Goal: Task Accomplishment & Management: Use online tool/utility

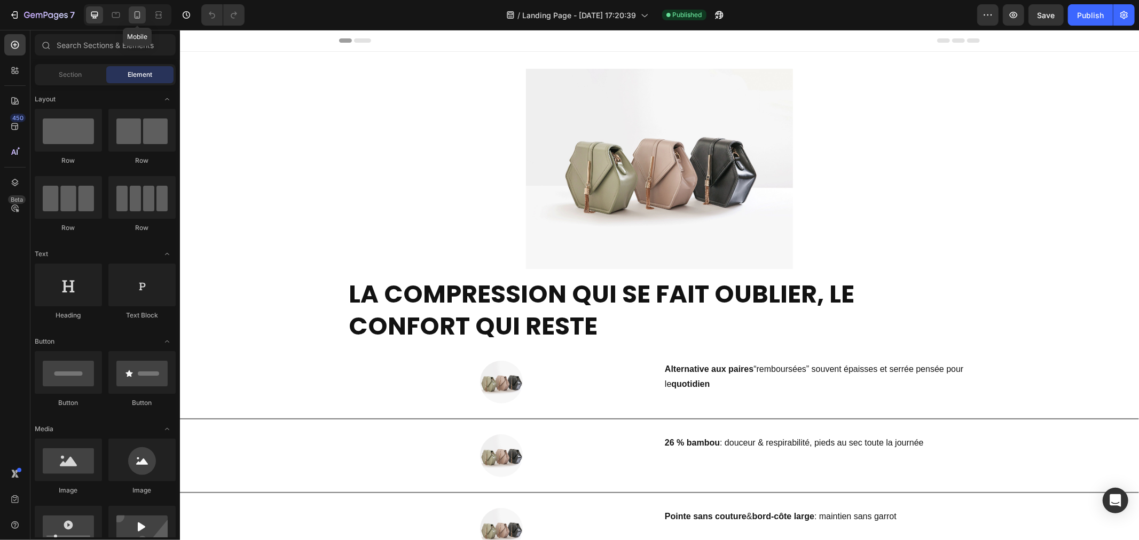
click at [139, 19] on icon at bounding box center [137, 15] width 11 height 11
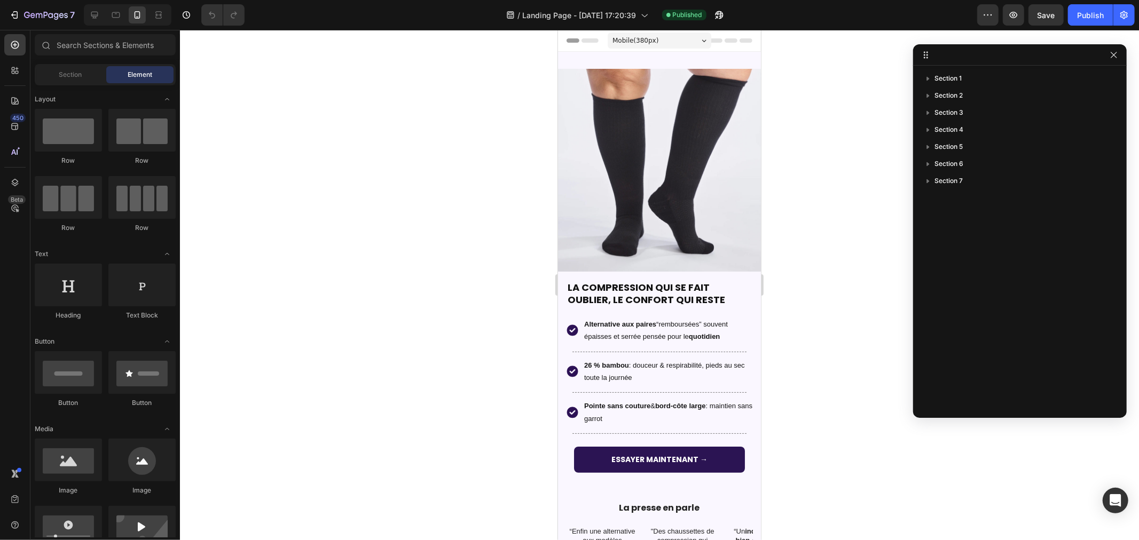
click at [809, 143] on div at bounding box center [659, 285] width 959 height 510
click at [504, 157] on div at bounding box center [659, 285] width 959 height 510
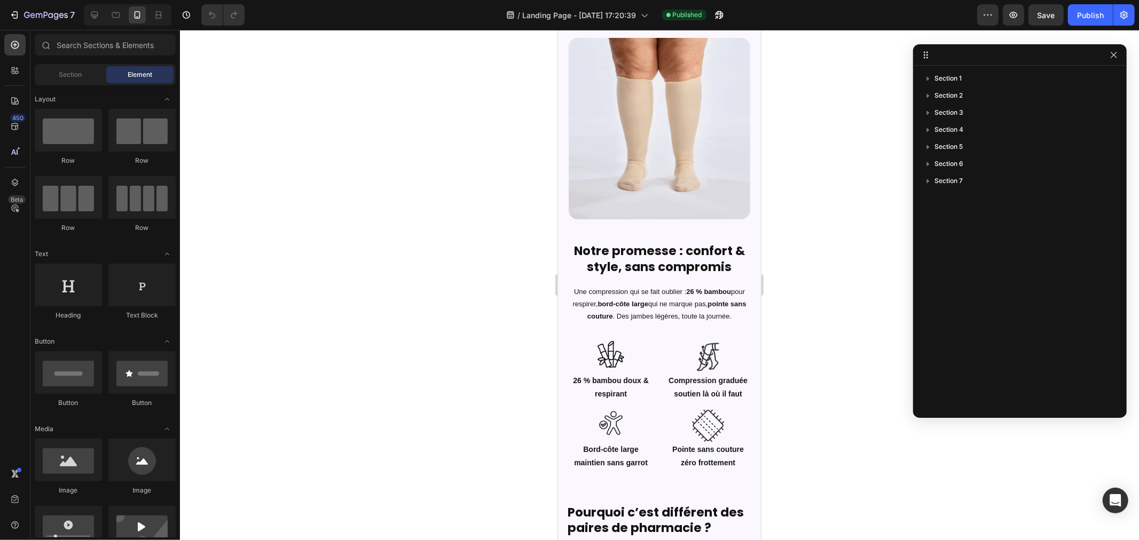
scroll to position [671, 0]
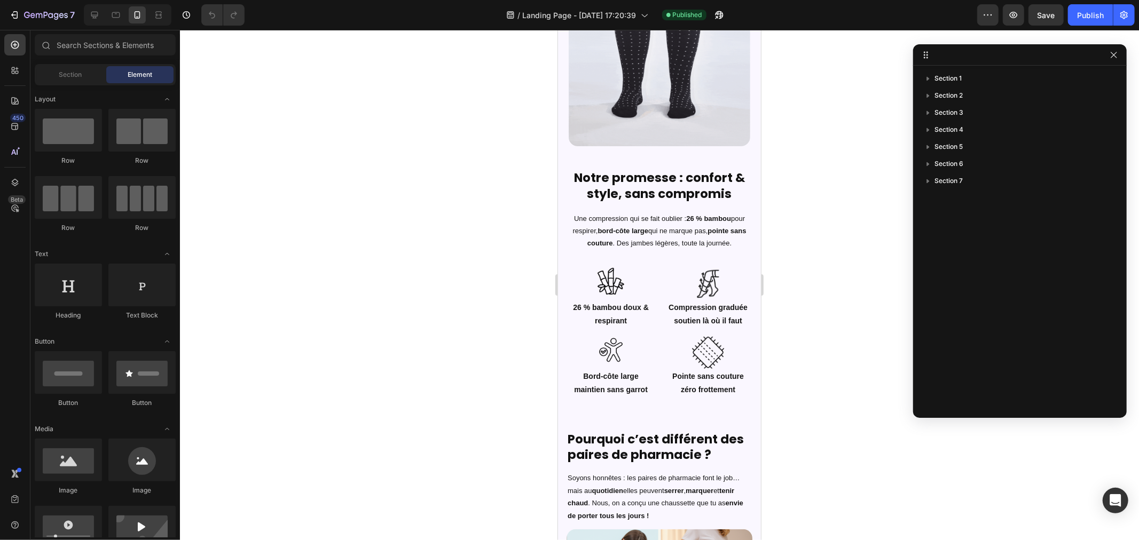
click at [852, 203] on div at bounding box center [659, 285] width 959 height 510
click at [626, 174] on h2 "Notre promesse : confort & style, sans compromis" at bounding box center [659, 186] width 186 height 34
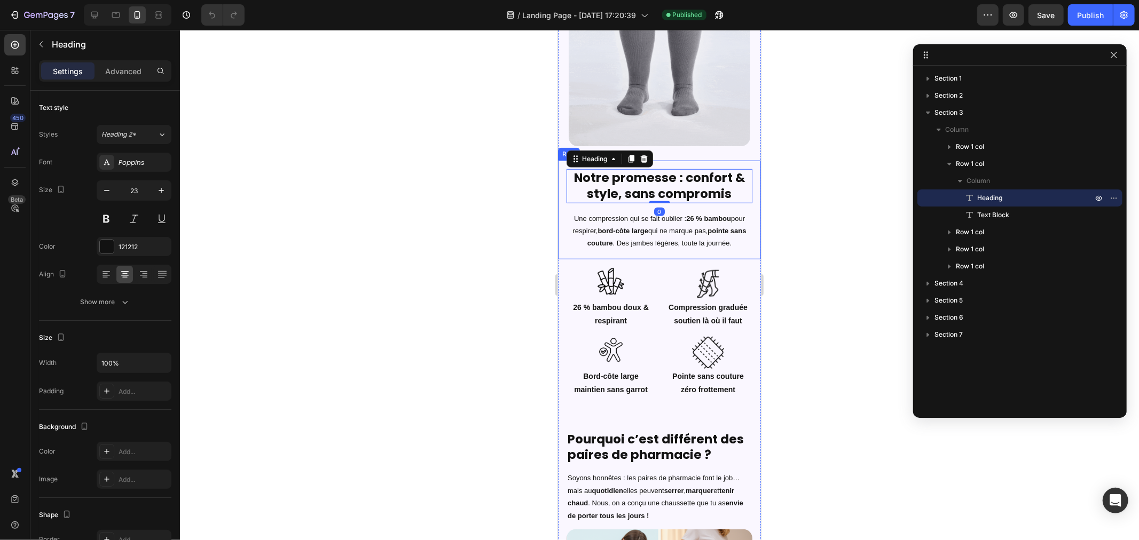
click at [383, 182] on div at bounding box center [659, 285] width 959 height 510
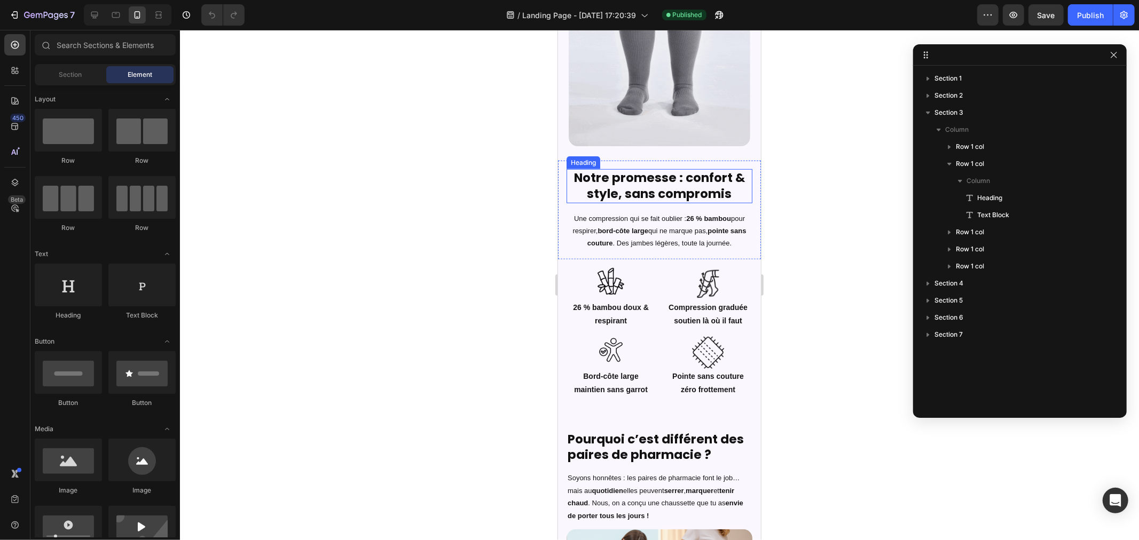
click at [623, 172] on h2 "Notre promesse : confort & style, sans compromis" at bounding box center [659, 186] width 186 height 34
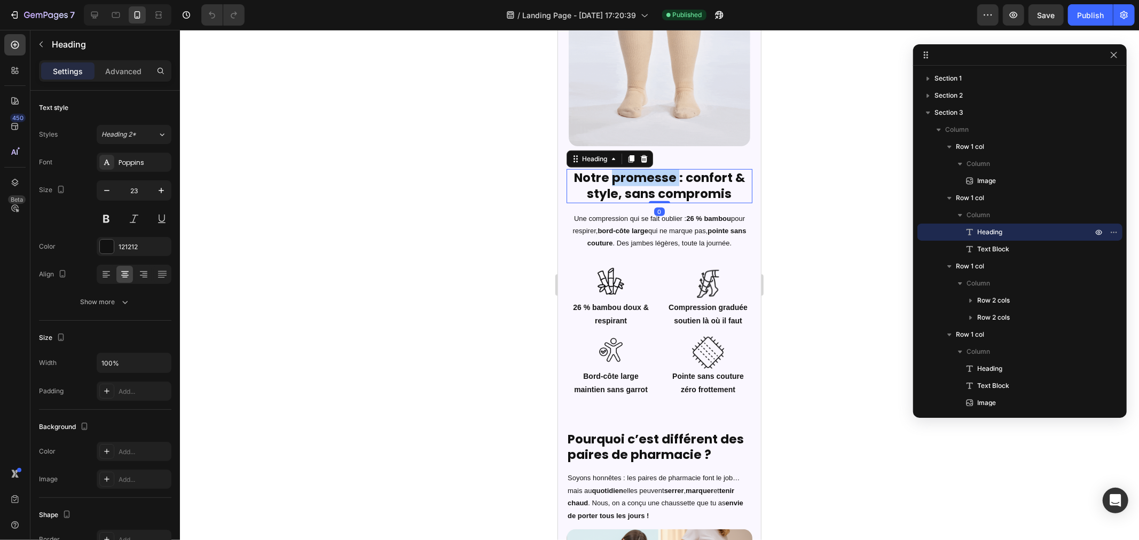
click at [623, 172] on h2 "Notre promesse : confort & style, sans compromis" at bounding box center [659, 186] width 186 height 34
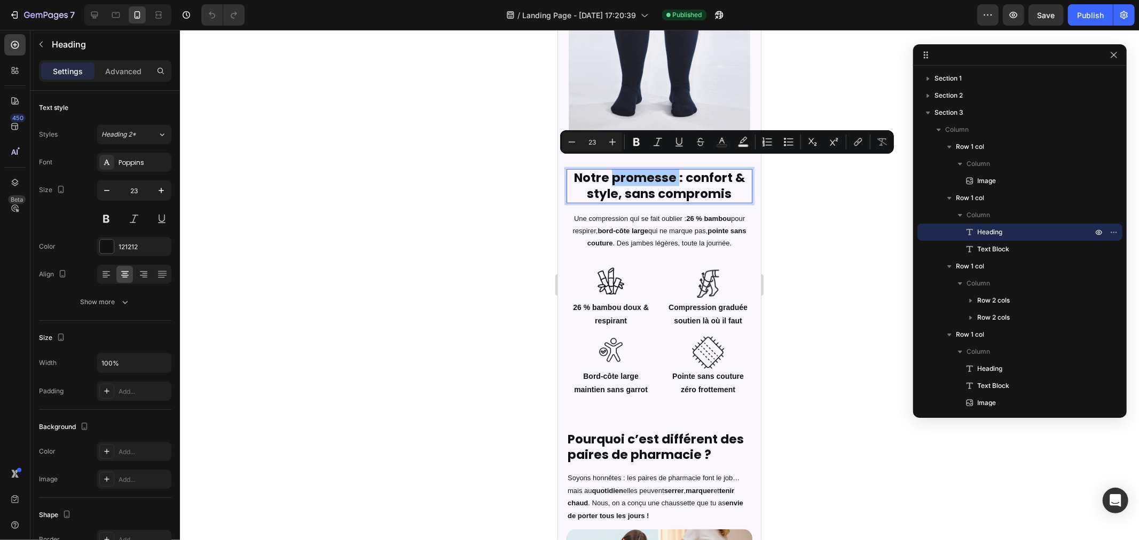
click at [402, 192] on div at bounding box center [659, 285] width 959 height 510
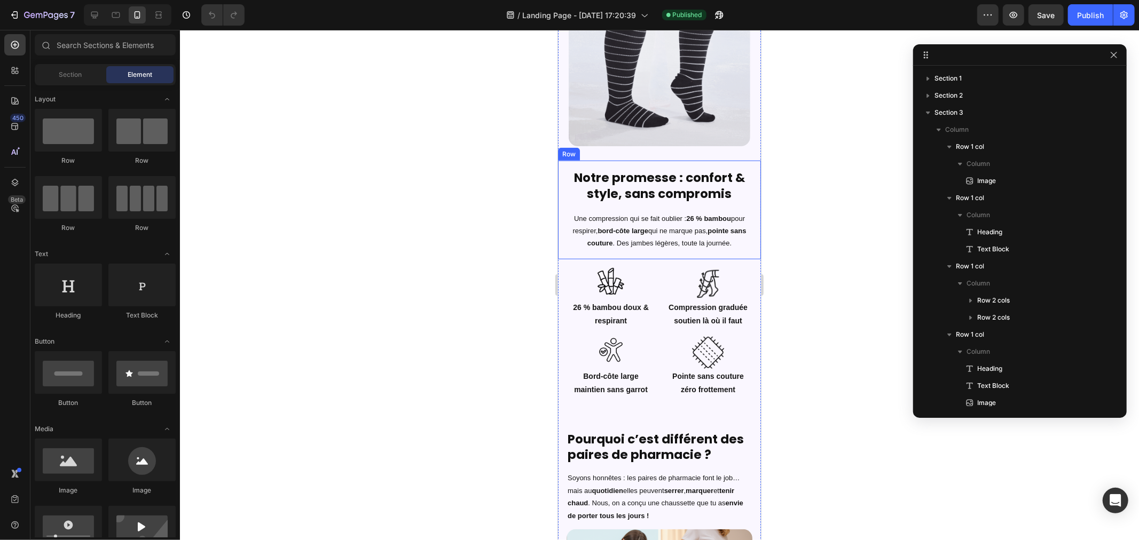
click at [605, 183] on p "Notre promesse : confort & style, sans compromis" at bounding box center [659, 186] width 184 height 32
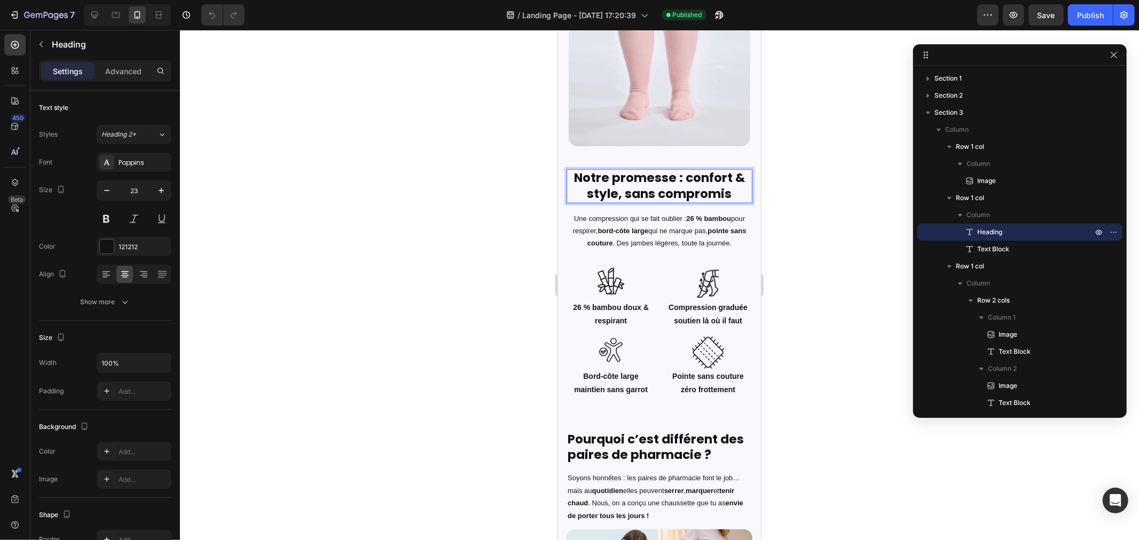
click at [603, 170] on p "Notre promesse : confort & style, sans compromis" at bounding box center [659, 186] width 184 height 32
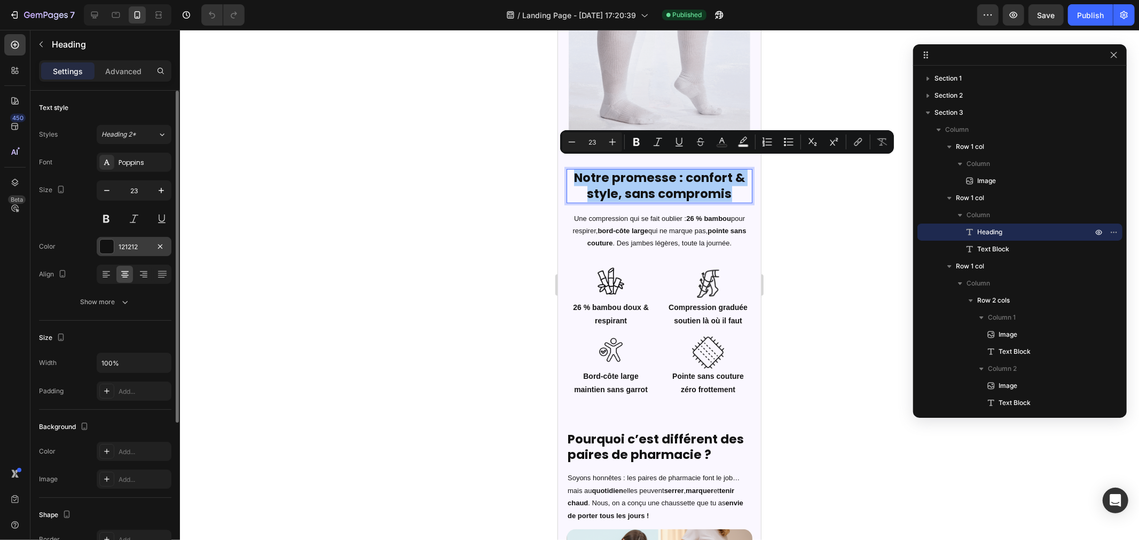
click at [107, 242] on div at bounding box center [107, 247] width 14 height 14
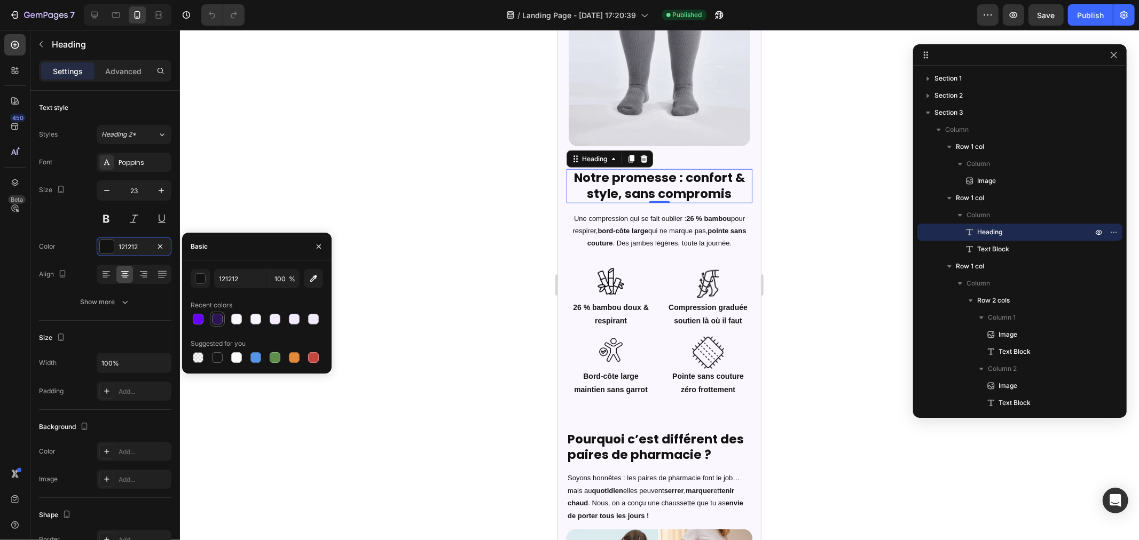
click at [214, 320] on div at bounding box center [217, 319] width 11 height 11
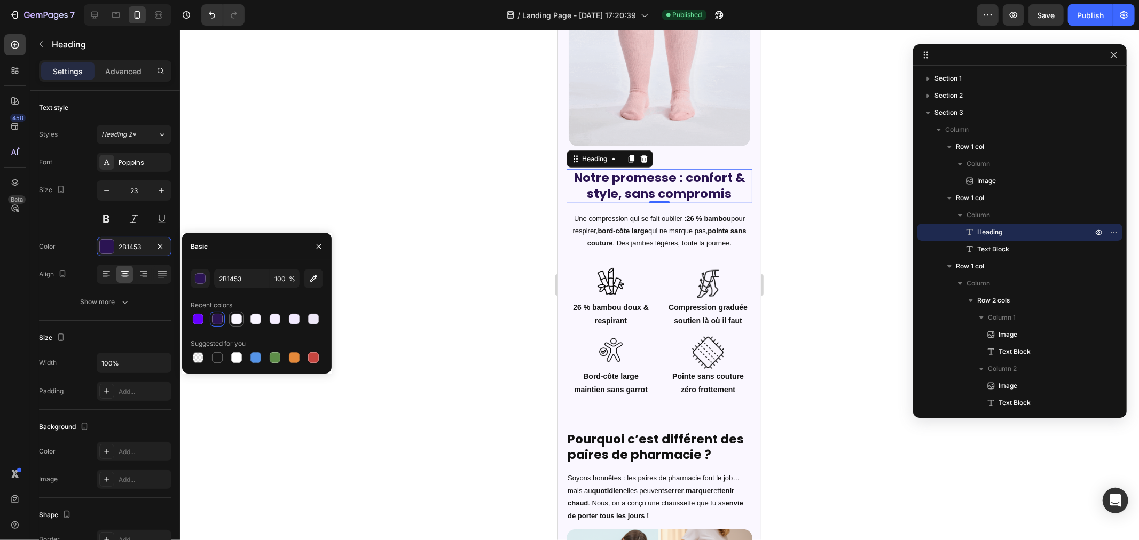
click at [238, 317] on div at bounding box center [236, 319] width 11 height 11
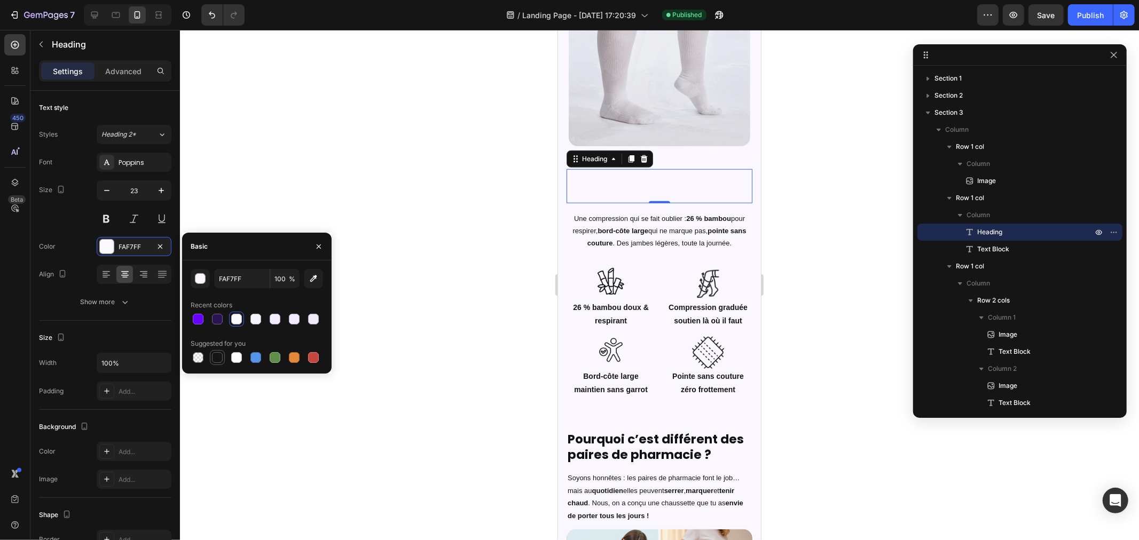
click at [220, 358] on div at bounding box center [217, 357] width 11 height 11
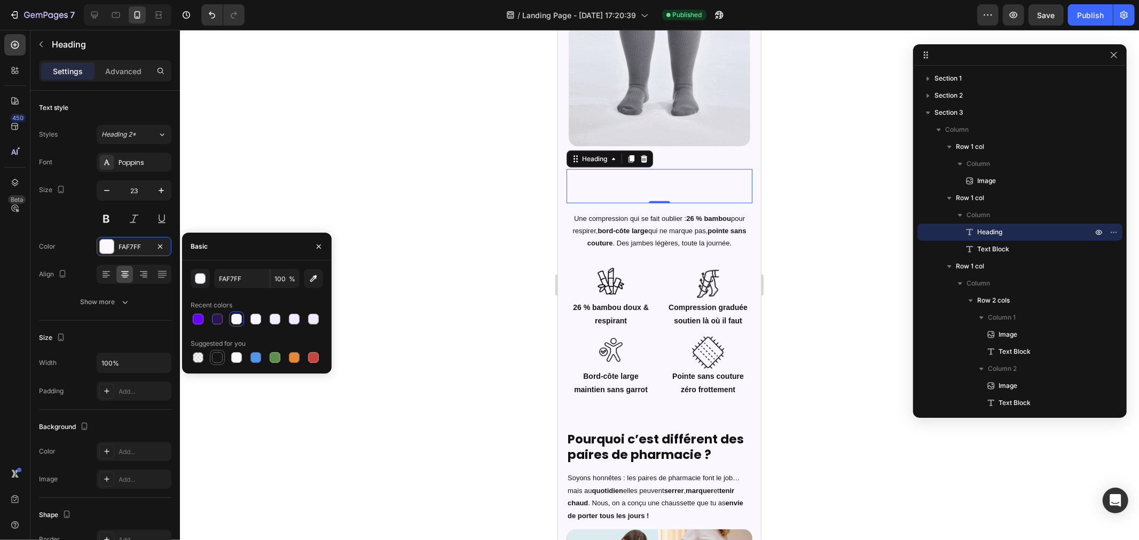
type input "151515"
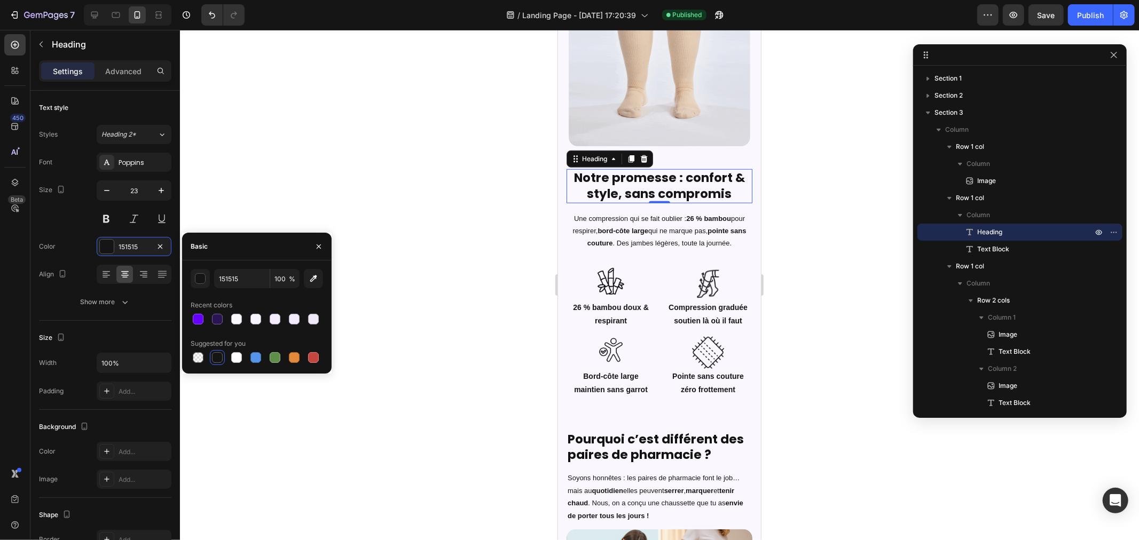
click at [303, 89] on div at bounding box center [659, 285] width 959 height 510
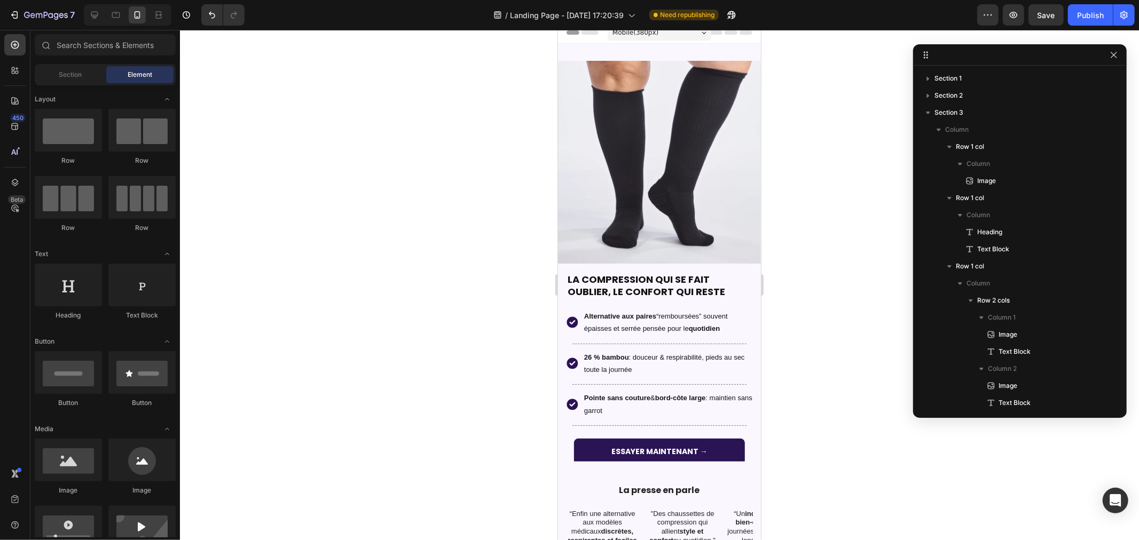
scroll to position [0, 0]
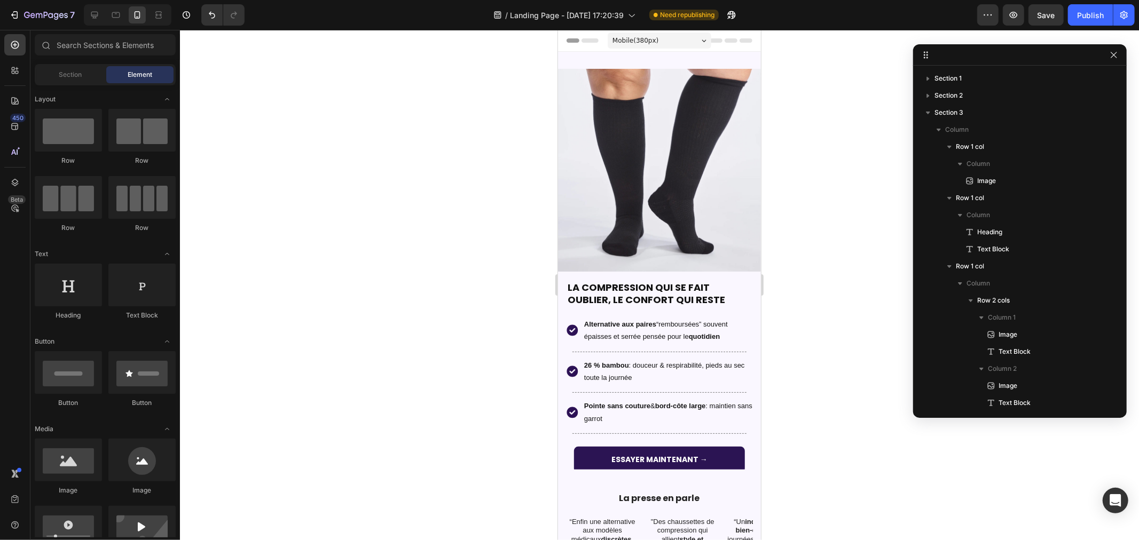
drag, startPoint x: 752, startPoint y: 155, endPoint x: 1312, endPoint y: 57, distance: 567.9
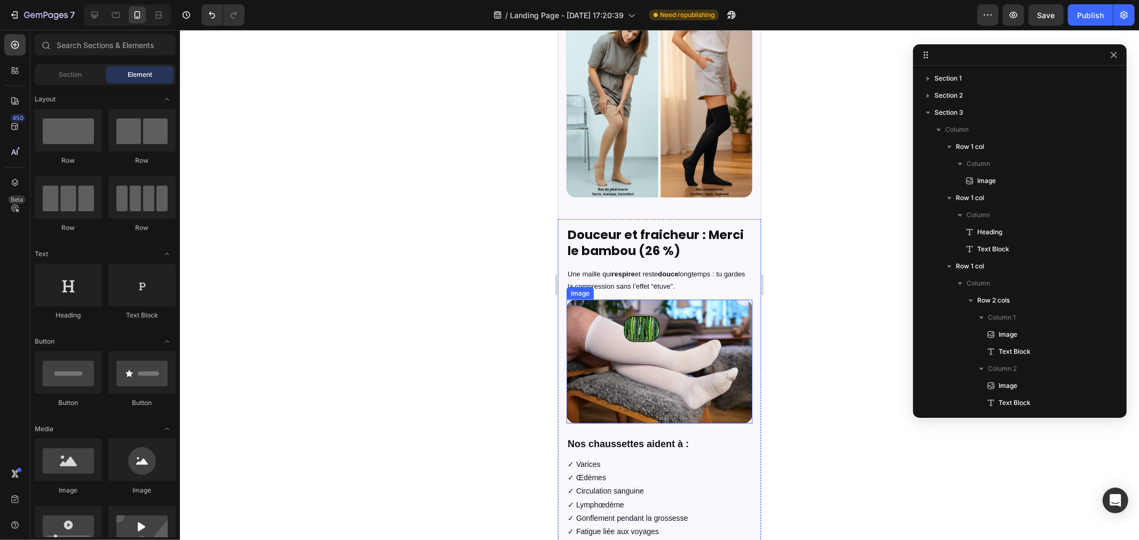
scroll to position [1305, 0]
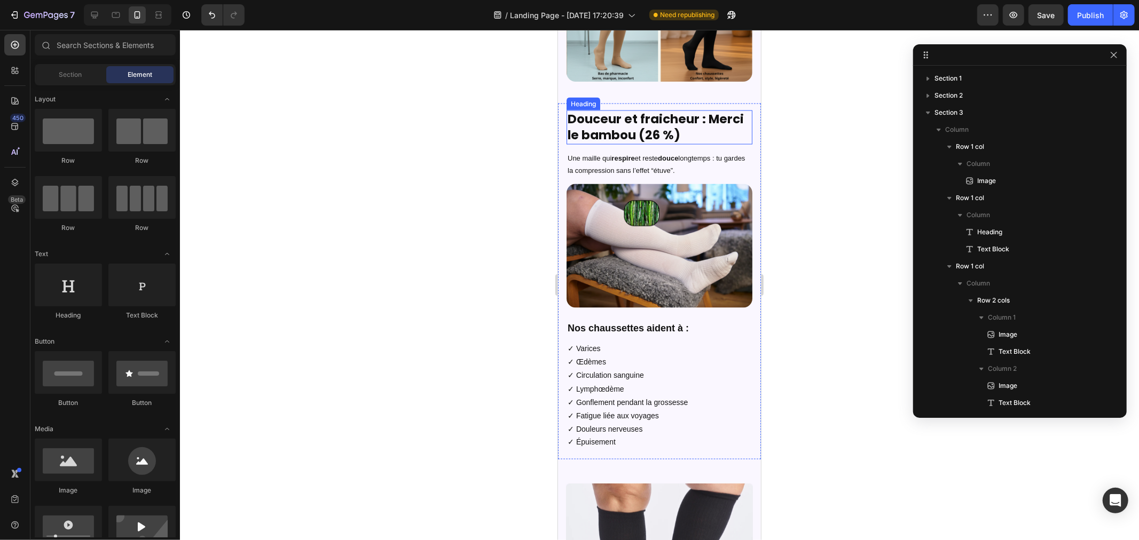
click at [637, 112] on h2 "Douceur et fraicheur : Merci le bambou (26 %)" at bounding box center [659, 127] width 186 height 34
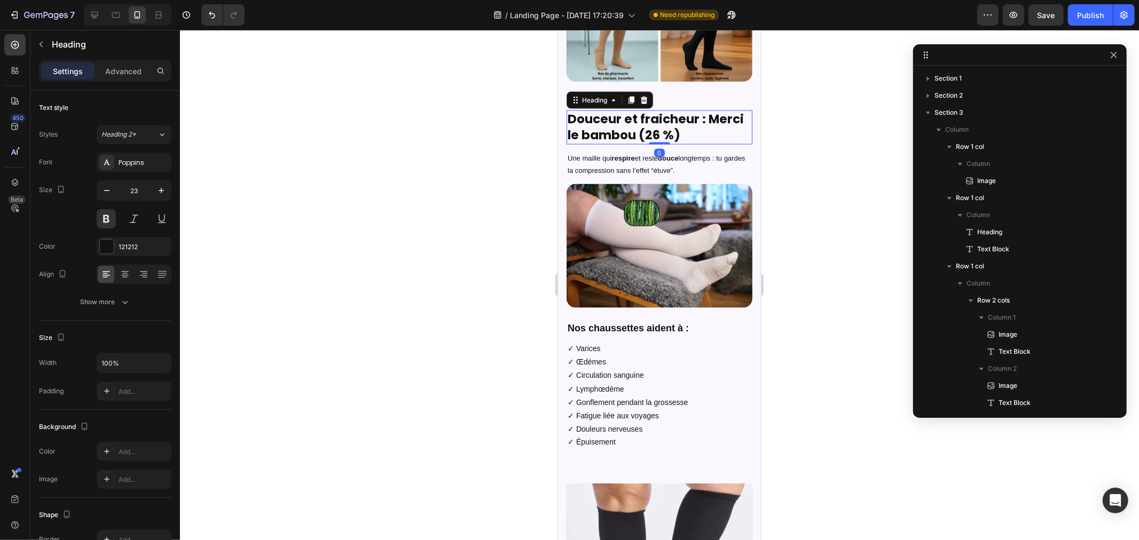
scroll to position [398, 0]
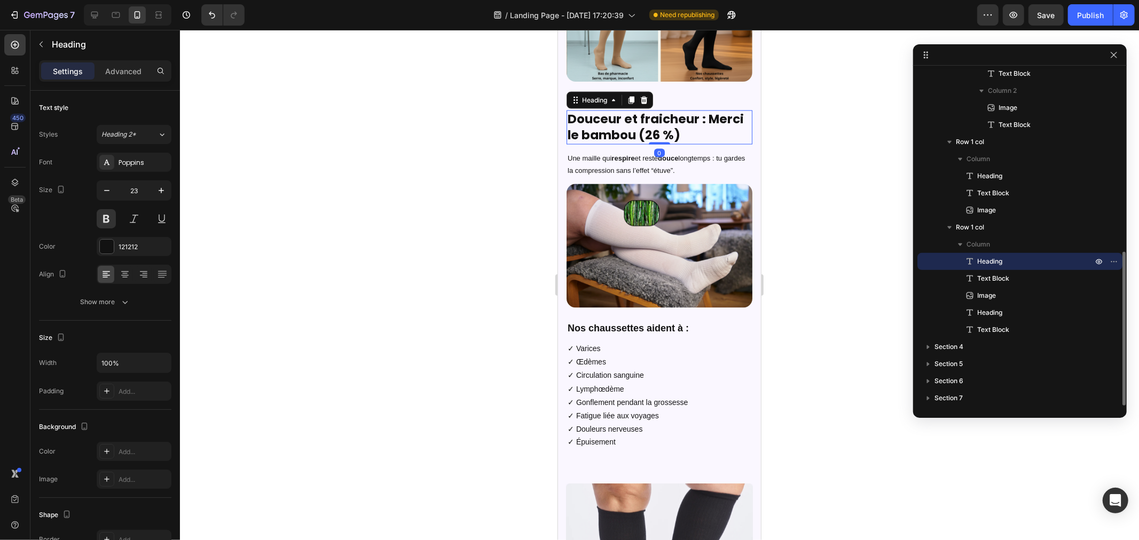
click at [637, 110] on h2 "Douceur et fraicheur : Merci le bambou (26 %)" at bounding box center [659, 127] width 186 height 34
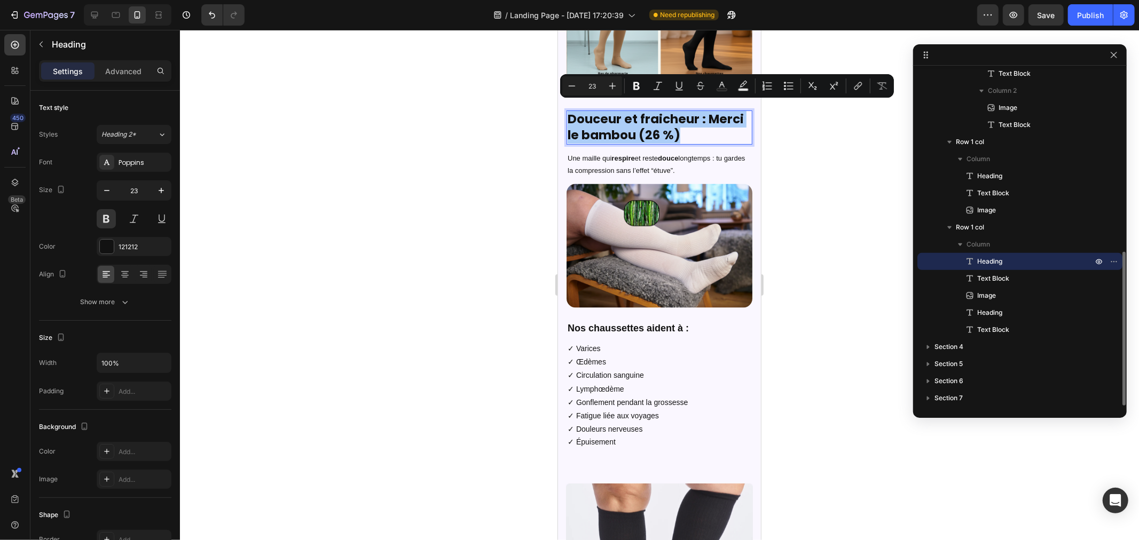
click at [479, 155] on div at bounding box center [659, 285] width 959 height 510
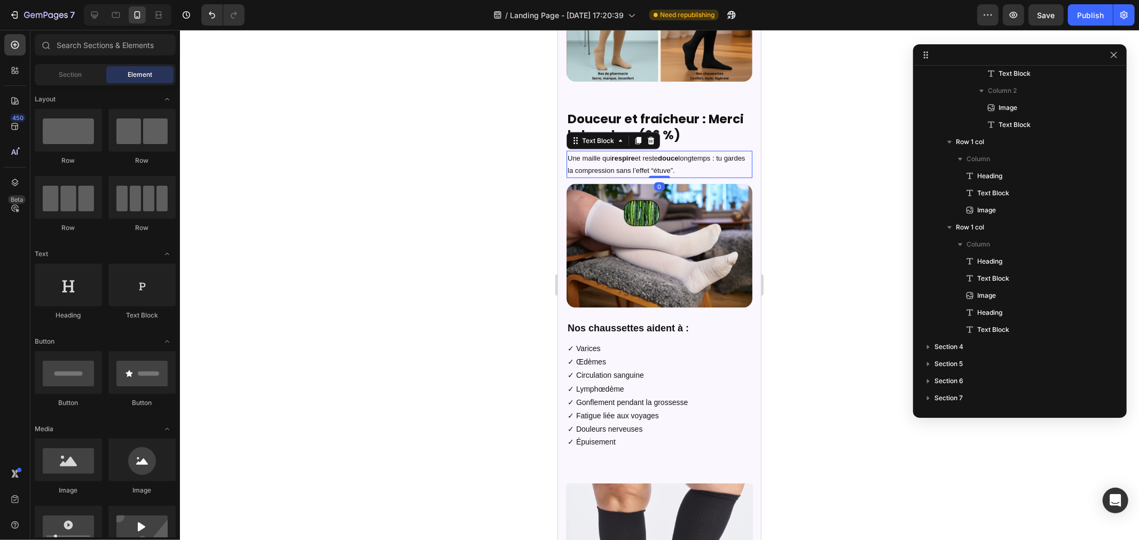
click at [656, 152] on p "Une maille qui respire et reste douce longtemps : tu gardes la compression sans…" at bounding box center [659, 164] width 184 height 25
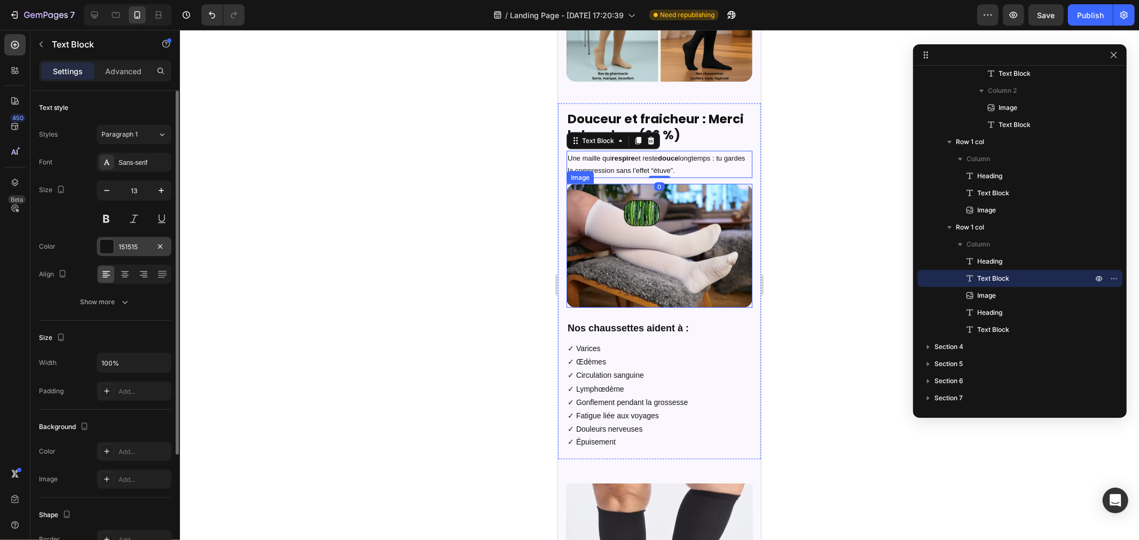
click at [105, 251] on div at bounding box center [107, 247] width 14 height 14
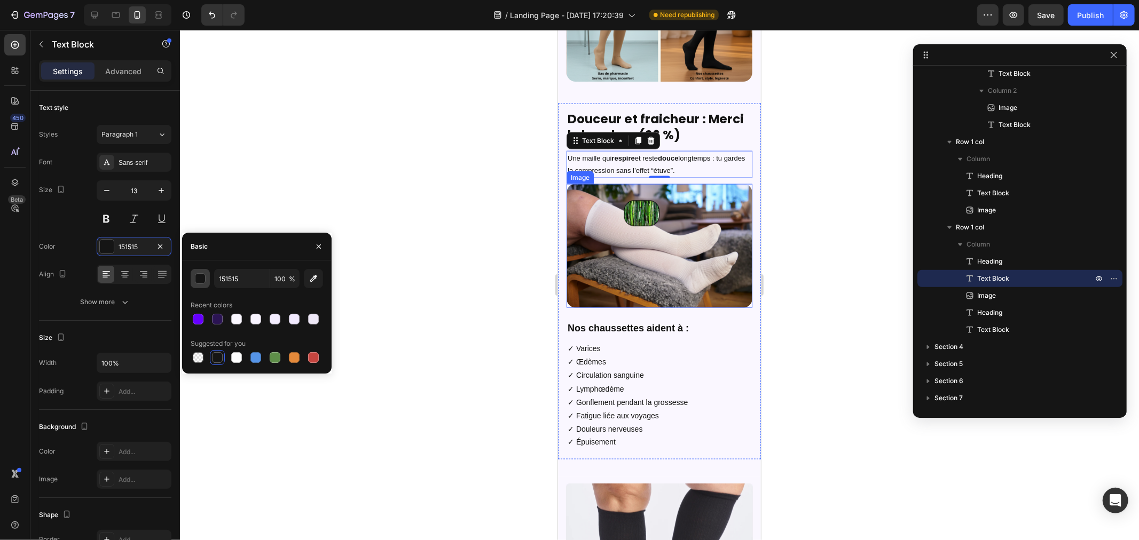
click at [201, 280] on div "button" at bounding box center [200, 279] width 11 height 11
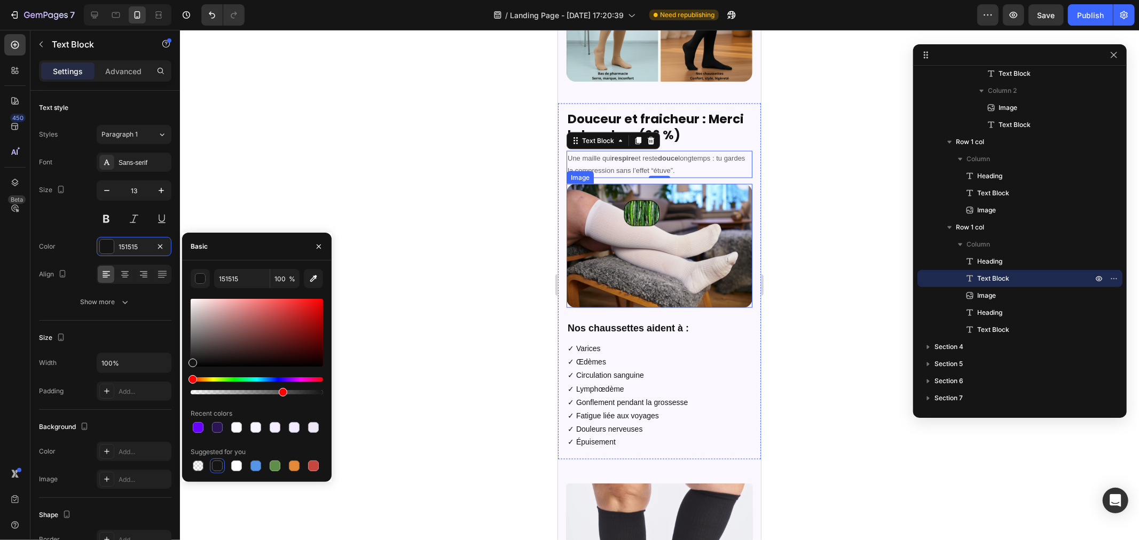
drag, startPoint x: 296, startPoint y: 390, endPoint x: 279, endPoint y: 390, distance: 17.1
click at [279, 390] on div at bounding box center [257, 392] width 132 height 4
drag, startPoint x: 281, startPoint y: 392, endPoint x: 305, endPoint y: 393, distance: 23.5
click at [305, 393] on div at bounding box center [306, 392] width 9 height 9
click at [293, 392] on div at bounding box center [294, 392] width 9 height 9
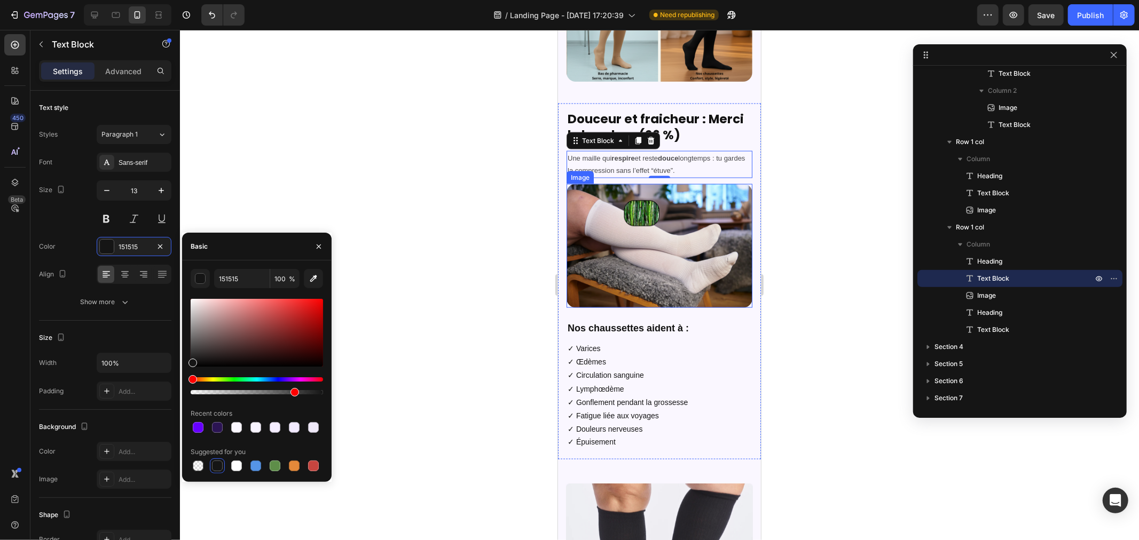
type input "77"
click at [427, 350] on div at bounding box center [659, 285] width 959 height 510
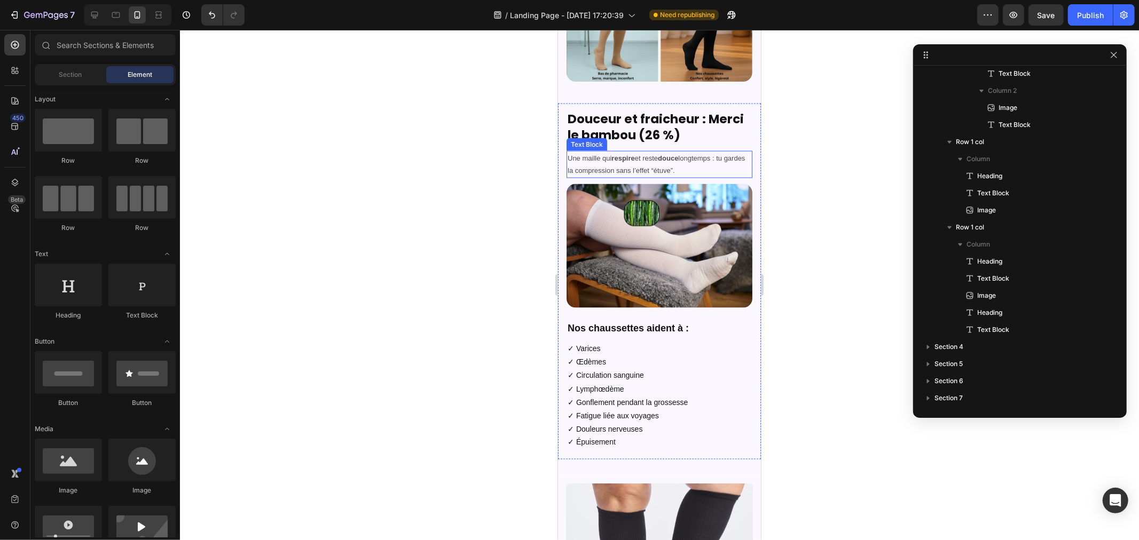
click at [611, 156] on p "Une maille qui respire et reste douce longtemps : tu gardes la compression sans…" at bounding box center [659, 164] width 184 height 25
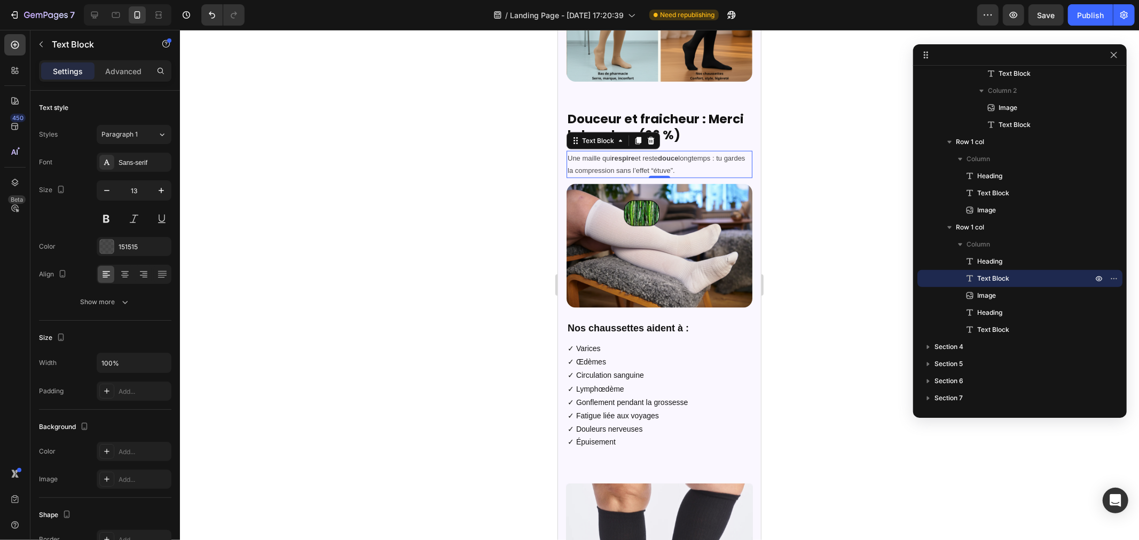
click at [805, 257] on div at bounding box center [659, 285] width 959 height 510
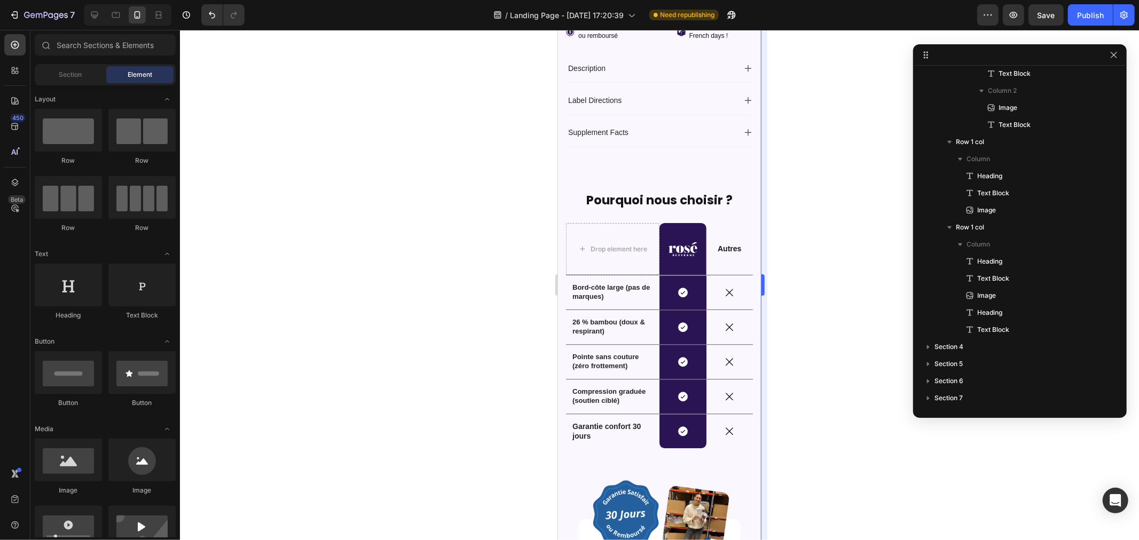
scroll to position [2126, 0]
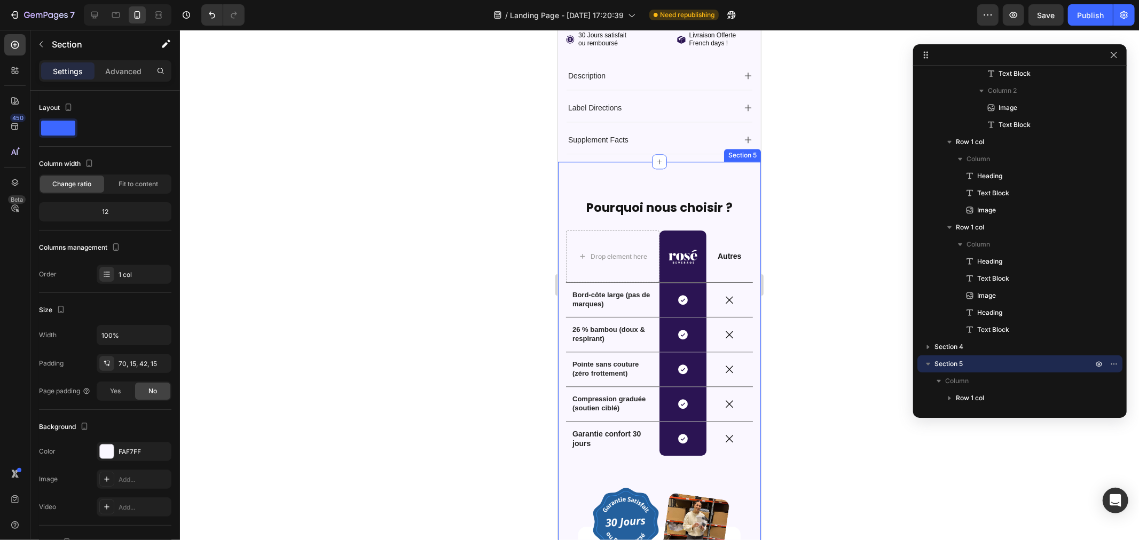
click at [643, 184] on div "Pourquoi nous choisir ? Heading Drop element here Image Row Autres Text Block R…" at bounding box center [658, 421] width 203 height 520
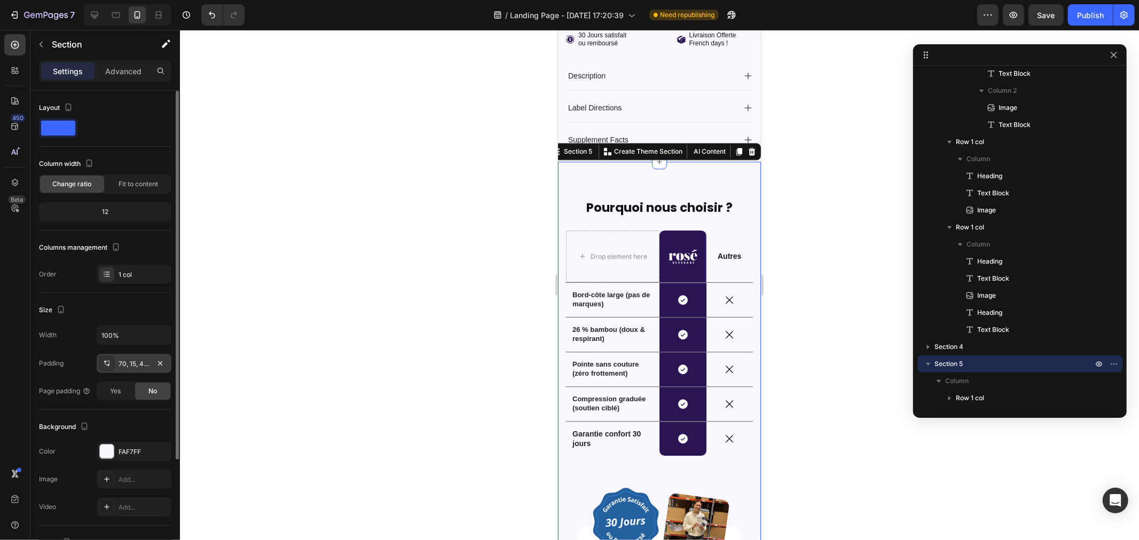
click at [105, 364] on icon at bounding box center [106, 363] width 9 height 9
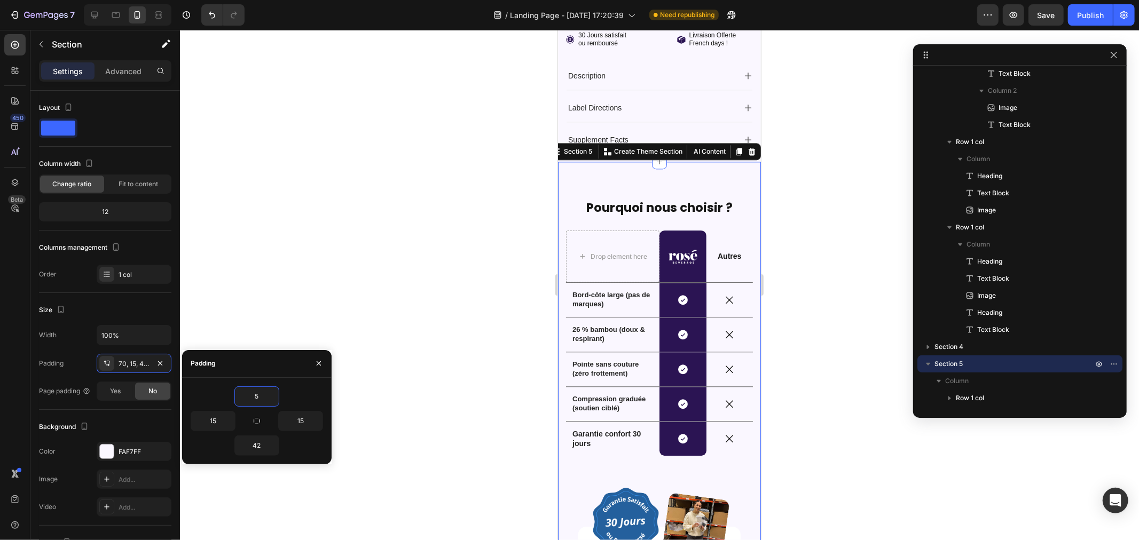
type input "50"
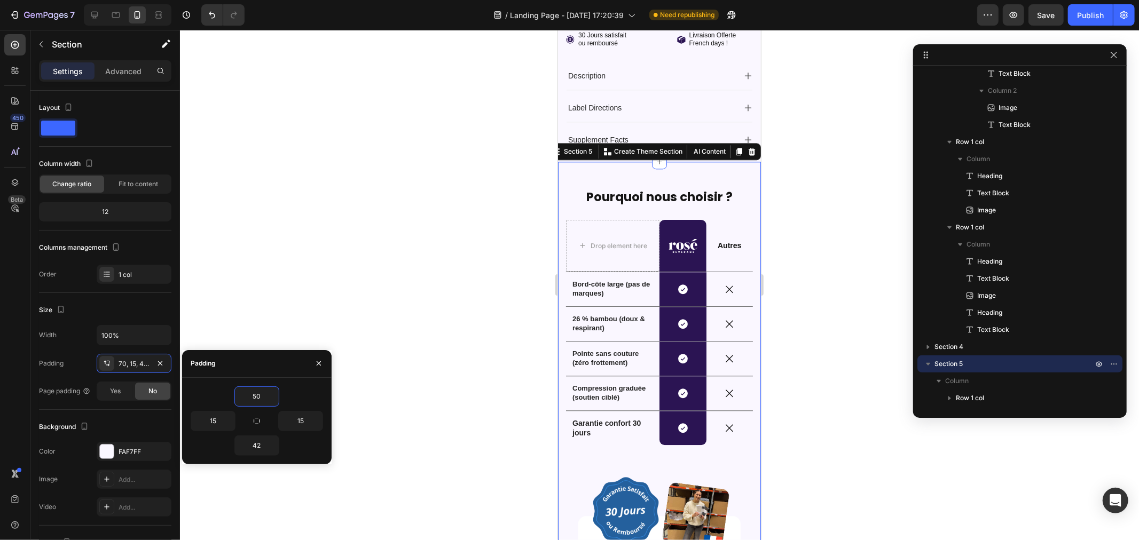
click at [511, 210] on div at bounding box center [659, 285] width 959 height 510
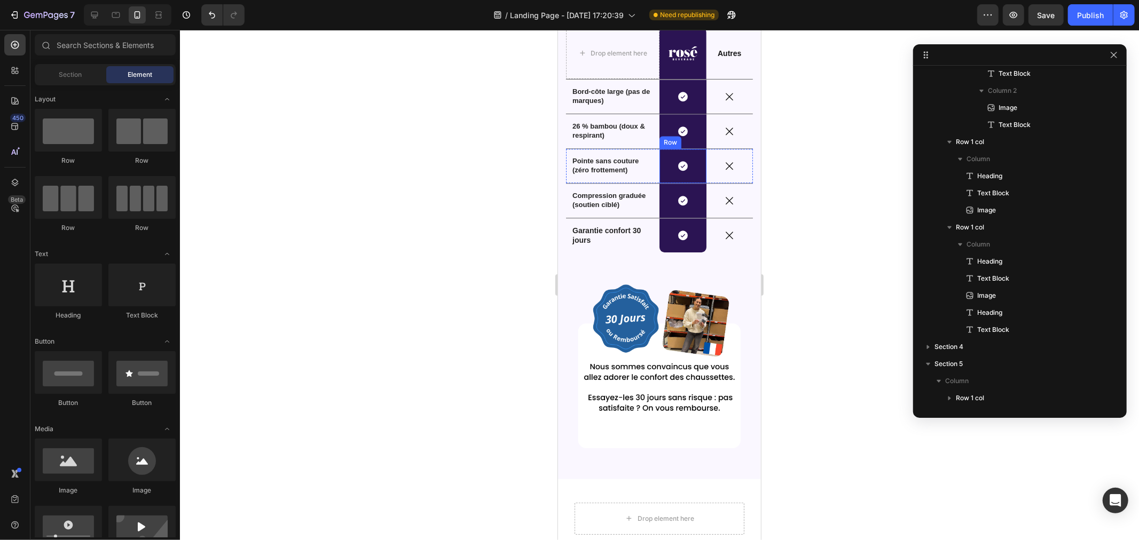
scroll to position [2482, 0]
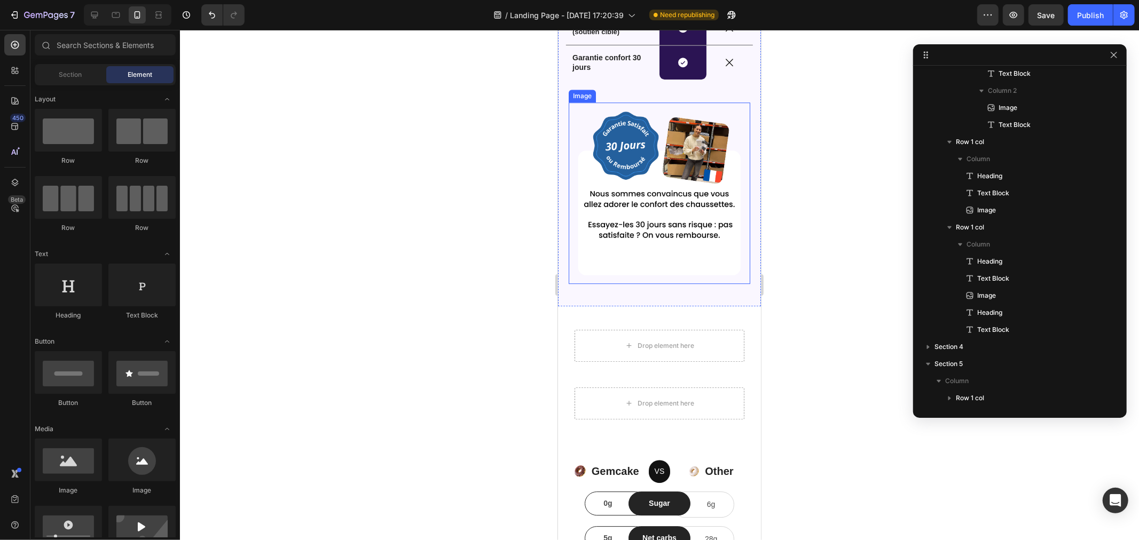
click at [646, 250] on img at bounding box center [658, 192] width 181 height 181
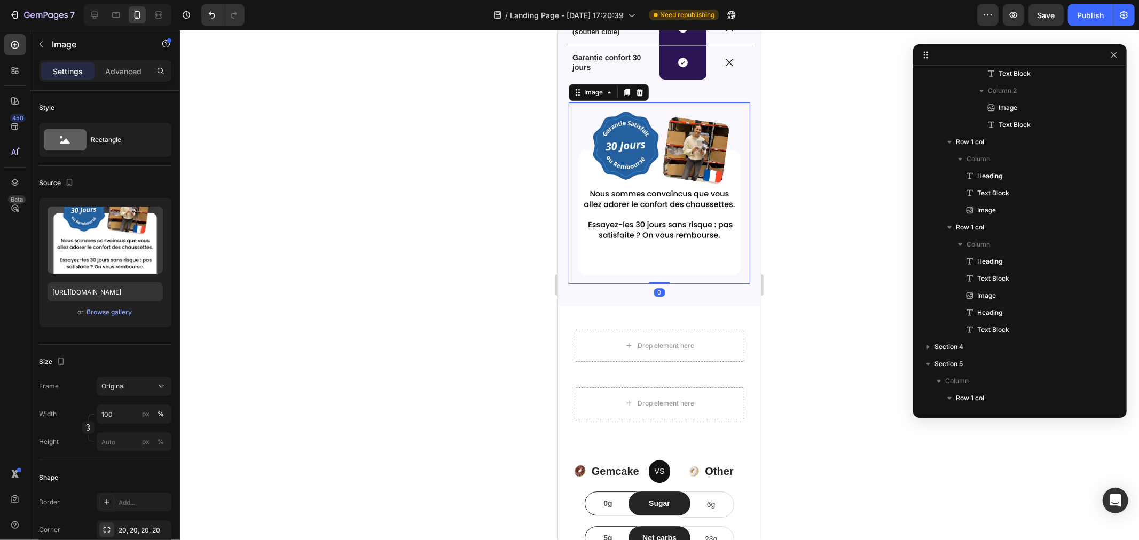
scroll to position [586, 0]
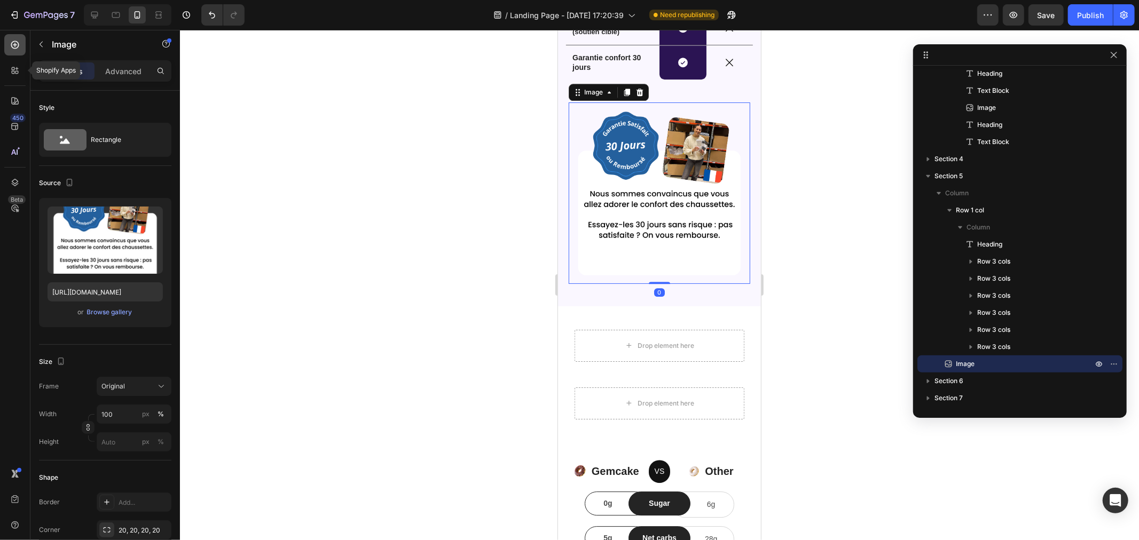
click at [12, 62] on div at bounding box center [14, 70] width 21 height 21
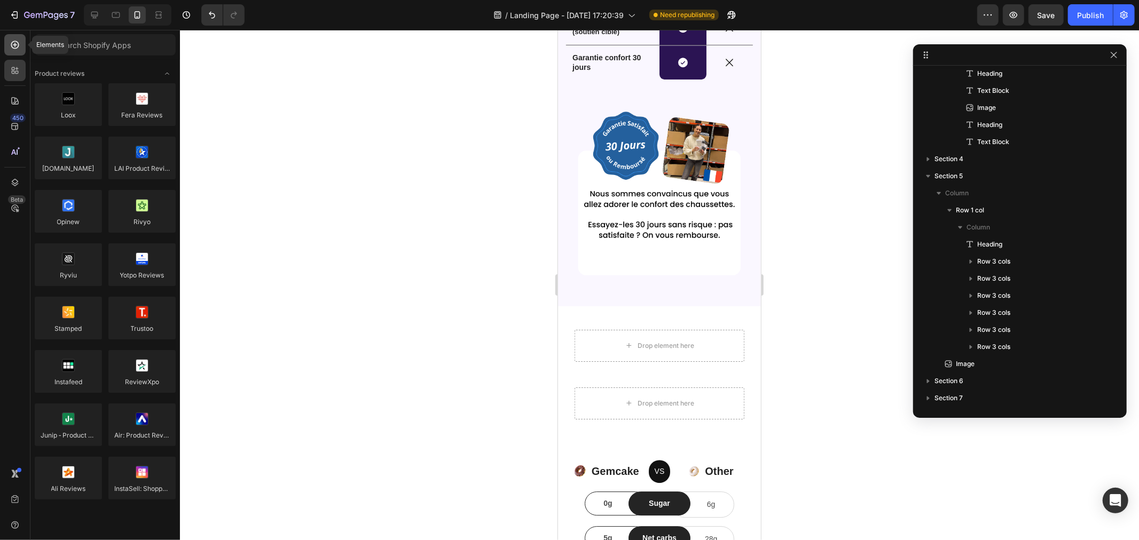
click at [13, 44] on icon at bounding box center [15, 45] width 11 height 11
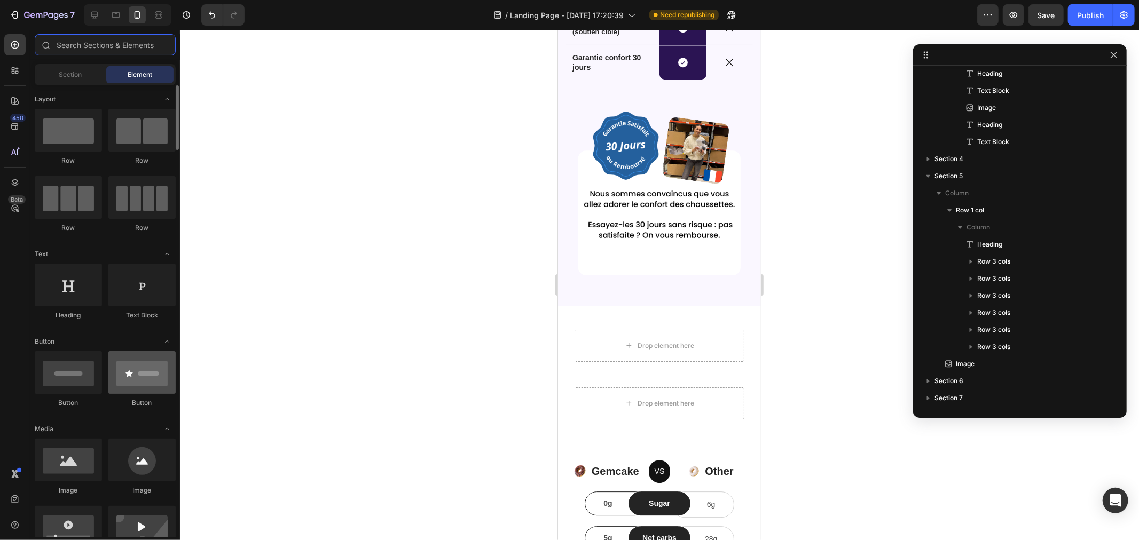
scroll to position [119, 0]
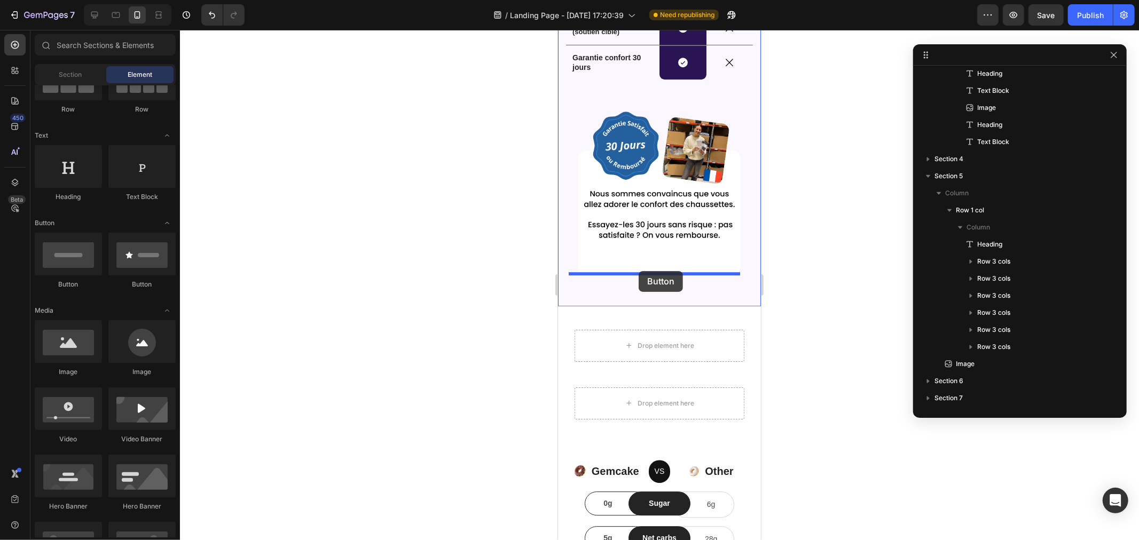
drag, startPoint x: 811, startPoint y: 331, endPoint x: 638, endPoint y: 271, distance: 183.3
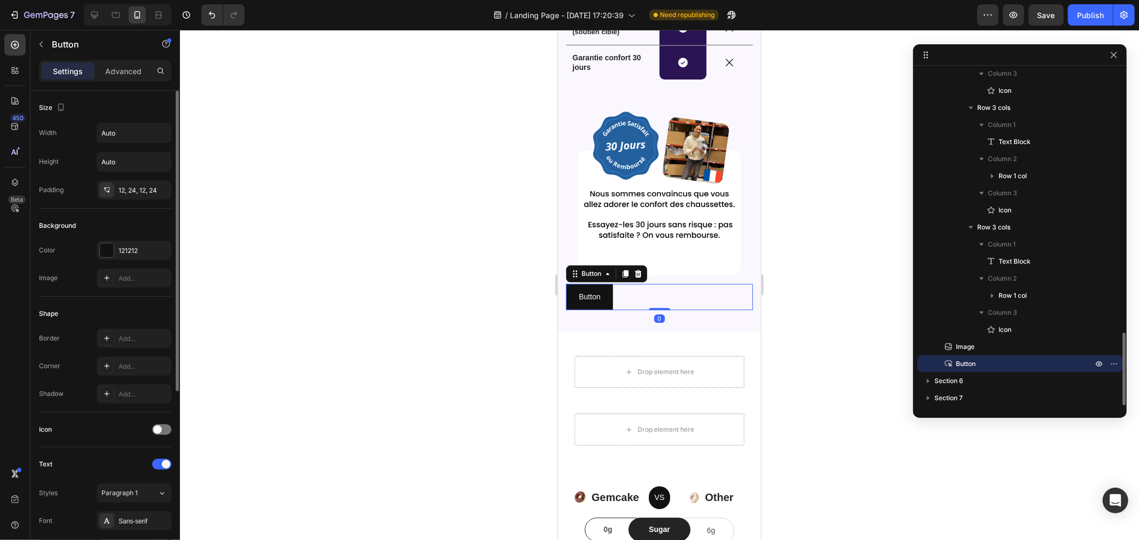
scroll to position [286, 0]
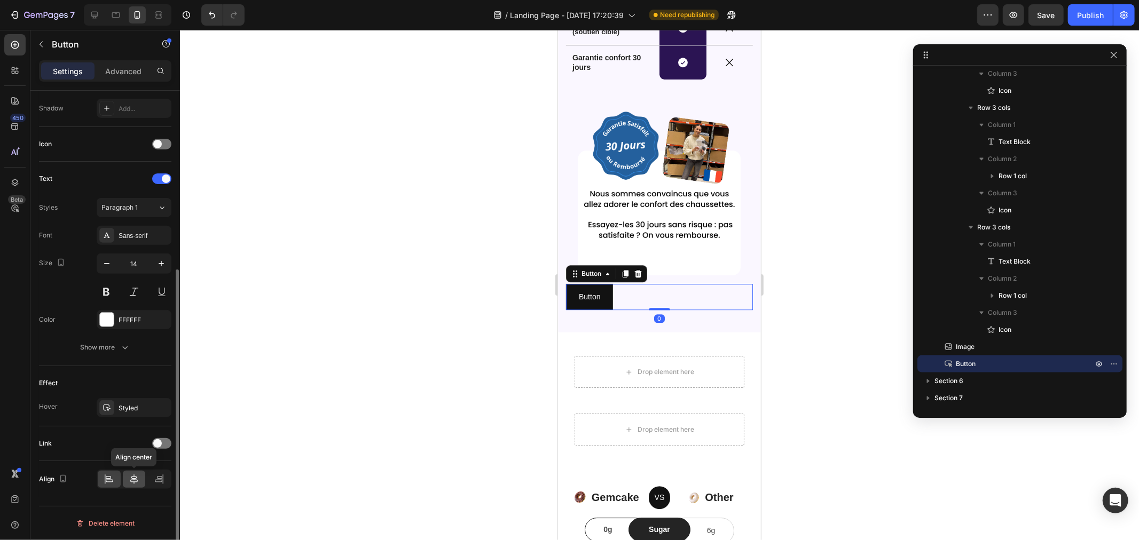
click at [129, 484] on icon at bounding box center [134, 479] width 11 height 11
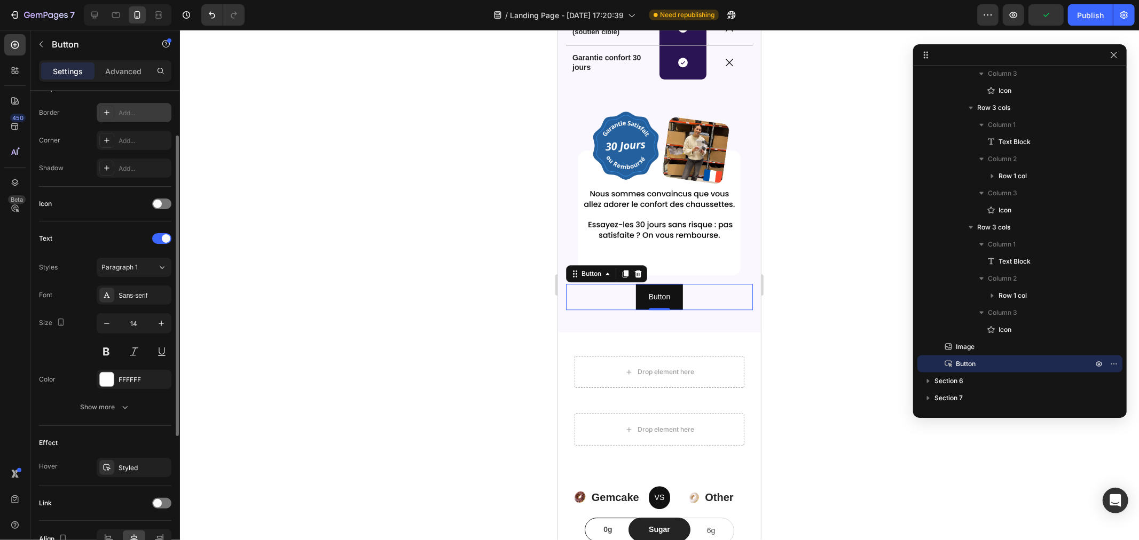
scroll to position [48, 0]
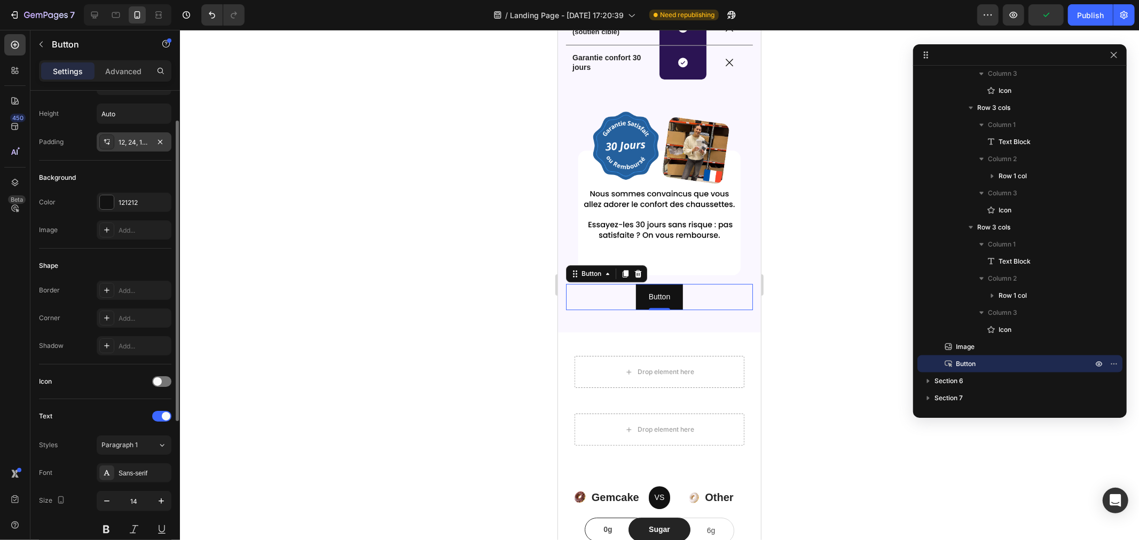
click at [125, 140] on div "12, 24, 12, 24" at bounding box center [134, 143] width 31 height 10
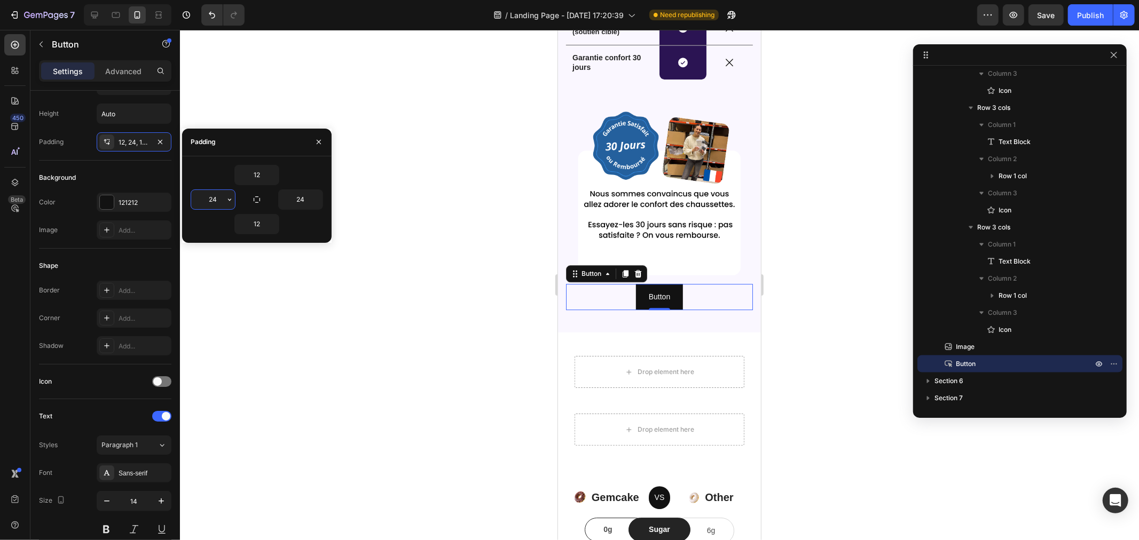
click at [218, 198] on input "24" at bounding box center [213, 199] width 44 height 19
type input "3"
type input "65"
click at [304, 195] on input "24" at bounding box center [301, 199] width 44 height 19
type input "65"
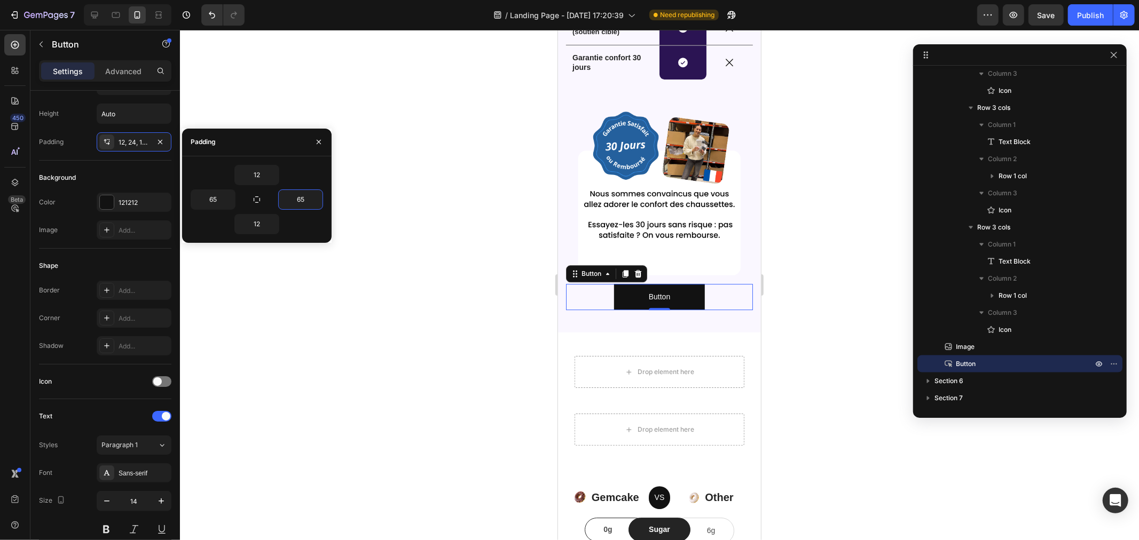
click at [430, 196] on div at bounding box center [659, 285] width 959 height 510
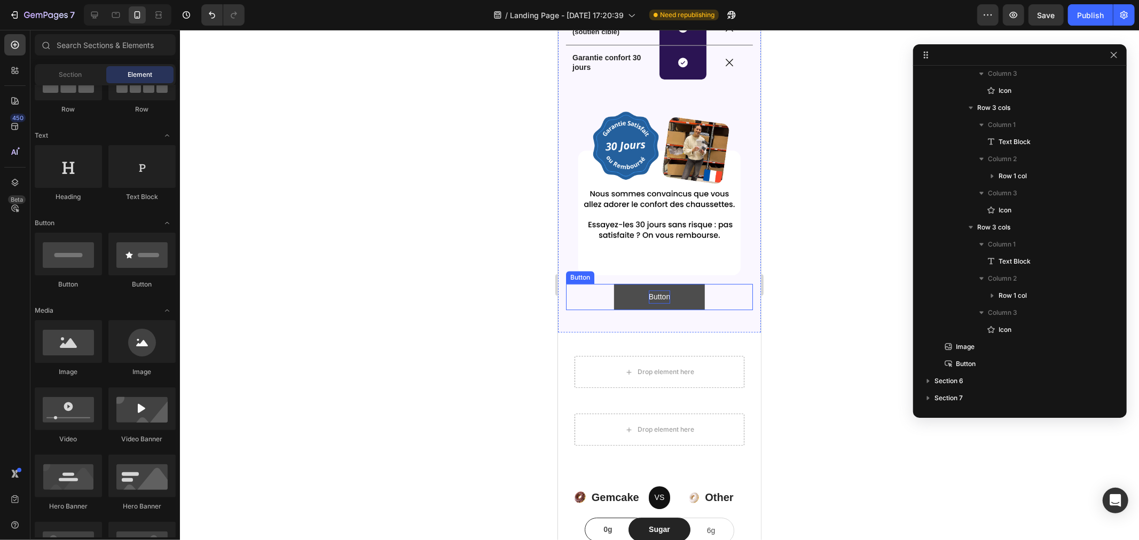
click at [654, 290] on p "Button" at bounding box center [658, 296] width 21 height 13
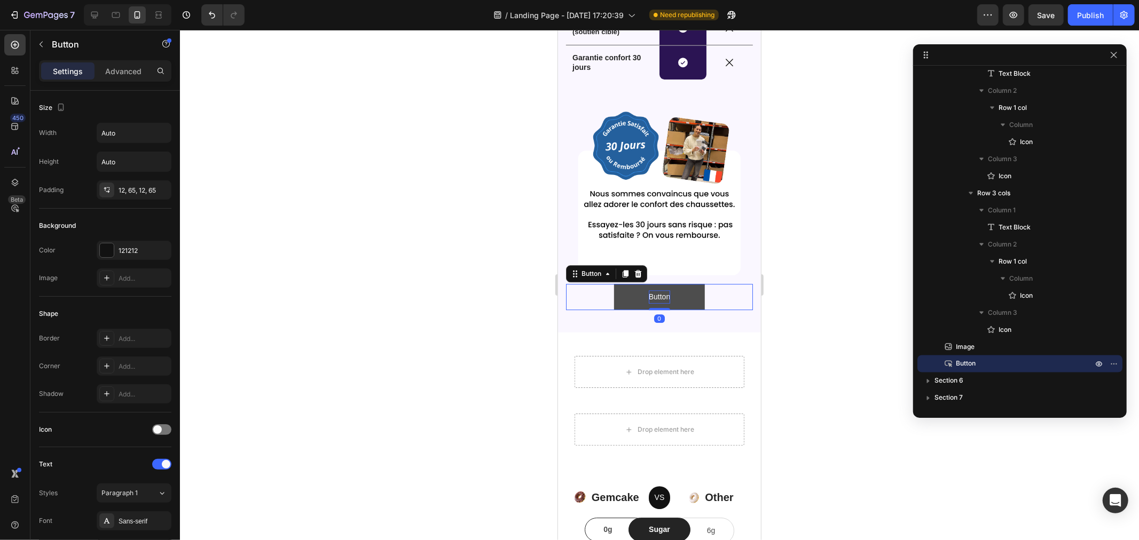
click at [653, 290] on p "Button" at bounding box center [658, 296] width 21 height 13
click at [611, 283] on button "Profitez" at bounding box center [658, 296] width 94 height 26
click at [606, 283] on button "Profitez de" at bounding box center [658, 296] width 105 height 26
click at [610, 283] on button "Derniere" at bounding box center [659, 296] width 98 height 26
drag, startPoint x: 468, startPoint y: 251, endPoint x: 464, endPoint y: 259, distance: 8.8
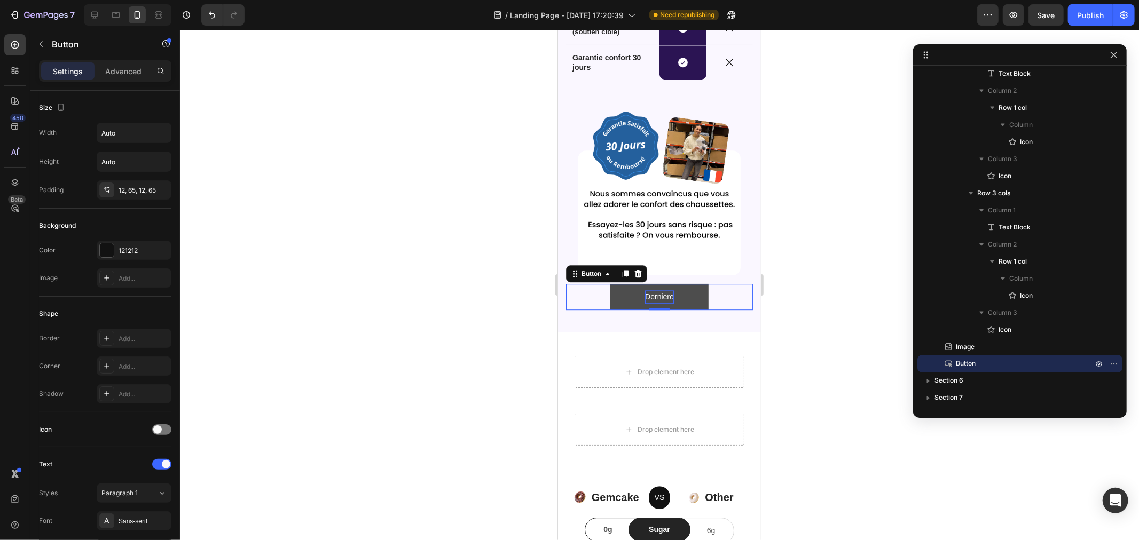
click at [465, 254] on div at bounding box center [659, 285] width 959 height 510
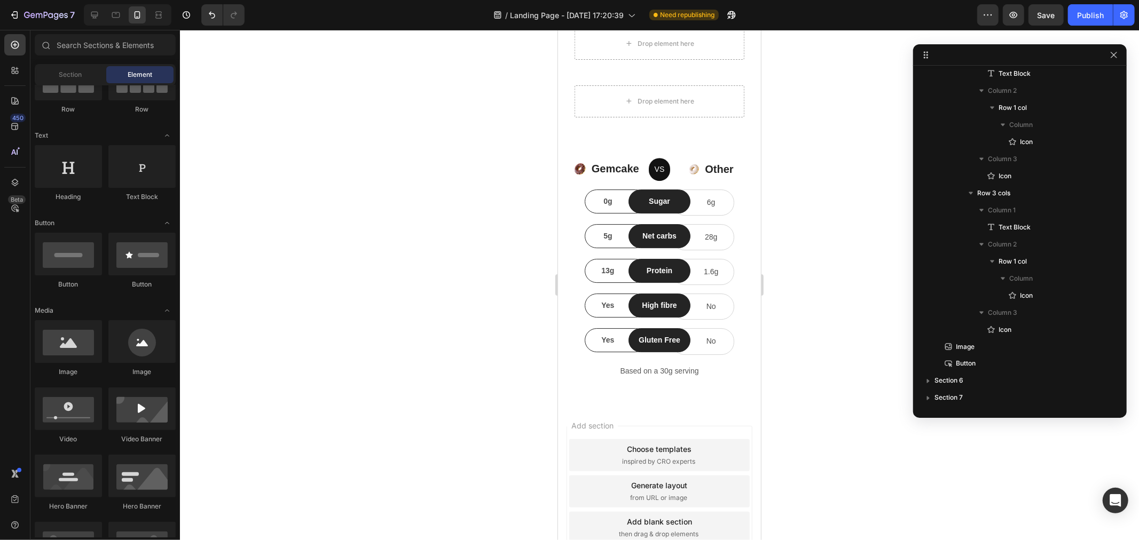
scroll to position [2798, 0]
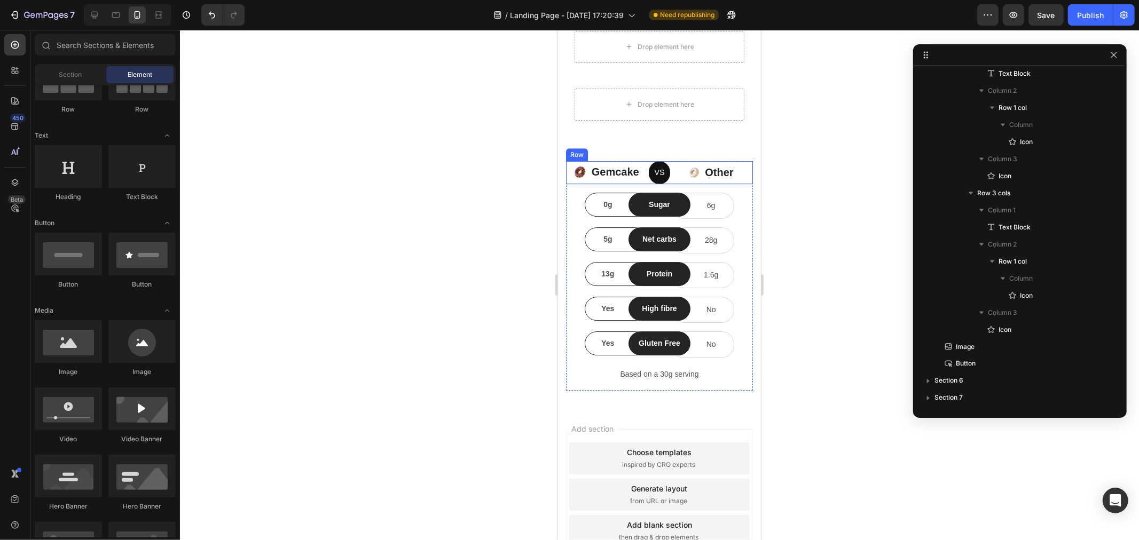
drag, startPoint x: 723, startPoint y: 182, endPoint x: 722, endPoint y: 169, distance: 12.8
click at [723, 181] on div "Image Other Text block Icon List" at bounding box center [713, 172] width 78 height 23
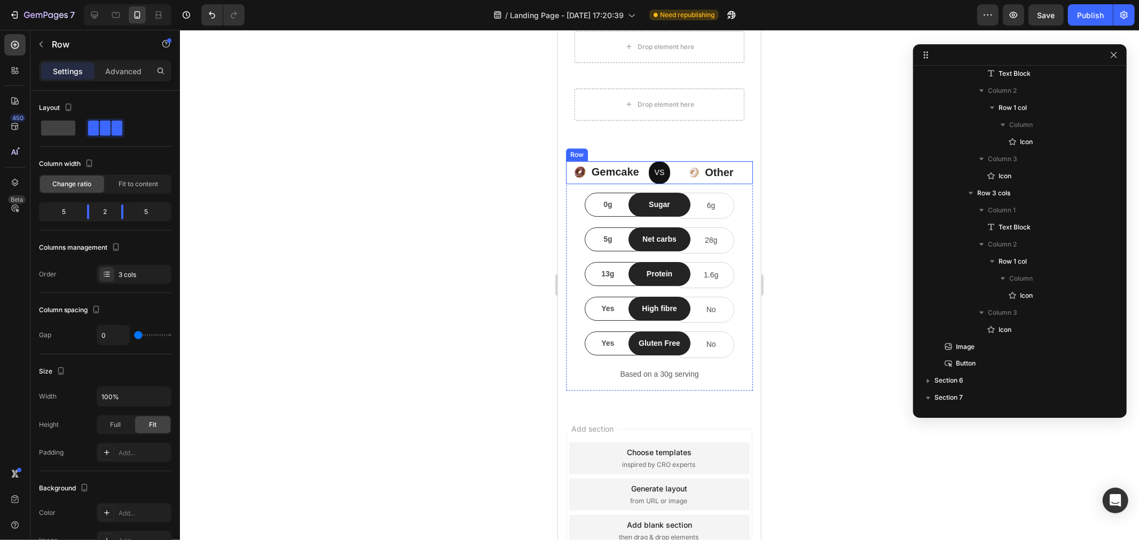
scroll to position [1589, 0]
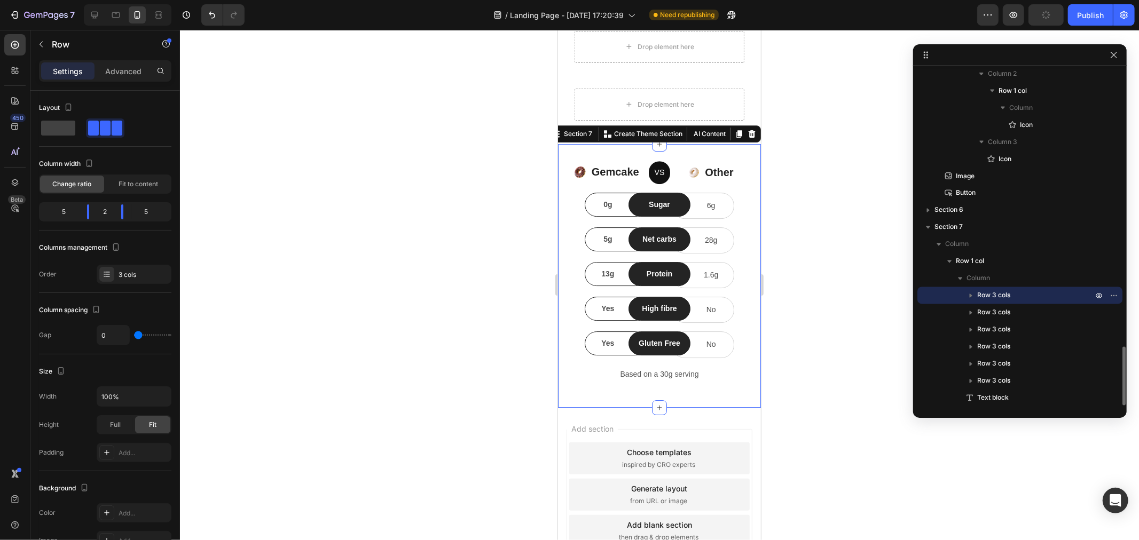
click at [691, 147] on div "Image Gemcake Text block Icon List VS Text block Row Image Other Text block Ico…" at bounding box center [658, 276] width 203 height 264
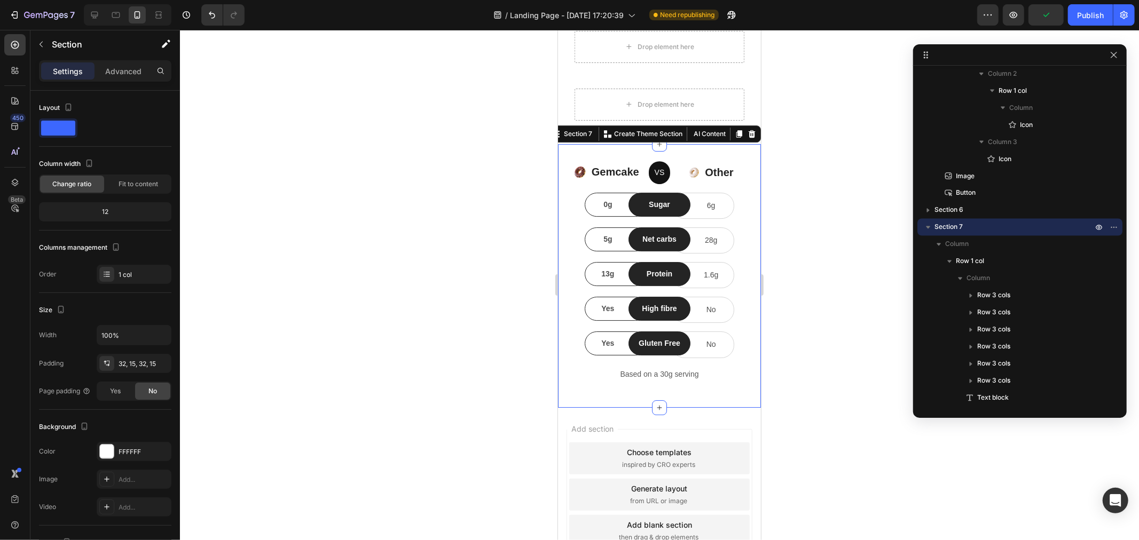
click at [747, 136] on icon at bounding box center [751, 133] width 9 height 9
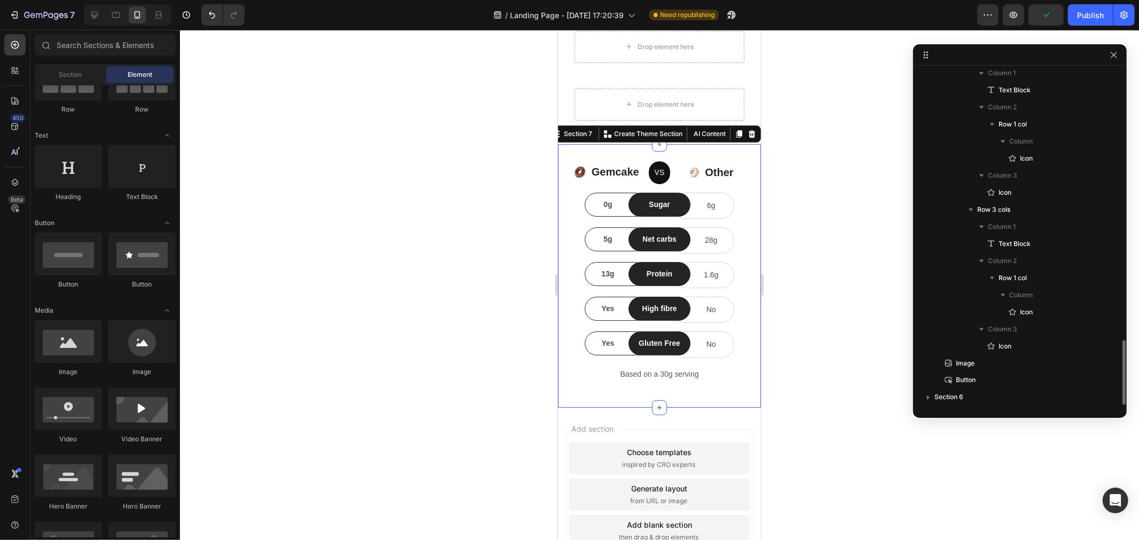
scroll to position [2627, 0]
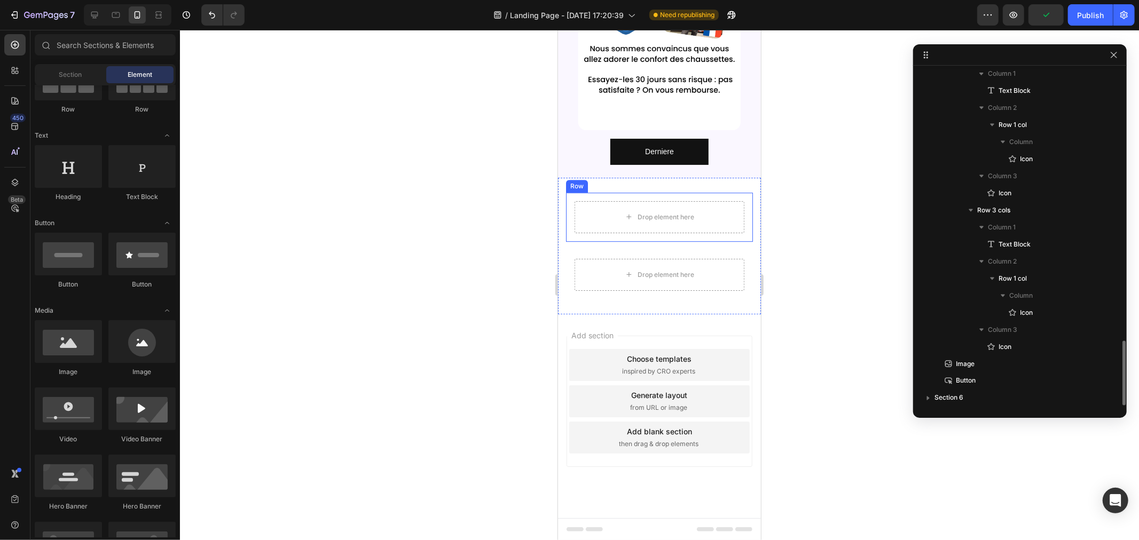
click at [736, 200] on div "Drop element here Row" at bounding box center [658, 216] width 187 height 49
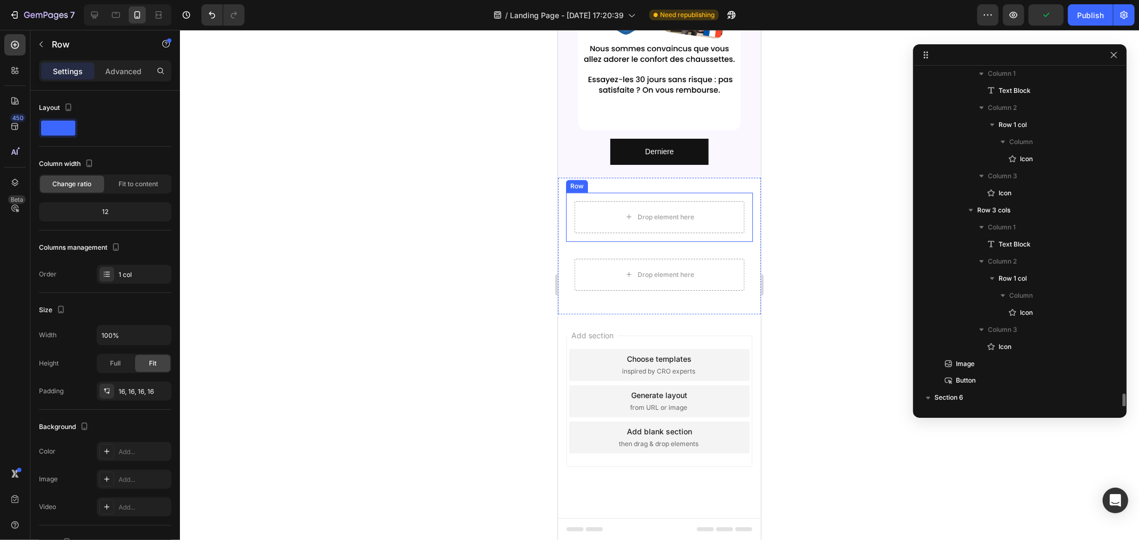
scroll to position [1452, 0]
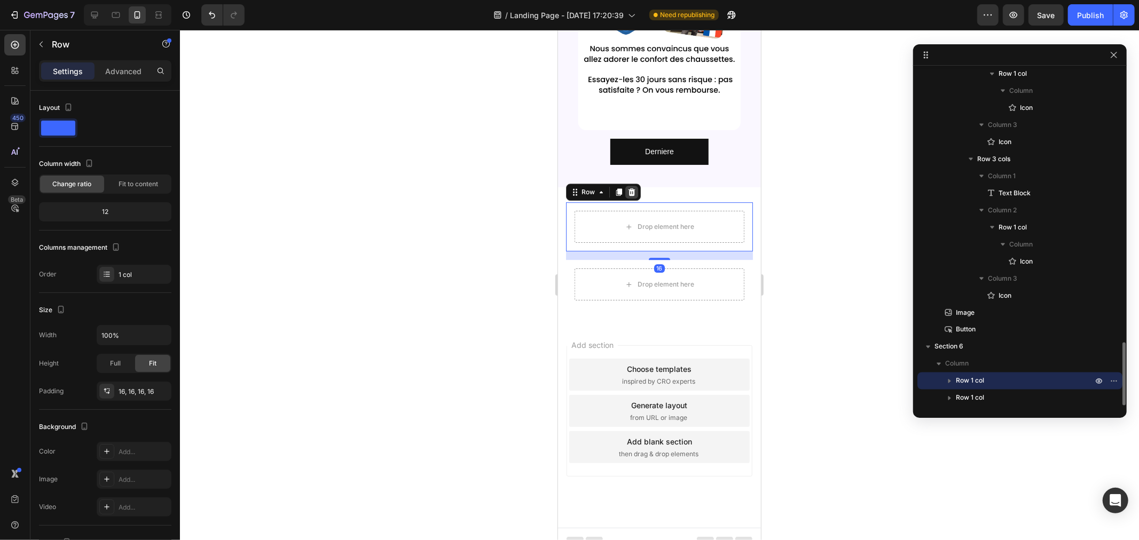
click at [629, 188] on icon at bounding box center [631, 191] width 7 height 7
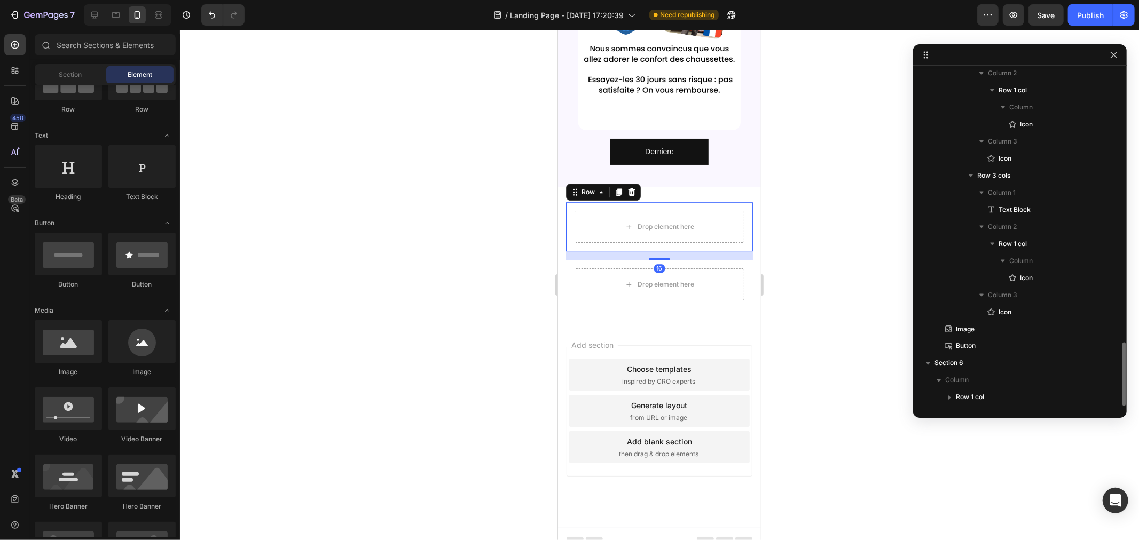
scroll to position [1436, 0]
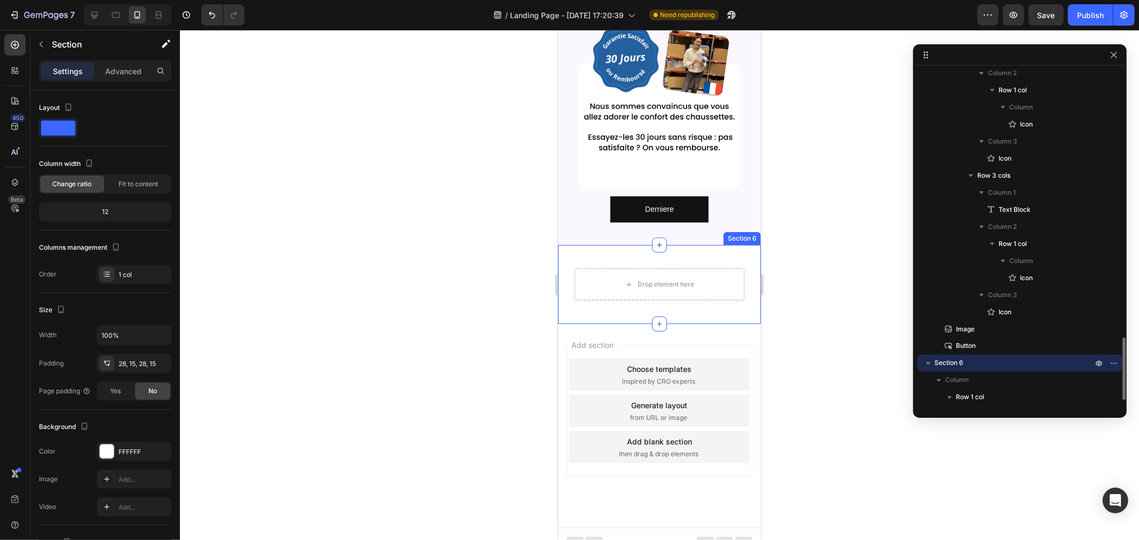
click at [730, 246] on div "Drop element here Row Section 6" at bounding box center [658, 283] width 203 height 79
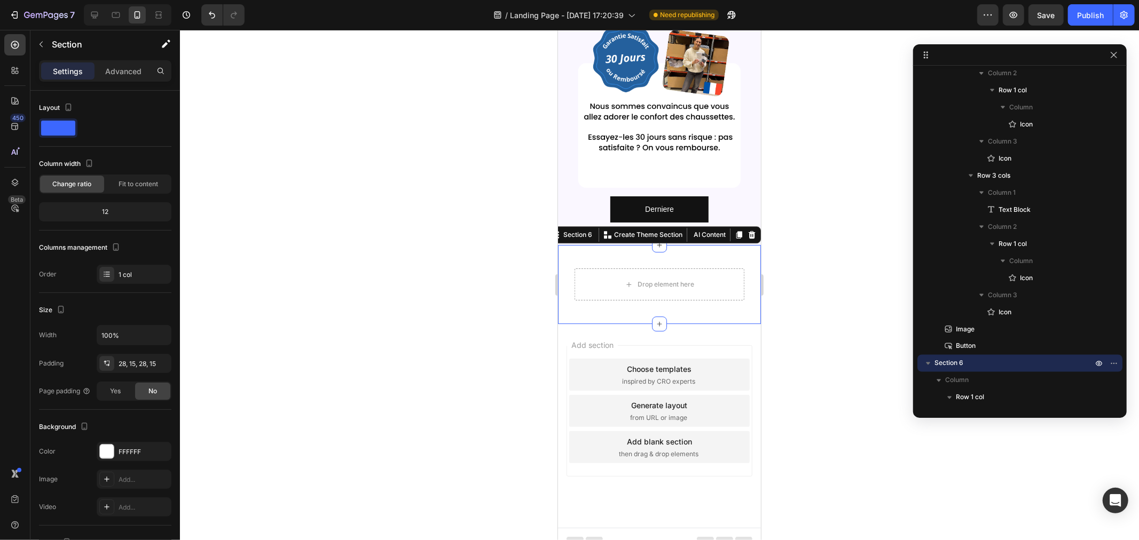
click at [747, 230] on icon at bounding box center [751, 234] width 9 height 9
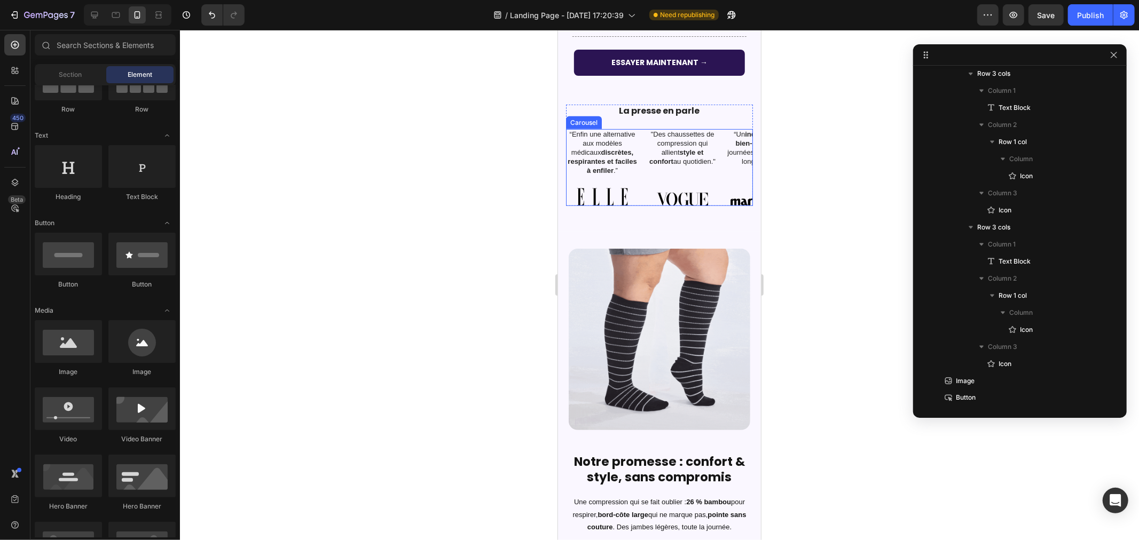
scroll to position [415, 0]
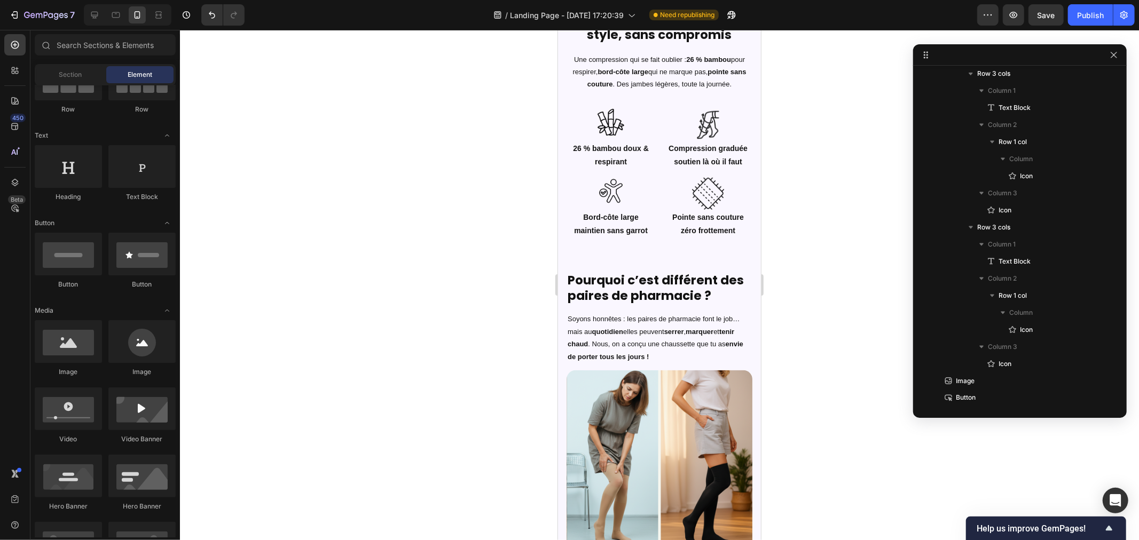
drag, startPoint x: 850, startPoint y: 238, endPoint x: 813, endPoint y: 234, distance: 37.0
click at [849, 238] on div at bounding box center [659, 285] width 959 height 510
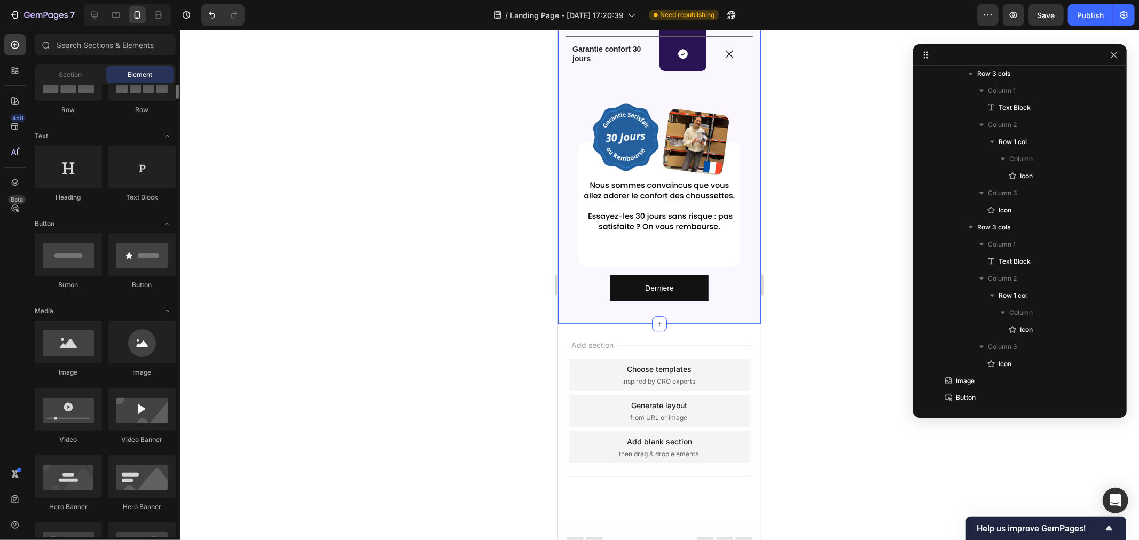
scroll to position [59, 0]
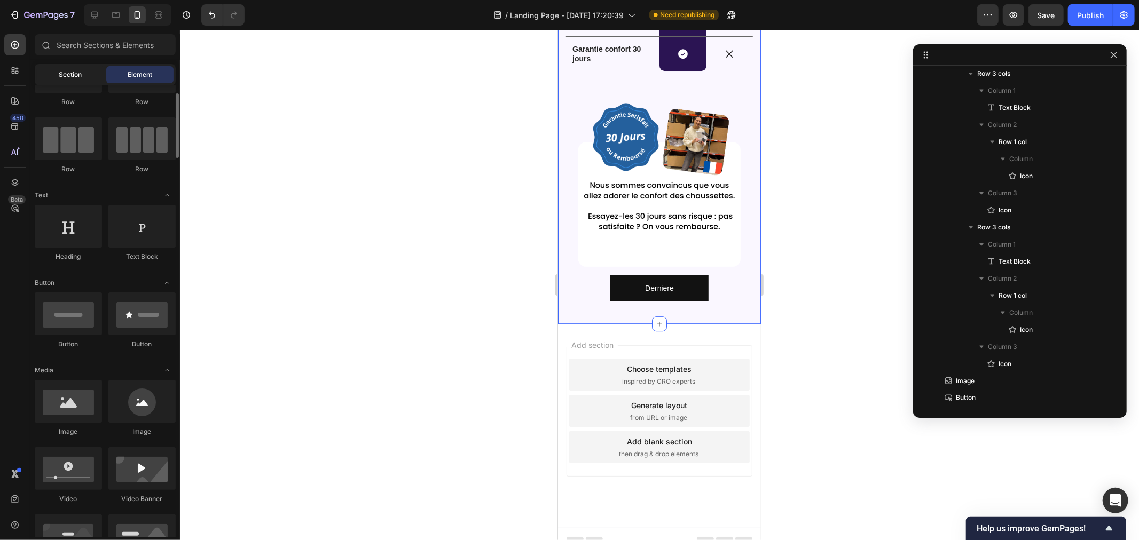
click at [64, 74] on span "Section" at bounding box center [70, 75] width 23 height 10
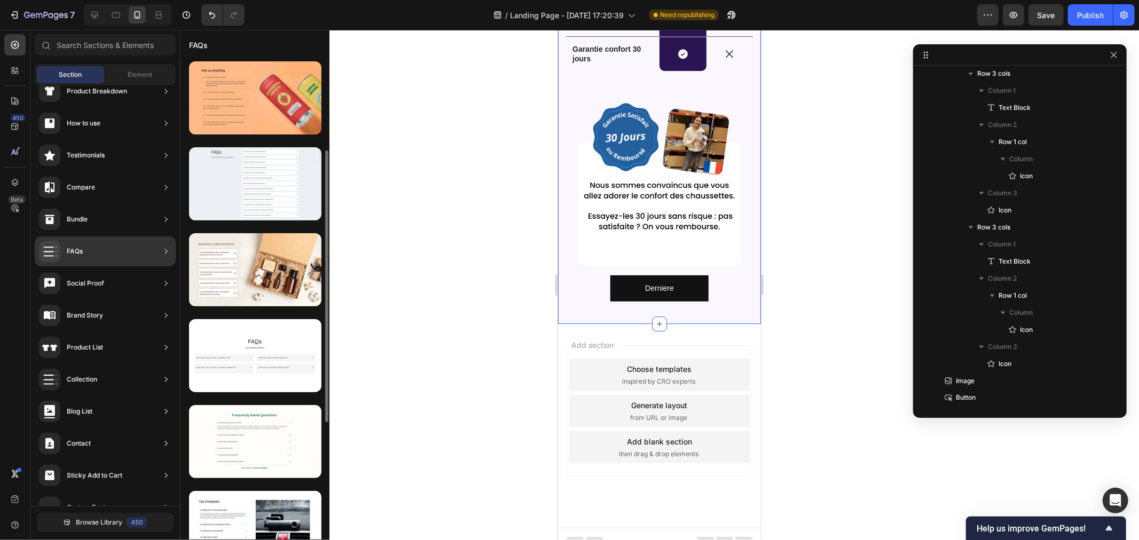
scroll to position [178, 0]
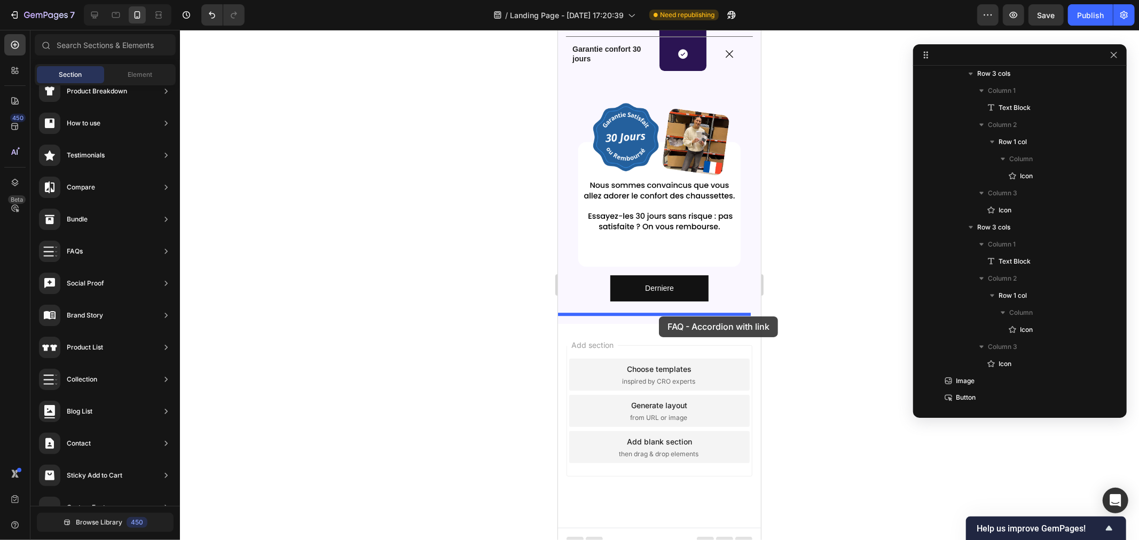
drag, startPoint x: 798, startPoint y: 274, endPoint x: 658, endPoint y: 316, distance: 146.6
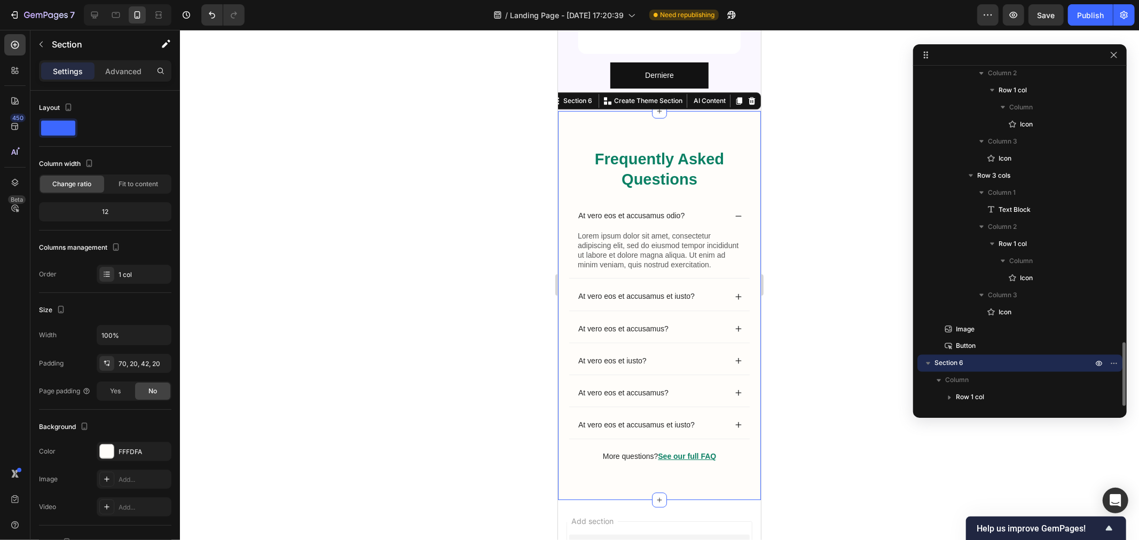
scroll to position [2737, 0]
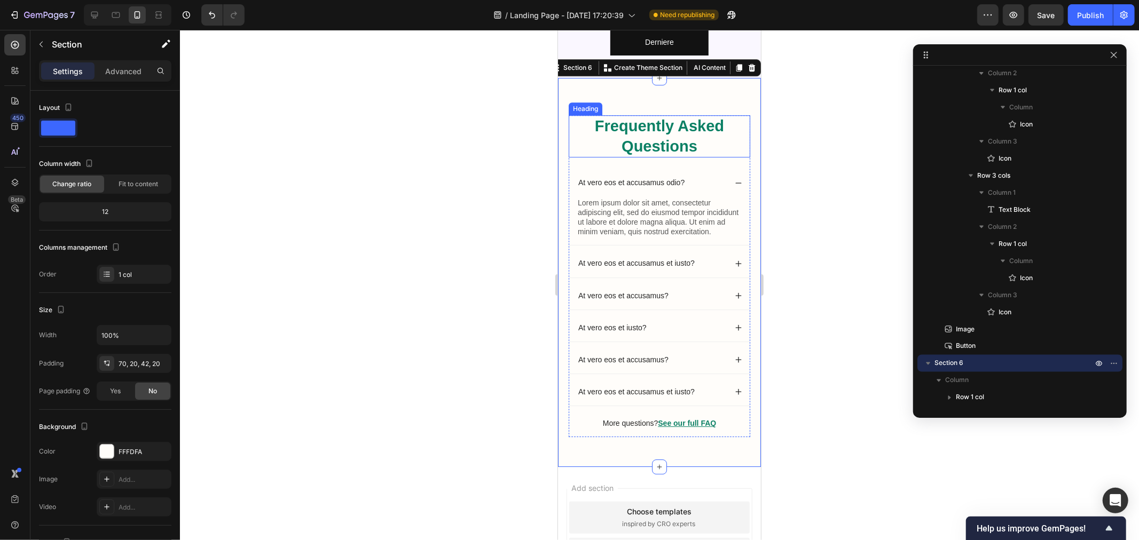
drag, startPoint x: 805, startPoint y: 140, endPoint x: 801, endPoint y: 147, distance: 8.4
click at [804, 140] on div at bounding box center [659, 285] width 959 height 510
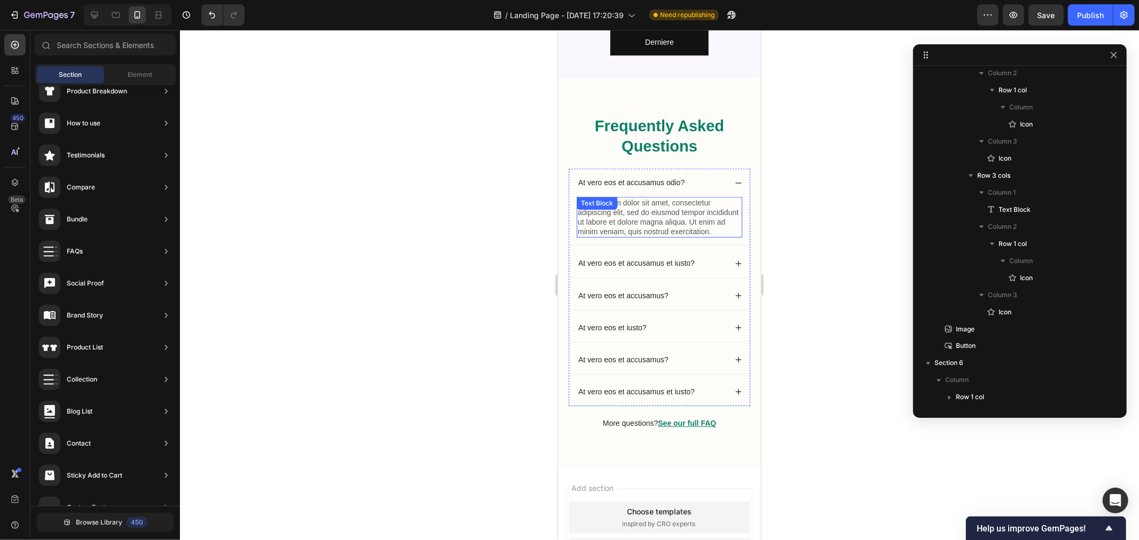
scroll to position [2618, 0]
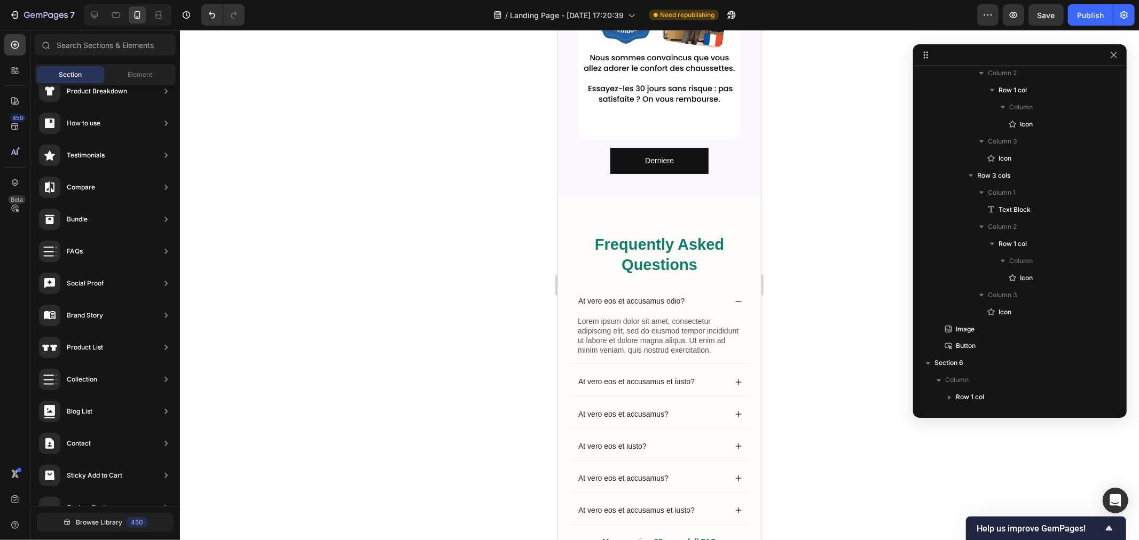
click at [574, 153] on div "Derniere Button" at bounding box center [658, 160] width 187 height 26
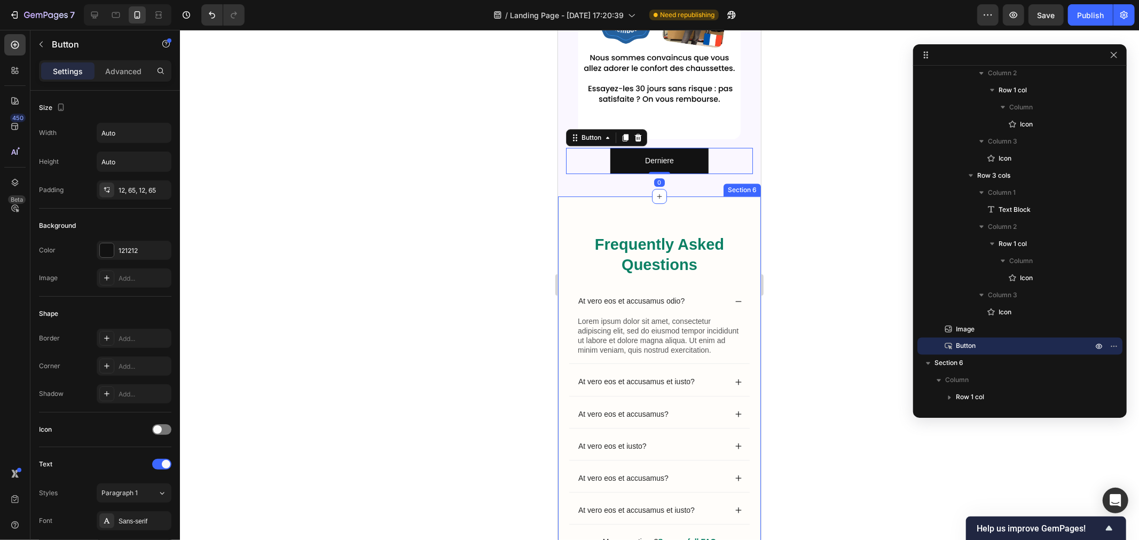
click at [576, 197] on div "Frequently Asked Questions Heading At vero eos et accusamus odio? Lorem ipsum d…" at bounding box center [658, 390] width 203 height 389
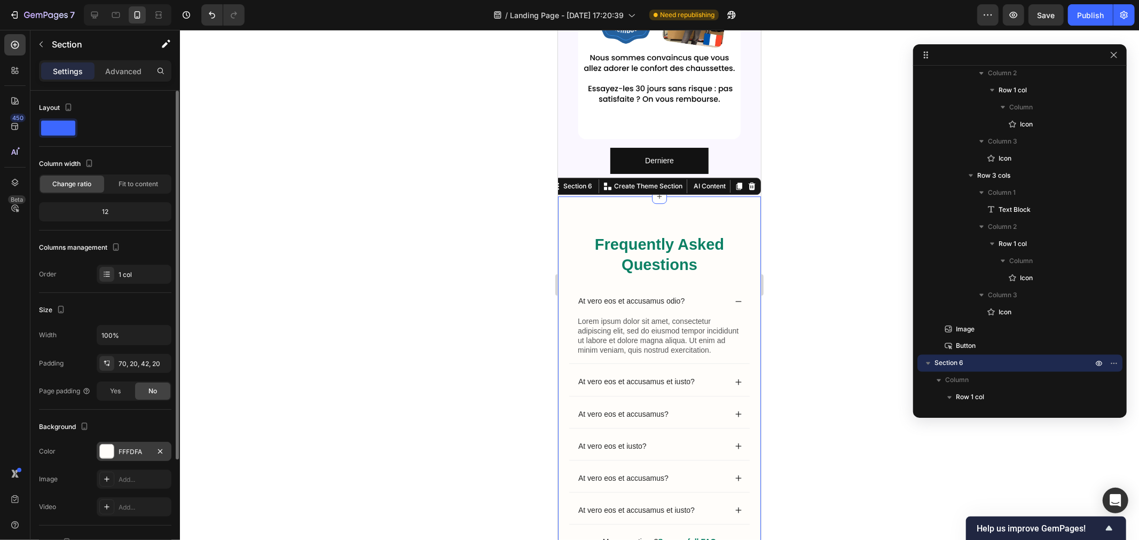
click at [107, 450] on div at bounding box center [107, 452] width 14 height 14
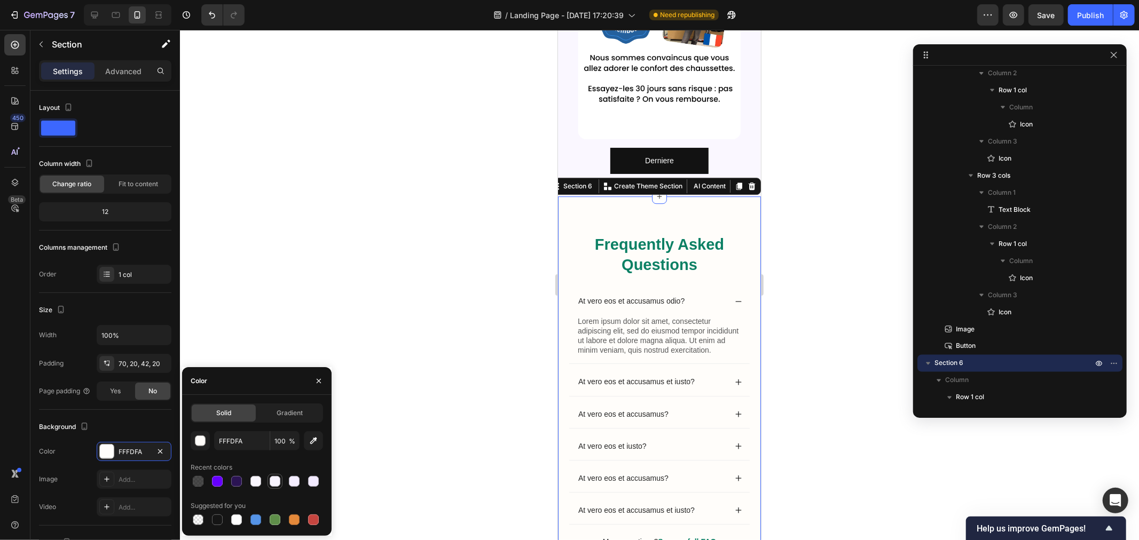
click at [278, 484] on div at bounding box center [275, 481] width 11 height 11
type input "F8F4FF"
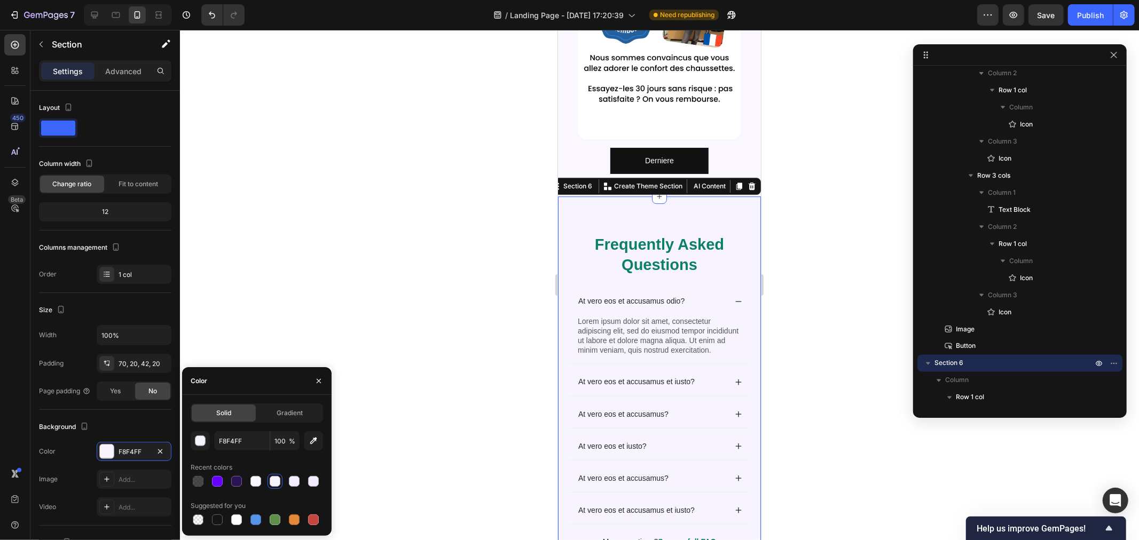
click at [425, 403] on div at bounding box center [659, 285] width 959 height 510
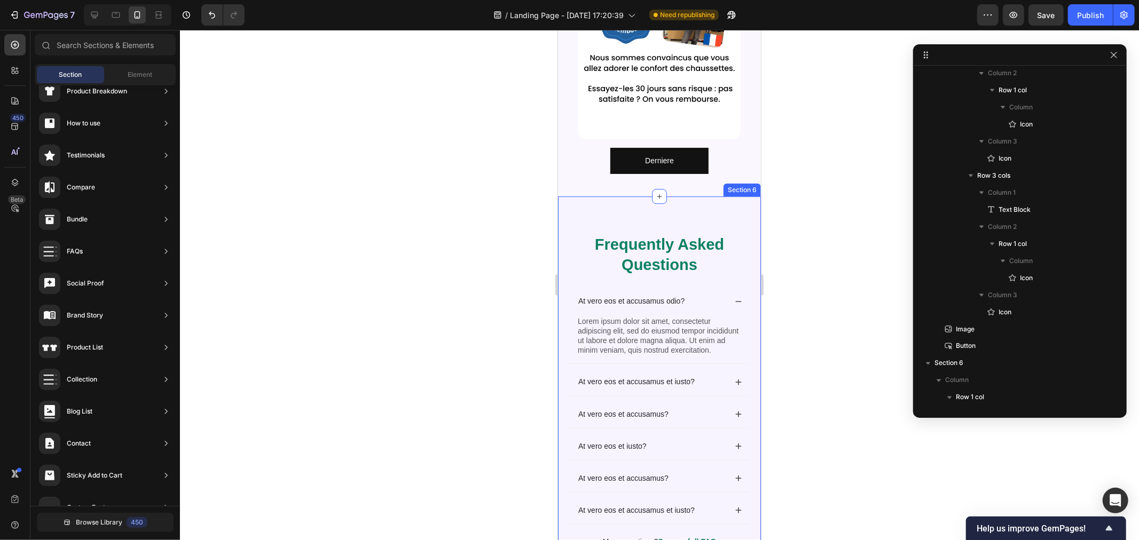
click at [596, 196] on div "Frequently Asked Questions Heading At vero eos et accusamus odio? Lorem ipsum d…" at bounding box center [658, 390] width 203 height 389
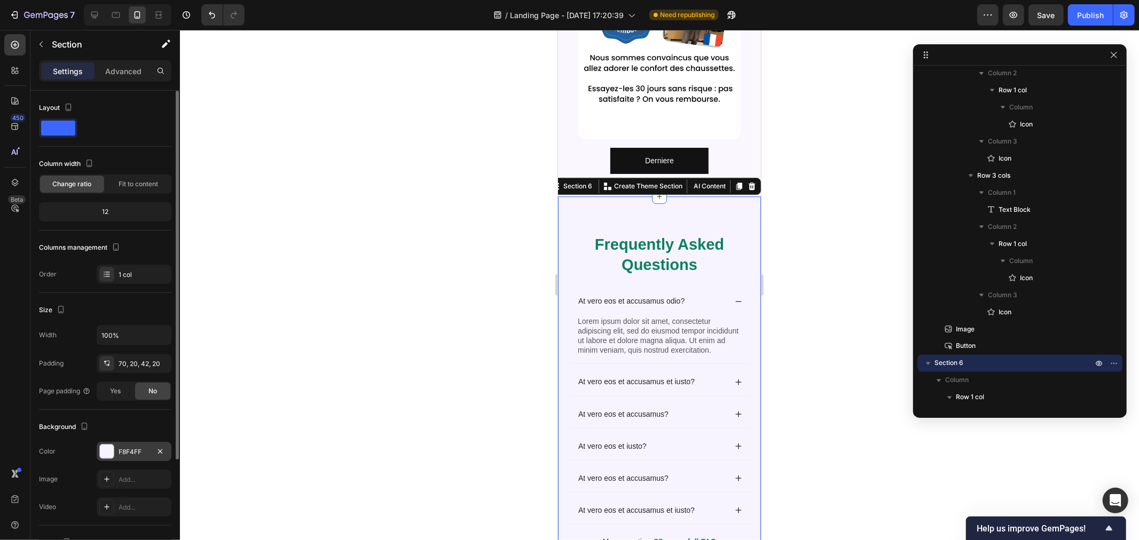
click at [109, 445] on div "F8F4FF" at bounding box center [134, 451] width 75 height 19
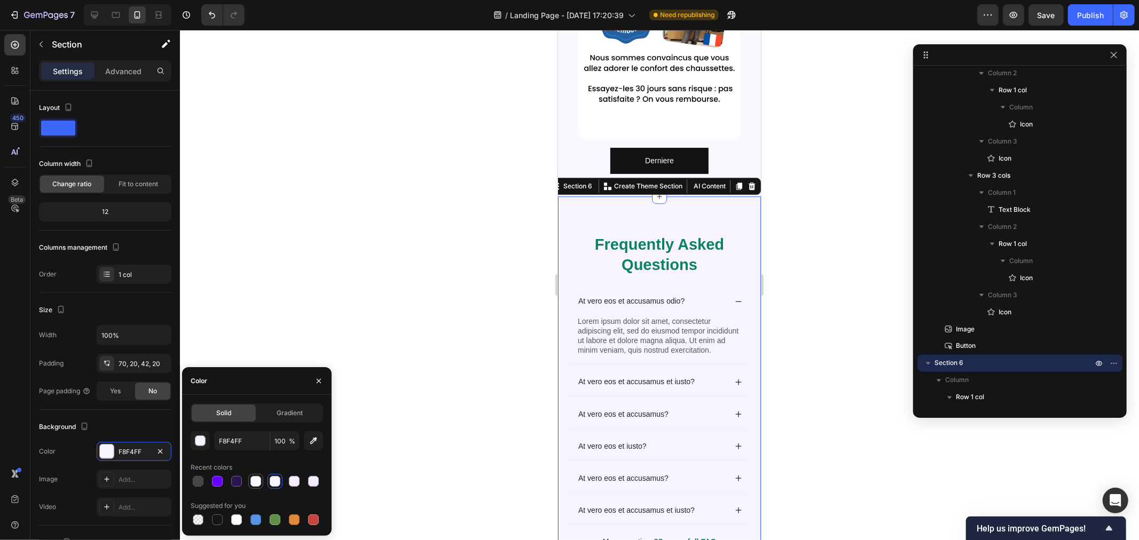
click at [259, 479] on div at bounding box center [255, 481] width 11 height 11
type input "FAF7FF"
click at [412, 300] on div at bounding box center [659, 285] width 959 height 510
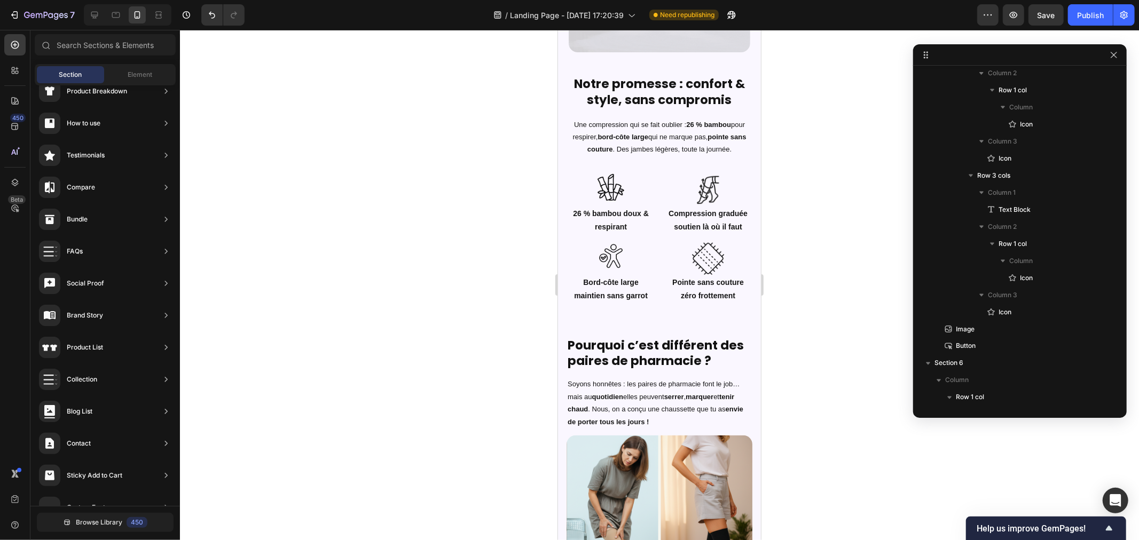
scroll to position [781, 0]
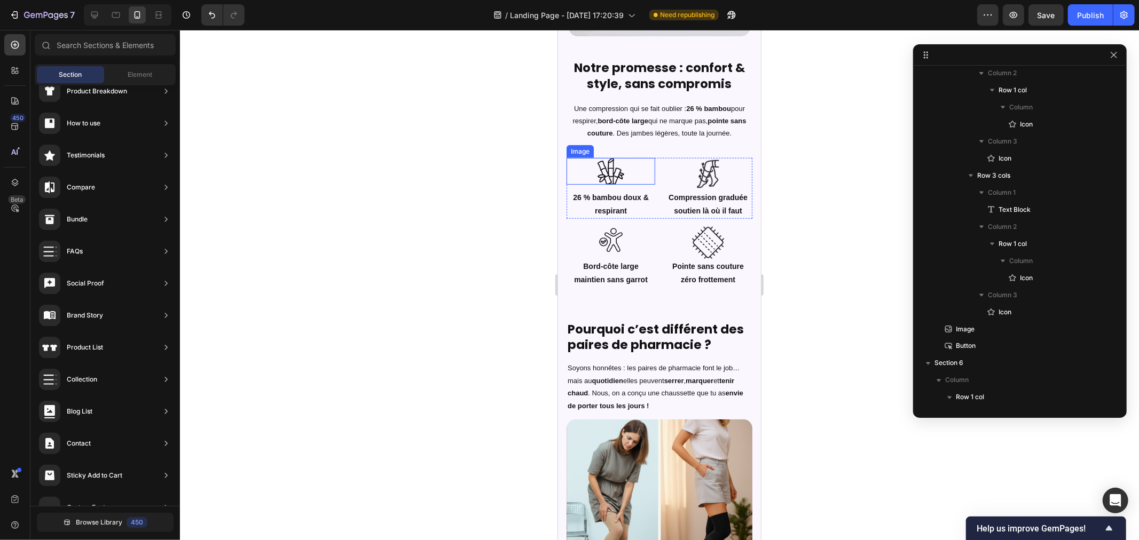
click at [602, 169] on img at bounding box center [610, 170] width 27 height 27
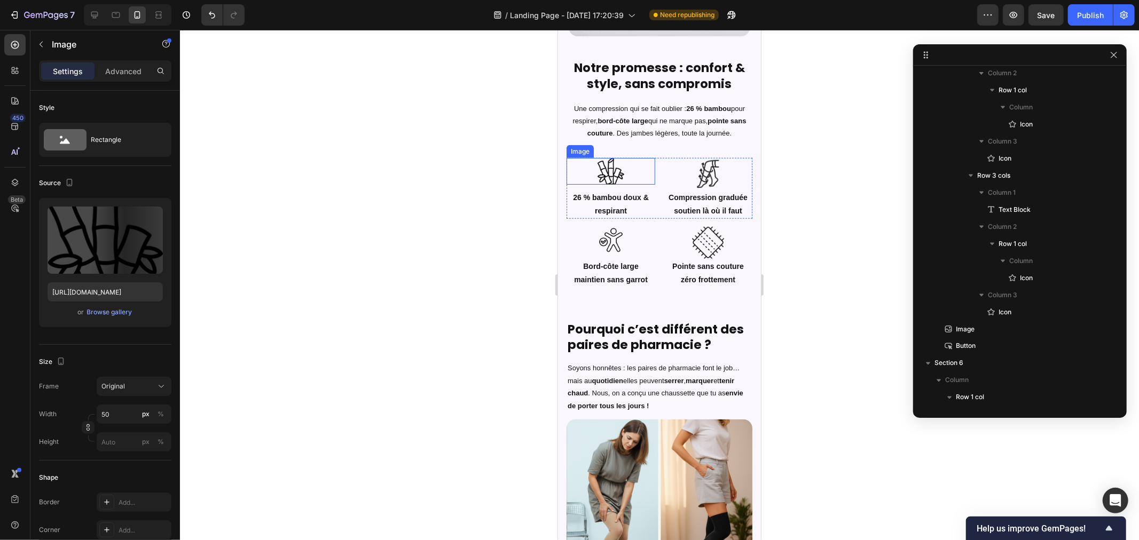
scroll to position [131, 0]
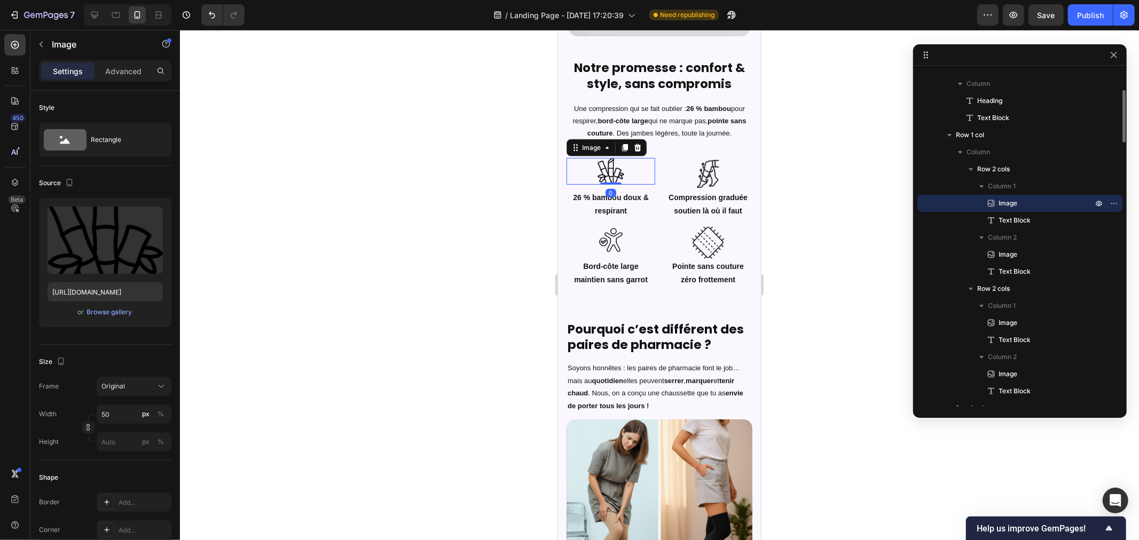
click at [807, 156] on div at bounding box center [659, 285] width 959 height 510
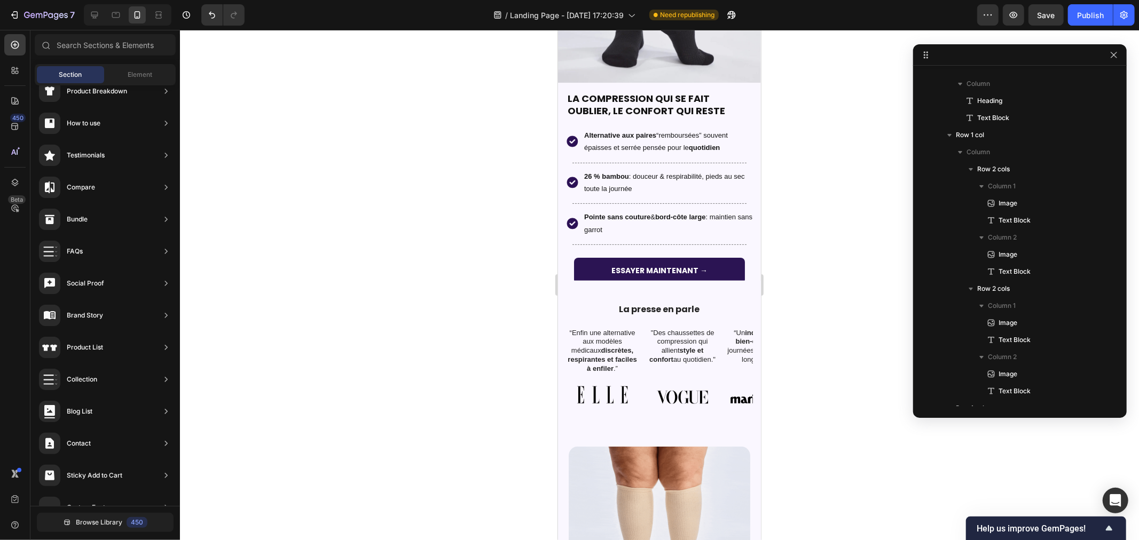
scroll to position [127, 0]
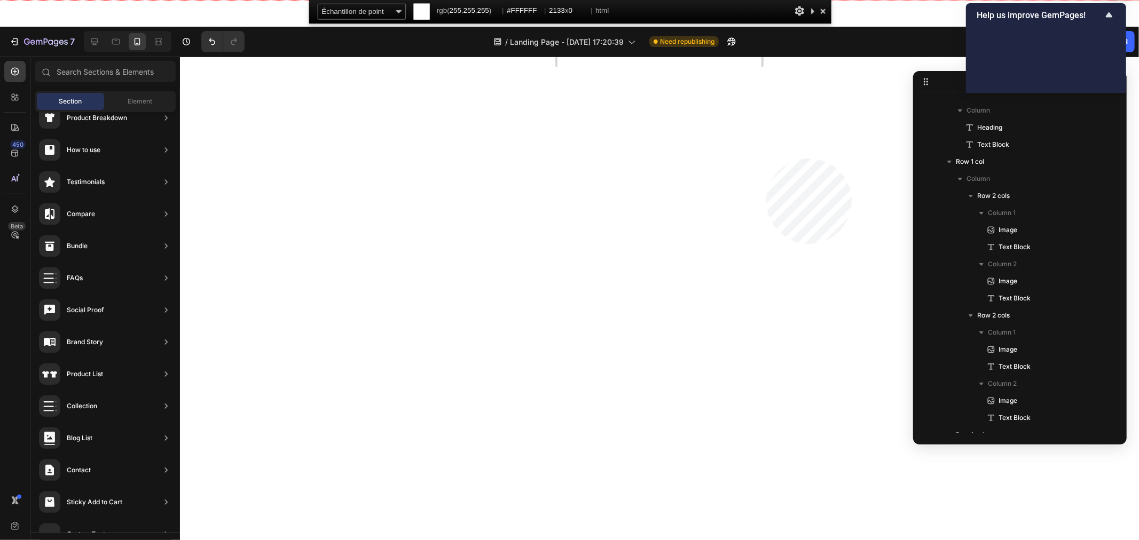
click at [766, 0] on html "7 / Landing Page - Sep 22, 17:20:39 Need republishing Preview Save Publish 450 …" at bounding box center [569, 0] width 1139 height 0
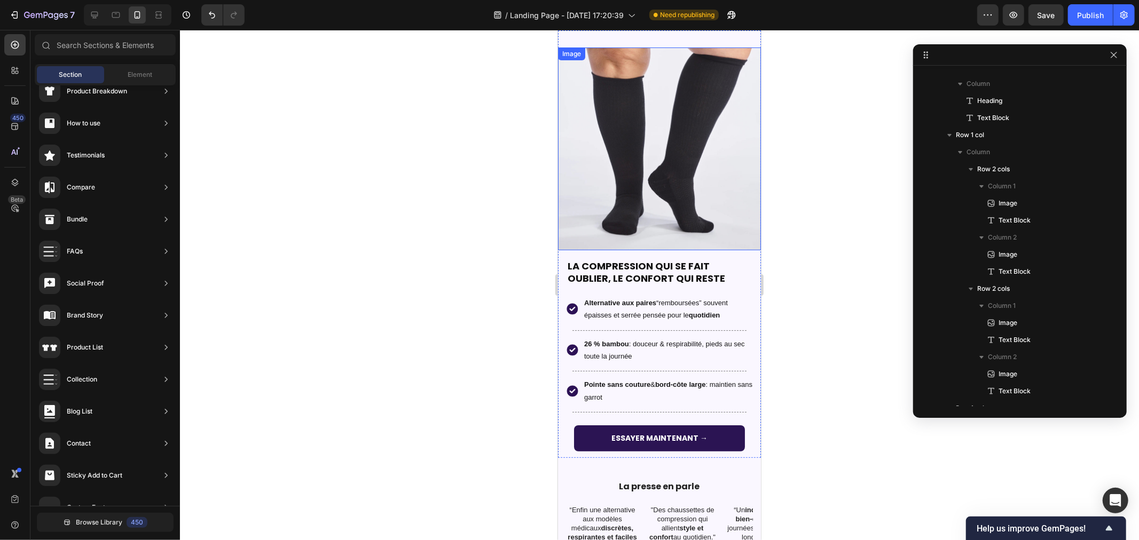
scroll to position [0, 0]
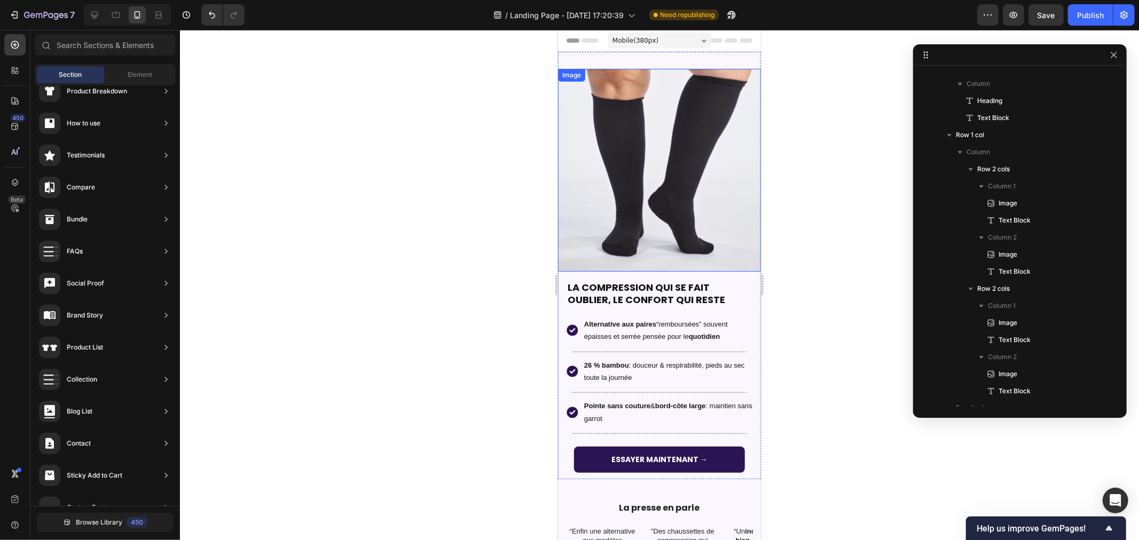
click at [451, 119] on div at bounding box center [659, 285] width 959 height 510
click at [350, 295] on div at bounding box center [659, 285] width 959 height 510
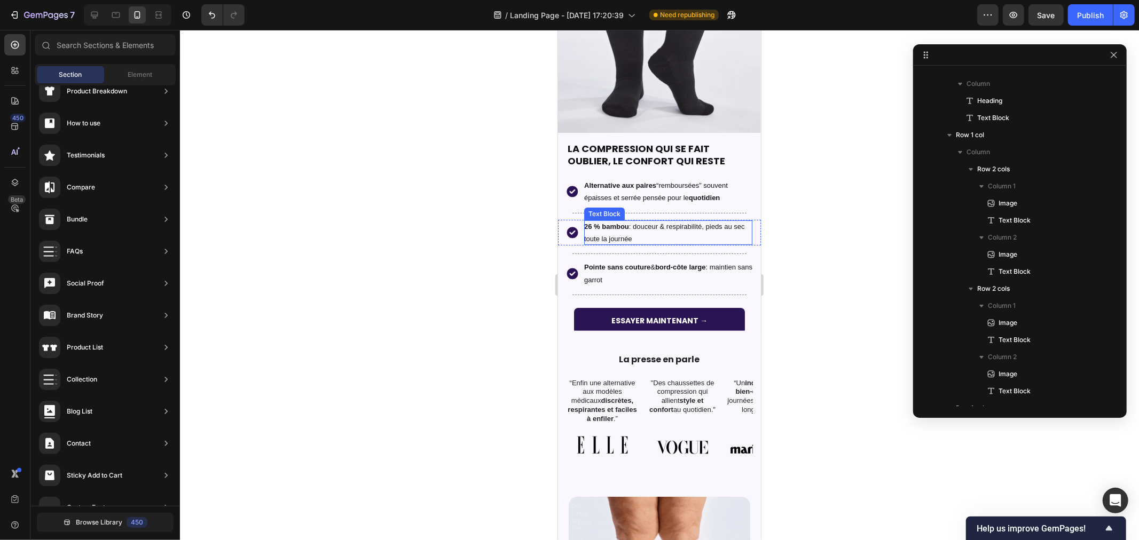
scroll to position [116, 0]
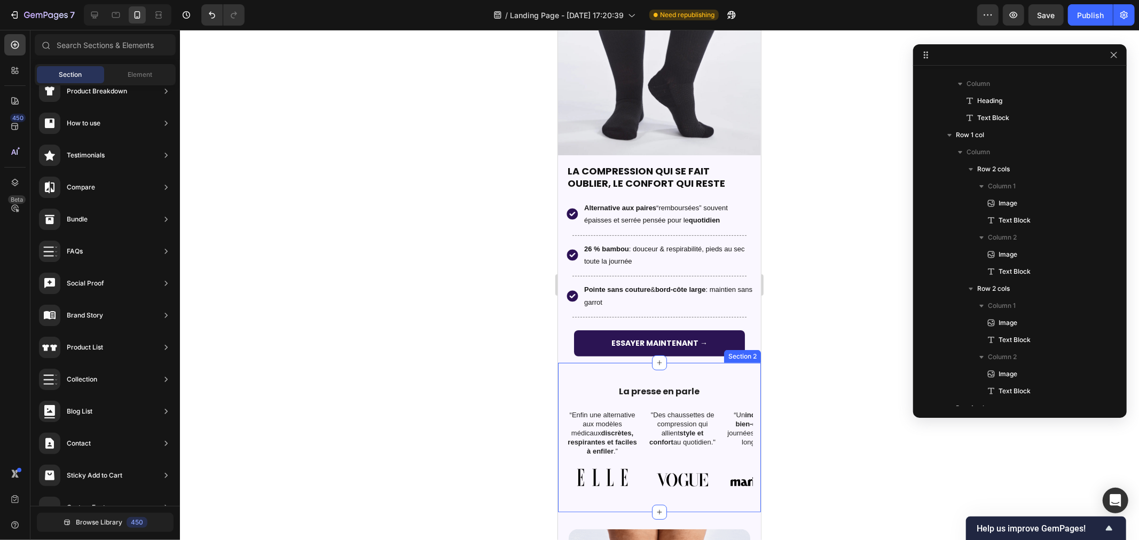
click at [688, 372] on div "La presse en parle Heading “Enfin une alternative aux modèles médicaux discrète…" at bounding box center [658, 436] width 203 height 149
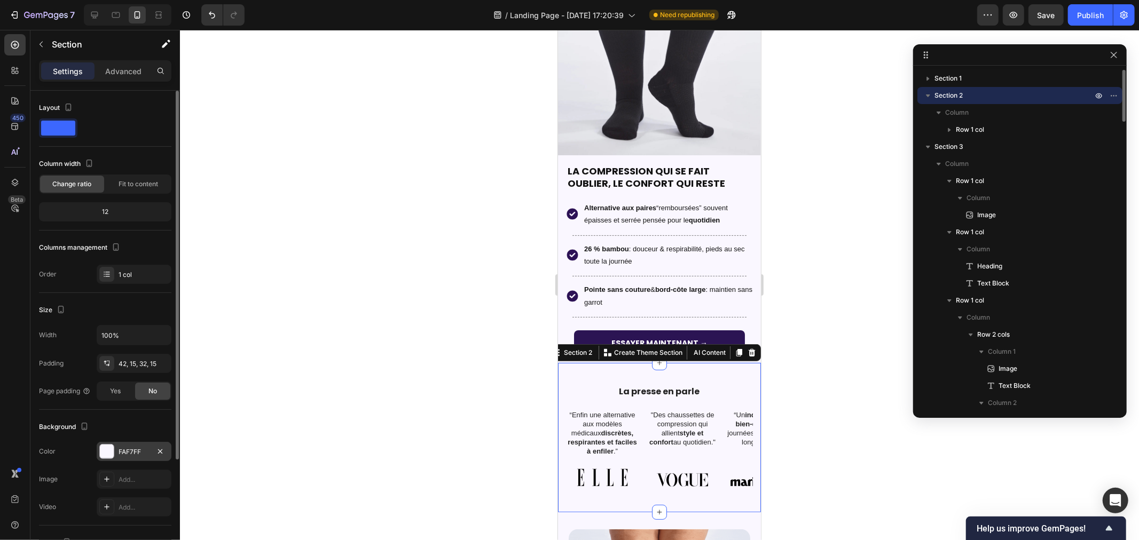
click at [108, 451] on div at bounding box center [107, 452] width 14 height 14
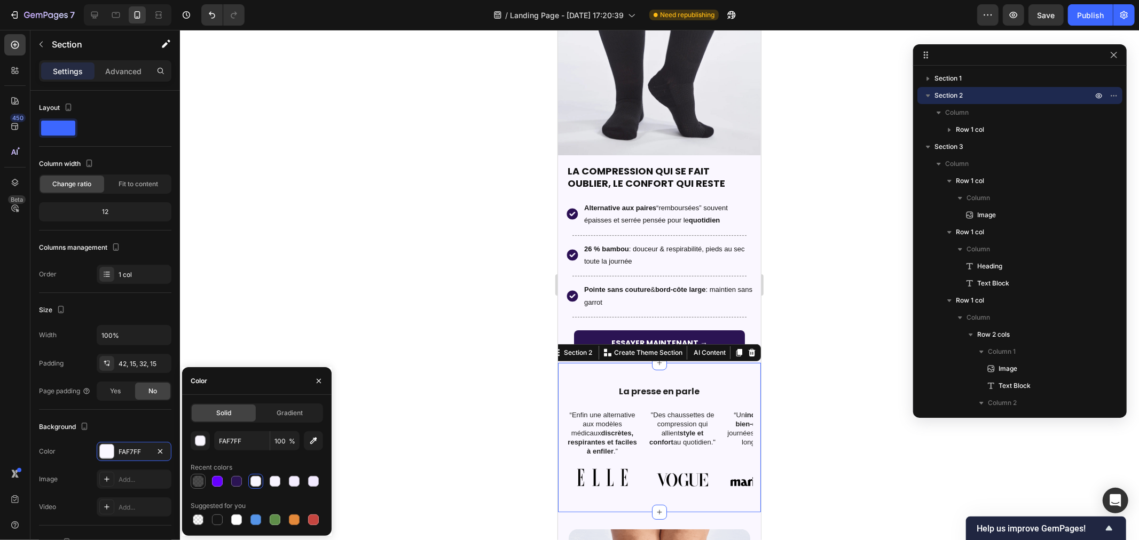
click at [199, 479] on div at bounding box center [198, 481] width 11 height 11
type input "151515"
type input "77"
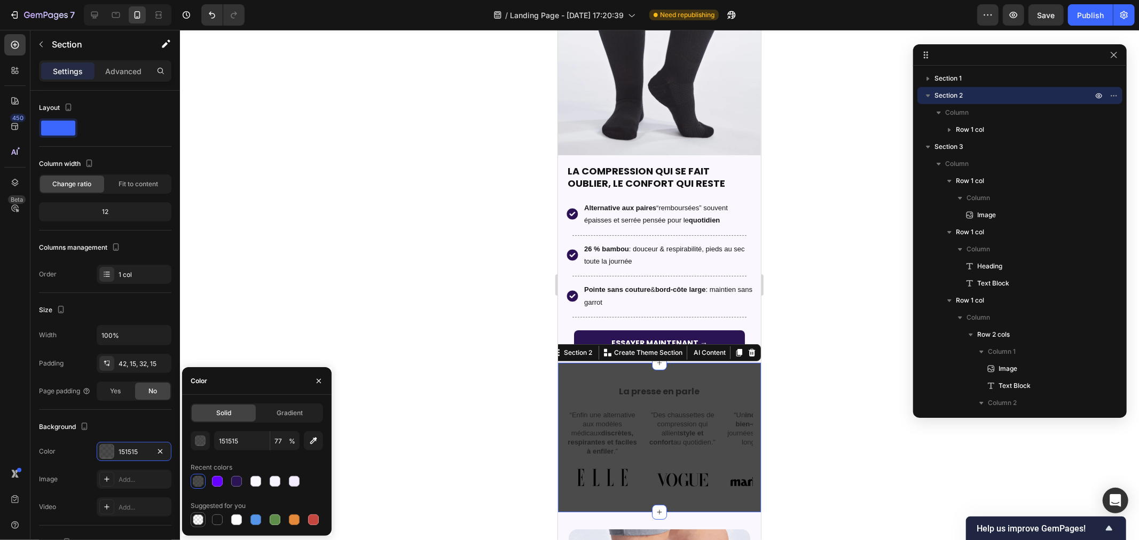
click at [200, 522] on div at bounding box center [198, 520] width 11 height 11
type input "000000"
type input "0"
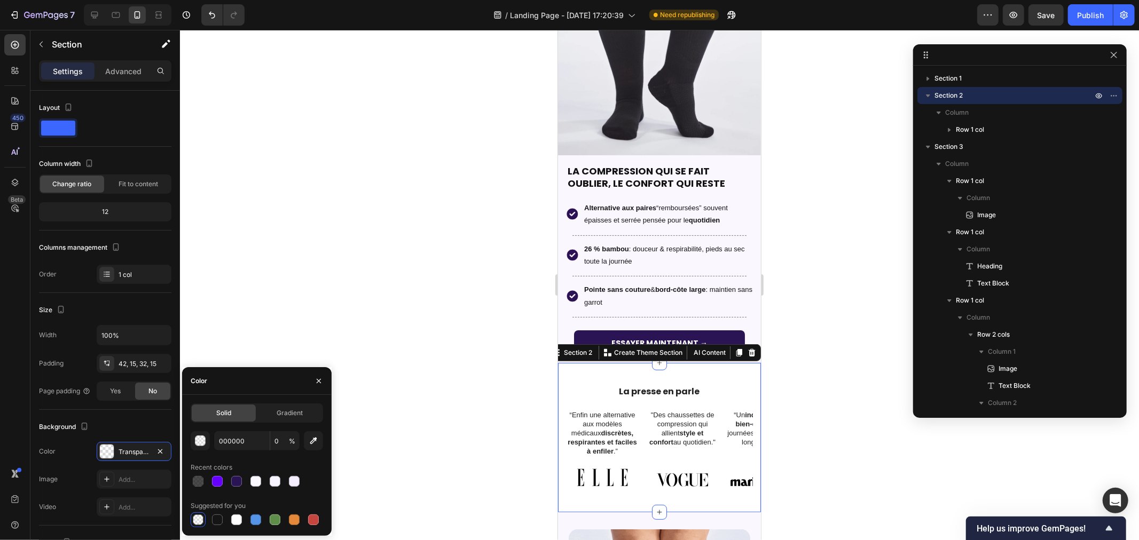
click at [403, 323] on div at bounding box center [659, 285] width 959 height 510
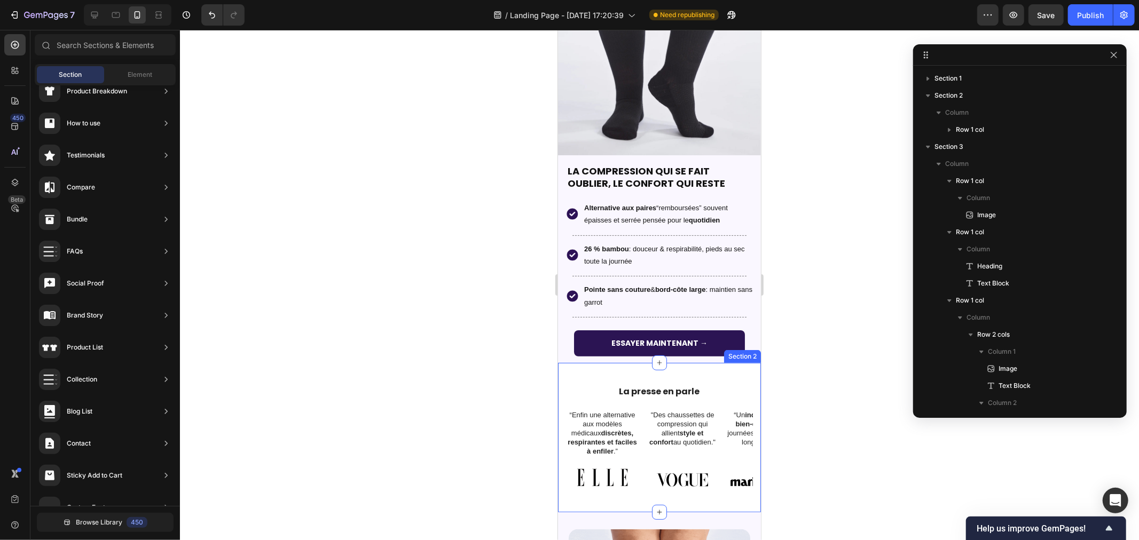
click at [591, 368] on div "La presse en parle Heading “Enfin une alternative aux modèles médicaux discrète…" at bounding box center [658, 436] width 203 height 149
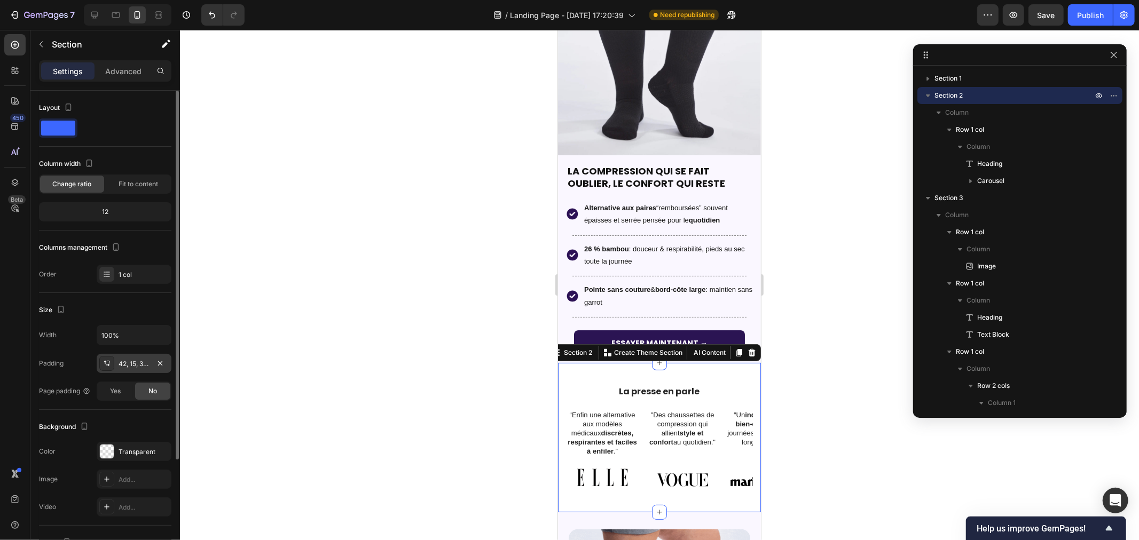
click at [107, 365] on icon at bounding box center [106, 363] width 9 height 9
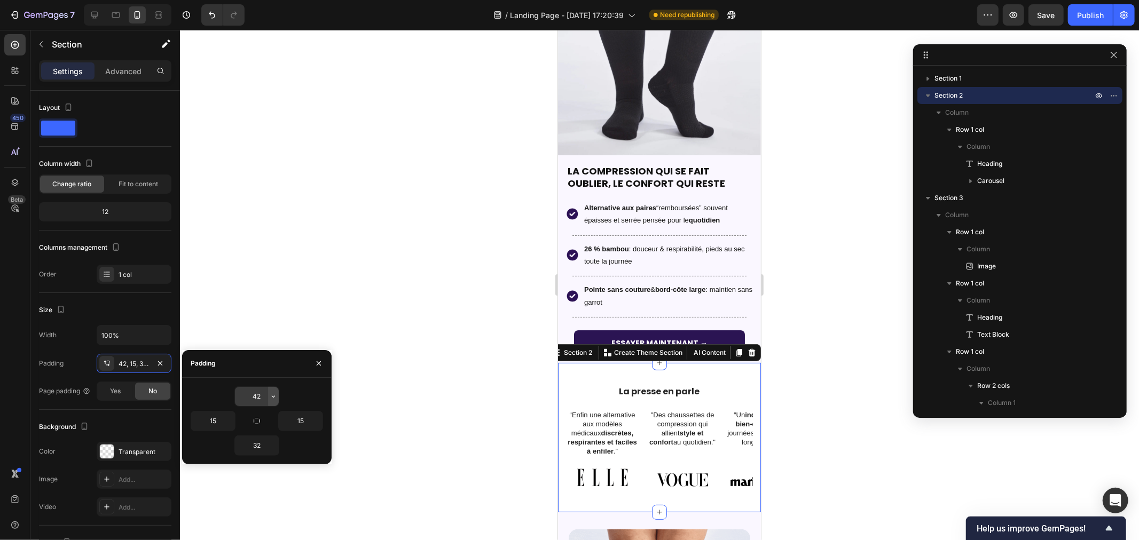
click at [268, 397] on button "button" at bounding box center [273, 396] width 11 height 19
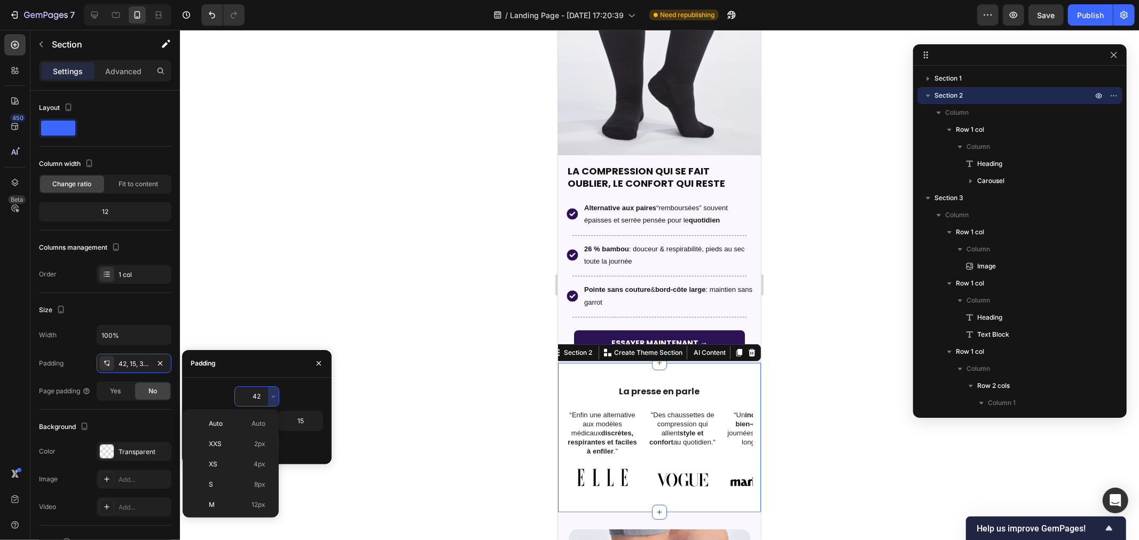
click at [258, 396] on input "42" at bounding box center [257, 396] width 44 height 19
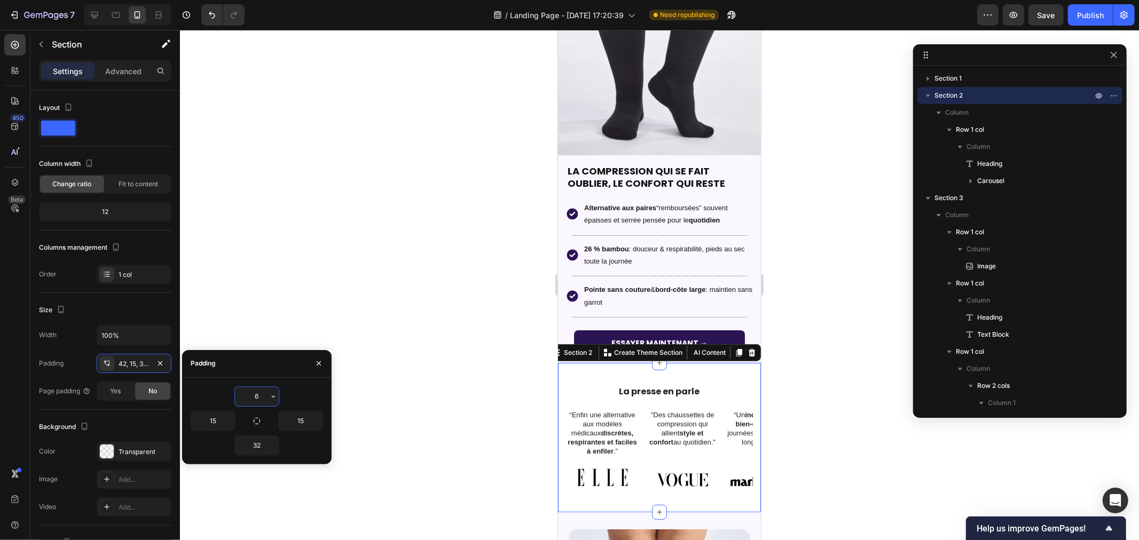
type input "65"
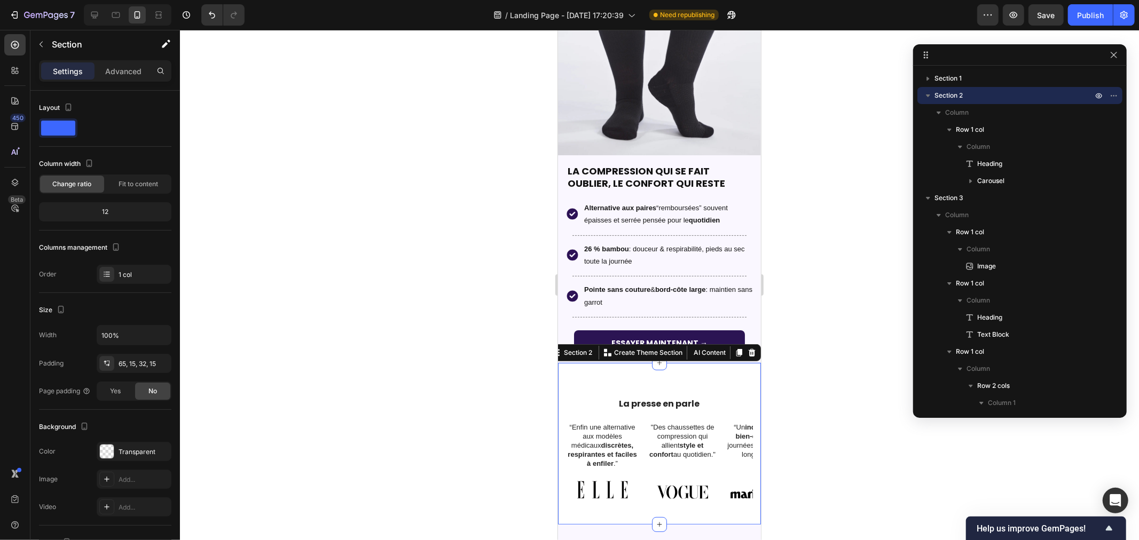
click at [412, 317] on div at bounding box center [659, 285] width 959 height 510
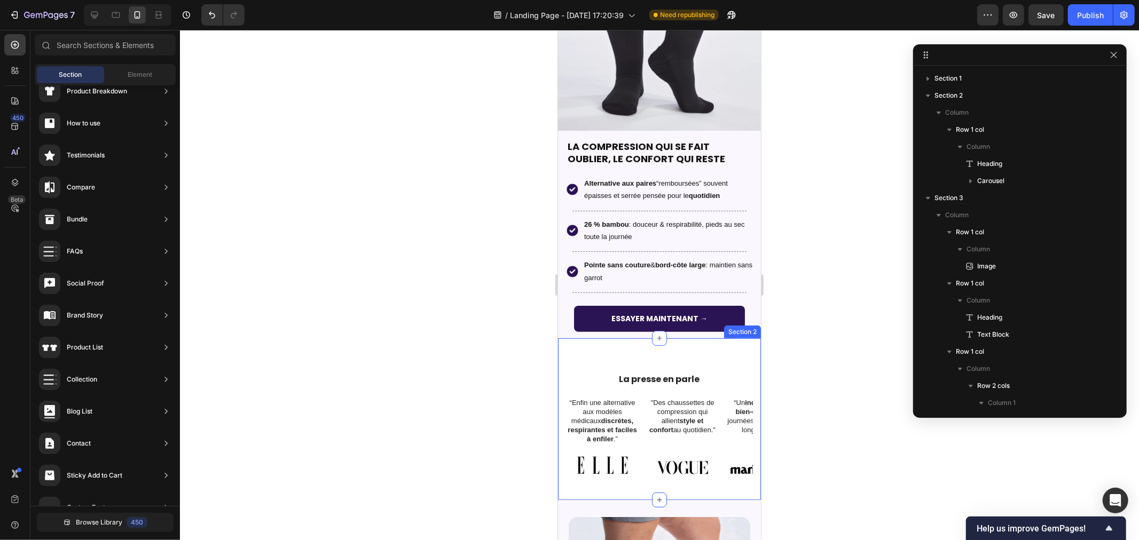
scroll to position [235, 0]
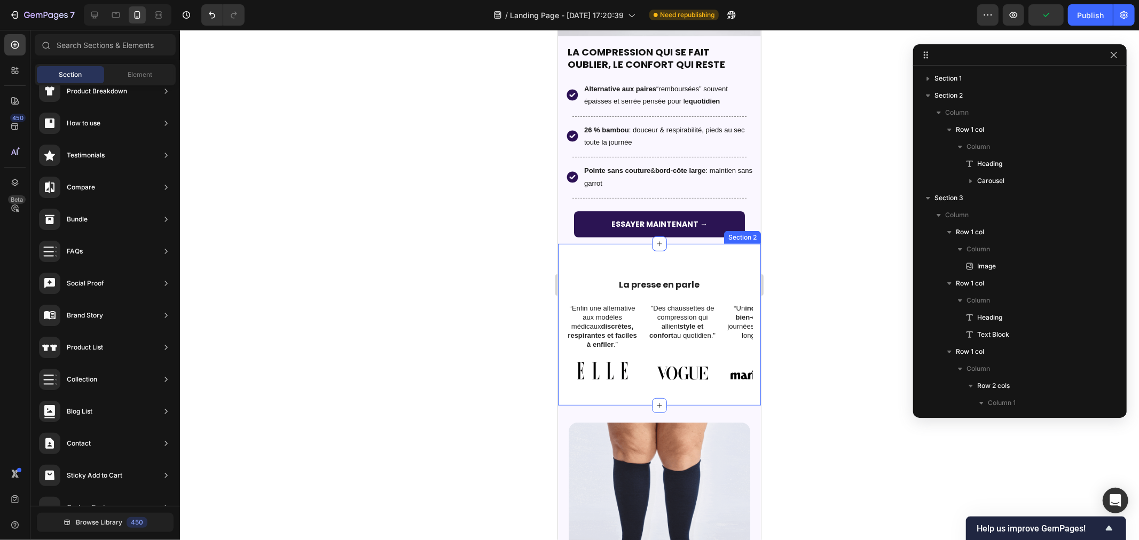
click at [573, 243] on div "La presse en parle Heading “Enfin une alternative aux modèles médicaux discrète…" at bounding box center [658, 323] width 203 height 161
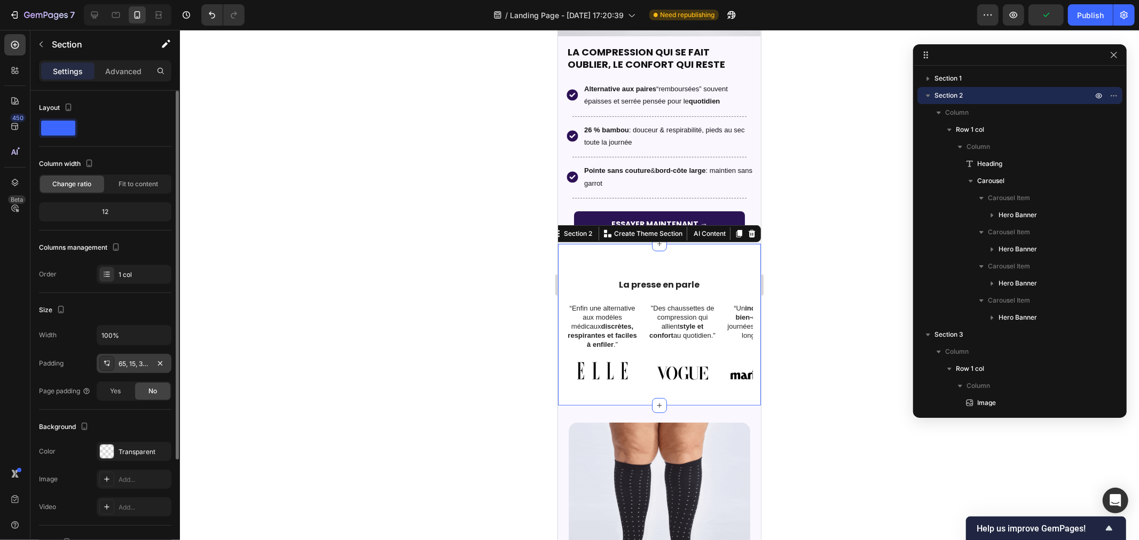
click at [108, 367] on icon at bounding box center [106, 363] width 9 height 9
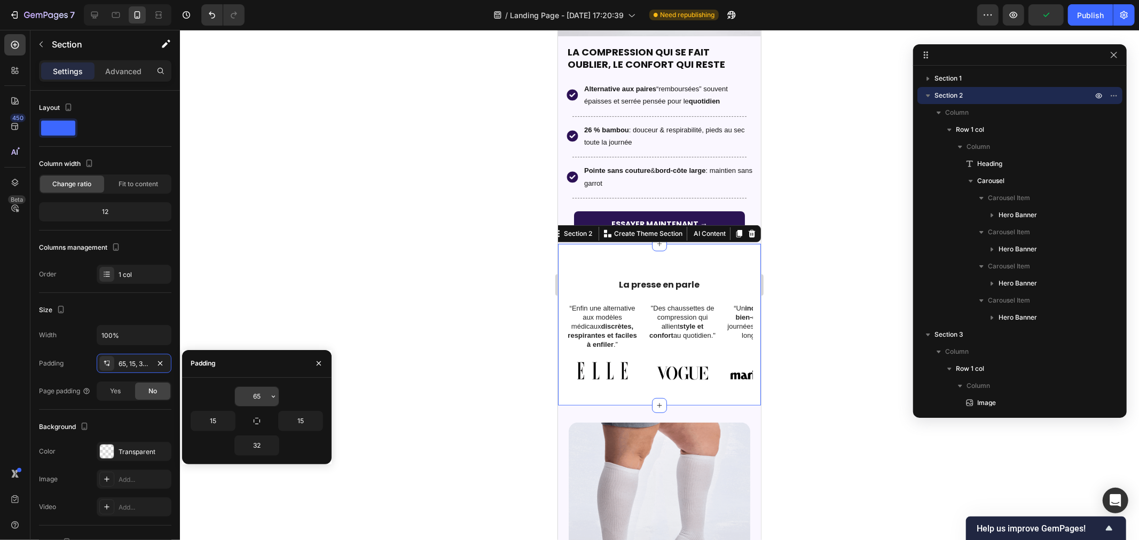
click at [259, 392] on input "65" at bounding box center [257, 396] width 44 height 19
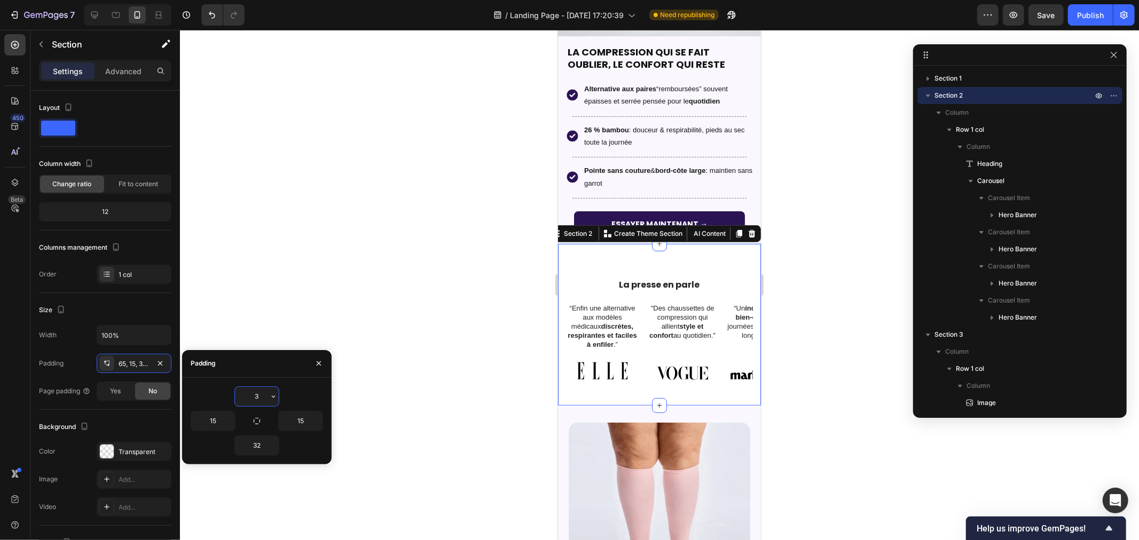
type input "32"
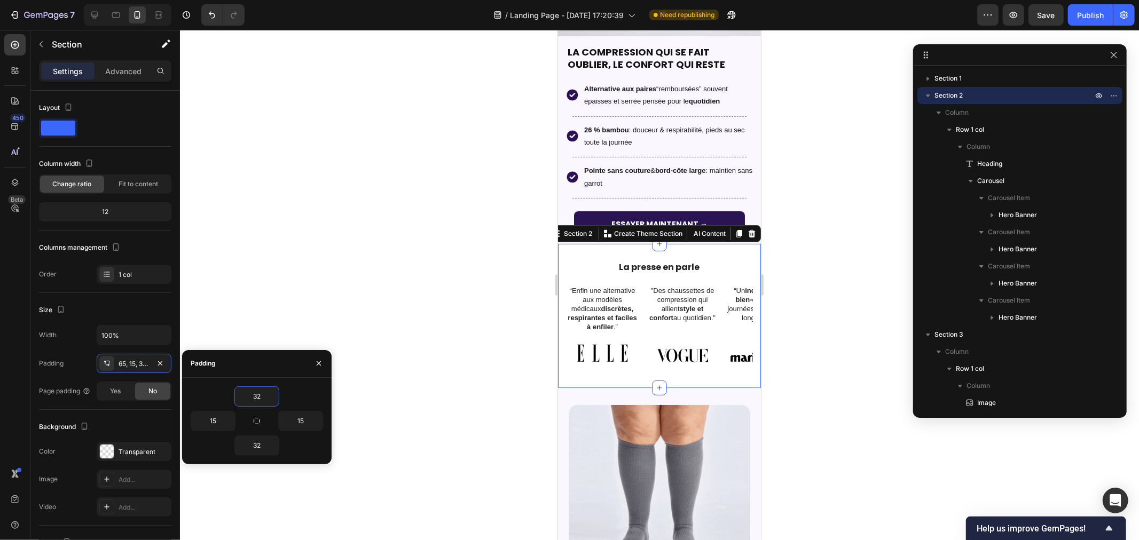
click at [401, 285] on div at bounding box center [659, 285] width 959 height 510
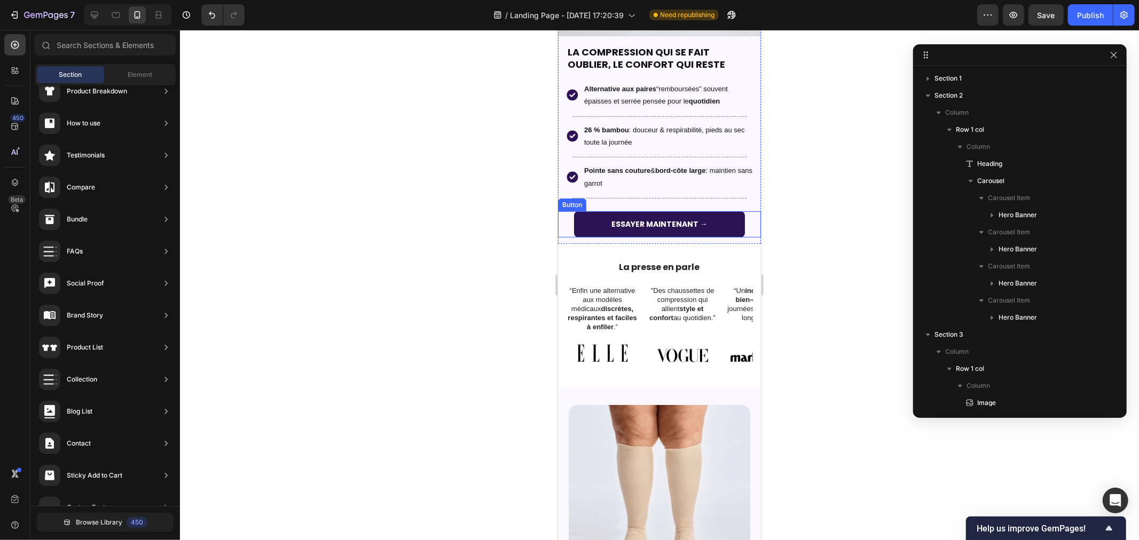
click at [559, 215] on div "ESSAYER MAINTENANT → Button" at bounding box center [658, 224] width 203 height 26
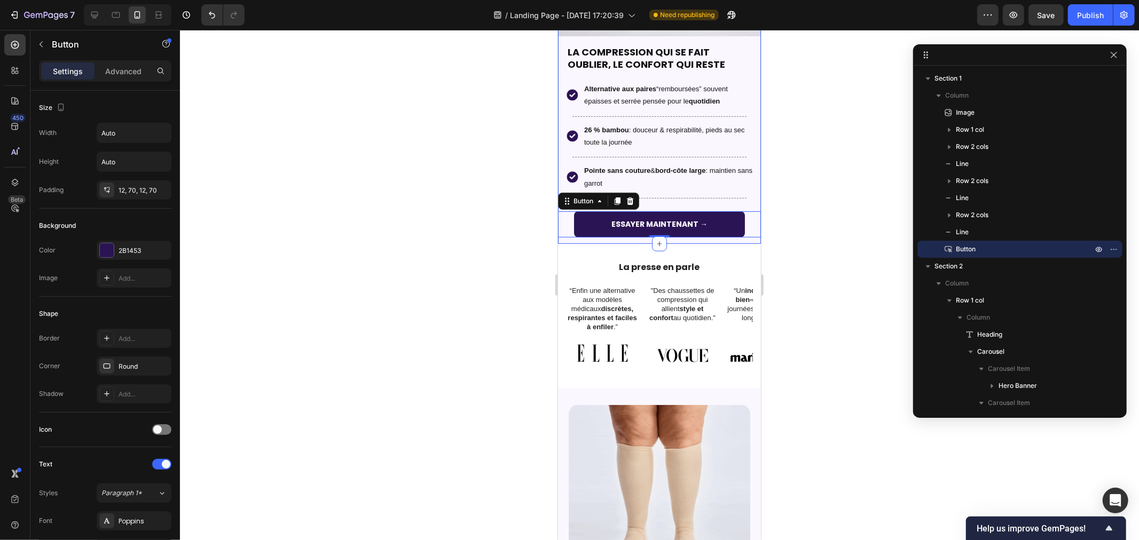
click at [563, 230] on div "Image LA COMPRESSION QUI SE FAIT OUBLIER, LE CONFORT QUI RESTE Heading Row Imag…" at bounding box center [658, 30] width 203 height 428
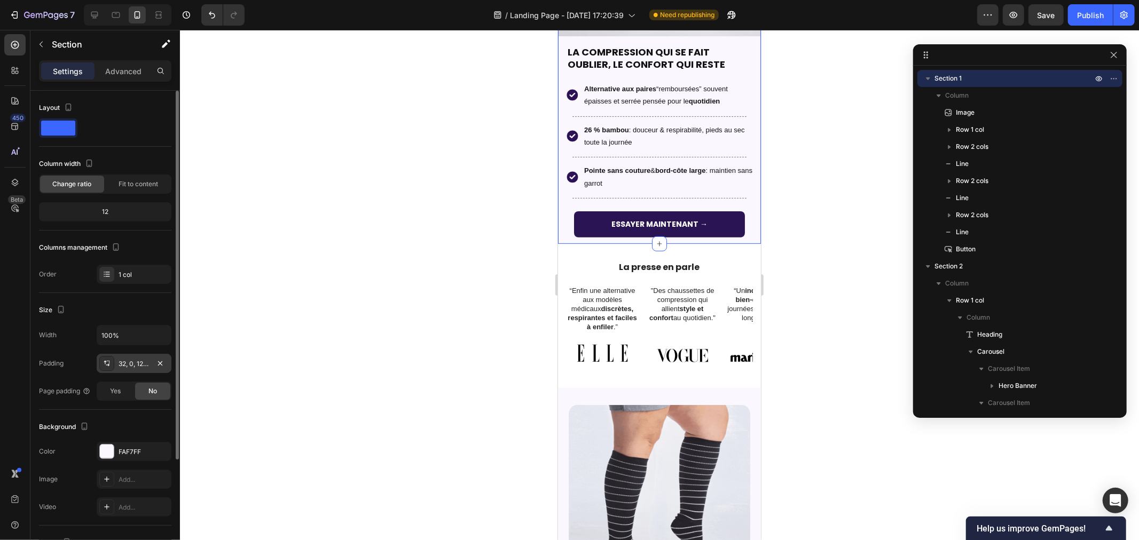
click at [107, 365] on icon at bounding box center [108, 365] width 4 height 3
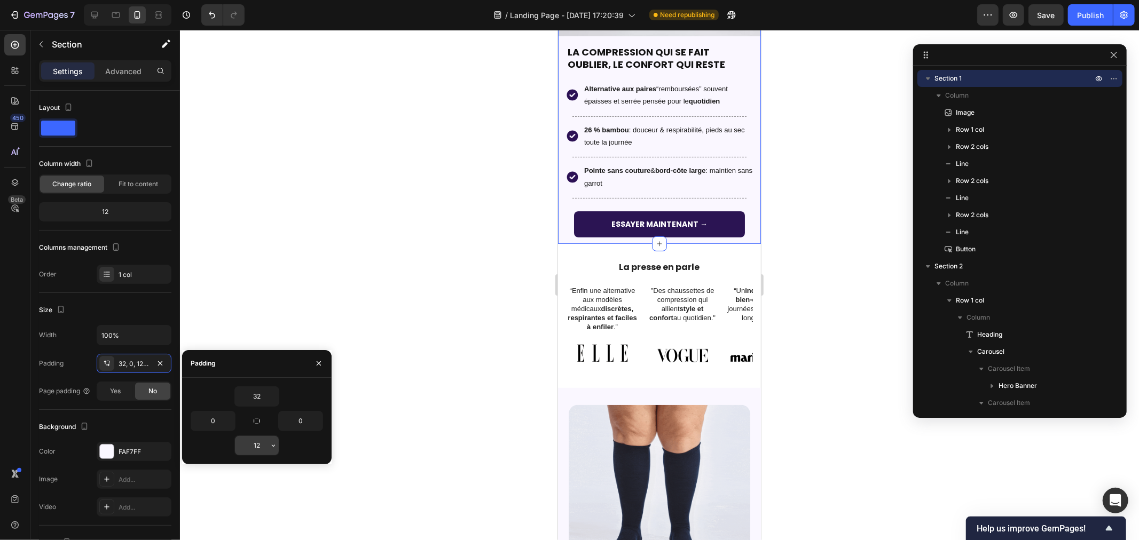
click at [267, 445] on input "12" at bounding box center [257, 445] width 44 height 19
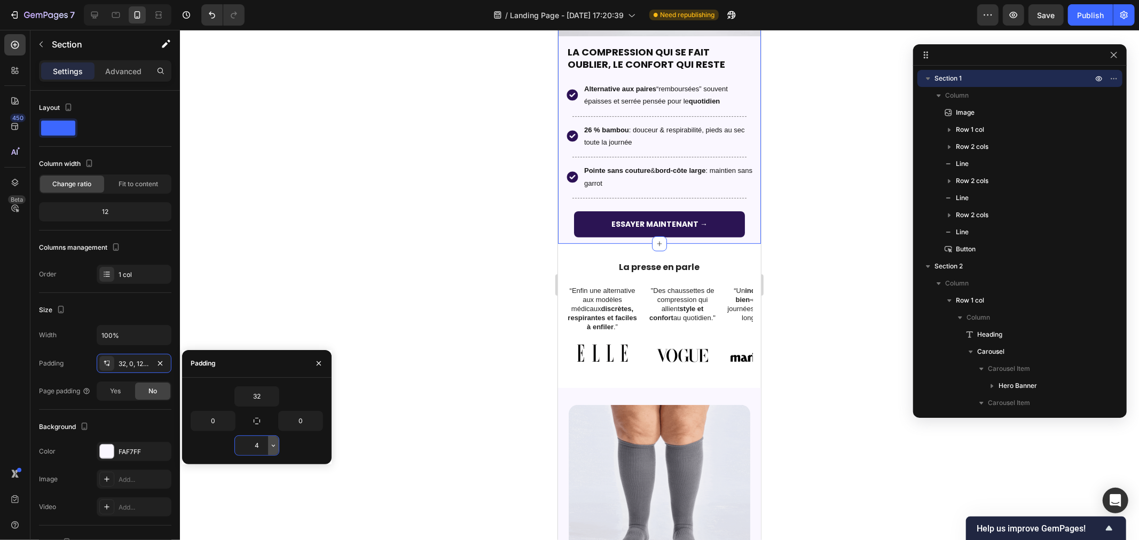
type input "45"
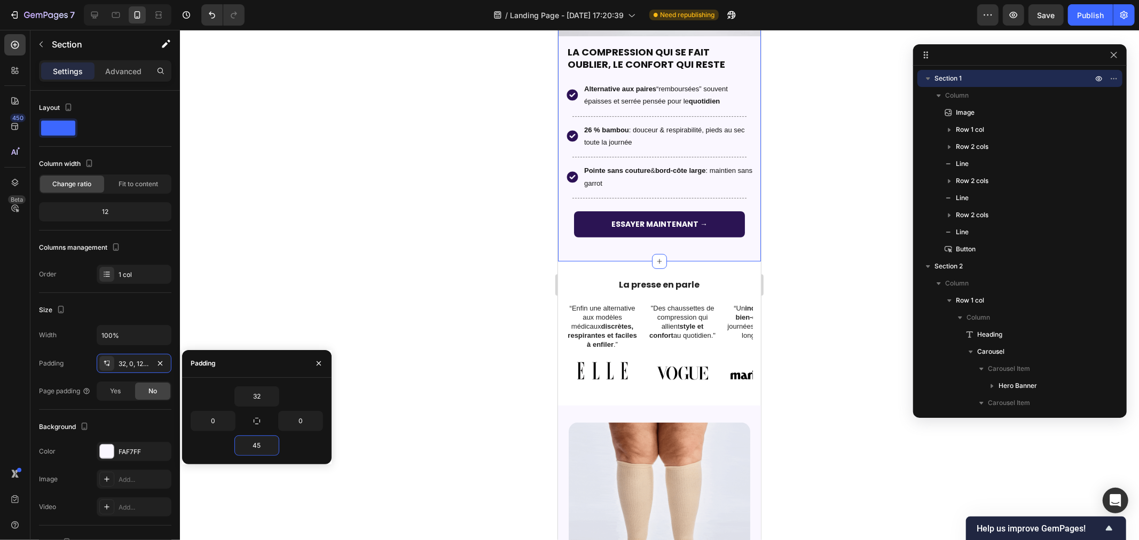
click at [413, 350] on div at bounding box center [659, 285] width 959 height 510
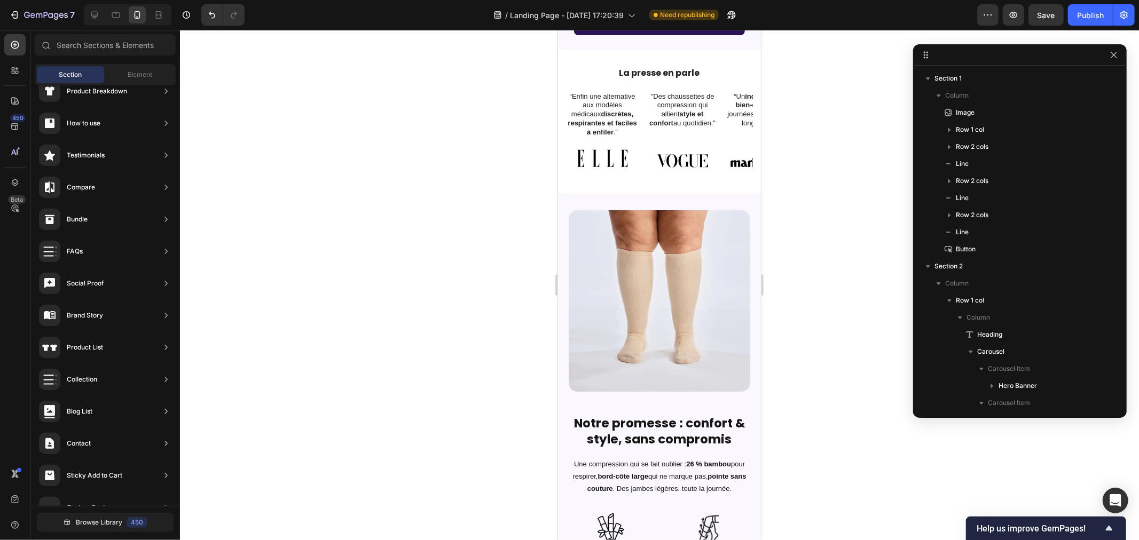
scroll to position [491, 0]
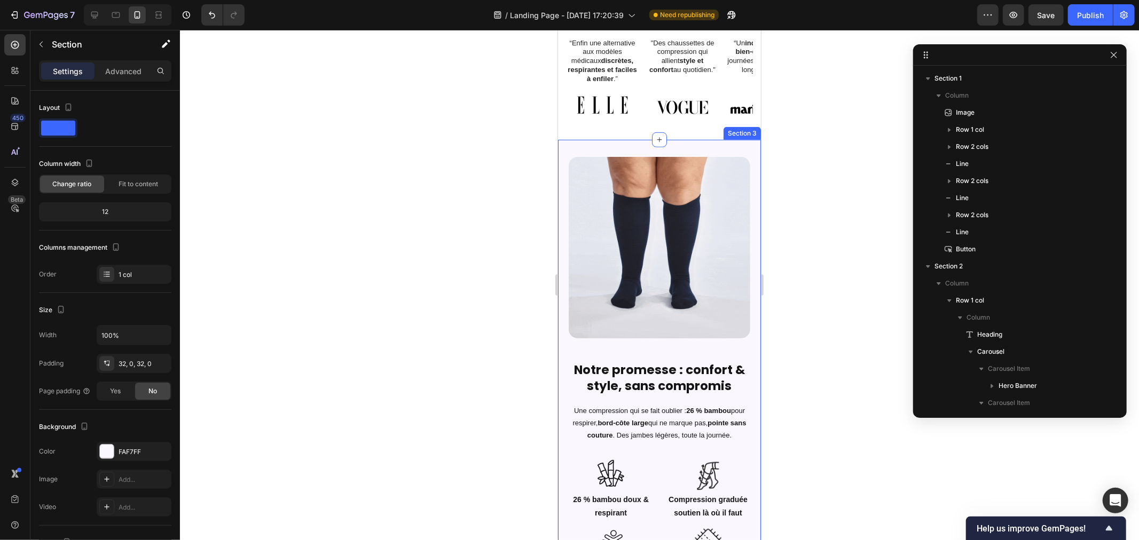
scroll to position [302, 0]
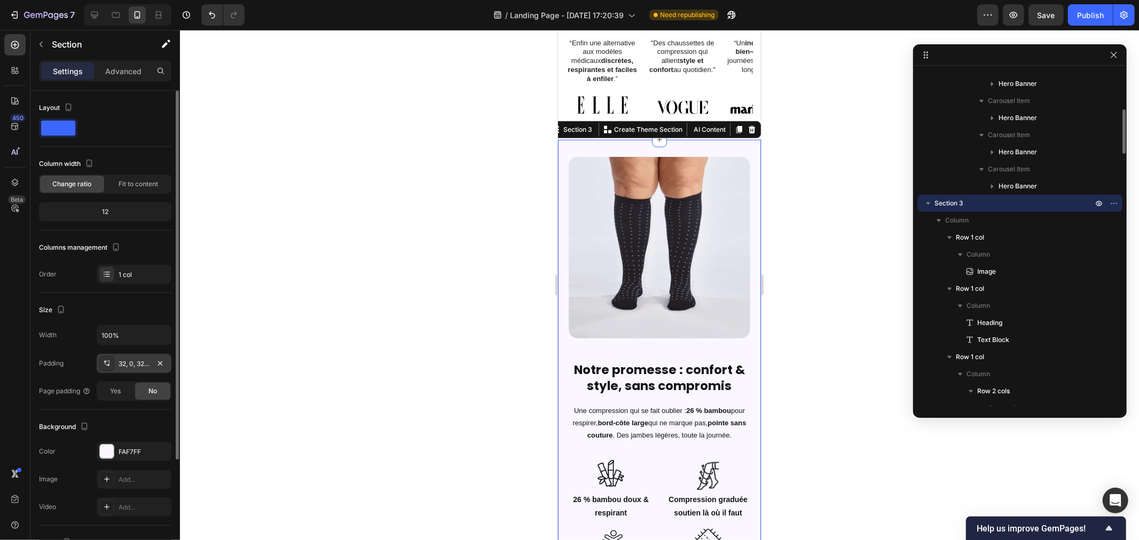
click at [105, 361] on icon at bounding box center [105, 363] width 3 height 4
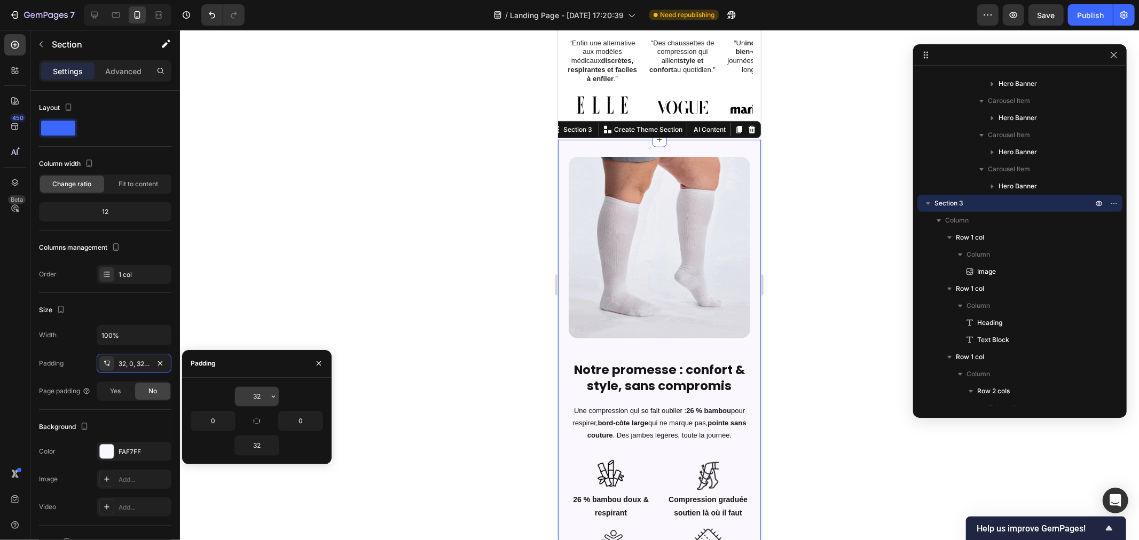
click at [260, 398] on input "32" at bounding box center [257, 396] width 44 height 19
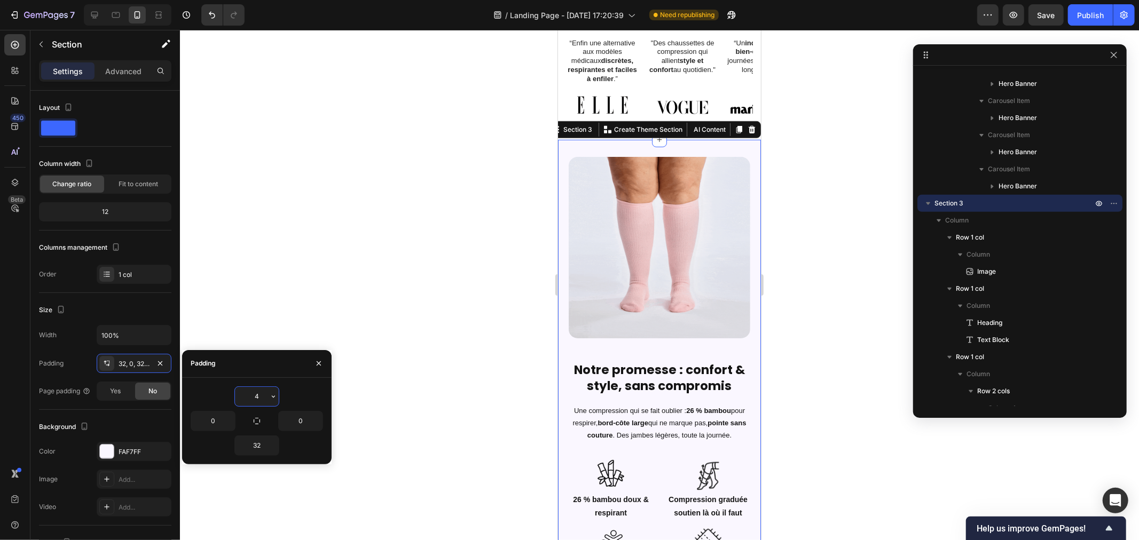
type input "45"
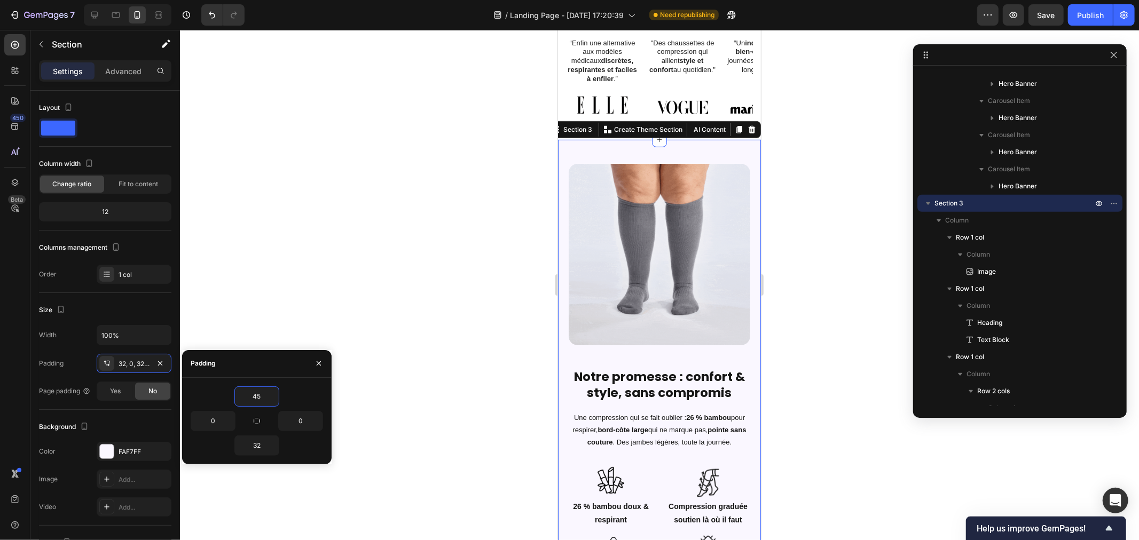
click at [471, 307] on div at bounding box center [659, 285] width 959 height 510
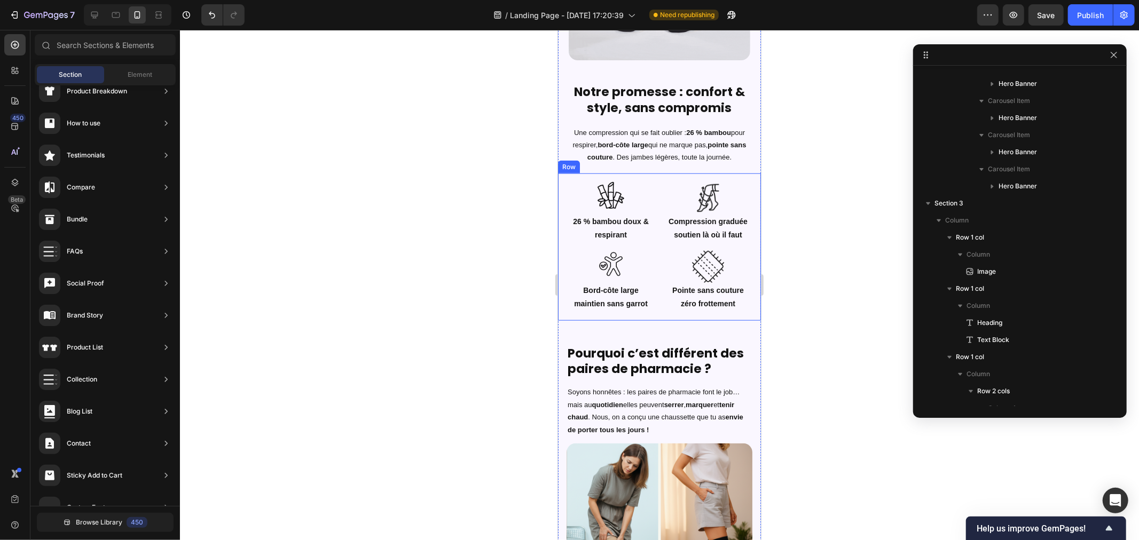
scroll to position [787, 0]
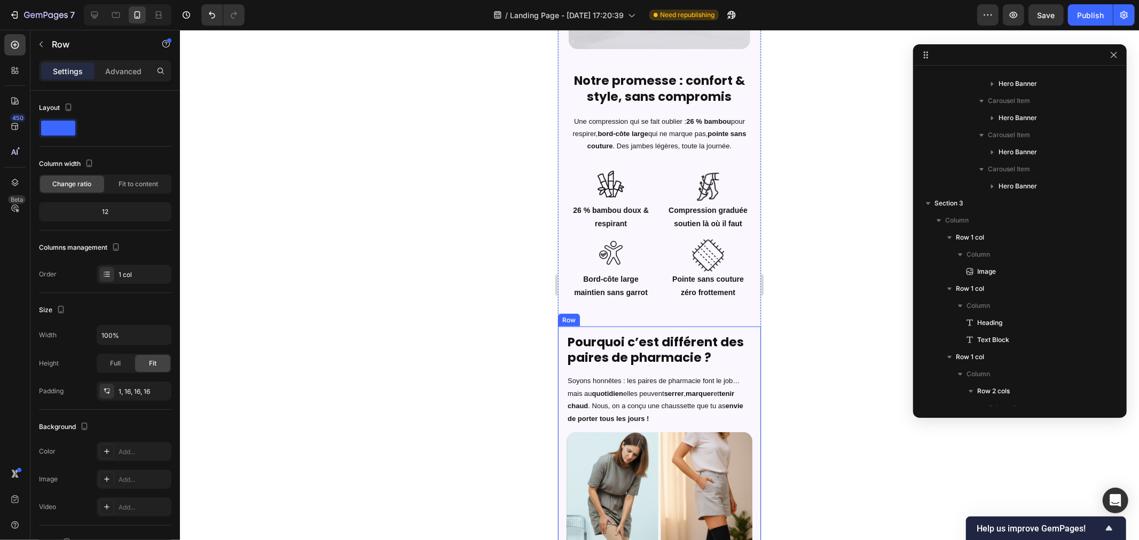
click at [632, 330] on div "Pourquoi c’est différent des paires de pharmacie ? Heading Soyons honnêtes : le…" at bounding box center [659, 472] width 186 height 291
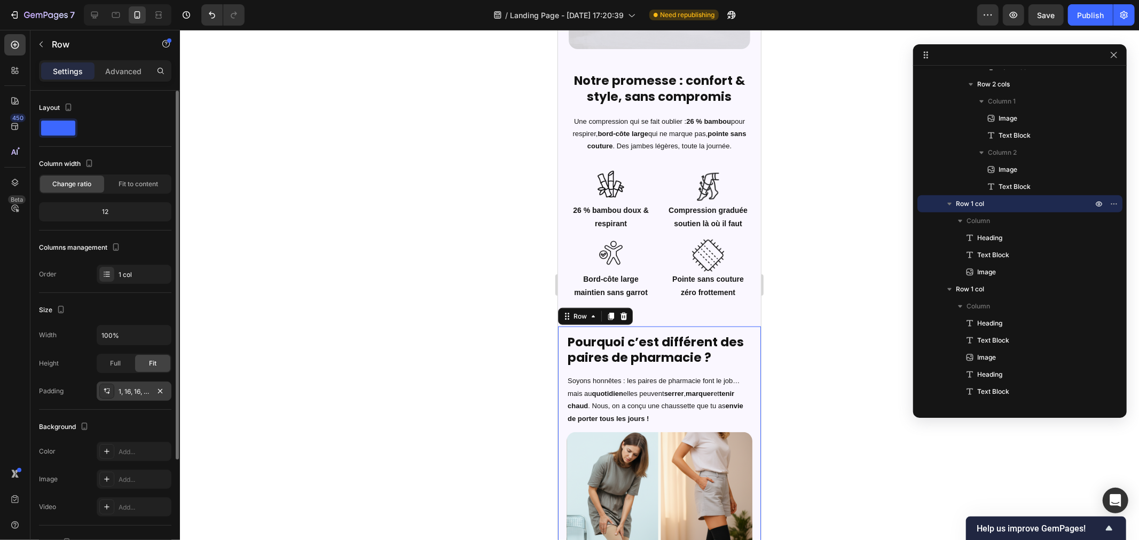
click at [107, 393] on icon at bounding box center [106, 391] width 9 height 9
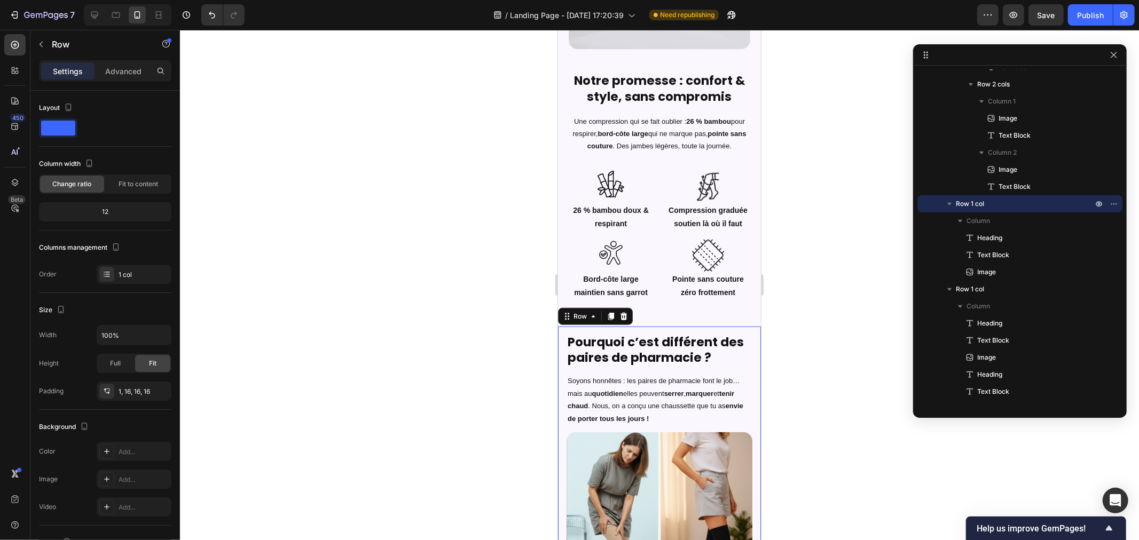
click at [357, 270] on div at bounding box center [659, 285] width 959 height 510
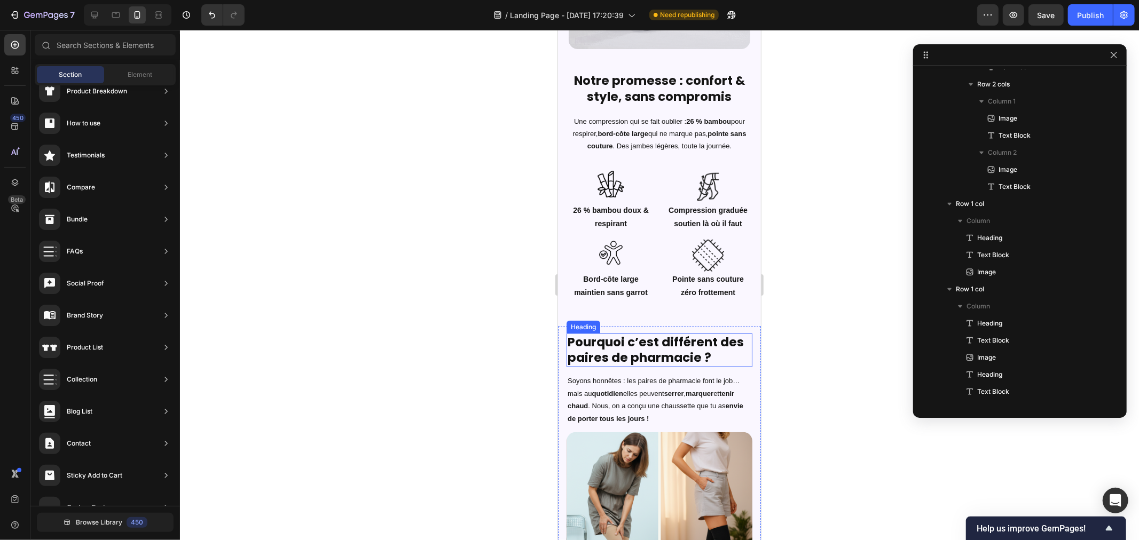
click at [594, 327] on div "Heading" at bounding box center [582, 327] width 29 height 10
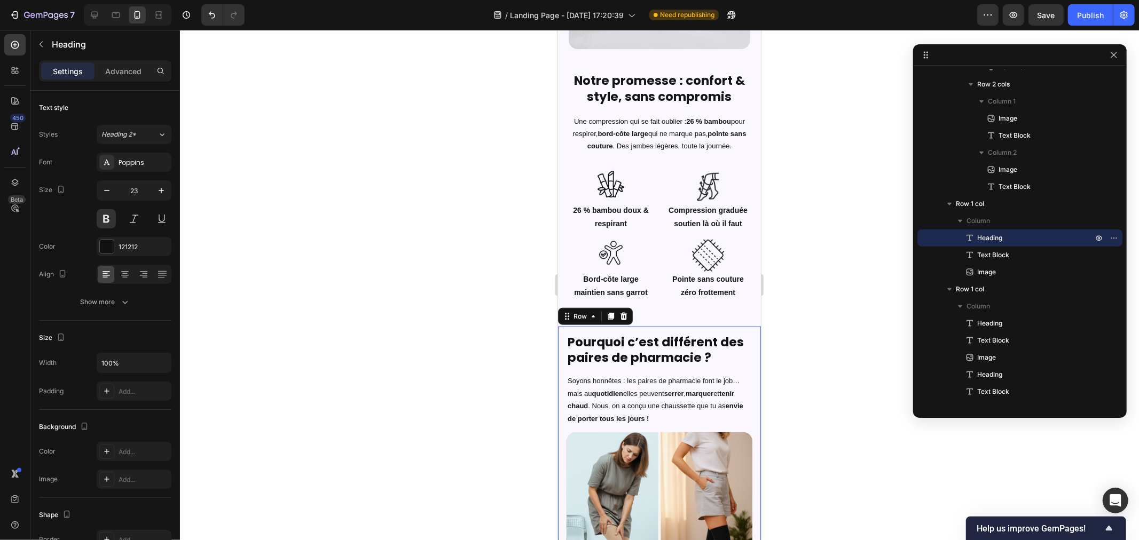
click at [697, 333] on div "Pourquoi c’est différent des paires de pharmacie ? Heading Soyons honnêtes : le…" at bounding box center [659, 472] width 186 height 291
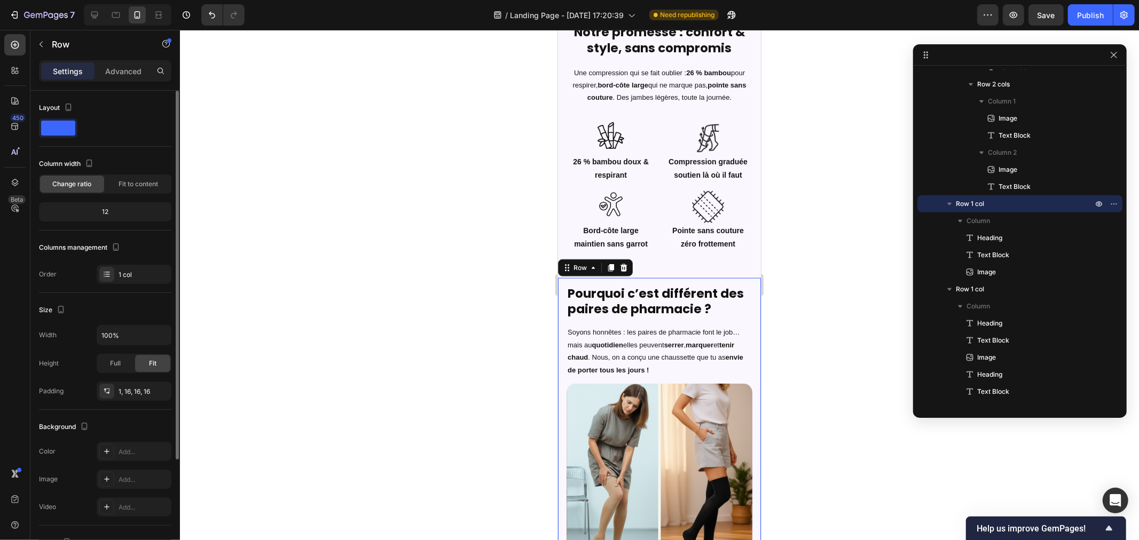
scroll to position [1084, 0]
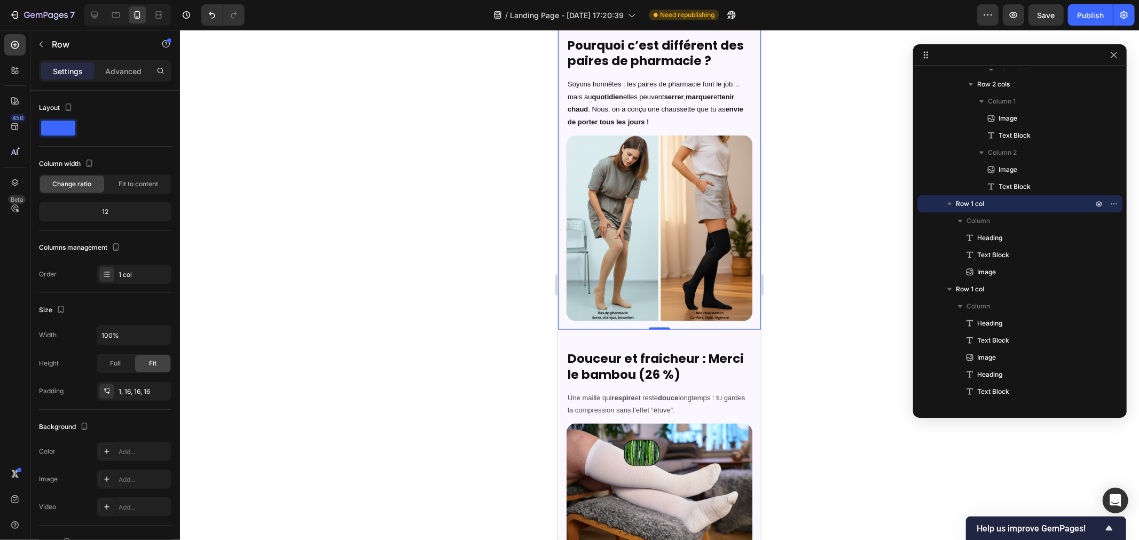
click at [569, 315] on div "Pourquoi c’est différent des paires de pharmacie ? Heading Soyons honnêtes : le…" at bounding box center [658, 179] width 203 height 300
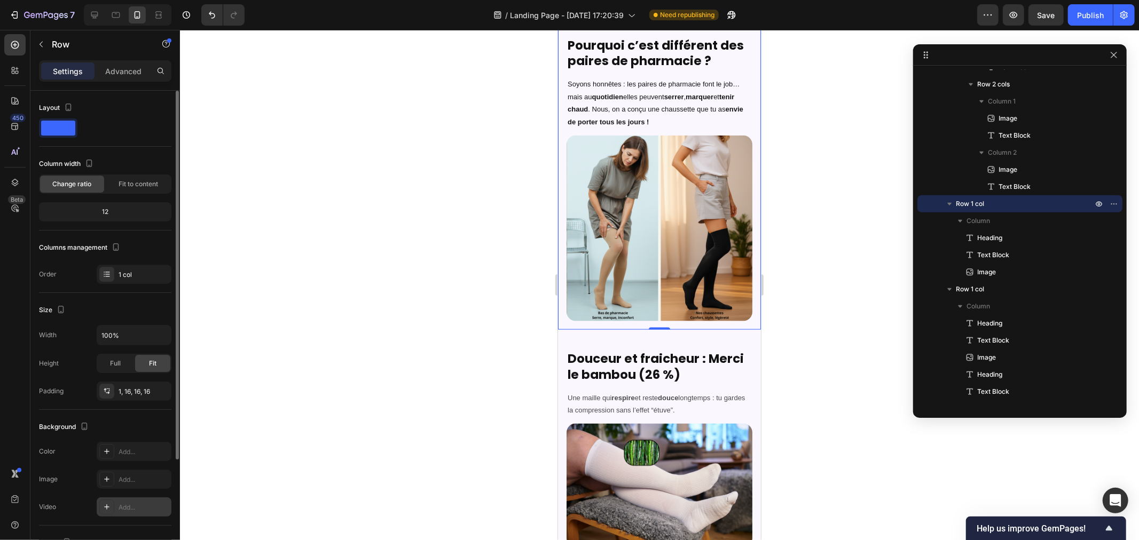
scroll to position [144, 0]
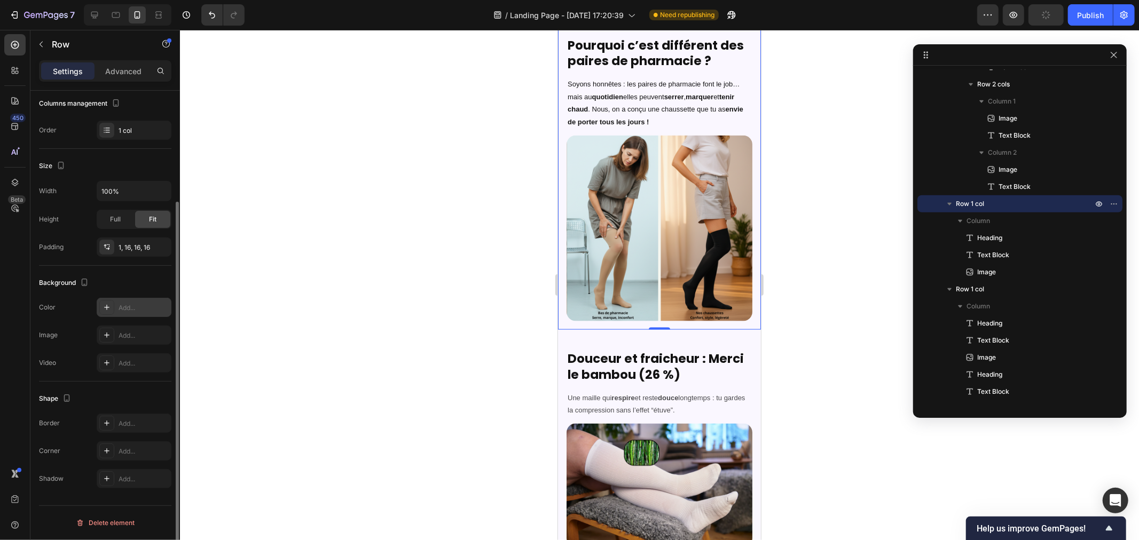
click at [114, 306] on div "Add..." at bounding box center [134, 307] width 75 height 19
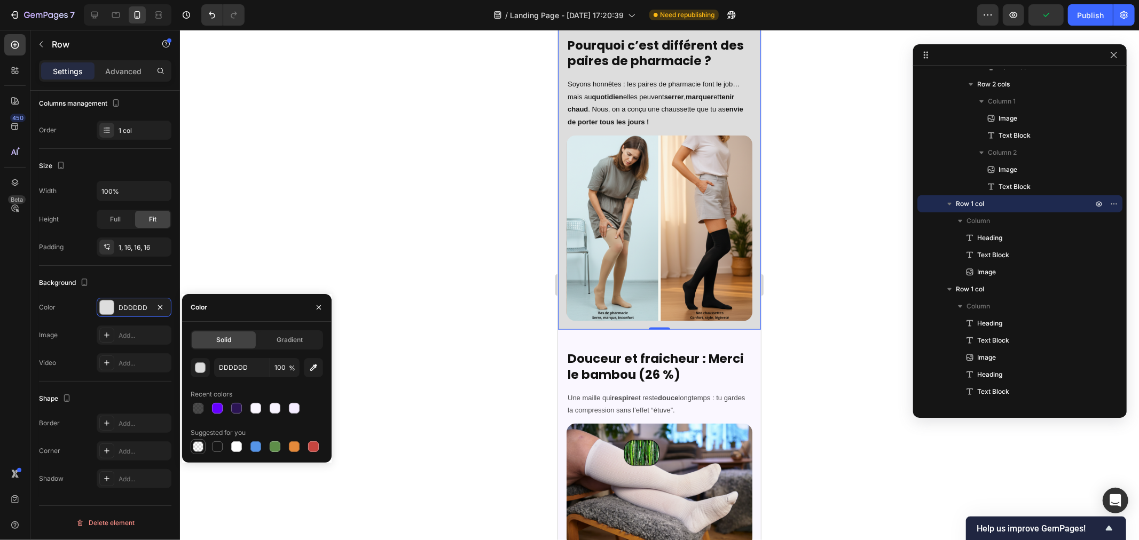
click at [198, 446] on div at bounding box center [198, 446] width 11 height 11
type input "000000"
type input "0"
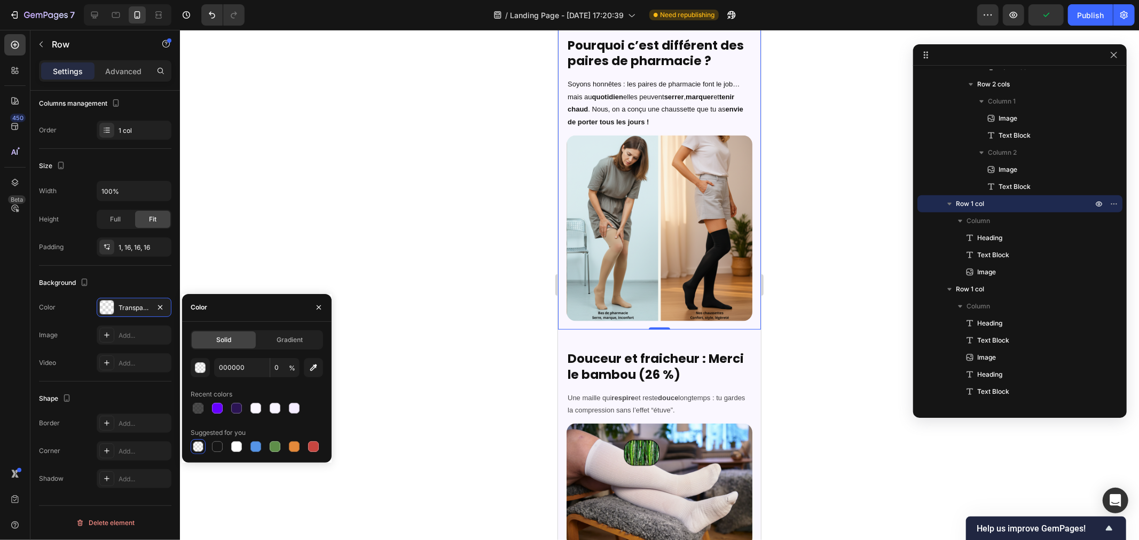
drag, startPoint x: 401, startPoint y: 266, endPoint x: 423, endPoint y: 270, distance: 22.2
click at [399, 265] on div at bounding box center [659, 285] width 959 height 510
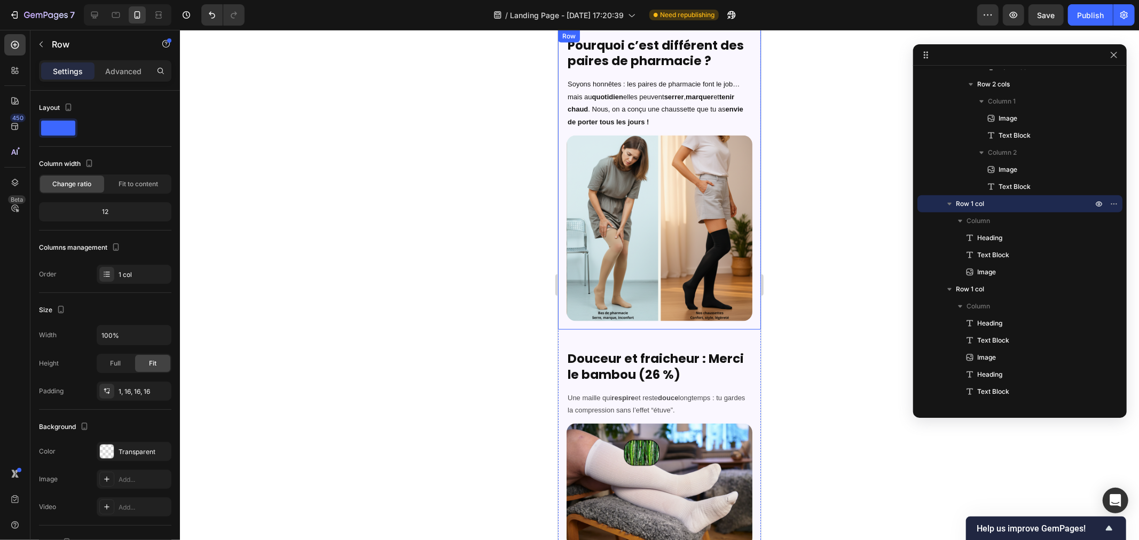
click at [562, 311] on div "Pourquoi c’est différent des paires de pharmacie ? Heading Soyons honnêtes : le…" at bounding box center [658, 179] width 203 height 300
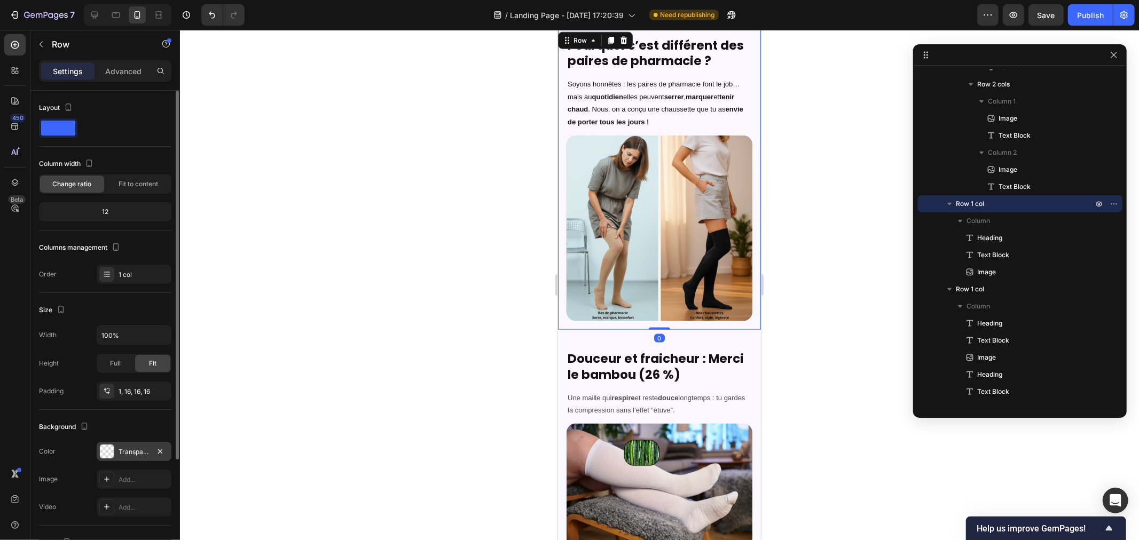
click at [108, 451] on div at bounding box center [107, 452] width 14 height 14
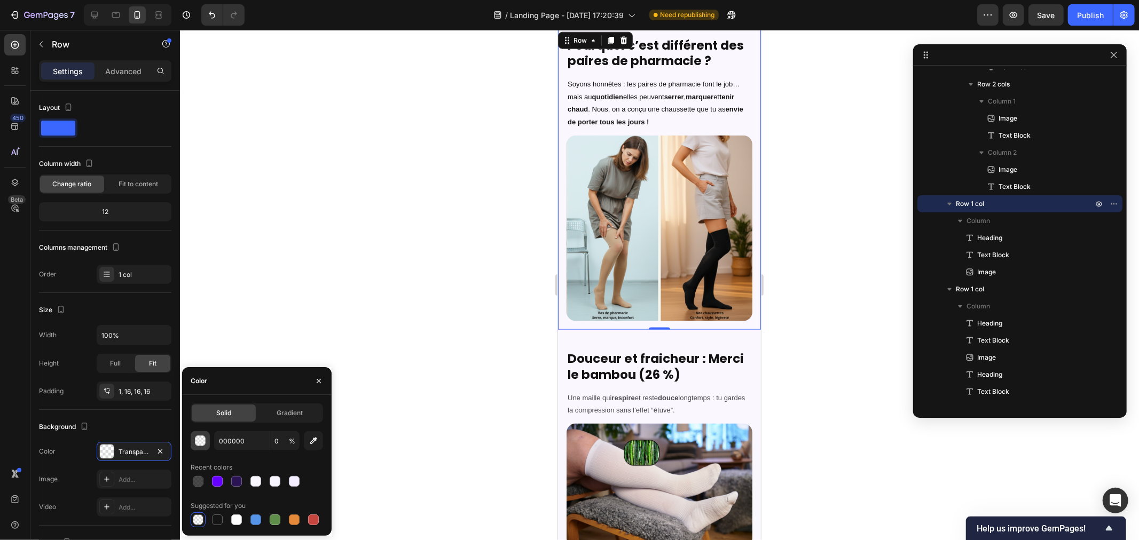
click at [199, 441] on div "button" at bounding box center [200, 441] width 11 height 11
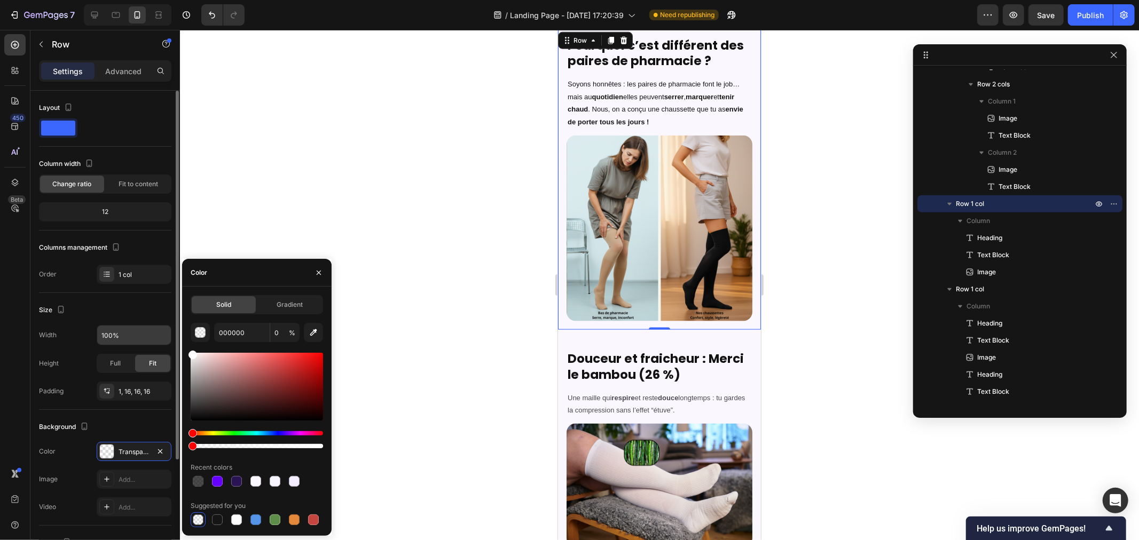
click at [161, 338] on div "450 Beta Sections(18) Elements(83) Section Element Hero Section Product Detail …" at bounding box center [90, 285] width 180 height 510
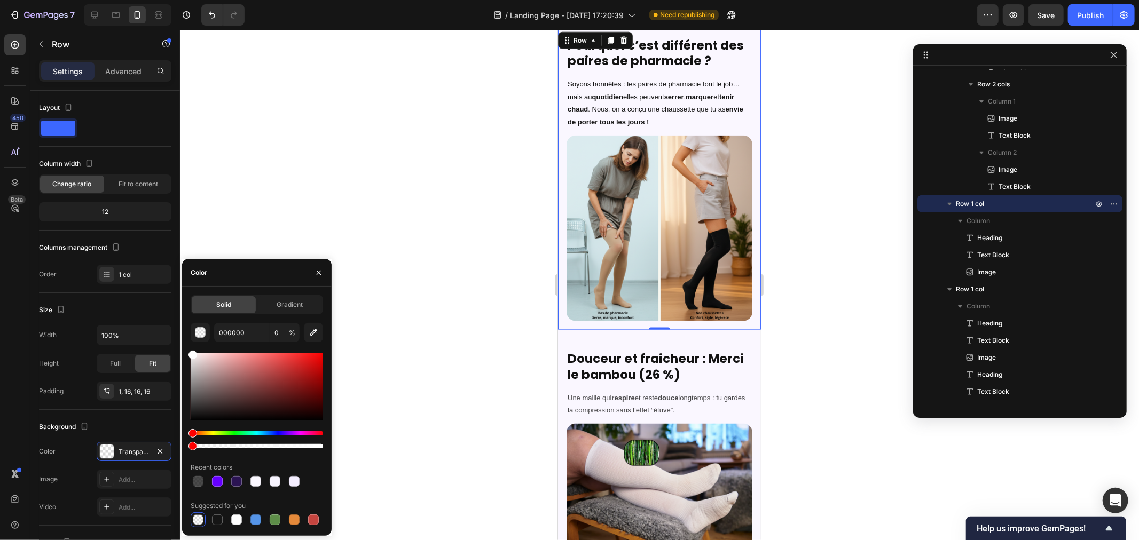
type input "FFFFFF"
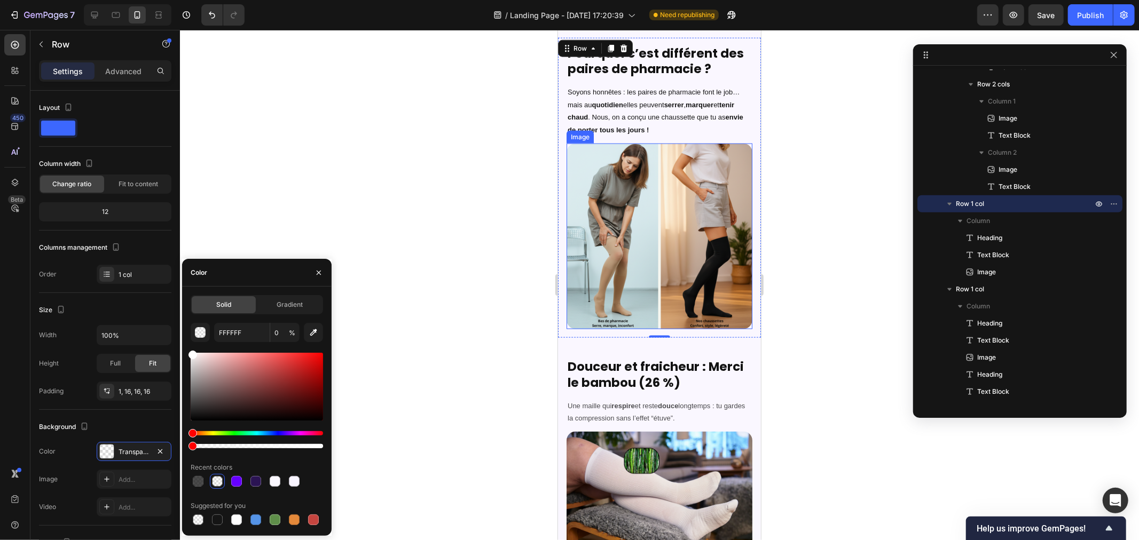
scroll to position [906, 0]
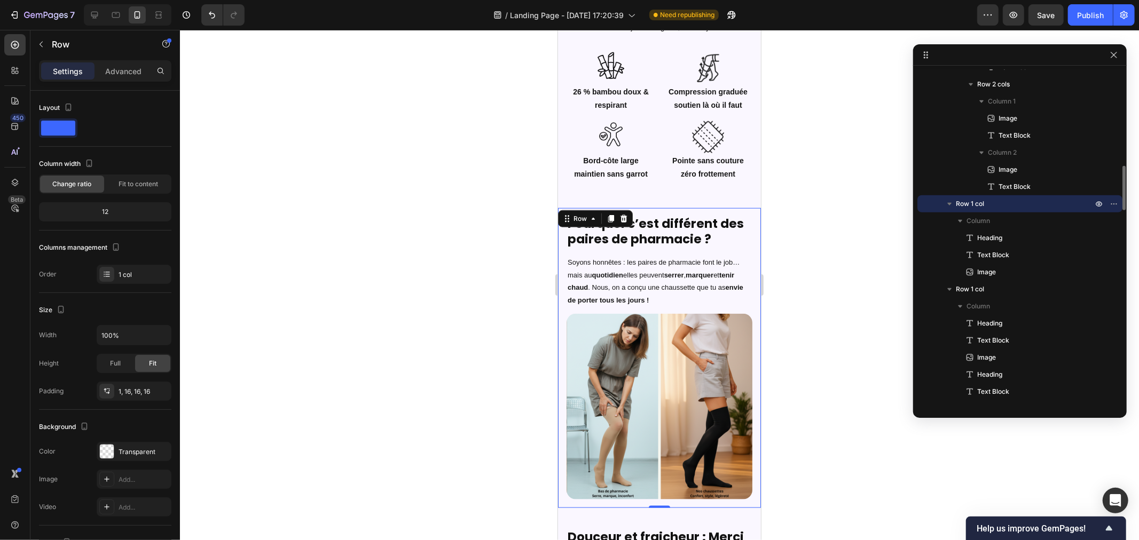
click at [993, 200] on p "Row 1 col" at bounding box center [1025, 204] width 139 height 11
click at [723, 214] on div "Pourquoi c’est différent des paires de pharmacie ? Heading Soyons honnêtes : le…" at bounding box center [659, 353] width 186 height 291
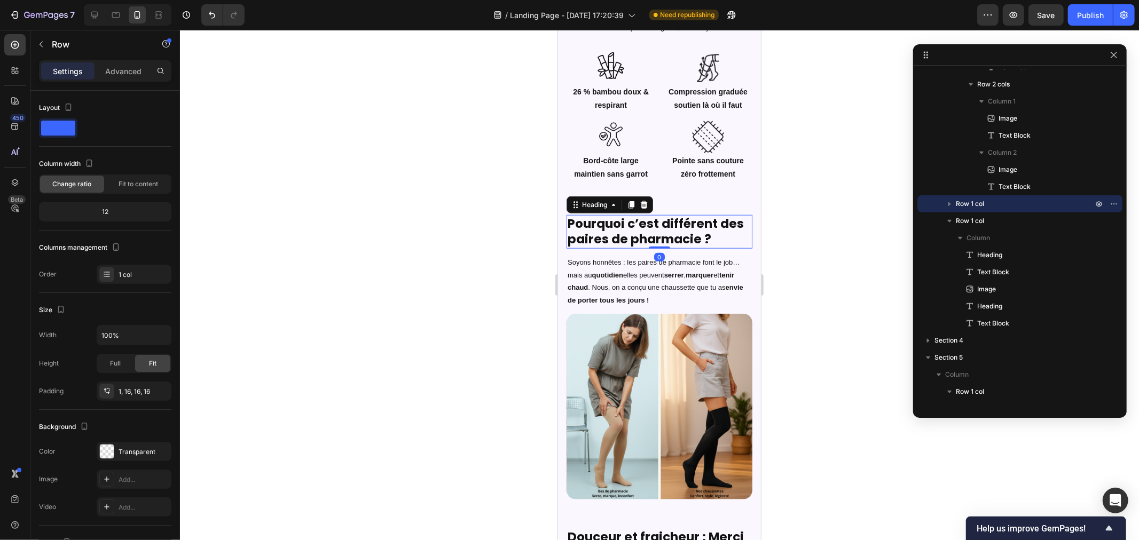
click at [736, 248] on h2 "Pourquoi c’est différent des paires de pharmacie ?" at bounding box center [659, 232] width 186 height 34
click at [729, 255] on div "Pourquoi c’est différent des paires de pharmacie ? Heading 0 Soyons honnêtes : …" at bounding box center [659, 353] width 186 height 291
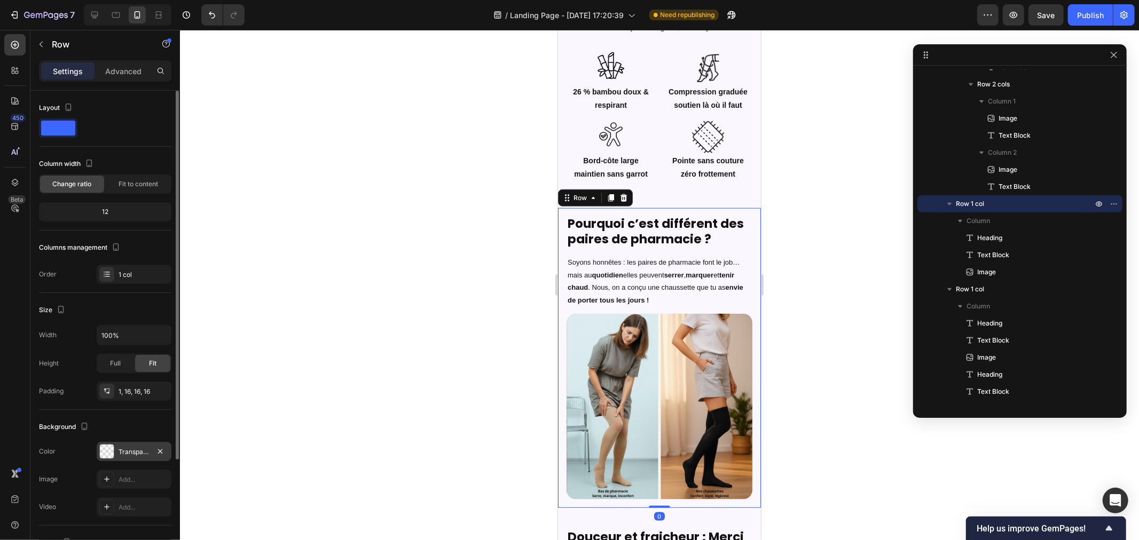
click at [98, 454] on div "Transparent" at bounding box center [134, 451] width 75 height 19
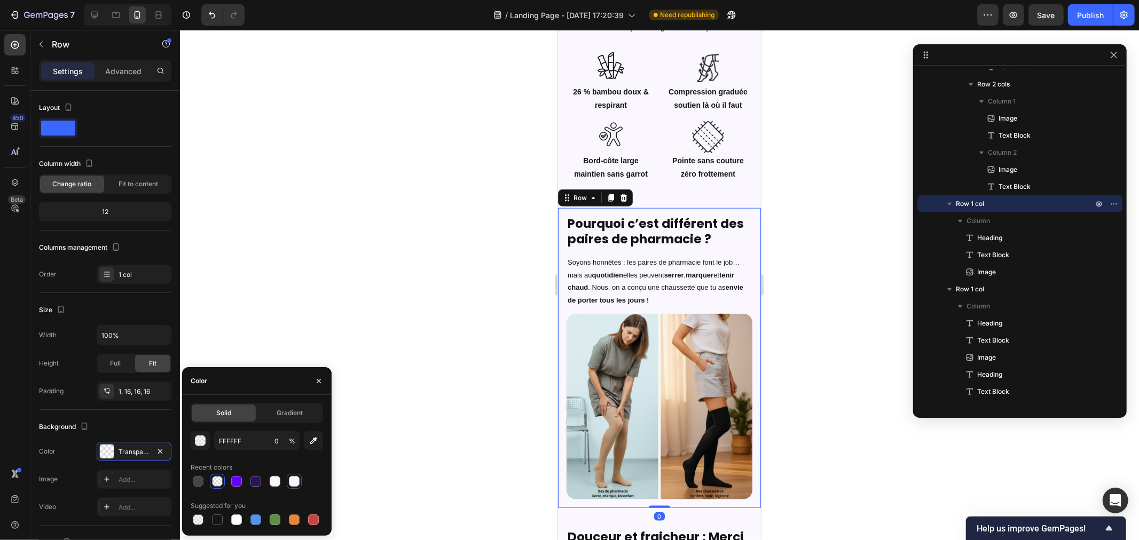
click at [291, 485] on div at bounding box center [294, 481] width 11 height 11
type input "F8F4FF"
type input "100"
click at [274, 483] on div at bounding box center [275, 481] width 11 height 11
click at [276, 523] on div at bounding box center [275, 520] width 11 height 11
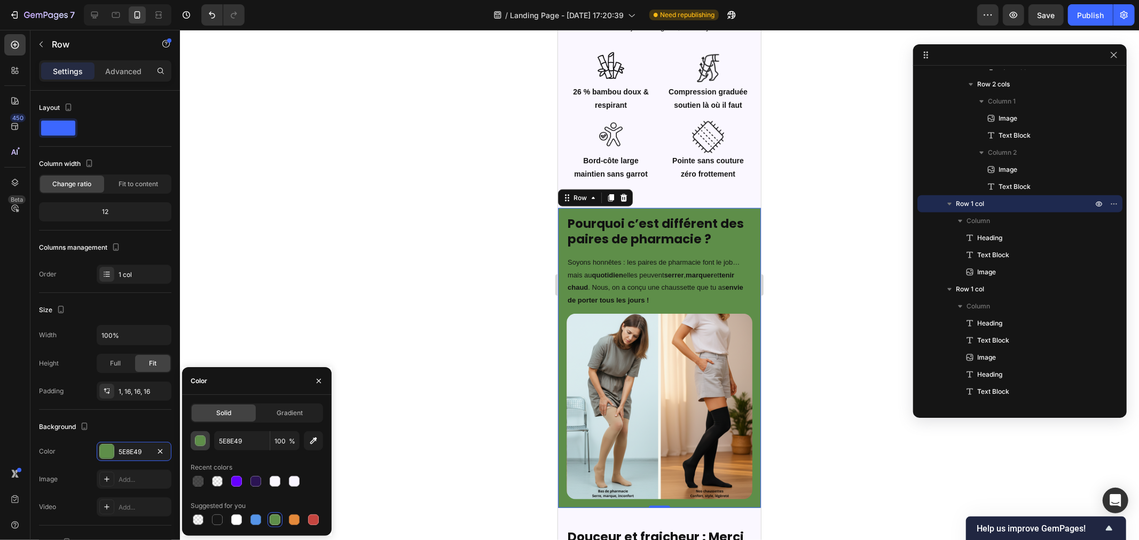
click at [200, 442] on div "button" at bounding box center [200, 441] width 11 height 11
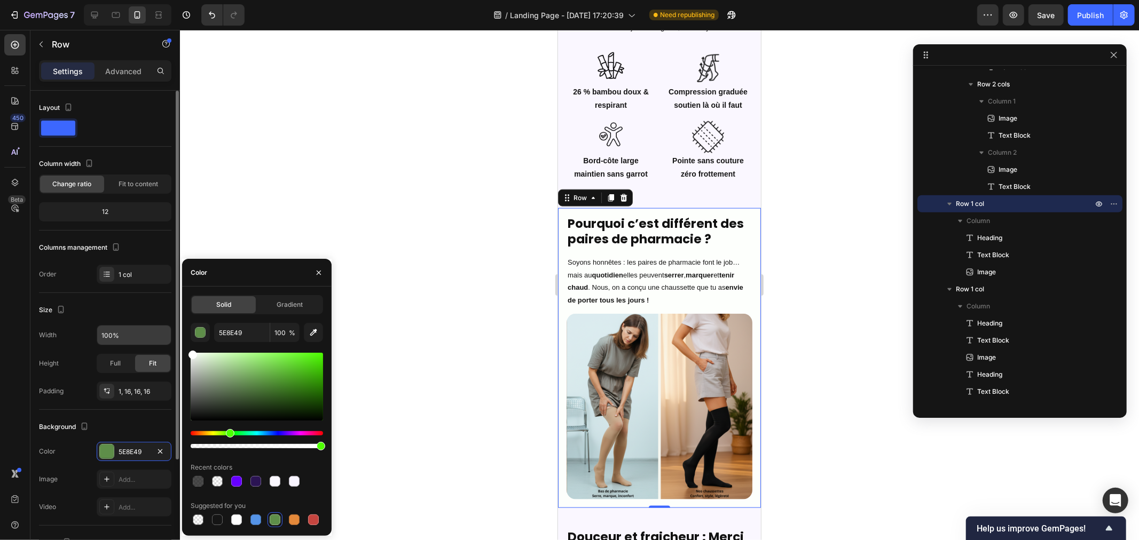
drag, startPoint x: 209, startPoint y: 365, endPoint x: 171, endPoint y: 342, distance: 44.5
click at [173, 344] on div "450 Beta Sections(18) Elements(83) Section Element Hero Section Product Detail …" at bounding box center [90, 285] width 180 height 510
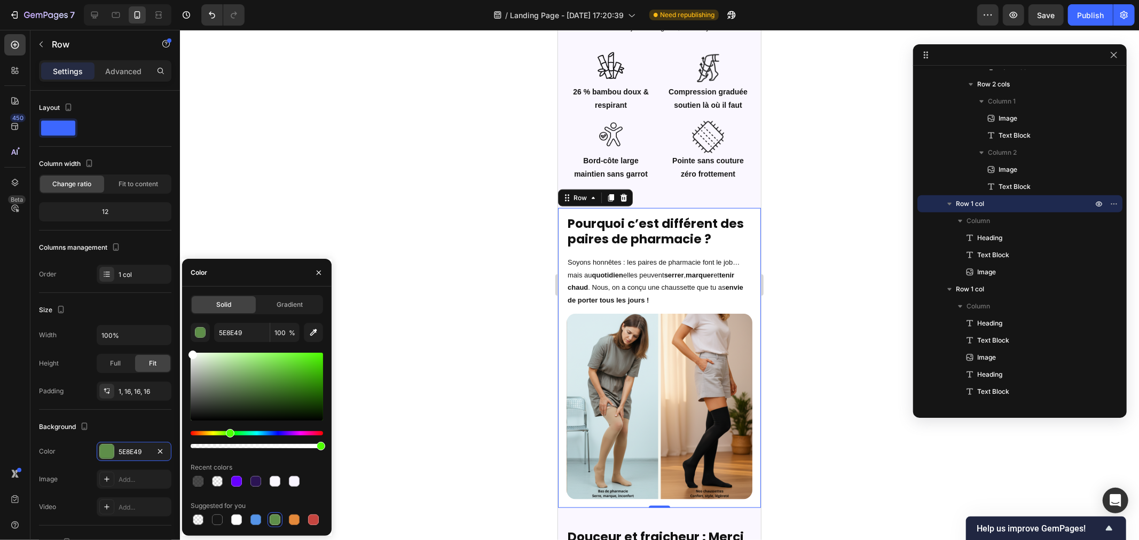
type input "FFFFFF"
click at [414, 184] on div at bounding box center [659, 285] width 959 height 510
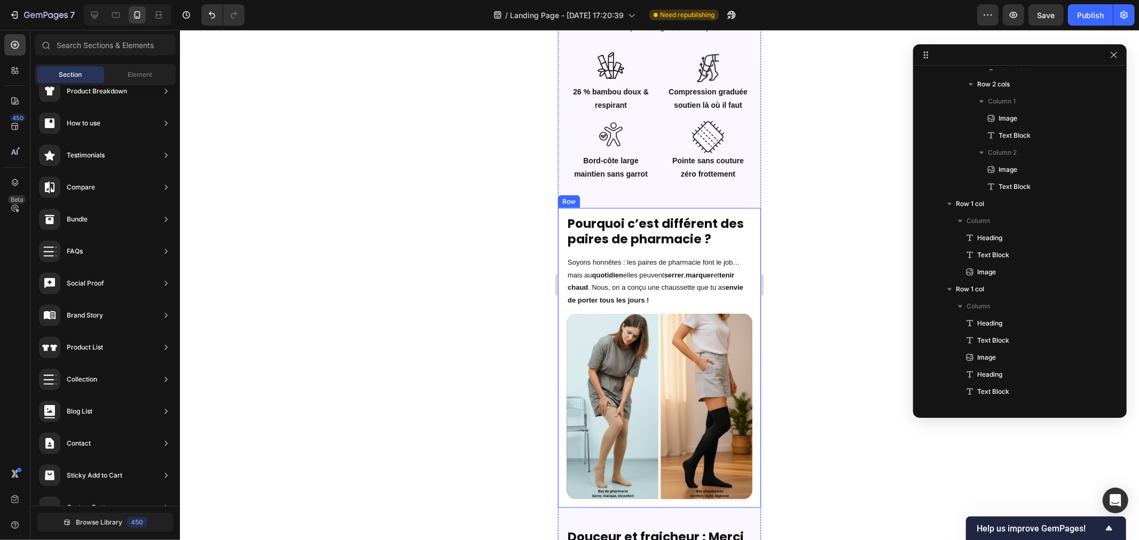
click at [650, 212] on div "Pourquoi c’est différent des paires de pharmacie ? Heading Soyons honnêtes : le…" at bounding box center [659, 353] width 186 height 291
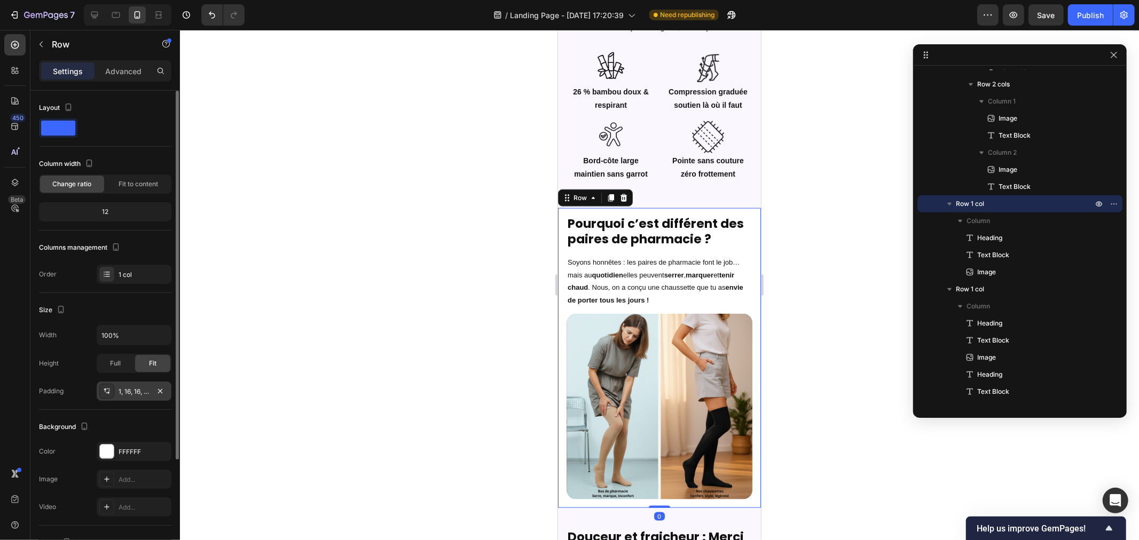
click at [104, 388] on icon at bounding box center [106, 391] width 9 height 9
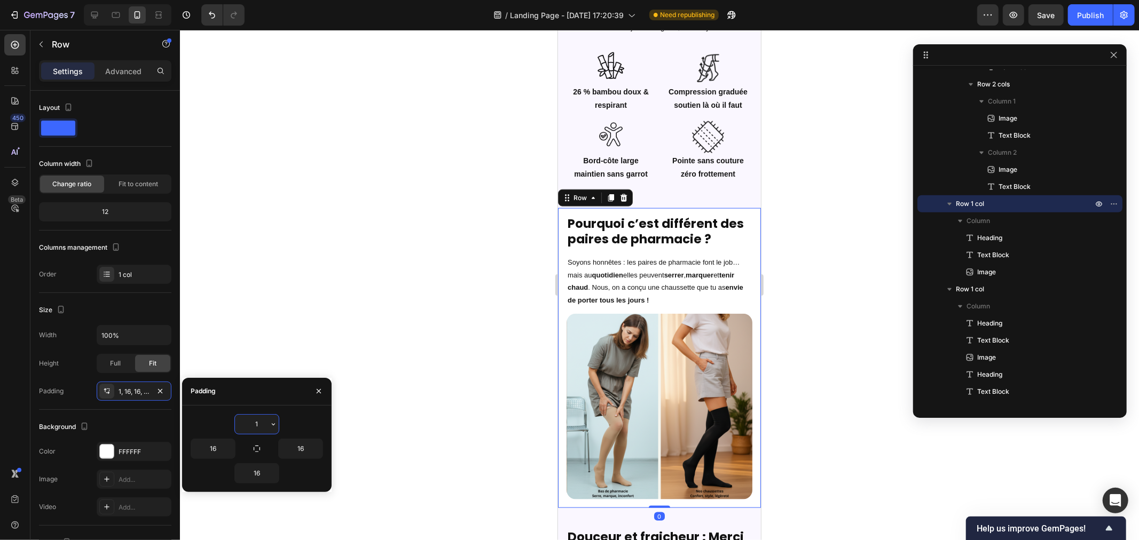
click at [259, 423] on input "1" at bounding box center [257, 424] width 44 height 19
type input "45"
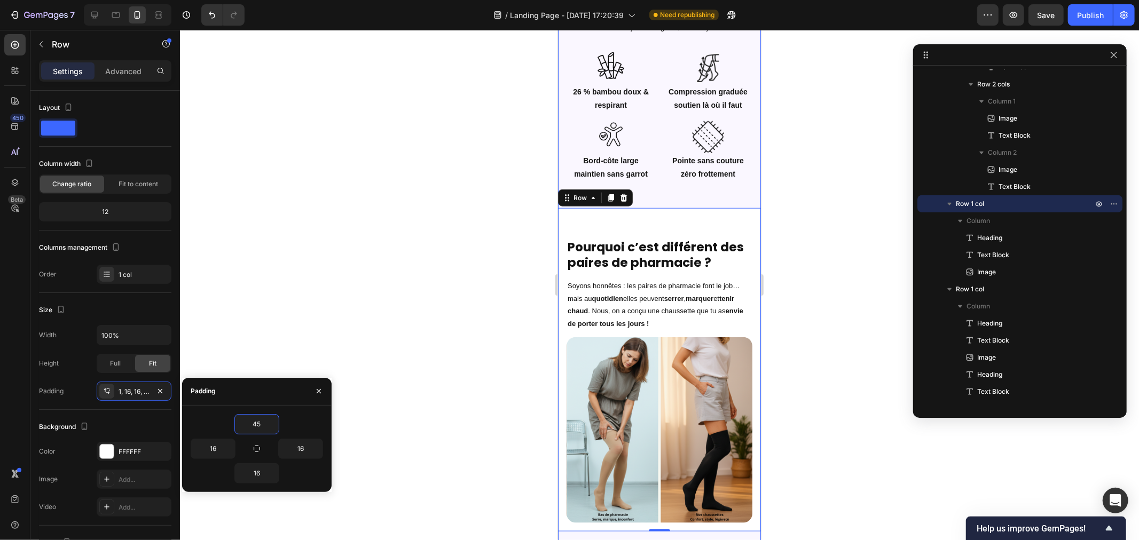
click at [658, 200] on div "Image Row Notre promesse : confort & style, sans compromis Heading Une compress…" at bounding box center [658, 325] width 203 height 1152
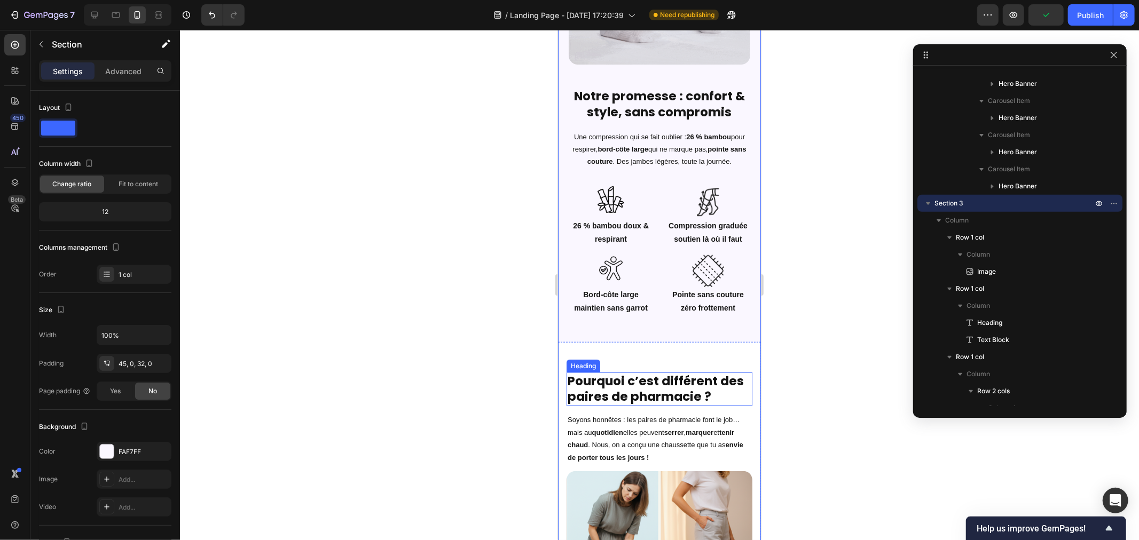
scroll to position [550, 0]
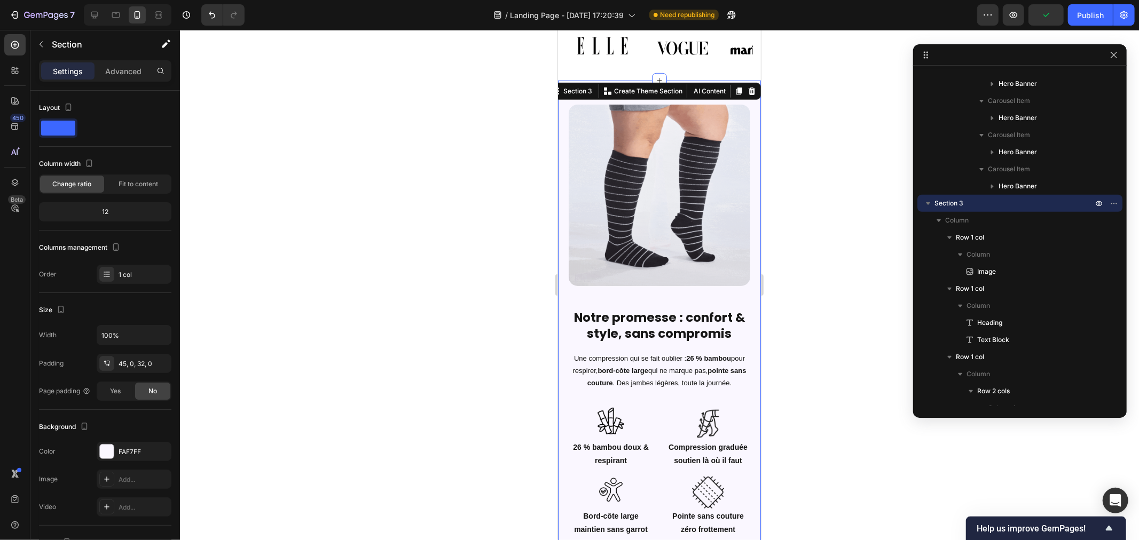
click at [837, 311] on div at bounding box center [659, 285] width 959 height 510
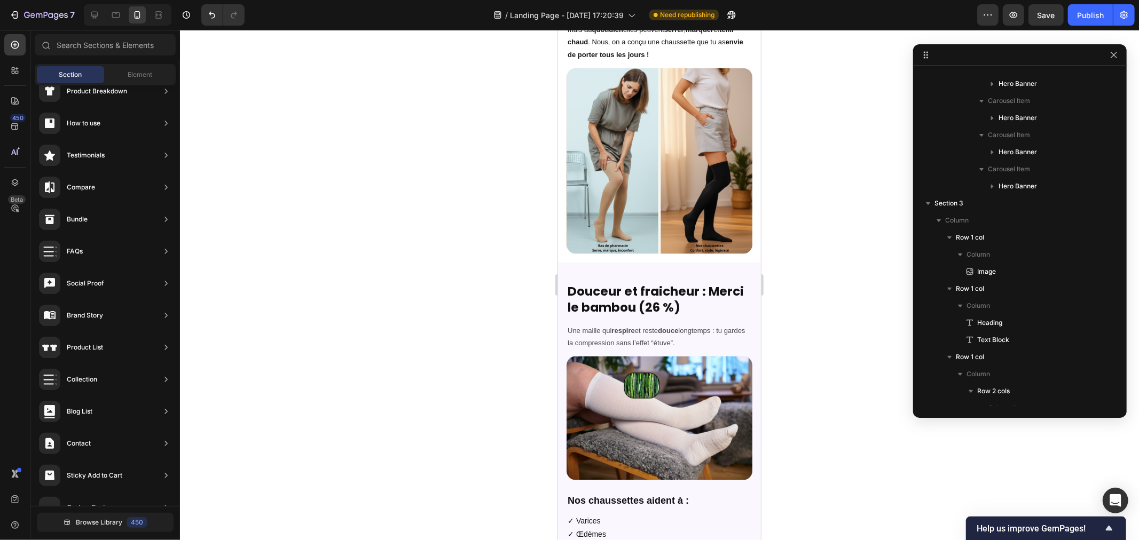
scroll to position [1182, 0]
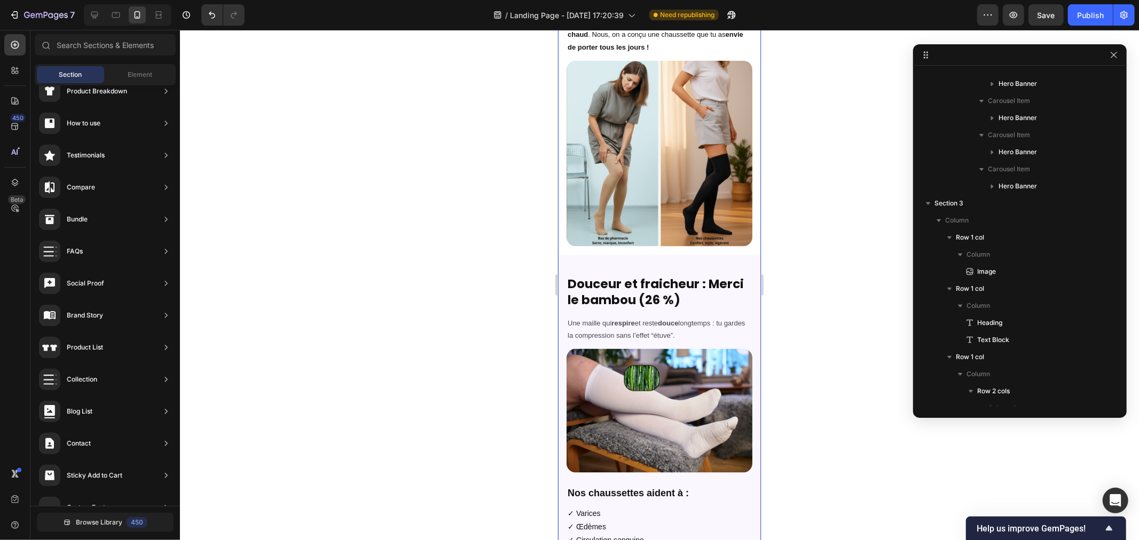
click at [684, 254] on div "Image Row Notre promesse : confort & style, sans compromis Heading Une compress…" at bounding box center [658, 48] width 203 height 1152
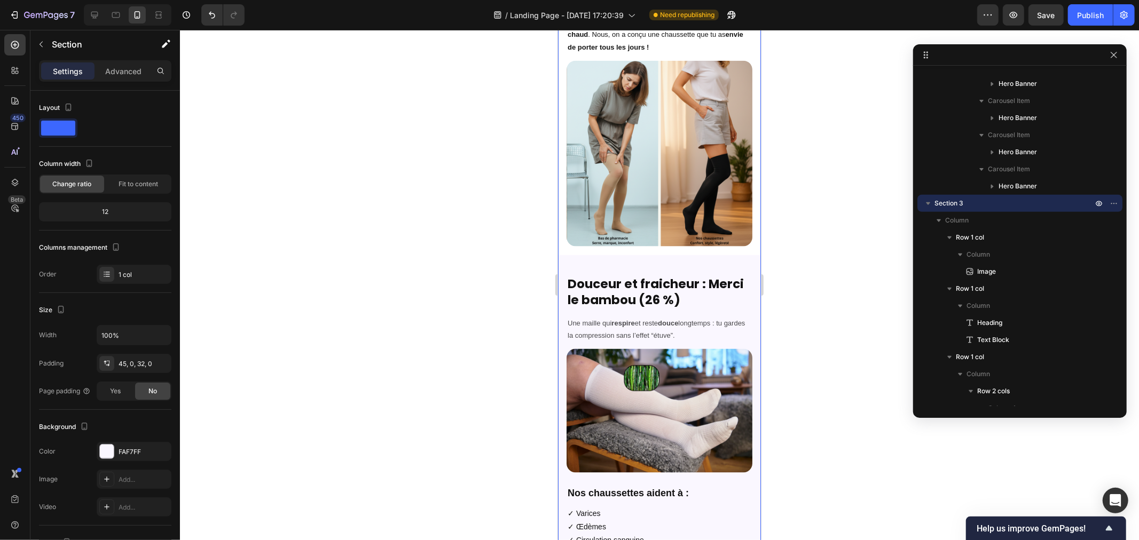
click at [608, 258] on div "Image Row Notre promesse : confort & style, sans compromis Heading Une compress…" at bounding box center [658, 48] width 203 height 1152
click at [593, 269] on div "Douceur et fraicheur : Merci le bambou (26 %) Heading Une maille qui respire et…" at bounding box center [659, 442] width 186 height 347
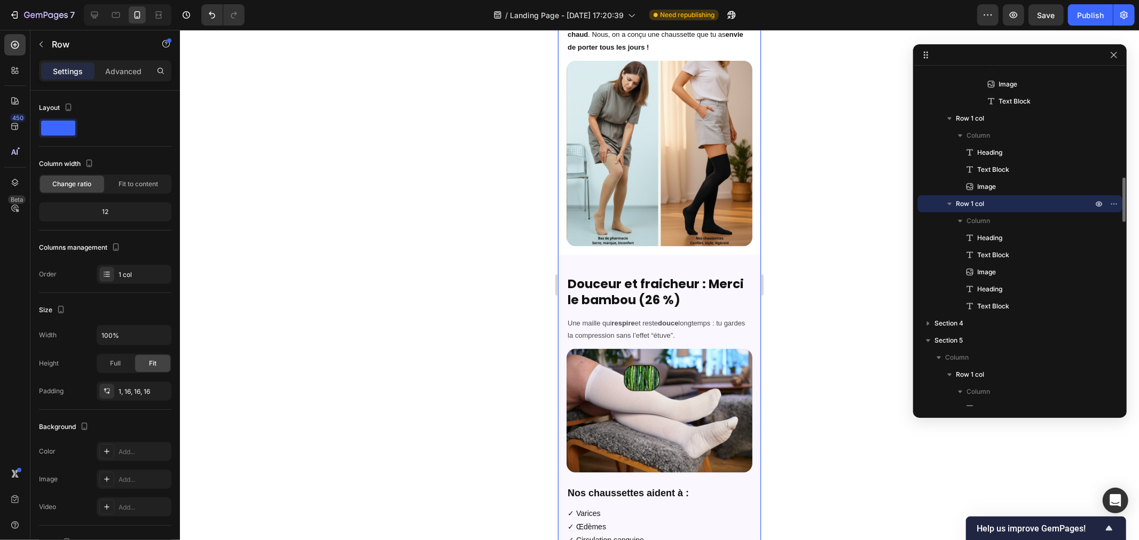
click at [688, 257] on div "Image Row Notre promesse : confort & style, sans compromis Heading Une compress…" at bounding box center [658, 48] width 203 height 1152
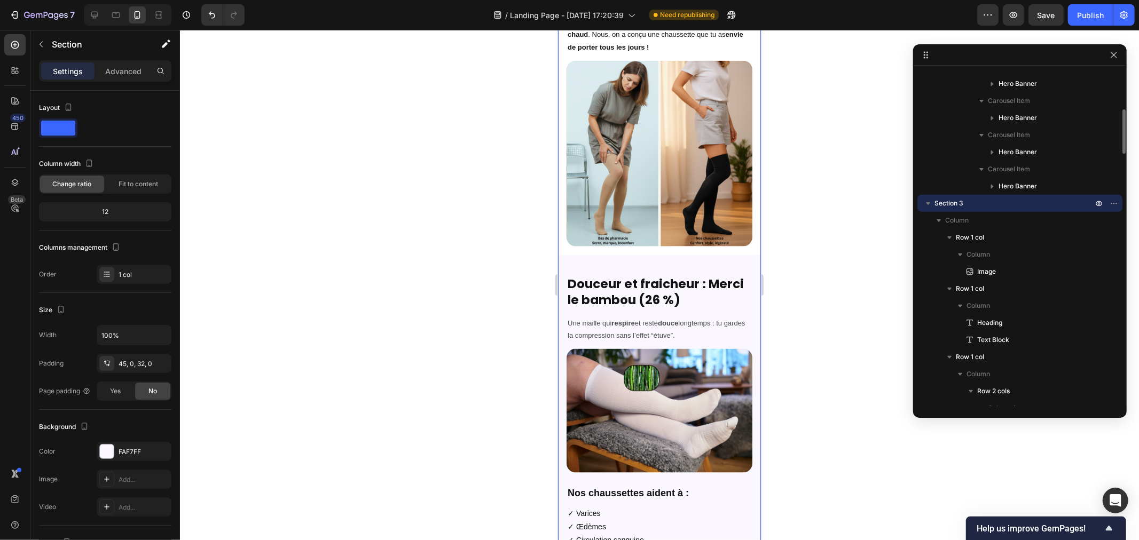
click at [672, 254] on div "Image Row Notre promesse : confort & style, sans compromis Heading Une compress…" at bounding box center [658, 48] width 203 height 1152
click at [698, 269] on div "Douceur et fraicheur : Merci le bambou (26 %) Heading Une maille qui respire et…" at bounding box center [659, 442] width 186 height 347
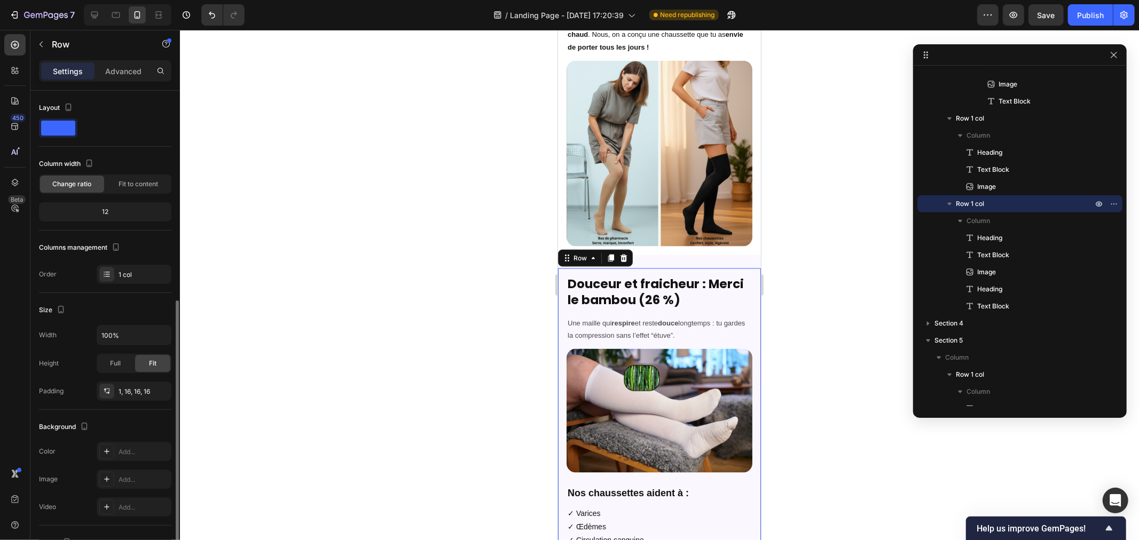
scroll to position [144, 0]
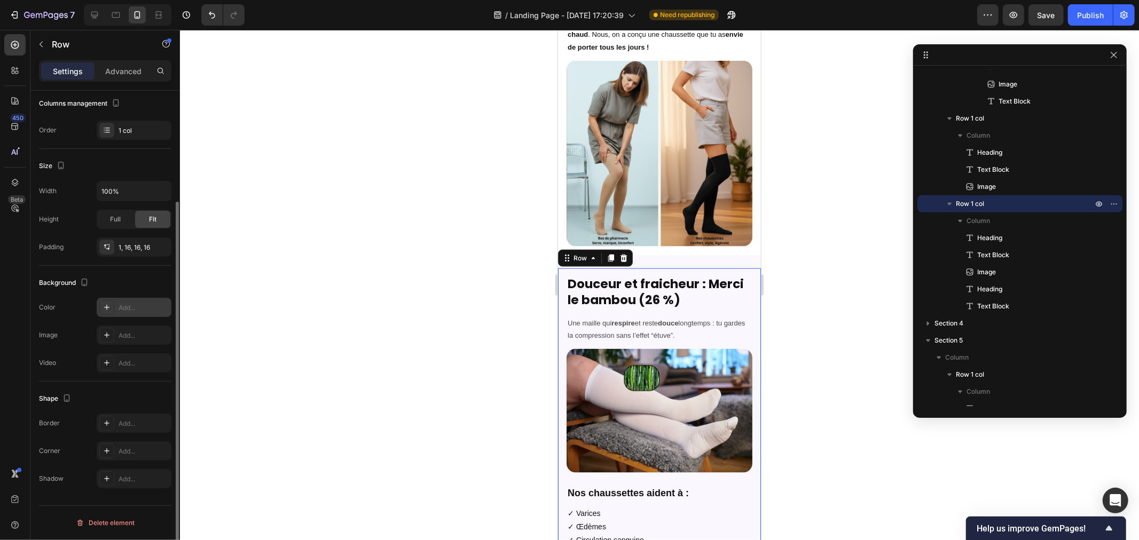
click at [102, 307] on div at bounding box center [106, 307] width 15 height 15
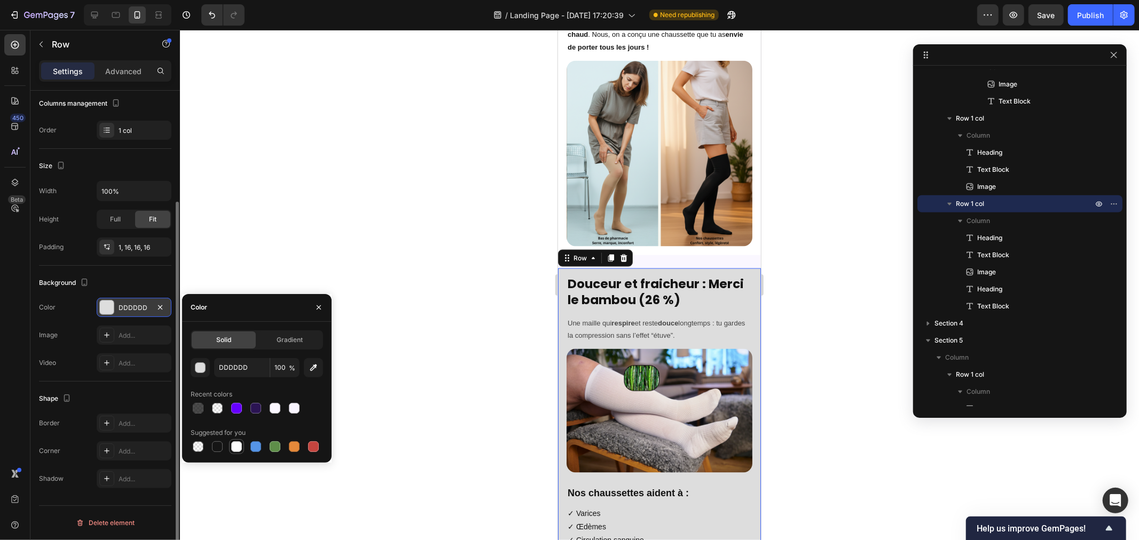
click at [235, 447] on div at bounding box center [236, 446] width 11 height 11
type input "FFFFFF"
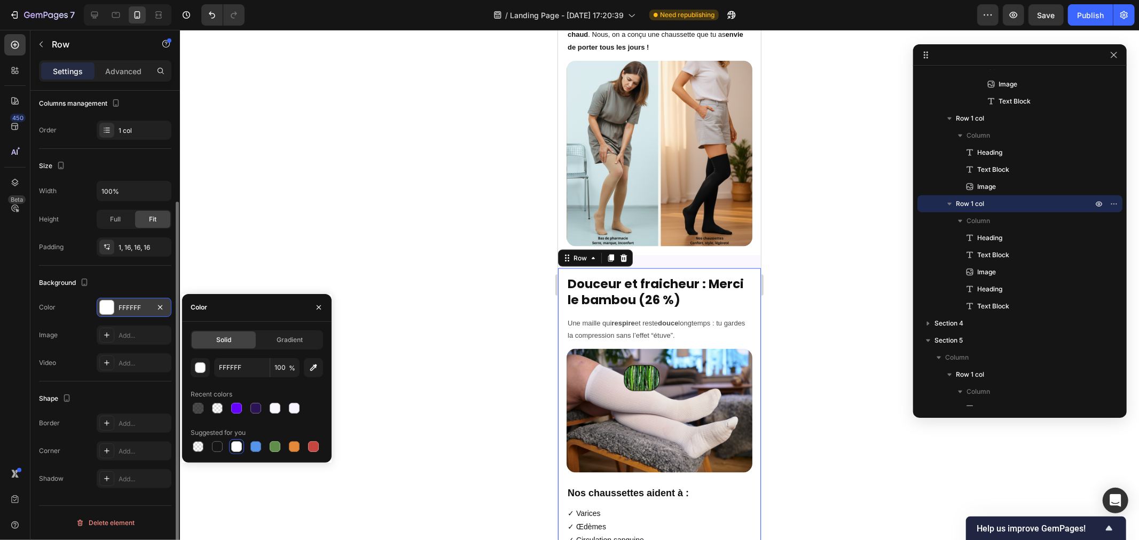
click at [422, 297] on div at bounding box center [659, 285] width 959 height 510
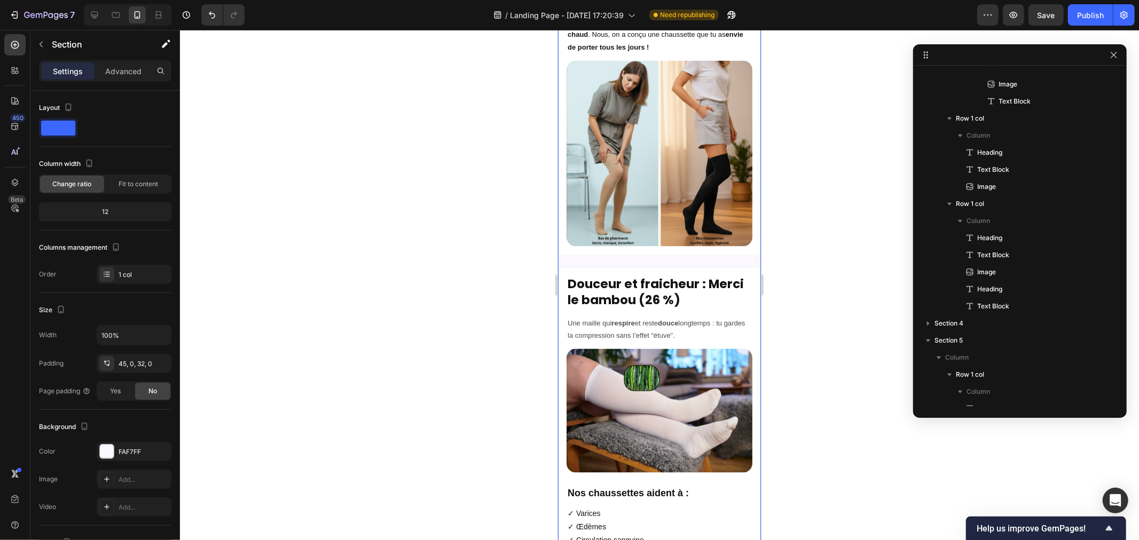
click at [617, 256] on div "Image Row Notre promesse : confort & style, sans compromis Heading Une compress…" at bounding box center [658, 48] width 203 height 1152
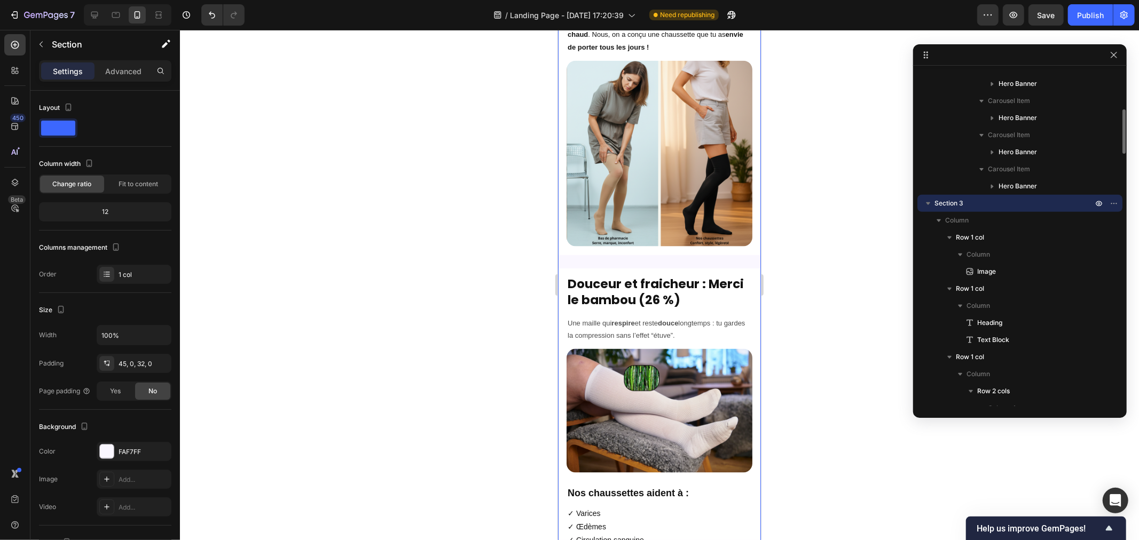
click at [617, 256] on div "Image Row Notre promesse : confort & style, sans compromis Heading Une compress…" at bounding box center [658, 48] width 203 height 1152
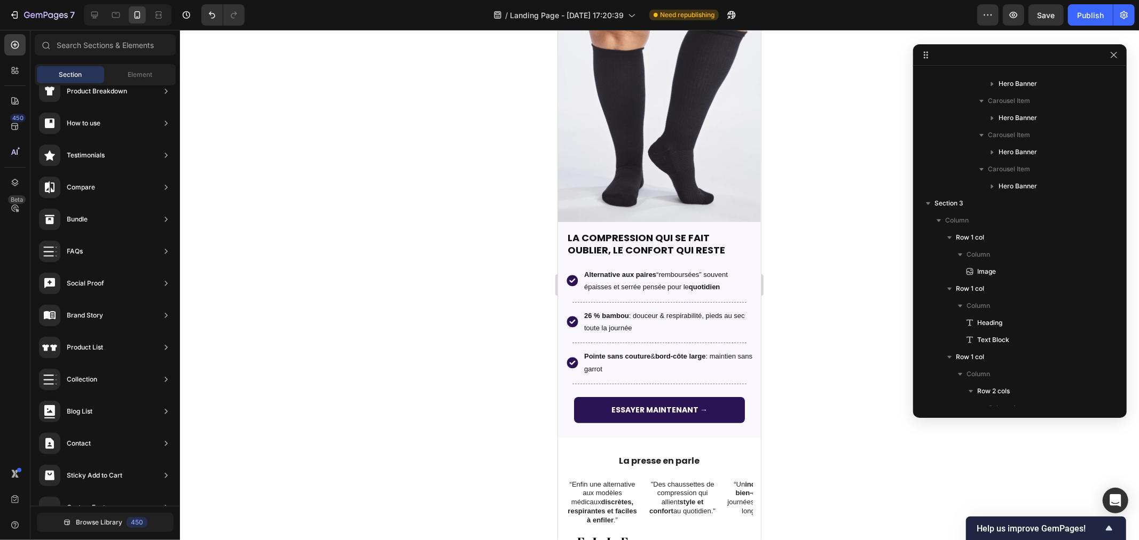
scroll to position [0, 0]
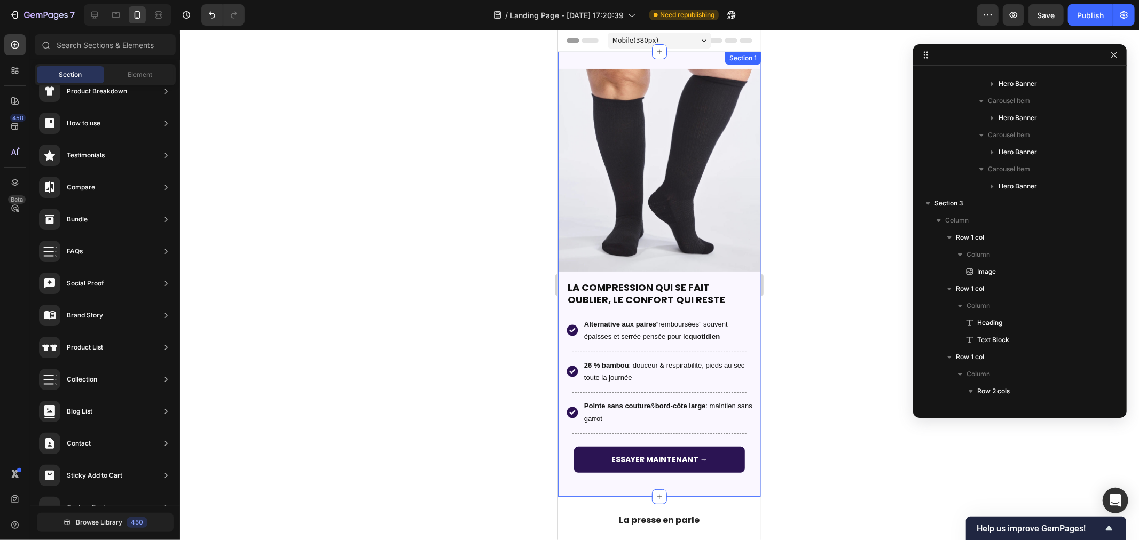
click at [583, 57] on div "Image LA COMPRESSION QUI SE FAIT OUBLIER, LE CONFORT QUI RESTE Heading Row Imag…" at bounding box center [658, 273] width 203 height 445
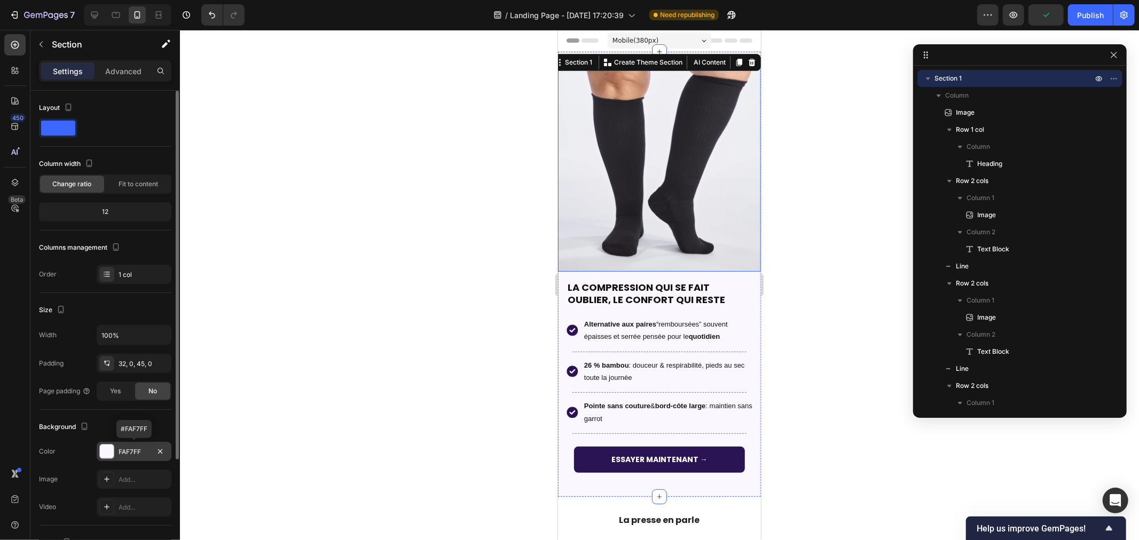
click at [104, 455] on div at bounding box center [107, 452] width 14 height 14
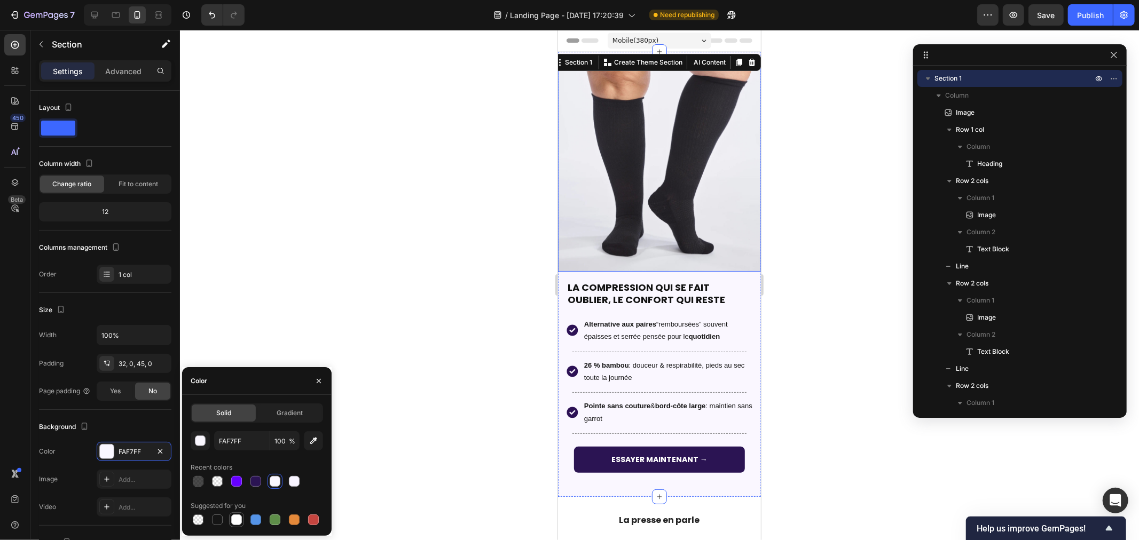
click at [242, 521] on div at bounding box center [236, 520] width 13 height 13
type input "FFFFFF"
click at [400, 296] on div at bounding box center [659, 285] width 959 height 510
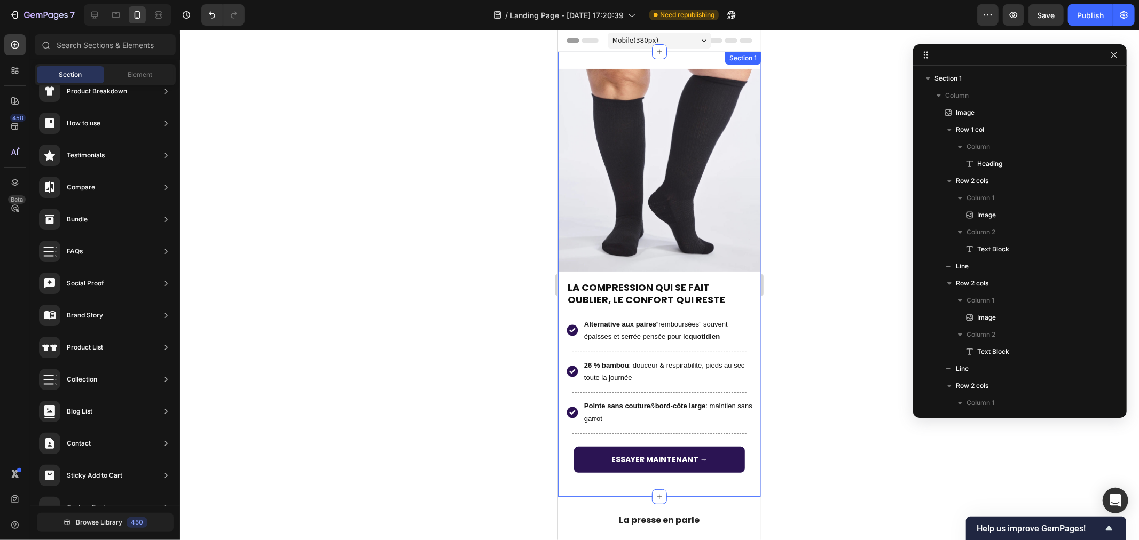
click at [571, 476] on div "Image LA COMPRESSION QUI SE FAIT OUBLIER, LE CONFORT QUI RESTE Heading Row Imag…" at bounding box center [658, 273] width 203 height 445
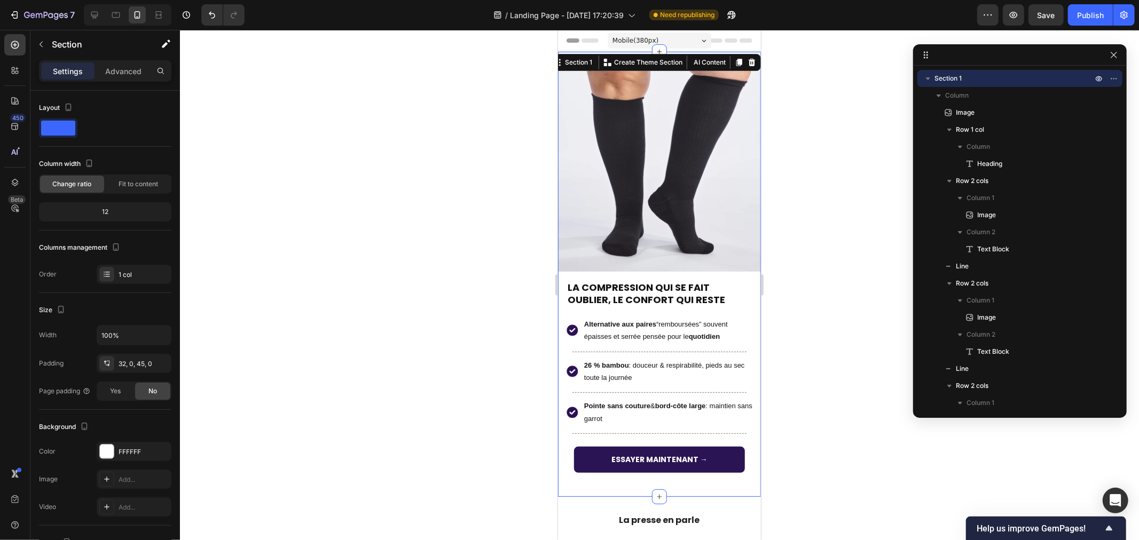
click at [571, 476] on div "Image LA COMPRESSION QUI SE FAIT OUBLIER, LE CONFORT QUI RESTE Heading Row Imag…" at bounding box center [658, 273] width 203 height 445
click at [1014, 97] on p "Column" at bounding box center [1019, 95] width 149 height 11
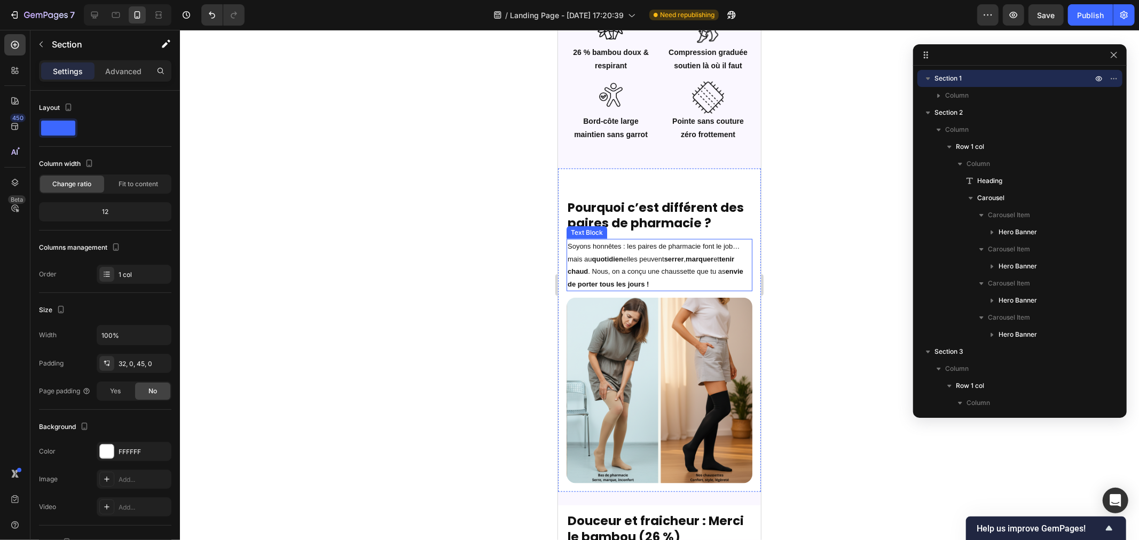
scroll to position [1127, 0]
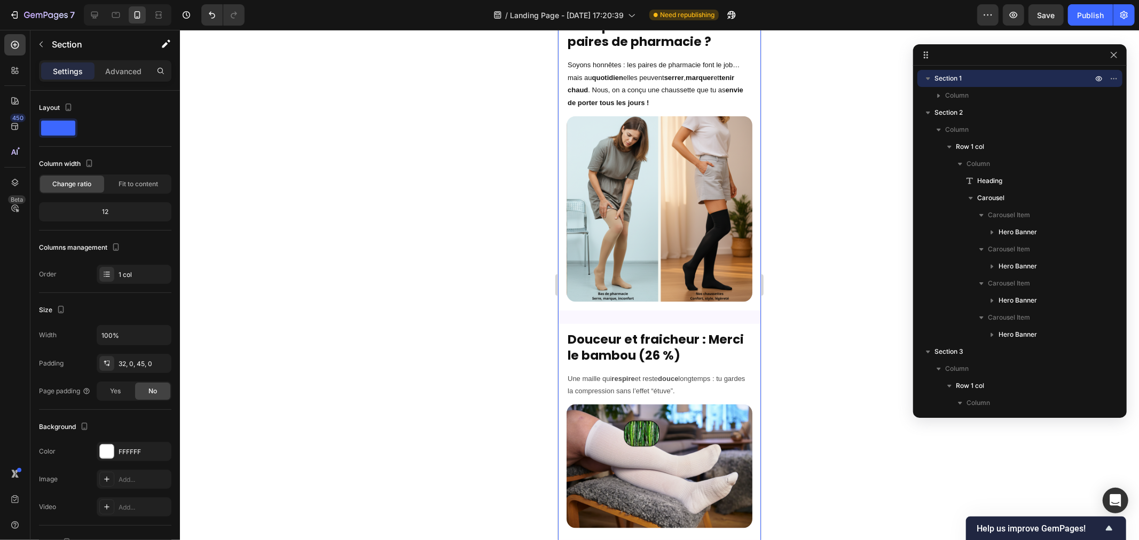
click at [681, 309] on div "Image Row Notre promesse : confort & style, sans compromis Heading Une compress…" at bounding box center [658, 104] width 203 height 1152
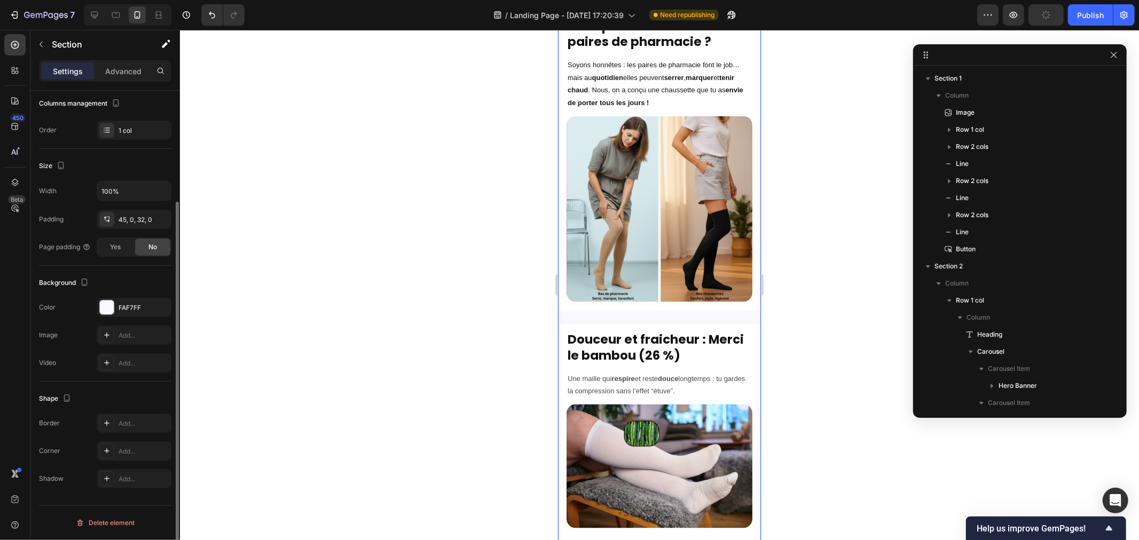
click at [681, 309] on div "Image Row Notre promesse : confort & style, sans compromis Heading Une compress…" at bounding box center [658, 104] width 203 height 1152
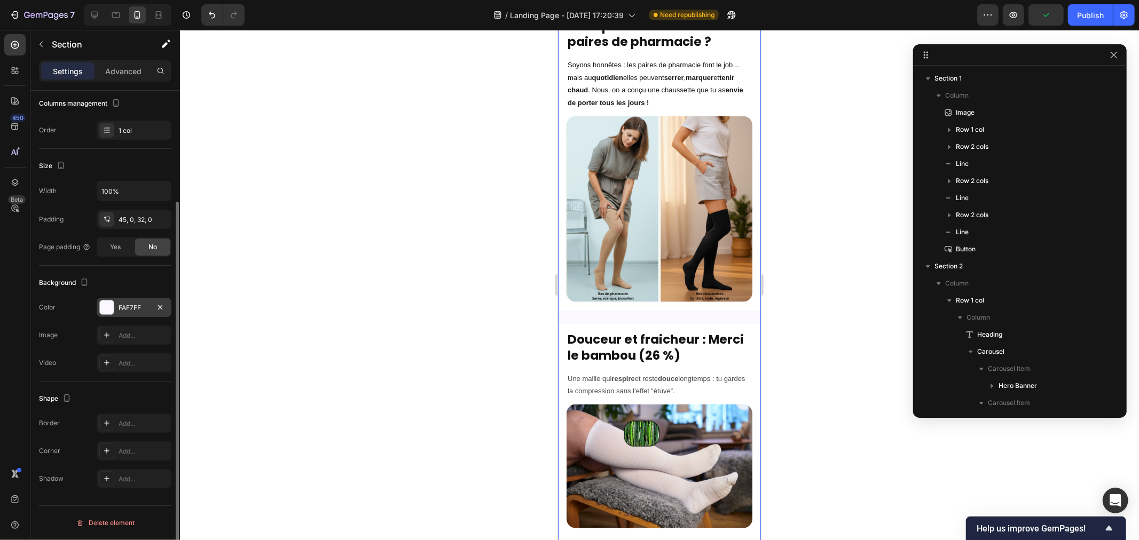
click at [105, 307] on div at bounding box center [107, 308] width 14 height 14
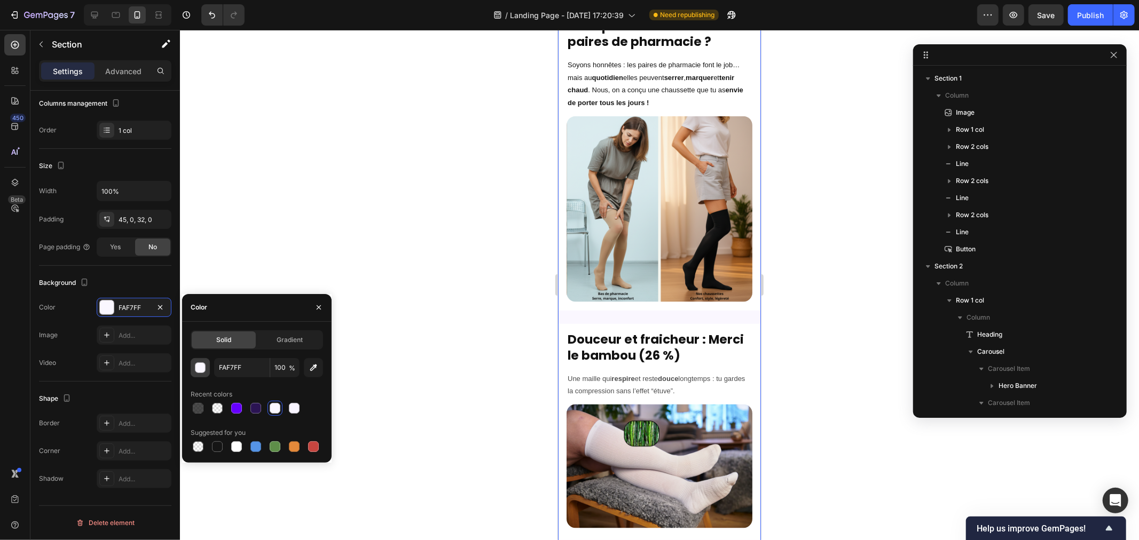
click at [199, 369] on div "button" at bounding box center [200, 368] width 11 height 11
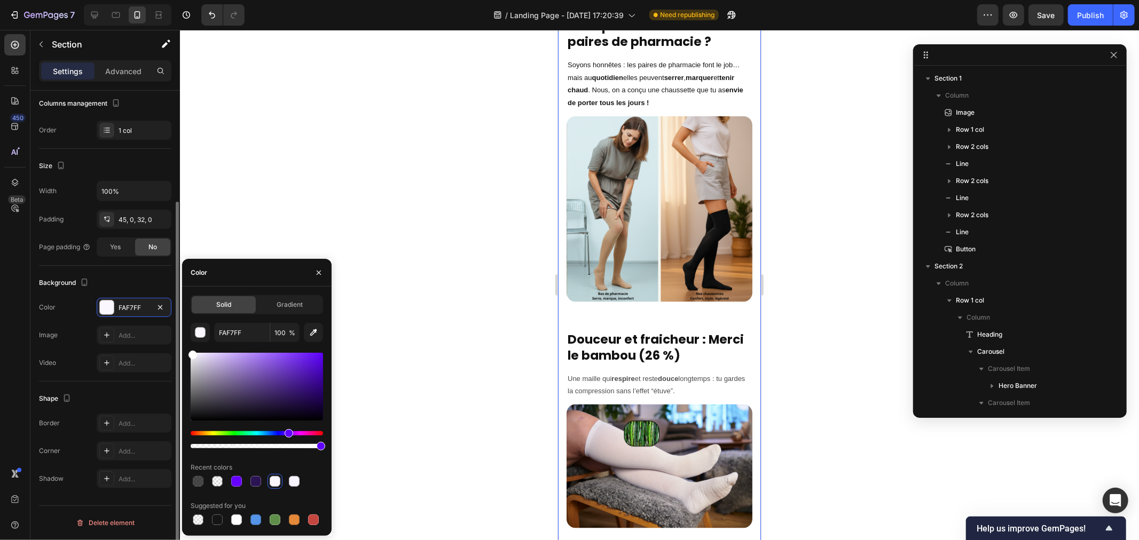
drag, startPoint x: 194, startPoint y: 367, endPoint x: 168, endPoint y: 318, distance: 55.4
click at [169, 323] on div "450 Beta Sections(18) Elements(83) Section Element Hero Section Product Detail …" at bounding box center [90, 285] width 180 height 510
click at [361, 173] on div at bounding box center [659, 285] width 959 height 510
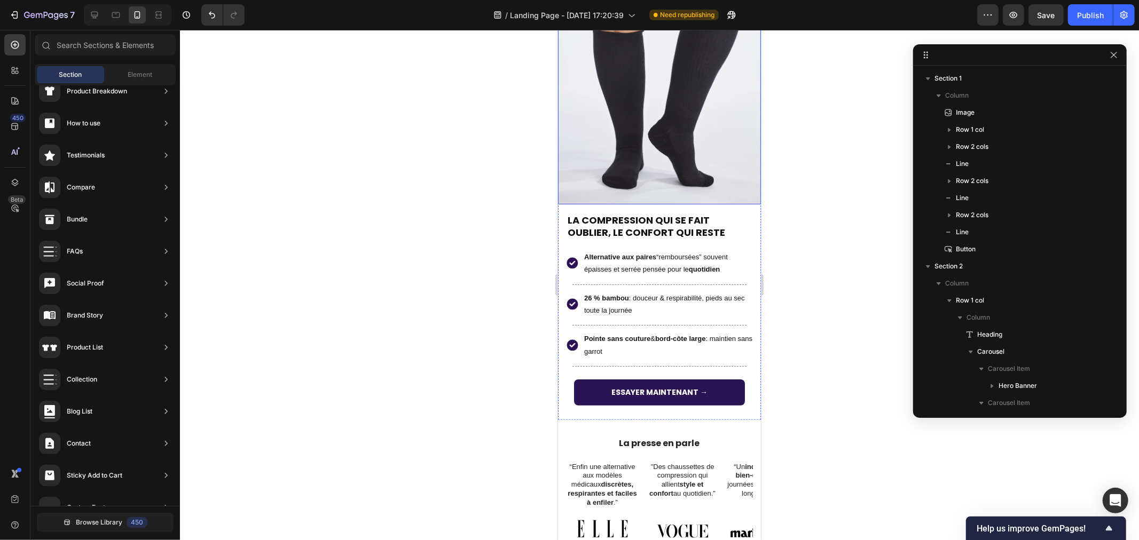
scroll to position [0, 0]
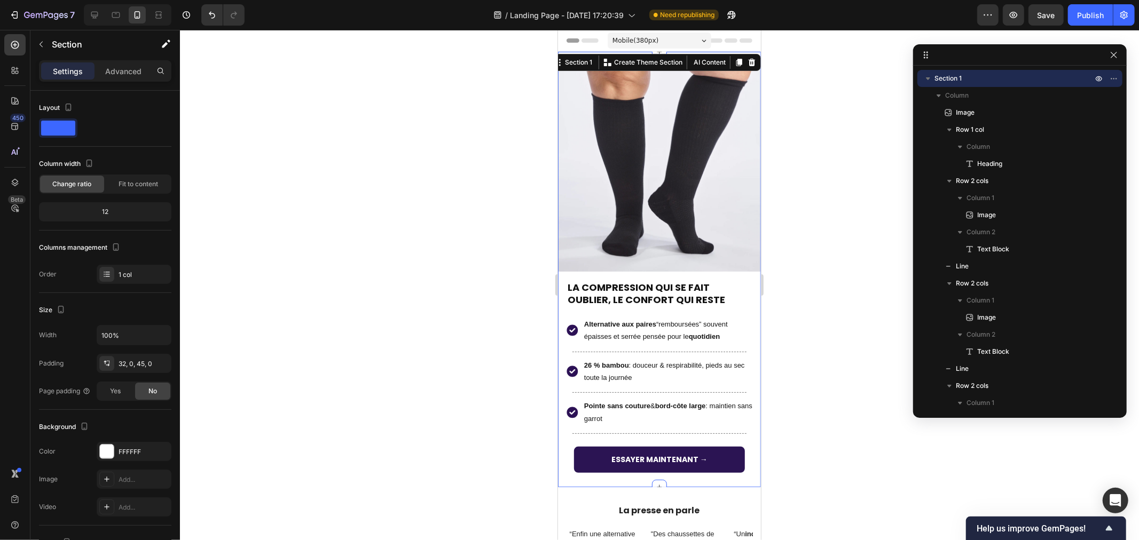
click at [598, 56] on div "Image LA COMPRESSION QUI SE FAIT OUBLIER, LE CONFORT QUI RESTE Heading Row Imag…" at bounding box center [658, 269] width 203 height 436
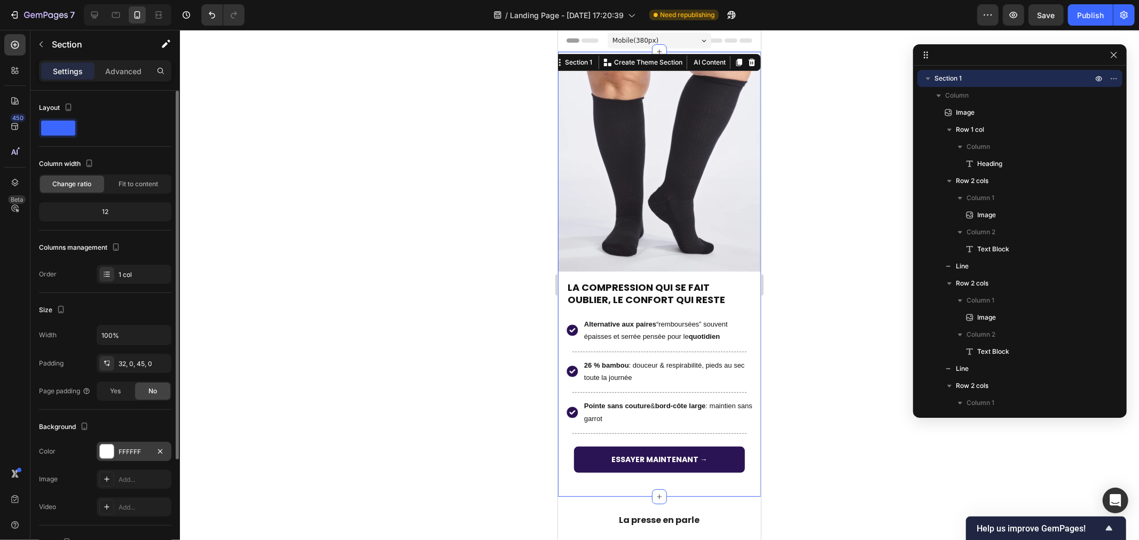
click at [107, 453] on div at bounding box center [107, 452] width 14 height 14
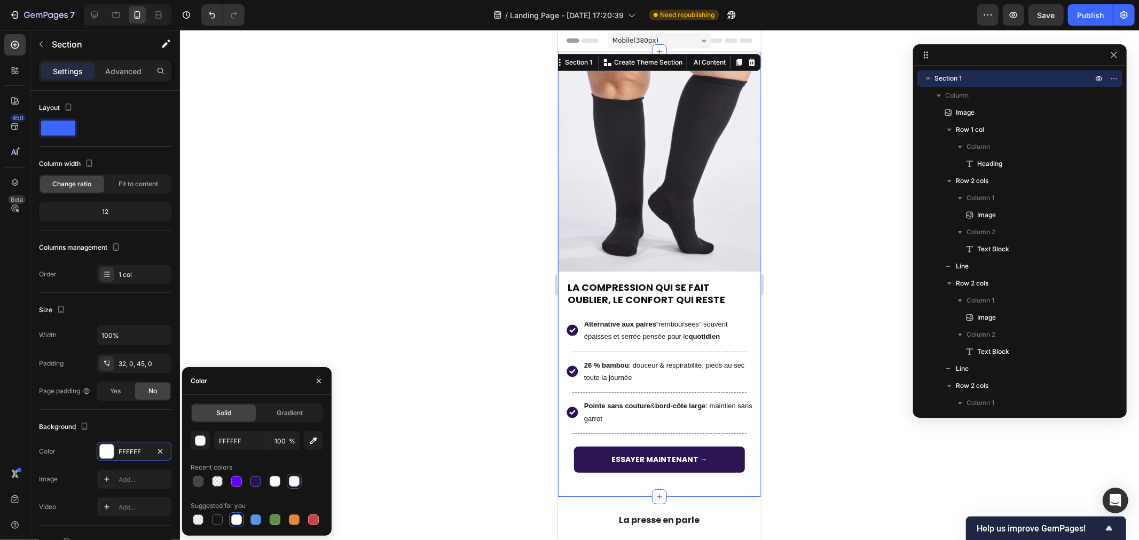
click at [296, 486] on div at bounding box center [294, 481] width 11 height 11
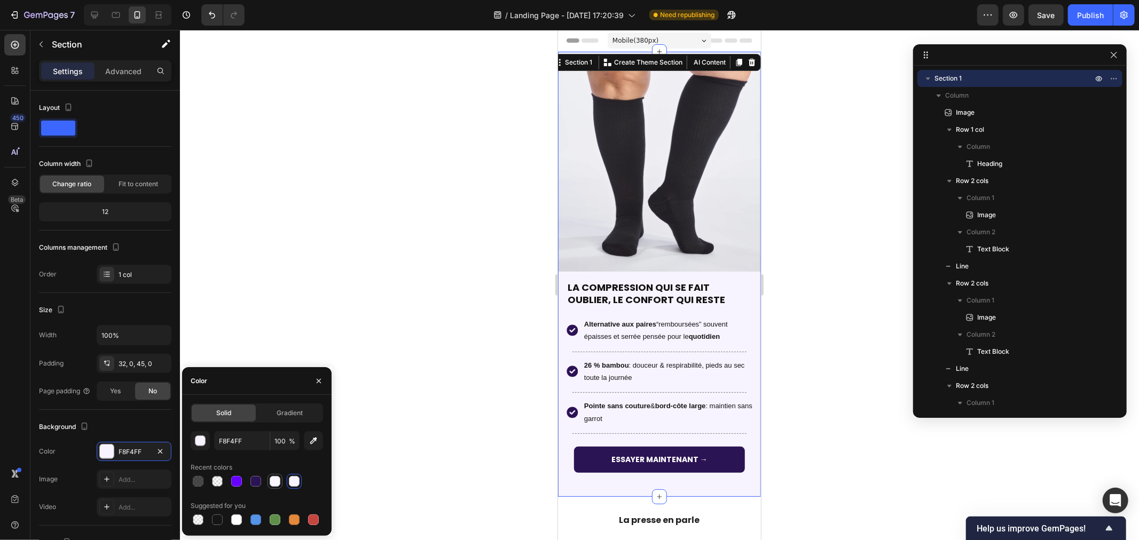
click at [274, 481] on div at bounding box center [275, 481] width 11 height 11
type input "FAF7FF"
click at [433, 386] on div at bounding box center [659, 285] width 959 height 510
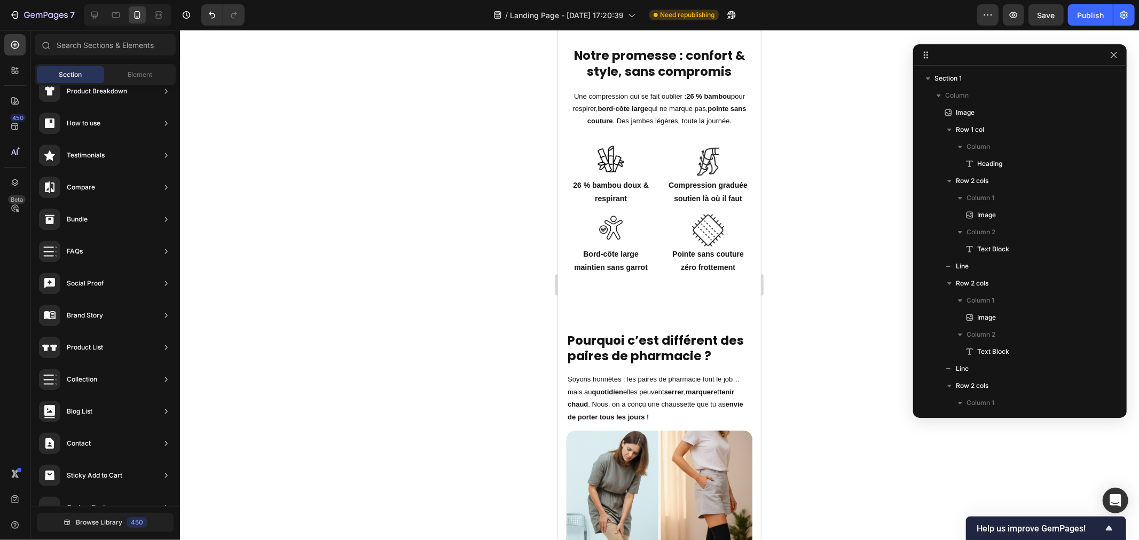
scroll to position [858, 0]
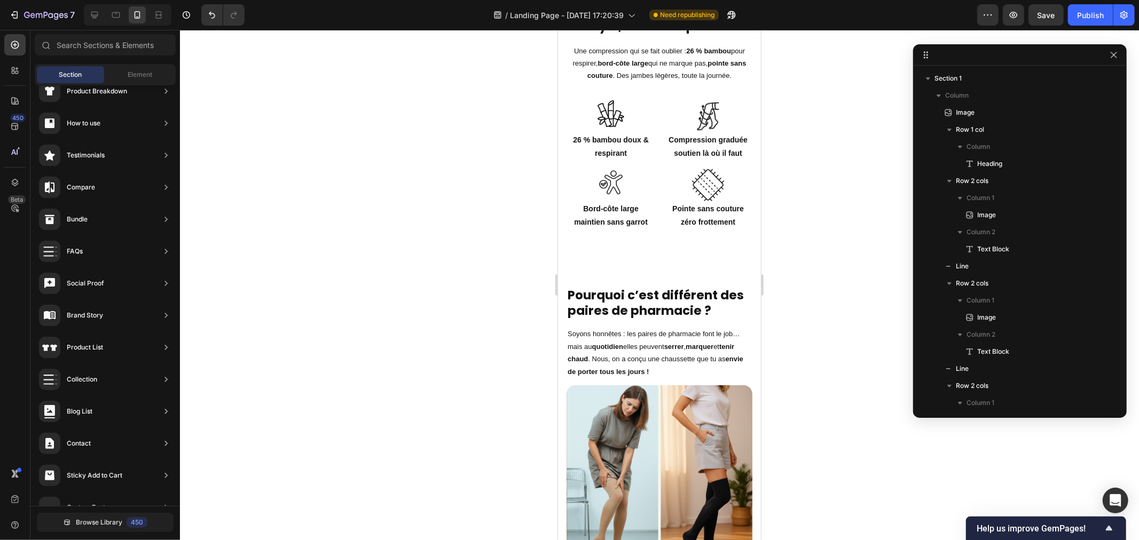
drag, startPoint x: 751, startPoint y: 73, endPoint x: 1333, endPoint y: 225, distance: 602.1
click at [698, 278] on div "Pourquoi c’est différent des paires de pharmacie ? Heading Soyons honnêtes : le…" at bounding box center [658, 417] width 203 height 323
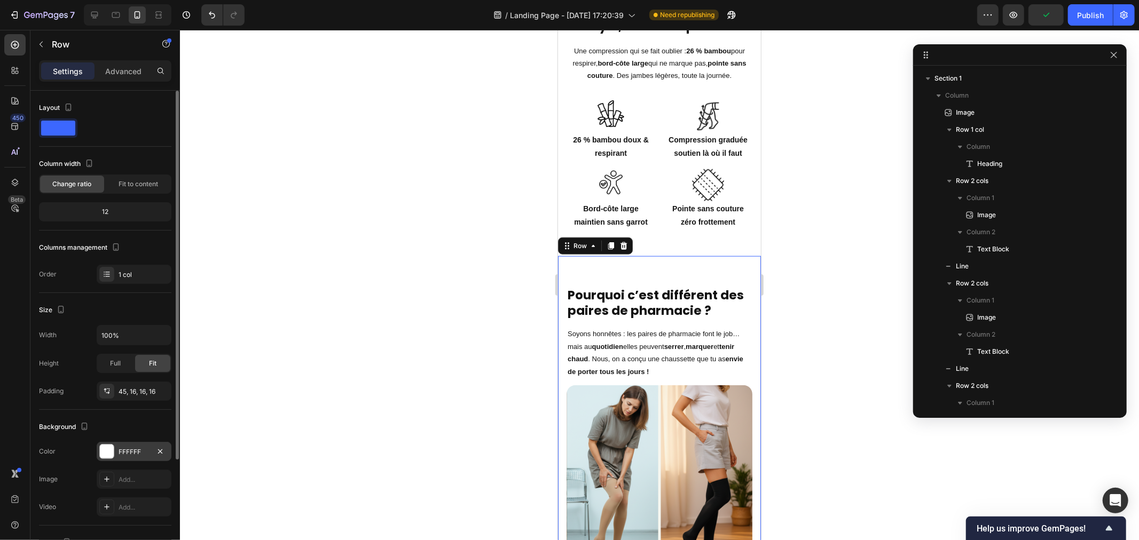
drag, startPoint x: 110, startPoint y: 451, endPoint x: 124, endPoint y: 451, distance: 13.3
click at [109, 453] on div at bounding box center [107, 452] width 14 height 14
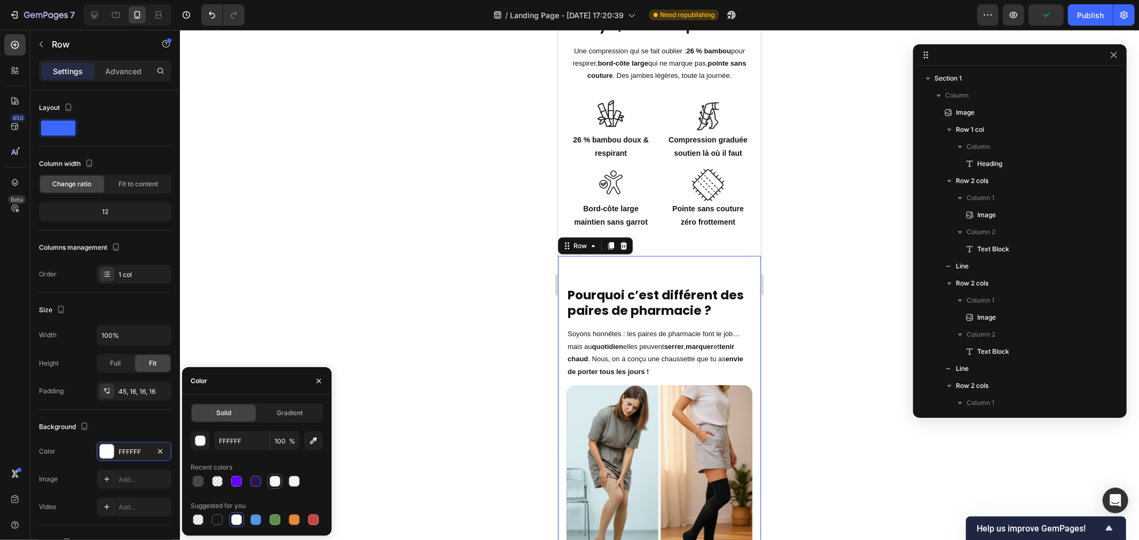
click at [271, 481] on div at bounding box center [275, 481] width 11 height 11
click at [292, 479] on div at bounding box center [294, 481] width 11 height 11
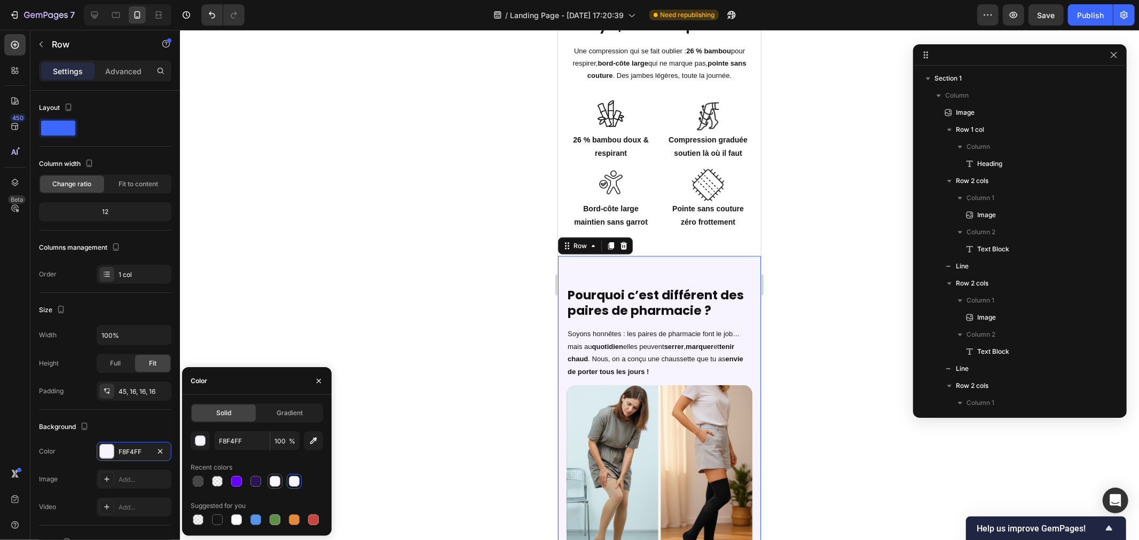
click at [270, 481] on div at bounding box center [275, 481] width 11 height 11
type input "FAF7FF"
click at [447, 212] on div at bounding box center [659, 285] width 959 height 510
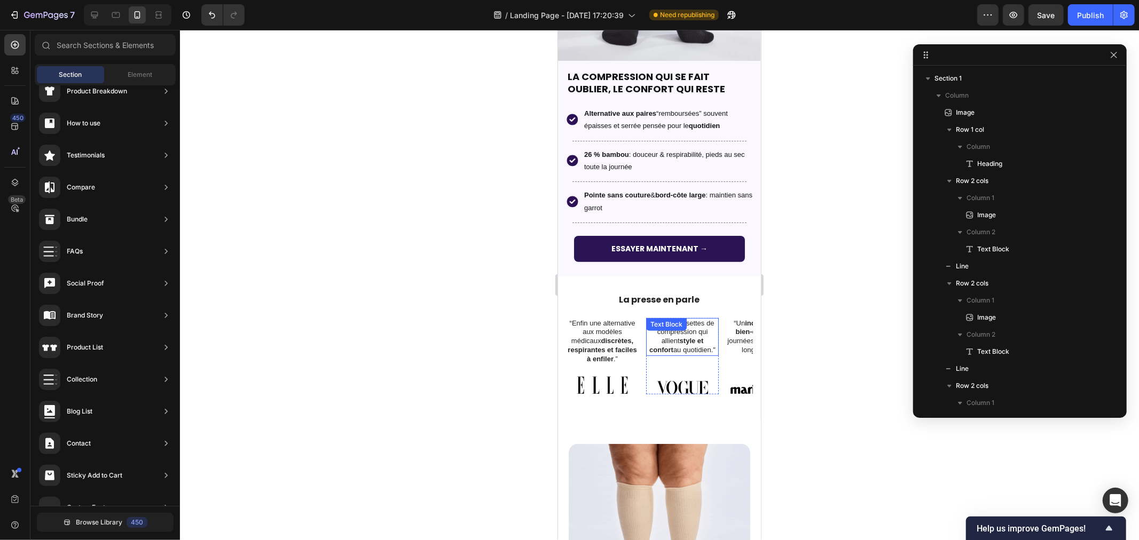
scroll to position [87, 0]
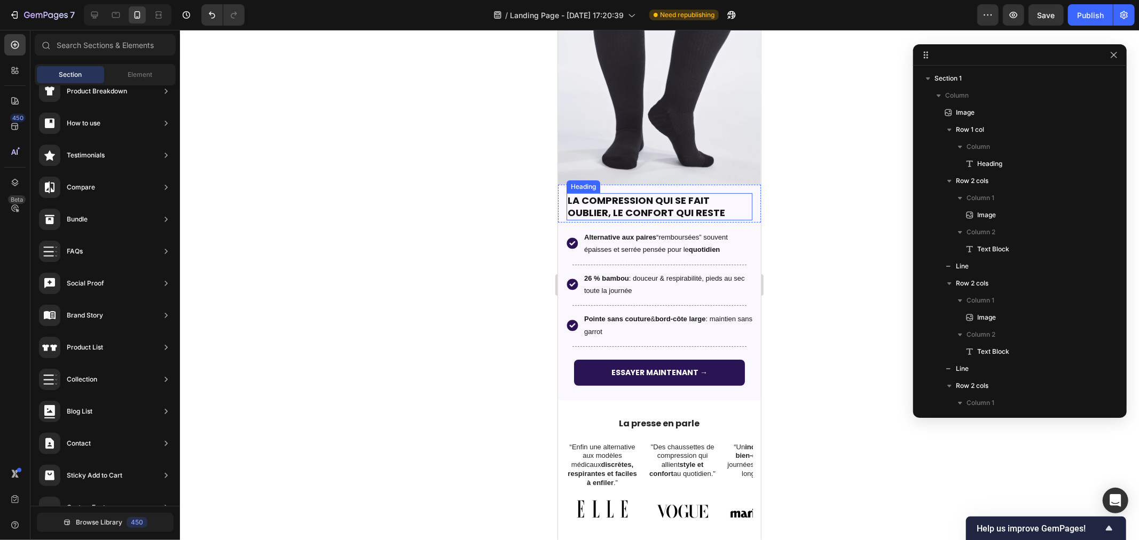
click at [722, 193] on h2 "LA COMPRESSION QUI SE FAIT OUBLIER, LE CONFORT QUI RESTE" at bounding box center [659, 206] width 186 height 27
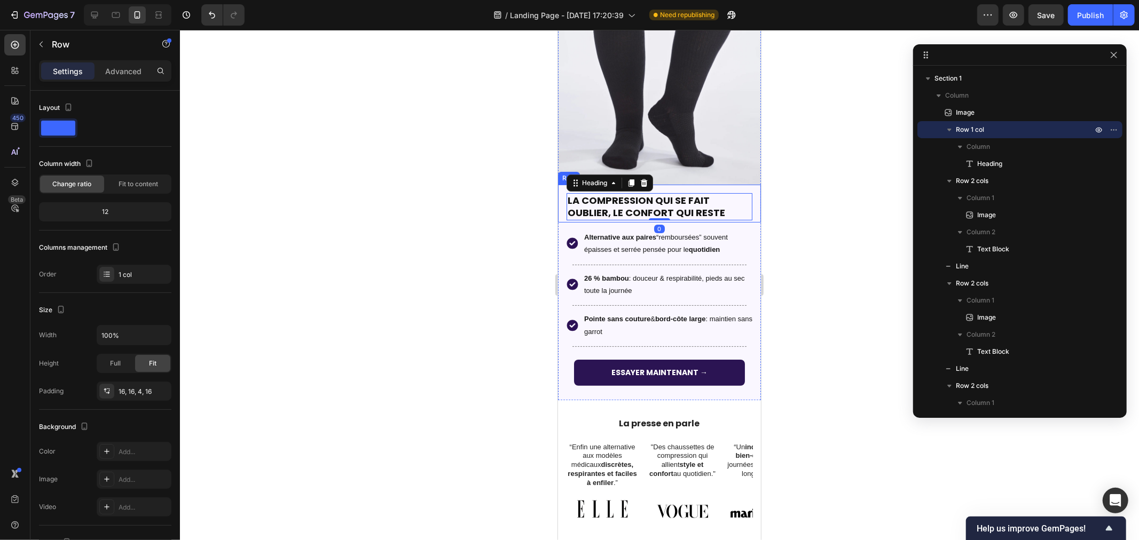
click at [745, 184] on div "LA COMPRESSION QUI SE FAIT OUBLIER, LE CONFORT QUI RESTE Heading 0 Row" at bounding box center [658, 203] width 203 height 38
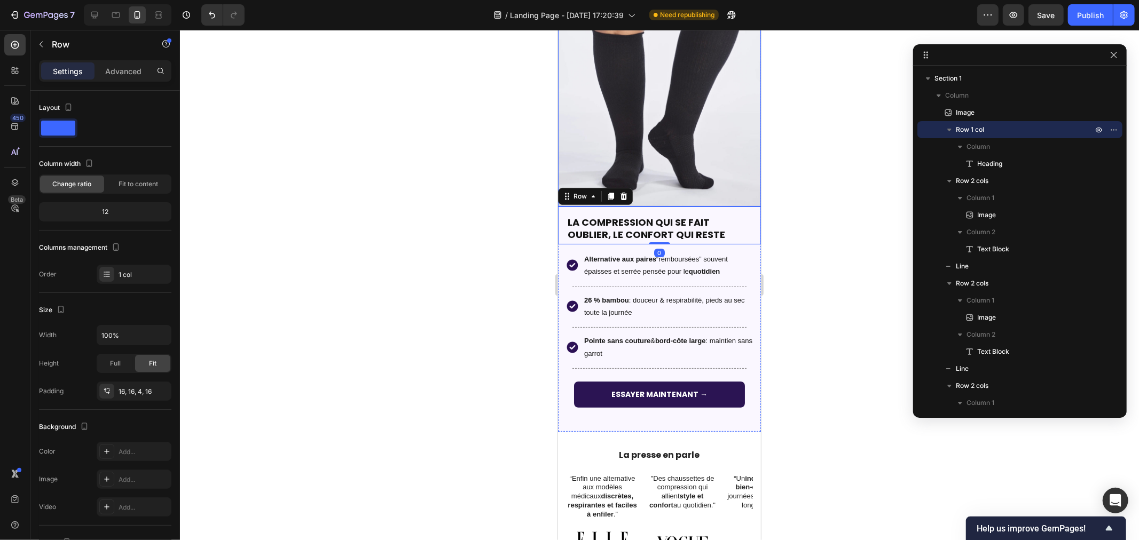
scroll to position [0, 0]
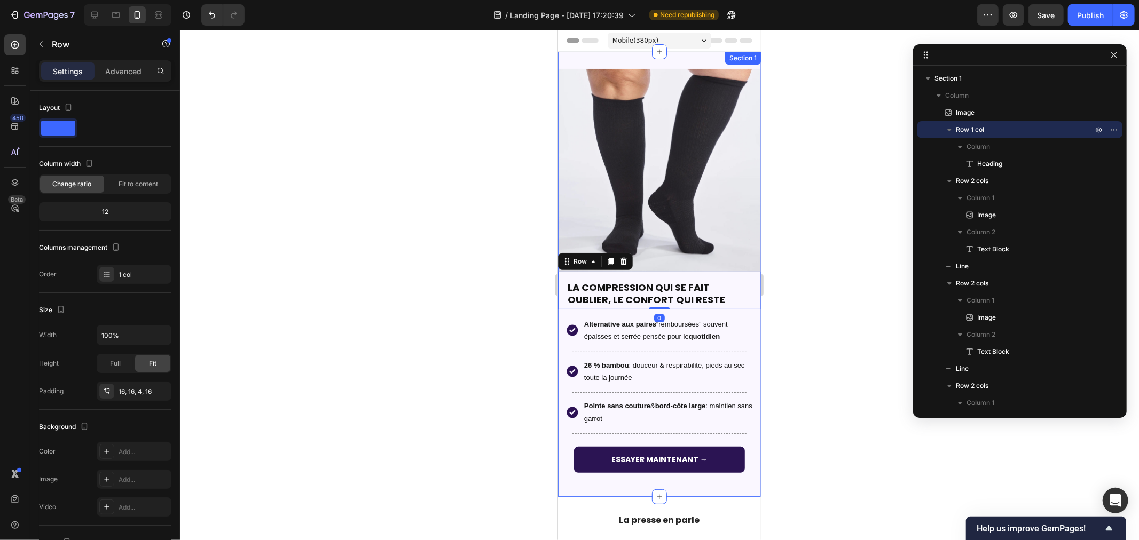
click at [582, 62] on div "Image LA COMPRESSION QUI SE FAIT OUBLIER, LE CONFORT QUI RESTE Heading Row 0 Im…" at bounding box center [658, 273] width 203 height 445
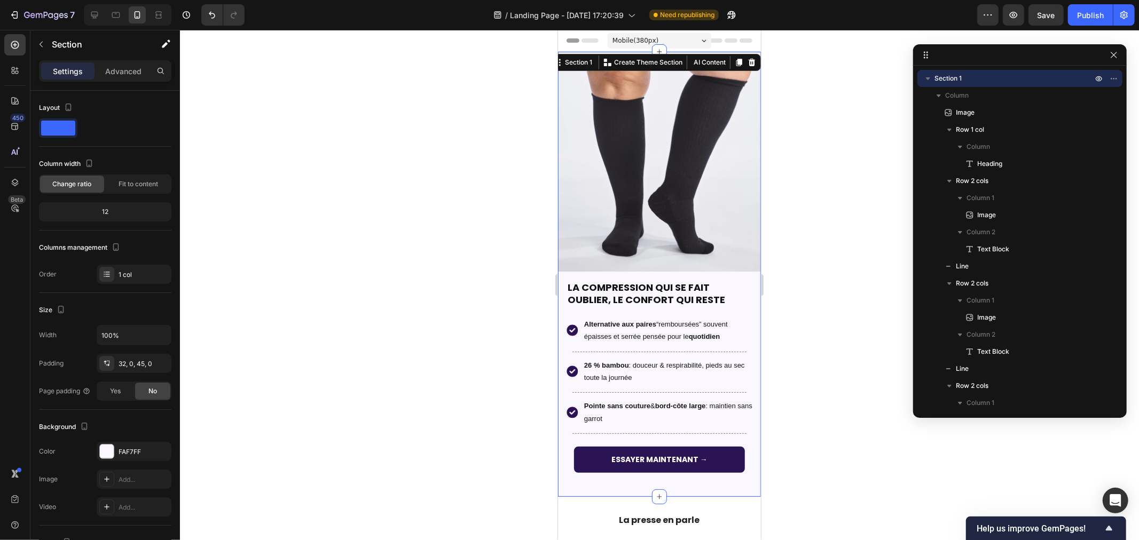
click at [420, 271] on div at bounding box center [659, 285] width 959 height 510
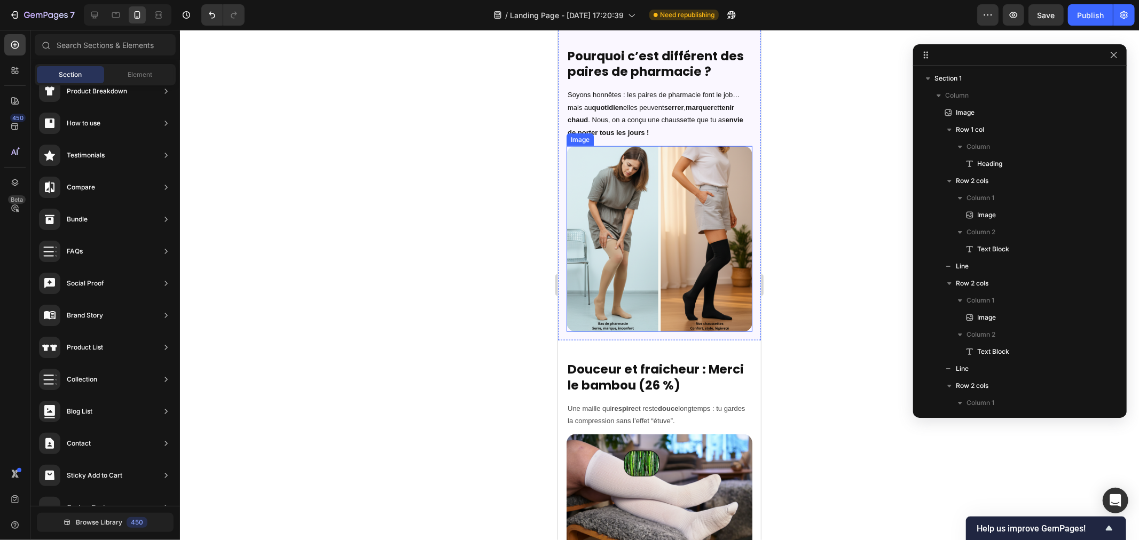
scroll to position [1127, 0]
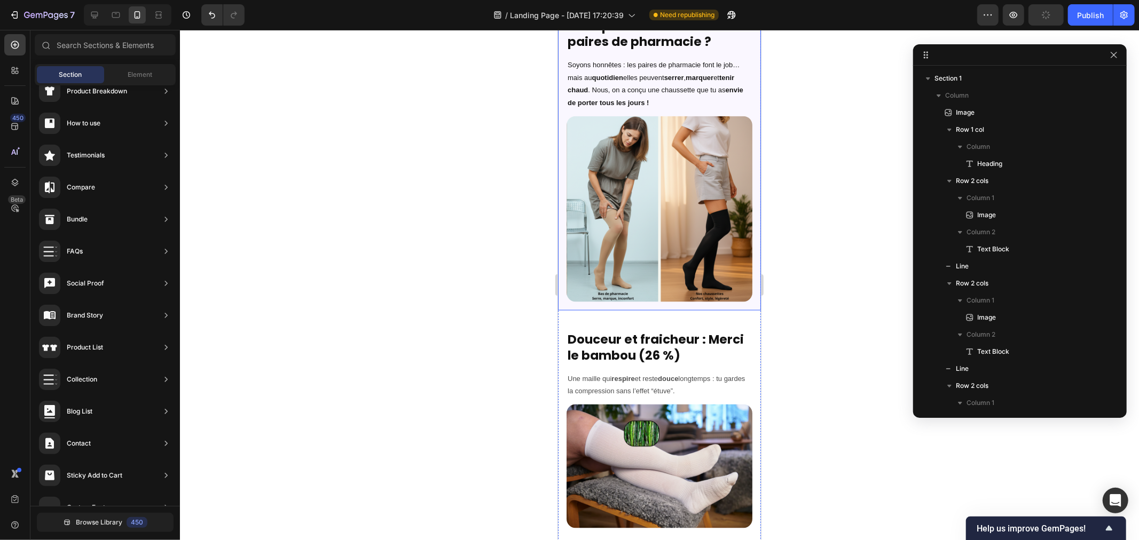
click at [562, 297] on div "Pourquoi c’est différent des paires de pharmacie ? Heading Soyons honnêtes : le…" at bounding box center [658, 148] width 203 height 323
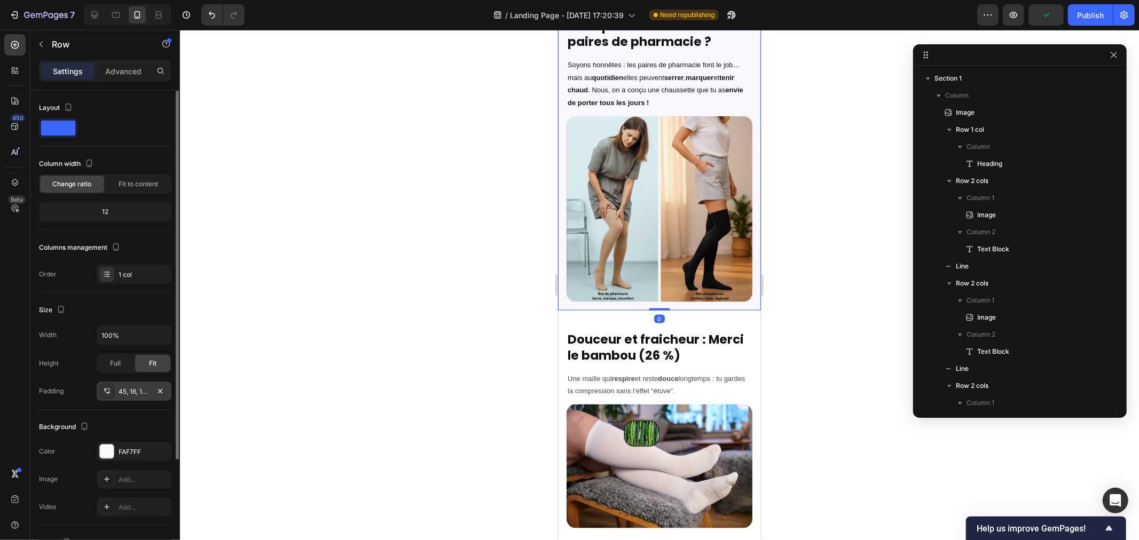
click at [104, 396] on icon at bounding box center [106, 391] width 9 height 9
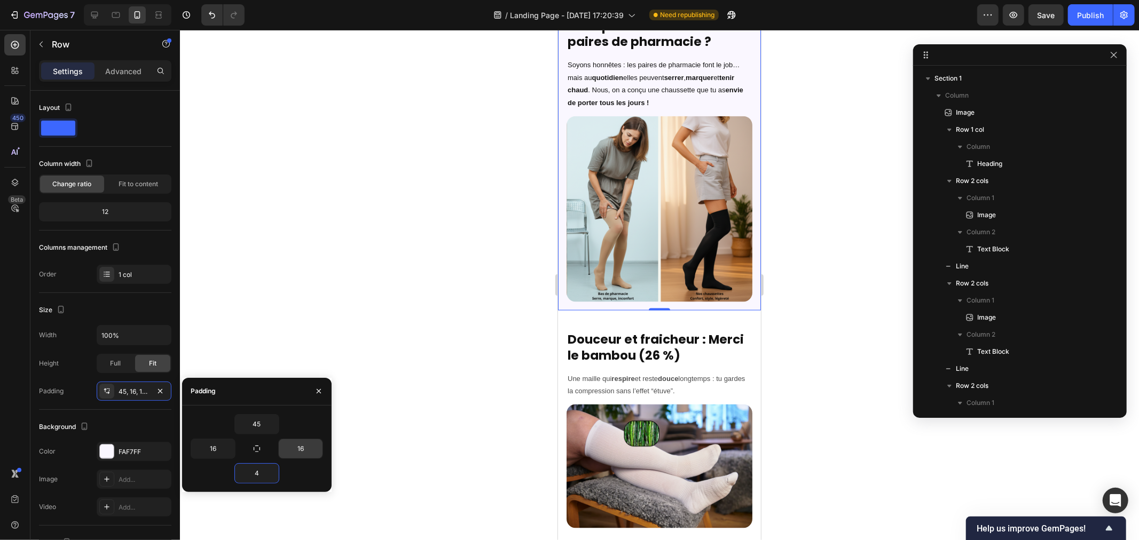
type input "45"
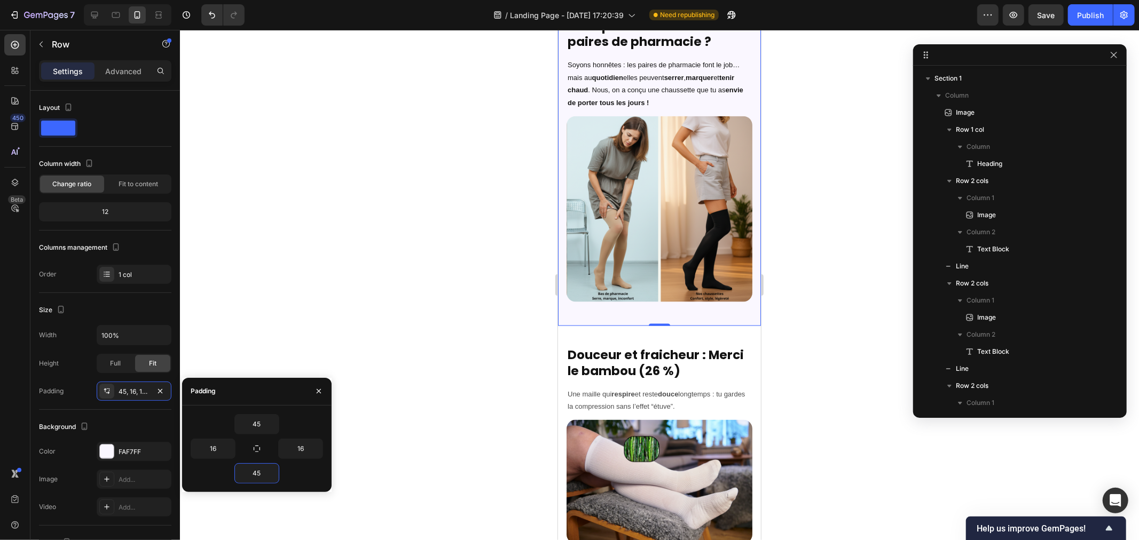
click at [461, 260] on div at bounding box center [659, 285] width 959 height 510
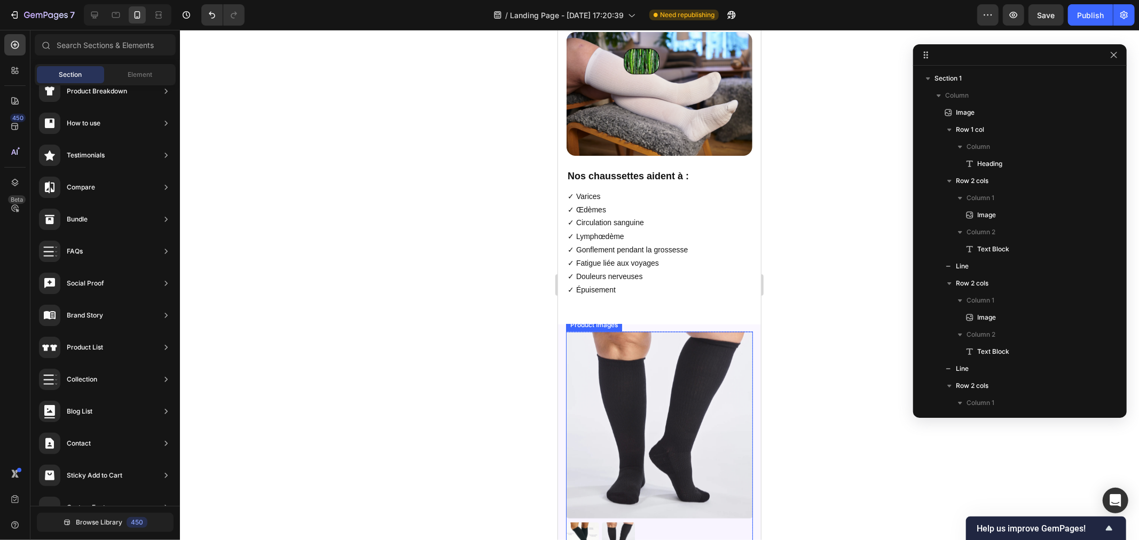
scroll to position [1661, 0]
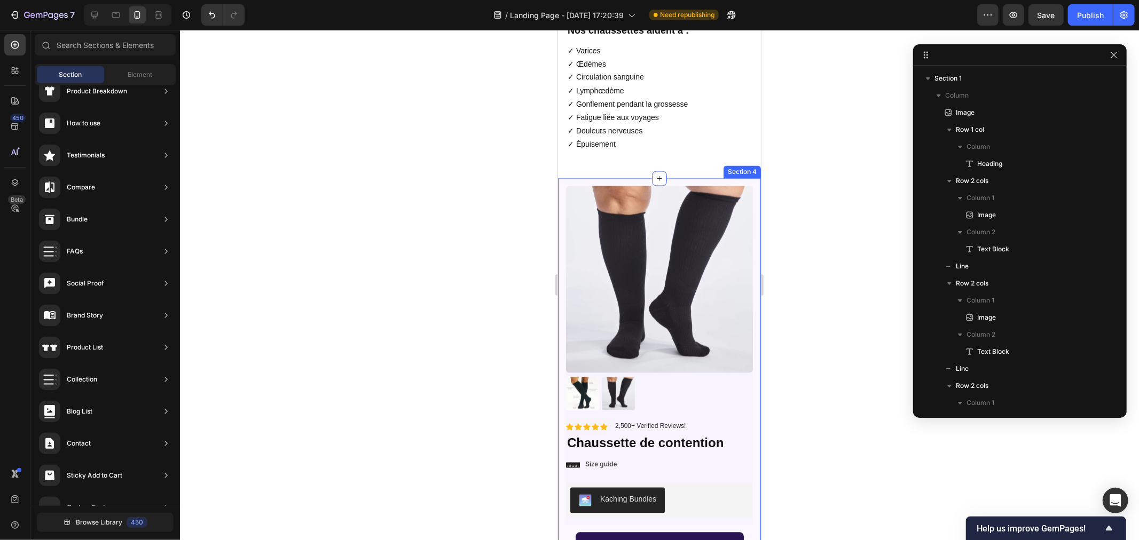
click at [700, 178] on div "Product Images Material Shipping Care instruction Accordion Icon Icon Icon Icon…" at bounding box center [658, 439] width 203 height 522
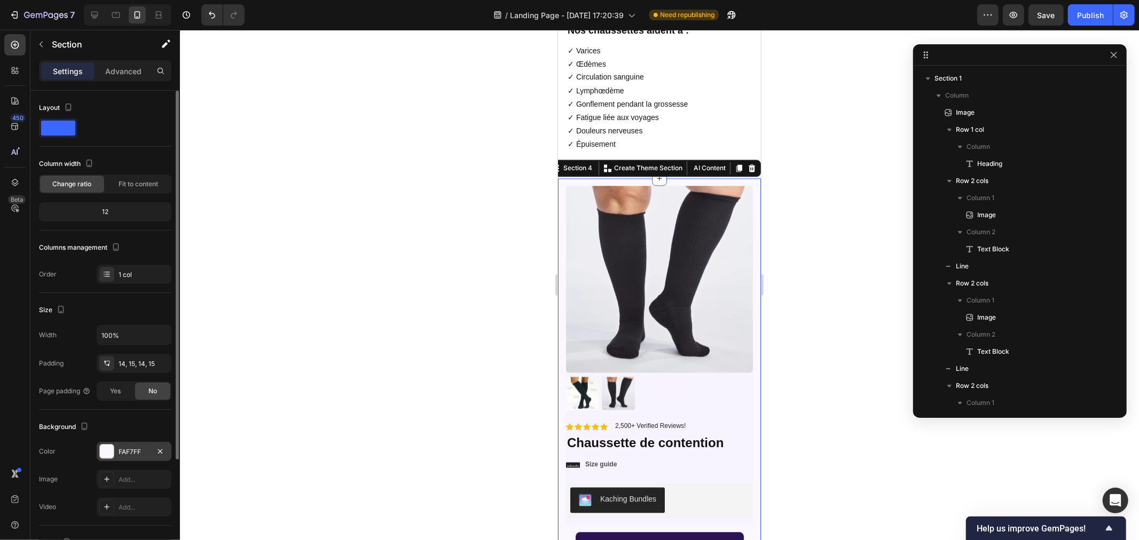
click at [98, 457] on div "FAF7FF" at bounding box center [134, 451] width 75 height 19
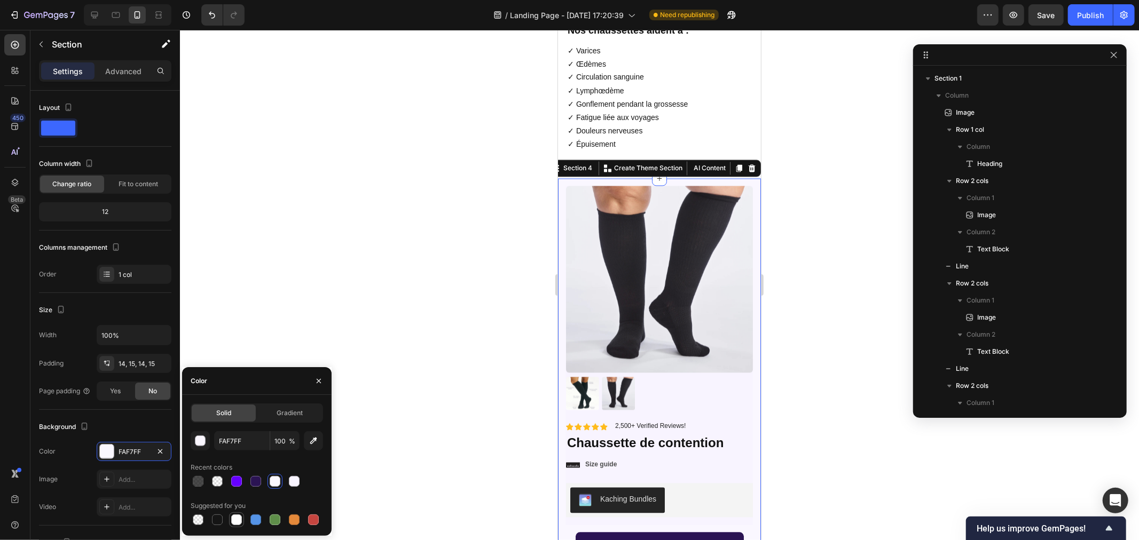
click at [241, 522] on div at bounding box center [236, 520] width 11 height 11
type input "FFFFFF"
click at [433, 235] on div at bounding box center [659, 285] width 959 height 510
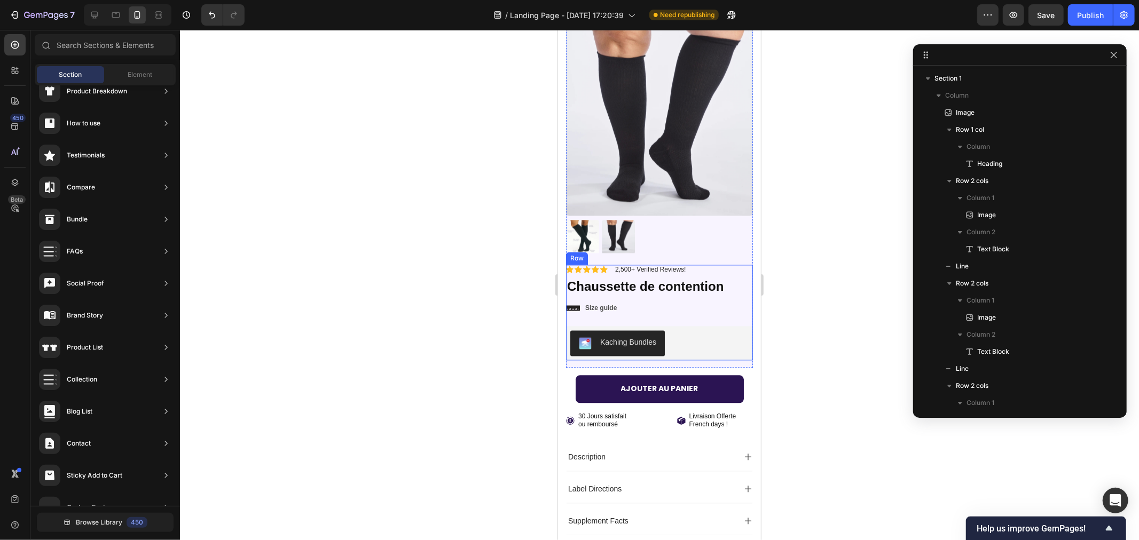
scroll to position [1898, 0]
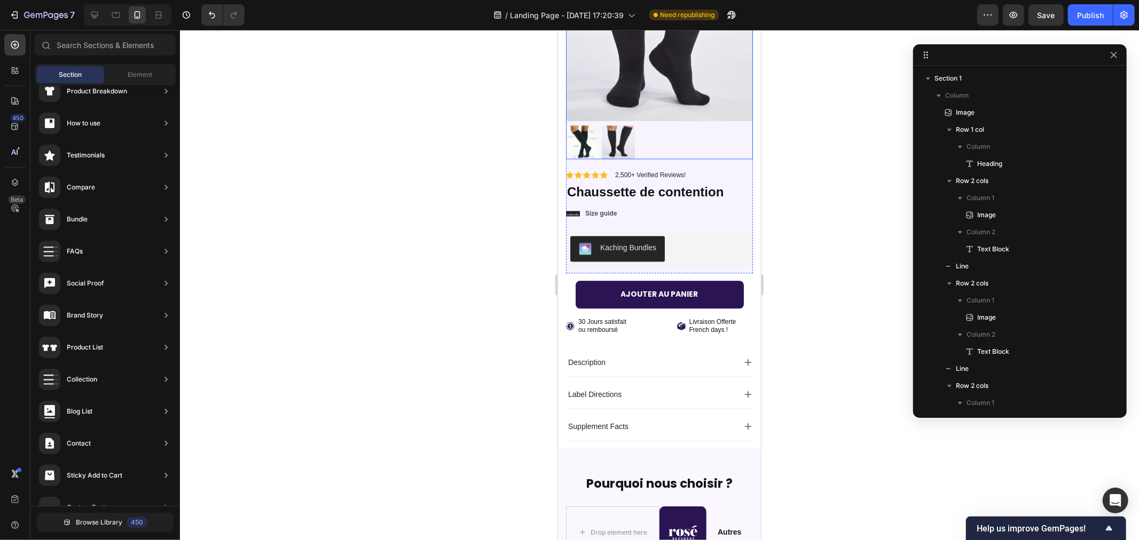
click at [693, 130] on div at bounding box center [658, 141] width 187 height 33
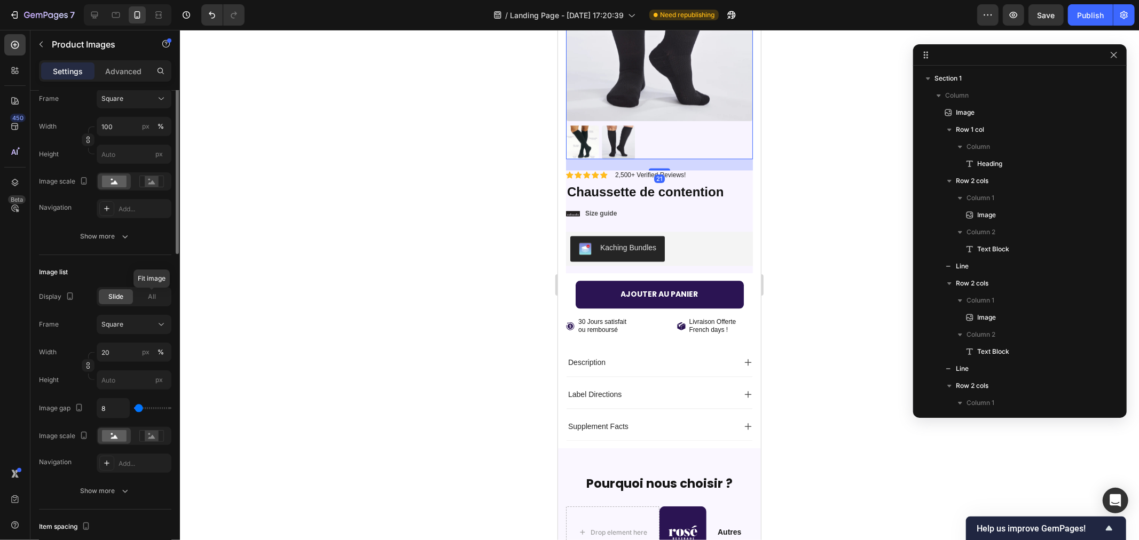
scroll to position [414, 0]
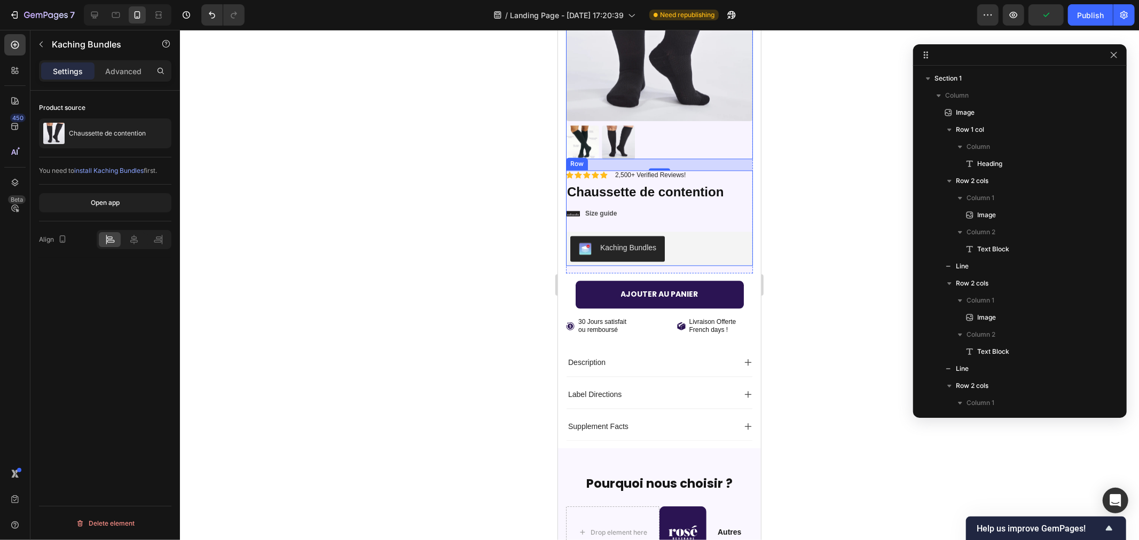
click at [705, 231] on div "Kaching Bundles" at bounding box center [658, 248] width 187 height 34
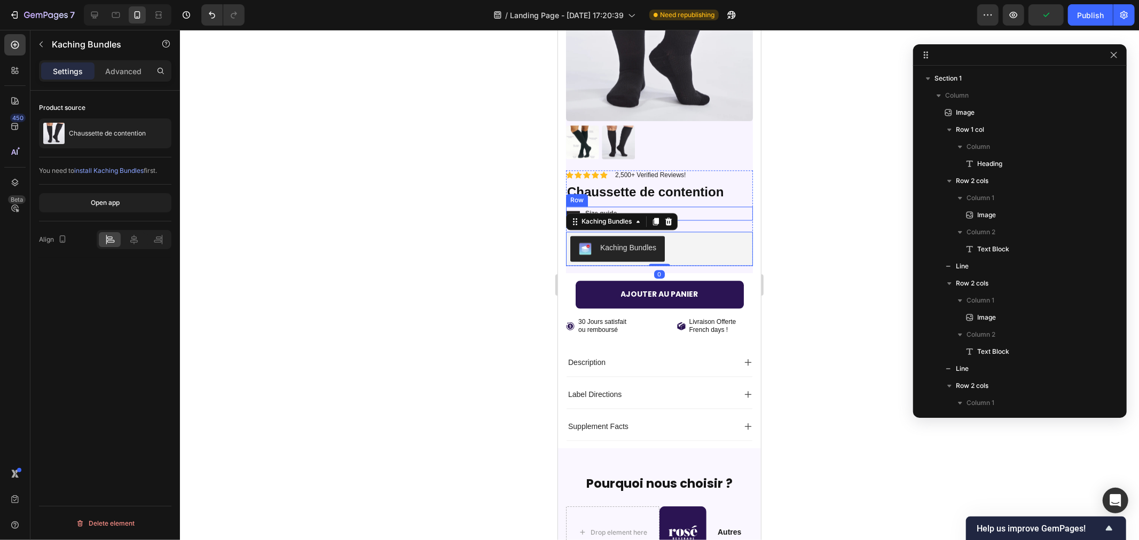
click at [705, 206] on div "Icon Size guide Text Block Row" at bounding box center [658, 213] width 187 height 14
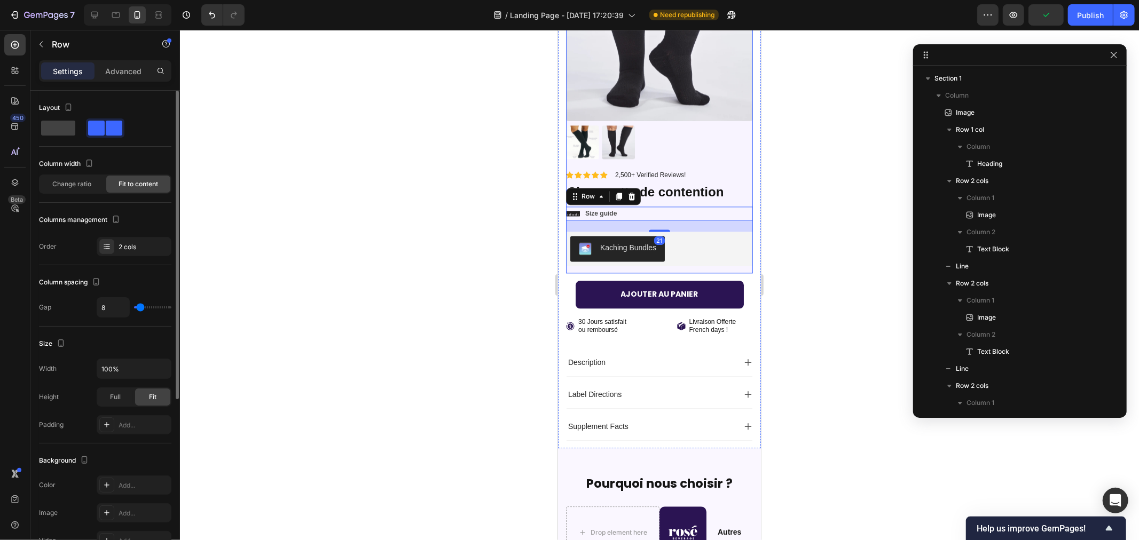
click at [718, 155] on div "Product Images Material Shipping Care instruction Accordion" at bounding box center [658, 51] width 187 height 235
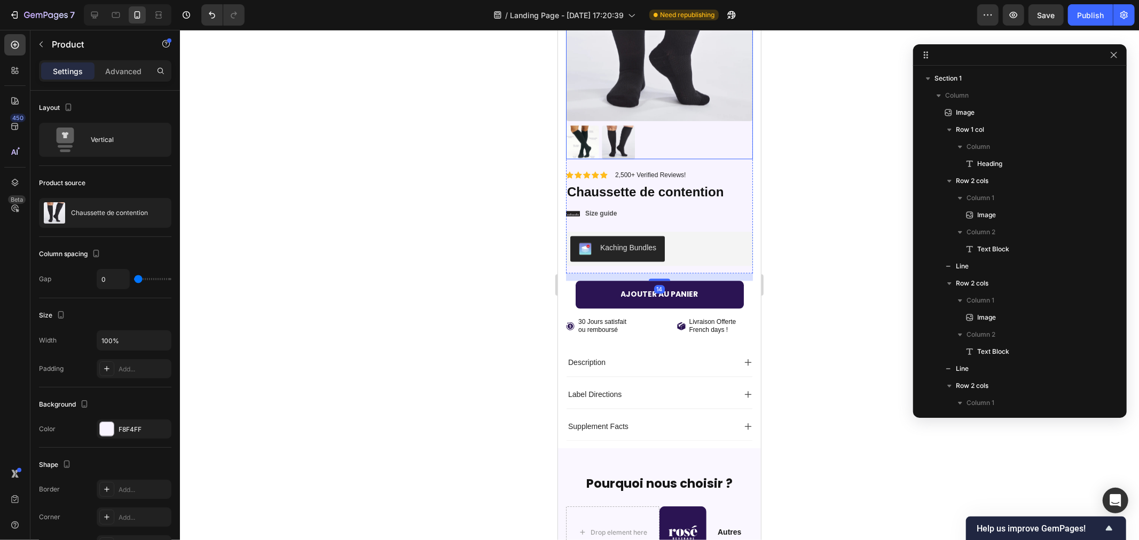
click at [713, 129] on div at bounding box center [658, 141] width 187 height 33
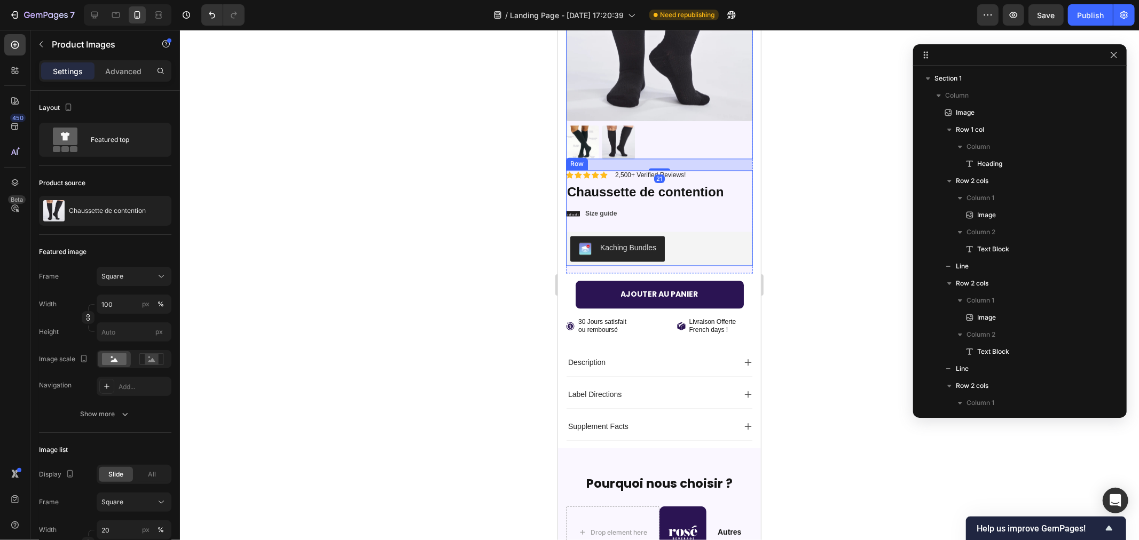
click at [706, 206] on div "Icon Size guide Text Block Row" at bounding box center [658, 213] width 187 height 14
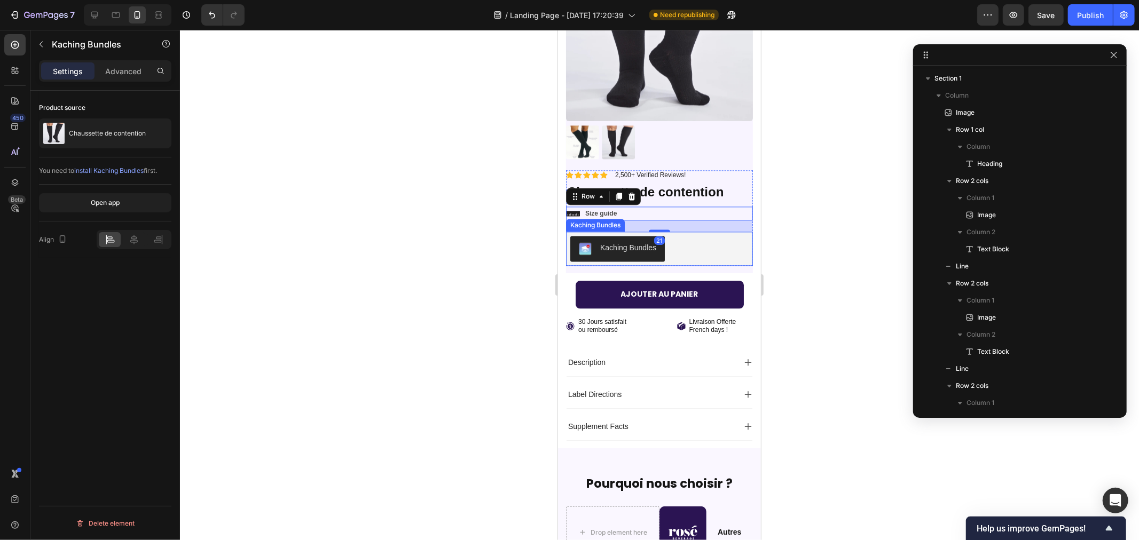
click at [722, 242] on div "Kaching Bundles" at bounding box center [659, 248] width 178 height 26
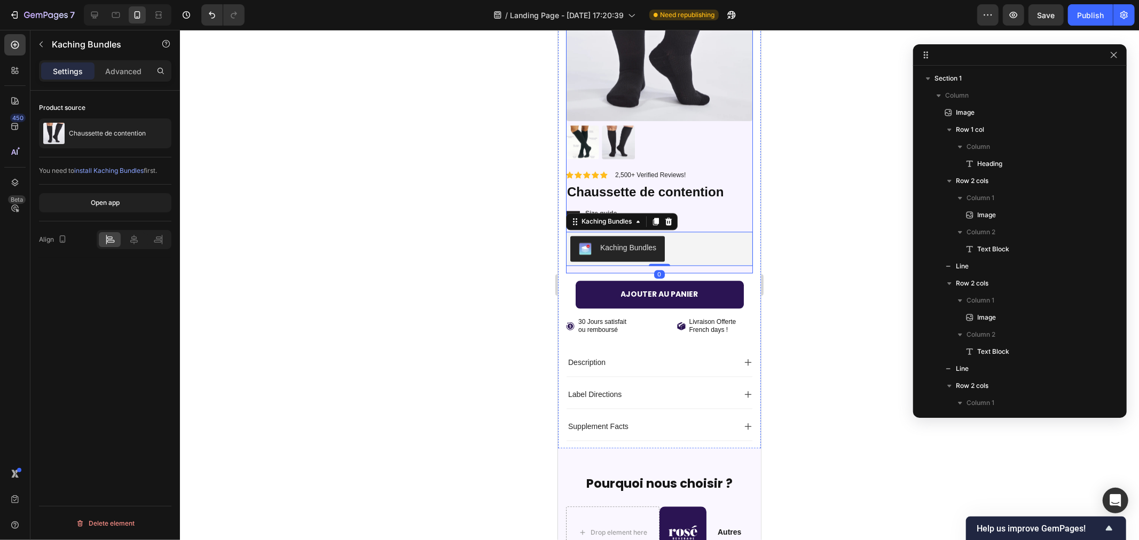
click at [725, 262] on div "Icon Icon Icon Icon Icon Icon List 2,500+ Verified Reviews! Text Block Row No d…" at bounding box center [658, 222] width 187 height 104
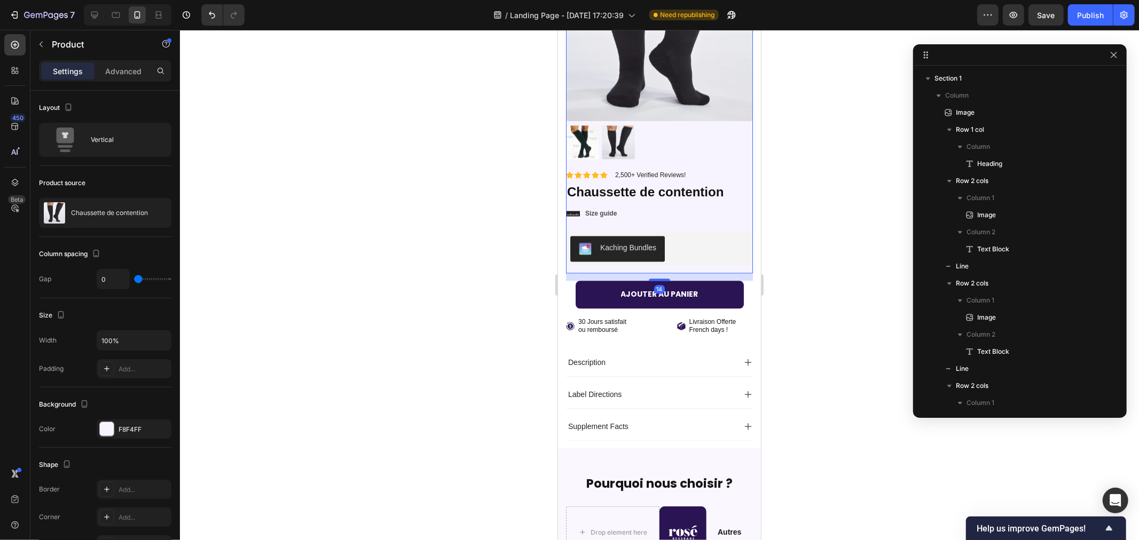
click at [720, 258] on div "Icon Icon Icon Icon Icon Icon List 2,500+ Verified Reviews! Text Block Row No d…" at bounding box center [658, 222] width 187 height 104
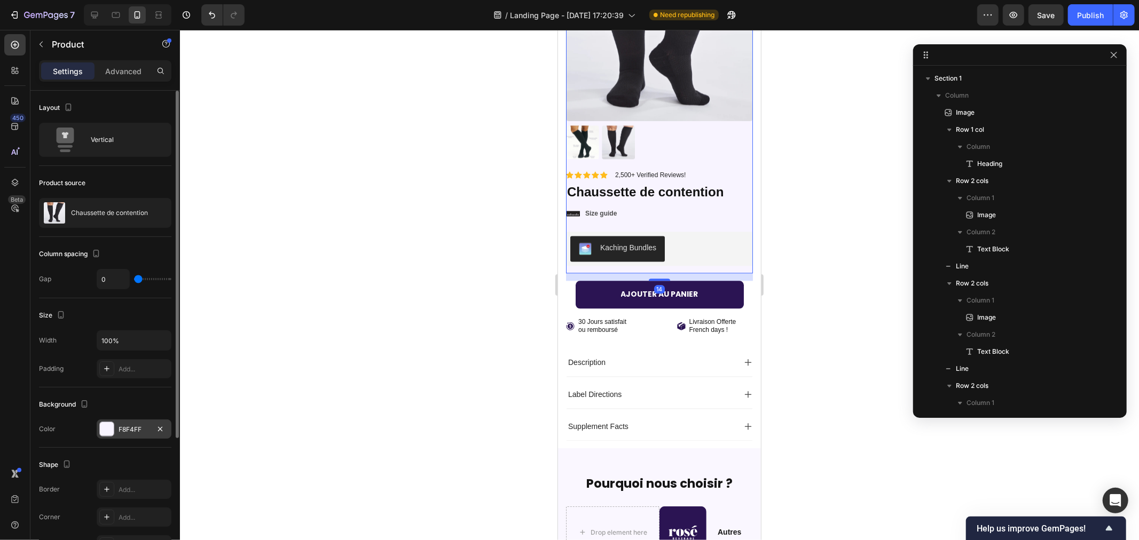
click at [115, 429] on div "F8F4FF" at bounding box center [134, 429] width 75 height 19
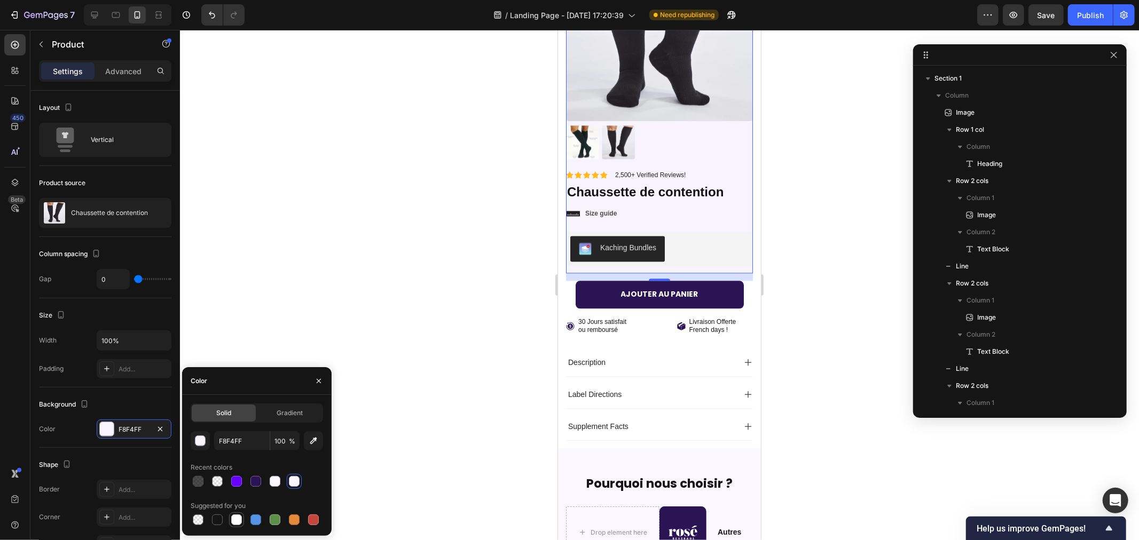
click at [232, 524] on div at bounding box center [236, 520] width 11 height 11
type input "FFFFFF"
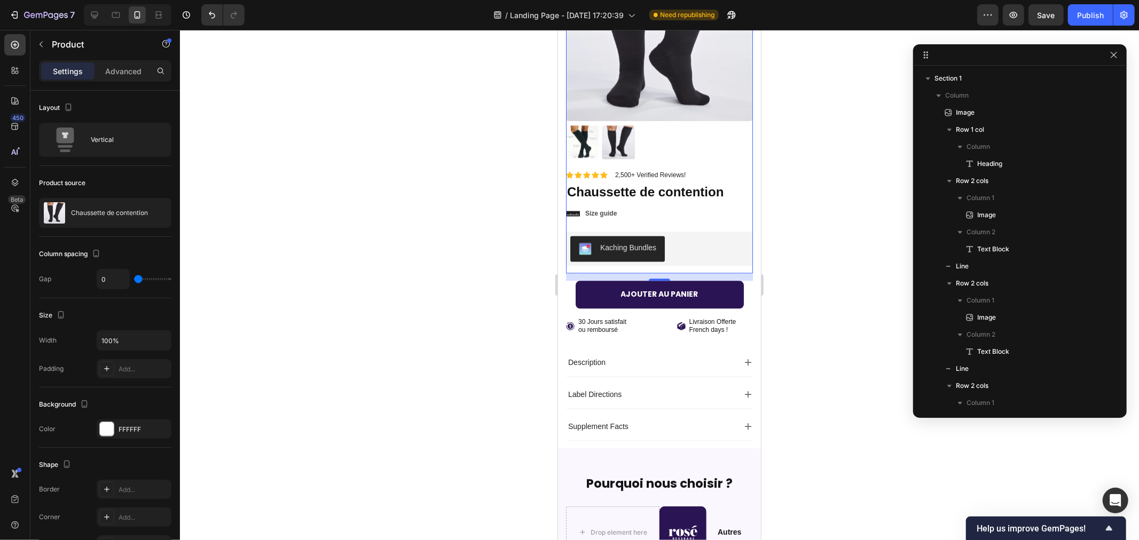
click at [406, 259] on div at bounding box center [659, 285] width 959 height 510
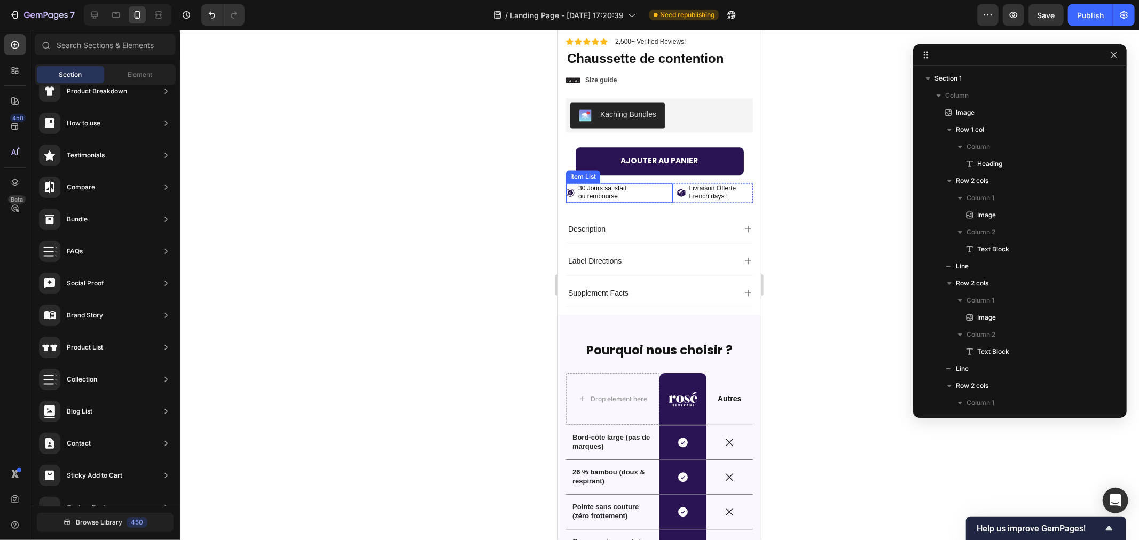
scroll to position [2075, 0]
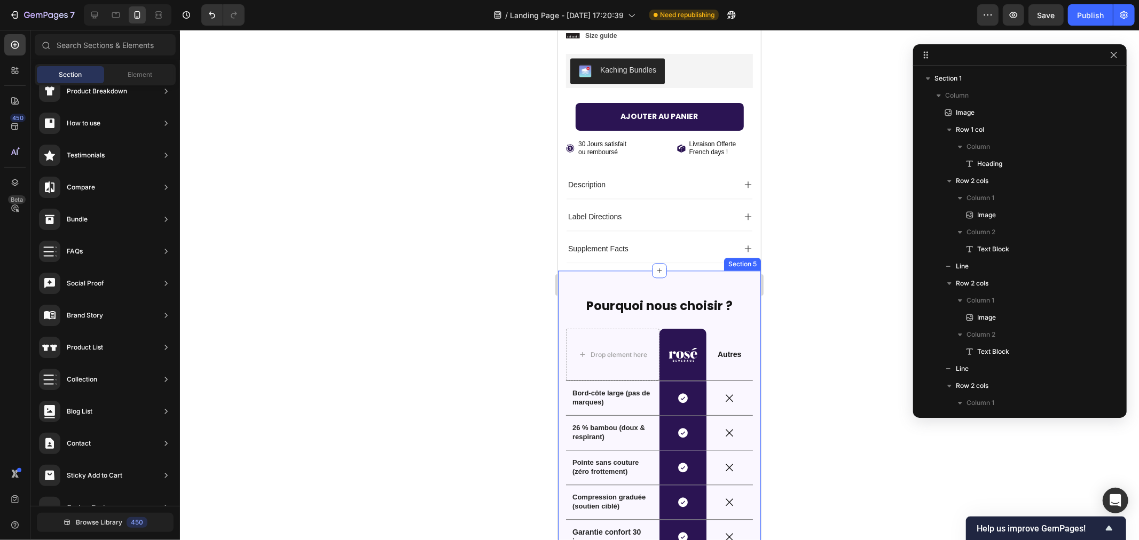
click at [620, 270] on div "Pourquoi nous choisir ? Heading Drop element here Image Row Autres Text Block R…" at bounding box center [658, 538] width 203 height 536
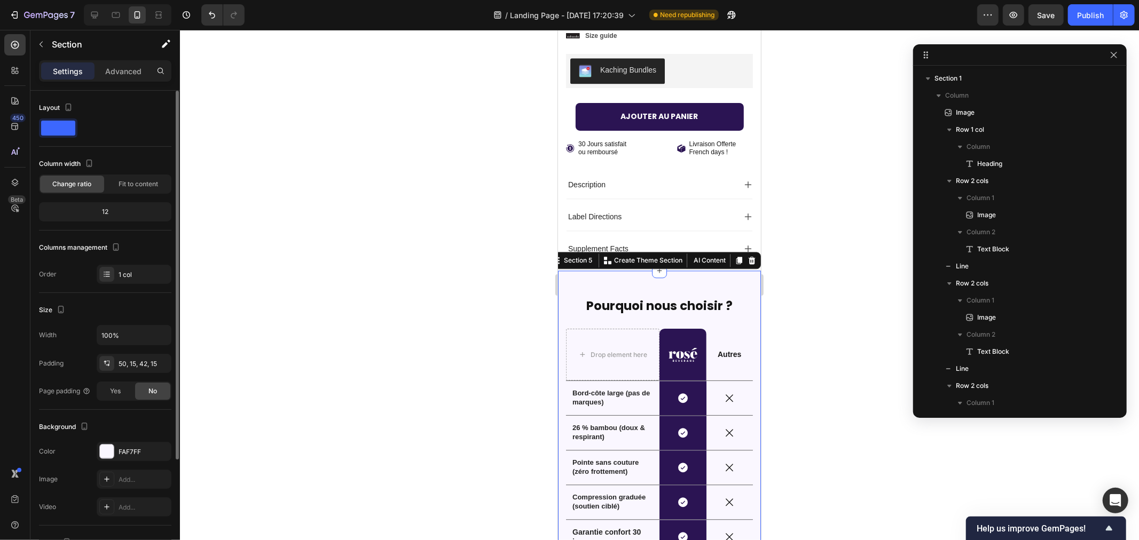
click at [98, 462] on div "The changes might be hidden by the video. Color FAF7FF Image Add... Video Add..." at bounding box center [105, 479] width 132 height 75
click at [105, 459] on div at bounding box center [106, 451] width 15 height 15
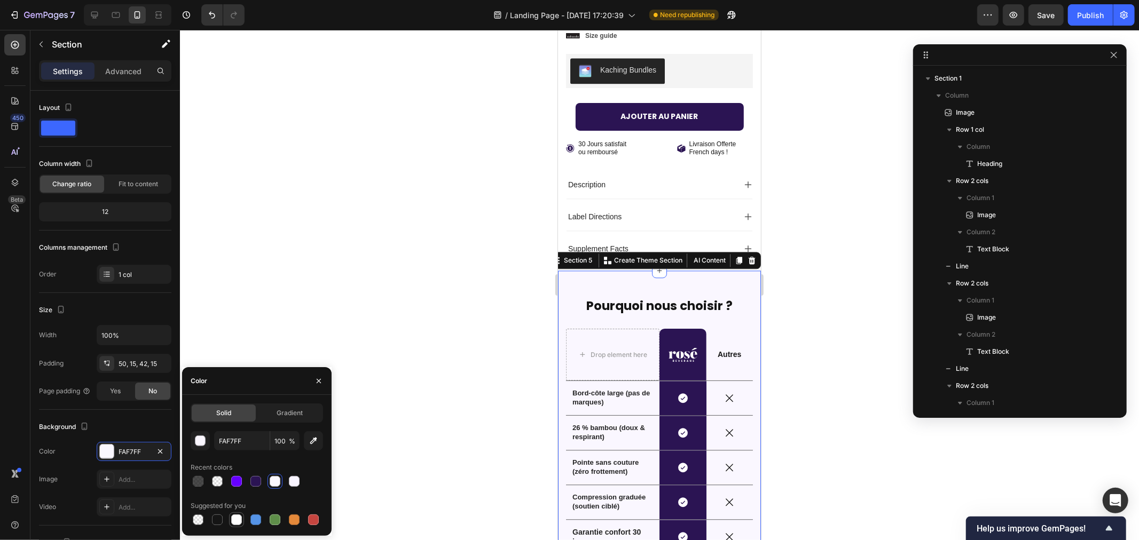
click at [233, 518] on div at bounding box center [236, 520] width 11 height 11
type input "FFFFFF"
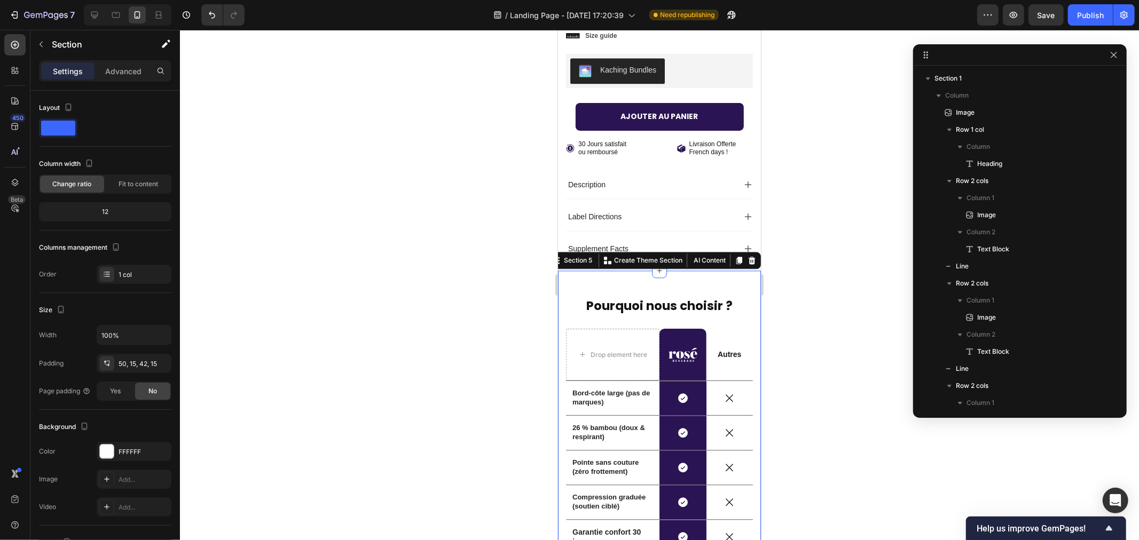
click at [424, 251] on div at bounding box center [659, 285] width 959 height 510
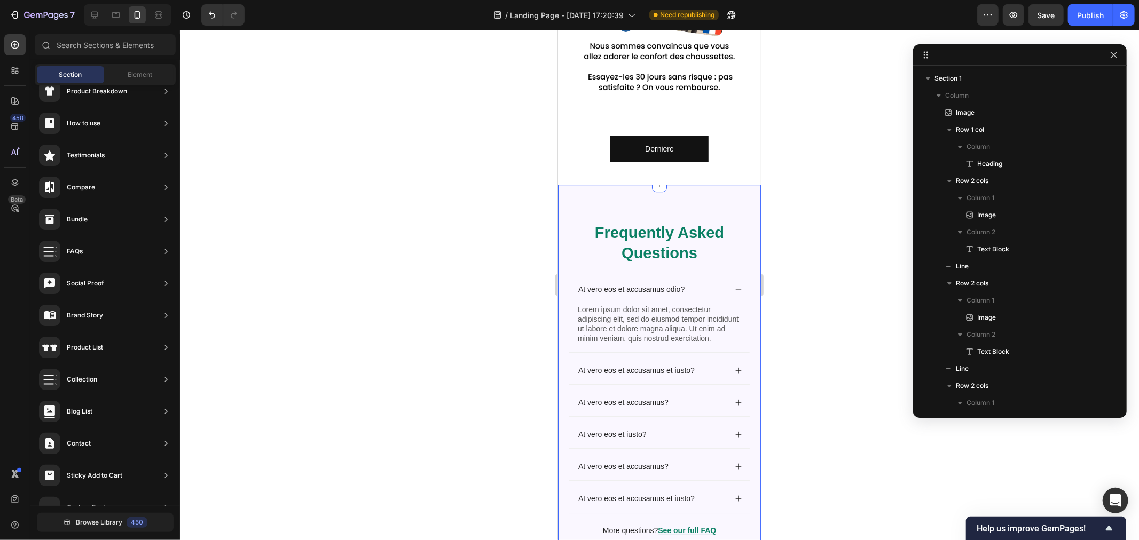
scroll to position [2788, 0]
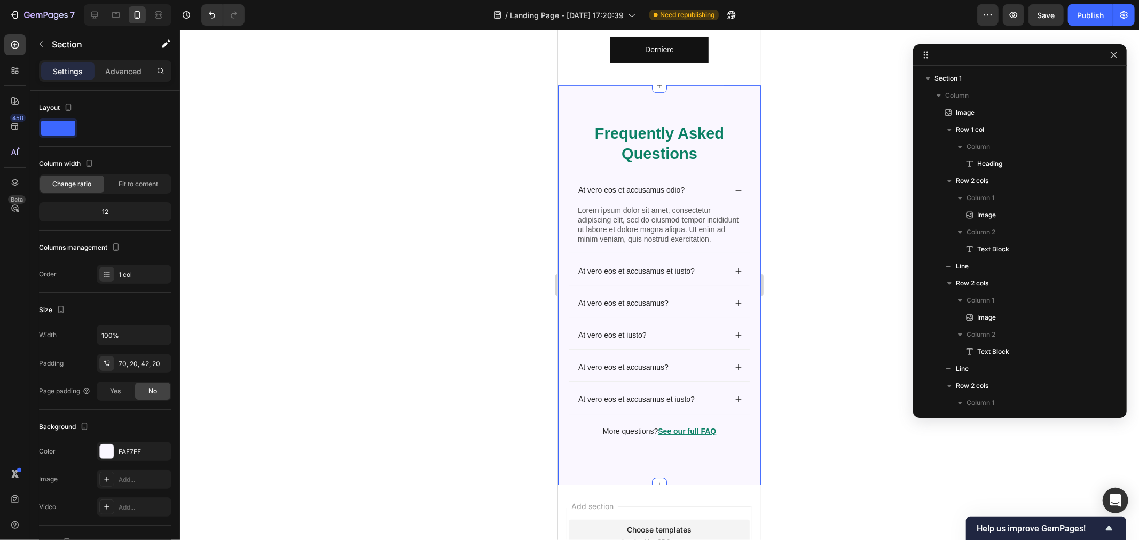
click at [577, 88] on div "Frequently Asked Questions Heading At vero eos et accusamus odio? Lorem ipsum d…" at bounding box center [658, 285] width 203 height 400
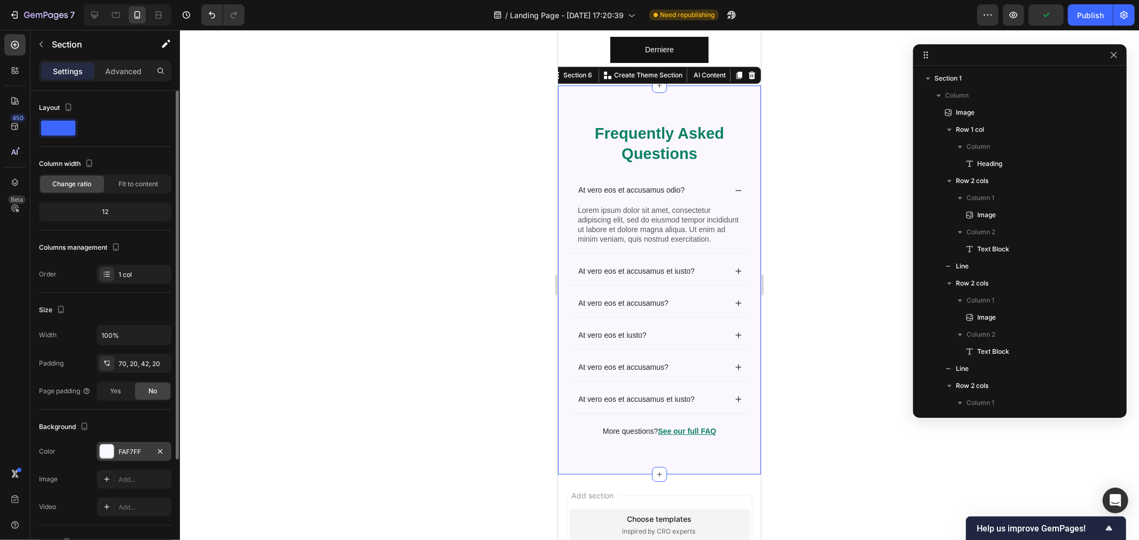
click at [110, 457] on div at bounding box center [107, 452] width 14 height 14
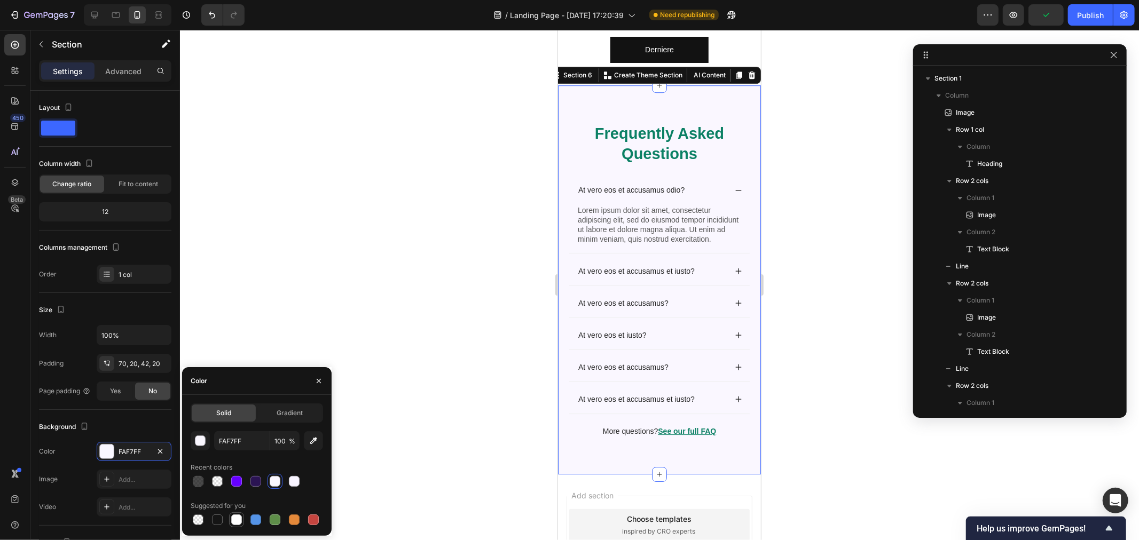
click at [236, 523] on div at bounding box center [236, 520] width 11 height 11
type input "FFFFFF"
drag, startPoint x: 439, startPoint y: 246, endPoint x: 457, endPoint y: 250, distance: 18.1
click at [440, 246] on div at bounding box center [659, 285] width 959 height 510
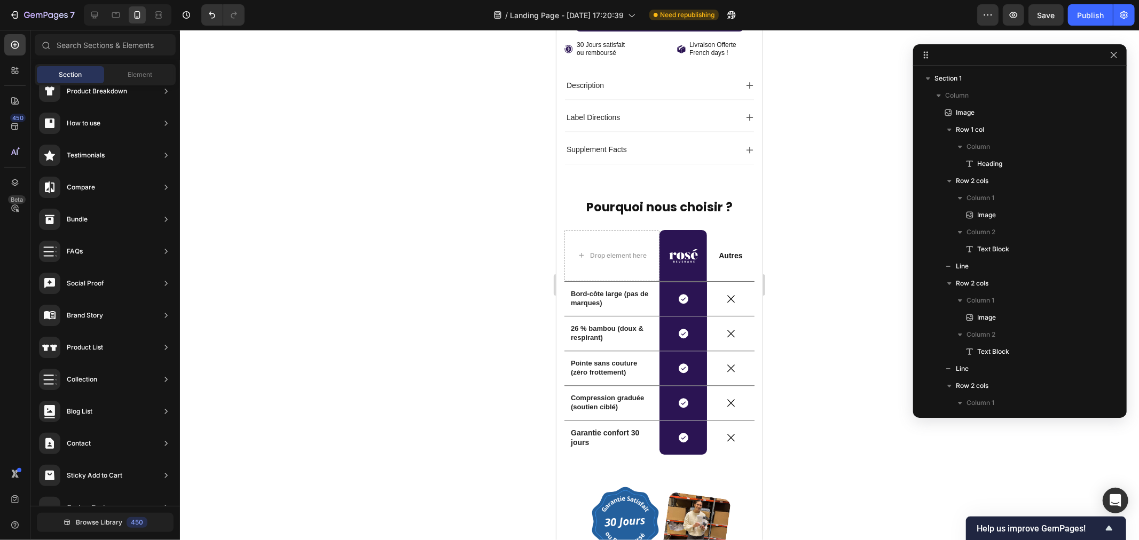
scroll to position [2151, 0]
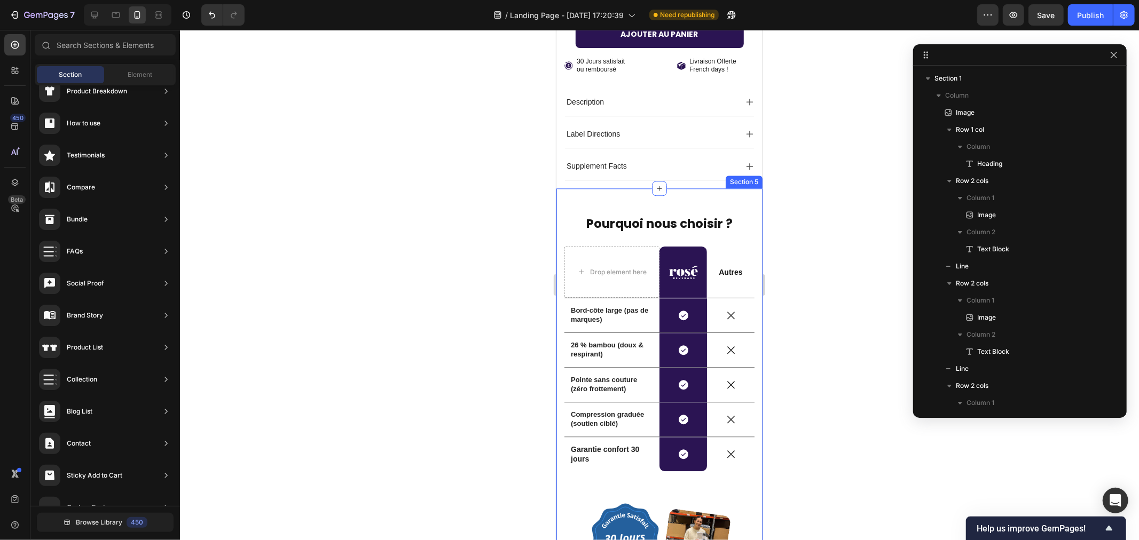
click at [715, 197] on div "Pourquoi nous choisir ? Heading Drop element here Image Row Autres Text Block R…" at bounding box center [659, 458] width 206 height 540
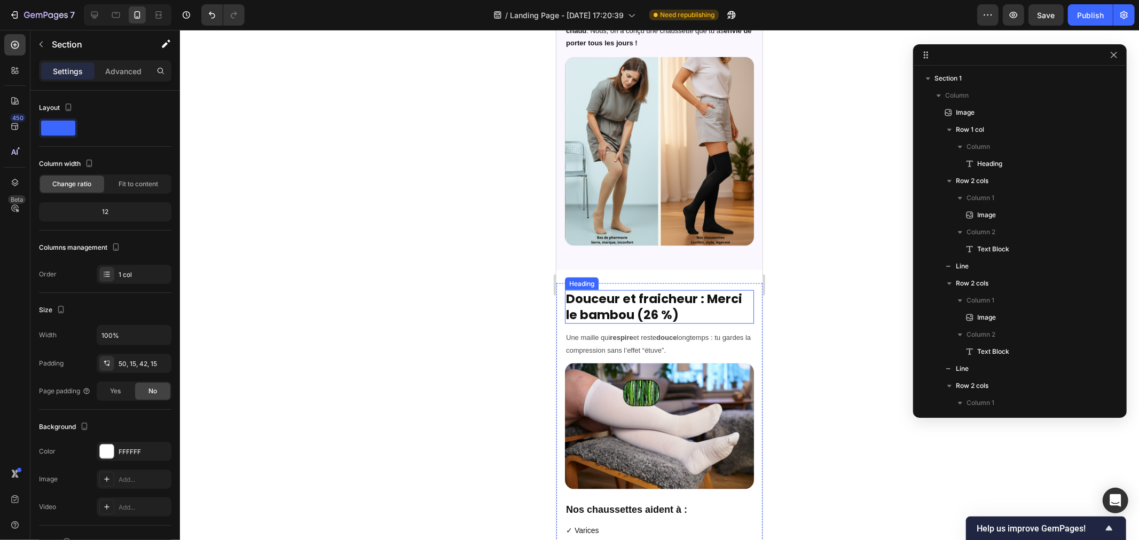
scroll to position [1143, 0]
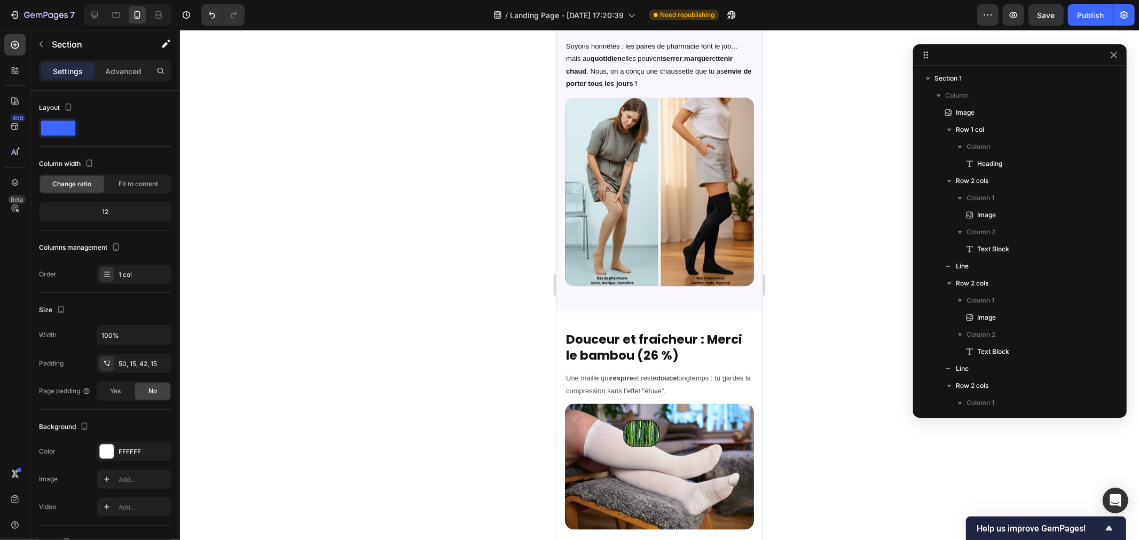
click at [467, 255] on div at bounding box center [659, 285] width 959 height 510
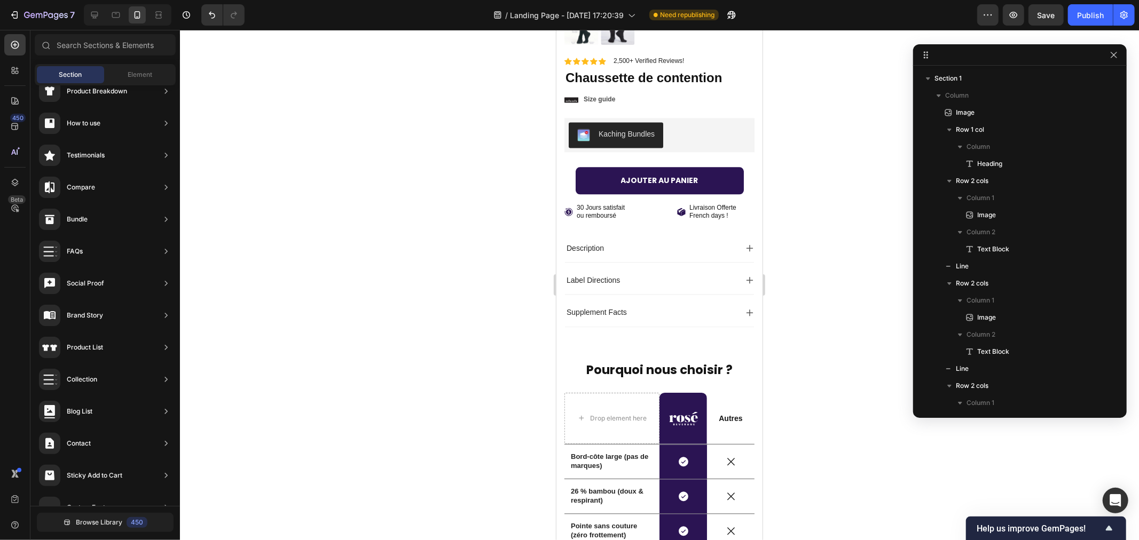
scroll to position [2026, 0]
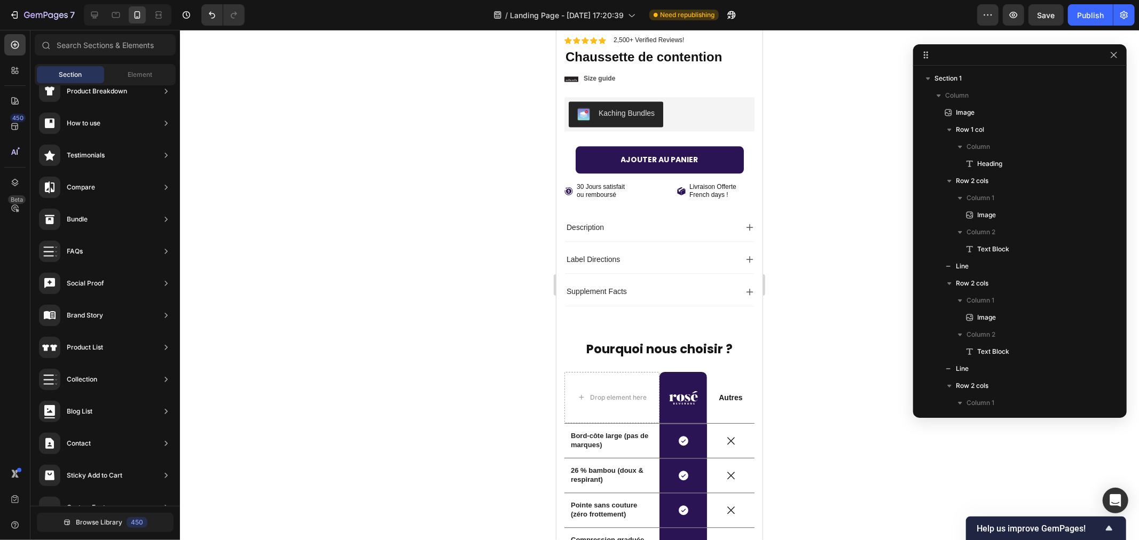
click at [360, 509] on div at bounding box center [659, 285] width 959 height 510
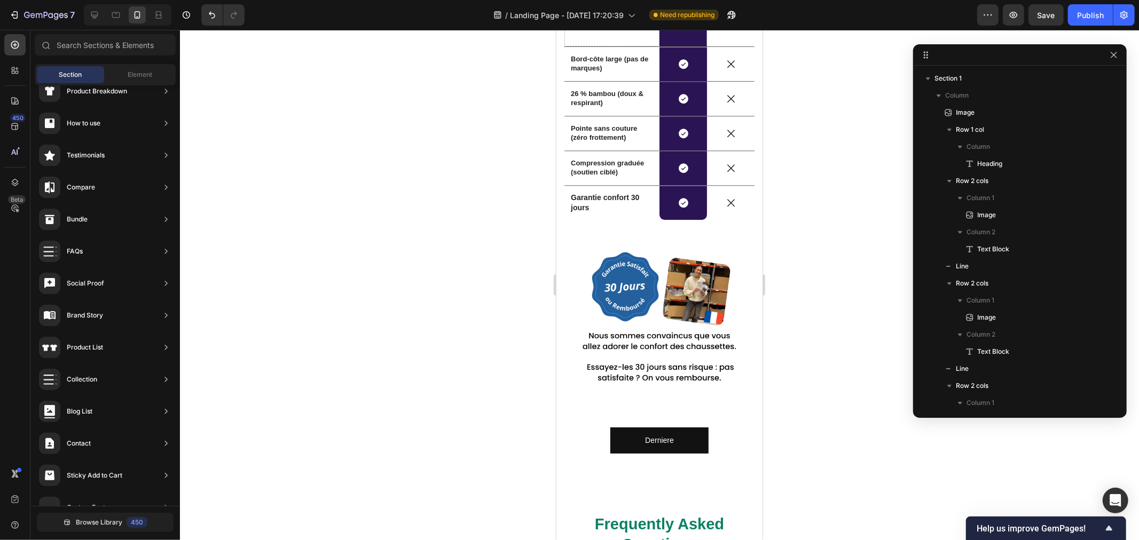
scroll to position [2422, 0]
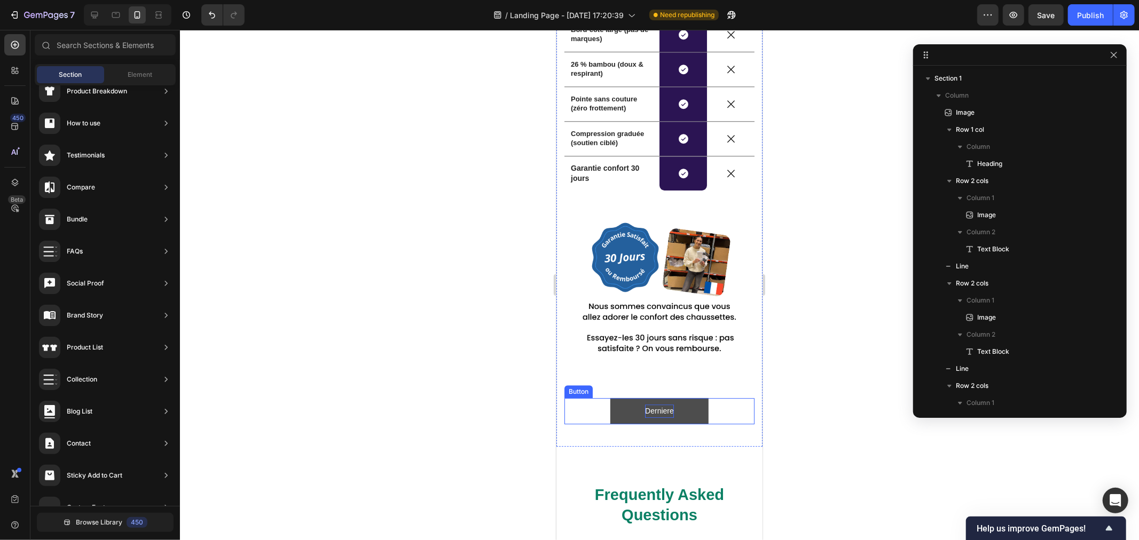
click at [655, 404] on p "Derniere" at bounding box center [658, 410] width 29 height 13
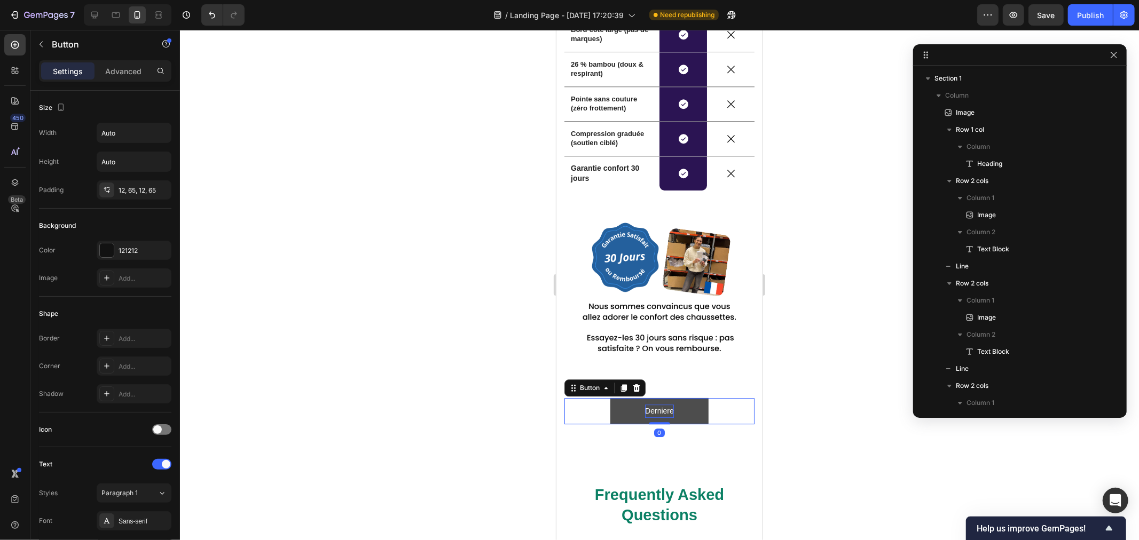
click at [655, 404] on p "Derniere" at bounding box center [658, 410] width 29 height 13
click at [610, 398] on button "Derniers" at bounding box center [659, 411] width 98 height 26
click at [601, 398] on button "Derniers jours" at bounding box center [659, 411] width 116 height 26
click at [596, 398] on button "Derniers jours de" at bounding box center [659, 411] width 127 height 26
click at [584, 398] on button "Derniers jours de promo" at bounding box center [658, 411] width 149 height 26
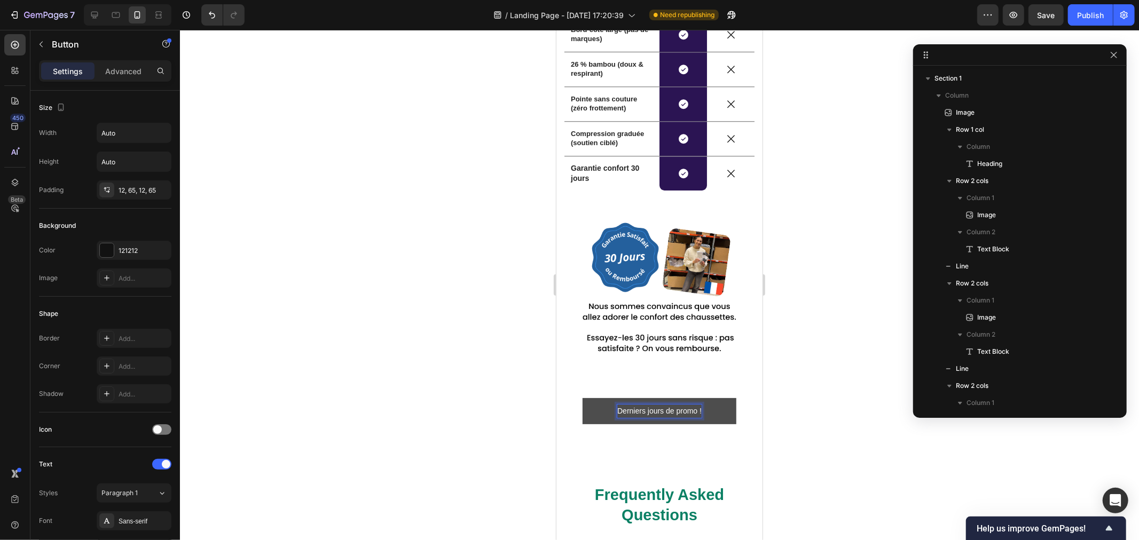
click at [582, 398] on button "Derniers jours de promo !" at bounding box center [659, 411] width 154 height 26
click at [829, 352] on div at bounding box center [659, 285] width 959 height 510
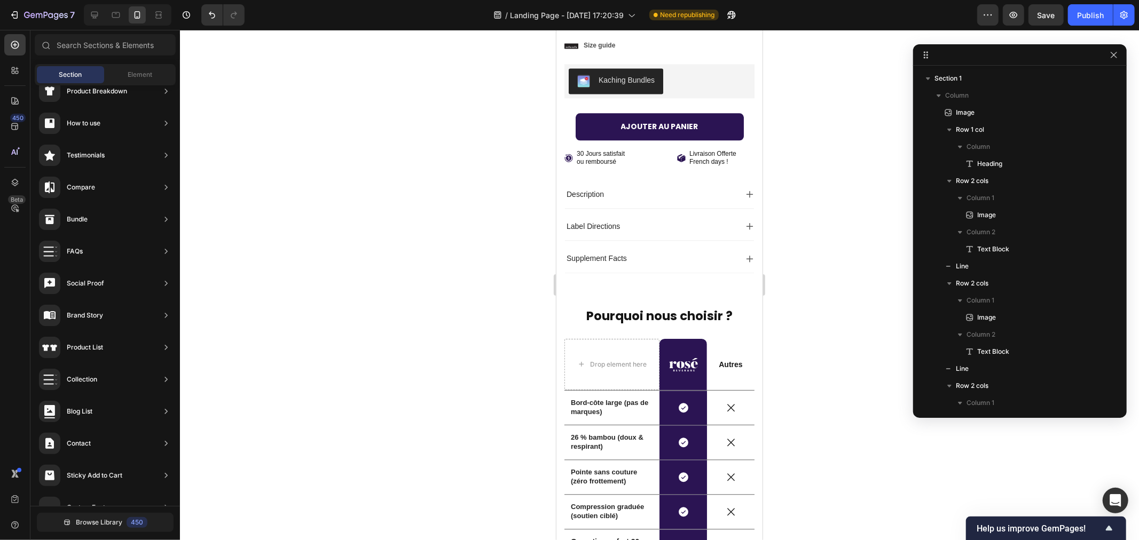
scroll to position [2055, 0]
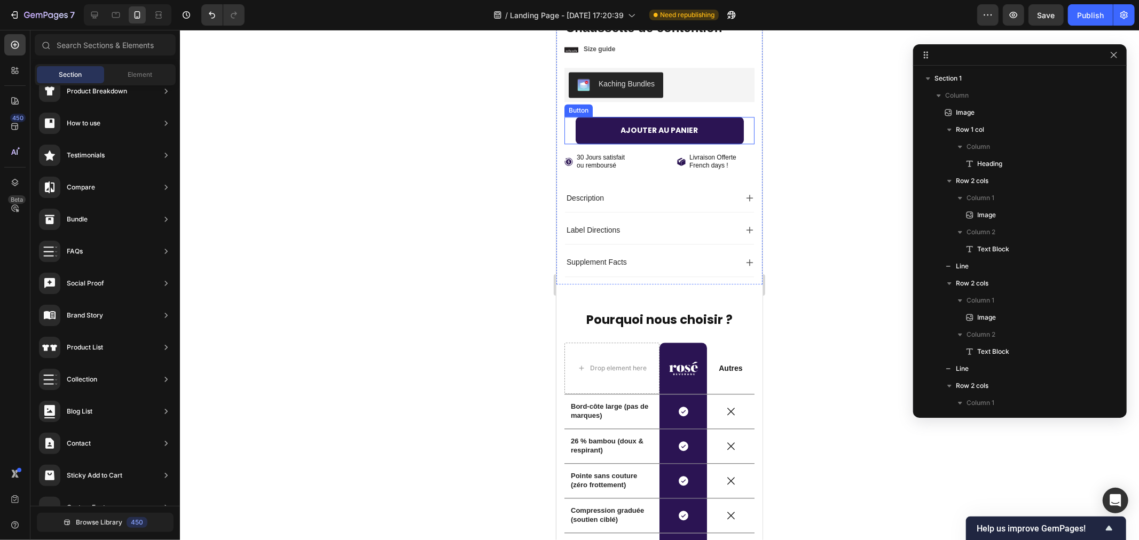
click at [567, 117] on div "AJOUTER AU PANIER Button" at bounding box center [659, 129] width 190 height 27
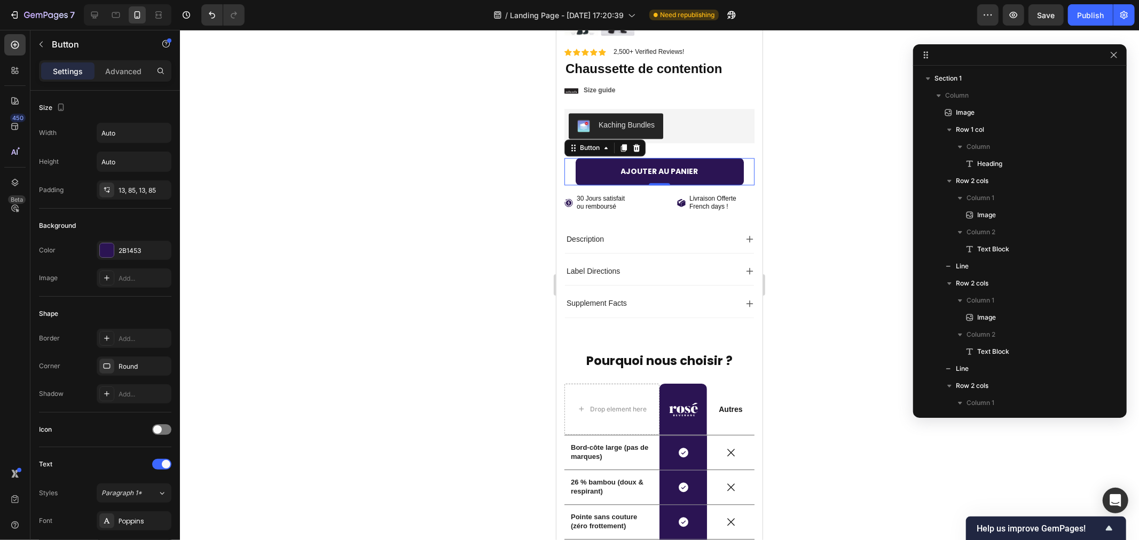
scroll to position [1995, 0]
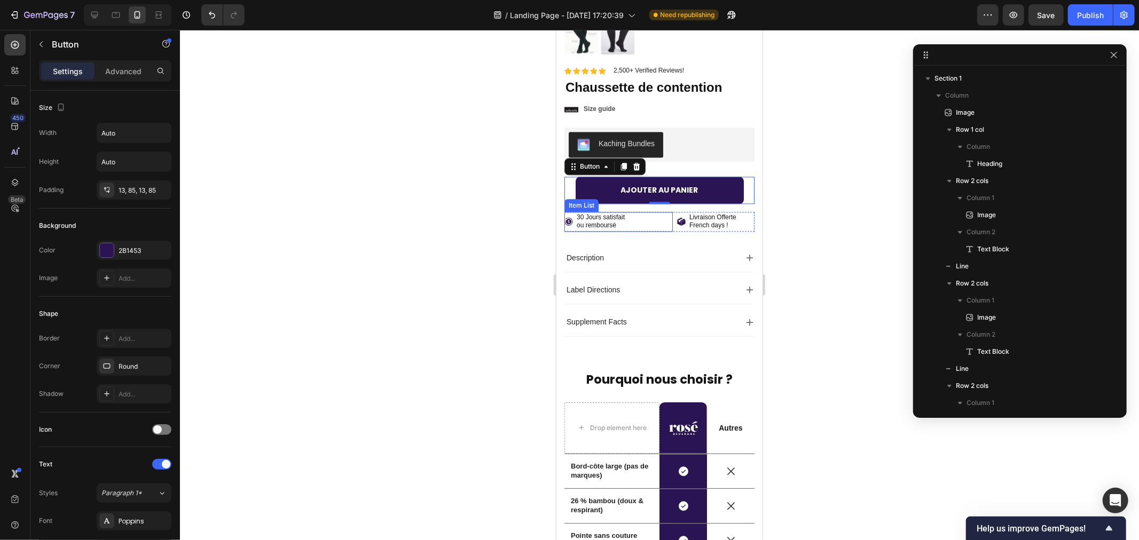
click at [659, 211] on div "30 Jours satisfait ou remboursé" at bounding box center [618, 221] width 108 height 20
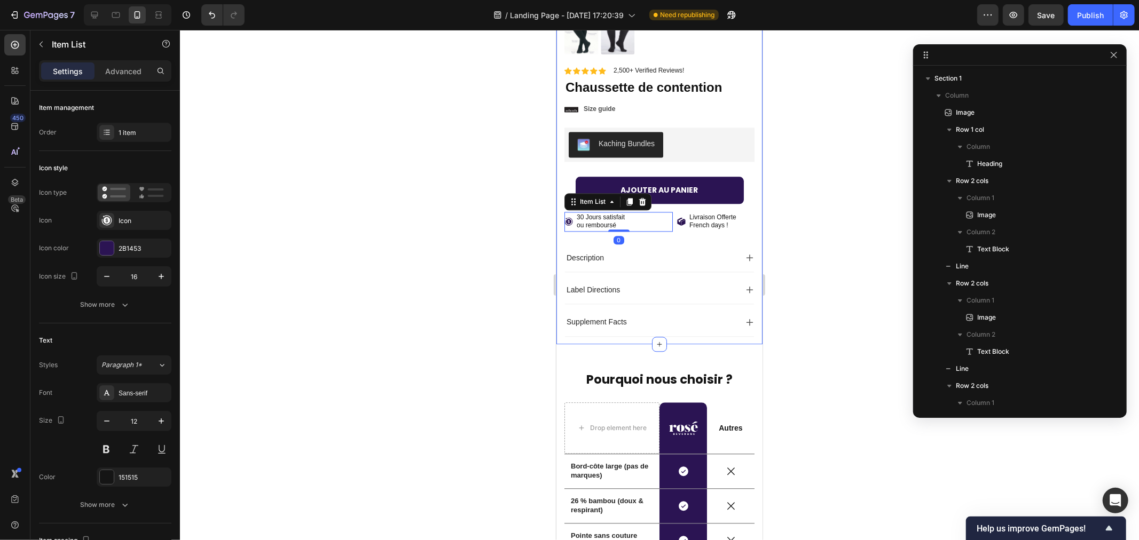
click at [744, 211] on div "Product Images Material Shipping Care instruction Accordion Icon Icon Icon Icon…" at bounding box center [659, 81] width 206 height 525
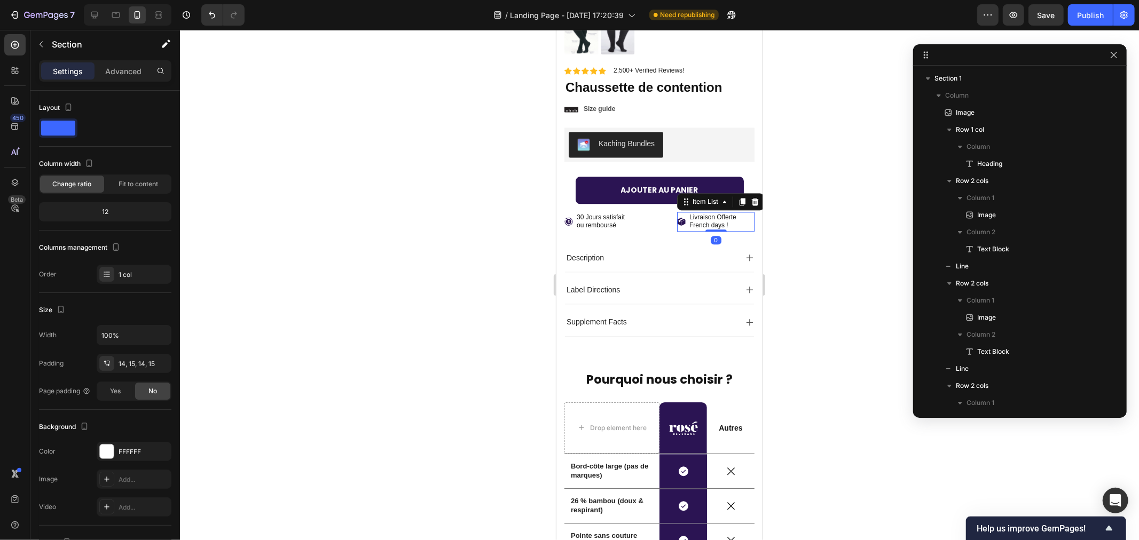
click at [743, 211] on div "Livraison Offerte French days !" at bounding box center [714, 221] width 77 height 20
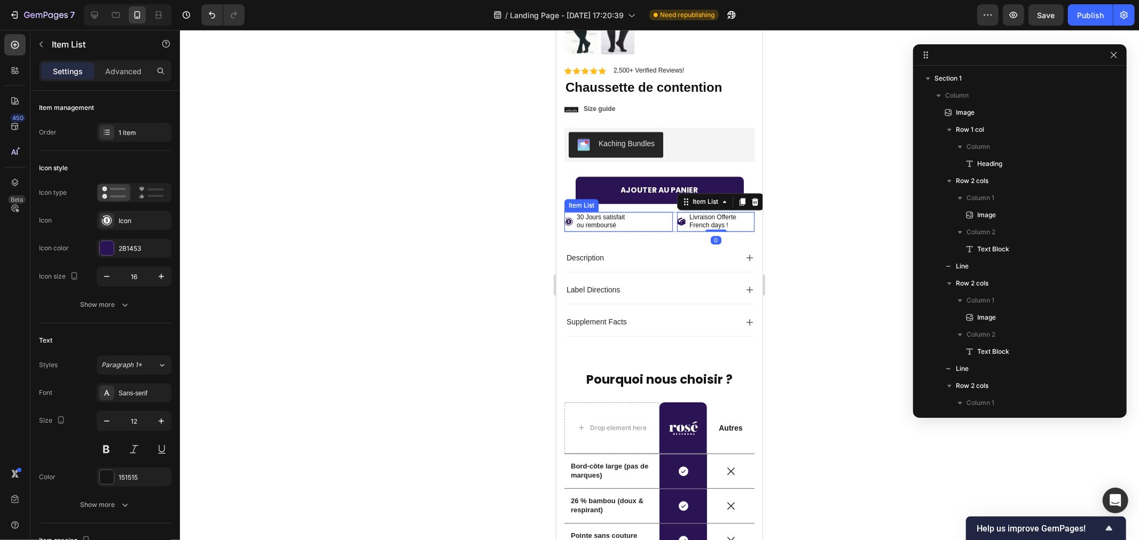
click at [655, 211] on div "30 Jours satisfait ou remboursé" at bounding box center [618, 221] width 108 height 20
click at [562, 206] on div "Product Images Material Shipping Care instruction Accordion Icon Icon Icon Icon…" at bounding box center [659, 81] width 206 height 525
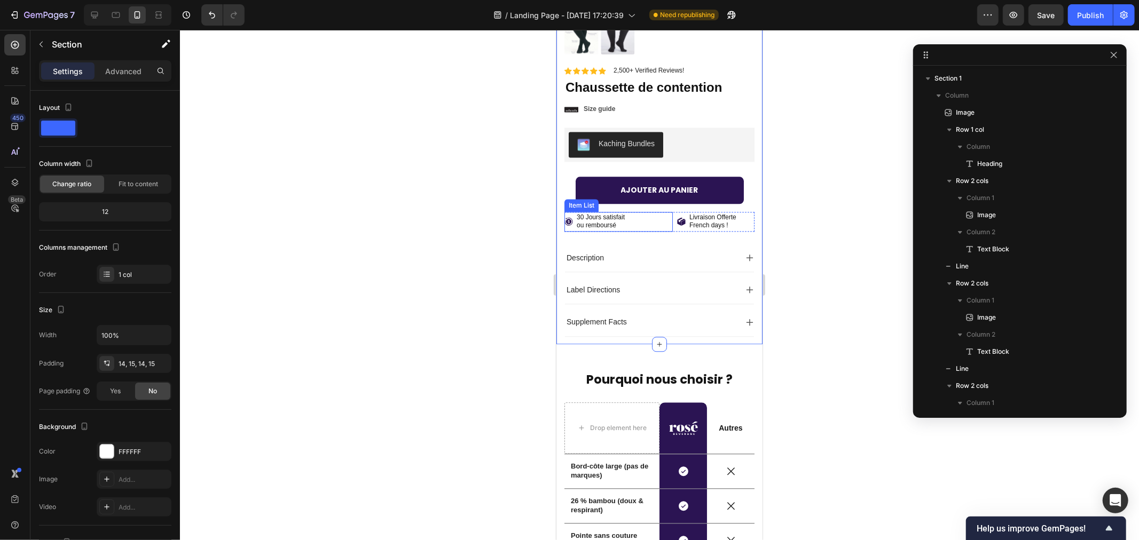
click at [577, 213] on p "30 Jours satisfait" at bounding box center [600, 217] width 48 height 9
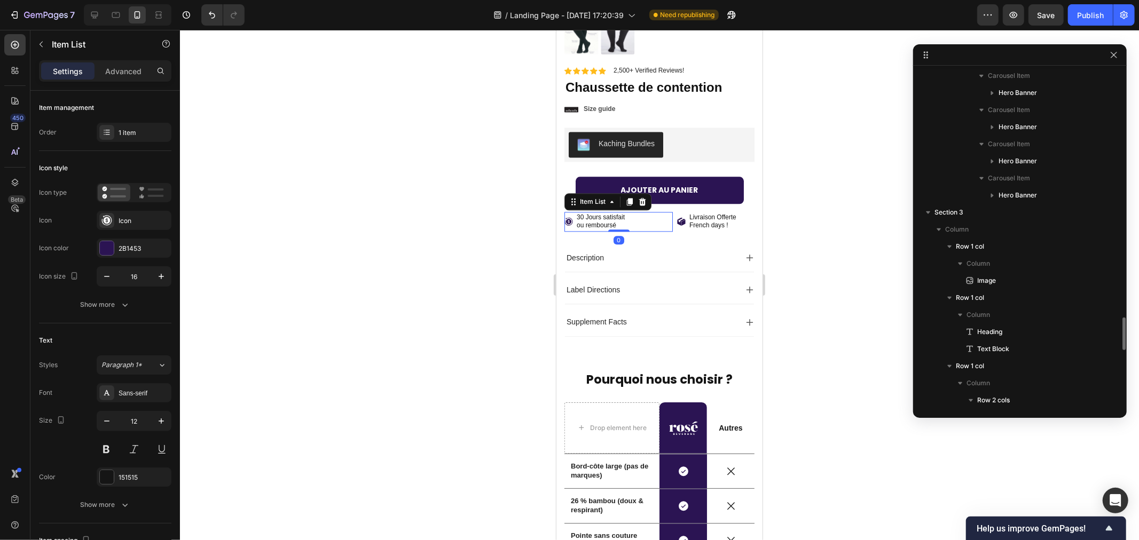
scroll to position [710, 0]
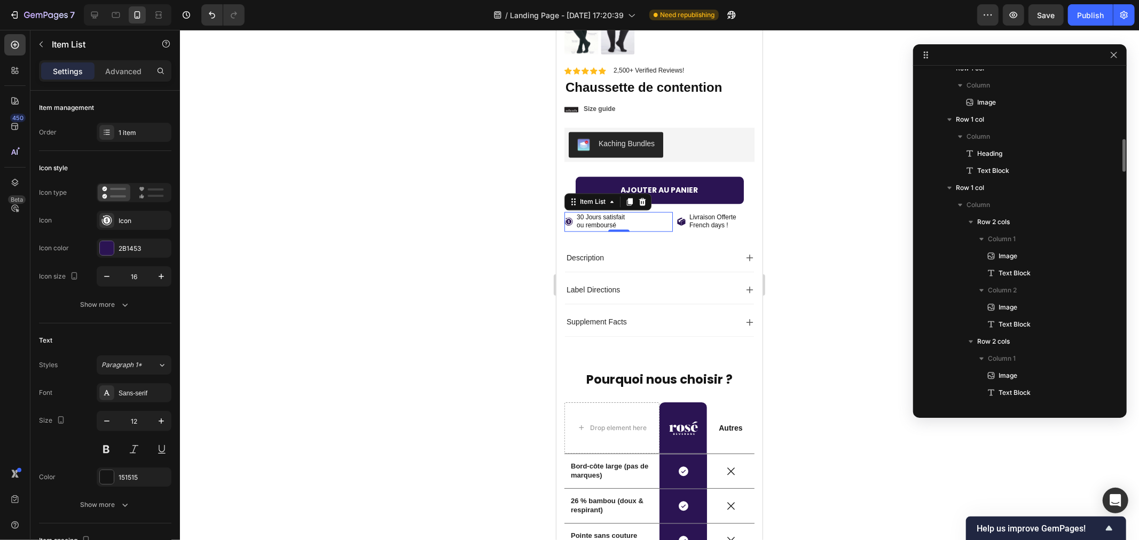
click at [676, 217] on icon at bounding box center [680, 221] width 9 height 9
click at [651, 211] on div "30 Jours satisfait ou remboursé" at bounding box center [618, 221] width 108 height 20
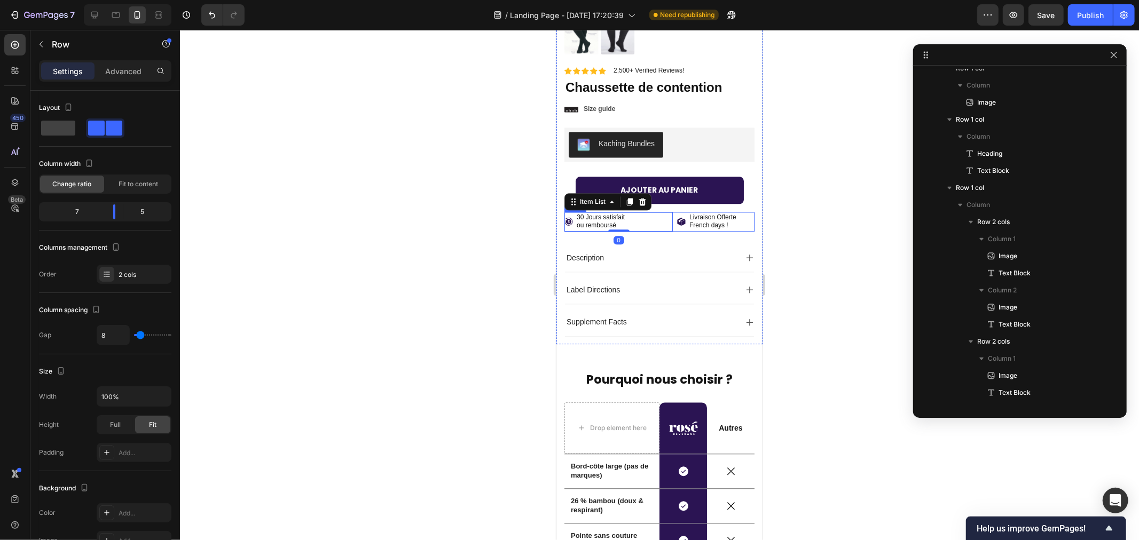
click at [666, 211] on div "30 Jours satisfait ou remboursé Item List 0 Livraison Offerte French days ! Ite…" at bounding box center [659, 221] width 190 height 20
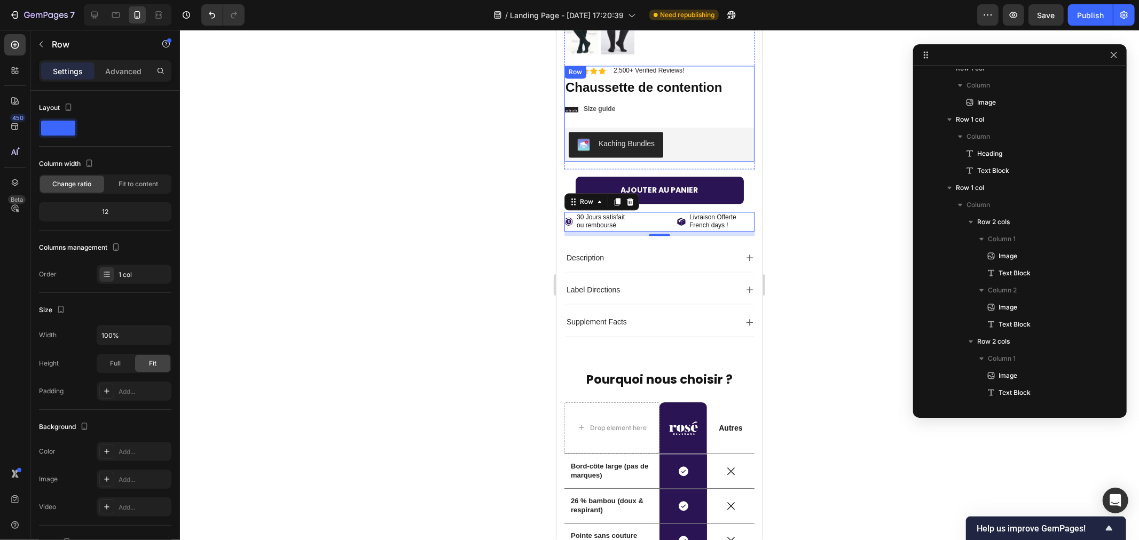
click at [735, 89] on div "Icon Icon Icon Icon Icon Icon List 2,500+ Verified Reviews! Text Block Row No d…" at bounding box center [659, 113] width 190 height 96
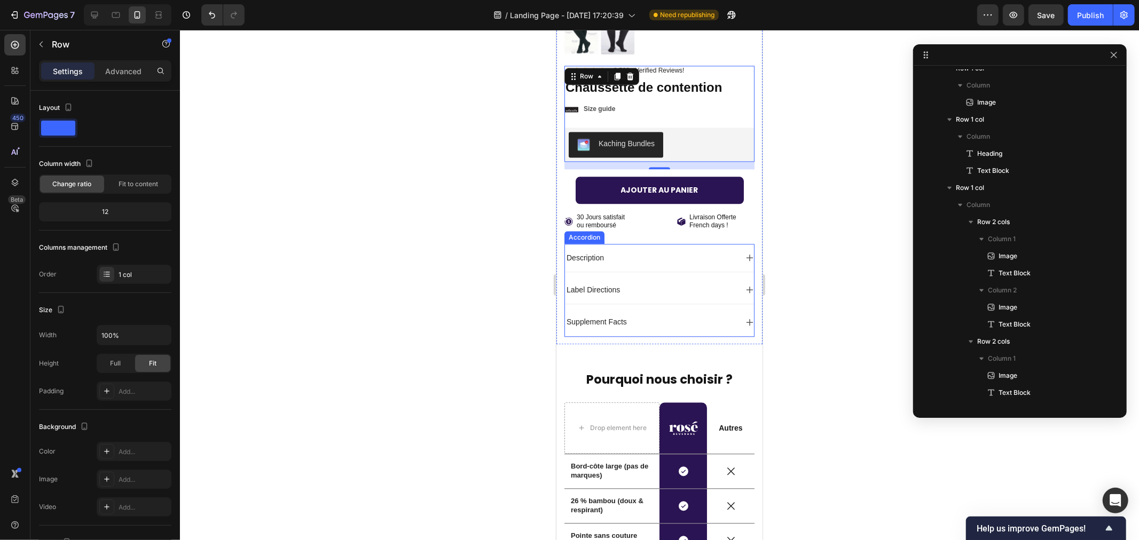
click at [645, 320] on div "Supplement Facts" at bounding box center [658, 321] width 189 height 28
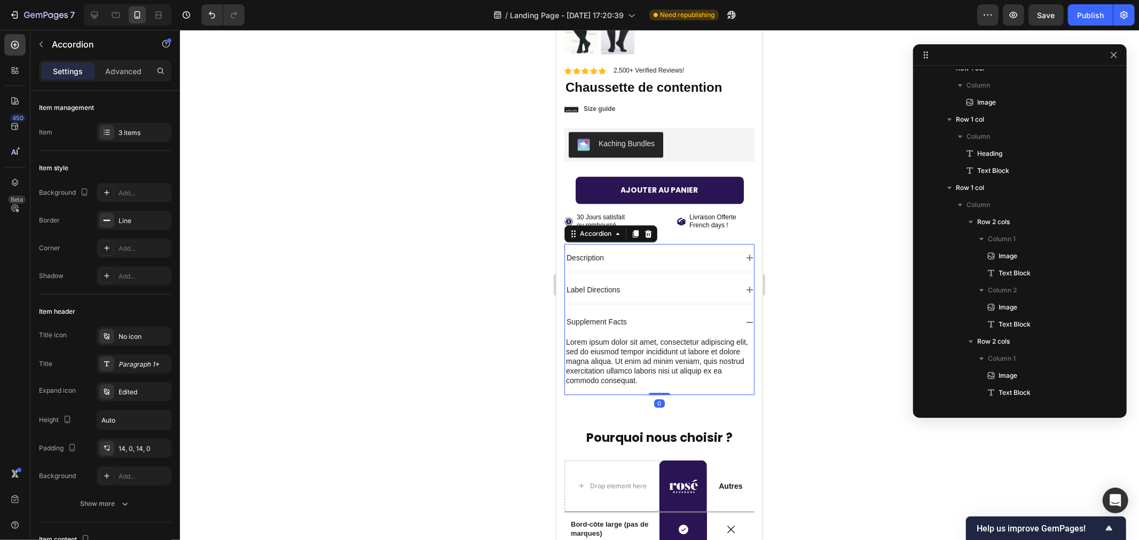
click at [684, 227] on div "Product Images Material Shipping Care instruction Accordion Icon Icon Icon Icon…" at bounding box center [659, 110] width 190 height 569
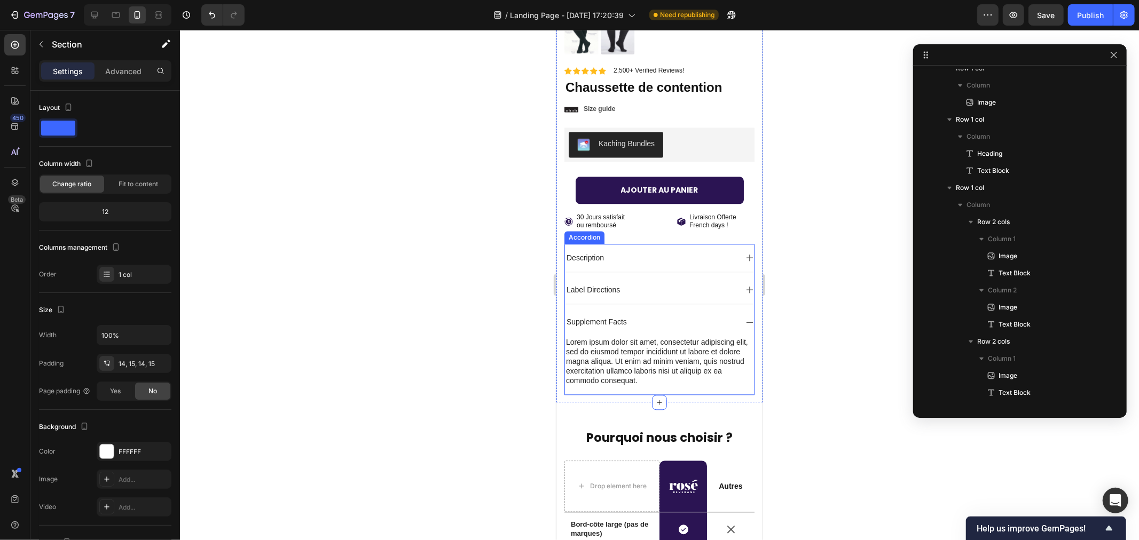
click at [655, 251] on div "Description" at bounding box center [650, 257] width 172 height 13
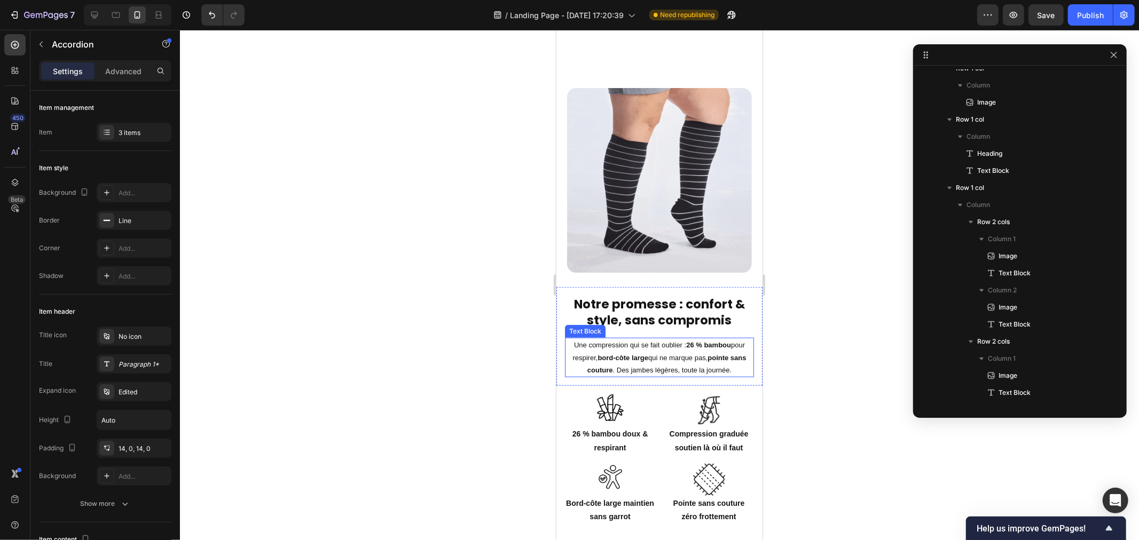
scroll to position [266, 0]
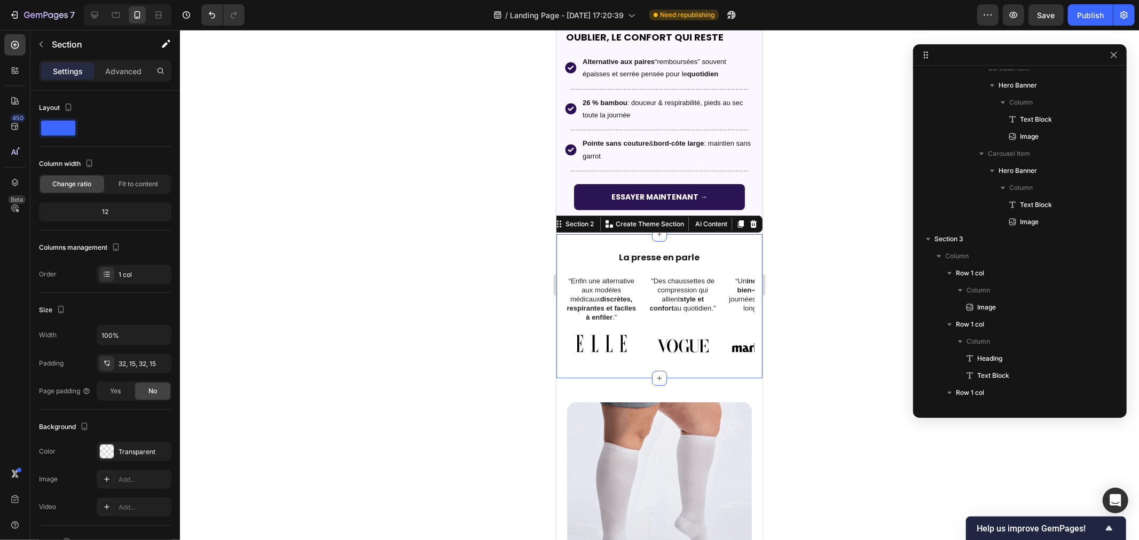
click at [608, 234] on div "La presse en parle Heading “Enfin une alternative aux modèles médicaux discrète…" at bounding box center [659, 306] width 206 height 144
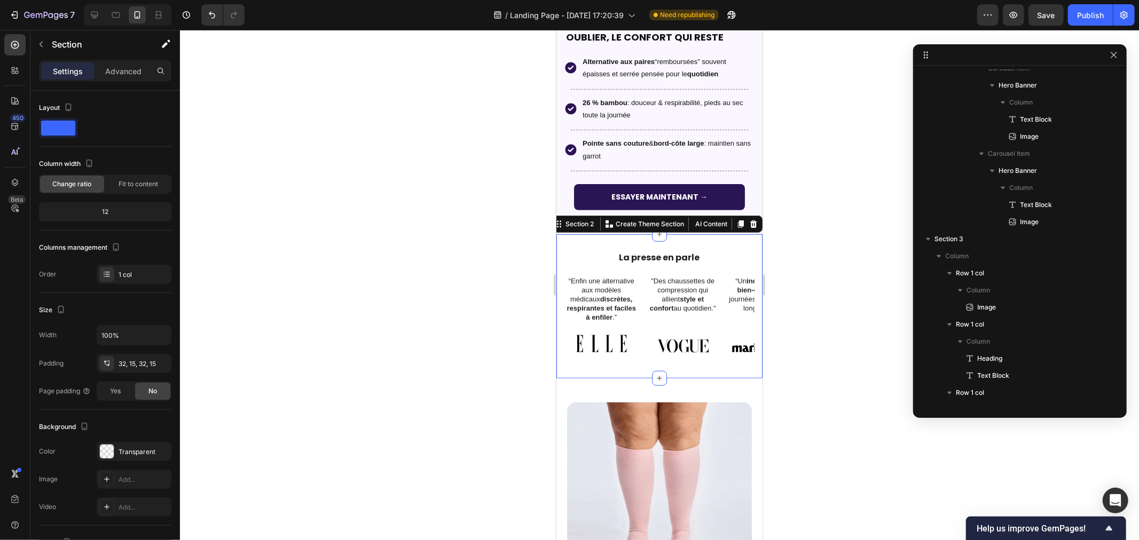
click at [610, 235] on div "La presse en parle Heading “Enfin une alternative aux modèles médicaux discrète…" at bounding box center [659, 306] width 206 height 144
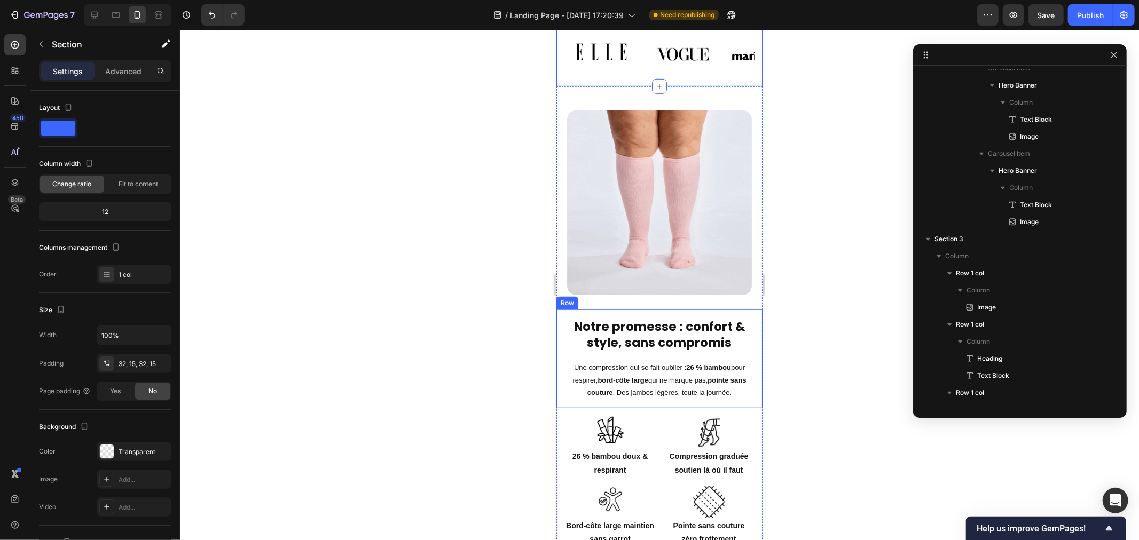
scroll to position [563, 0]
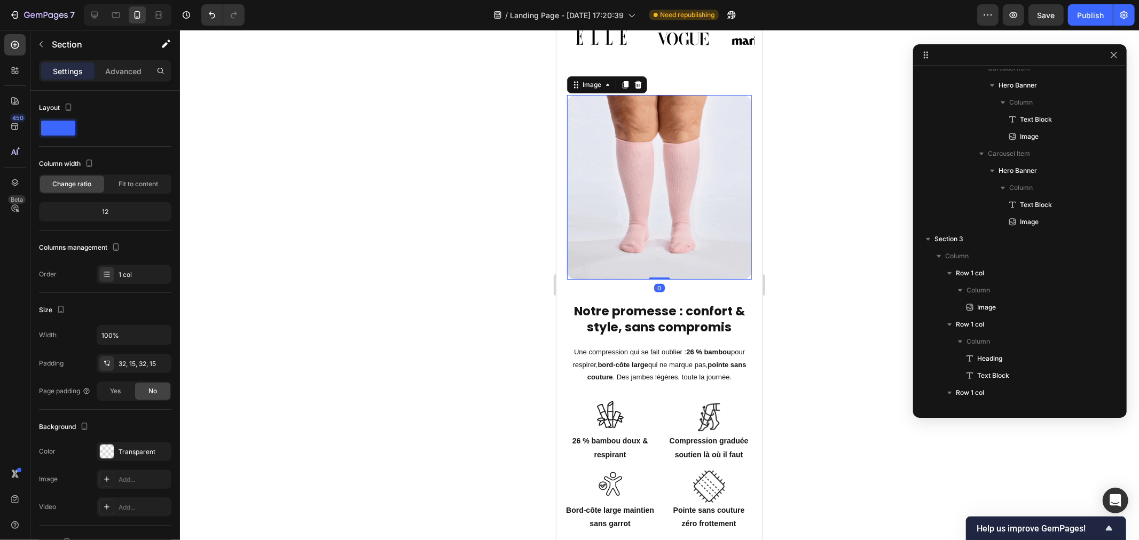
click at [679, 102] on img at bounding box center [658, 186] width 185 height 185
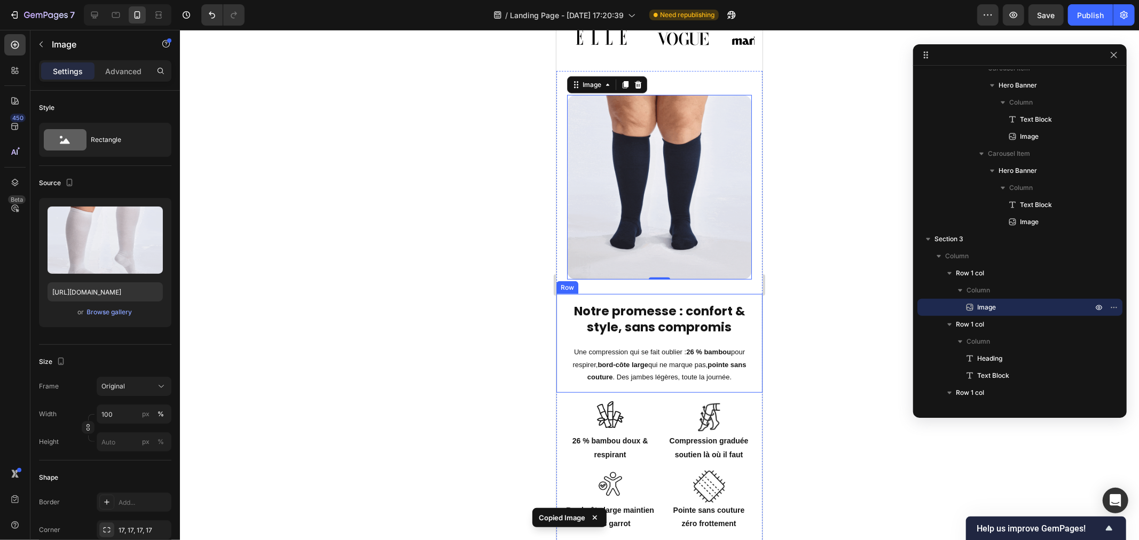
click at [590, 294] on div "Notre promesse : confort & style, sans compromis Heading Une compression qui se…" at bounding box center [659, 343] width 206 height 99
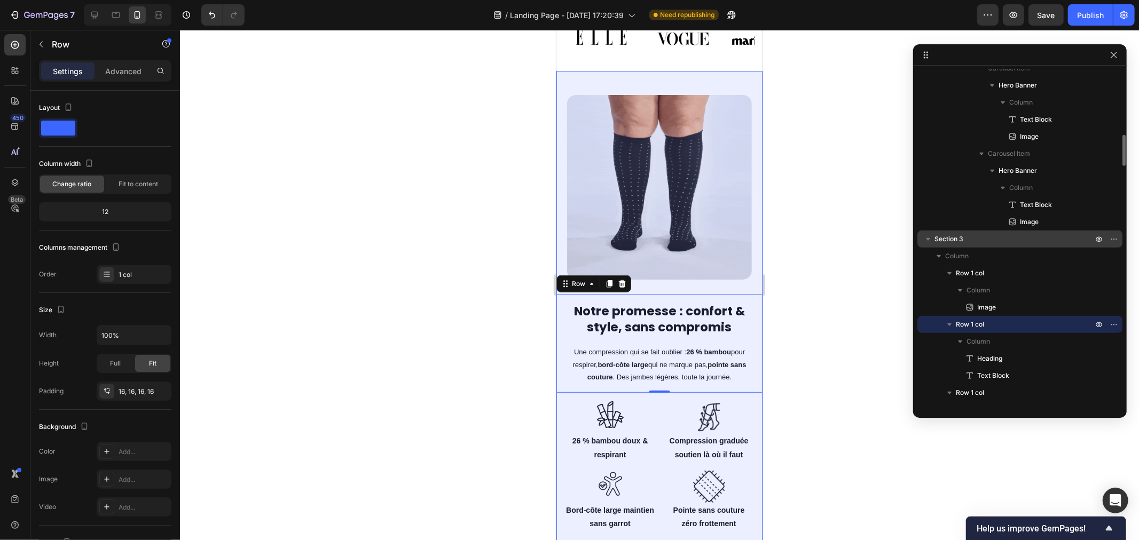
click at [943, 239] on span "Section 3" at bounding box center [948, 239] width 29 height 11
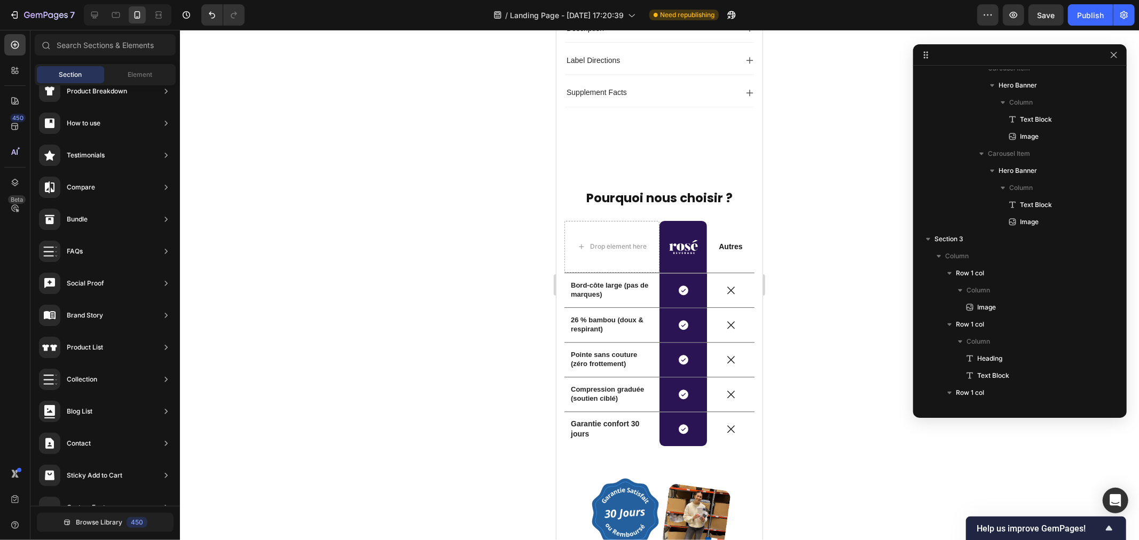
scroll to position [2289, 0]
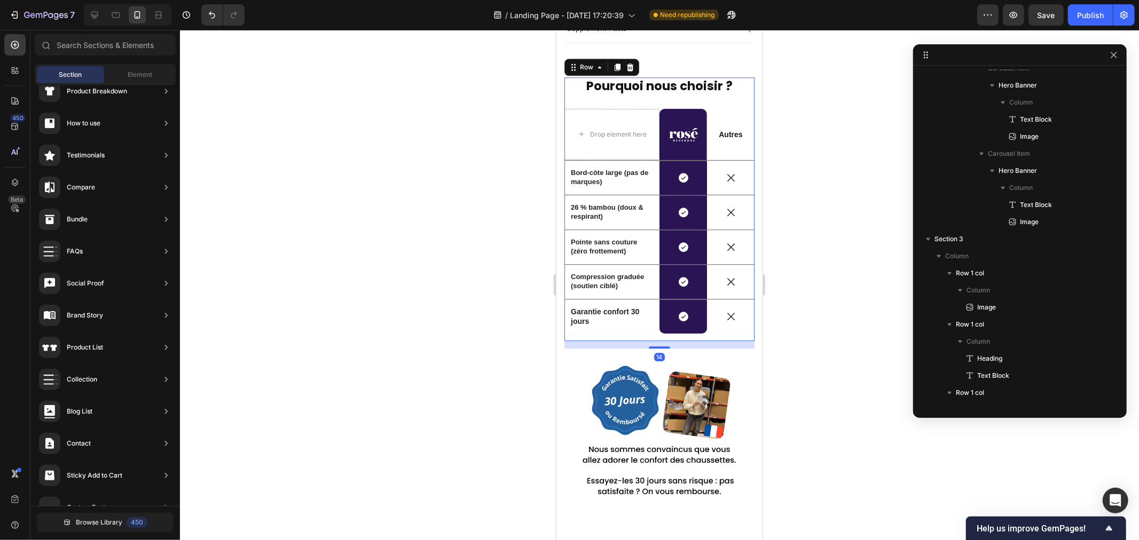
click at [569, 86] on div "Pourquoi nous choisir ? Heading Drop element here Image Row Autres Text Block R…" at bounding box center [659, 209] width 190 height 264
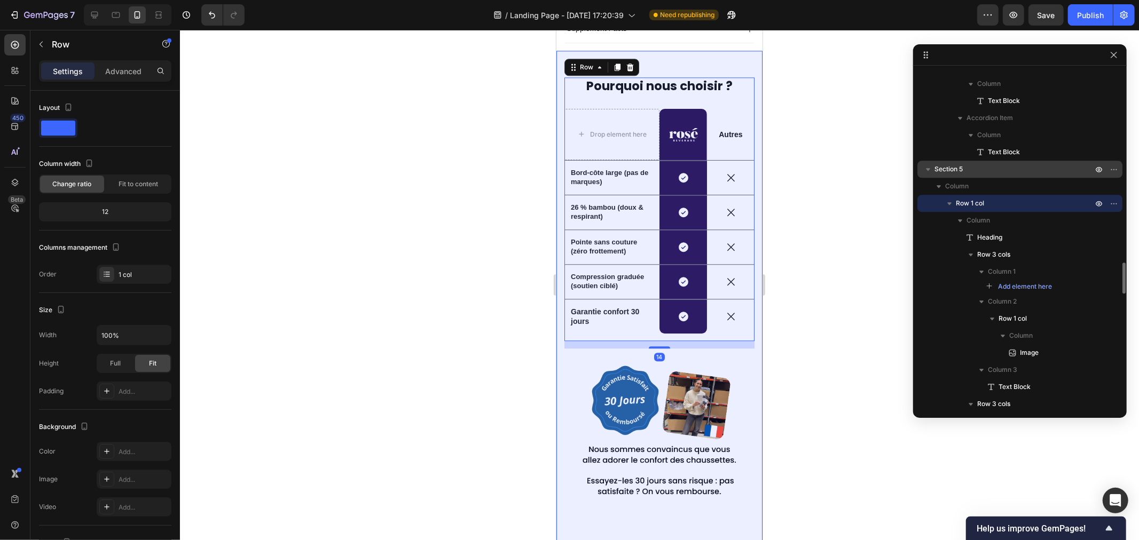
click at [978, 168] on p "Section 5" at bounding box center [1014, 169] width 160 height 11
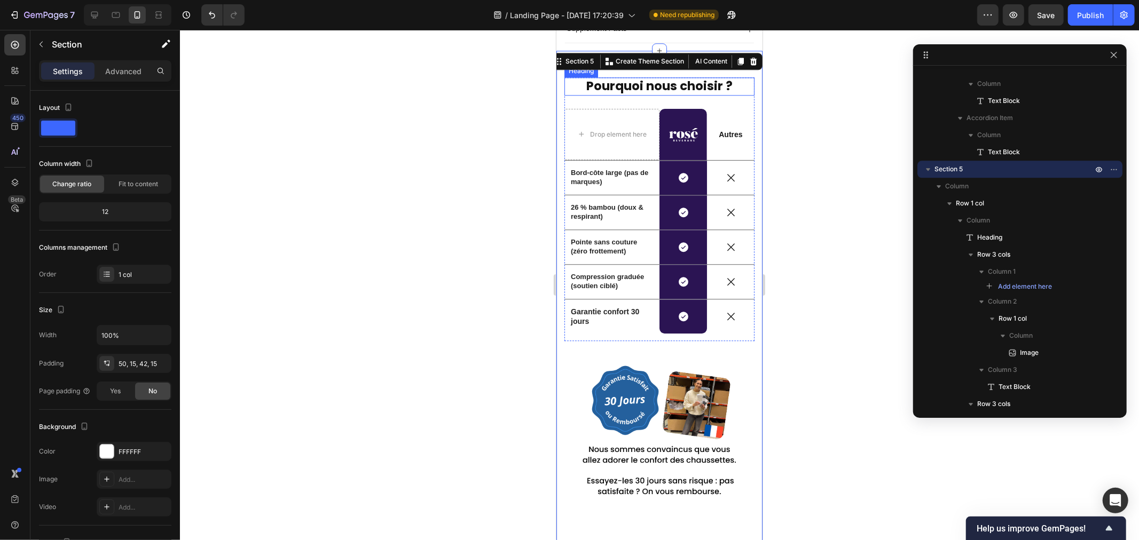
click at [396, 344] on div at bounding box center [659, 285] width 959 height 510
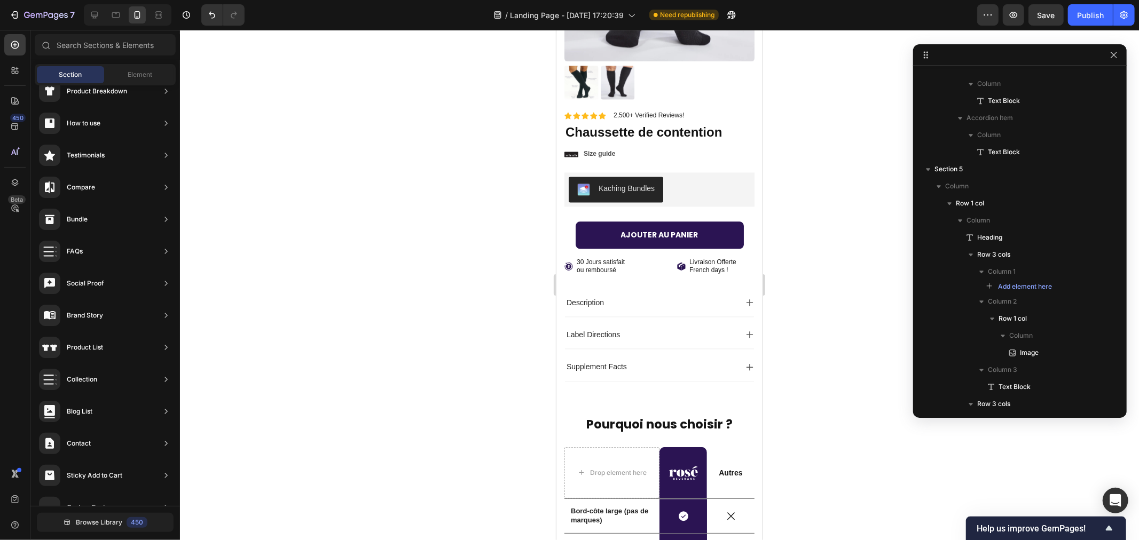
scroll to position [1971, 0]
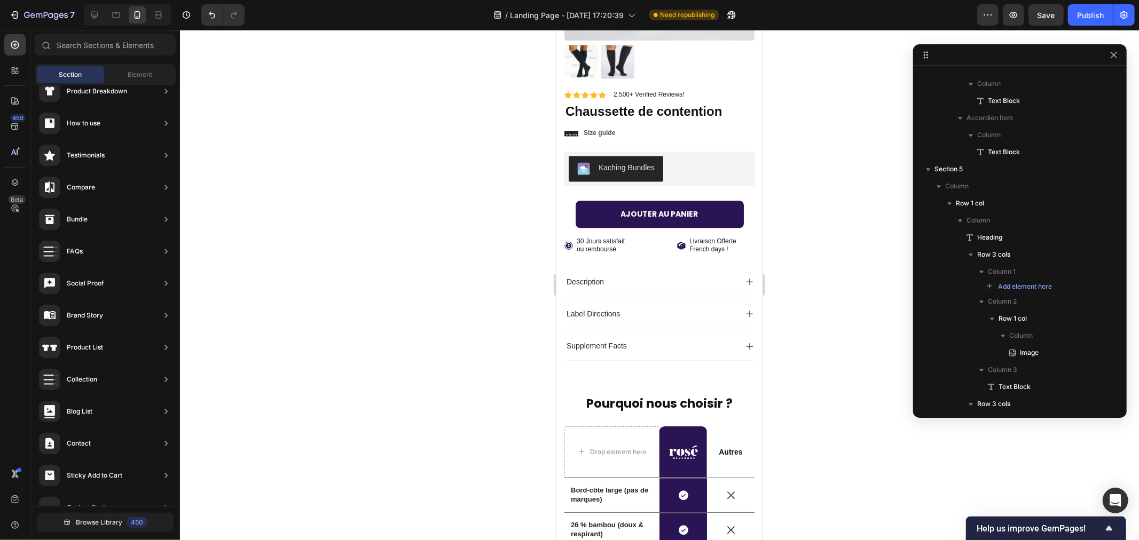
click at [856, 374] on div at bounding box center [659, 285] width 959 height 510
click at [853, 372] on div at bounding box center [659, 285] width 959 height 510
drag, startPoint x: 817, startPoint y: 376, endPoint x: 798, endPoint y: 177, distance: 200.0
click at [798, 177] on div at bounding box center [659, 285] width 959 height 510
drag, startPoint x: 436, startPoint y: 198, endPoint x: 475, endPoint y: 207, distance: 40.4
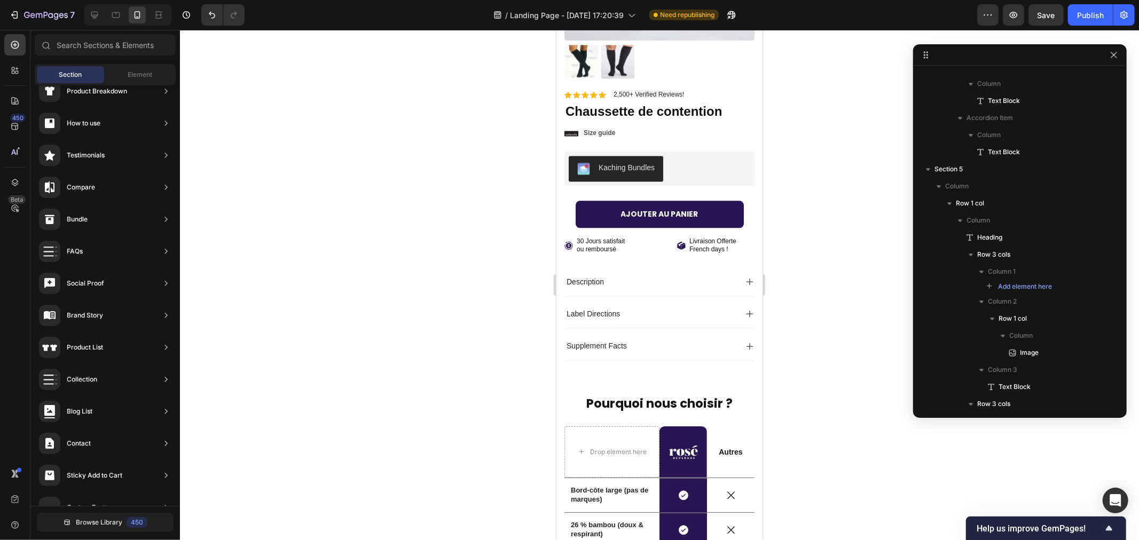
click at [436, 198] on div at bounding box center [659, 285] width 959 height 510
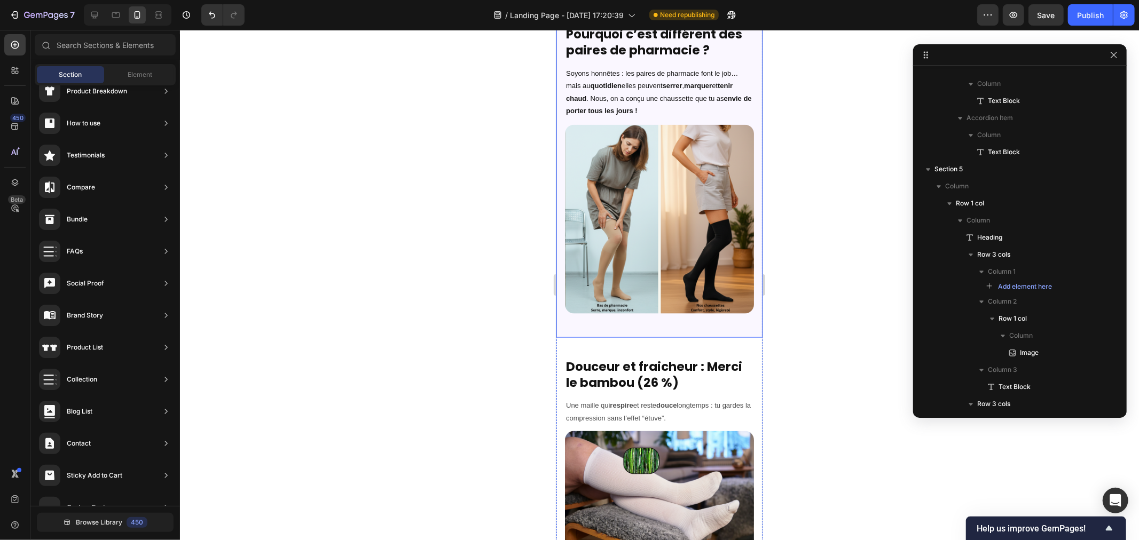
scroll to position [1173, 0]
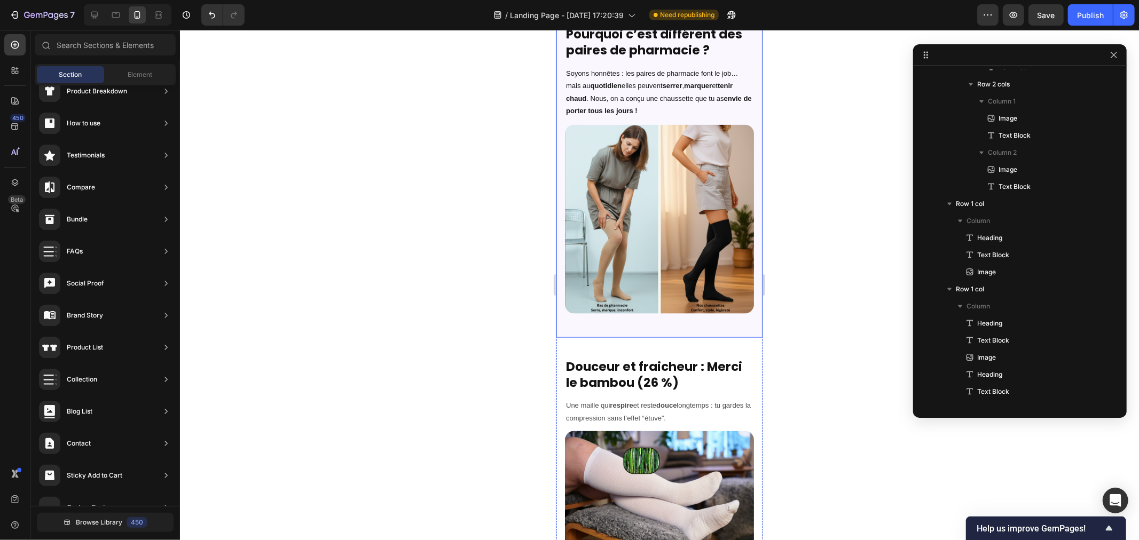
click at [627, 297] on div "Pourquoi c’est différent des paires de pharmacie ? Heading Soyons honnêtes : le…" at bounding box center [659, 166] width 206 height 342
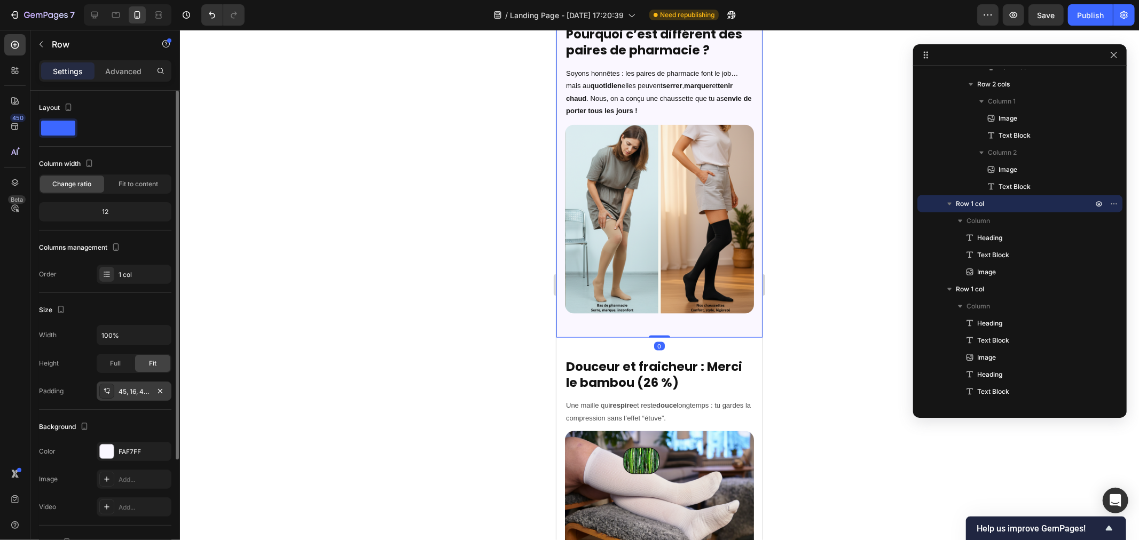
click at [107, 388] on icon at bounding box center [106, 391] width 9 height 9
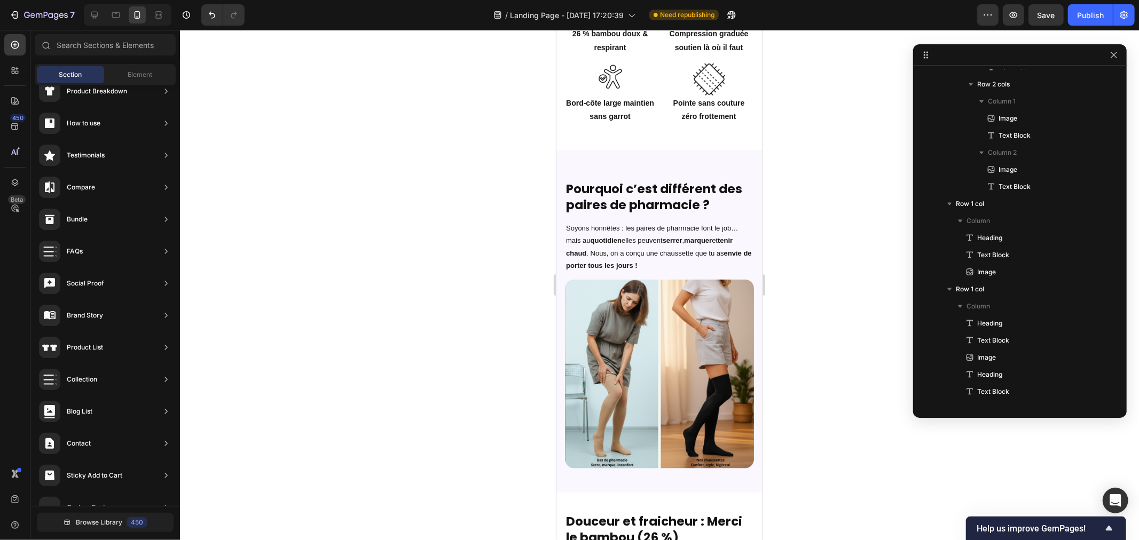
scroll to position [927, 0]
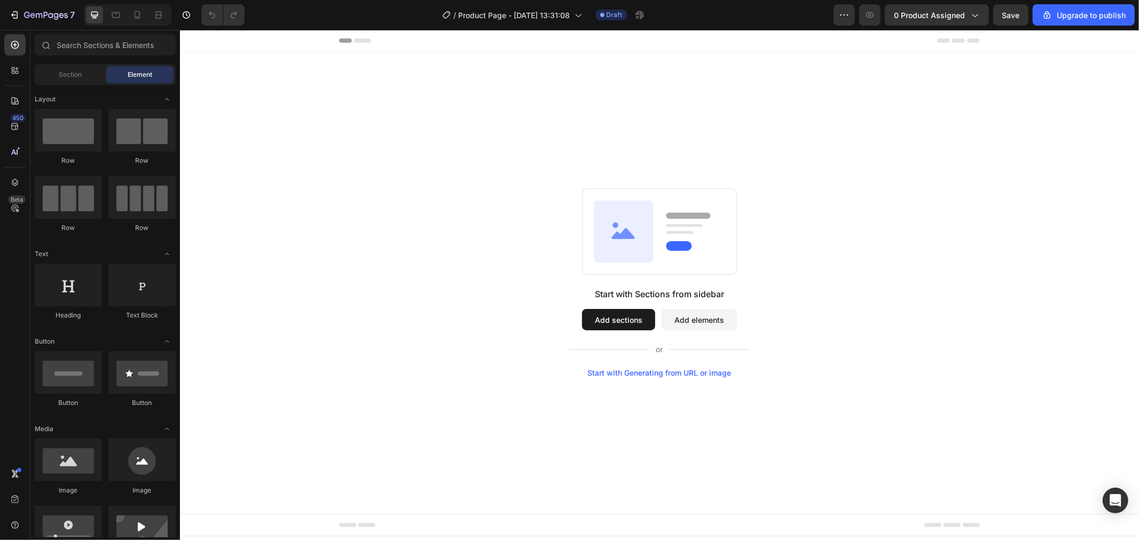
click at [625, 314] on button "Add sections" at bounding box center [617, 319] width 73 height 21
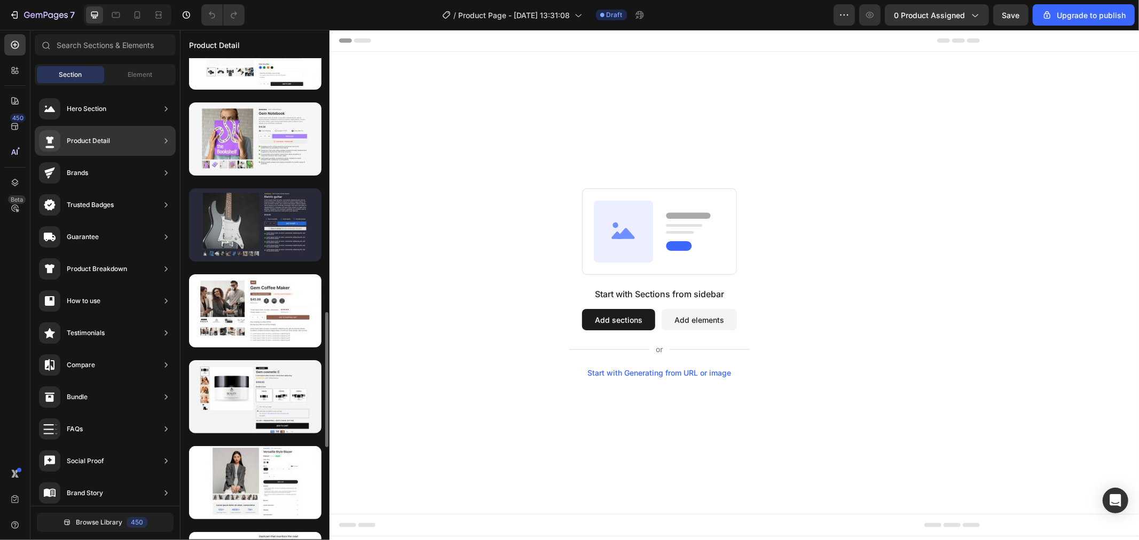
scroll to position [964, 0]
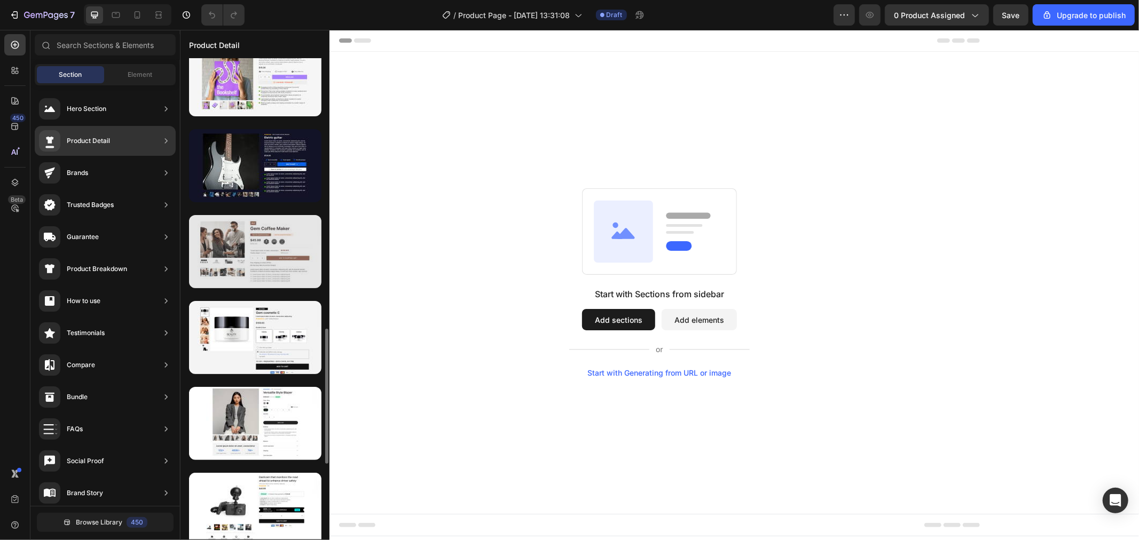
click at [231, 258] on div at bounding box center [255, 251] width 132 height 73
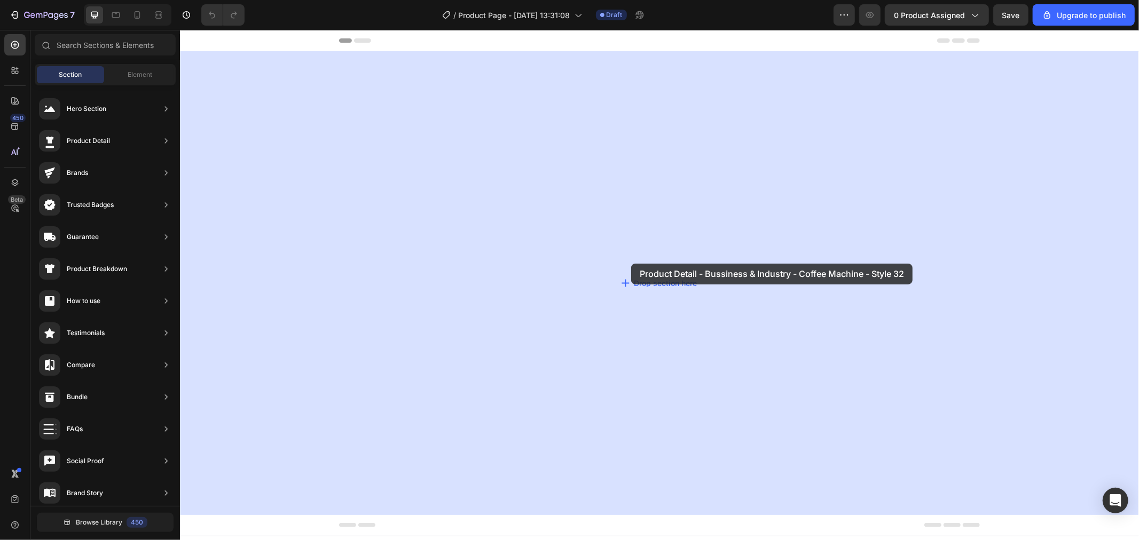
drag, startPoint x: 507, startPoint y: 293, endPoint x: 632, endPoint y: 262, distance: 128.8
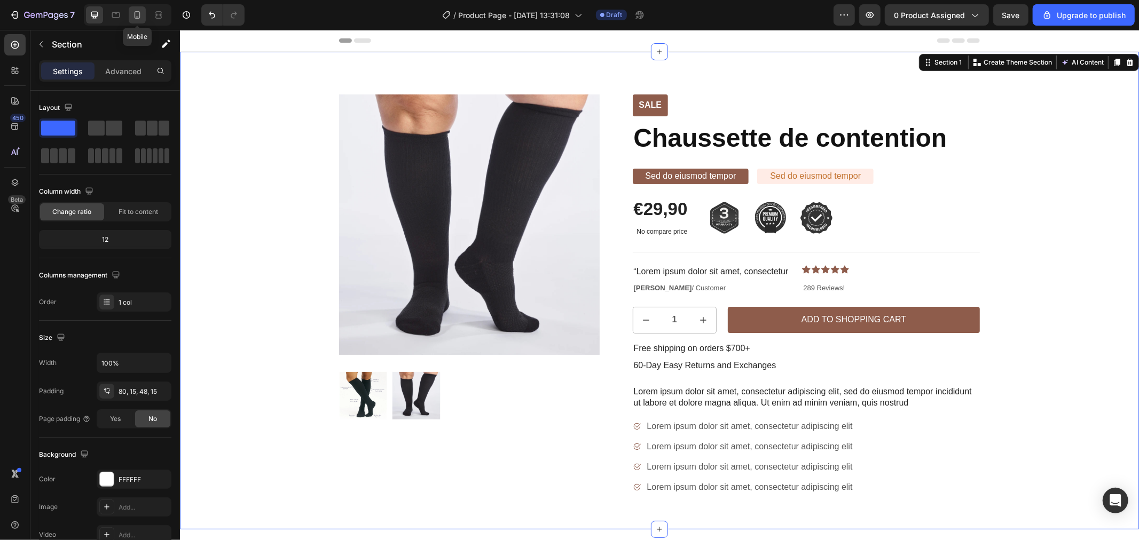
click at [139, 18] on icon at bounding box center [138, 14] width 6 height 7
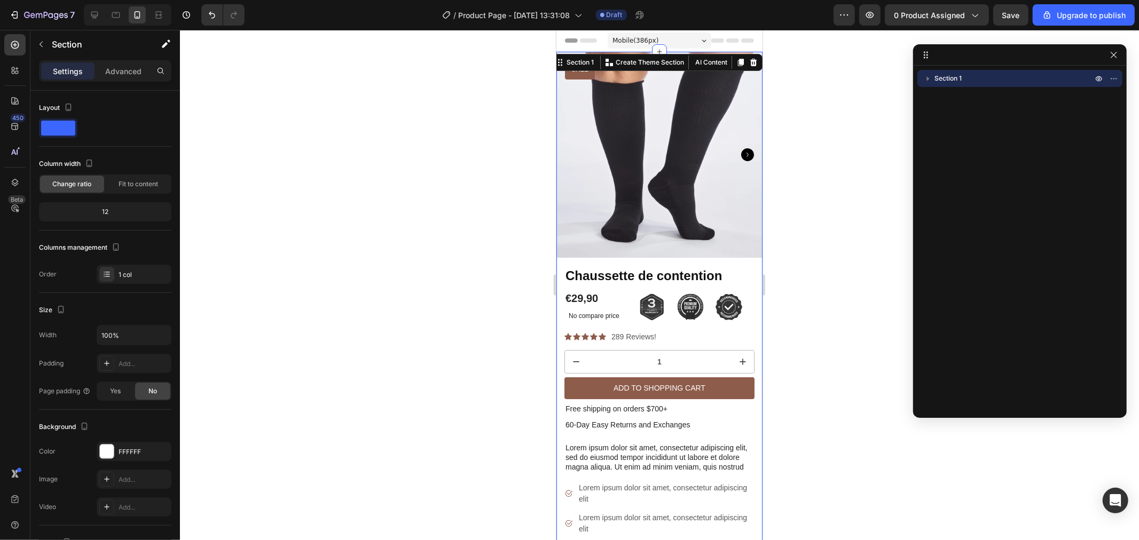
click at [782, 217] on div at bounding box center [659, 285] width 959 height 510
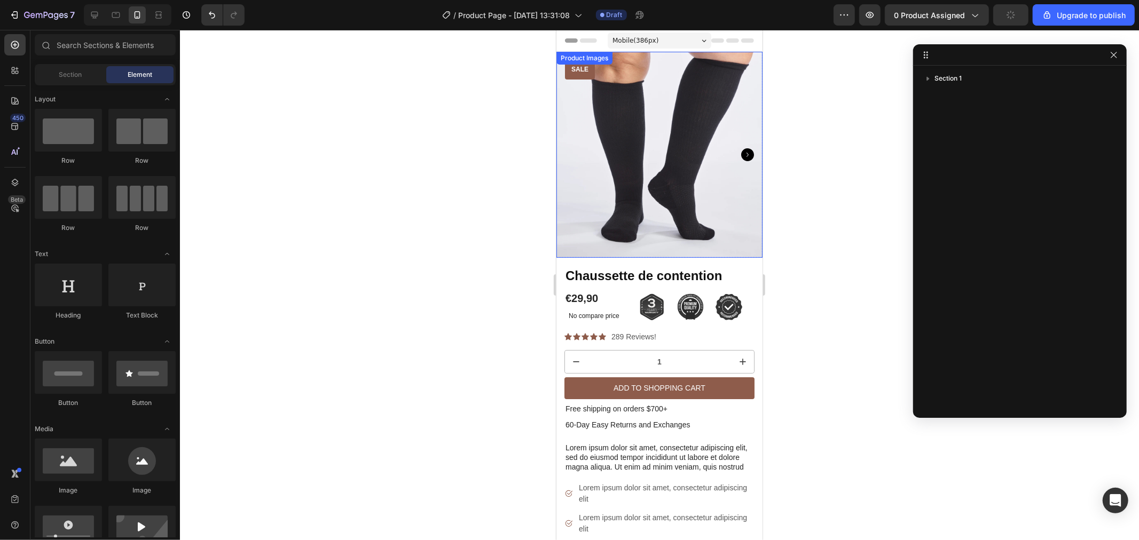
click at [640, 157] on img at bounding box center [659, 154] width 206 height 206
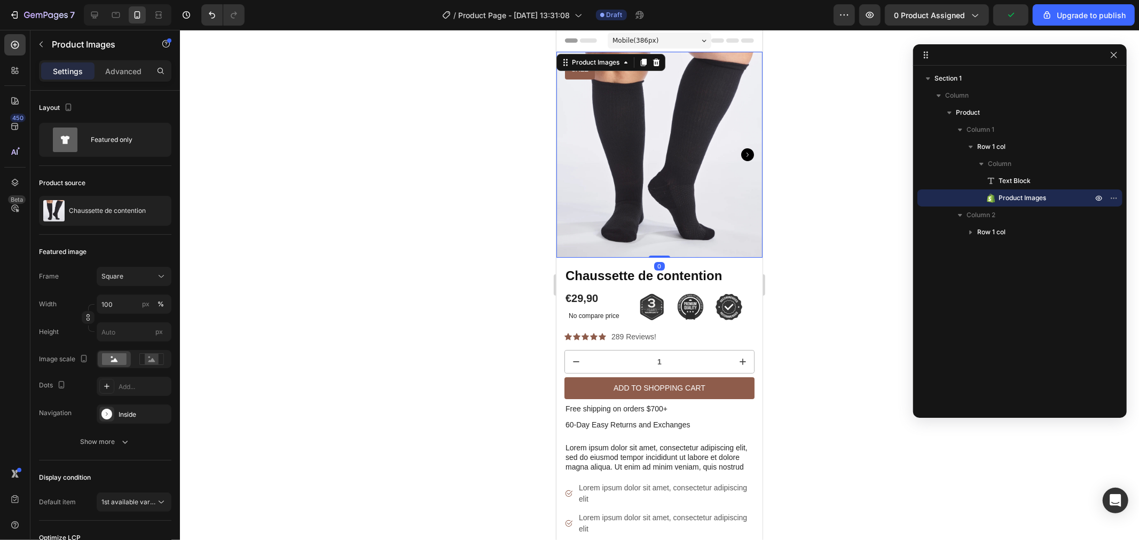
click at [740, 148] on icon "Carousel Next Arrow" at bounding box center [746, 154] width 13 height 13
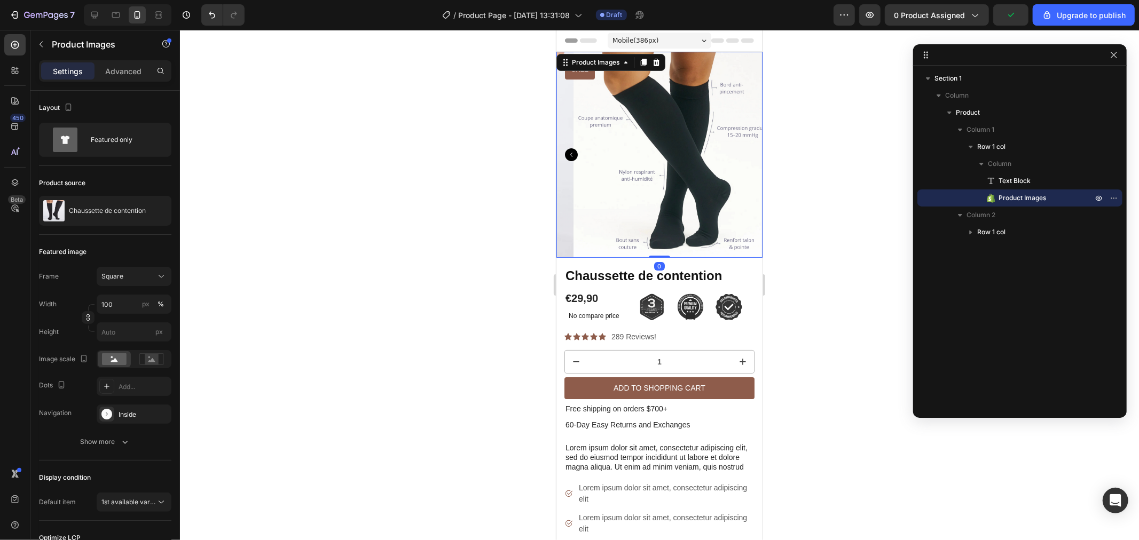
click at [735, 147] on img at bounding box center [676, 154] width 206 height 206
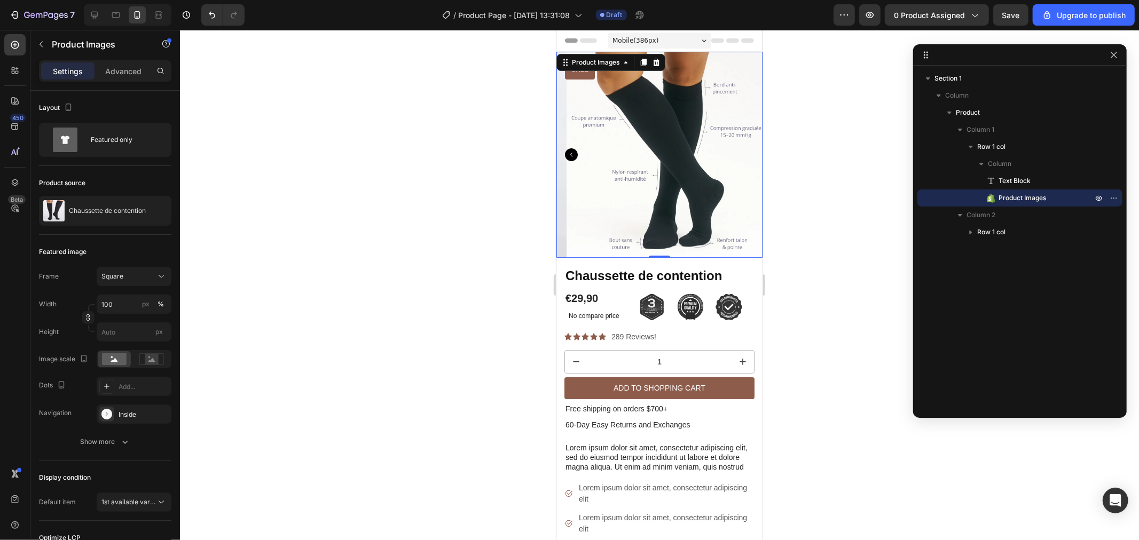
click at [572, 148] on icon "Carousel Back Arrow" at bounding box center [570, 154] width 13 height 13
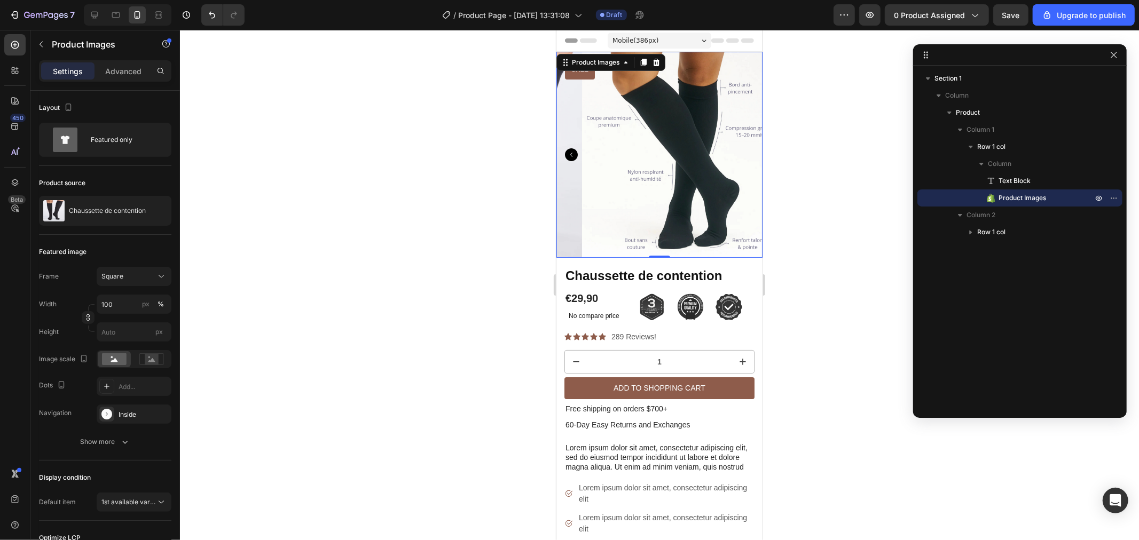
click at [479, 156] on div at bounding box center [659, 285] width 959 height 510
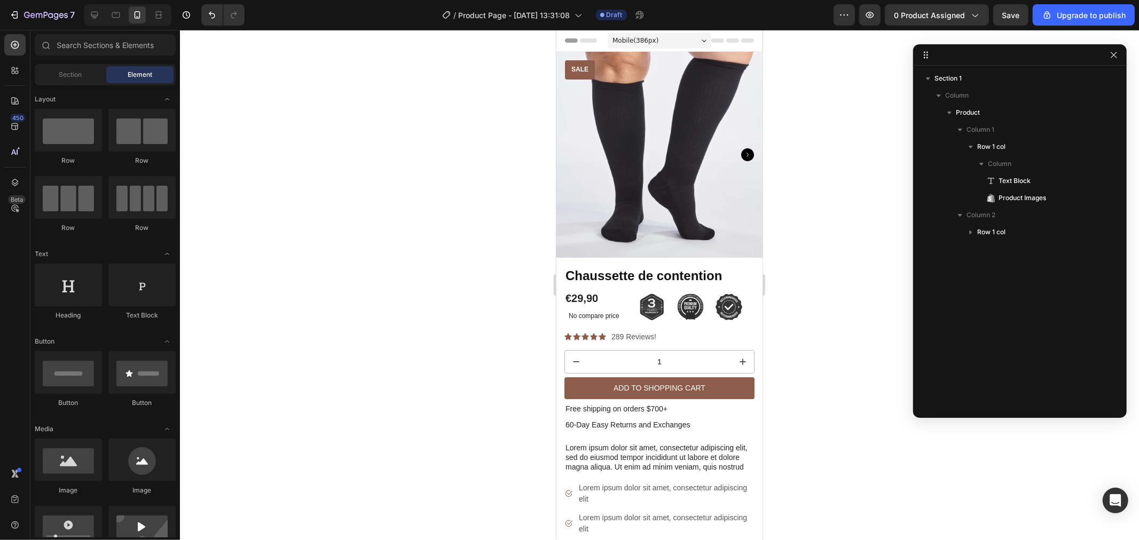
click at [654, 177] on img at bounding box center [659, 154] width 206 height 206
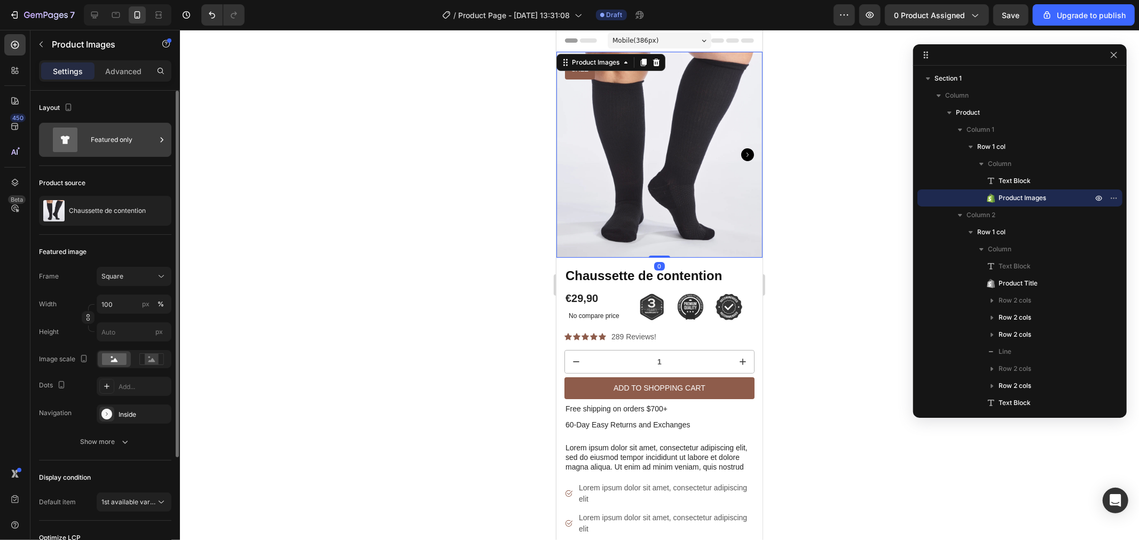
click at [65, 143] on icon at bounding box center [65, 140] width 9 height 8
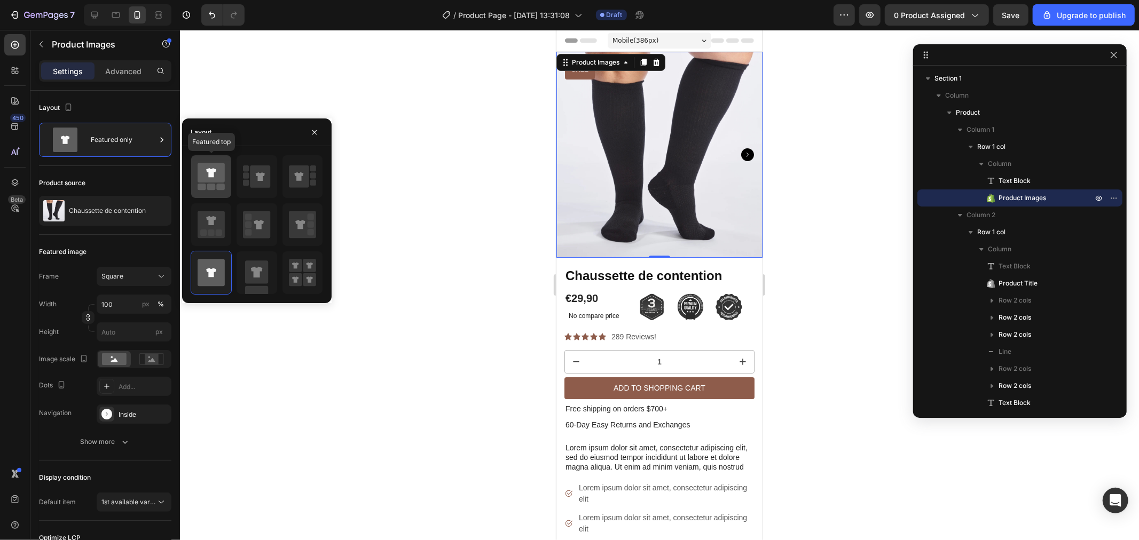
click at [219, 179] on icon at bounding box center [211, 173] width 27 height 20
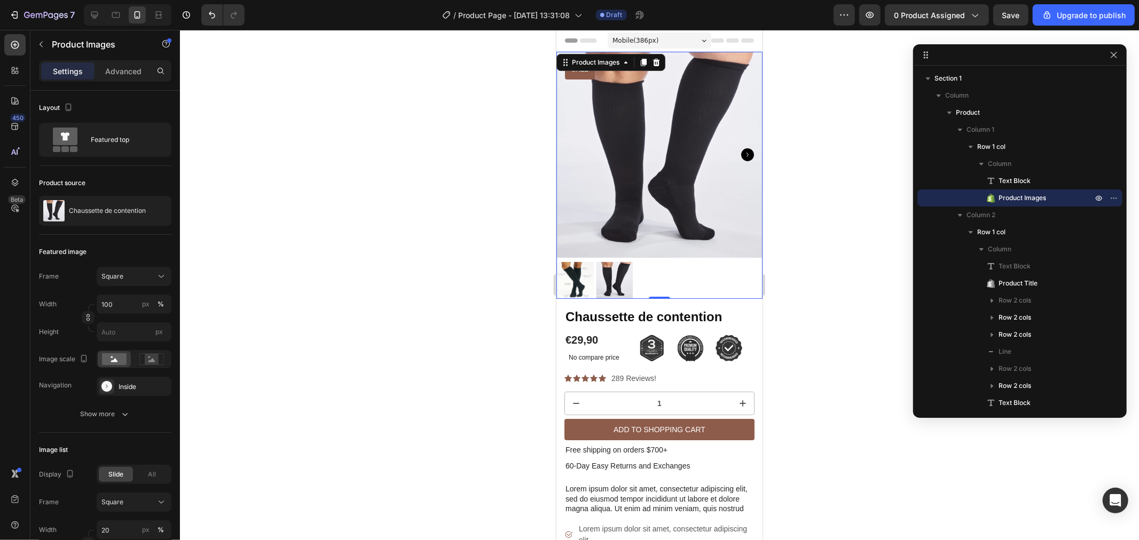
click at [494, 237] on div at bounding box center [659, 285] width 959 height 510
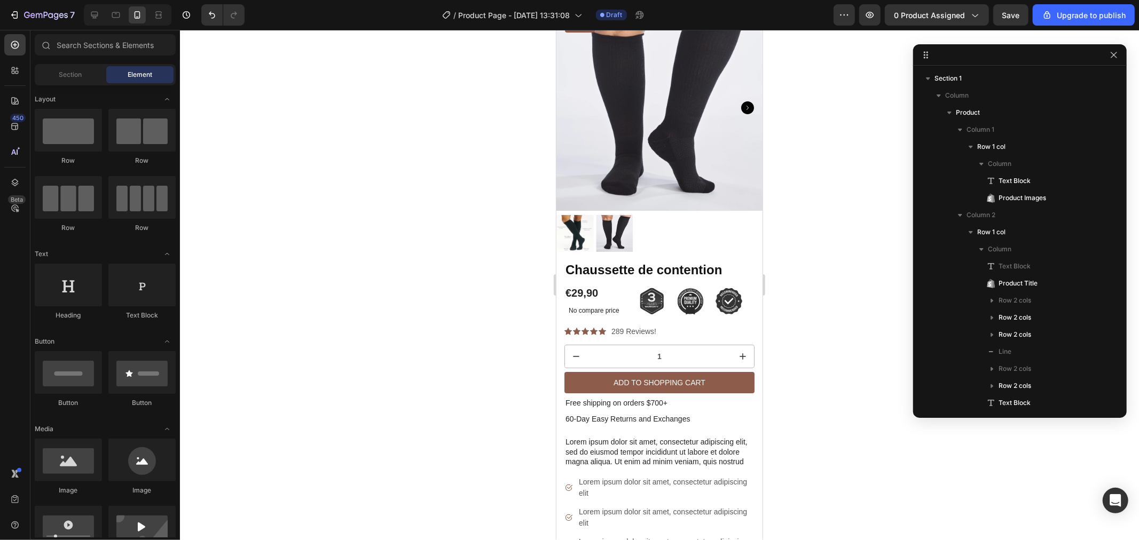
scroll to position [15, 0]
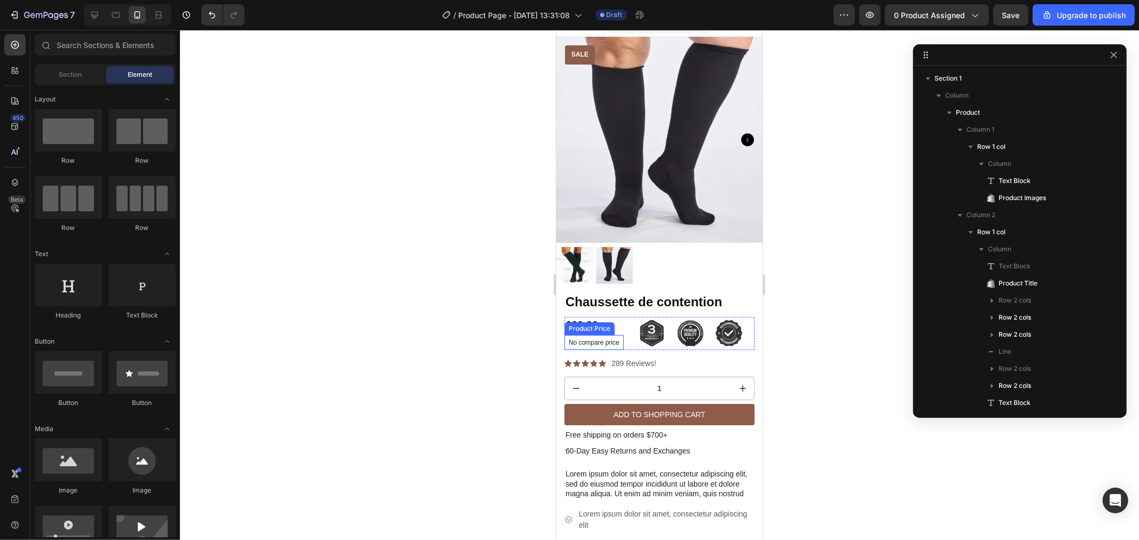
click at [595, 339] on p "No compare price" at bounding box center [593, 342] width 51 height 6
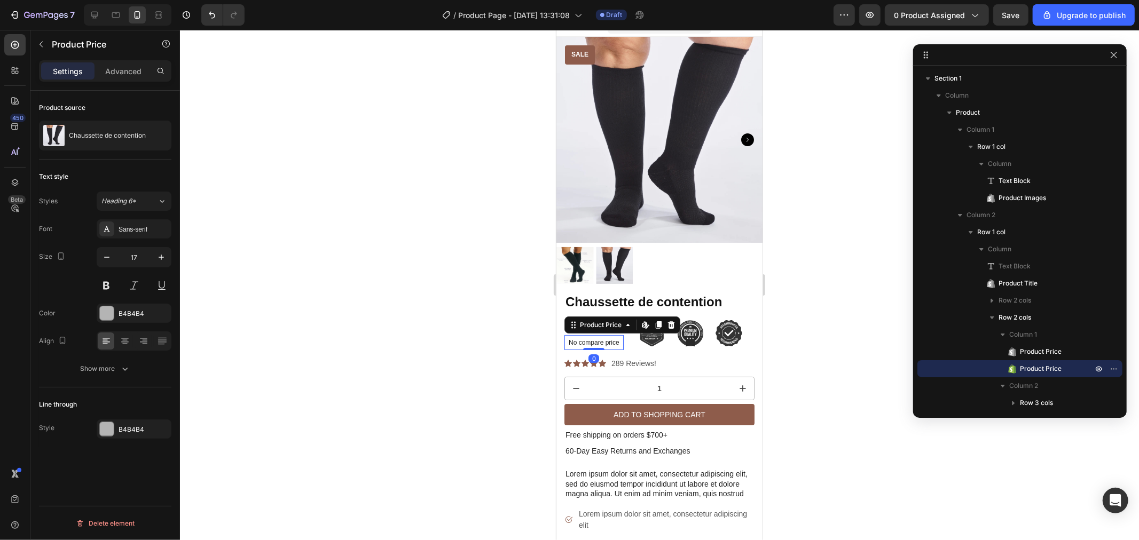
click at [812, 326] on div at bounding box center [659, 285] width 959 height 510
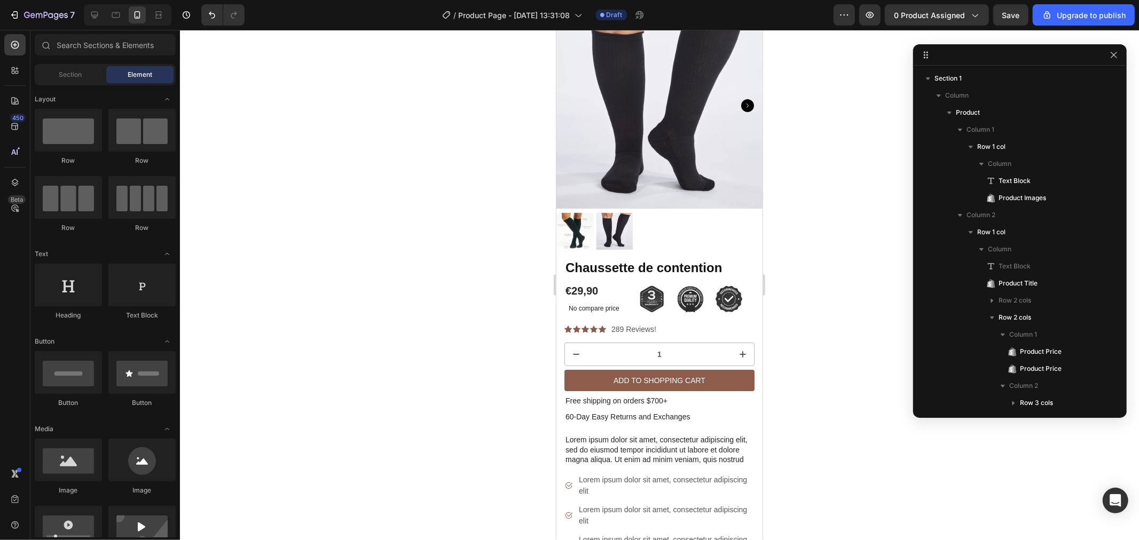
scroll to position [60, 0]
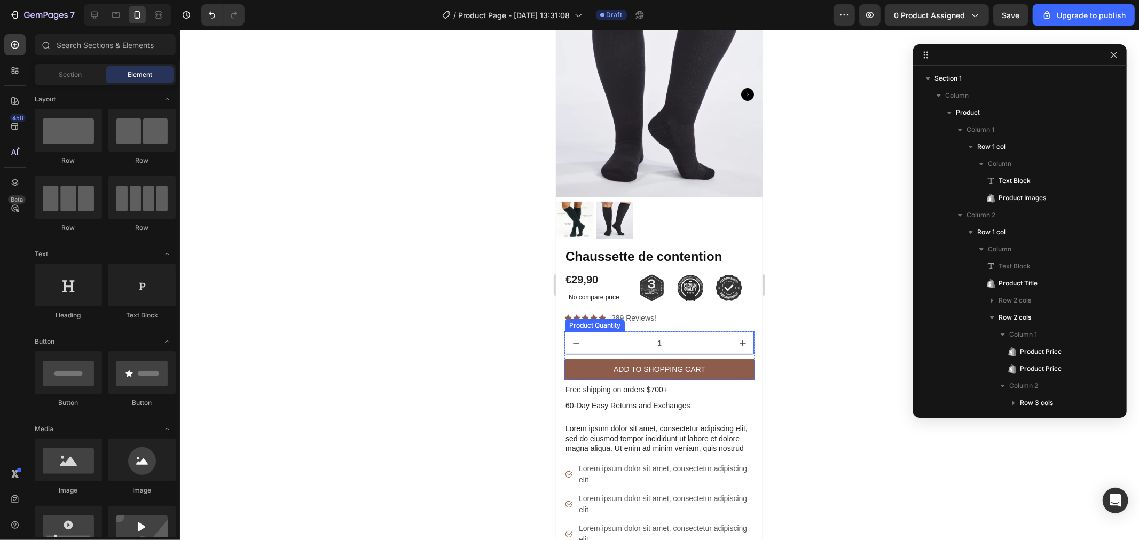
click at [678, 331] on input "1" at bounding box center [659, 342] width 144 height 22
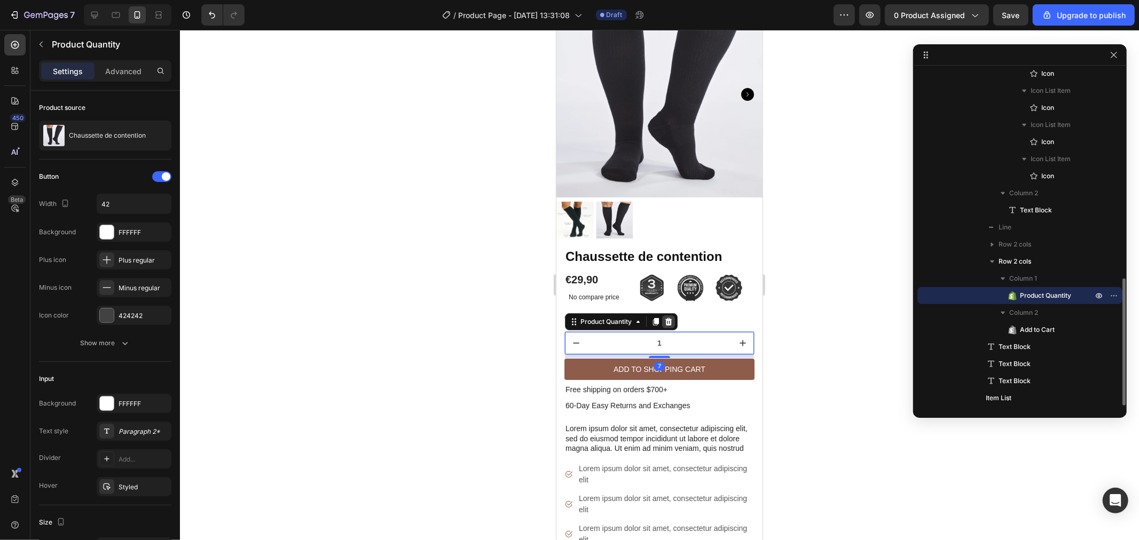
click at [672, 317] on icon at bounding box center [668, 321] width 9 height 9
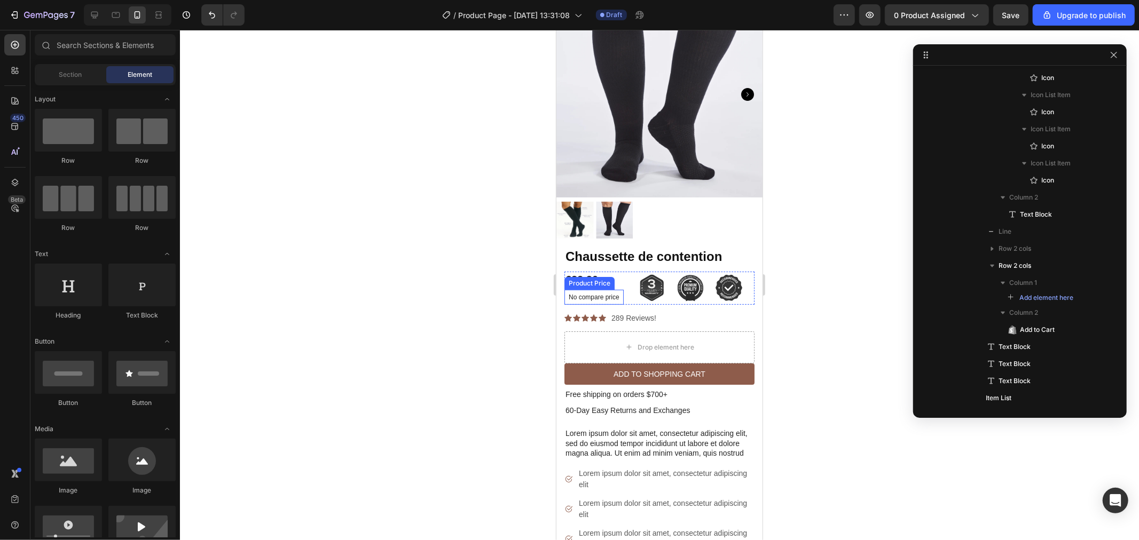
click at [607, 294] on p "No compare price" at bounding box center [593, 297] width 51 height 6
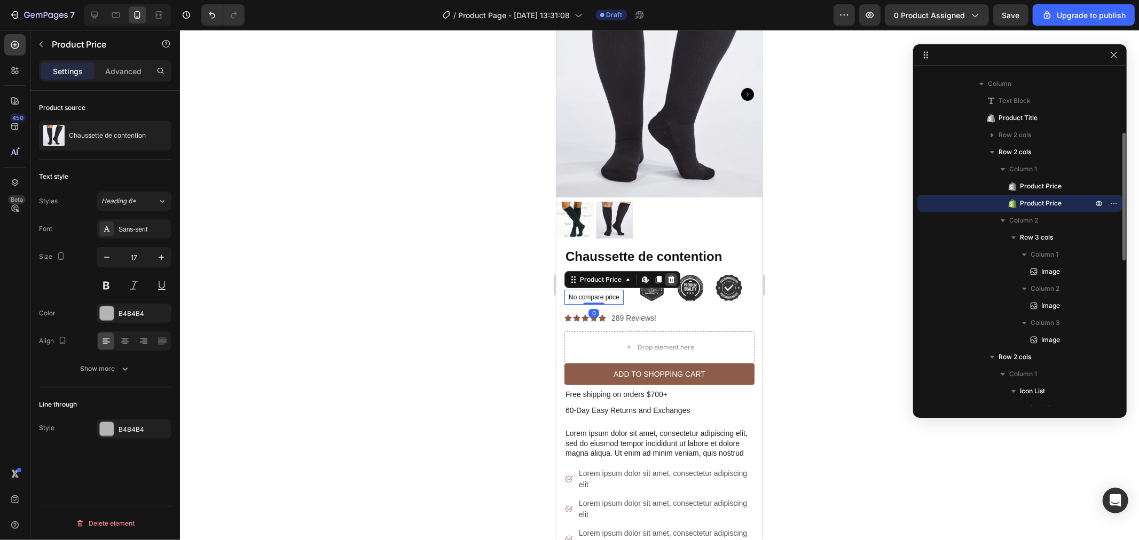
click at [672, 275] on icon at bounding box center [670, 278] width 7 height 7
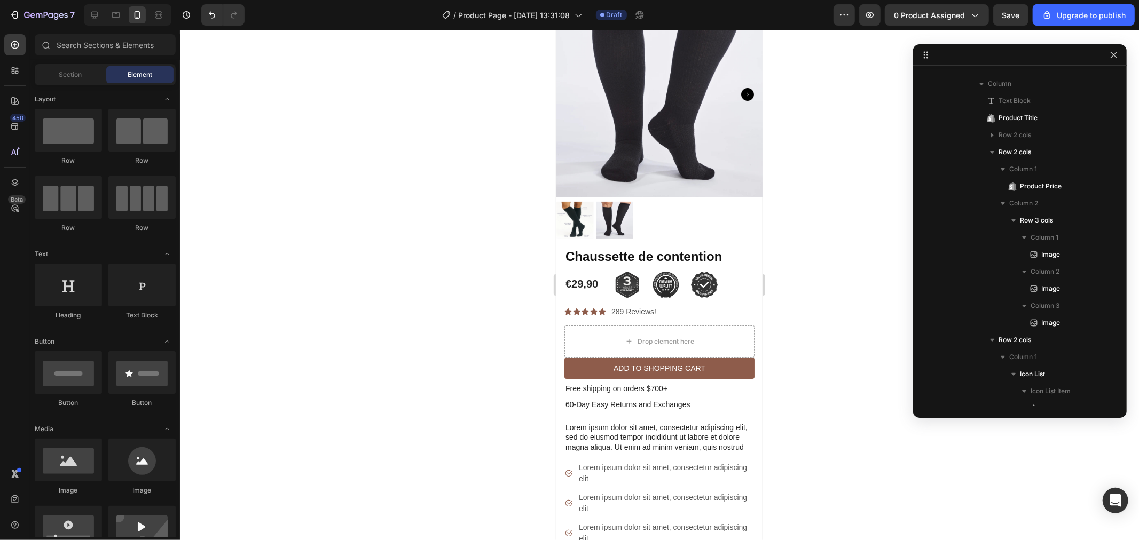
click at [488, 289] on div at bounding box center [659, 285] width 959 height 510
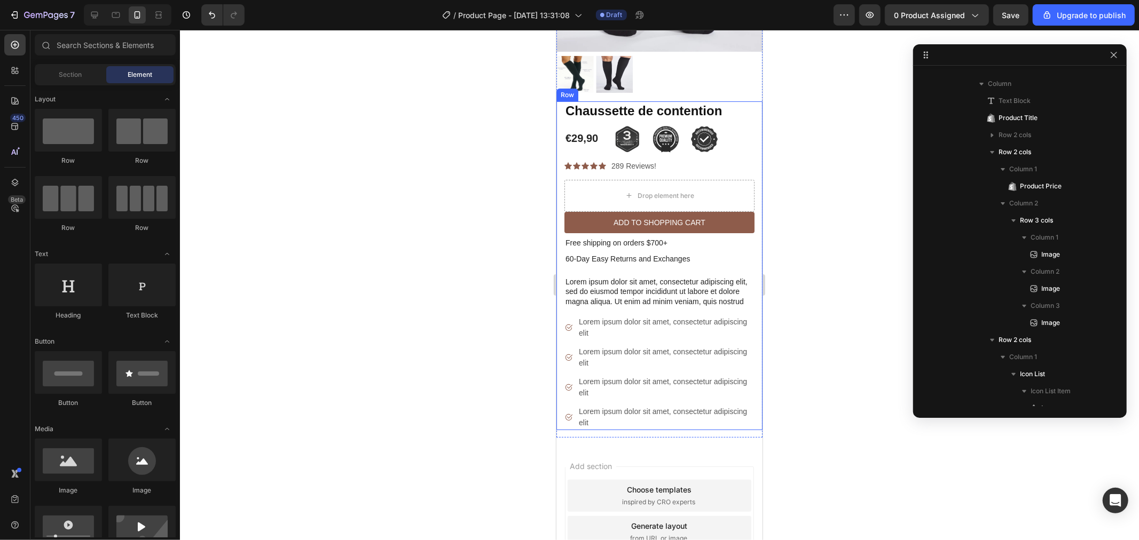
scroll to position [238, 0]
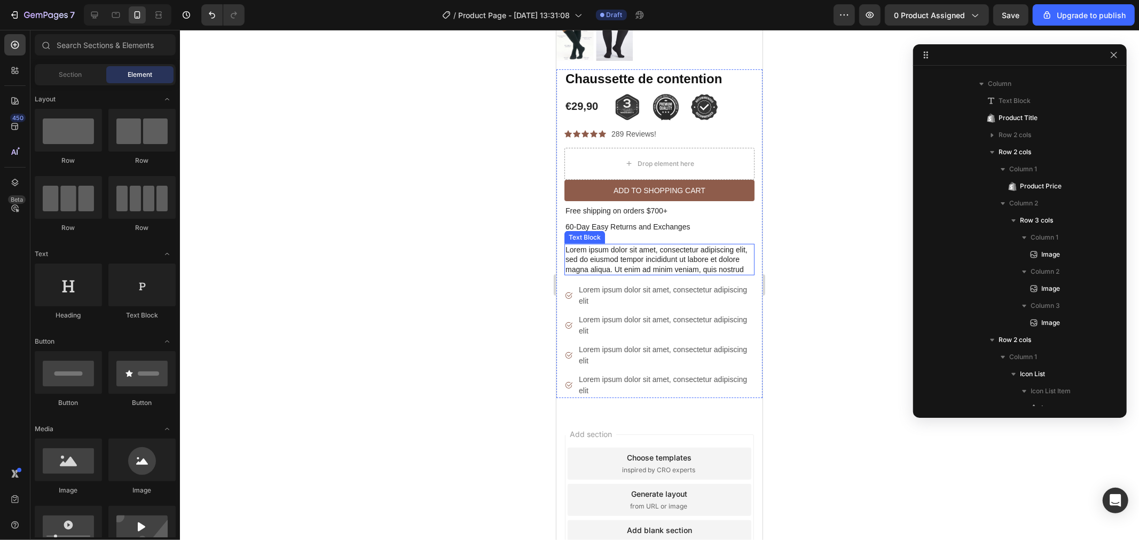
click at [682, 258] on p "Lorem ipsum dolor sit amet, consectetur adipiscing elit, sed do eiusmod tempor …" at bounding box center [659, 258] width 188 height 29
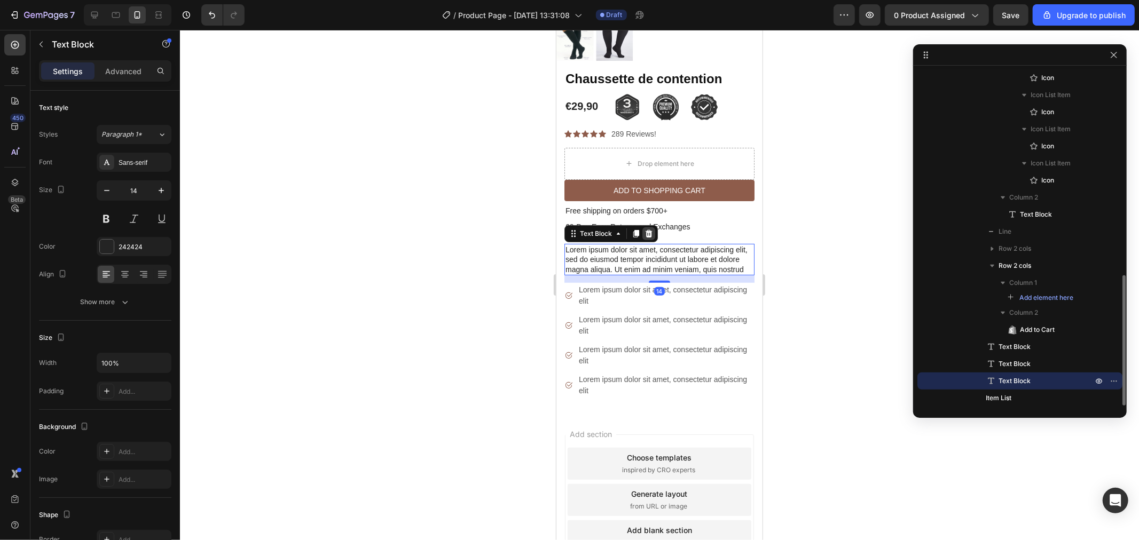
click at [650, 230] on icon at bounding box center [648, 233] width 7 height 7
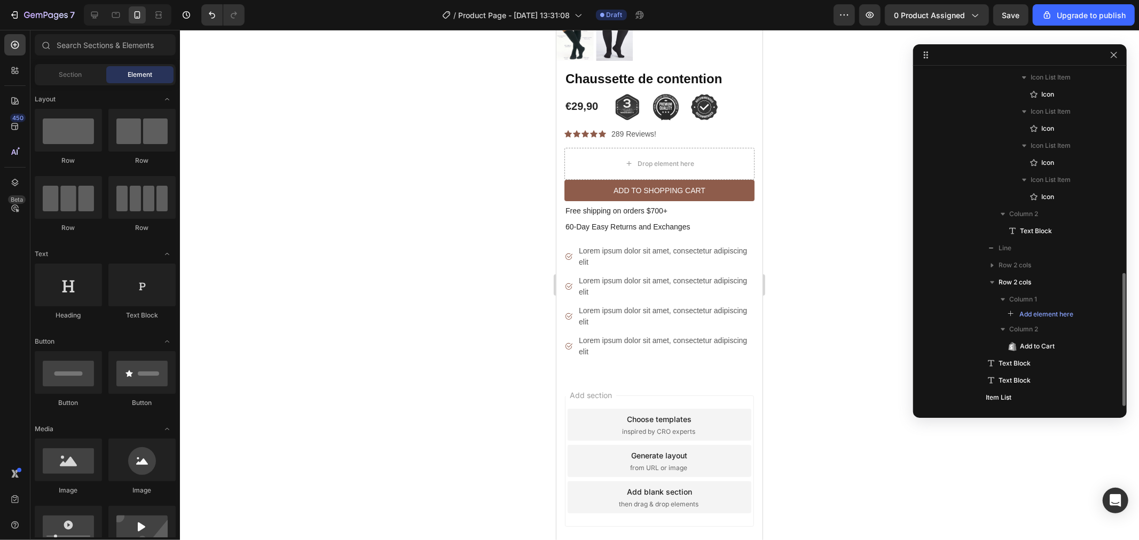
scroll to position [514, 0]
click at [570, 342] on icon at bounding box center [568, 346] width 9 height 9
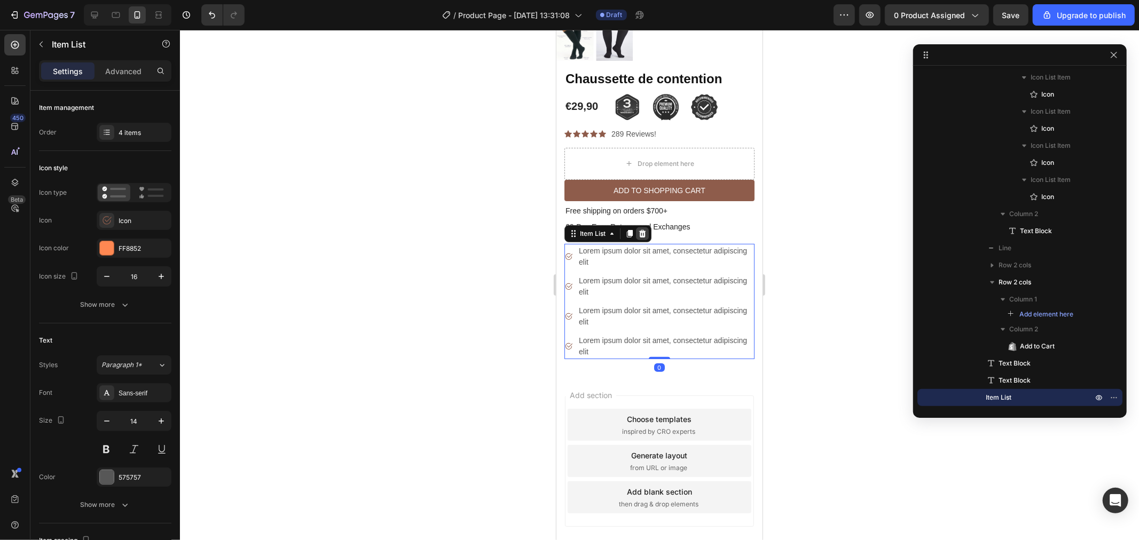
click at [642, 229] on icon at bounding box center [641, 233] width 9 height 9
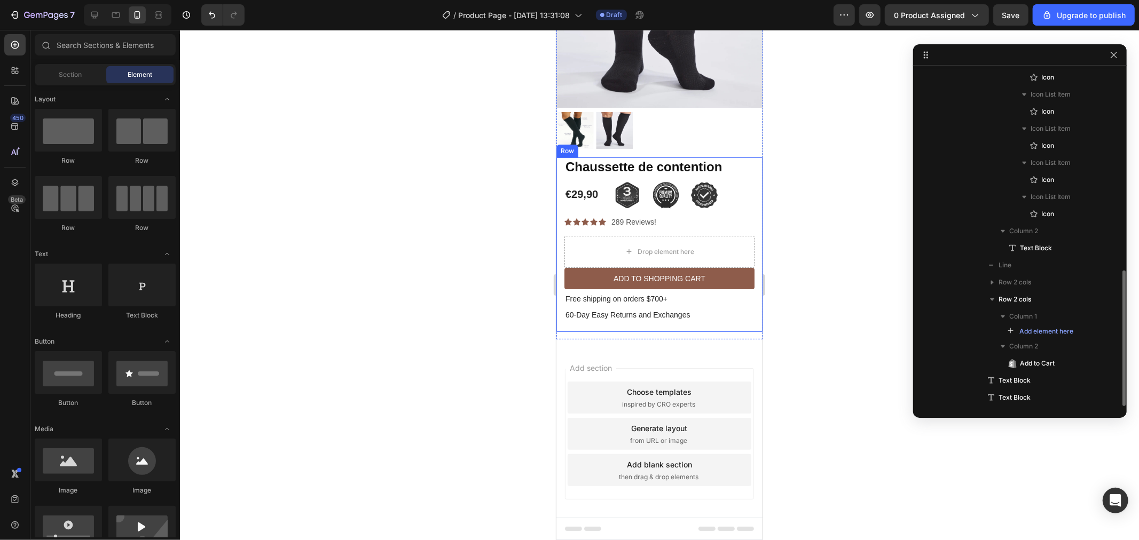
scroll to position [496, 0]
click at [612, 310] on p "60-Day Easy Returns and Exchanges" at bounding box center [659, 315] width 188 height 10
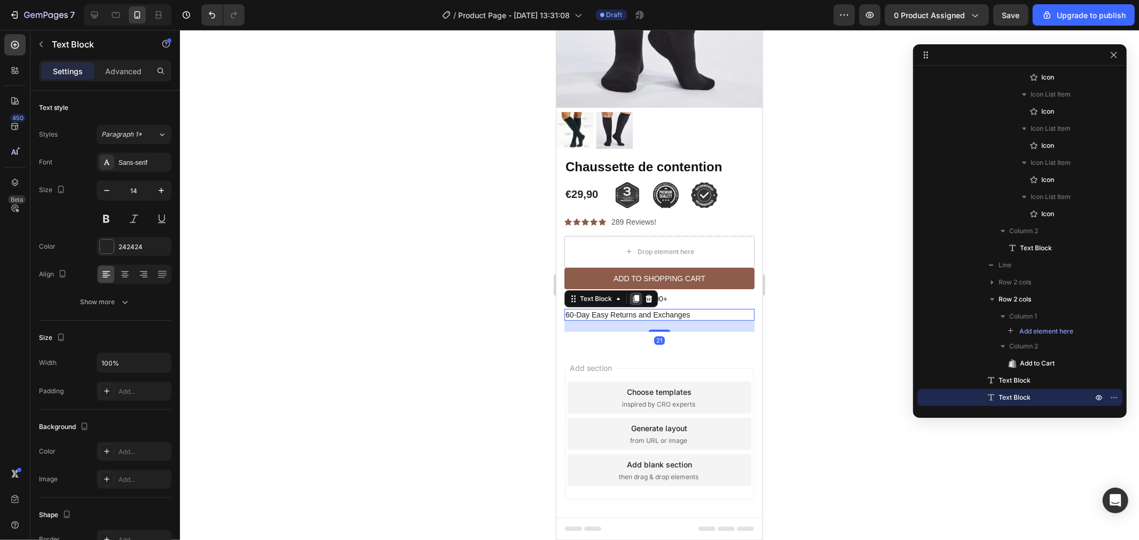
click at [640, 292] on div at bounding box center [635, 298] width 13 height 13
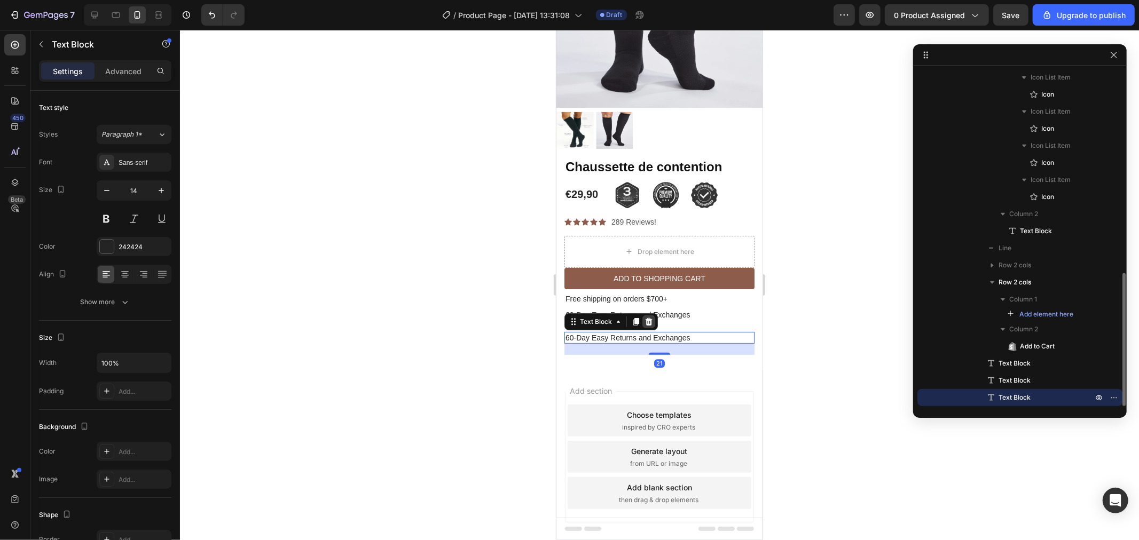
click at [649, 318] on icon at bounding box center [648, 321] width 7 height 7
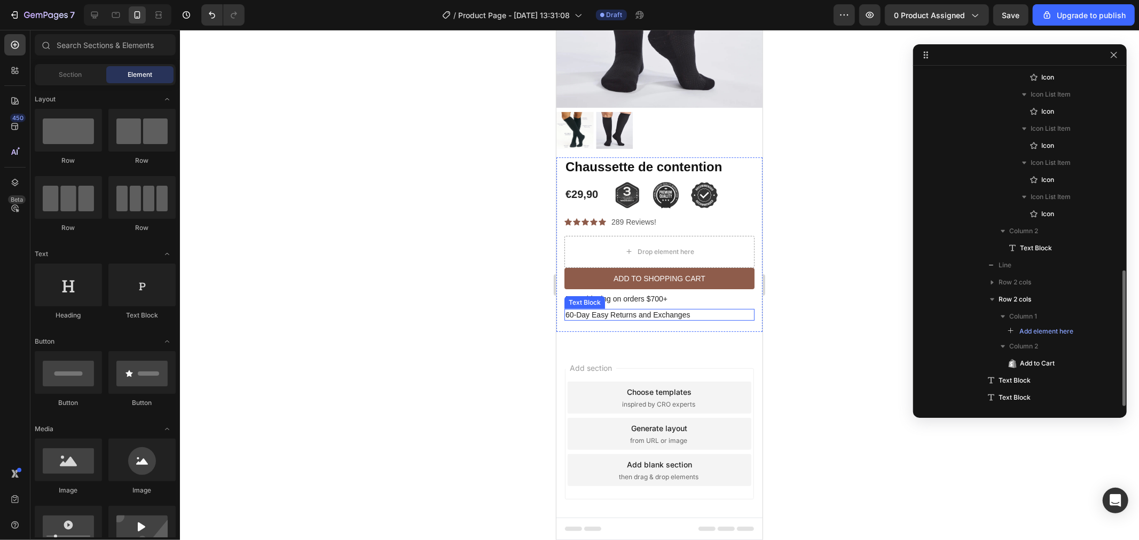
click at [643, 310] on p "60-Day Easy Returns and Exchanges" at bounding box center [659, 315] width 188 height 10
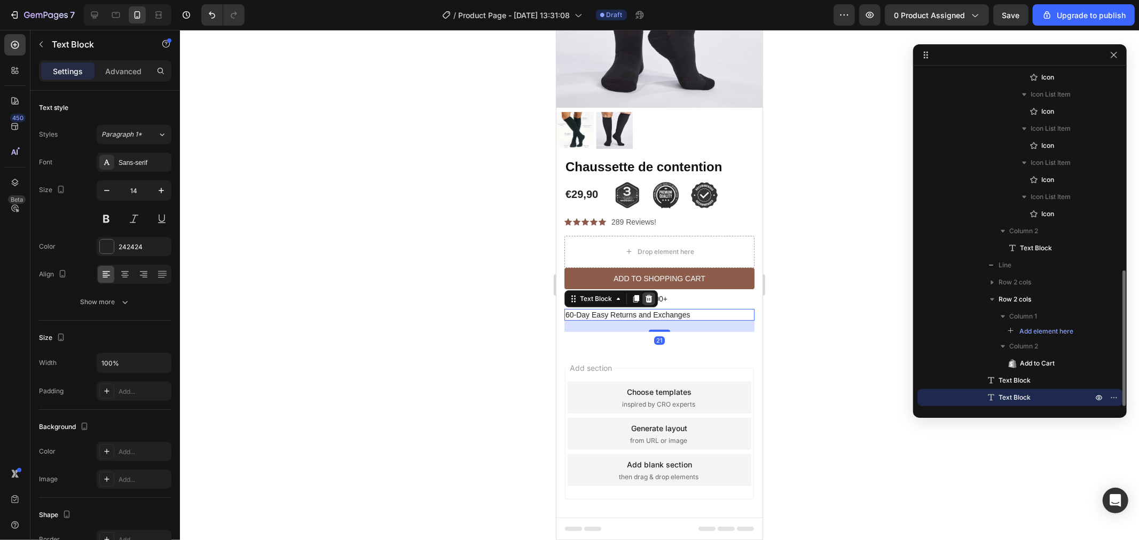
click at [651, 294] on icon at bounding box center [648, 298] width 9 height 9
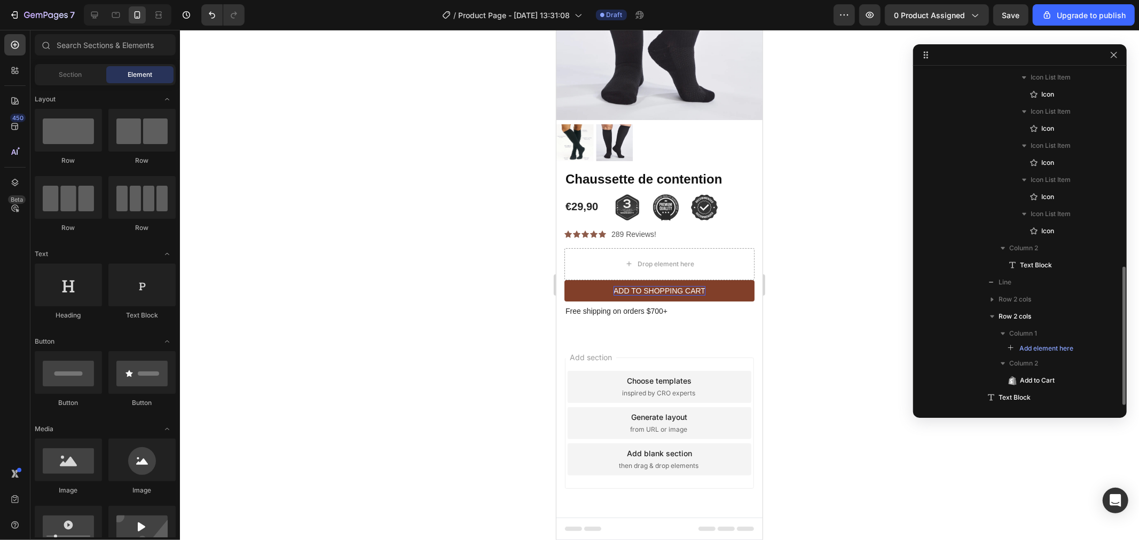
scroll to position [479, 0]
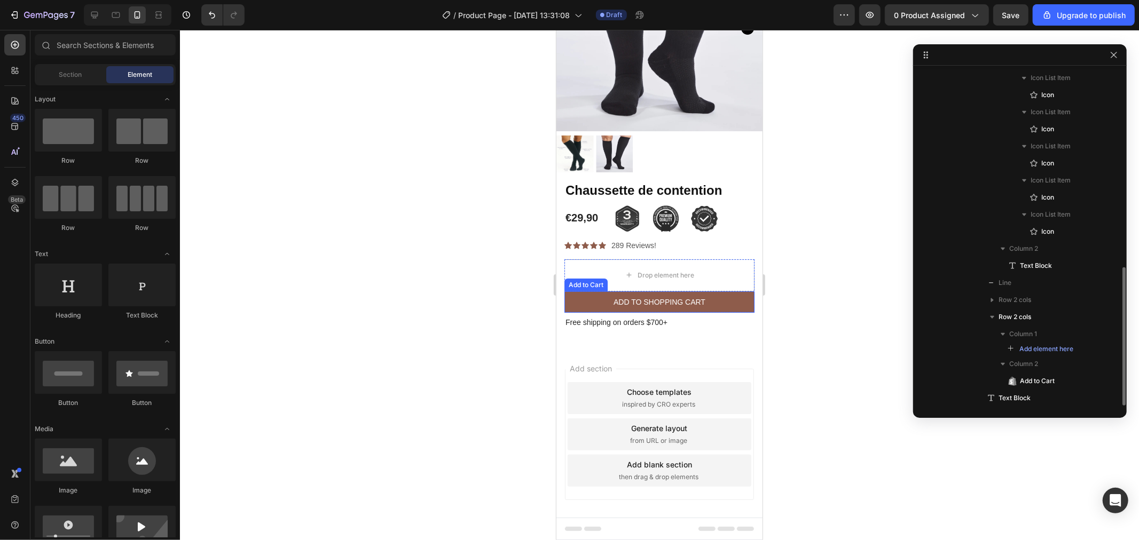
click at [627, 317] on p "Free shipping on orders $700+" at bounding box center [659, 322] width 188 height 10
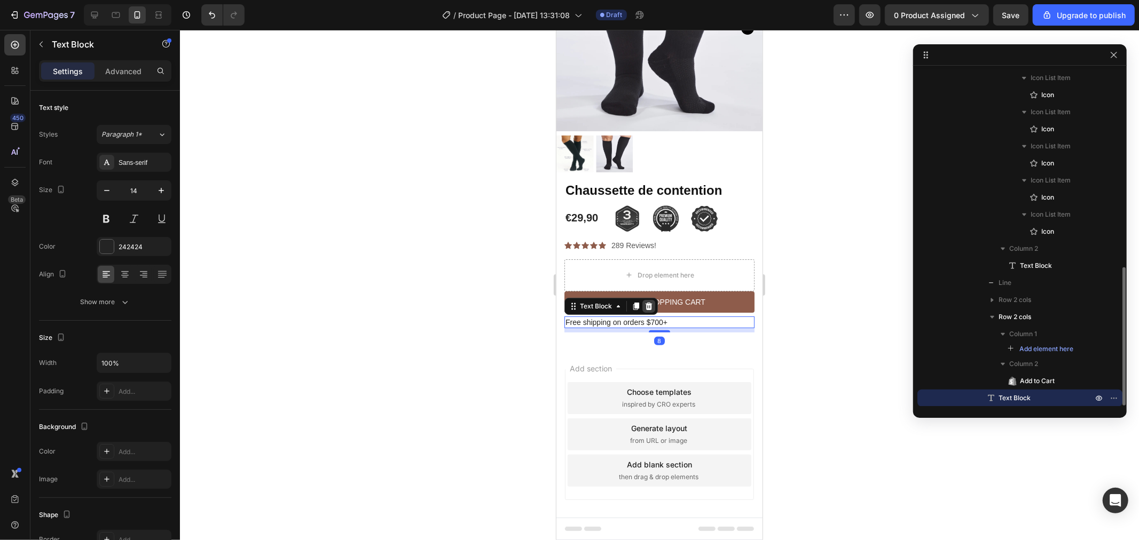
click at [649, 302] on icon at bounding box center [648, 306] width 9 height 9
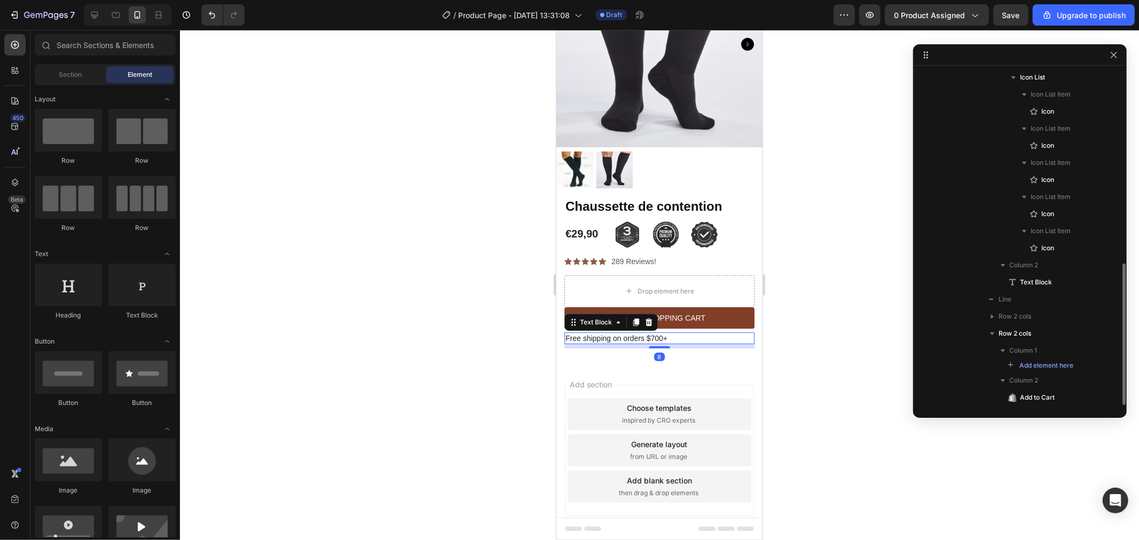
scroll to position [462, 0]
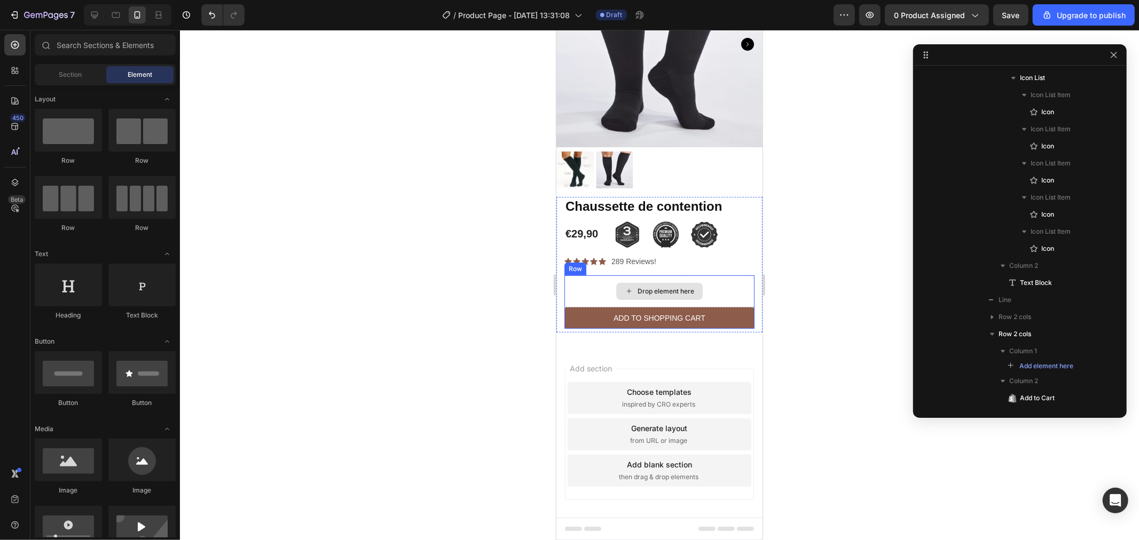
click at [593, 275] on div "Drop element here" at bounding box center [659, 291] width 190 height 32
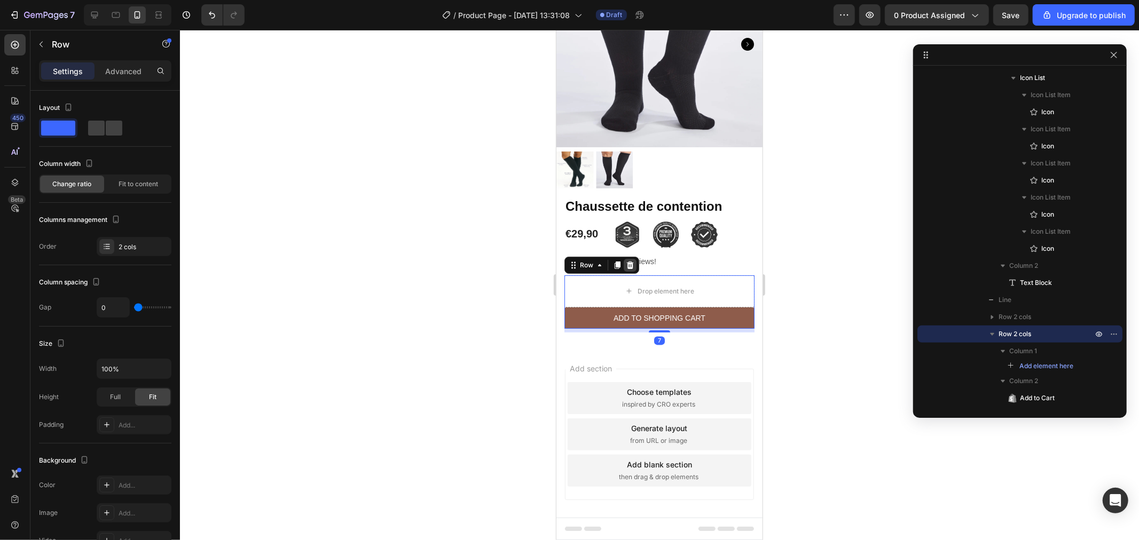
click at [629, 260] on icon at bounding box center [629, 263] width 7 height 7
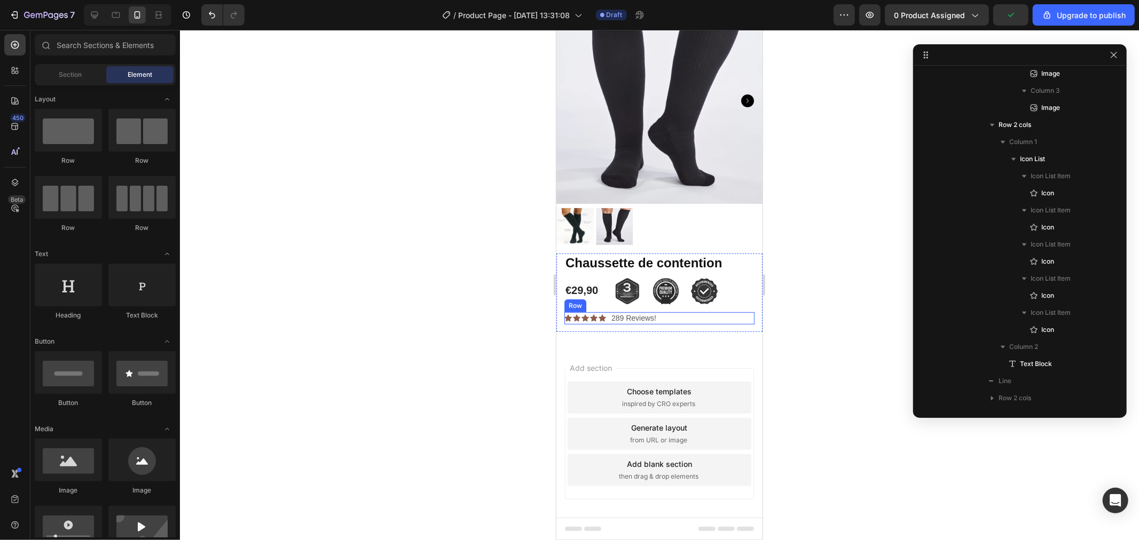
click at [676, 312] on div "Icon Icon Icon Icon Icon Icon List 289 Reviews! Text Block Row" at bounding box center [659, 318] width 190 height 12
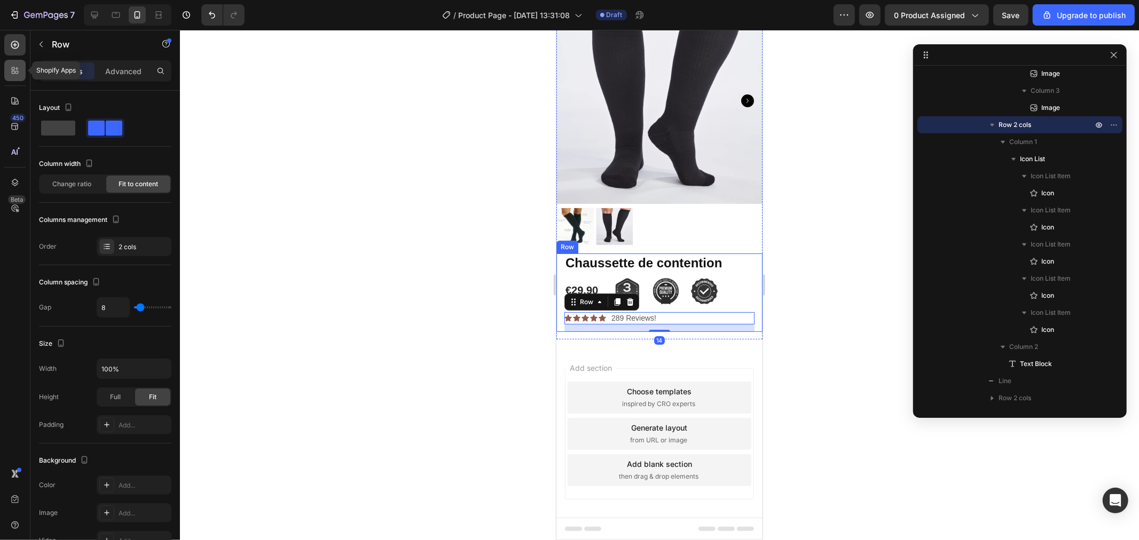
click at [18, 71] on icon at bounding box center [16, 72] width 3 height 3
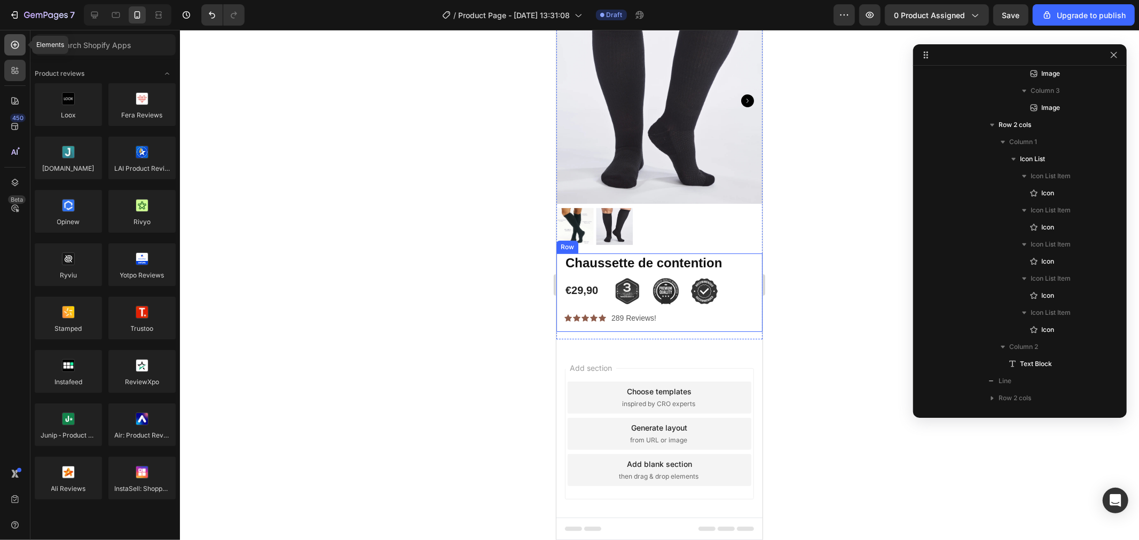
click at [18, 46] on icon at bounding box center [15, 45] width 8 height 8
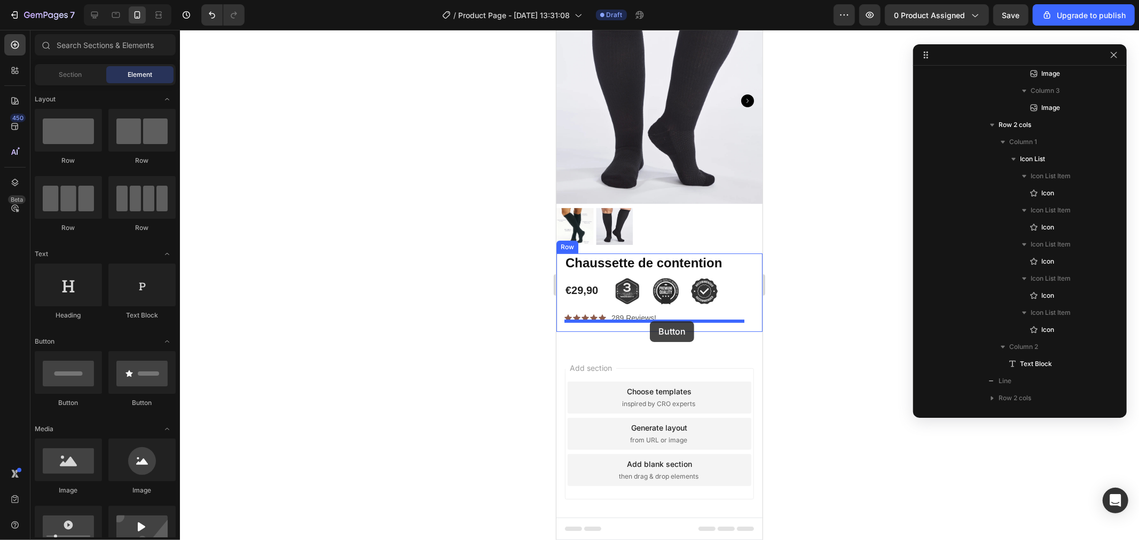
drag, startPoint x: 812, startPoint y: 403, endPoint x: 649, endPoint y: 321, distance: 182.4
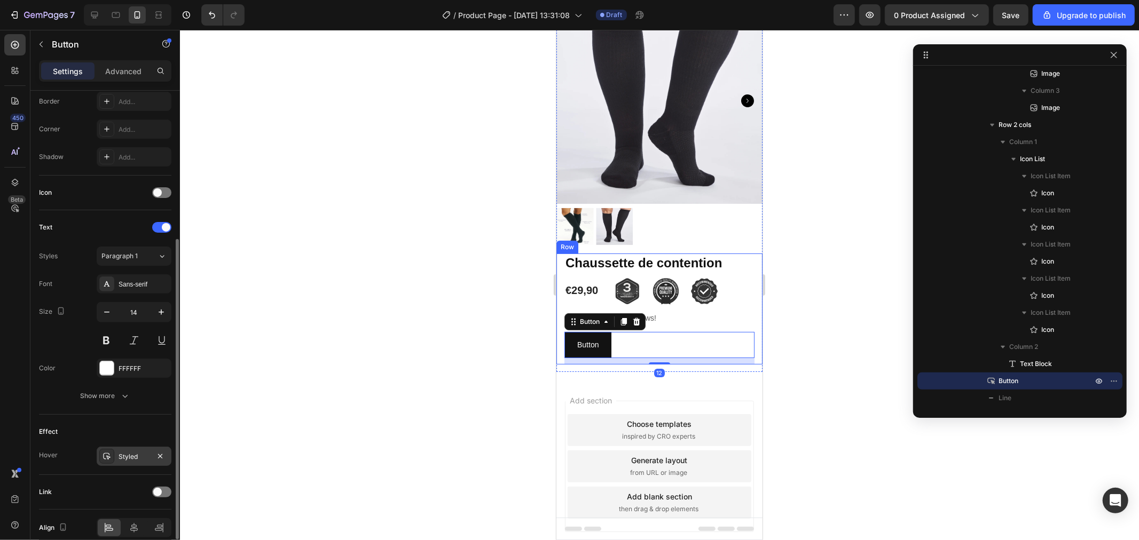
scroll to position [286, 0]
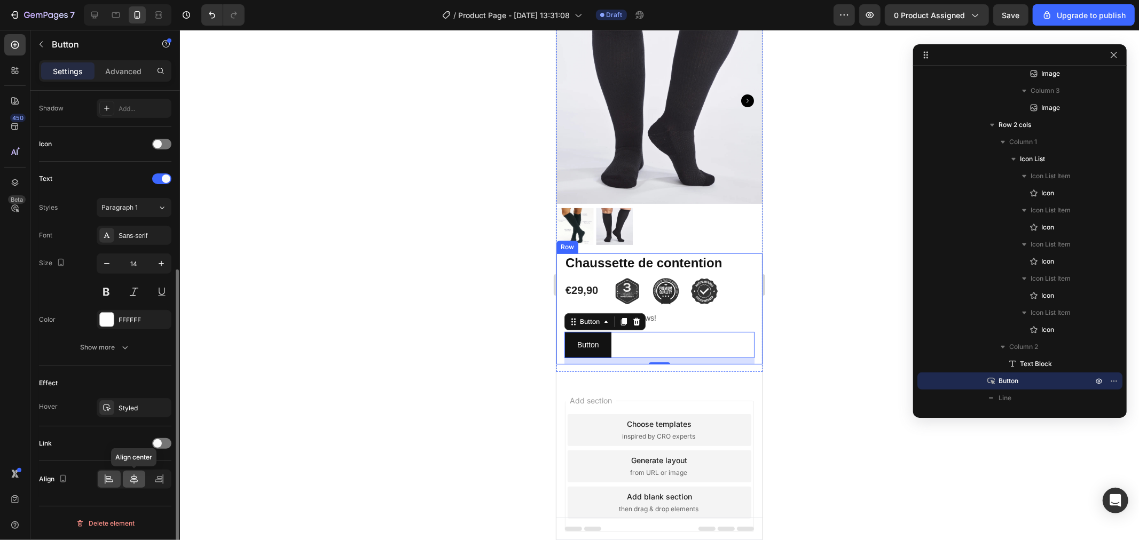
click at [137, 482] on icon at bounding box center [134, 479] width 11 height 11
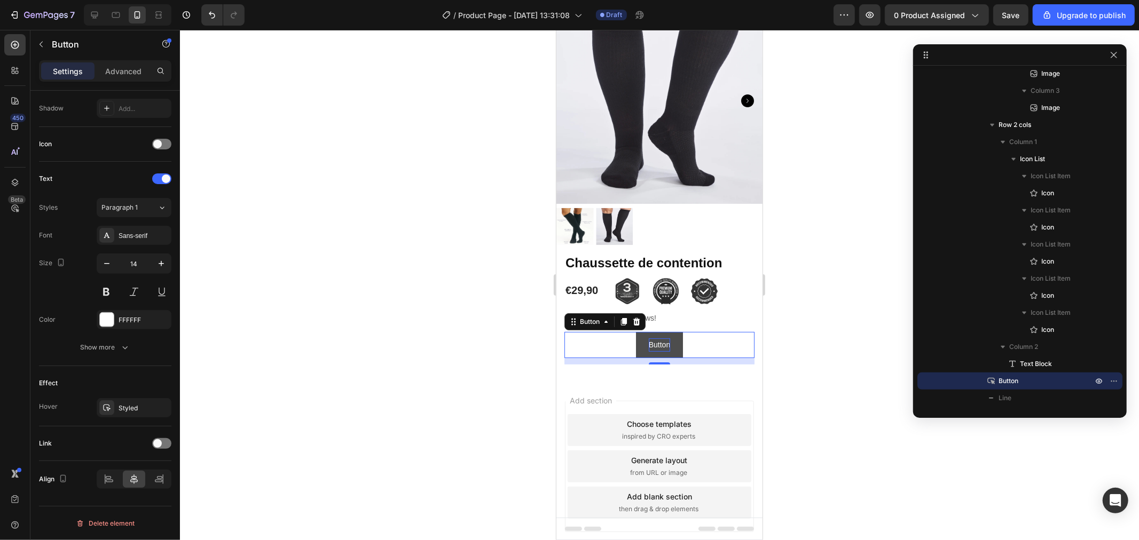
click at [656, 338] on p "Button" at bounding box center [658, 344] width 21 height 13
click at [628, 331] on button "AJOUTER" at bounding box center [658, 344] width 60 height 26
click at [622, 331] on button "AJOUTER AU" at bounding box center [658, 344] width 73 height 26
click at [608, 331] on button "AJOUTER AU PANIER" at bounding box center [659, 344] width 102 height 26
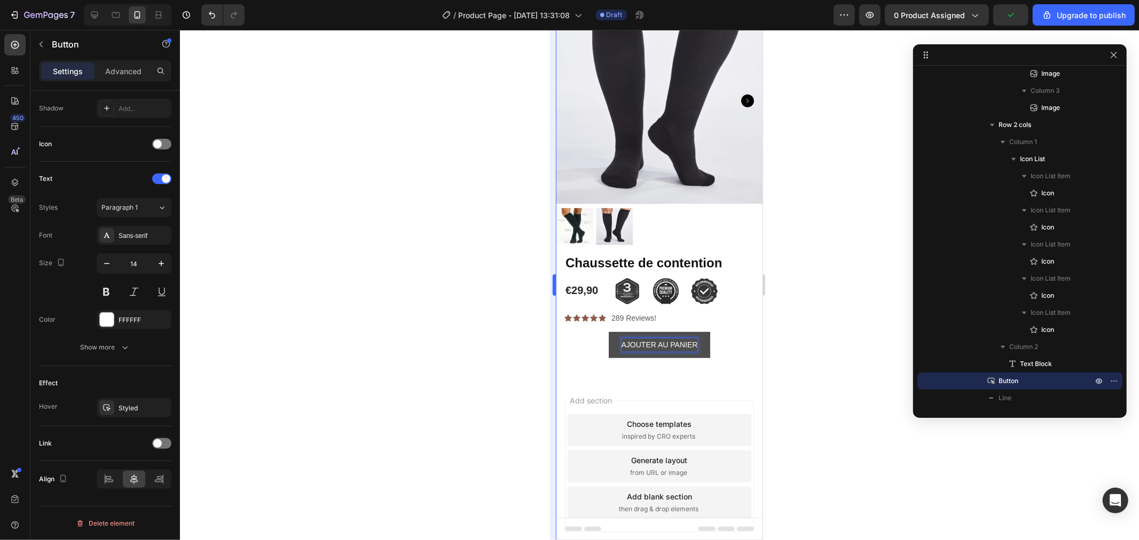
drag, startPoint x: 491, startPoint y: 342, endPoint x: 554, endPoint y: 346, distance: 62.6
click at [493, 343] on div at bounding box center [659, 285] width 959 height 510
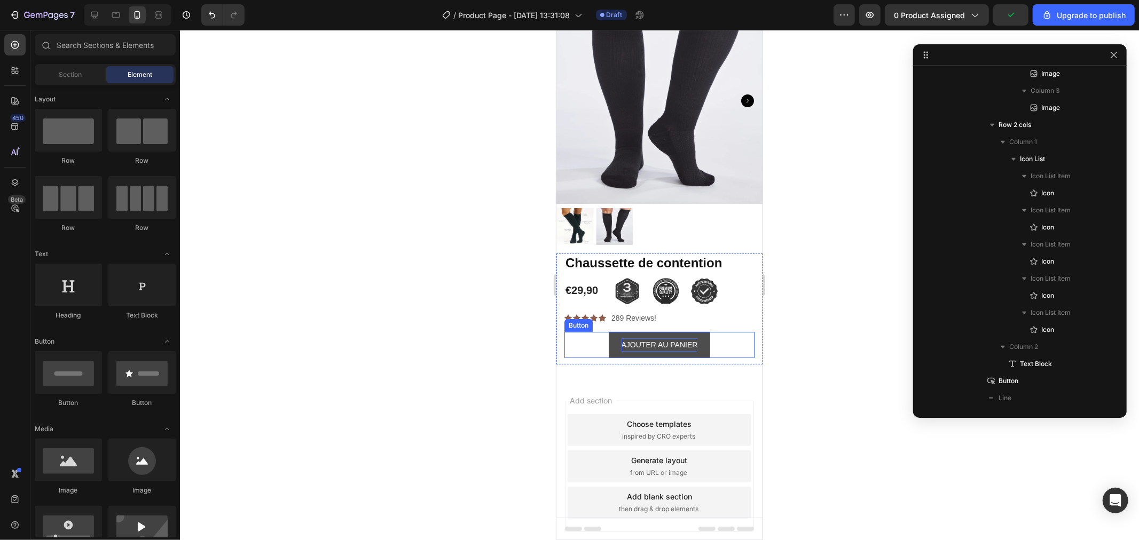
click at [608, 336] on button "AJOUTER AU PANIER" at bounding box center [659, 344] width 102 height 26
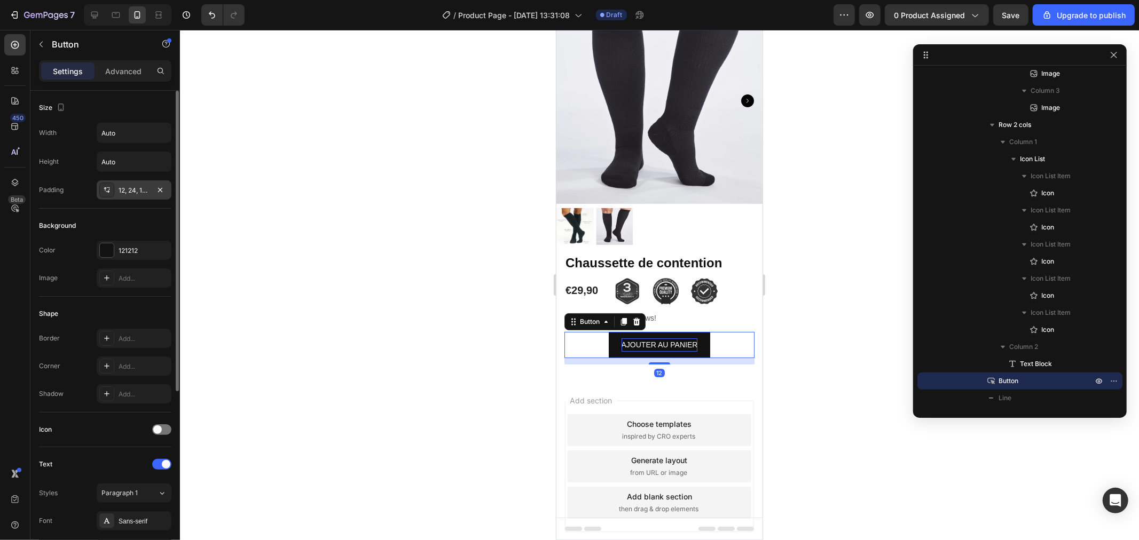
click at [116, 187] on div "12, 24, 12, 24" at bounding box center [134, 189] width 75 height 19
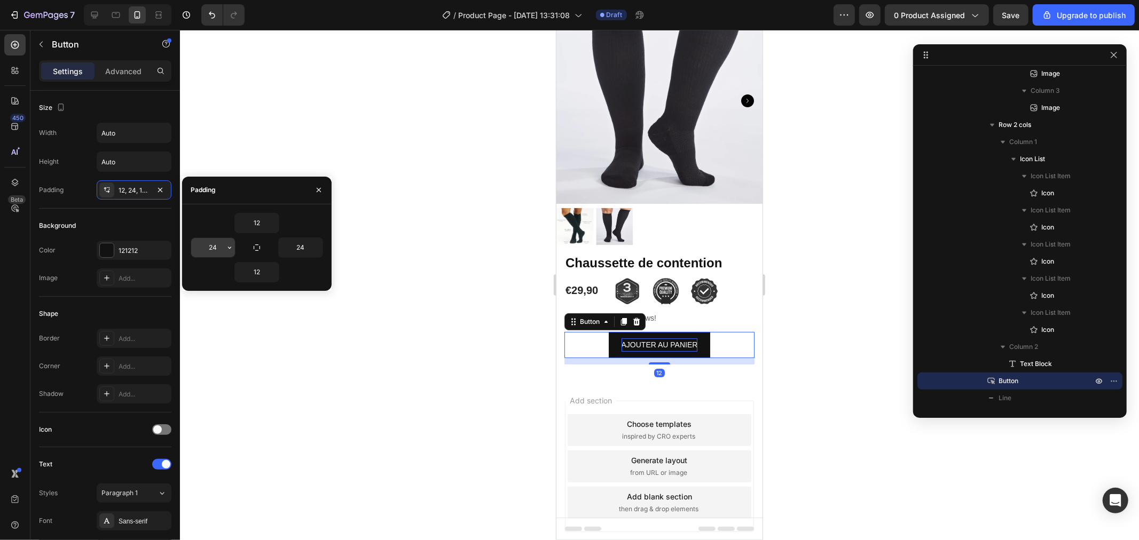
click at [219, 247] on input "24" at bounding box center [213, 247] width 44 height 19
type input "45"
type input "65"
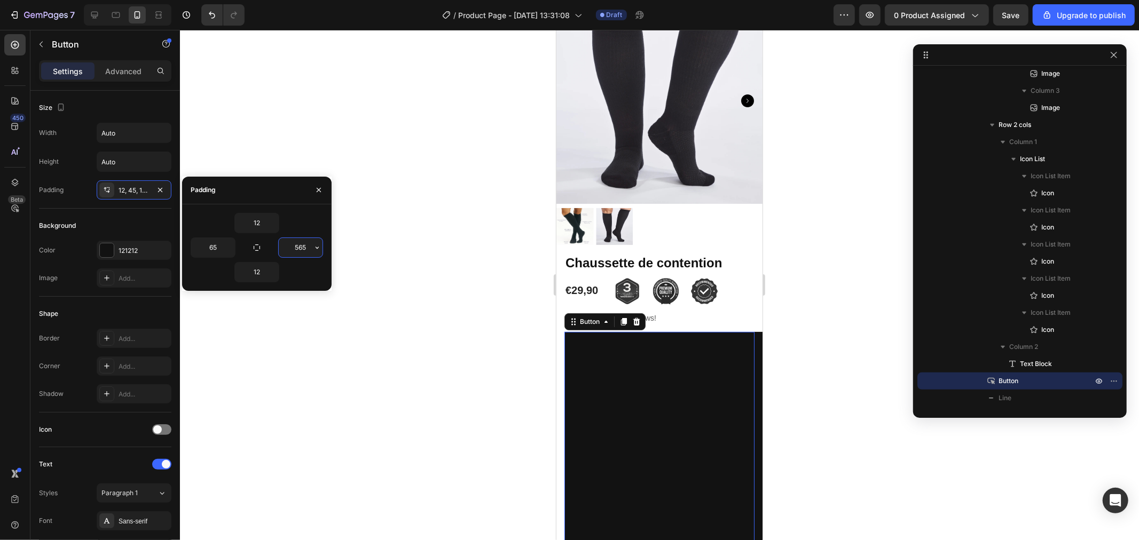
click at [297, 246] on input "565" at bounding box center [301, 247] width 44 height 19
type input "65"
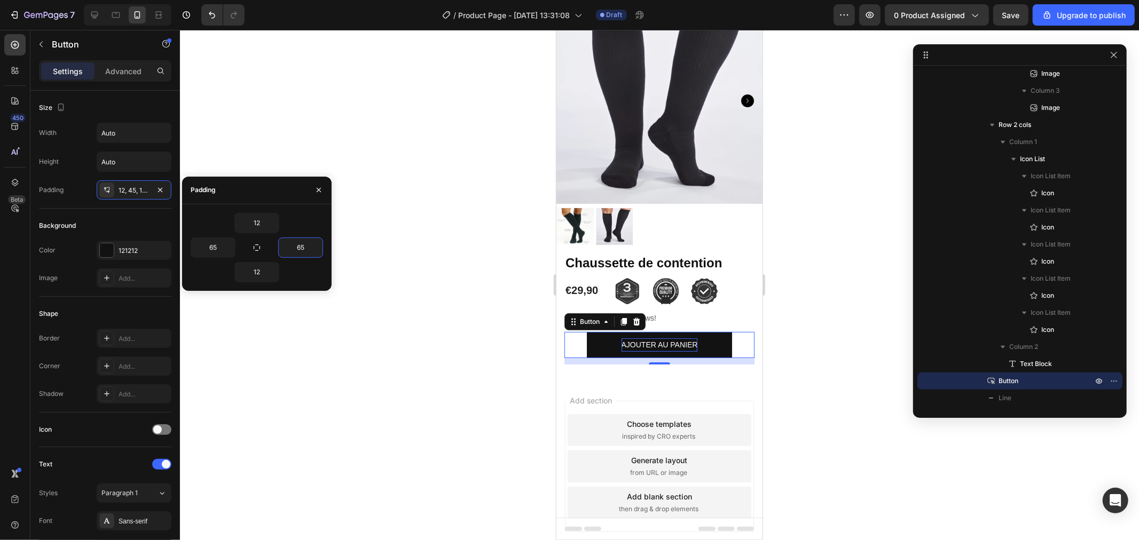
click at [399, 275] on div at bounding box center [659, 285] width 959 height 510
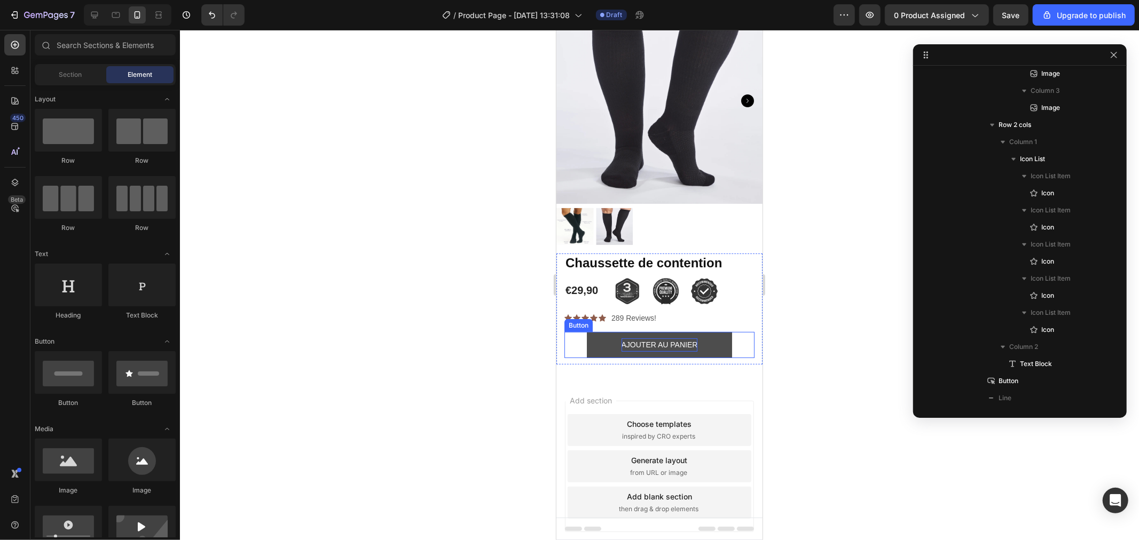
click at [601, 334] on button "AJOUTER AU PANIER" at bounding box center [659, 344] width 146 height 26
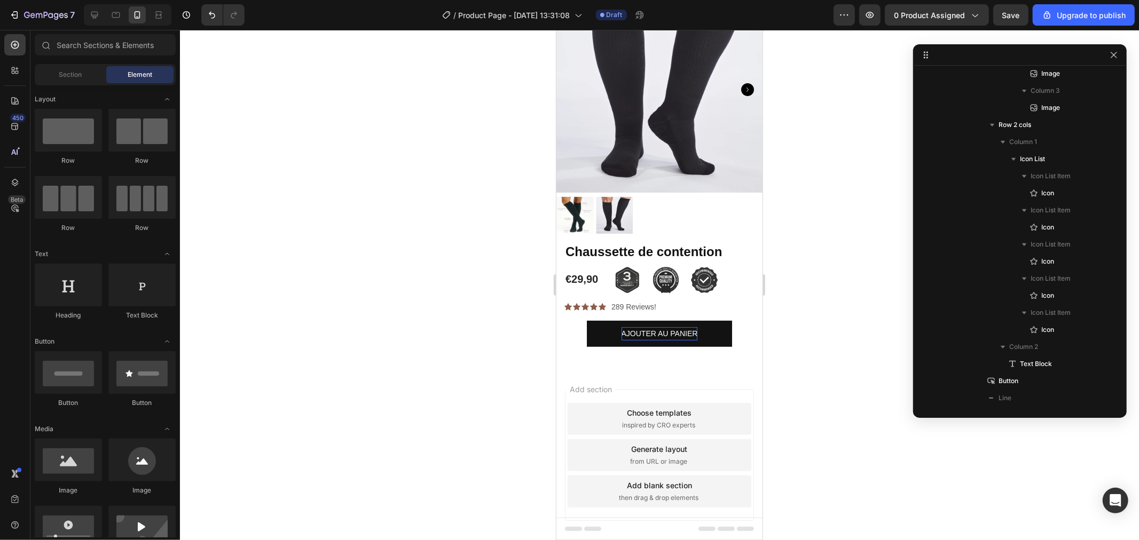
scroll to position [86, 0]
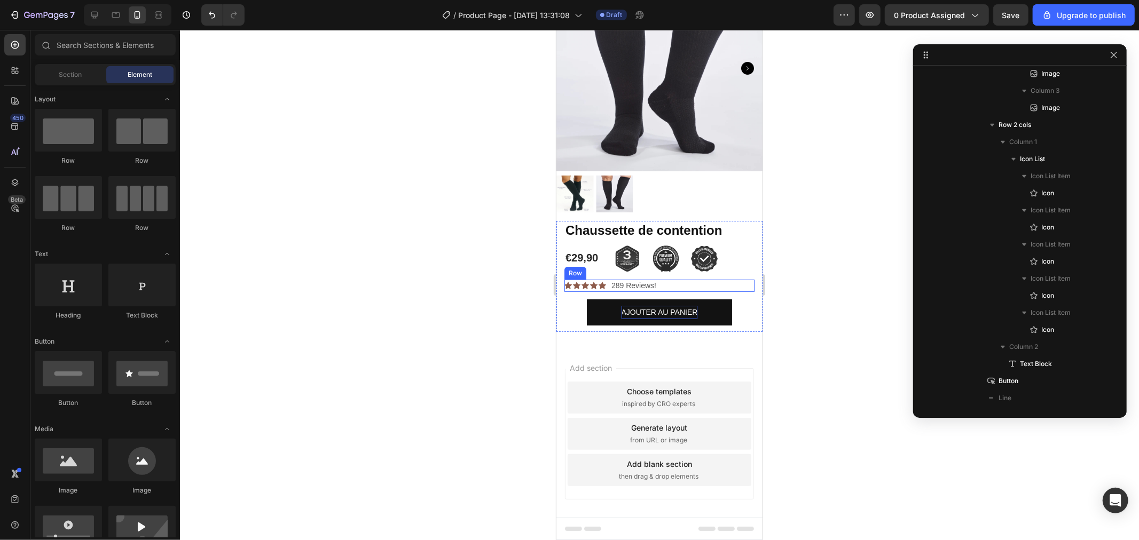
click at [706, 279] on div "Icon Icon Icon Icon Icon Icon List 289 Reviews! Text Block Row" at bounding box center [659, 285] width 190 height 12
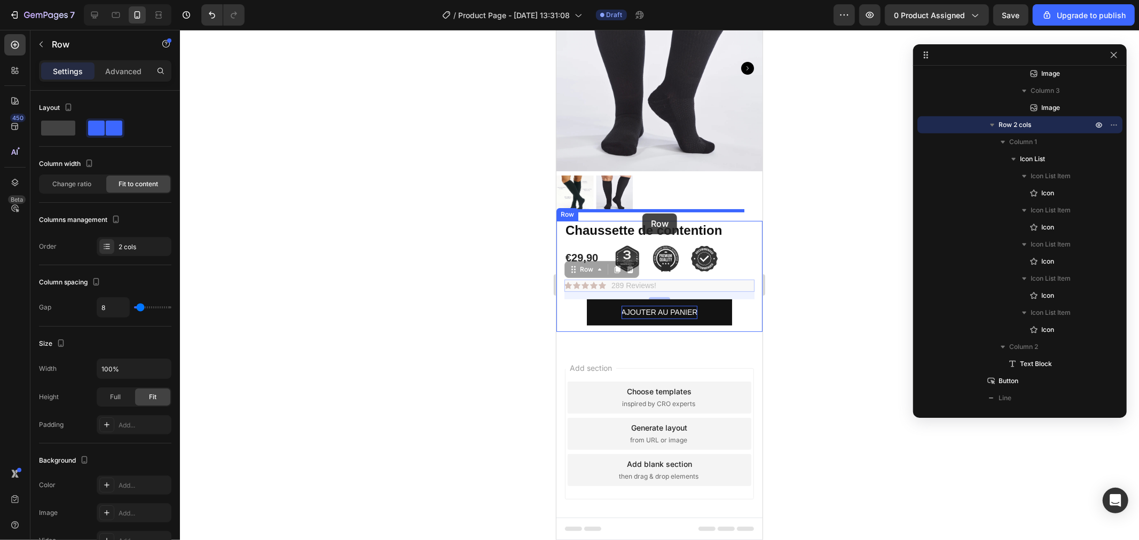
drag, startPoint x: 665, startPoint y: 274, endPoint x: 642, endPoint y: 213, distance: 65.2
click at [642, 213] on div "Mobile ( 386 px) iPhone 13 Mini iPhone 13 Pro iPhone 11 Pro Max iPhone 15 Pro M…" at bounding box center [659, 246] width 206 height 607
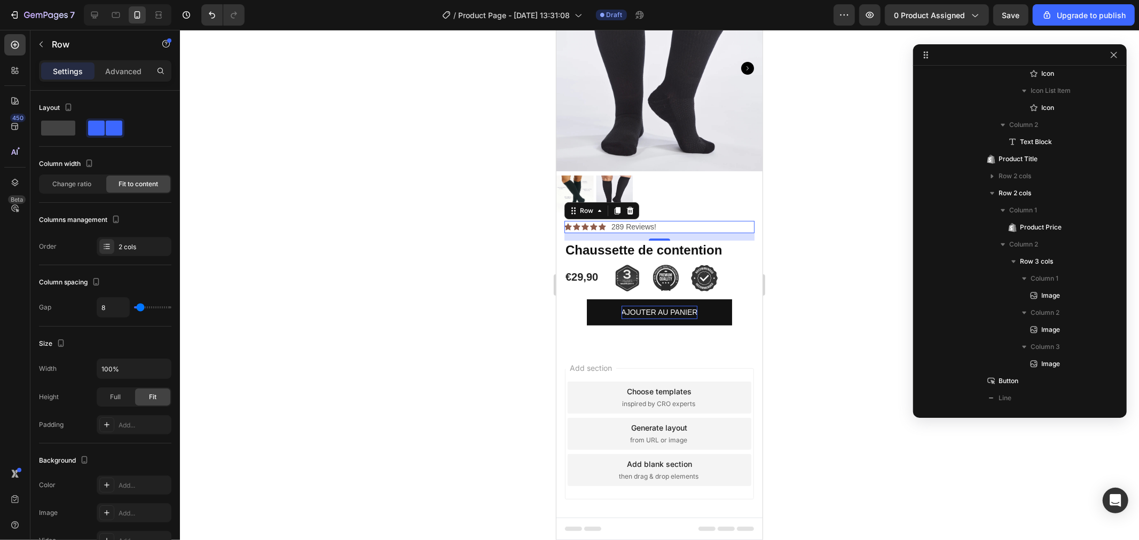
click at [528, 258] on div at bounding box center [659, 285] width 959 height 510
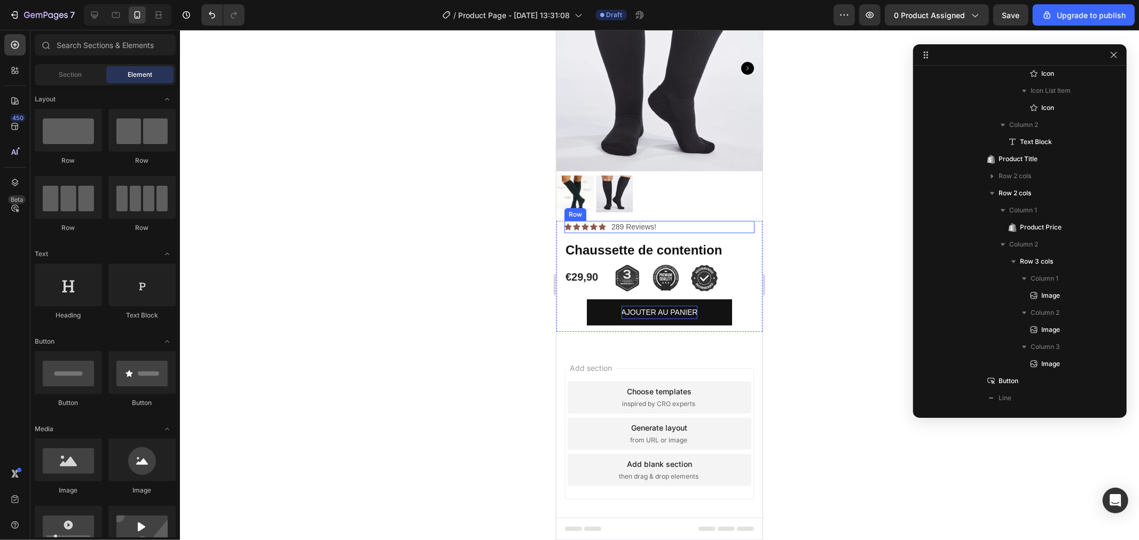
click at [665, 220] on div "Icon Icon Icon Icon Icon Icon List 289 Reviews! Text Block Row" at bounding box center [659, 226] width 190 height 12
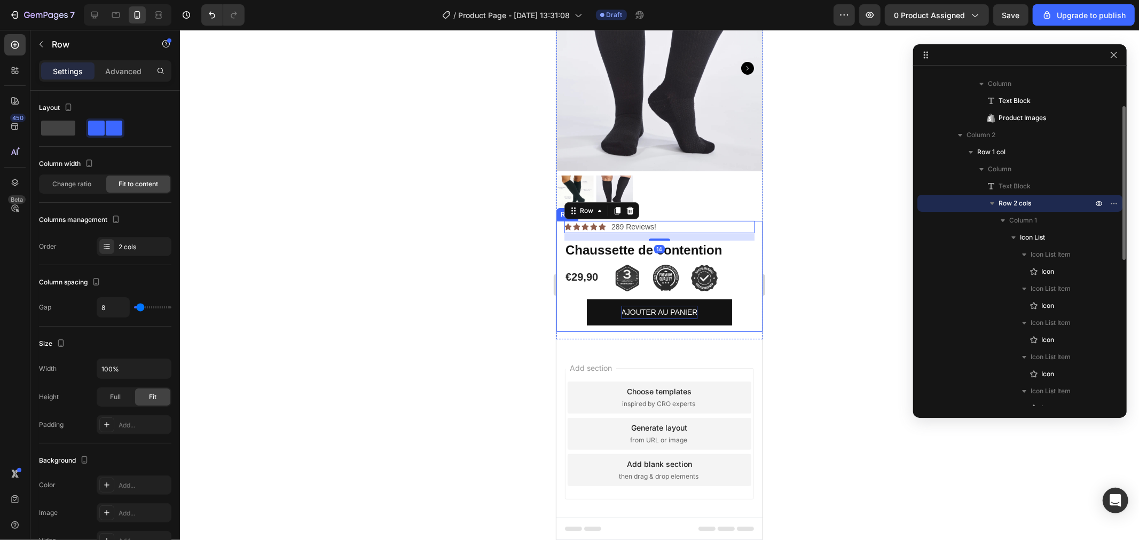
click at [479, 243] on div at bounding box center [659, 285] width 959 height 510
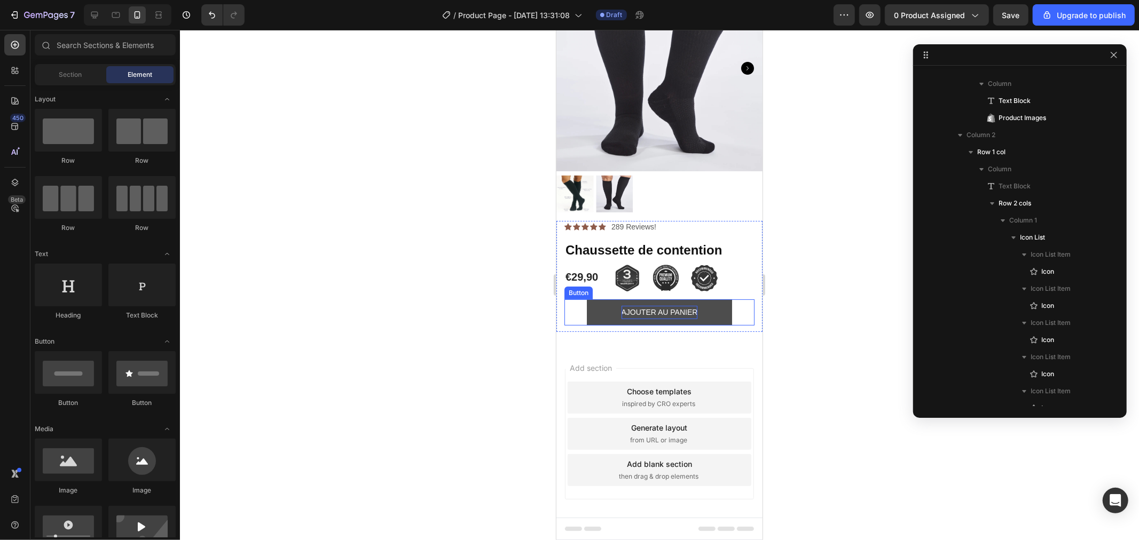
click at [593, 301] on button "AJOUTER AU PANIER" at bounding box center [659, 312] width 146 height 26
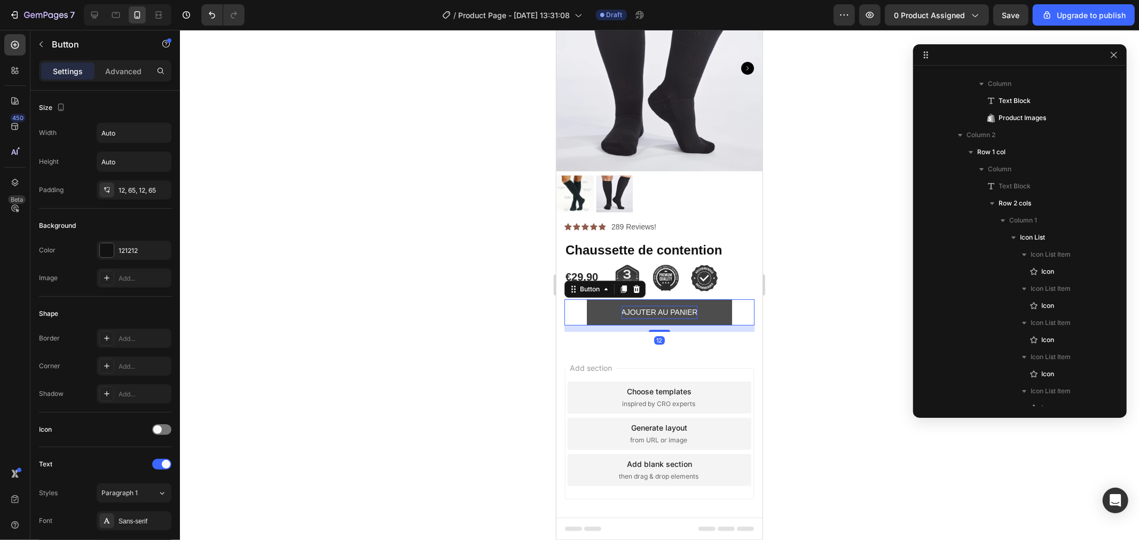
scroll to position [398, 0]
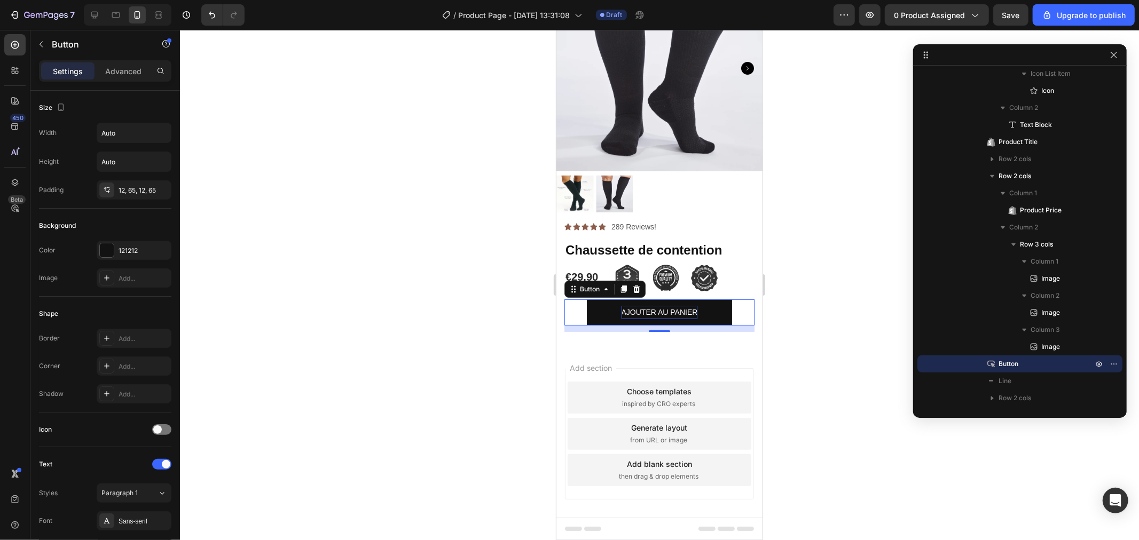
drag, startPoint x: 425, startPoint y: 291, endPoint x: 440, endPoint y: 284, distance: 16.7
click at [426, 290] on div at bounding box center [659, 285] width 959 height 510
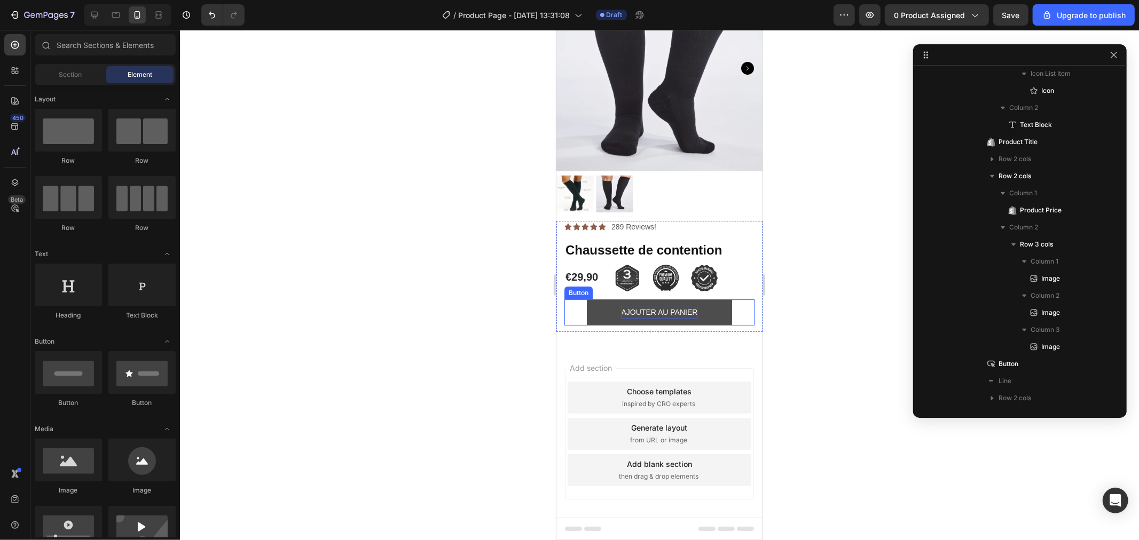
click at [616, 313] on button "AJOUTER AU PANIER" at bounding box center [659, 312] width 146 height 26
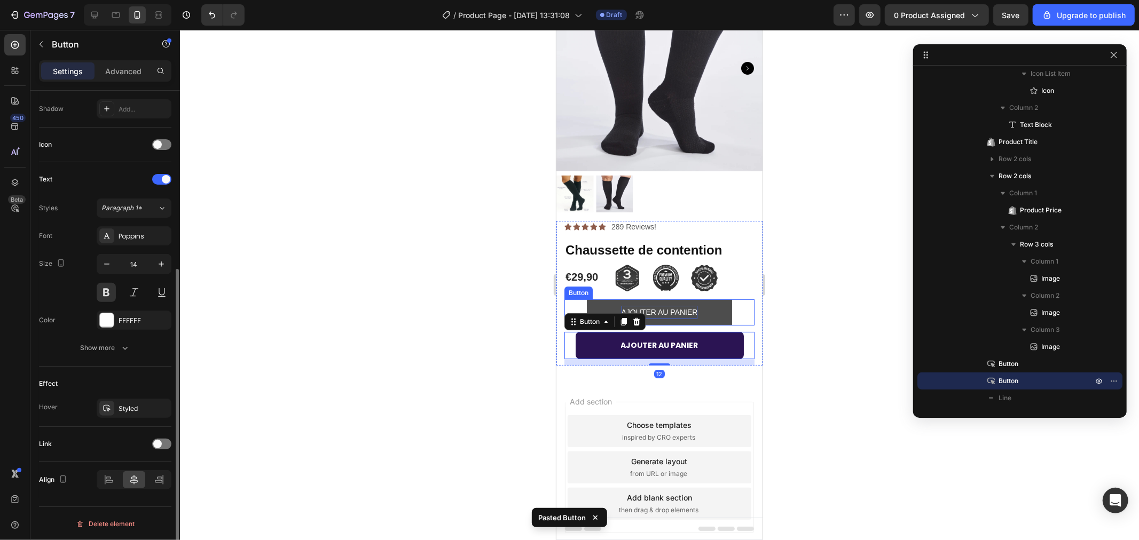
click at [724, 299] on button "AJOUTER AU PANIER" at bounding box center [659, 312] width 146 height 26
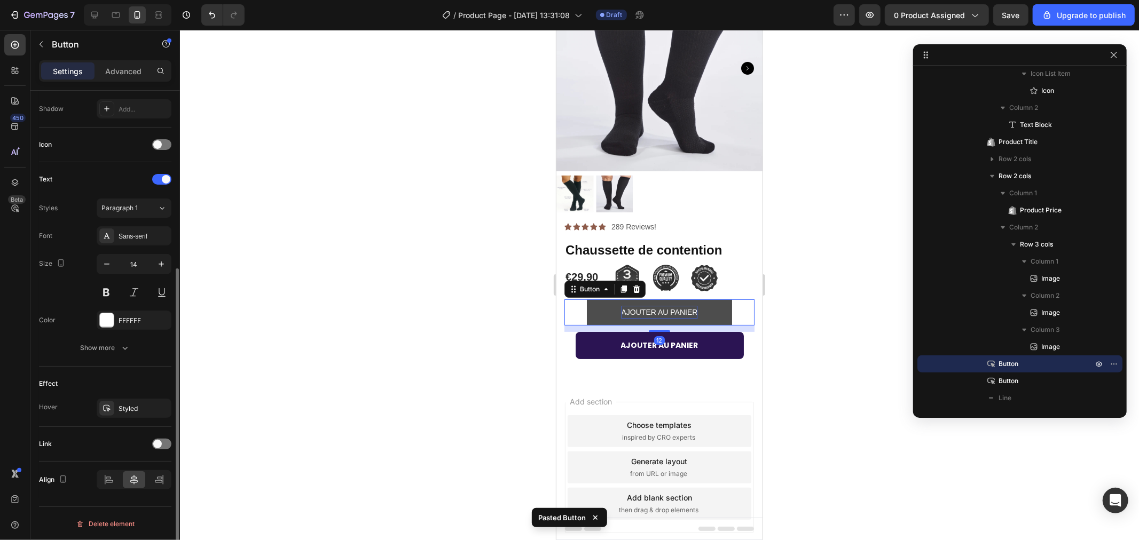
scroll to position [285, 0]
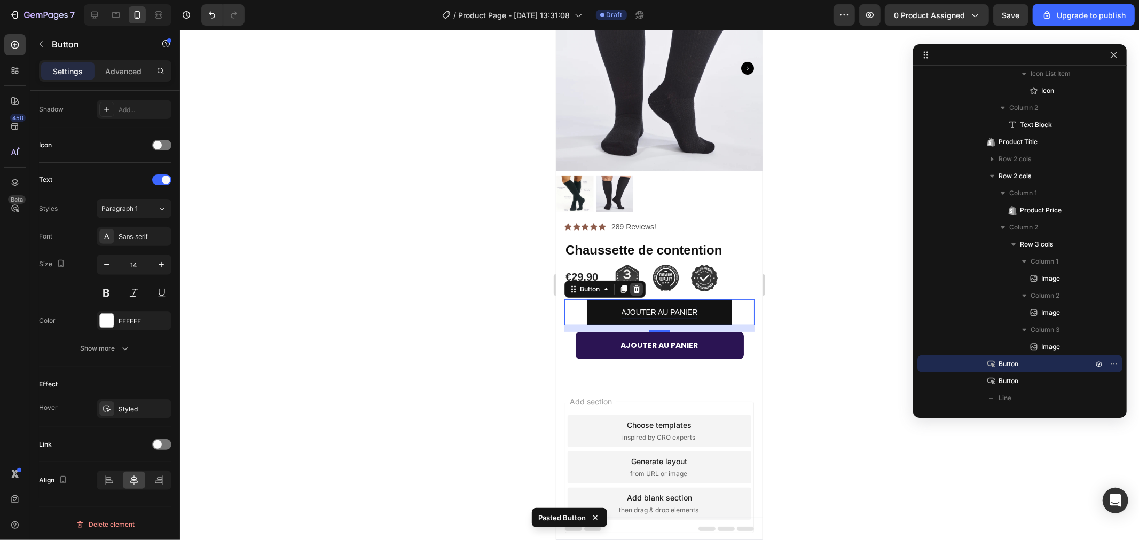
click at [634, 285] on icon at bounding box center [636, 288] width 7 height 7
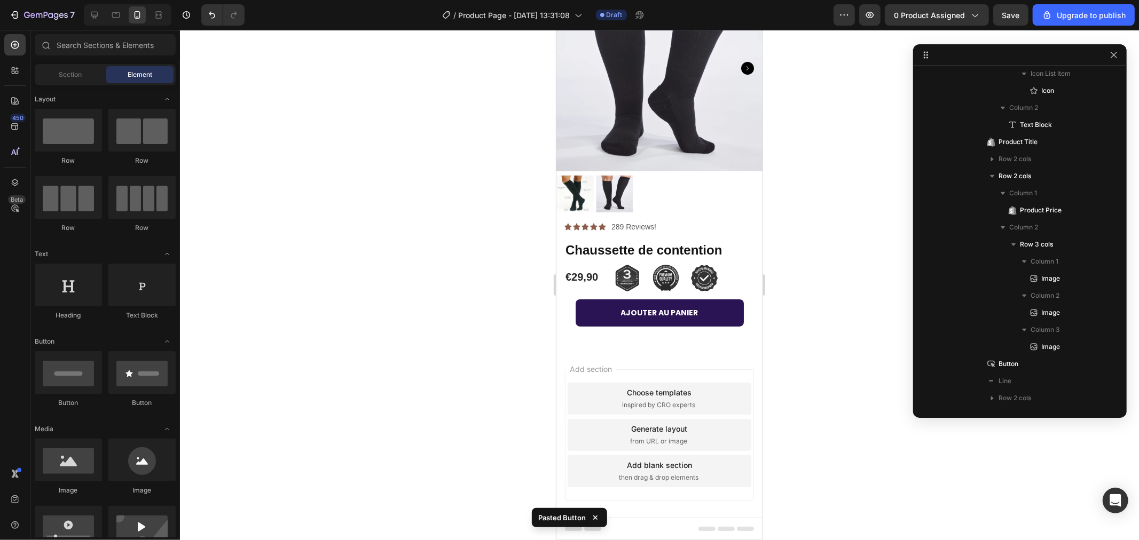
click at [819, 313] on div at bounding box center [659, 285] width 959 height 510
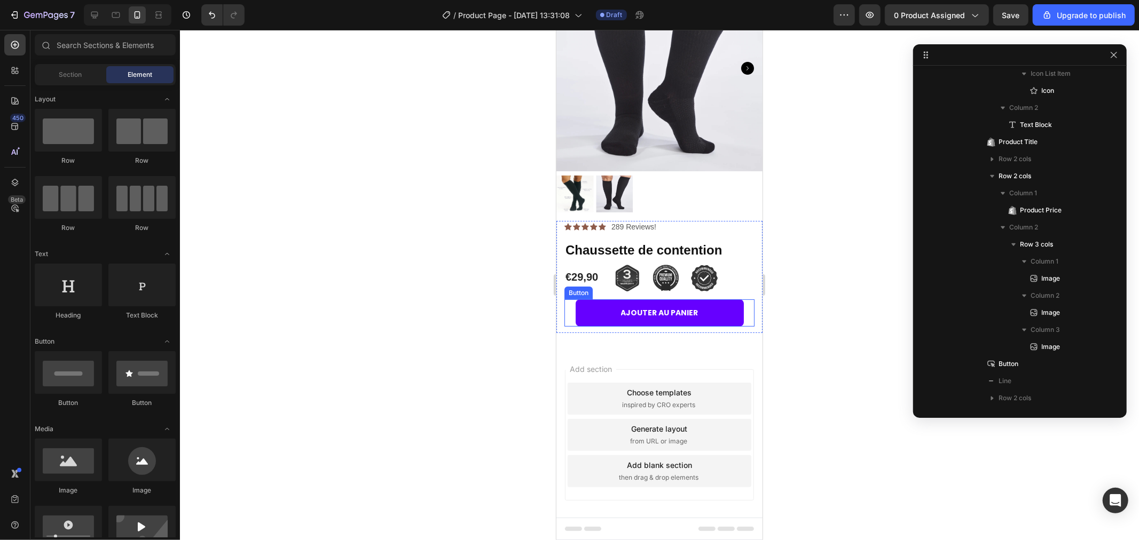
click at [629, 315] on button "AJOUTER AU PANIER" at bounding box center [659, 312] width 168 height 27
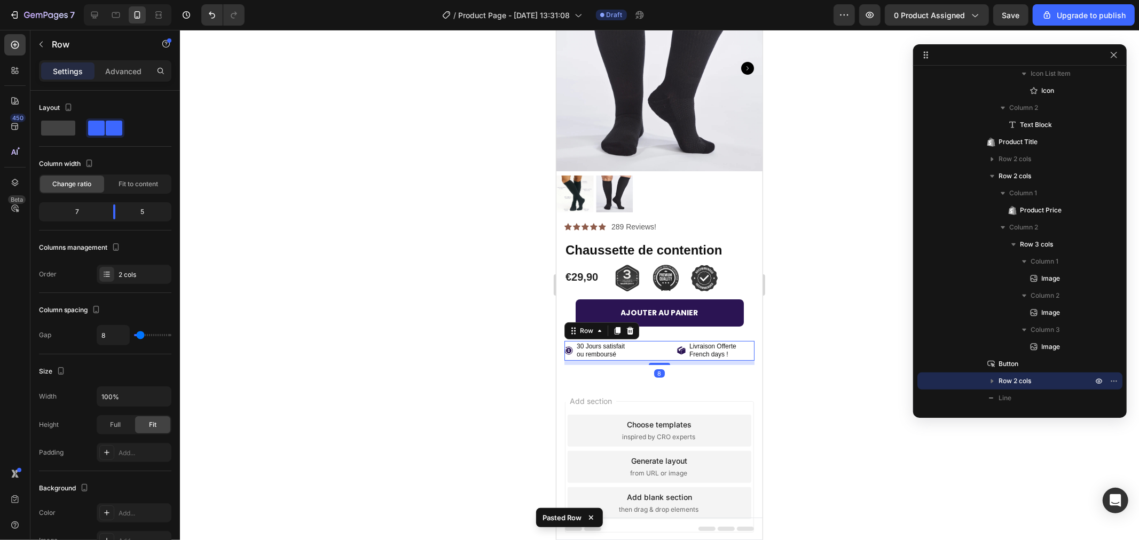
click at [825, 341] on div at bounding box center [659, 285] width 959 height 510
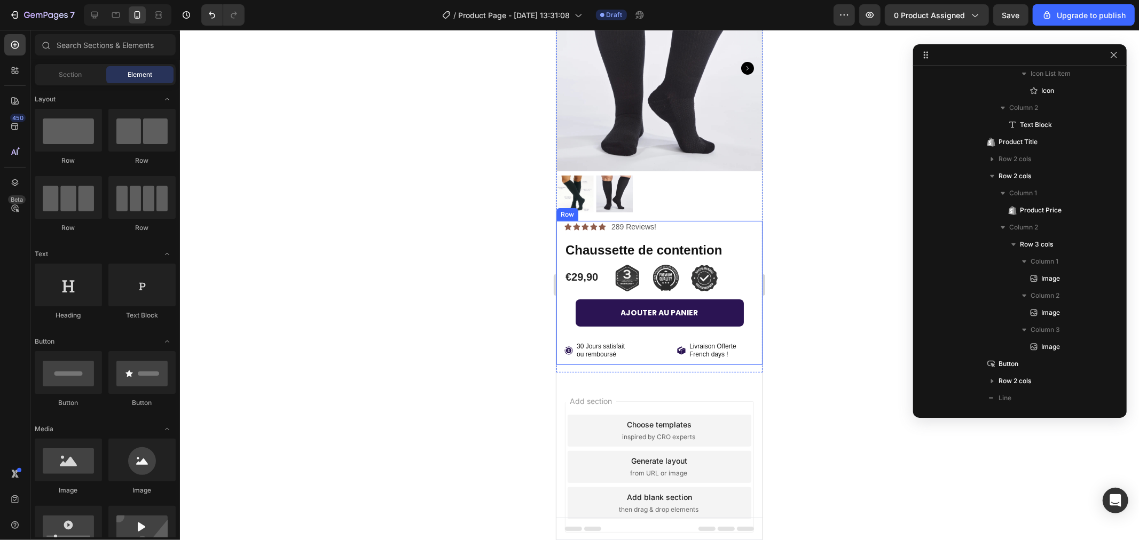
click at [745, 221] on div "Sale Text Block Icon Icon Icon Icon Icon Icon List 289 Reviews! Text Block Row …" at bounding box center [659, 292] width 206 height 144
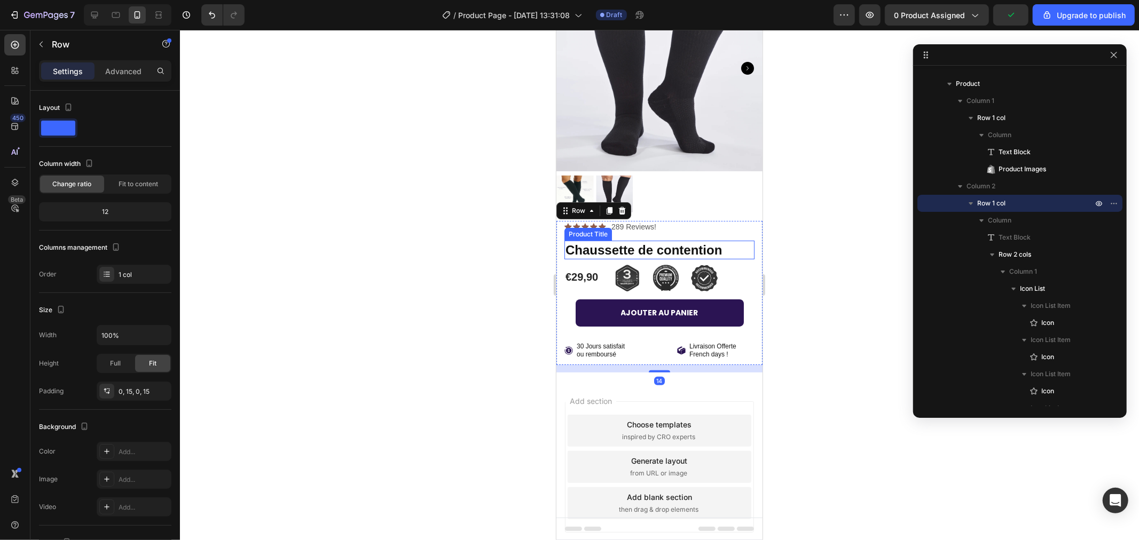
scroll to position [336, 0]
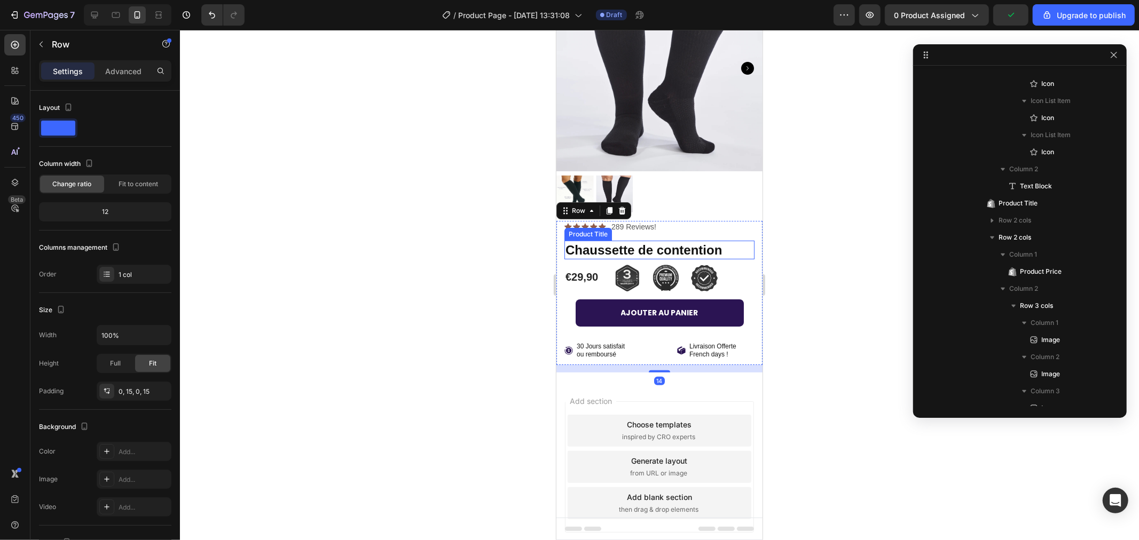
click at [708, 243] on h1 "Chaussette de contention" at bounding box center [659, 249] width 190 height 19
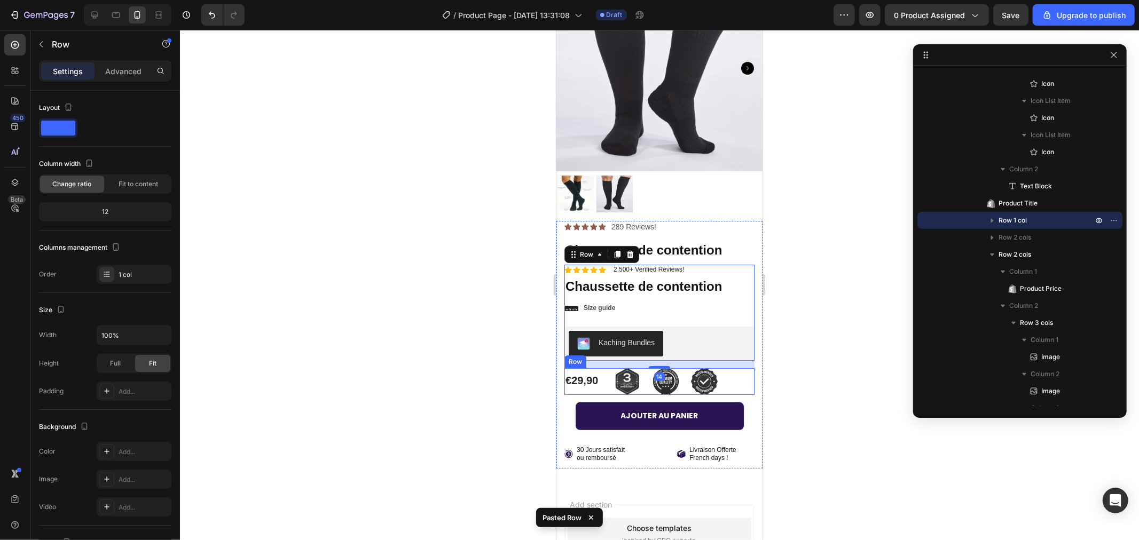
click at [724, 369] on div "€29,90 Product Price Product Price Image Image Image Row Row" at bounding box center [659, 381] width 190 height 27
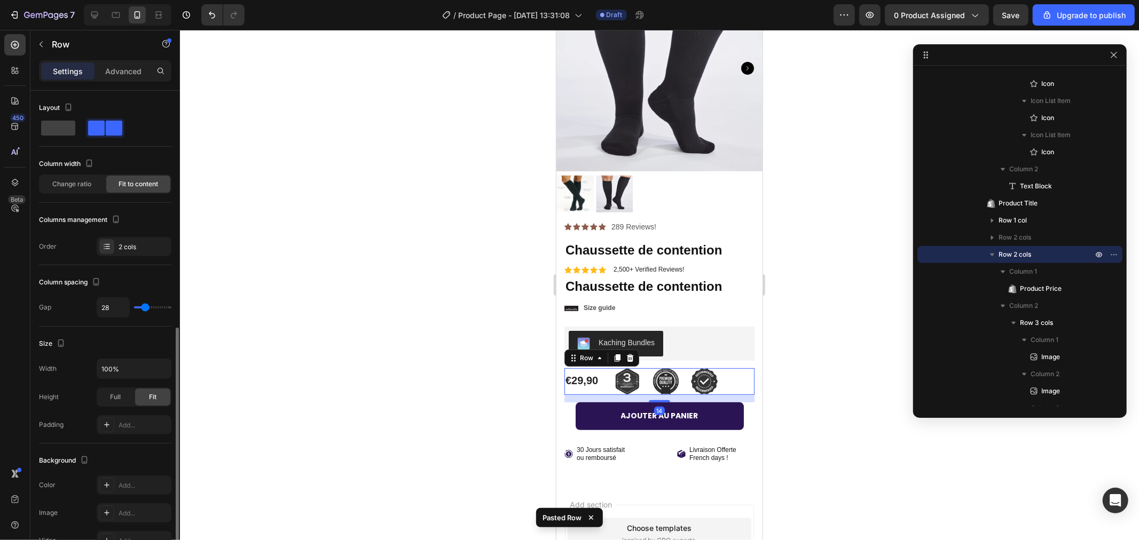
scroll to position [144, 0]
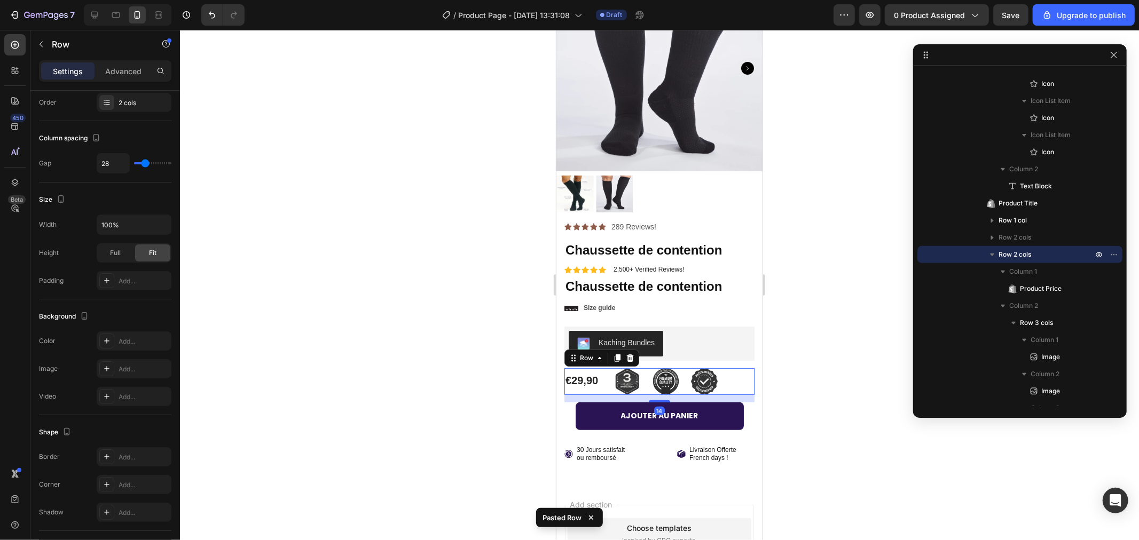
click at [628, 353] on icon at bounding box center [629, 357] width 9 height 9
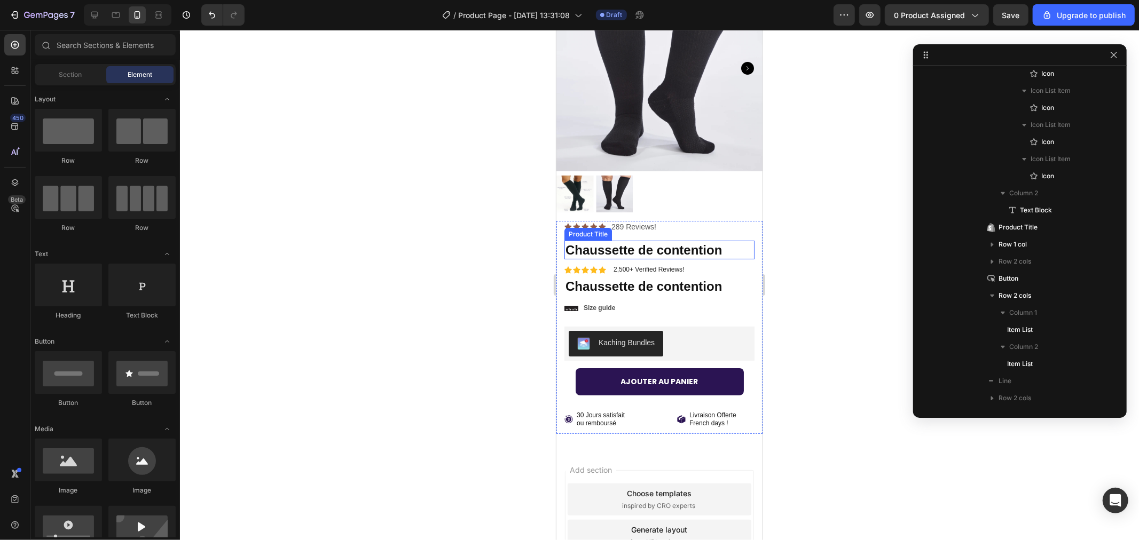
click at [707, 240] on h1 "Chaussette de contention" at bounding box center [659, 249] width 190 height 19
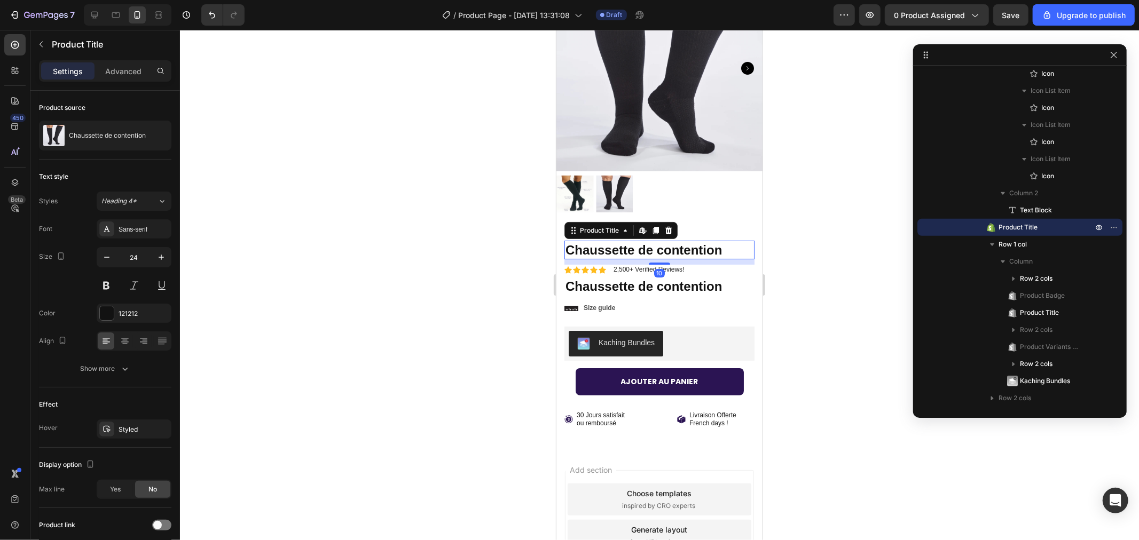
click at [669, 226] on icon at bounding box center [668, 229] width 7 height 7
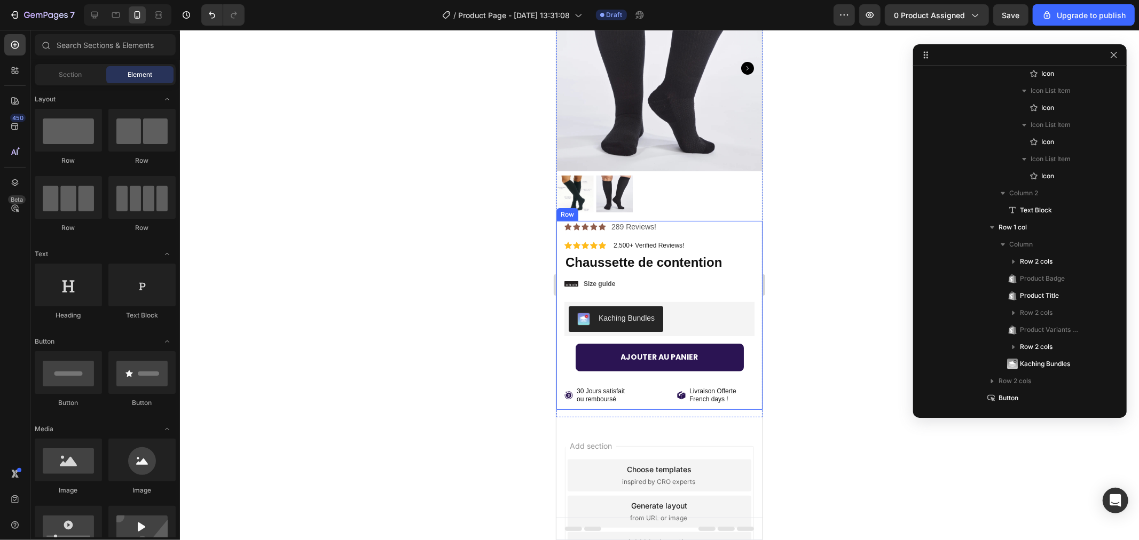
click at [644, 221] on div "289 Reviews!" at bounding box center [633, 226] width 47 height 12
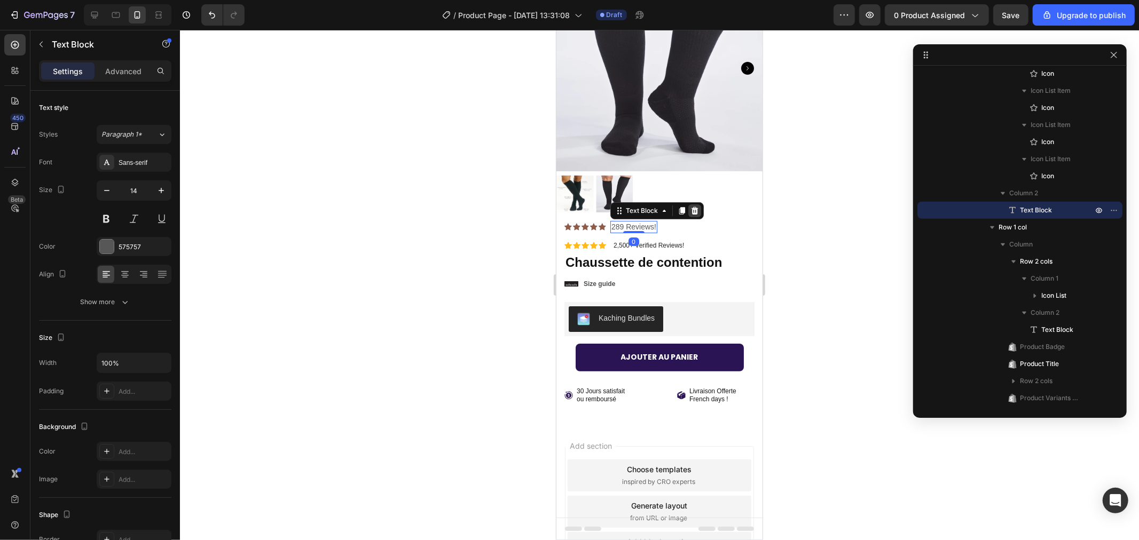
click at [691, 207] on icon at bounding box center [694, 210] width 7 height 7
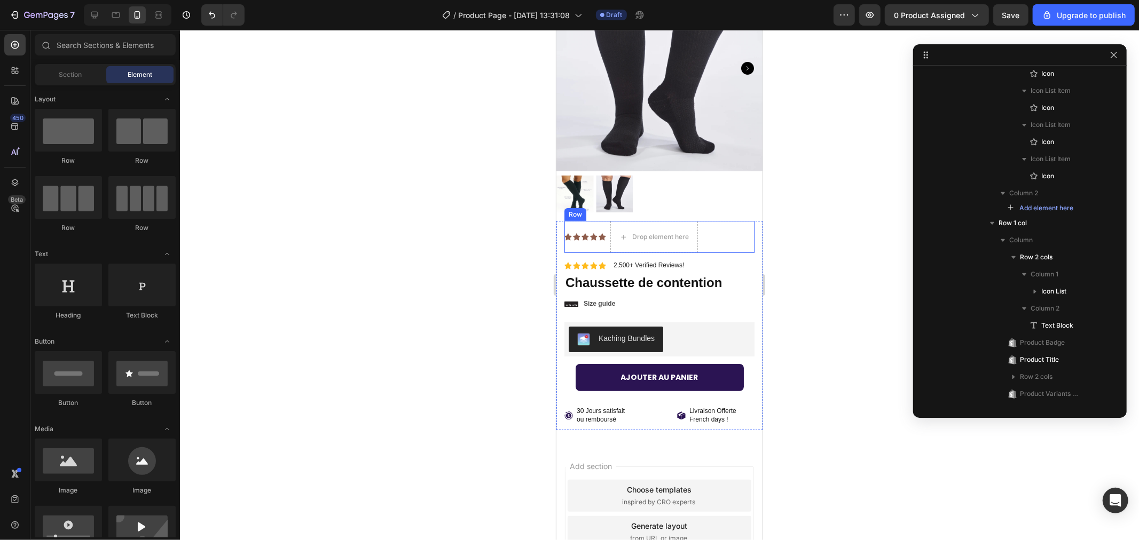
click at [571, 220] on div "Icon Icon Icon Icon Icon Icon List" at bounding box center [585, 236] width 42 height 32
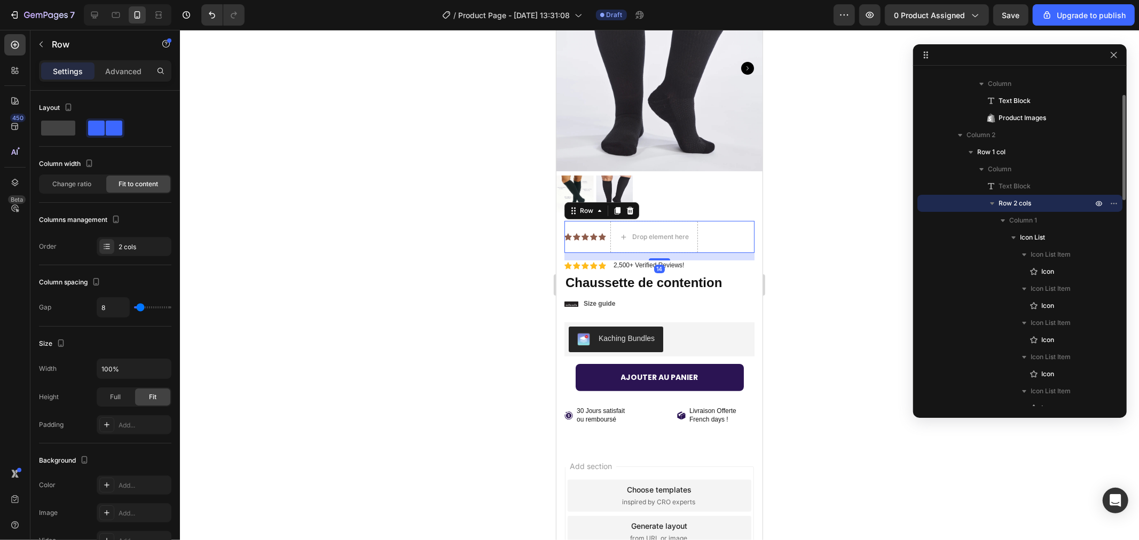
click at [630, 202] on div "Row" at bounding box center [601, 210] width 75 height 17
click at [631, 206] on icon at bounding box center [629, 210] width 9 height 9
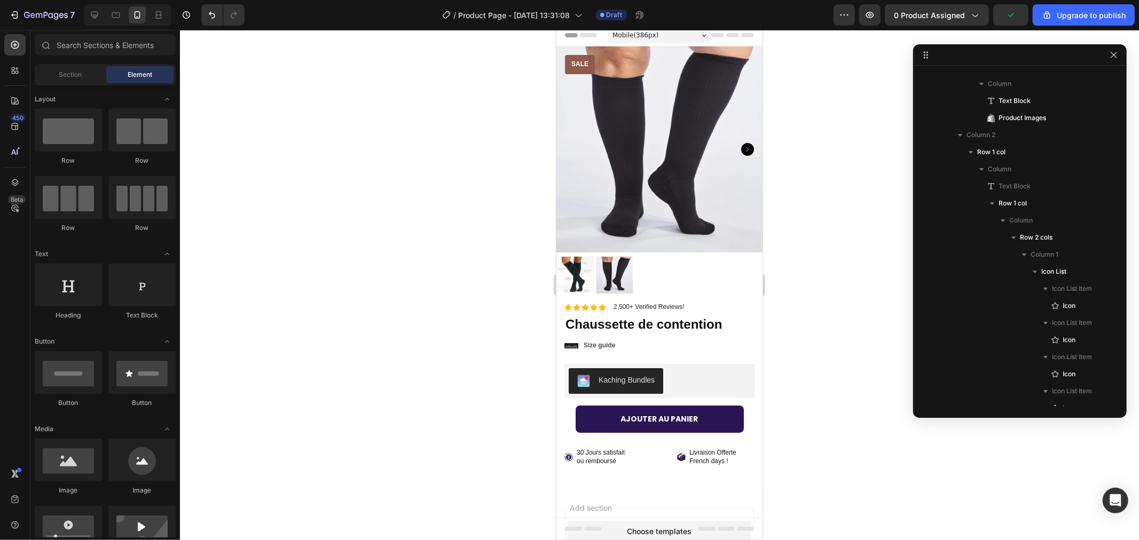
scroll to position [0, 0]
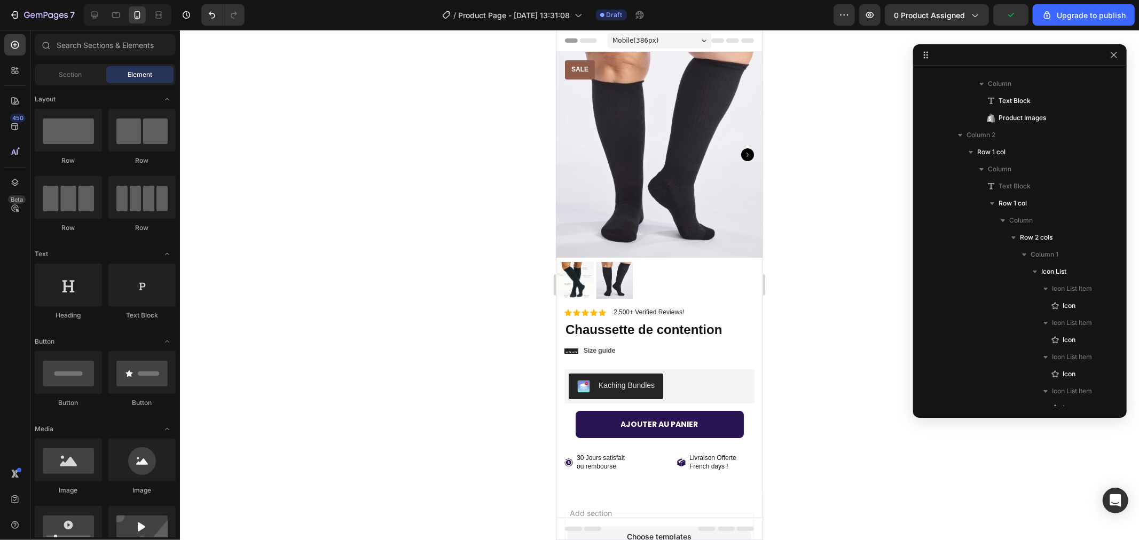
drag, startPoint x: 756, startPoint y: 179, endPoint x: 1319, endPoint y: 96, distance: 569.3
click at [573, 66] on p "Sale" at bounding box center [579, 69] width 17 height 9
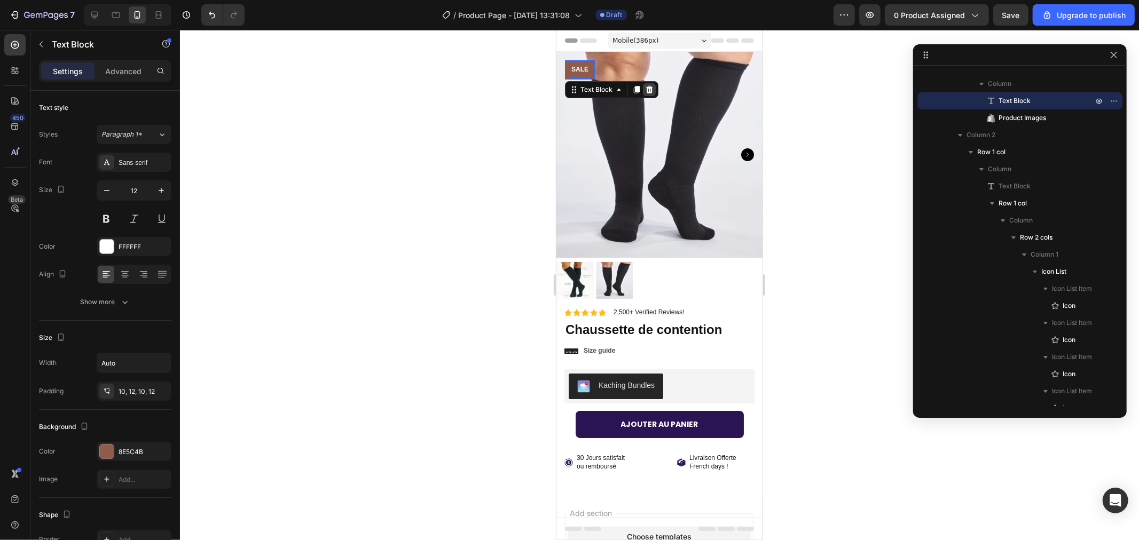
click at [649, 87] on icon at bounding box center [648, 88] width 7 height 7
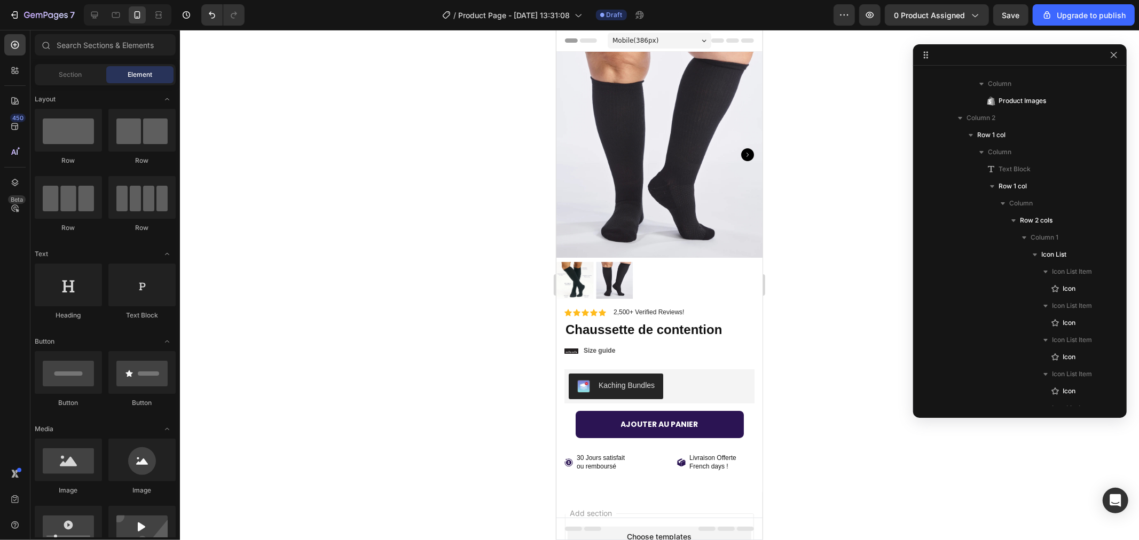
click at [740, 148] on icon "Carousel Next Arrow" at bounding box center [746, 154] width 13 height 13
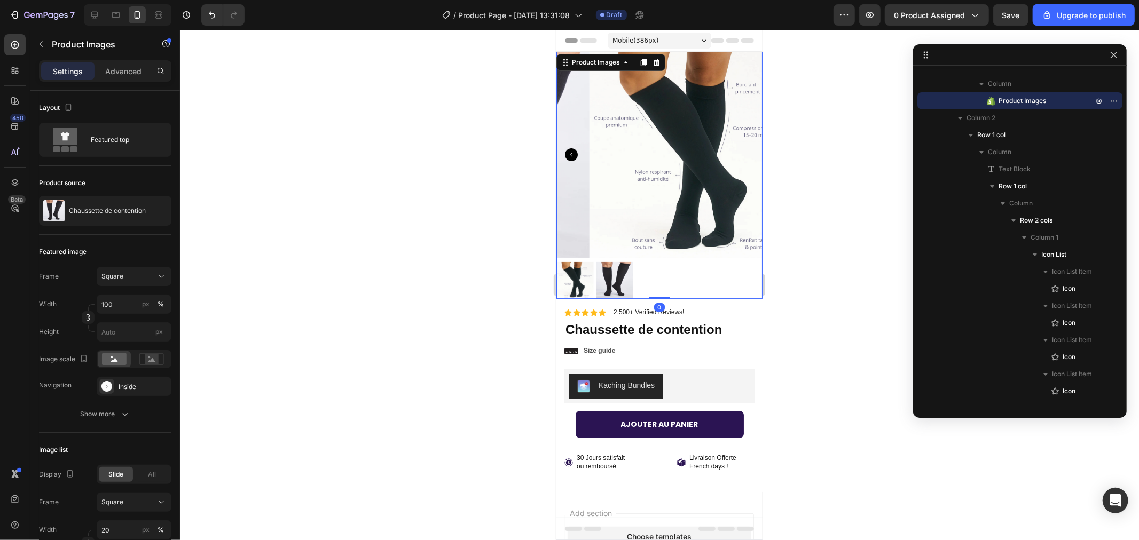
click at [740, 146] on img at bounding box center [692, 154] width 206 height 206
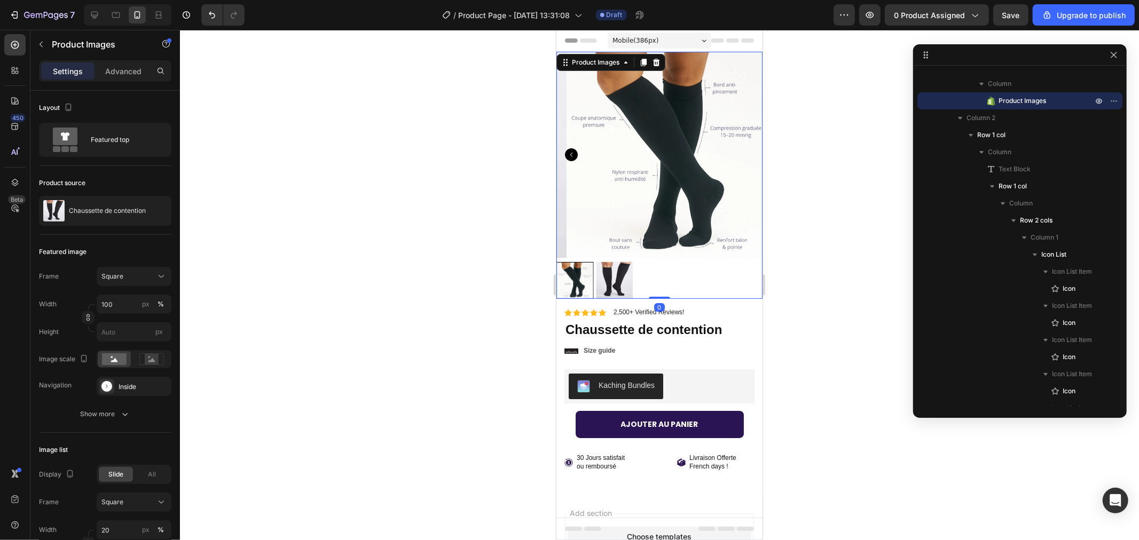
click at [806, 167] on div at bounding box center [659, 285] width 959 height 510
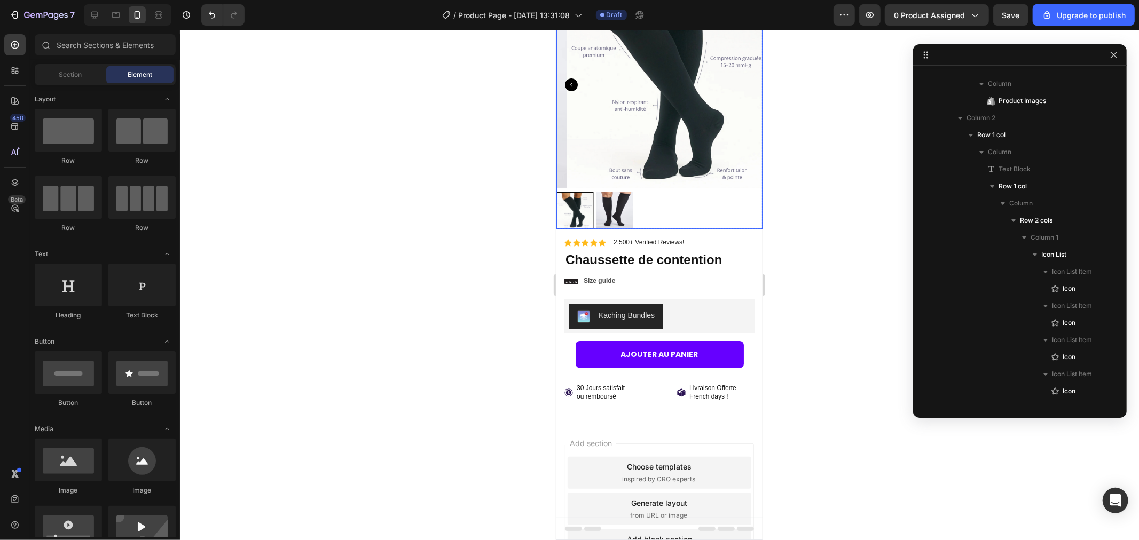
scroll to position [145, 0]
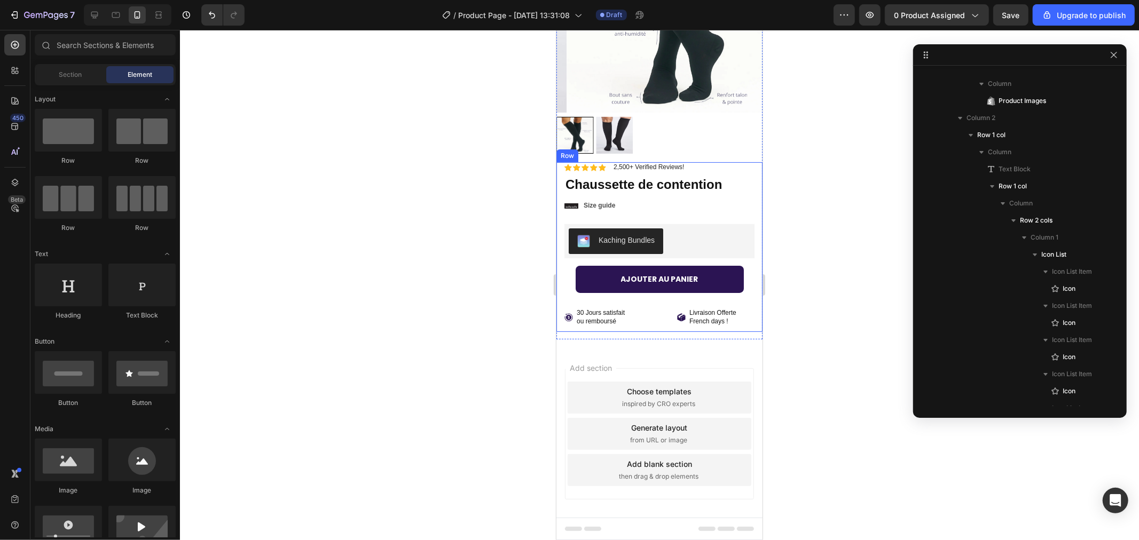
click at [642, 320] on div "Sale Text Block Icon Icon Icon Icon Icon Icon List 2,500+ Verified Reviews! Tex…" at bounding box center [659, 246] width 190 height 169
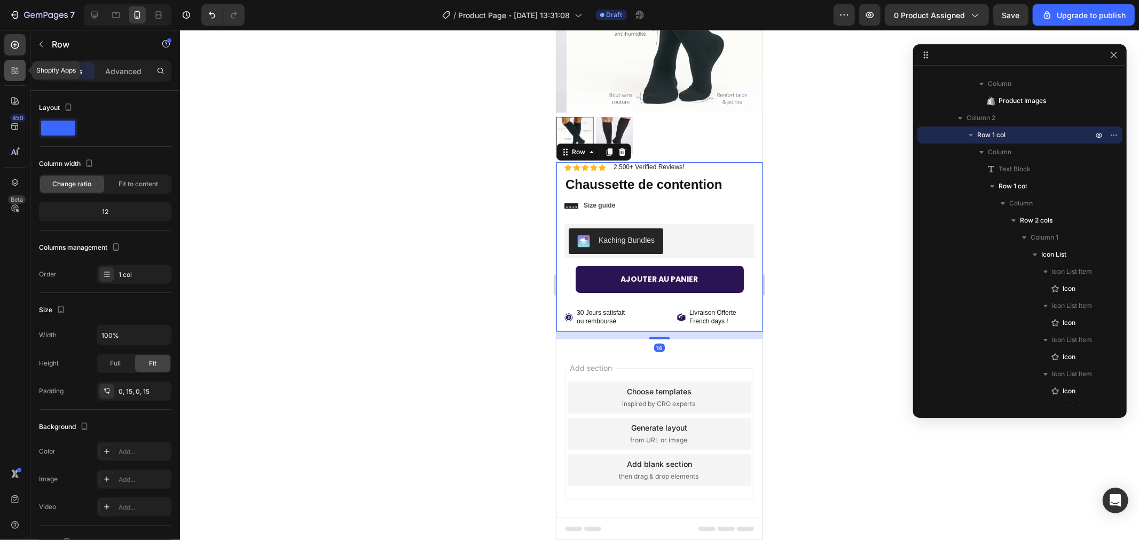
click at [12, 69] on icon at bounding box center [15, 70] width 11 height 11
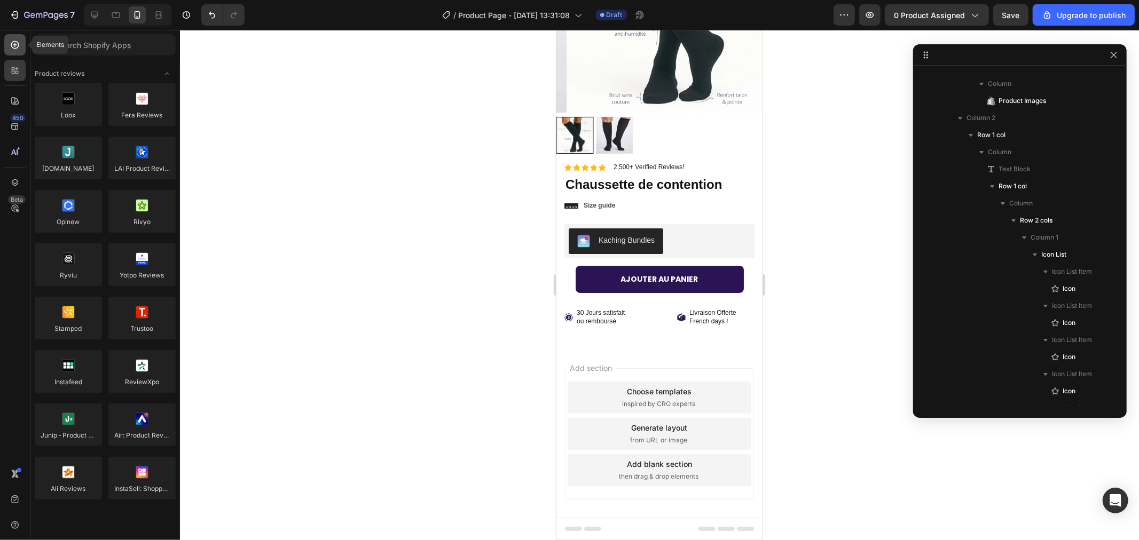
click at [18, 46] on icon at bounding box center [15, 45] width 8 height 8
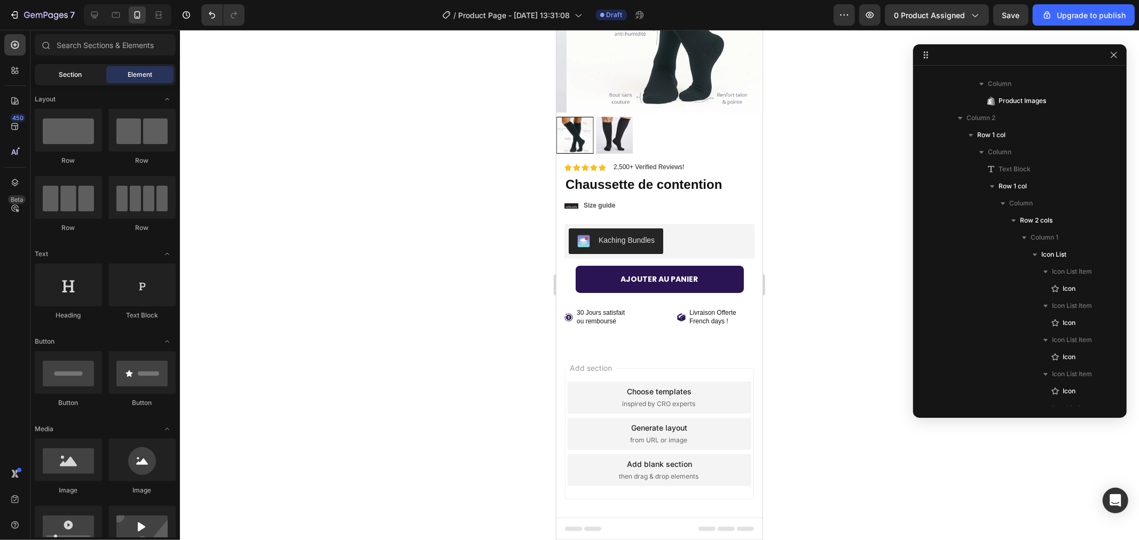
click at [73, 73] on span "Section" at bounding box center [70, 75] width 23 height 10
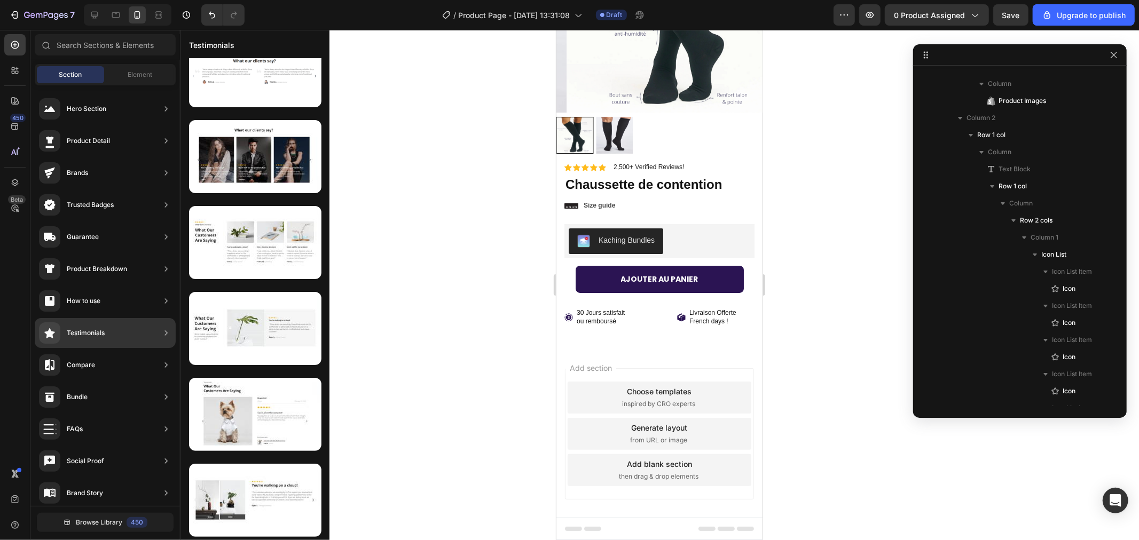
scroll to position [0, 0]
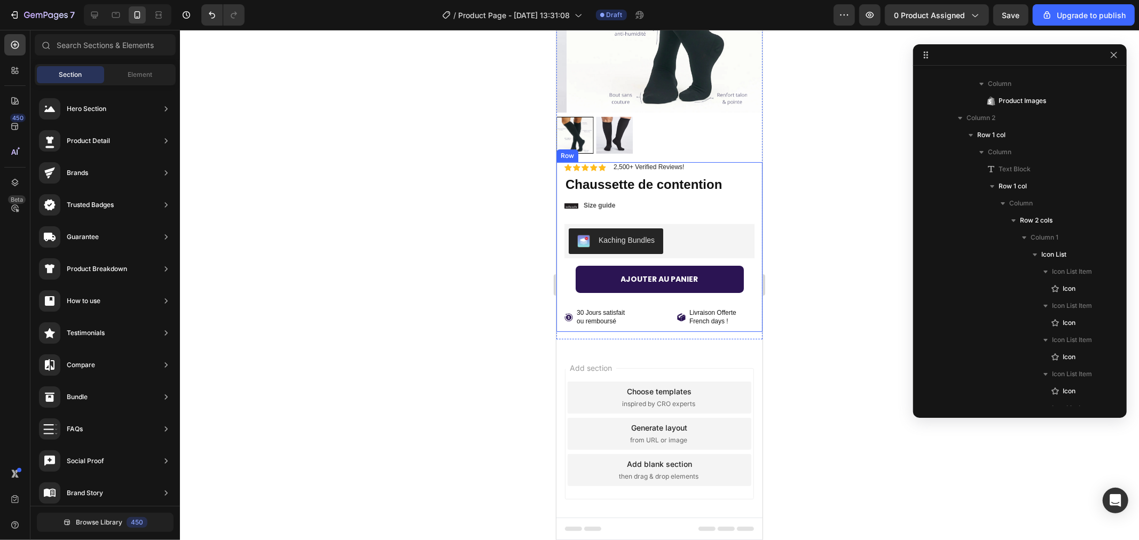
click at [607, 320] on div "Sale Text Block Icon Icon Icon Icon Icon Icon List 2,500+ Verified Reviews! Tex…" at bounding box center [659, 246] width 190 height 169
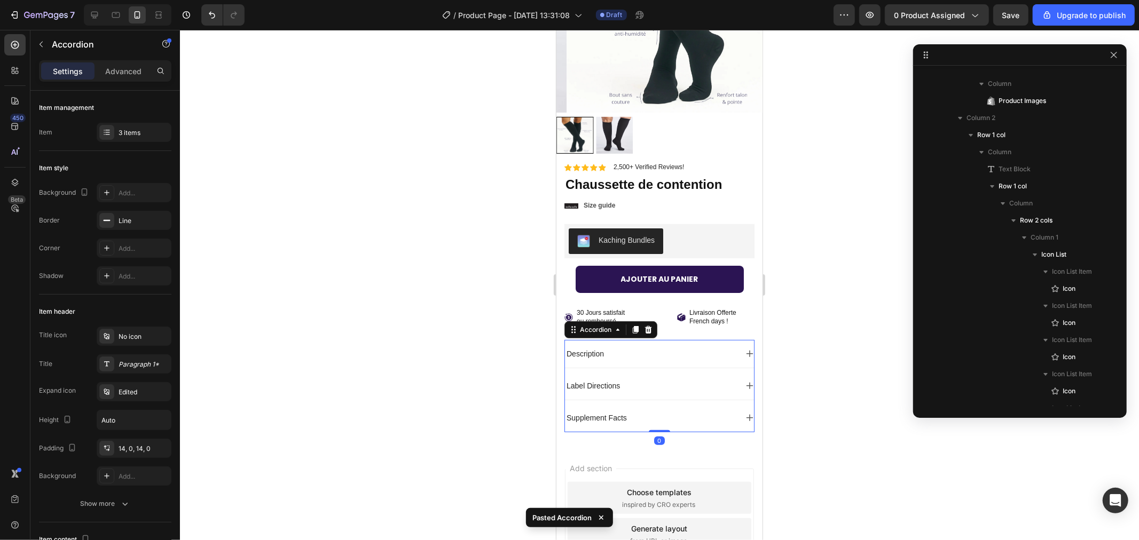
scroll to position [483, 0]
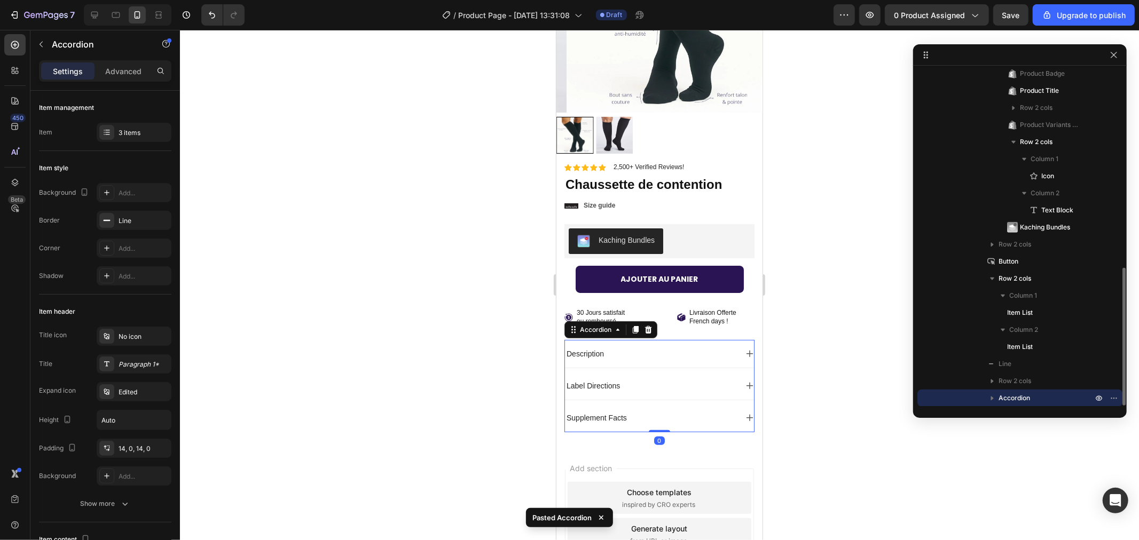
click at [846, 362] on div at bounding box center [659, 285] width 959 height 510
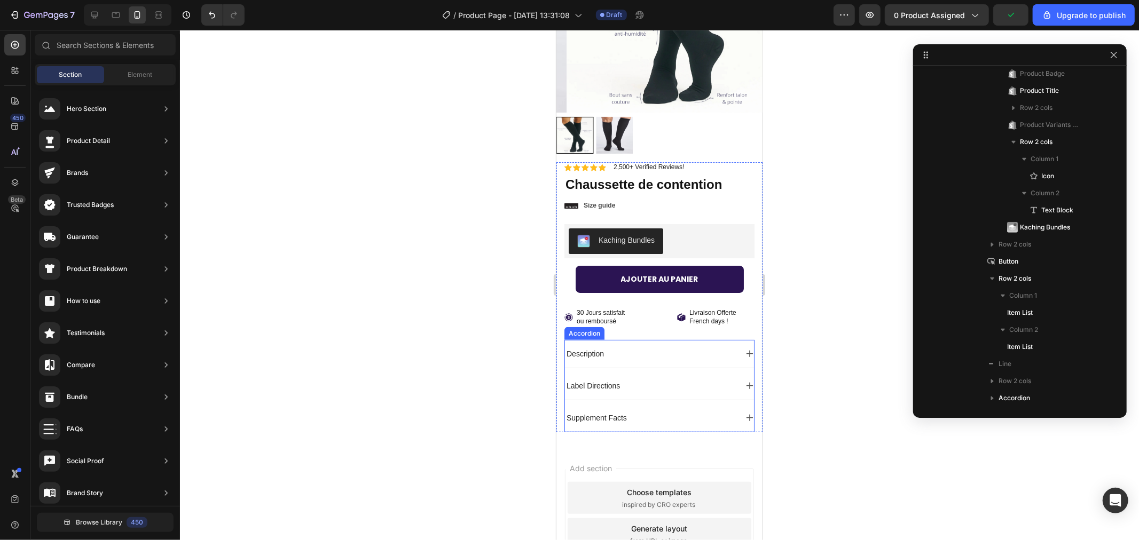
click at [604, 419] on div "Supplement Facts" at bounding box center [658, 418] width 189 height 28
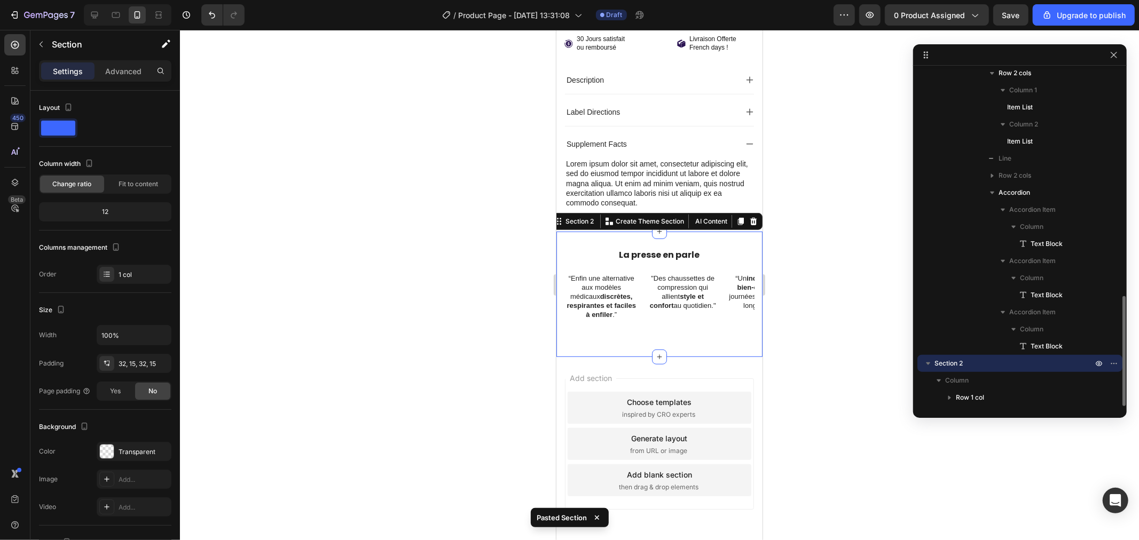
scroll to position [461, 0]
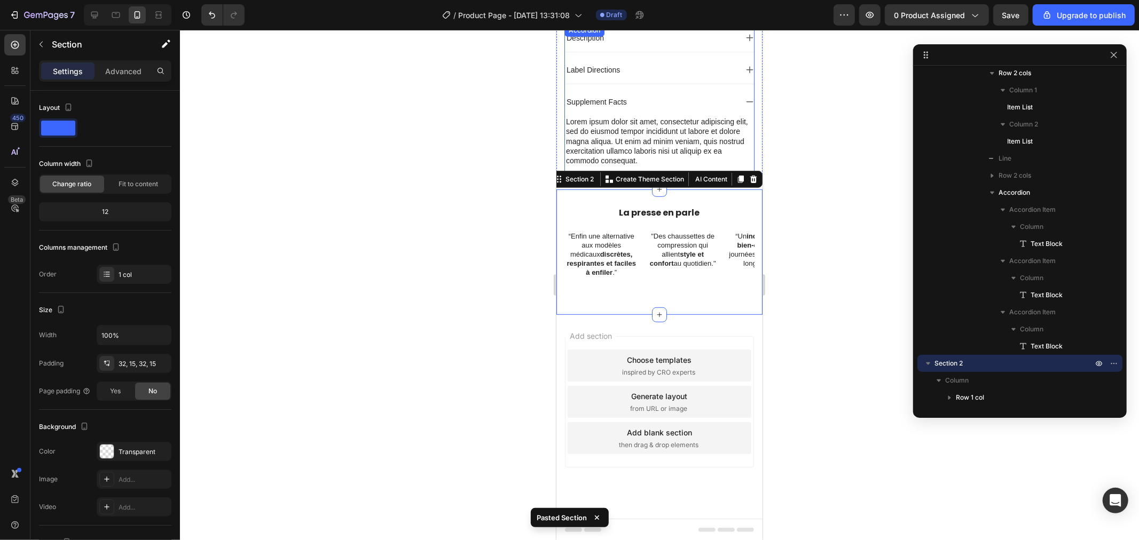
click at [694, 95] on div "Supplement Facts" at bounding box center [650, 101] width 172 height 13
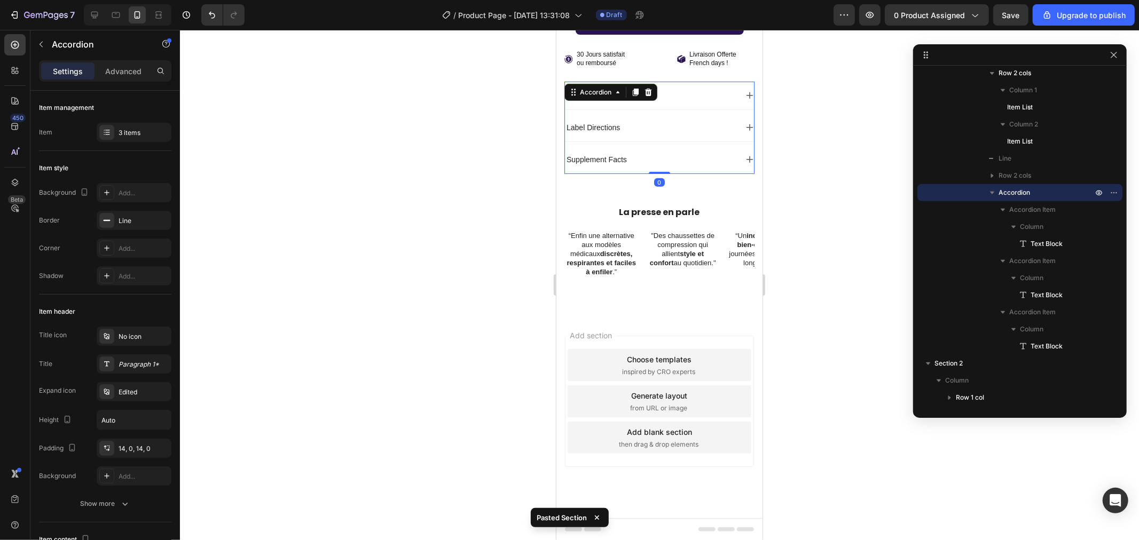
scroll to position [403, 0]
click at [814, 156] on div at bounding box center [659, 285] width 959 height 510
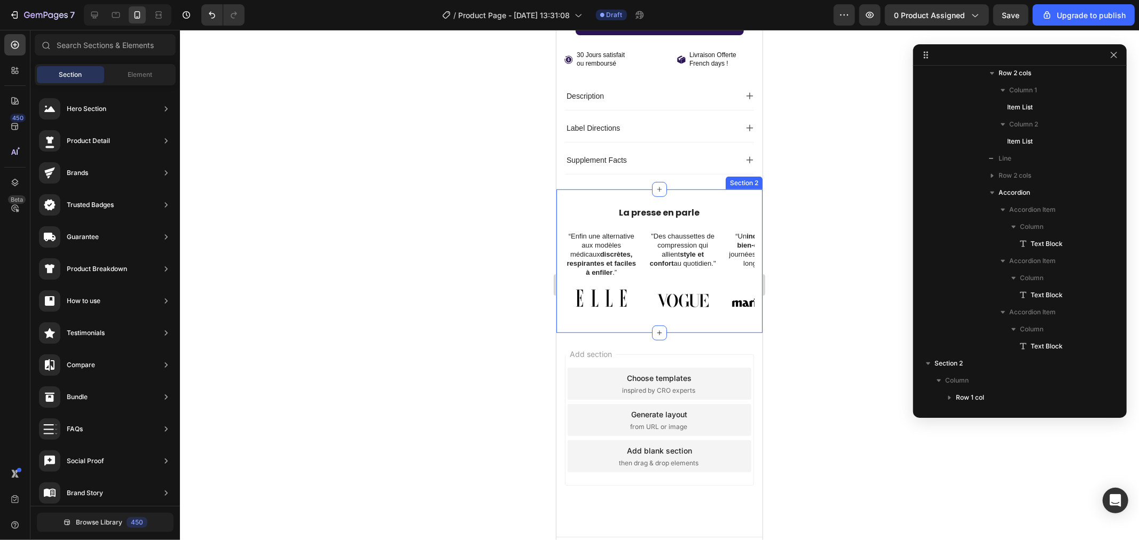
click at [615, 303] on div "La presse en parle Heading “Enfin une alternative aux modèles médicaux discrète…" at bounding box center [659, 261] width 206 height 144
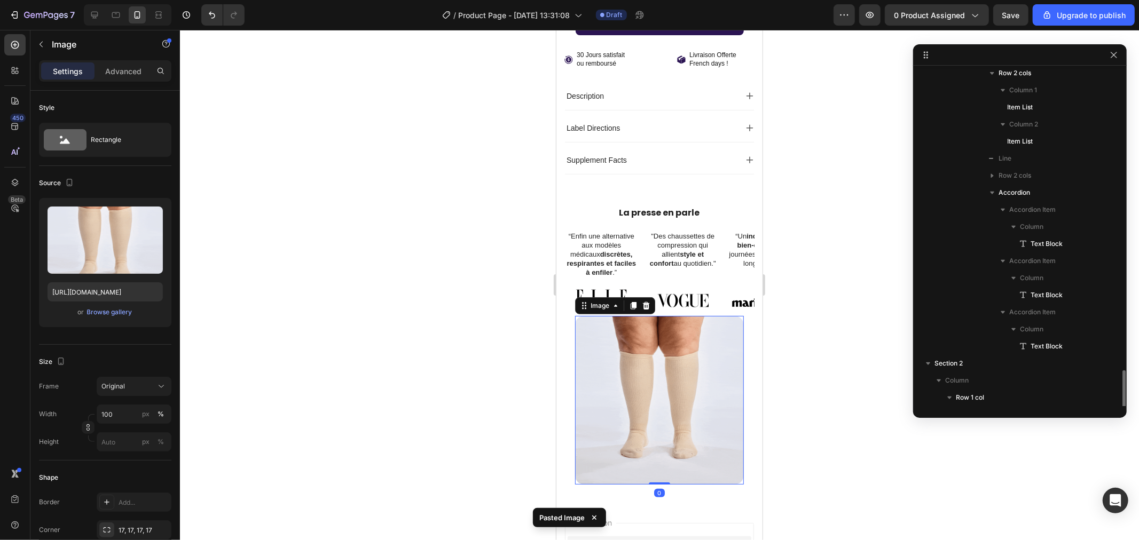
scroll to position [756, 0]
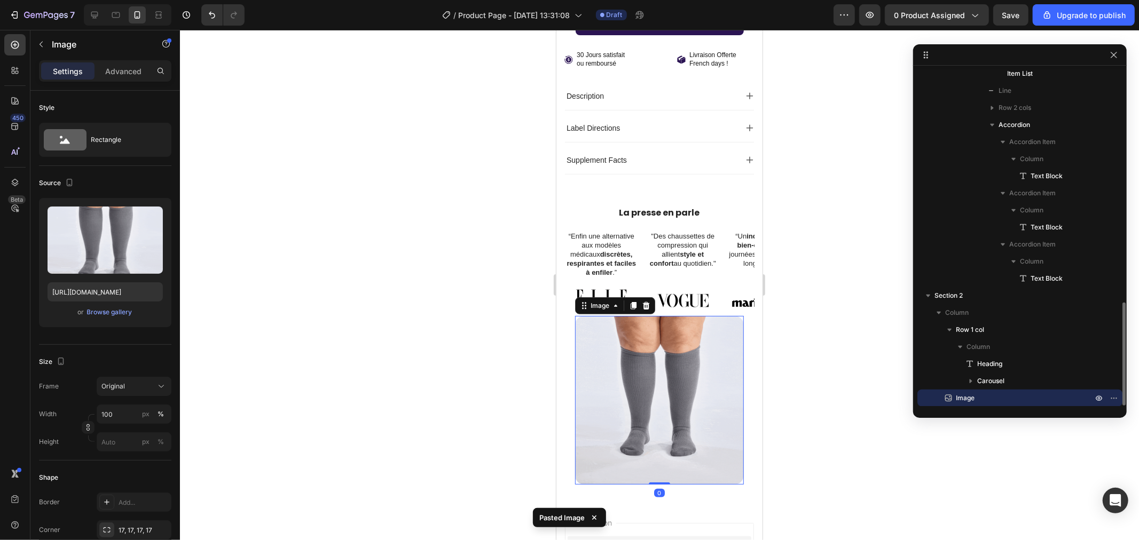
click at [428, 241] on div at bounding box center [659, 285] width 959 height 510
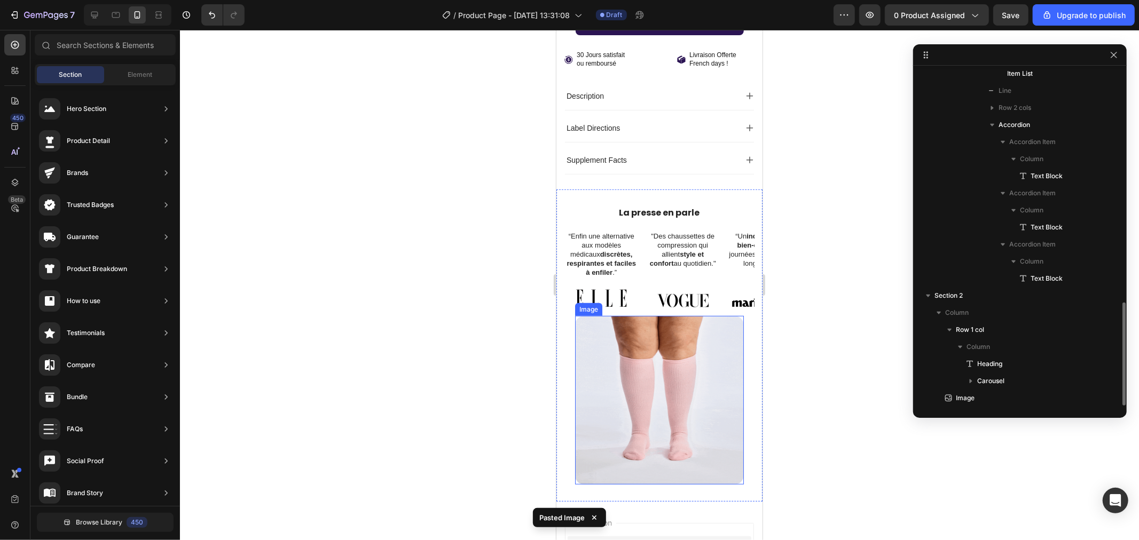
click at [612, 315] on img at bounding box center [658, 399] width 169 height 169
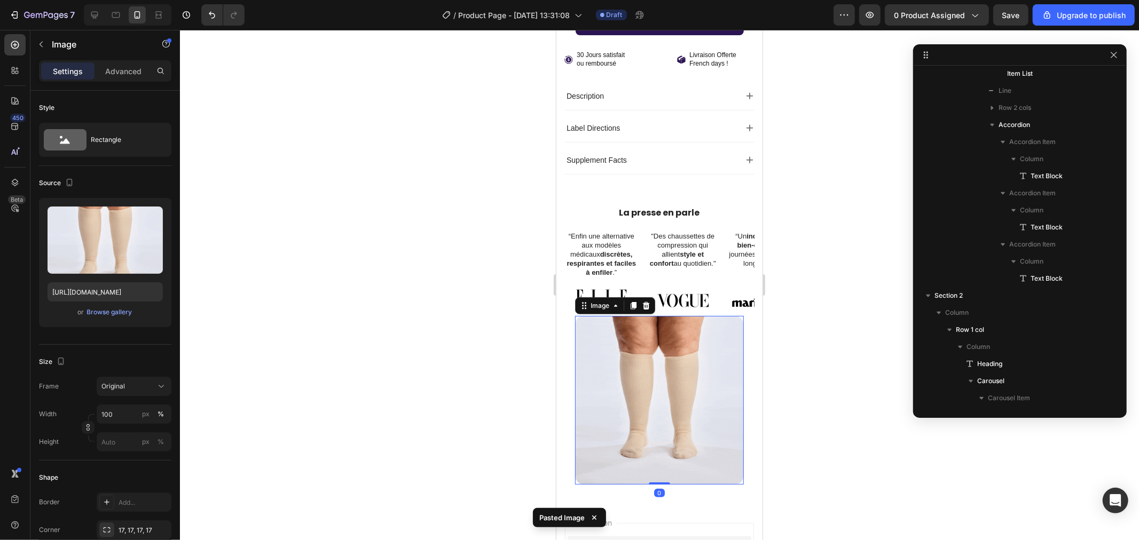
scroll to position [893, 0]
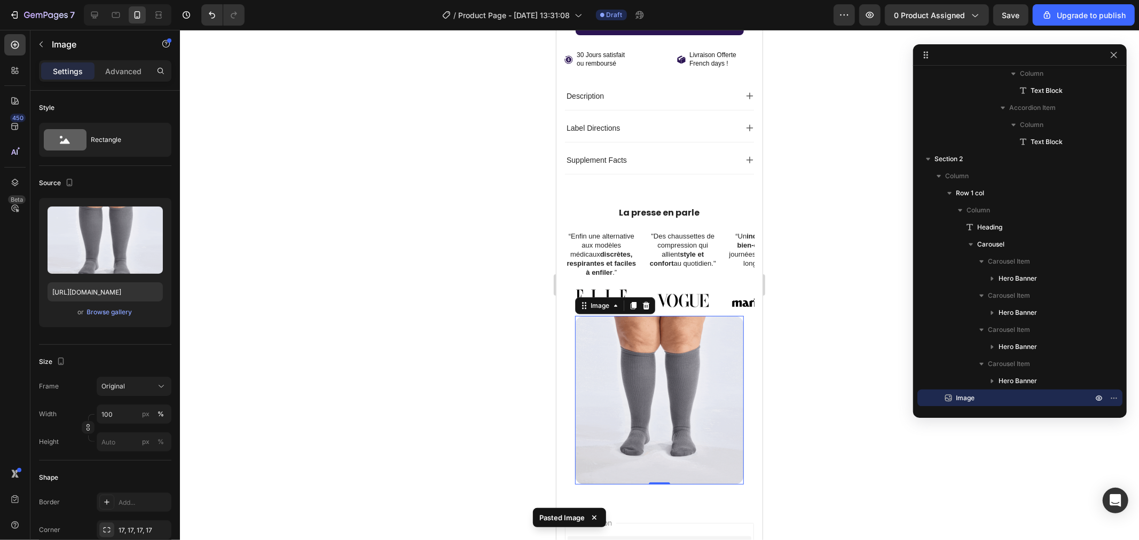
click at [651, 297] on div "Image" at bounding box center [614, 305] width 80 height 17
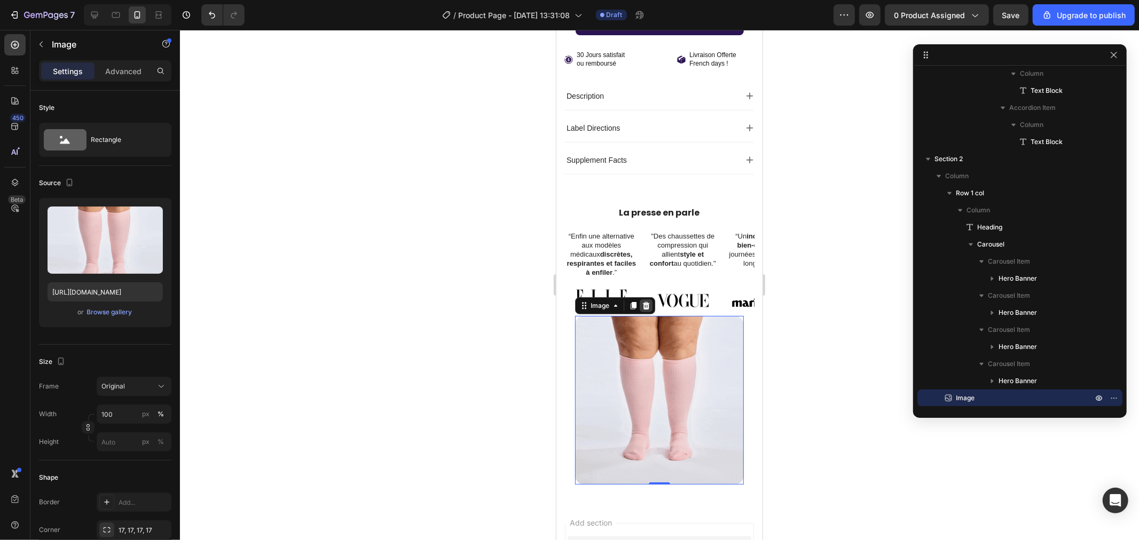
click at [648, 301] on icon at bounding box center [645, 305] width 9 height 9
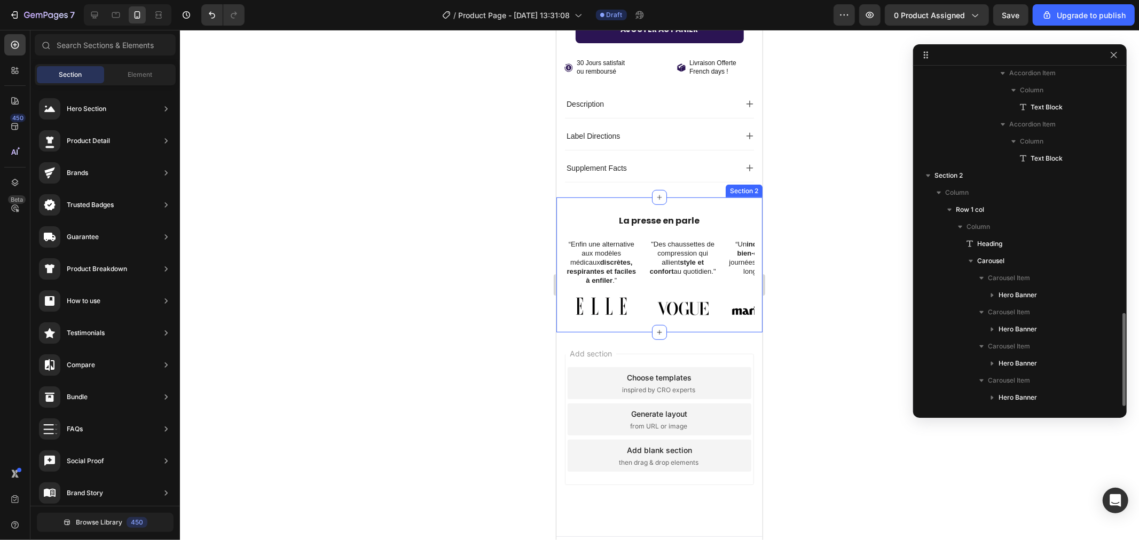
click at [635, 297] on div at bounding box center [601, 306] width 74 height 18
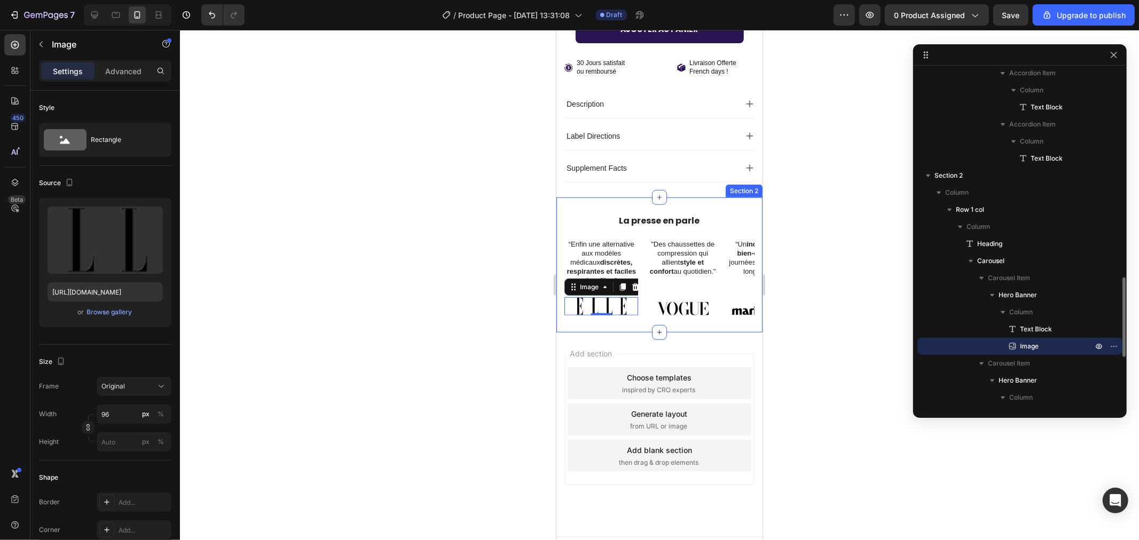
click at [626, 305] on div "La presse en parle Heading “Enfin une alternative aux modèles médicaux discrète…" at bounding box center [659, 264] width 206 height 135
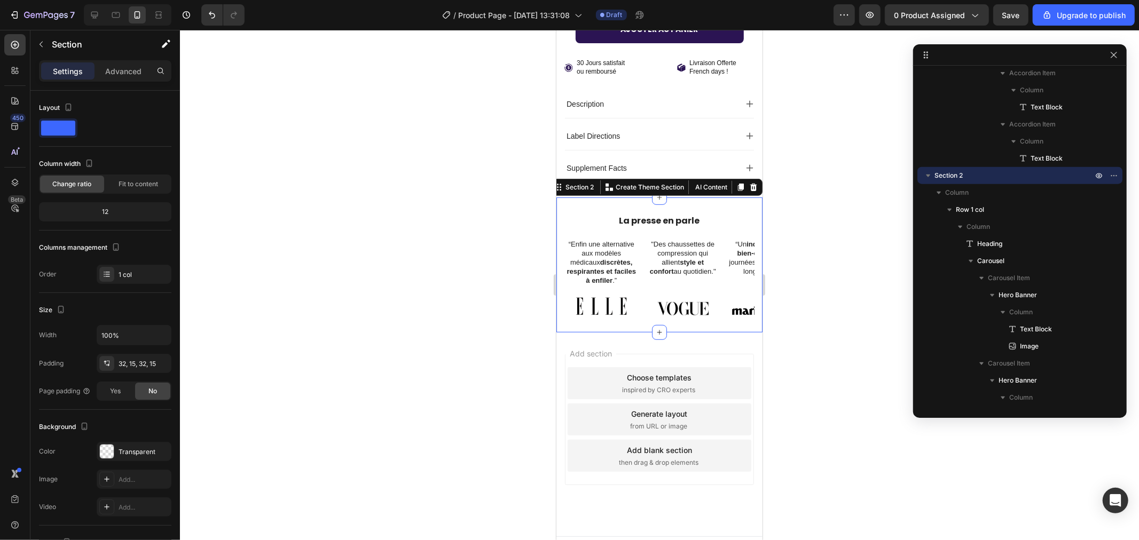
click at [621, 332] on div "Add section Choose templates inspired by CRO experts Generate layout from URL o…" at bounding box center [659, 434] width 206 height 204
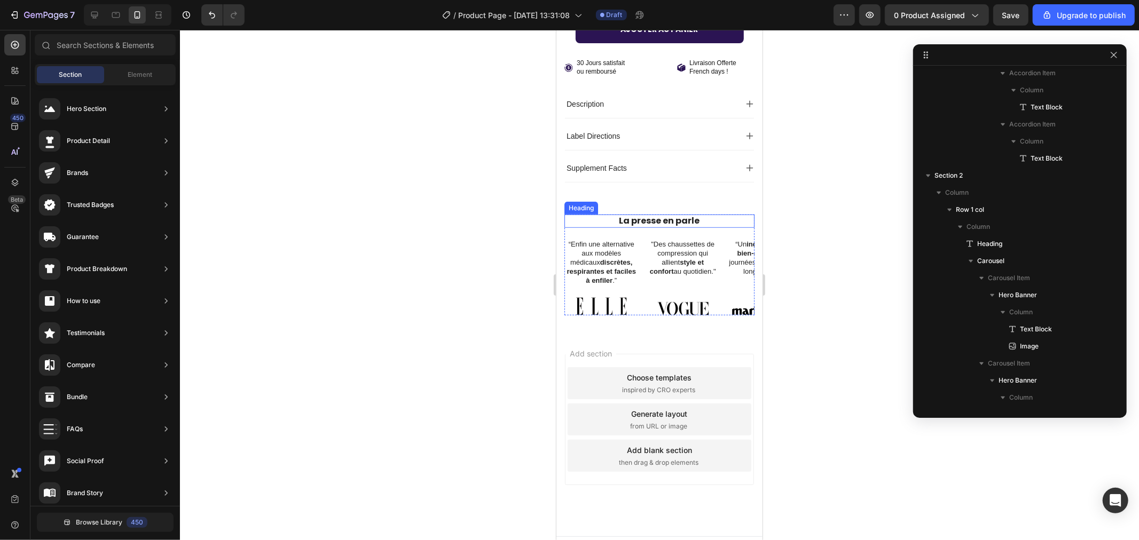
click at [594, 214] on div "La presse en parle Heading" at bounding box center [659, 220] width 190 height 13
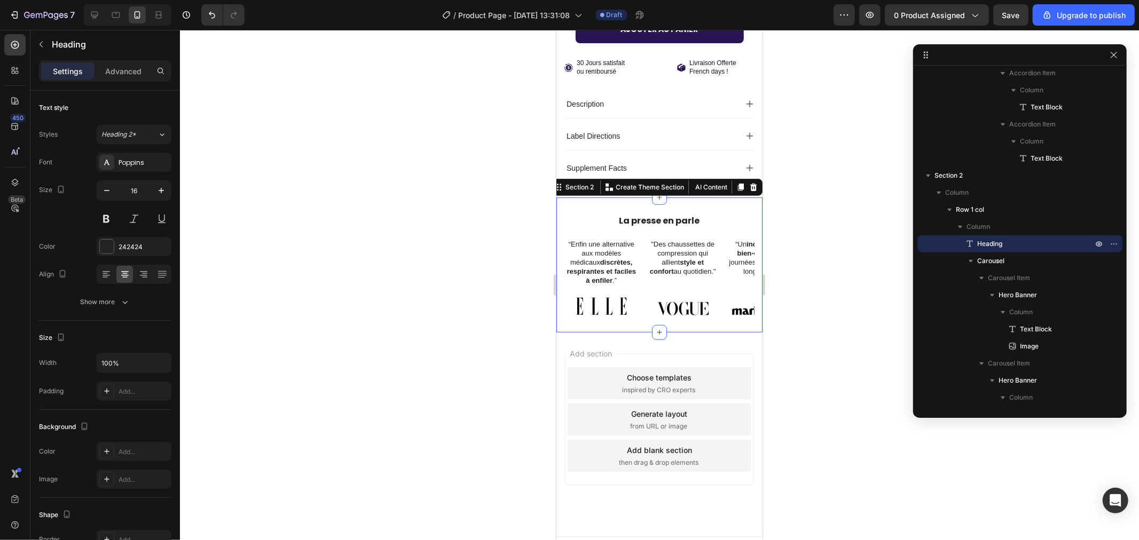
click at [723, 197] on div "La presse en parle Heading “Enfin une alternative aux modèles médicaux discrète…" at bounding box center [659, 264] width 206 height 135
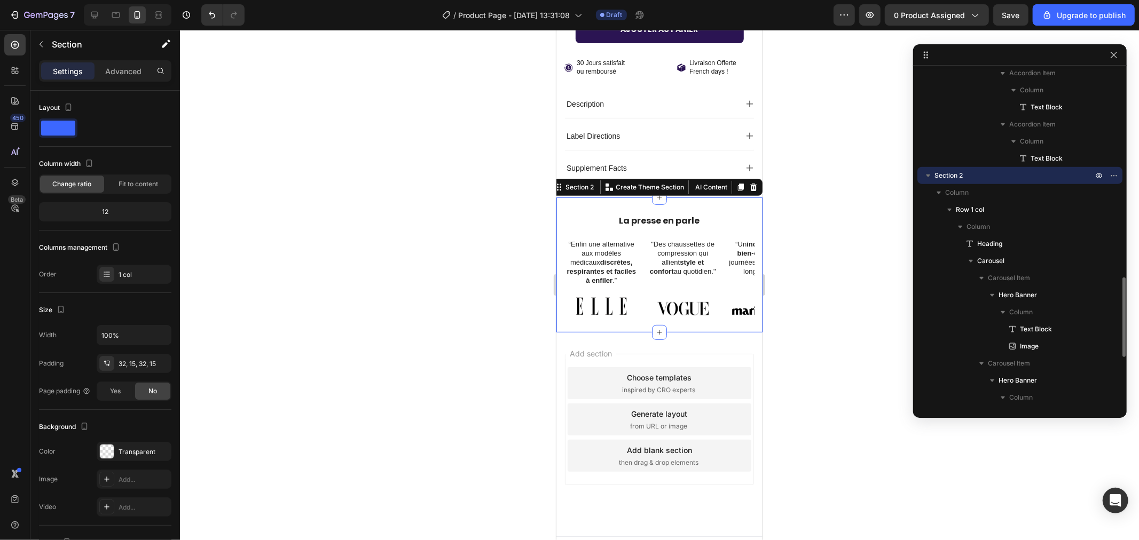
click at [923, 178] on icon "button" at bounding box center [927, 175] width 11 height 11
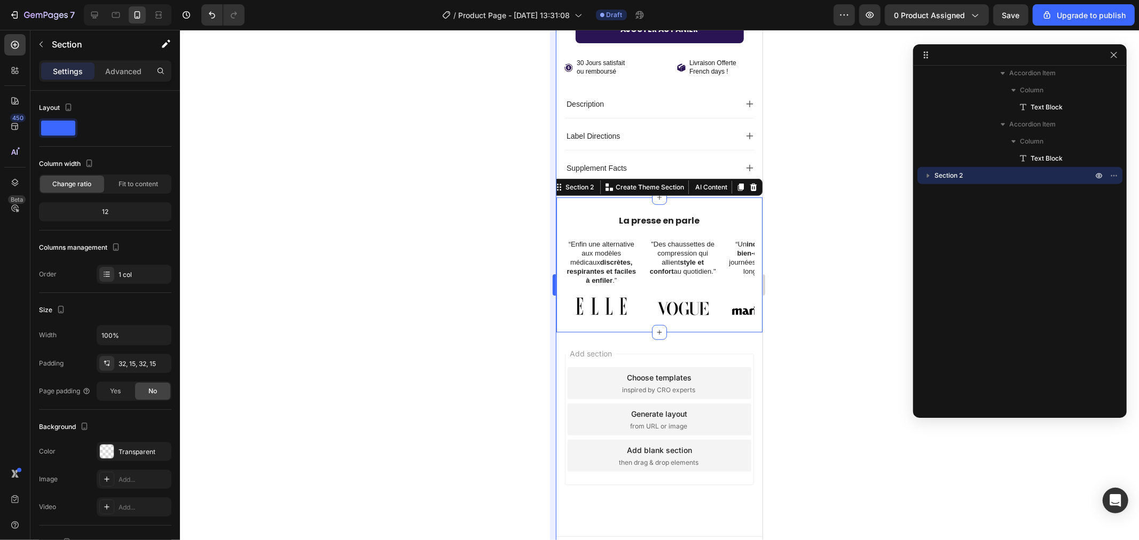
drag, startPoint x: 498, startPoint y: 413, endPoint x: 556, endPoint y: 422, distance: 58.9
click at [499, 413] on div at bounding box center [659, 285] width 959 height 510
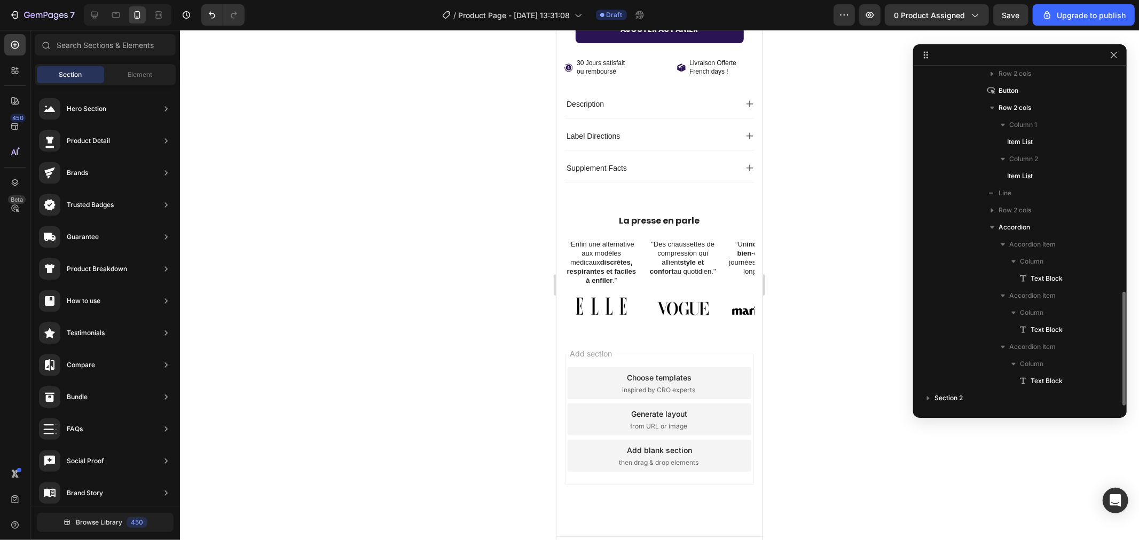
click at [665, 457] on span "then drag & drop elements" at bounding box center [658, 462] width 80 height 10
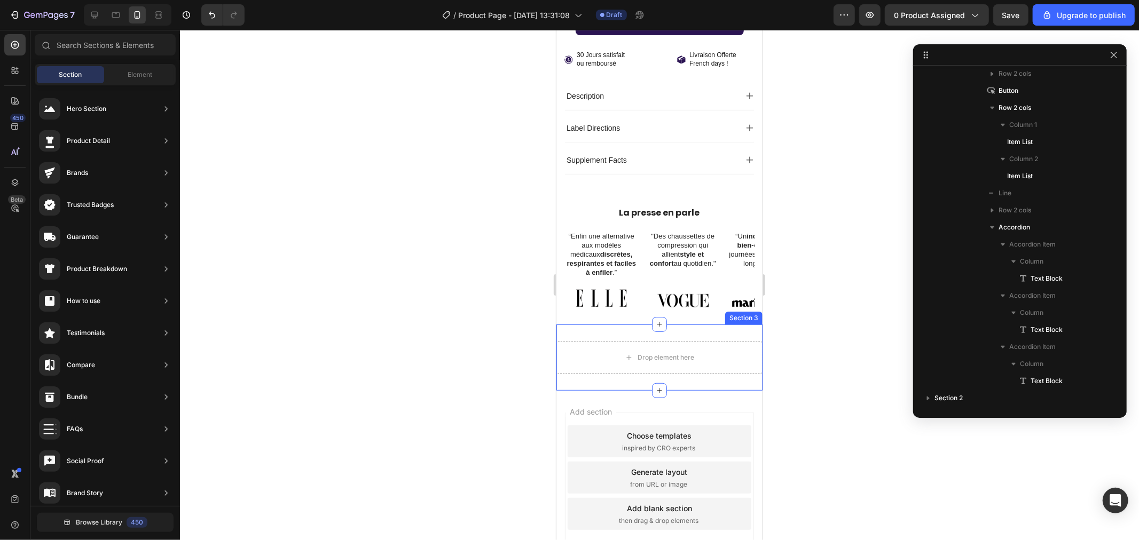
click at [583, 341] on div "Drop element here" at bounding box center [659, 357] width 206 height 32
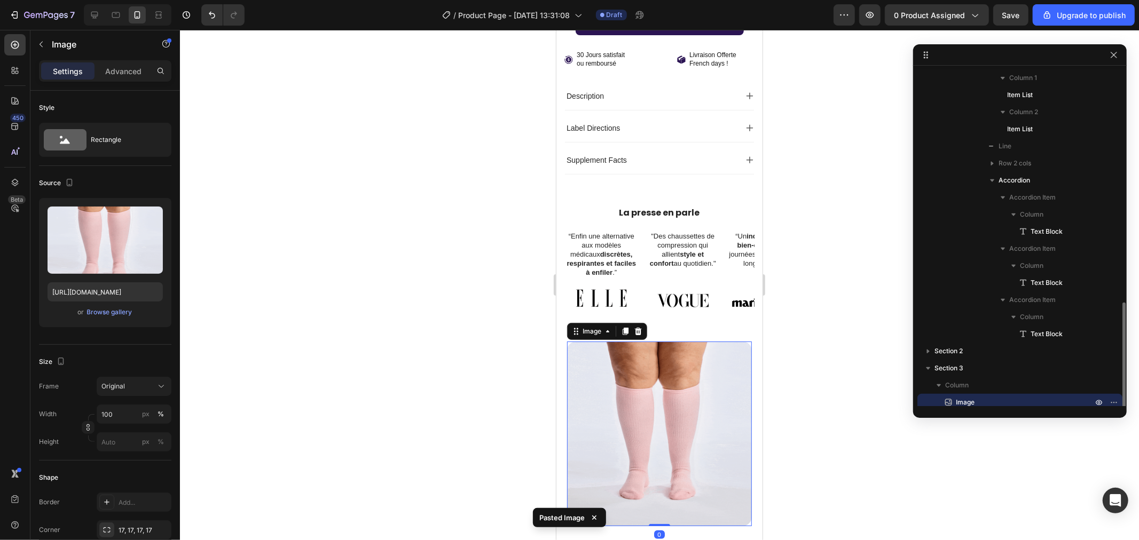
scroll to position [706, 0]
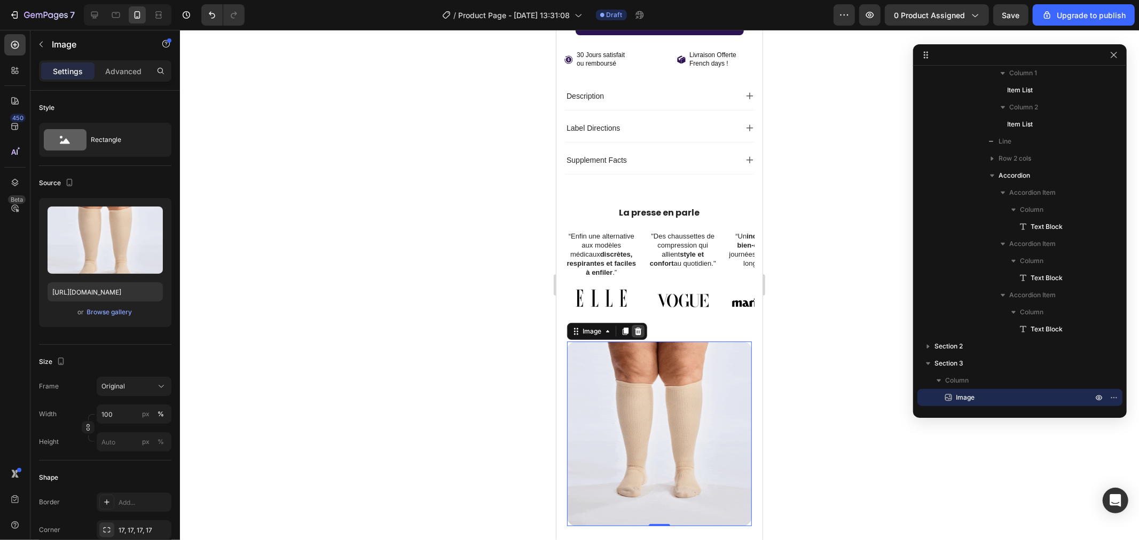
click at [637, 327] on icon at bounding box center [637, 330] width 7 height 7
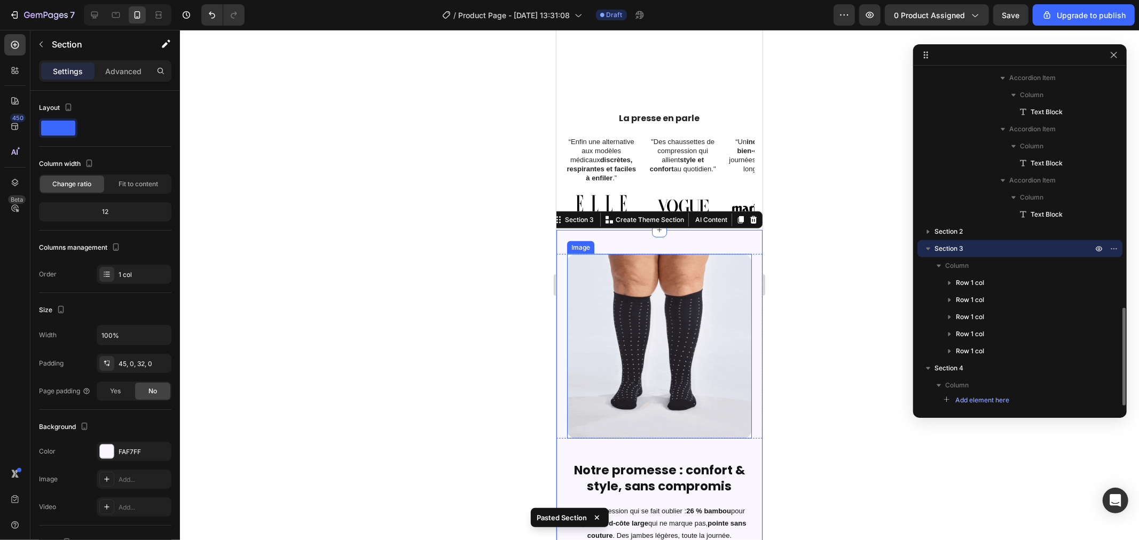
scroll to position [650, 0]
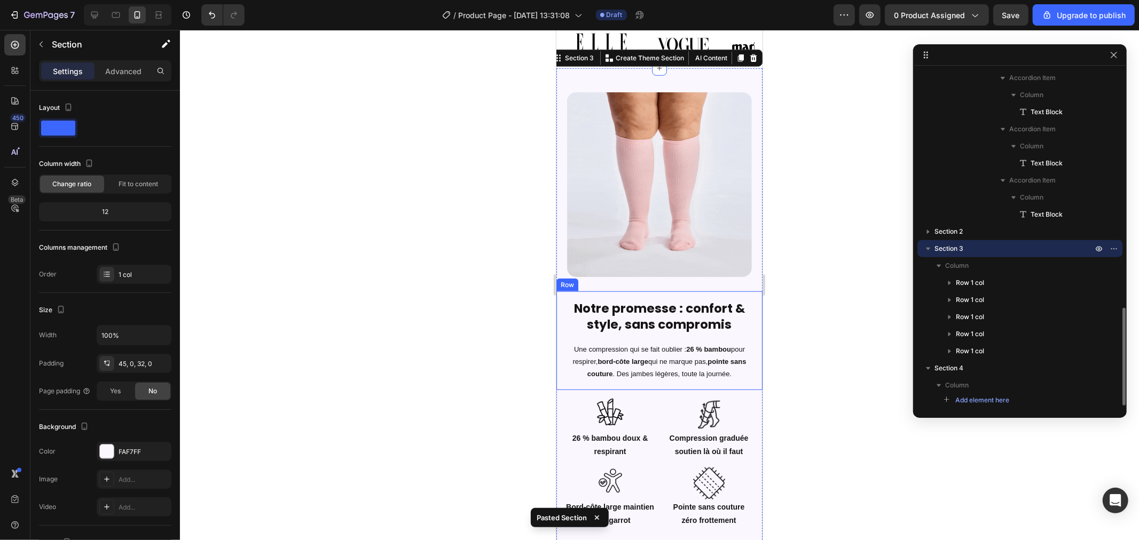
click at [429, 223] on div at bounding box center [659, 285] width 959 height 510
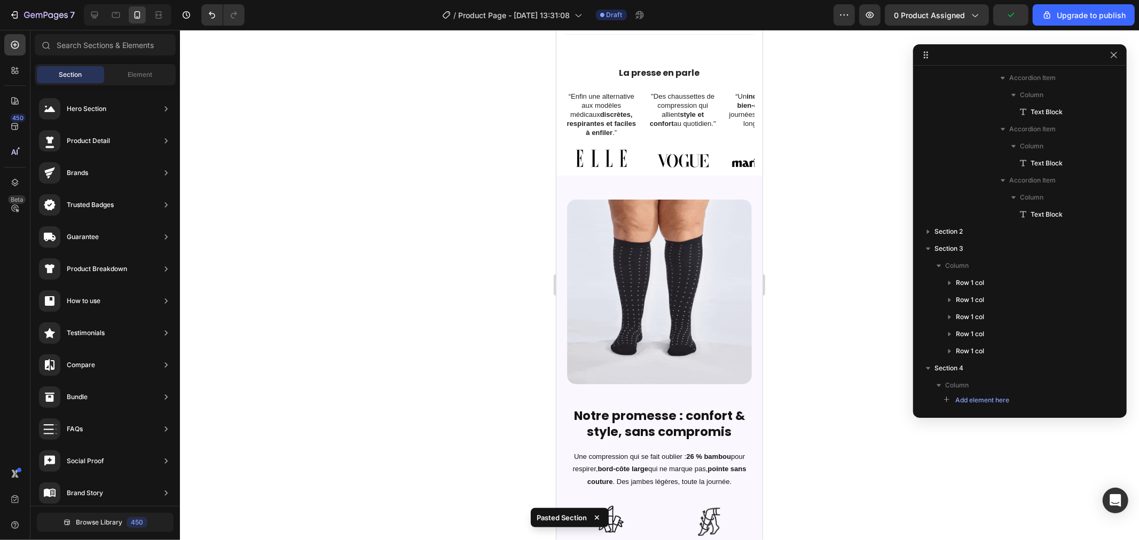
scroll to position [532, 0]
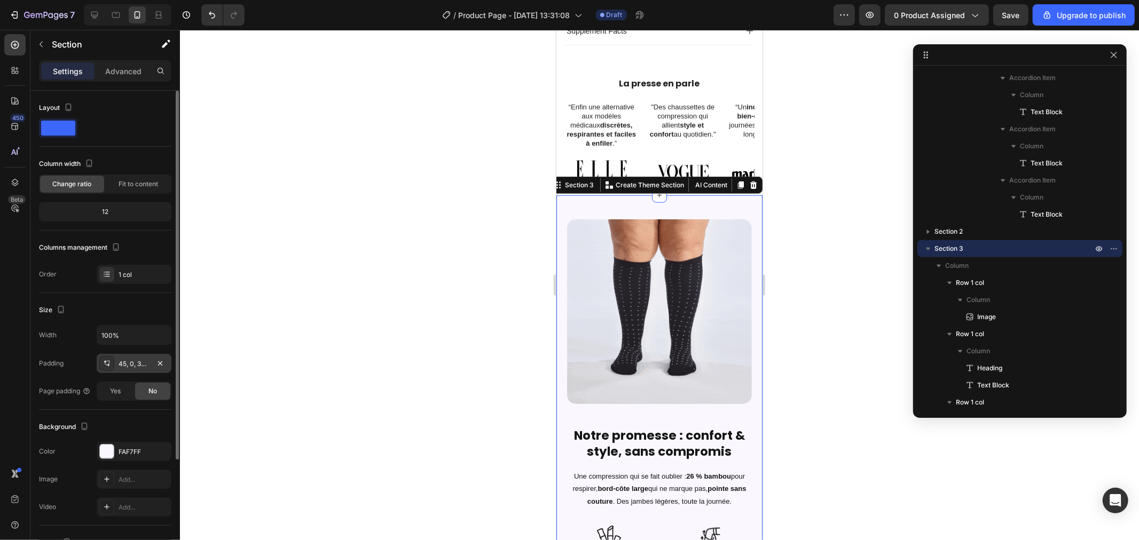
click at [127, 360] on div "45, 0, 32, 0" at bounding box center [134, 364] width 31 height 10
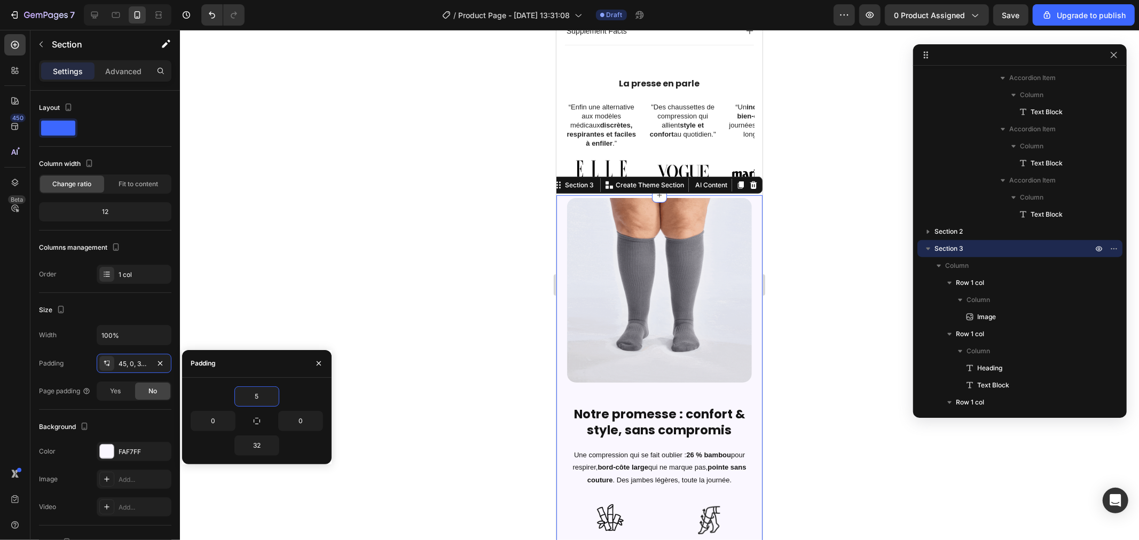
type input "55"
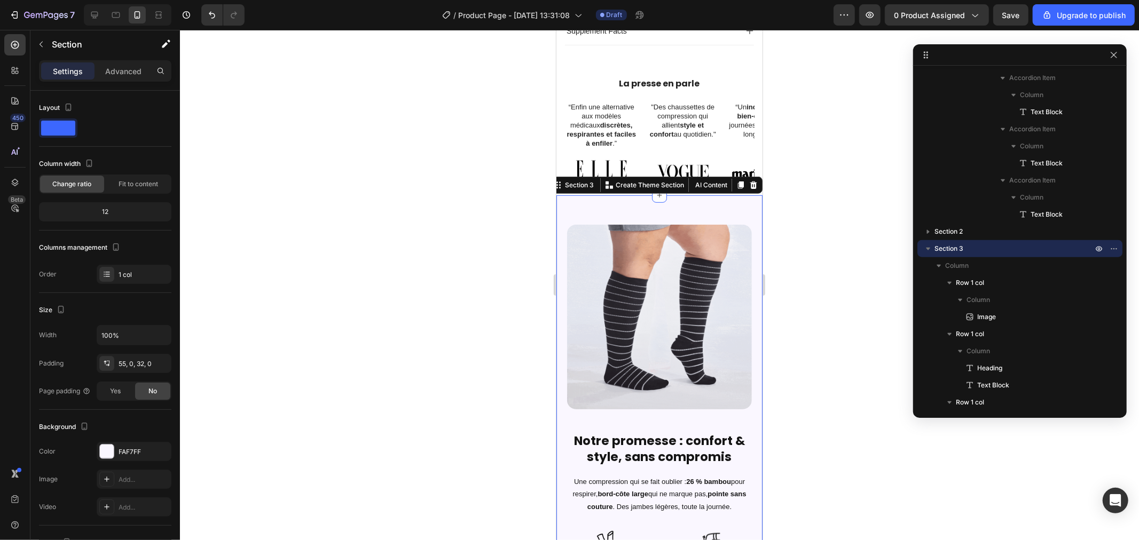
click at [486, 277] on div at bounding box center [659, 285] width 959 height 510
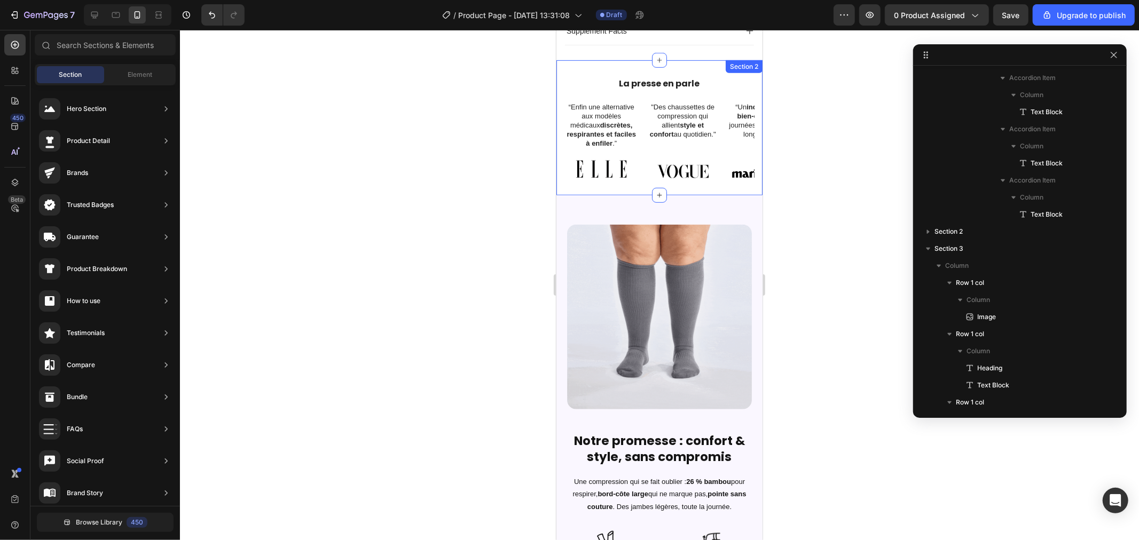
click at [704, 60] on div "La presse en parle Heading “Enfin une alternative aux modèles médicaux discrète…" at bounding box center [659, 127] width 206 height 135
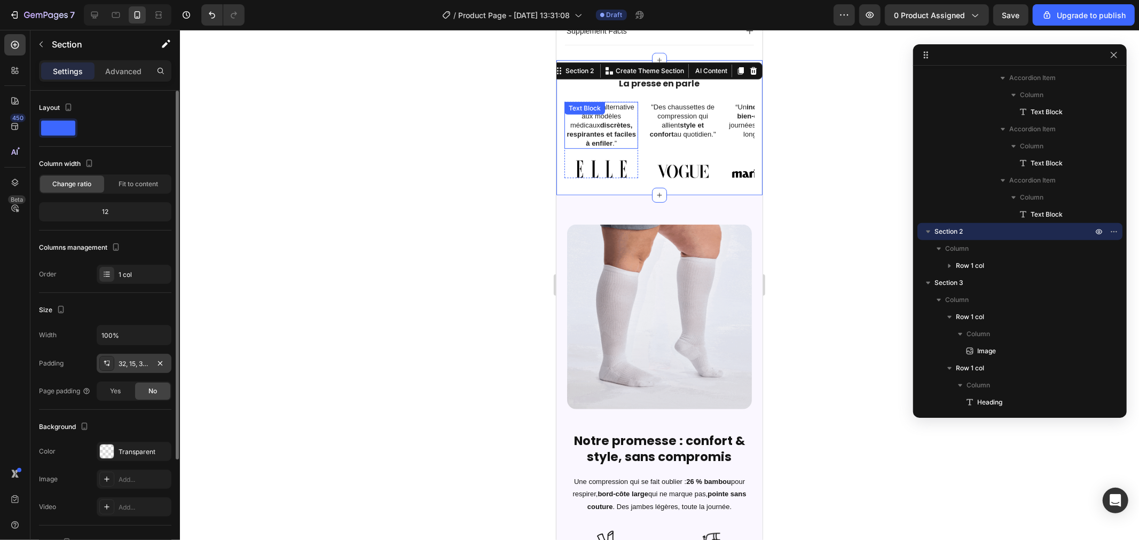
click at [112, 364] on div at bounding box center [106, 363] width 15 height 15
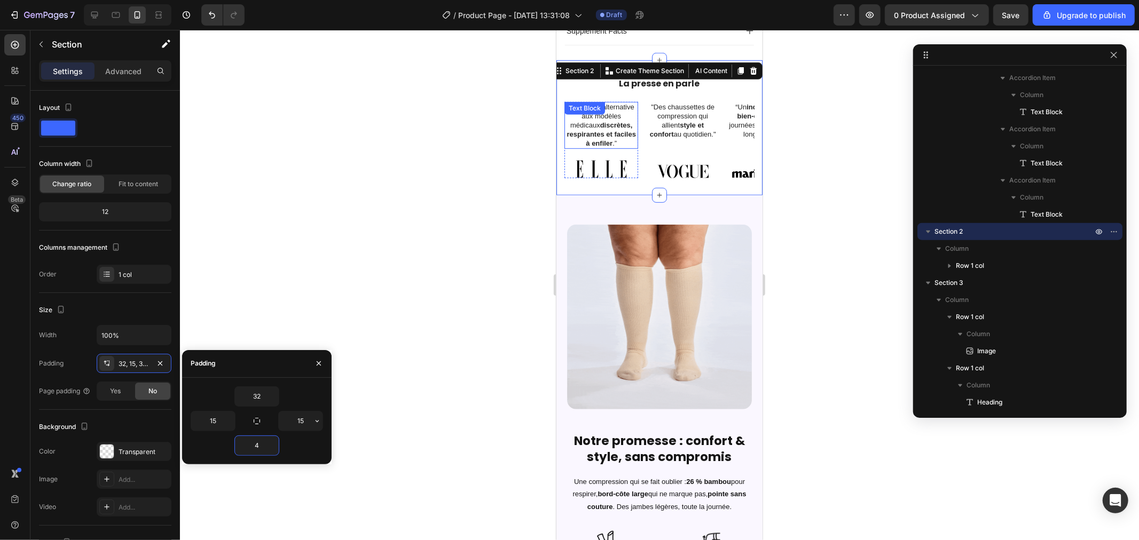
type input "45"
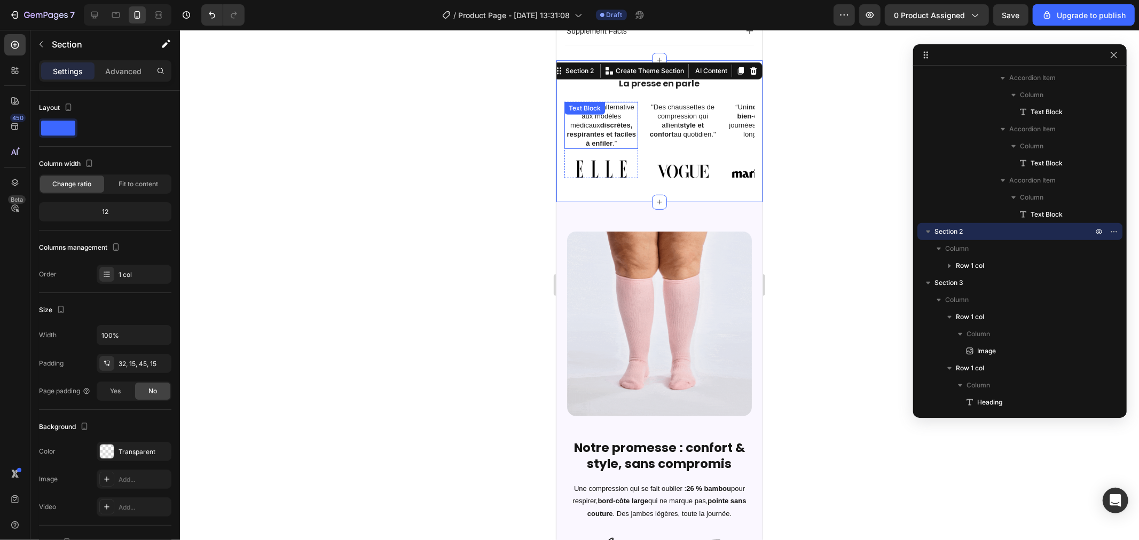
click at [477, 242] on div at bounding box center [659, 285] width 959 height 510
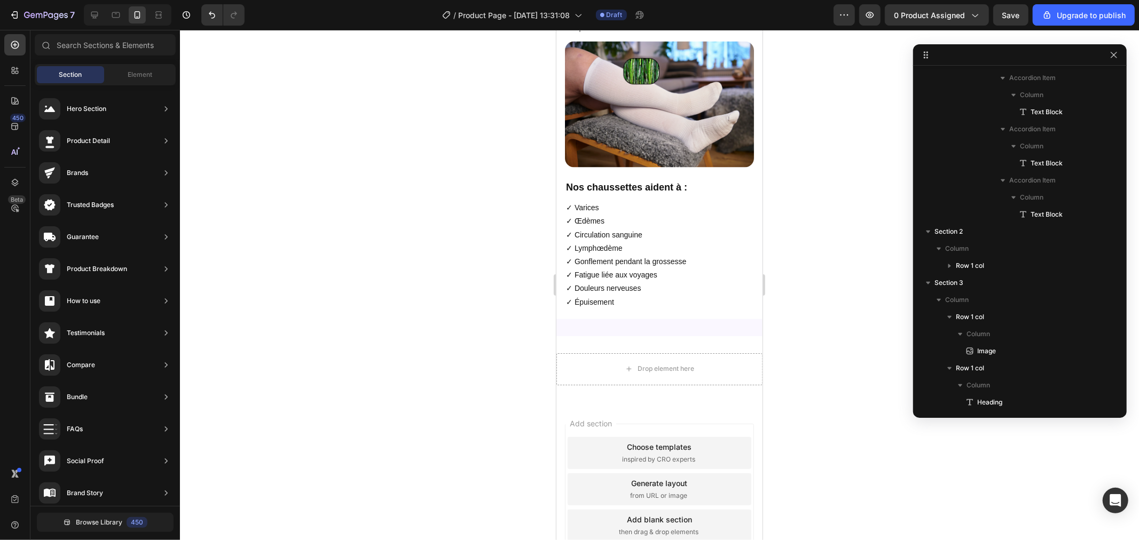
scroll to position [1631, 0]
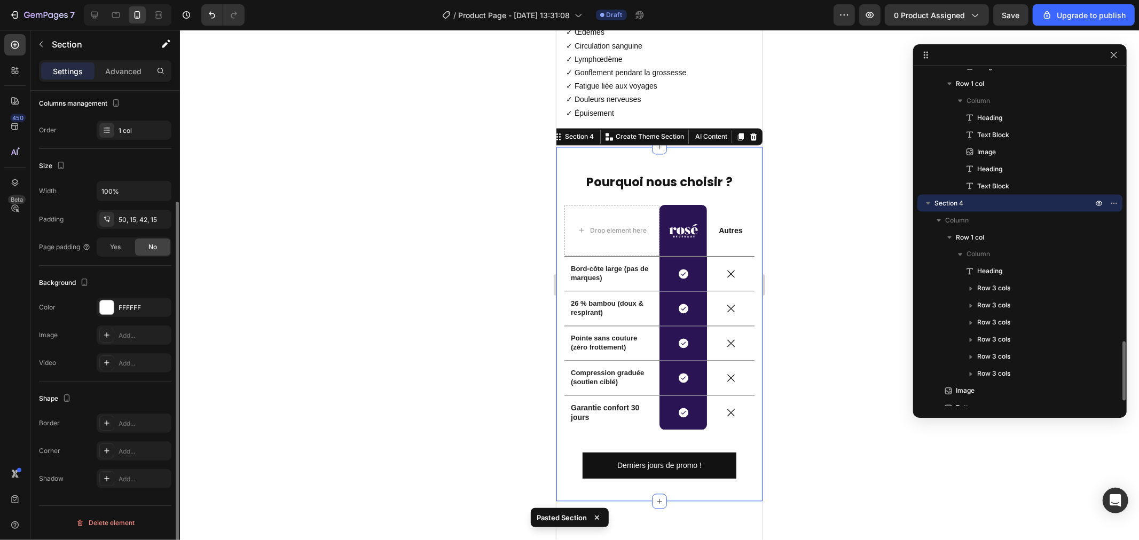
scroll to position [1783, 0]
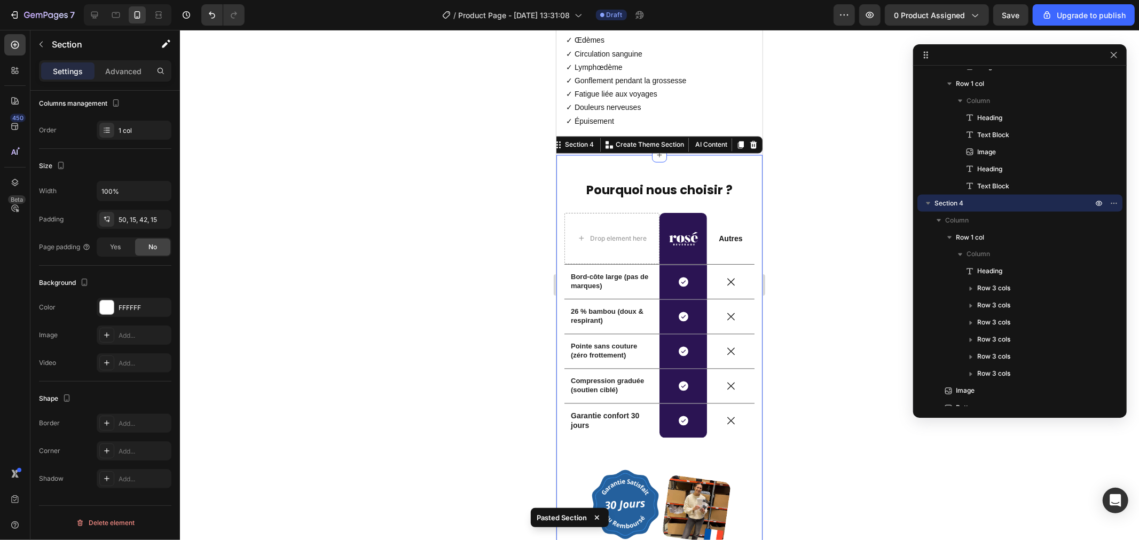
click at [796, 289] on div at bounding box center [659, 285] width 959 height 510
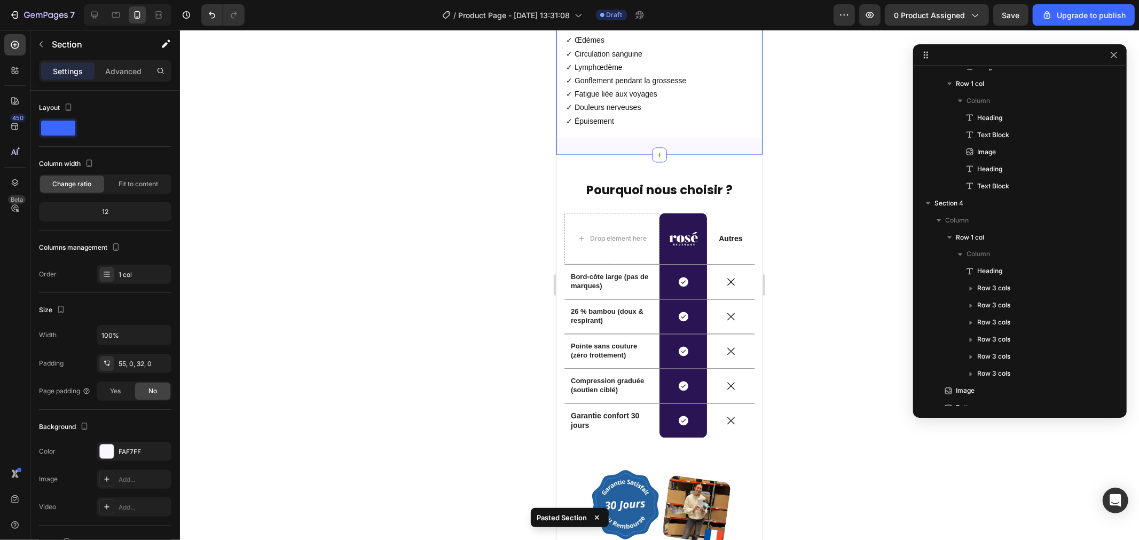
scroll to position [899, 0]
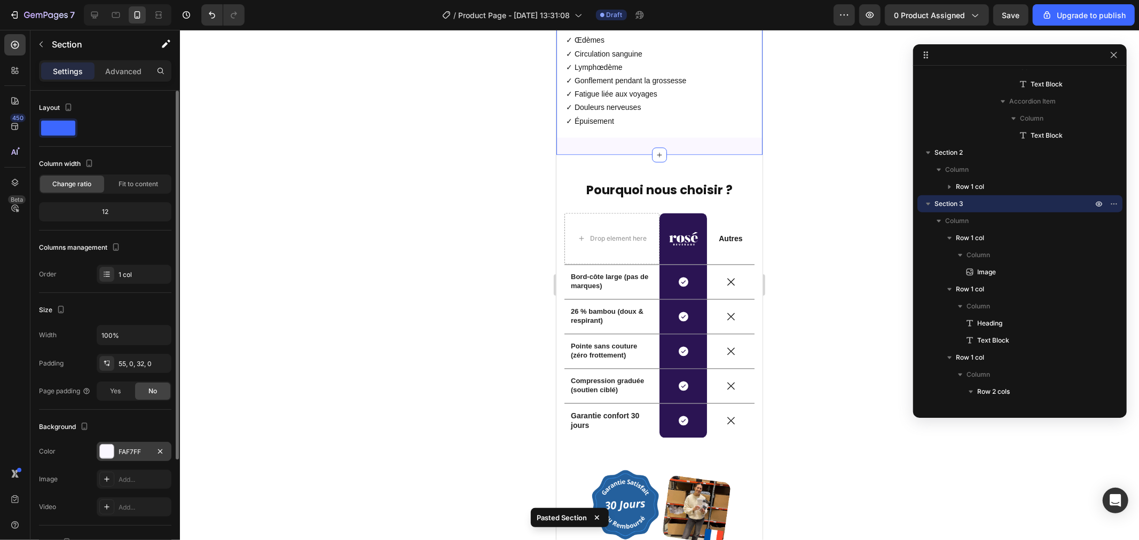
click at [107, 450] on div at bounding box center [107, 452] width 14 height 14
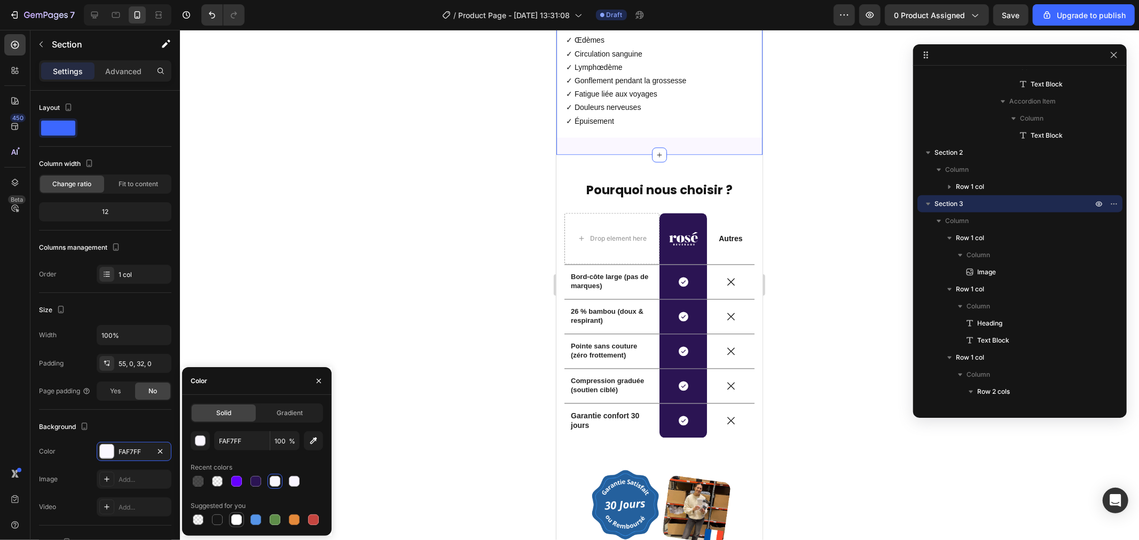
click at [237, 520] on div at bounding box center [236, 520] width 11 height 11
type input "FFFFFF"
click at [388, 275] on div at bounding box center [659, 285] width 959 height 510
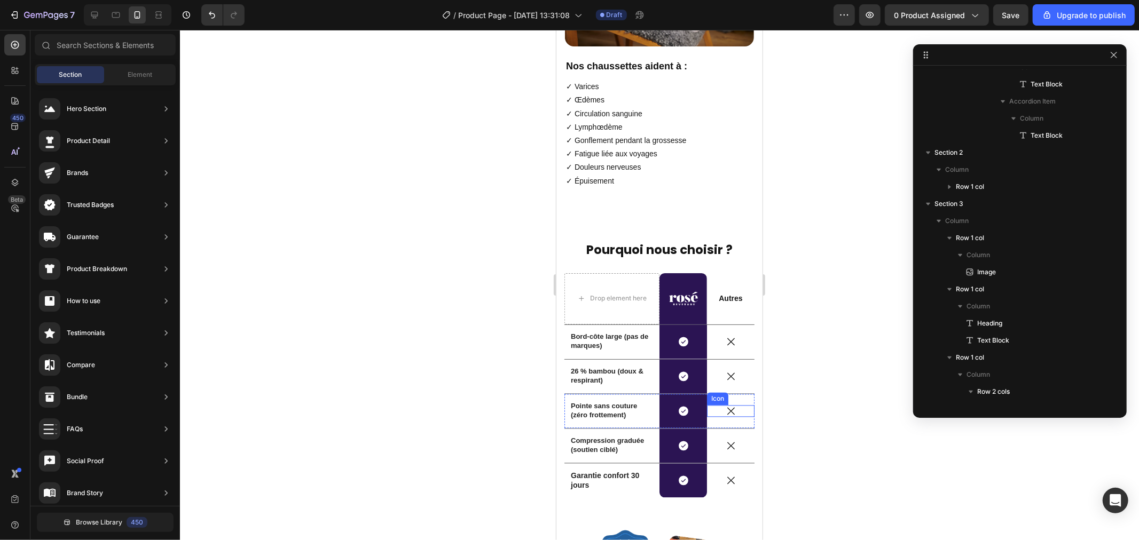
scroll to position [1904, 0]
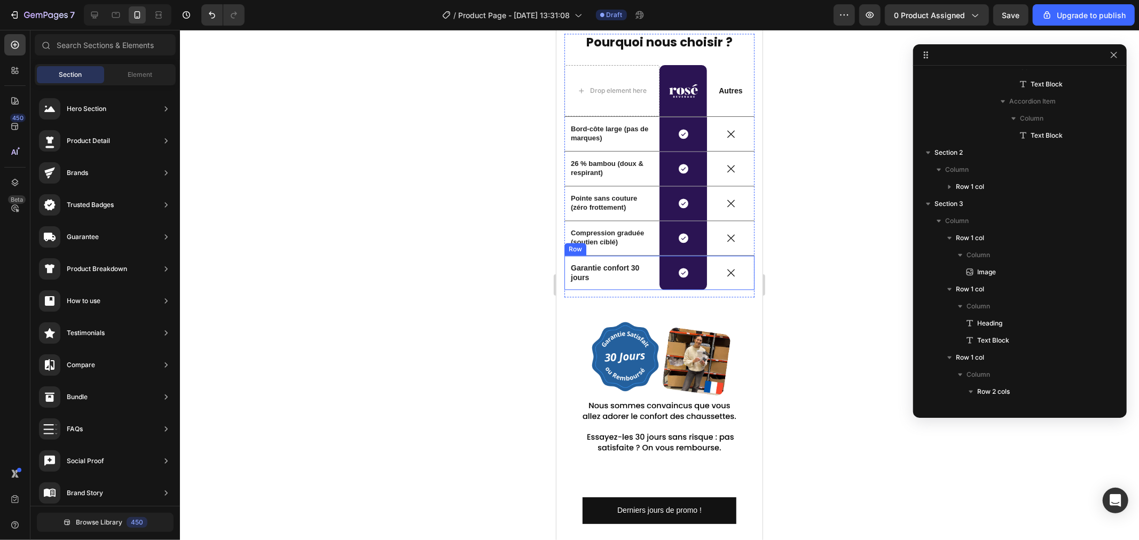
click at [634, 288] on div "Garantie confort 30 jours Text Block" at bounding box center [611, 272] width 95 height 34
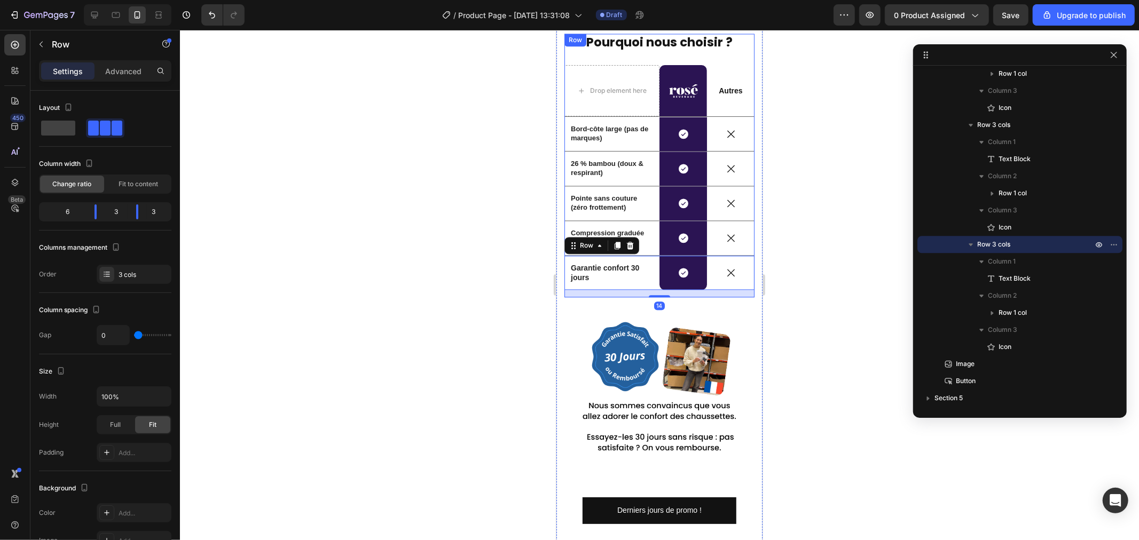
click at [599, 54] on div "Pourquoi nous choisir ? Heading Drop element here Image Row Autres Text Block R…" at bounding box center [659, 165] width 190 height 264
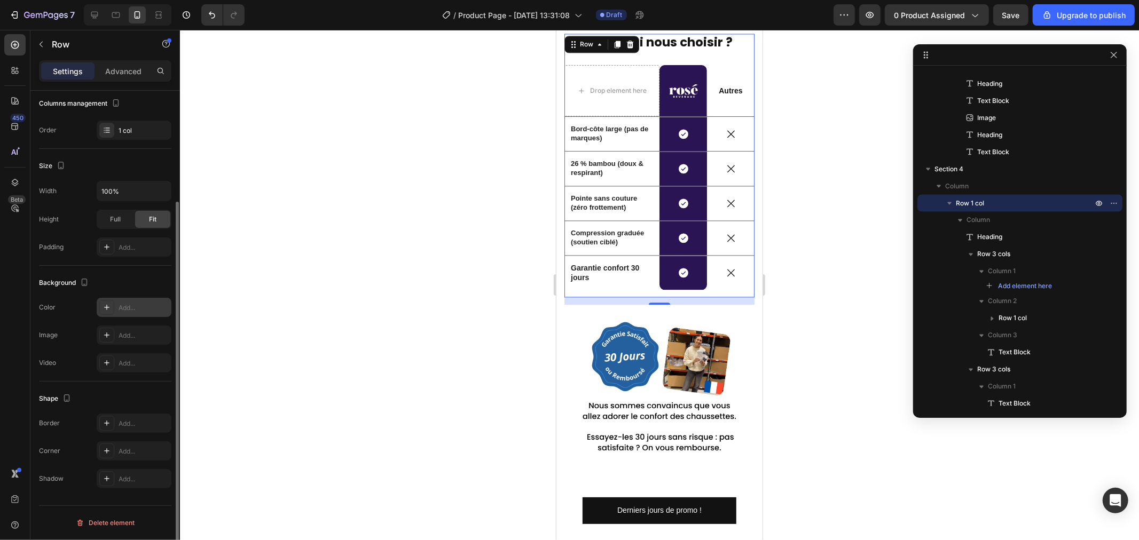
click at [105, 306] on icon at bounding box center [106, 307] width 9 height 9
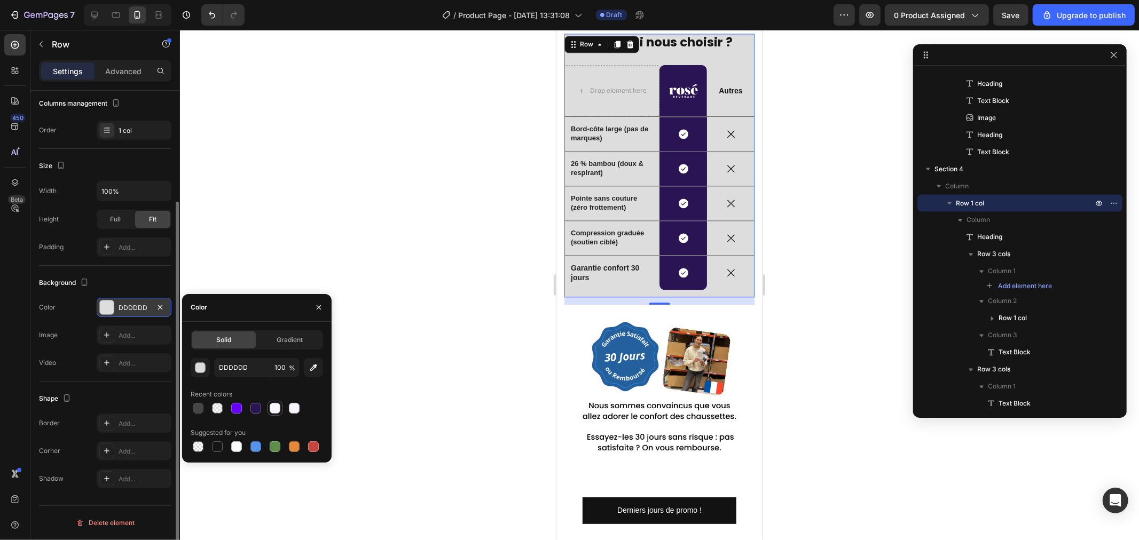
click at [278, 406] on div at bounding box center [275, 408] width 11 height 11
type input "FAF7FF"
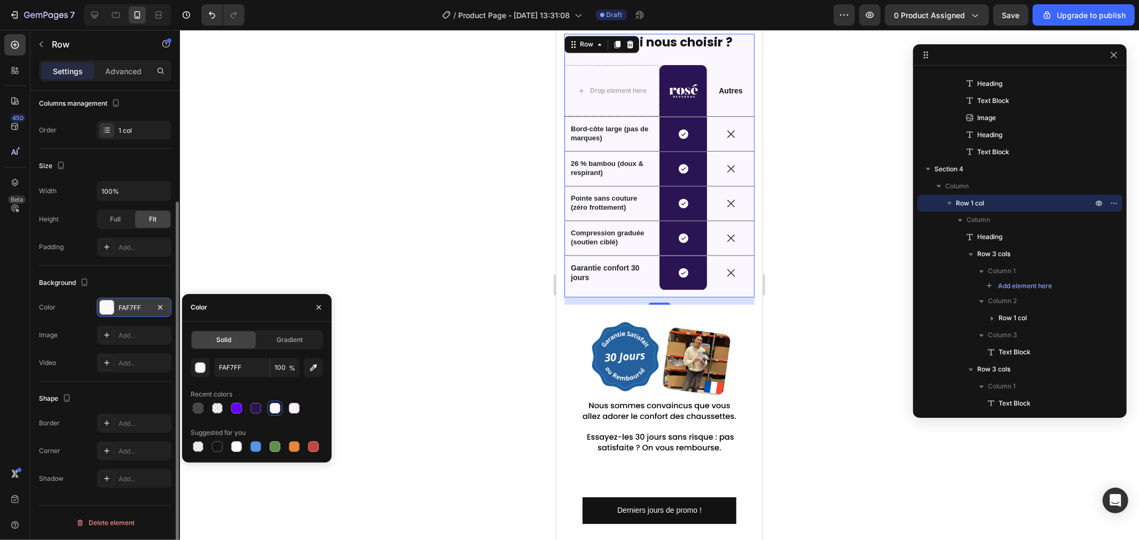
click at [390, 377] on div at bounding box center [659, 285] width 959 height 510
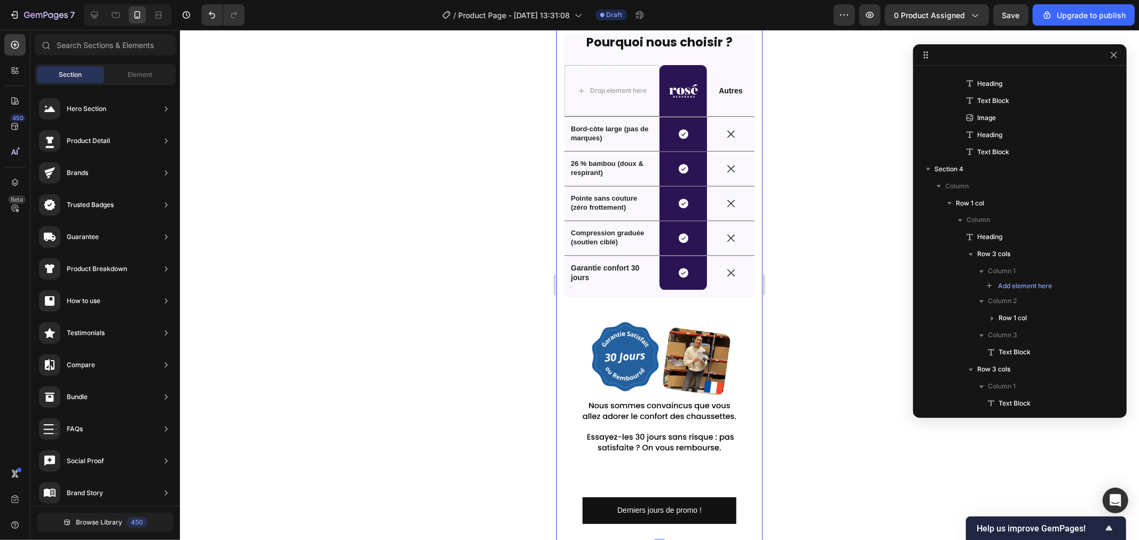
click at [559, 267] on div "Pourquoi nous choisir ? Heading Drop element here Image Row Autres Text Block R…" at bounding box center [659, 276] width 206 height 540
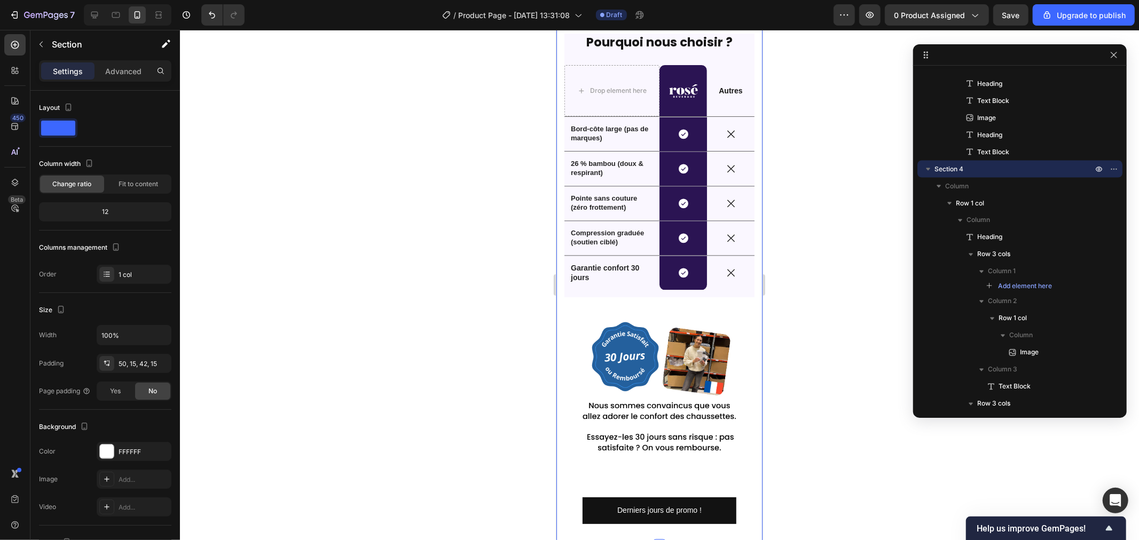
click at [559, 267] on div "Pourquoi nous choisir ? Heading Drop element here Image Row Autres Text Block R…" at bounding box center [659, 276] width 206 height 540
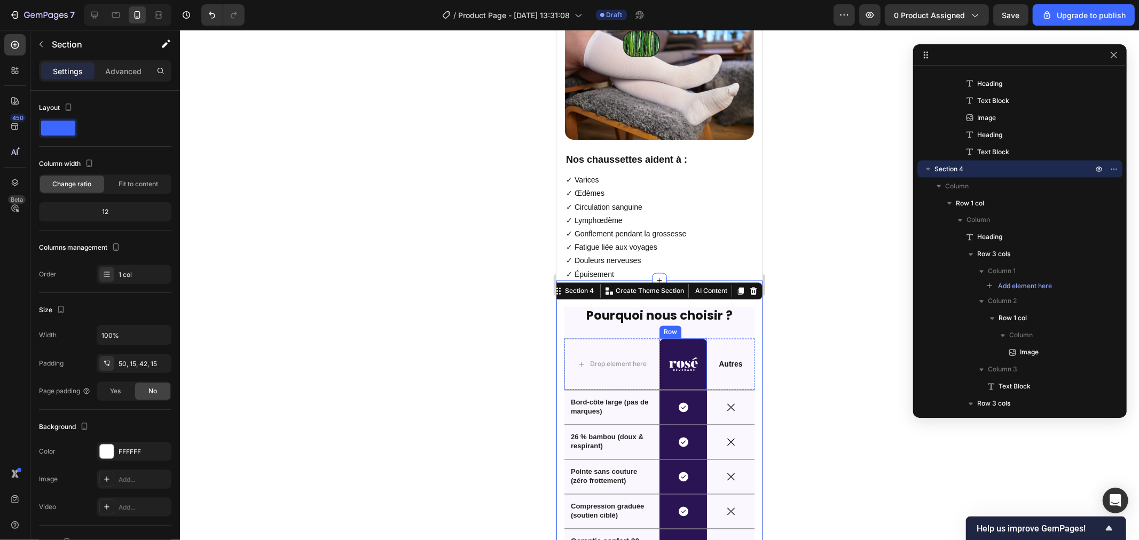
scroll to position [1607, 0]
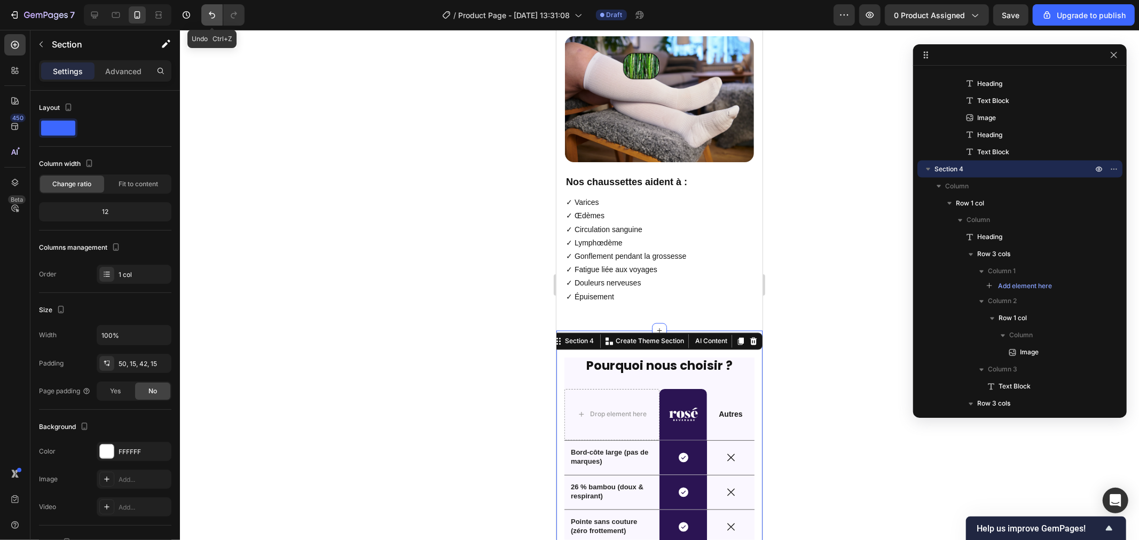
click at [209, 11] on icon "Undo/Redo" at bounding box center [212, 15] width 11 height 11
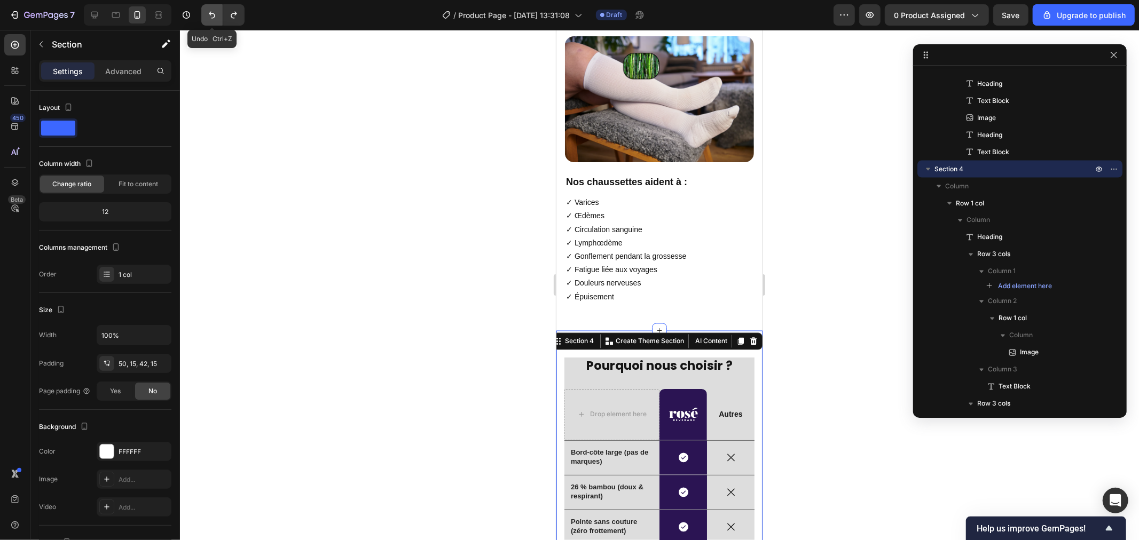
click at [216, 14] on icon "Undo/Redo" at bounding box center [212, 15] width 11 height 11
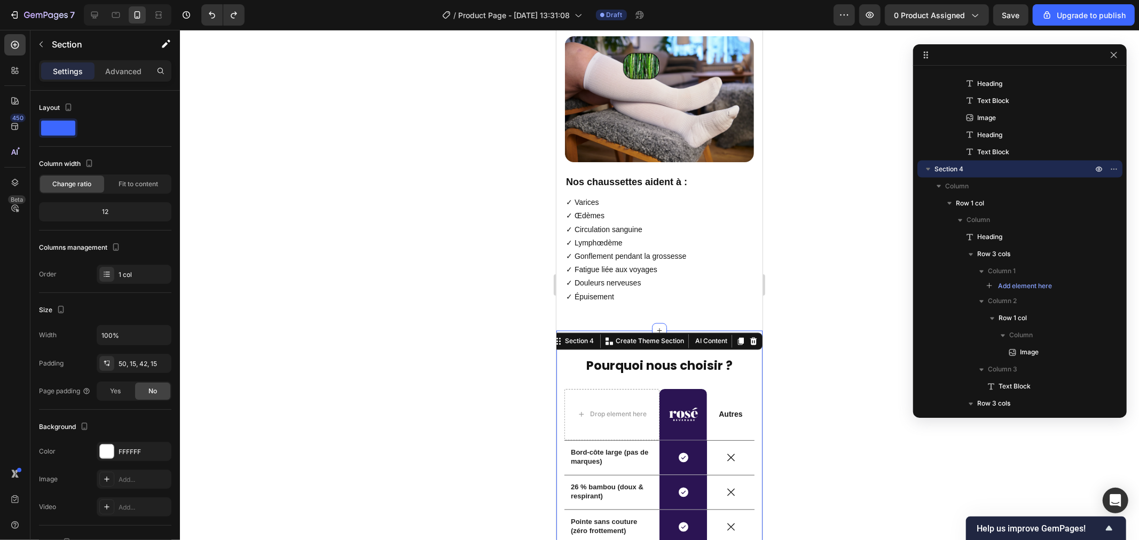
click at [466, 163] on div at bounding box center [659, 285] width 959 height 510
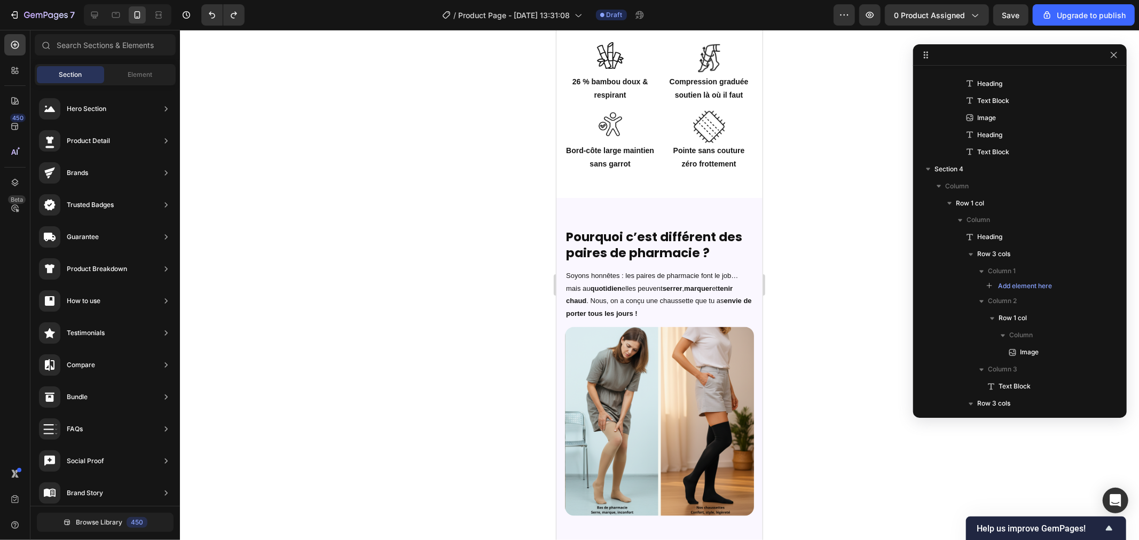
scroll to position [1022, 0]
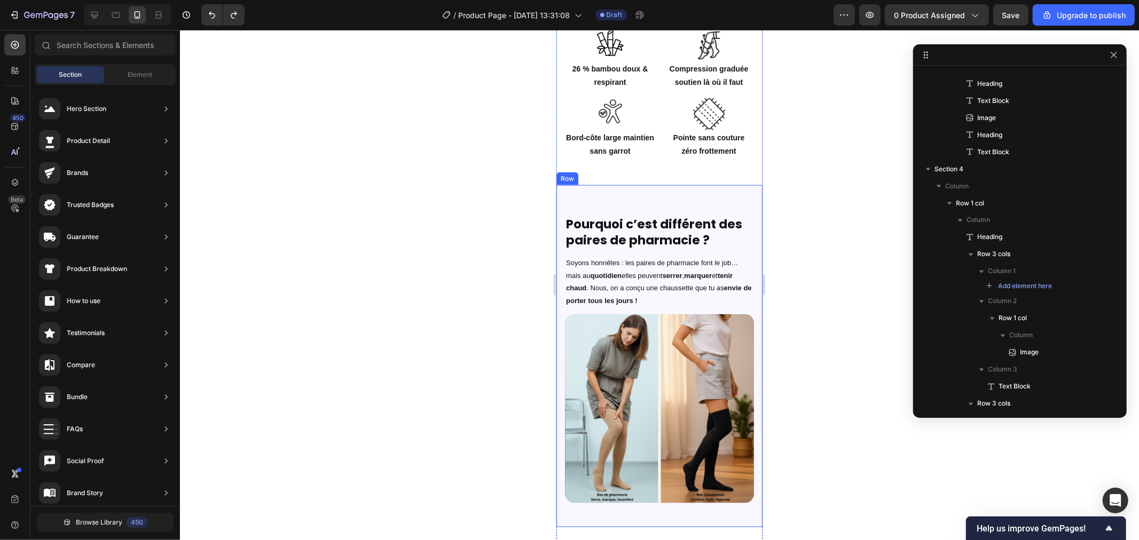
click at [628, 185] on div "Pourquoi c’est différent des paires de pharmacie ? Heading Soyons honnêtes : le…" at bounding box center [659, 356] width 206 height 342
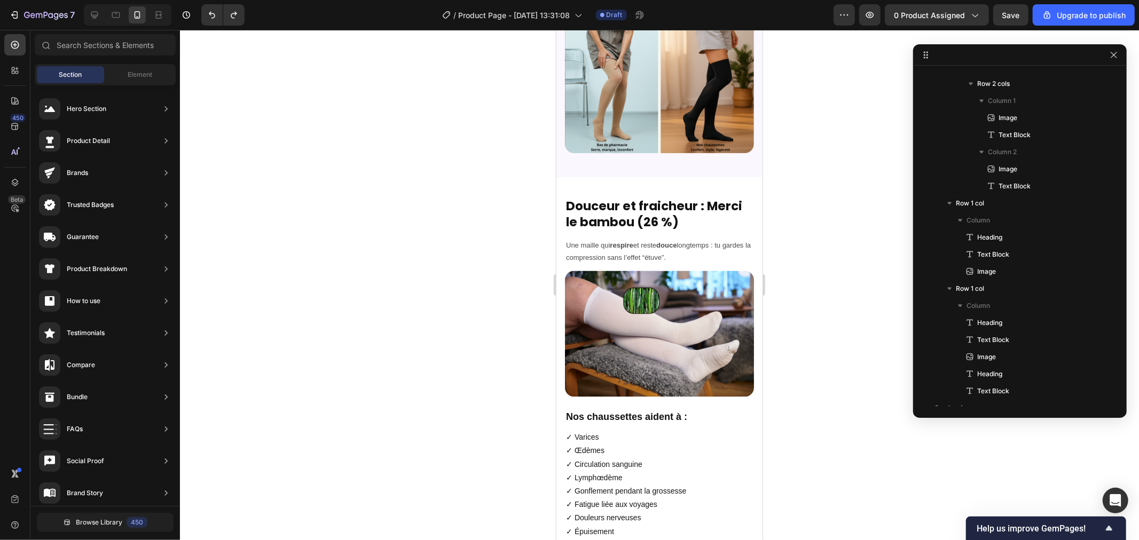
scroll to position [1375, 0]
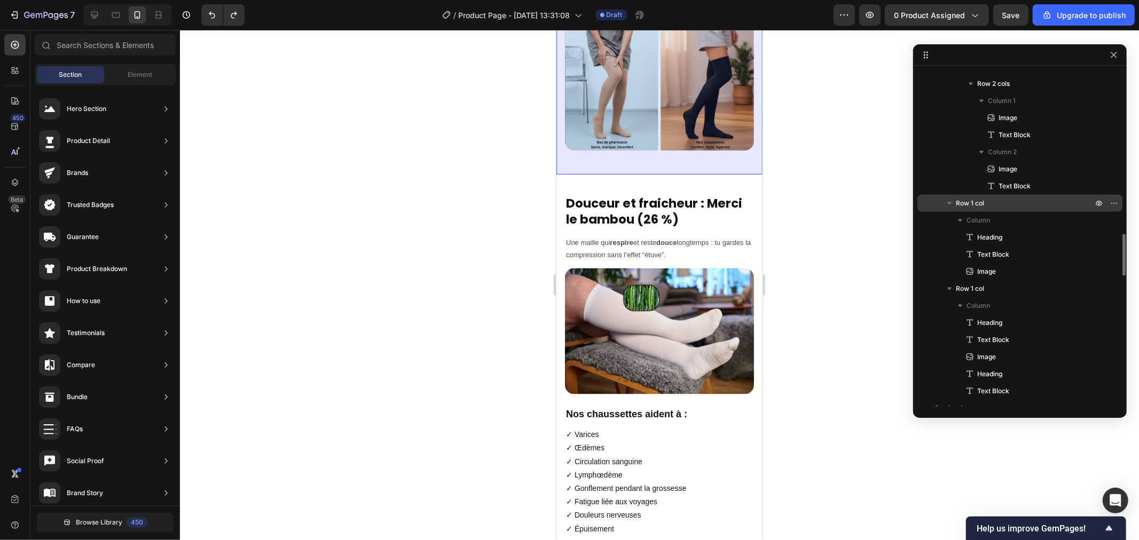
click at [949, 201] on icon "button" at bounding box center [949, 203] width 11 height 11
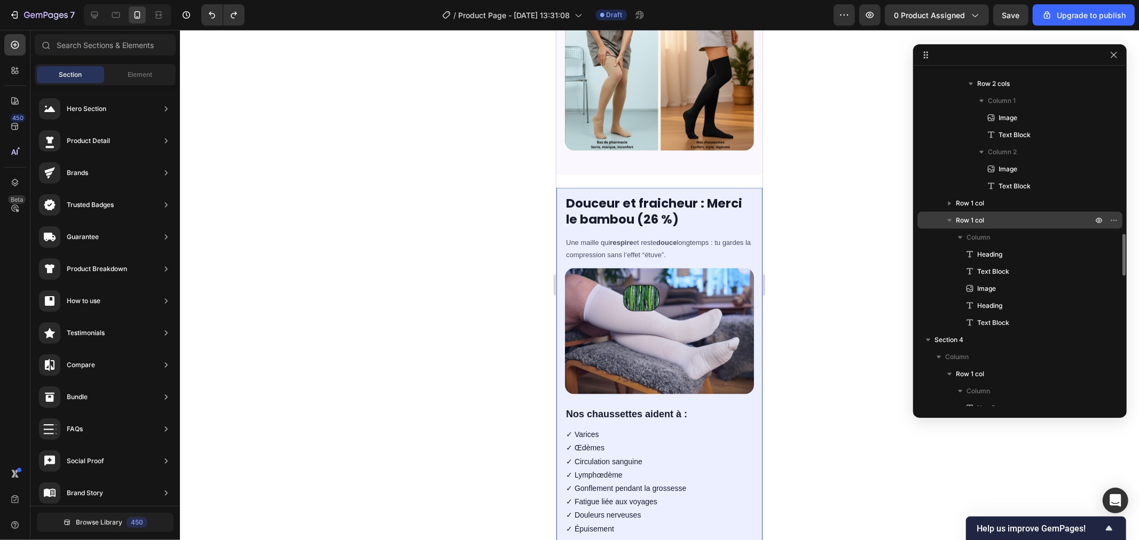
click at [977, 220] on span "Row 1 col" at bounding box center [970, 220] width 28 height 11
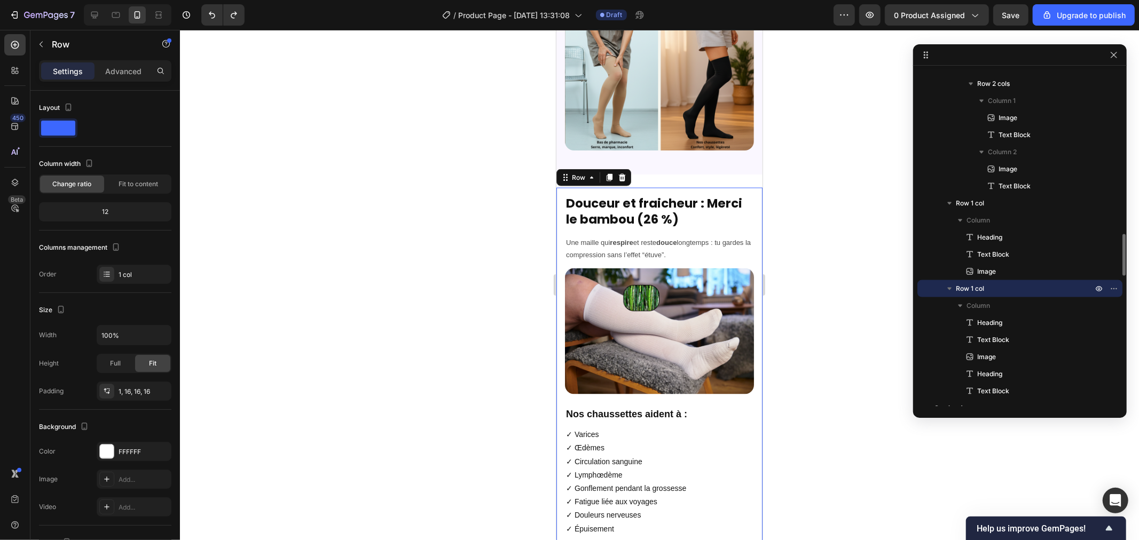
scroll to position [1505, 0]
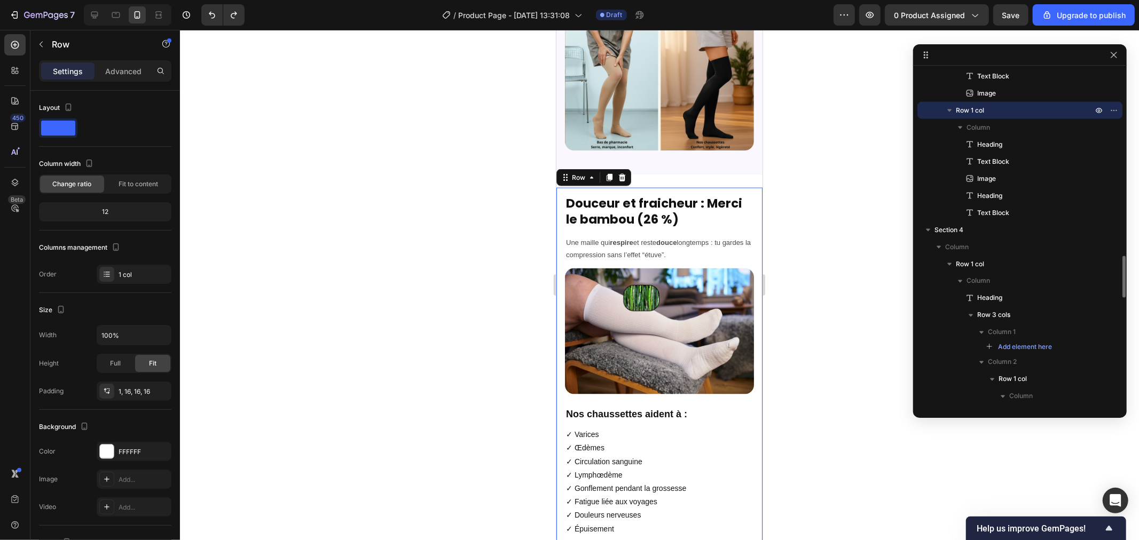
click at [946, 110] on icon "button" at bounding box center [949, 110] width 11 height 11
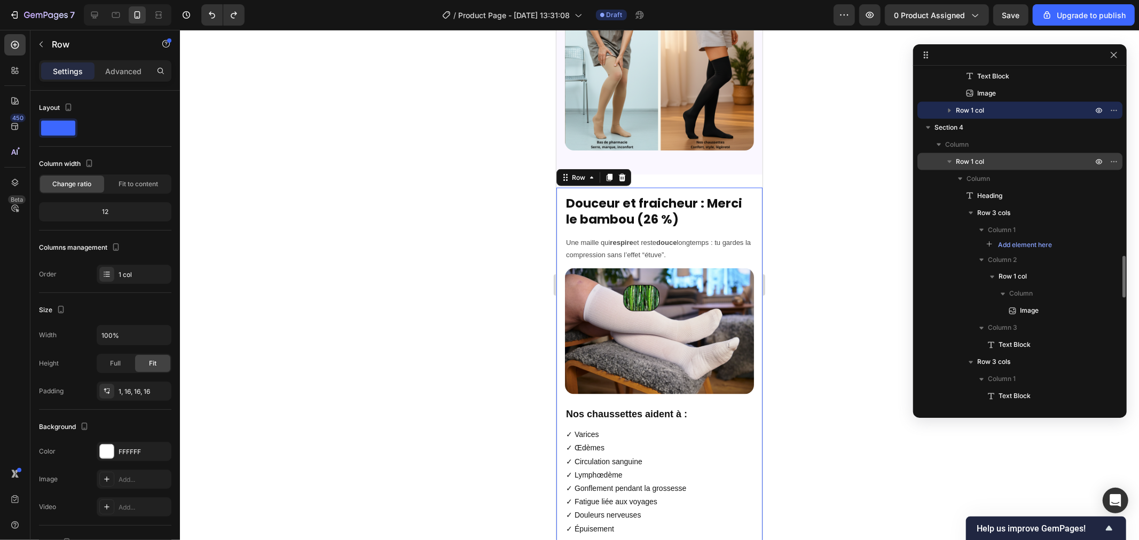
click at [960, 160] on span "Row 1 col" at bounding box center [970, 161] width 28 height 11
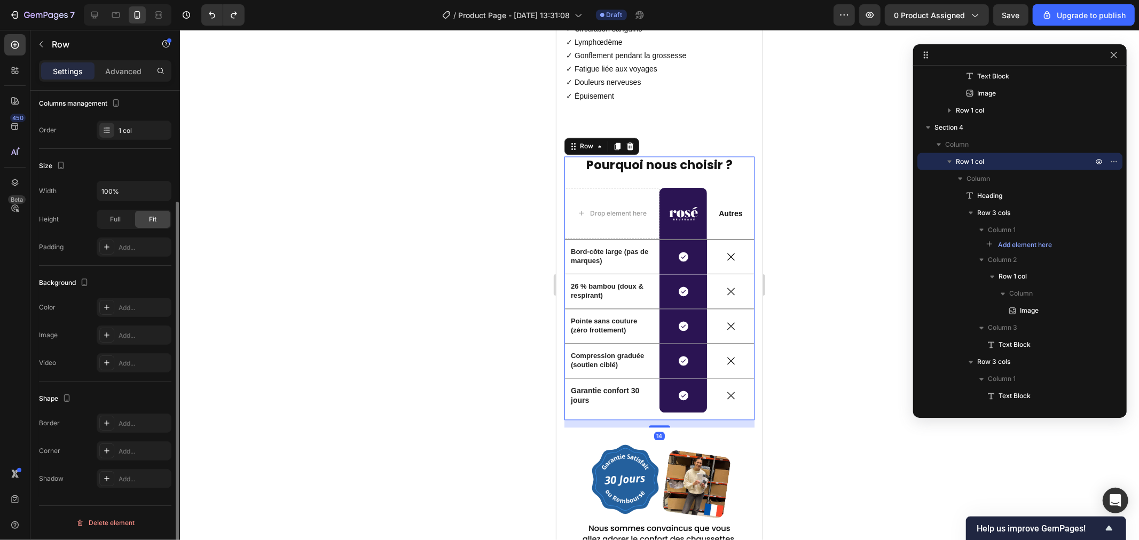
scroll to position [1869, 0]
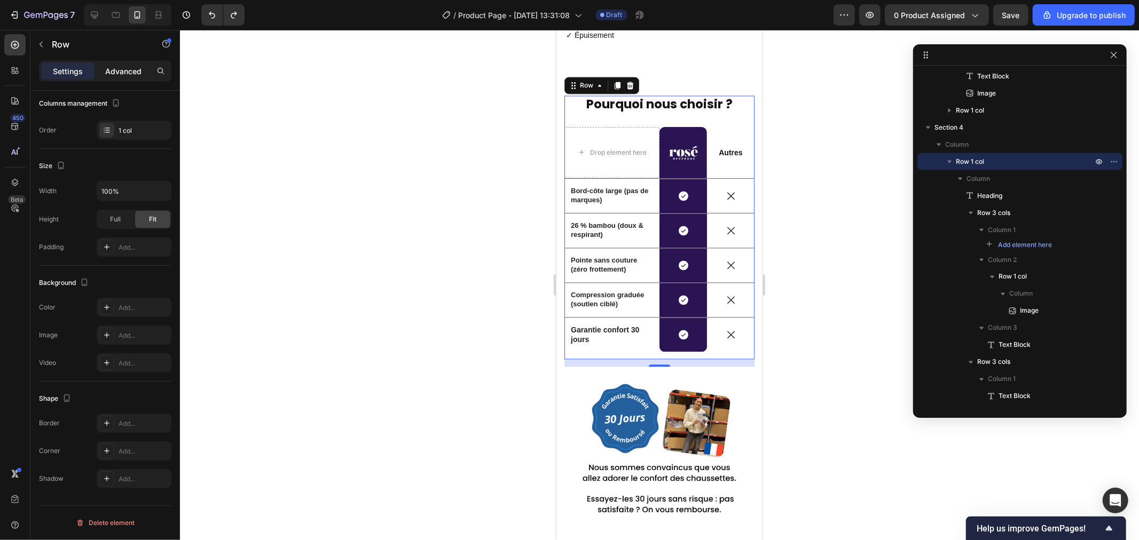
click at [121, 66] on p "Advanced" at bounding box center [123, 71] width 36 height 11
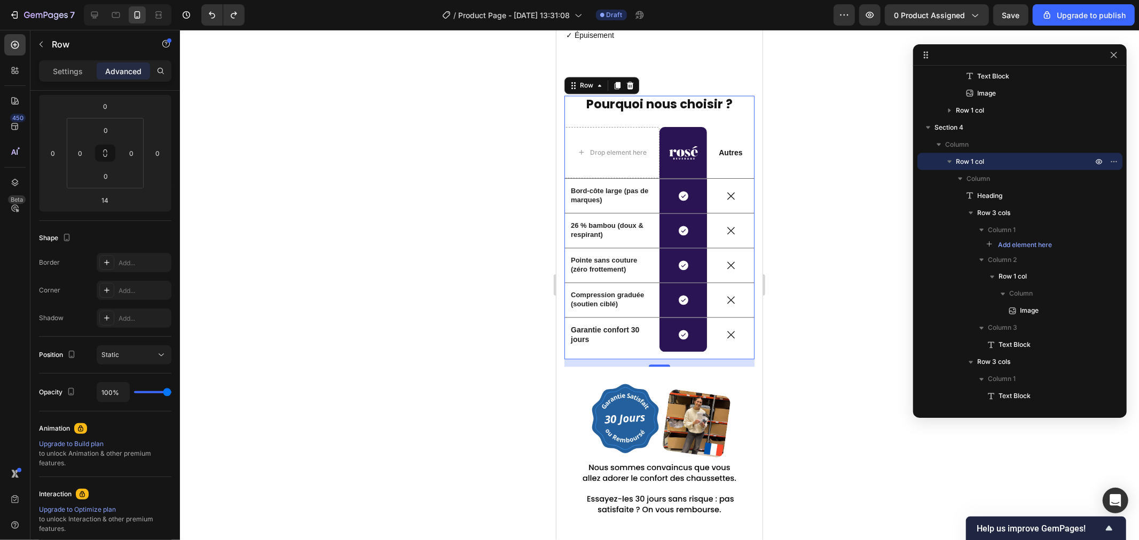
click at [399, 342] on div at bounding box center [659, 285] width 959 height 510
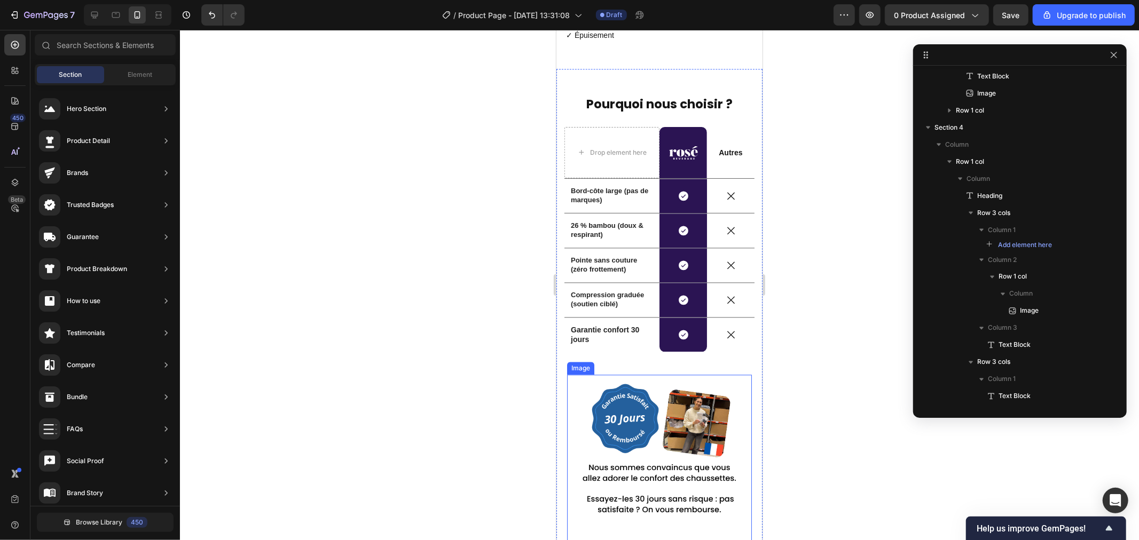
click at [580, 374] on img at bounding box center [658, 466] width 185 height 185
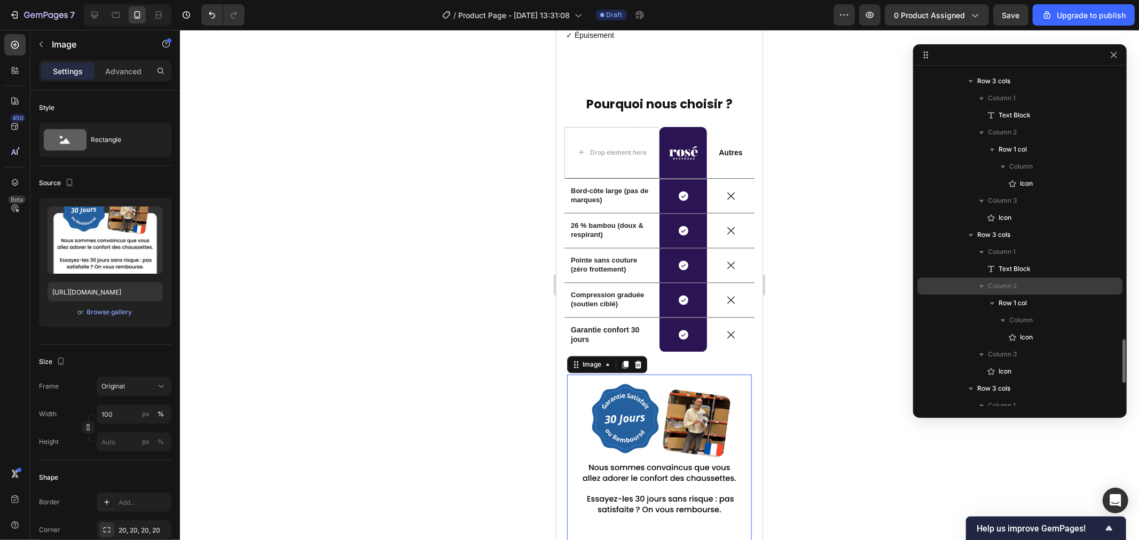
scroll to position [1976, 0]
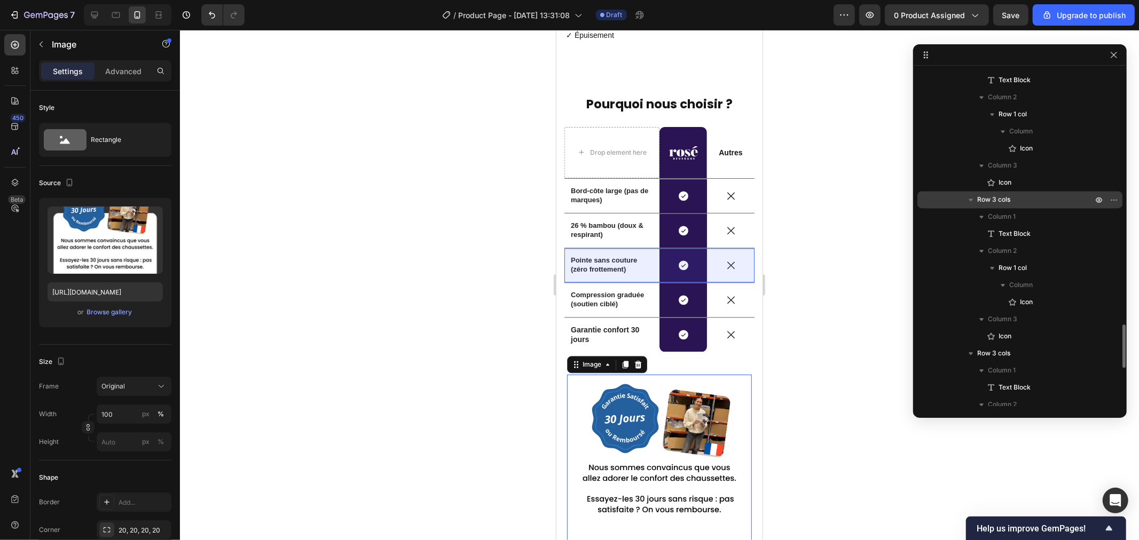
click at [970, 199] on icon "button" at bounding box center [970, 200] width 4 height 3
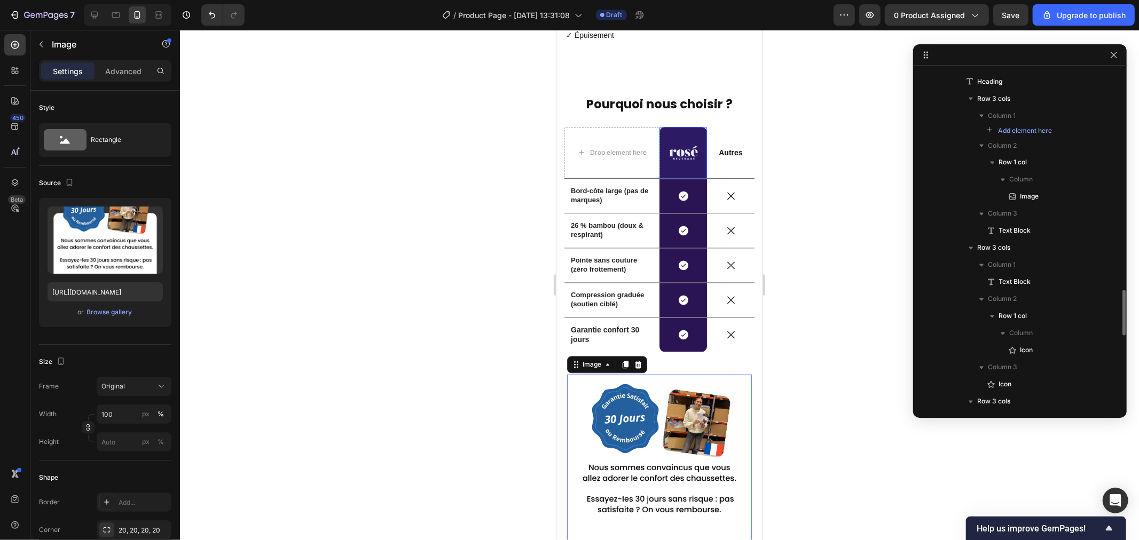
scroll to position [1501, 0]
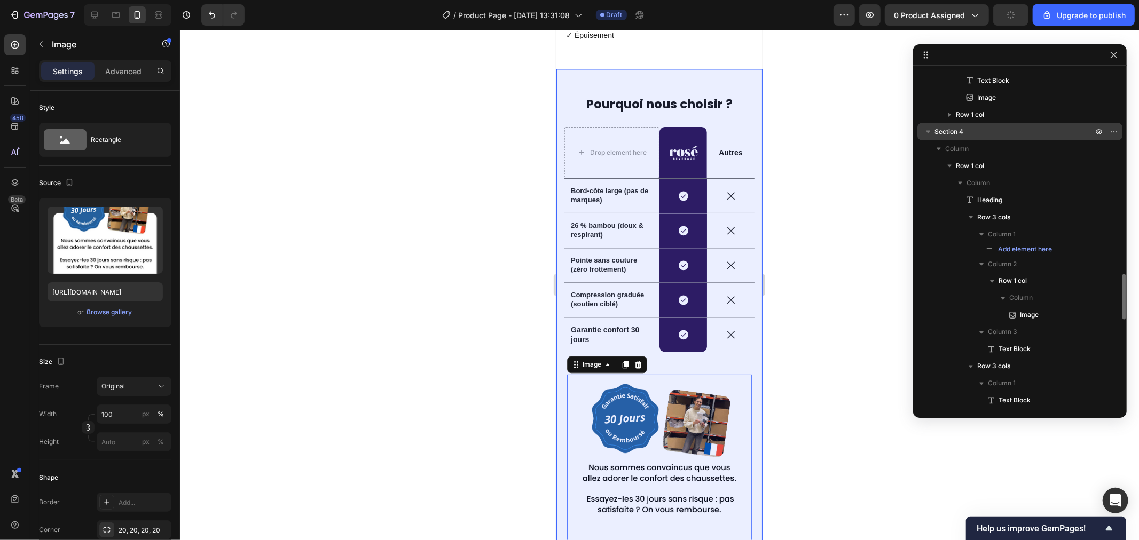
click at [925, 135] on icon "button" at bounding box center [927, 132] width 11 height 11
click at [921, 130] on button "button" at bounding box center [927, 131] width 13 height 13
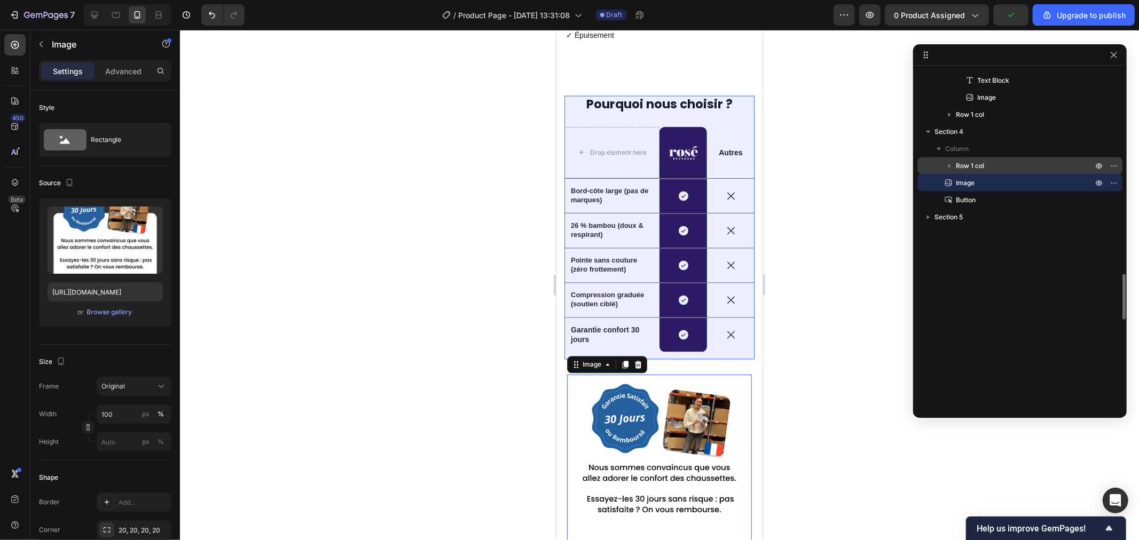
click at [974, 165] on span "Row 1 col" at bounding box center [970, 166] width 28 height 11
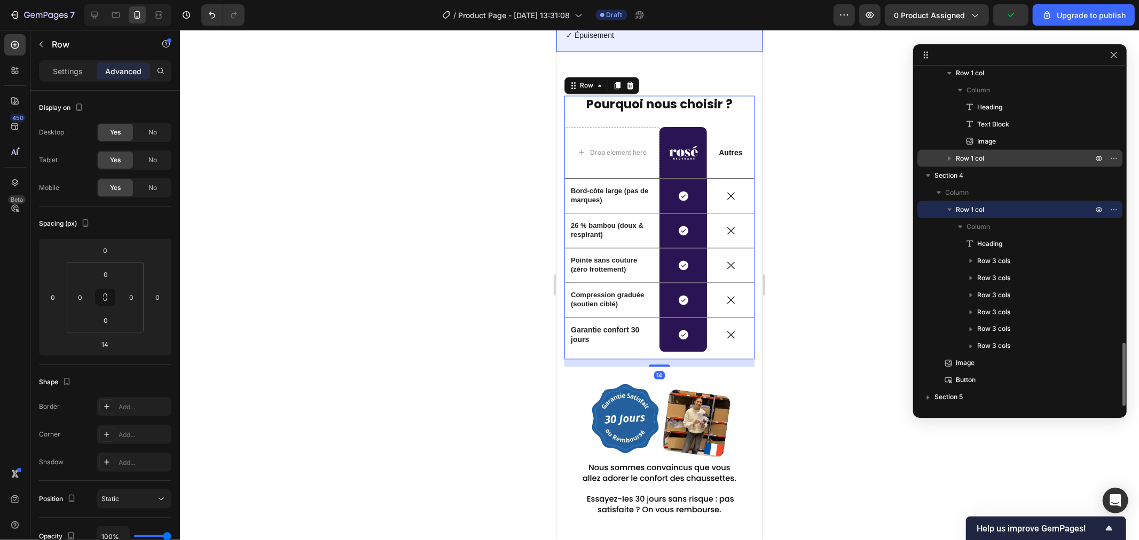
scroll to position [1457, 0]
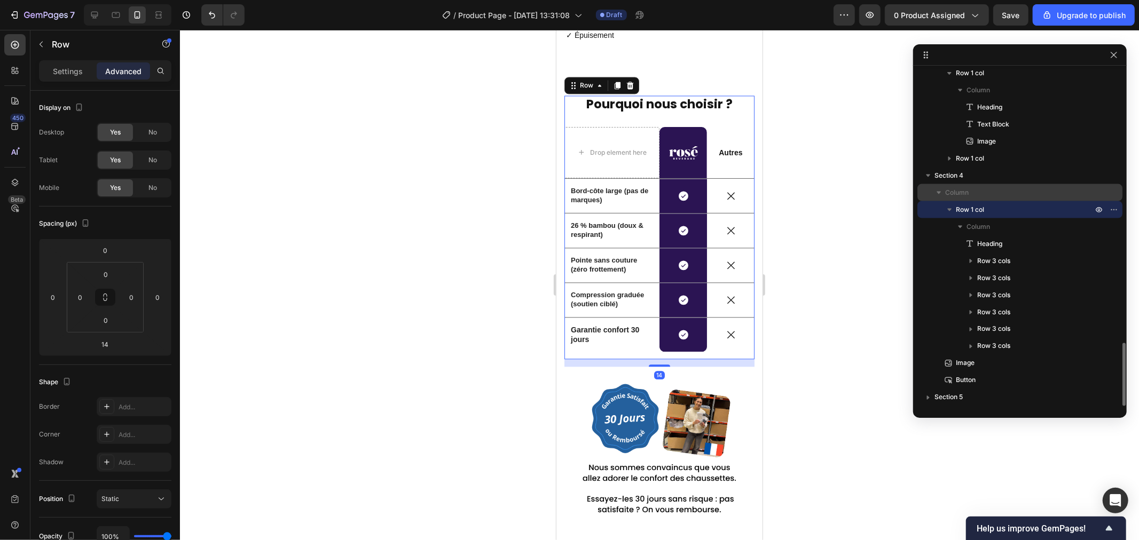
click at [953, 190] on span "Column" at bounding box center [956, 192] width 23 height 11
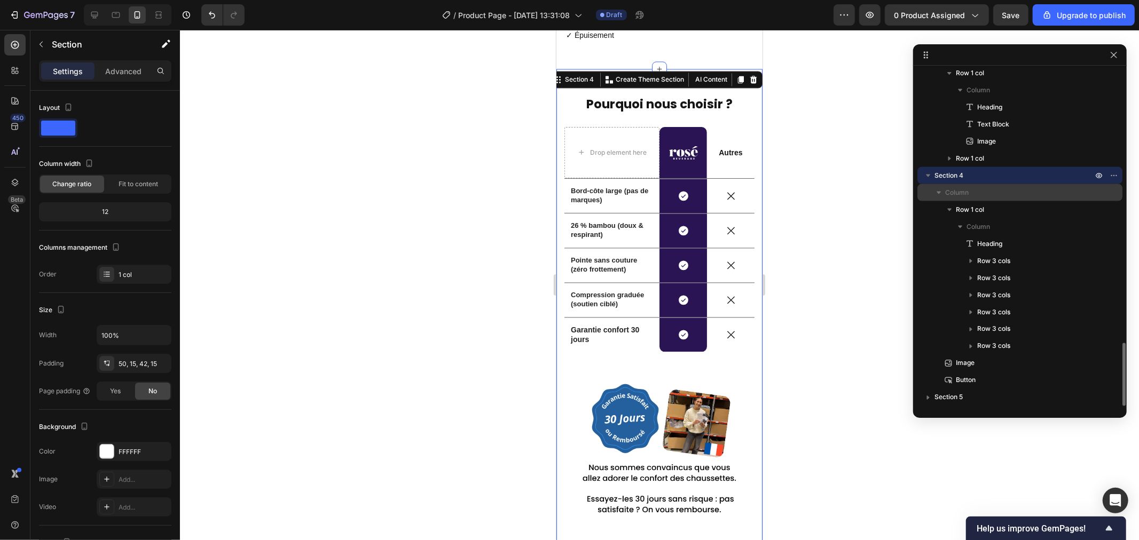
click at [958, 190] on span "Column" at bounding box center [956, 192] width 23 height 11
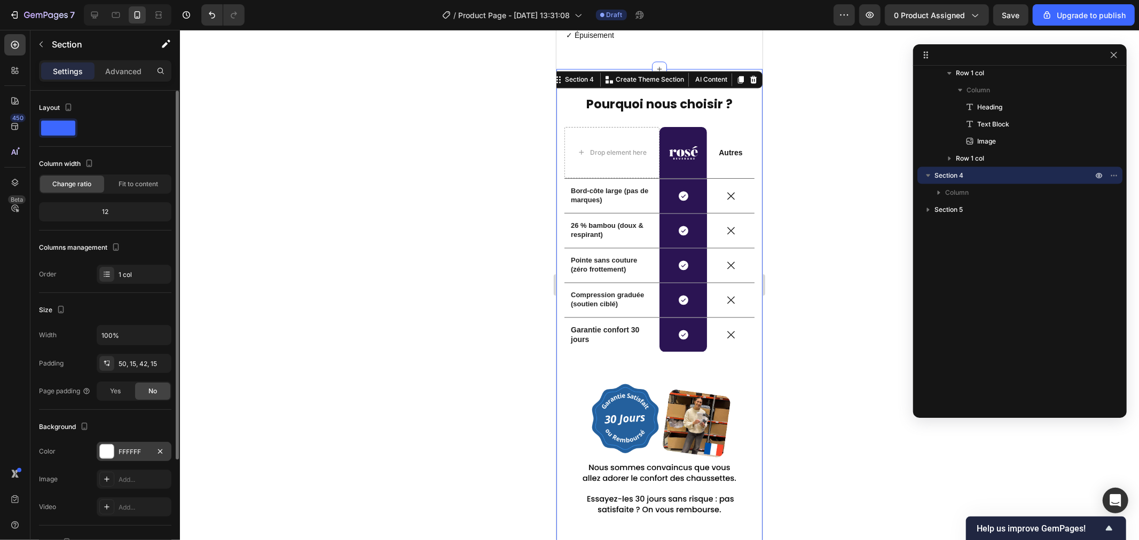
click at [108, 454] on div at bounding box center [107, 452] width 14 height 14
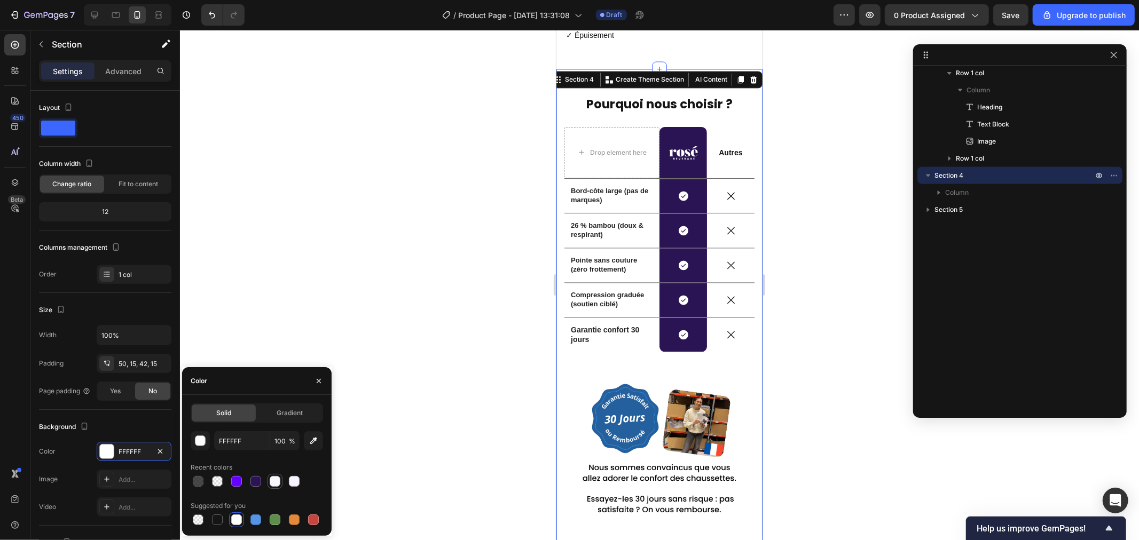
click at [277, 482] on div at bounding box center [275, 481] width 11 height 11
type input "FAF7FF"
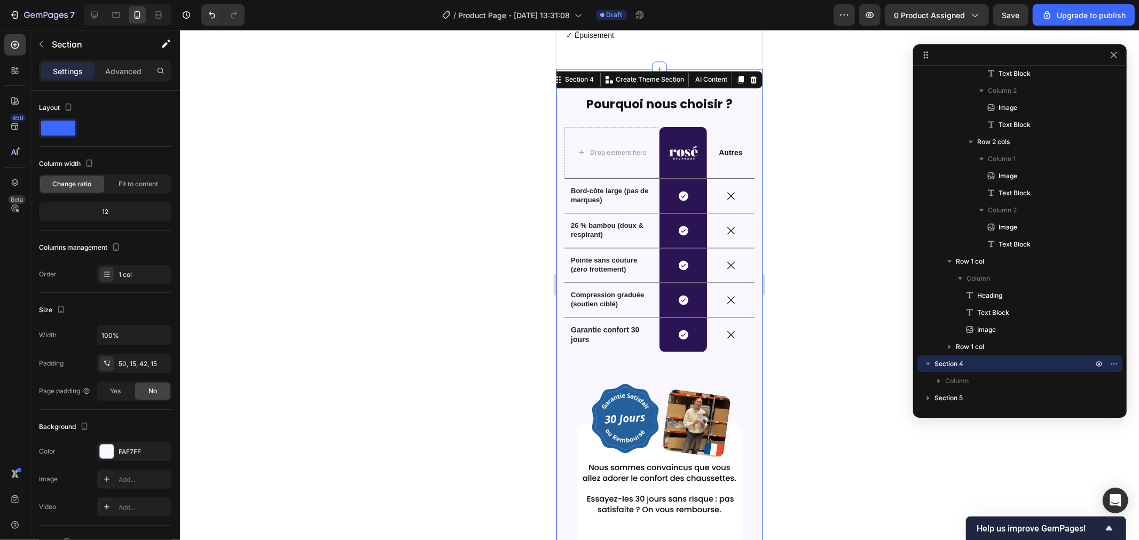
click at [481, 393] on div at bounding box center [659, 285] width 959 height 510
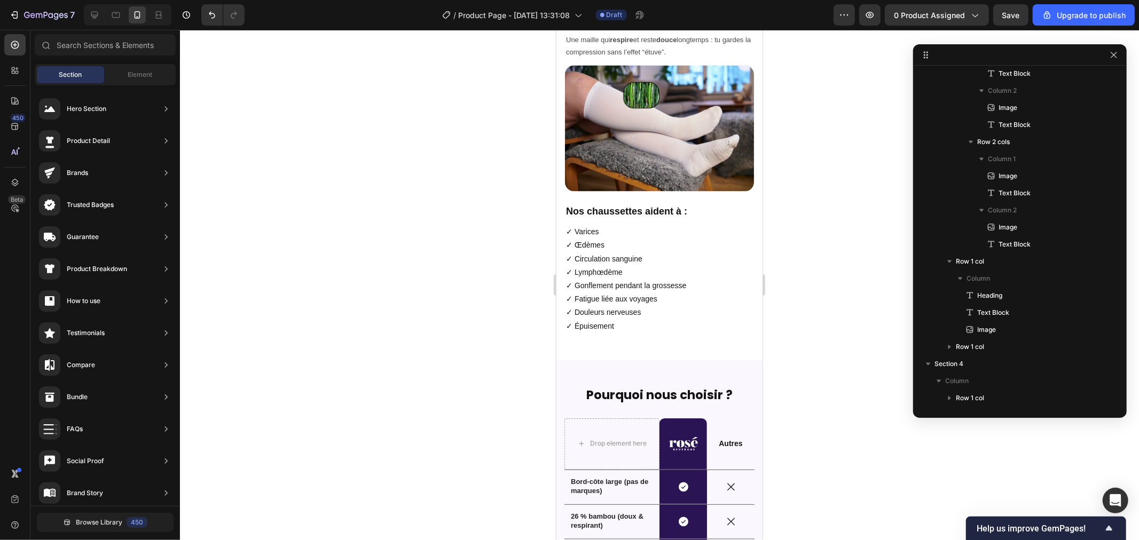
scroll to position [1636, 0]
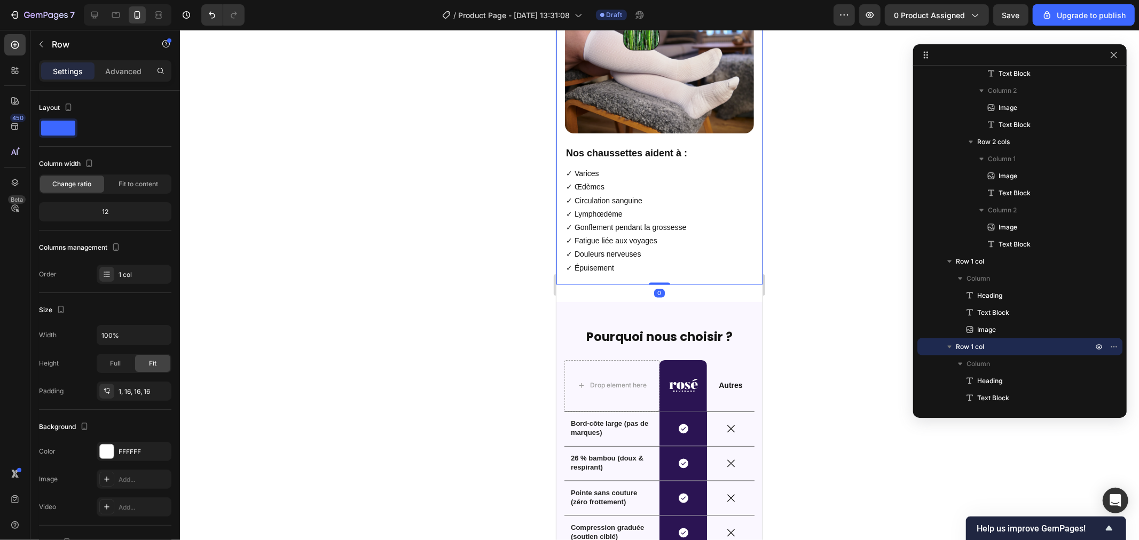
click at [609, 248] on div "Douceur et fraicheur : Merci le bambou (26 %) Heading Une maille qui respire et…" at bounding box center [659, 105] width 206 height 358
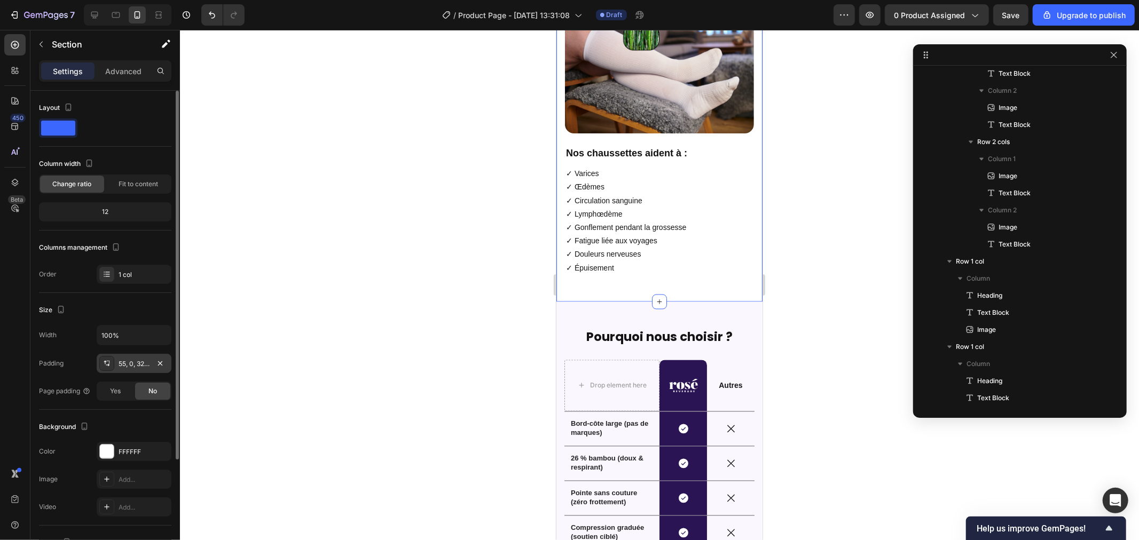
click at [105, 364] on icon at bounding box center [105, 363] width 3 height 4
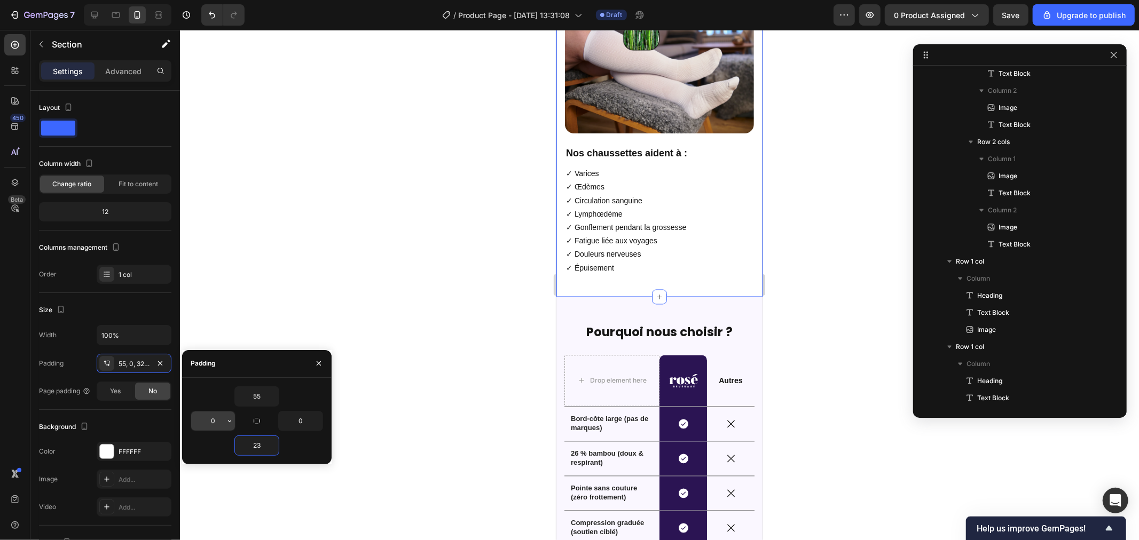
type input "2"
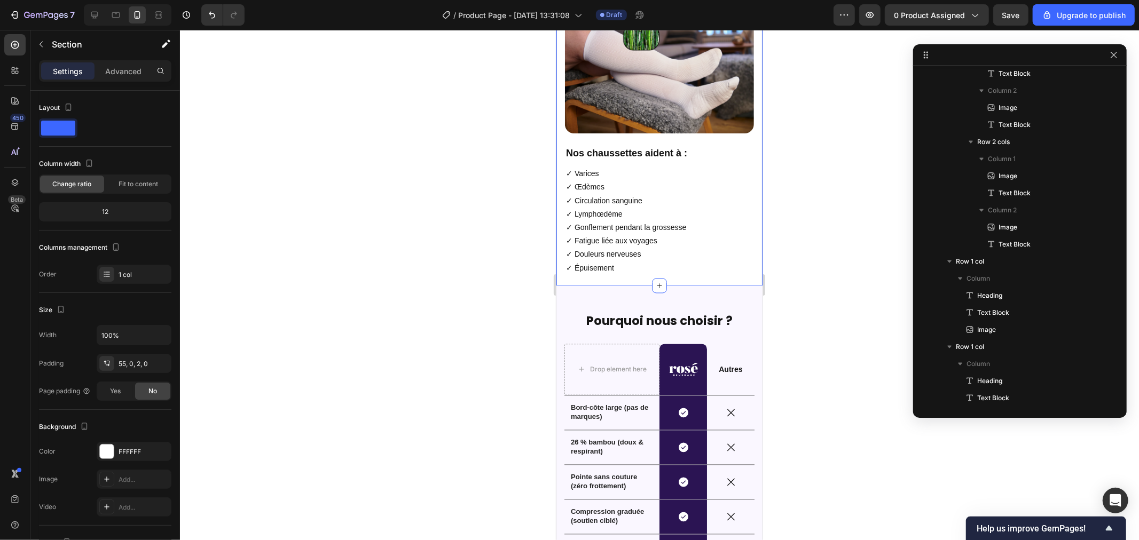
click at [463, 333] on div at bounding box center [659, 285] width 959 height 510
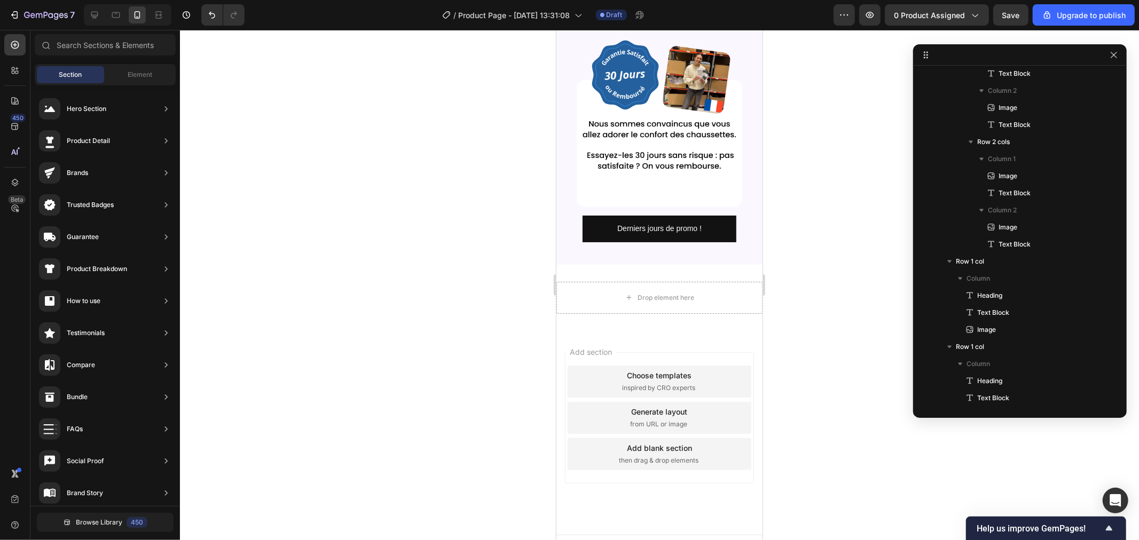
scroll to position [2176, 0]
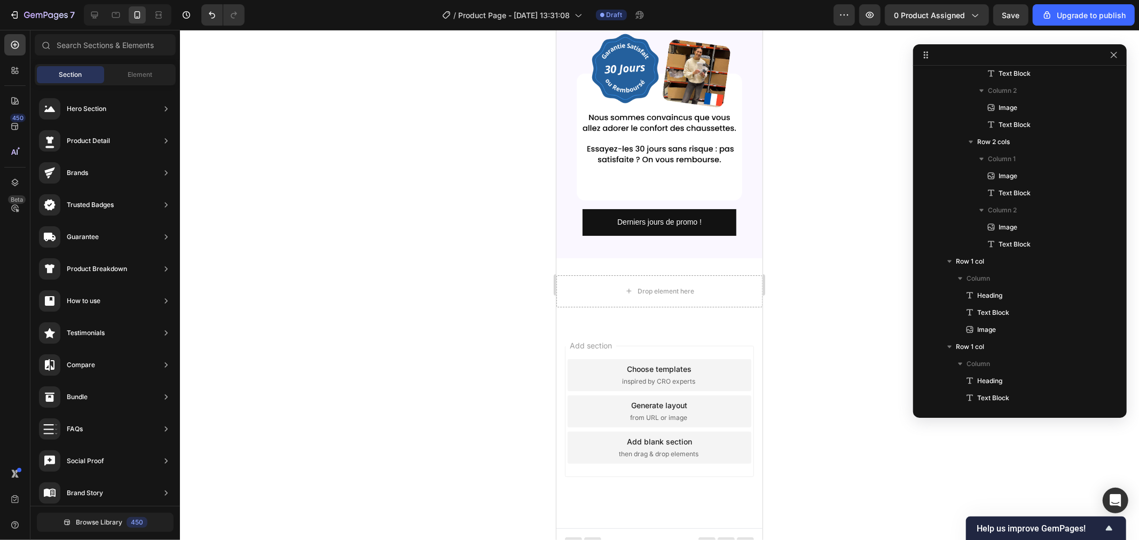
drag, startPoint x: 757, startPoint y: 368, endPoint x: 1317, endPoint y: 490, distance: 573.4
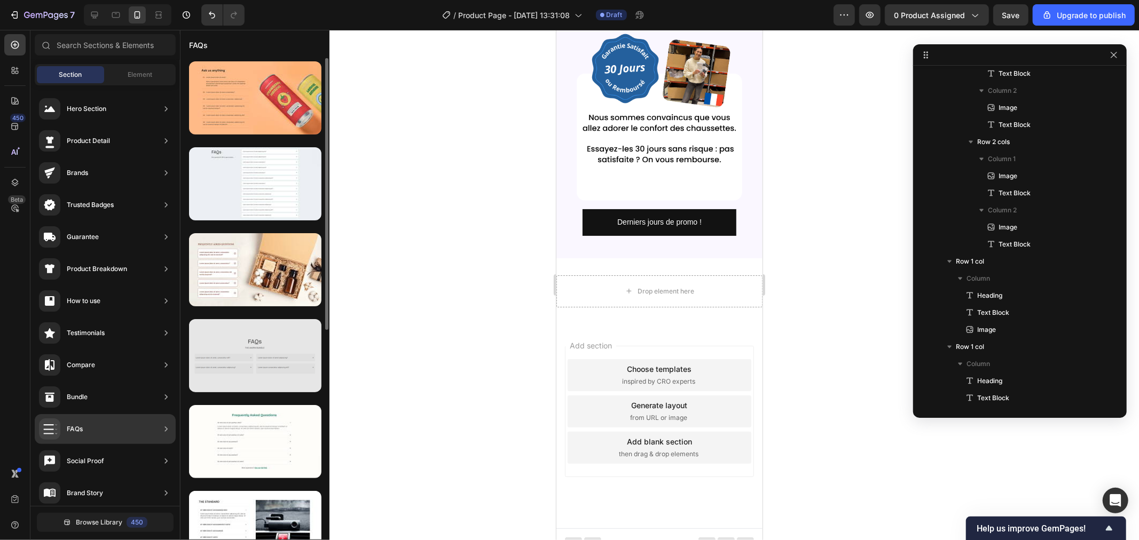
scroll to position [59, 0]
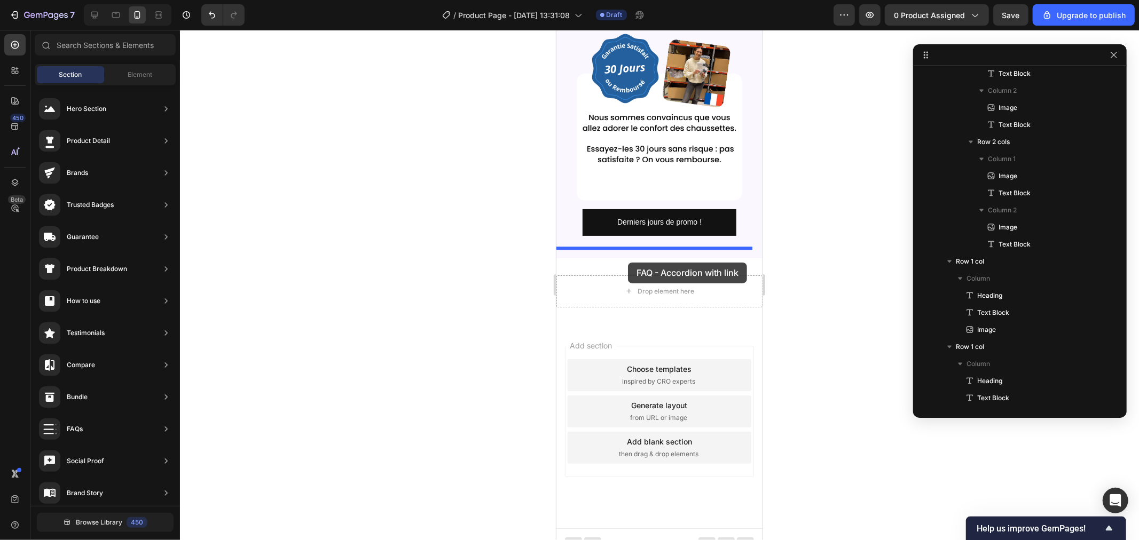
drag, startPoint x: 787, startPoint y: 415, endPoint x: 627, endPoint y: 258, distance: 224.6
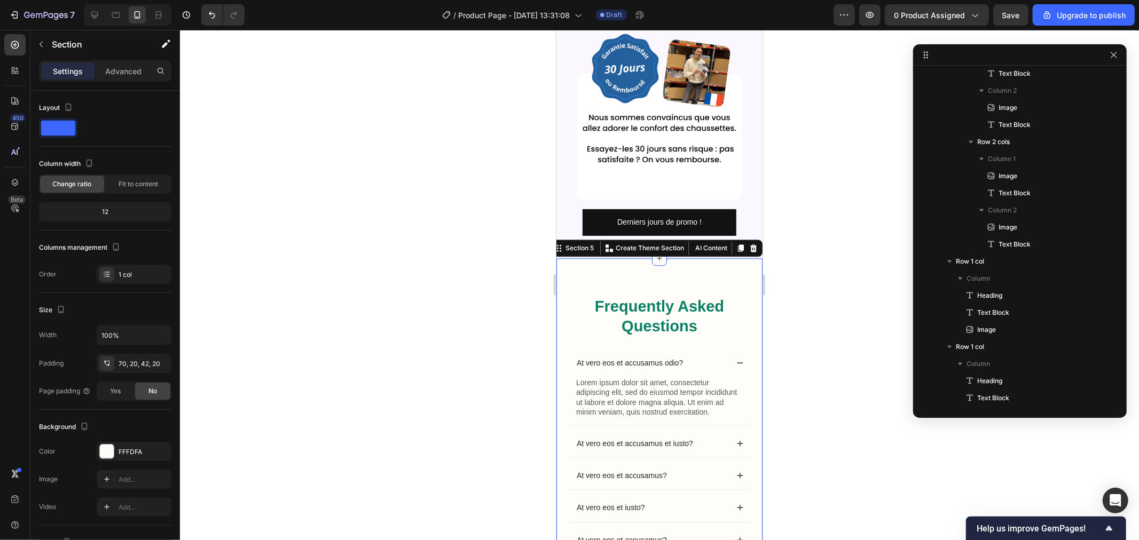
click at [798, 309] on div at bounding box center [659, 285] width 959 height 510
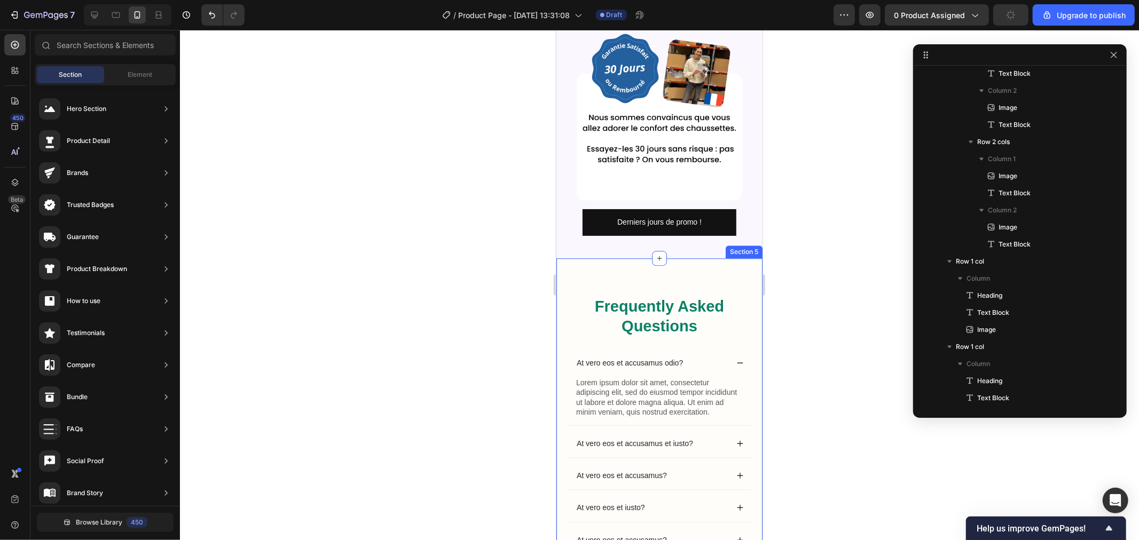
click at [684, 271] on div "Frequently Asked Questions Heading At vero eos et accusamus odio? Lorem ipsum d…" at bounding box center [659, 452] width 206 height 389
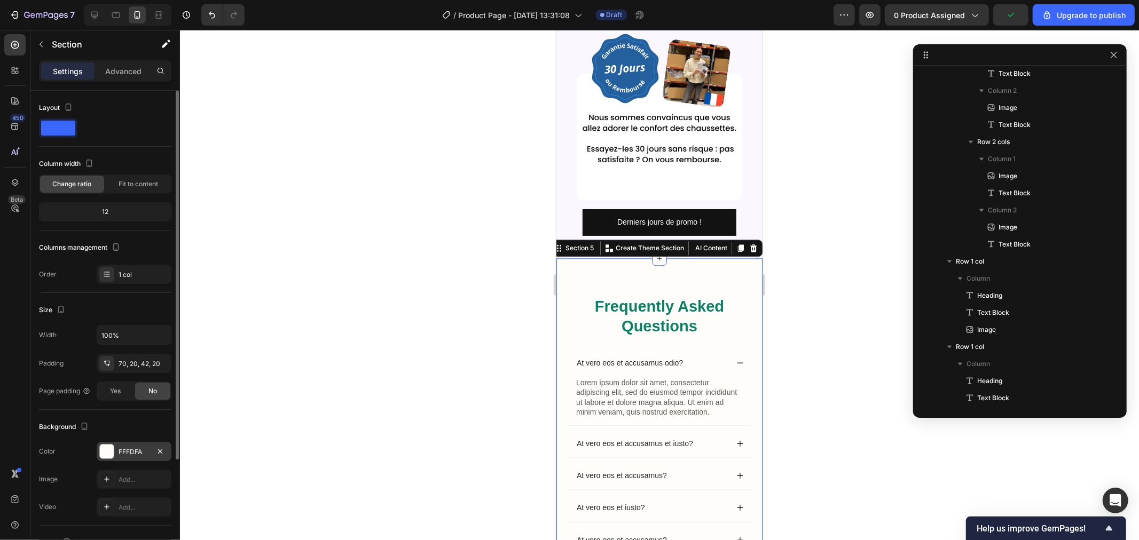
click at [118, 448] on div "FFFDFA" at bounding box center [134, 451] width 75 height 19
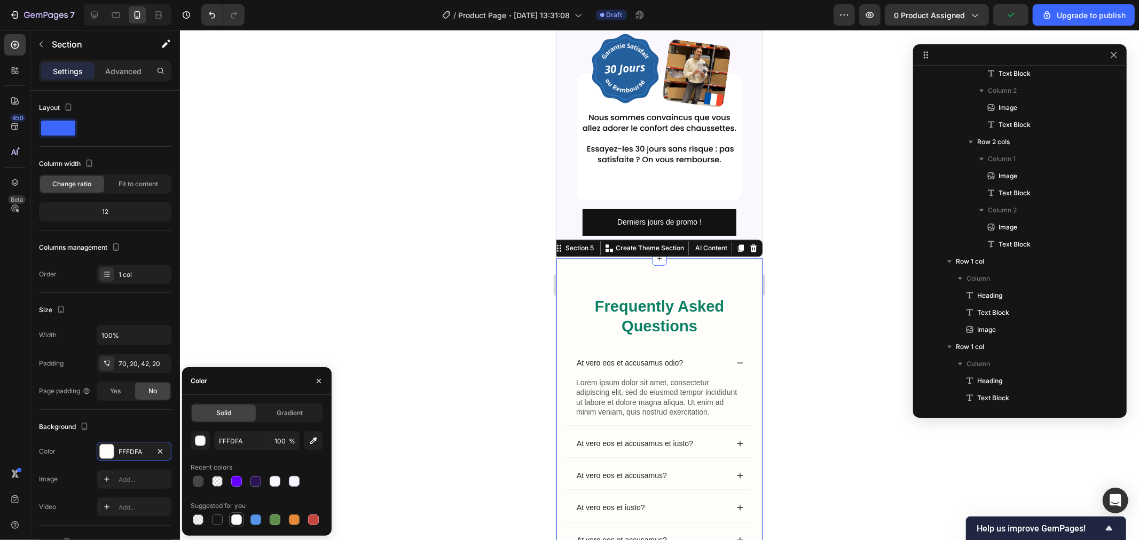
click at [233, 523] on div at bounding box center [236, 520] width 11 height 11
type input "FFFFFF"
click at [412, 319] on div at bounding box center [659, 285] width 959 height 510
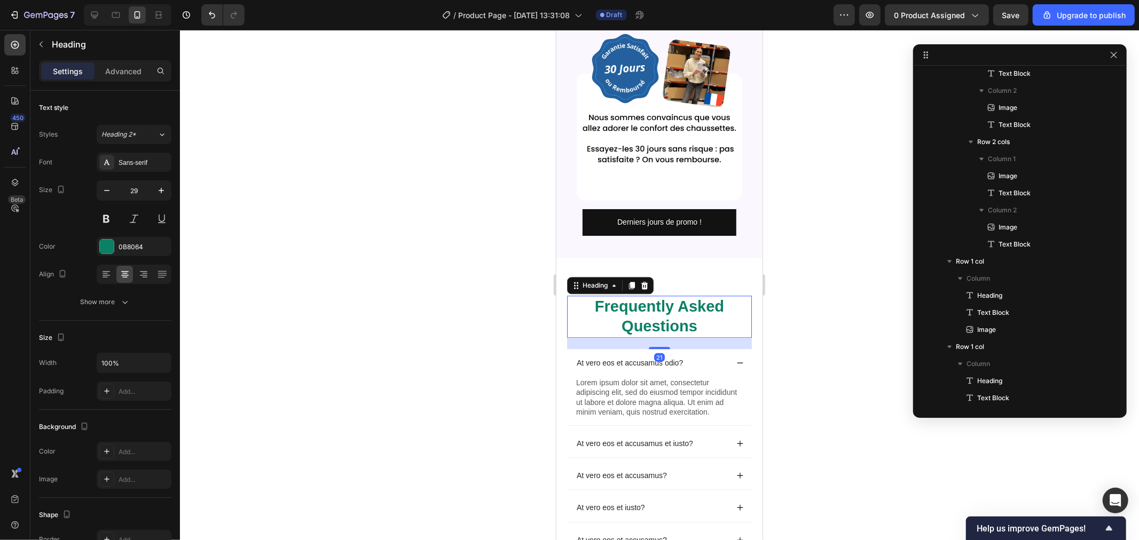
click at [653, 312] on h2 "Frequently Asked Questions" at bounding box center [658, 316] width 185 height 42
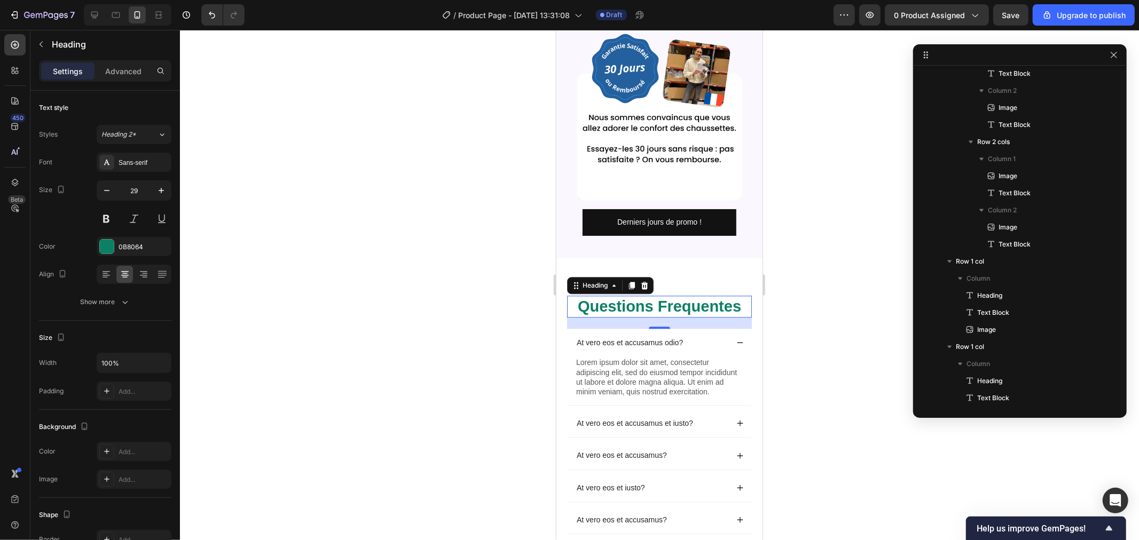
click at [853, 274] on div at bounding box center [659, 285] width 959 height 510
click at [677, 296] on p "Questions Frequentes" at bounding box center [658, 306] width 183 height 20
click at [675, 296] on p "Questions Frequentes" at bounding box center [658, 306] width 183 height 20
click at [556, 29] on lt-span "Fréquentes" at bounding box center [556, 29] width 0 height 0
click at [477, 348] on div at bounding box center [659, 285] width 959 height 510
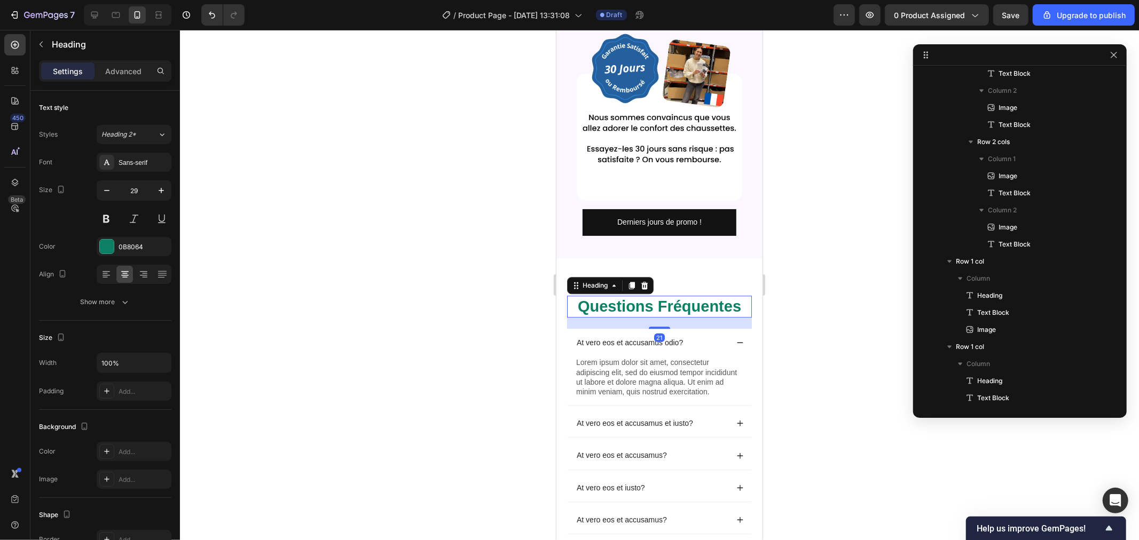
click at [648, 296] on p "Questions Fréquentes" at bounding box center [658, 306] width 183 height 20
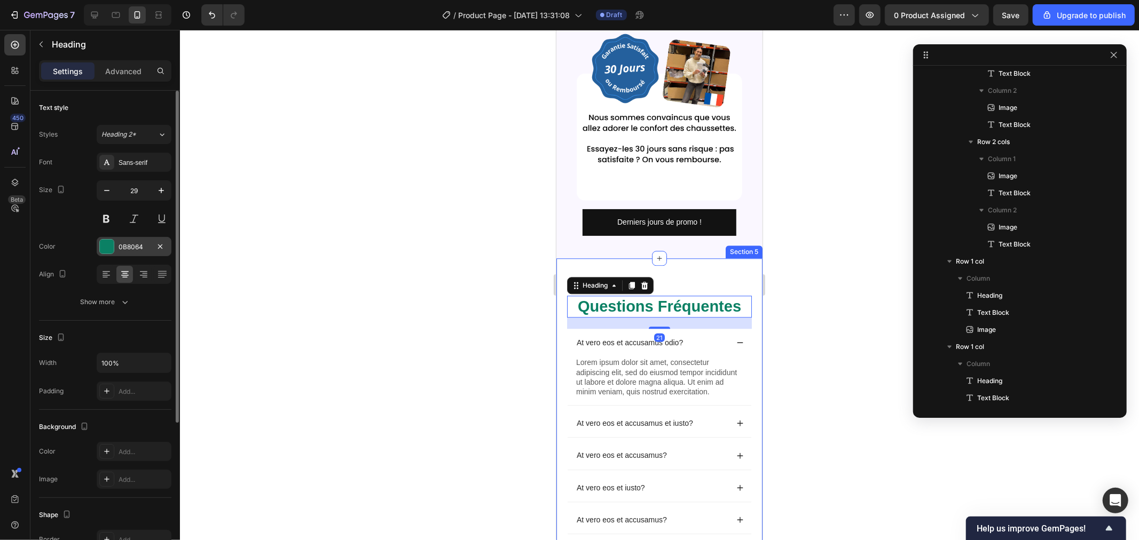
click at [107, 240] on div at bounding box center [107, 247] width 14 height 14
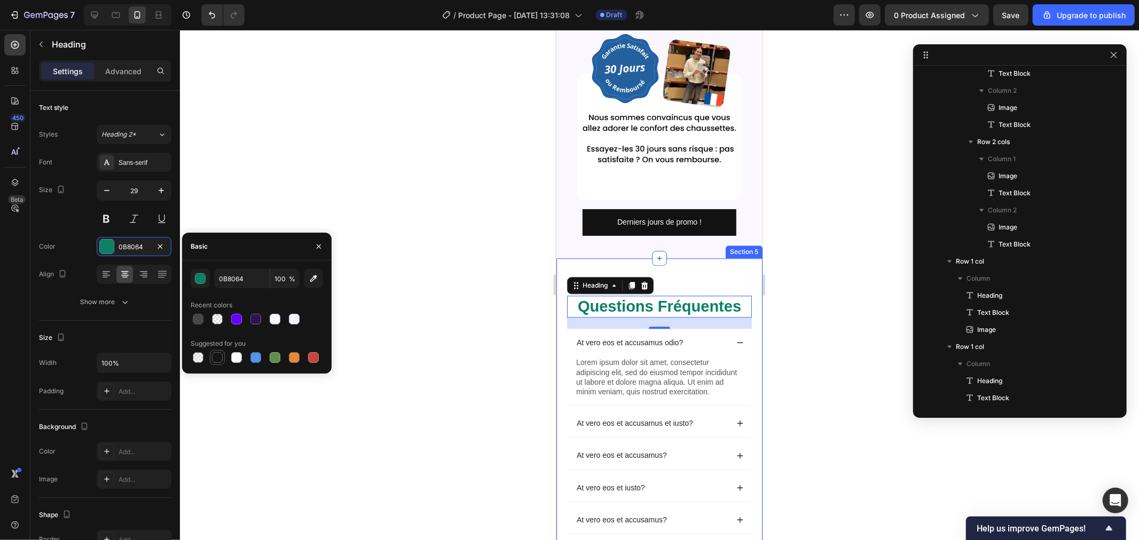
click at [222, 359] on div at bounding box center [217, 357] width 11 height 11
type input "151515"
click at [418, 268] on div at bounding box center [659, 285] width 959 height 510
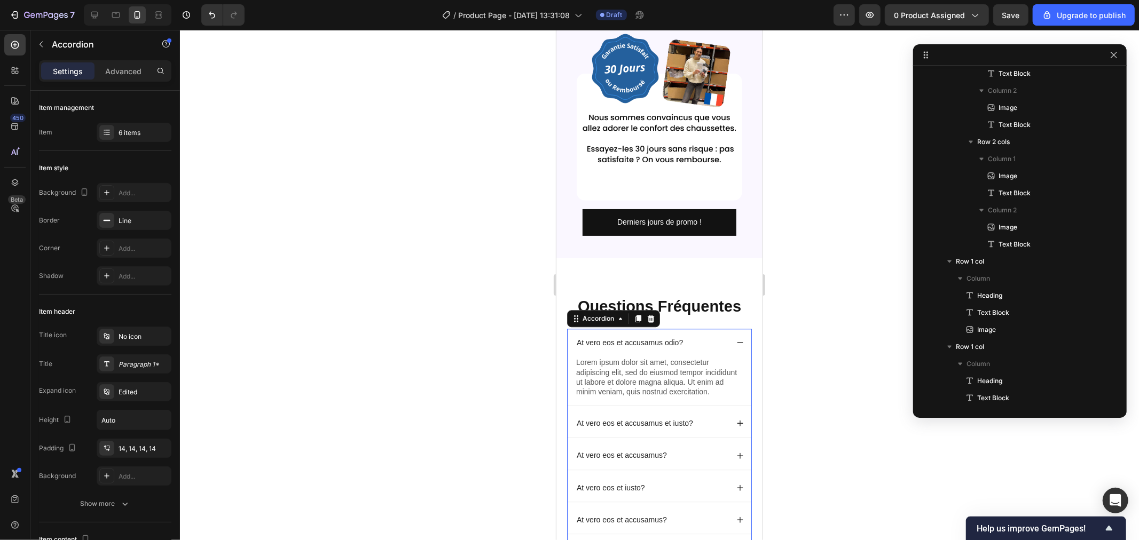
click at [710, 336] on div "At vero eos et accusamus odio?" at bounding box center [650, 342] width 153 height 13
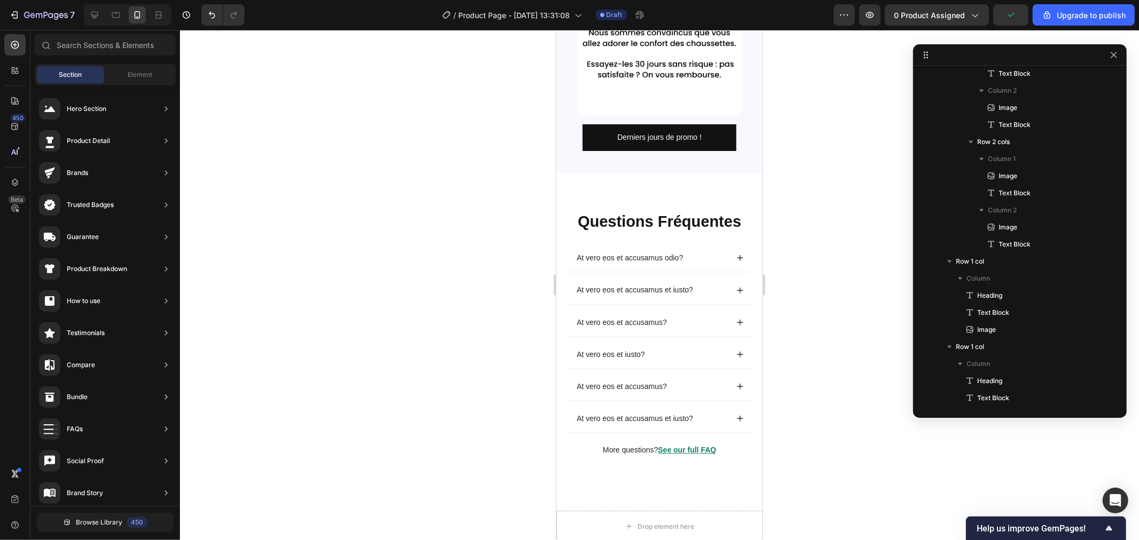
scroll to position [2449, 0]
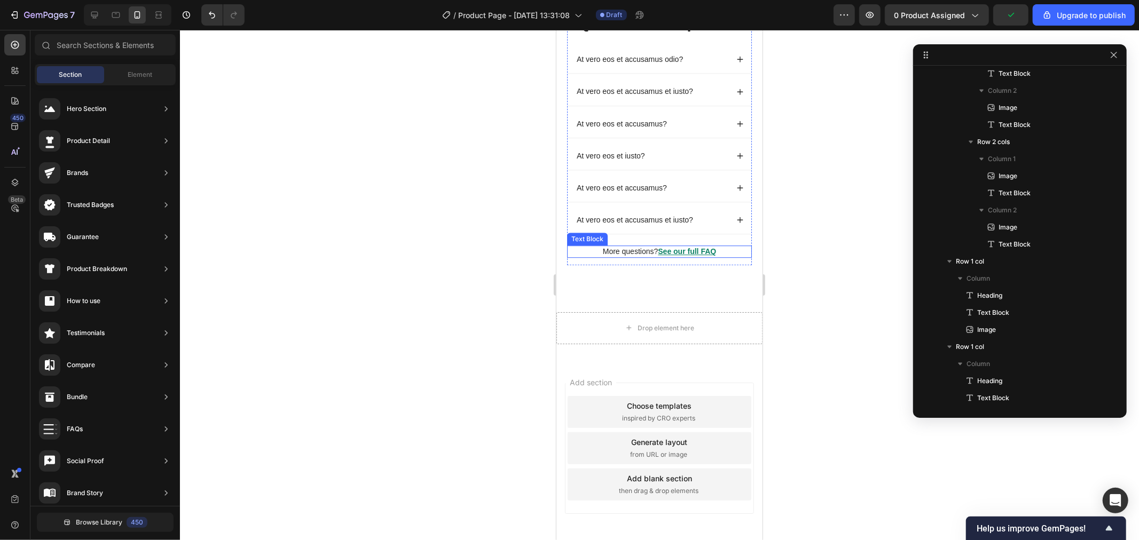
click at [620, 255] on p "More questions? See our full FAQ" at bounding box center [658, 251] width 183 height 10
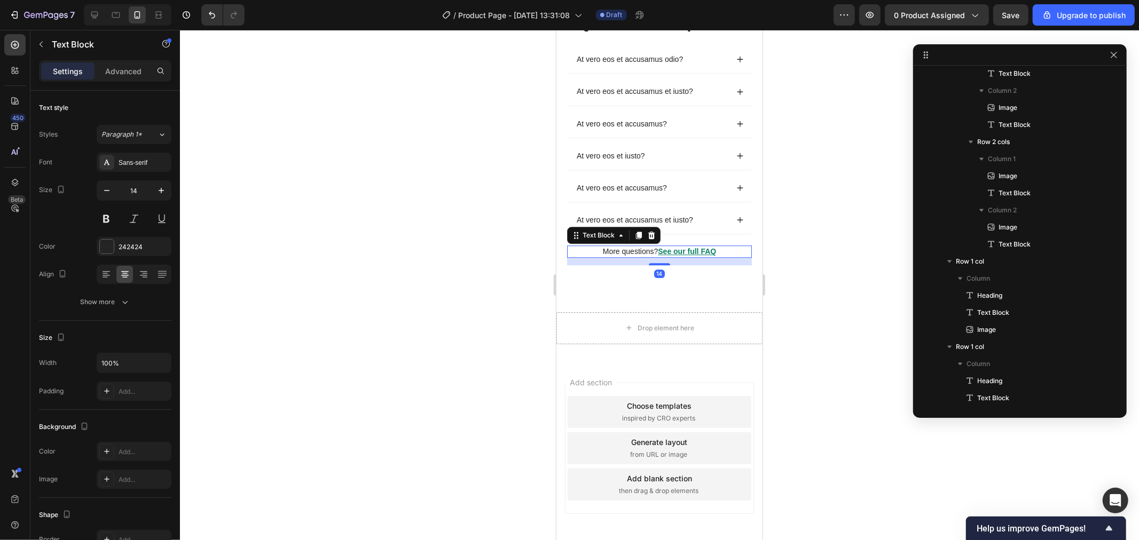
drag, startPoint x: 460, startPoint y: 281, endPoint x: 518, endPoint y: 287, distance: 58.5
click at [460, 281] on div at bounding box center [659, 285] width 959 height 510
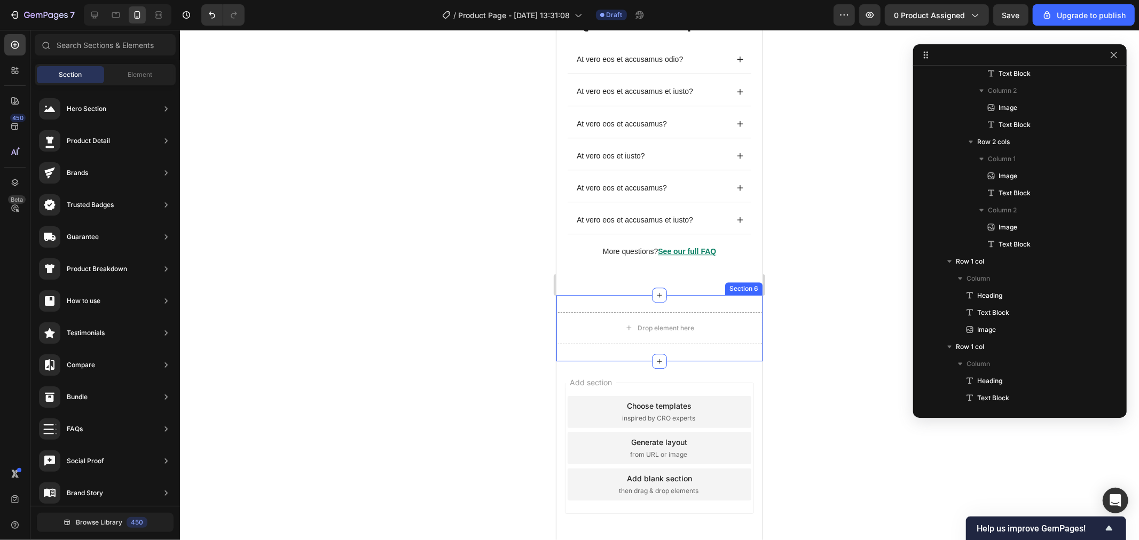
click at [603, 301] on div "Drop element here Section 6" at bounding box center [659, 328] width 206 height 66
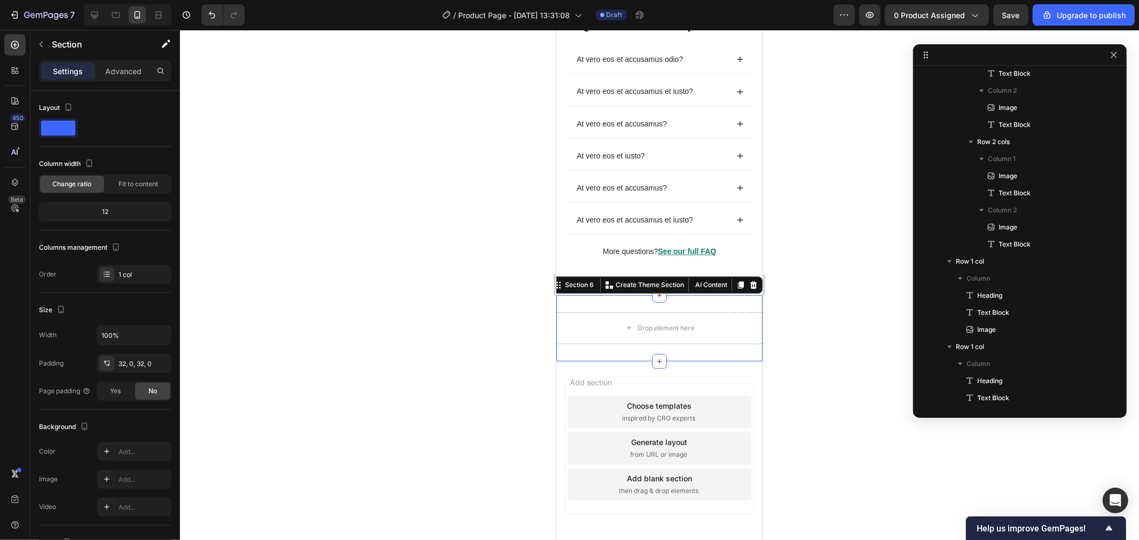
click at [751, 282] on div "Section 6 You can create reusable sections Create Theme Section AI Content Writ…" at bounding box center [655, 284] width 213 height 17
click at [746, 279] on div at bounding box center [752, 284] width 13 height 13
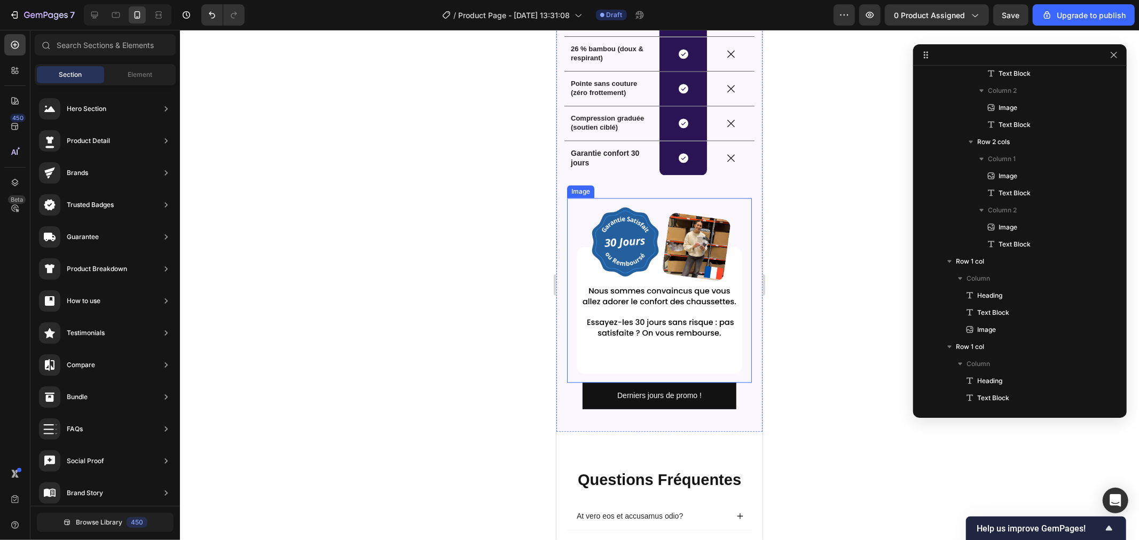
scroll to position [2005, 0]
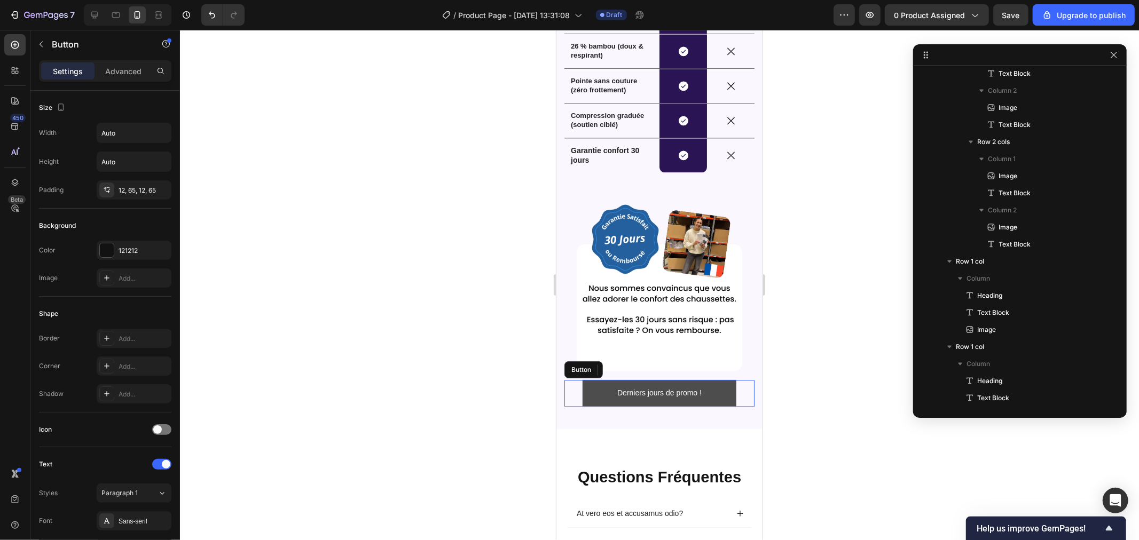
click at [601, 380] on button "Derniers jours de promo !" at bounding box center [659, 393] width 154 height 26
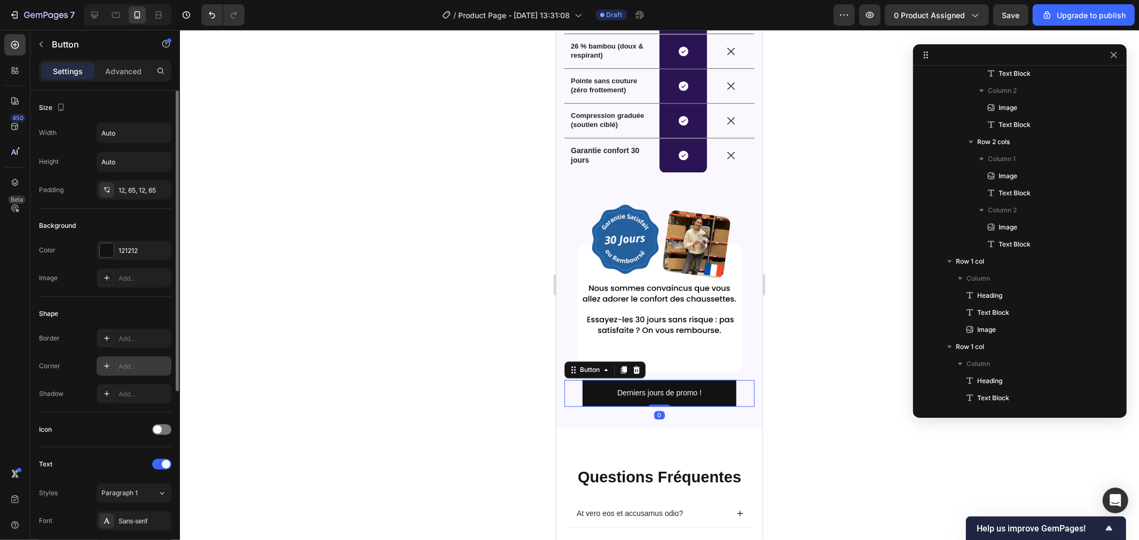
click at [109, 369] on icon at bounding box center [106, 366] width 9 height 9
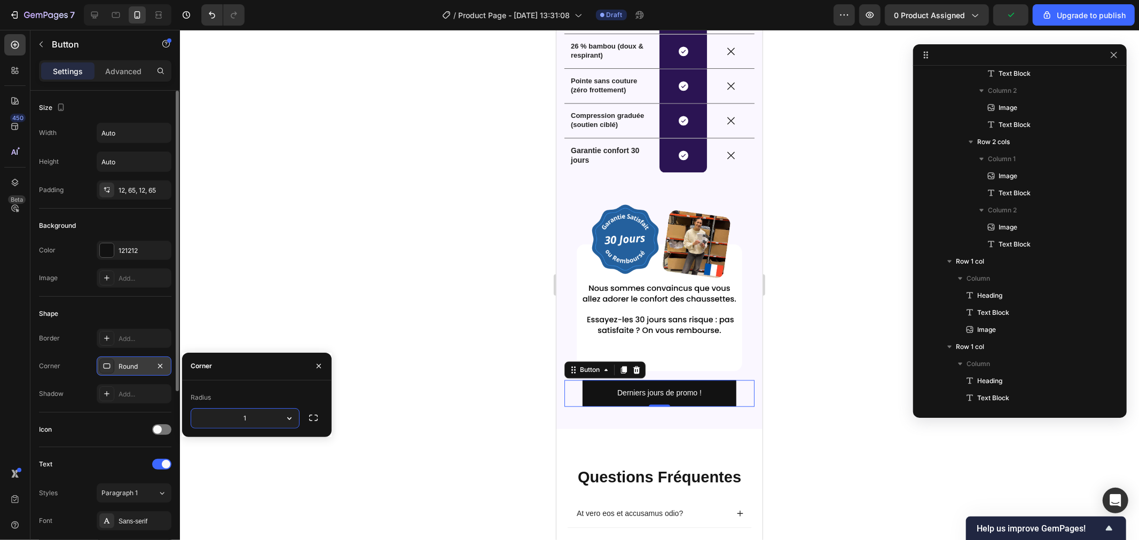
type input "10"
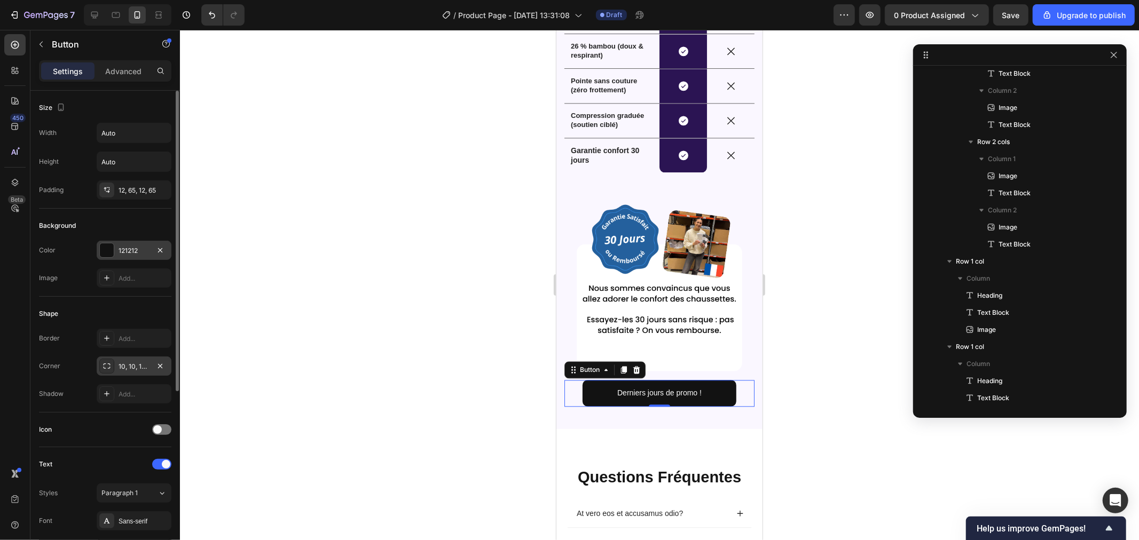
click at [100, 252] on div at bounding box center [107, 250] width 14 height 14
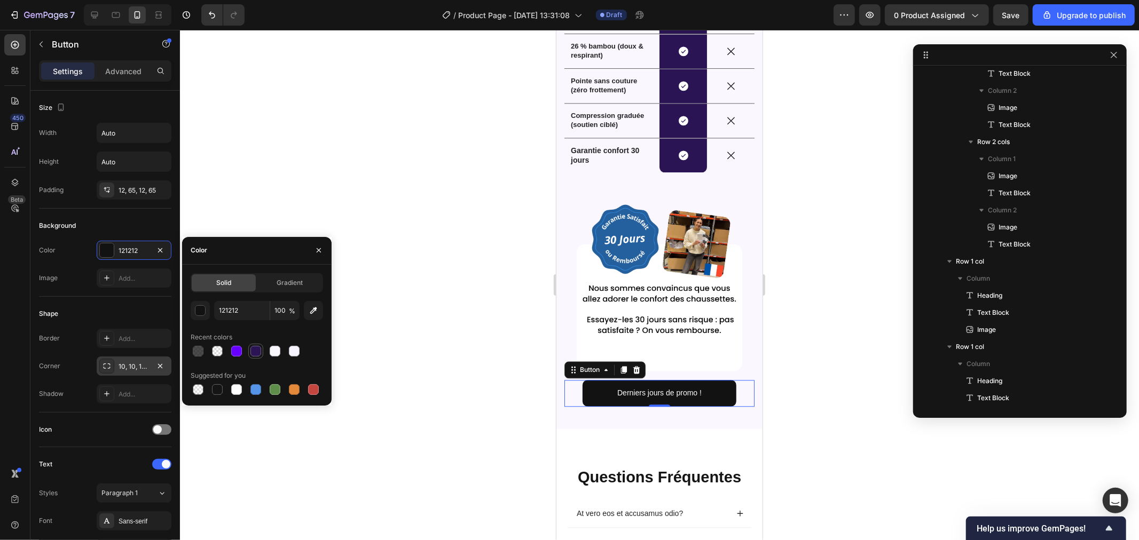
click at [253, 353] on div at bounding box center [255, 351] width 11 height 11
type input "2B1453"
click at [444, 306] on div at bounding box center [659, 285] width 959 height 510
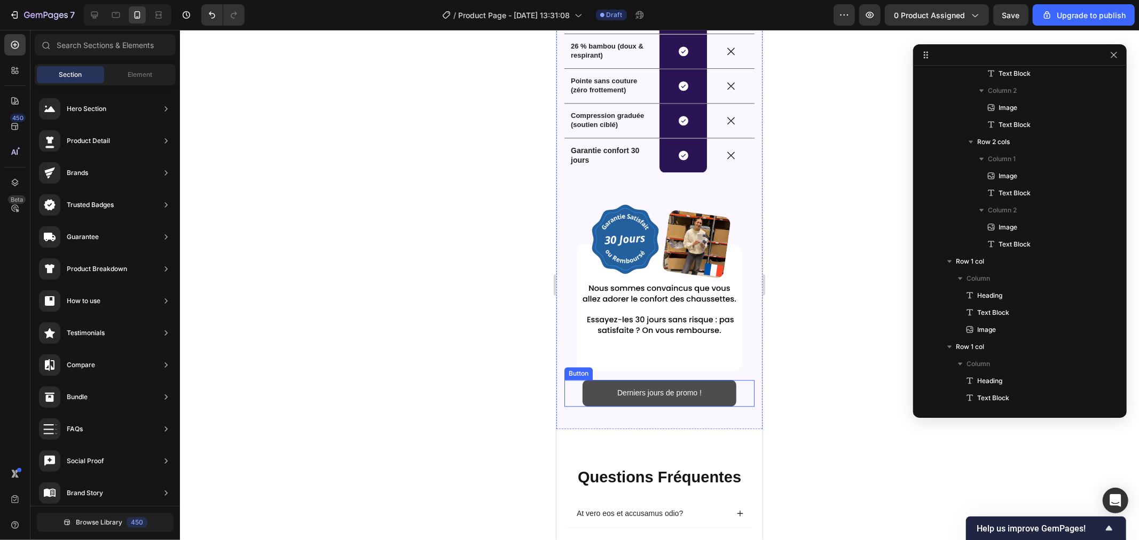
click at [587, 380] on button "Derniers jours de promo !" at bounding box center [659, 393] width 154 height 26
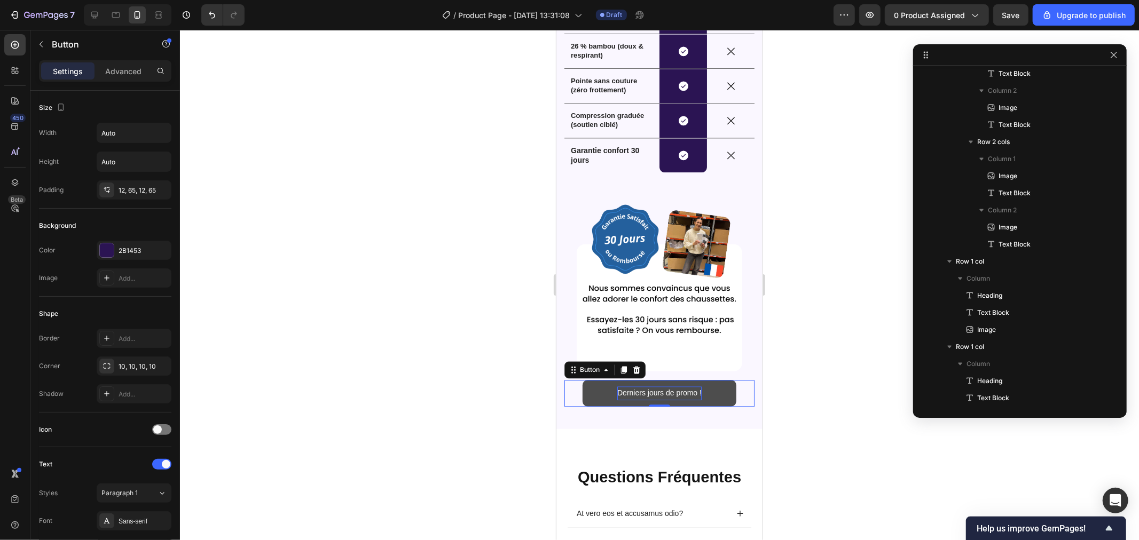
click at [661, 386] on p "Derniers jours de promo !" at bounding box center [659, 392] width 84 height 13
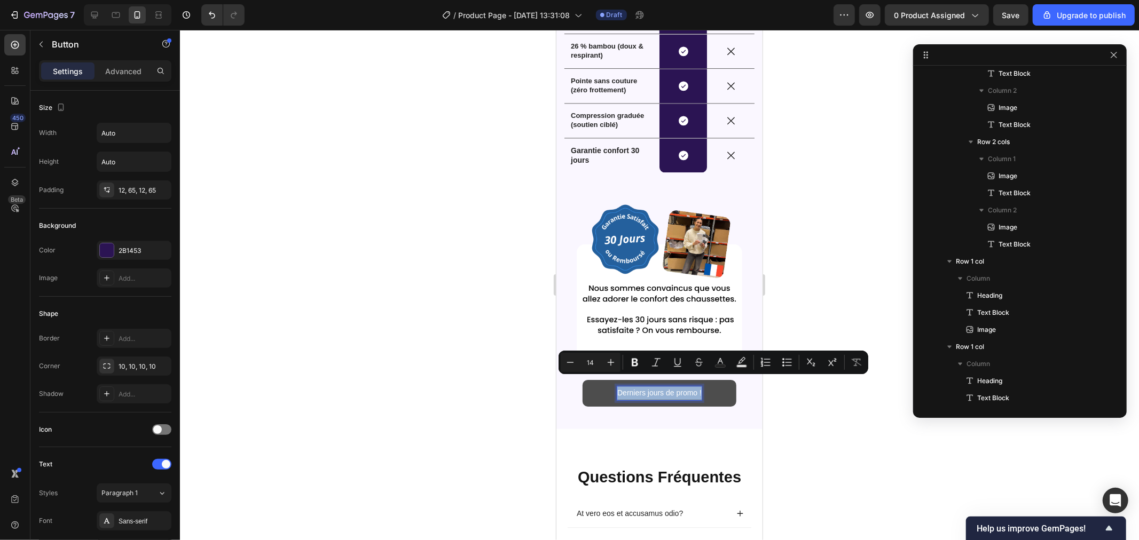
click at [617, 386] on p "Derniers jours de promo !" at bounding box center [659, 392] width 84 height 13
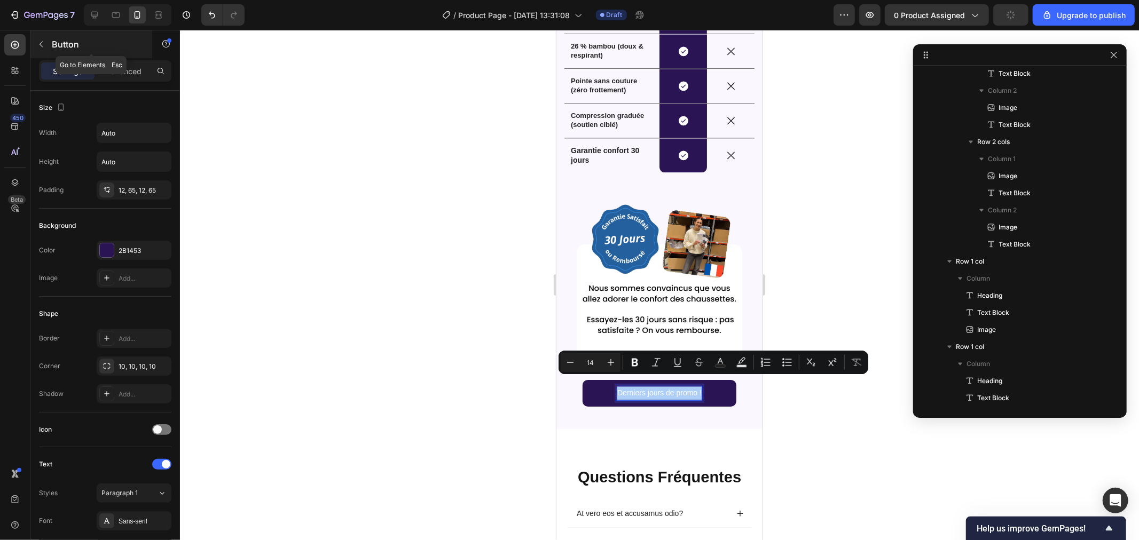
click at [44, 39] on button "button" at bounding box center [41, 44] width 17 height 17
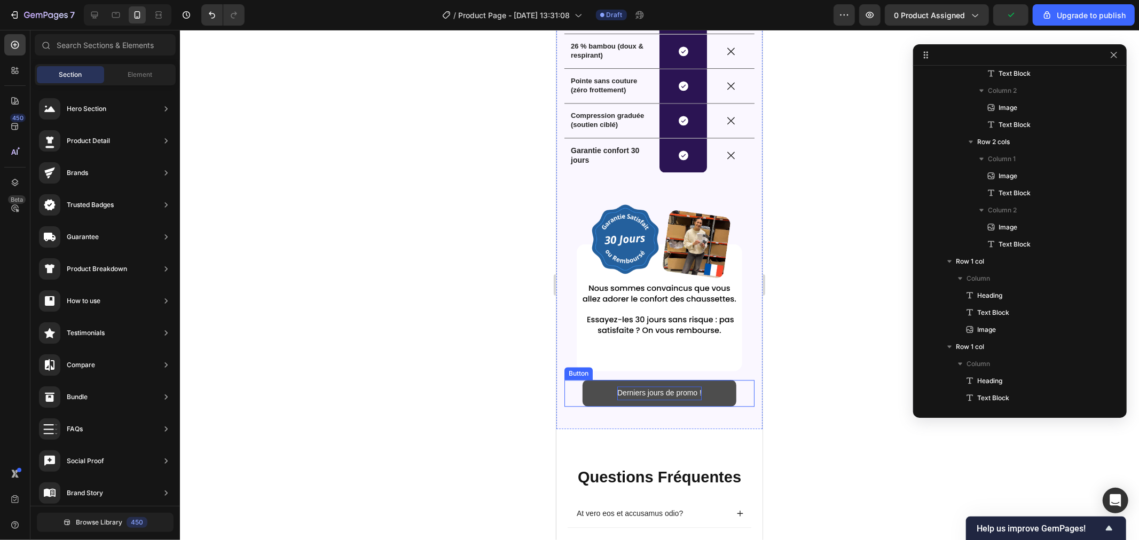
click at [656, 386] on p "Derniers jours de promo !" at bounding box center [659, 392] width 84 height 13
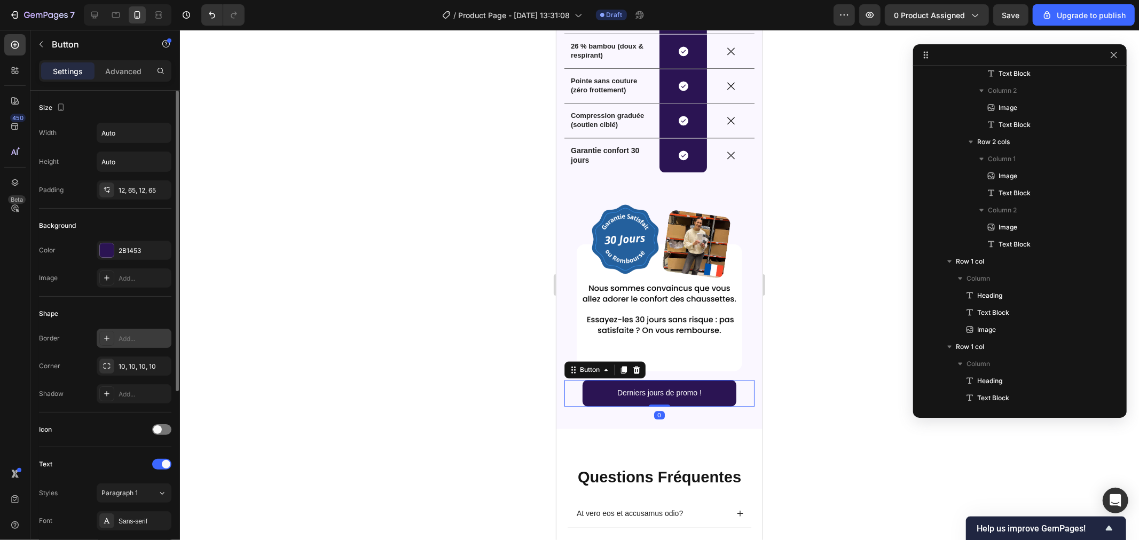
scroll to position [178, 0]
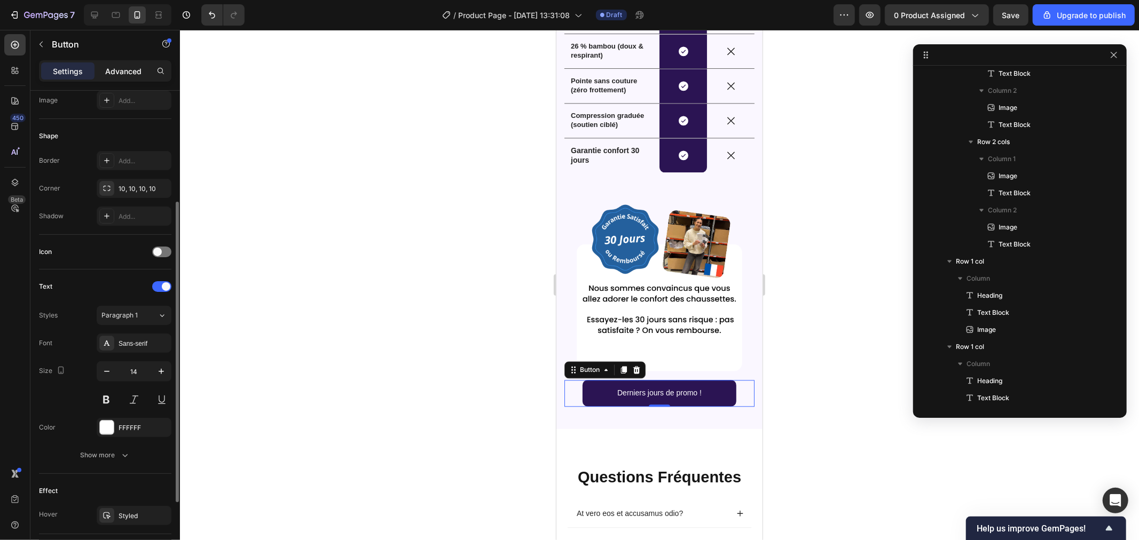
click at [123, 73] on p "Advanced" at bounding box center [123, 71] width 36 height 11
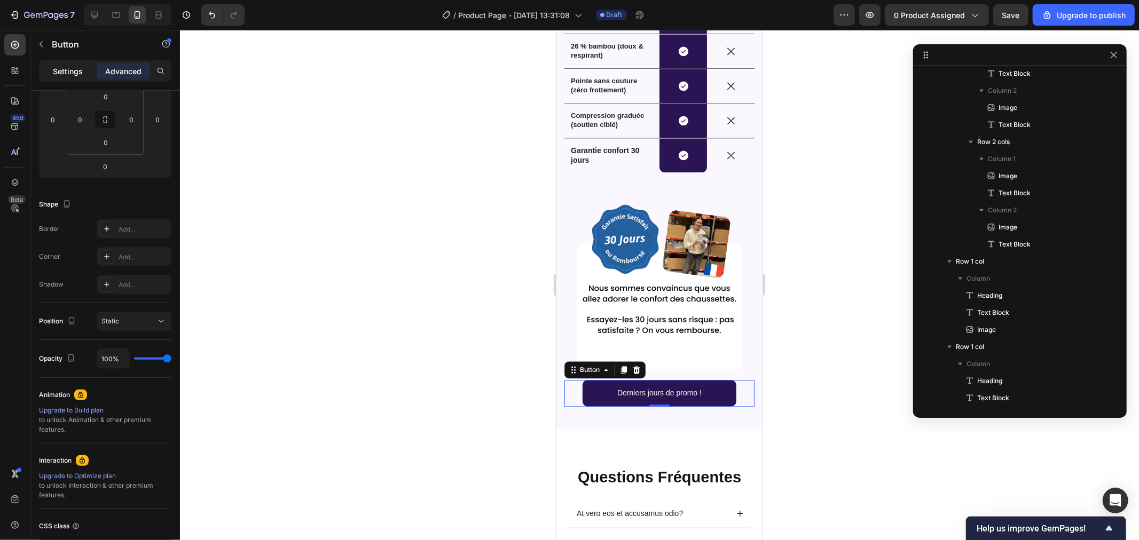
click at [57, 68] on p "Settings" at bounding box center [68, 71] width 30 height 11
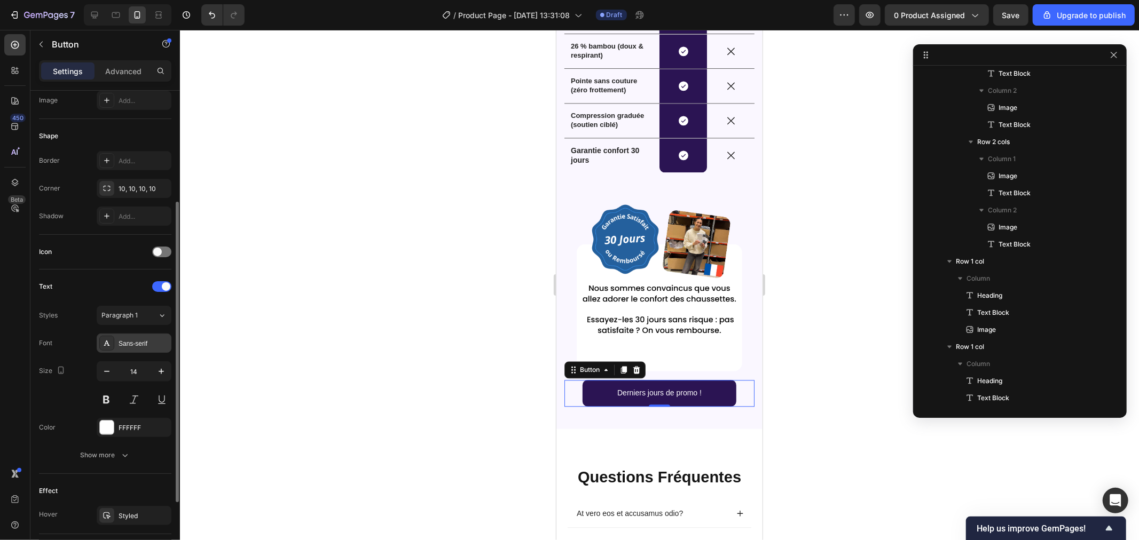
click at [127, 343] on div "Sans-serif" at bounding box center [144, 344] width 50 height 10
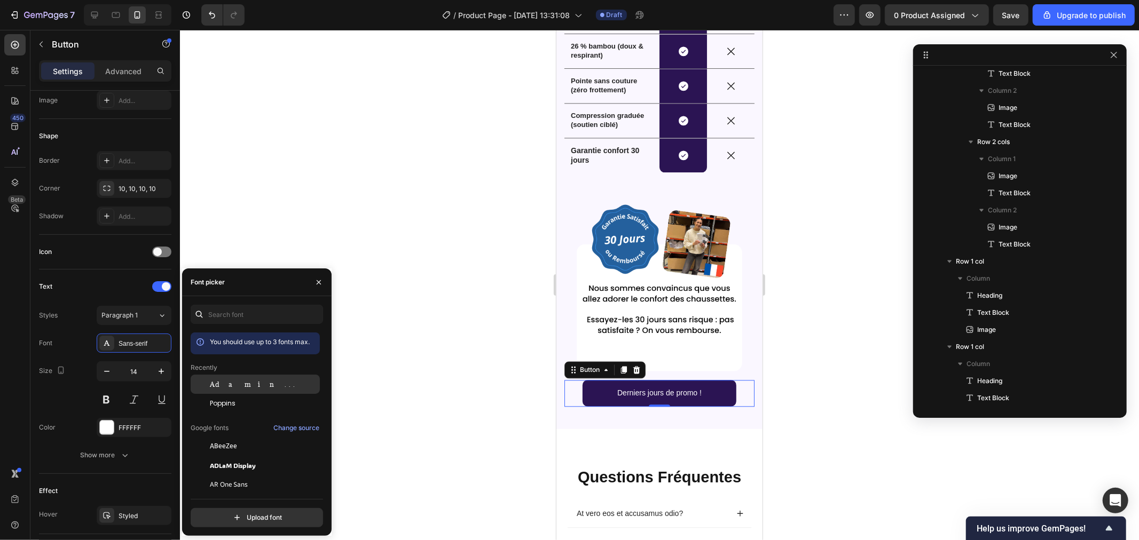
click at [223, 392] on div "Adamina" at bounding box center [255, 384] width 129 height 19
click at [233, 403] on span "Poppins" at bounding box center [223, 404] width 26 height 10
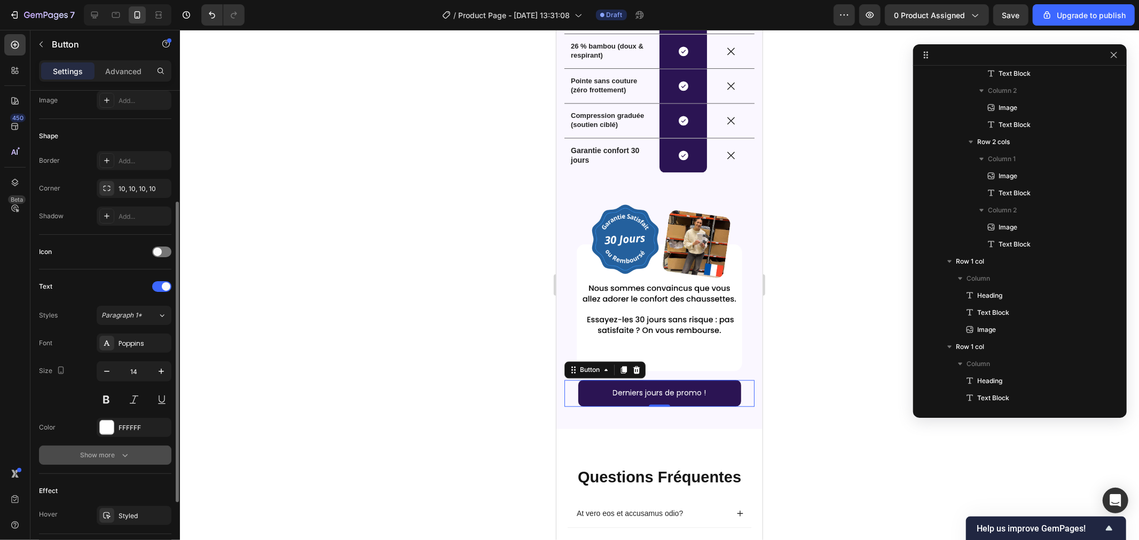
click at [84, 451] on div "Show more" at bounding box center [106, 455] width 50 height 11
click at [112, 461] on div "Normal" at bounding box center [133, 455] width 65 height 11
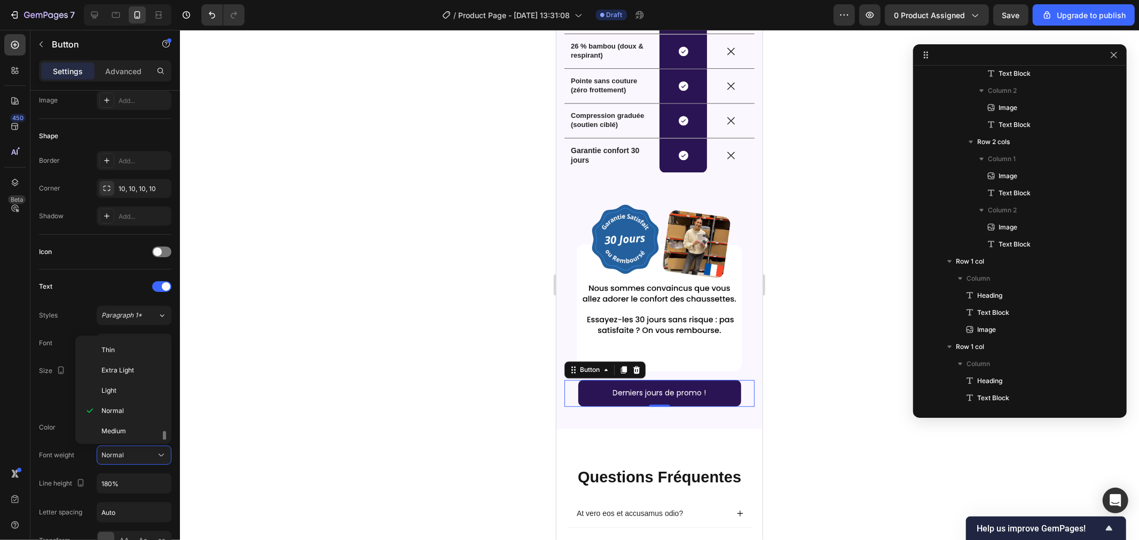
scroll to position [59, 0]
click at [133, 415] on p "Bold" at bounding box center [129, 413] width 57 height 10
click at [381, 321] on div at bounding box center [659, 285] width 959 height 510
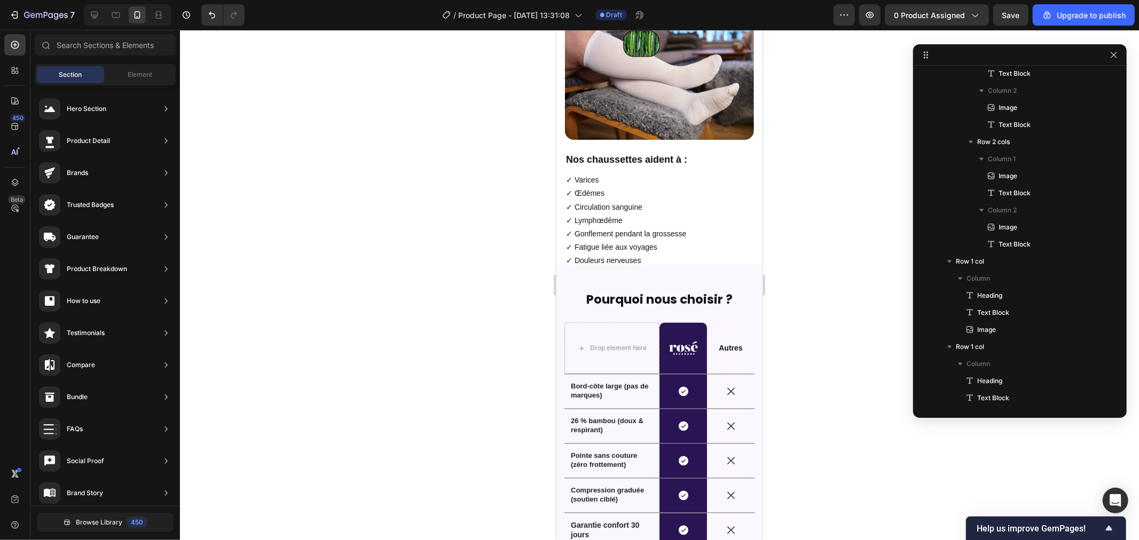
scroll to position [1623, 0]
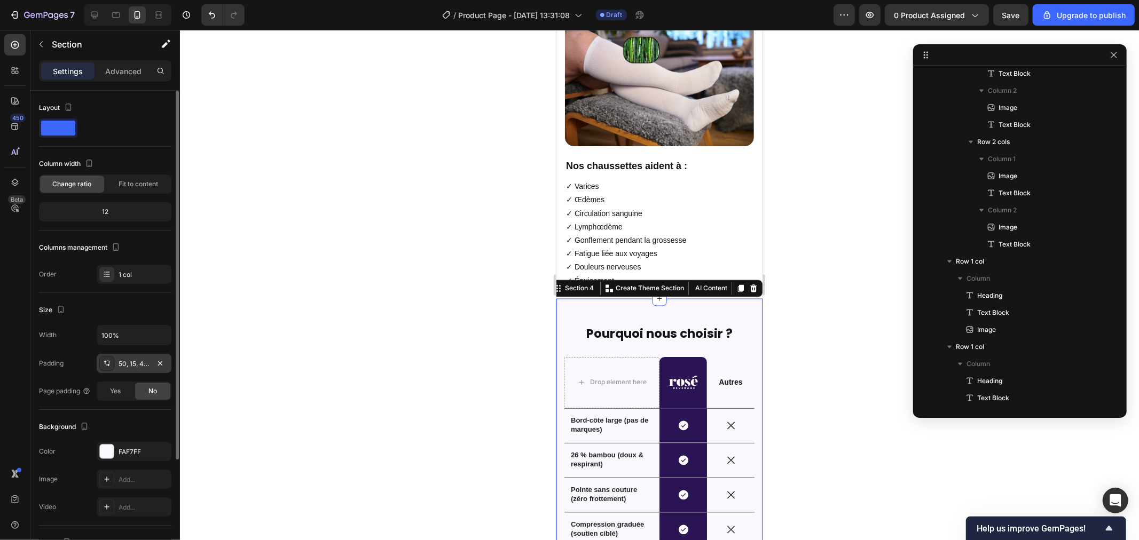
click at [103, 367] on icon at bounding box center [106, 363] width 9 height 9
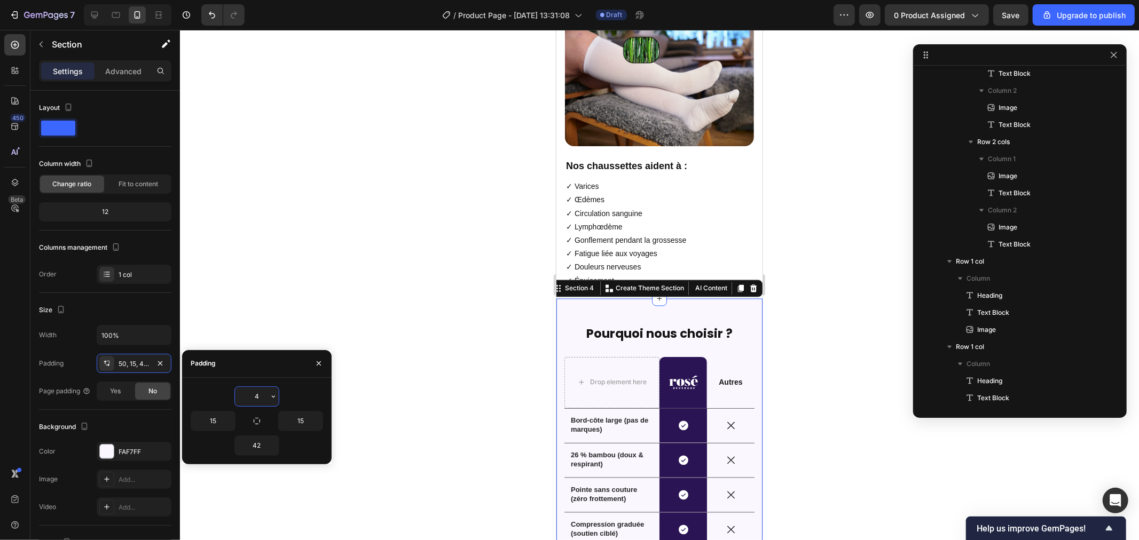
type input "45"
click at [417, 286] on div at bounding box center [659, 285] width 959 height 510
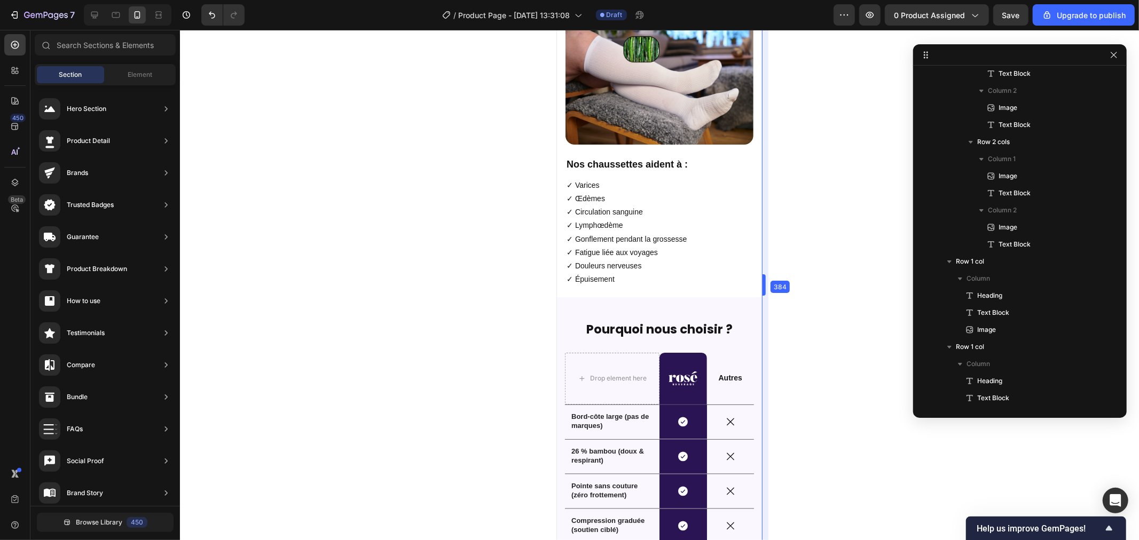
drag, startPoint x: 763, startPoint y: 333, endPoint x: 200, endPoint y: 324, distance: 563.8
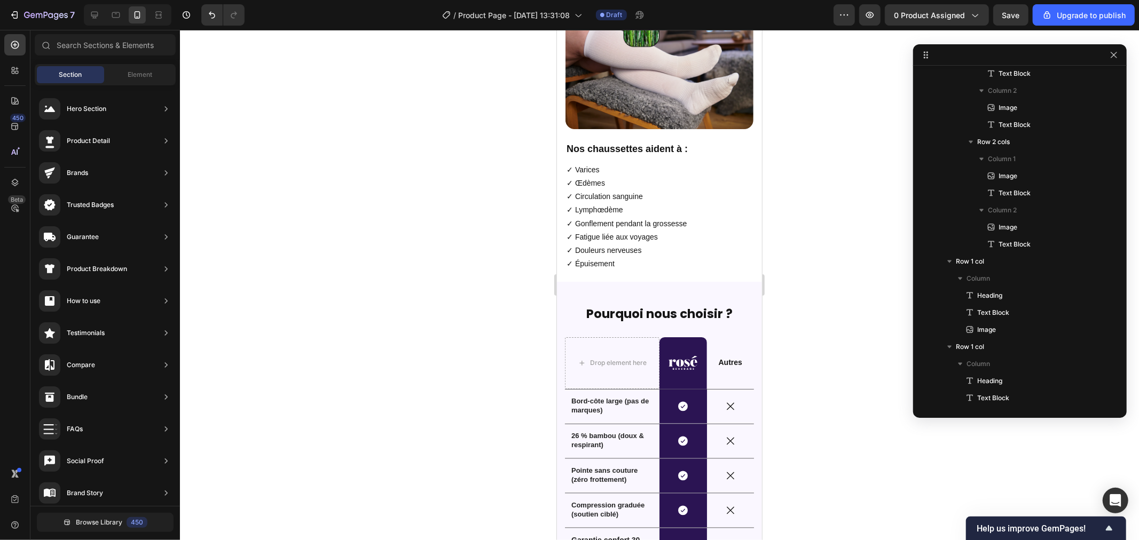
scroll to position [1641, 0]
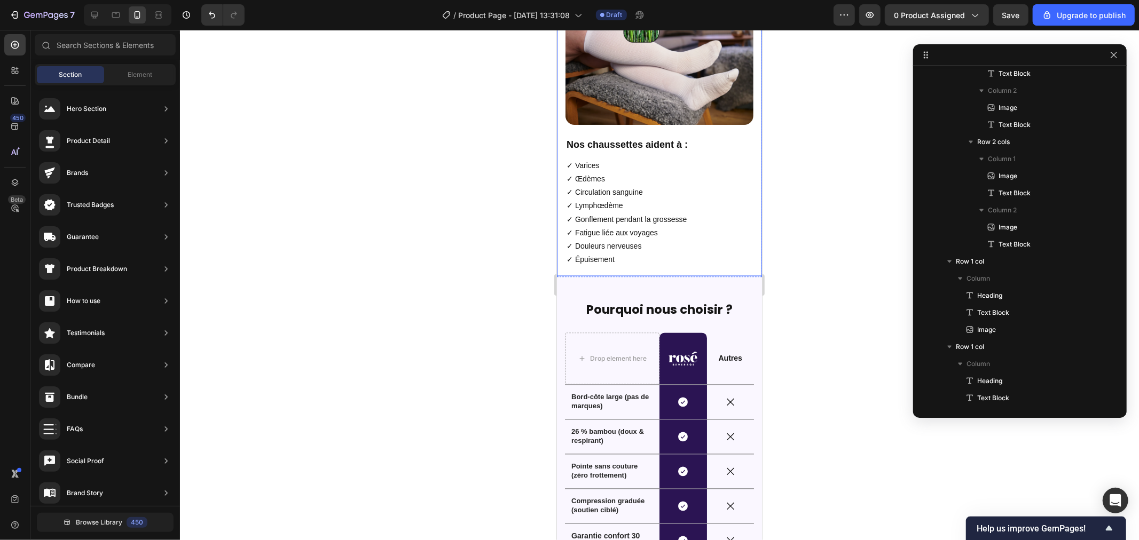
click at [642, 245] on div "Douceur et fraicheur : Merci le bambou (26 %) Heading Une maille qui respire et…" at bounding box center [658, 97] width 205 height 357
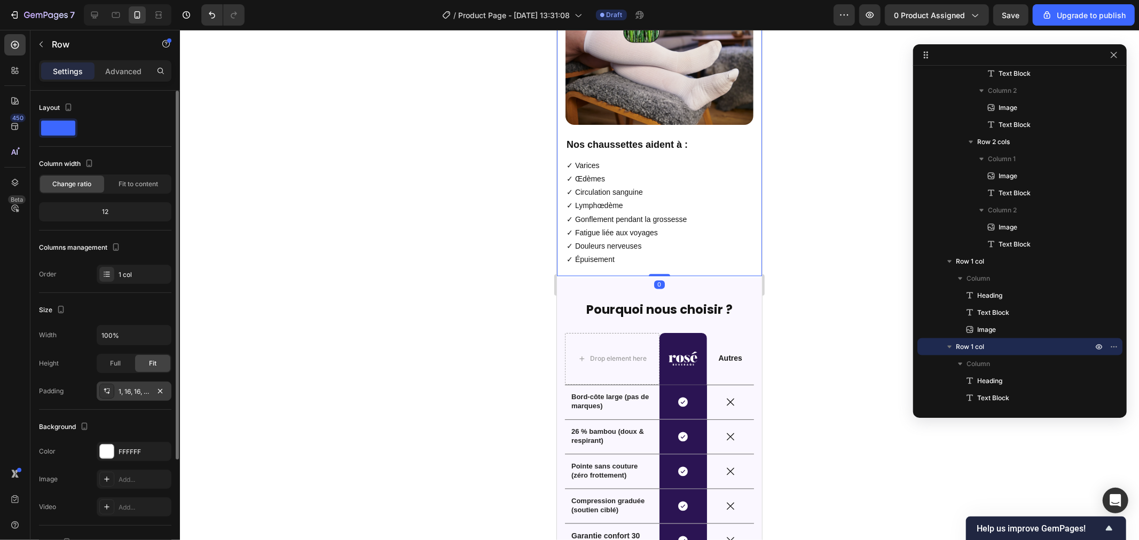
click at [110, 391] on icon at bounding box center [106, 391] width 9 height 9
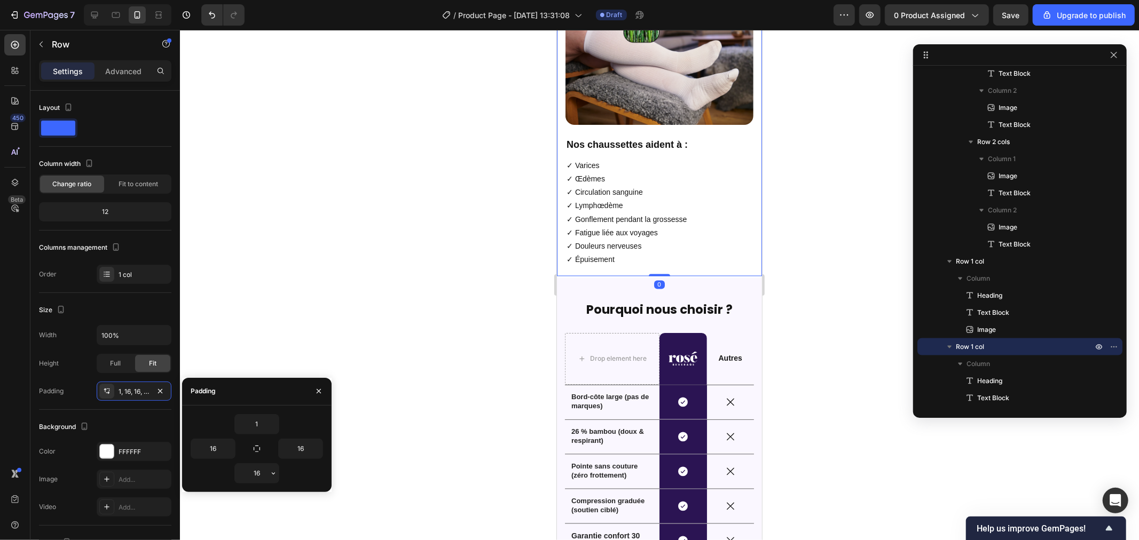
drag, startPoint x: 267, startPoint y: 473, endPoint x: 231, endPoint y: 469, distance: 37.1
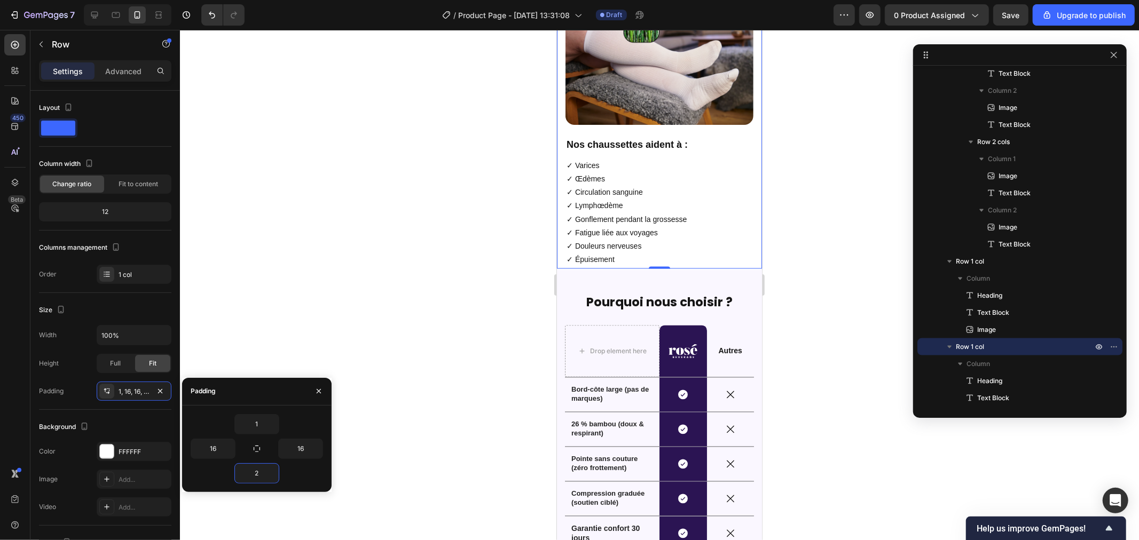
type input "25"
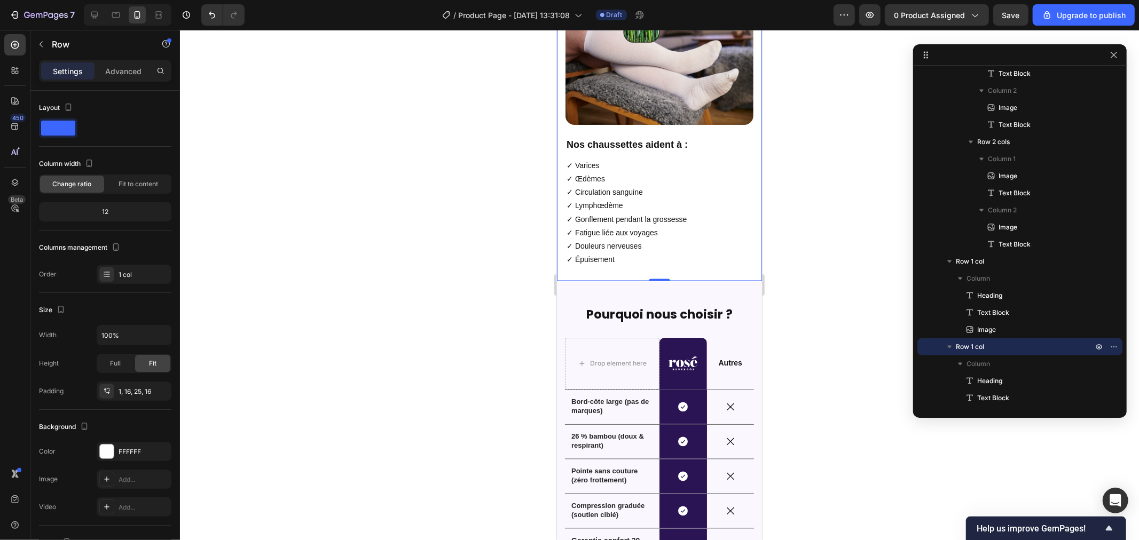
click at [388, 255] on div at bounding box center [659, 285] width 959 height 510
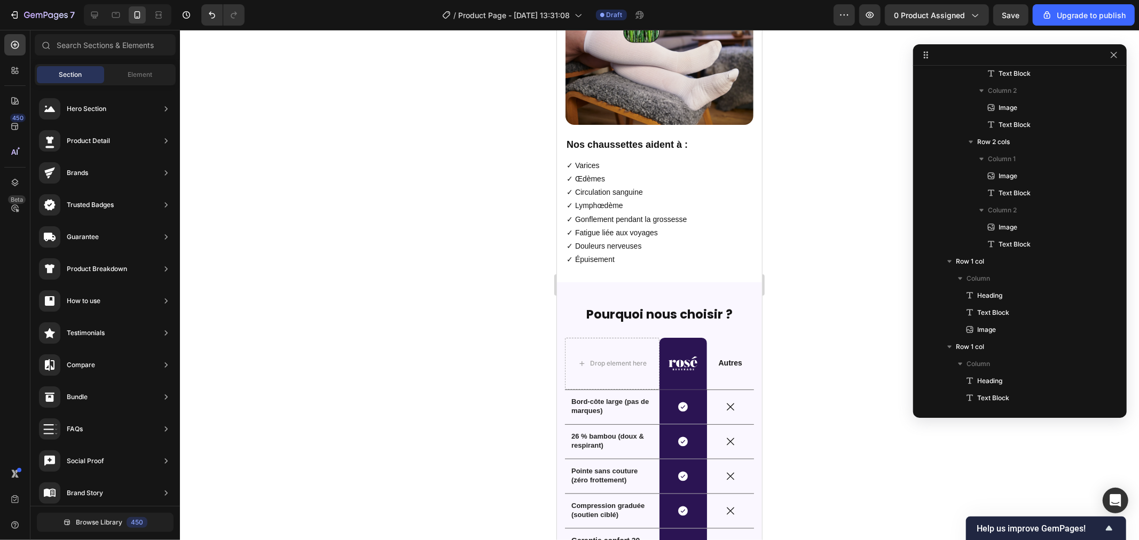
click at [810, 173] on div at bounding box center [659, 285] width 959 height 510
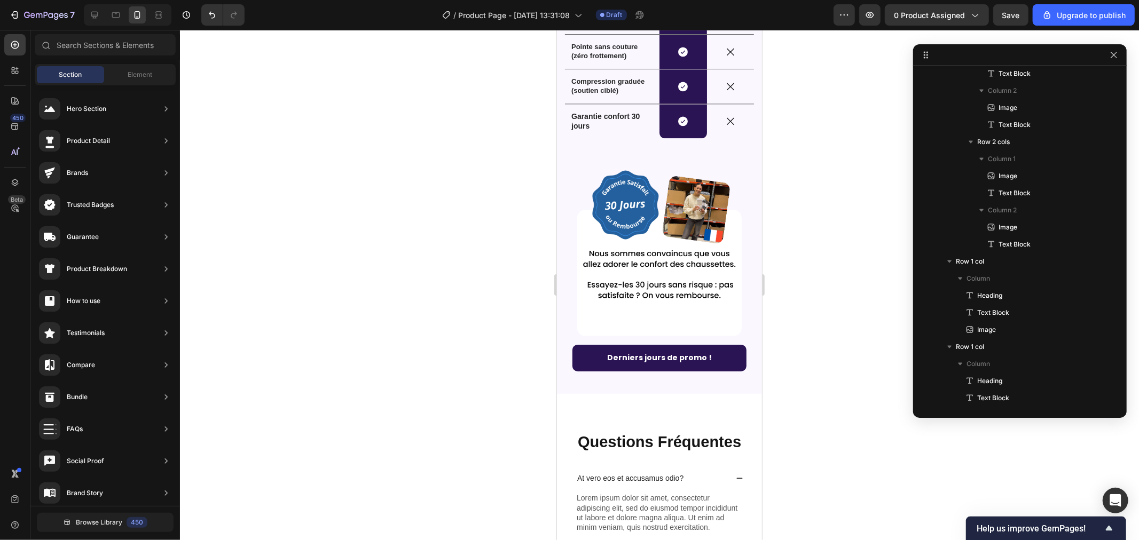
scroll to position [2043, 0]
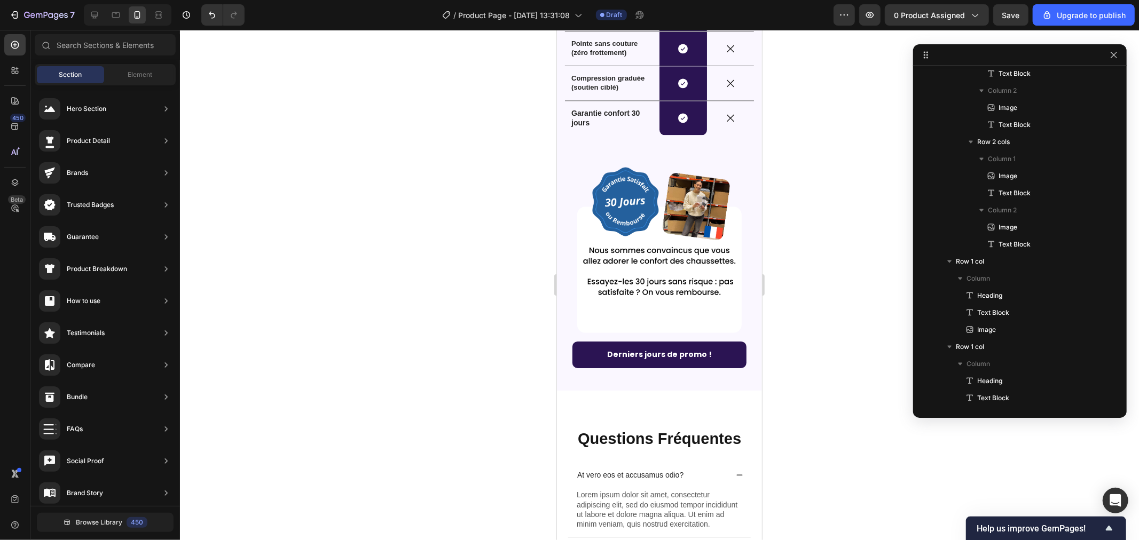
drag, startPoint x: 1317, startPoint y: 361, endPoint x: 1323, endPoint y: 417, distance: 56.3
click at [618, 226] on img at bounding box center [659, 249] width 184 height 184
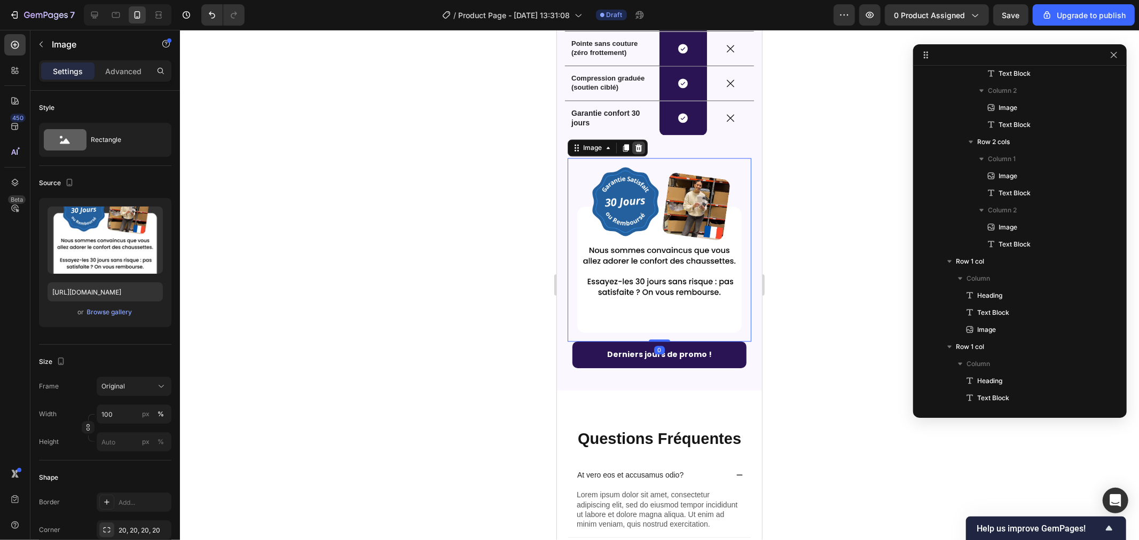
click at [642, 146] on icon at bounding box center [638, 147] width 9 height 9
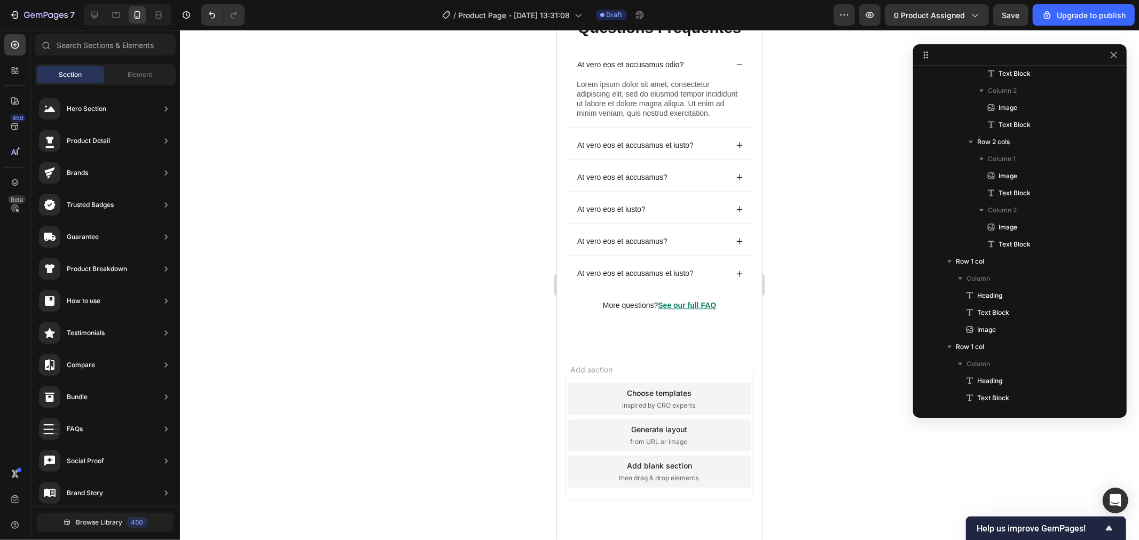
scroll to position [2065, 0]
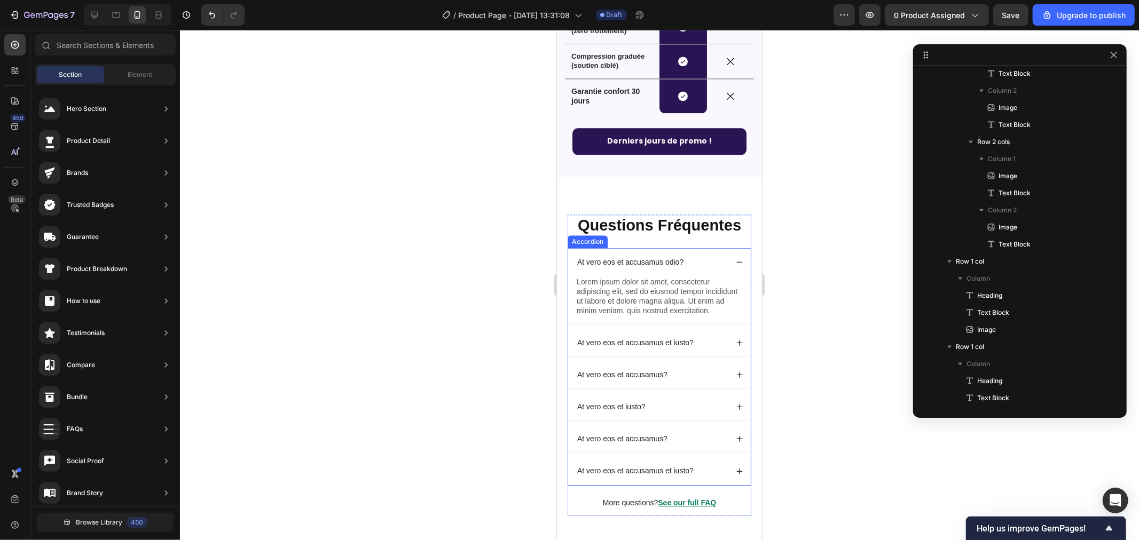
click at [673, 261] on p "At vero eos et accusamus odio?" at bounding box center [630, 262] width 106 height 10
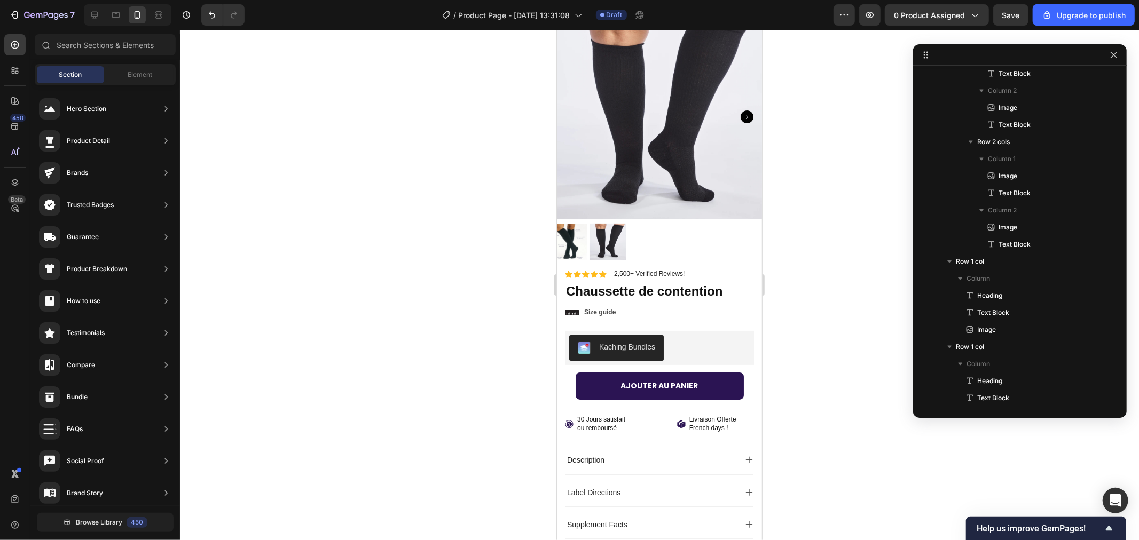
scroll to position [0, 0]
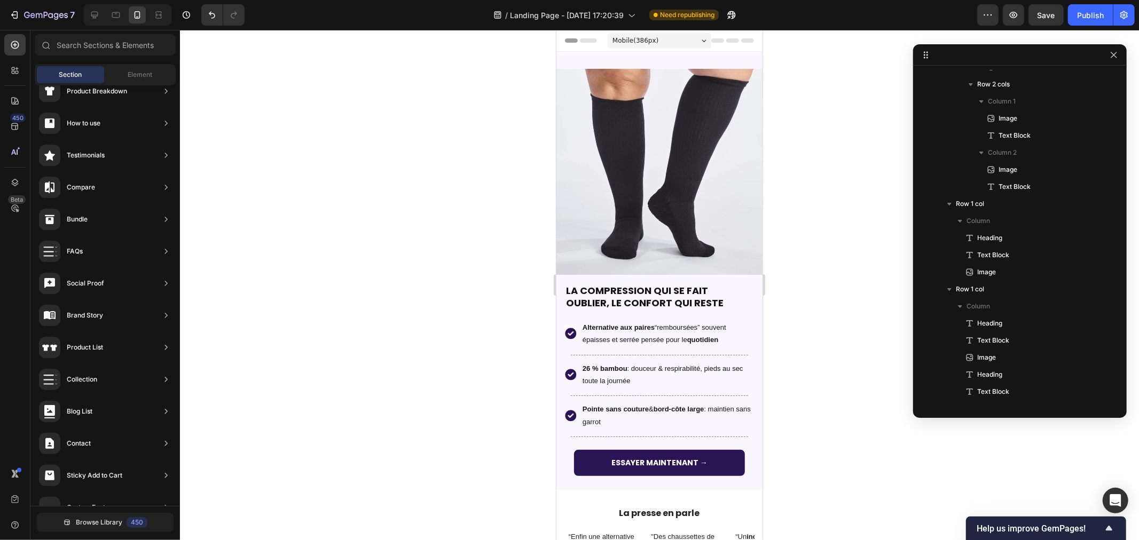
drag, startPoint x: 754, startPoint y: 297, endPoint x: 1284, endPoint y: 59, distance: 581.8
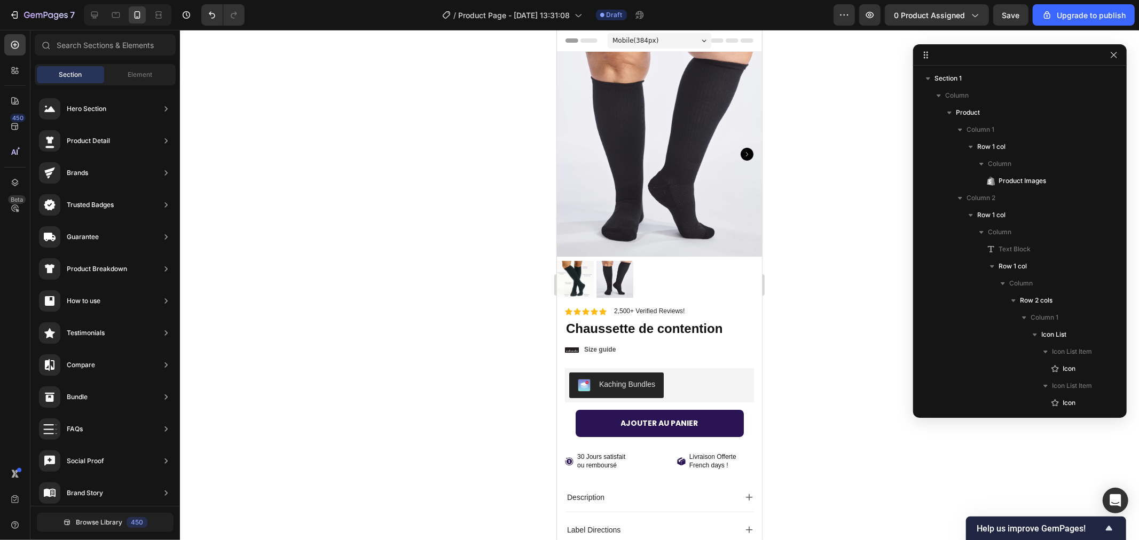
scroll to position [1269, 0]
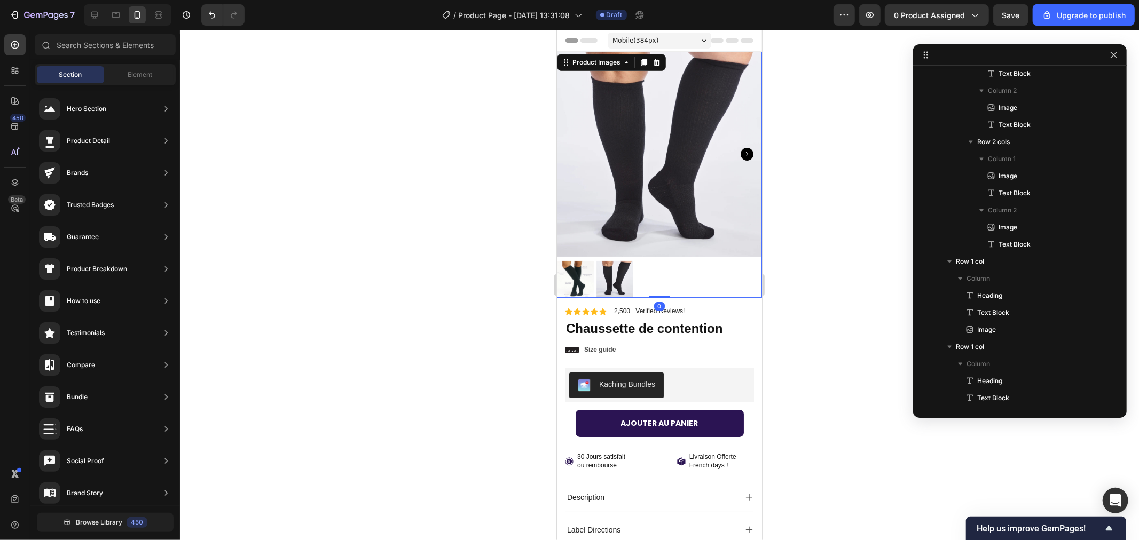
click at [646, 273] on div at bounding box center [658, 278] width 205 height 37
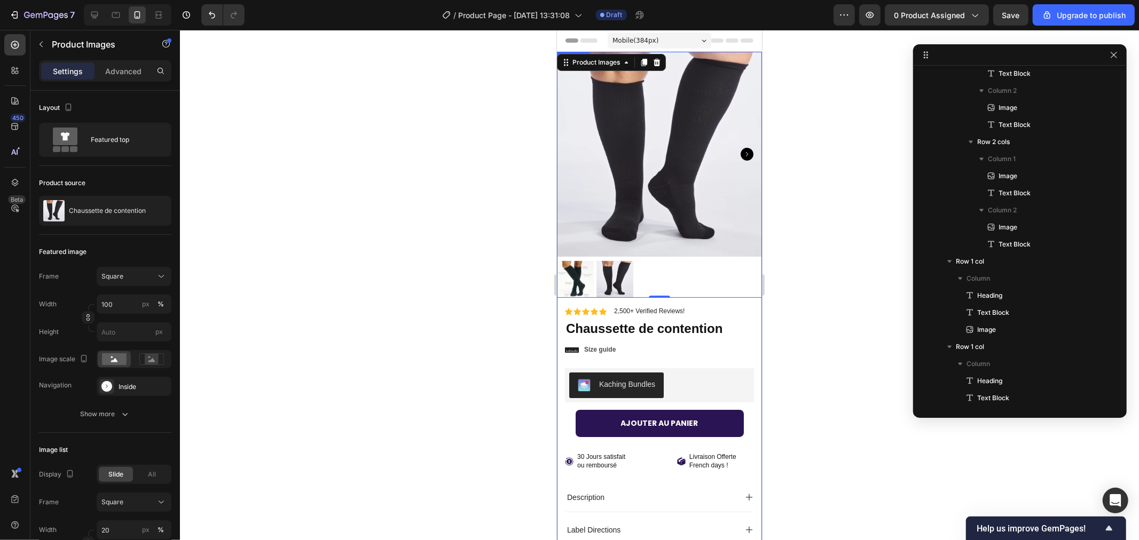
click at [569, 293] on div "Product Images 0 Row" at bounding box center [658, 178] width 205 height 255
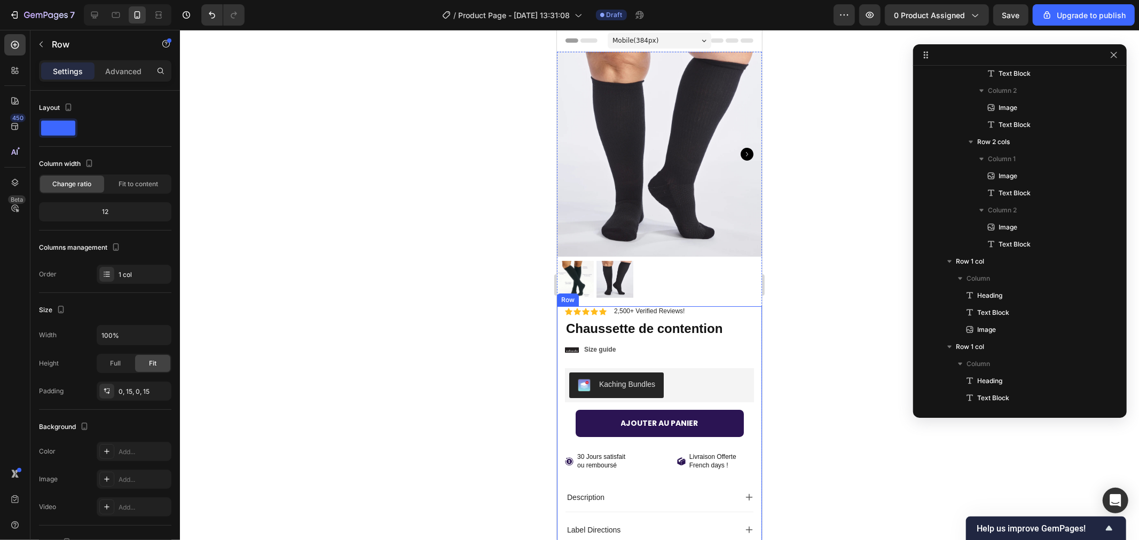
click at [559, 312] on div "Sale Text Block Icon Icon Icon Icon Icon Icon List 2,500+ Verified Reviews! Tex…" at bounding box center [658, 441] width 205 height 270
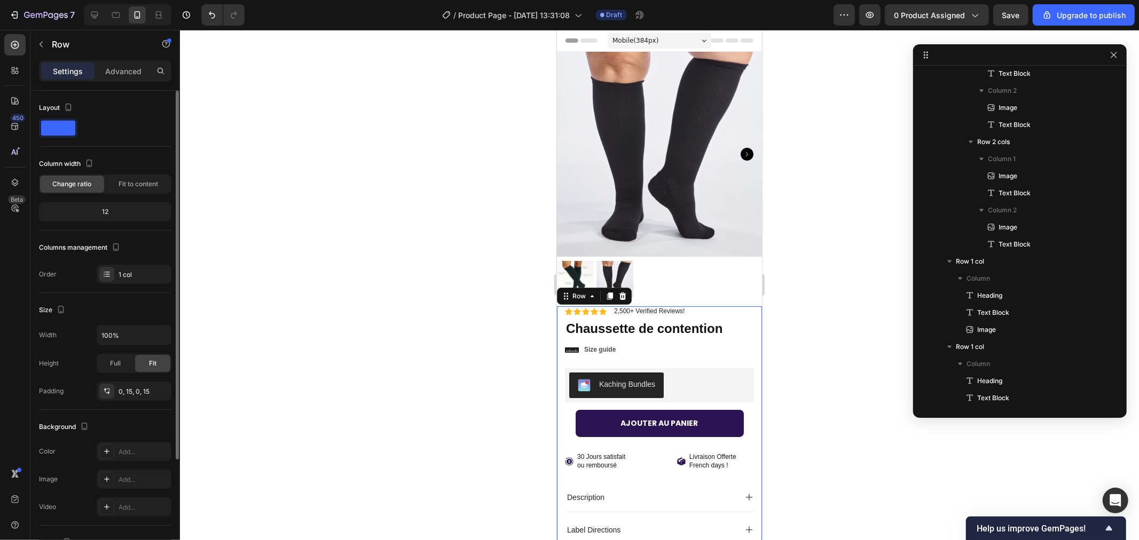
scroll to position [144, 0]
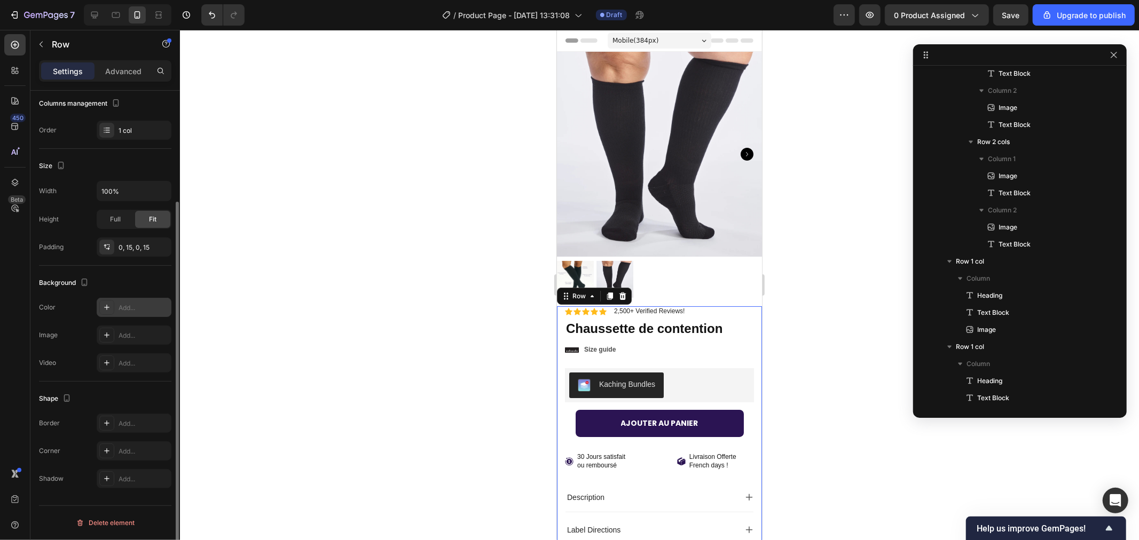
click at [98, 311] on div "Add..." at bounding box center [134, 307] width 75 height 19
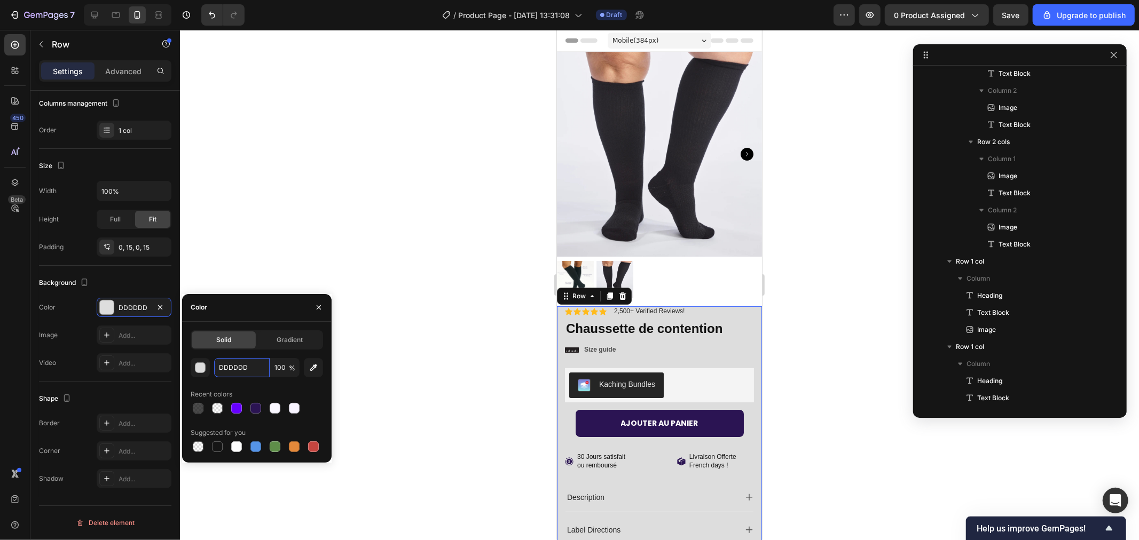
paste input "#FFFFFF"
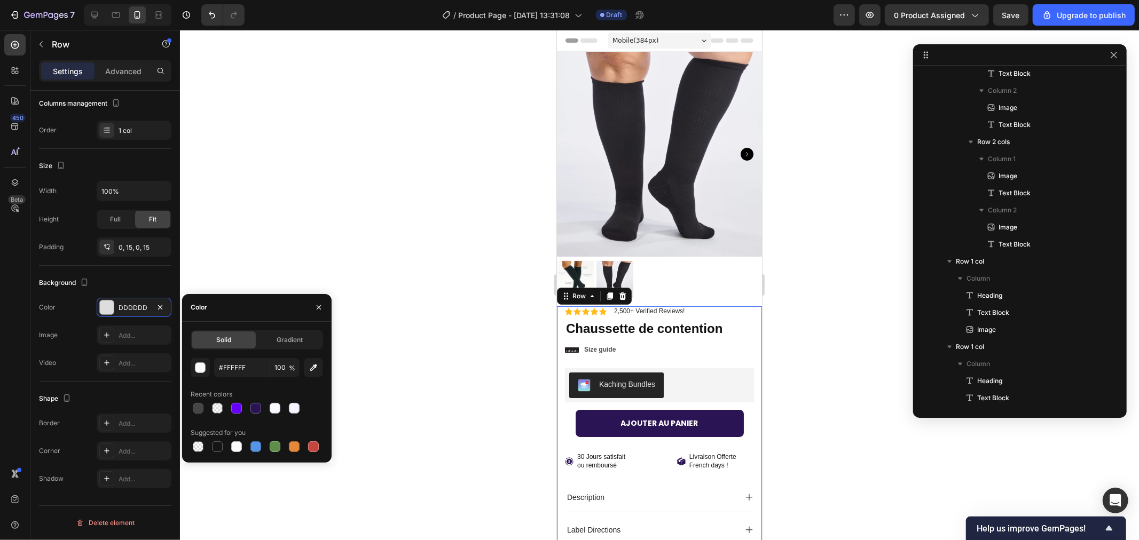
type input "FFFFFF"
click at [249, 381] on div "FFFFFF 100 % Recent colors Suggested for you" at bounding box center [257, 406] width 132 height 96
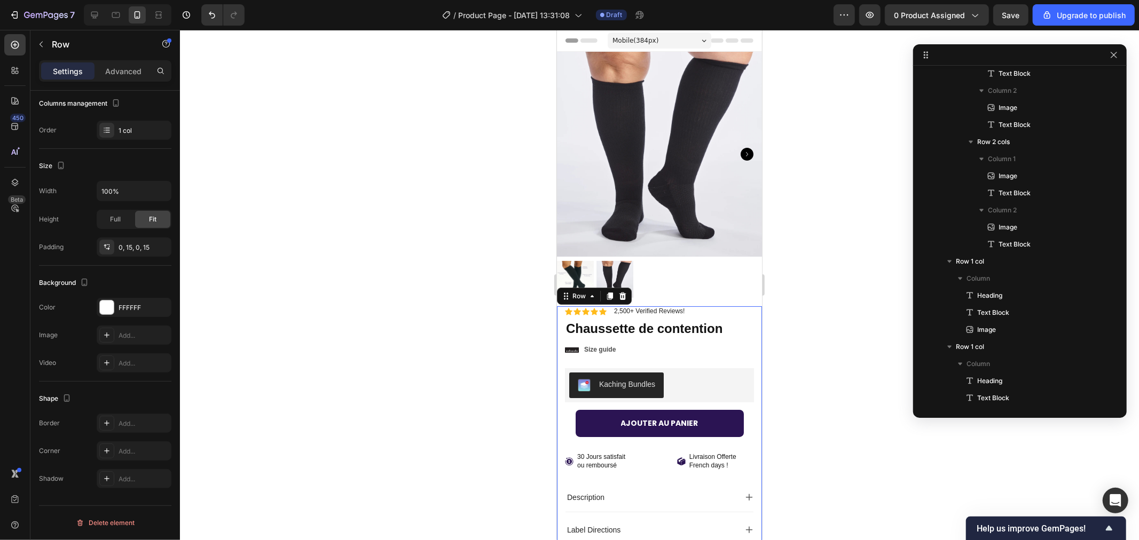
click at [401, 235] on div at bounding box center [659, 285] width 959 height 510
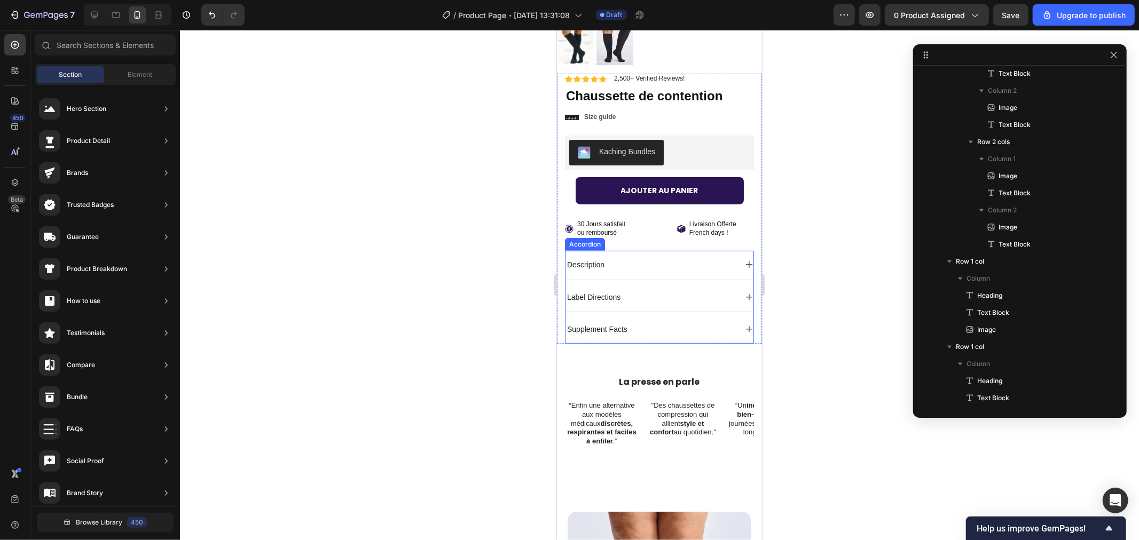
scroll to position [0, 0]
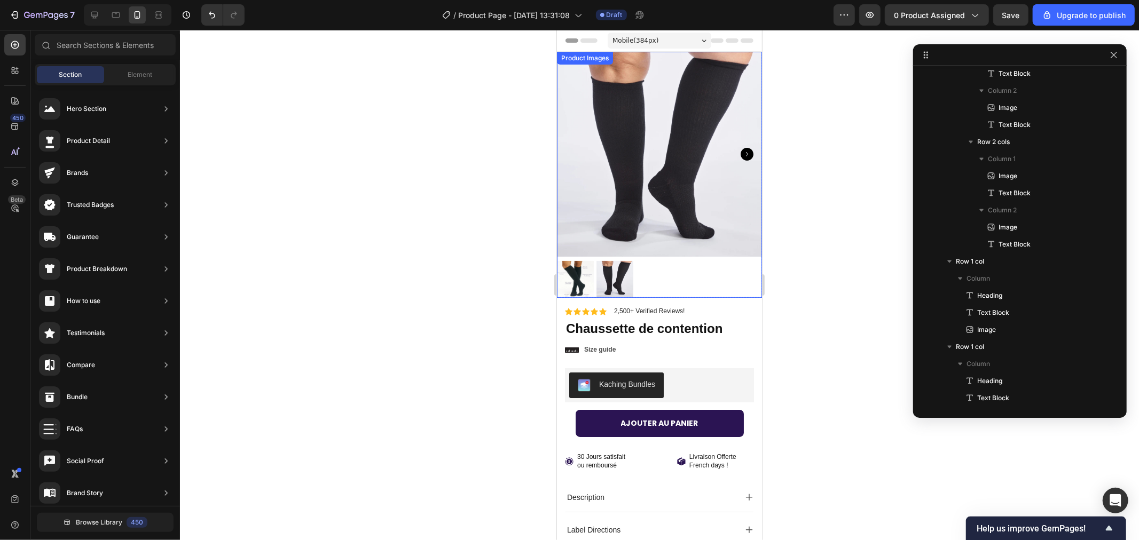
click at [658, 260] on div at bounding box center [658, 278] width 205 height 37
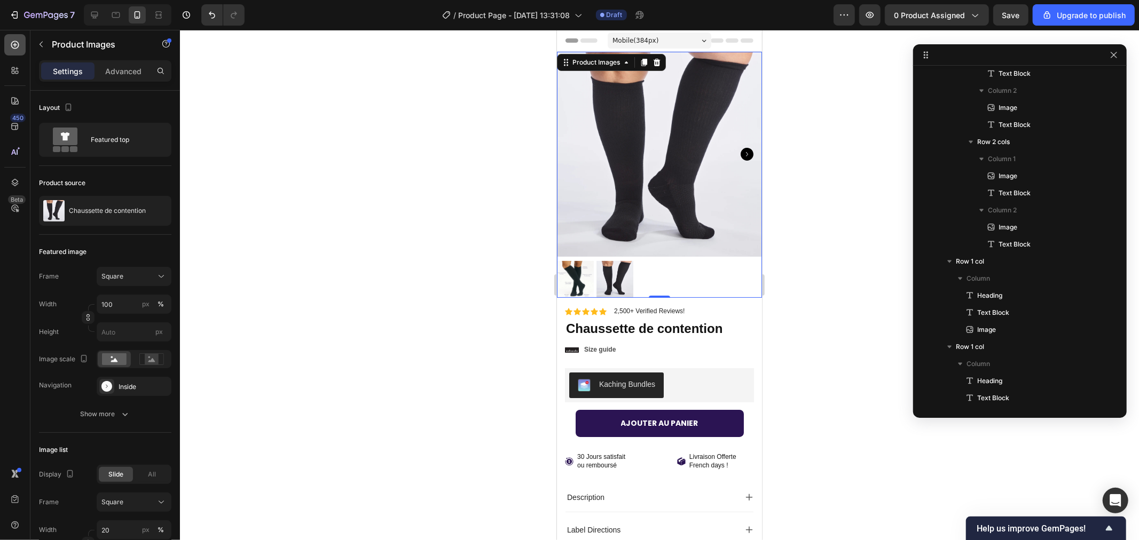
click at [14, 41] on icon at bounding box center [15, 45] width 8 height 8
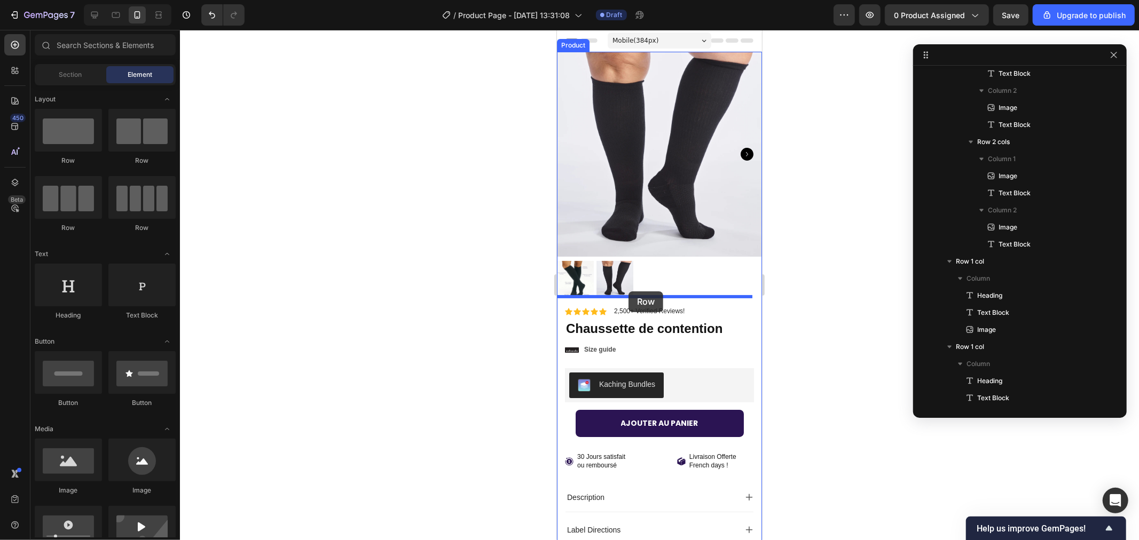
drag, startPoint x: 631, startPoint y: 172, endPoint x: 628, endPoint y: 291, distance: 118.6
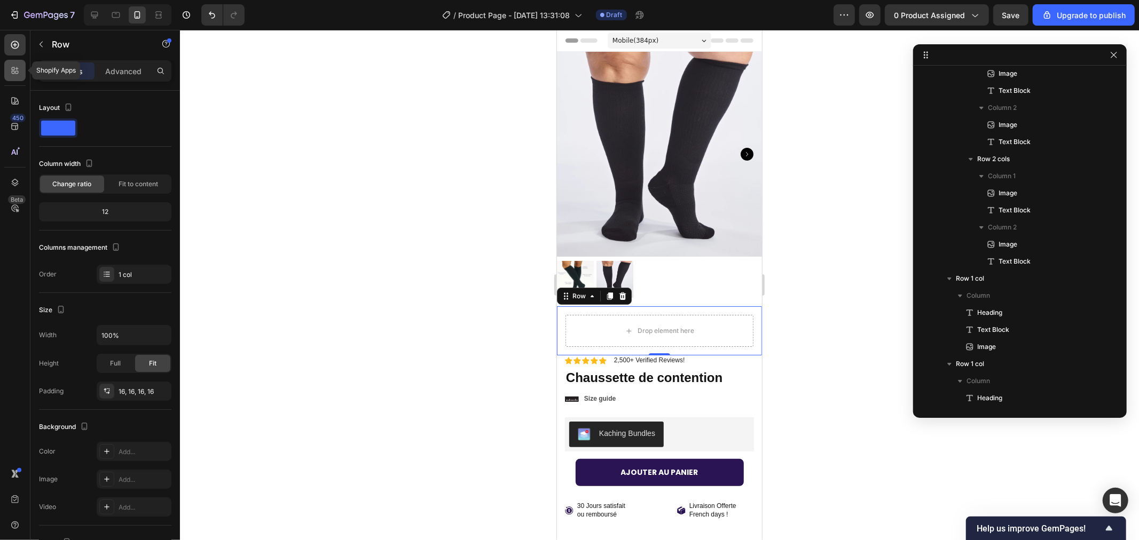
click at [7, 60] on div at bounding box center [14, 70] width 21 height 21
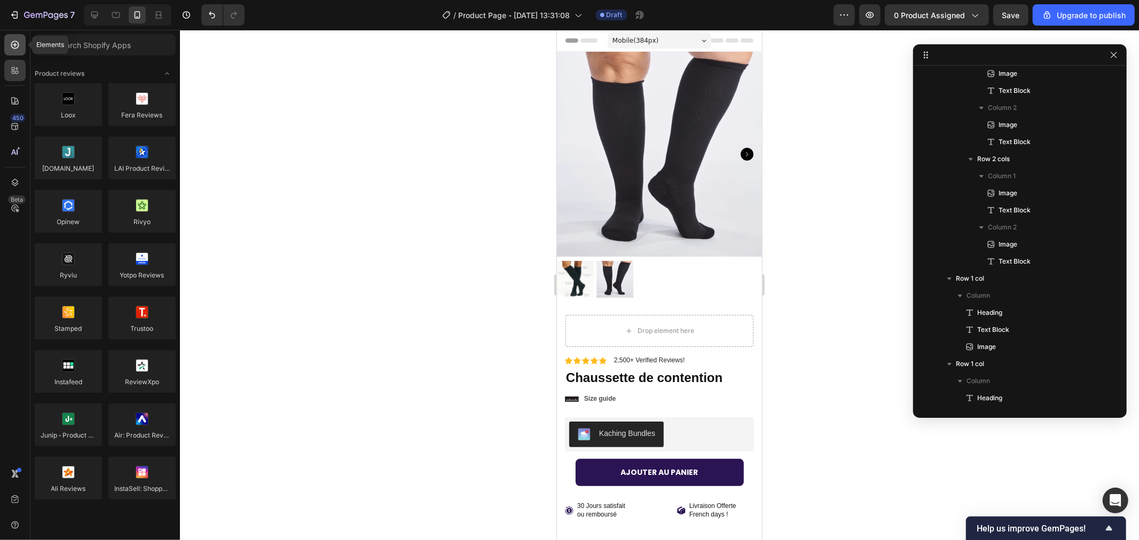
click at [6, 43] on div at bounding box center [14, 44] width 21 height 21
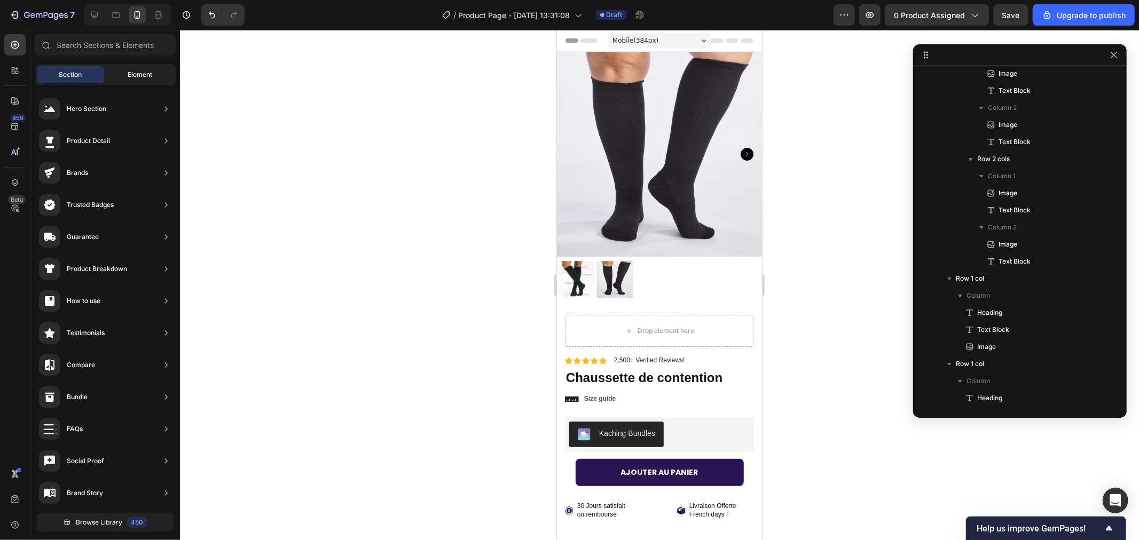
click at [139, 75] on span "Element" at bounding box center [140, 75] width 25 height 10
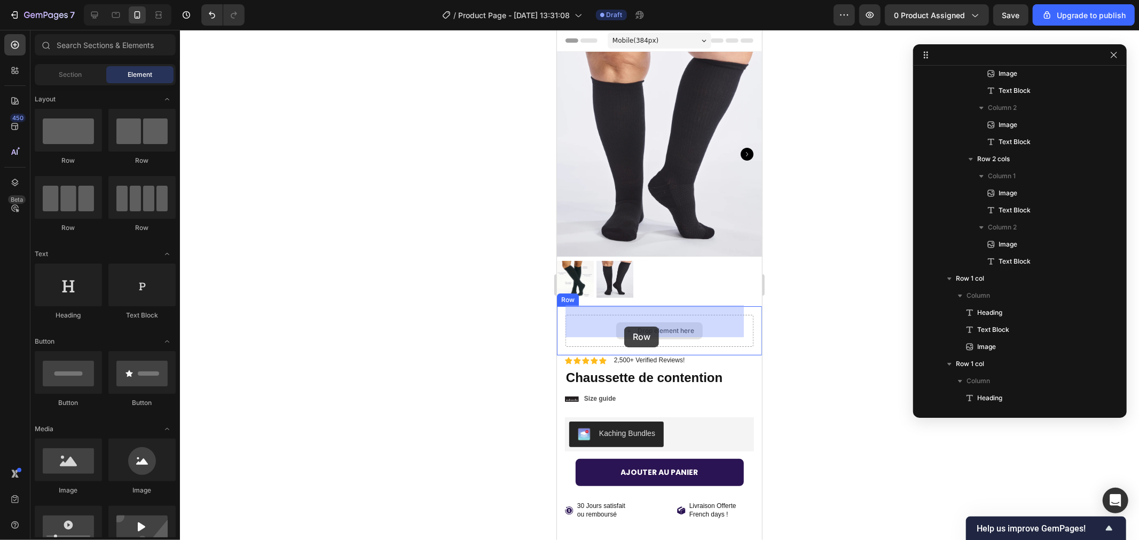
drag, startPoint x: 697, startPoint y: 162, endPoint x: 623, endPoint y: 318, distance: 172.9
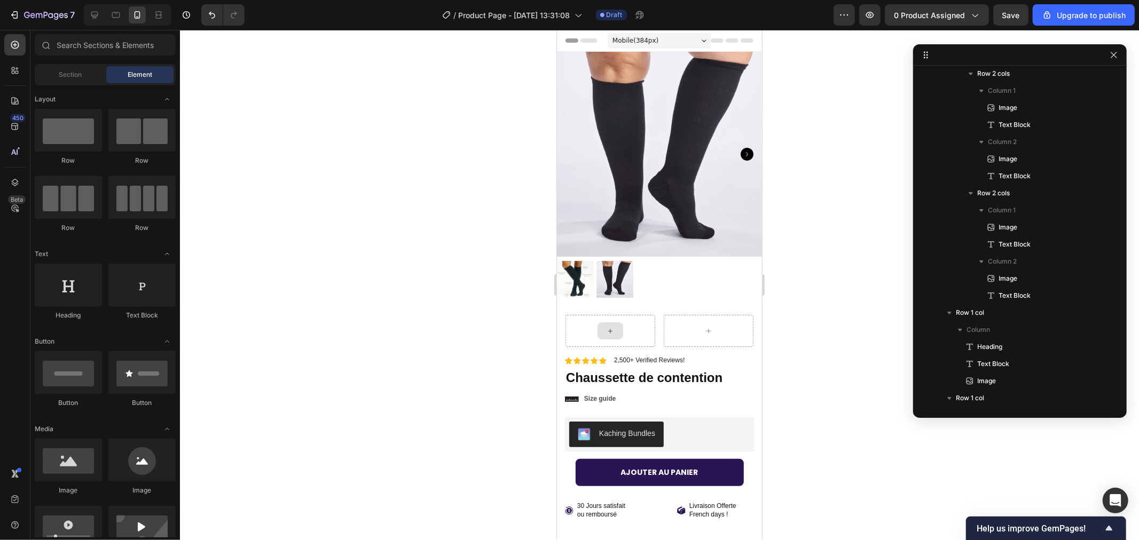
click at [607, 328] on icon at bounding box center [609, 330] width 4 height 4
drag, startPoint x: 680, startPoint y: 319, endPoint x: 600, endPoint y: 319, distance: 80.1
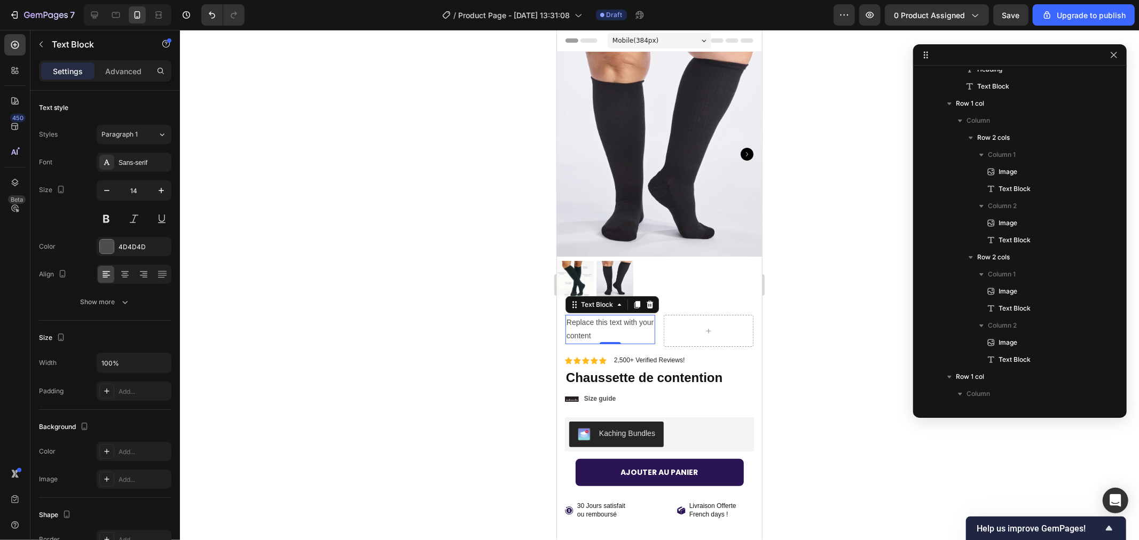
click at [606, 329] on div "Replace this text with your content" at bounding box center [610, 328] width 90 height 29
drag, startPoint x: 617, startPoint y: 321, endPoint x: 519, endPoint y: 295, distance: 100.8
click at [622, 315] on p "OFFRE LIMITEE" at bounding box center [610, 321] width 88 height 13
click at [556, 29] on lt-span "LIMITÉE" at bounding box center [556, 29] width 0 height 0
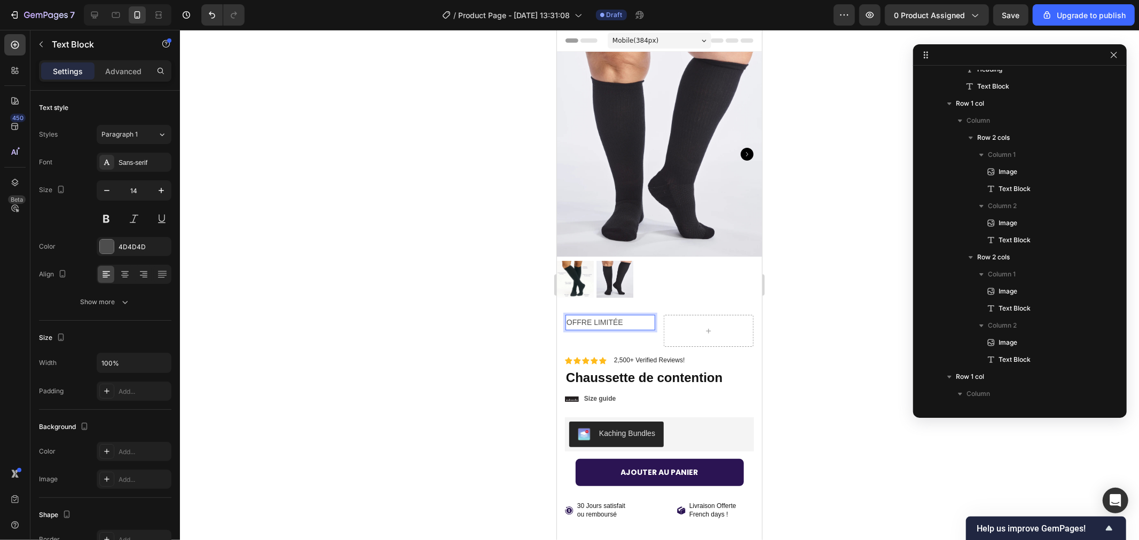
click at [488, 306] on div at bounding box center [659, 285] width 959 height 510
click at [595, 315] on p "OFFRE LIMITÉE" at bounding box center [610, 321] width 88 height 13
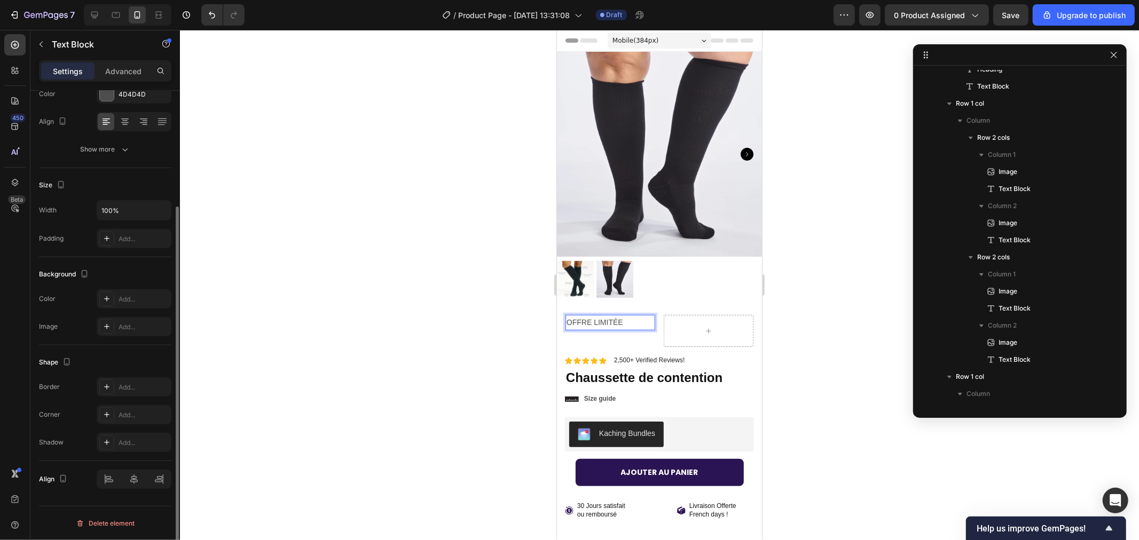
scroll to position [34, 0]
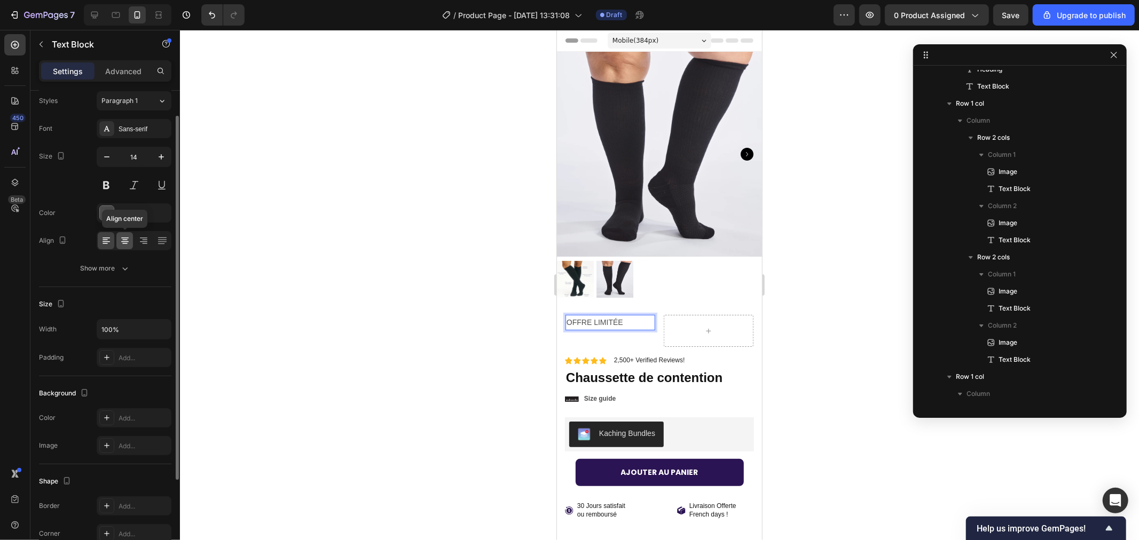
click at [129, 241] on icon at bounding box center [125, 240] width 11 height 11
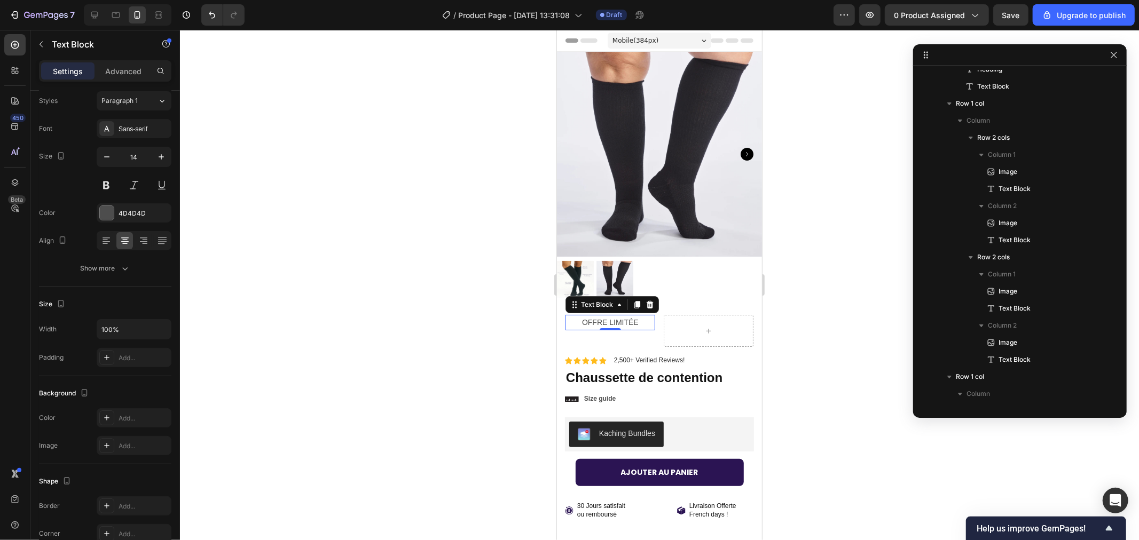
click at [501, 335] on div at bounding box center [659, 285] width 959 height 510
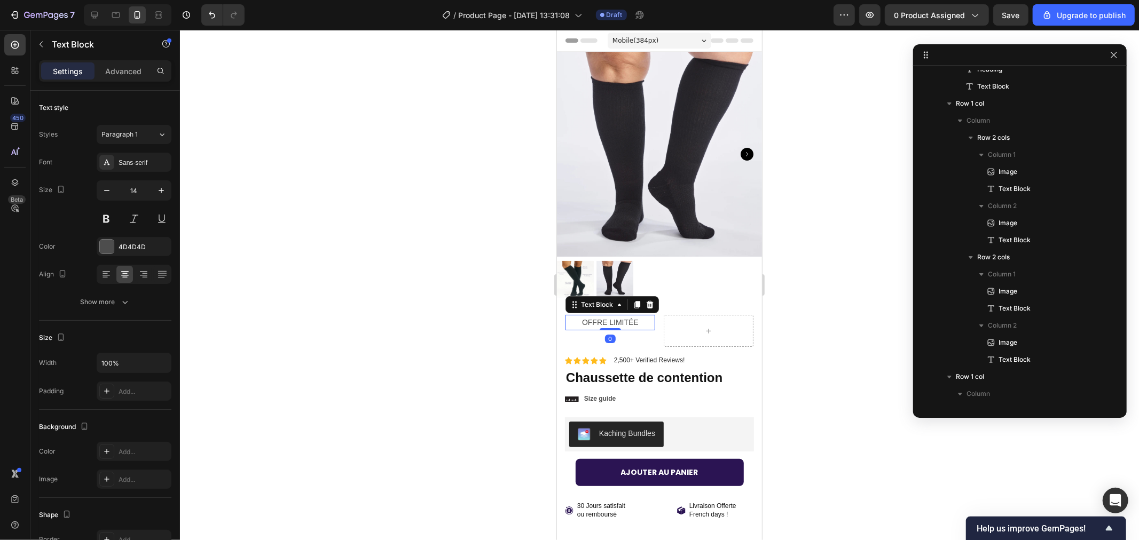
click at [604, 315] on p "OFFRE LIMITÉE" at bounding box center [610, 321] width 88 height 13
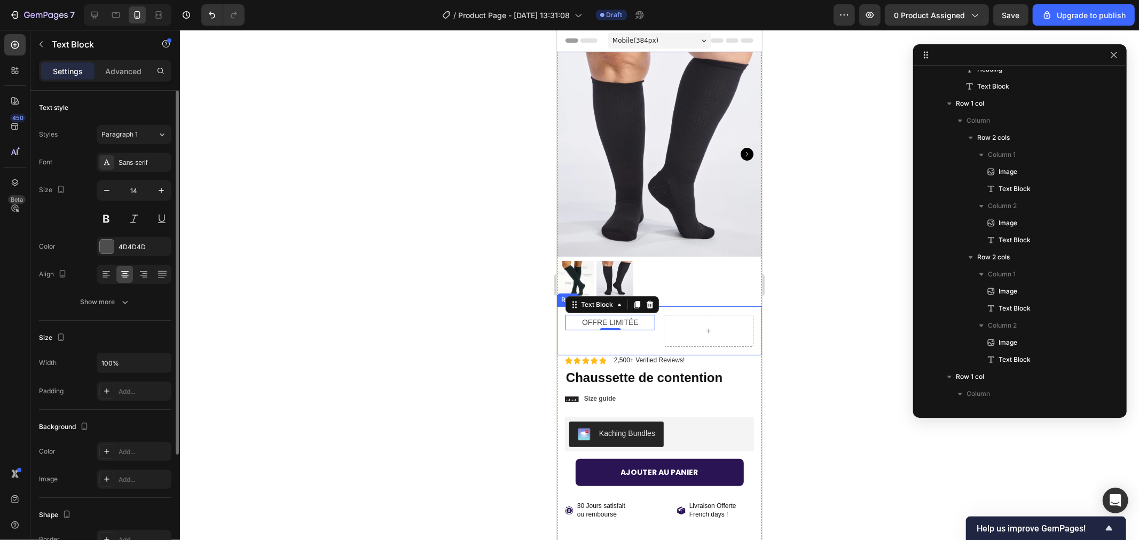
scroll to position [119, 0]
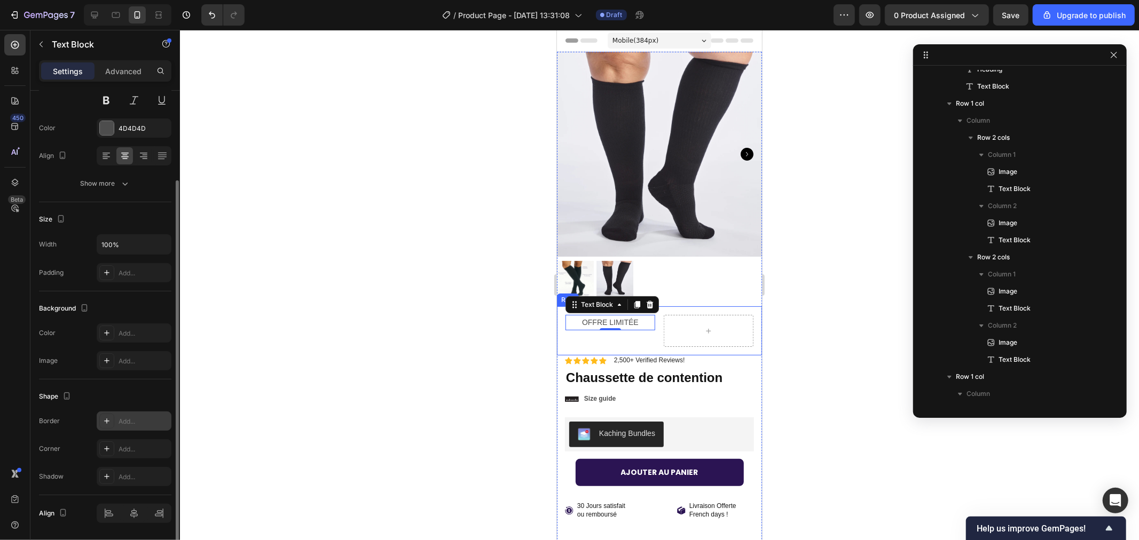
click at [102, 420] on icon at bounding box center [106, 421] width 9 height 9
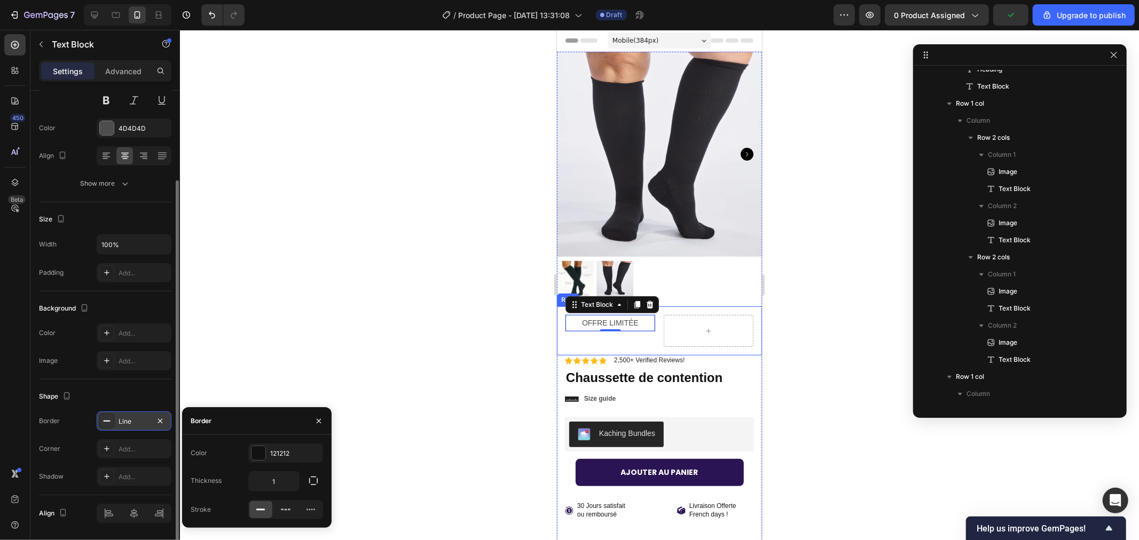
click at [320, 351] on div at bounding box center [659, 285] width 959 height 510
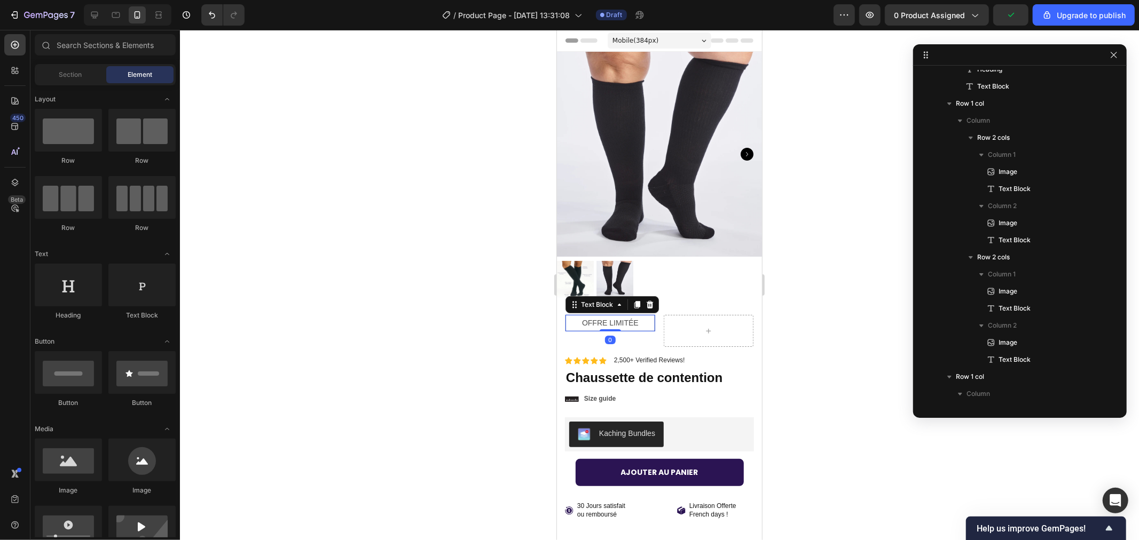
click at [601, 314] on div "OFFRE LIMITÉE Text Block 0" at bounding box center [610, 322] width 90 height 17
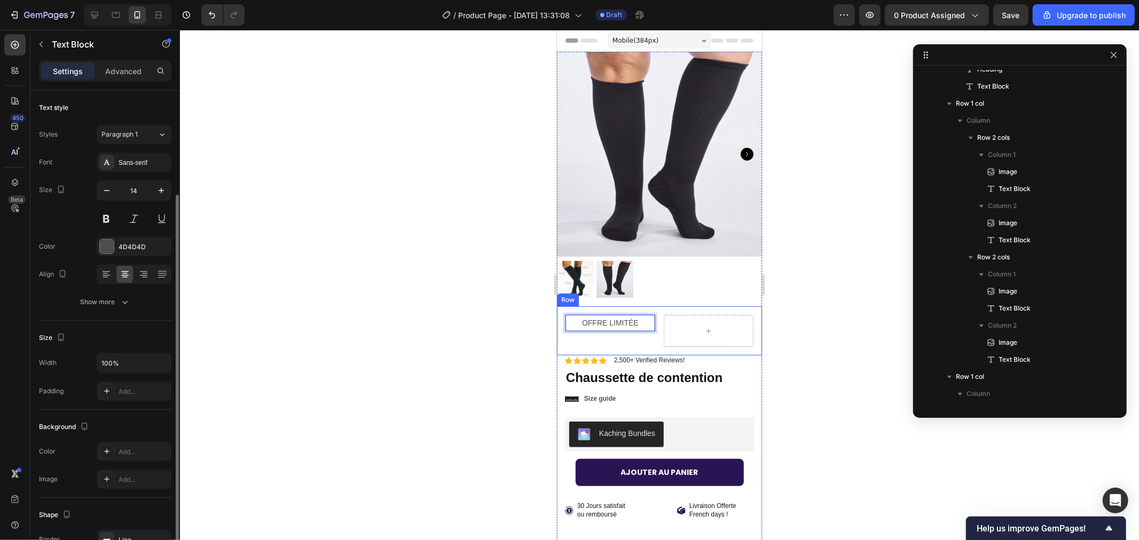
scroll to position [59, 0]
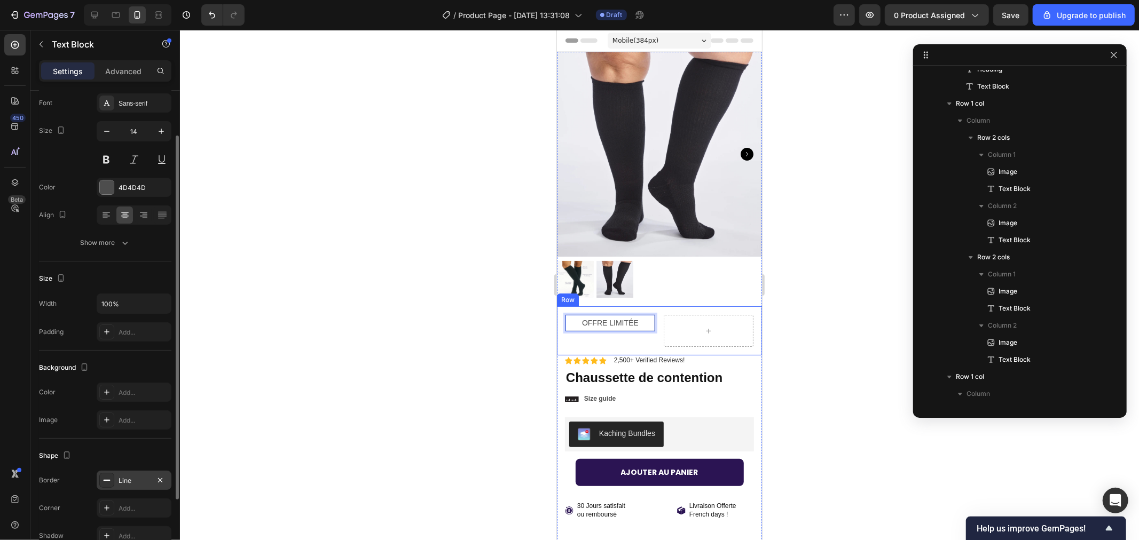
click at [126, 482] on div "Line" at bounding box center [134, 481] width 31 height 10
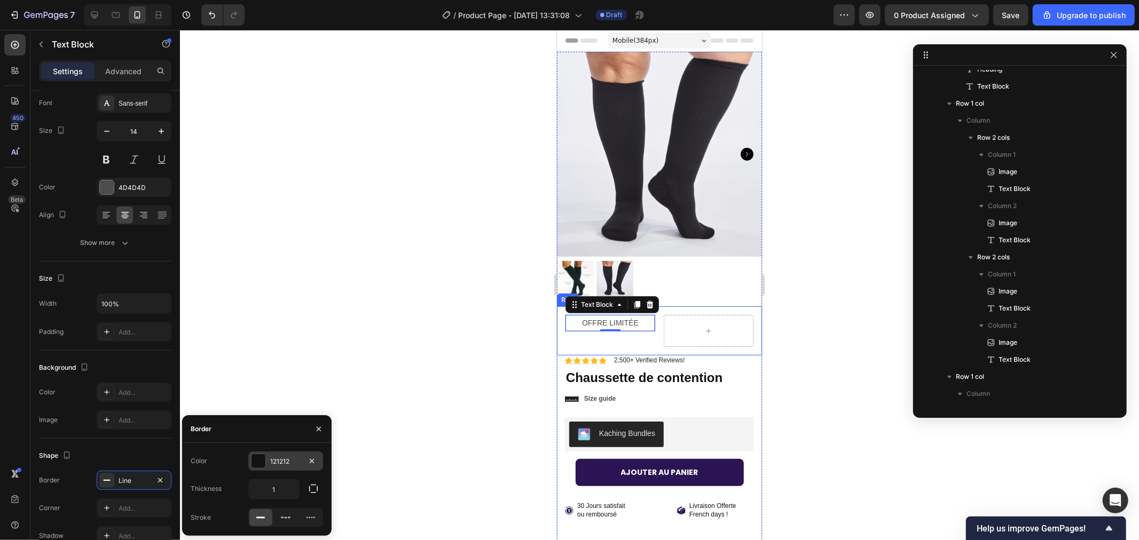
click at [259, 461] on div at bounding box center [258, 461] width 14 height 14
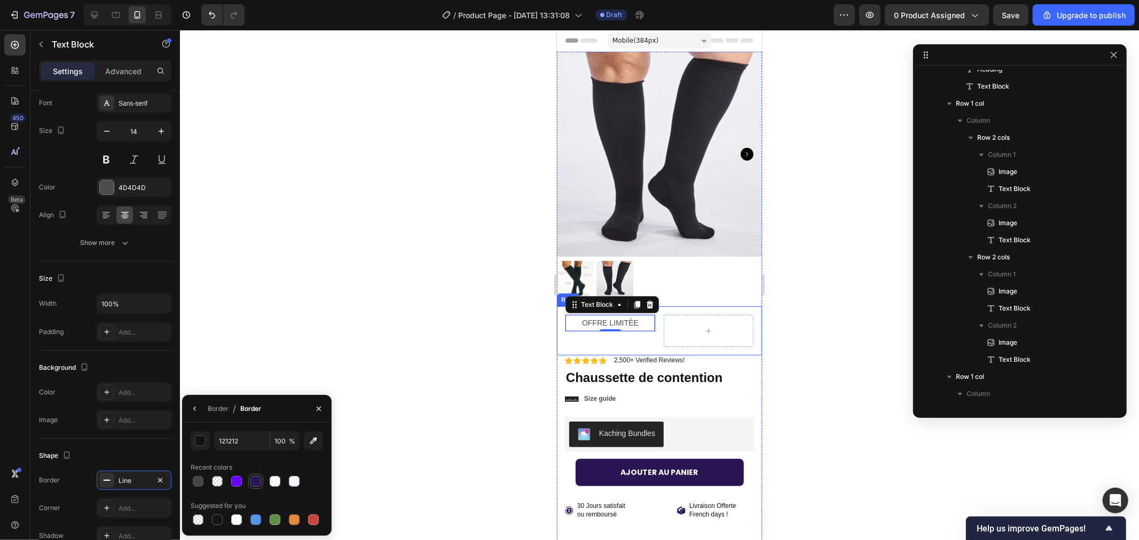
click at [254, 481] on div at bounding box center [255, 481] width 11 height 11
type input "2B1453"
click at [407, 330] on div at bounding box center [659, 285] width 959 height 510
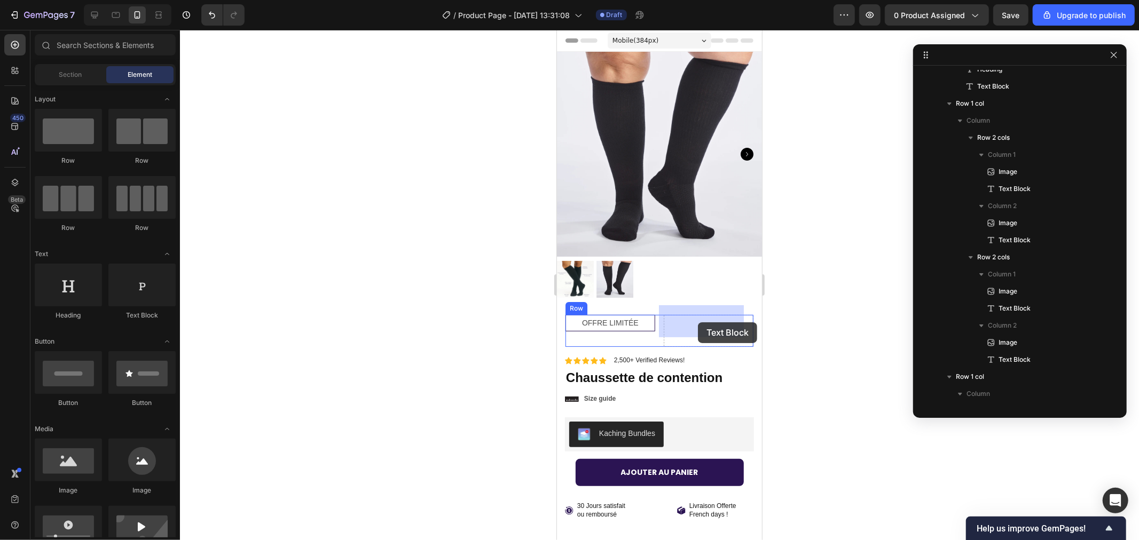
drag, startPoint x: 930, startPoint y: 358, endPoint x: 702, endPoint y: 326, distance: 229.6
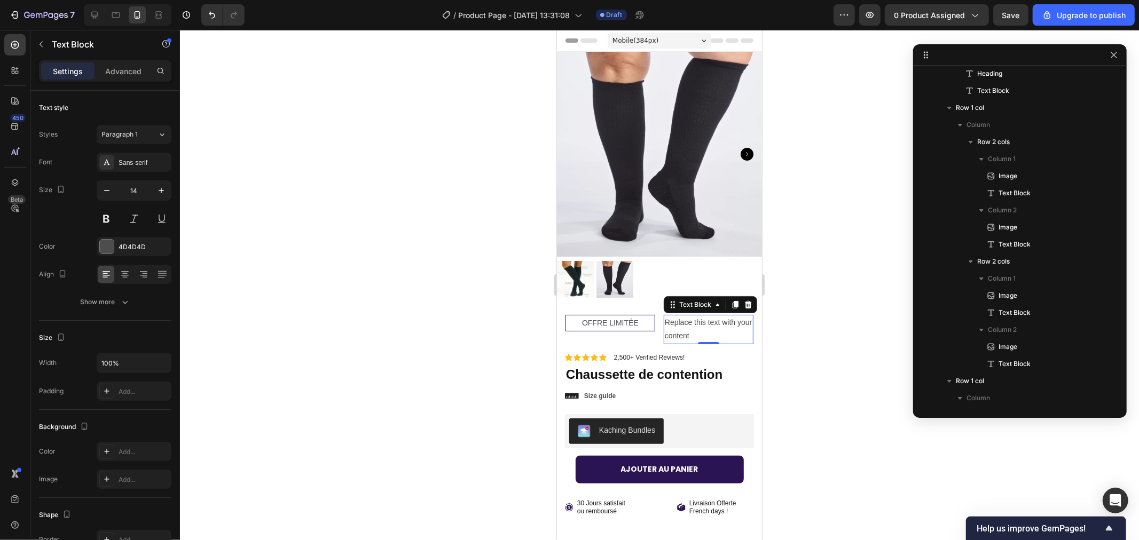
click at [693, 317] on div "Replace this text with your content" at bounding box center [708, 328] width 90 height 29
click at [693, 317] on p "Replace this text with your content" at bounding box center [708, 328] width 88 height 27
drag, startPoint x: 708, startPoint y: 323, endPoint x: 644, endPoint y: 290, distance: 71.6
click at [644, 290] on div "Product Images Row OFFRE LIMITÉE Text Block Replace this text with your content…" at bounding box center [658, 201] width 205 height 301
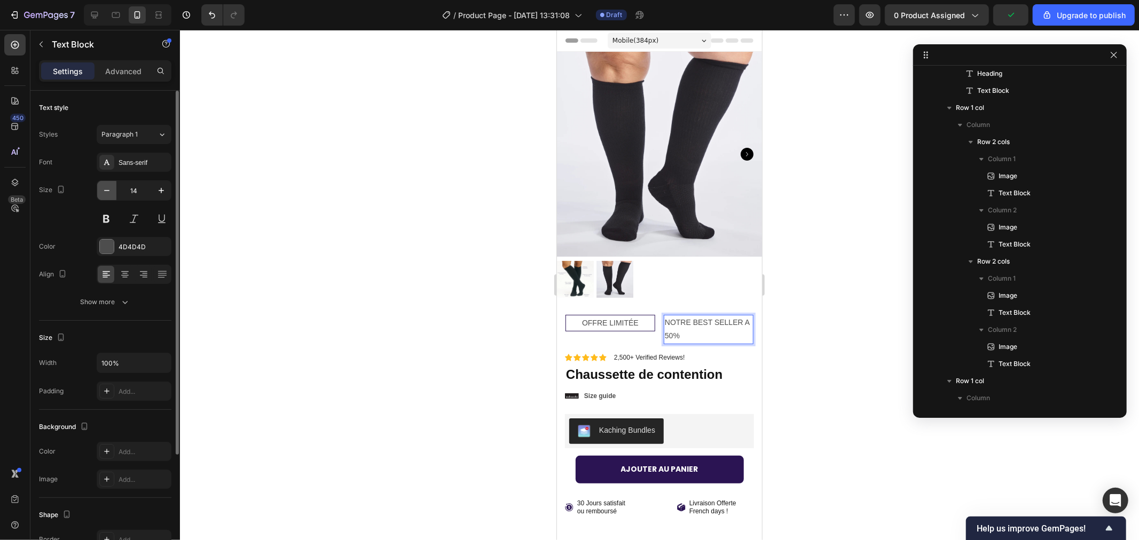
click at [104, 188] on icon "button" at bounding box center [106, 190] width 11 height 11
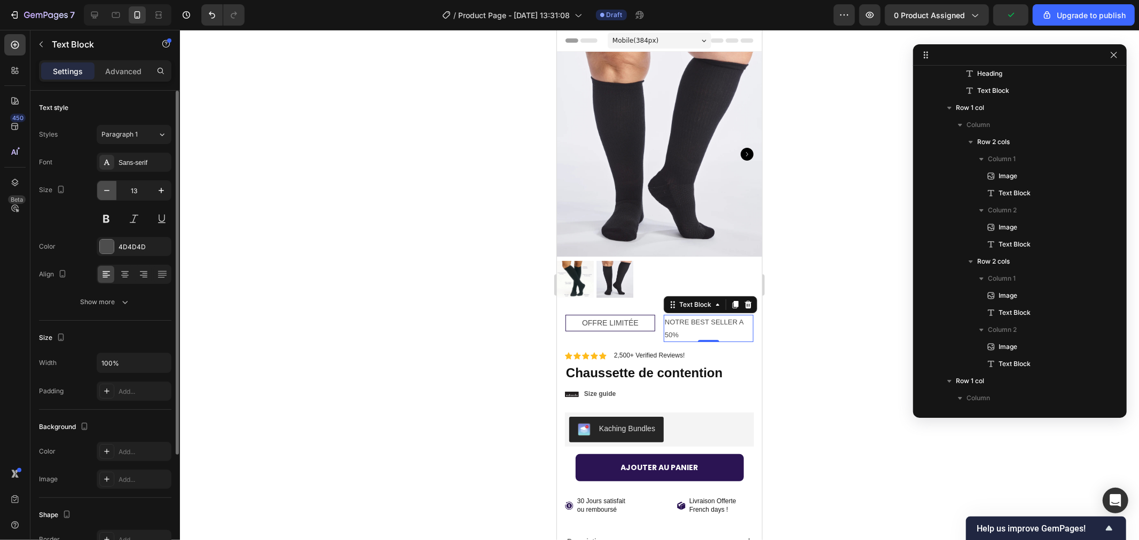
click at [104, 188] on icon "button" at bounding box center [106, 190] width 11 height 11
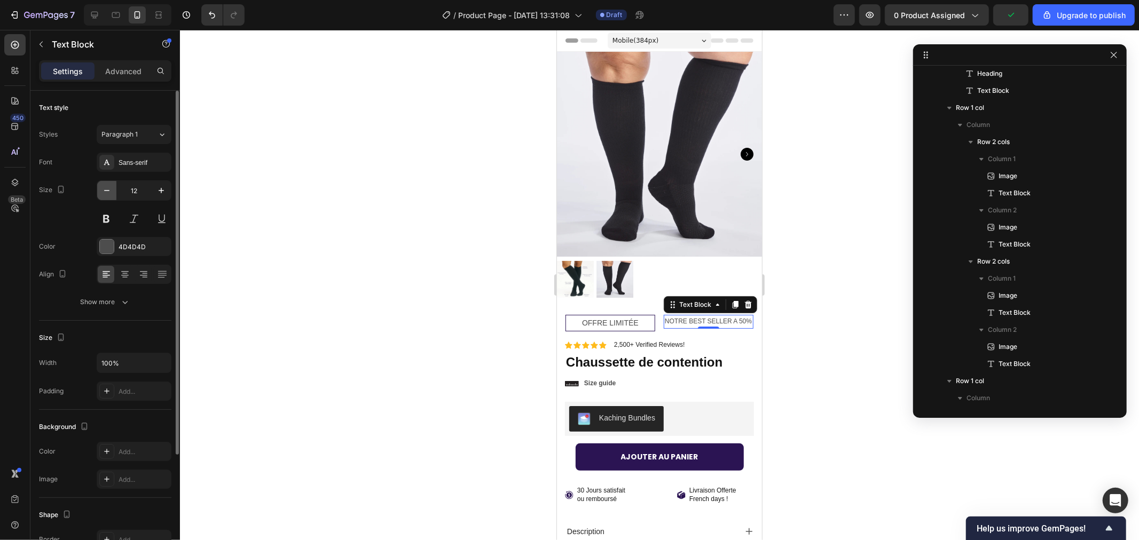
click at [102, 186] on icon "button" at bounding box center [106, 190] width 11 height 11
type input "11"
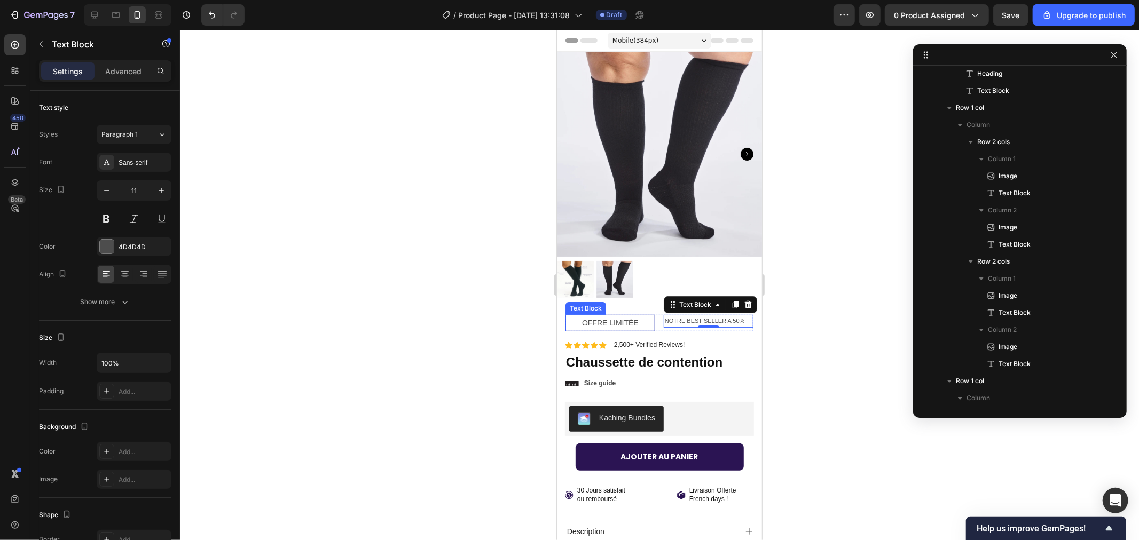
click at [589, 316] on p "OFFRE LIMITÉE" at bounding box center [609, 322] width 86 height 13
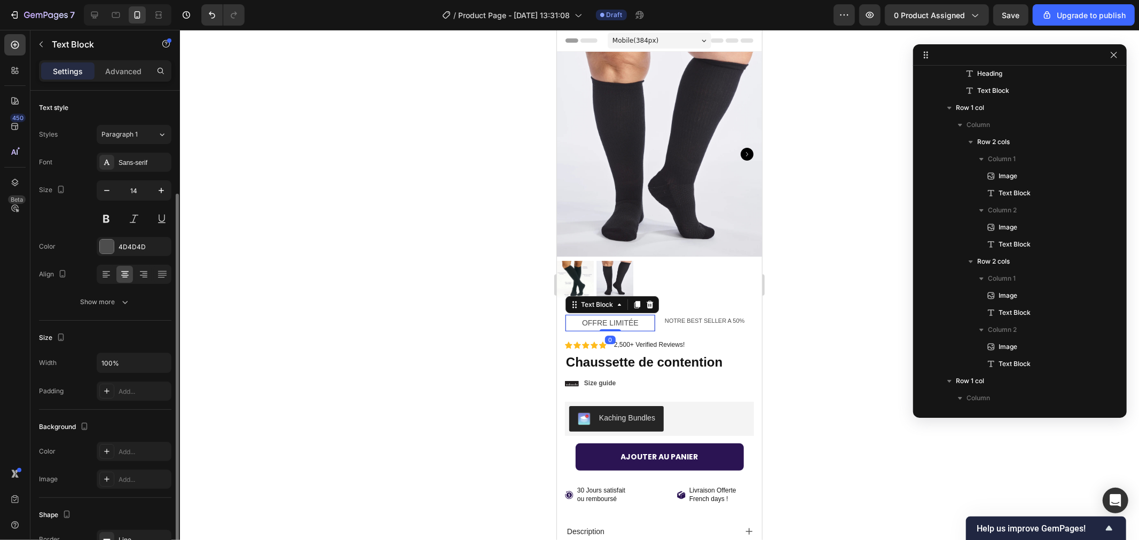
scroll to position [59, 0]
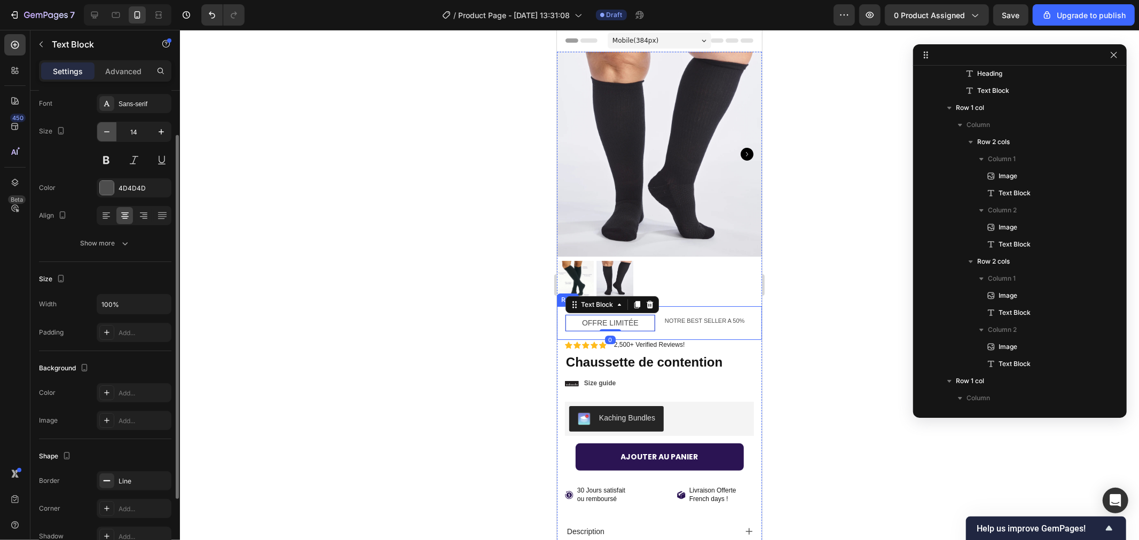
click at [104, 127] on icon "button" at bounding box center [106, 132] width 11 height 11
click at [104, 128] on icon "button" at bounding box center [106, 132] width 11 height 11
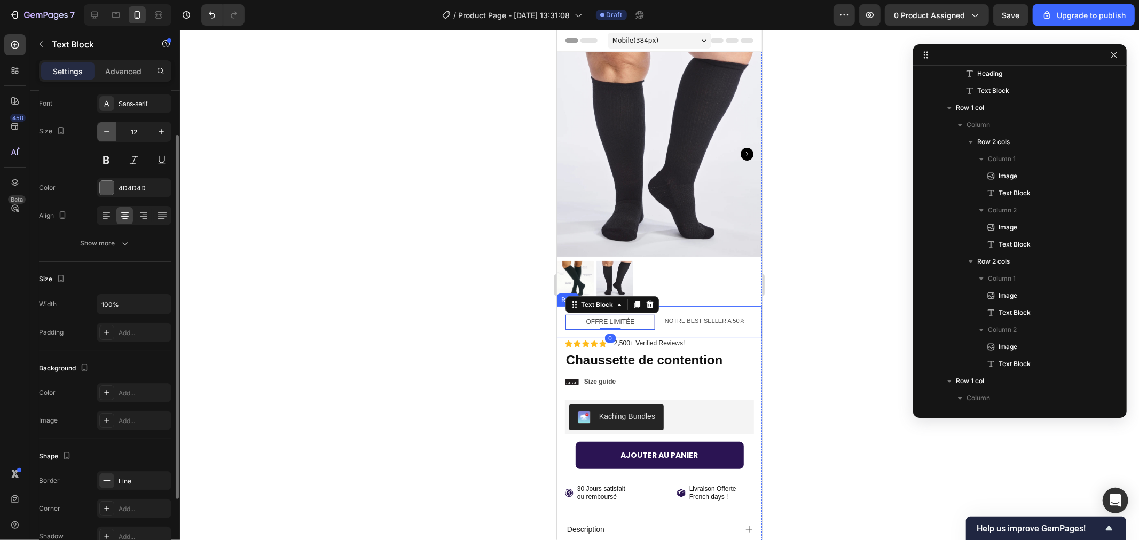
click at [104, 130] on icon "button" at bounding box center [106, 132] width 11 height 11
type input "11"
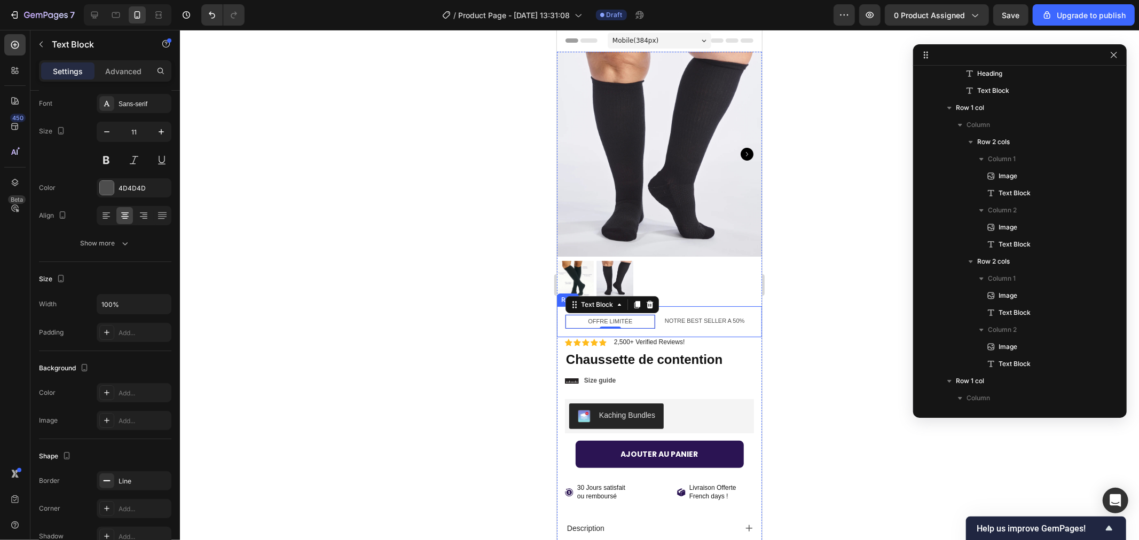
click at [333, 175] on div at bounding box center [659, 285] width 959 height 510
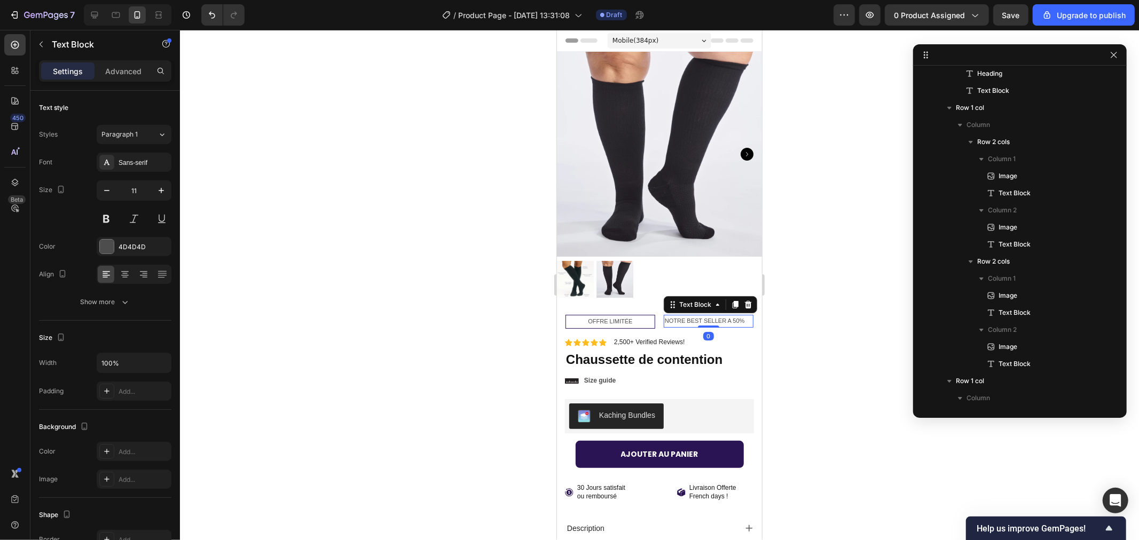
click at [698, 315] on p "NOTRE BEST SELLER A 50%" at bounding box center [708, 320] width 88 height 11
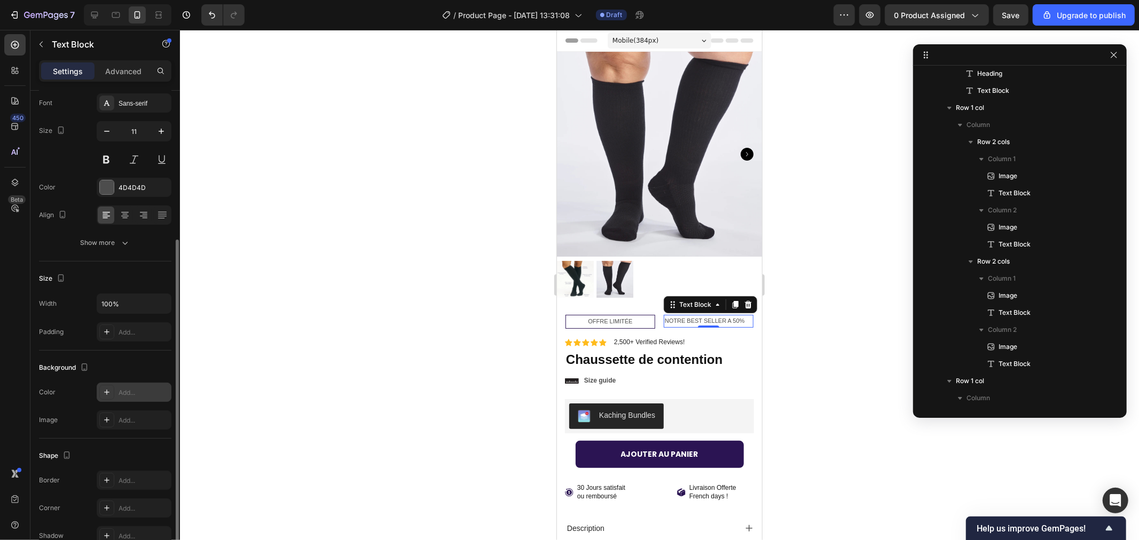
scroll to position [153, 0]
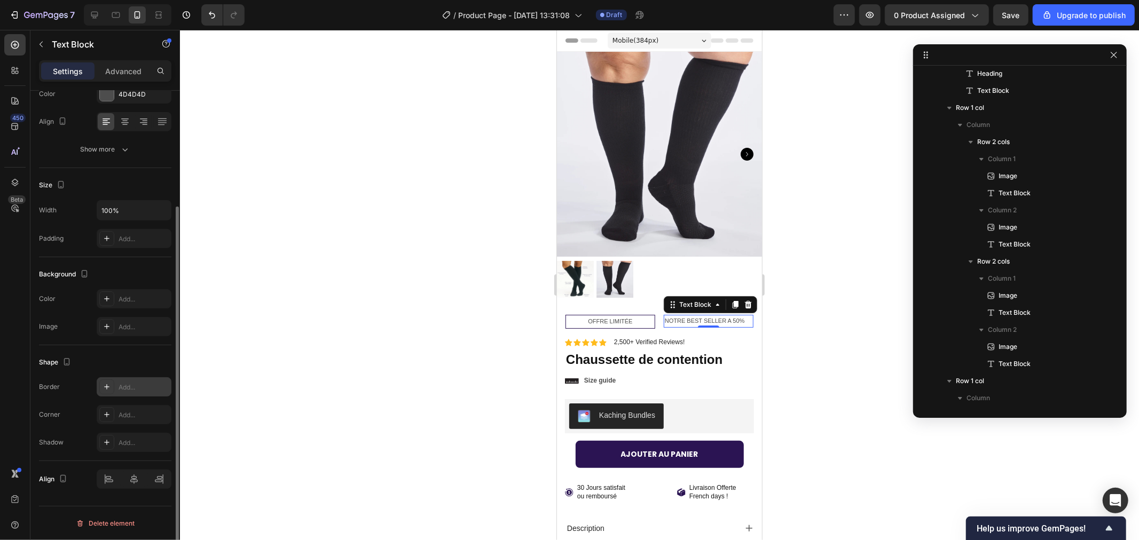
click at [105, 393] on div at bounding box center [106, 387] width 15 height 15
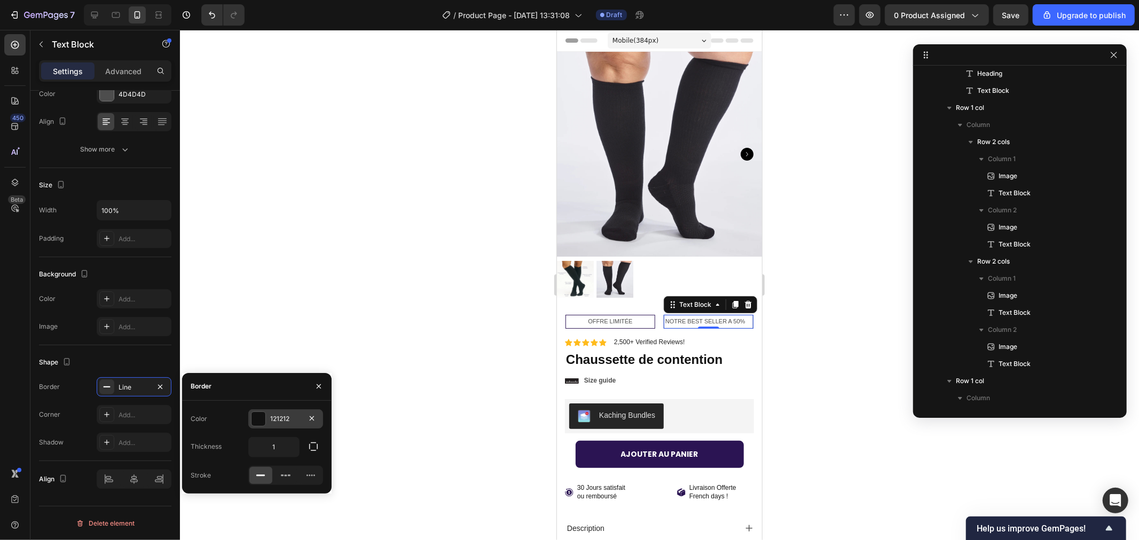
click at [258, 417] on div at bounding box center [258, 419] width 14 height 14
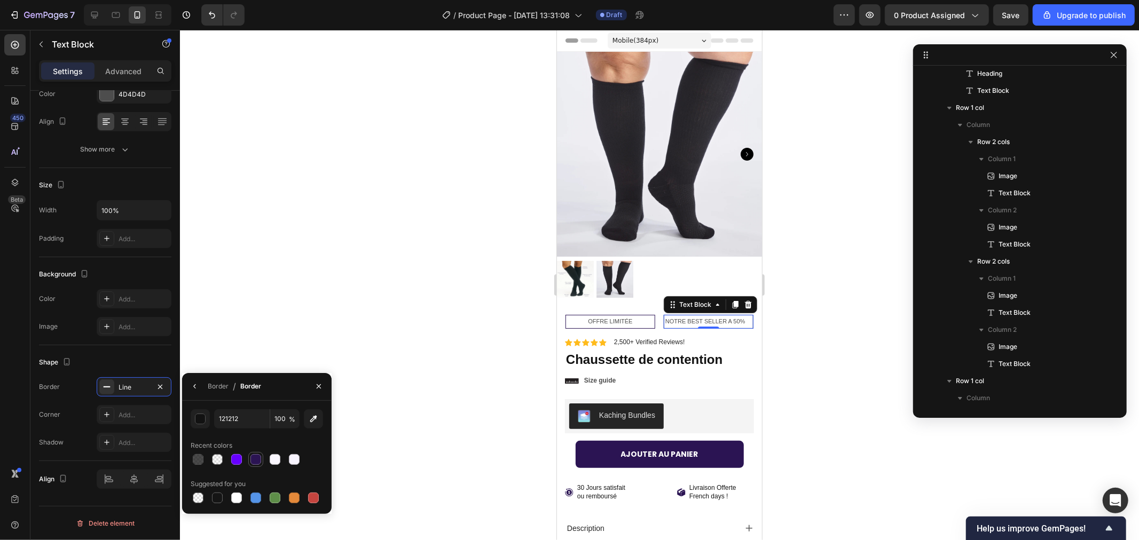
click at [254, 458] on div at bounding box center [255, 459] width 11 height 11
type input "2B1453"
click at [332, 242] on div at bounding box center [659, 285] width 959 height 510
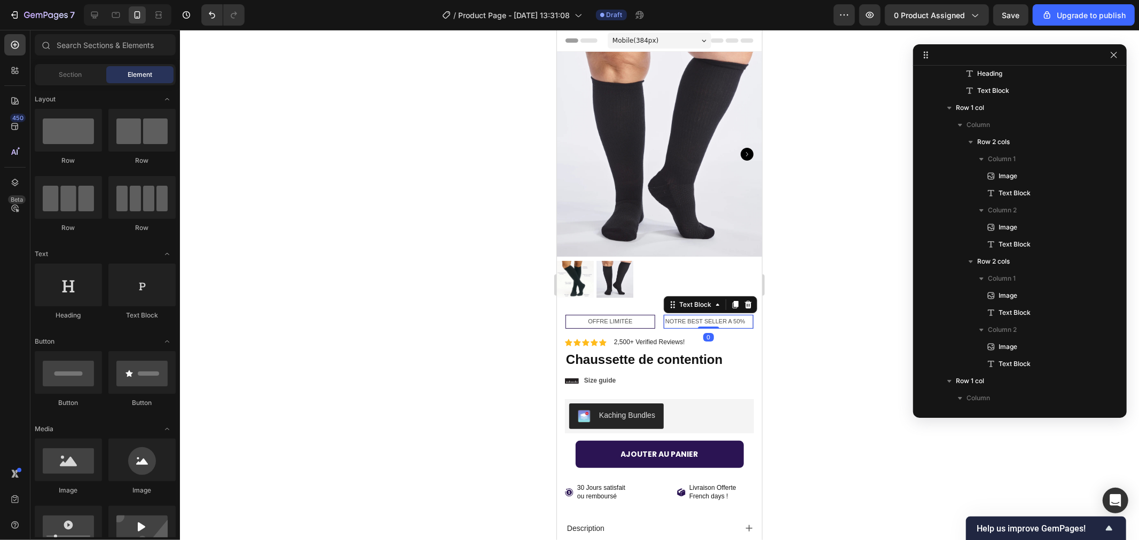
drag, startPoint x: 692, startPoint y: 314, endPoint x: 688, endPoint y: 333, distance: 19.1
click at [692, 316] on div "NOTRE BEST SELLER A 50% Text Block 0" at bounding box center [708, 321] width 90 height 14
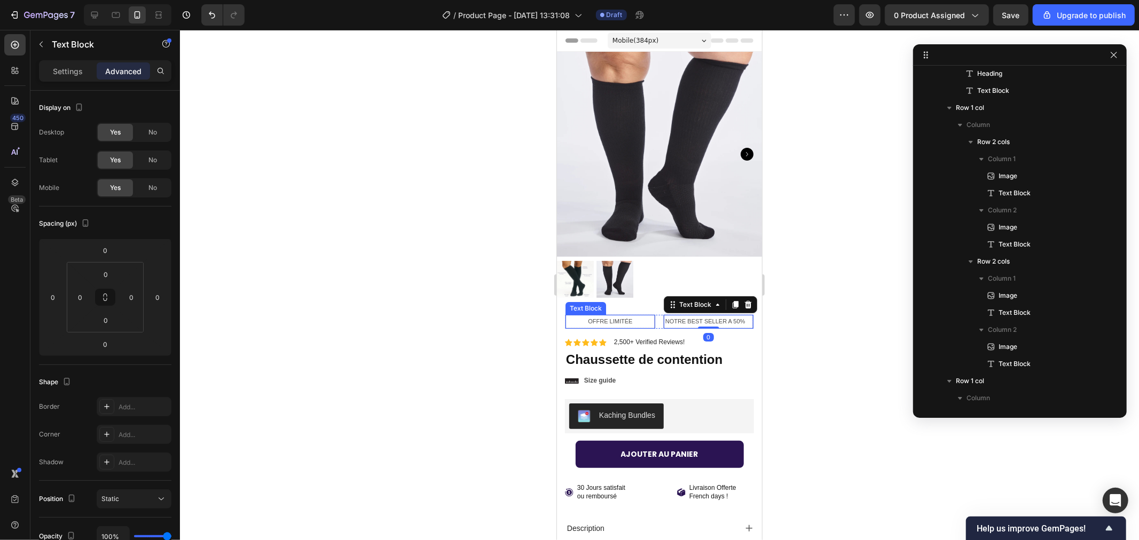
click at [593, 316] on p "OFFRE LIMITÉE" at bounding box center [609, 321] width 86 height 11
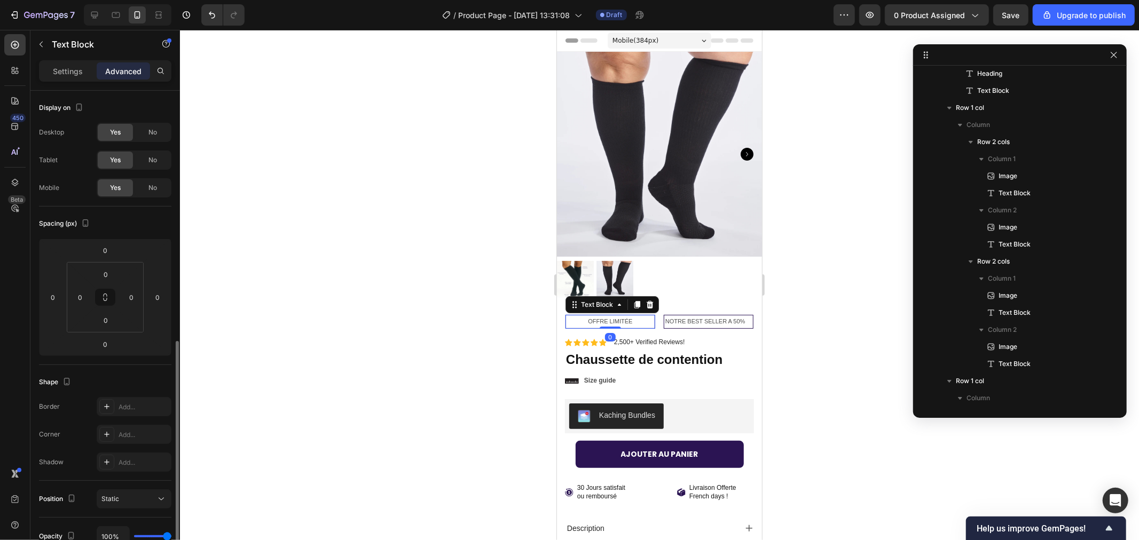
scroll to position [152, 0]
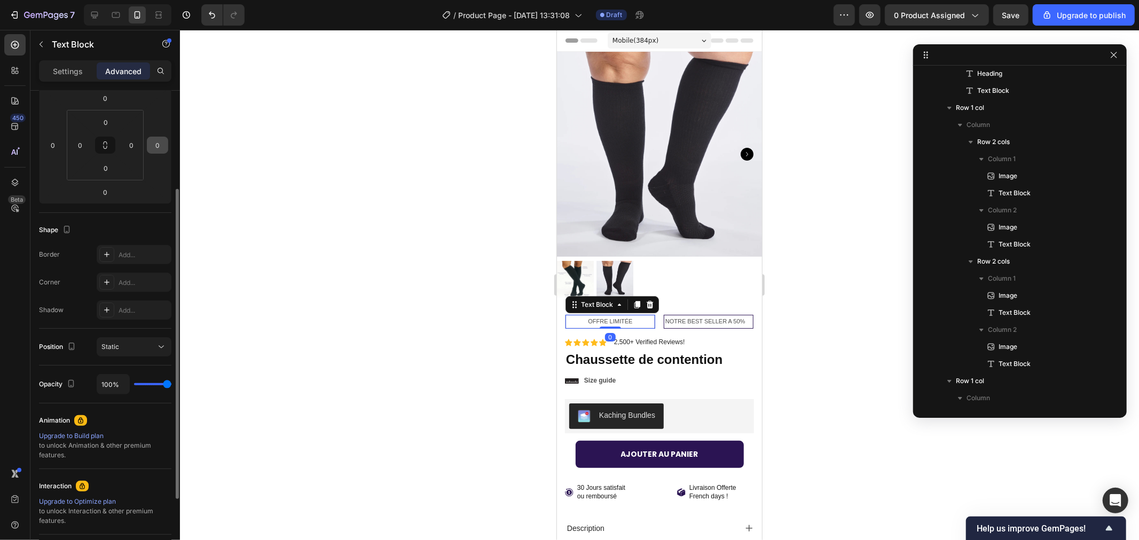
click at [156, 140] on input "0" at bounding box center [157, 145] width 16 height 16
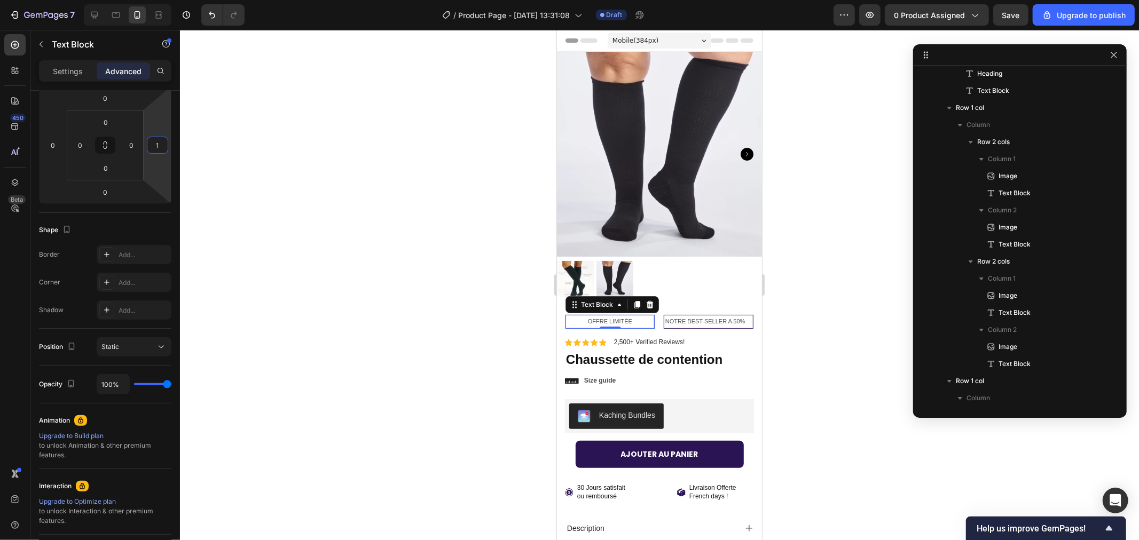
type input "12"
click at [302, 190] on div at bounding box center [659, 285] width 959 height 510
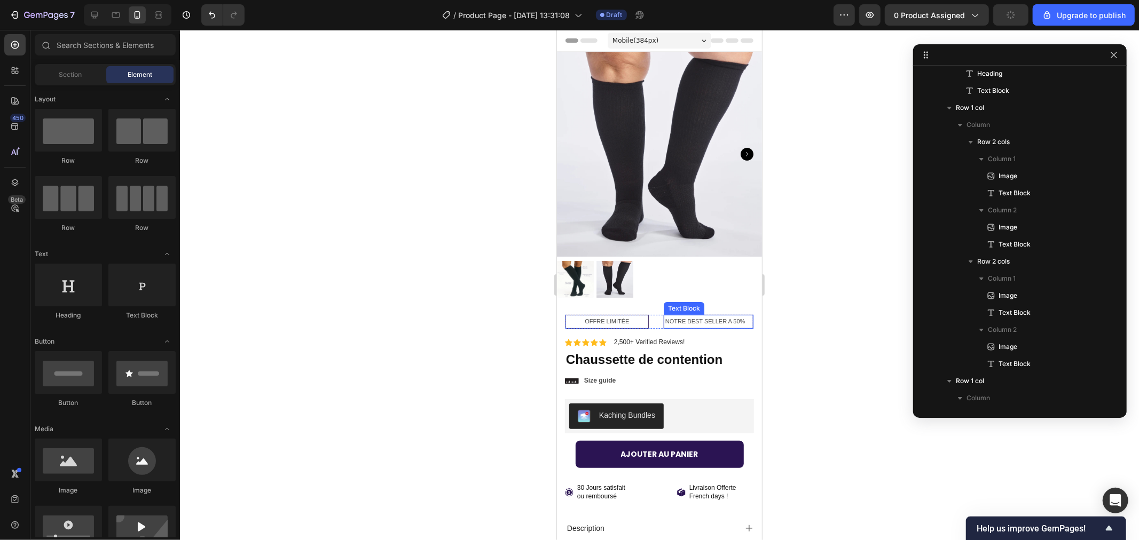
click at [668, 316] on p "NOTRE BEST SELLER A 50%" at bounding box center [708, 321] width 86 height 11
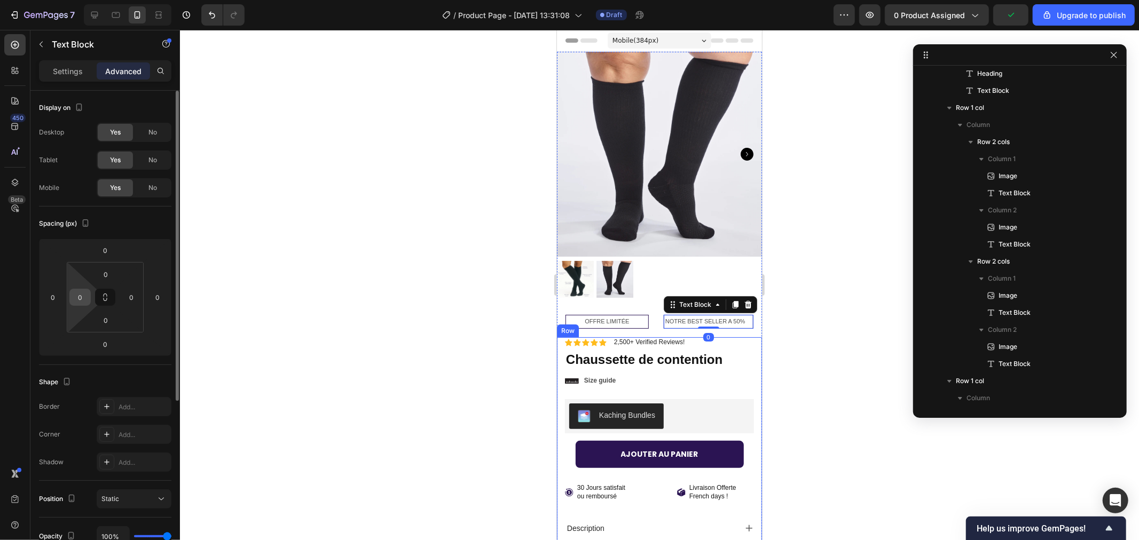
click at [75, 297] on input "0" at bounding box center [80, 297] width 16 height 16
type input "1"
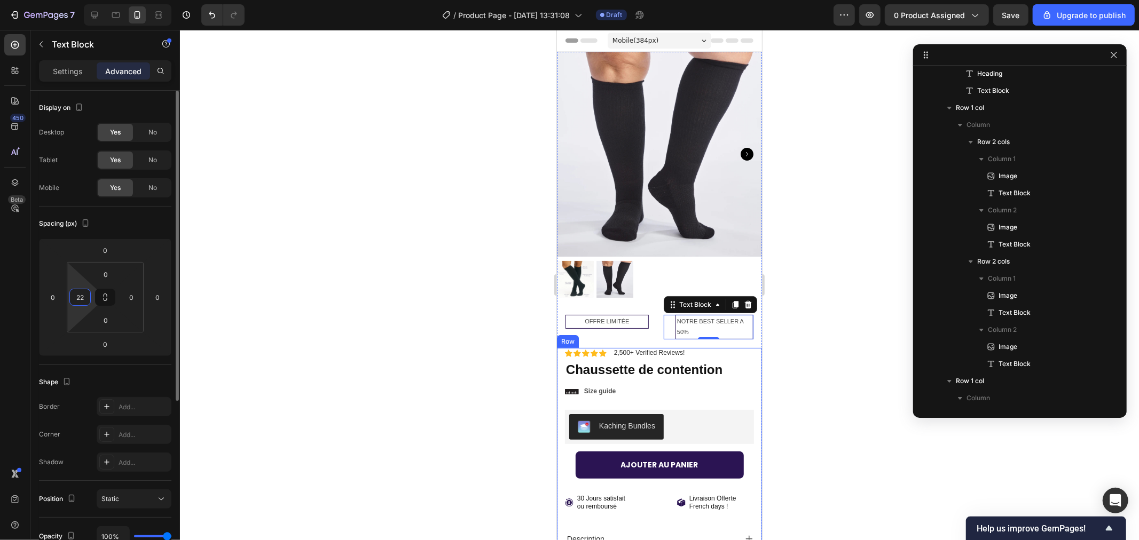
type input "2"
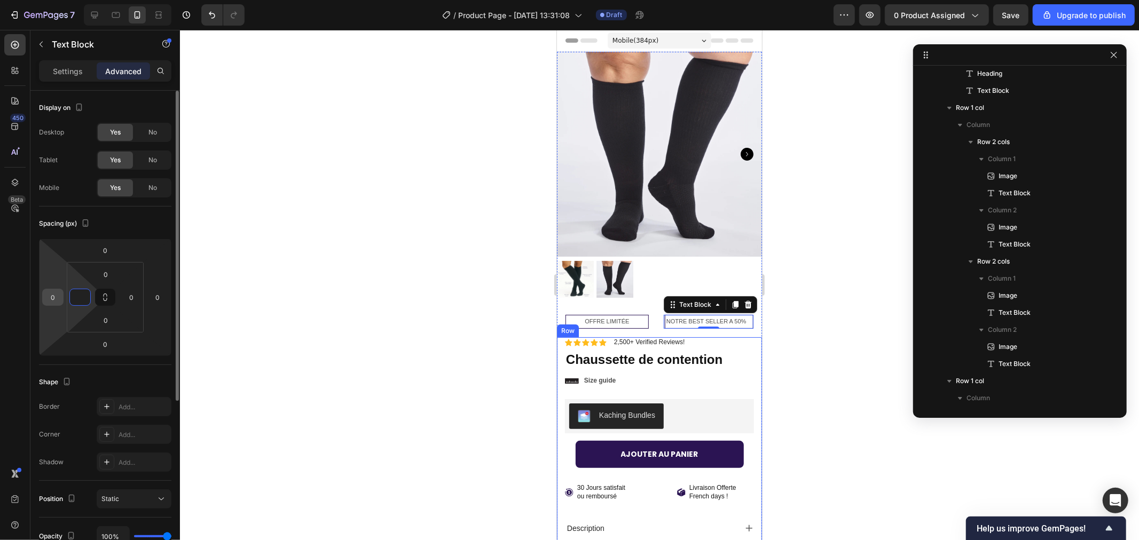
type input "0"
click at [54, 301] on input "0" at bounding box center [53, 297] width 16 height 16
type input "1"
type input "-12"
click at [131, 289] on input "0" at bounding box center [131, 297] width 16 height 16
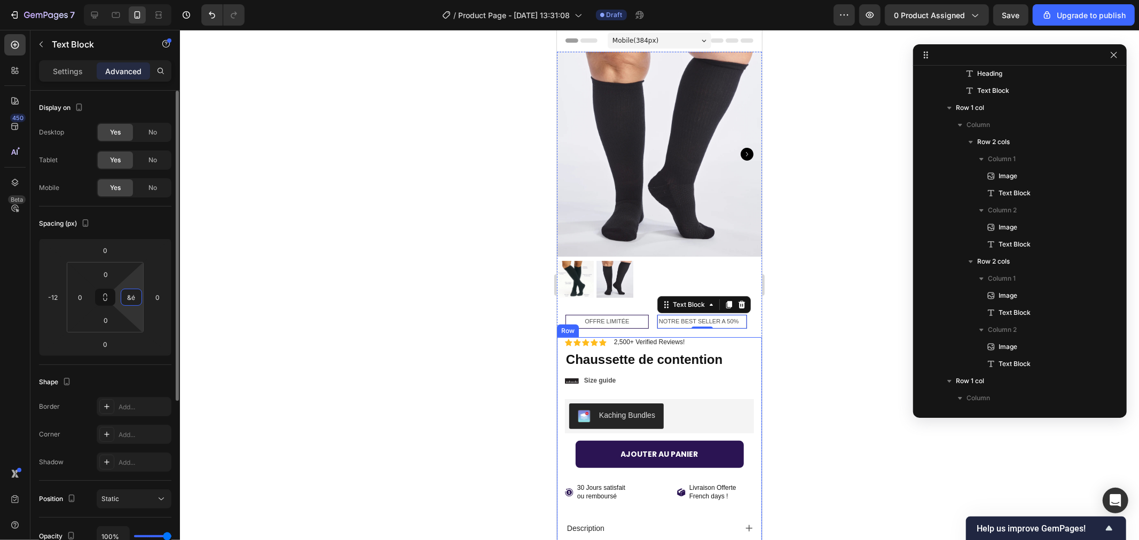
type input "&"
type input "1"
click at [155, 300] on input "0" at bounding box center [157, 297] width 16 height 16
type input "0"
type input "1"
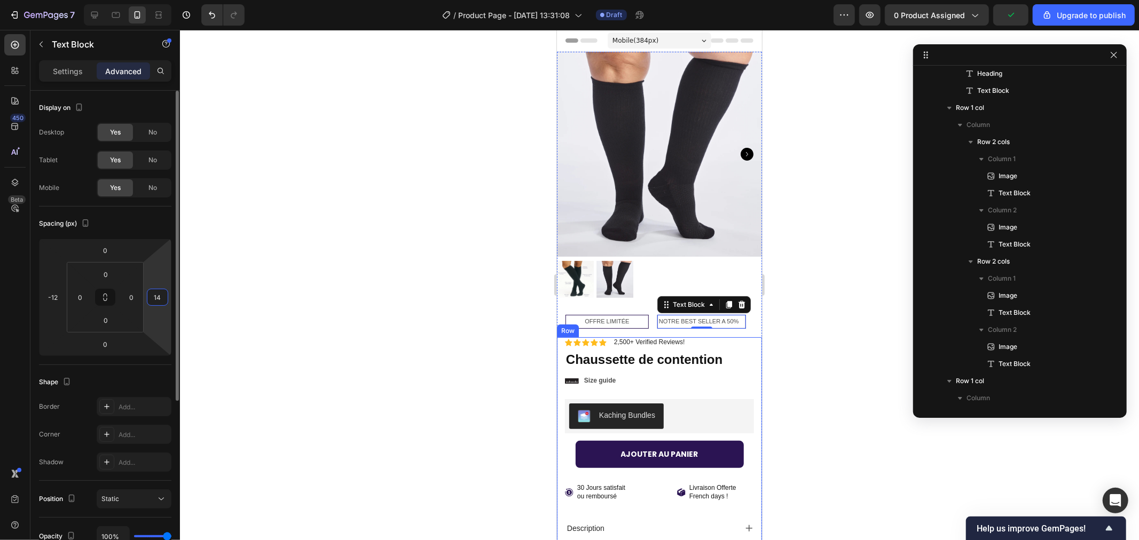
type input "1"
type input "-1"
type input "0"
click at [209, 305] on div at bounding box center [659, 285] width 959 height 510
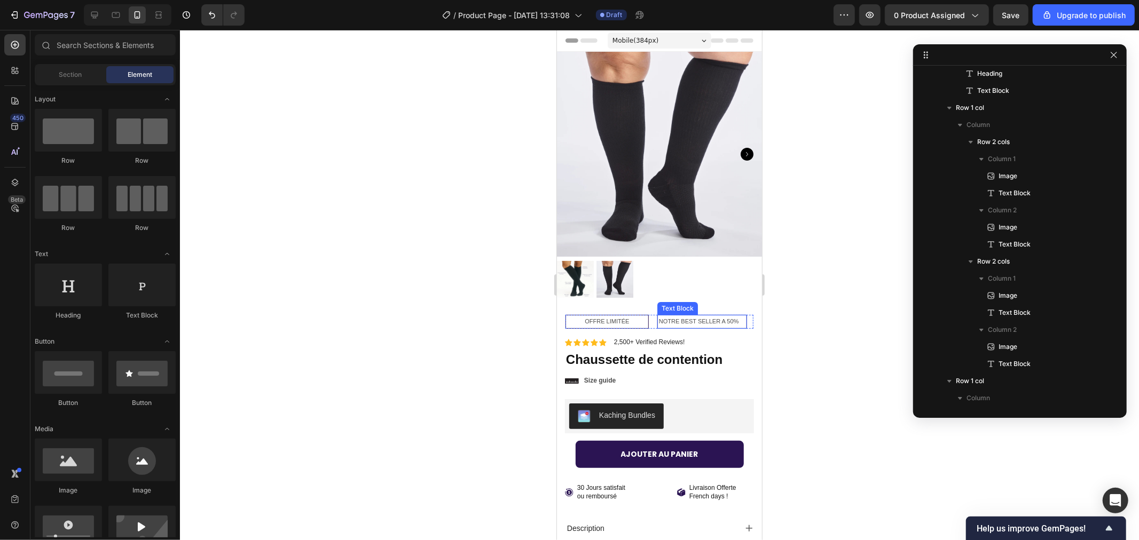
click at [684, 316] on p "NOTRE BEST SELLER A 50%" at bounding box center [701, 321] width 86 height 11
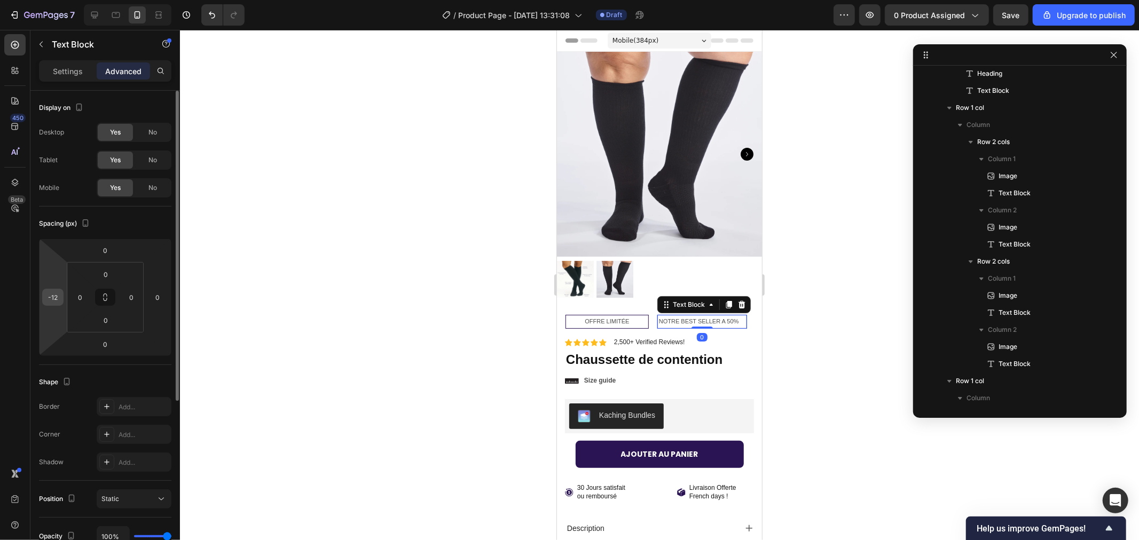
click at [56, 299] on input "-12" at bounding box center [53, 297] width 16 height 16
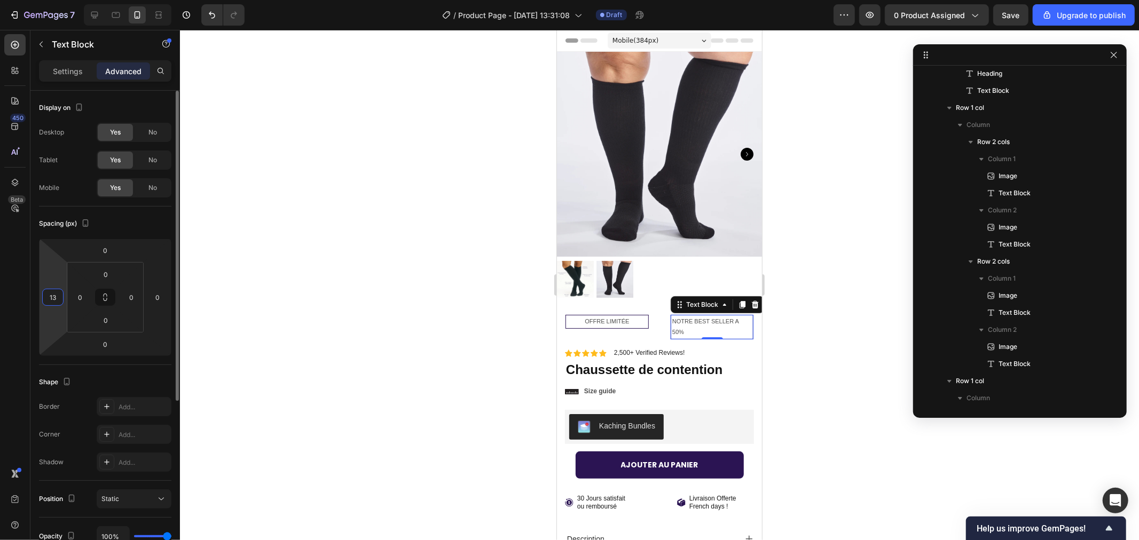
type input "1"
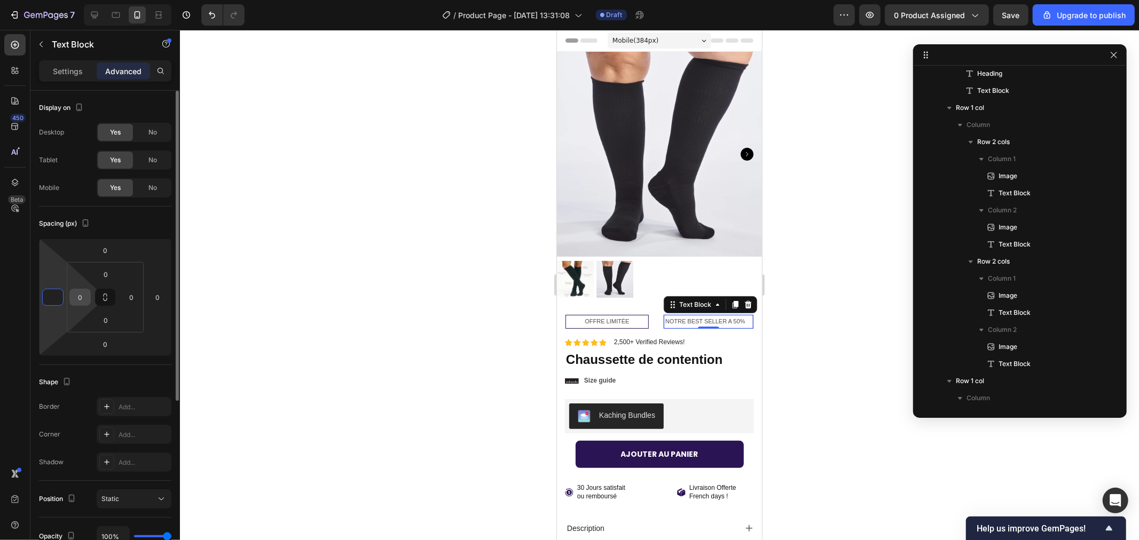
type input "0"
click at [82, 295] on input "0" at bounding box center [80, 297] width 16 height 16
type input "1"
type input "6"
click at [134, 0] on html "7 / Product Page - Sep 26, 13:31:08 Draft Preview 0 product assigned Save Upgra…" at bounding box center [569, 0] width 1139 height 0
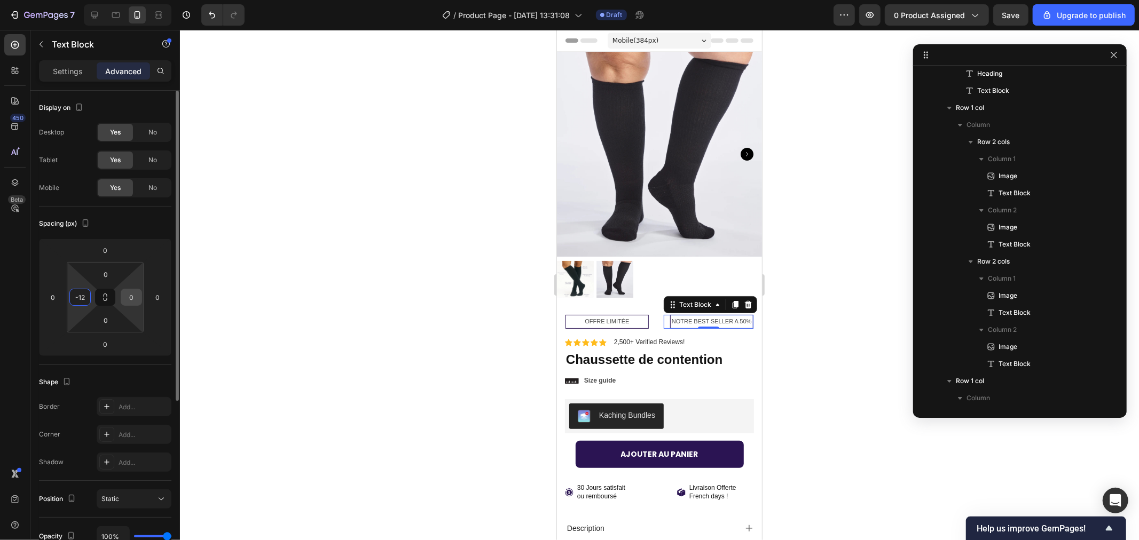
type input "12"
click at [133, 294] on input "0" at bounding box center [131, 297] width 16 height 16
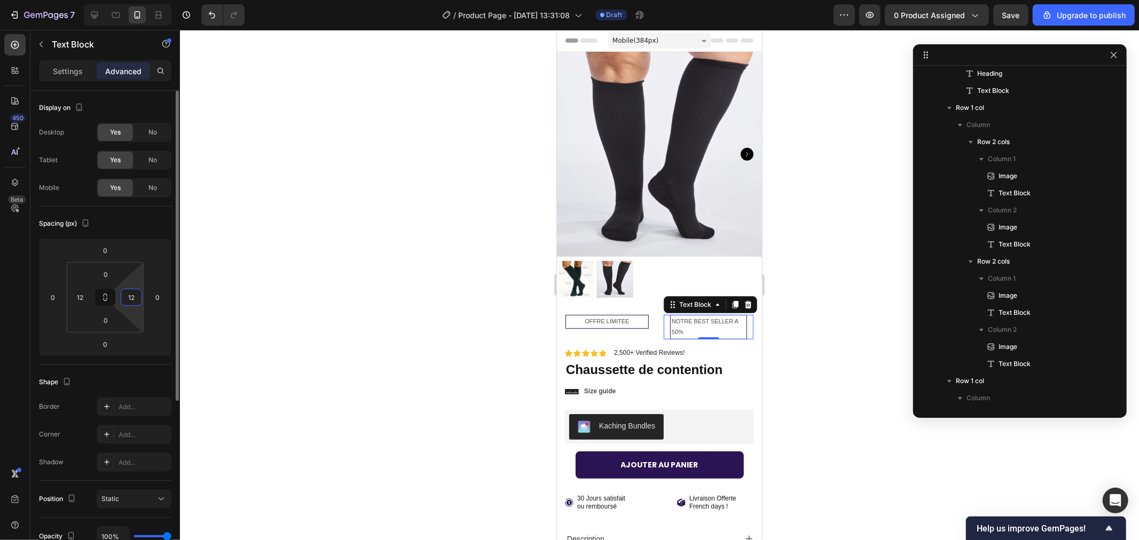
type input "1"
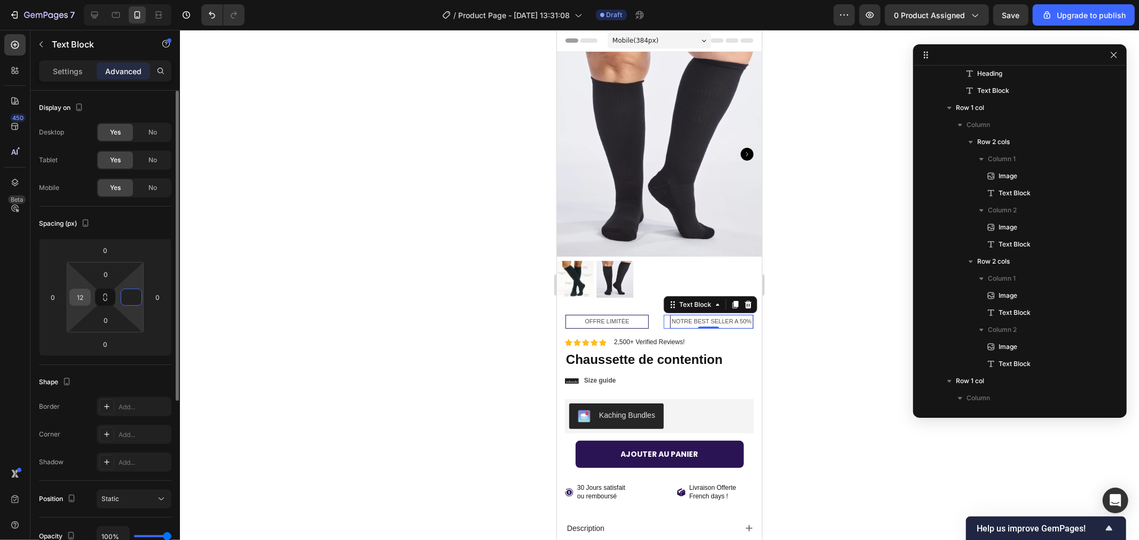
click at [81, 294] on input "12" at bounding box center [80, 297] width 16 height 16
type input "0"
click at [39, 301] on icon at bounding box center [105, 297] width 132 height 117
click at [57, 296] on input "0" at bounding box center [53, 297] width 16 height 16
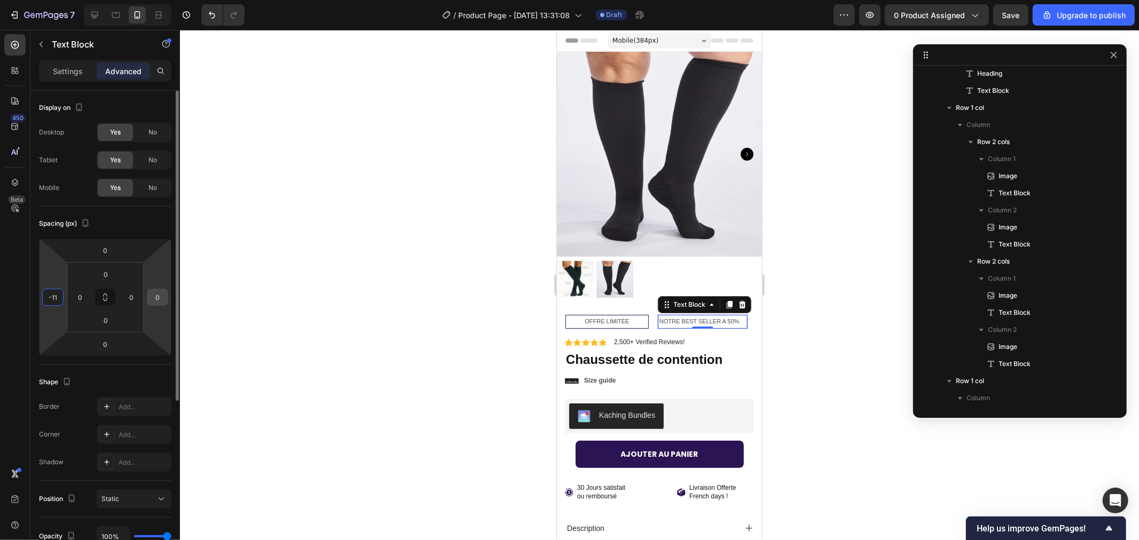
type input "-11"
click at [154, 297] on input "0" at bounding box center [157, 297] width 16 height 16
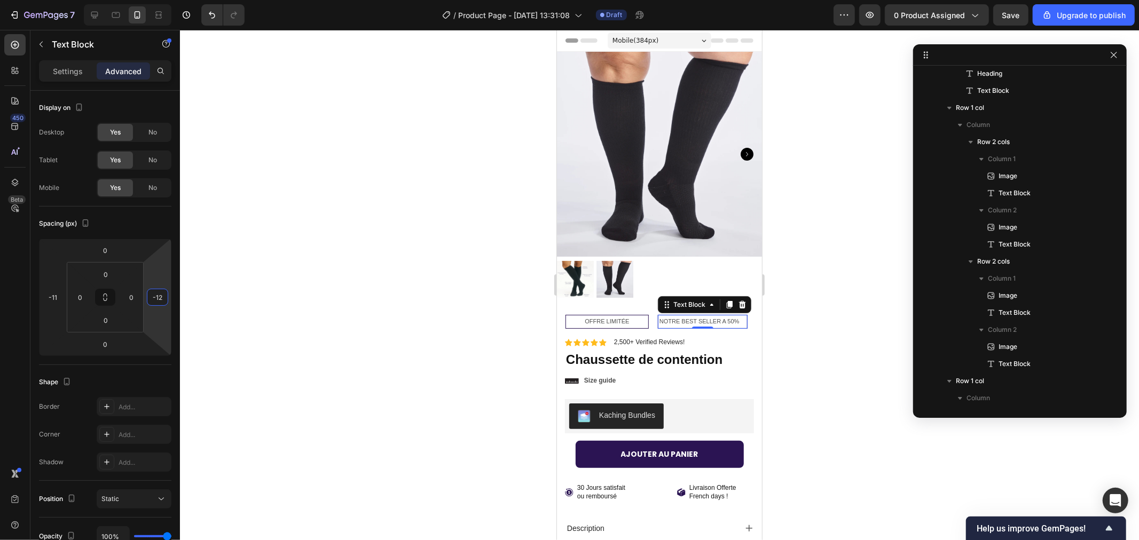
type input "-1"
type input "-56"
click at [286, 284] on div at bounding box center [659, 285] width 959 height 510
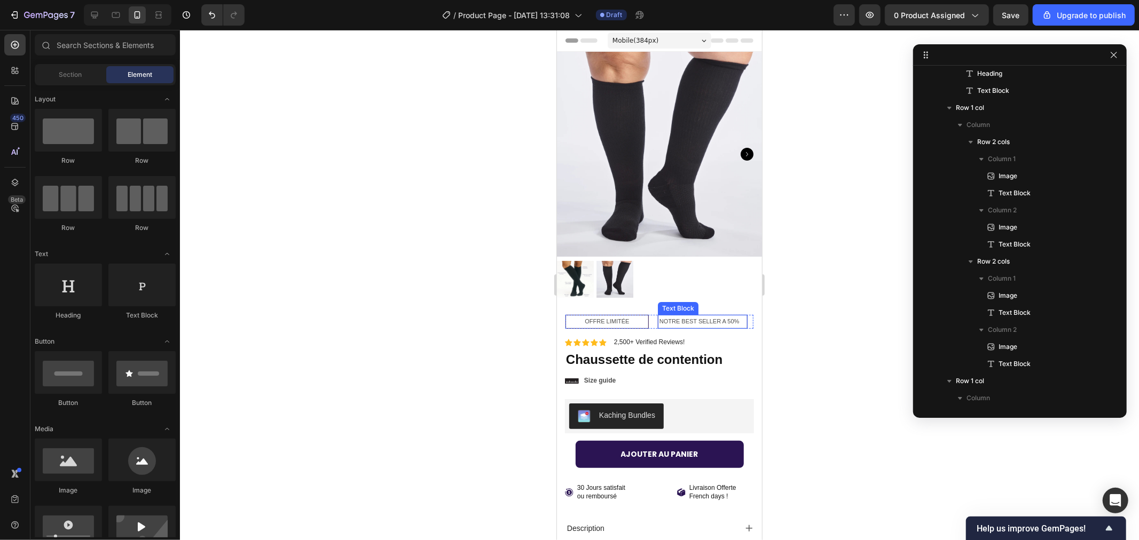
click at [688, 316] on p "NOTRE BEST SELLER A 50%" at bounding box center [702, 321] width 86 height 11
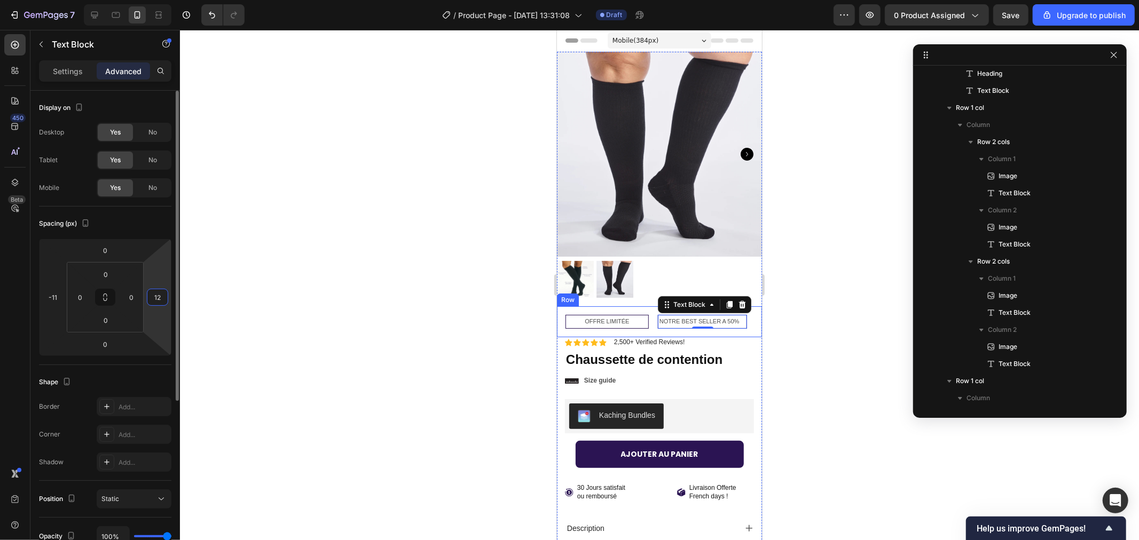
type input "1"
type input "0"
click at [286, 294] on div at bounding box center [659, 285] width 959 height 510
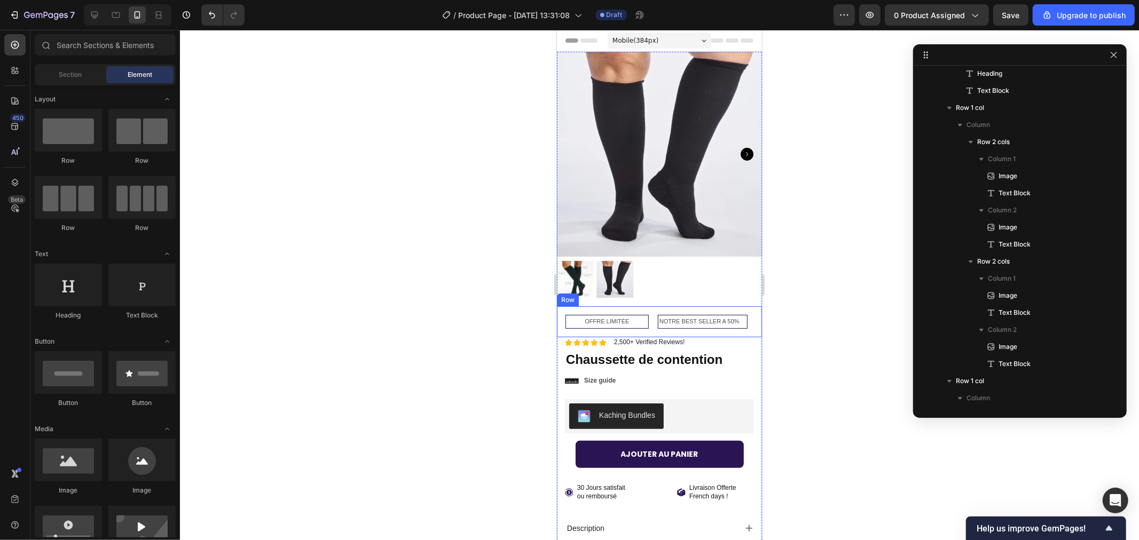
click at [682, 316] on p "NOTRE BEST SELLER A 50%" at bounding box center [702, 321] width 86 height 11
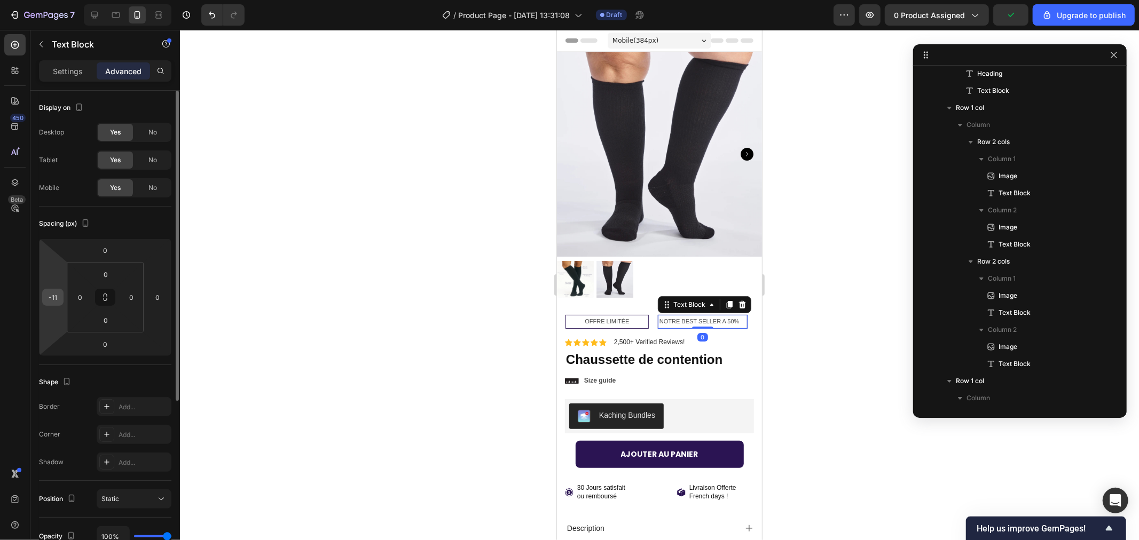
click at [57, 294] on input "-11" at bounding box center [53, 297] width 16 height 16
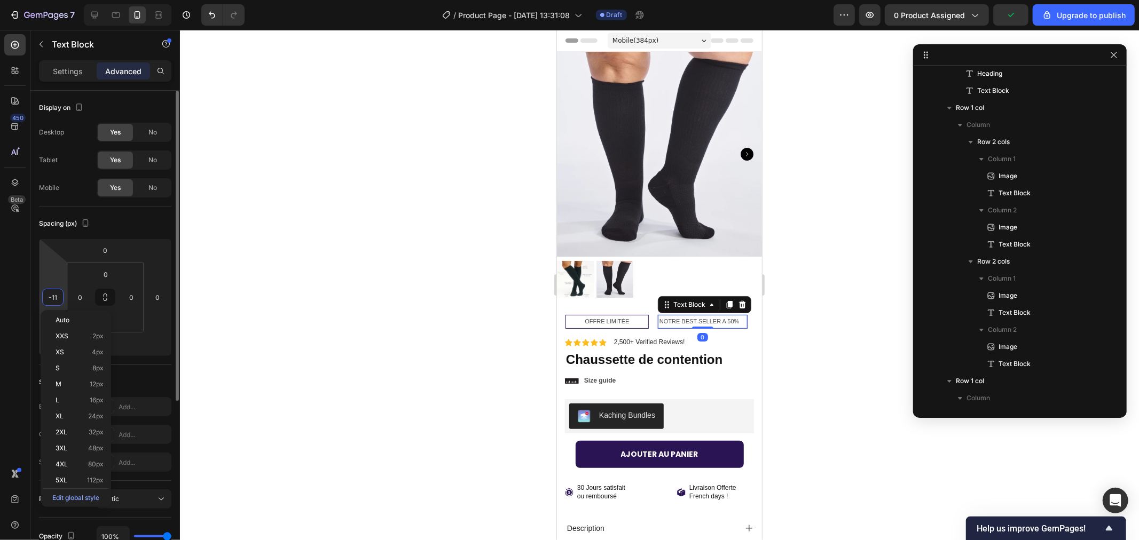
click at [60, 296] on input "-11" at bounding box center [53, 297] width 16 height 16
type input "-1"
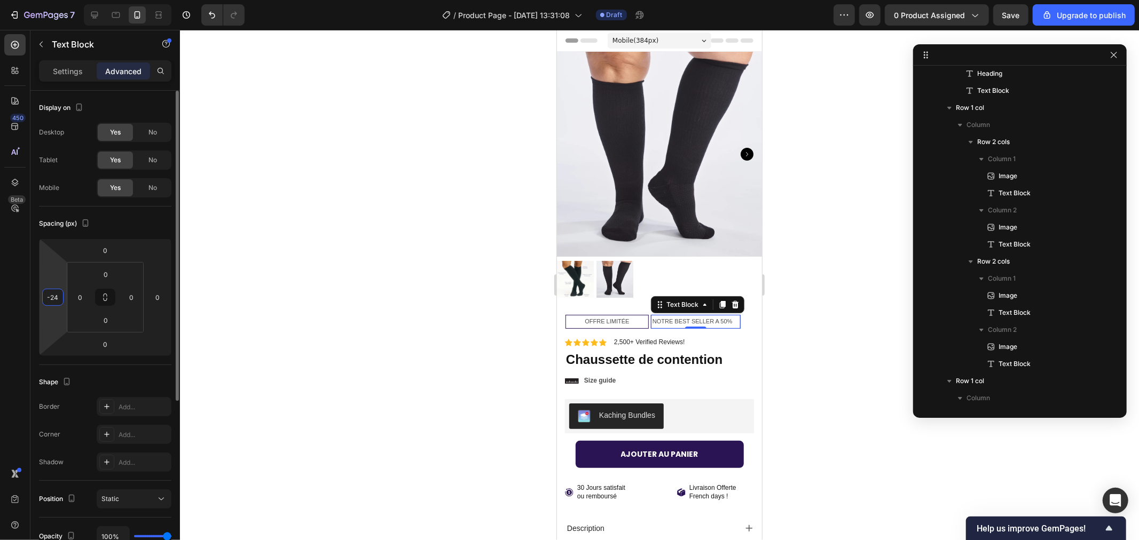
type input "-2"
type input "-11"
click at [130, 296] on input "0" at bounding box center [131, 297] width 16 height 16
type input "1"
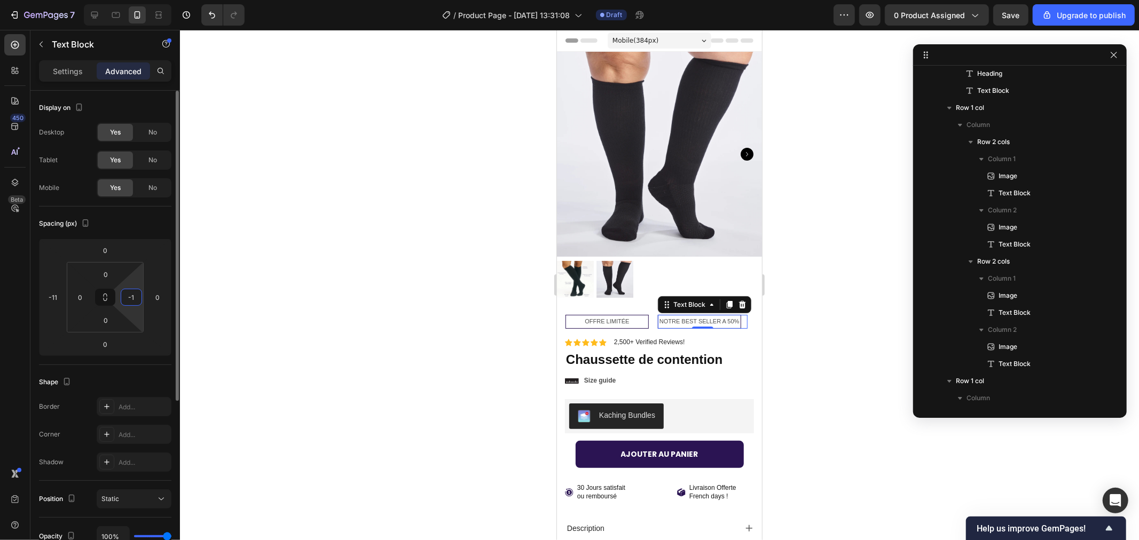
type input "-"
type input "0"
click at [329, 241] on div at bounding box center [659, 285] width 959 height 510
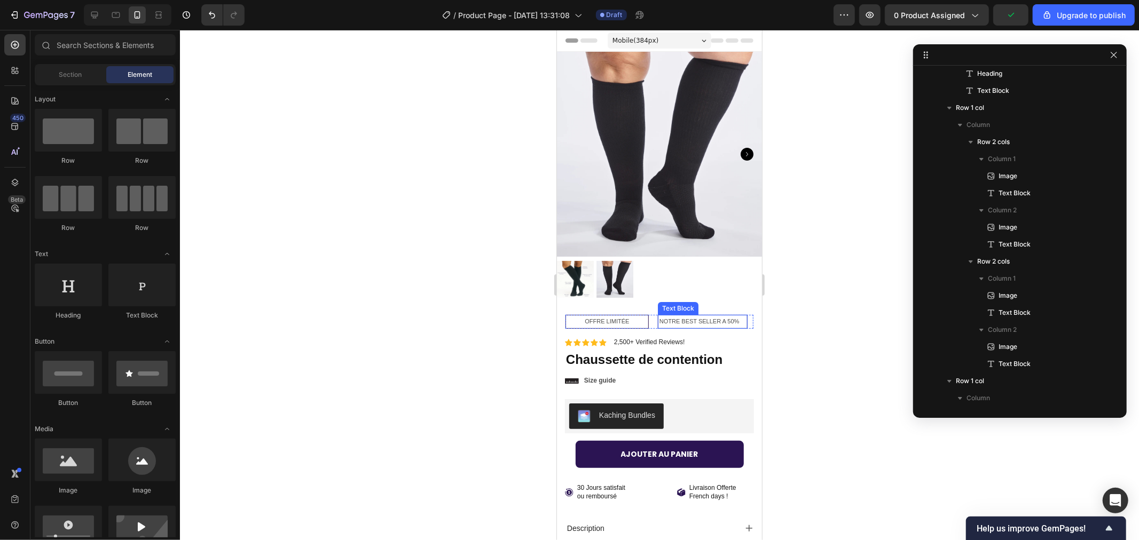
click at [690, 316] on p "NOTRE BEST SELLER A 50%" at bounding box center [702, 321] width 86 height 11
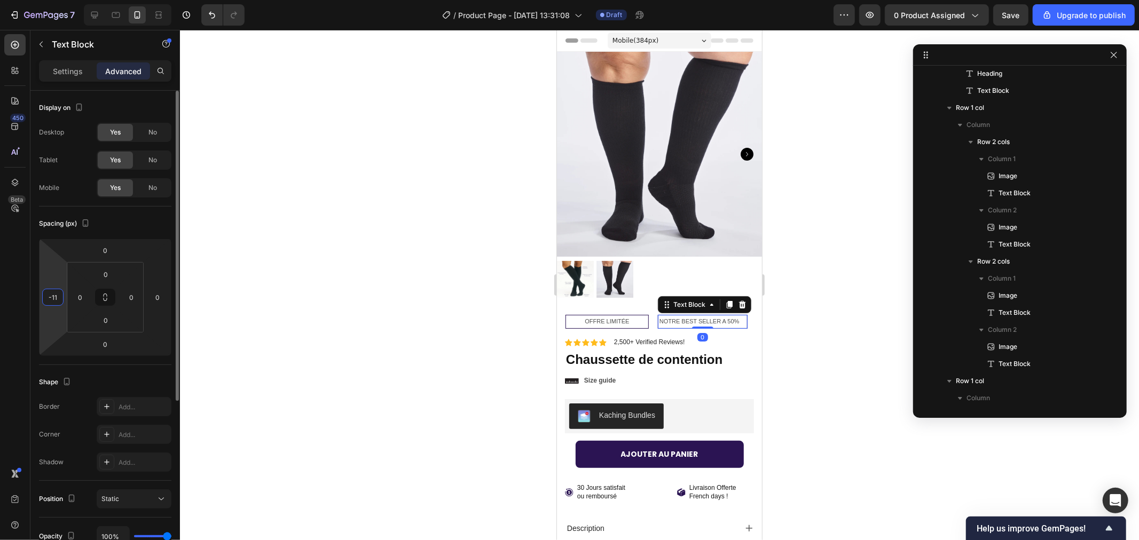
click at [53, 293] on input "-11" at bounding box center [53, 297] width 16 height 16
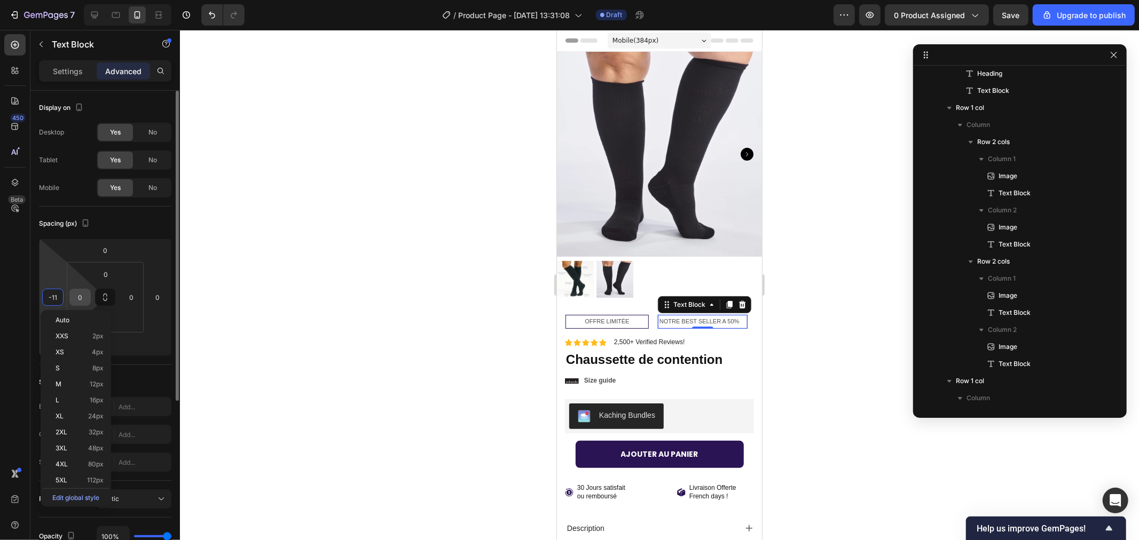
type input "1"
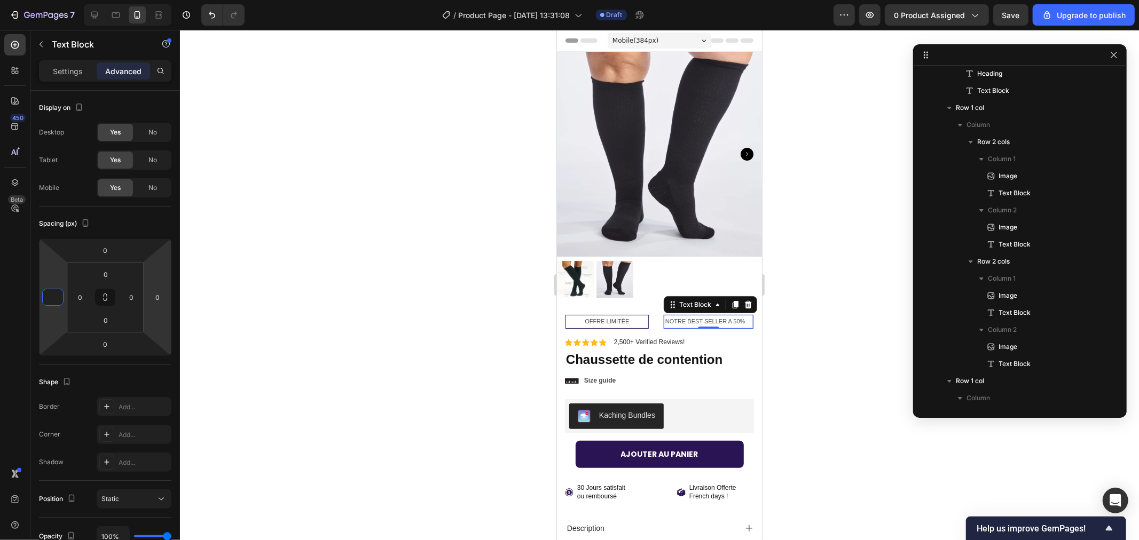
type input "0"
click at [398, 287] on div at bounding box center [659, 285] width 959 height 510
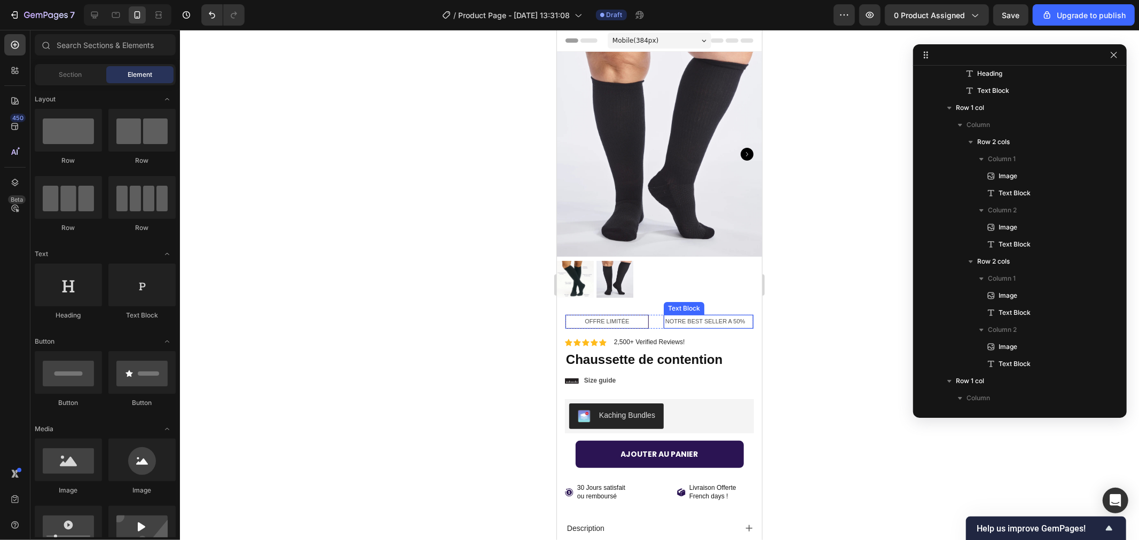
click at [706, 316] on p "NOTRE BEST SELLER A 50%" at bounding box center [708, 321] width 86 height 11
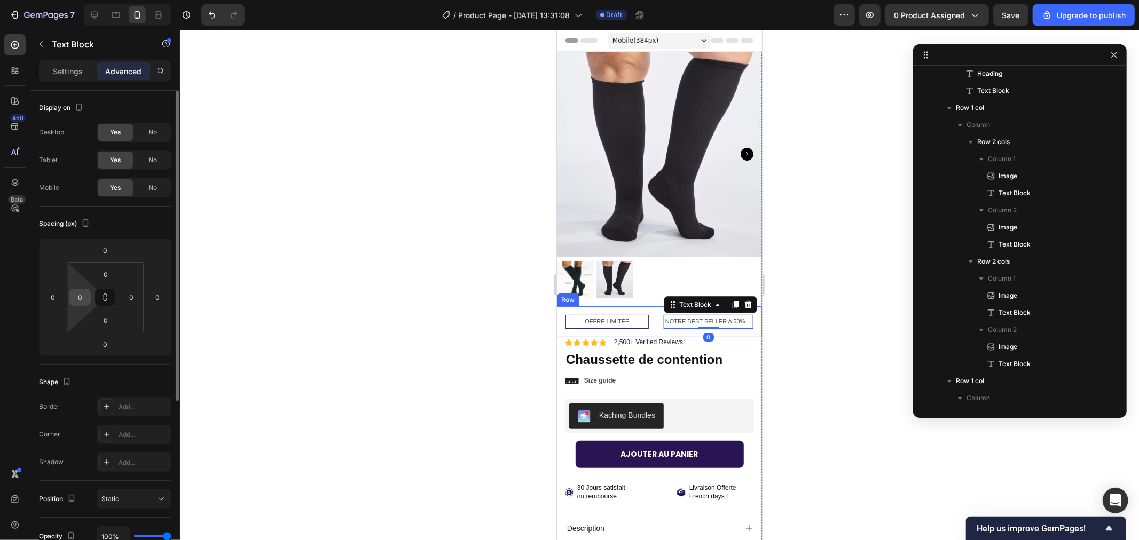
click at [78, 295] on input "0" at bounding box center [80, 297] width 16 height 16
type input "-"
type input "1"
click at [237, 295] on div at bounding box center [659, 285] width 959 height 510
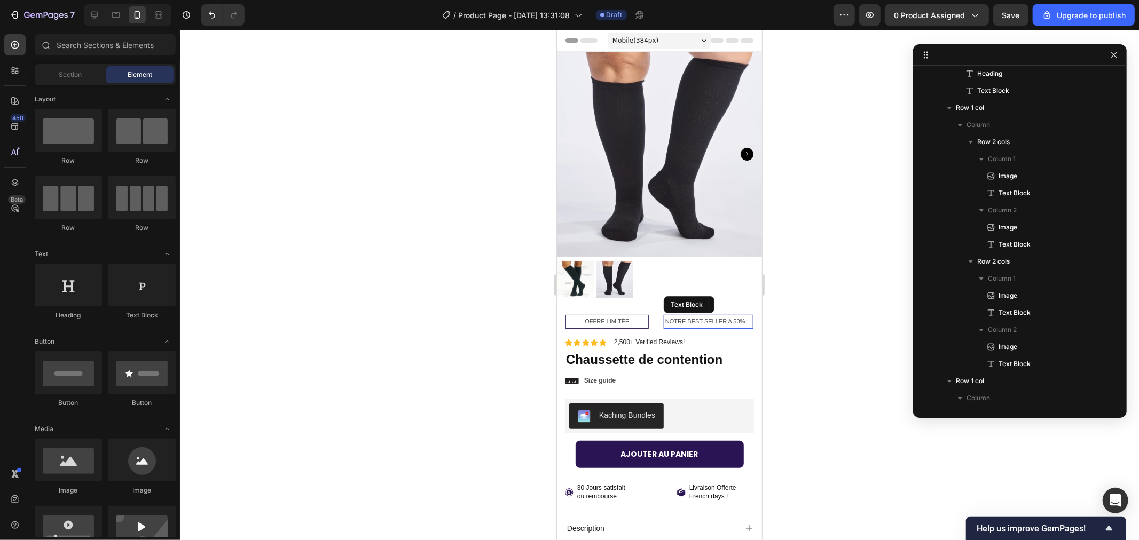
click at [668, 316] on p "NOTRE BEST SELLER A 50%" at bounding box center [708, 321] width 86 height 11
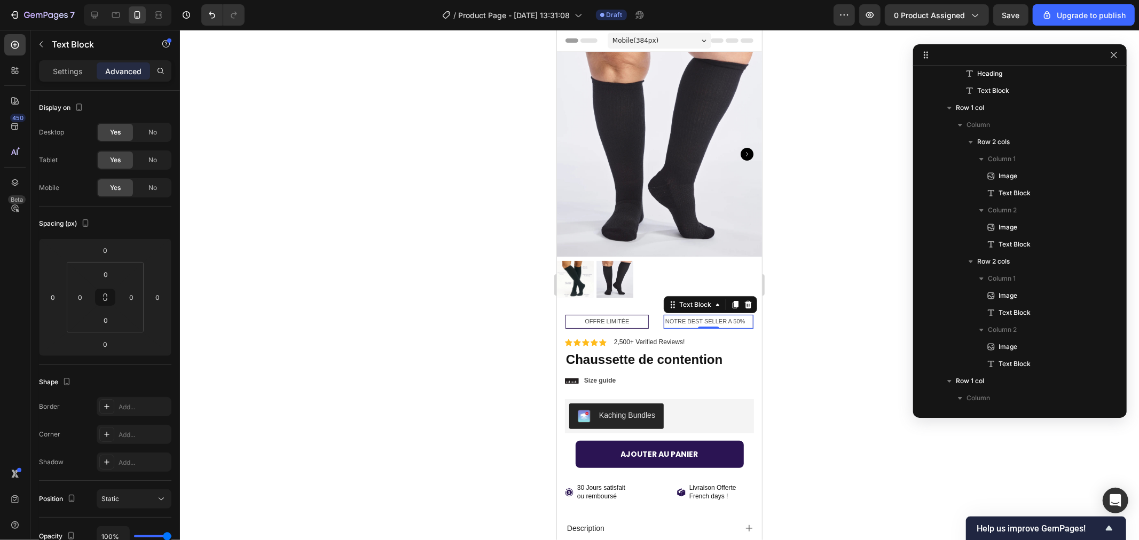
drag, startPoint x: 772, startPoint y: 327, endPoint x: 203, endPoint y: 291, distance: 570.2
click at [772, 327] on div at bounding box center [659, 285] width 959 height 510
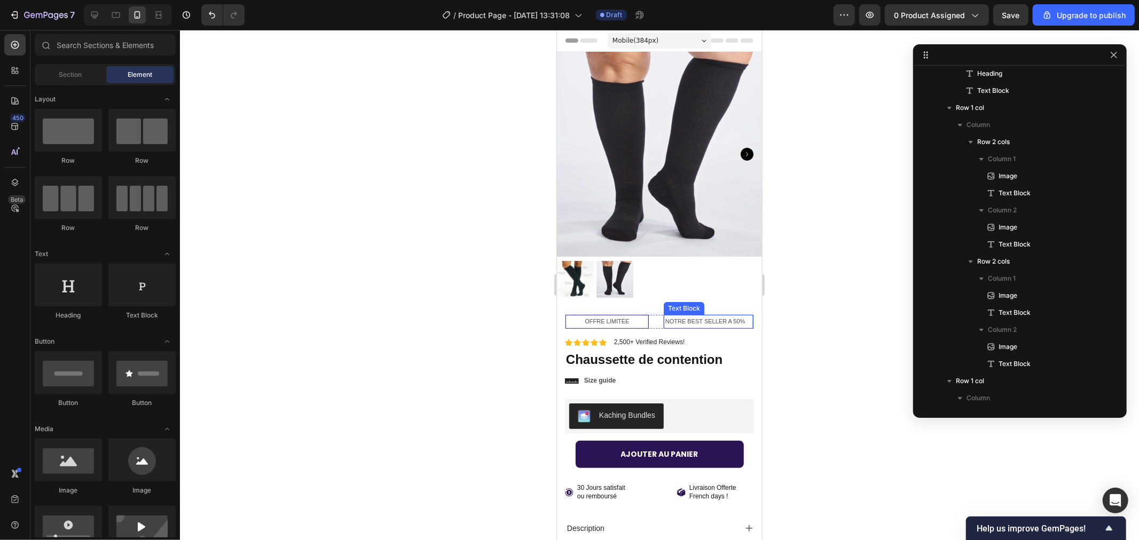
click at [669, 316] on p "NOTRE BEST SELLER A 50%" at bounding box center [708, 321] width 86 height 11
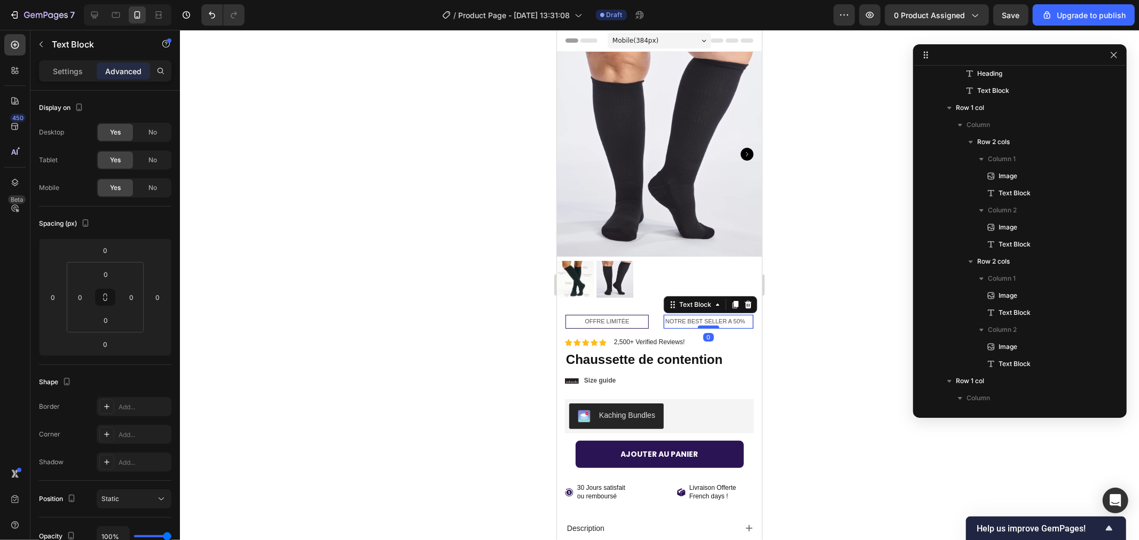
click at [697, 325] on div at bounding box center [707, 326] width 21 height 3
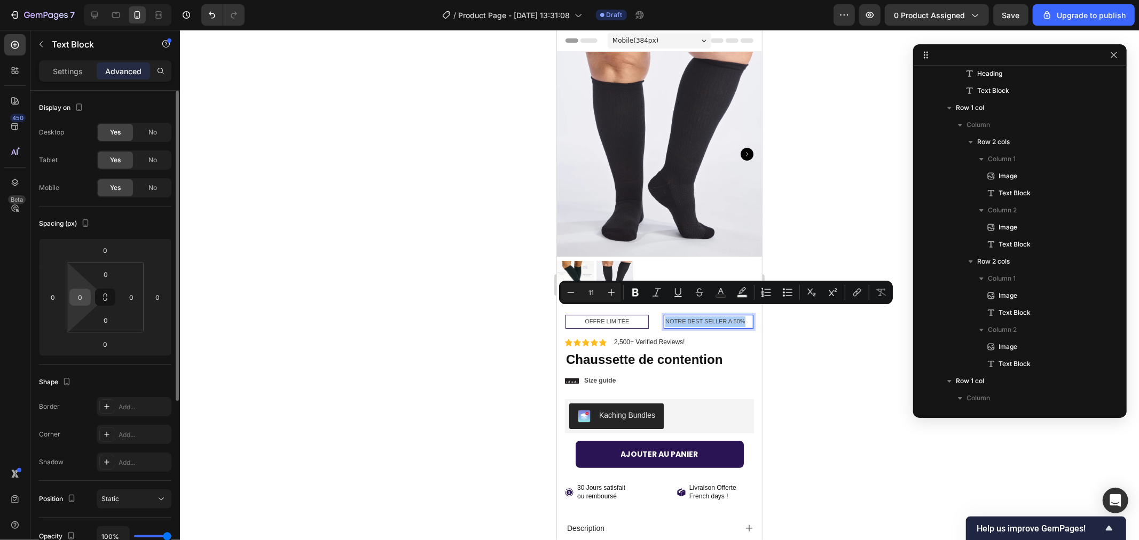
click at [80, 293] on input "0" at bounding box center [80, 297] width 16 height 16
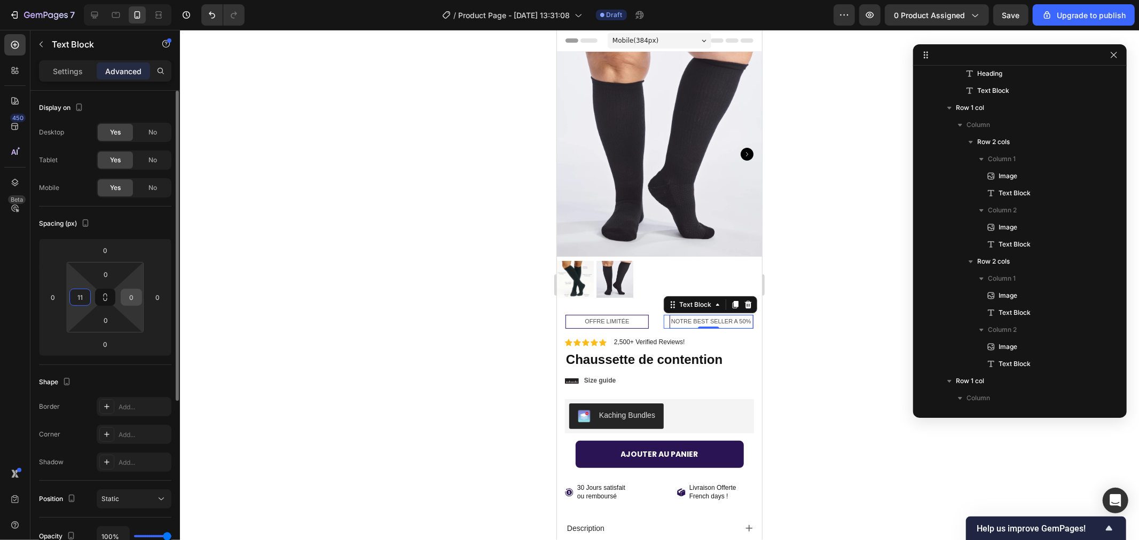
type input "11"
click at [129, 297] on input "0" at bounding box center [131, 297] width 16 height 16
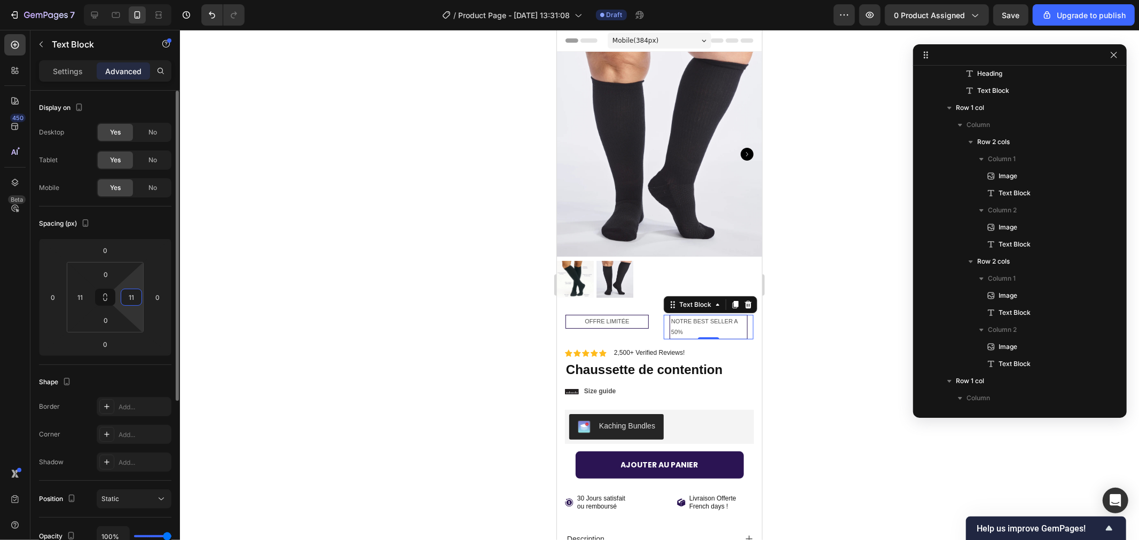
type input "1"
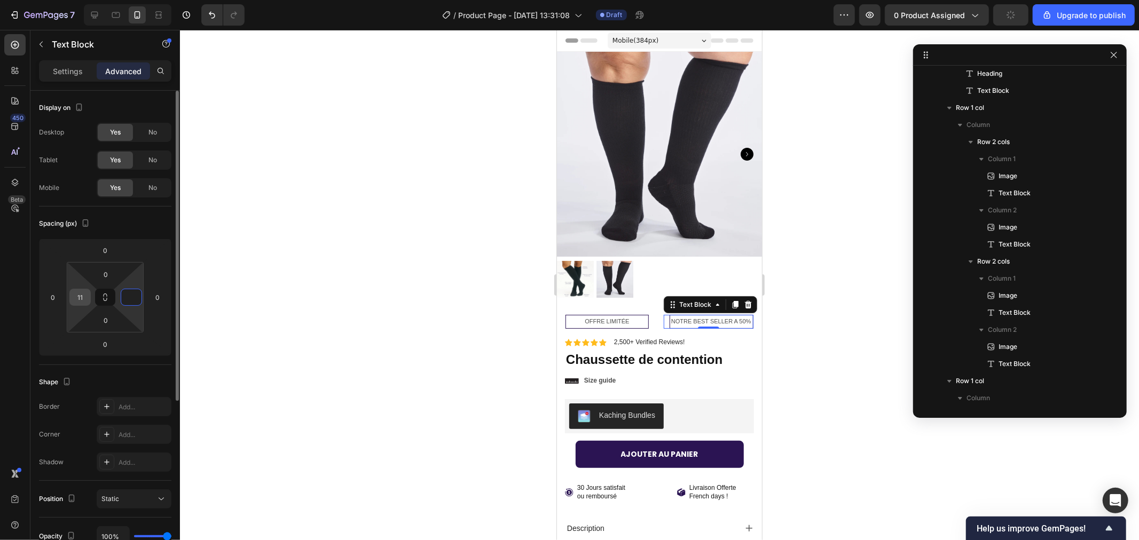
type input "0"
click at [88, 295] on div "11" at bounding box center [79, 297] width 21 height 17
click at [78, 301] on input "11" at bounding box center [80, 297] width 16 height 16
type input "0"
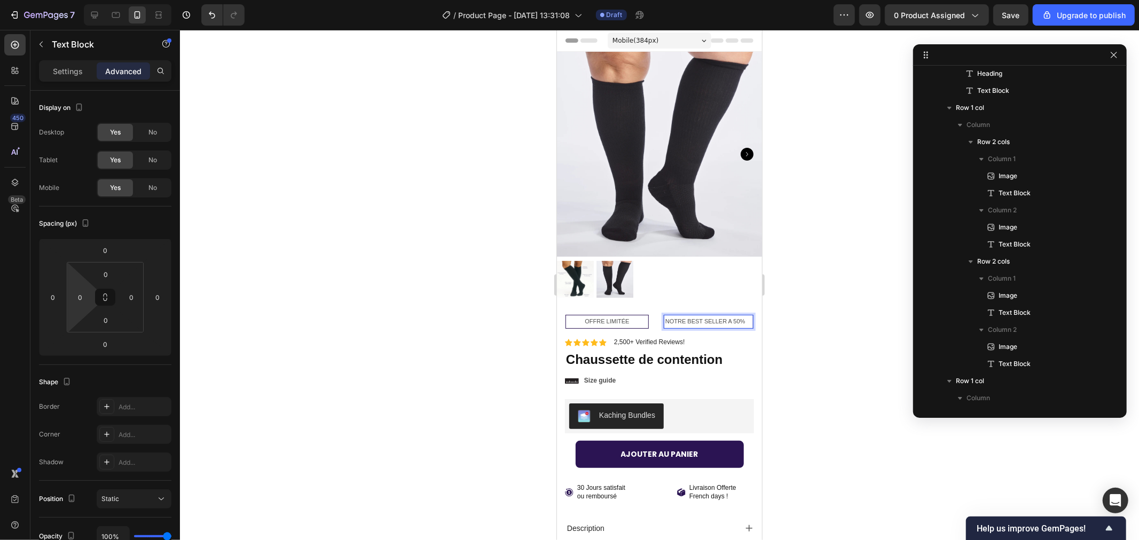
click at [820, 338] on div at bounding box center [659, 285] width 959 height 510
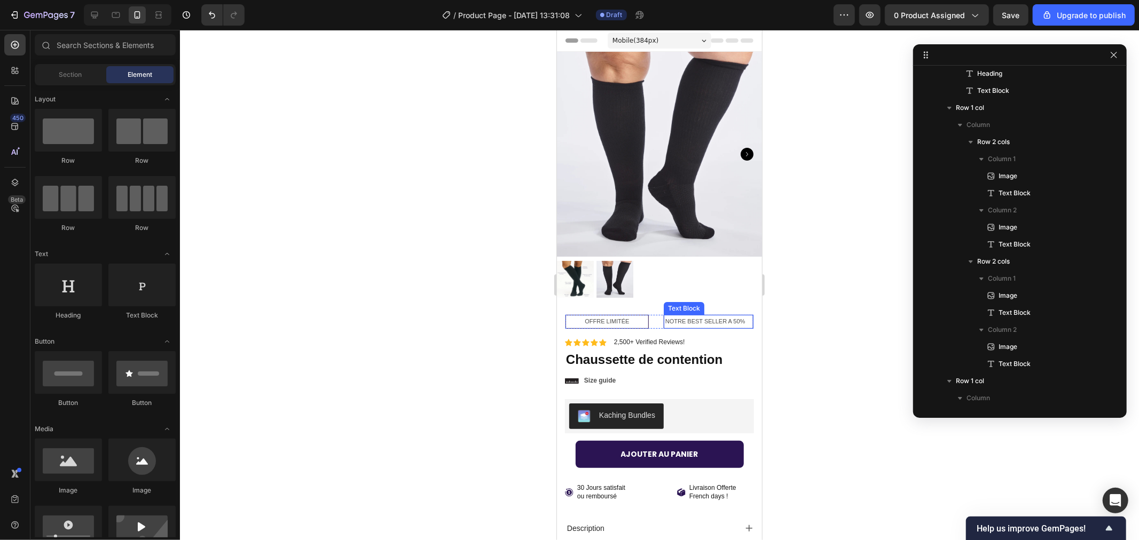
click at [685, 316] on p "NOTRE BEST SELLER A 50%" at bounding box center [708, 321] width 86 height 11
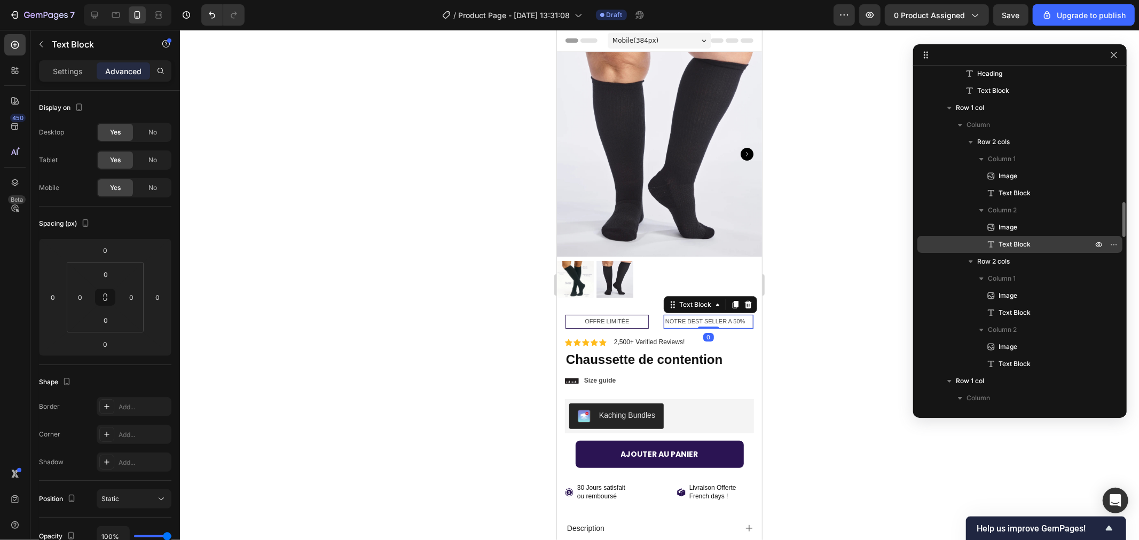
click at [1015, 243] on span "Text Block" at bounding box center [1014, 244] width 32 height 11
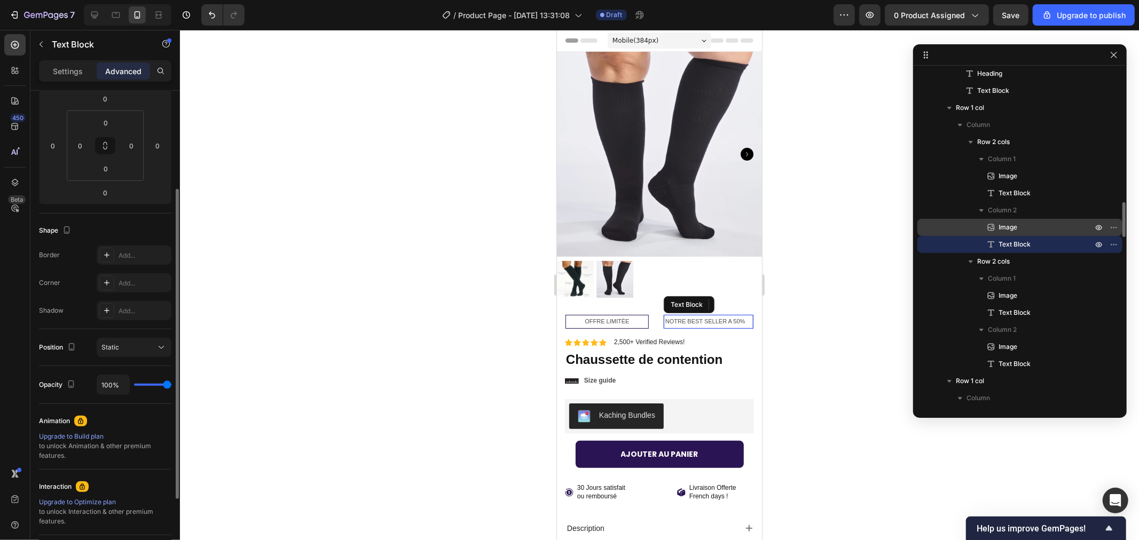
click at [1004, 224] on span "Image" at bounding box center [1007, 227] width 19 height 11
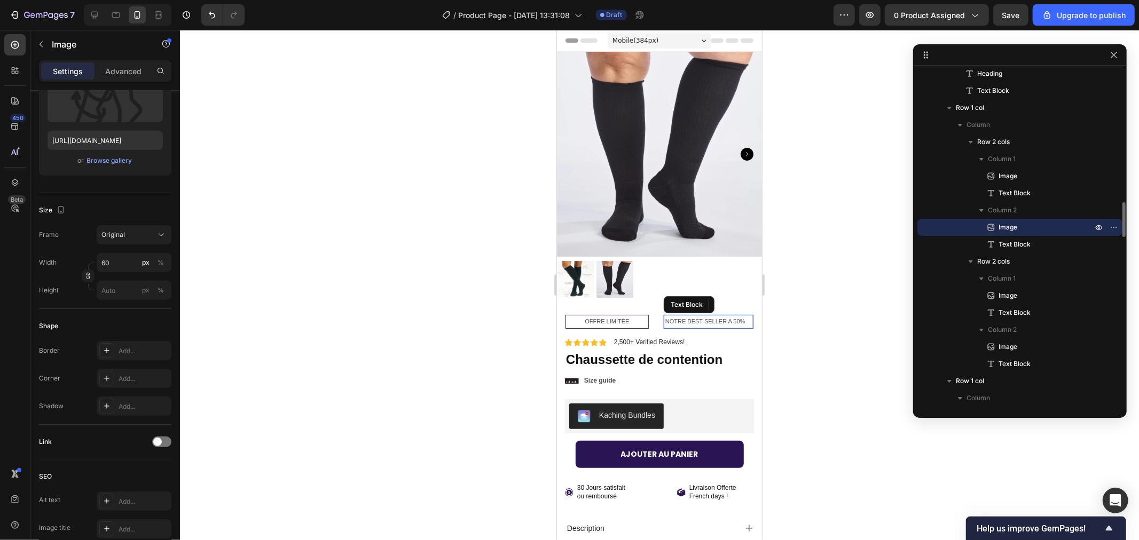
scroll to position [0, 0]
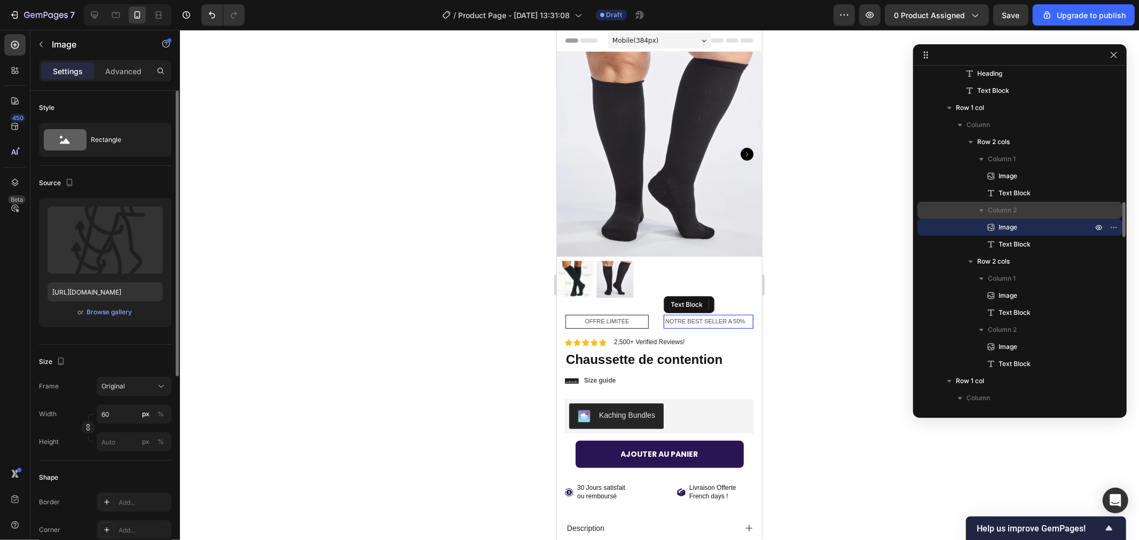
click at [1005, 209] on span "Column 2" at bounding box center [1002, 210] width 29 height 11
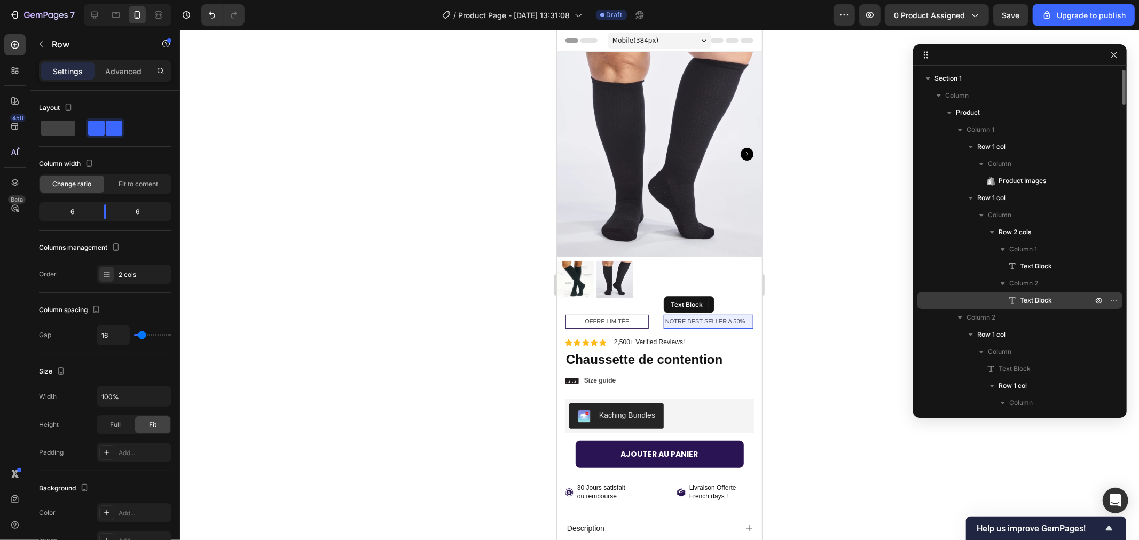
click at [1038, 300] on span "Text Block" at bounding box center [1036, 300] width 32 height 11
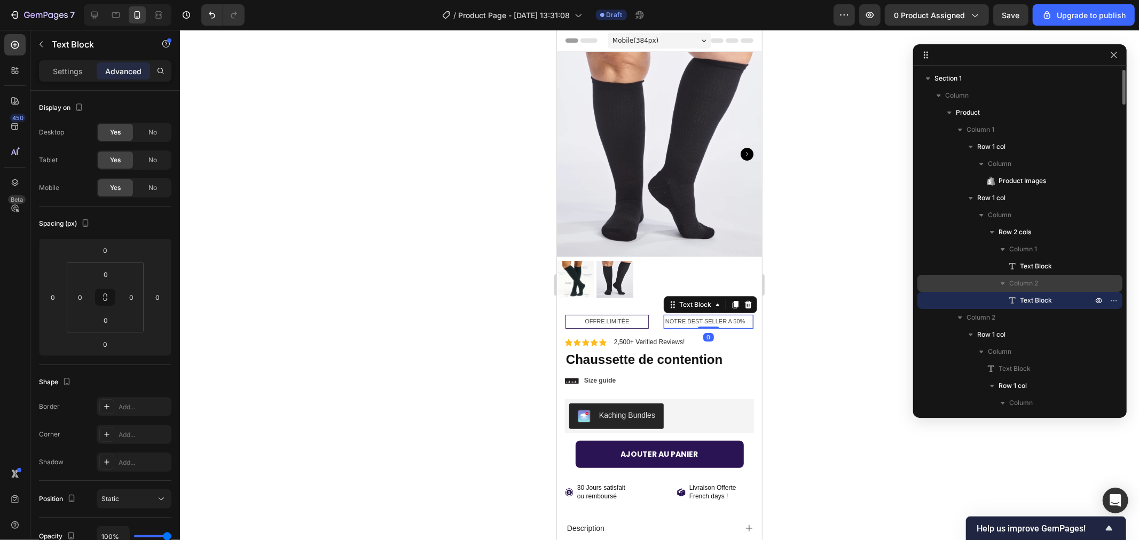
click at [1029, 285] on span "Column 2" at bounding box center [1023, 283] width 29 height 11
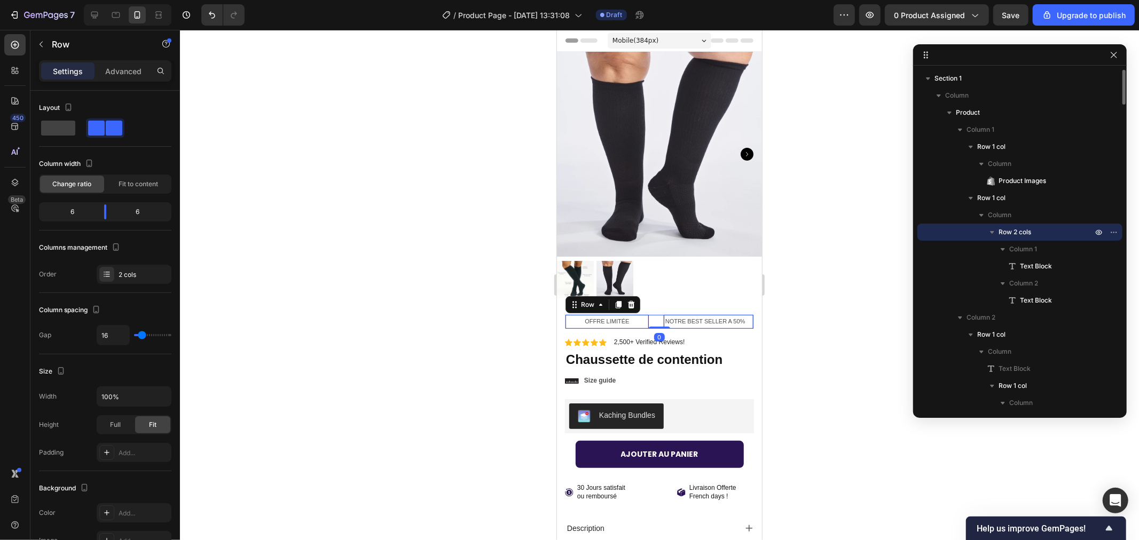
click at [988, 231] on icon "button" at bounding box center [991, 232] width 11 height 11
click at [991, 232] on icon "button" at bounding box center [992, 233] width 3 height 4
click at [1031, 280] on span "Column 2" at bounding box center [1023, 283] width 29 height 11
click at [1028, 295] on div "Text Block" at bounding box center [1019, 300] width 196 height 17
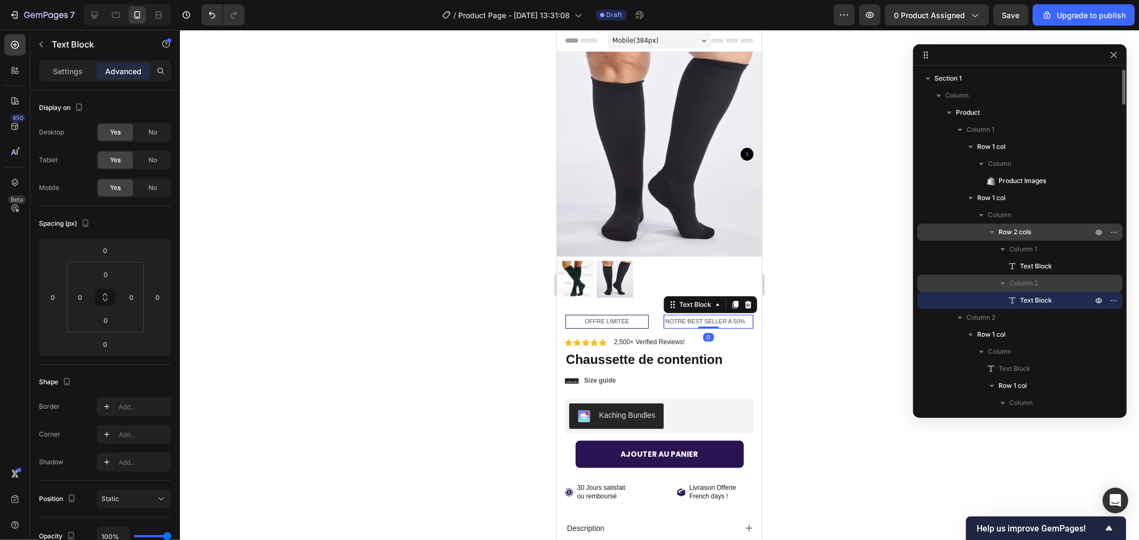
click at [1015, 279] on span "Column 2" at bounding box center [1023, 283] width 29 height 11
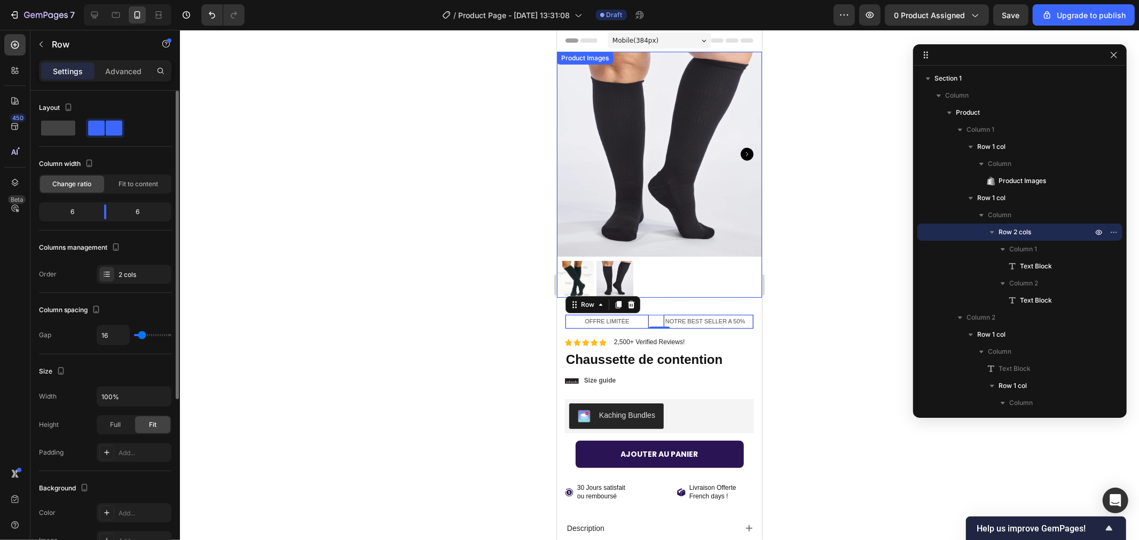
click at [140, 211] on div "6" at bounding box center [142, 211] width 54 height 15
type input "17"
type input "20"
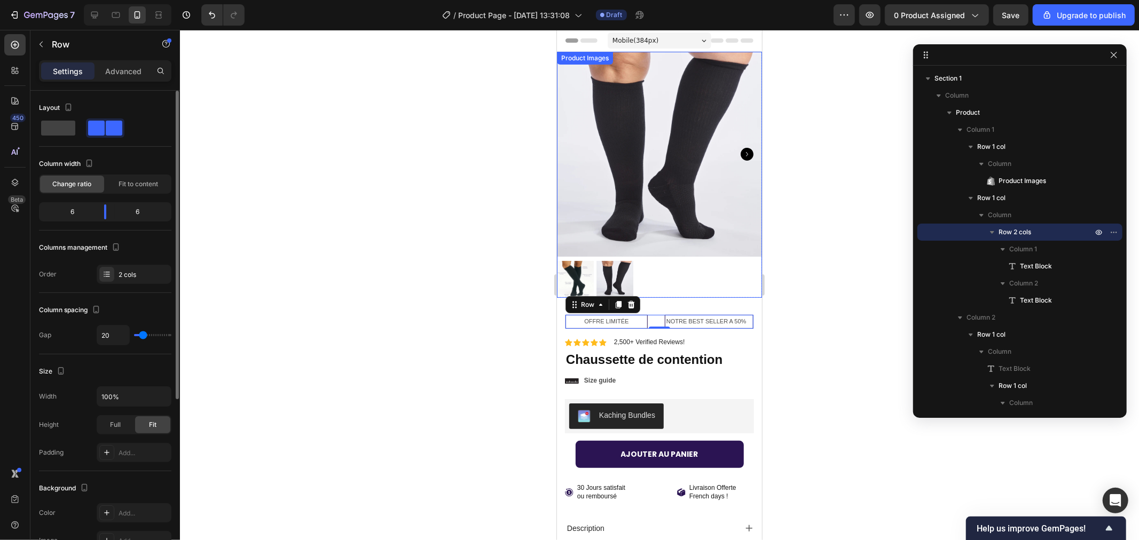
type input "22"
type input "25"
type input "27"
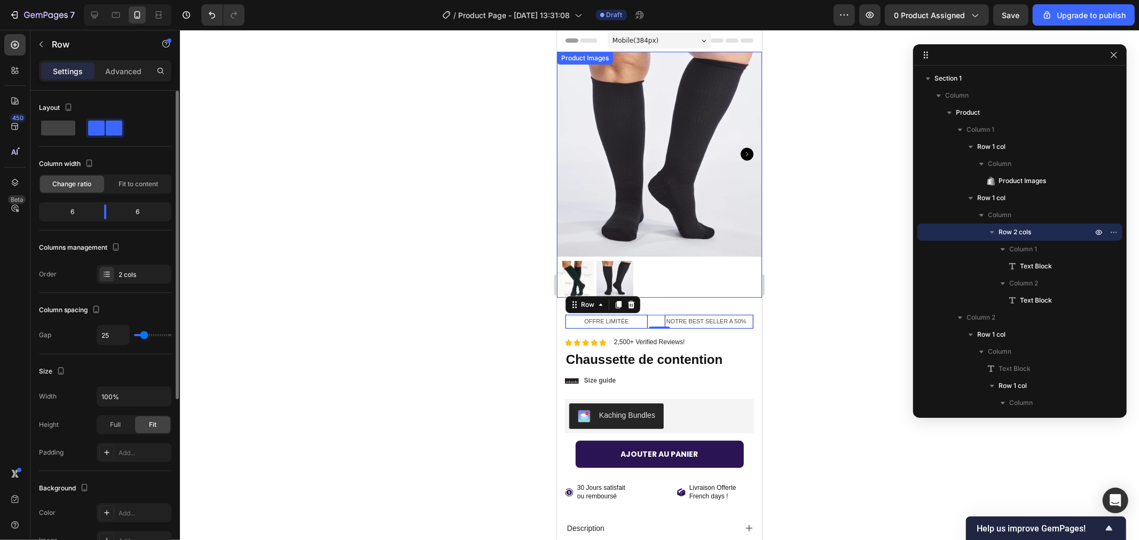
type input "27"
type input "25"
type input "22"
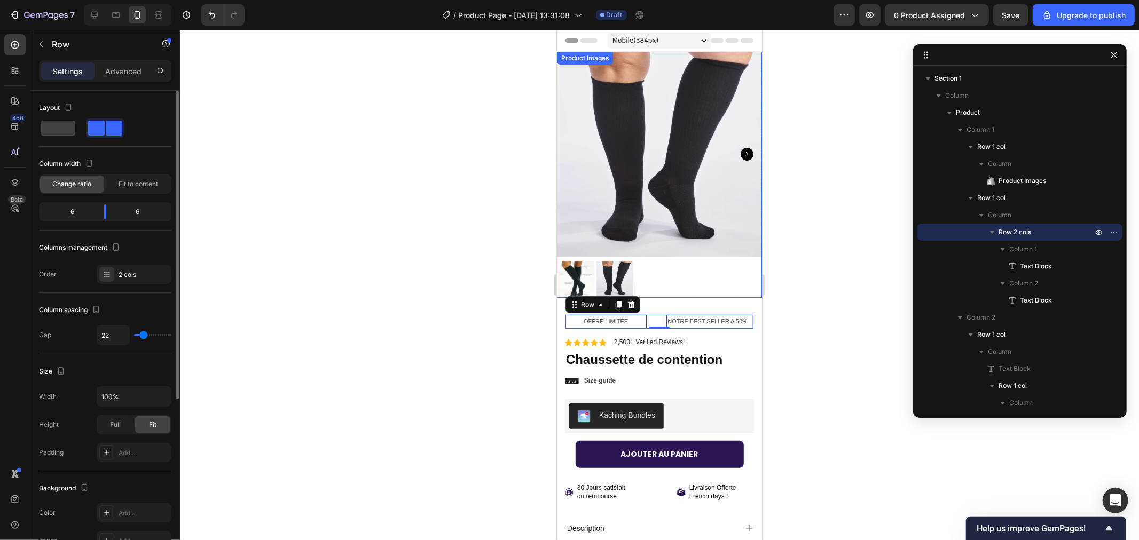
type input "20"
type input "17"
type input "15"
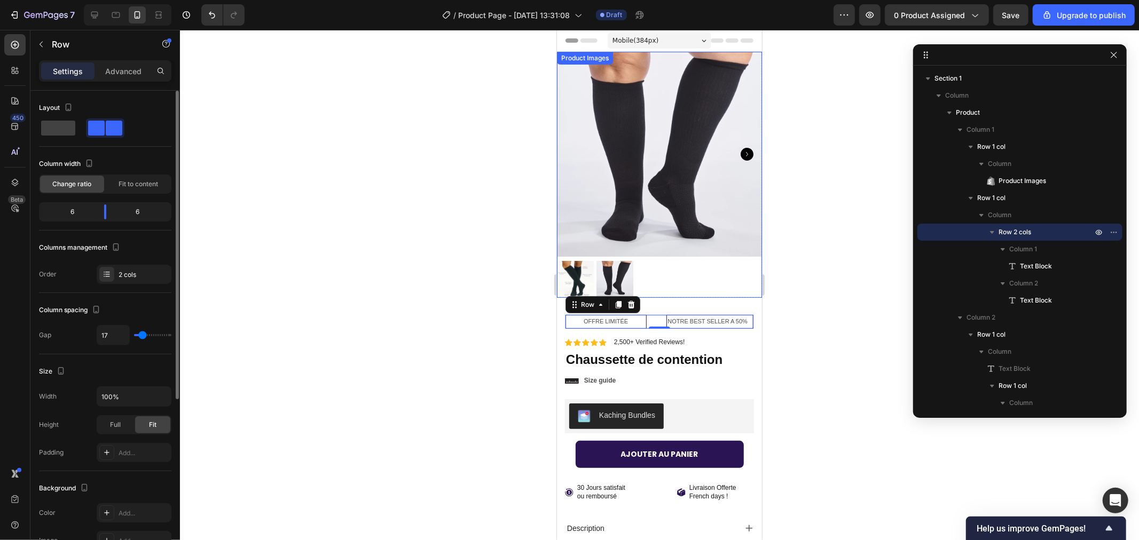
type input "15"
type input "12"
type input "10"
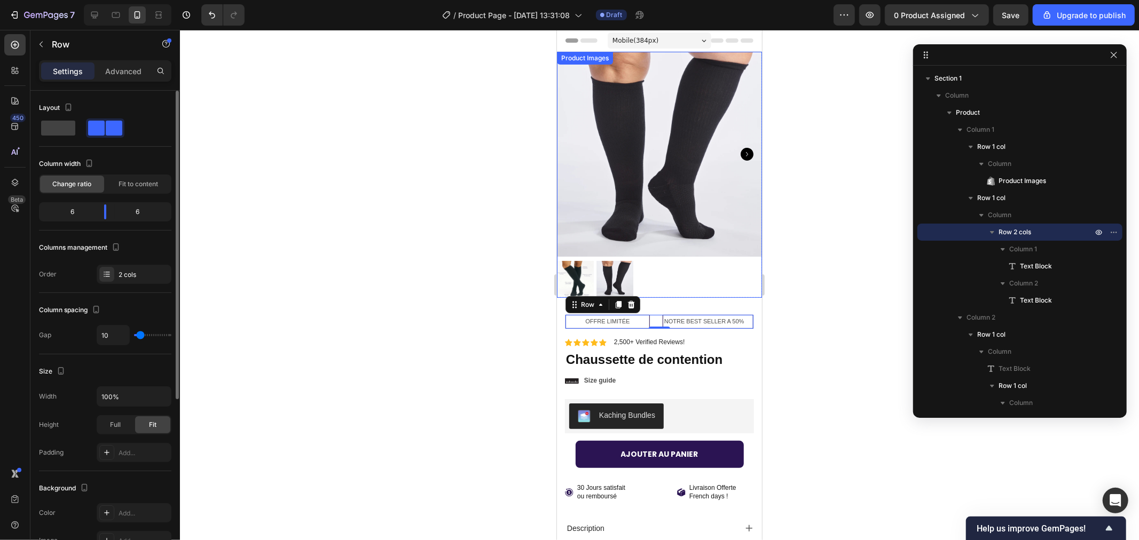
type input "7"
type input "5"
type input "2"
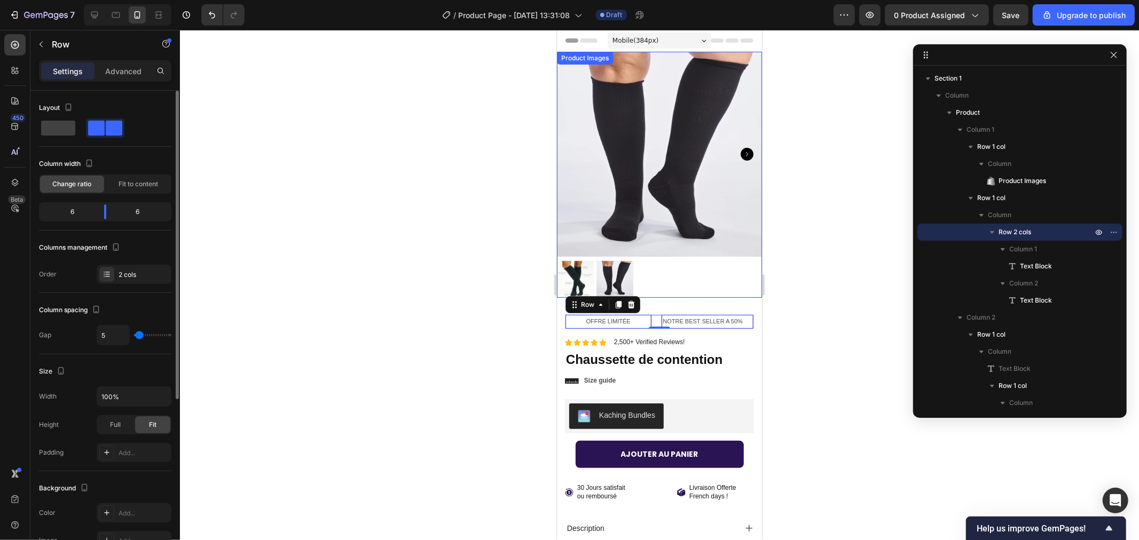
type input "2"
type input "0"
type input "2"
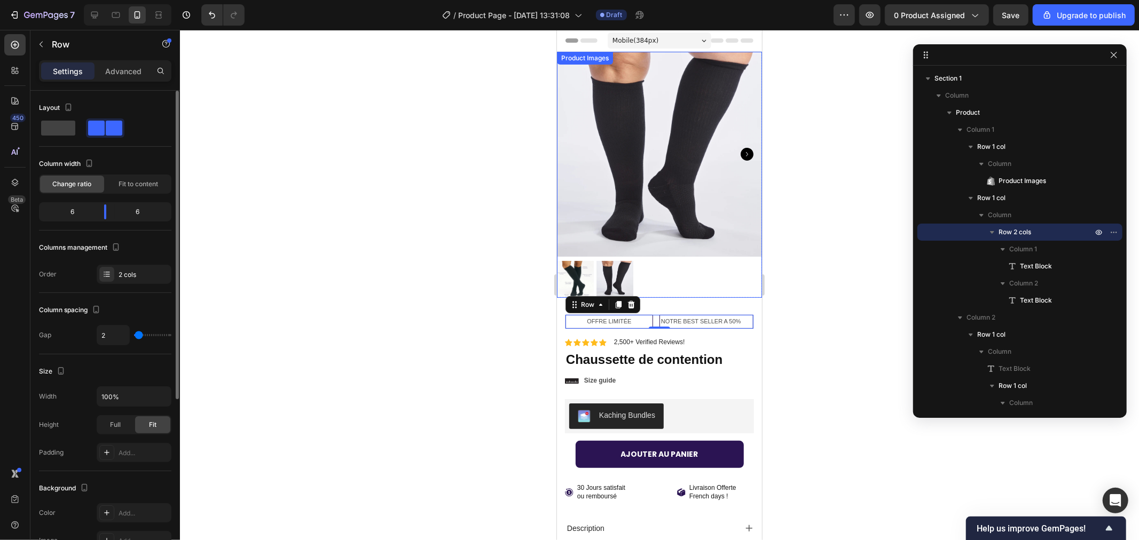
type input "5"
type input "7"
type input "10"
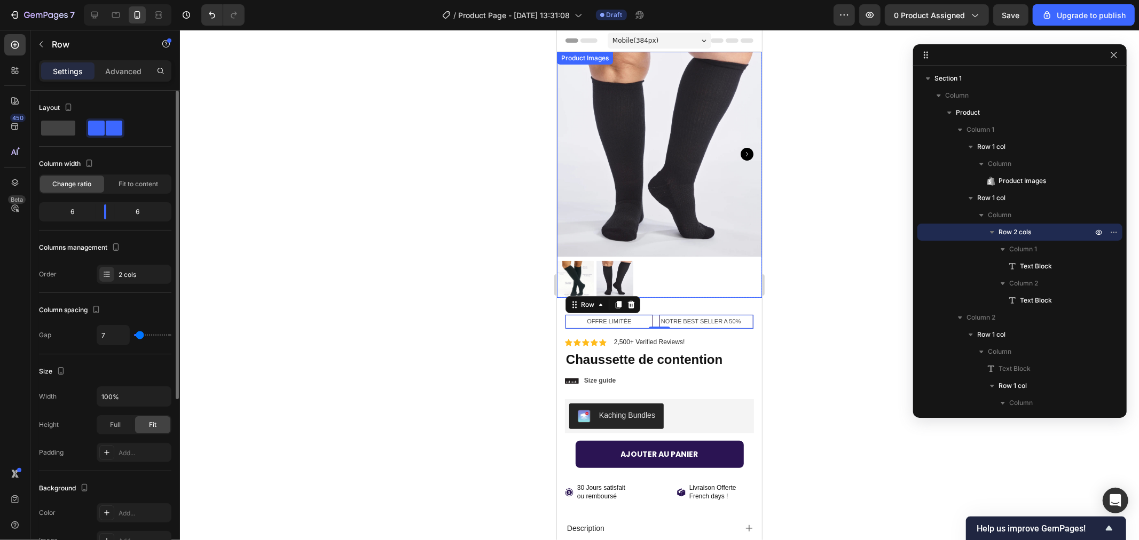
type input "10"
type input "12"
type input "15"
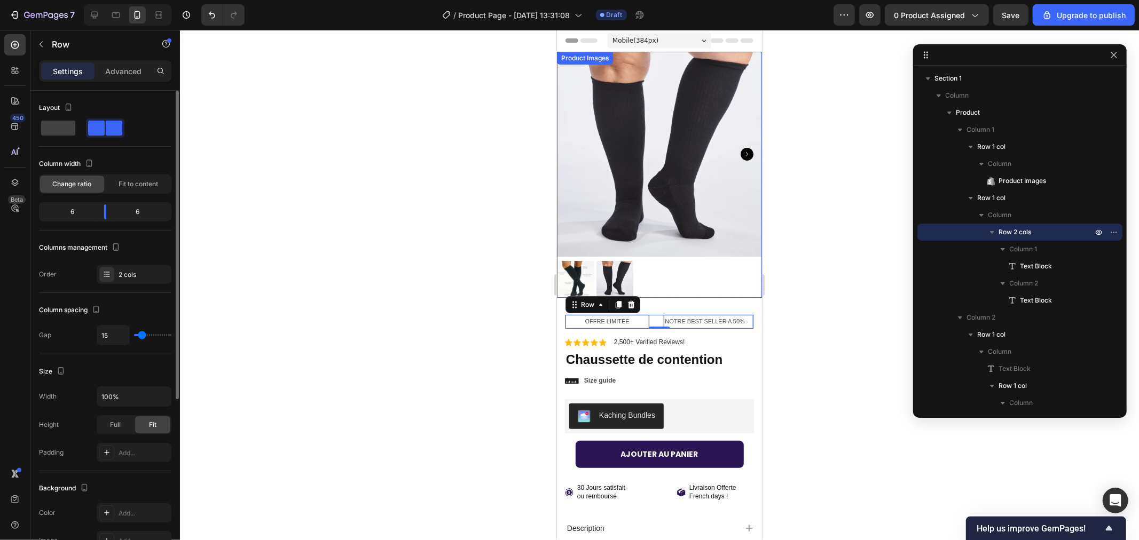
type input "12"
type input "10"
type input "7"
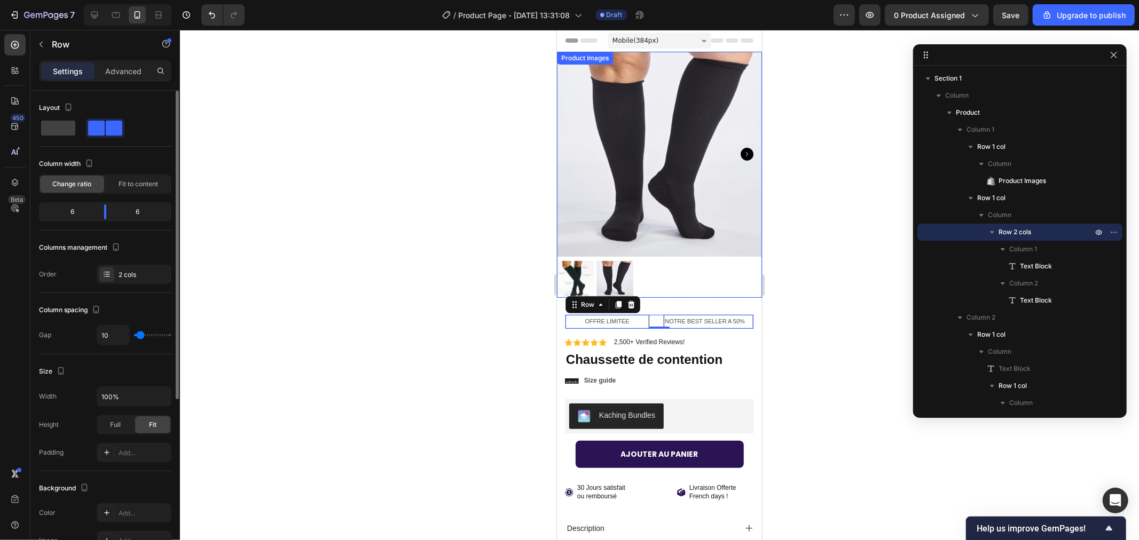
type input "7"
type input "5"
type input "2"
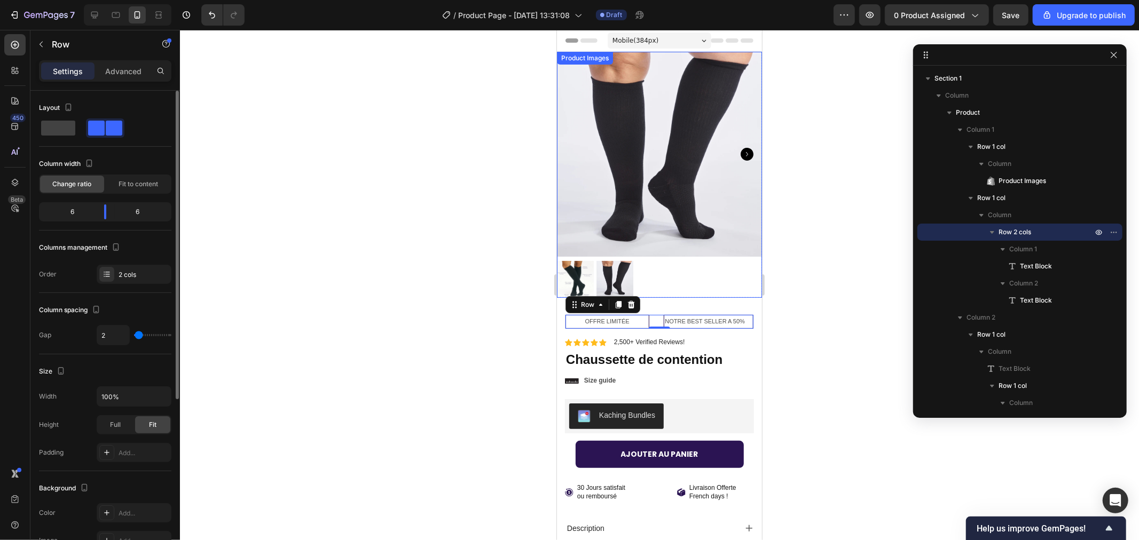
type input "0"
type input "2"
type input "5"
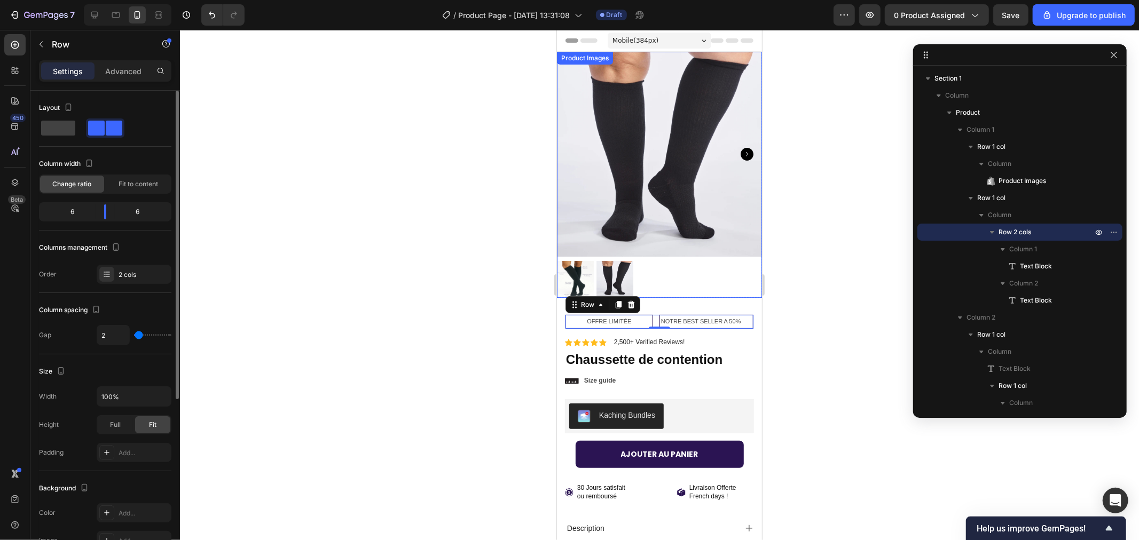
type input "5"
type input "7"
type input "10"
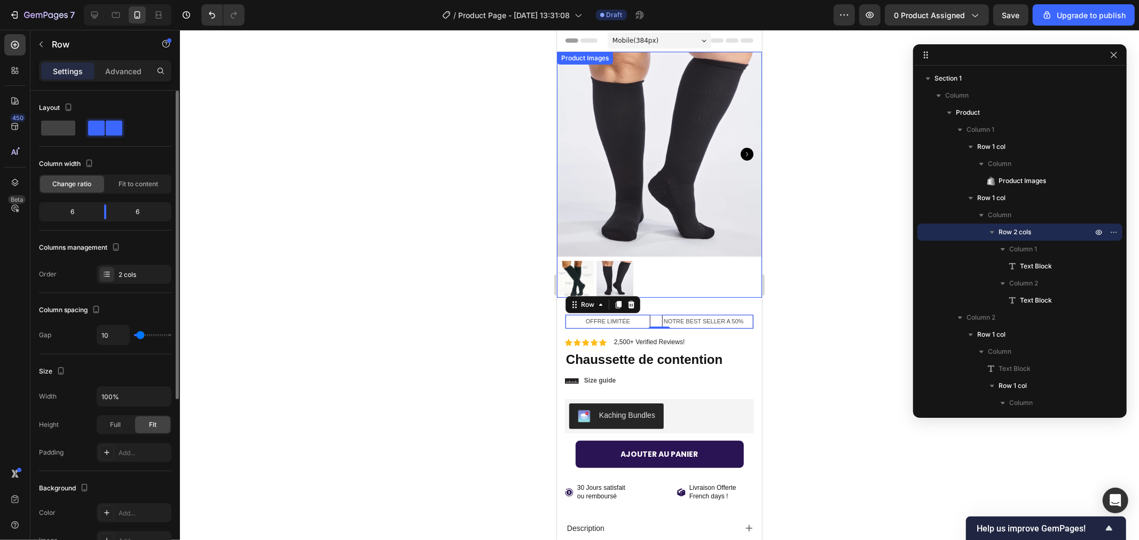
type input "7"
type input "5"
type input "2"
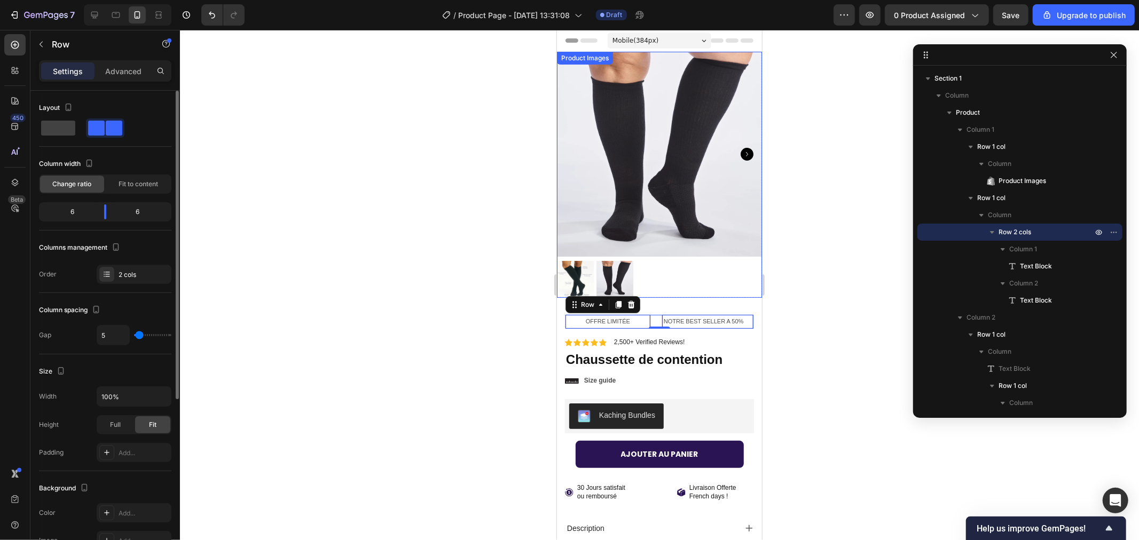
type input "2"
type input "0"
type input "2"
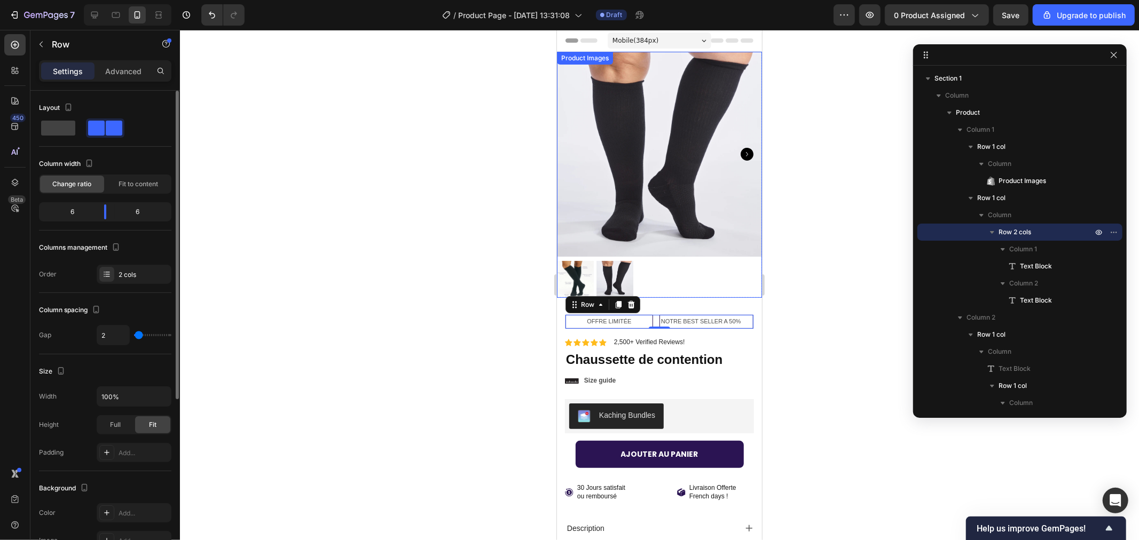
type input "5"
type input "7"
type input "5"
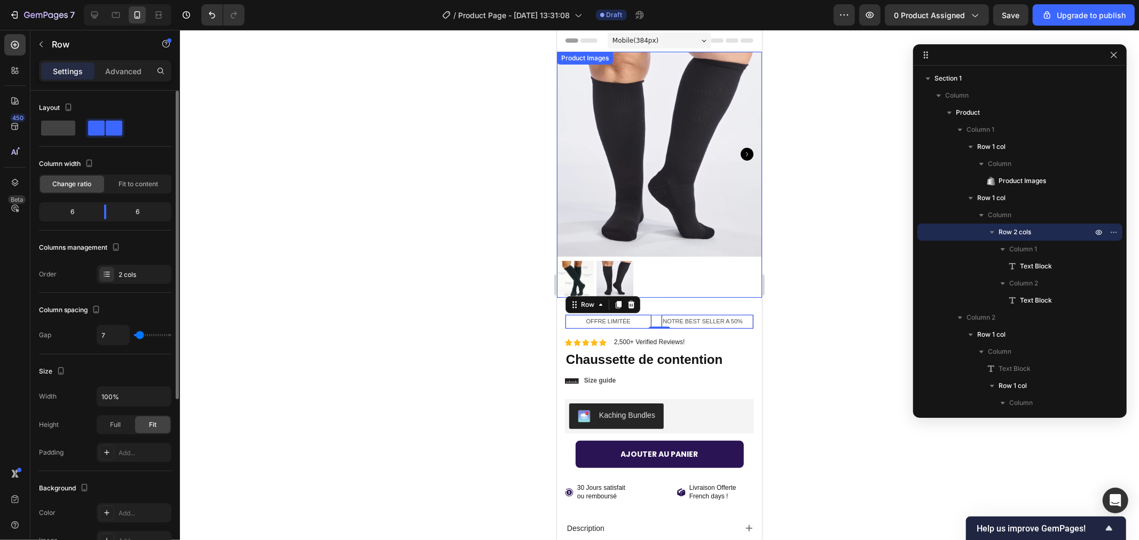
type input "5"
type input "2"
click at [139, 334] on input "range" at bounding box center [152, 335] width 37 height 2
click at [279, 331] on div at bounding box center [659, 285] width 959 height 510
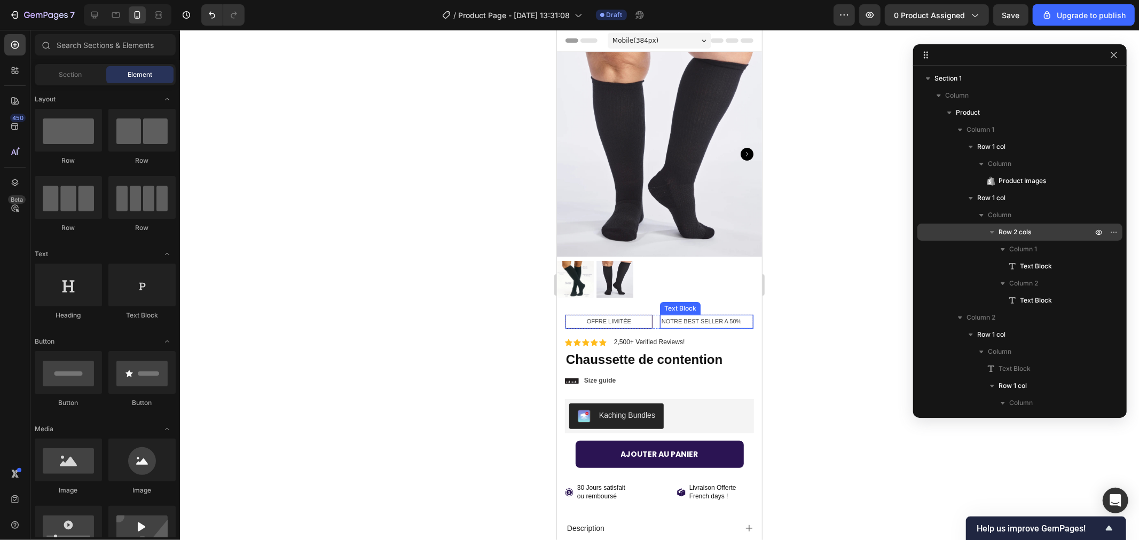
click at [692, 316] on p "NOTRE BEST SELLER A 50%" at bounding box center [706, 321] width 90 height 11
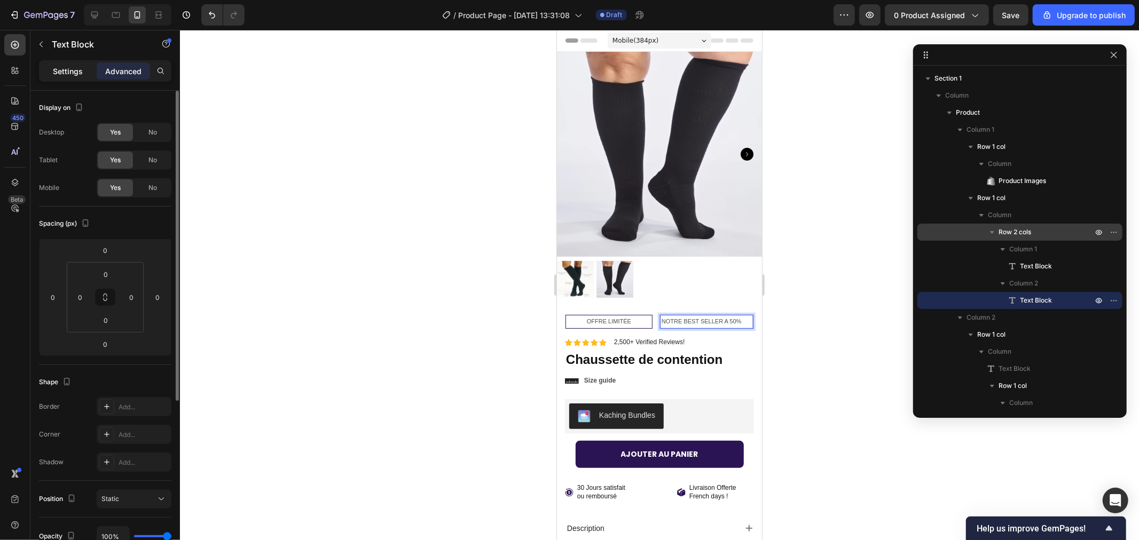
click at [61, 73] on p "Settings" at bounding box center [68, 71] width 30 height 11
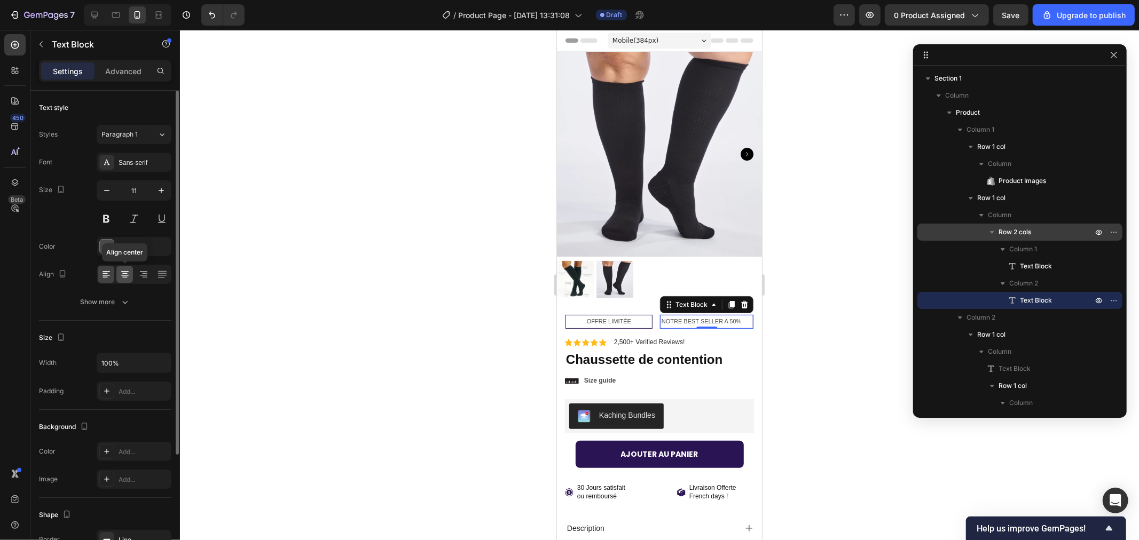
click at [119, 278] on div at bounding box center [124, 274] width 17 height 17
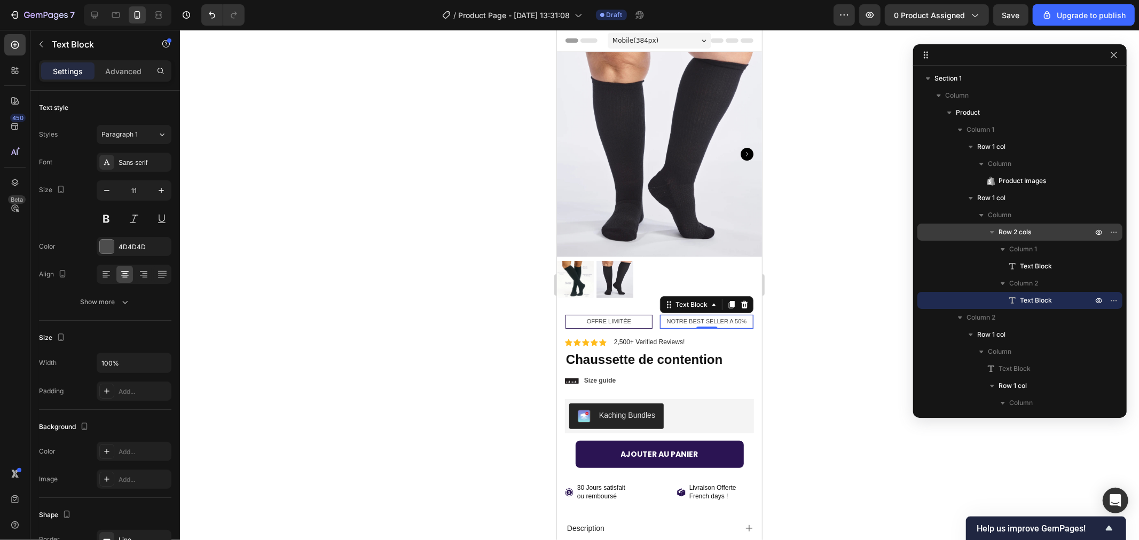
click at [348, 310] on div at bounding box center [659, 285] width 959 height 510
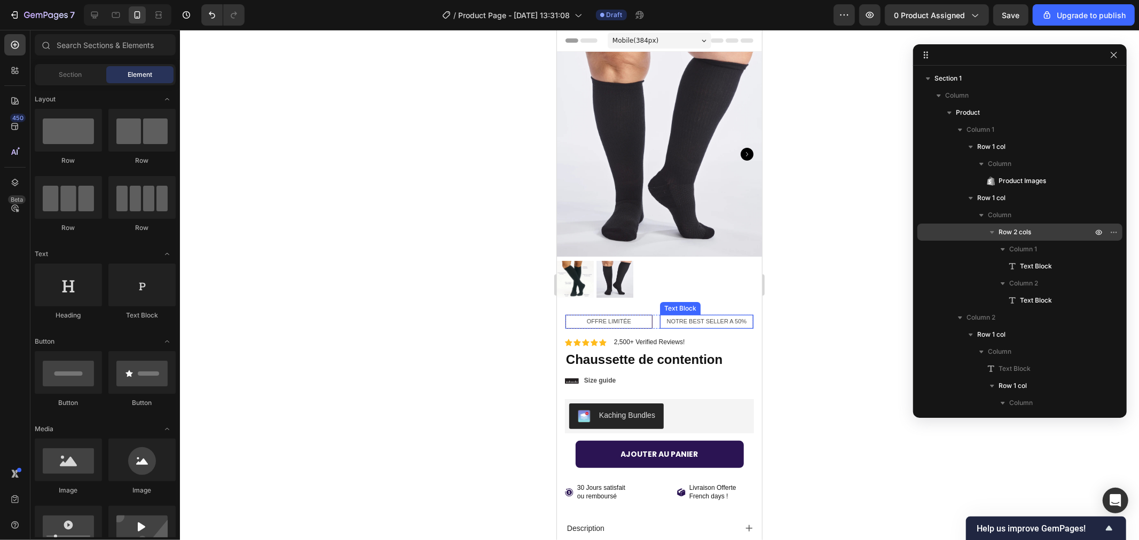
click at [685, 316] on p "NOTRE BEST SELLER A 50%" at bounding box center [706, 321] width 90 height 11
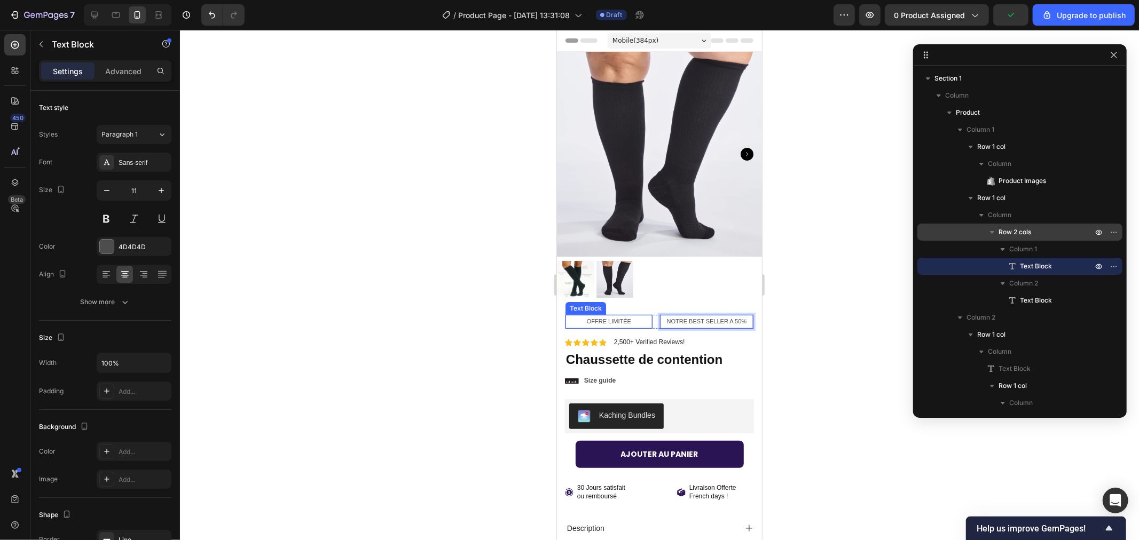
click at [606, 316] on p "OFFRE LIMITÉE" at bounding box center [608, 321] width 84 height 11
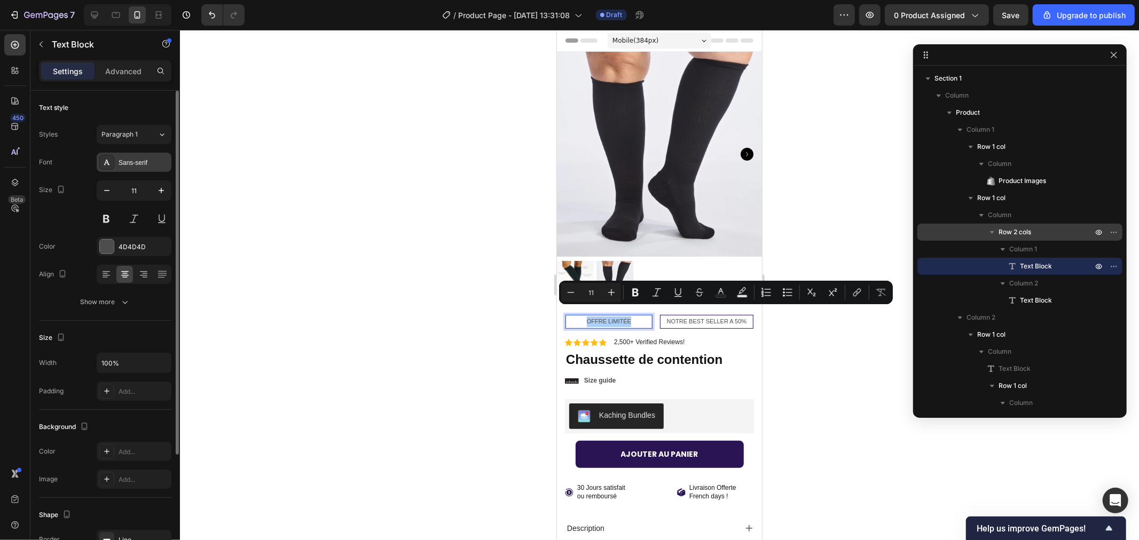
click at [138, 159] on div "Sans-serif" at bounding box center [144, 163] width 50 height 10
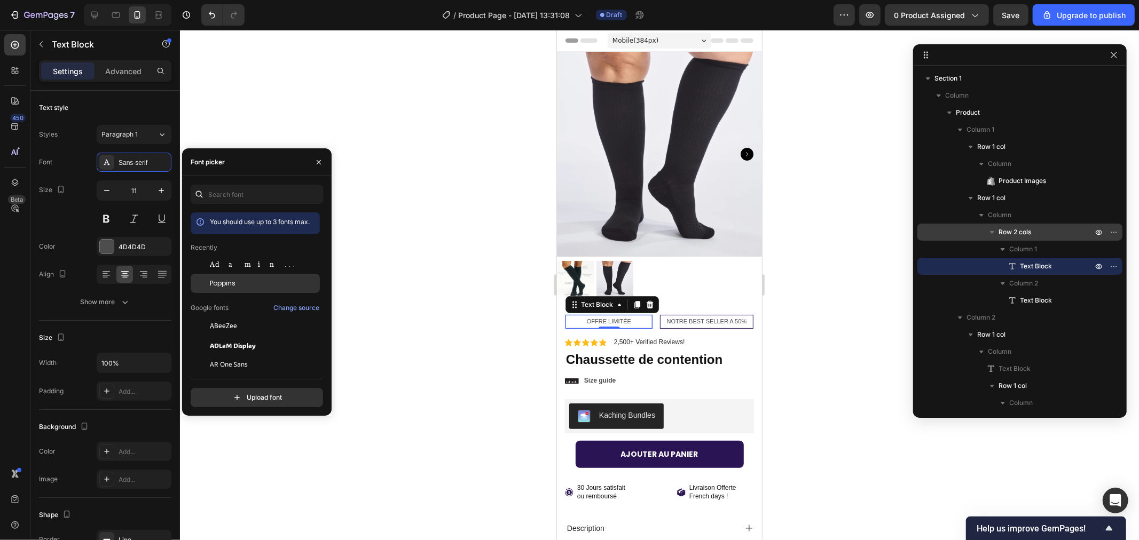
click at [222, 284] on span "Poppins" at bounding box center [223, 284] width 26 height 10
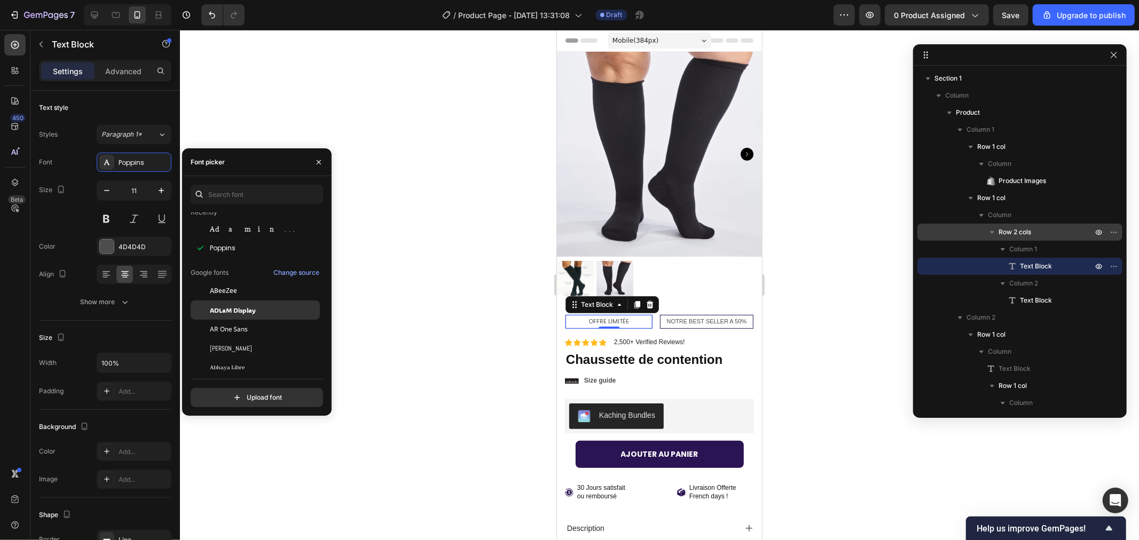
scroll to position [59, 0]
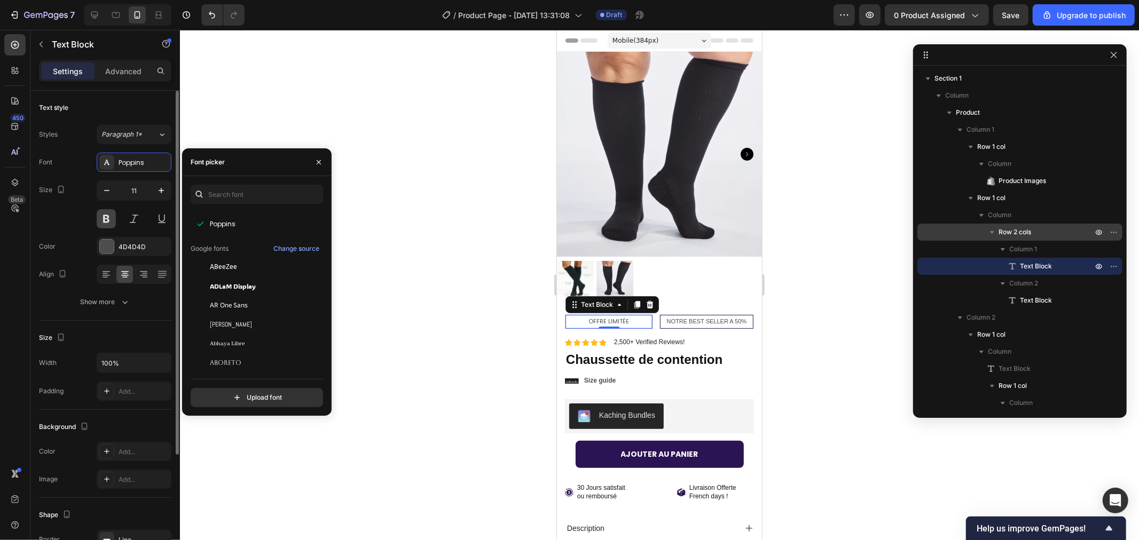
click at [104, 221] on button at bounding box center [106, 218] width 19 height 19
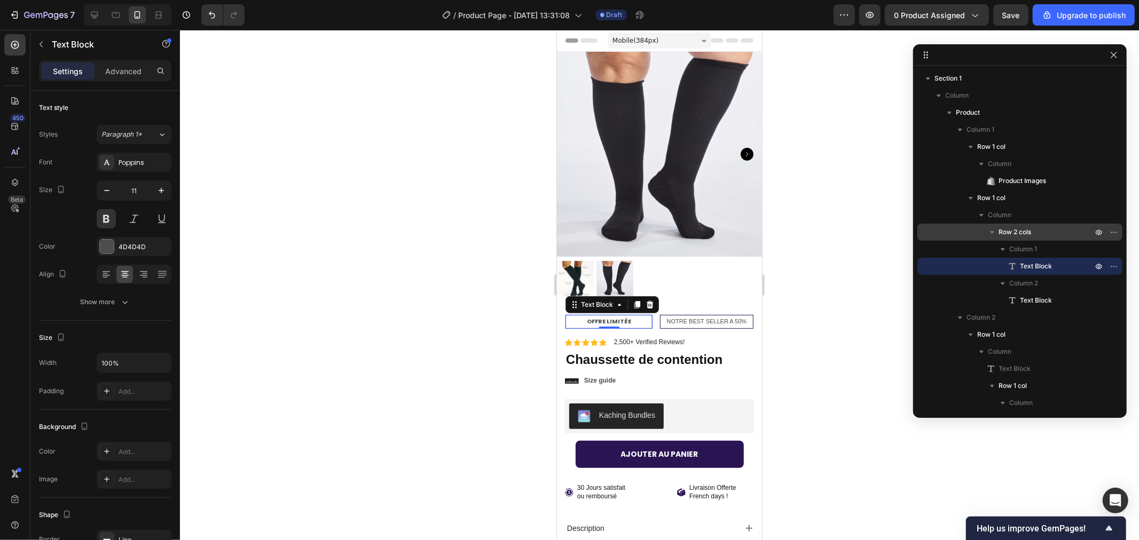
click at [337, 243] on div at bounding box center [659, 285] width 959 height 510
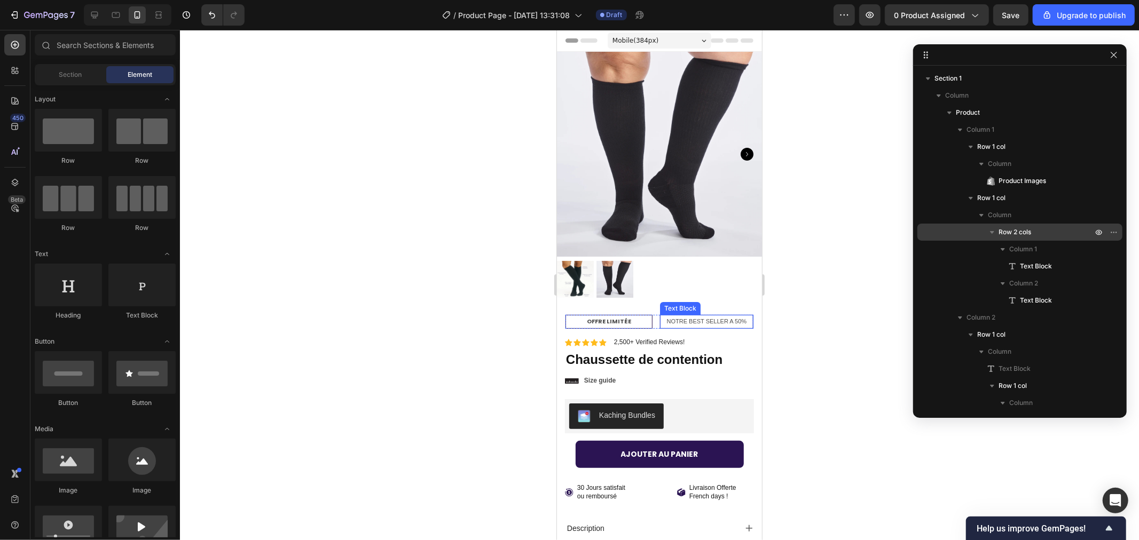
click at [687, 316] on p "NOTRE BEST SELLER A 50%" at bounding box center [706, 321] width 90 height 11
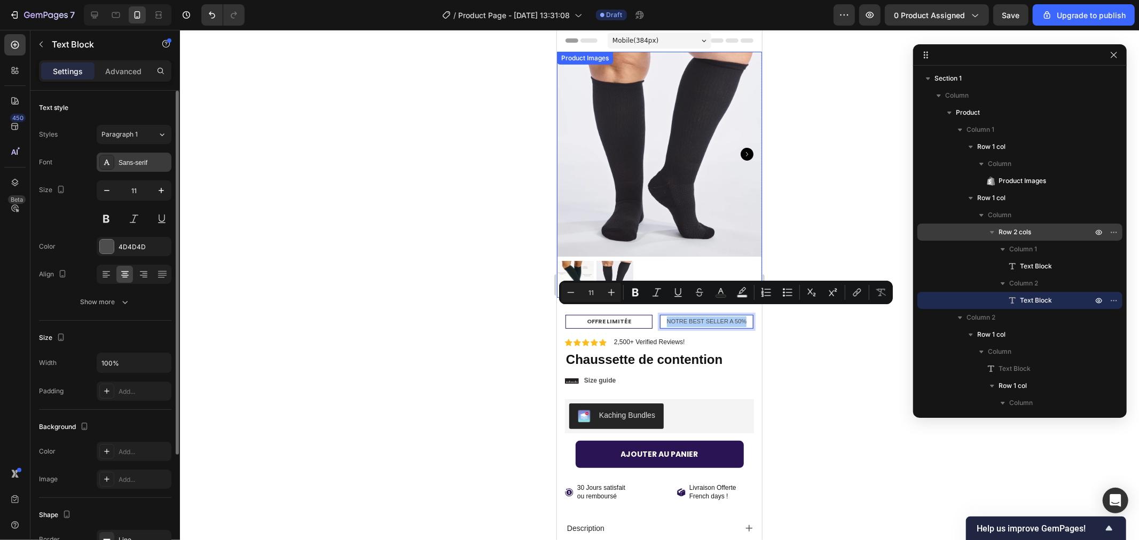
click at [105, 161] on icon at bounding box center [106, 162] width 9 height 9
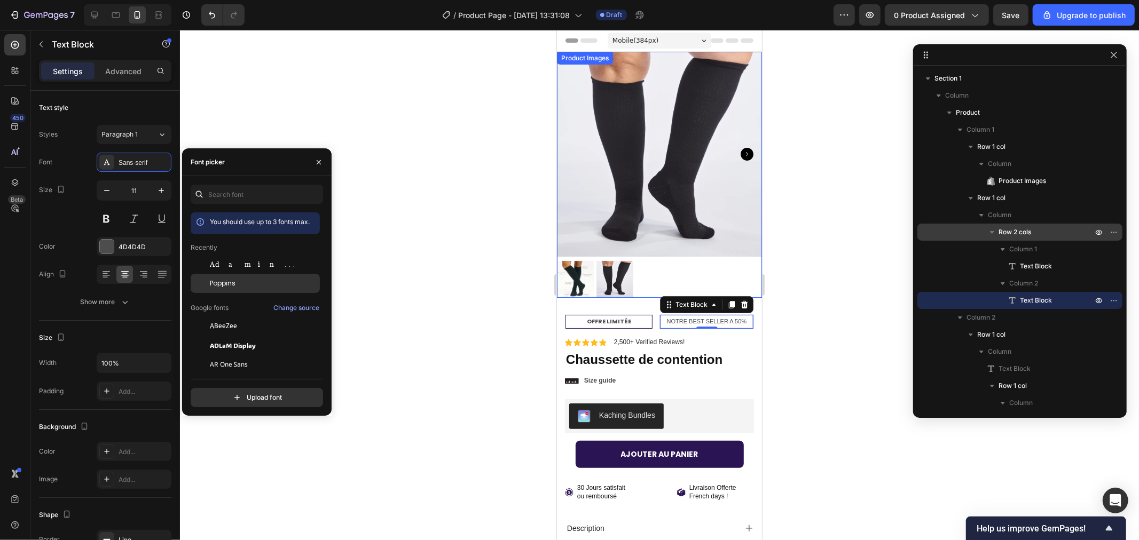
click at [260, 289] on div "Poppins" at bounding box center [255, 283] width 129 height 19
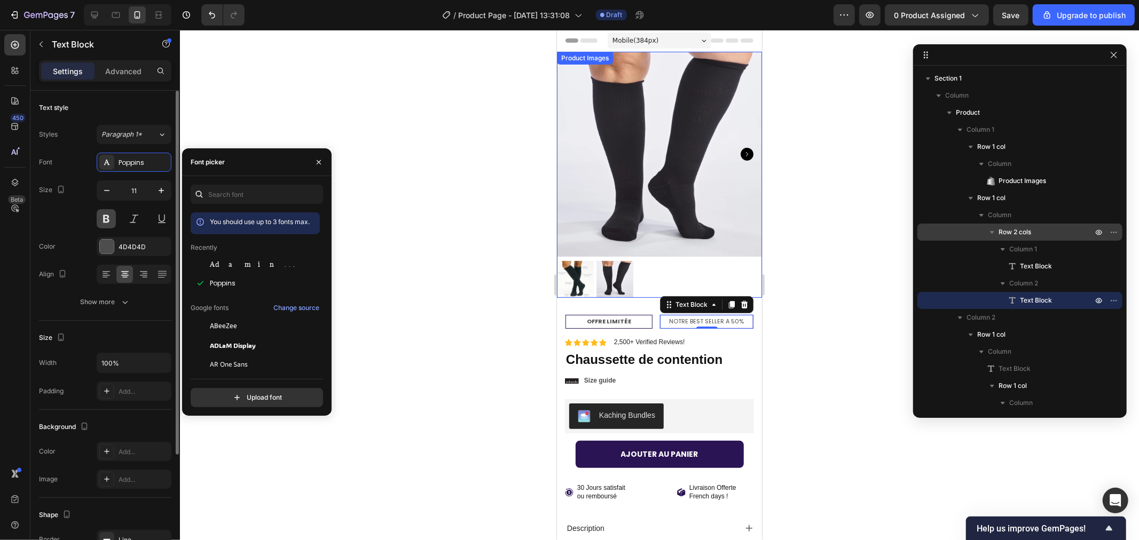
click at [105, 219] on button at bounding box center [106, 218] width 19 height 19
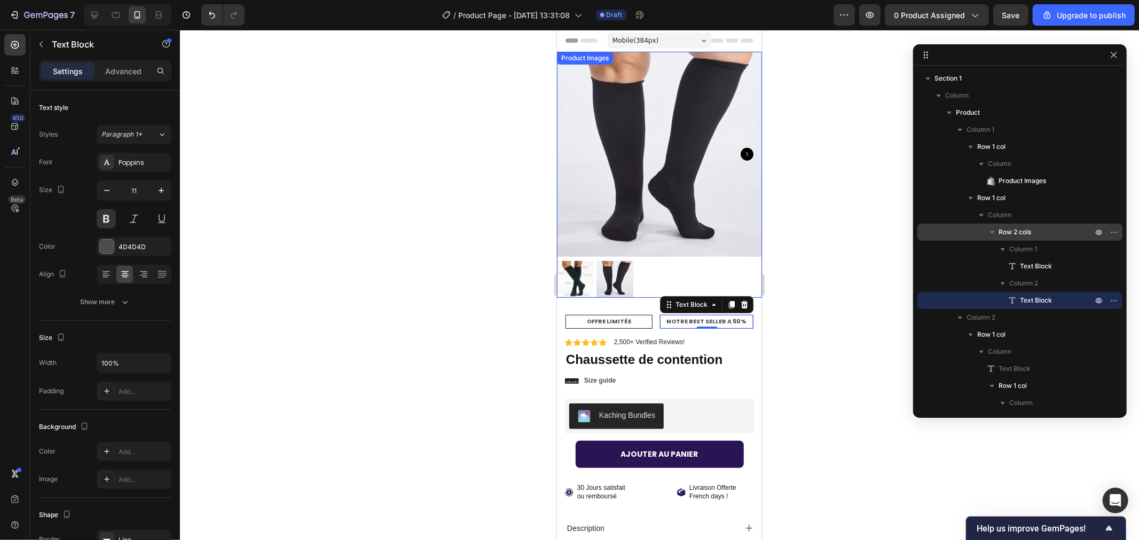
click at [401, 202] on div at bounding box center [659, 285] width 959 height 510
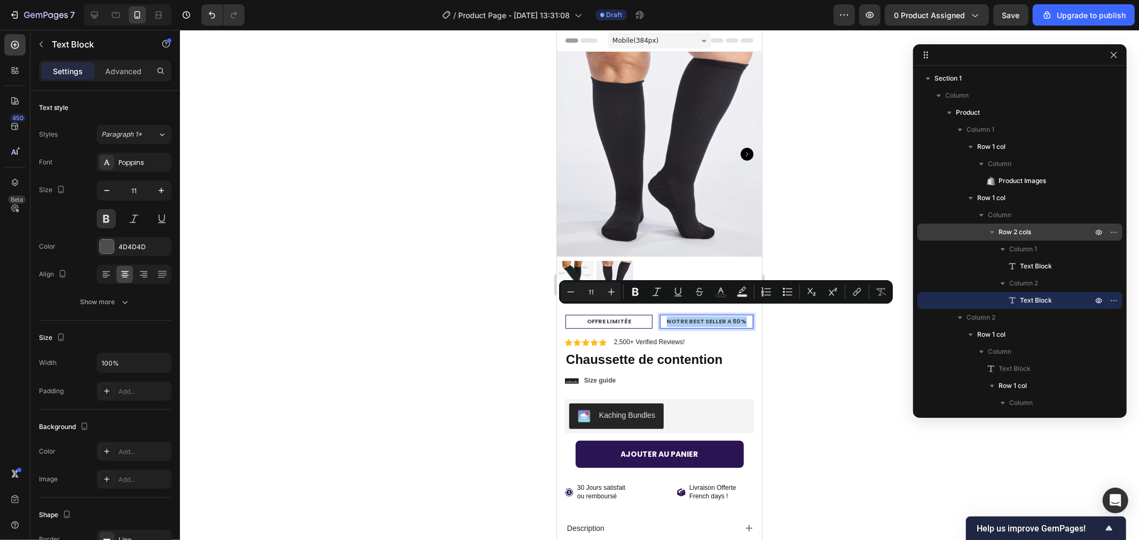
click at [814, 353] on div at bounding box center [659, 285] width 959 height 510
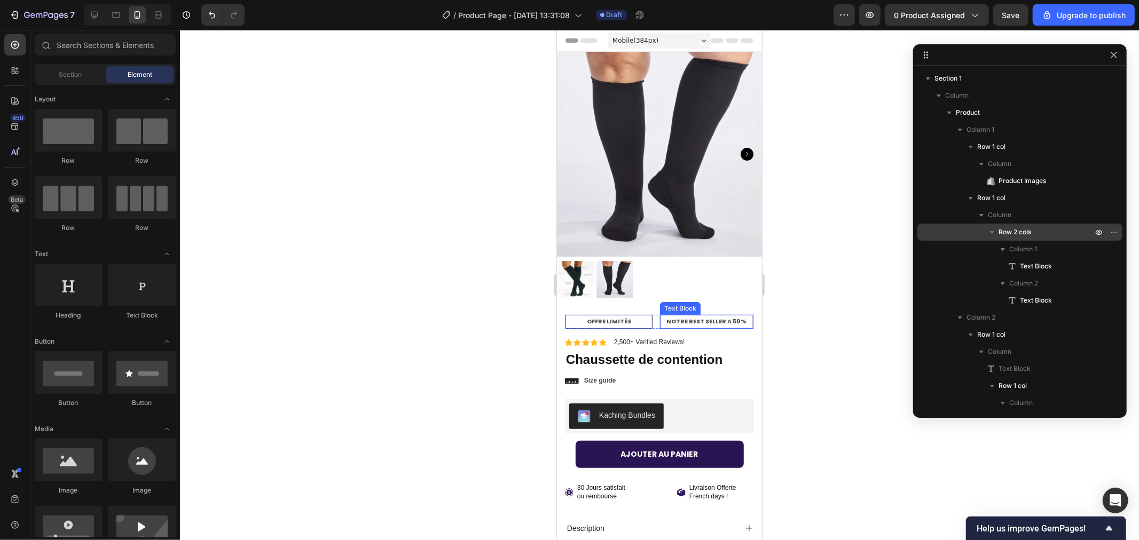
click at [661, 316] on p "NOTRE BEST SELLER A 50%" at bounding box center [706, 321] width 90 height 11
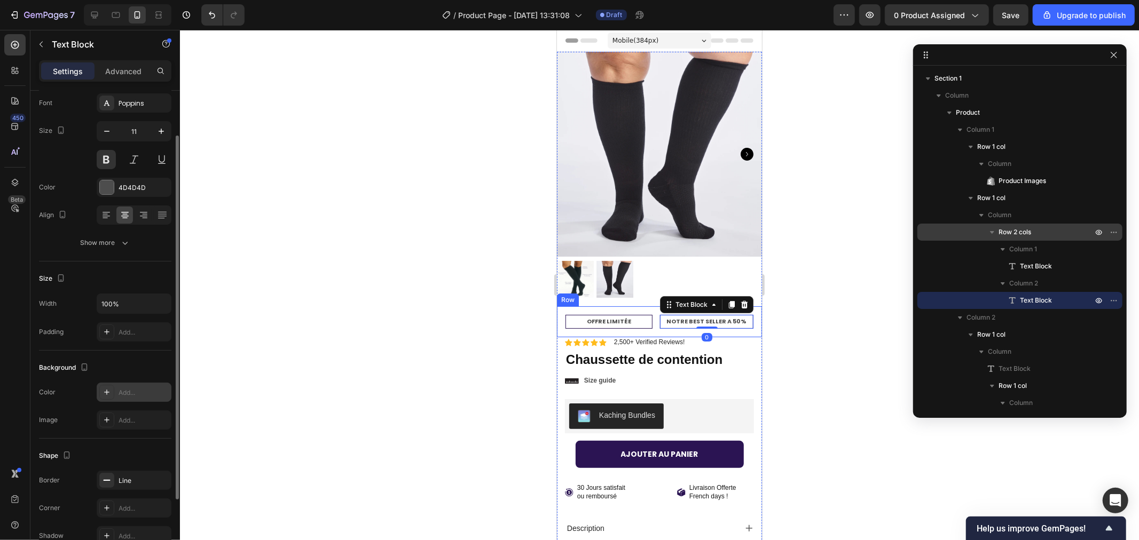
click at [106, 385] on div "Add..." at bounding box center [134, 392] width 75 height 19
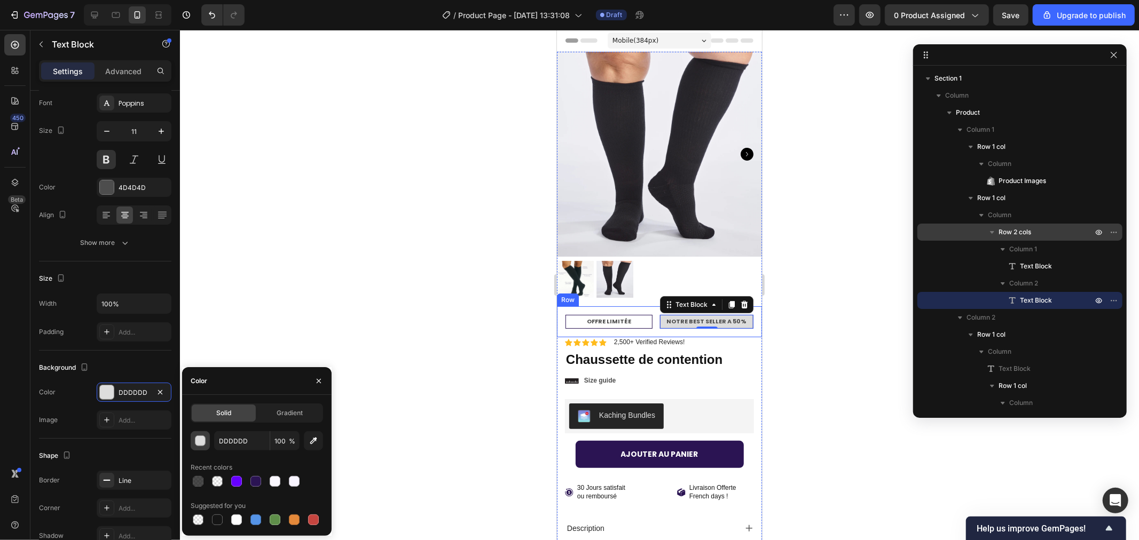
click at [199, 440] on div "button" at bounding box center [200, 441] width 11 height 11
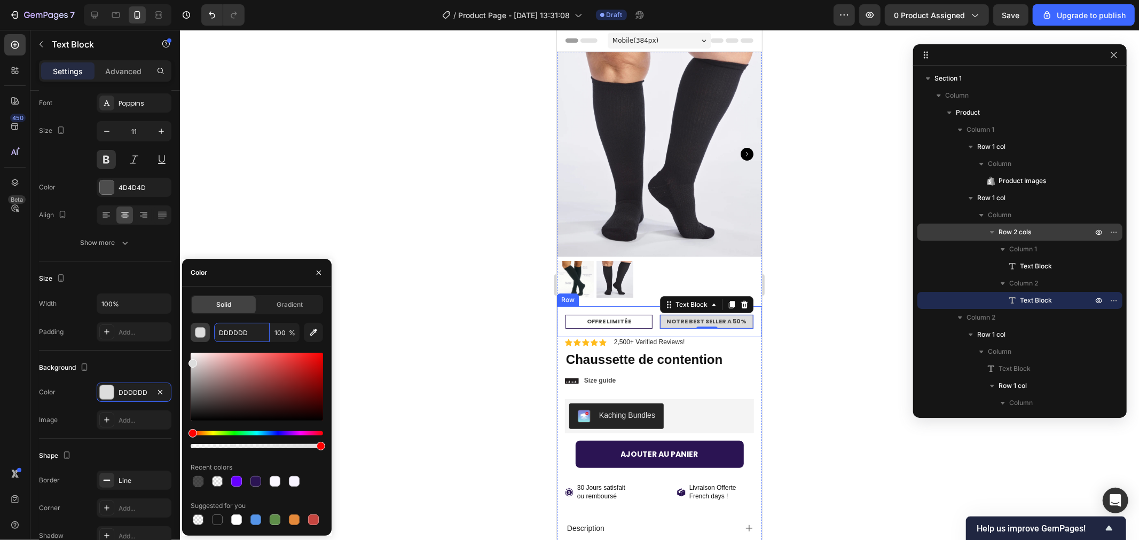
paste input "#772647"
type input "#772647"
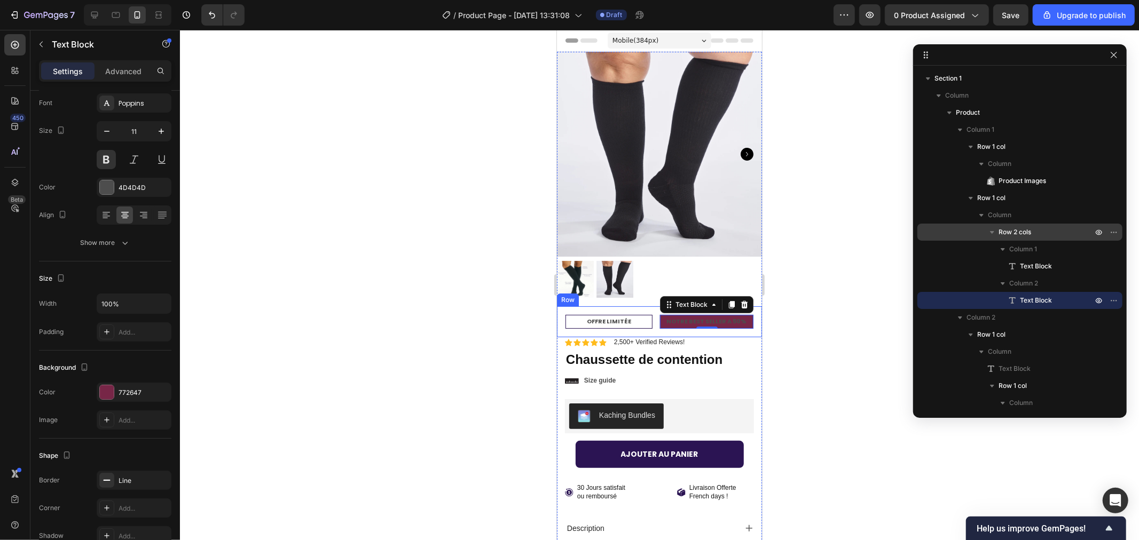
click at [299, 204] on div at bounding box center [659, 285] width 959 height 510
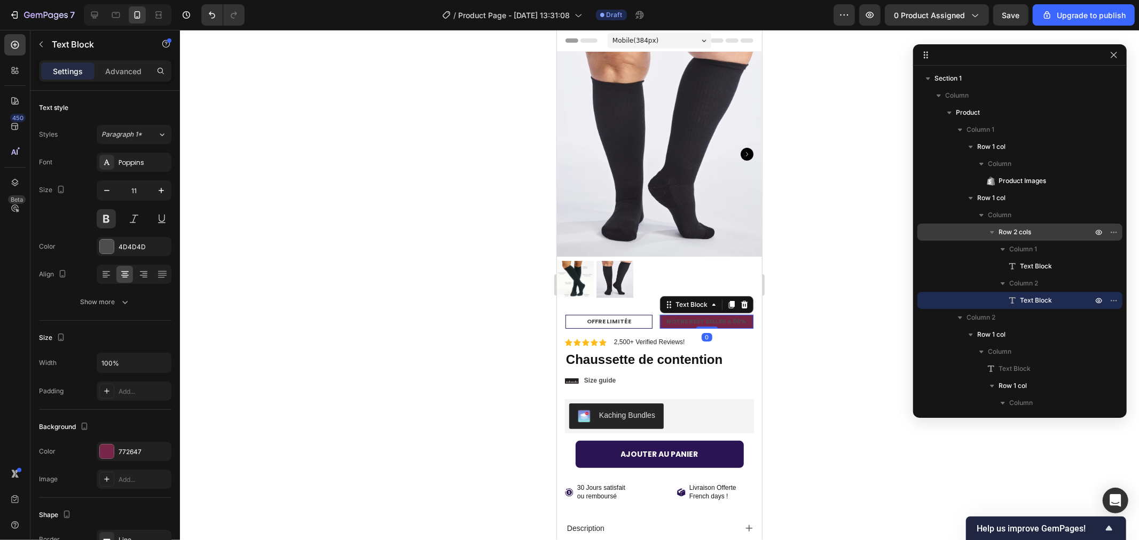
click at [676, 316] on p "NOTRE BEST SELLER A 50%" at bounding box center [706, 321] width 90 height 11
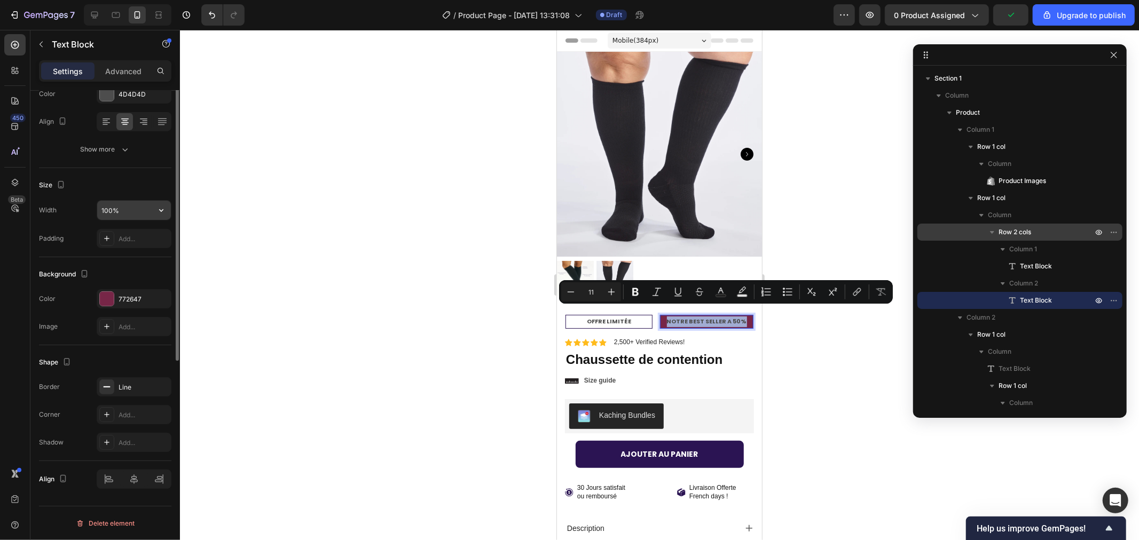
scroll to position [0, 0]
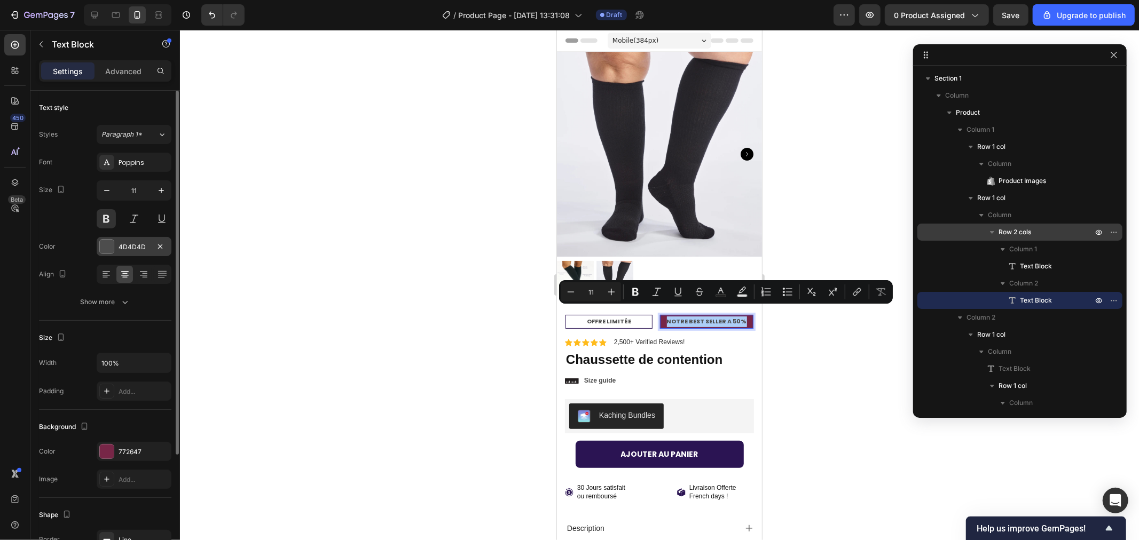
click at [105, 243] on div at bounding box center [107, 247] width 14 height 14
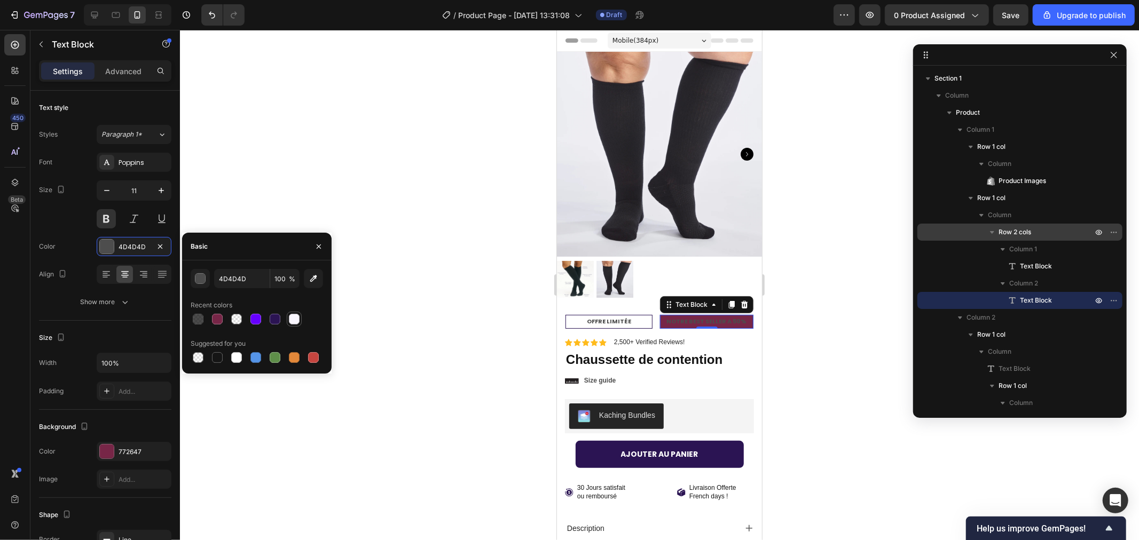
click at [294, 318] on div at bounding box center [294, 319] width 11 height 11
type input "FAF7FF"
click at [369, 195] on div at bounding box center [659, 285] width 959 height 510
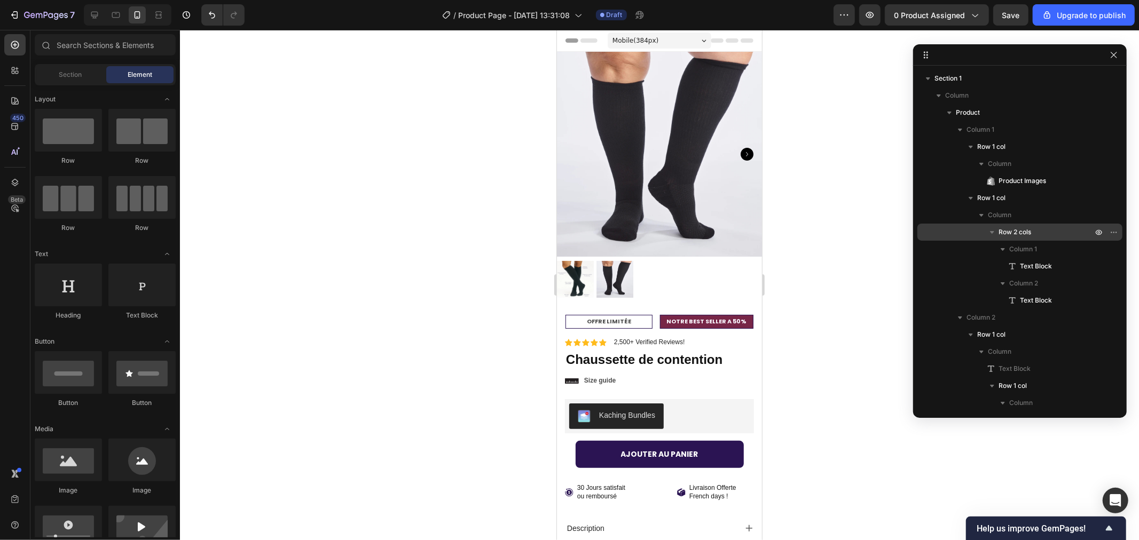
click at [386, 175] on div at bounding box center [659, 285] width 959 height 510
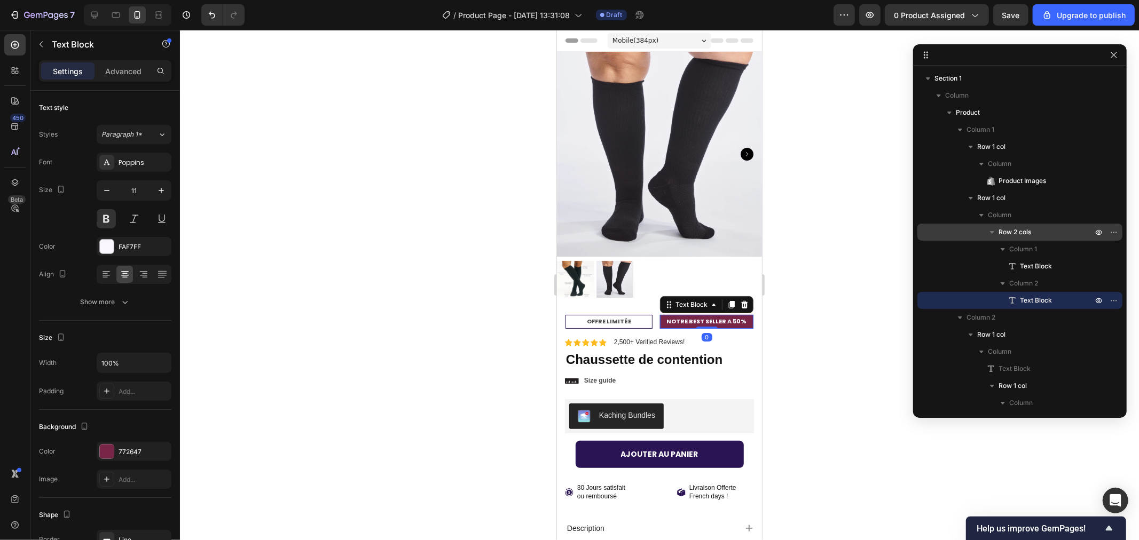
click at [661, 316] on p "NOTRE BEST SELLER A 50%" at bounding box center [706, 321] width 90 height 11
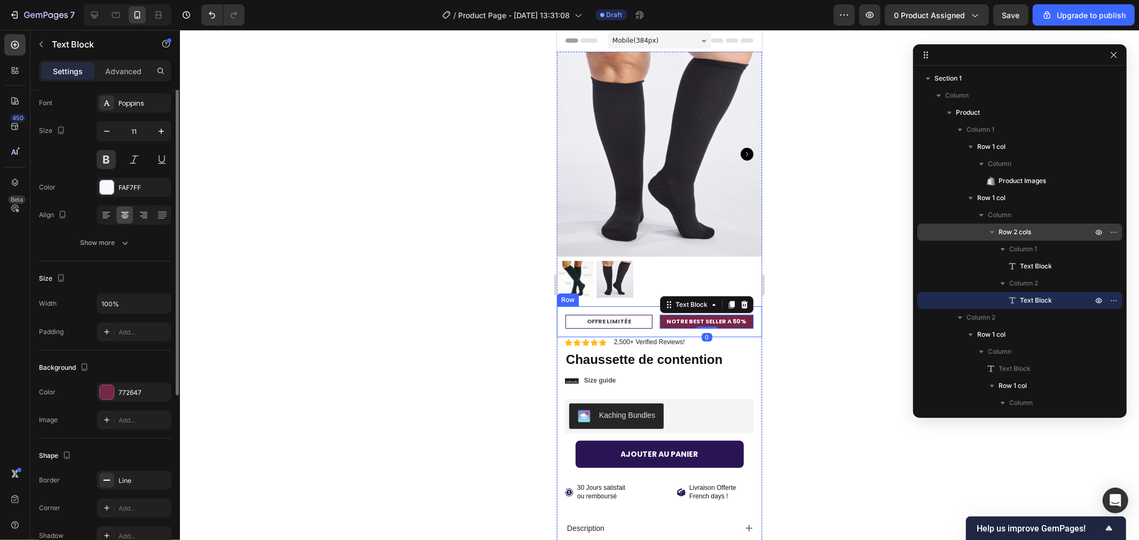
scroll to position [119, 0]
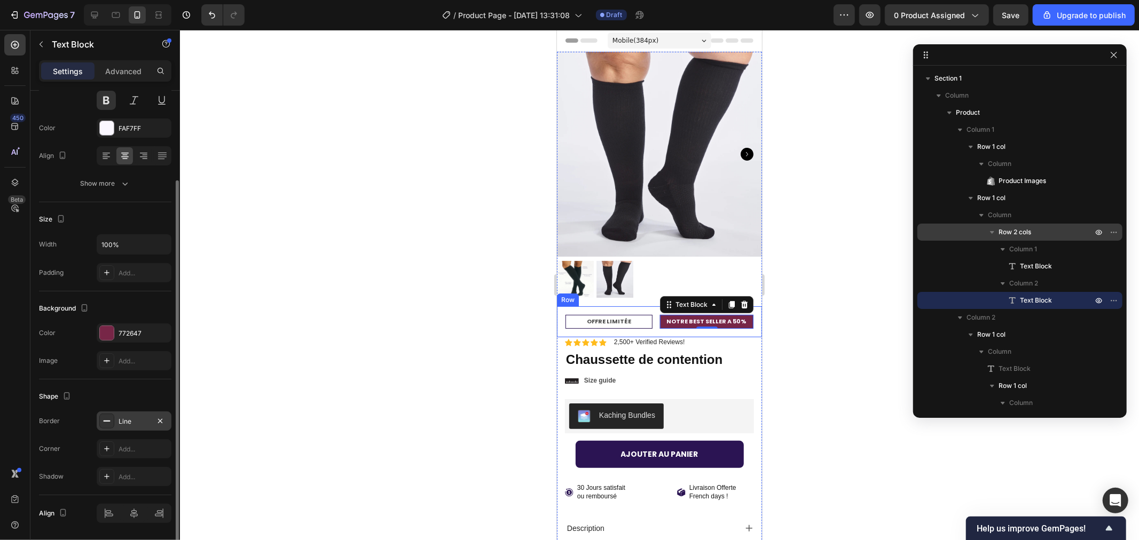
click at [108, 422] on icon at bounding box center [106, 421] width 9 height 9
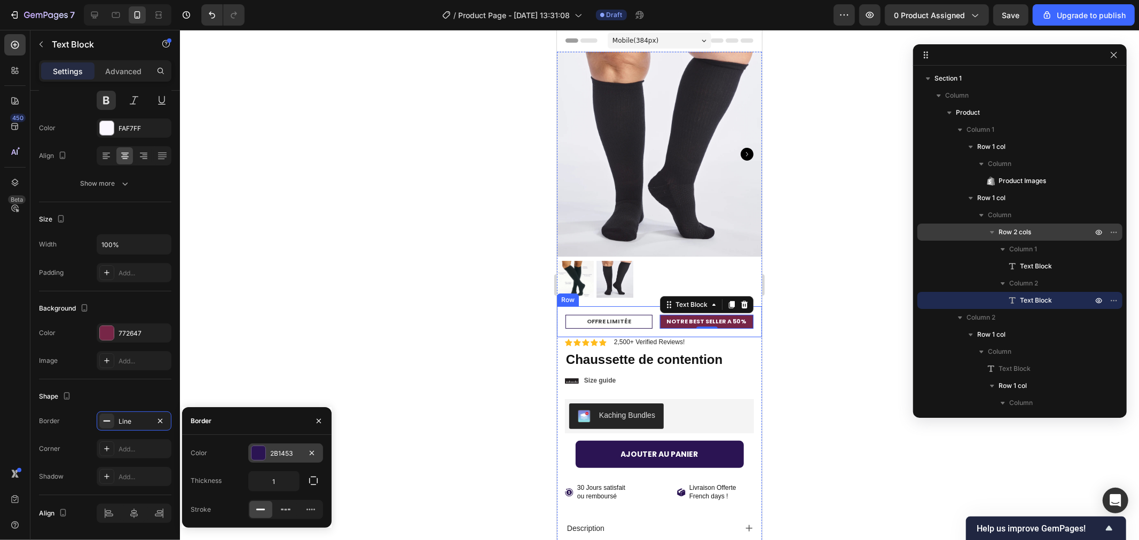
click at [258, 455] on div at bounding box center [258, 453] width 14 height 14
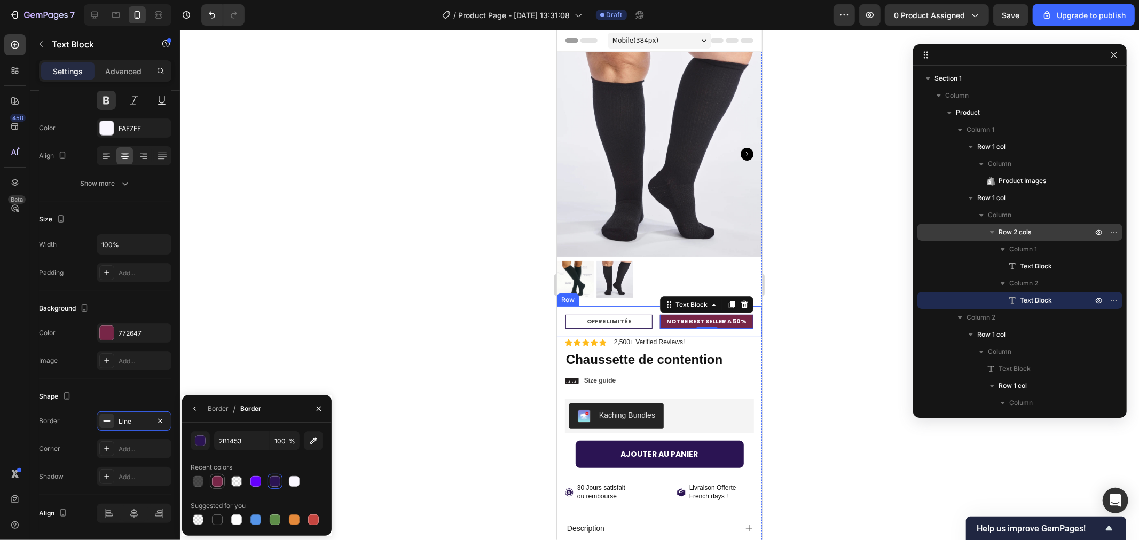
click at [219, 480] on div at bounding box center [217, 481] width 11 height 11
type input "772647"
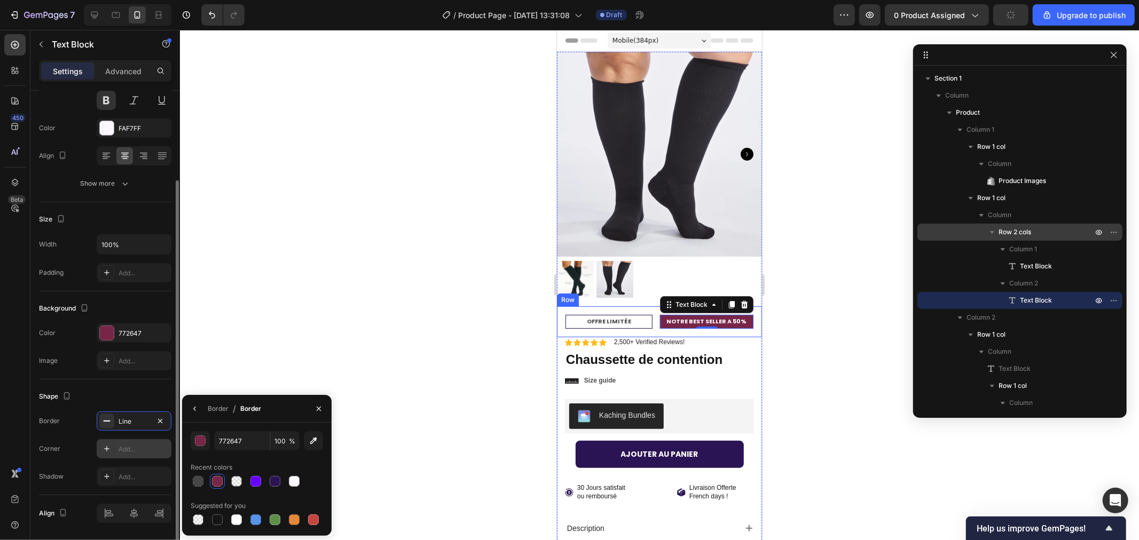
click at [112, 451] on div at bounding box center [106, 448] width 15 height 15
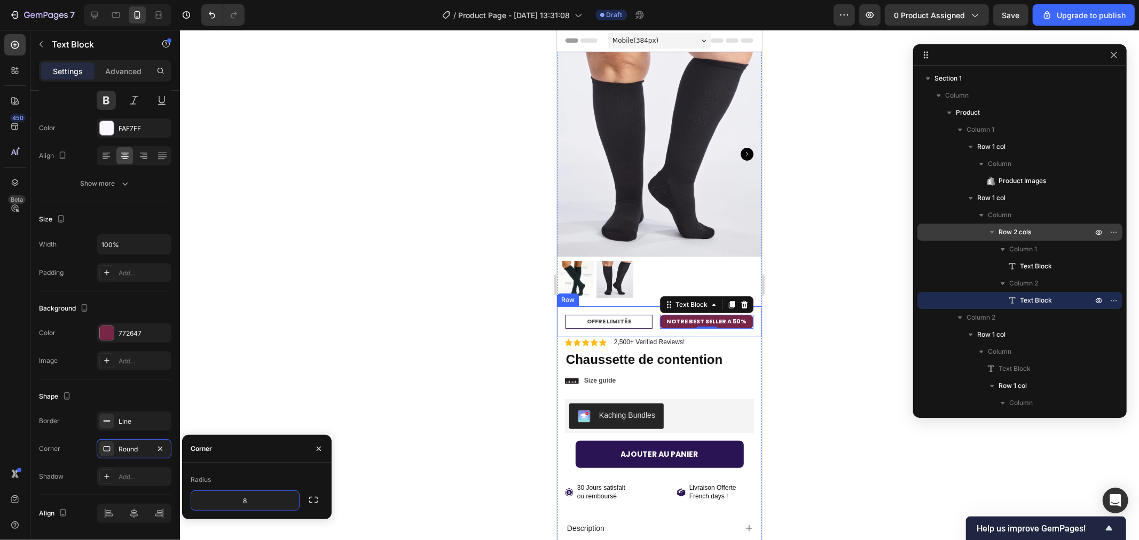
click at [348, 338] on div at bounding box center [659, 285] width 959 height 510
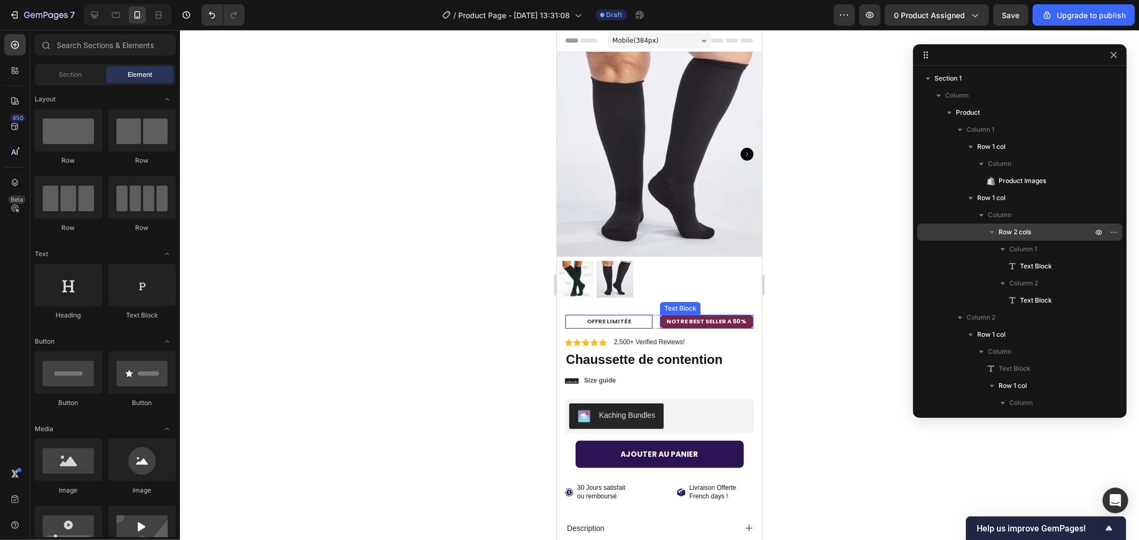
click at [661, 316] on p "NOTRE BEST SELLER A 50%" at bounding box center [706, 321] width 90 height 11
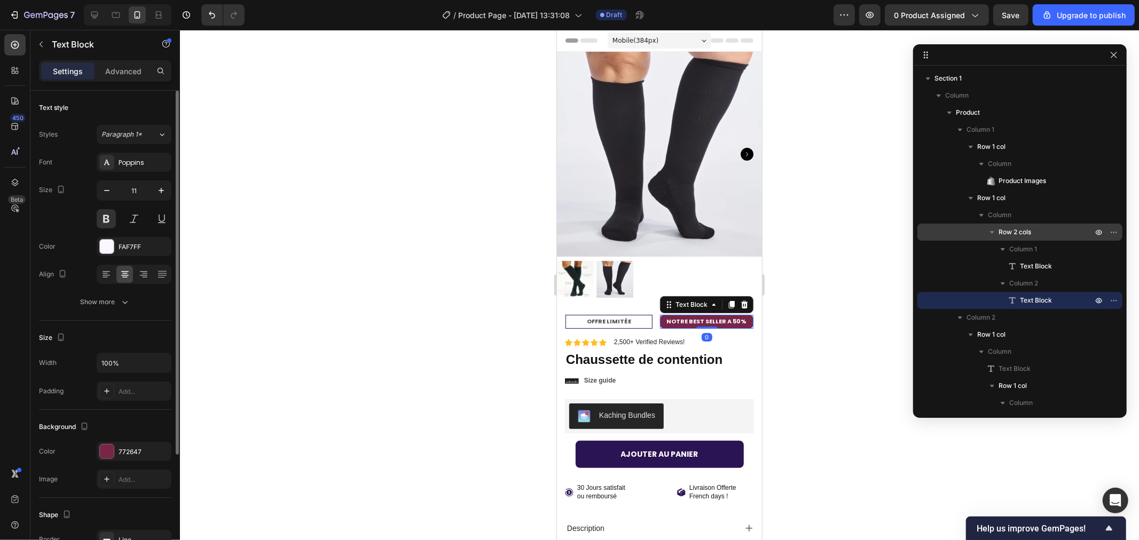
scroll to position [153, 0]
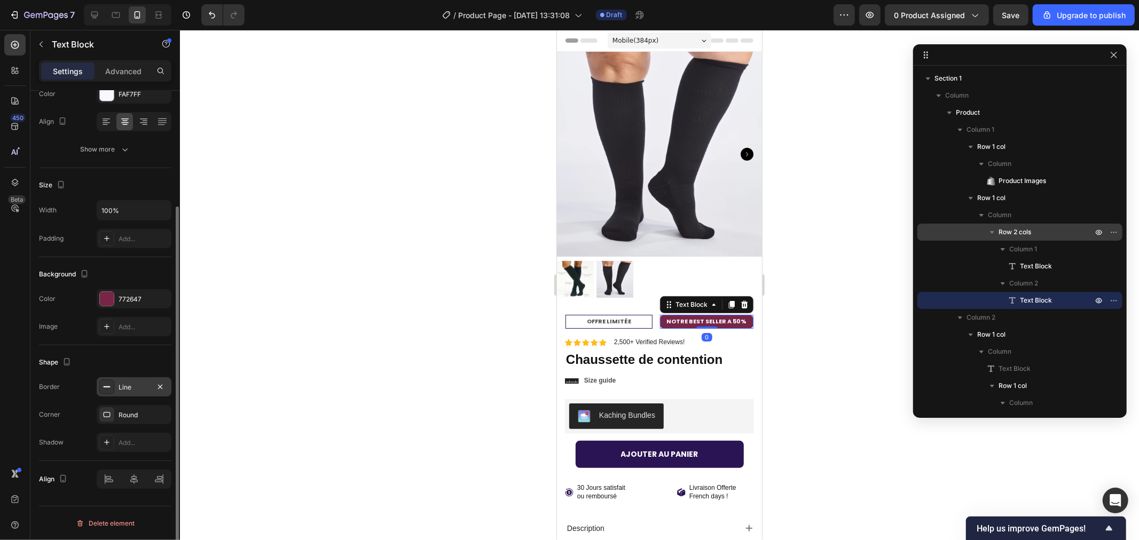
click at [113, 388] on div at bounding box center [106, 387] width 15 height 15
click at [104, 408] on div at bounding box center [106, 414] width 15 height 15
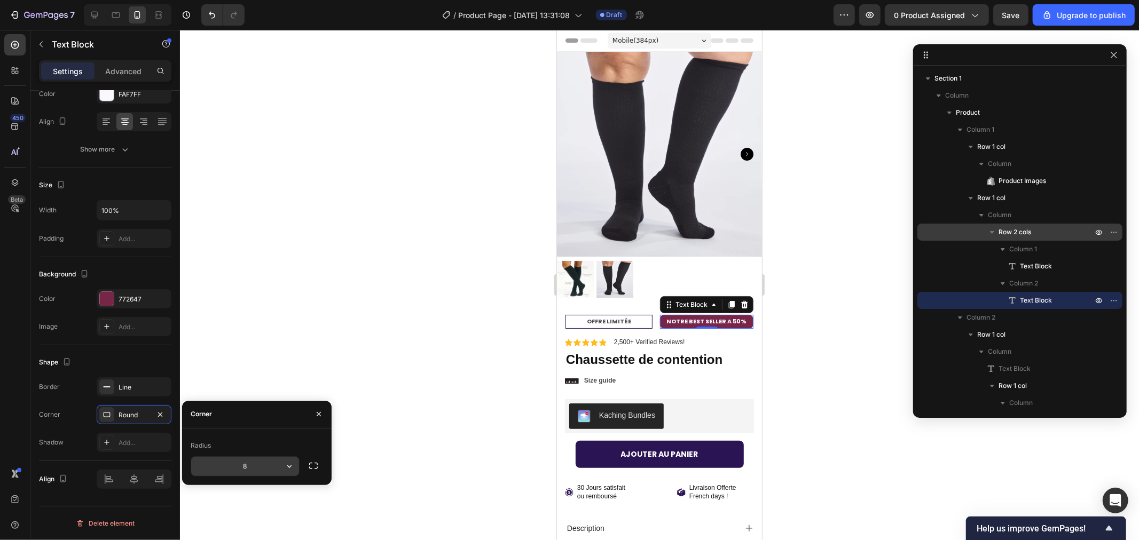
click at [249, 468] on input "8" at bounding box center [245, 466] width 108 height 19
type input "10"
click at [383, 270] on div at bounding box center [659, 285] width 959 height 510
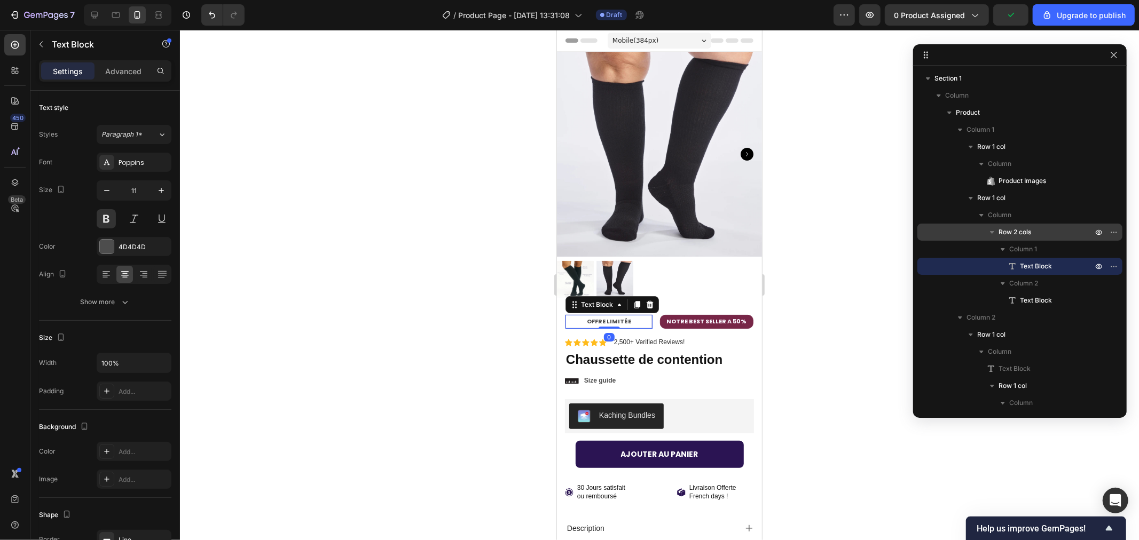
click at [574, 316] on p "OFFRE LIMITÉE" at bounding box center [608, 321] width 84 height 11
click at [667, 316] on p "NOTRE BEST SELLER A 50%" at bounding box center [706, 321] width 90 height 11
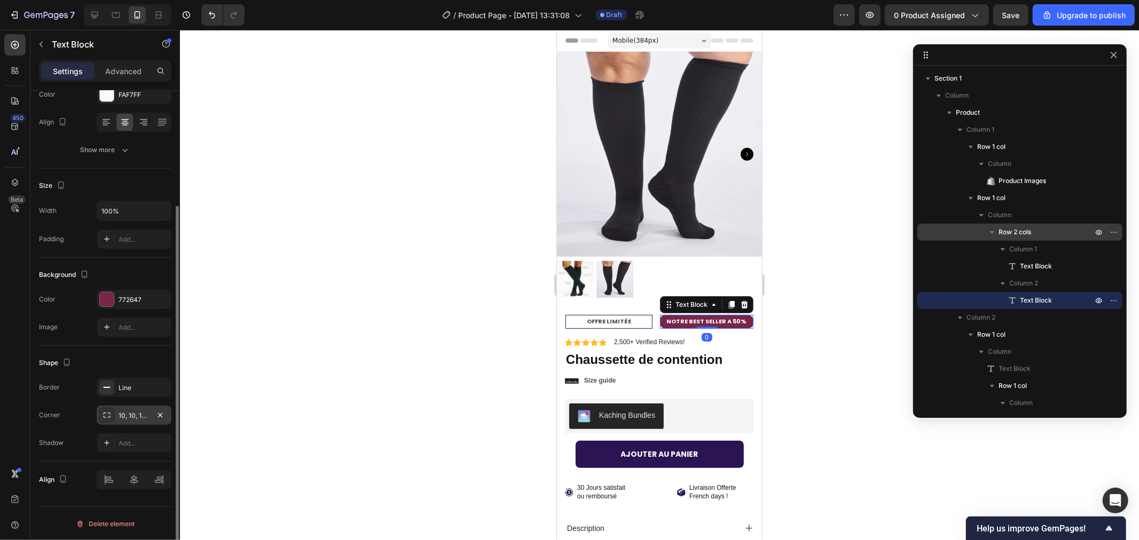
click at [102, 418] on icon at bounding box center [106, 415] width 9 height 9
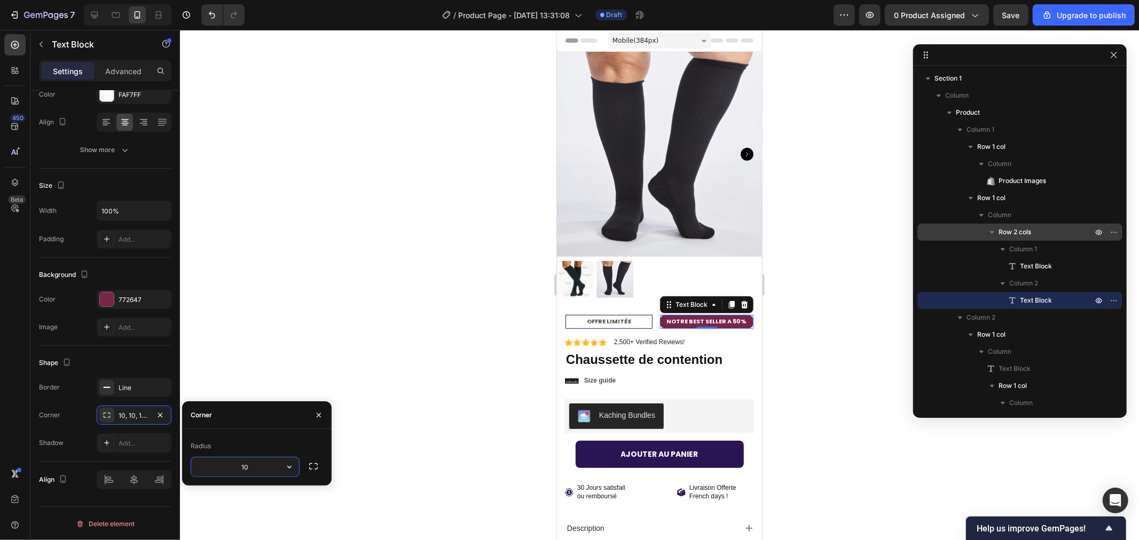
type input "5"
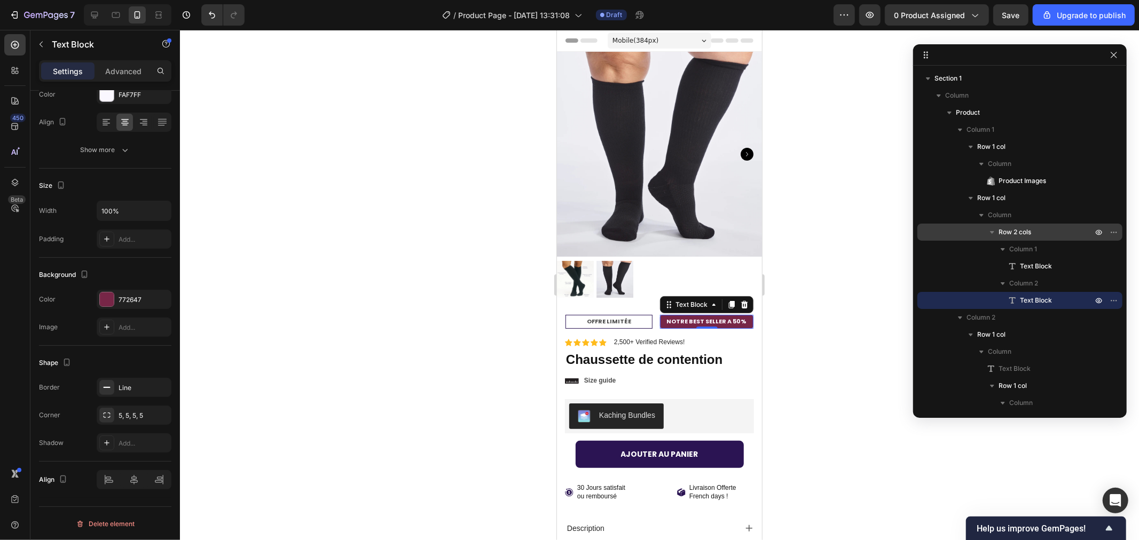
click at [447, 288] on div at bounding box center [659, 285] width 959 height 510
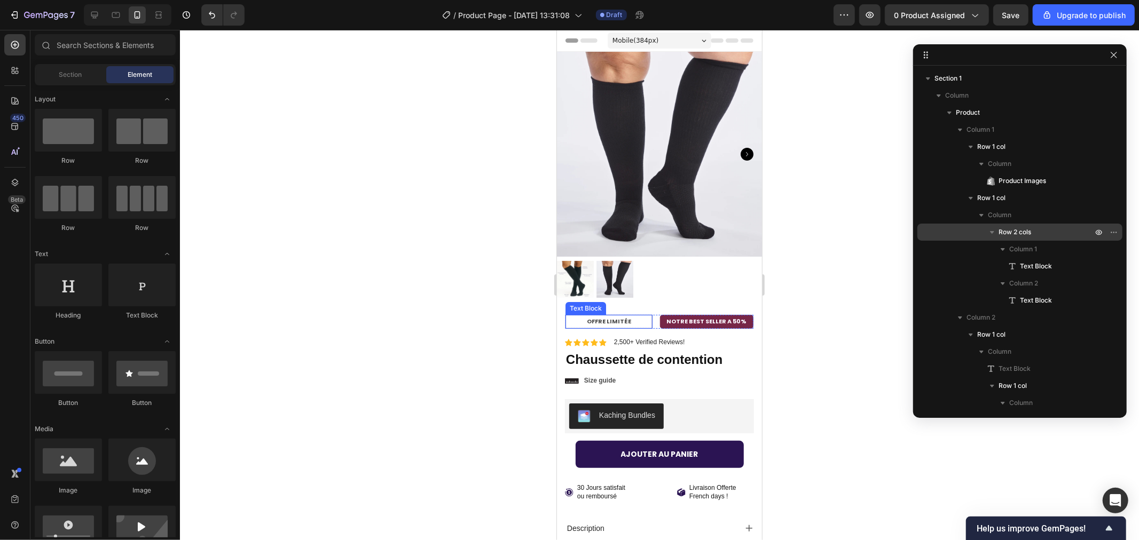
click at [598, 316] on p "OFFRE LIMITÉE" at bounding box center [608, 321] width 84 height 11
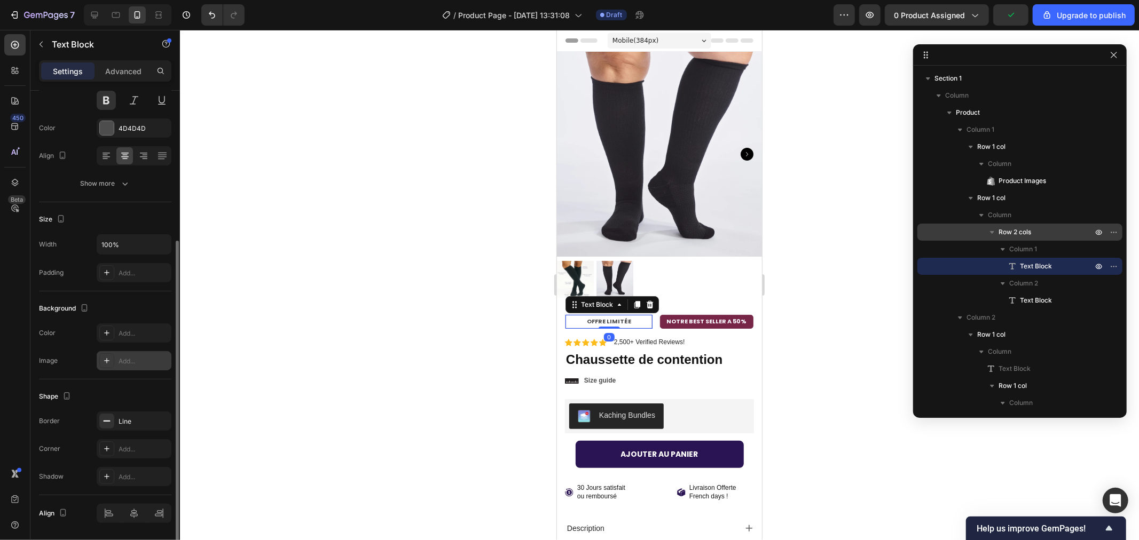
scroll to position [153, 0]
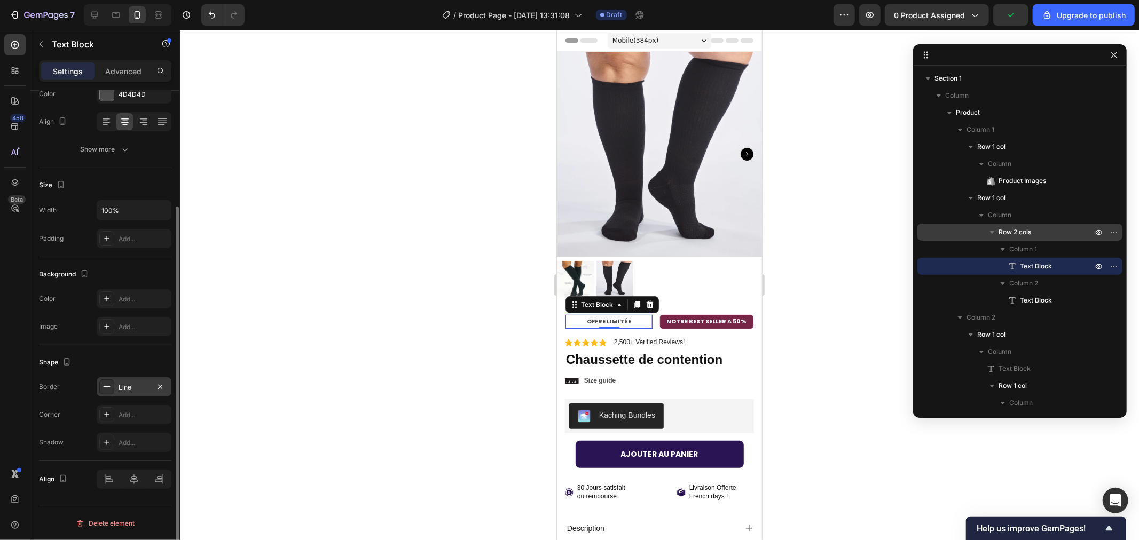
click at [102, 386] on icon at bounding box center [106, 387] width 9 height 9
click at [102, 413] on icon at bounding box center [106, 414] width 9 height 9
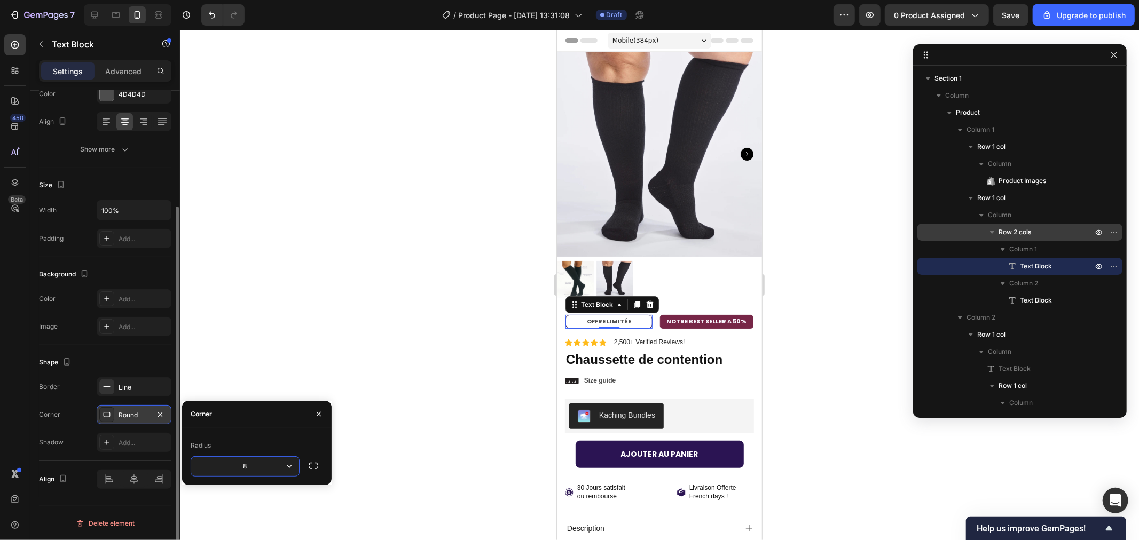
type input "5"
click at [107, 386] on rect at bounding box center [107, 386] width 7 height 1
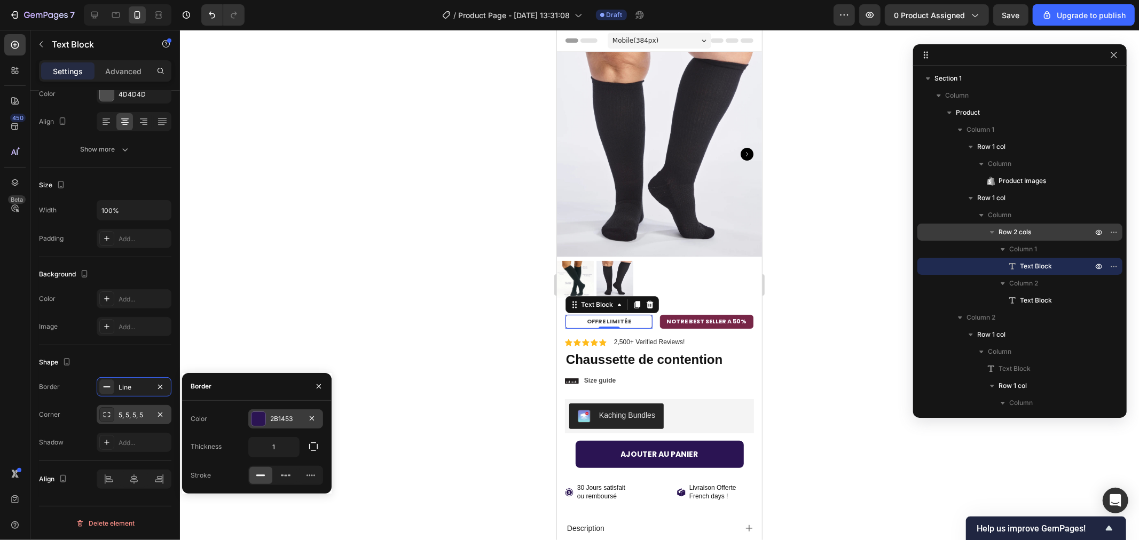
click at [262, 419] on div at bounding box center [258, 419] width 14 height 14
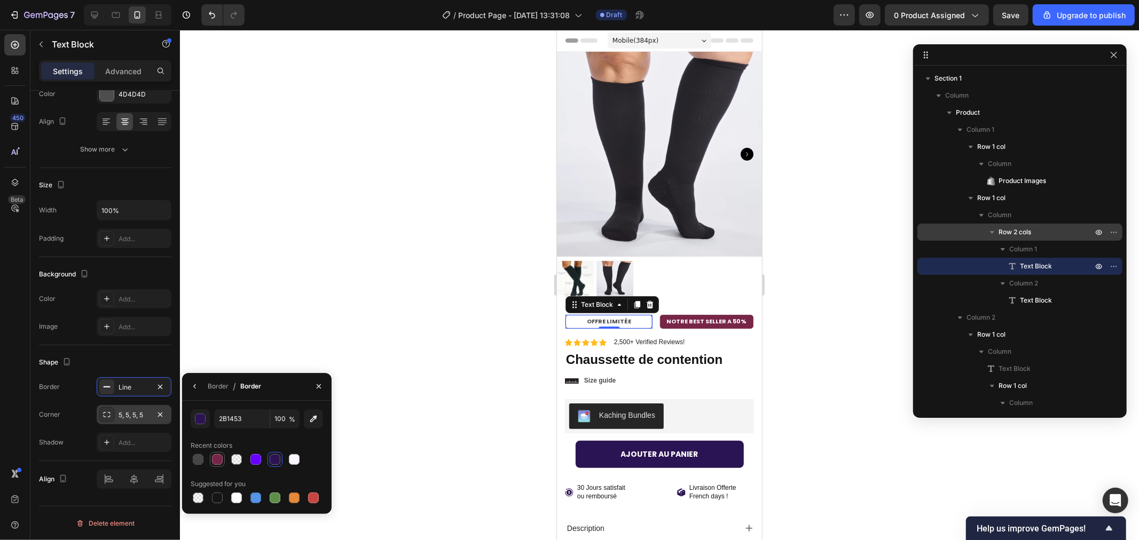
click at [212, 456] on div at bounding box center [217, 459] width 11 height 11
type input "772647"
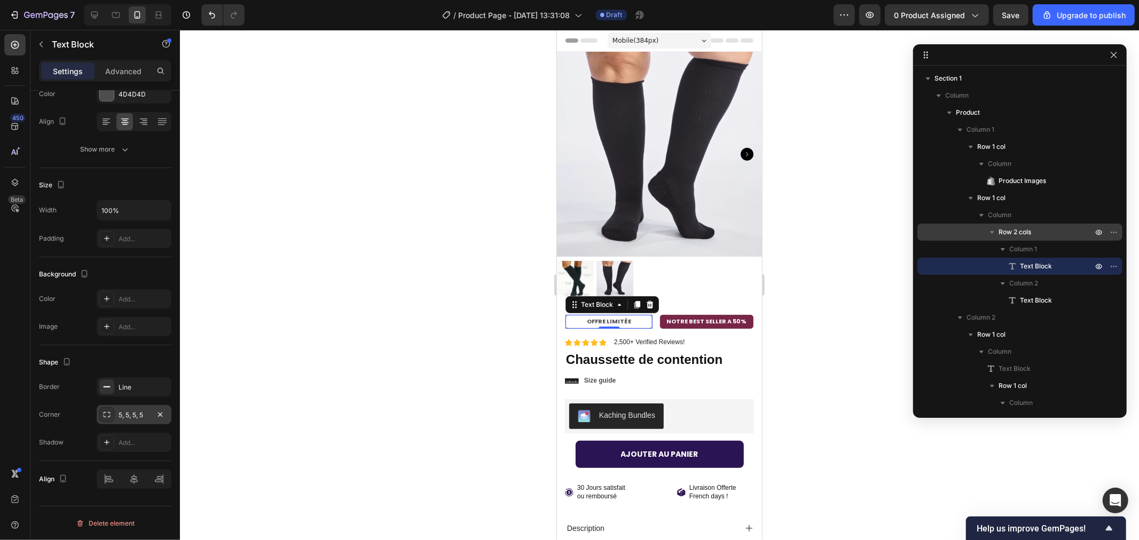
click at [363, 269] on div at bounding box center [659, 285] width 959 height 510
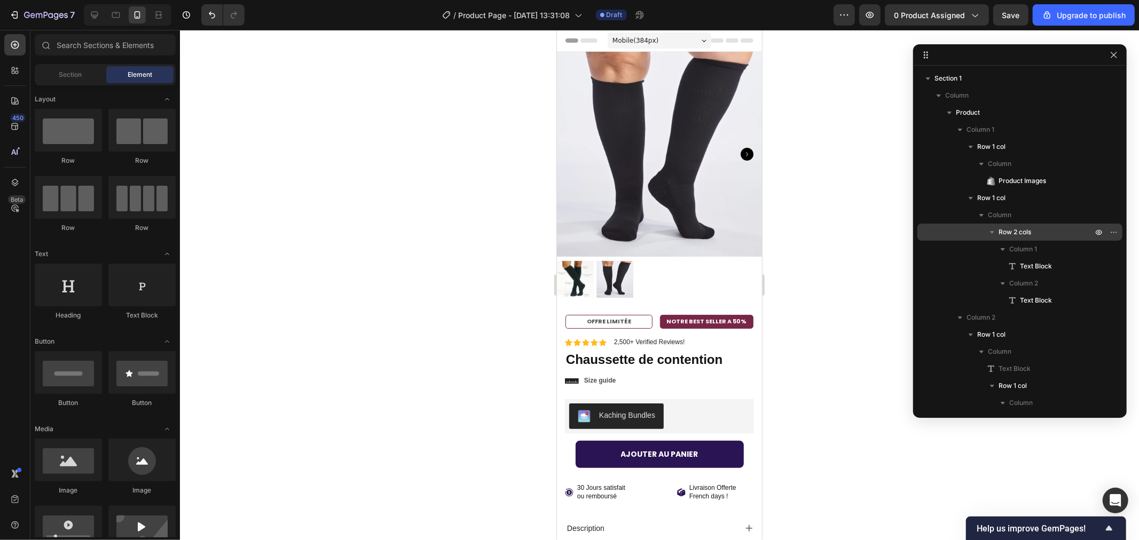
click at [430, 214] on div at bounding box center [659, 285] width 959 height 510
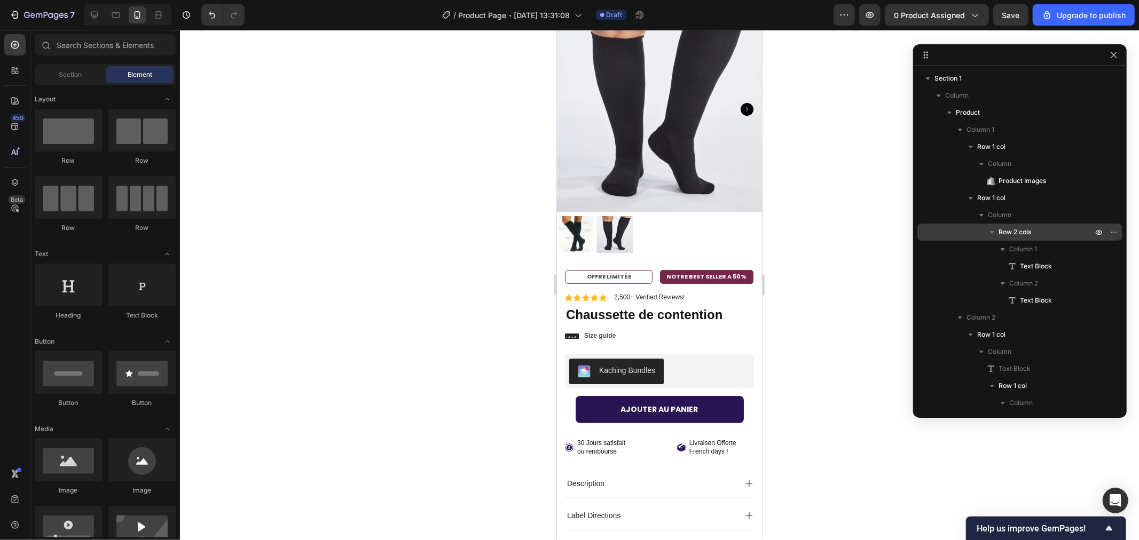
scroll to position [62, 0]
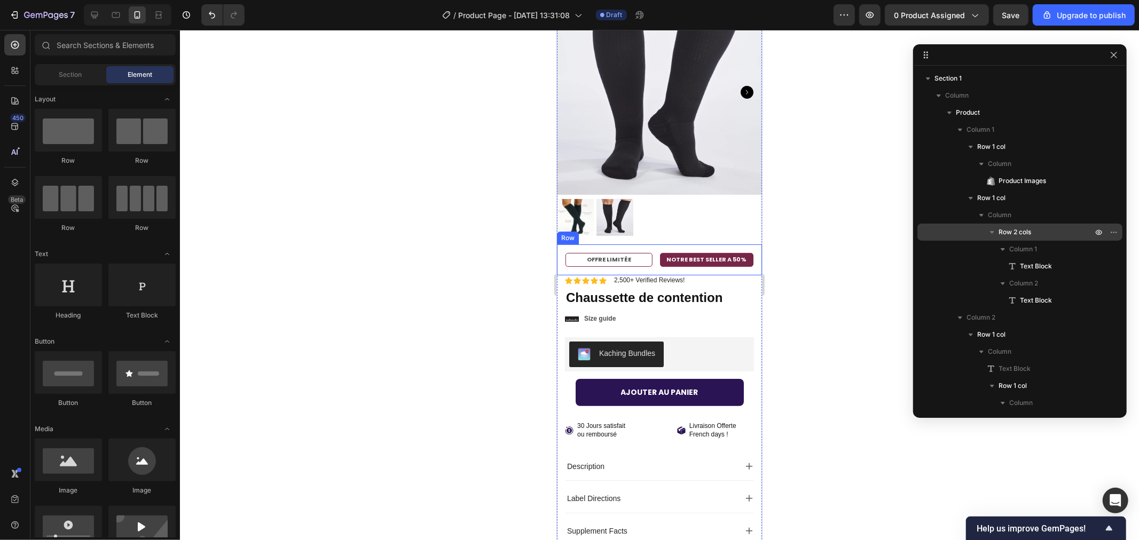
click at [619, 244] on div "OFFRE LIMITÉE Text Block NOTRE BEST SELLER A 50% Text Block Row Row" at bounding box center [658, 259] width 205 height 31
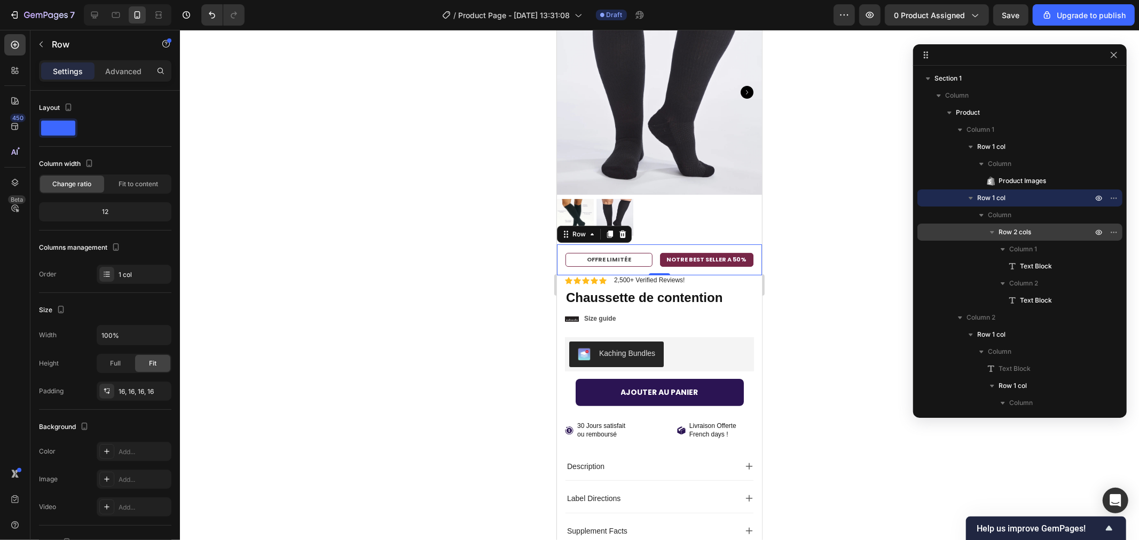
drag, startPoint x: 105, startPoint y: 67, endPoint x: 91, endPoint y: 69, distance: 14.6
click at [104, 68] on div "Advanced" at bounding box center [123, 70] width 53 height 17
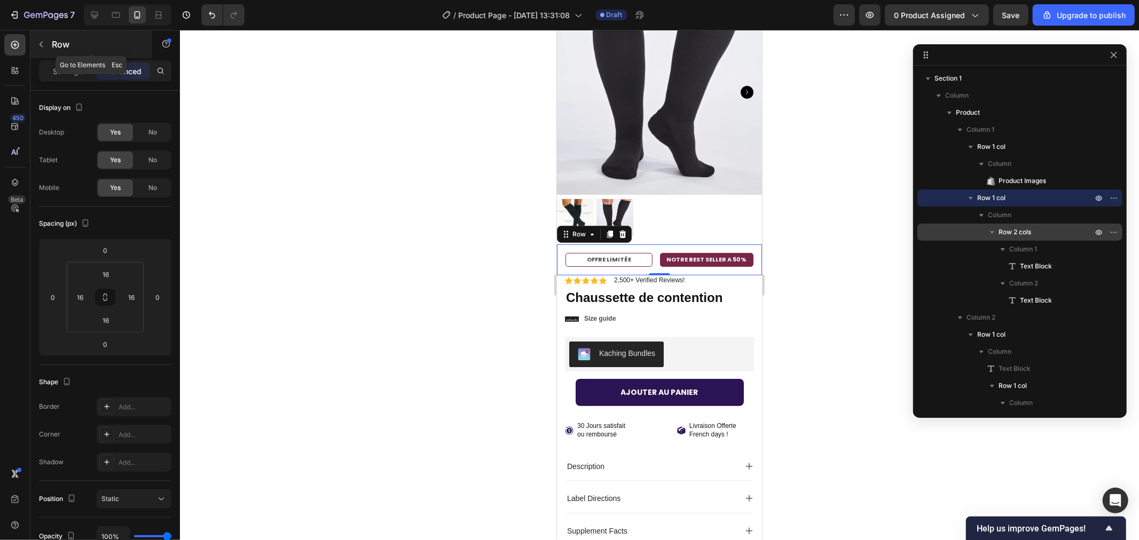
click at [44, 46] on icon "button" at bounding box center [41, 44] width 9 height 9
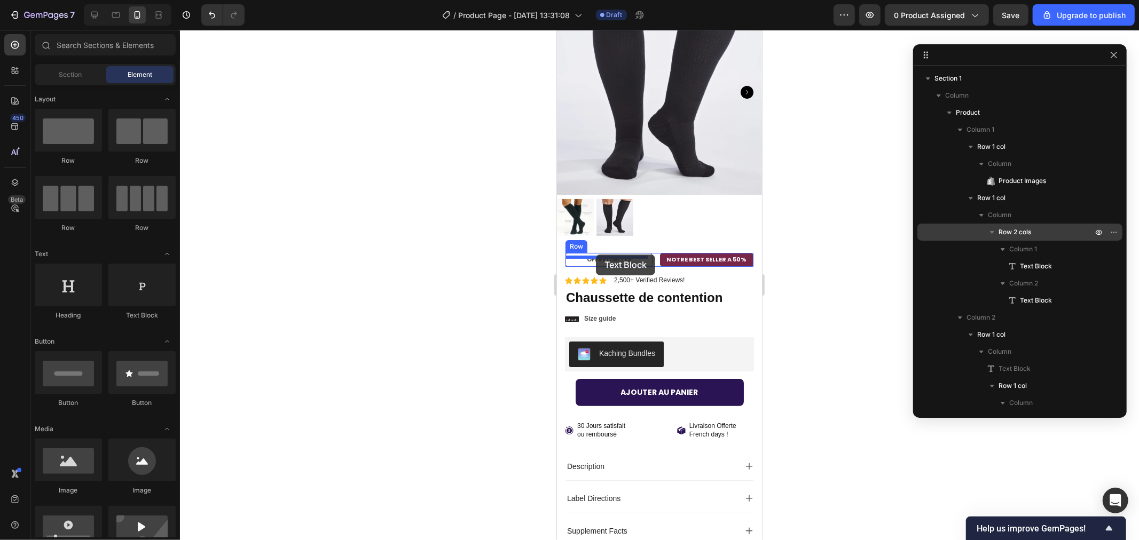
drag, startPoint x: 788, startPoint y: 327, endPoint x: 595, endPoint y: 254, distance: 206.1
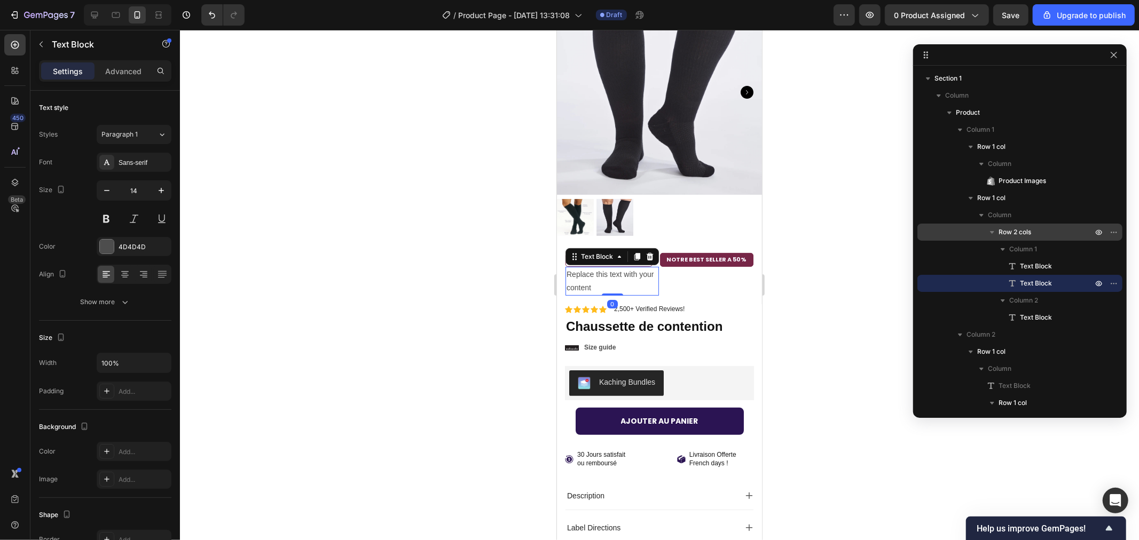
click at [626, 266] on div "Replace this text with your content" at bounding box center [611, 280] width 93 height 29
click at [678, 264] on div "NOTRE BEST SELLER A 50% Text Block" at bounding box center [705, 273] width 93 height 43
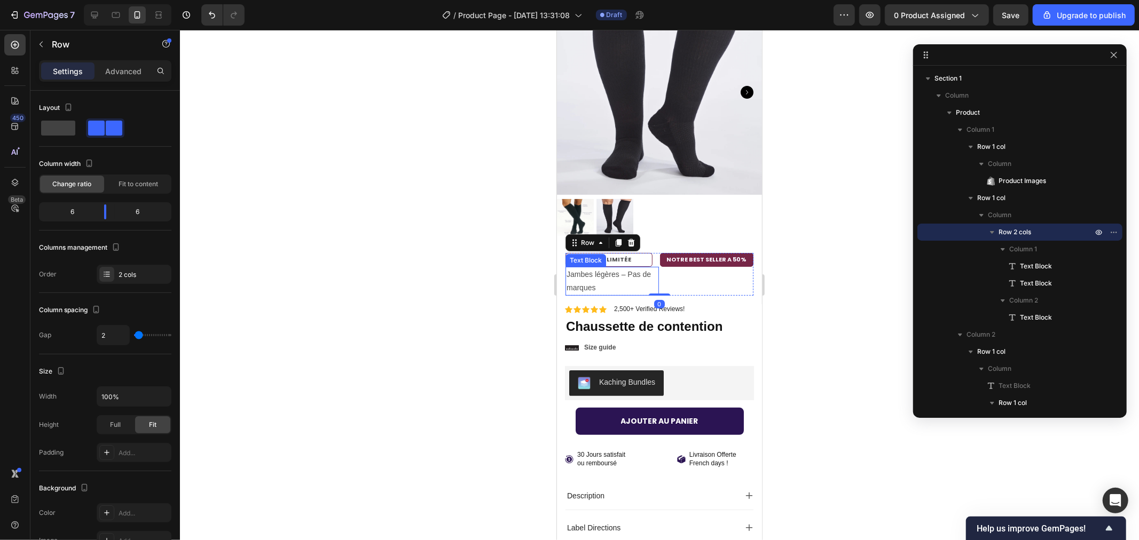
click at [616, 267] on p "Jambes légères – Pas de marques" at bounding box center [611, 280] width 91 height 27
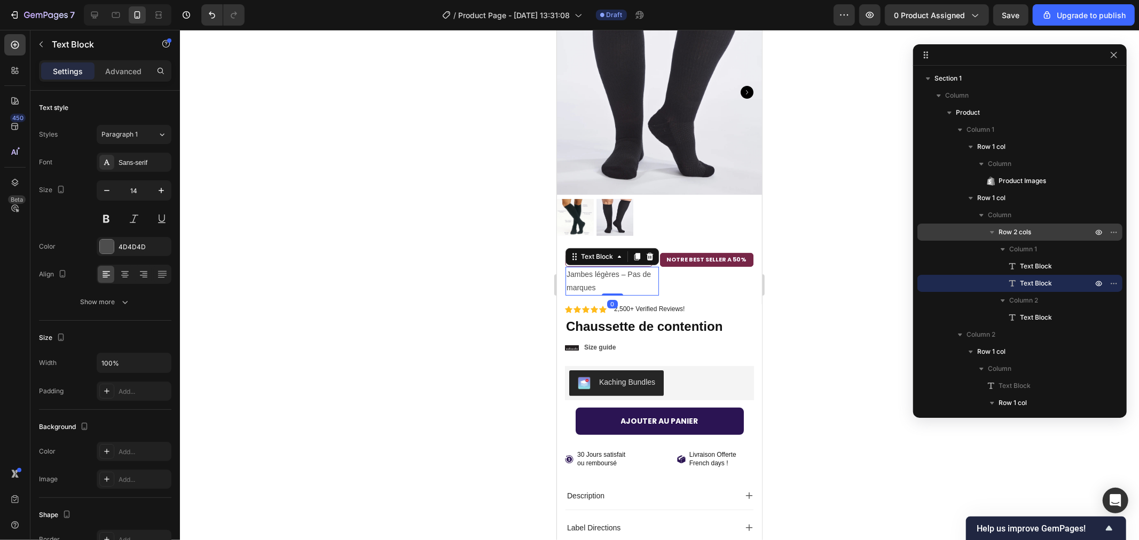
click at [647, 252] on icon at bounding box center [649, 256] width 9 height 9
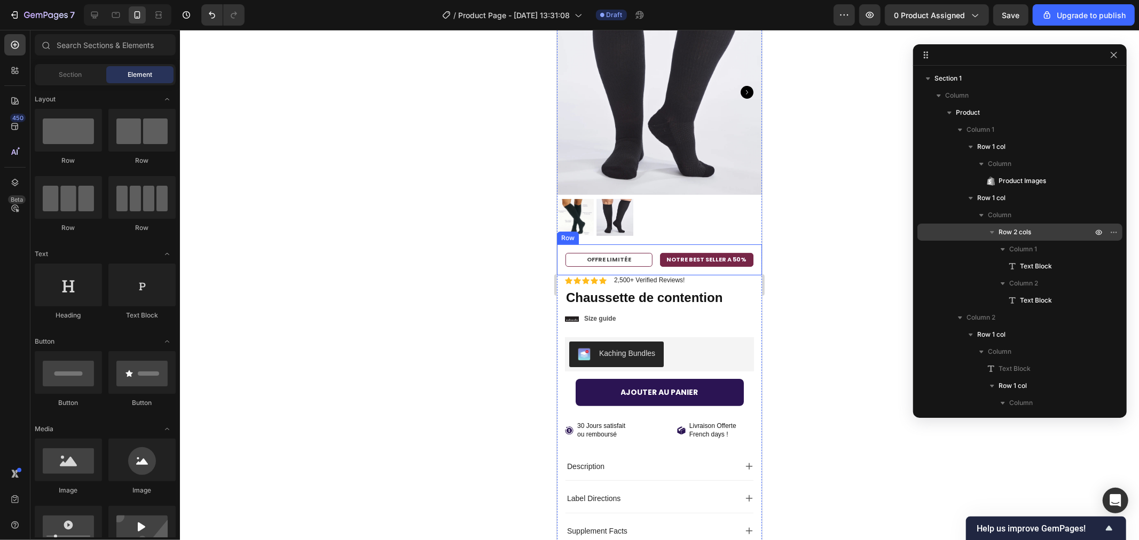
click at [595, 259] on div "OFFRE LIMITÉE Text Block NOTRE BEST SELLER A 50% Text Block Row Row" at bounding box center [658, 259] width 205 height 31
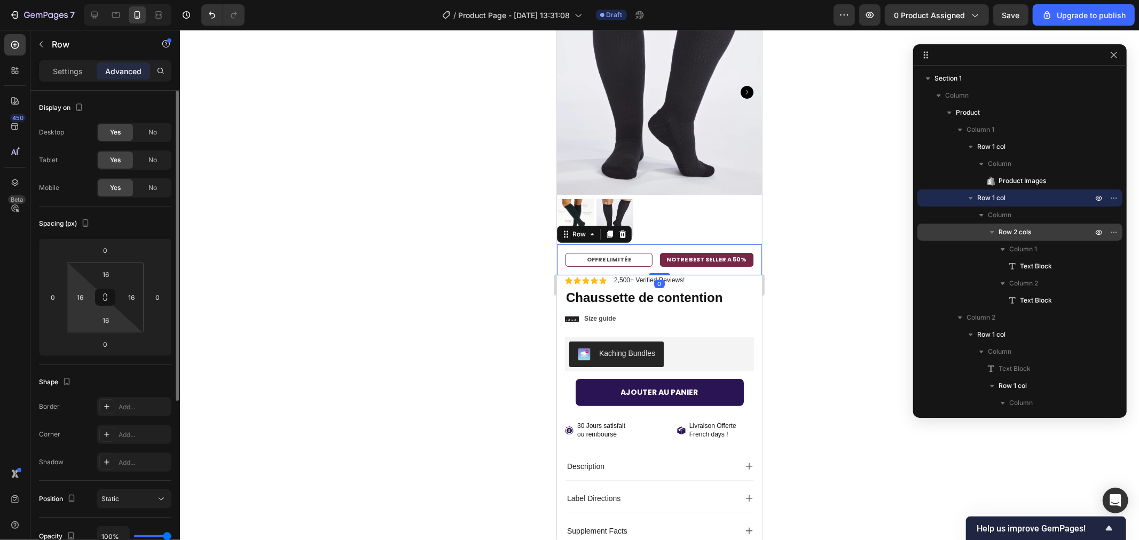
drag, startPoint x: 96, startPoint y: 315, endPoint x: 76, endPoint y: 311, distance: 20.3
click at [86, 314] on div "16 16 16 16" at bounding box center [105, 297] width 77 height 70
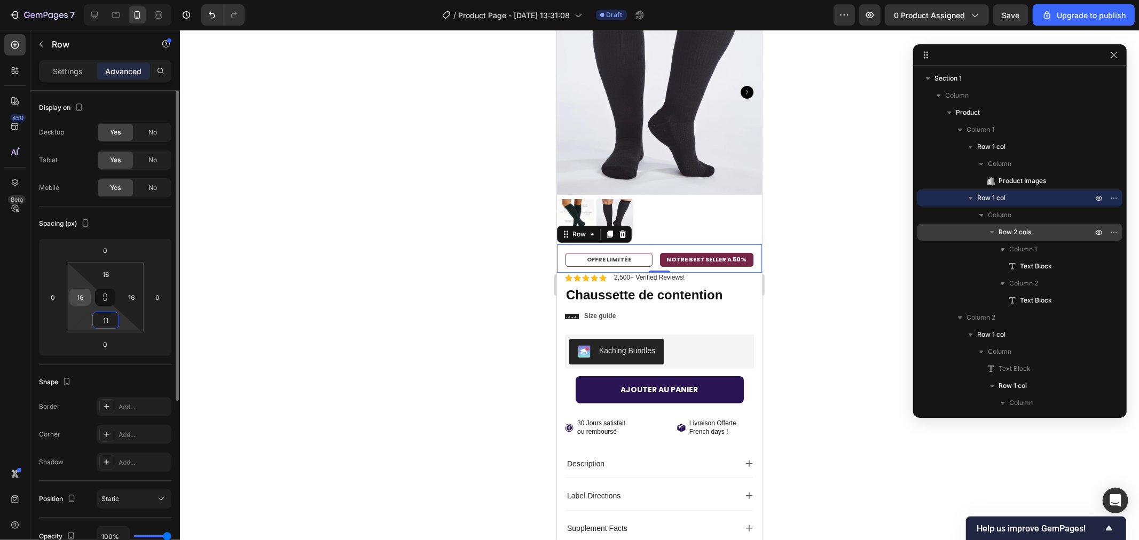
type input "1"
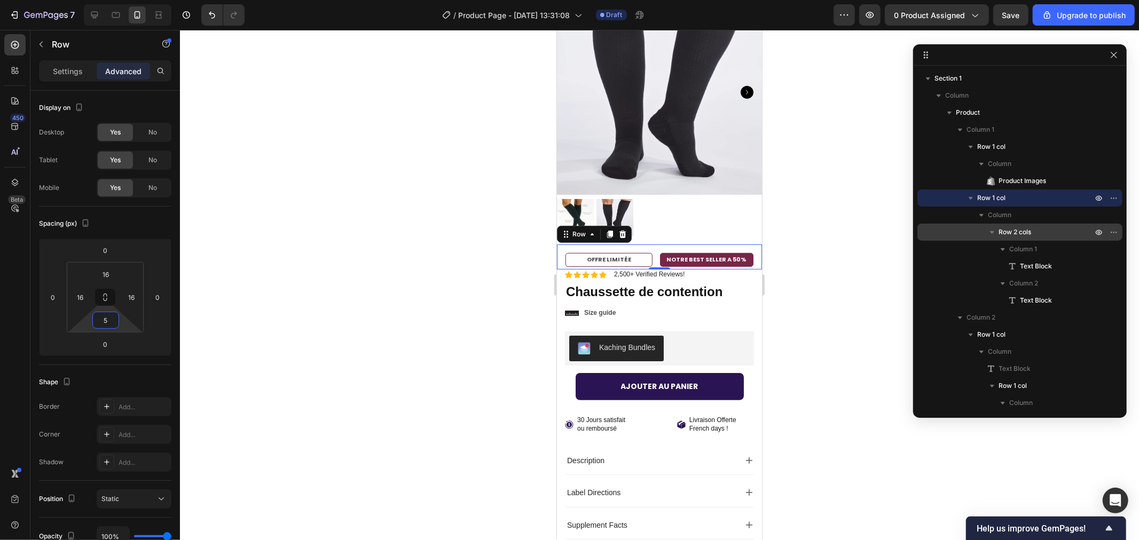
type input "5"
click at [303, 333] on div at bounding box center [659, 285] width 959 height 510
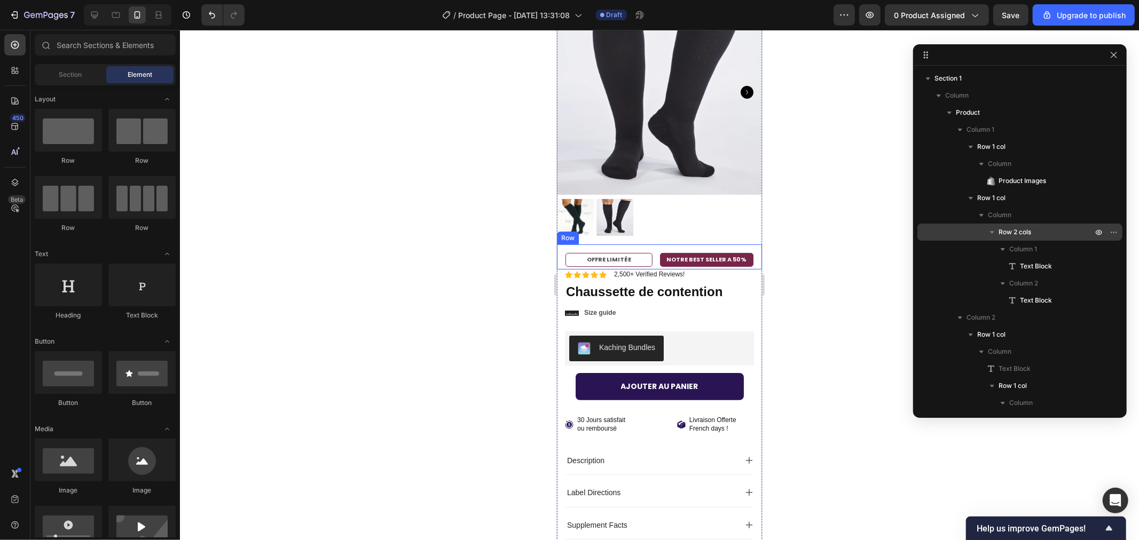
click at [562, 244] on div "OFFRE LIMITÉE Text Block NOTRE BEST SELLER A 50% Text Block Row Row" at bounding box center [658, 256] width 205 height 25
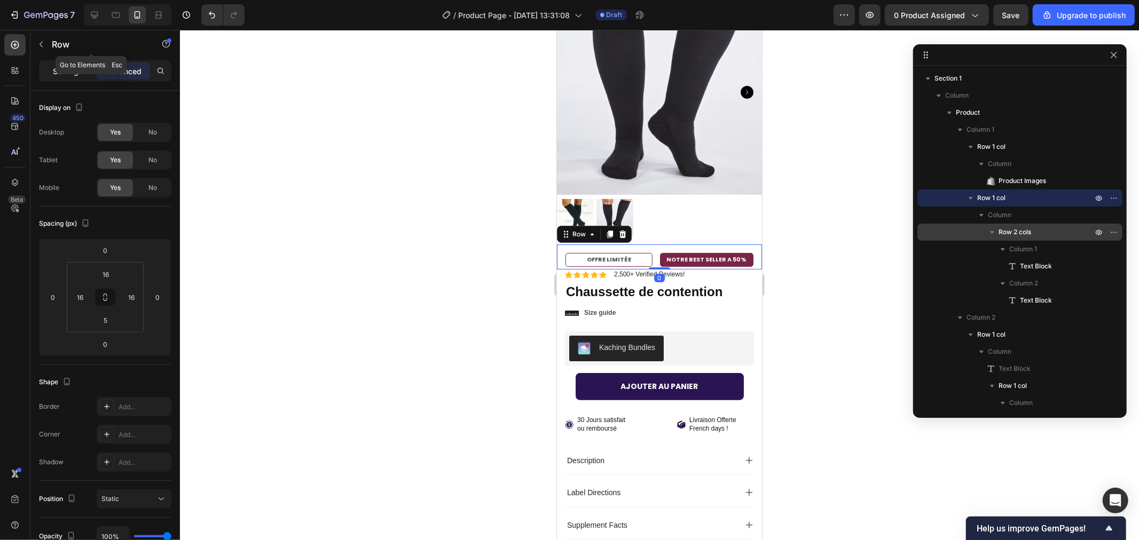
click at [61, 65] on div "Settings" at bounding box center [67, 70] width 53 height 17
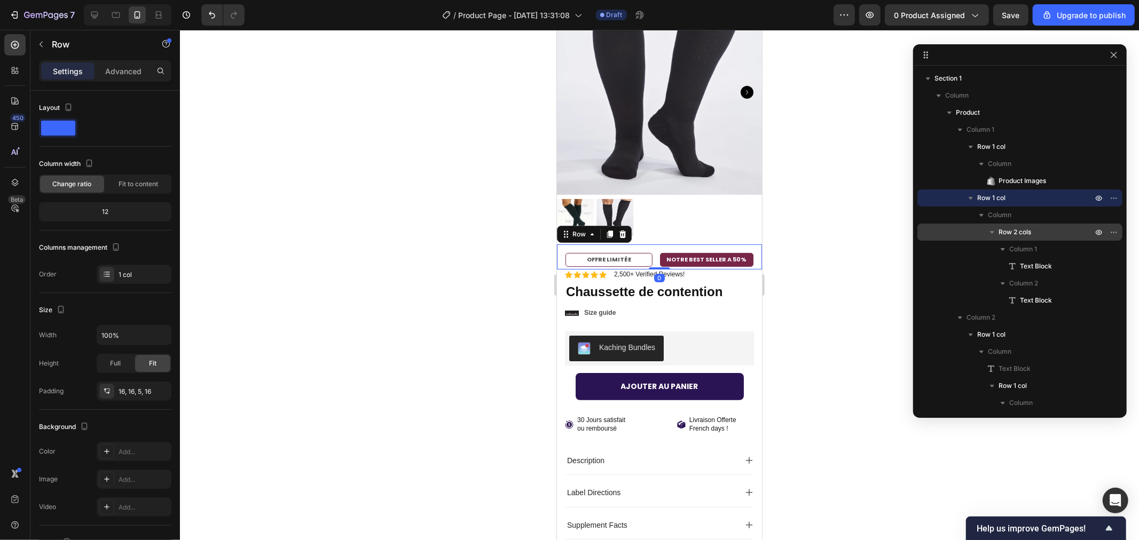
click at [45, 51] on button "button" at bounding box center [41, 44] width 17 height 17
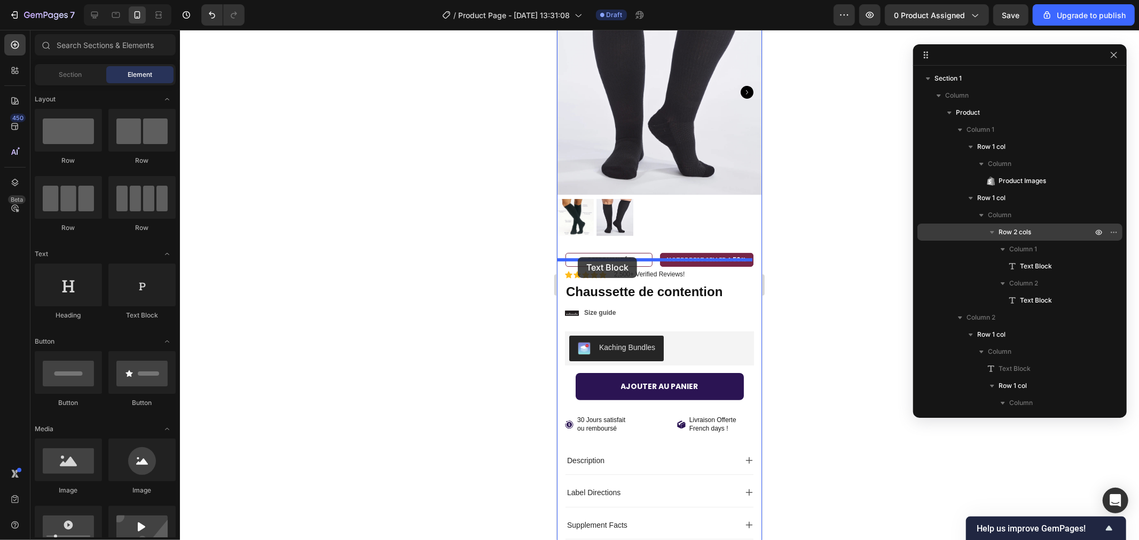
drag, startPoint x: 702, startPoint y: 310, endPoint x: 576, endPoint y: 257, distance: 136.6
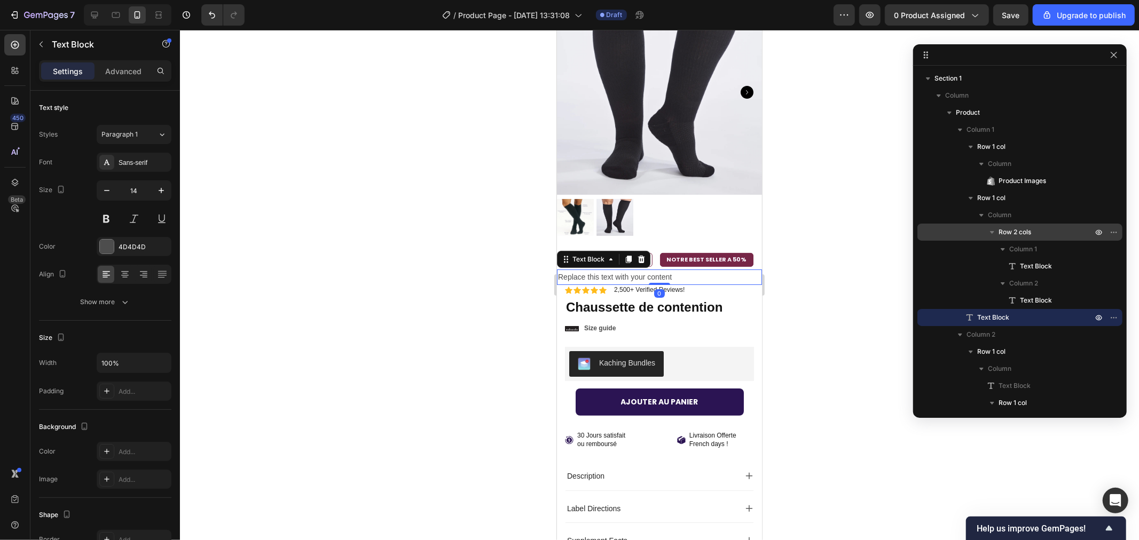
click at [674, 269] on div "Replace this text with your content" at bounding box center [658, 276] width 205 height 15
click at [705, 285] on div "Icon Icon Icon Icon Icon Icon List 2,500+ Verified Reviews! Text Block Row 4" at bounding box center [658, 290] width 189 height 11
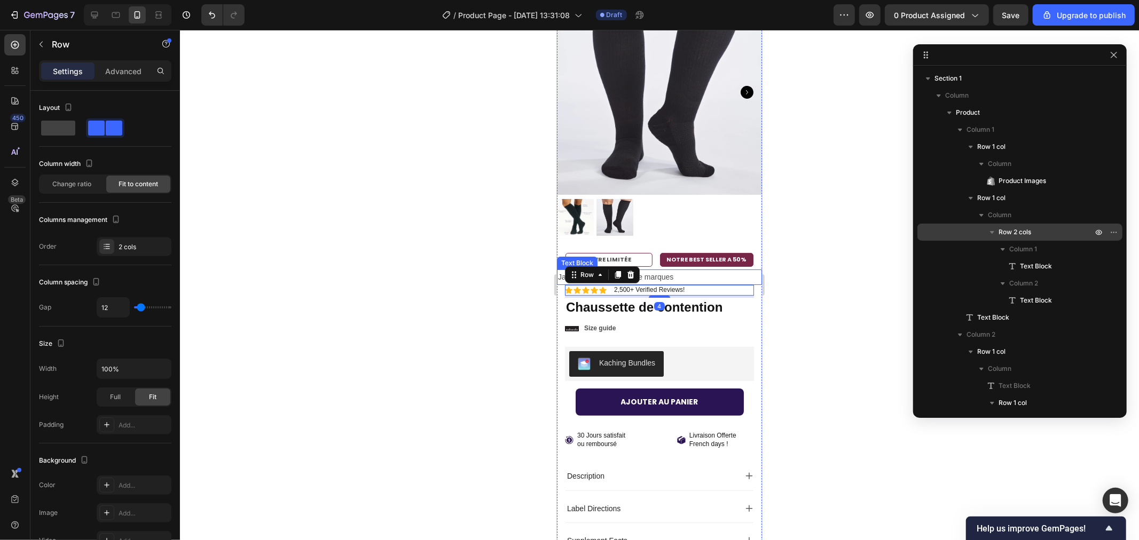
click at [674, 270] on p "Jambes légères – Pas de marques" at bounding box center [658, 276] width 203 height 13
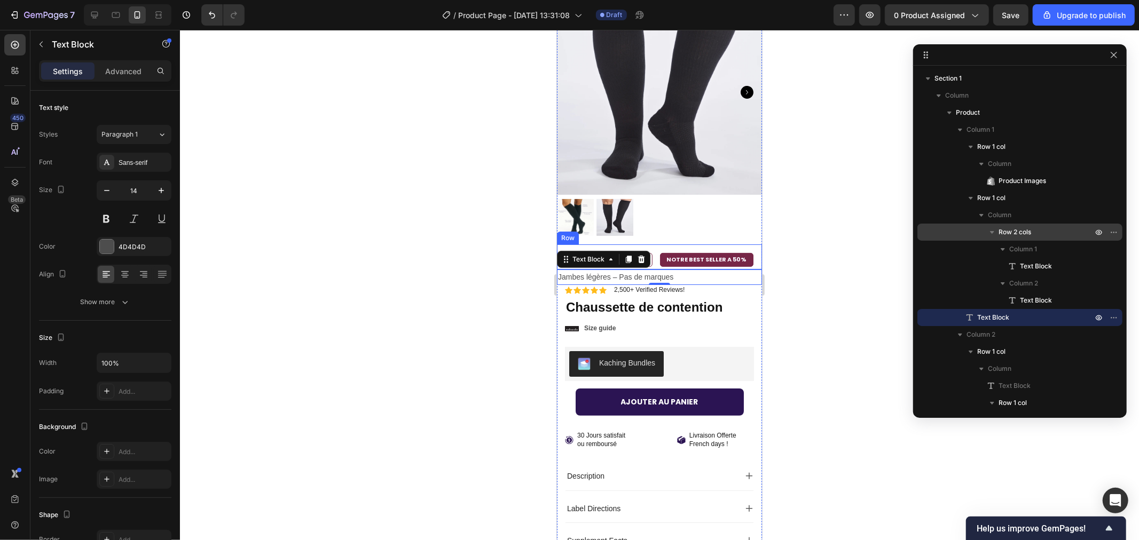
click at [634, 257] on div "Text Block" at bounding box center [602, 258] width 93 height 17
click at [638, 255] on icon at bounding box center [640, 258] width 7 height 7
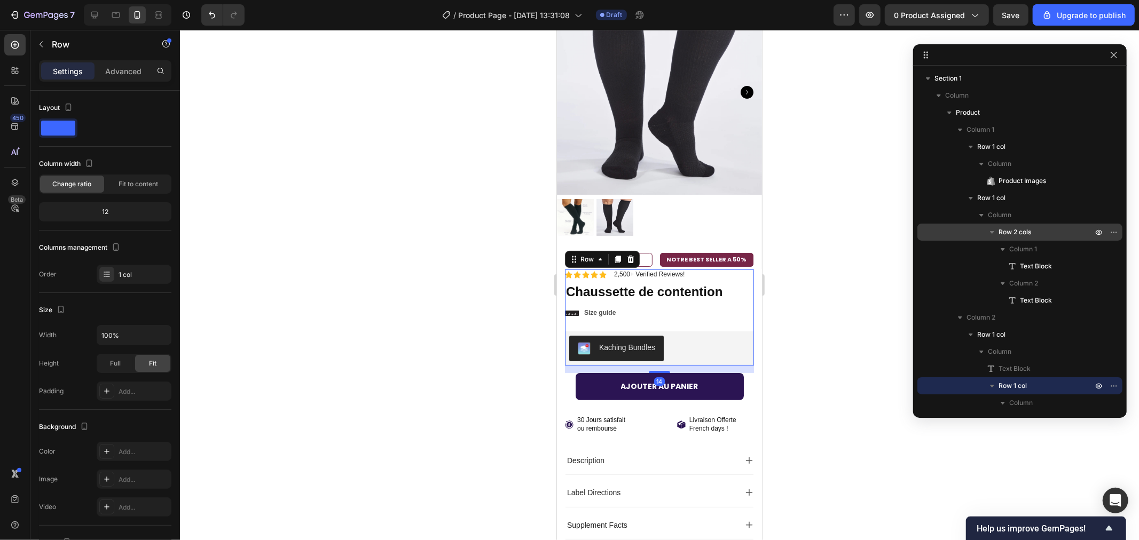
click at [698, 270] on div "Icon Icon Icon Icon Icon Icon List 2,500+ Verified Reviews! Text Block Row No d…" at bounding box center [658, 317] width 189 height 96
click at [705, 292] on div "Icon Icon Icon Icon Icon Icon List 2,500+ Verified Reviews! Text Block Row No d…" at bounding box center [658, 317] width 189 height 96
click at [46, 42] on button "button" at bounding box center [41, 44] width 17 height 17
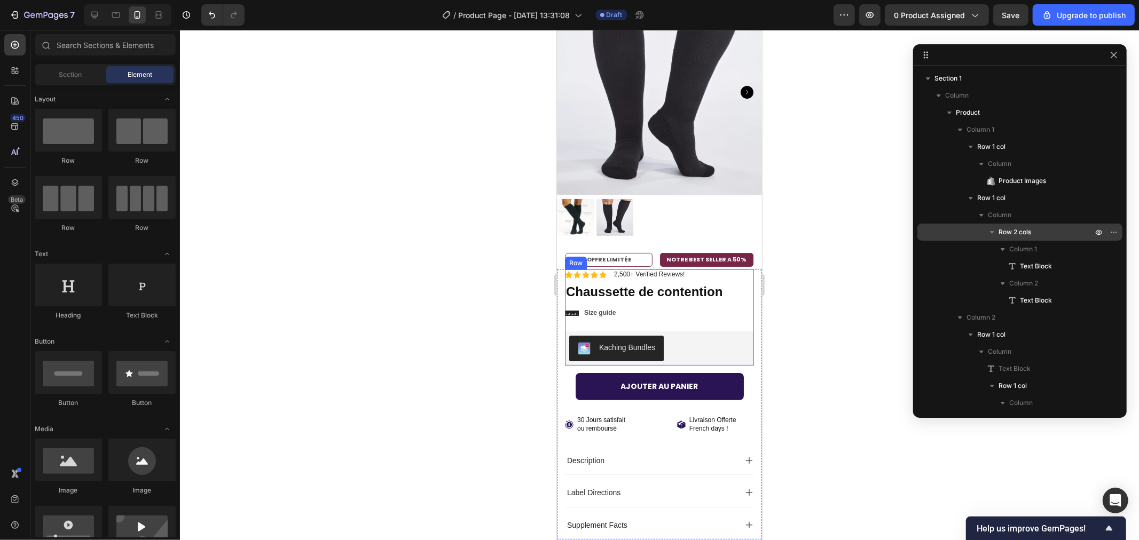
click at [674, 290] on div "Icon Icon Icon Icon Icon Icon List 2,500+ Verified Reviews! Text Block Row No d…" at bounding box center [658, 317] width 189 height 96
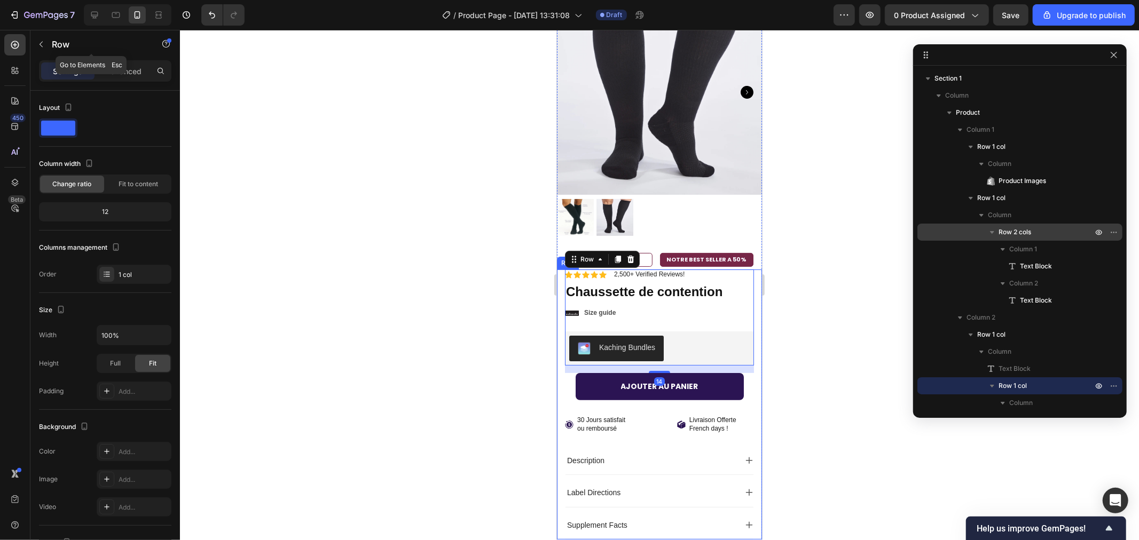
drag, startPoint x: 38, startPoint y: 50, endPoint x: 53, endPoint y: 53, distance: 15.4
click at [39, 50] on button "button" at bounding box center [41, 44] width 17 height 17
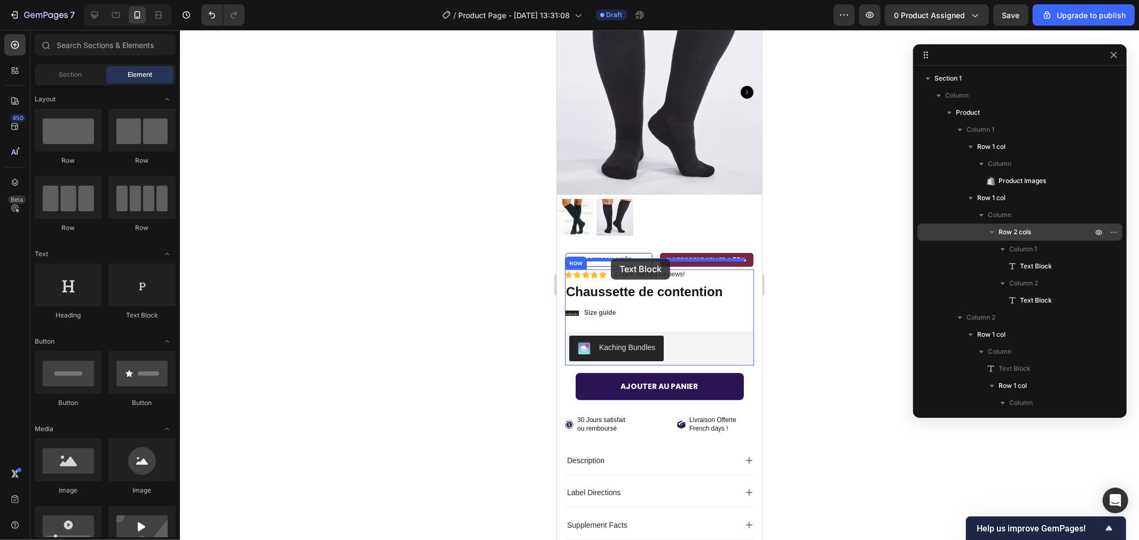
drag, startPoint x: 687, startPoint y: 316, endPoint x: 610, endPoint y: 258, distance: 96.1
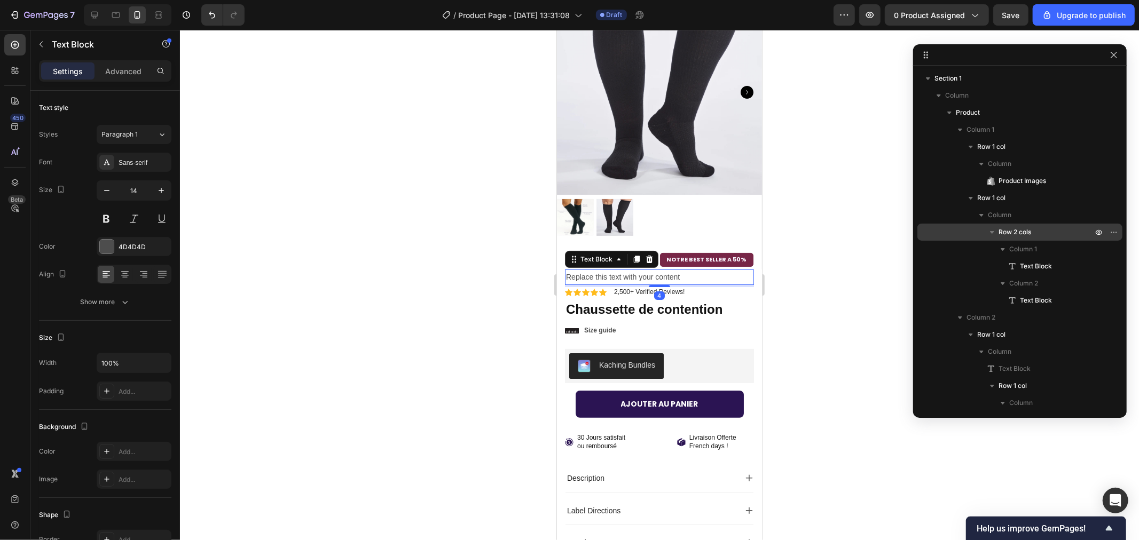
click at [682, 269] on div "Replace this text with your content" at bounding box center [658, 276] width 189 height 15
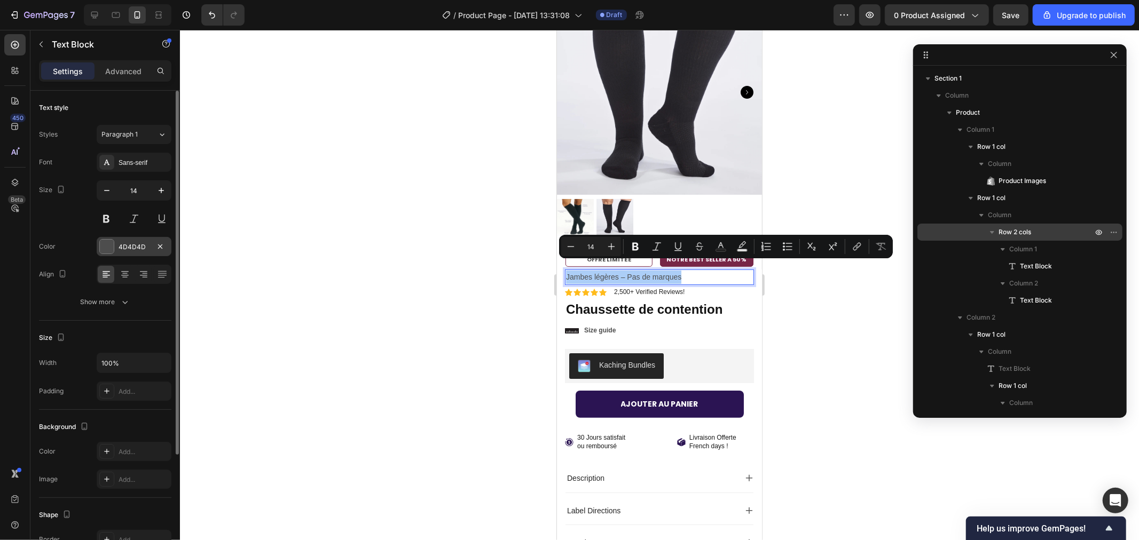
click at [100, 247] on div at bounding box center [107, 247] width 14 height 14
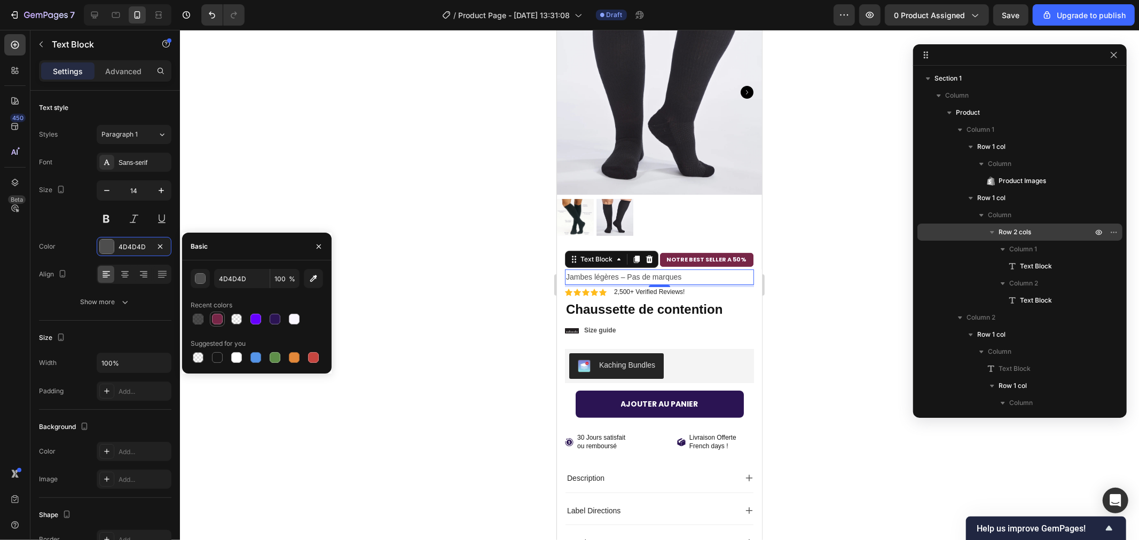
click at [220, 318] on div at bounding box center [217, 319] width 11 height 11
type input "772647"
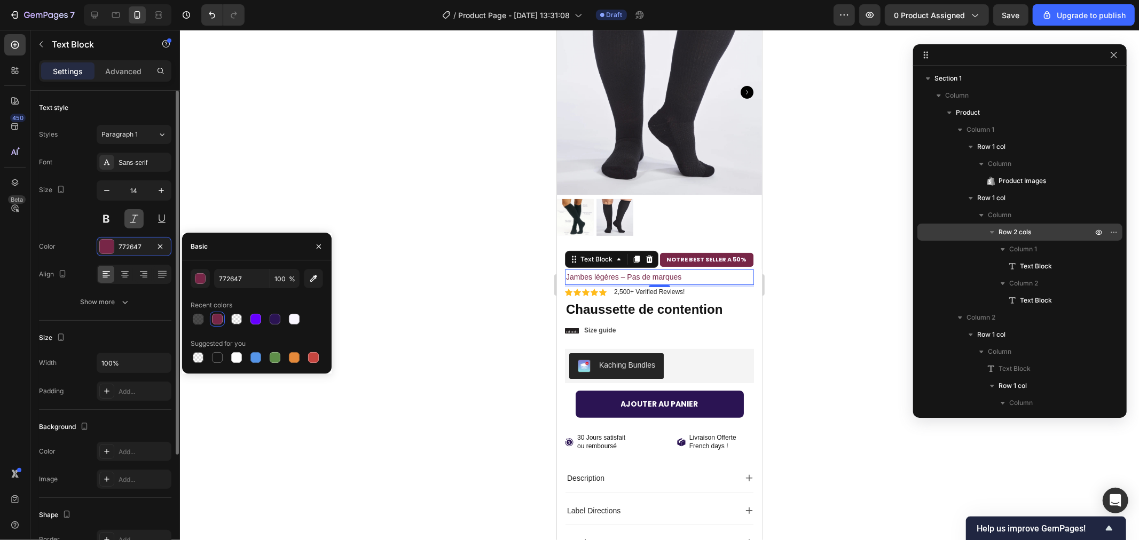
click at [132, 221] on button at bounding box center [133, 218] width 19 height 19
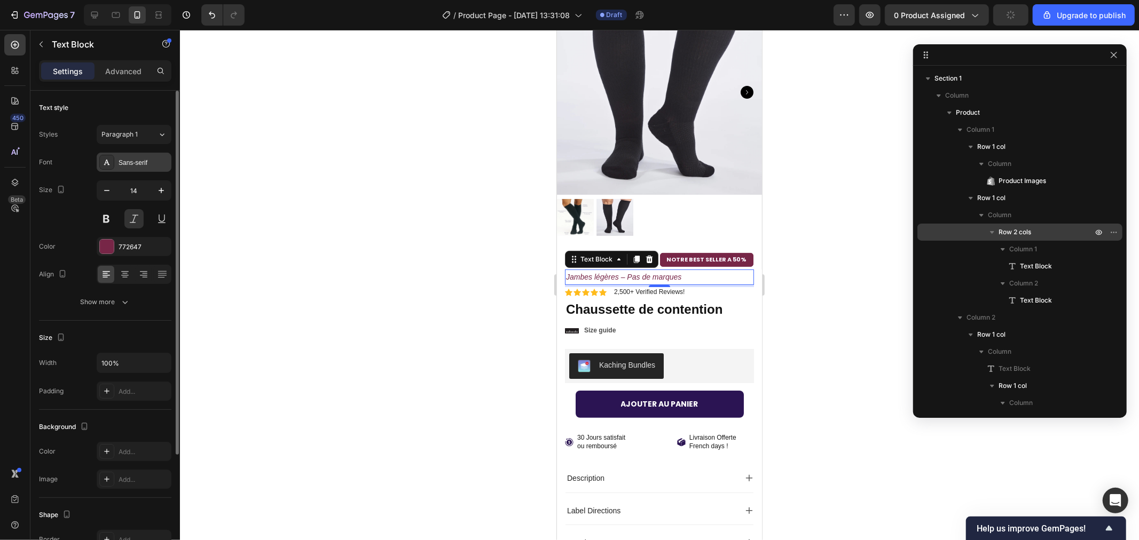
click at [130, 159] on div "Sans-serif" at bounding box center [144, 163] width 50 height 10
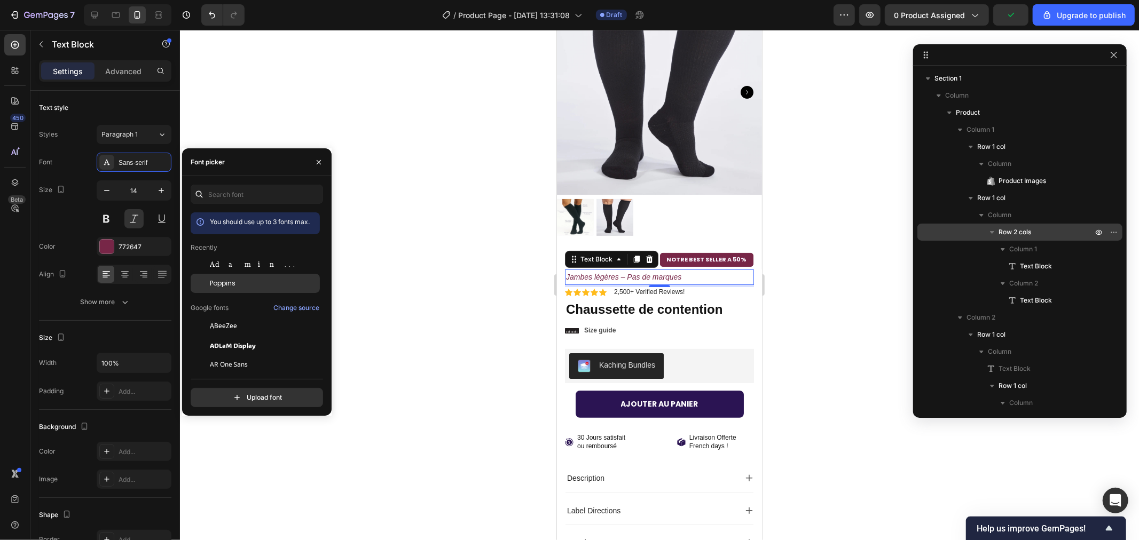
click at [242, 284] on div "Poppins" at bounding box center [264, 284] width 108 height 10
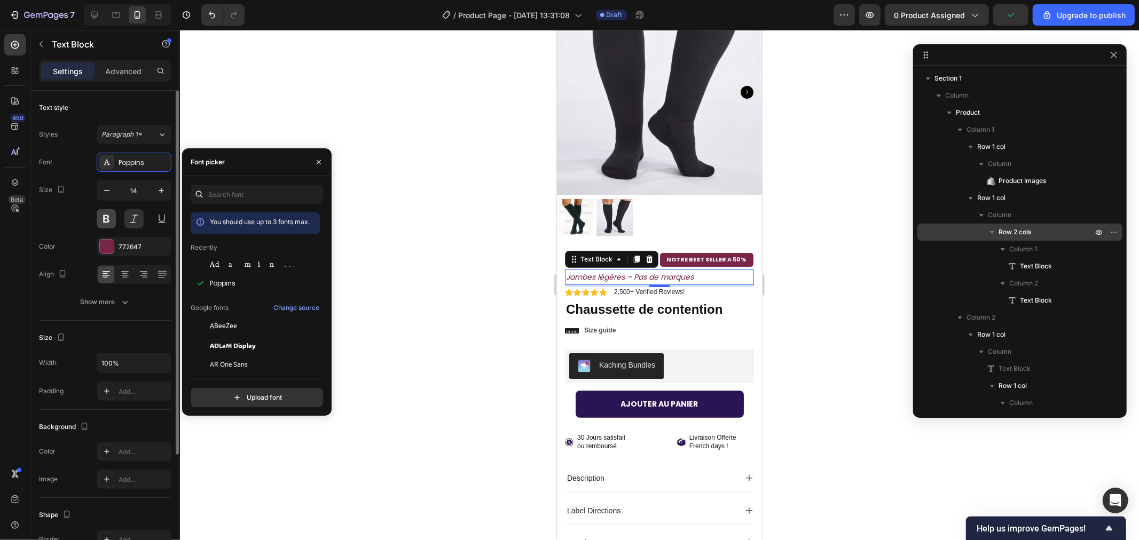
click at [105, 217] on button at bounding box center [106, 218] width 19 height 19
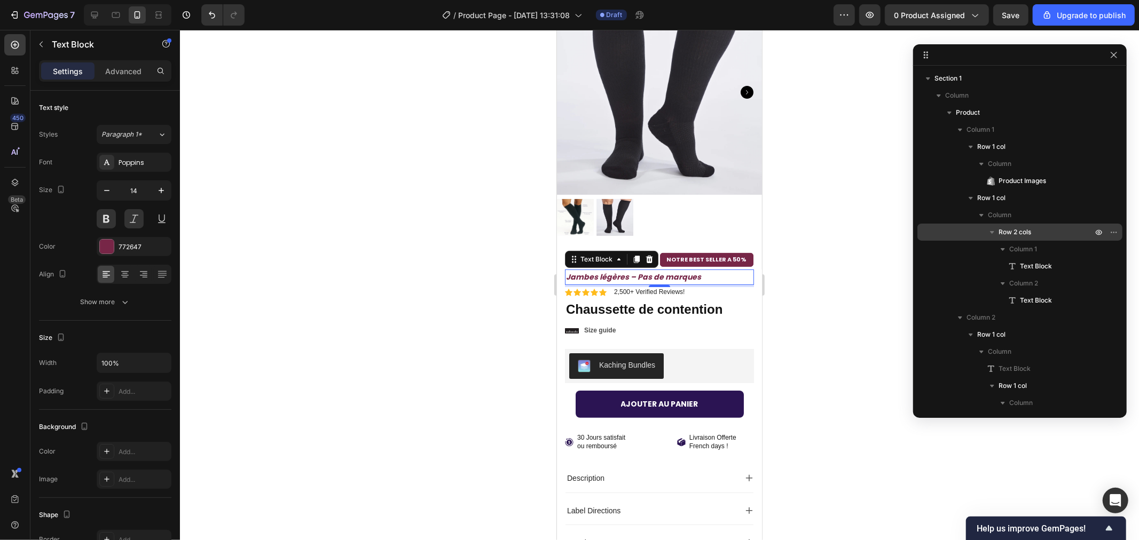
click at [343, 225] on div at bounding box center [659, 285] width 959 height 510
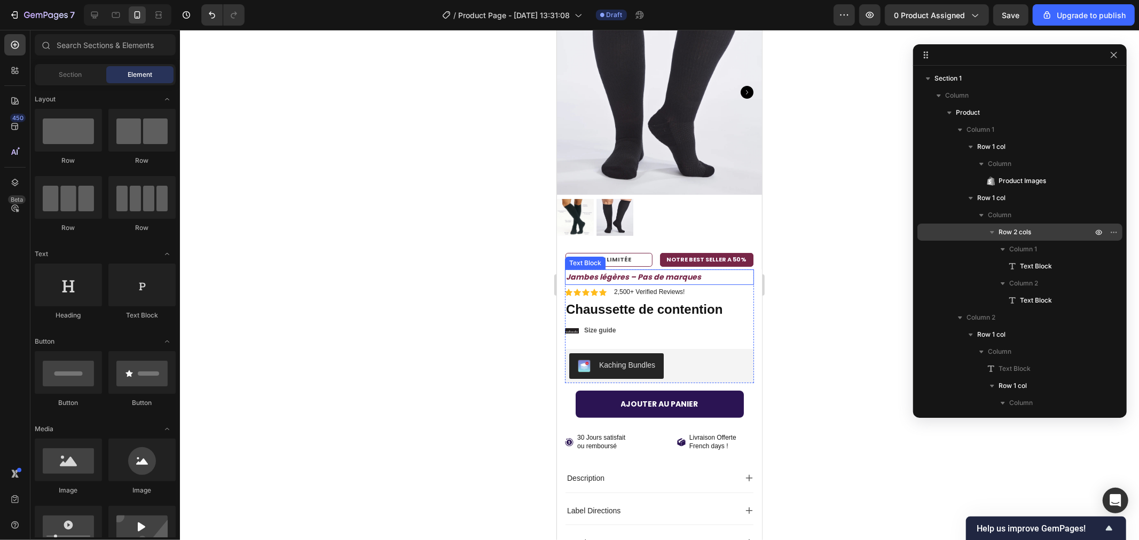
click at [602, 270] on p "Jambes légères – Pas de marques" at bounding box center [658, 276] width 187 height 13
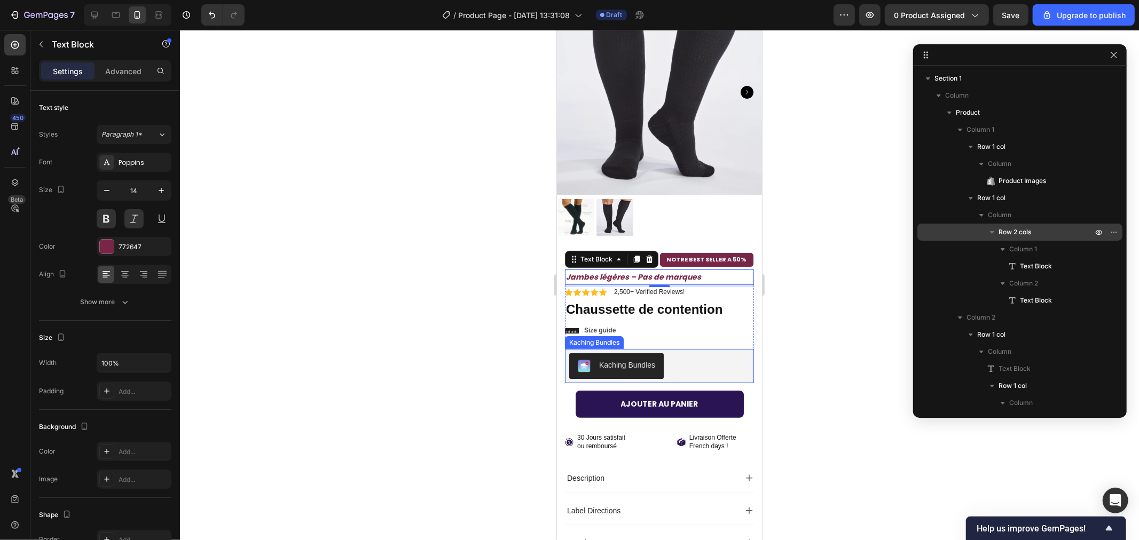
click at [733, 366] on div "Kaching Bundles" at bounding box center [659, 366] width 180 height 26
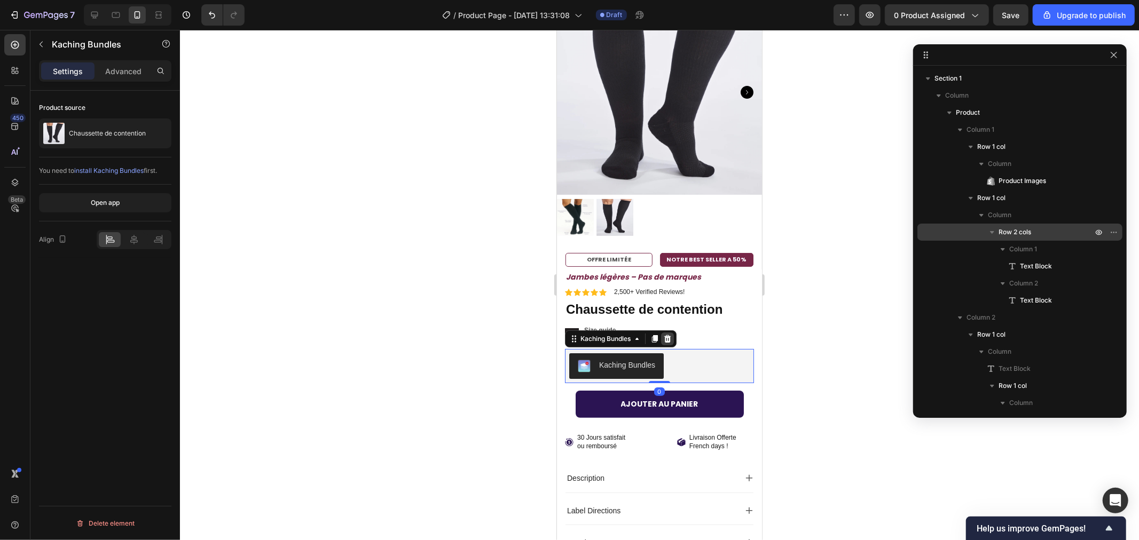
click at [668, 332] on div at bounding box center [666, 338] width 13 height 13
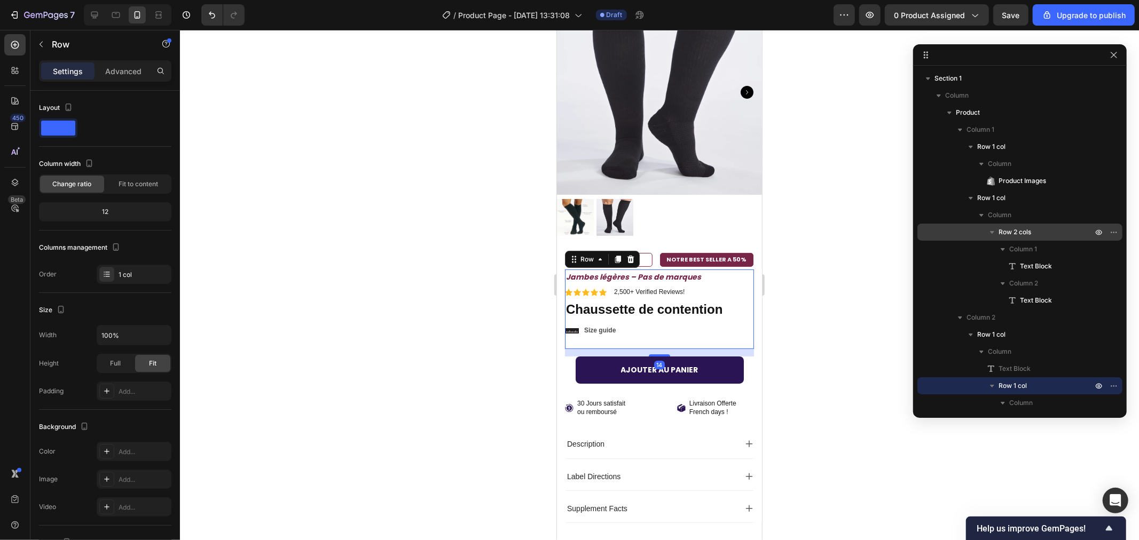
click at [716, 331] on div "Jambes légères – Pas de marques Text Block Icon Icon Icon Icon Icon Icon List 2…" at bounding box center [658, 309] width 189 height 80
click at [127, 74] on p "Advanced" at bounding box center [123, 71] width 36 height 11
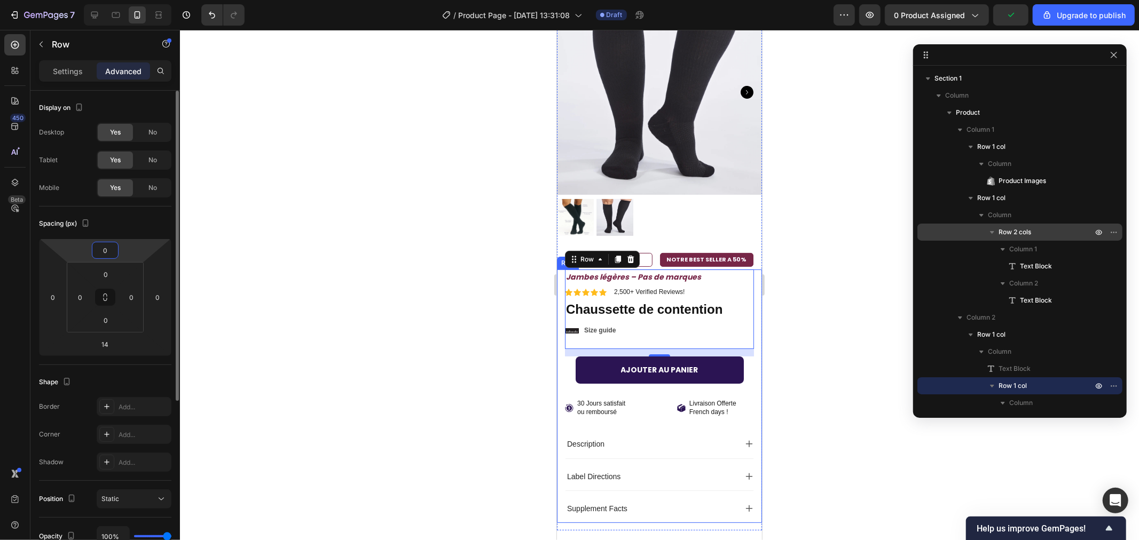
drag, startPoint x: 91, startPoint y: 250, endPoint x: 82, endPoint y: 248, distance: 9.3
click at [91, 250] on div "0 0 14 0" at bounding box center [105, 297] width 132 height 117
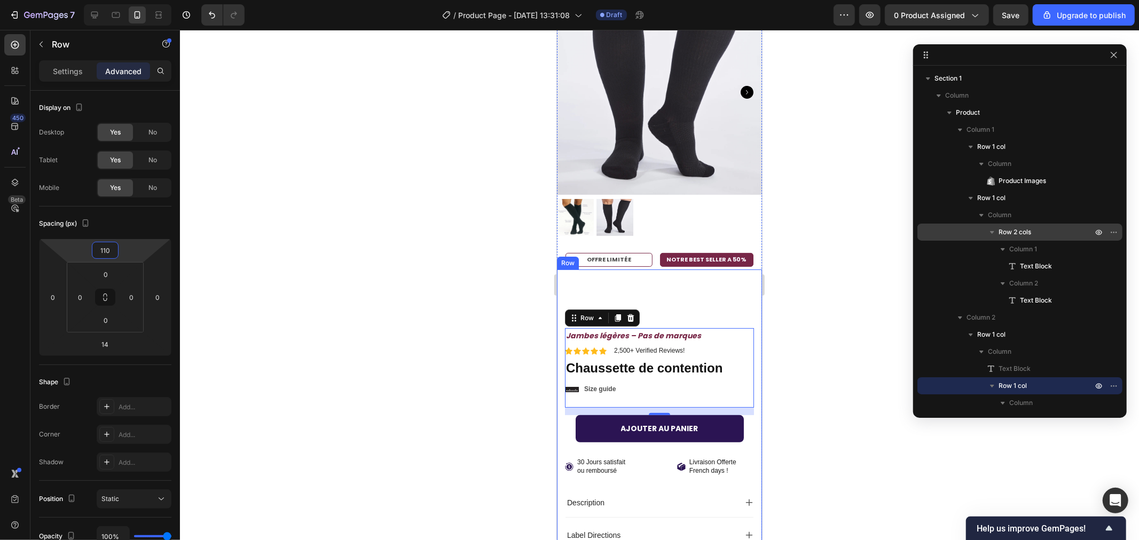
type input "10"
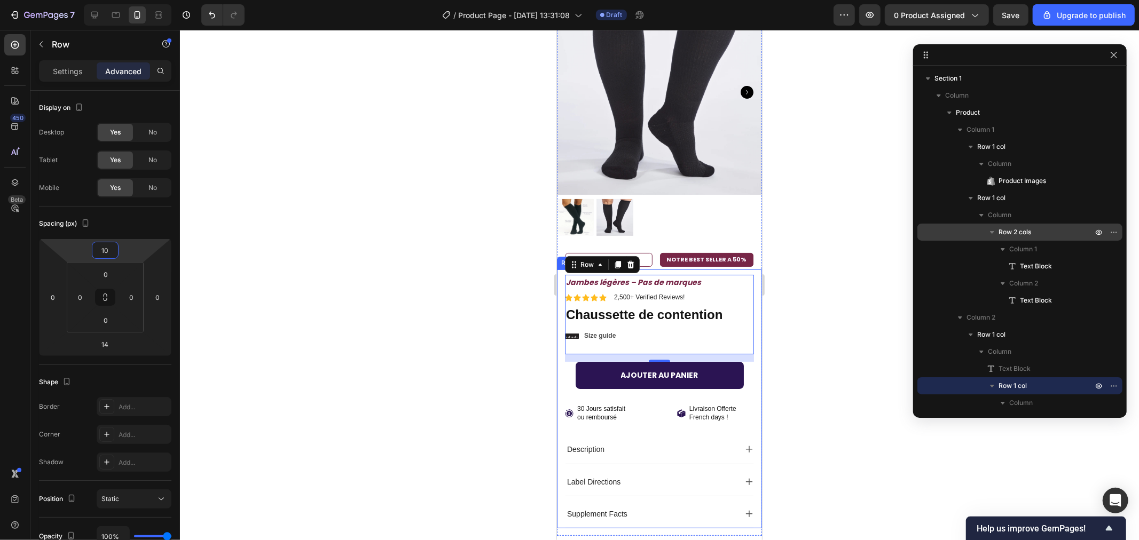
click at [390, 255] on div at bounding box center [659, 285] width 959 height 510
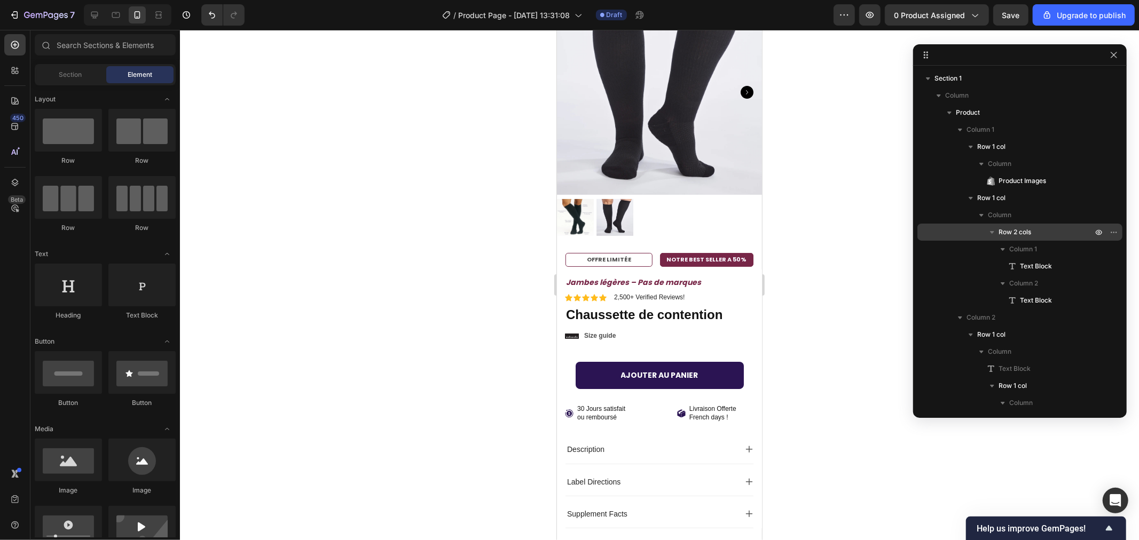
click at [441, 314] on div at bounding box center [659, 285] width 959 height 510
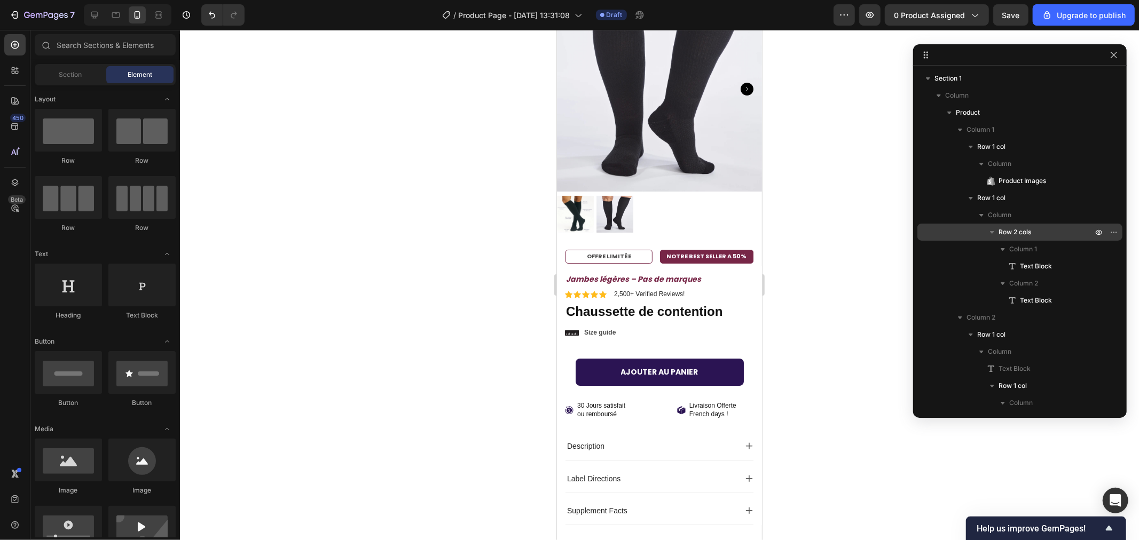
scroll to position [72, 0]
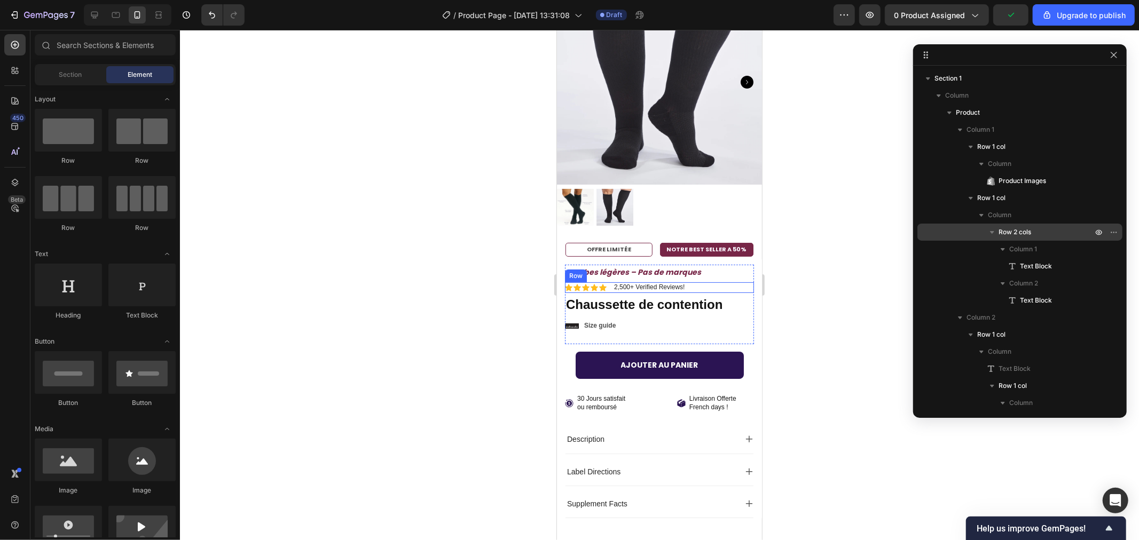
click at [717, 282] on div "Icon Icon Icon Icon Icon Icon List 2,500+ Verified Reviews! Text Block Row" at bounding box center [658, 287] width 189 height 11
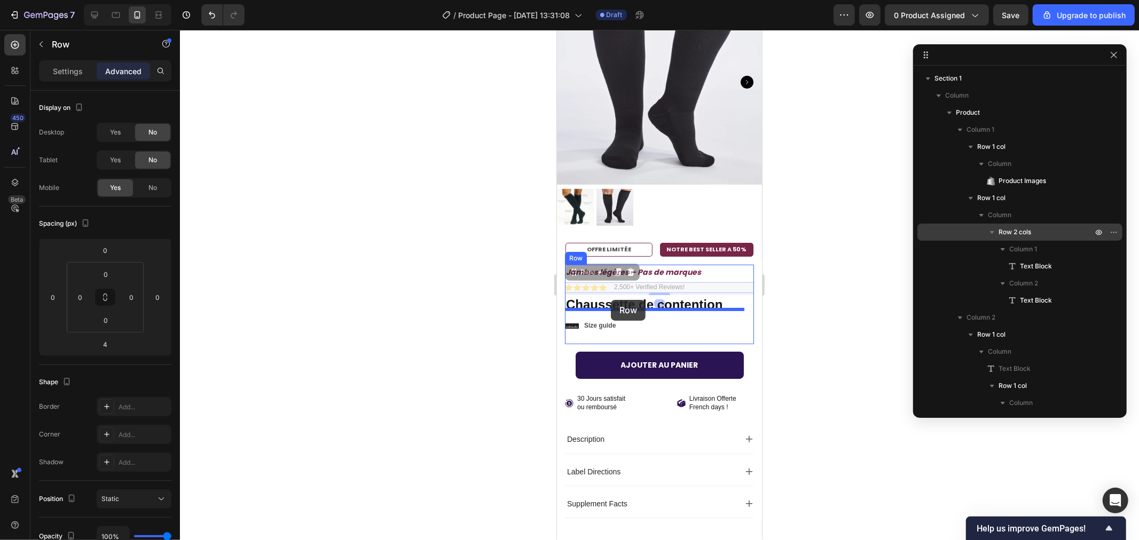
drag, startPoint x: 691, startPoint y: 276, endPoint x: 609, endPoint y: 295, distance: 83.9
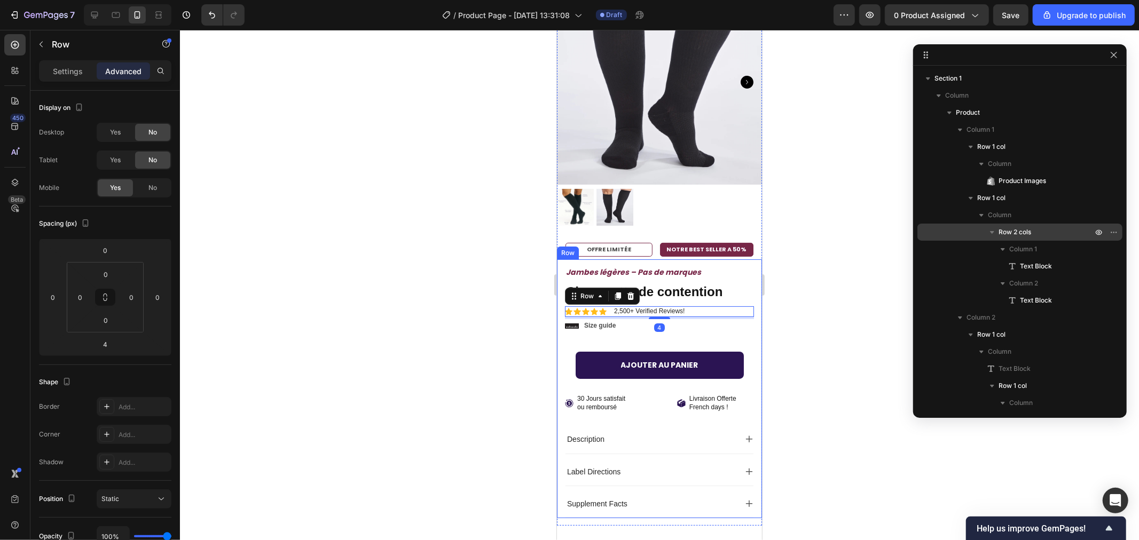
click at [402, 244] on div at bounding box center [659, 285] width 959 height 510
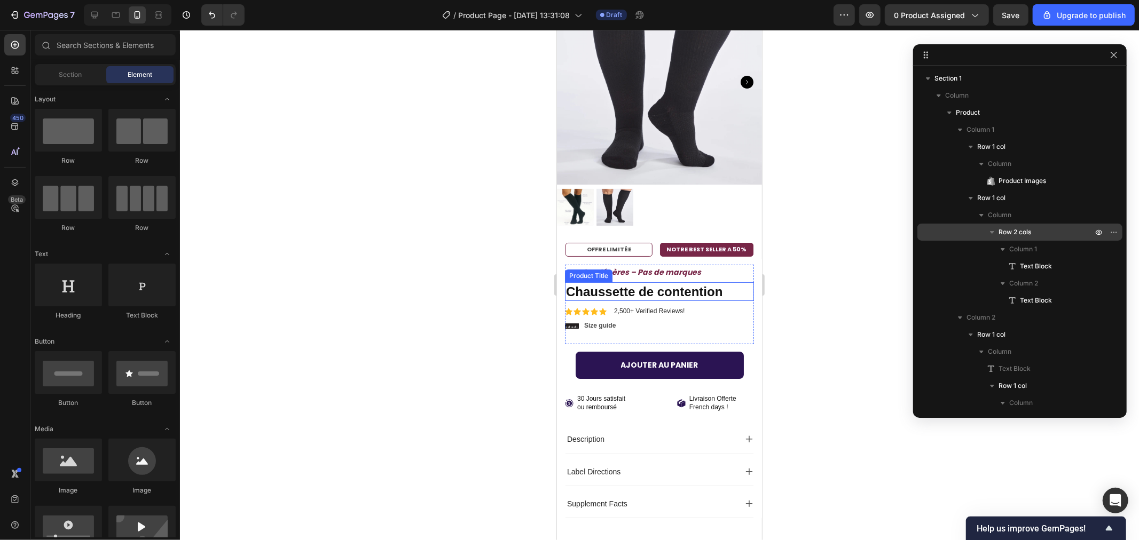
click at [660, 284] on h1 "Chaussette de contention" at bounding box center [658, 291] width 189 height 19
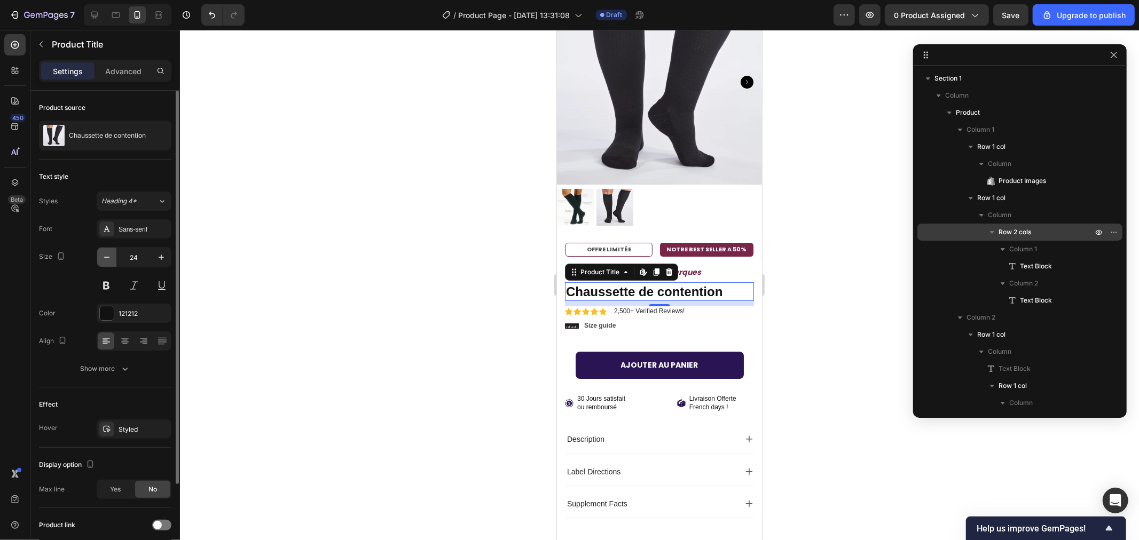
click at [102, 260] on icon "button" at bounding box center [106, 257] width 11 height 11
click at [104, 259] on icon "button" at bounding box center [106, 257] width 11 height 11
type input "21"
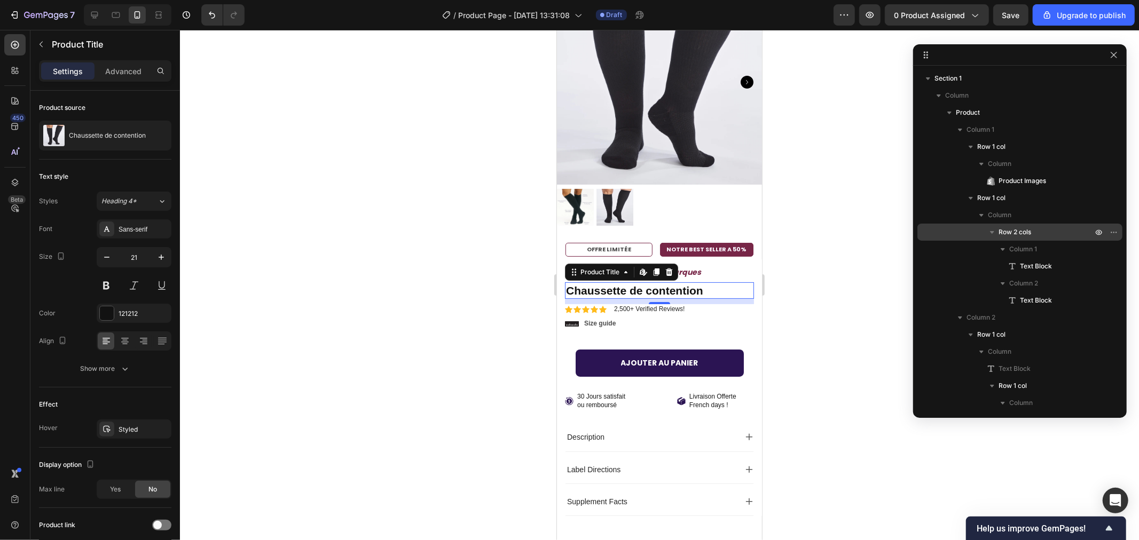
click at [322, 270] on div at bounding box center [659, 285] width 959 height 510
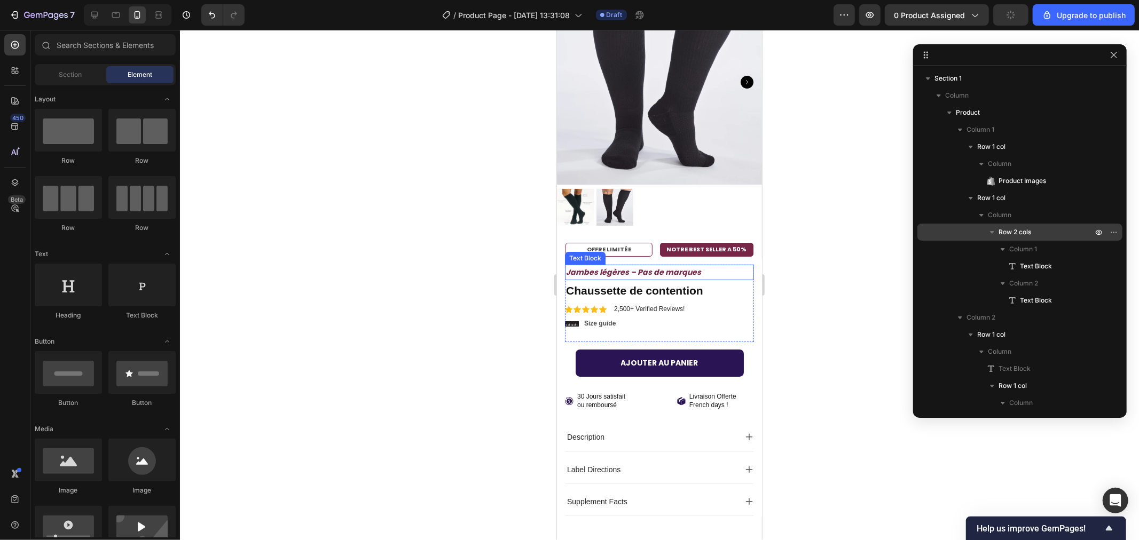
click at [639, 265] on p "Jambes légères – Pas de marques" at bounding box center [658, 271] width 187 height 13
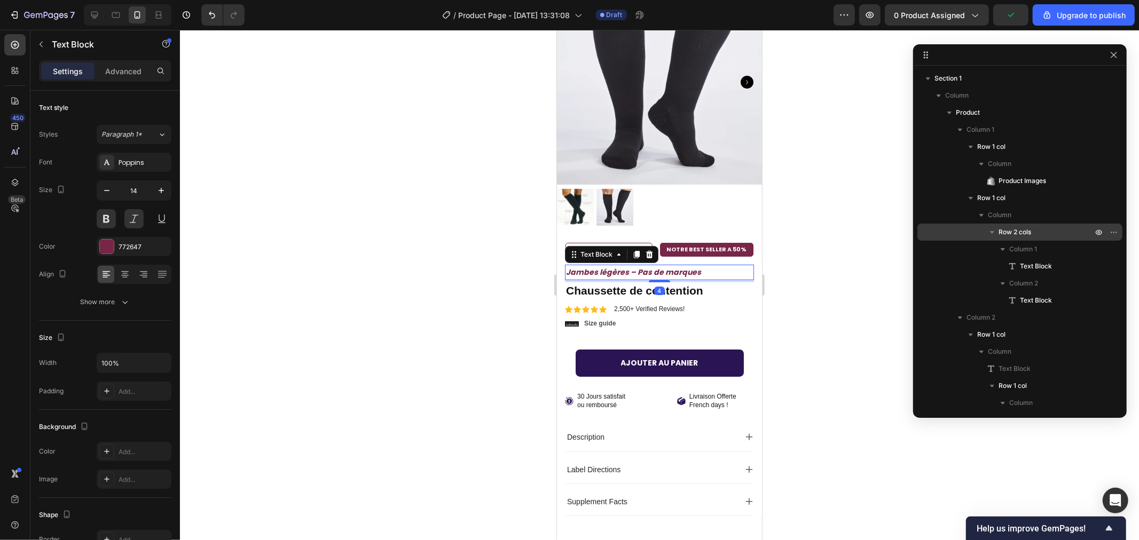
click at [666, 265] on p "Jambes légères – Pas de marques" at bounding box center [658, 271] width 187 height 13
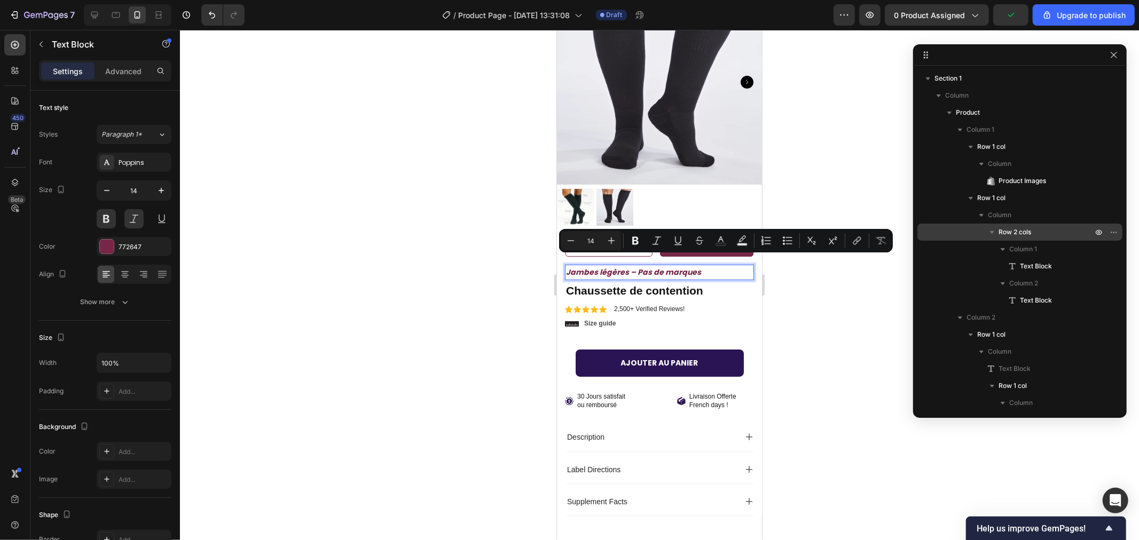
click at [415, 251] on div at bounding box center [659, 285] width 959 height 510
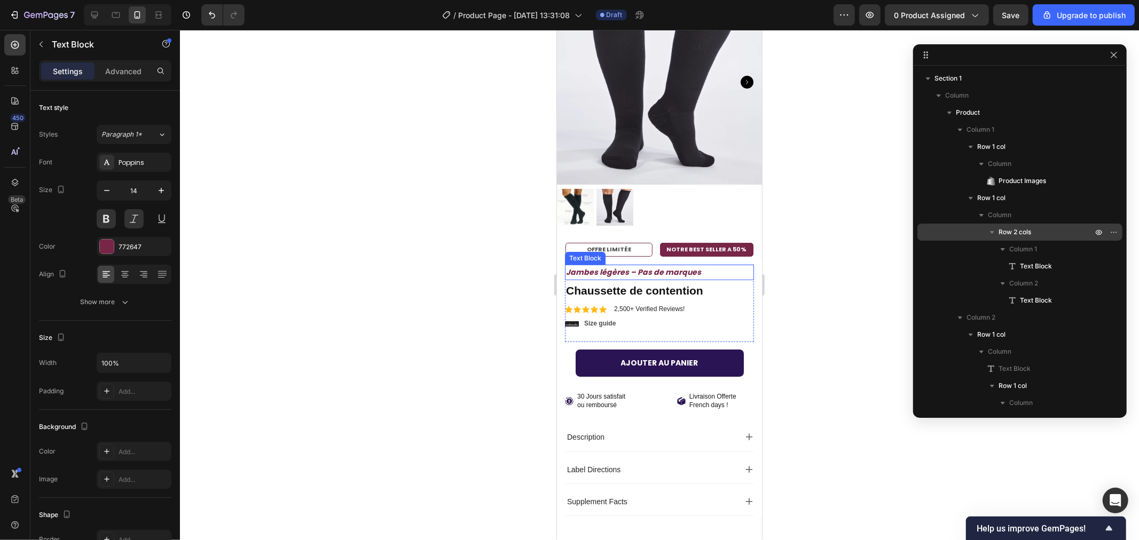
click at [650, 265] on p "Jambes légères – Pas de marques" at bounding box center [658, 271] width 187 height 13
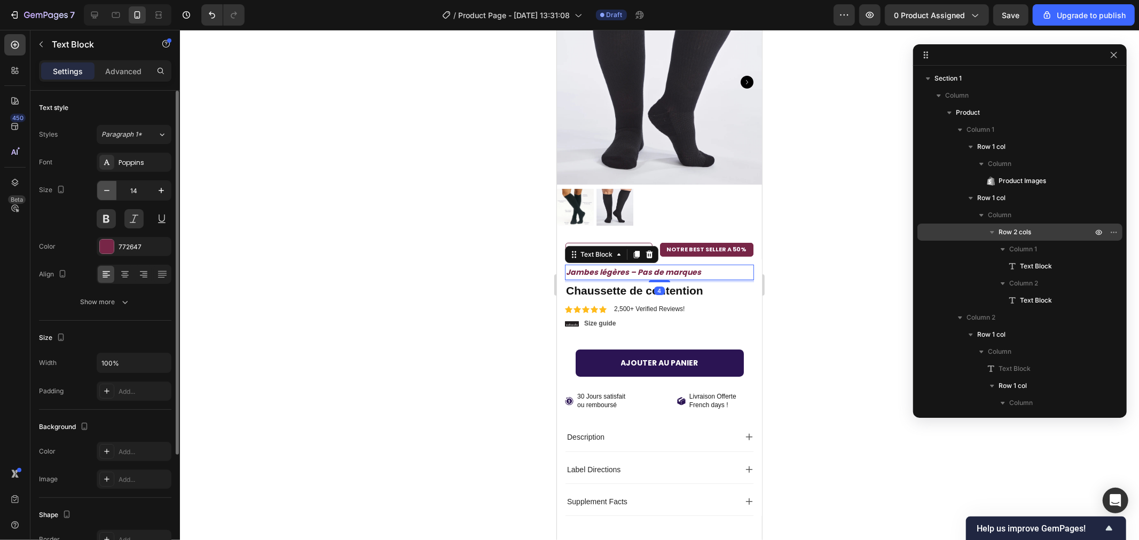
click at [109, 191] on icon "button" at bounding box center [106, 190] width 11 height 11
click at [108, 191] on icon "button" at bounding box center [106, 190] width 11 height 11
click at [159, 190] on icon "button" at bounding box center [161, 190] width 5 height 5
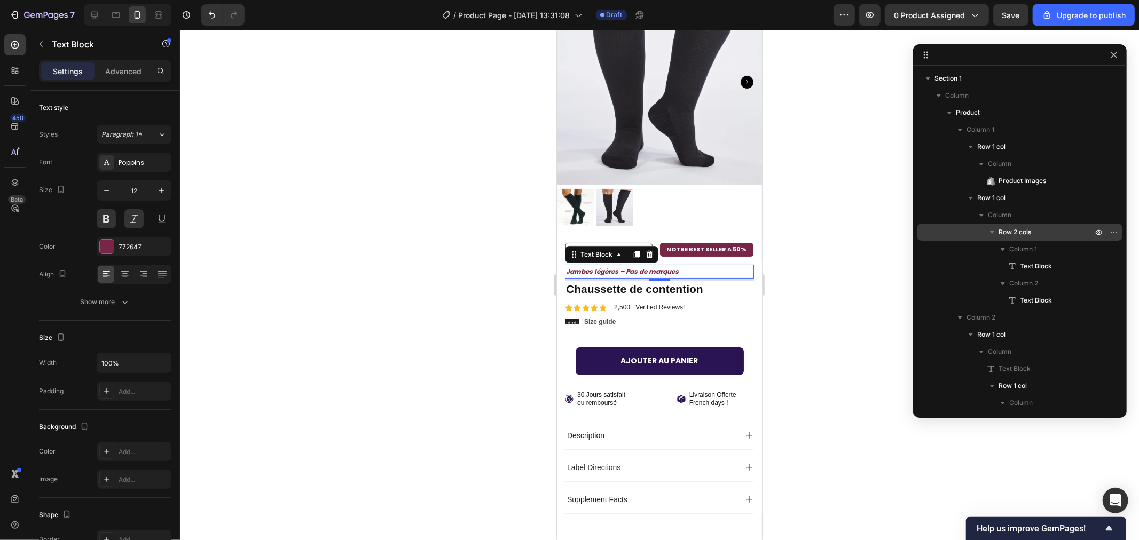
type input "13"
click at [351, 187] on div at bounding box center [659, 285] width 959 height 510
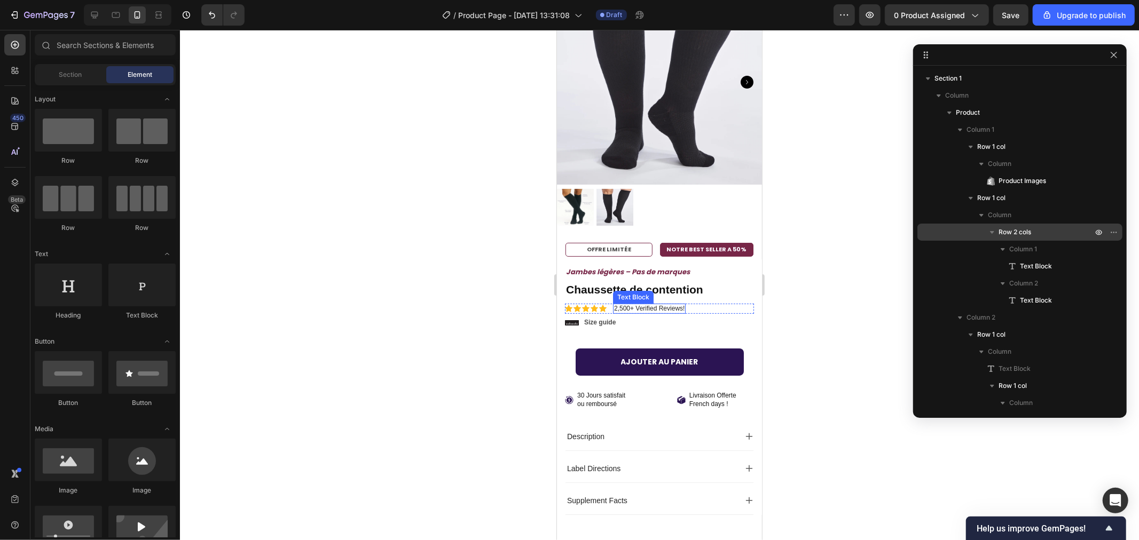
click at [624, 292] on div "Text Block" at bounding box center [632, 297] width 36 height 10
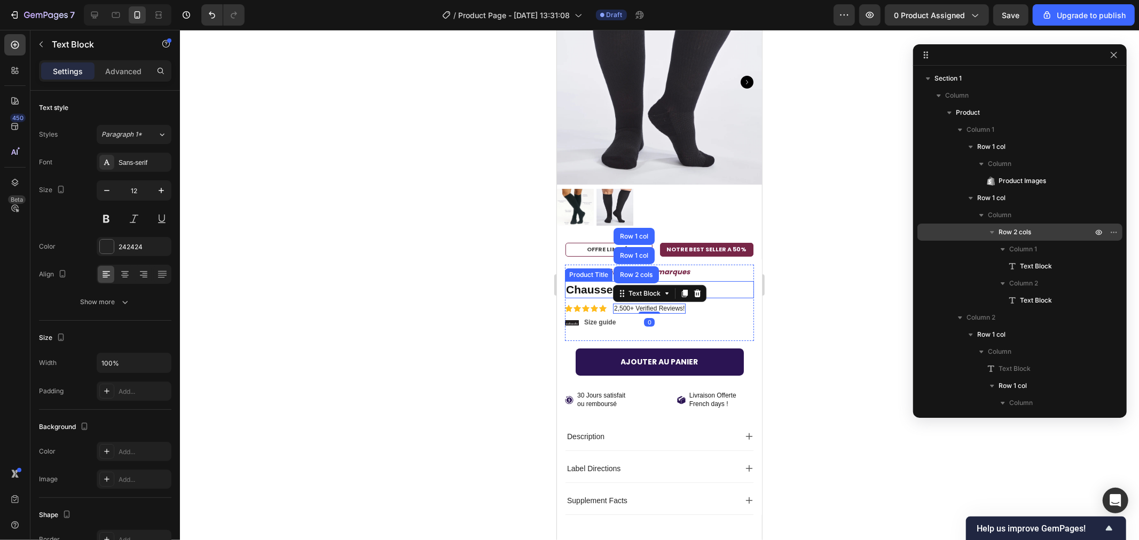
click at [583, 283] on h1 "Chaussette de contention" at bounding box center [658, 289] width 189 height 17
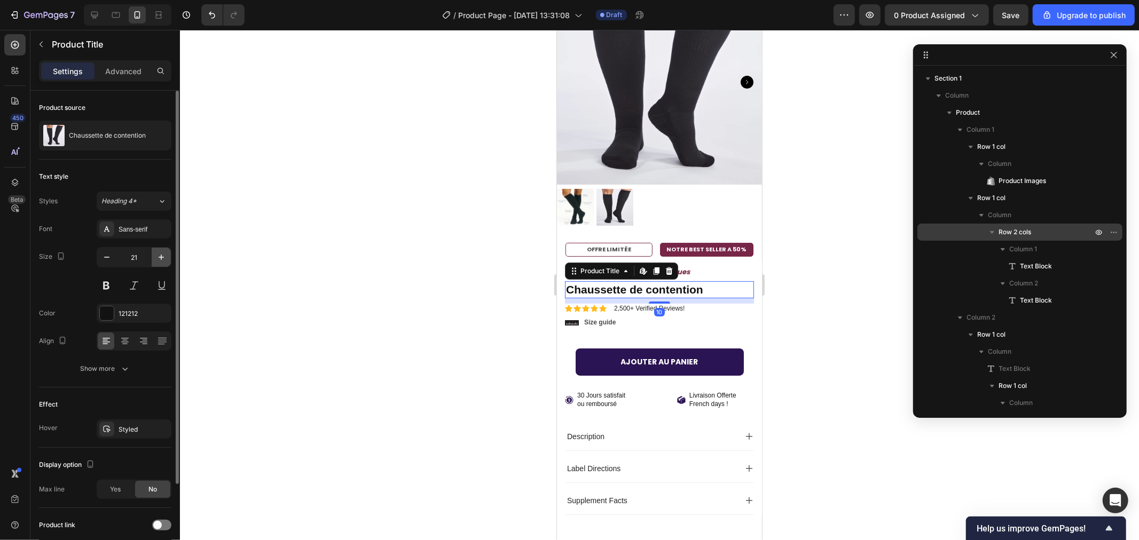
click at [157, 253] on icon "button" at bounding box center [161, 257] width 11 height 11
click at [156, 253] on icon "button" at bounding box center [161, 257] width 11 height 11
type input "23"
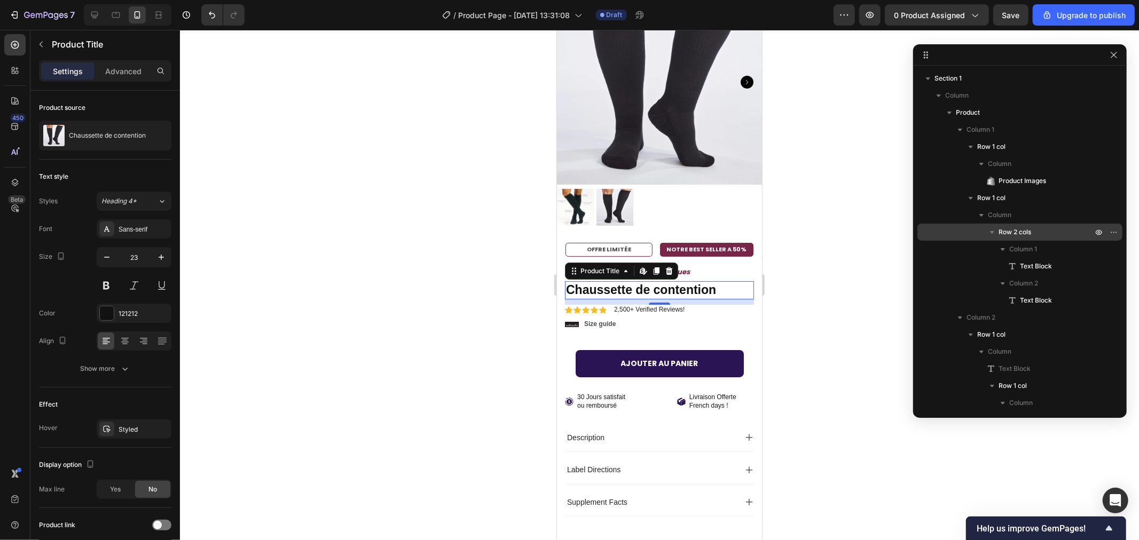
click at [361, 233] on div at bounding box center [659, 285] width 959 height 510
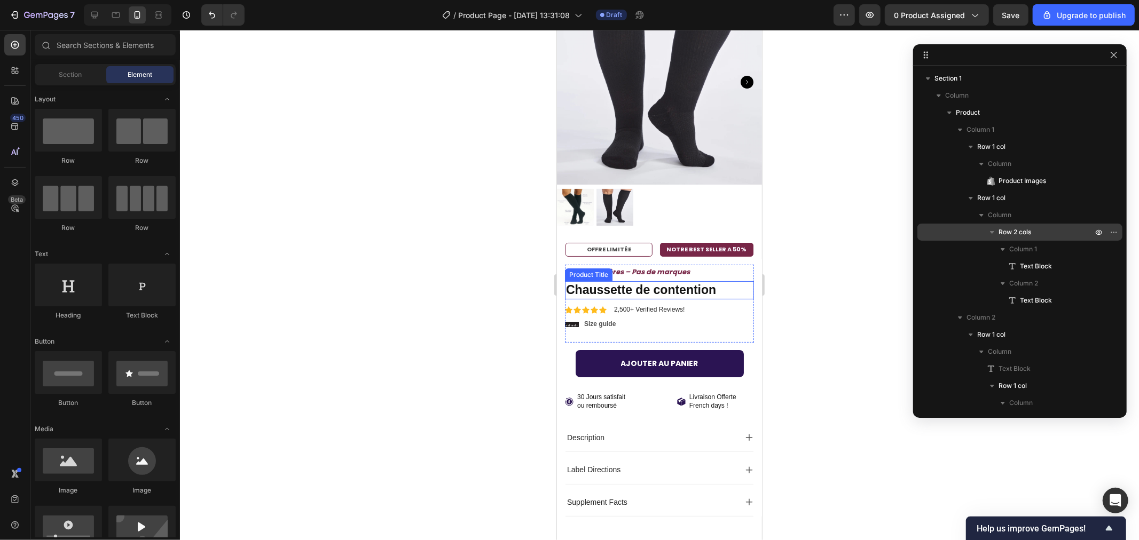
click at [600, 281] on h1 "Chaussette de contention" at bounding box center [658, 290] width 189 height 18
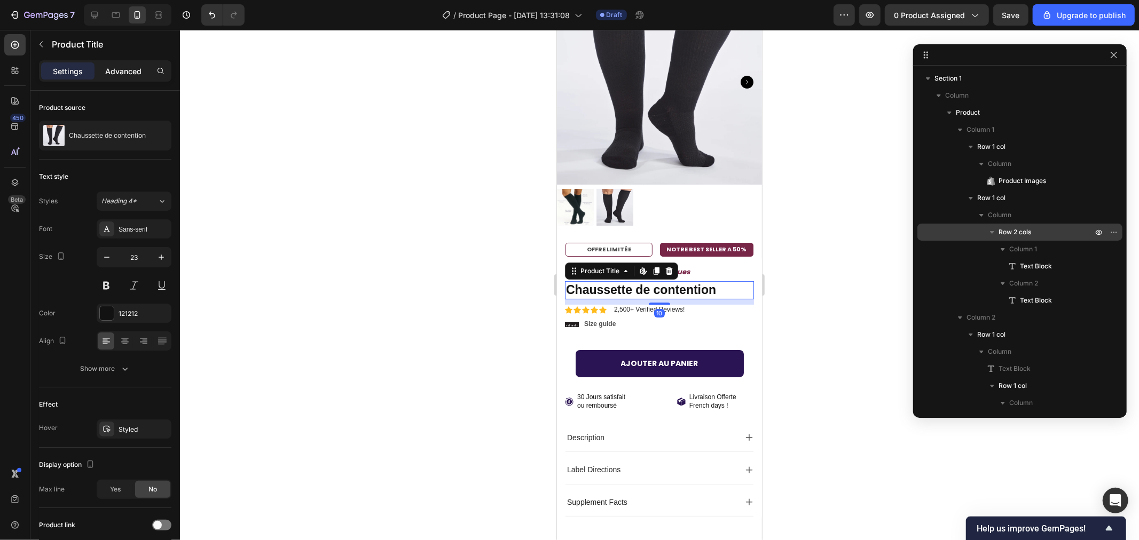
click at [114, 67] on p "Advanced" at bounding box center [123, 71] width 36 height 11
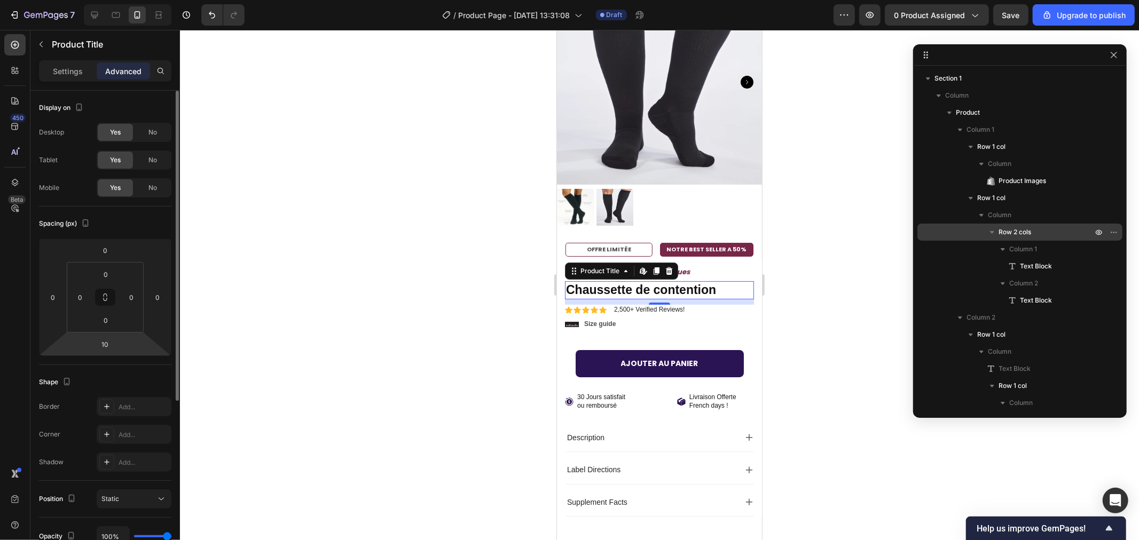
drag, startPoint x: 110, startPoint y: 344, endPoint x: 72, endPoint y: 334, distance: 39.9
click at [85, 340] on div "0 0 10 0" at bounding box center [105, 297] width 132 height 117
drag, startPoint x: 108, startPoint y: 342, endPoint x: 81, endPoint y: 342, distance: 27.8
click at [81, 342] on div "0 0 10 0" at bounding box center [105, 297] width 132 height 117
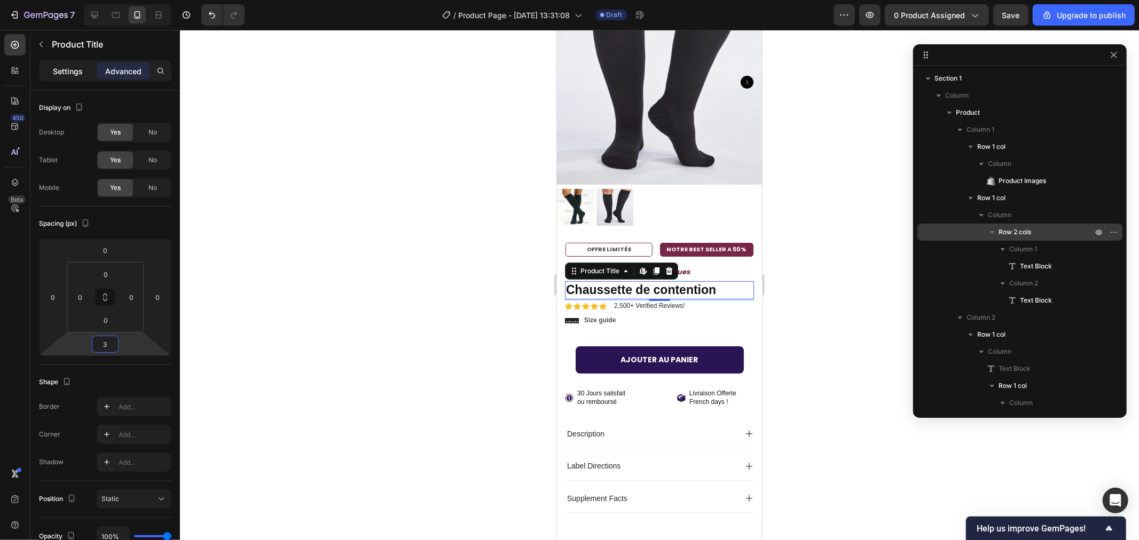
type input "3"
click at [77, 67] on p "Settings" at bounding box center [68, 71] width 30 height 11
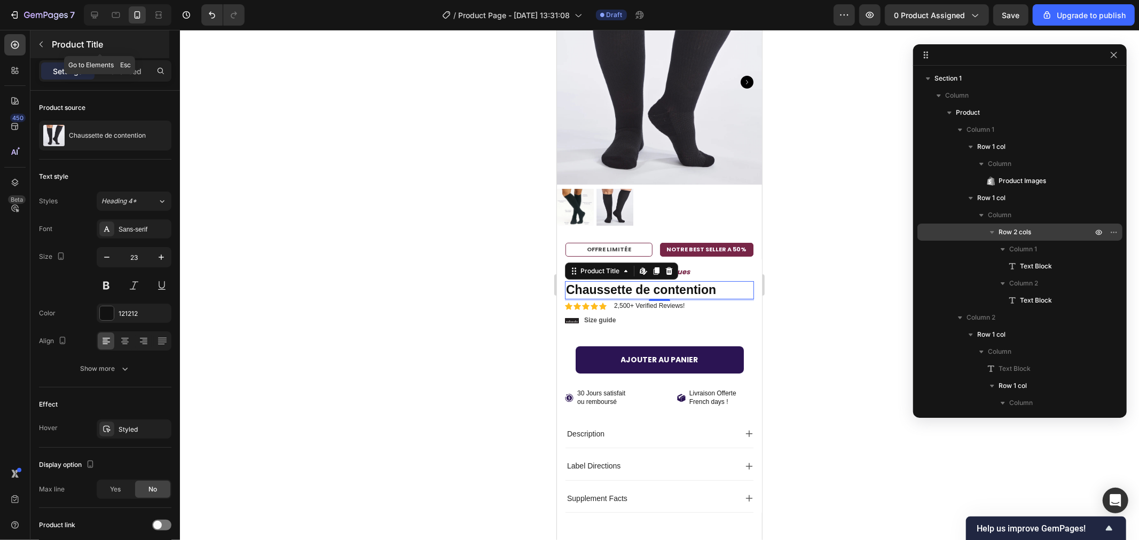
click at [52, 45] on p "Product Title" at bounding box center [109, 44] width 115 height 13
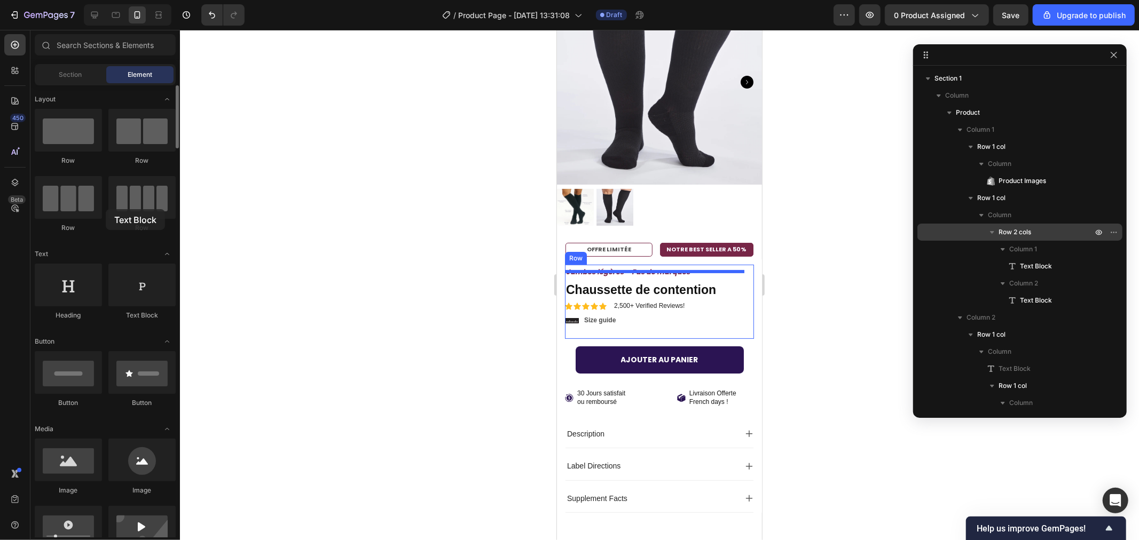
drag, startPoint x: 134, startPoint y: 285, endPoint x: 83, endPoint y: 156, distance: 138.3
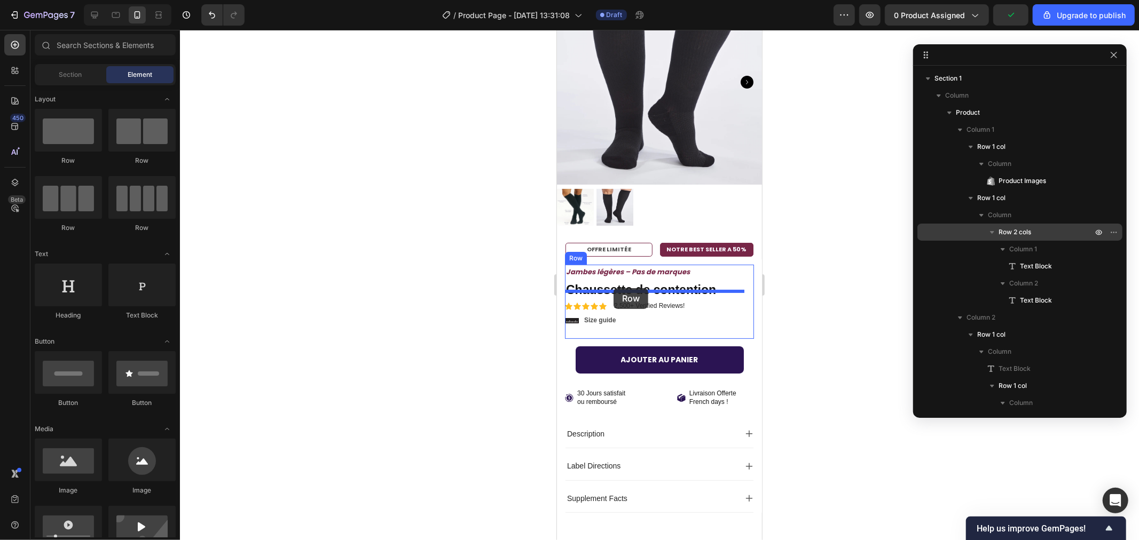
drag, startPoint x: 626, startPoint y: 170, endPoint x: 613, endPoint y: 288, distance: 118.2
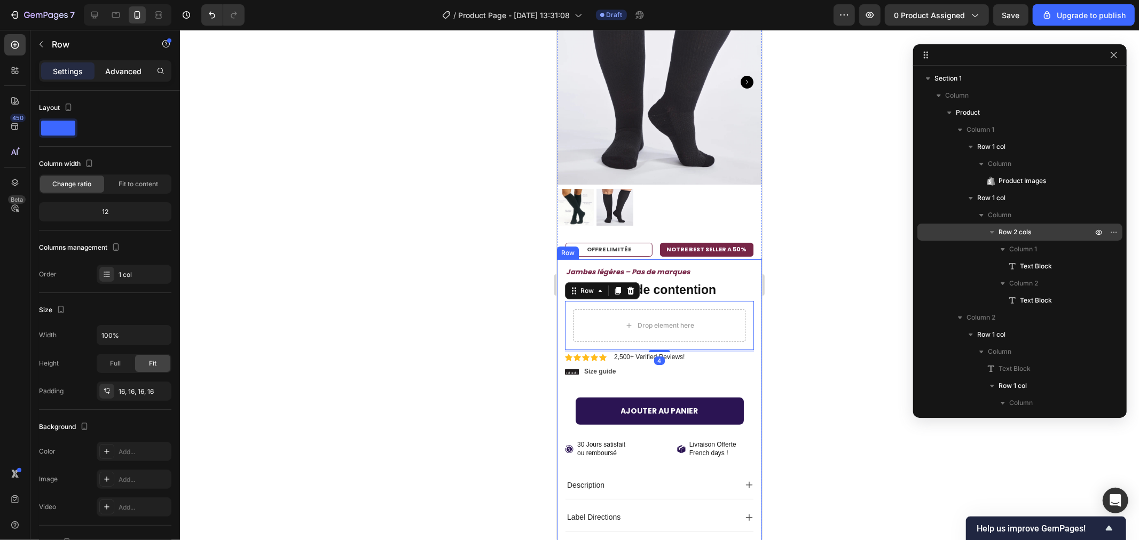
click at [110, 67] on p "Advanced" at bounding box center [123, 71] width 36 height 11
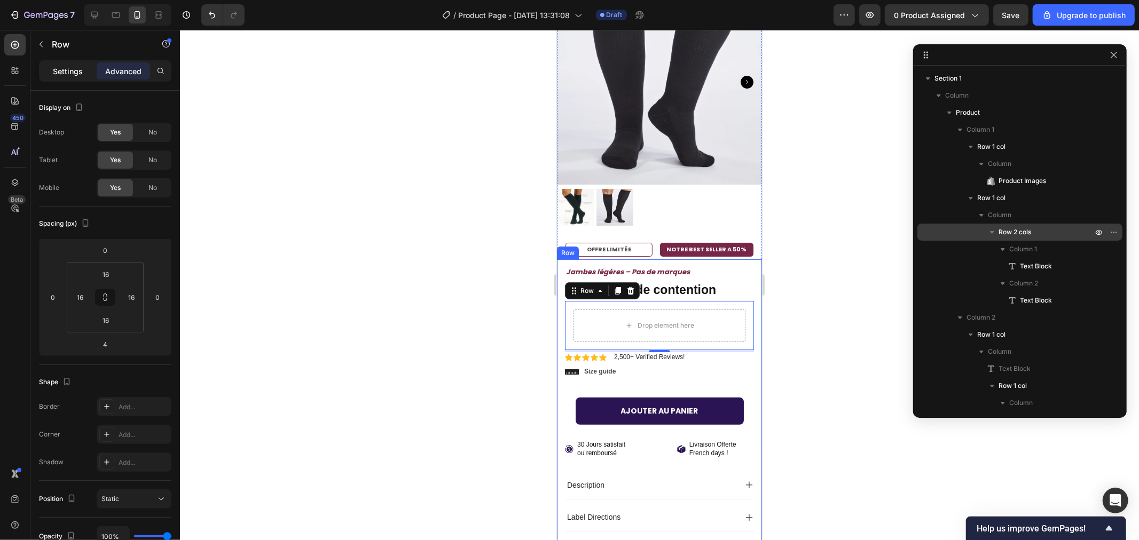
click at [50, 65] on div "Settings" at bounding box center [67, 70] width 53 height 17
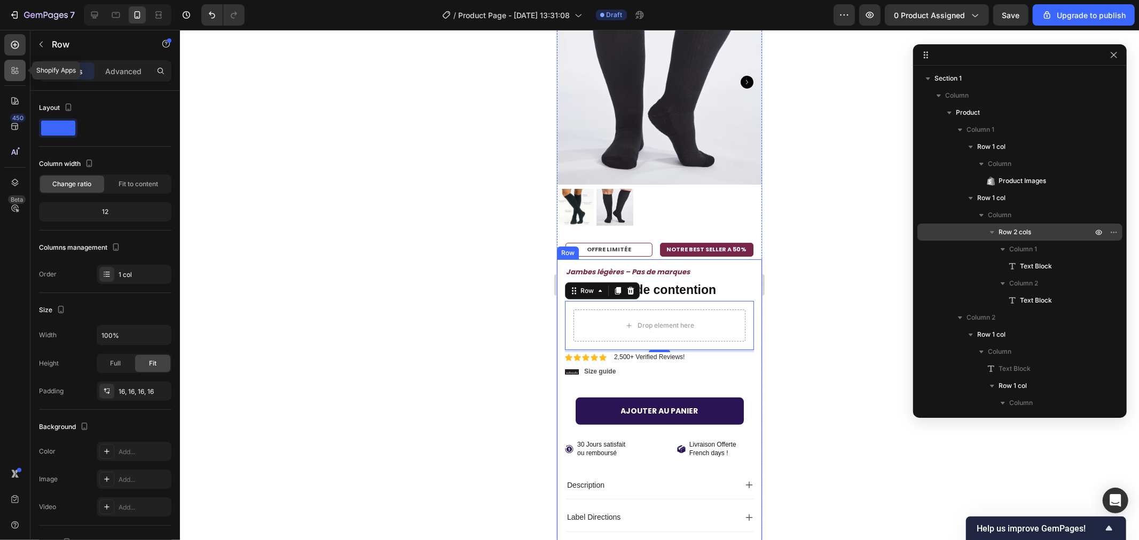
click at [14, 65] on icon at bounding box center [15, 70] width 11 height 11
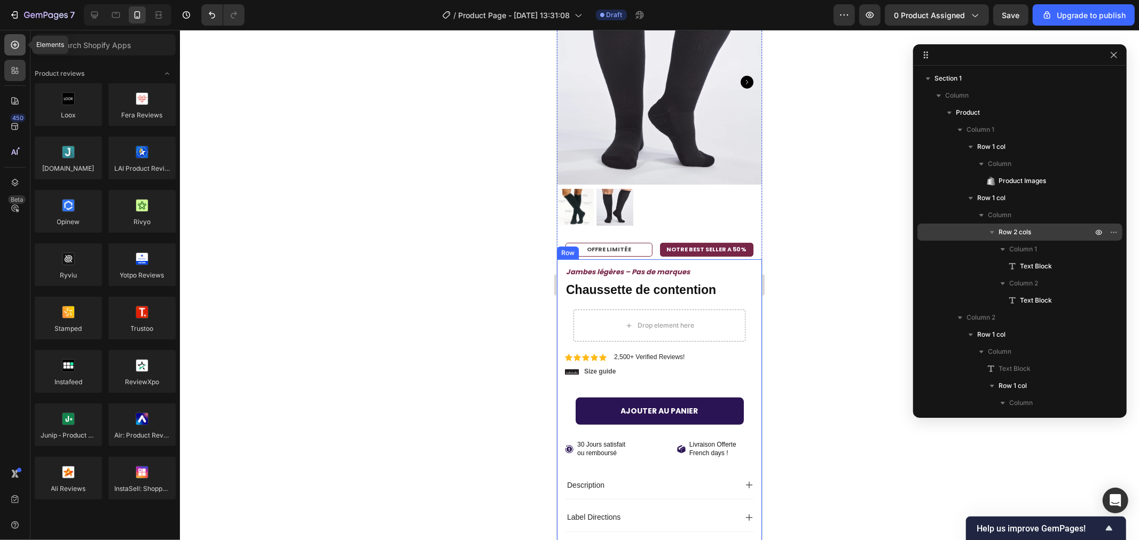
click at [13, 44] on icon at bounding box center [15, 45] width 11 height 11
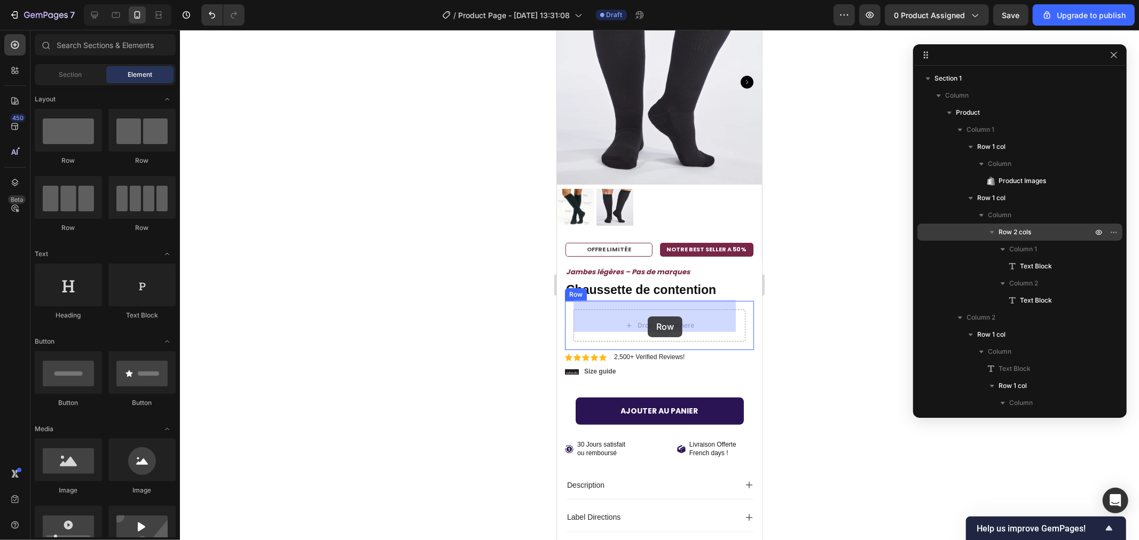
drag, startPoint x: 685, startPoint y: 161, endPoint x: 641, endPoint y: 314, distance: 160.0
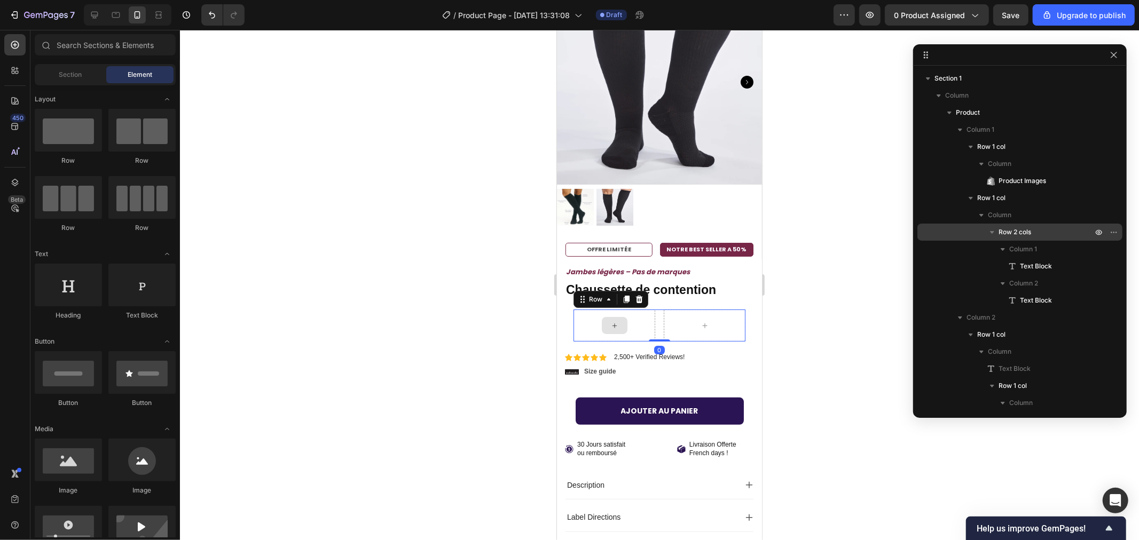
click at [606, 317] on div at bounding box center [614, 325] width 26 height 17
drag, startPoint x: 650, startPoint y: 496, endPoint x: 608, endPoint y: 319, distance: 182.0
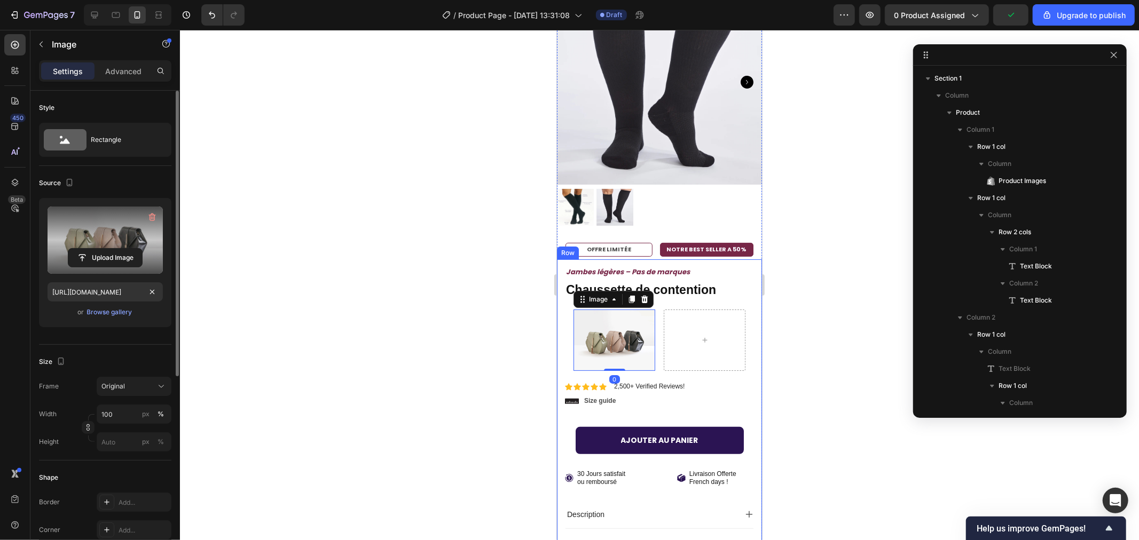
click at [98, 244] on label at bounding box center [105, 240] width 115 height 67
click at [98, 249] on input "file" at bounding box center [105, 258] width 74 height 18
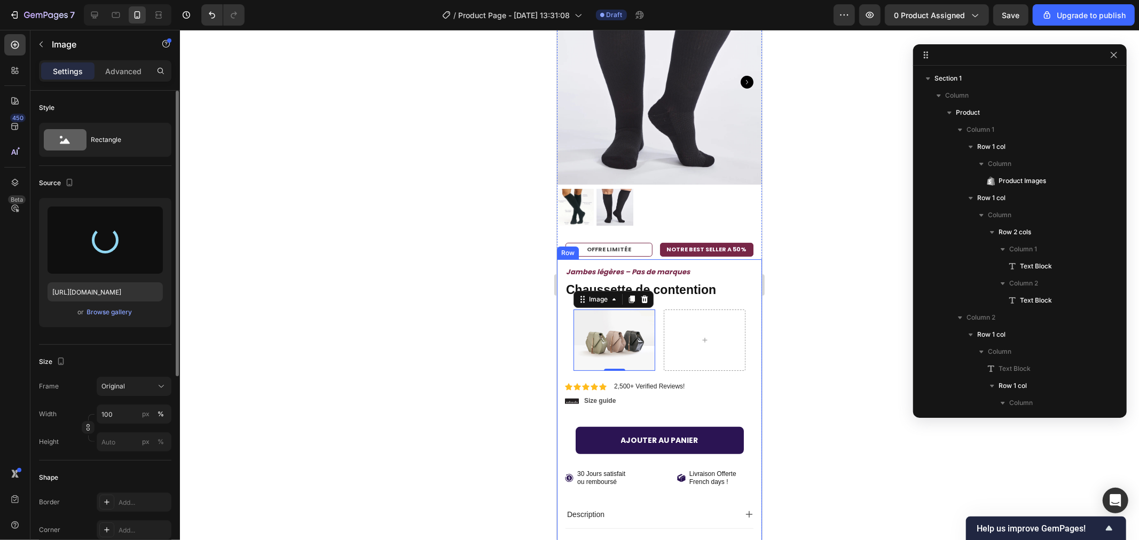
type input "[URL][DOMAIN_NAME]"
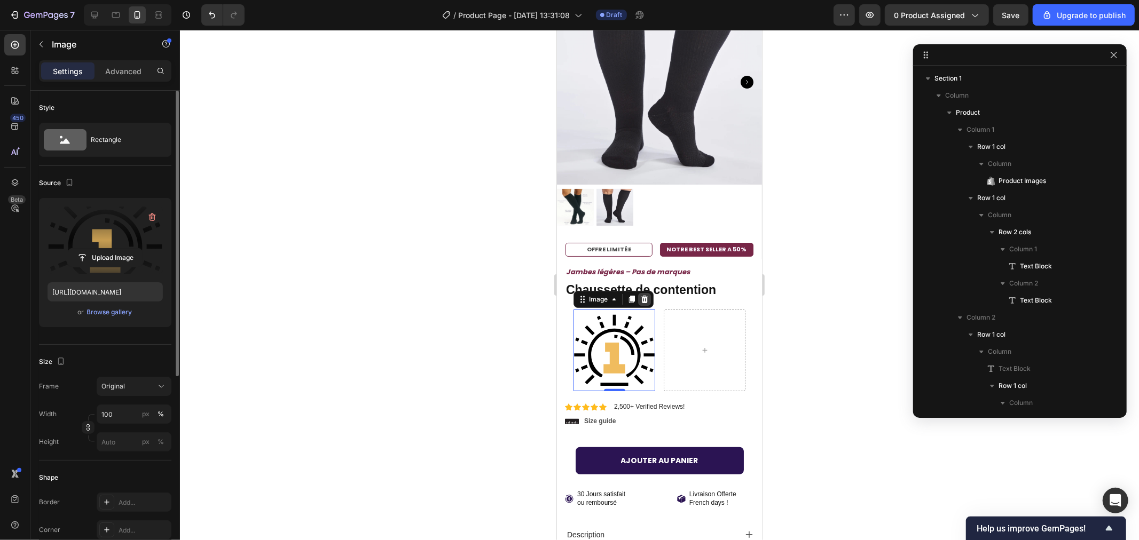
click at [640, 295] on icon at bounding box center [644, 299] width 9 height 9
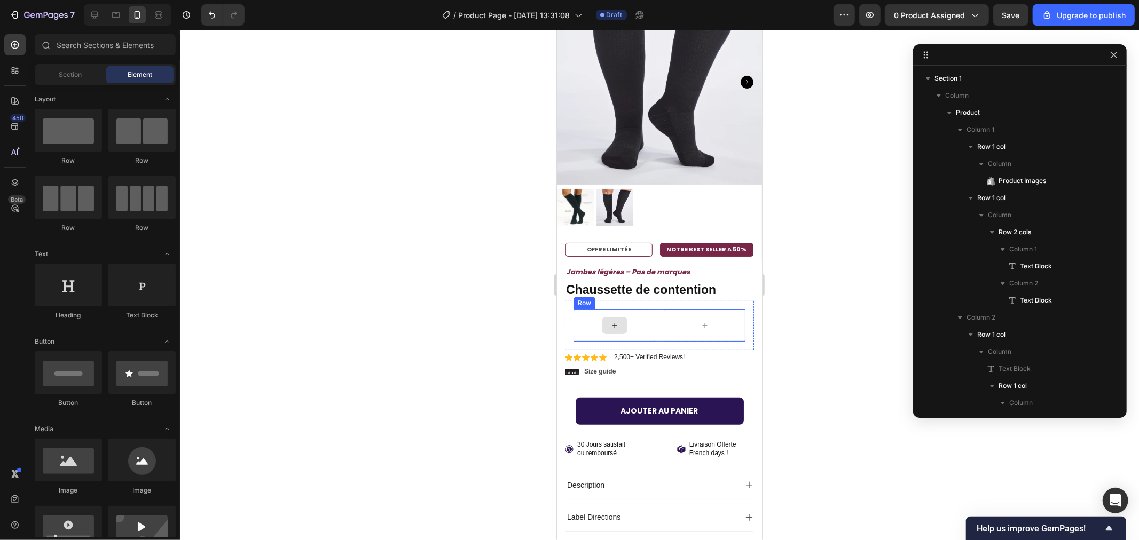
click at [638, 312] on div at bounding box center [614, 325] width 82 height 32
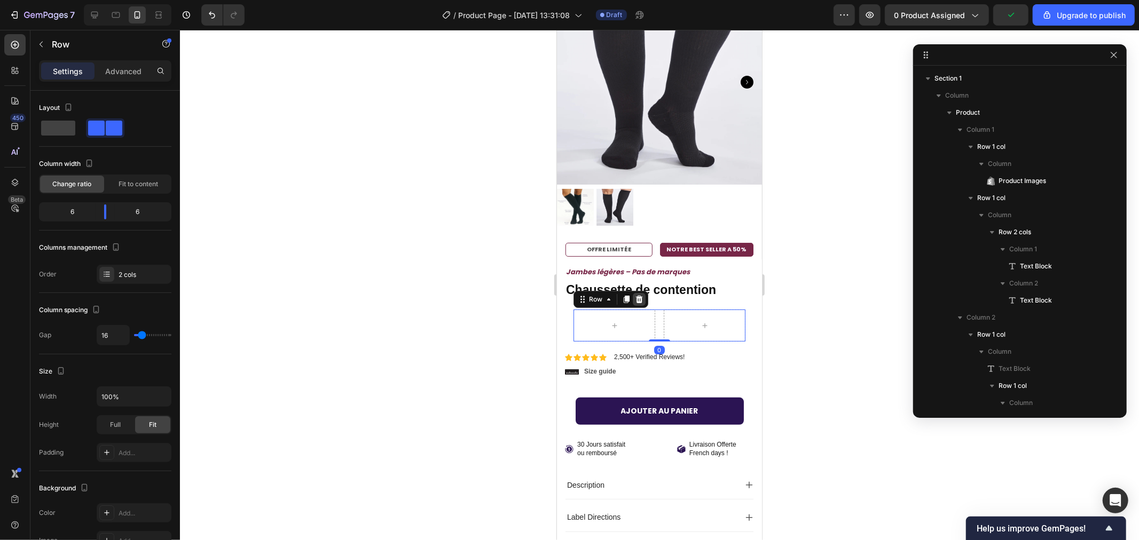
click at [640, 295] on icon at bounding box center [638, 298] width 7 height 7
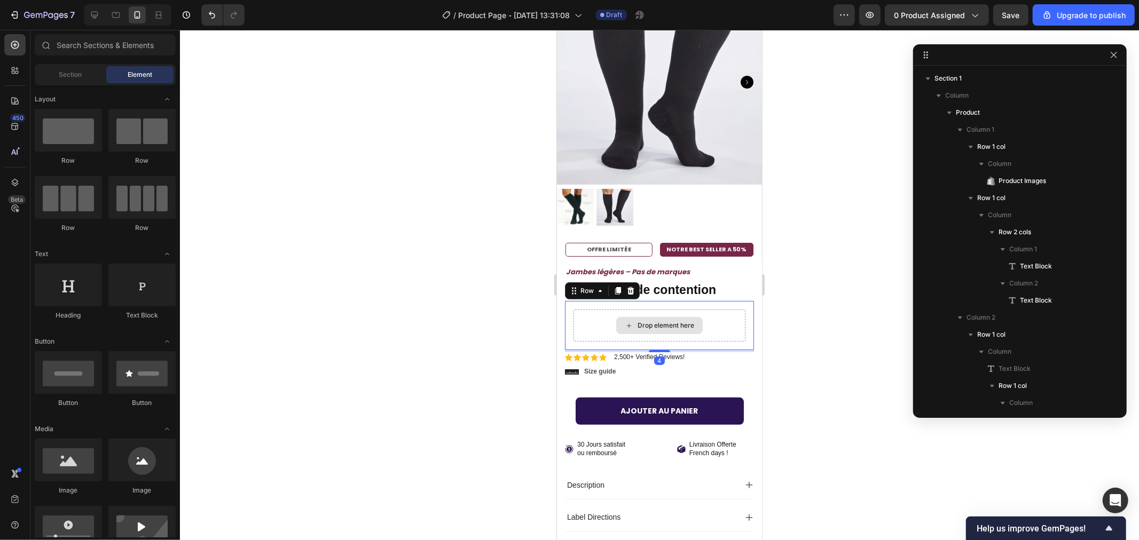
click at [589, 309] on div "Drop element here" at bounding box center [659, 325] width 172 height 32
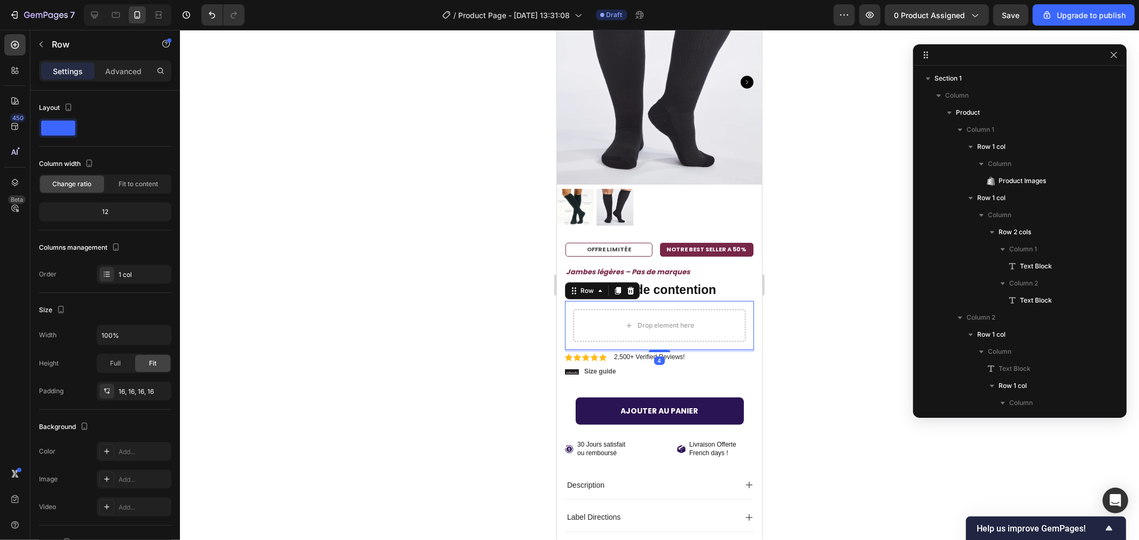
click at [633, 286] on icon at bounding box center [630, 290] width 9 height 9
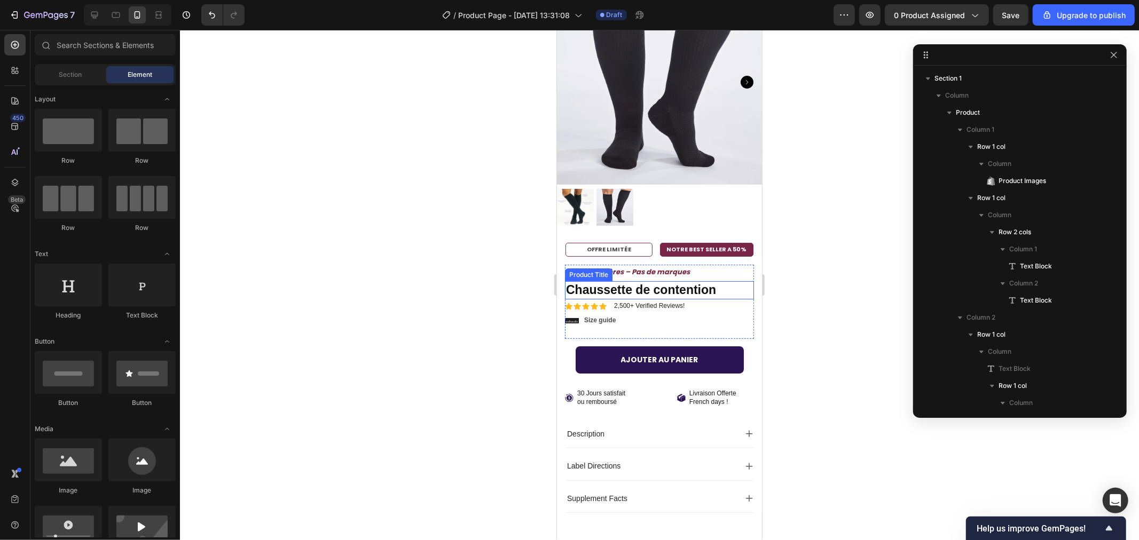
click at [603, 281] on h1 "Chaussette de contention" at bounding box center [658, 290] width 189 height 18
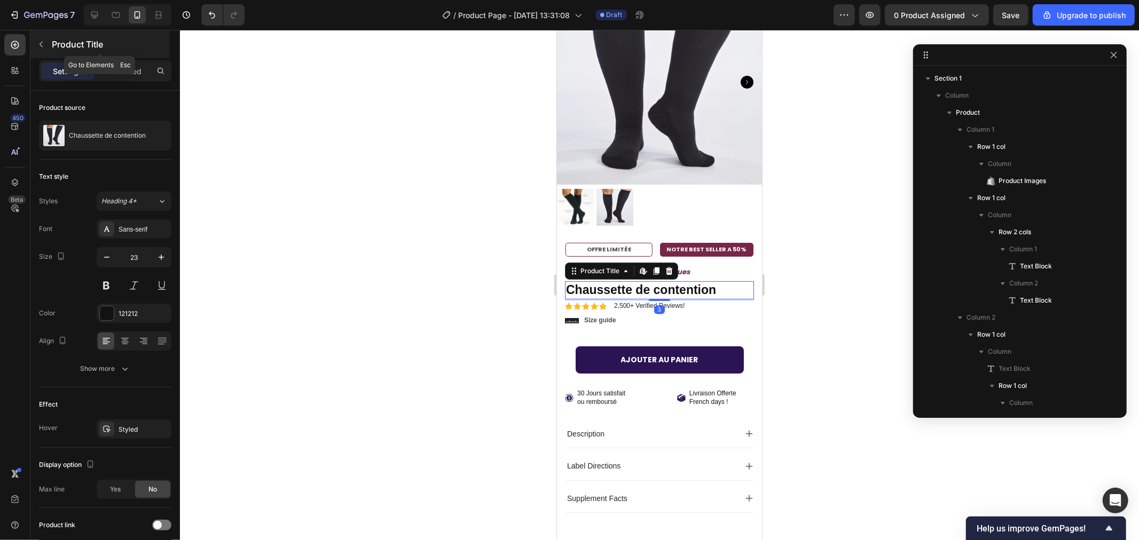
click at [39, 43] on icon "button" at bounding box center [41, 44] width 9 height 9
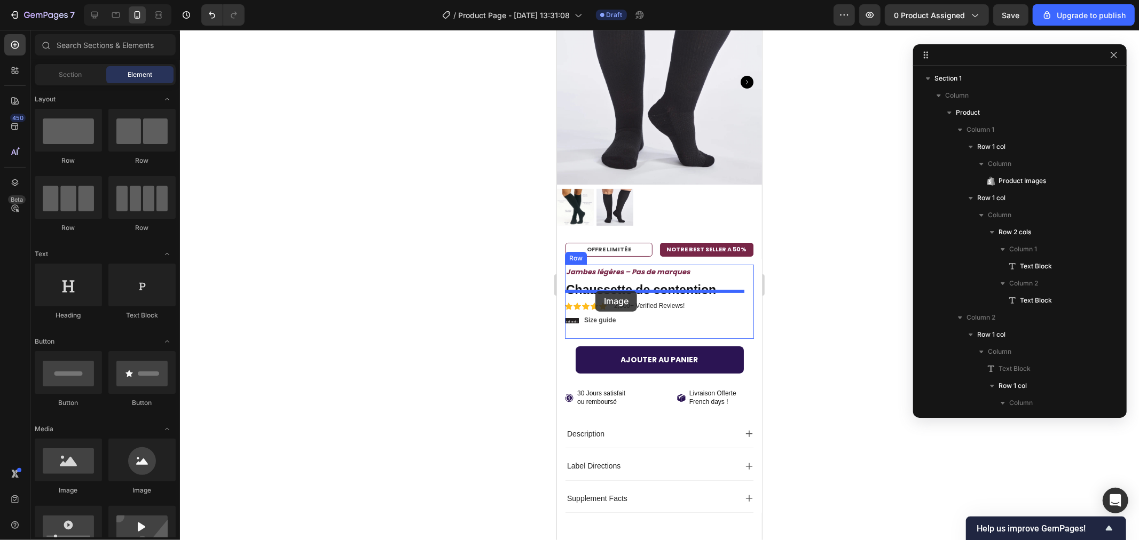
drag, startPoint x: 907, startPoint y: 492, endPoint x: 595, endPoint y: 290, distance: 371.5
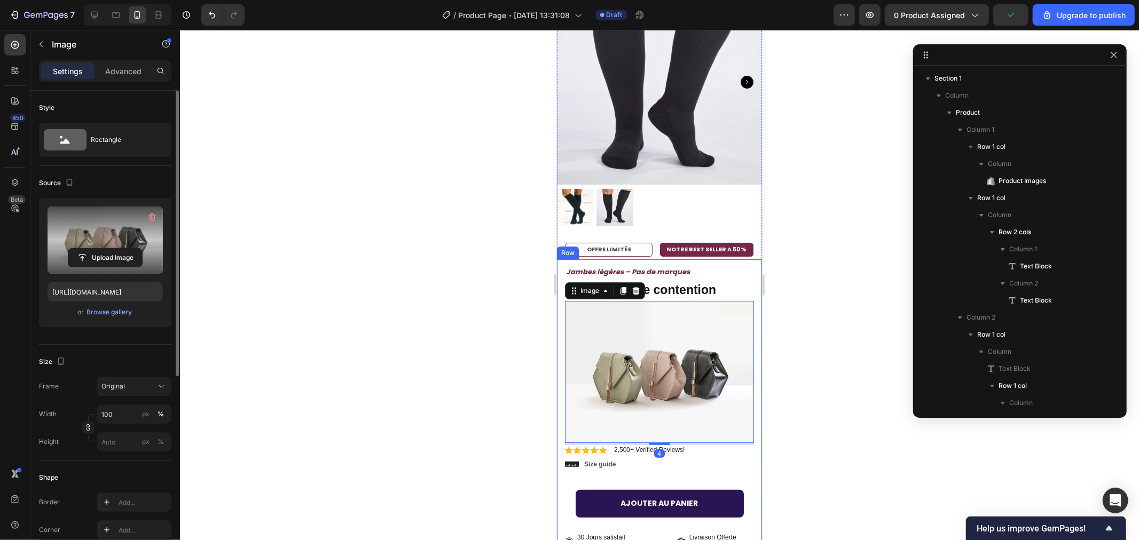
click at [109, 244] on label at bounding box center [105, 240] width 115 height 67
click at [109, 249] on input "file" at bounding box center [105, 258] width 74 height 18
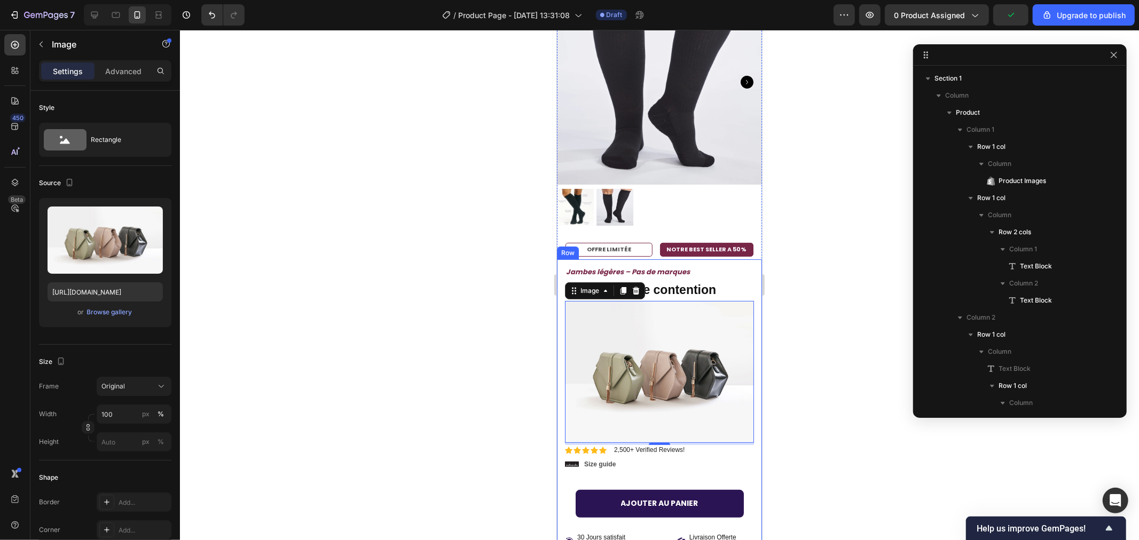
type input "[URL][DOMAIN_NAME]"
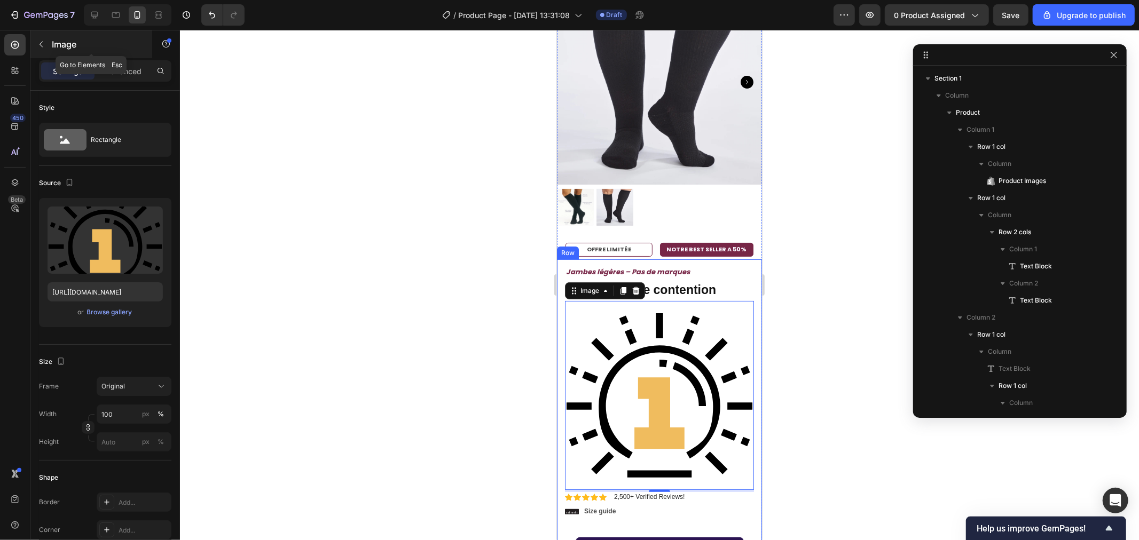
click at [35, 45] on button "button" at bounding box center [41, 44] width 17 height 17
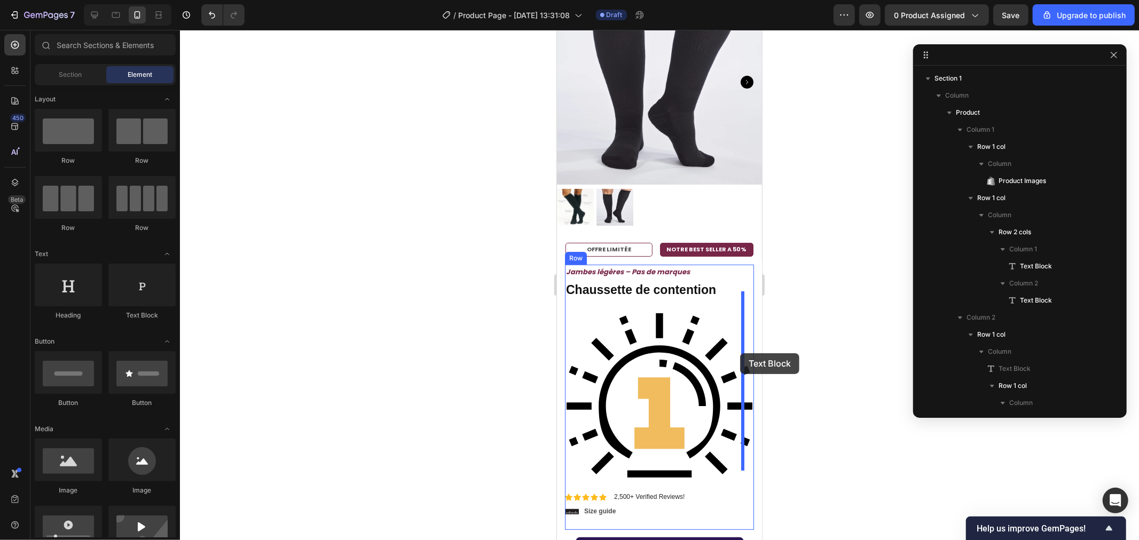
drag, startPoint x: 692, startPoint y: 321, endPoint x: 739, endPoint y: 353, distance: 57.0
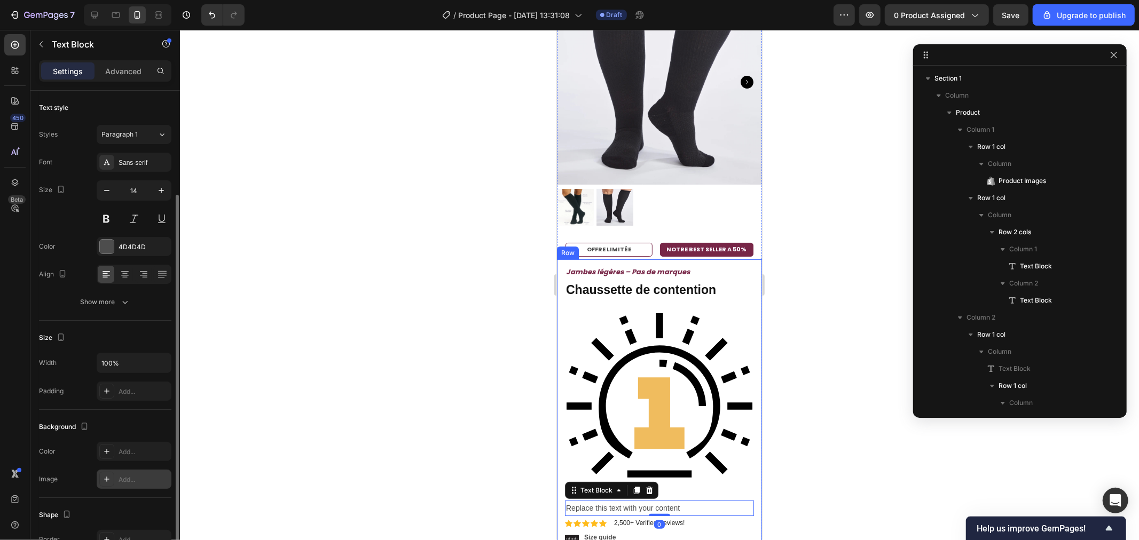
scroll to position [153, 0]
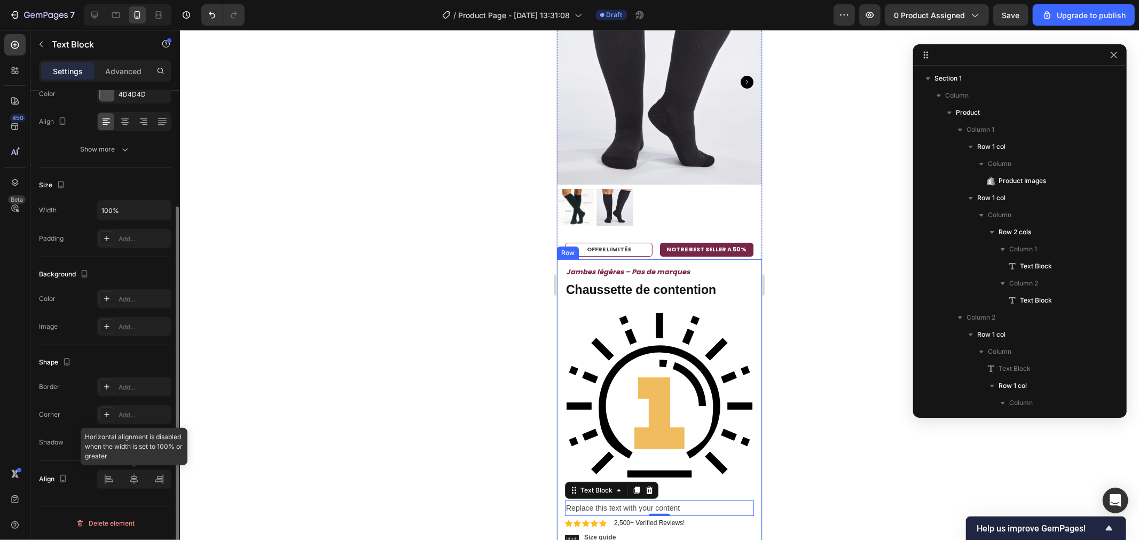
click at [109, 478] on div at bounding box center [134, 479] width 75 height 19
click at [124, 482] on div at bounding box center [134, 479] width 75 height 19
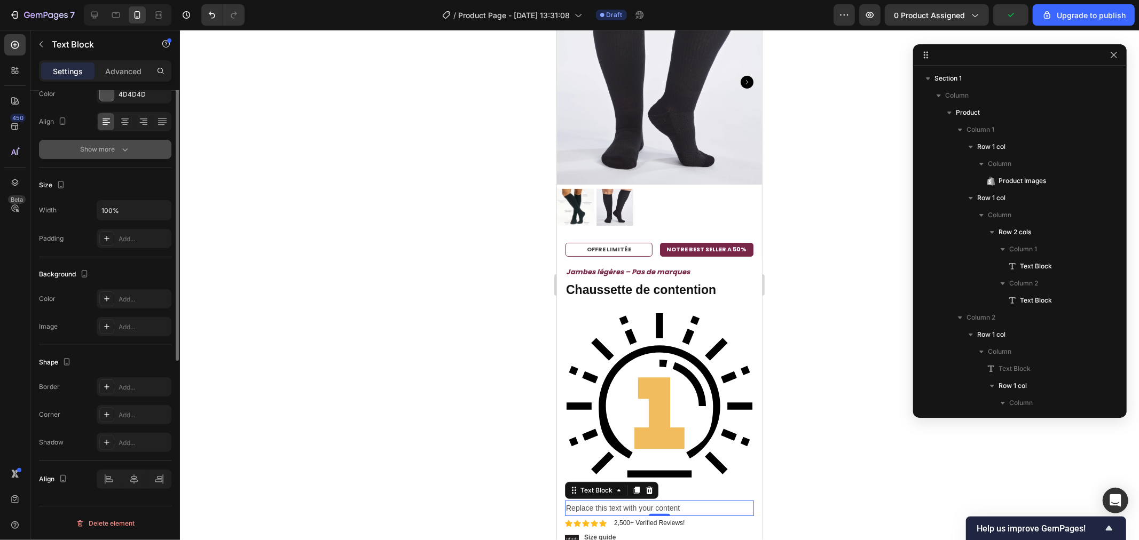
scroll to position [0, 0]
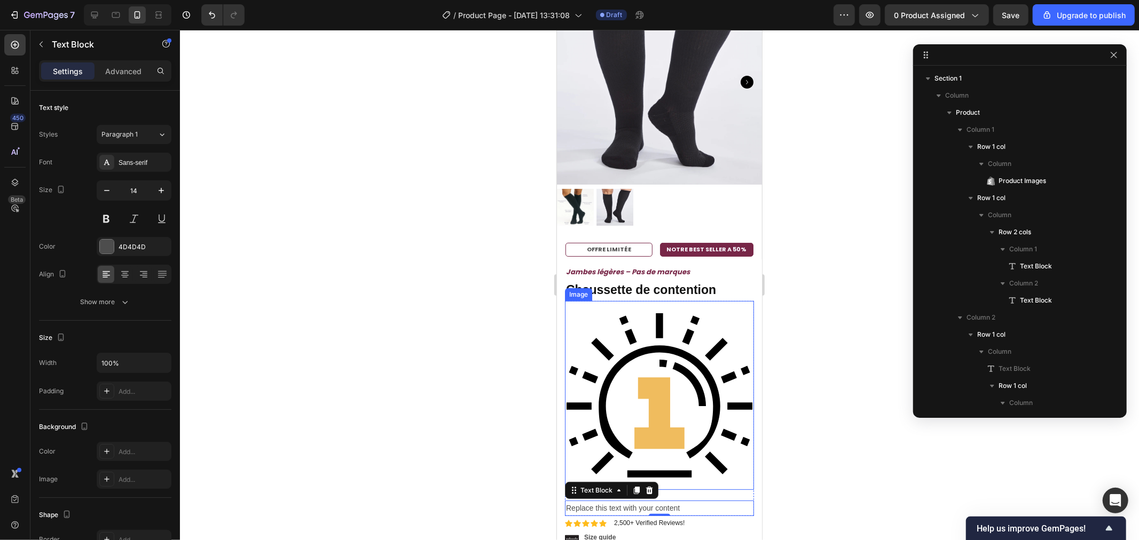
click at [689, 448] on img at bounding box center [658, 395] width 189 height 189
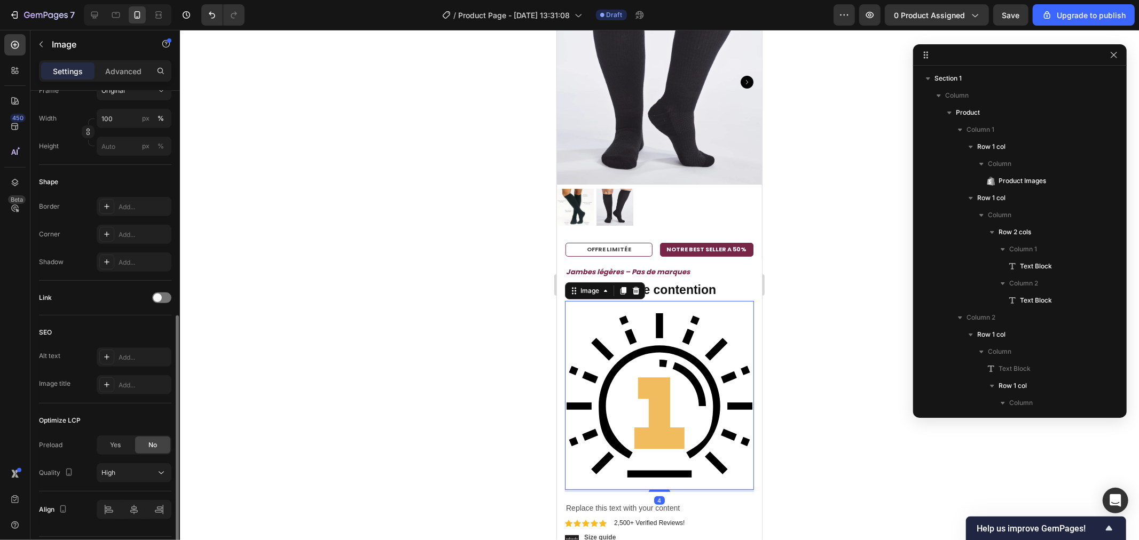
scroll to position [326, 0]
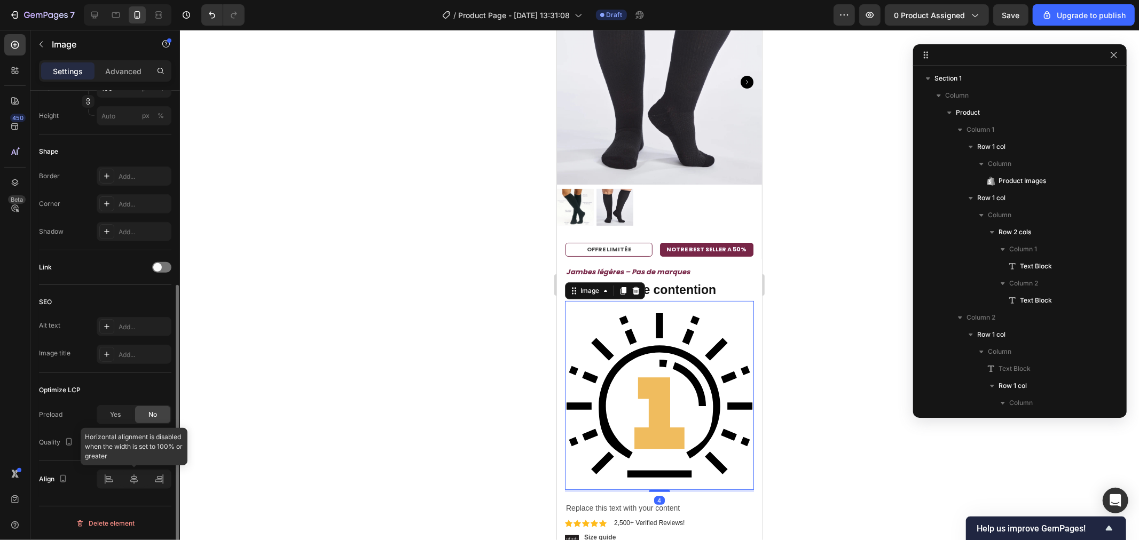
click at [109, 481] on div at bounding box center [134, 479] width 75 height 19
click at [110, 413] on span "Yes" at bounding box center [115, 415] width 11 height 10
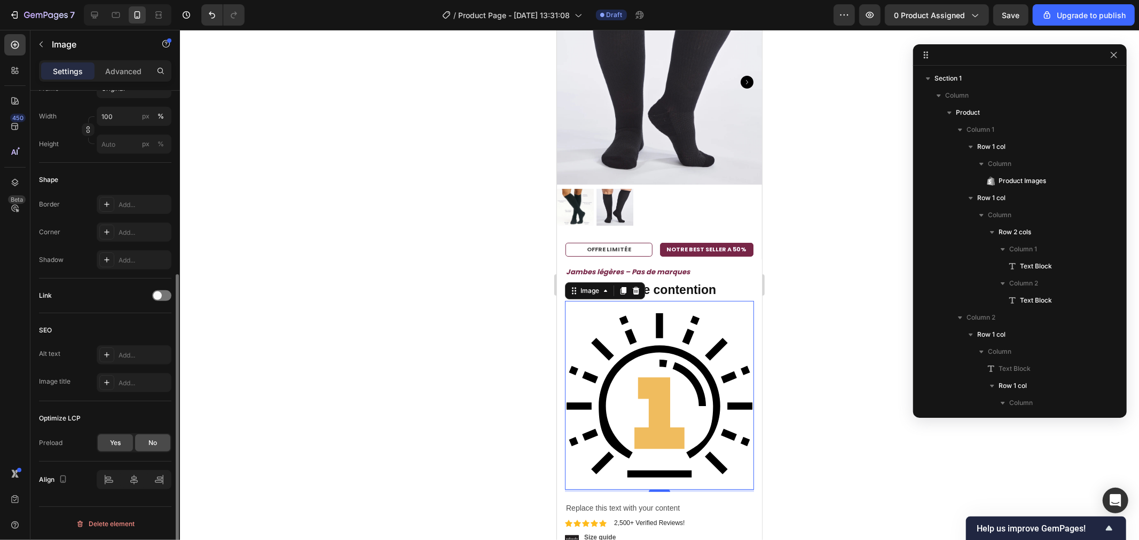
click at [153, 438] on span "No" at bounding box center [152, 443] width 9 height 10
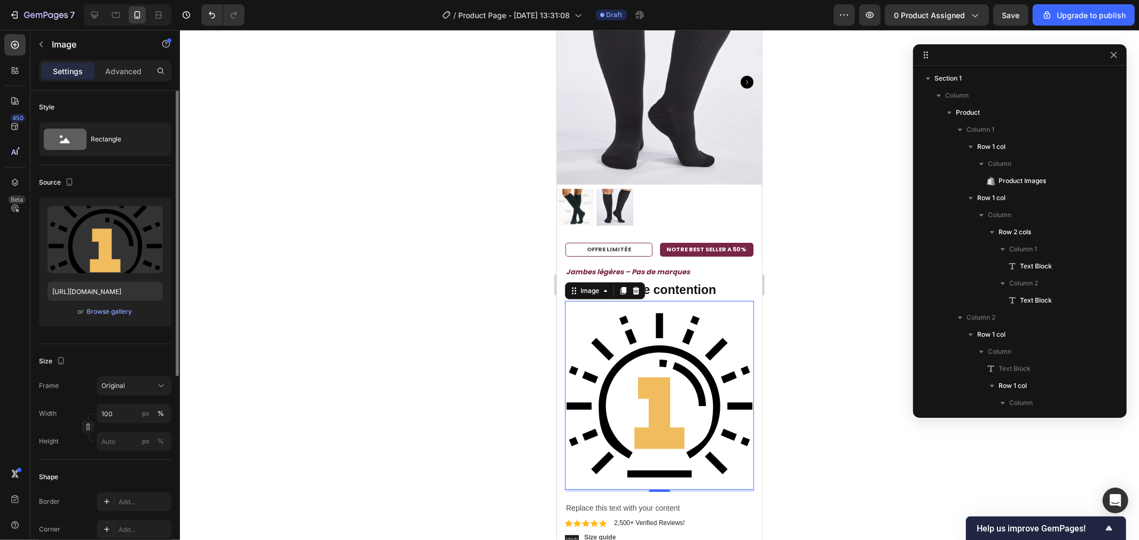
scroll to position [0, 0]
click at [121, 71] on p "Advanced" at bounding box center [123, 71] width 36 height 11
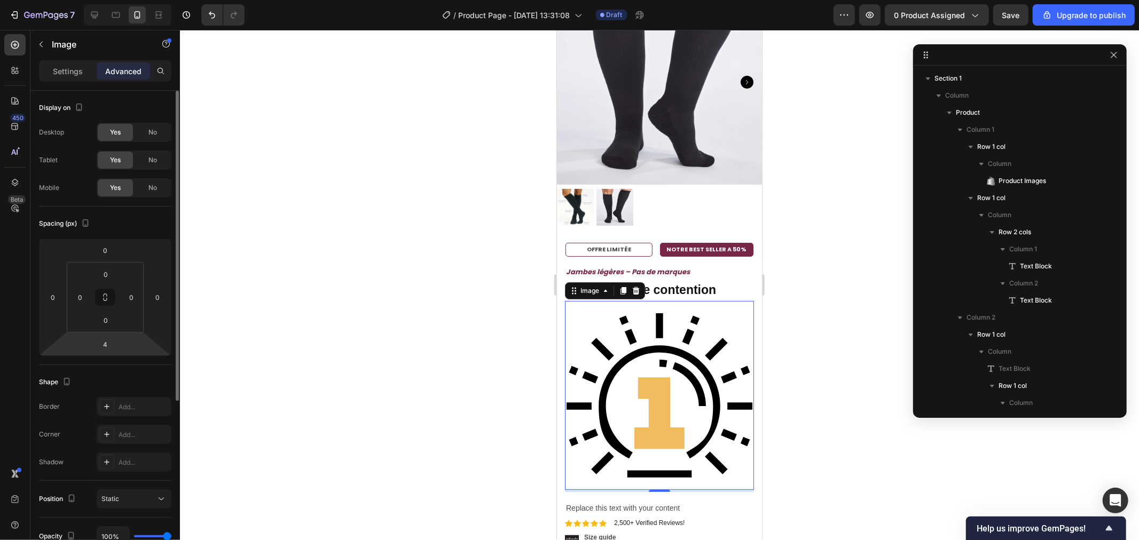
scroll to position [119, 0]
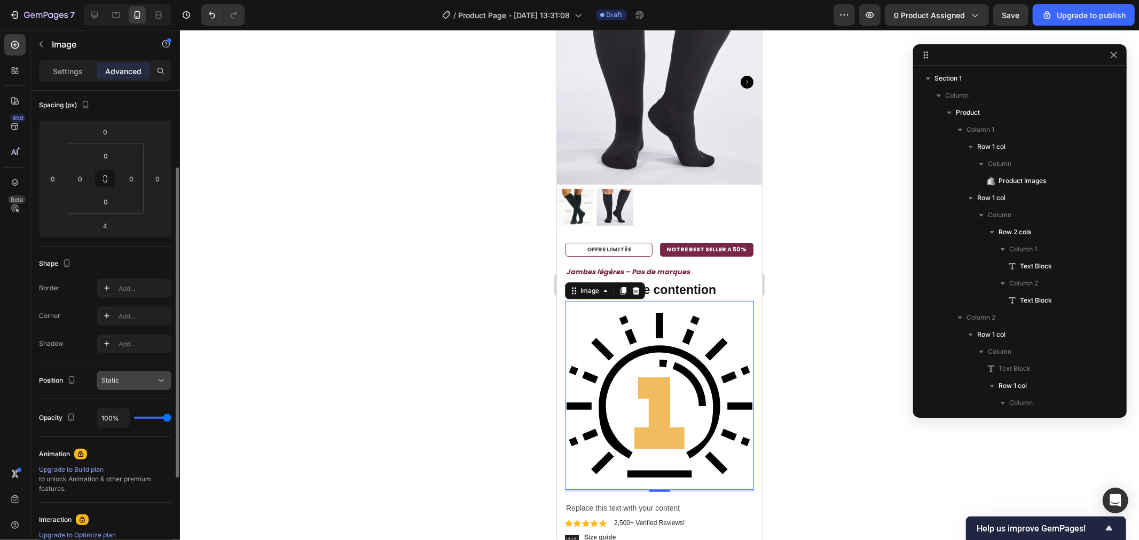
click at [107, 391] on div "Position Static" at bounding box center [105, 380] width 132 height 37
click at [113, 382] on span "Static" at bounding box center [110, 380] width 18 height 8
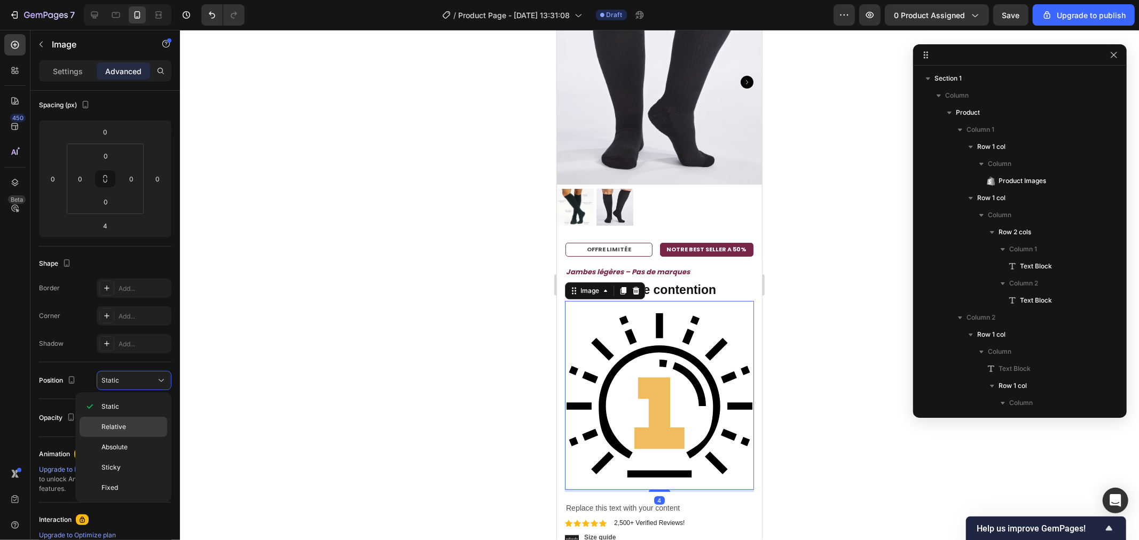
click at [116, 423] on span "Relative" at bounding box center [113, 427] width 25 height 10
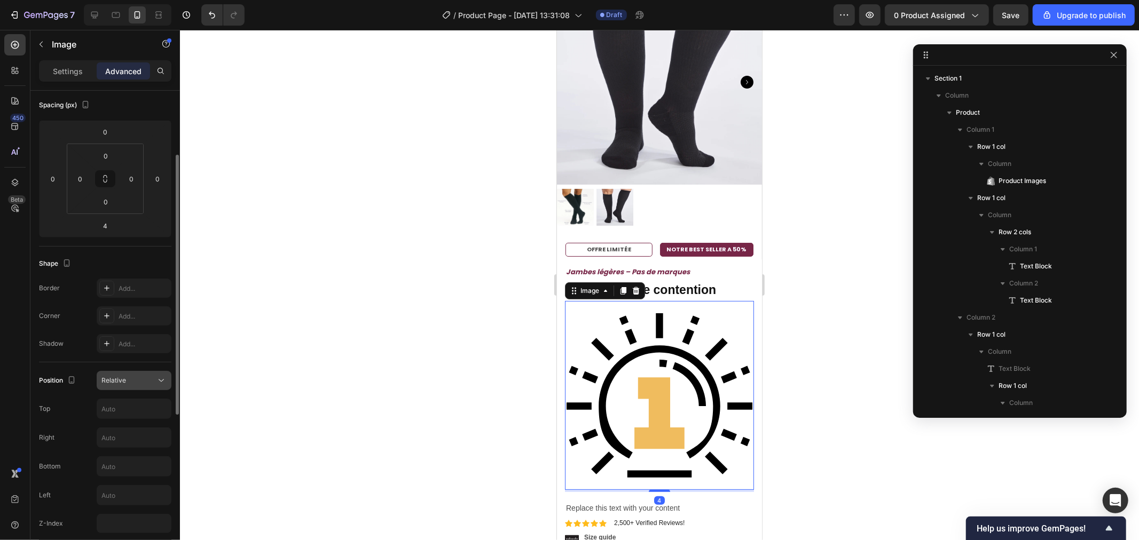
click at [118, 380] on span "Relative" at bounding box center [113, 380] width 25 height 8
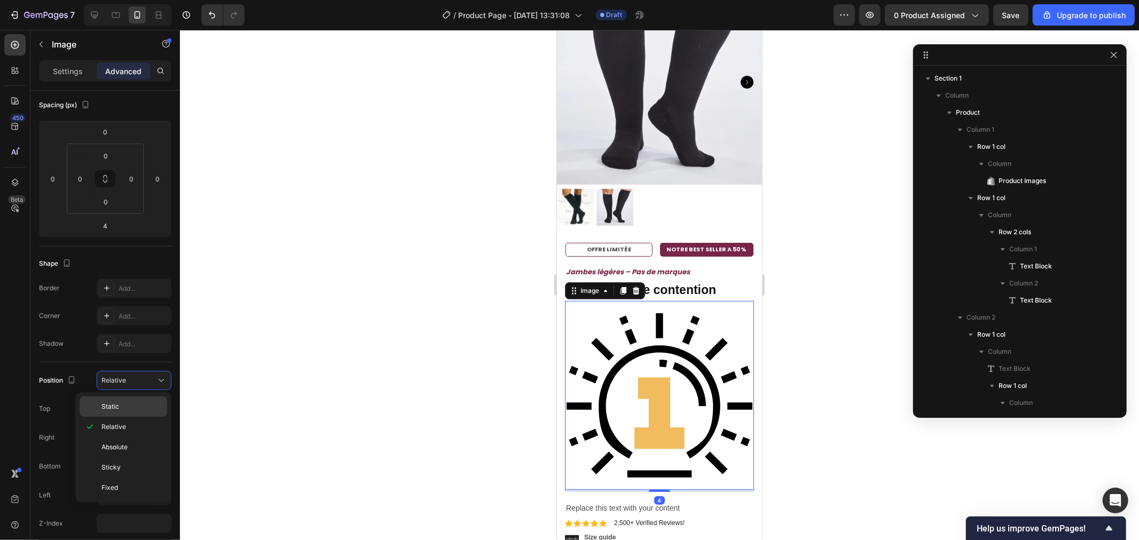
click at [121, 403] on p "Static" at bounding box center [131, 407] width 61 height 10
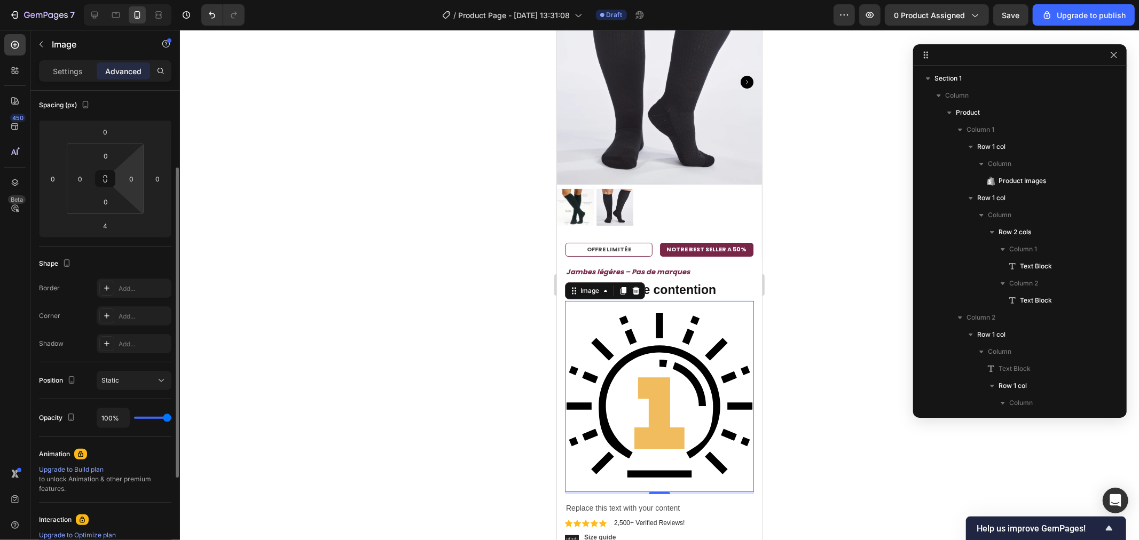
scroll to position [0, 0]
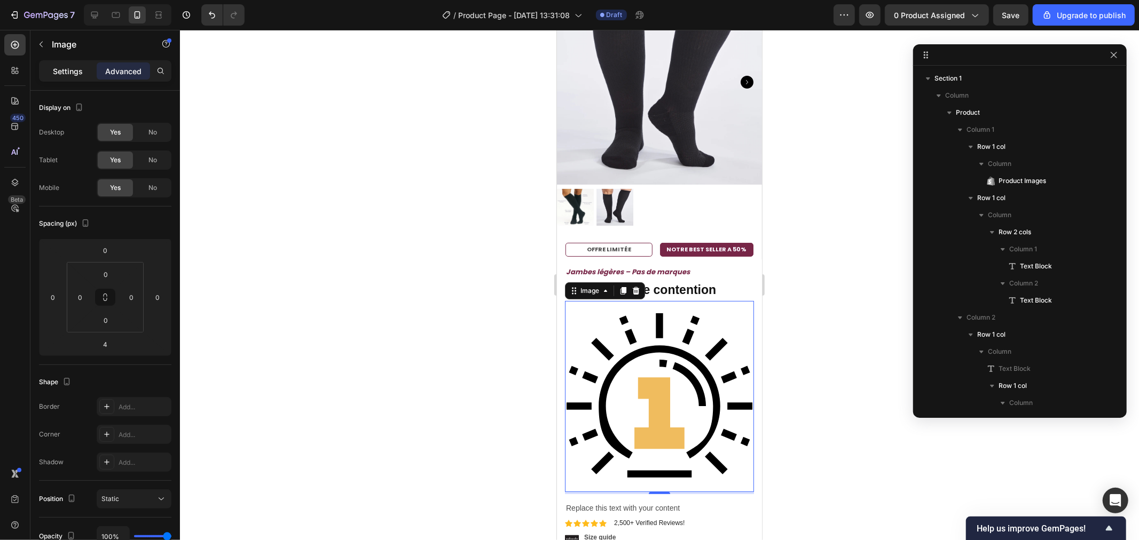
click at [69, 71] on p "Settings" at bounding box center [68, 71] width 30 height 11
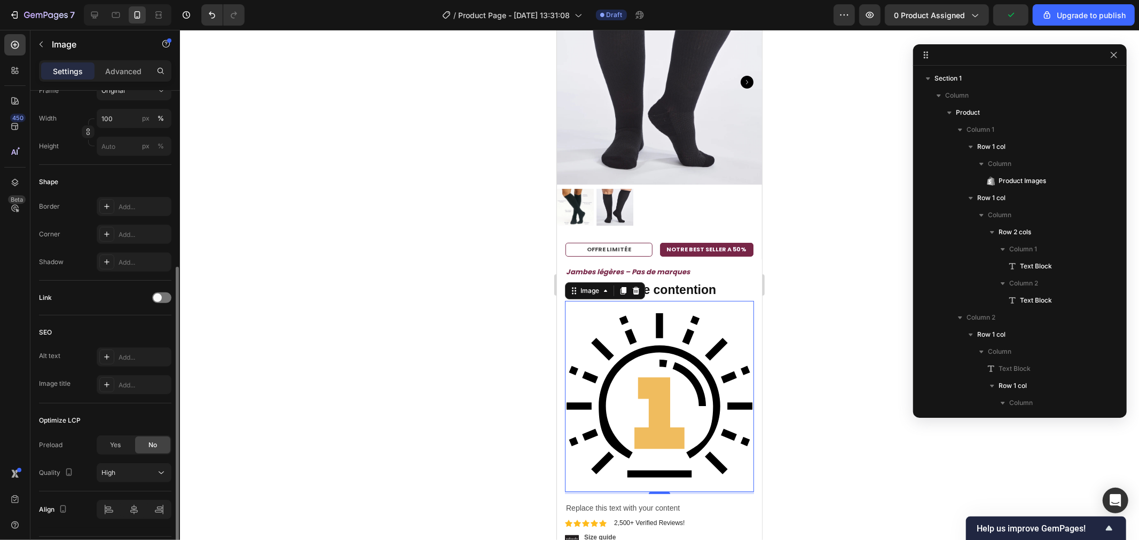
scroll to position [326, 0]
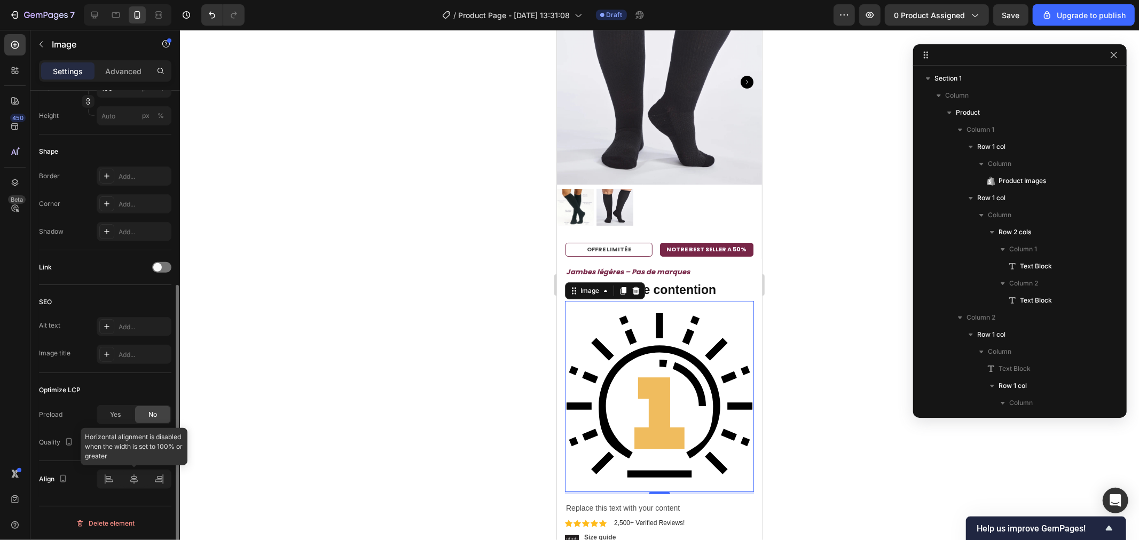
click at [121, 482] on div at bounding box center [134, 479] width 75 height 19
click at [121, 481] on div at bounding box center [134, 479] width 75 height 19
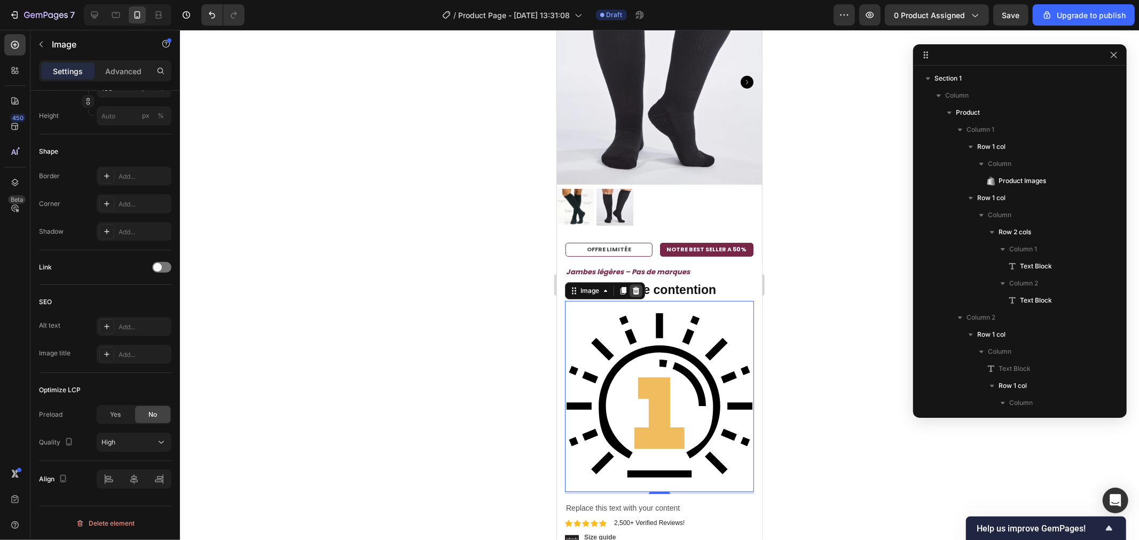
click at [637, 287] on icon at bounding box center [635, 290] width 7 height 7
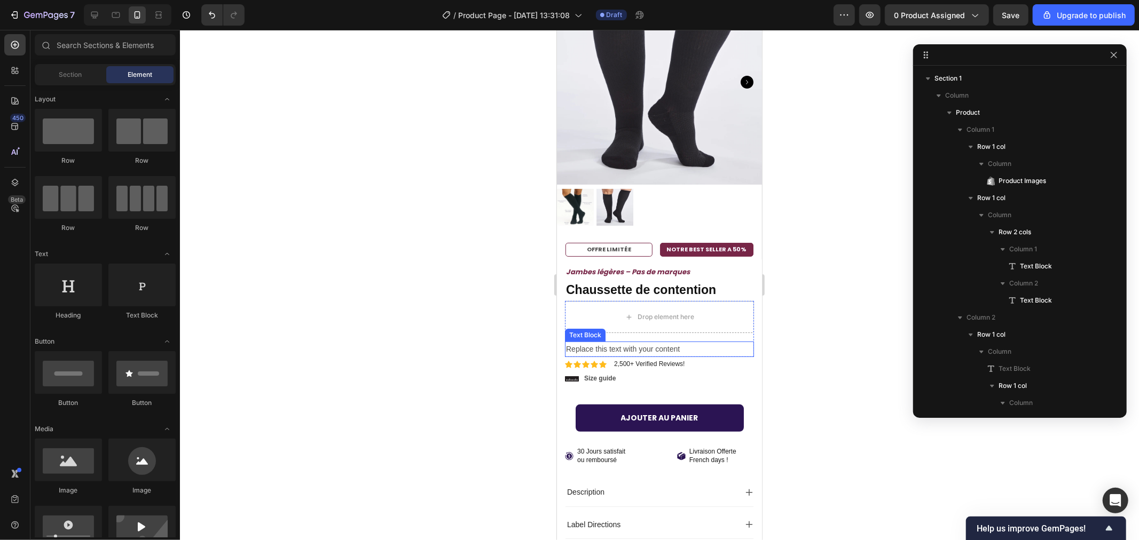
click at [605, 341] on div "Replace this text with your content" at bounding box center [658, 348] width 189 height 15
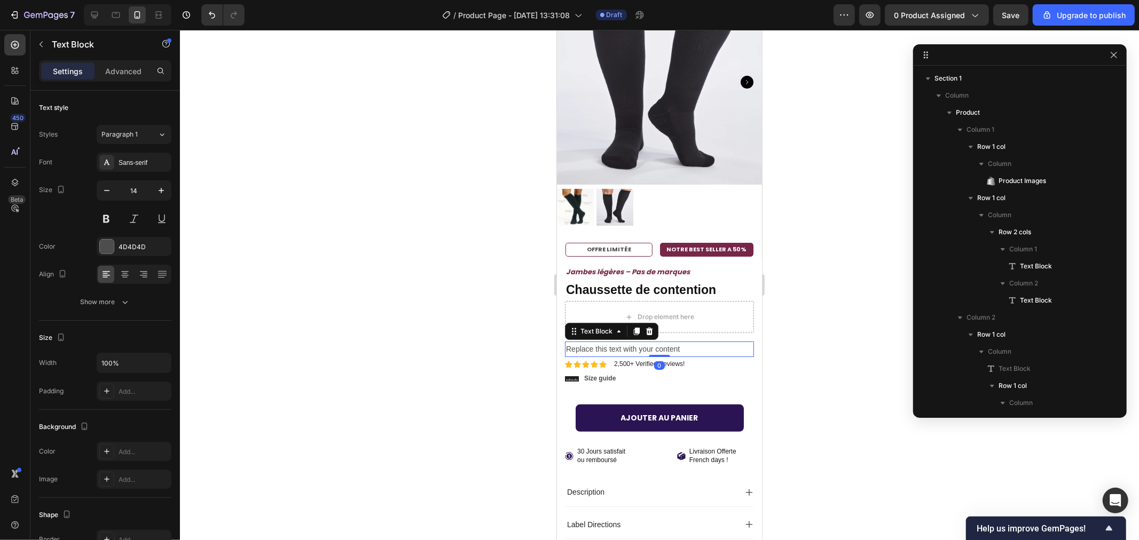
click at [648, 322] on div "Text Block" at bounding box center [610, 330] width 93 height 17
click at [647, 327] on icon at bounding box center [648, 330] width 7 height 7
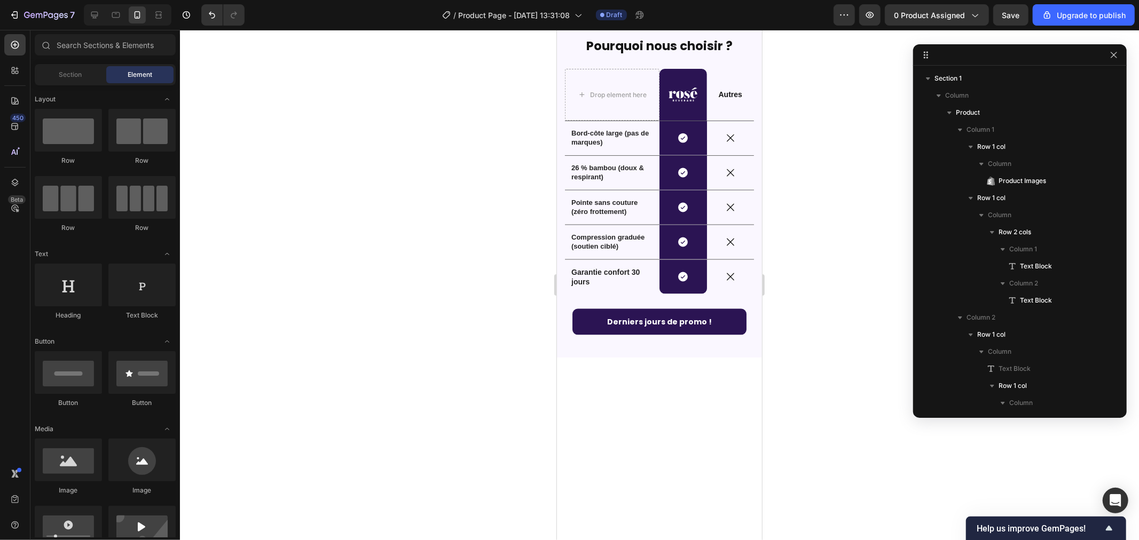
scroll to position [1673, 0]
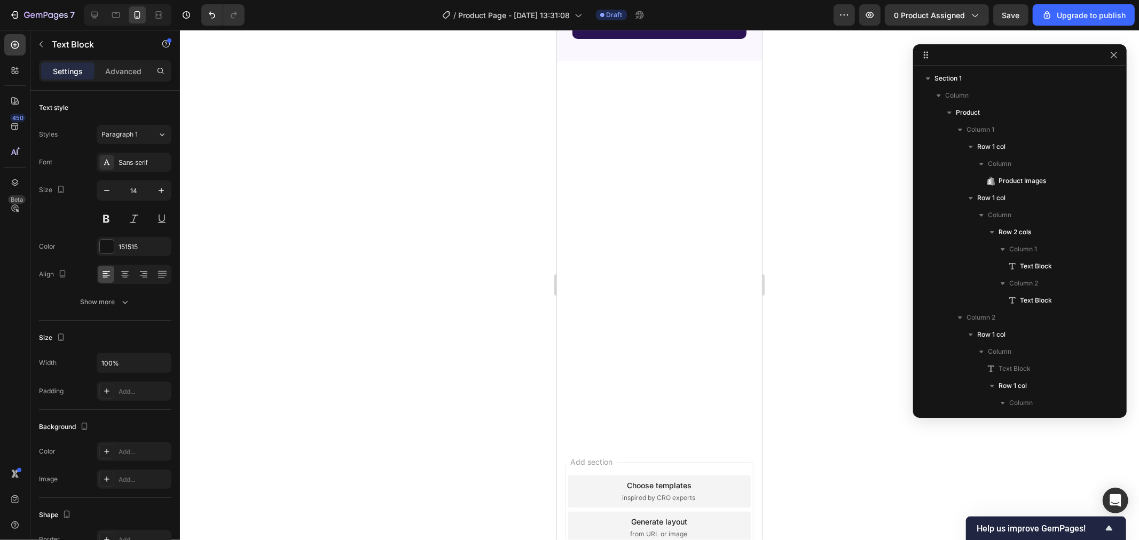
click at [511, 211] on div at bounding box center [659, 285] width 959 height 510
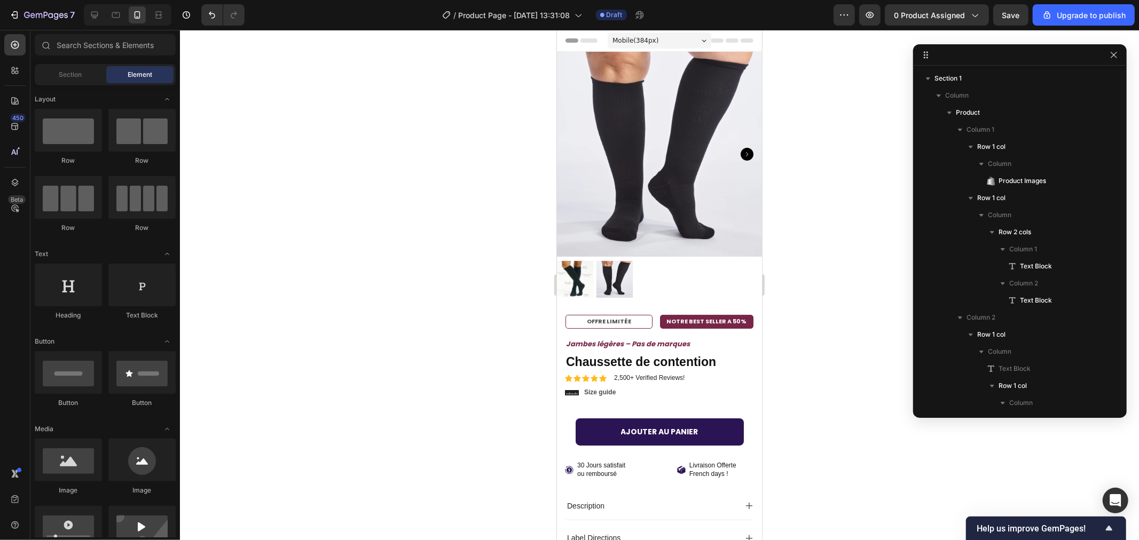
scroll to position [175, 0]
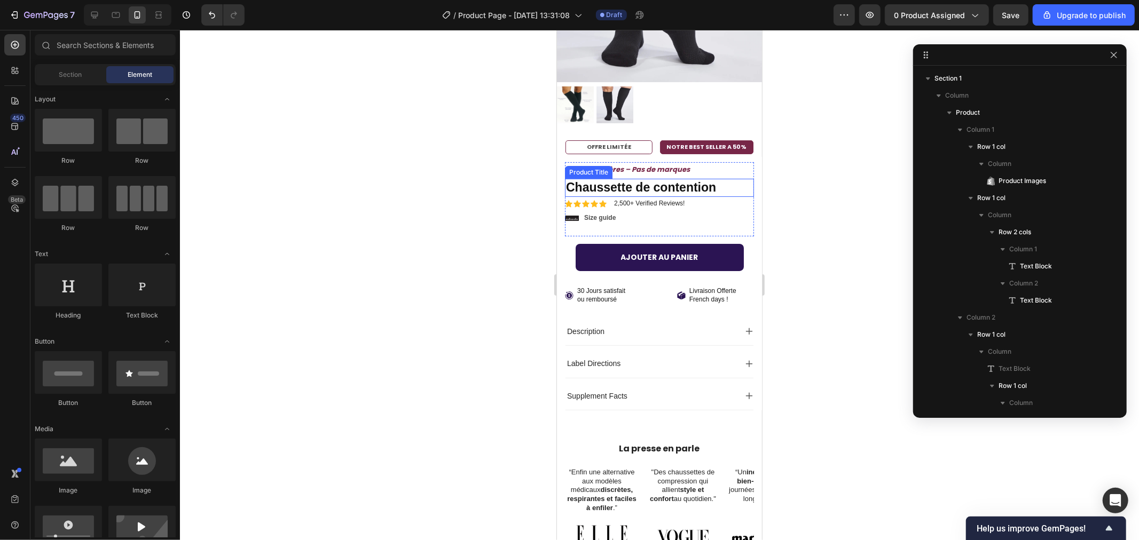
click at [668, 181] on h1 "Chaussette de contention" at bounding box center [658, 187] width 189 height 18
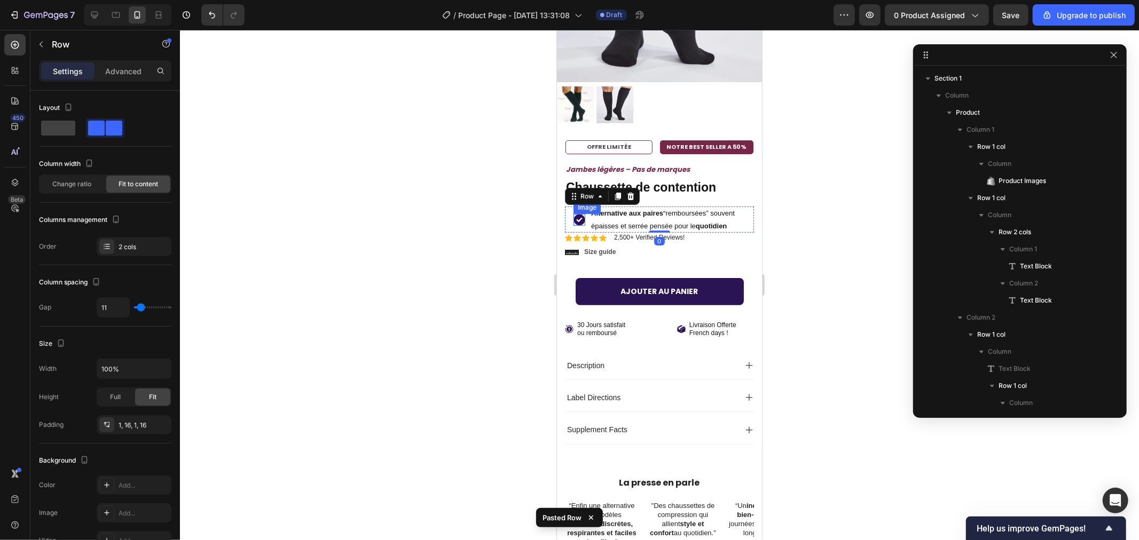
click at [576, 214] on img at bounding box center [579, 220] width 12 height 12
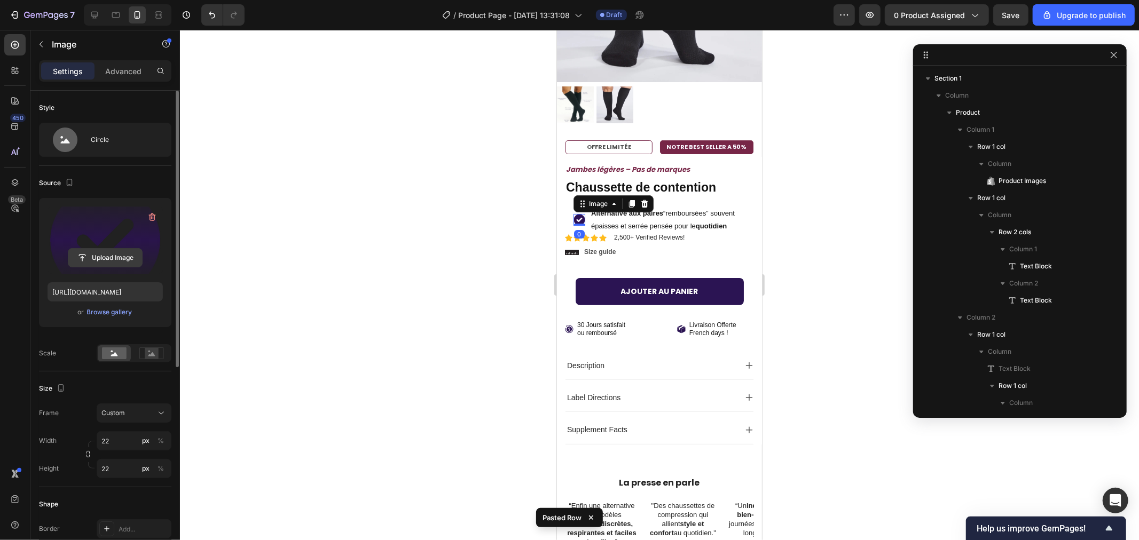
click at [99, 259] on input "file" at bounding box center [105, 258] width 74 height 18
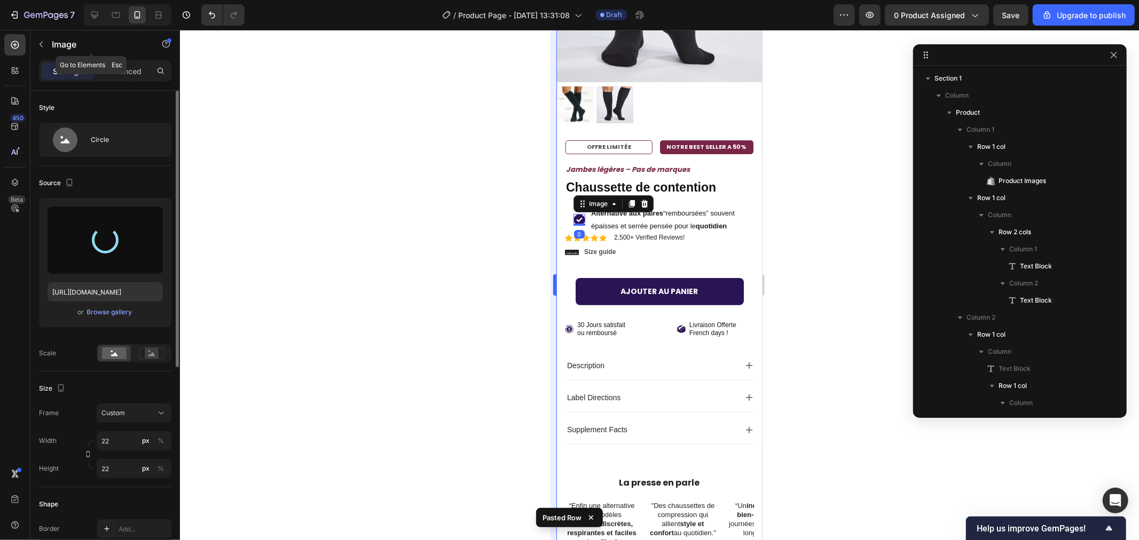
type input "[URL][DOMAIN_NAME]"
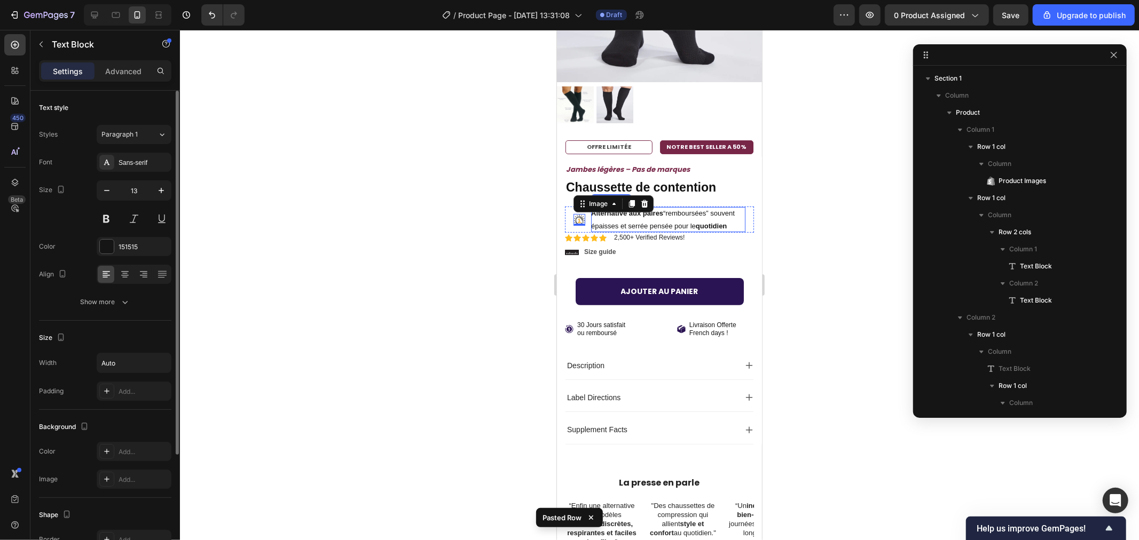
click at [622, 217] on p "Alternative aux paires “remboursées” souvent épaisses et serrée pensée pour le …" at bounding box center [667, 219] width 154 height 25
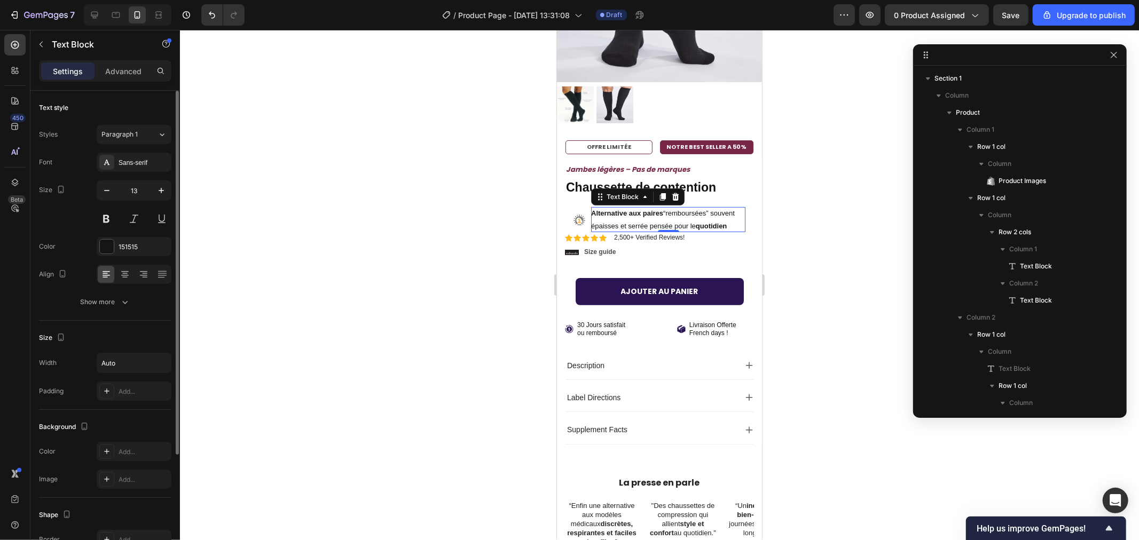
click at [656, 209] on strong "Alternative aux paires" at bounding box center [626, 213] width 72 height 8
click at [110, 187] on button "button" at bounding box center [106, 190] width 19 height 19
click at [107, 189] on icon "button" at bounding box center [106, 190] width 11 height 11
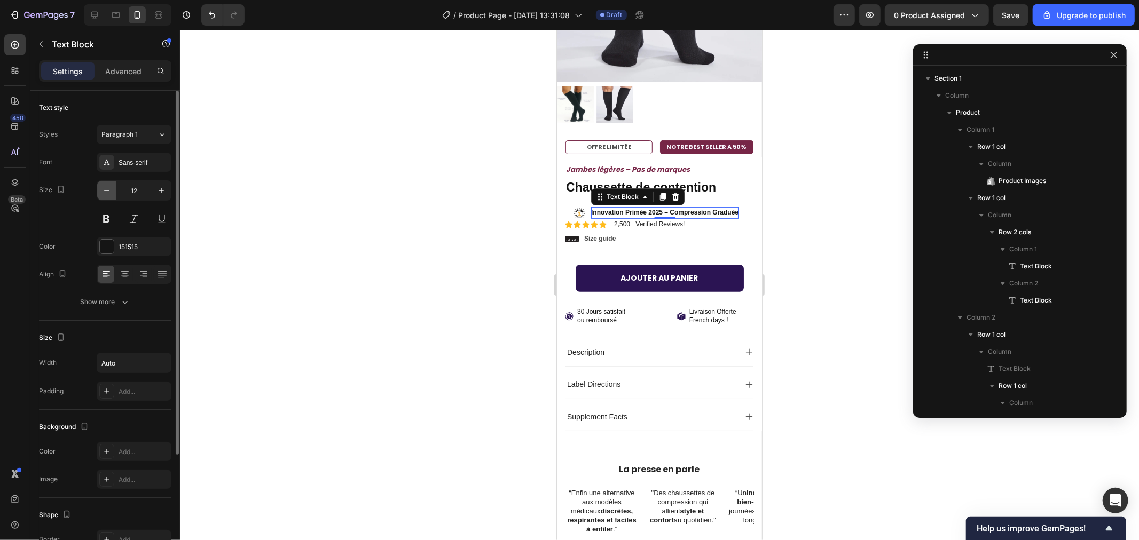
type input "11"
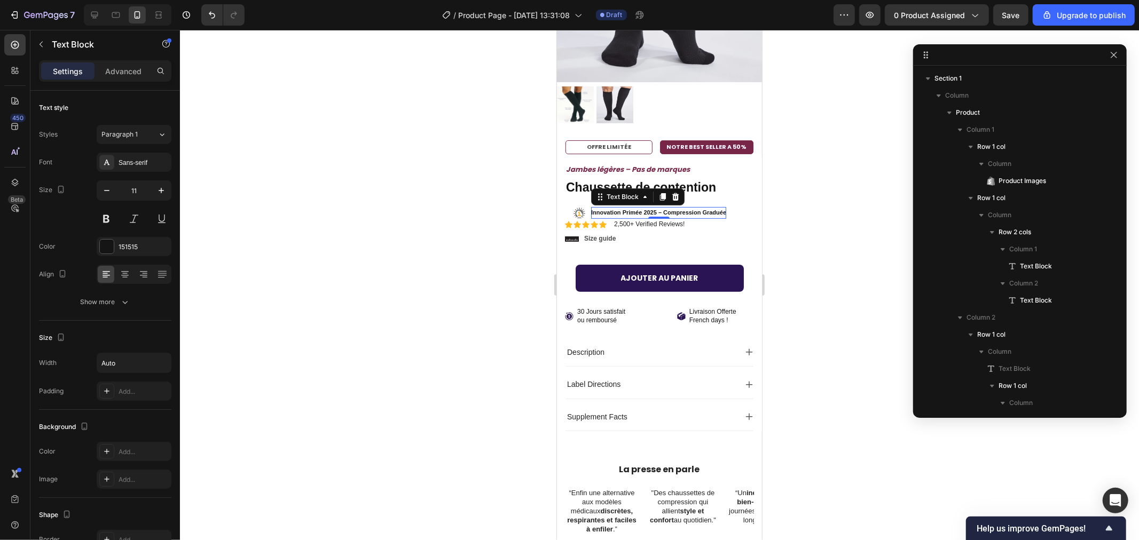
click at [391, 195] on div at bounding box center [659, 285] width 959 height 510
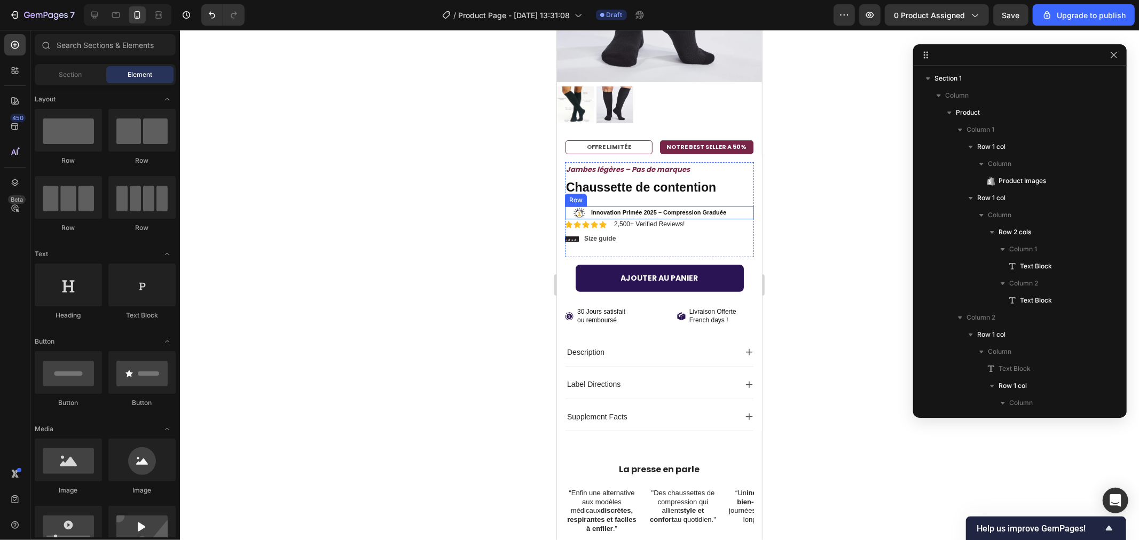
click at [586, 206] on div "Image Innovation Primée 2025 – Compression Graduée Text Block Row" at bounding box center [658, 212] width 189 height 13
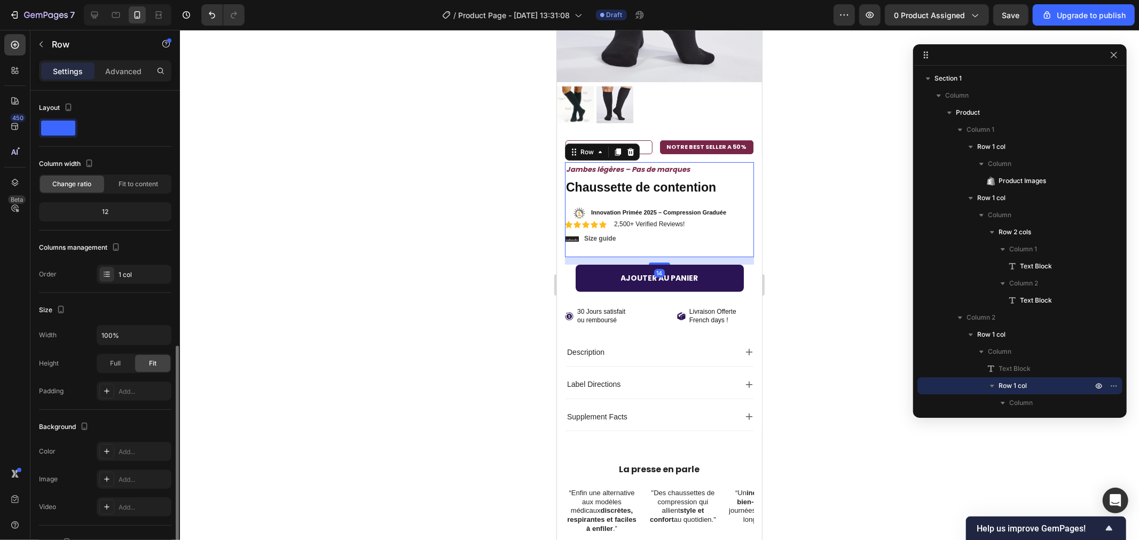
click at [674, 188] on div "Jambes légères – Pas [PERSON_NAME] Text Block No discount Not be displayed when…" at bounding box center [658, 209] width 189 height 95
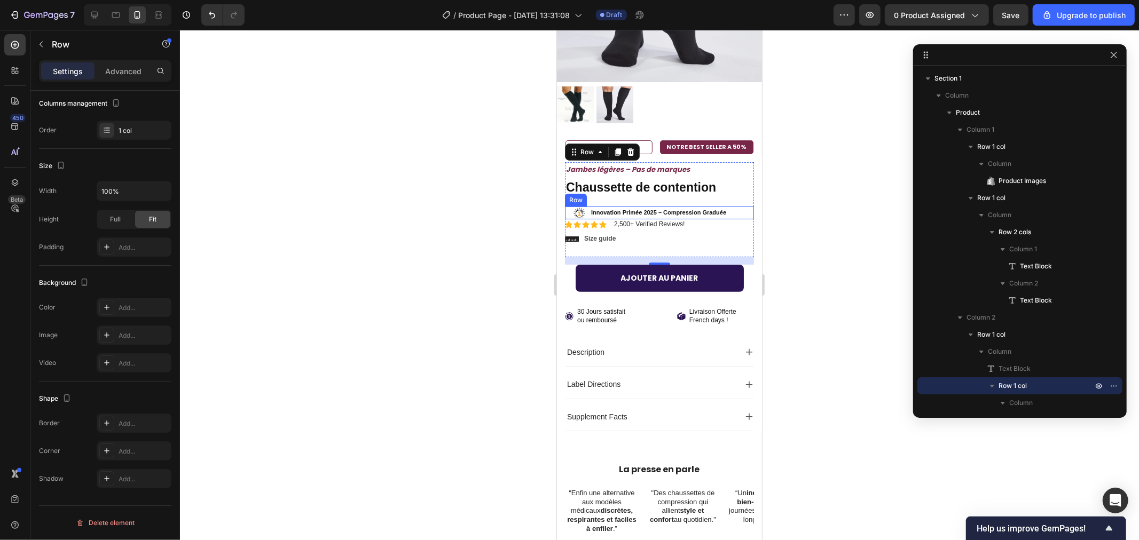
click at [568, 206] on div "Image Innovation Primée 2025 – Compression Graduée Text Block Row" at bounding box center [658, 212] width 189 height 13
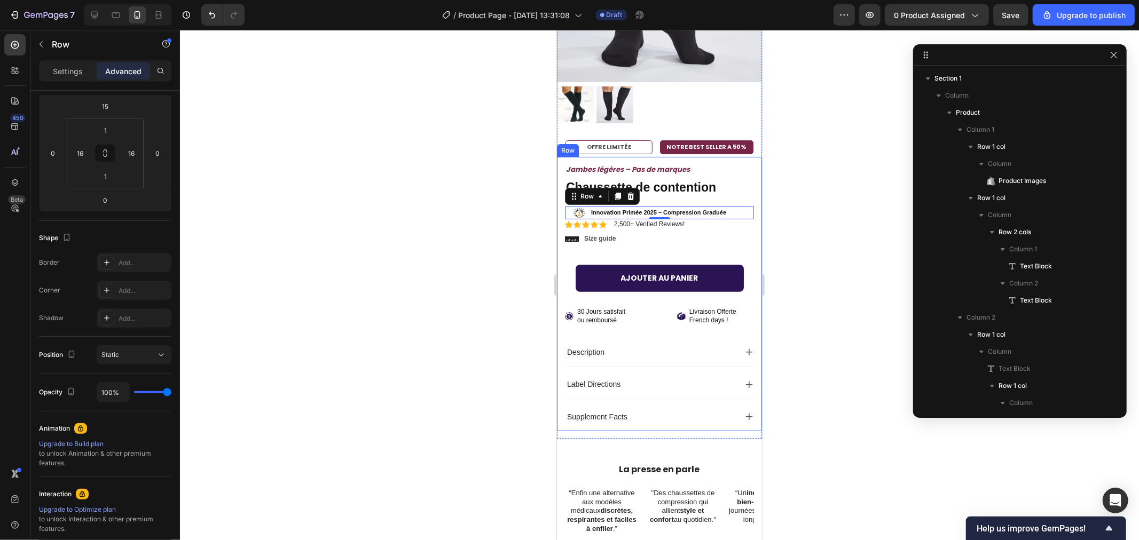
click at [856, 258] on div at bounding box center [659, 285] width 959 height 510
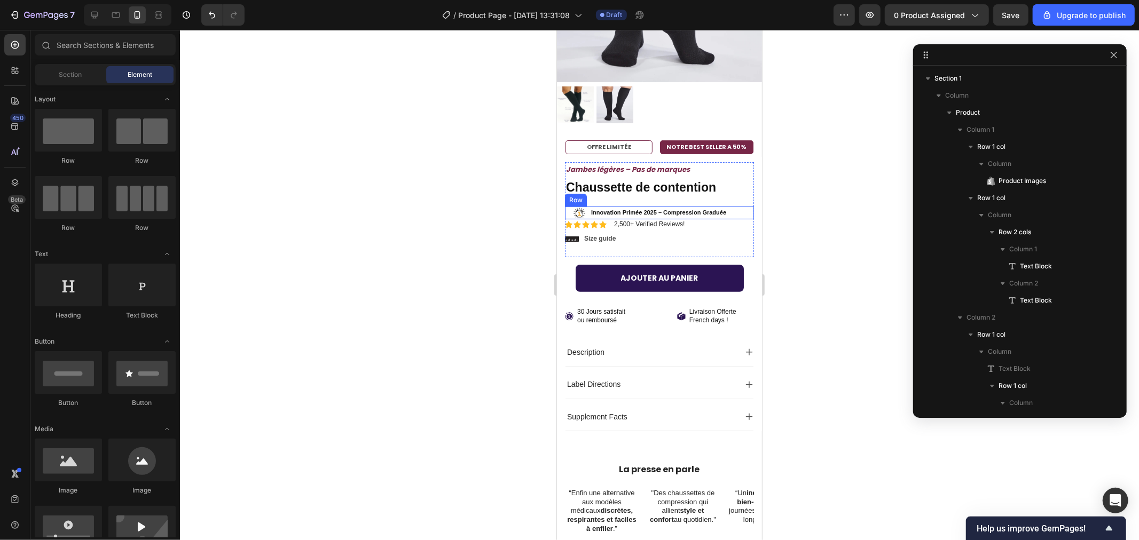
click at [569, 206] on div "Image Innovation Primée 2025 – Compression Graduée Text Block Row" at bounding box center [658, 212] width 189 height 13
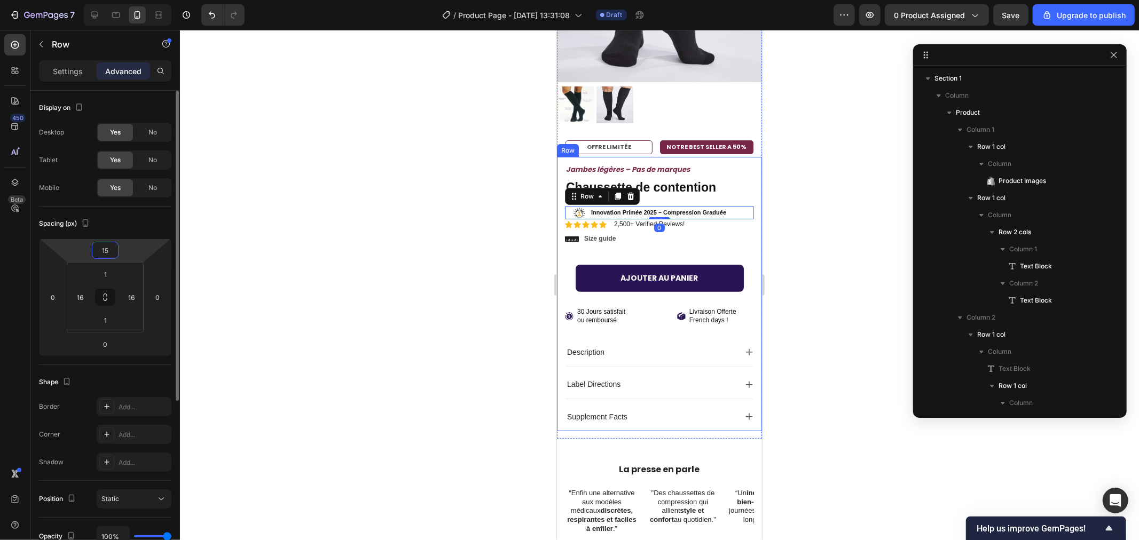
click at [113, 254] on input "15" at bounding box center [104, 250] width 21 height 16
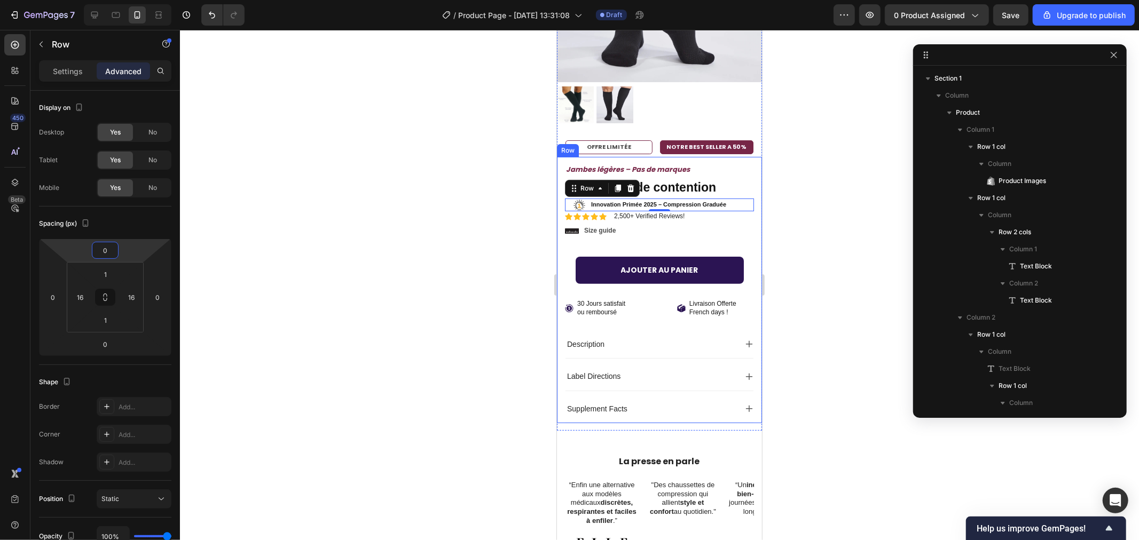
type input "0"
click at [275, 236] on div at bounding box center [659, 285] width 959 height 510
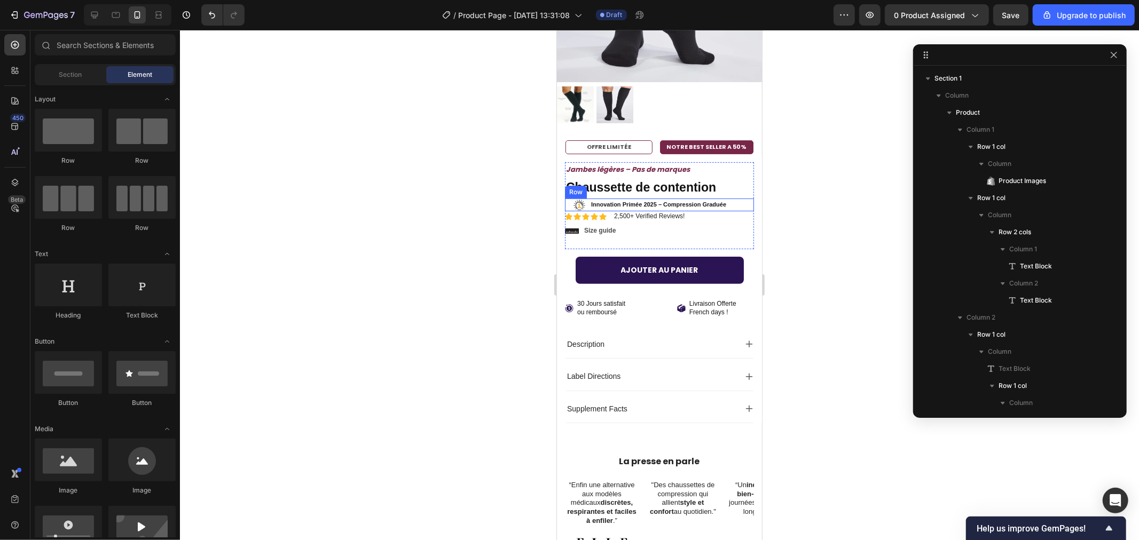
click at [571, 198] on div "Image Innovation Primée 2025 – Compression Graduée Text Block Row" at bounding box center [658, 204] width 189 height 13
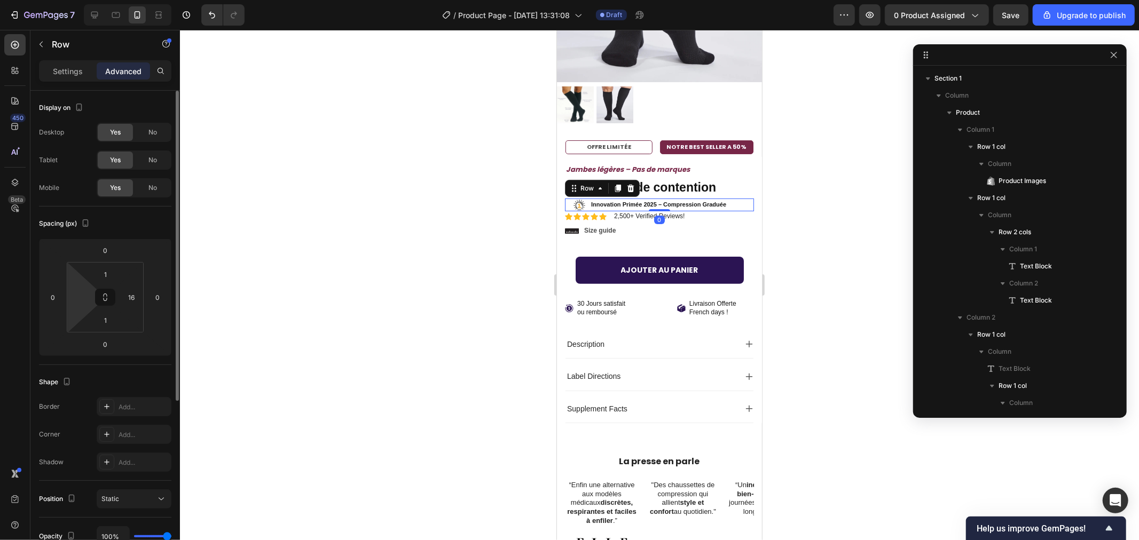
type input "160"
type input "0"
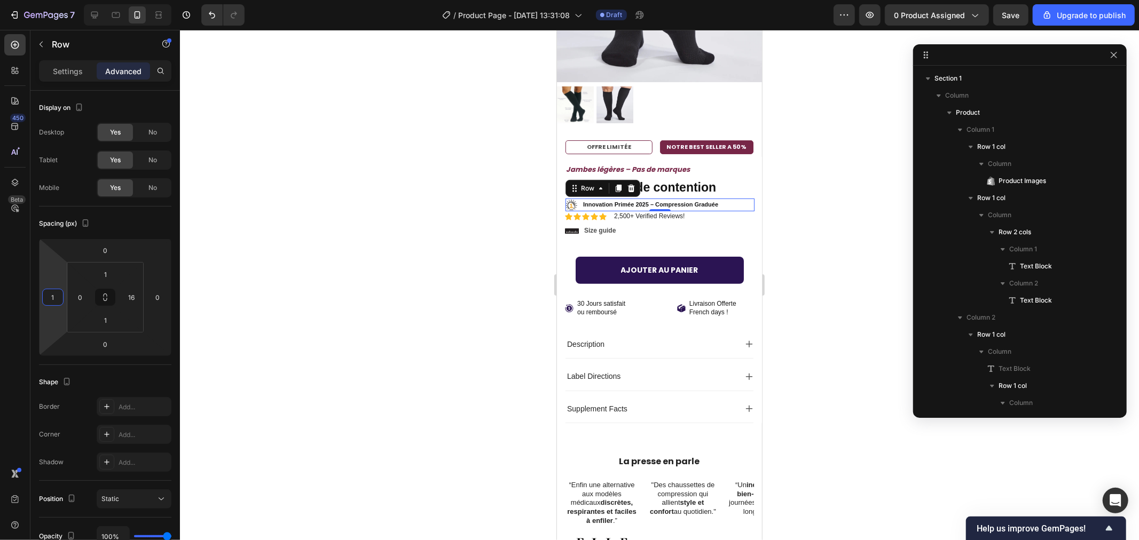
type input "1"
click at [324, 262] on div at bounding box center [659, 285] width 959 height 510
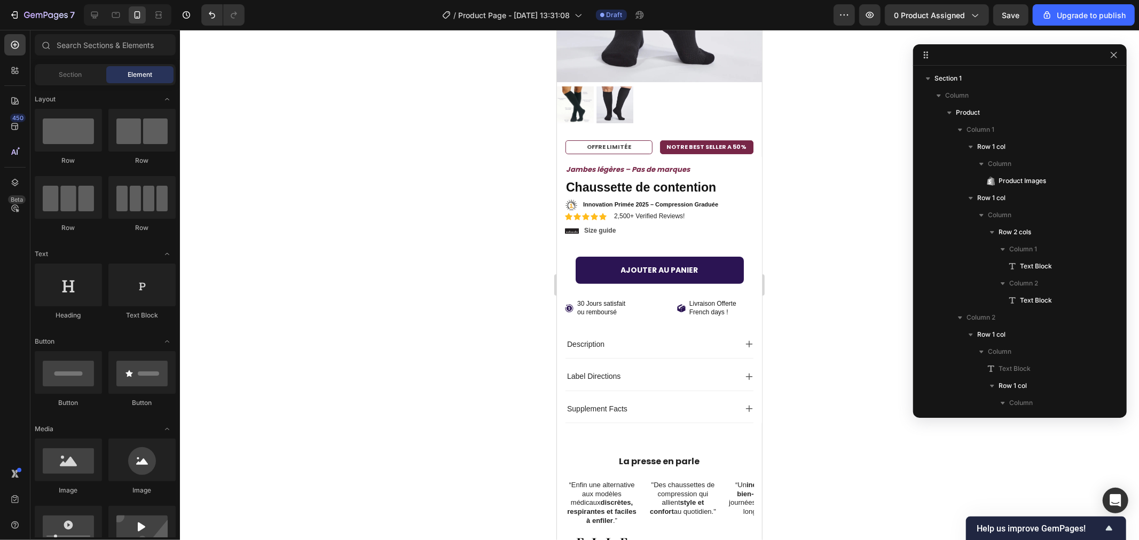
click at [431, 215] on div at bounding box center [659, 285] width 959 height 510
click at [724, 211] on div "Icon Icon Icon Icon Icon Icon List 2,500+ Verified Reviews! Text Block Row" at bounding box center [658, 216] width 189 height 11
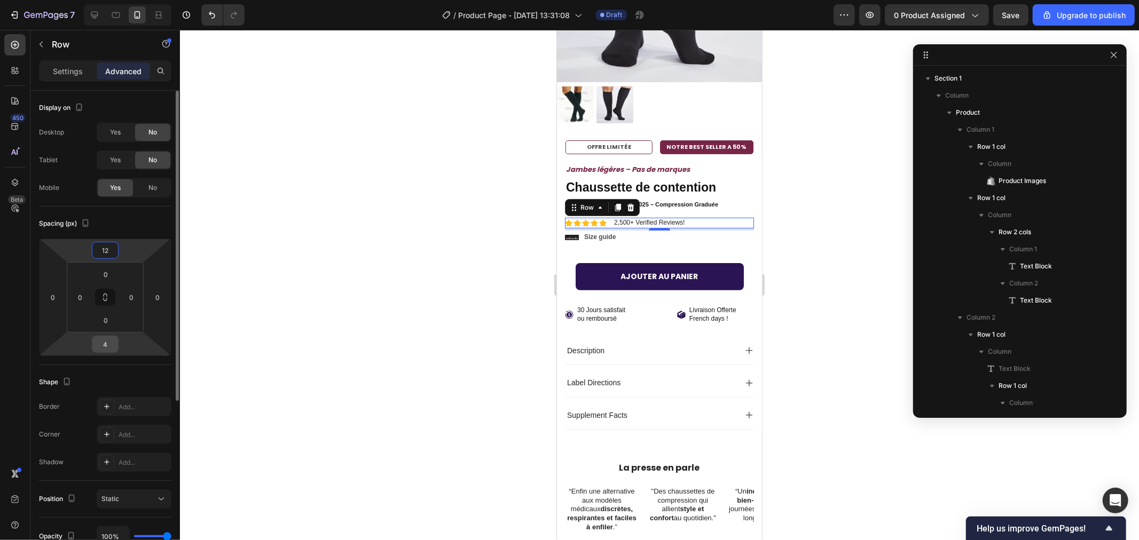
type input "12"
drag, startPoint x: 94, startPoint y: 343, endPoint x: 86, endPoint y: 338, distance: 9.1
click at [92, 342] on div "4" at bounding box center [105, 344] width 27 height 17
click at [110, 342] on input "4" at bounding box center [104, 344] width 21 height 16
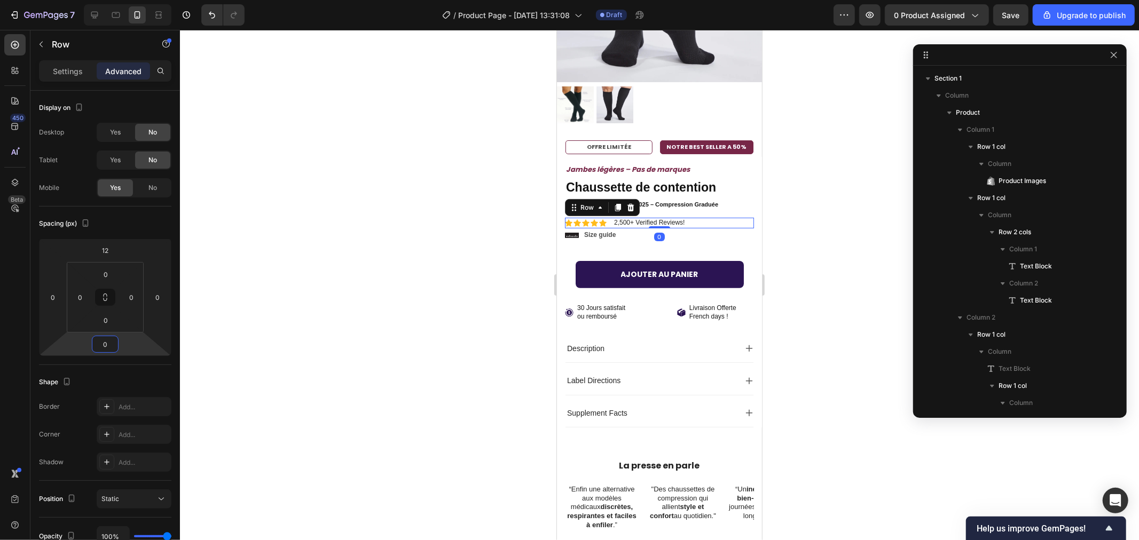
click at [331, 286] on div at bounding box center [659, 285] width 959 height 510
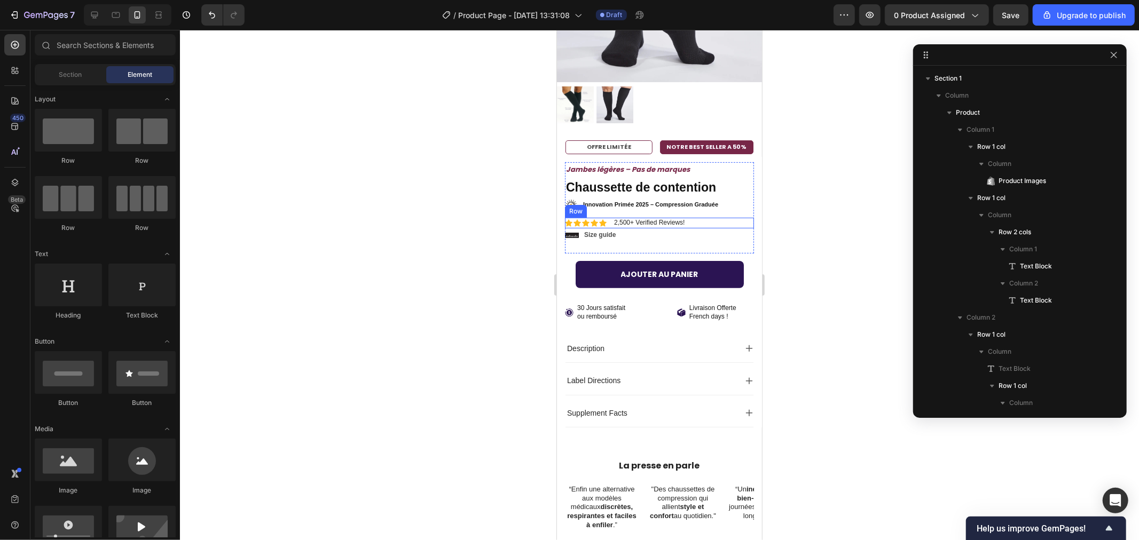
click at [719, 217] on div "Icon Icon Icon Icon Icon Icon List 2,500+ Verified Reviews! Text Block Row" at bounding box center [658, 222] width 189 height 11
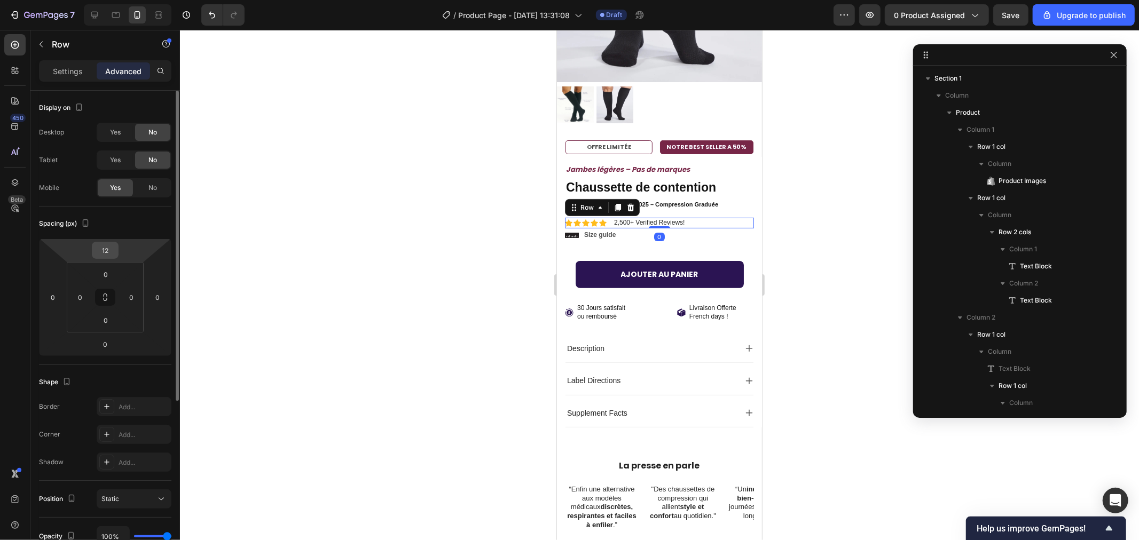
drag, startPoint x: 108, startPoint y: 251, endPoint x: 95, endPoint y: 250, distance: 13.4
click at [95, 250] on input "12" at bounding box center [104, 250] width 21 height 16
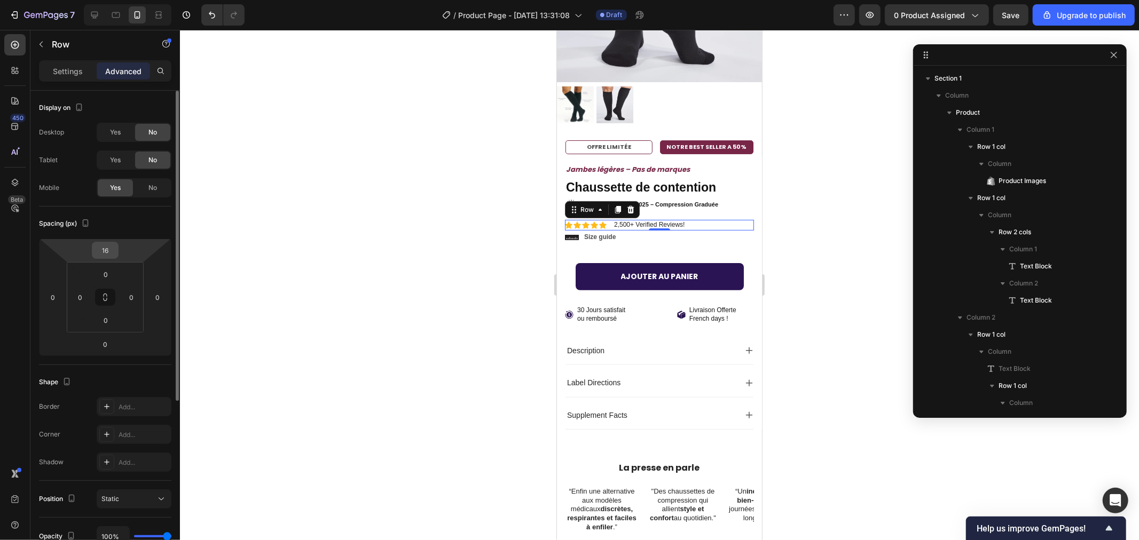
drag, startPoint x: 114, startPoint y: 246, endPoint x: 104, endPoint y: 246, distance: 10.1
click at [104, 0] on html "7 / Product Page - Sep 26, 13:31:08 Draft Preview 0 product assigned Save Upgra…" at bounding box center [569, 0] width 1139 height 0
drag, startPoint x: 107, startPoint y: 248, endPoint x: 92, endPoint y: 248, distance: 15.0
click at [96, 248] on input "16" at bounding box center [104, 250] width 21 height 16
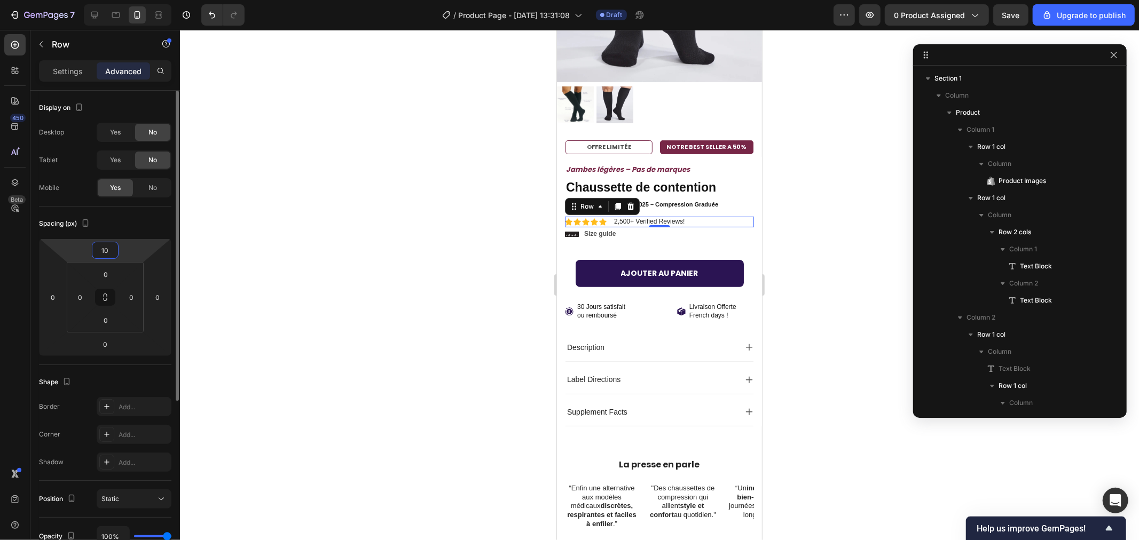
type input "1"
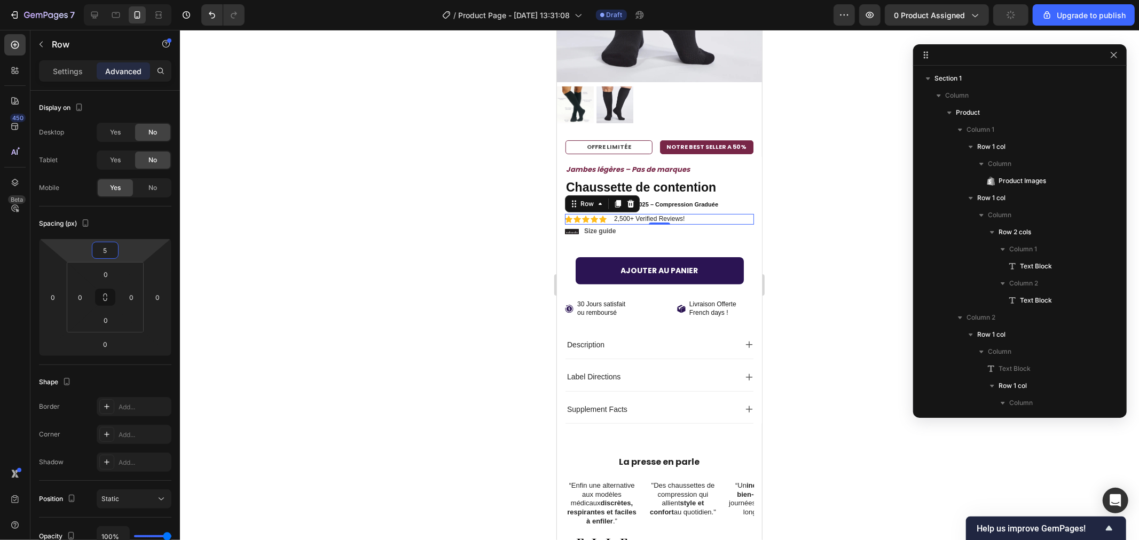
type input "5"
click at [398, 196] on div at bounding box center [659, 285] width 959 height 510
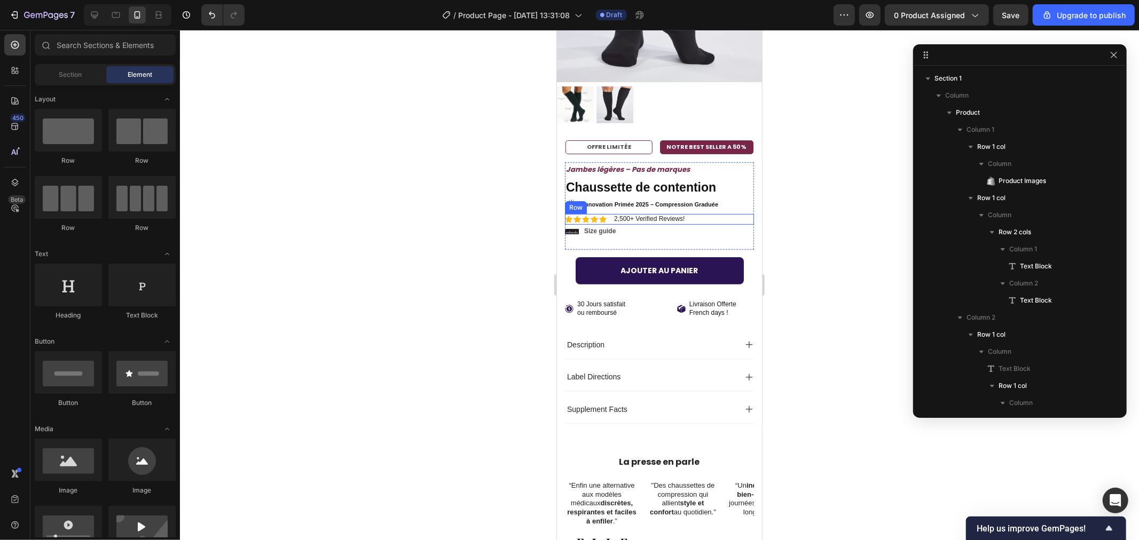
click at [698, 214] on div "Icon Icon Icon Icon Icon Icon List 2,500+ Verified Reviews! Text Block Row" at bounding box center [658, 219] width 189 height 11
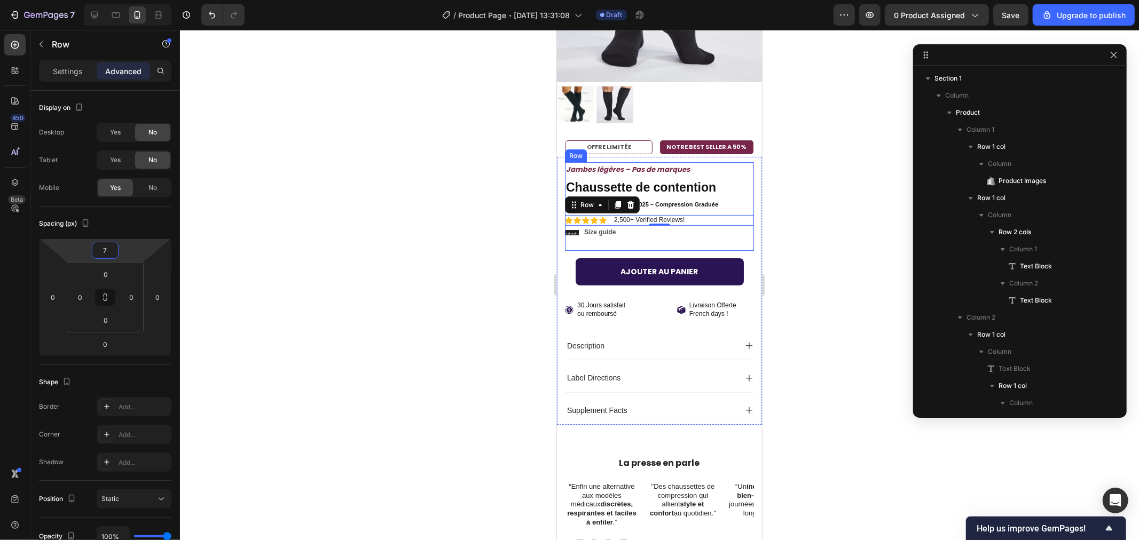
type input "7"
click at [400, 223] on div at bounding box center [659, 285] width 959 height 510
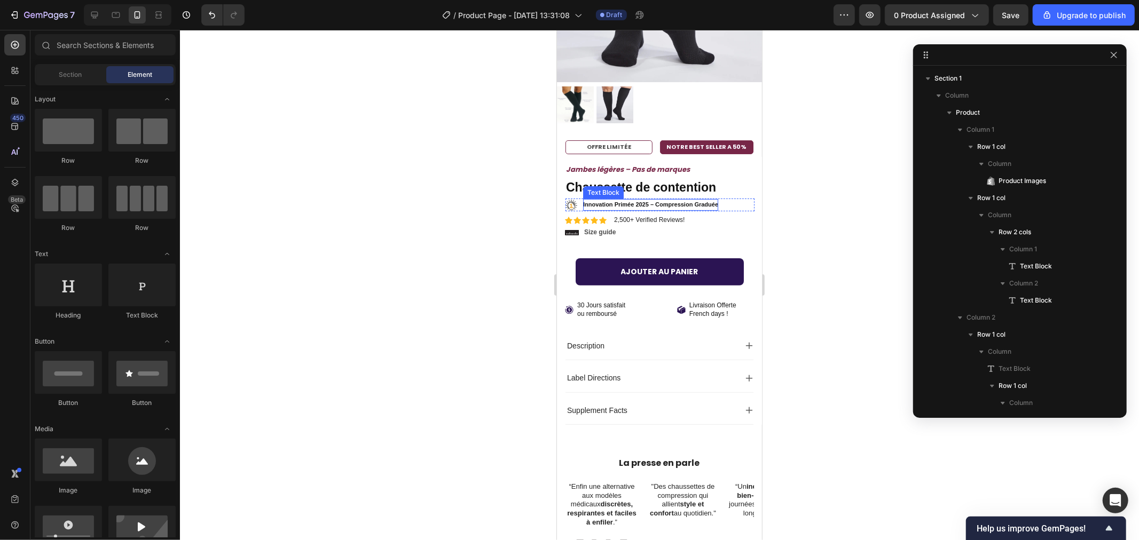
click at [591, 201] on strong "Innovation Primée 2025 – Compression Graduée" at bounding box center [649, 204] width 135 height 6
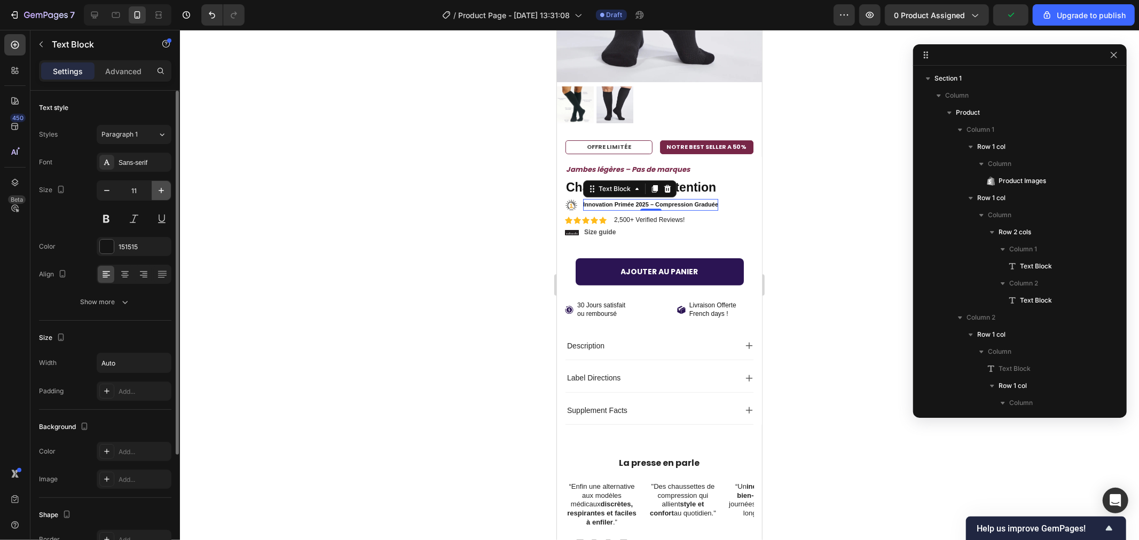
click at [162, 184] on button "button" at bounding box center [161, 190] width 19 height 19
type input "12"
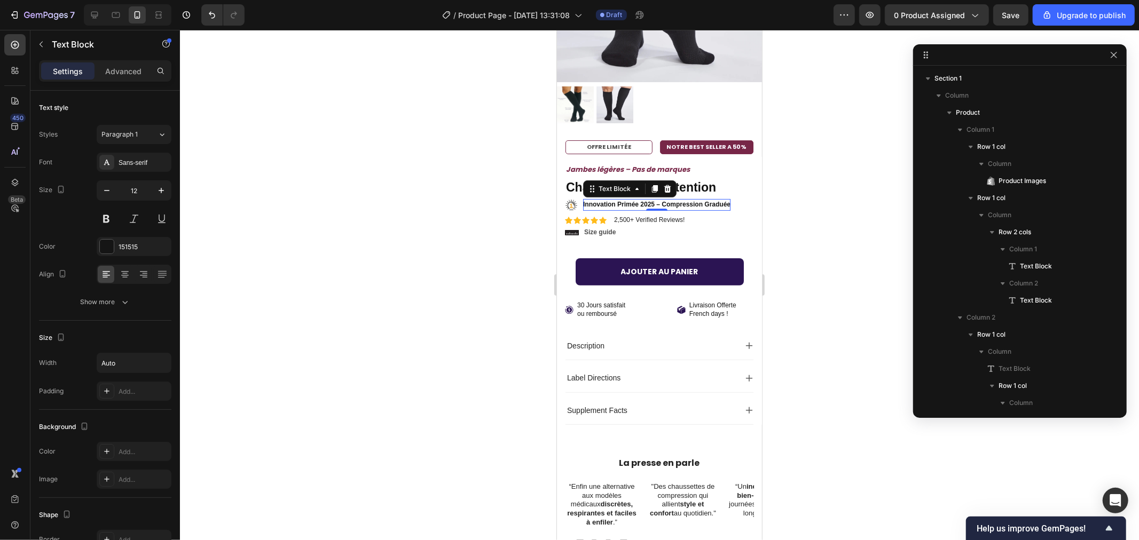
click at [483, 177] on div at bounding box center [659, 285] width 959 height 510
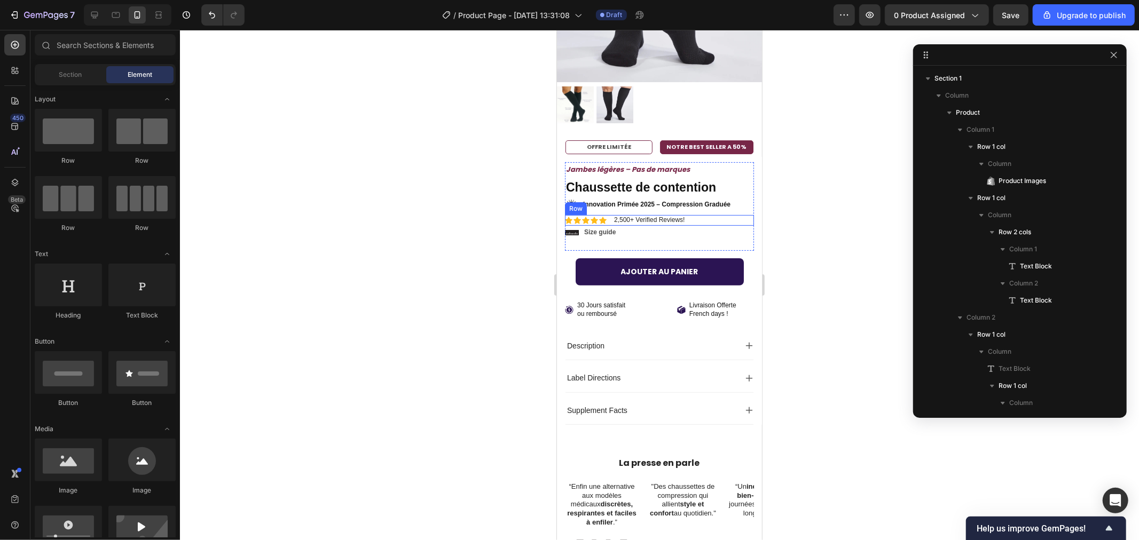
click at [708, 215] on div "Icon Icon Icon Icon Icon Icon List 2,500+ Verified Reviews! Text Block Row" at bounding box center [658, 220] width 189 height 11
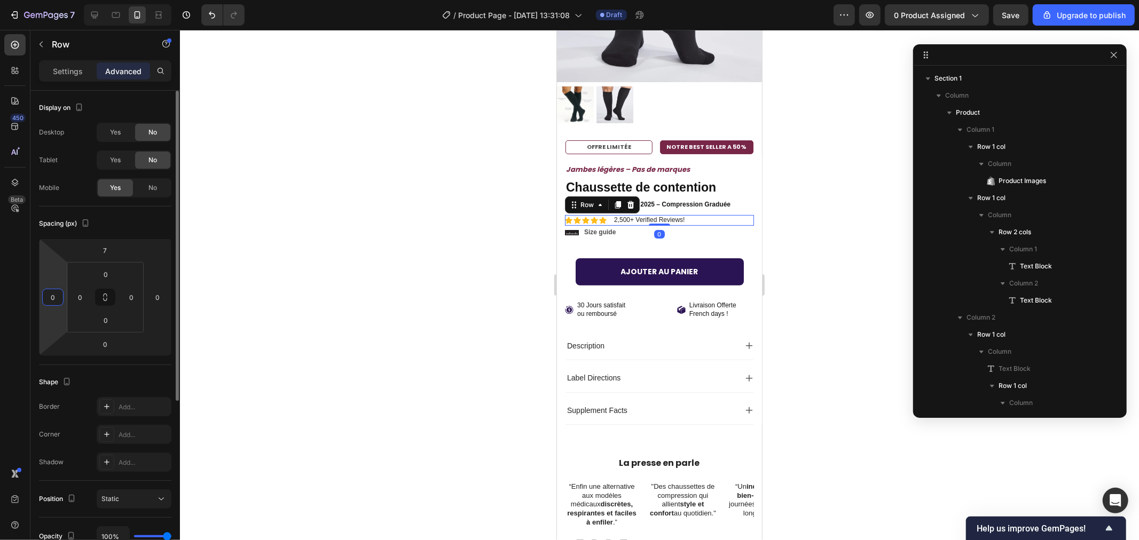
click at [54, 300] on input "0" at bounding box center [53, 297] width 16 height 16
type input "1"
click at [712, 215] on div "Icon Icon Icon Icon Icon Icon List 2,500+ Verified Reviews! Text Block Row 0" at bounding box center [659, 220] width 189 height 11
click at [54, 305] on input "0" at bounding box center [53, 297] width 16 height 16
type input "0"
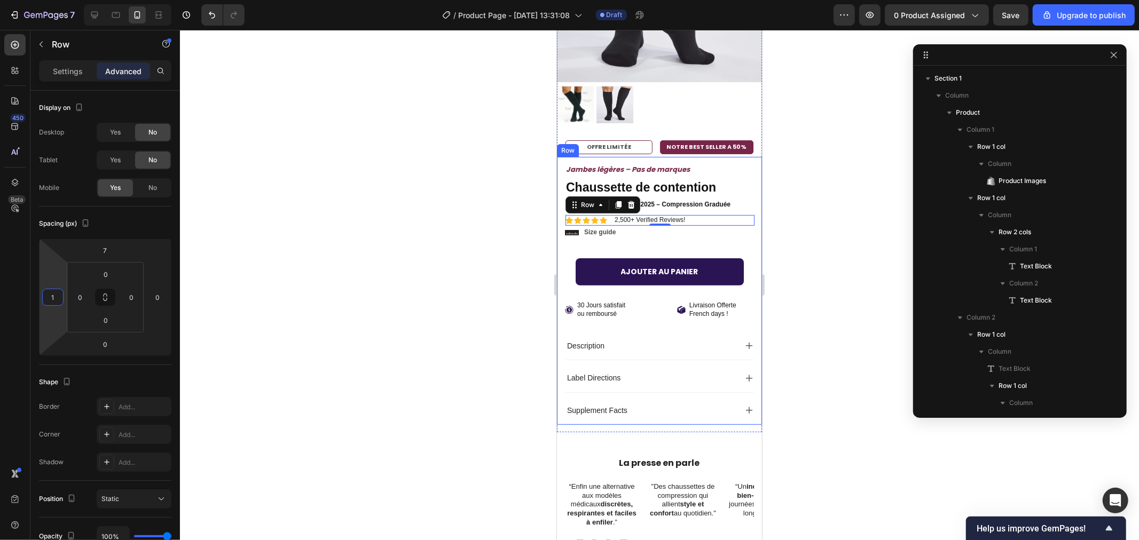
type input "1"
click at [374, 277] on div at bounding box center [659, 285] width 959 height 510
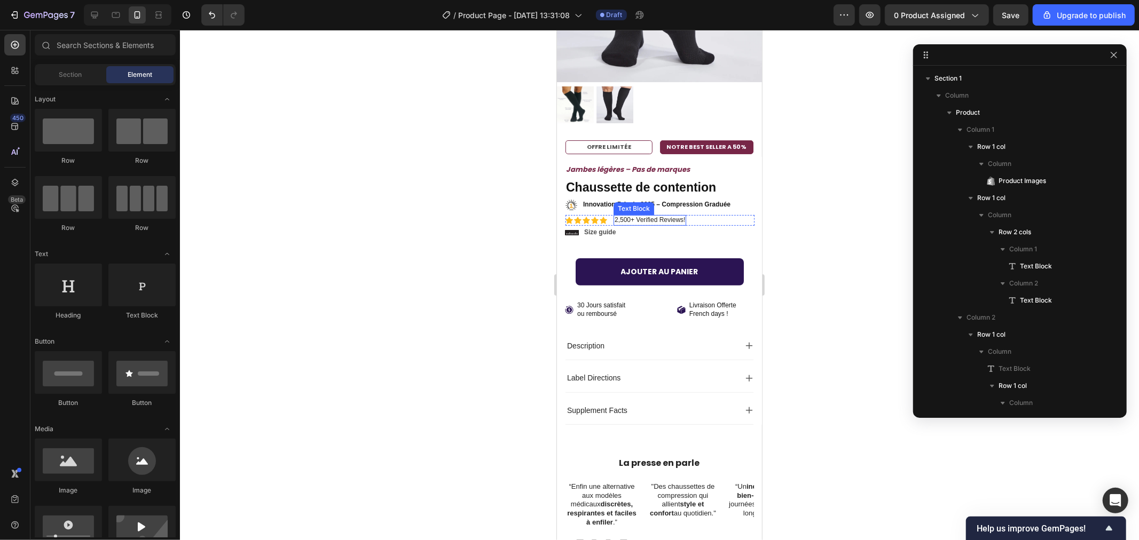
click at [675, 216] on p "2,500+ Verified Reviews!" at bounding box center [649, 220] width 70 height 9
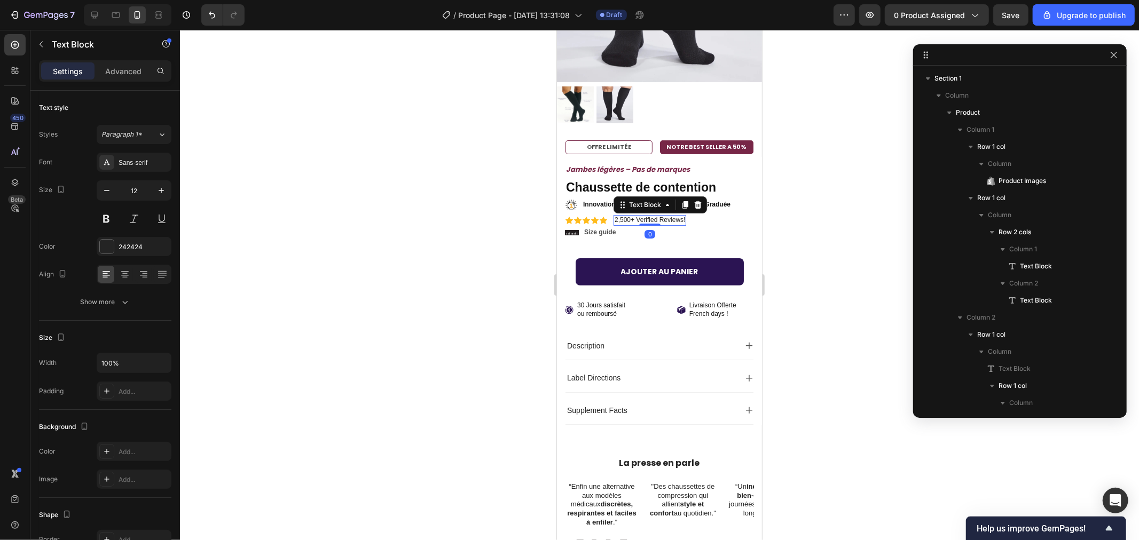
click at [675, 216] on p "2,500+ Verified Reviews!" at bounding box center [649, 220] width 70 height 9
click at [364, 175] on div at bounding box center [659, 285] width 959 height 510
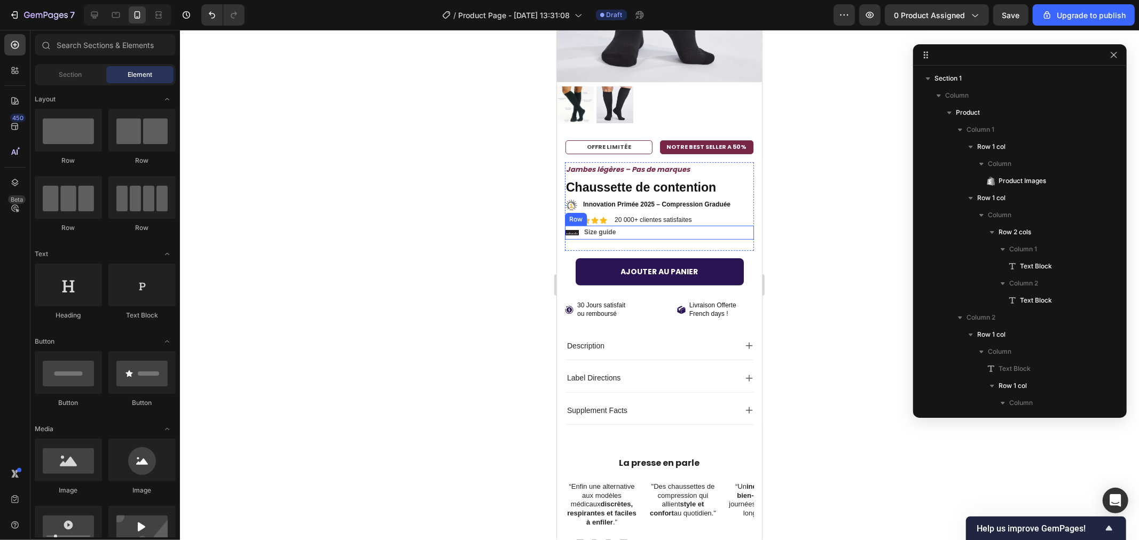
click at [643, 225] on div "Icon Size guide Text Block Row" at bounding box center [658, 232] width 189 height 14
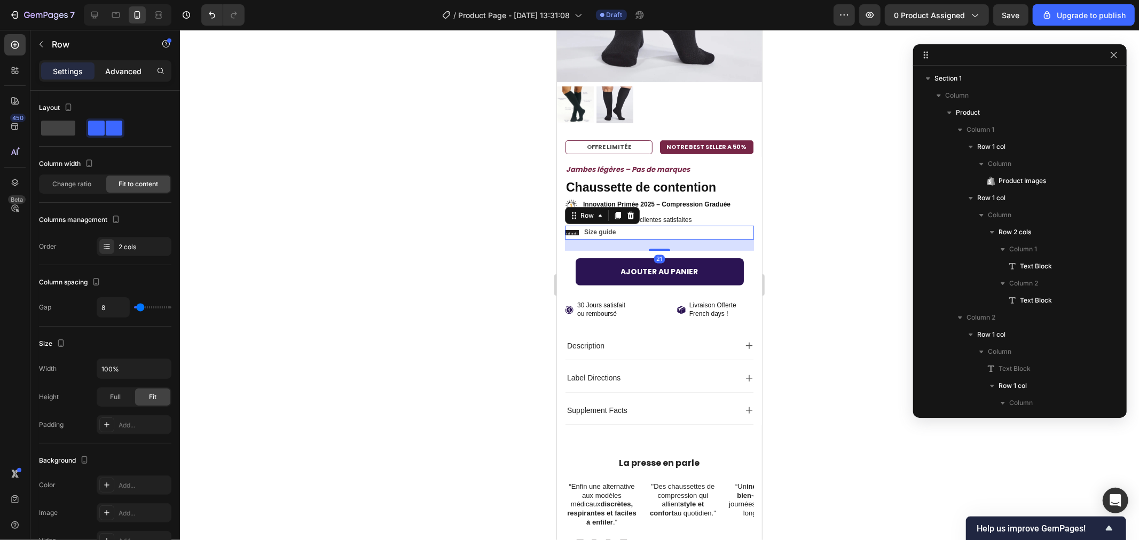
click at [120, 70] on p "Advanced" at bounding box center [123, 71] width 36 height 11
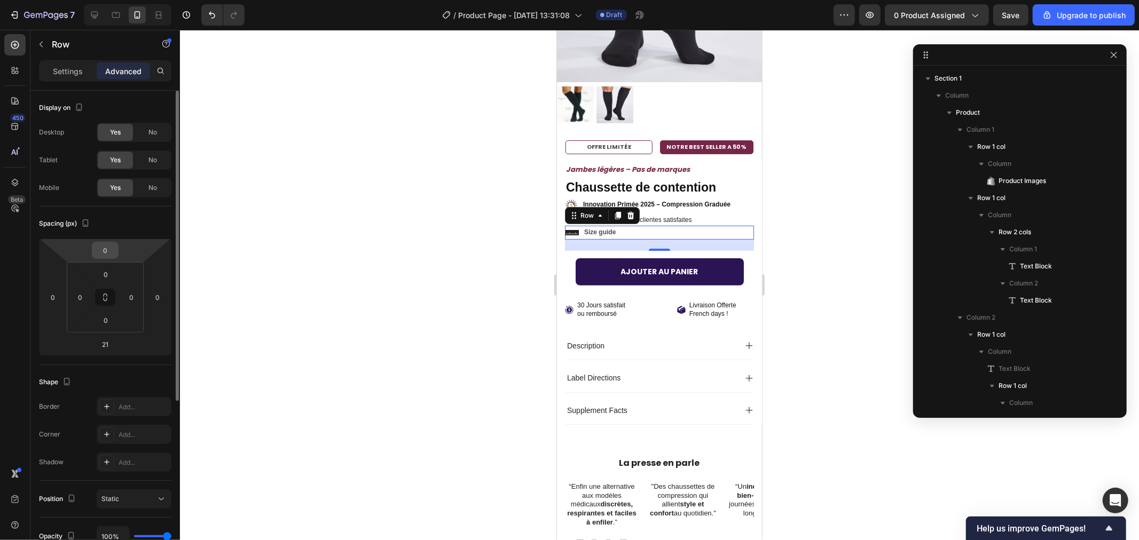
click at [108, 244] on input "0" at bounding box center [104, 250] width 21 height 16
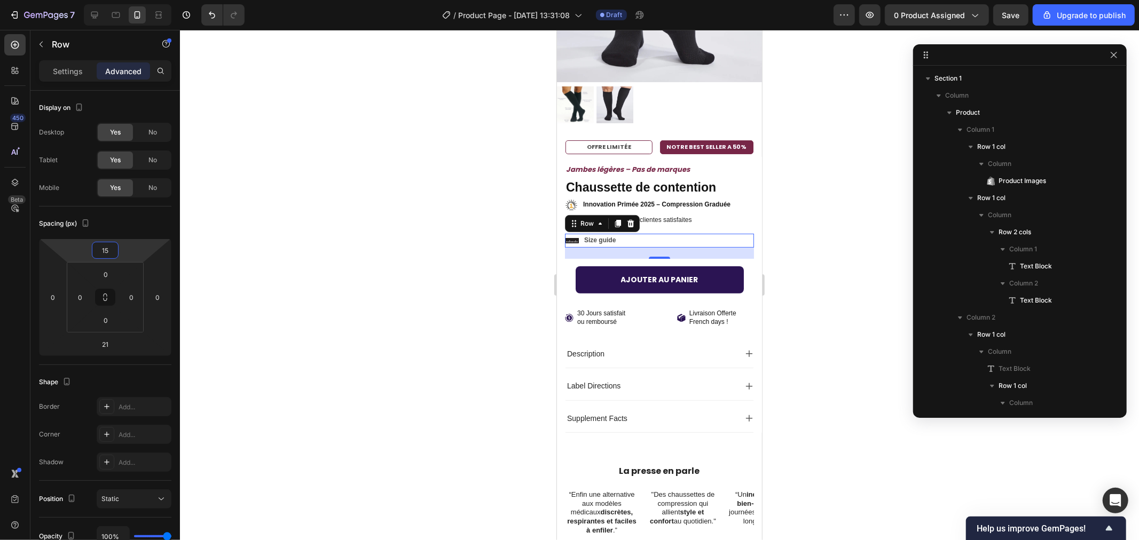
type input "15"
click at [390, 195] on div at bounding box center [659, 285] width 959 height 510
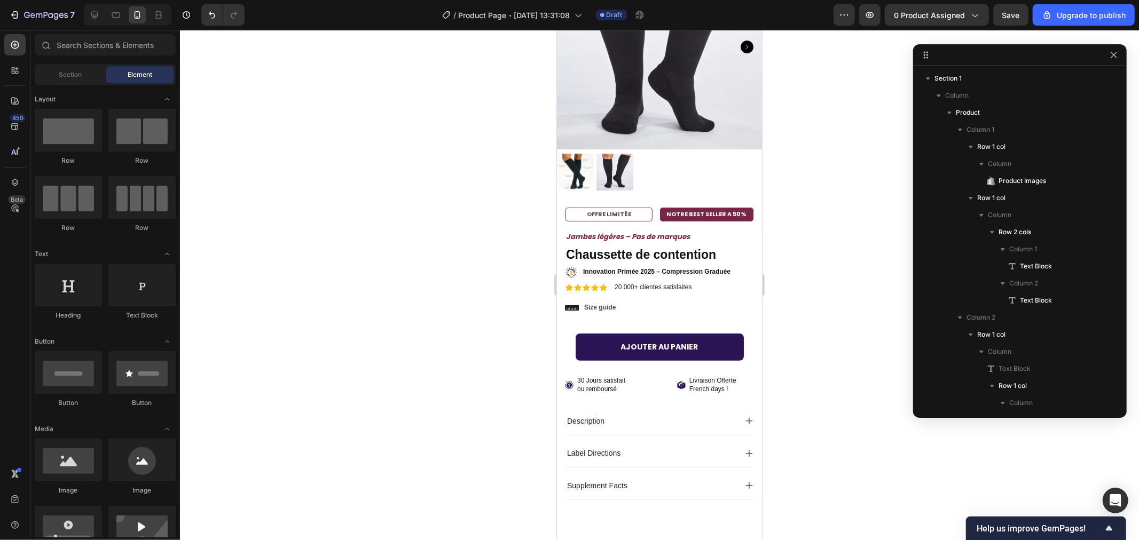
scroll to position [0, 0]
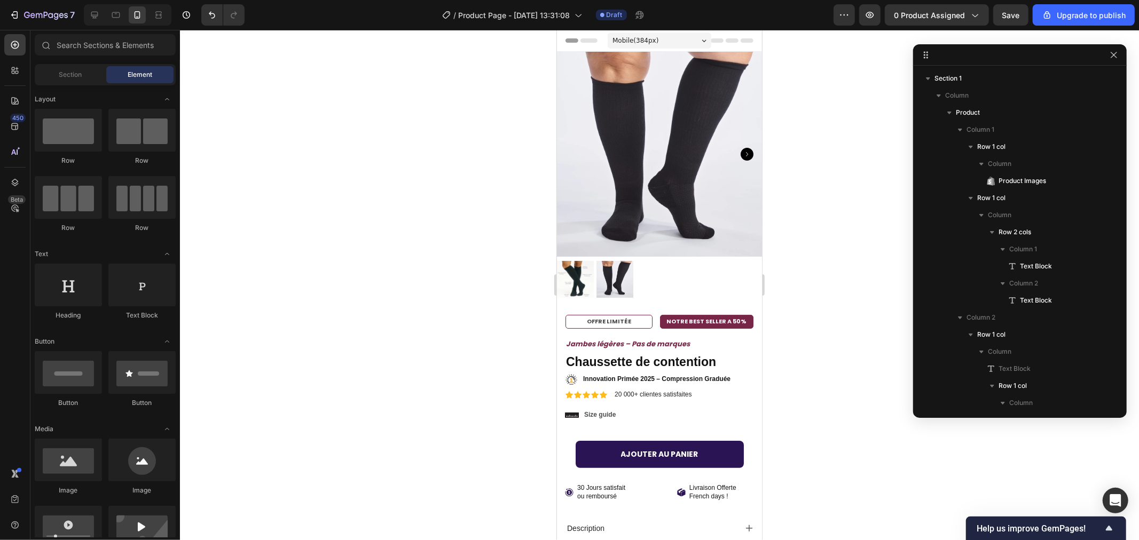
drag, startPoint x: 757, startPoint y: 115, endPoint x: 1322, endPoint y: 99, distance: 564.5
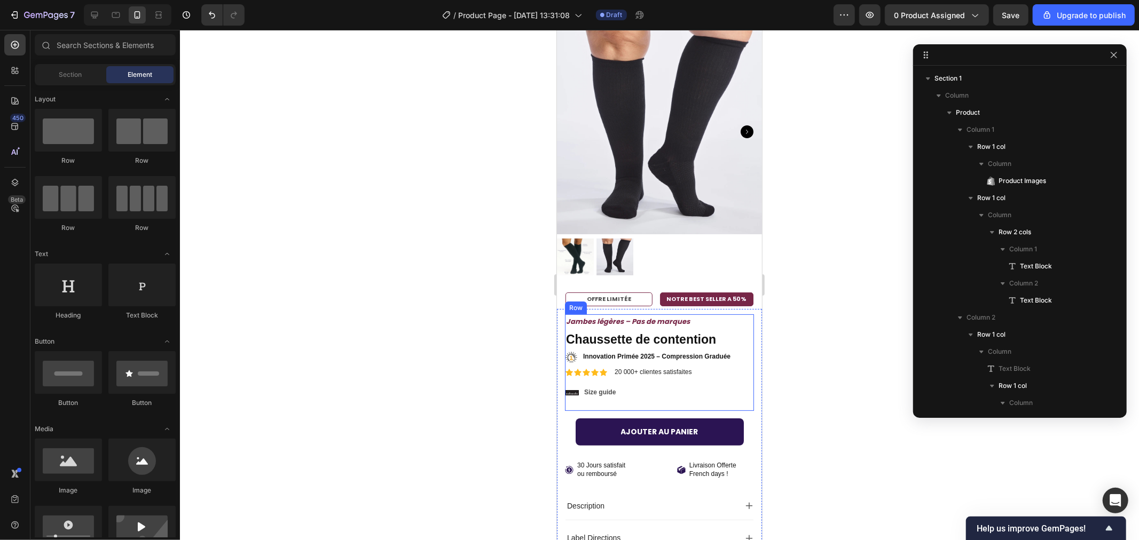
scroll to position [178, 0]
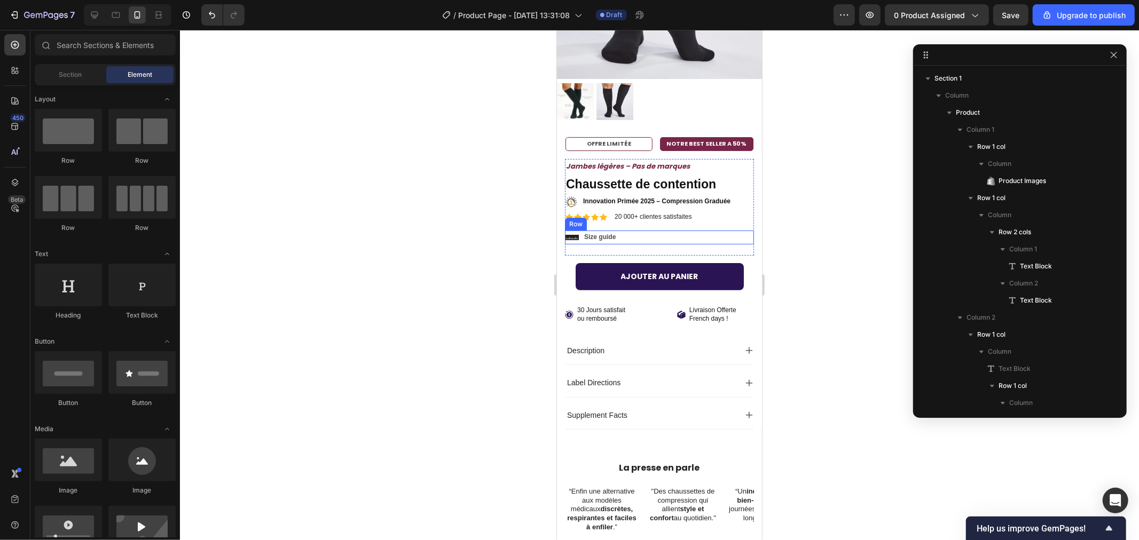
click at [646, 230] on div "Icon Size guide Text Block Row" at bounding box center [658, 237] width 189 height 14
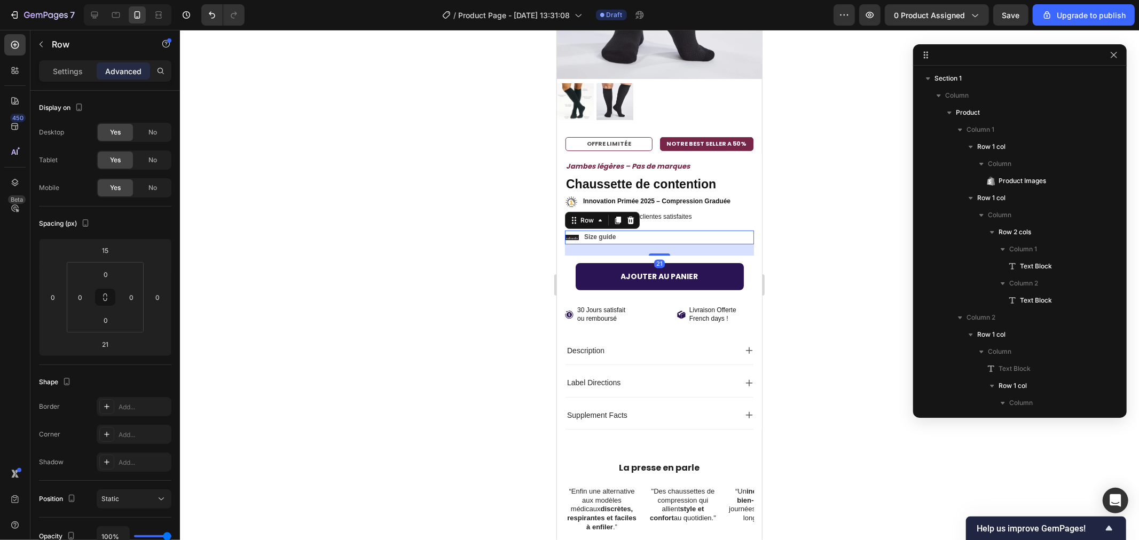
click at [583, 244] on div "21" at bounding box center [658, 249] width 189 height 11
click at [501, 219] on div at bounding box center [659, 285] width 959 height 510
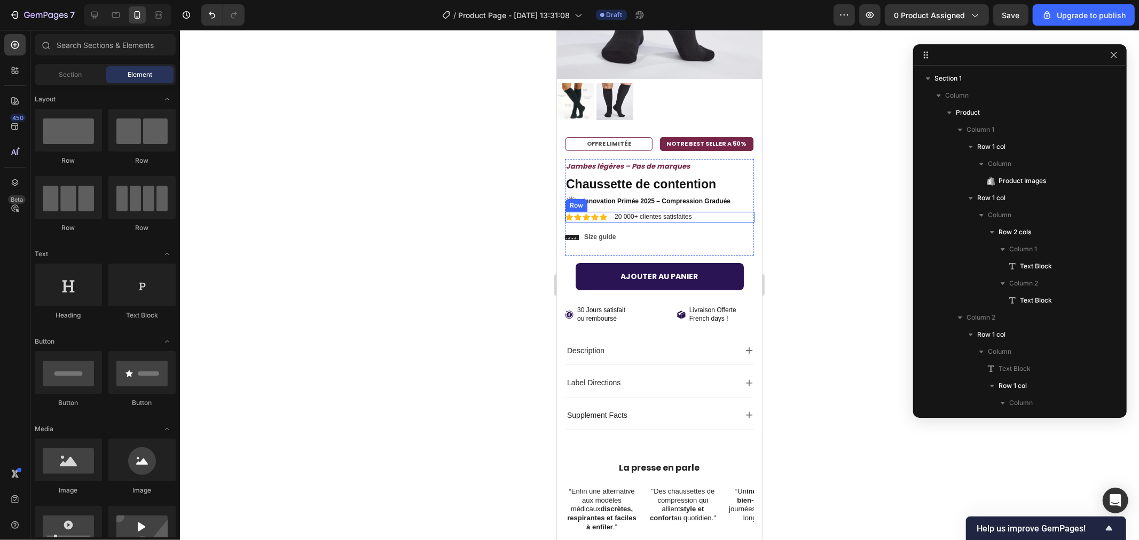
click at [732, 211] on div "Icon Icon Icon Icon Icon Icon List 20 000+ clientes satisfaites Text Block Row" at bounding box center [659, 216] width 189 height 11
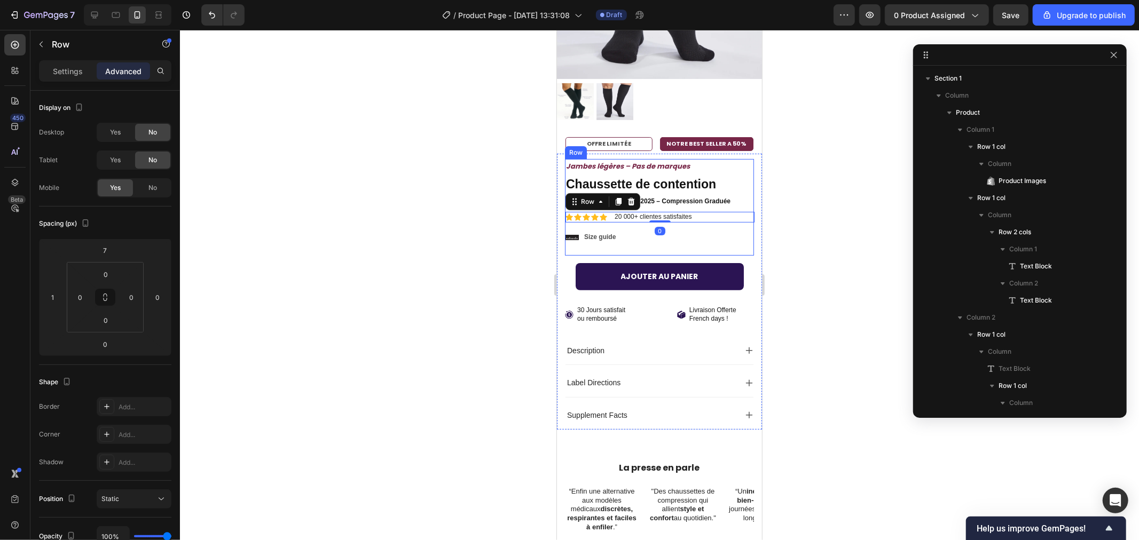
click at [739, 230] on div "Icon Size guide Text Block Row" at bounding box center [658, 237] width 189 height 14
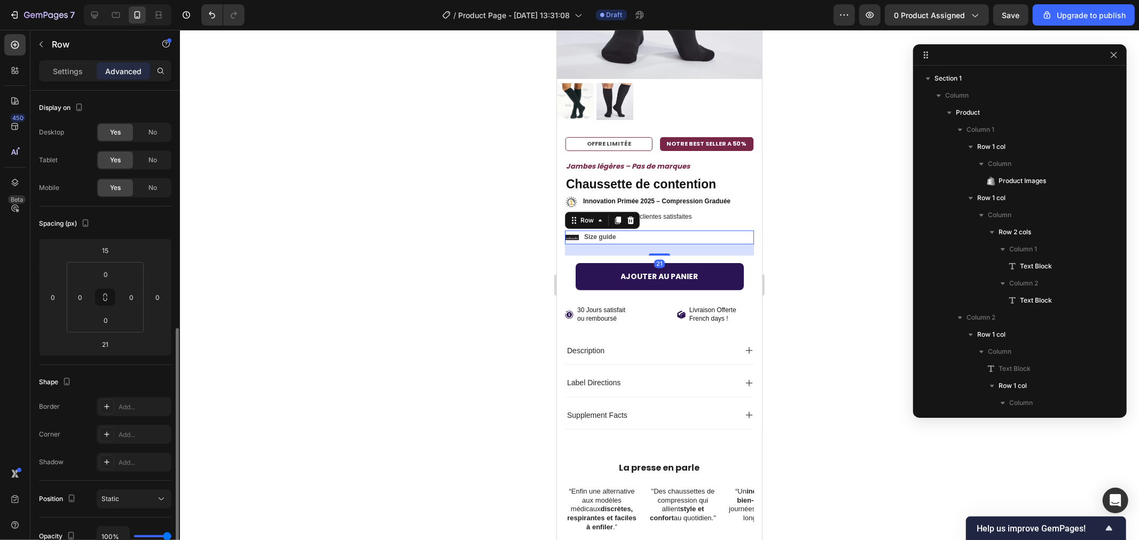
scroll to position [144, 0]
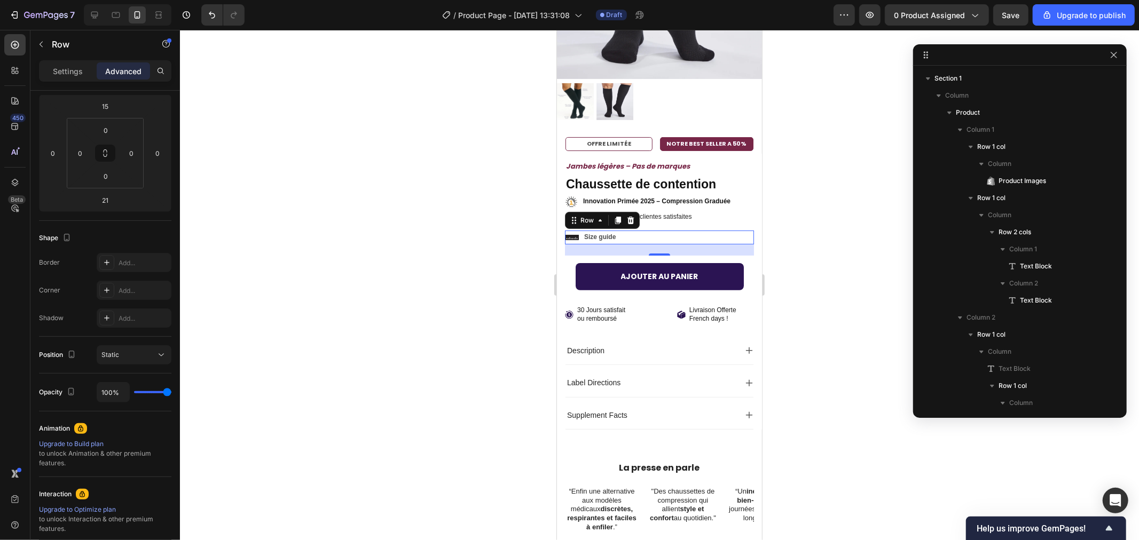
click at [803, 196] on div at bounding box center [659, 285] width 959 height 510
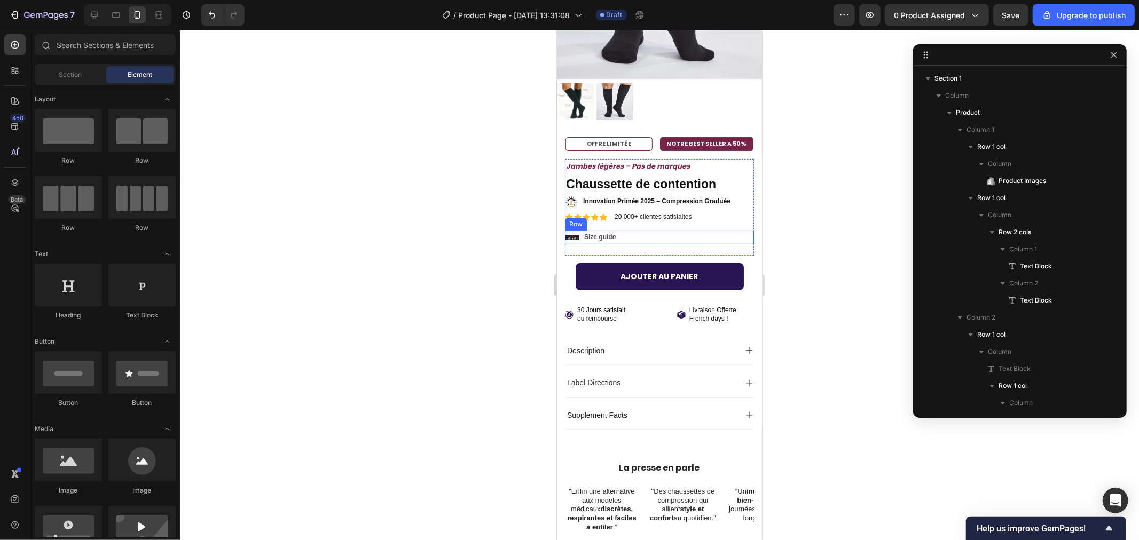
click at [631, 235] on div "Jambes légères – Pas de marques Text Block No discount Not be displayed when pu…" at bounding box center [658, 207] width 189 height 97
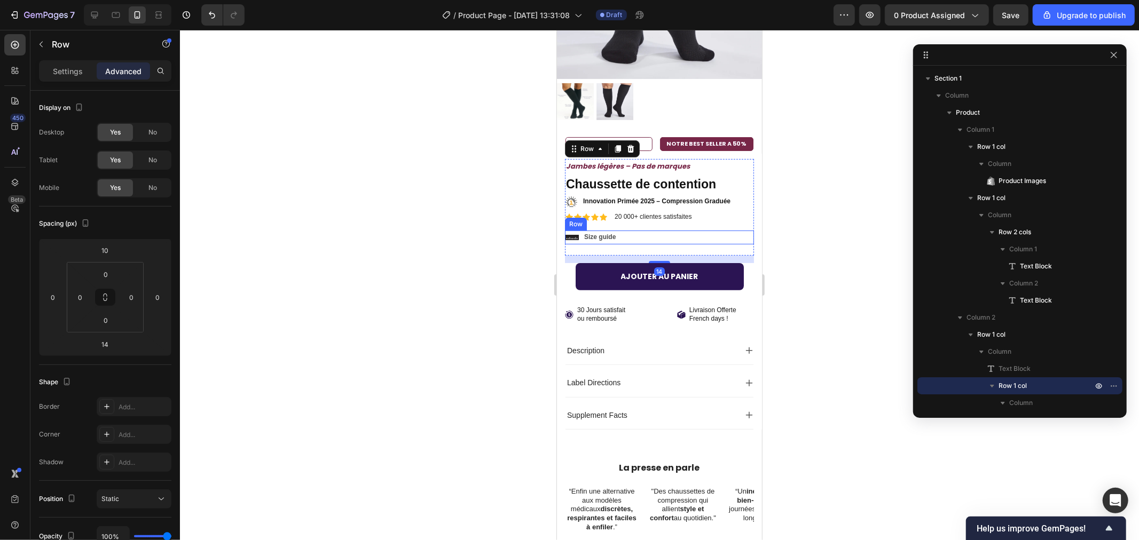
click at [623, 231] on div "Icon Size guide Text Block Row" at bounding box center [658, 237] width 189 height 14
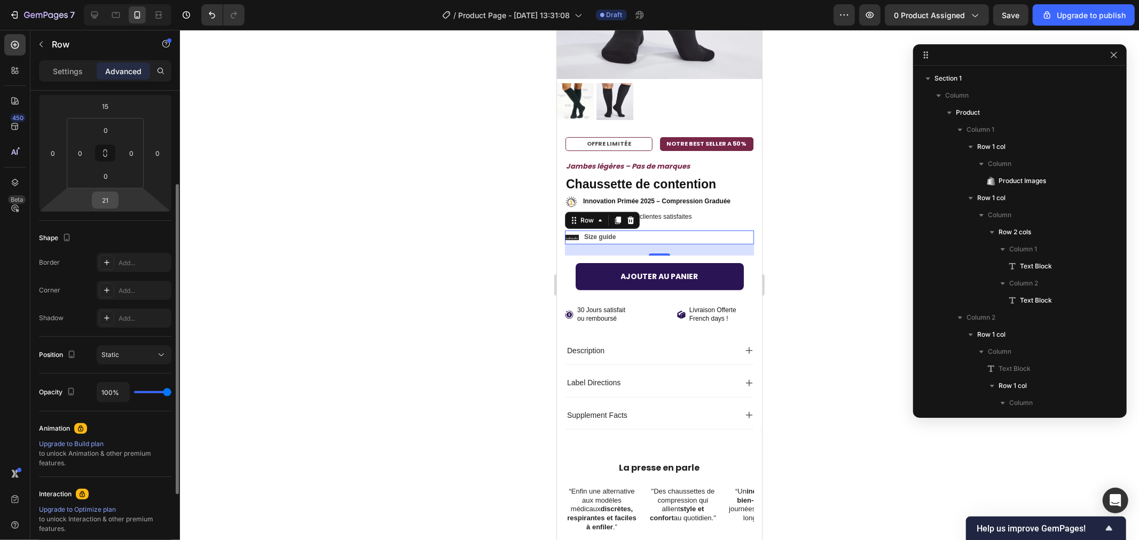
click at [115, 198] on input "21" at bounding box center [104, 200] width 21 height 16
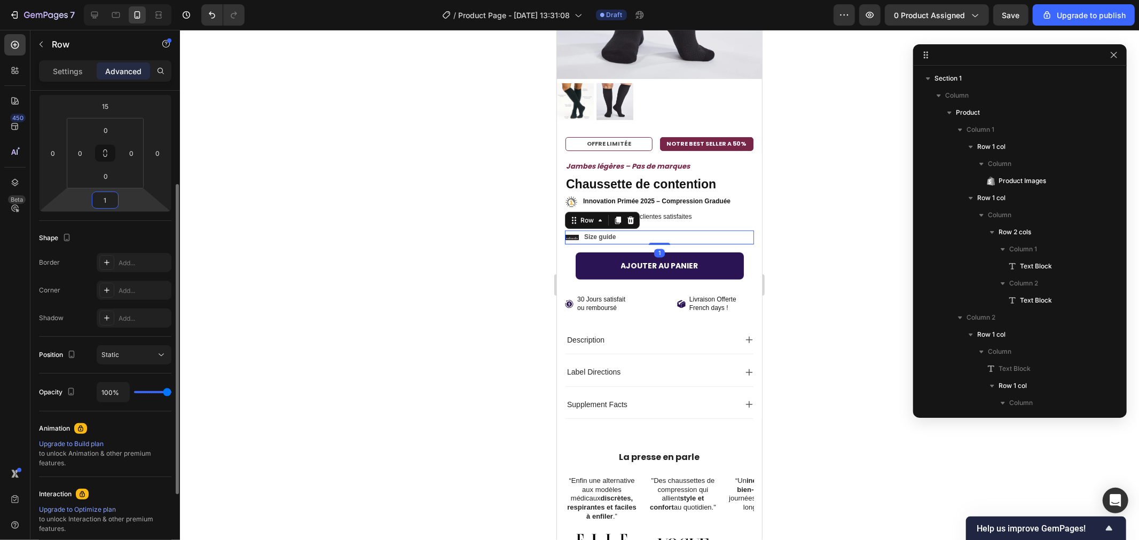
type input "12"
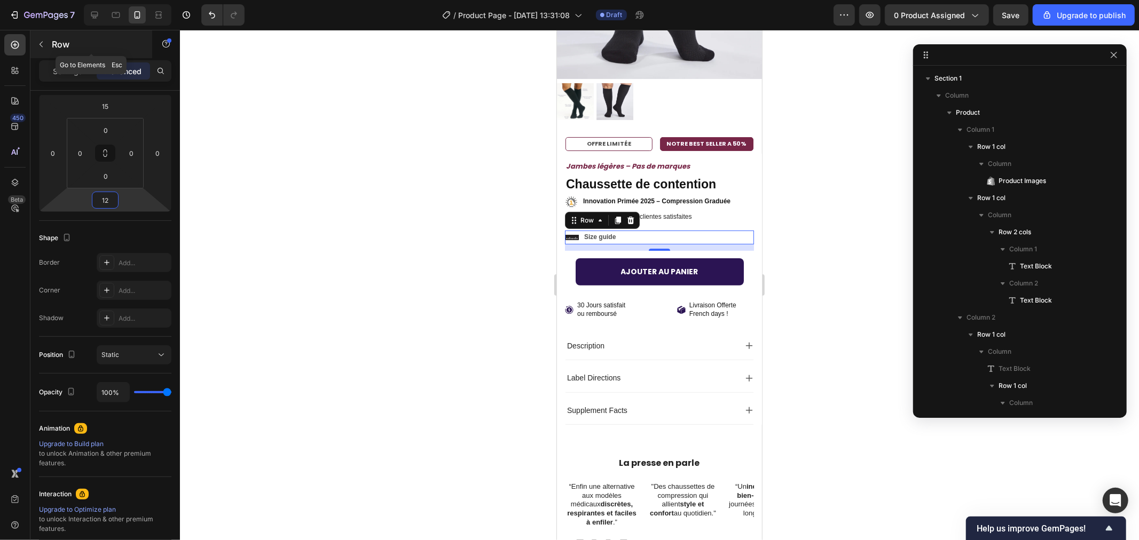
click at [45, 46] on button "button" at bounding box center [41, 44] width 17 height 17
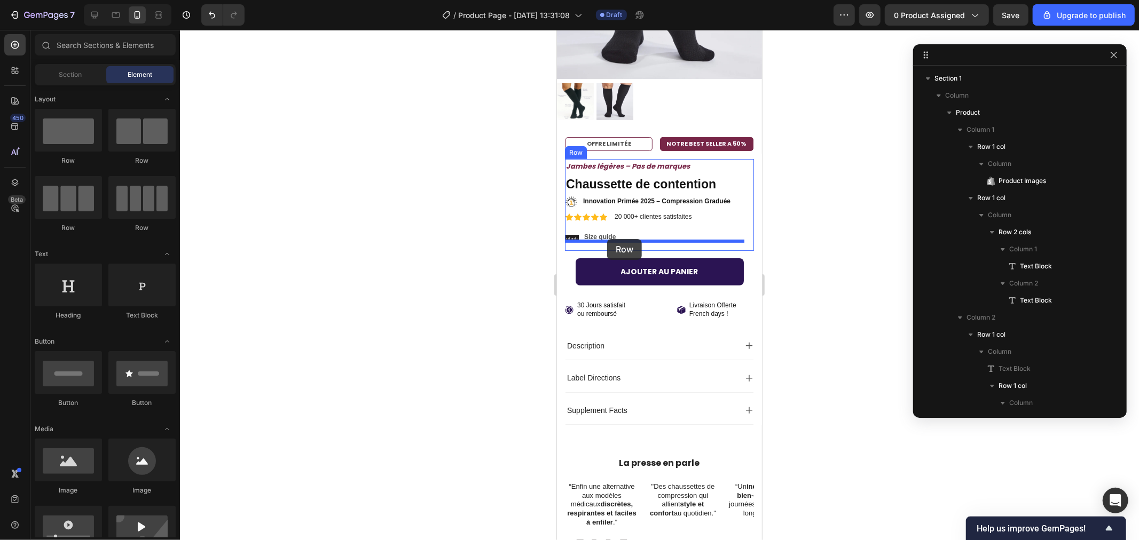
drag, startPoint x: 635, startPoint y: 162, endPoint x: 606, endPoint y: 239, distance: 82.1
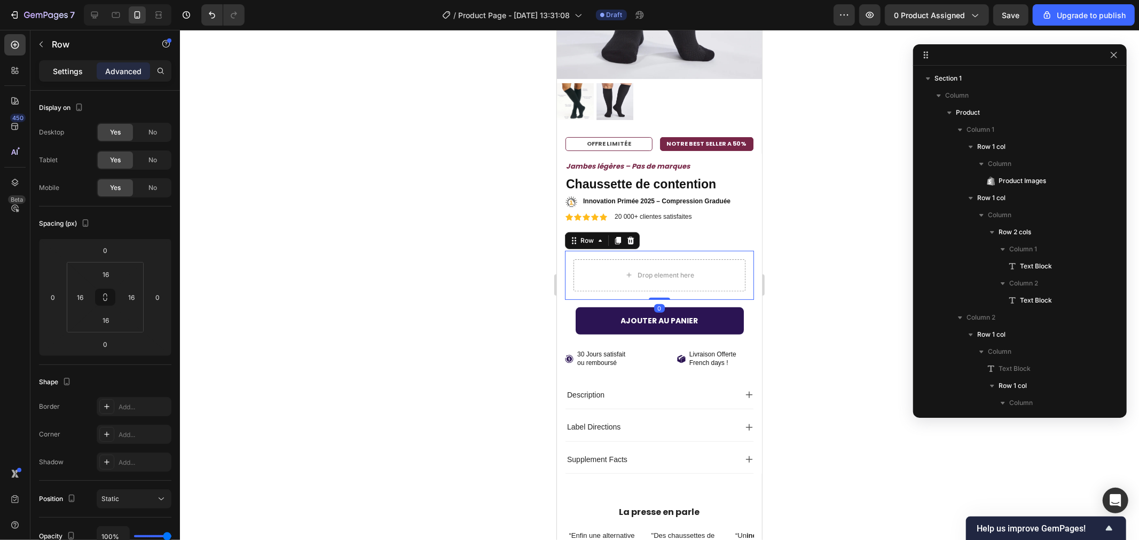
click at [61, 65] on div "Settings" at bounding box center [67, 70] width 53 height 17
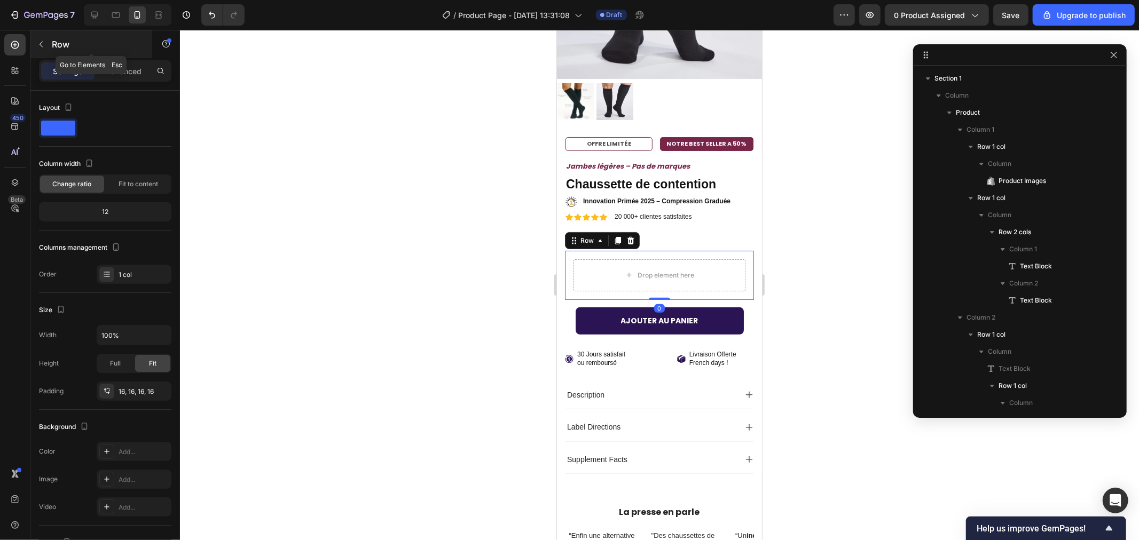
click at [48, 47] on button "button" at bounding box center [41, 44] width 17 height 17
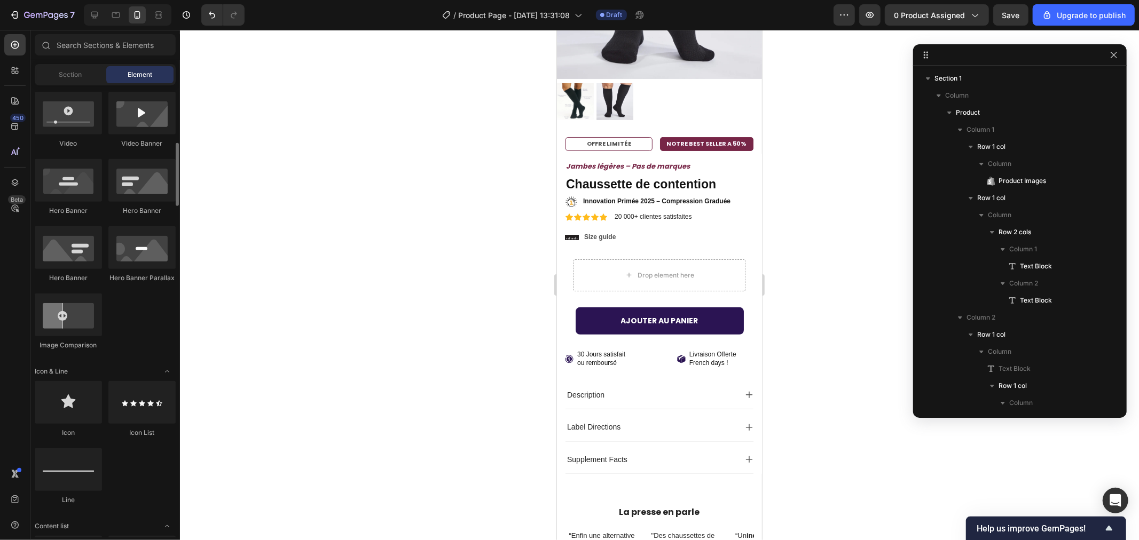
scroll to position [591, 0]
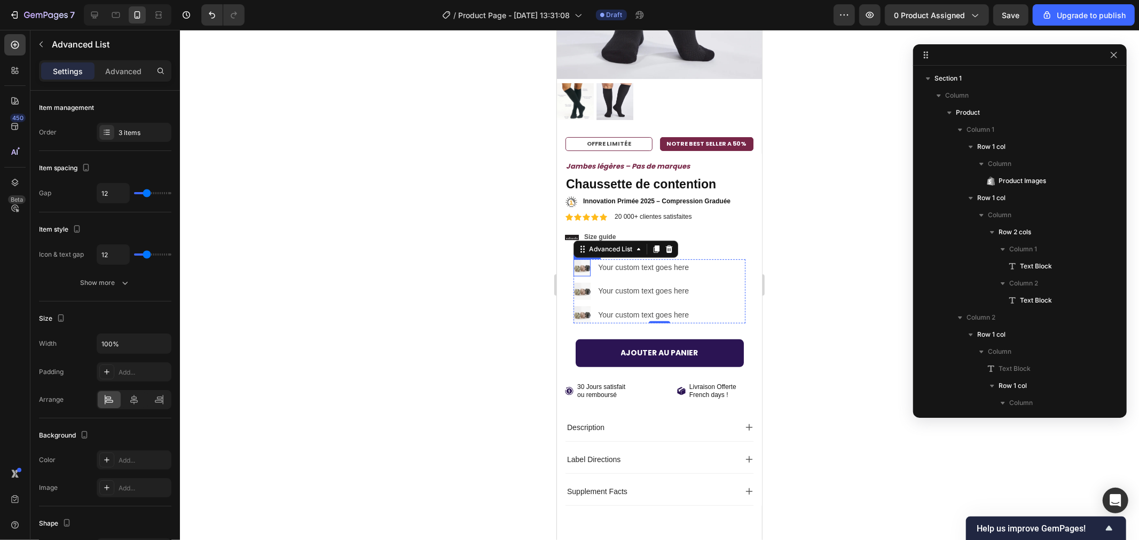
click at [580, 259] on img at bounding box center [581, 267] width 17 height 17
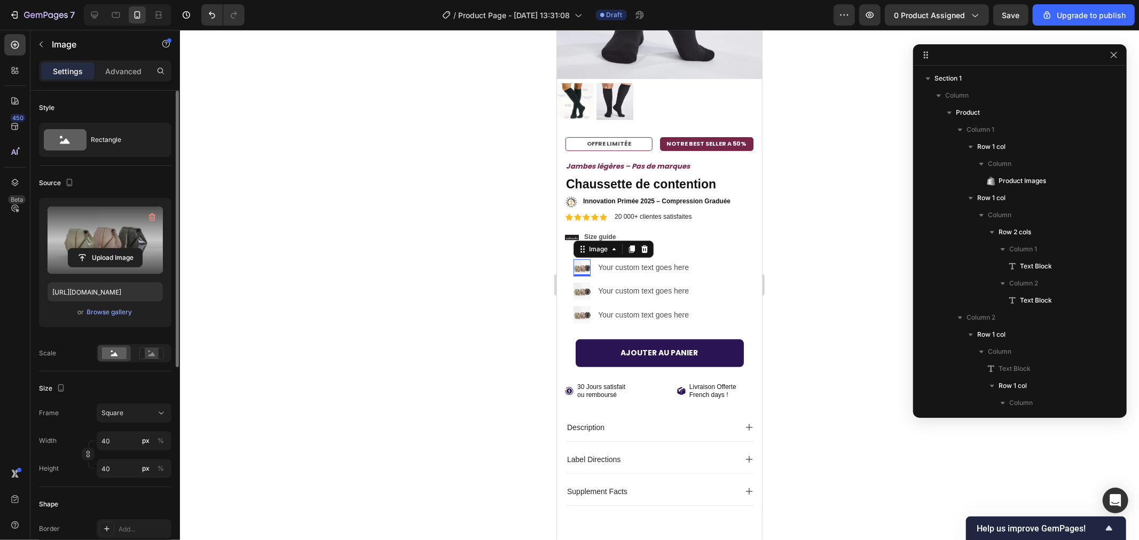
click at [119, 232] on label at bounding box center [105, 240] width 115 height 67
click at [119, 249] on input "file" at bounding box center [105, 258] width 74 height 18
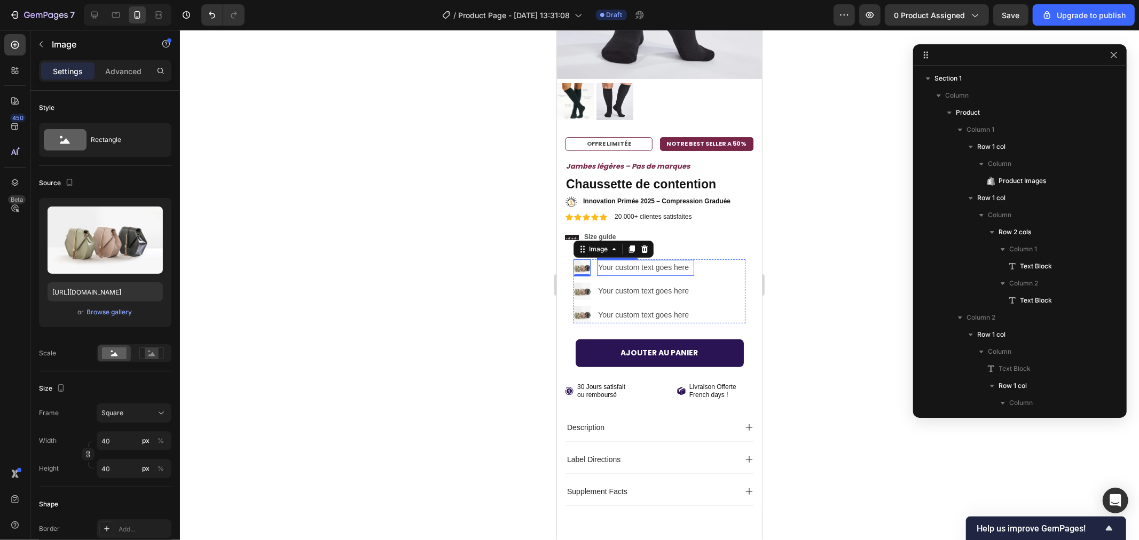
click at [614, 259] on div "Your custom text goes here" at bounding box center [644, 266] width 97 height 15
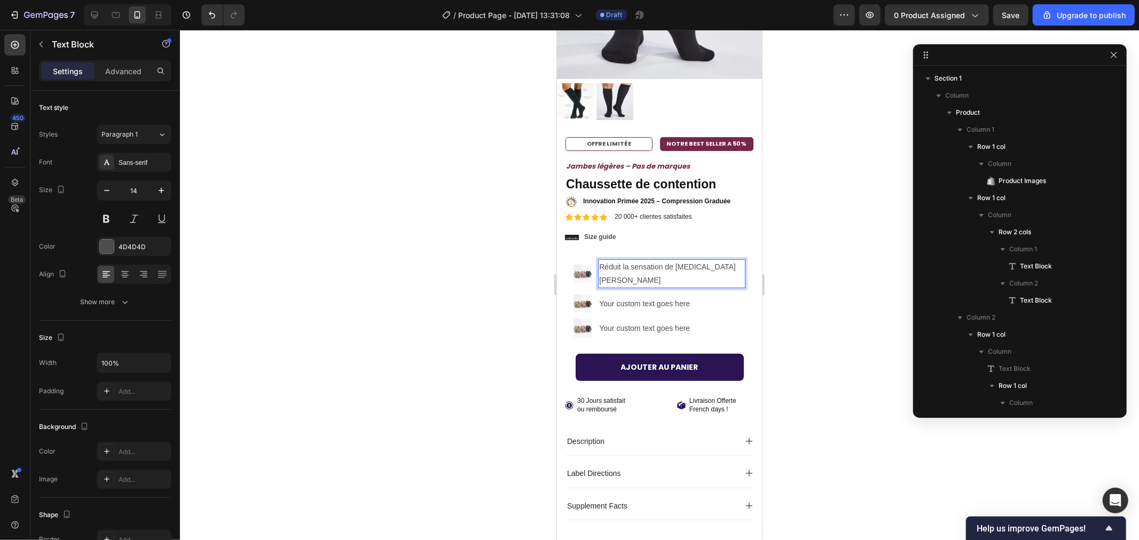
click at [470, 251] on div at bounding box center [659, 285] width 959 height 510
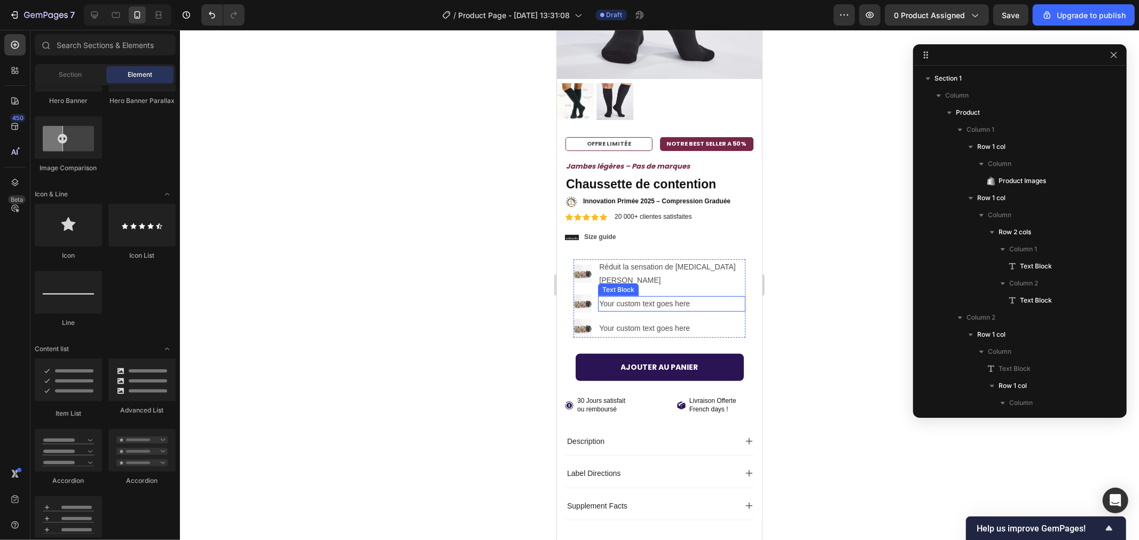
click at [644, 296] on div "Your custom text goes here" at bounding box center [670, 303] width 147 height 15
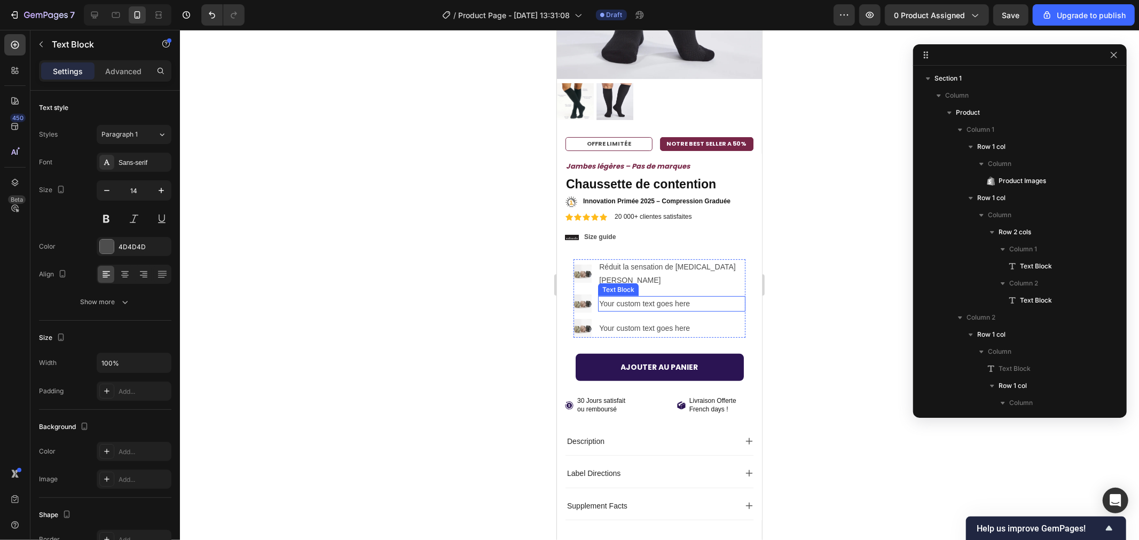
click at [644, 296] on div "Your custom text goes here" at bounding box center [670, 303] width 147 height 15
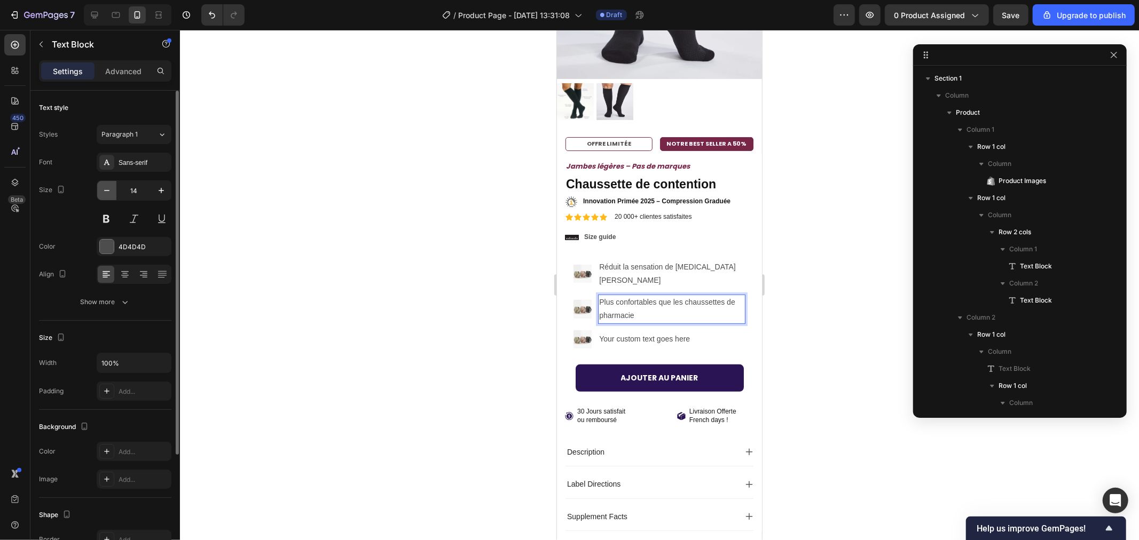
click at [103, 192] on icon "button" at bounding box center [106, 190] width 11 height 11
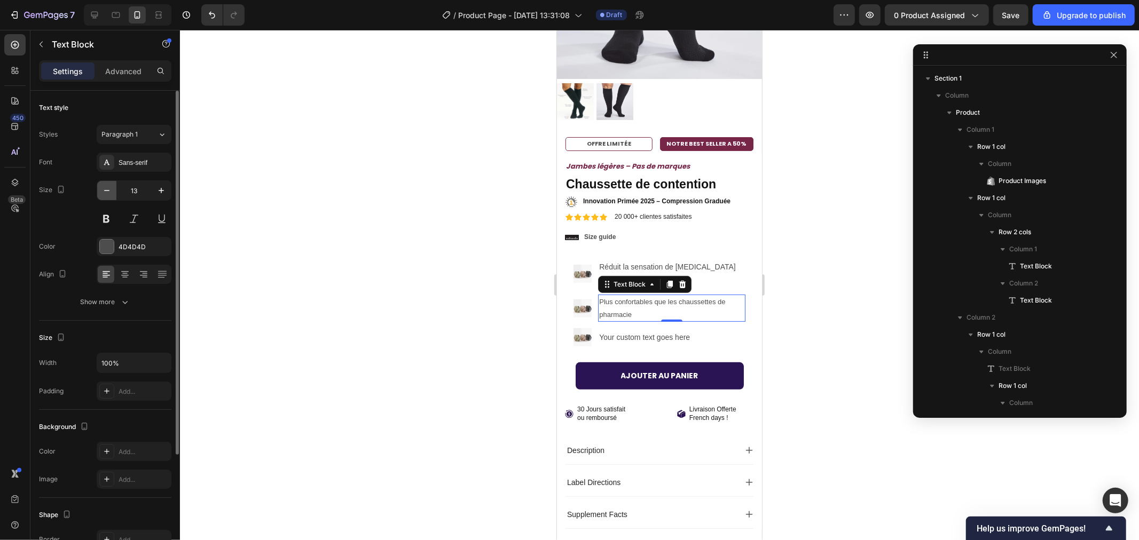
click at [103, 192] on icon "button" at bounding box center [106, 190] width 11 height 11
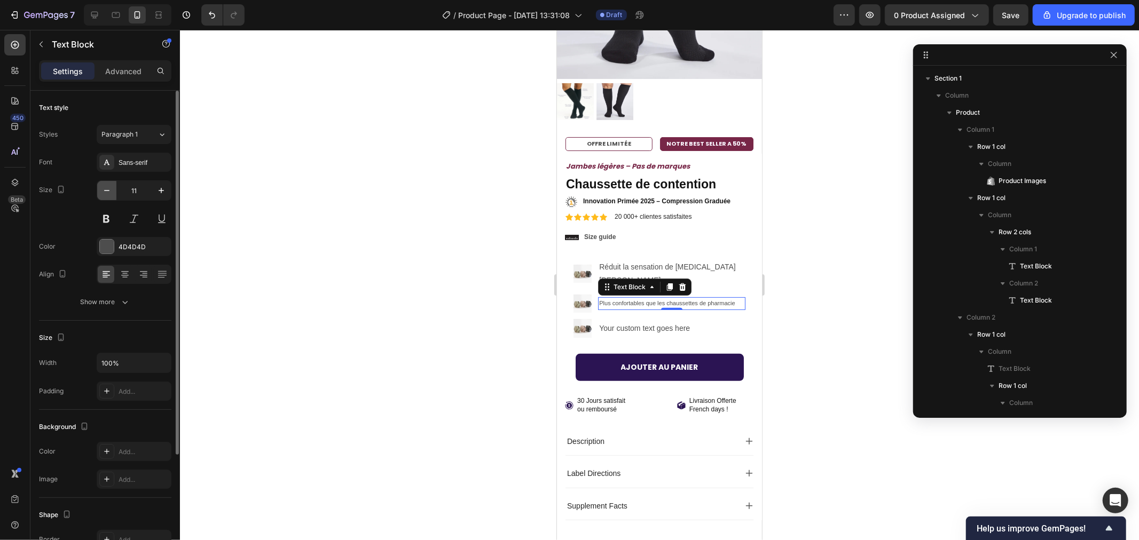
click at [102, 191] on icon "button" at bounding box center [106, 190] width 11 height 11
click at [162, 190] on icon "button" at bounding box center [161, 190] width 5 height 5
click at [163, 190] on icon "button" at bounding box center [161, 190] width 5 height 5
click at [163, 191] on icon "button" at bounding box center [161, 190] width 11 height 11
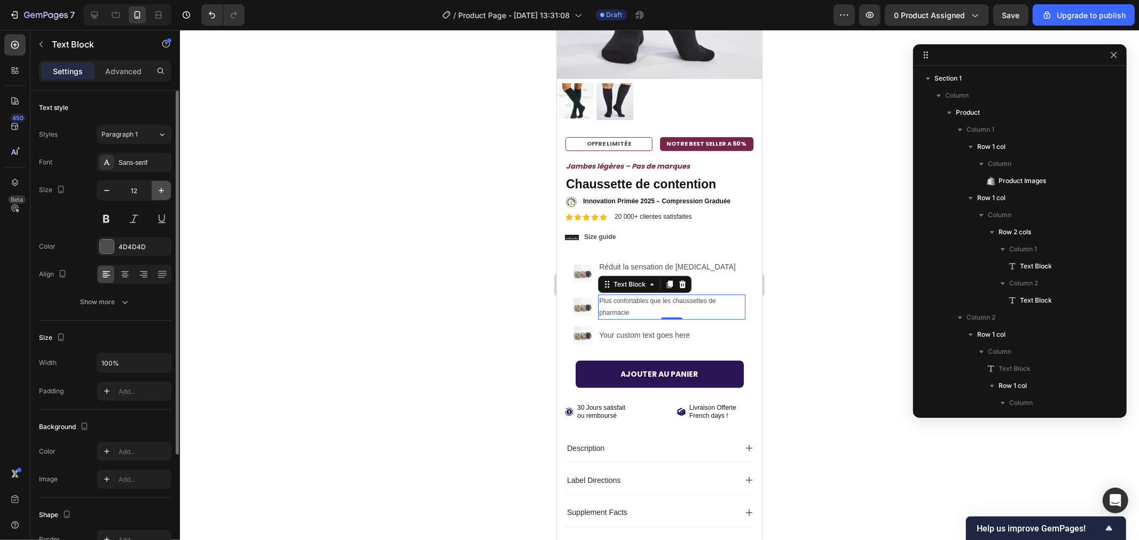
type input "13"
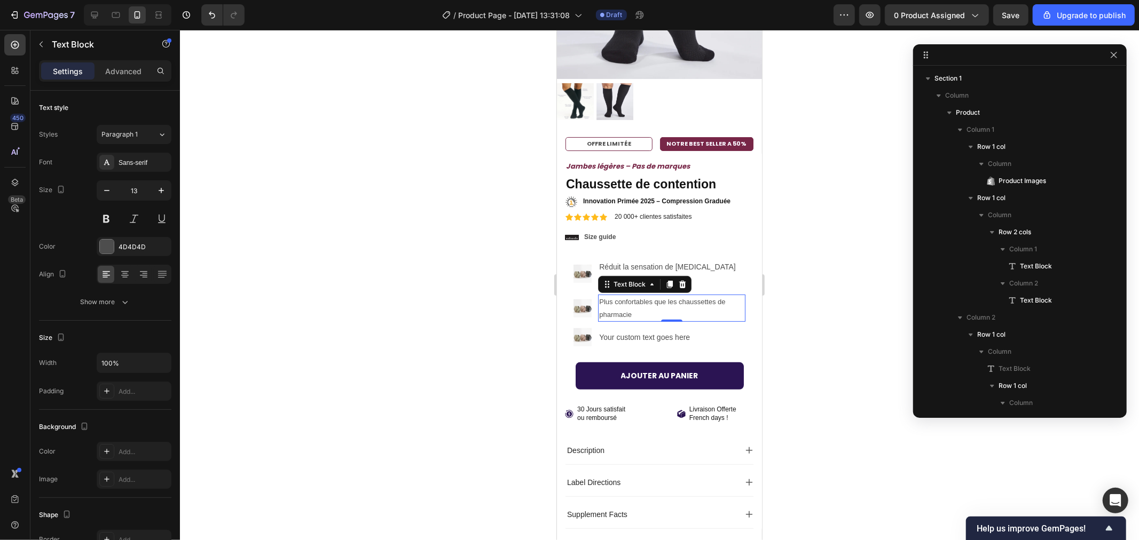
click at [461, 244] on div at bounding box center [659, 285] width 959 height 510
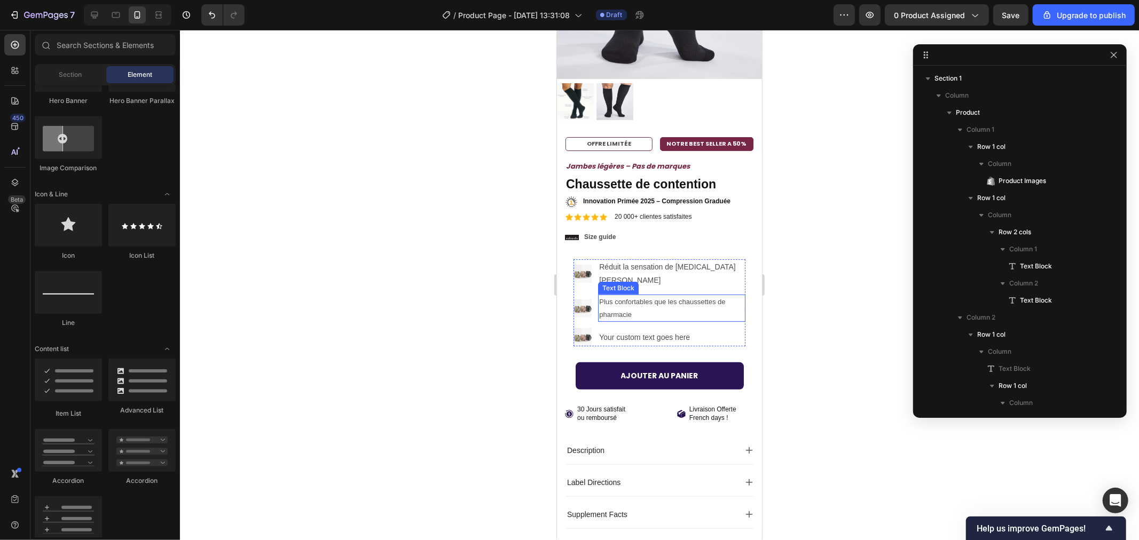
click at [640, 295] on p "Plus confortables que les chaussettes de pharmacie" at bounding box center [670, 307] width 145 height 25
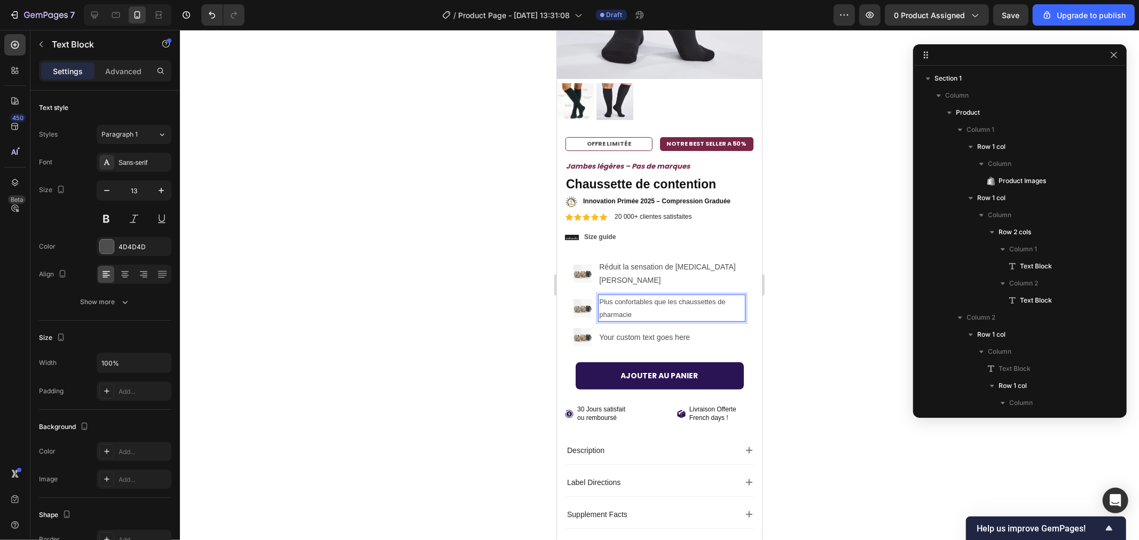
scroll to position [179, 0]
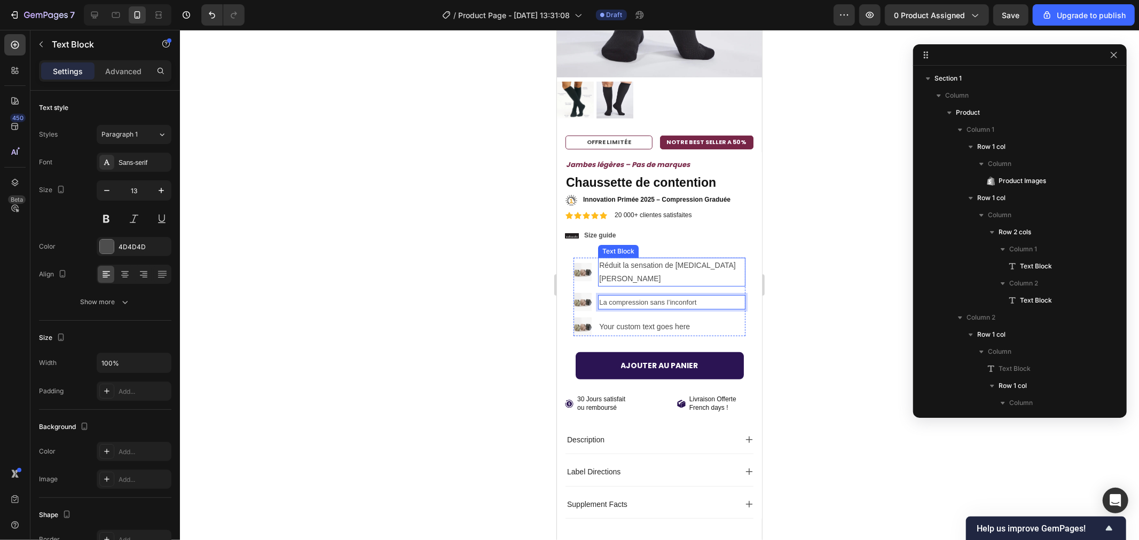
click at [613, 258] on p "Réduit la sensation de [MEDICAL_DATA][PERSON_NAME]" at bounding box center [670, 271] width 145 height 27
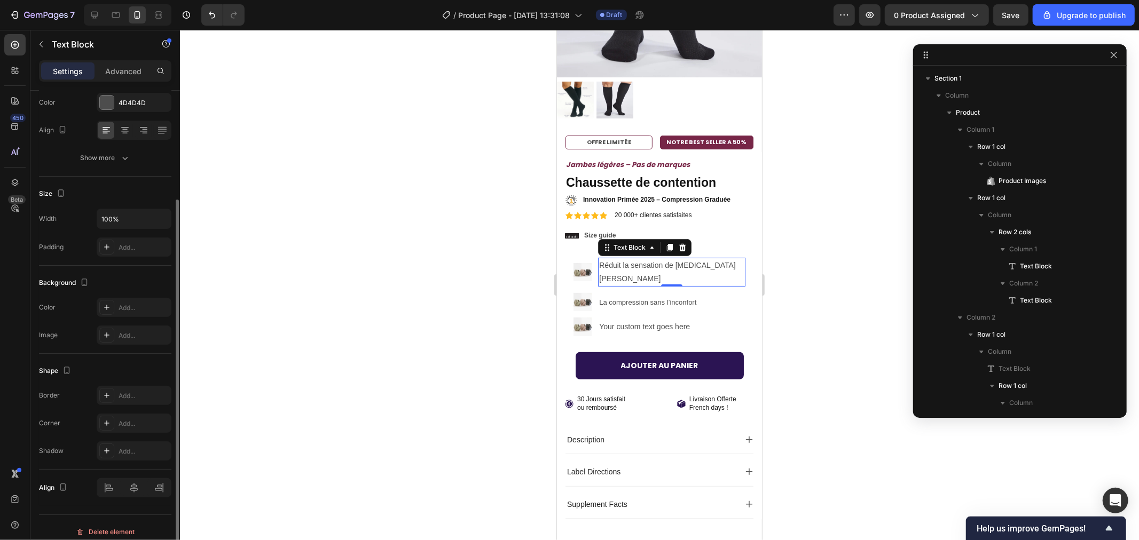
scroll to position [0, 0]
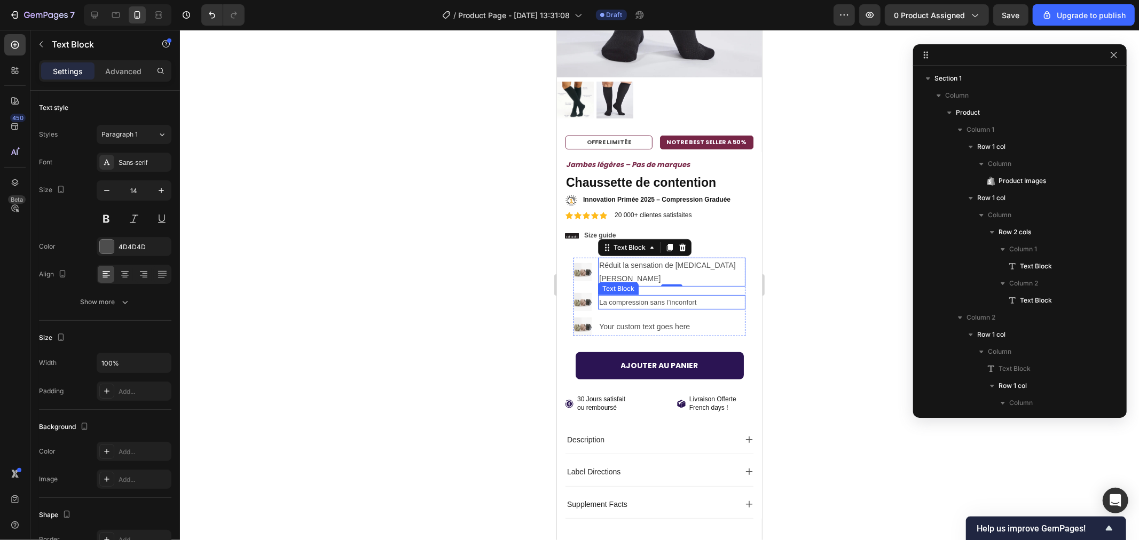
click at [618, 296] on p "La compression sans l’inconfort" at bounding box center [670, 302] width 145 height 12
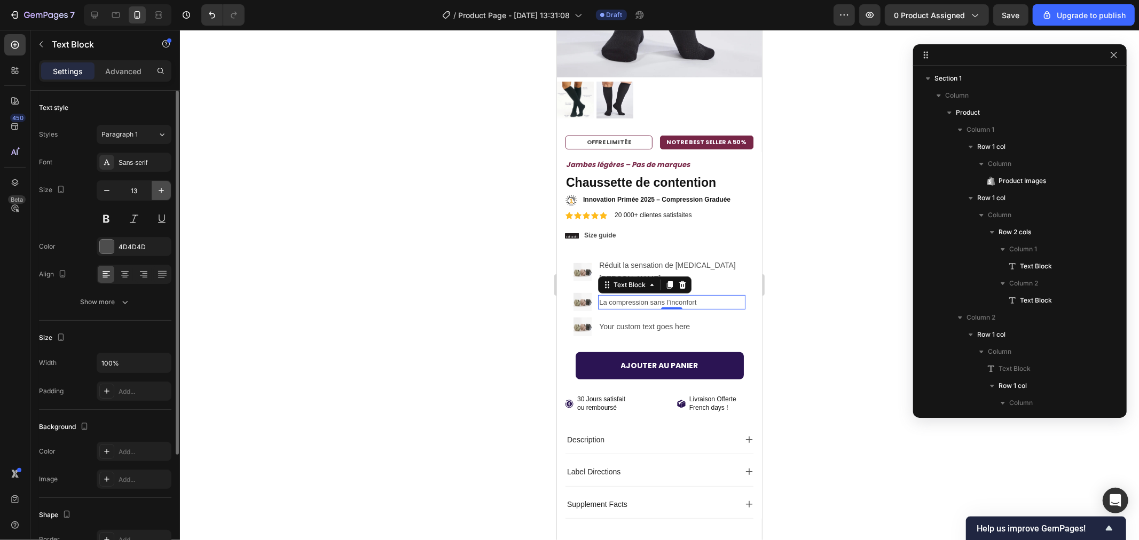
click at [164, 193] on icon "button" at bounding box center [161, 190] width 11 height 11
type input "14"
click at [393, 207] on div at bounding box center [659, 285] width 959 height 510
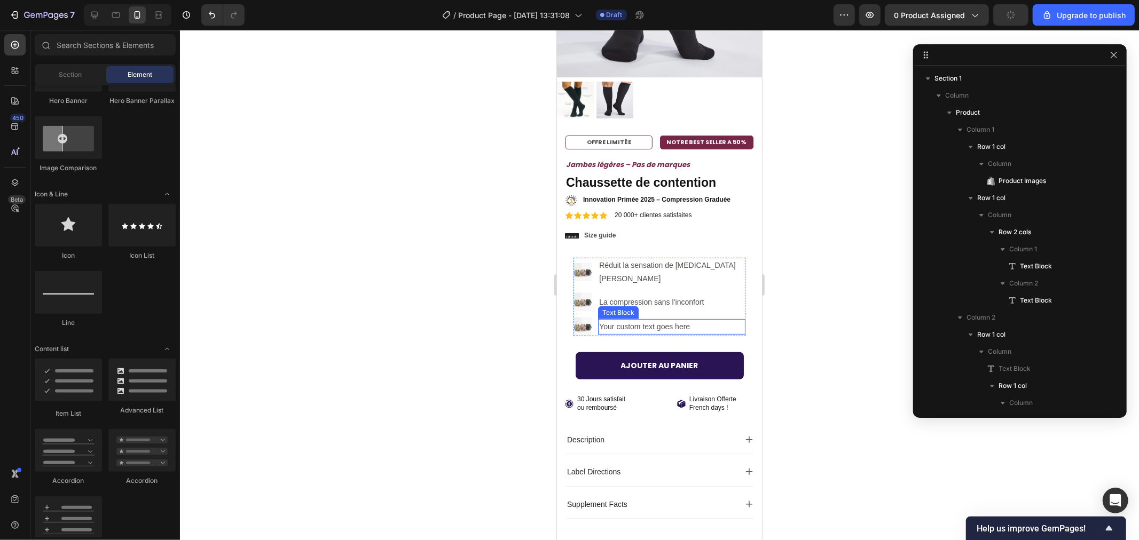
click at [630, 319] on div "Your custom text goes here" at bounding box center [670, 326] width 147 height 15
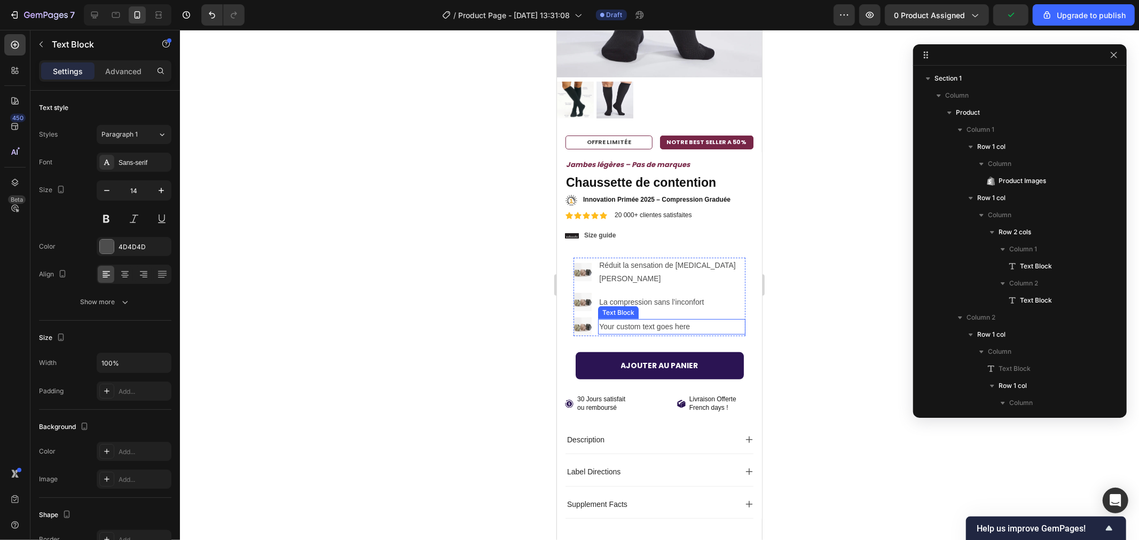
click at [630, 319] on div "Your custom text goes here" at bounding box center [670, 326] width 147 height 15
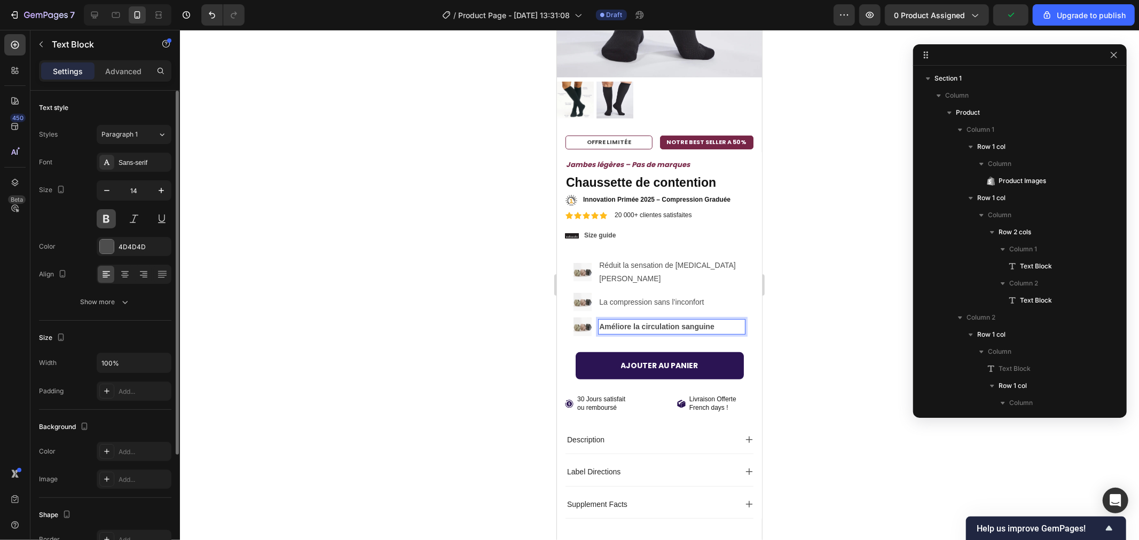
click at [109, 215] on button at bounding box center [106, 218] width 19 height 19
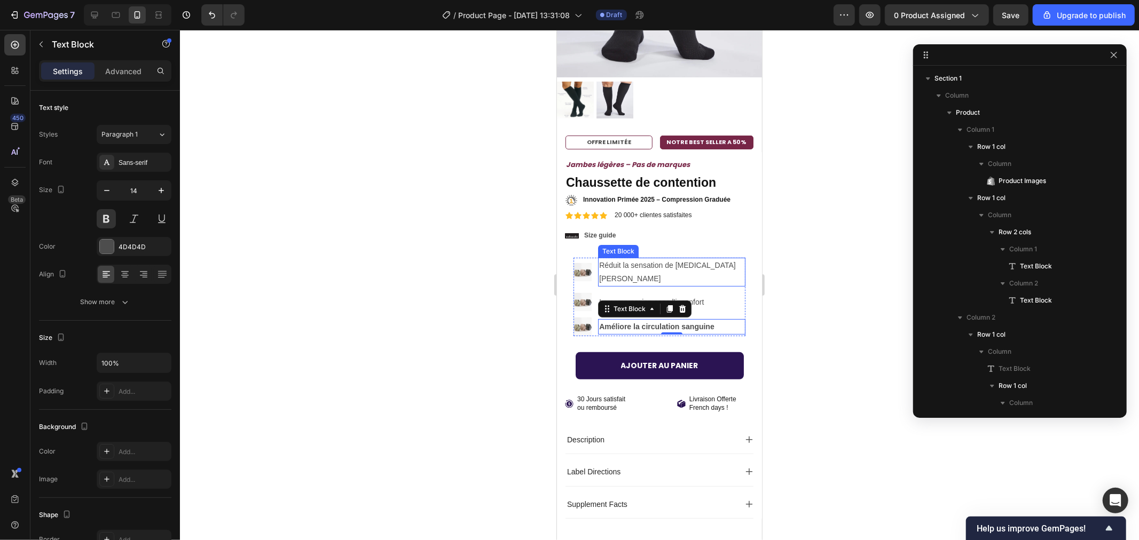
click at [645, 258] on p "Réduit la sensation de [MEDICAL_DATA][PERSON_NAME]" at bounding box center [670, 271] width 145 height 27
click at [618, 322] on strong "Améliore la circulation sanguine" at bounding box center [655, 326] width 115 height 9
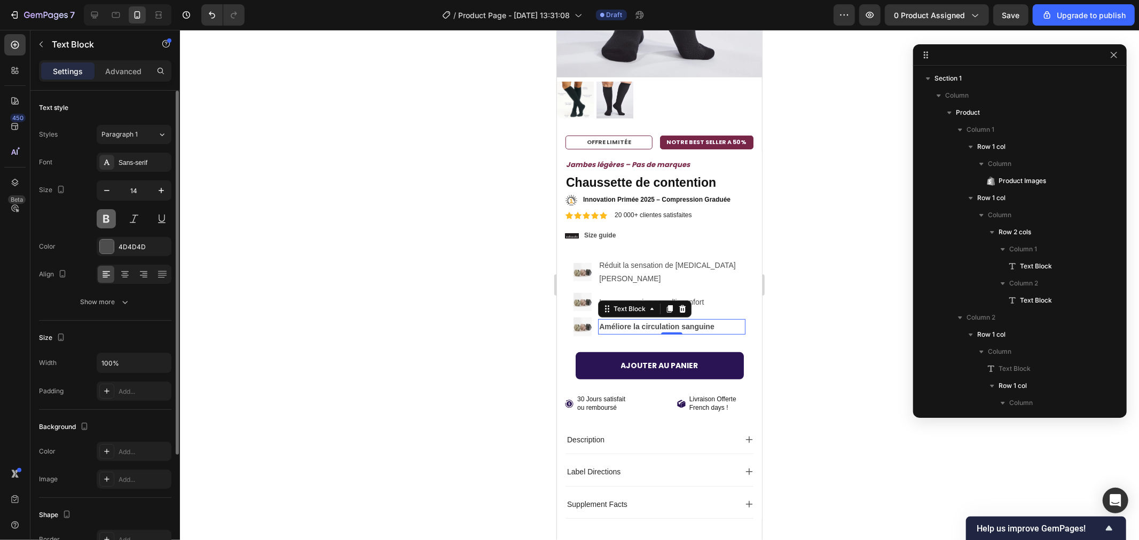
click at [107, 216] on button at bounding box center [106, 218] width 19 height 19
click at [331, 275] on div at bounding box center [659, 285] width 959 height 510
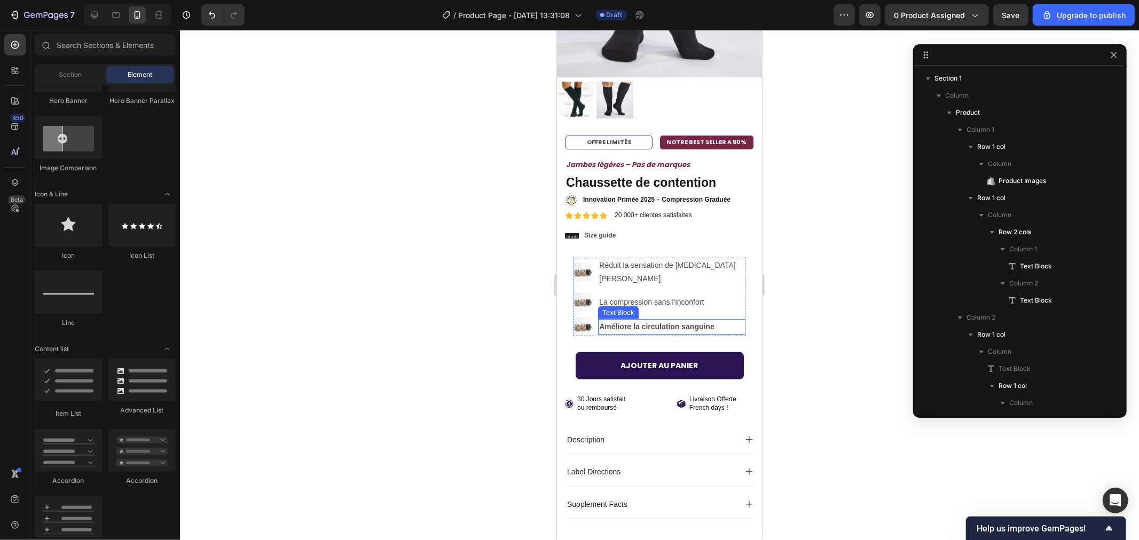
click at [632, 322] on strong "Améliore la circulation sanguine" at bounding box center [655, 326] width 115 height 9
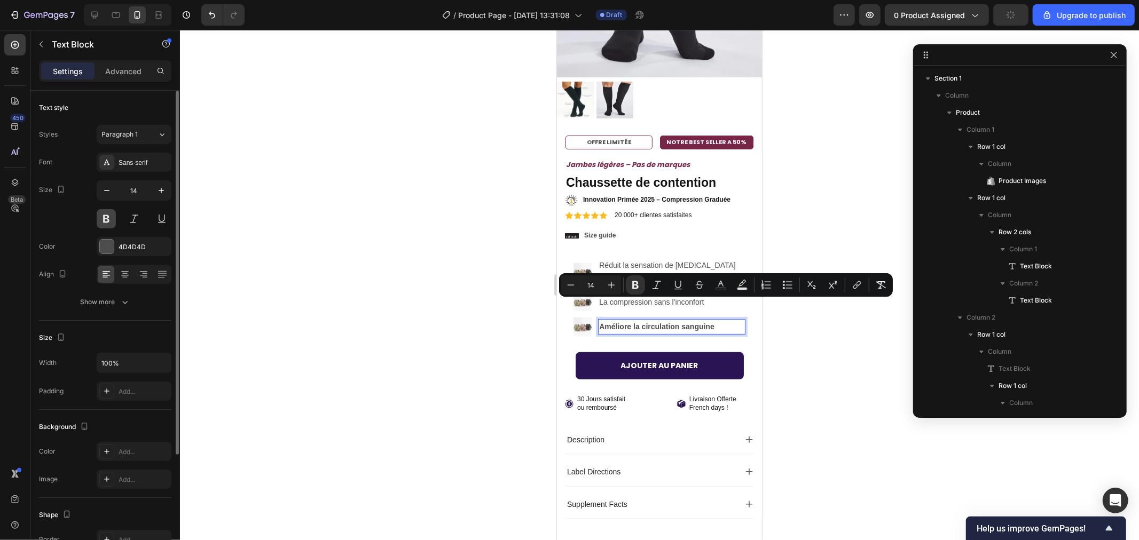
click at [109, 216] on button at bounding box center [106, 218] width 19 height 19
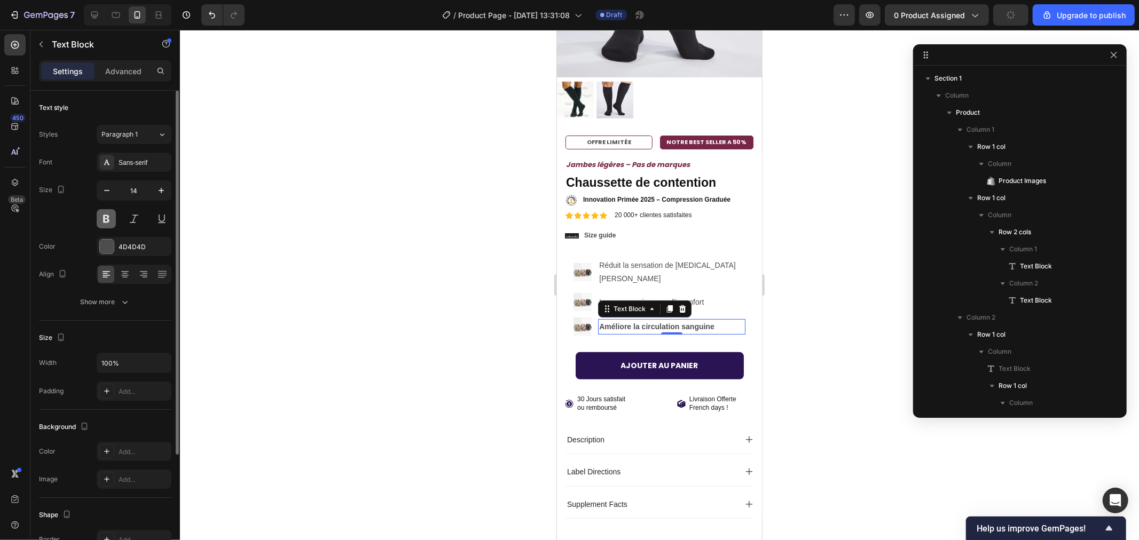
click at [107, 218] on button at bounding box center [106, 218] width 19 height 19
click at [122, 167] on div "Sans-serif" at bounding box center [144, 163] width 50 height 10
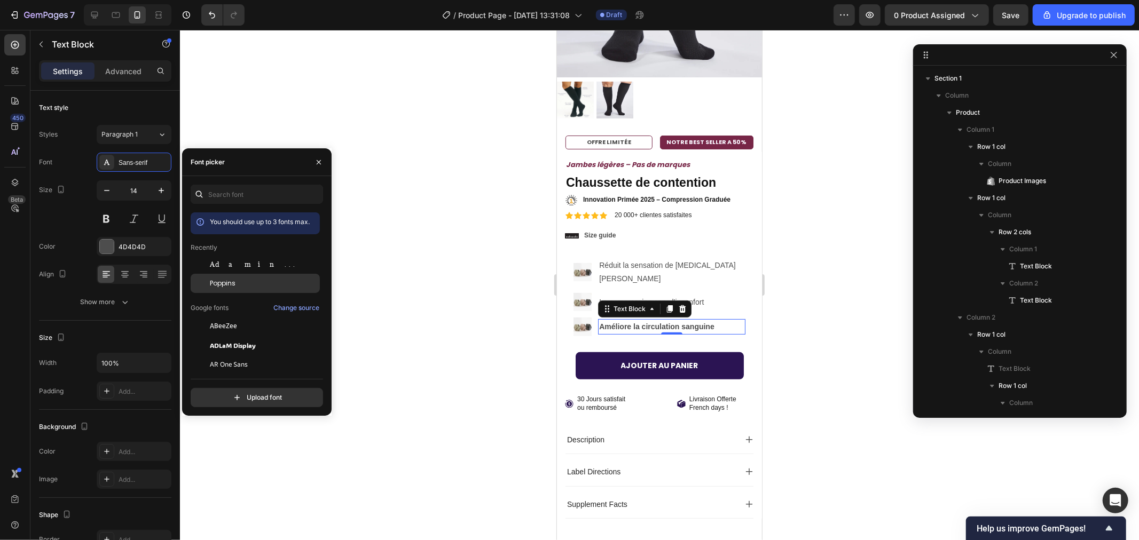
click at [242, 289] on div "Poppins" at bounding box center [255, 283] width 129 height 19
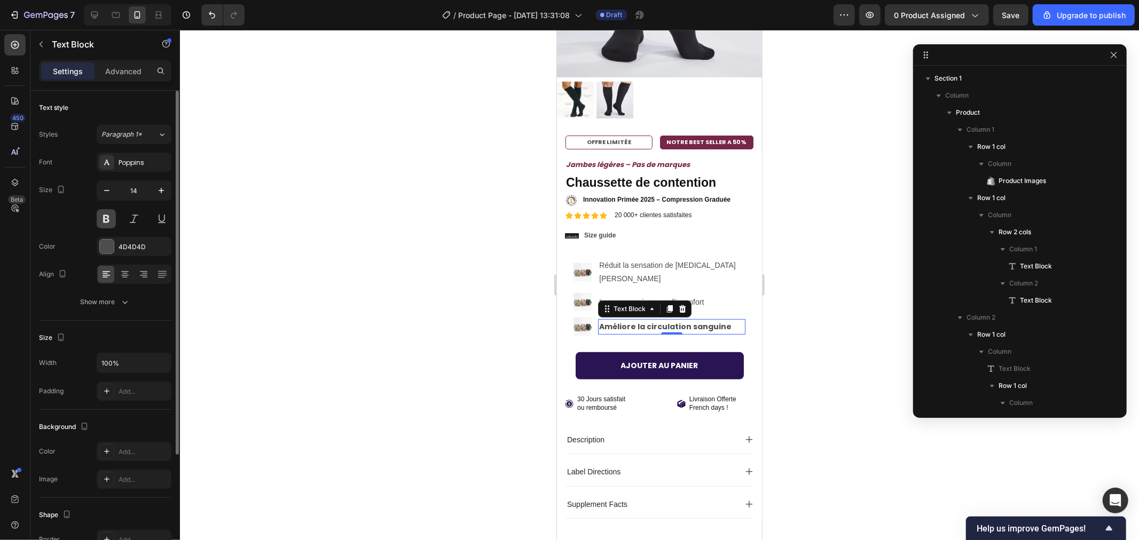
click at [107, 215] on button at bounding box center [106, 218] width 19 height 19
drag, startPoint x: 439, startPoint y: 279, endPoint x: 469, endPoint y: 278, distance: 29.9
click at [439, 279] on div at bounding box center [659, 285] width 959 height 510
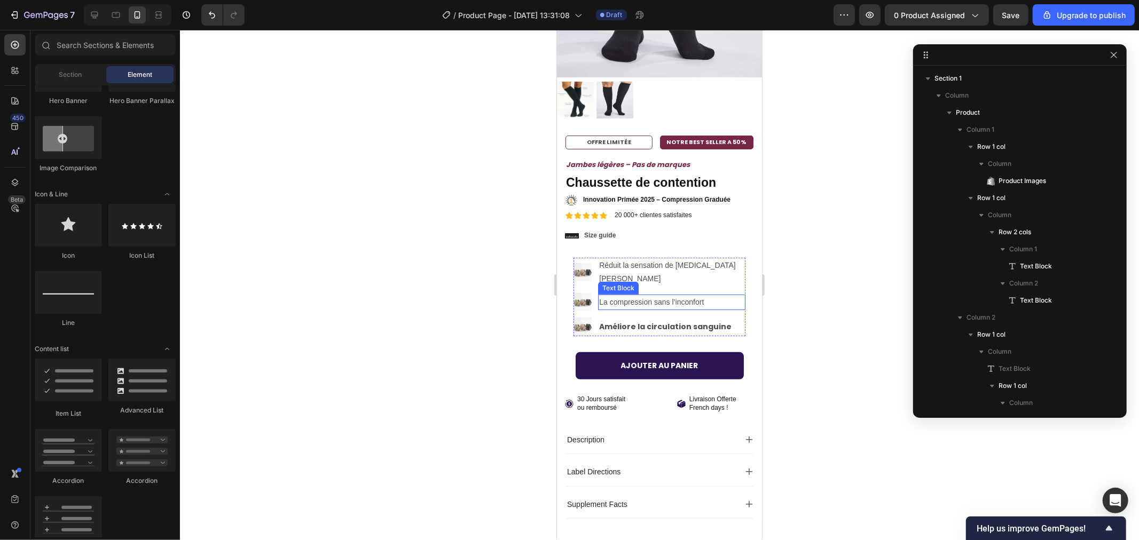
click at [617, 295] on p "La compression sans l’inconfort" at bounding box center [670, 301] width 145 height 13
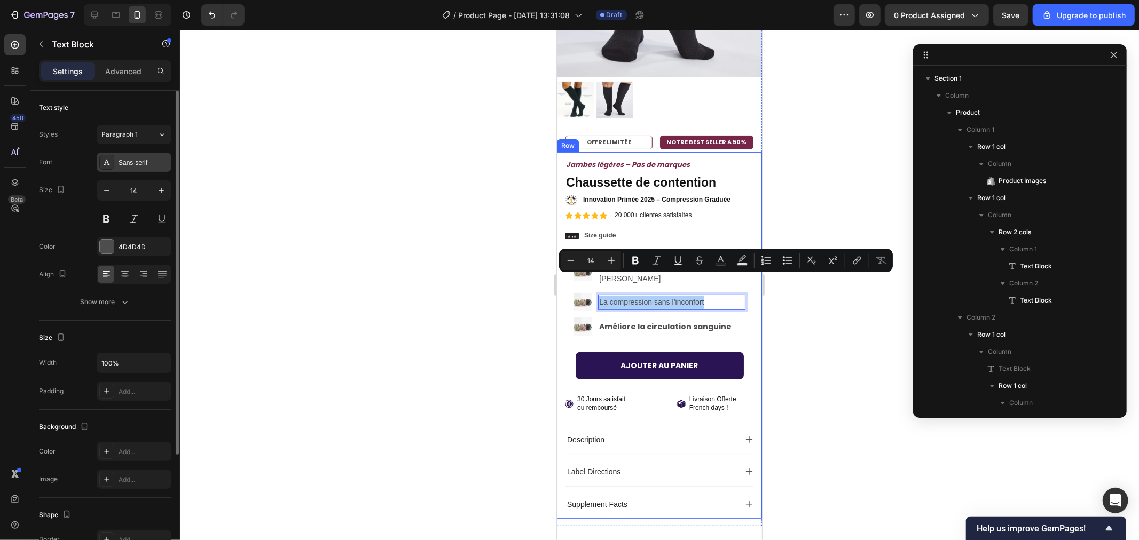
click at [126, 163] on div "Sans-serif" at bounding box center [144, 163] width 50 height 10
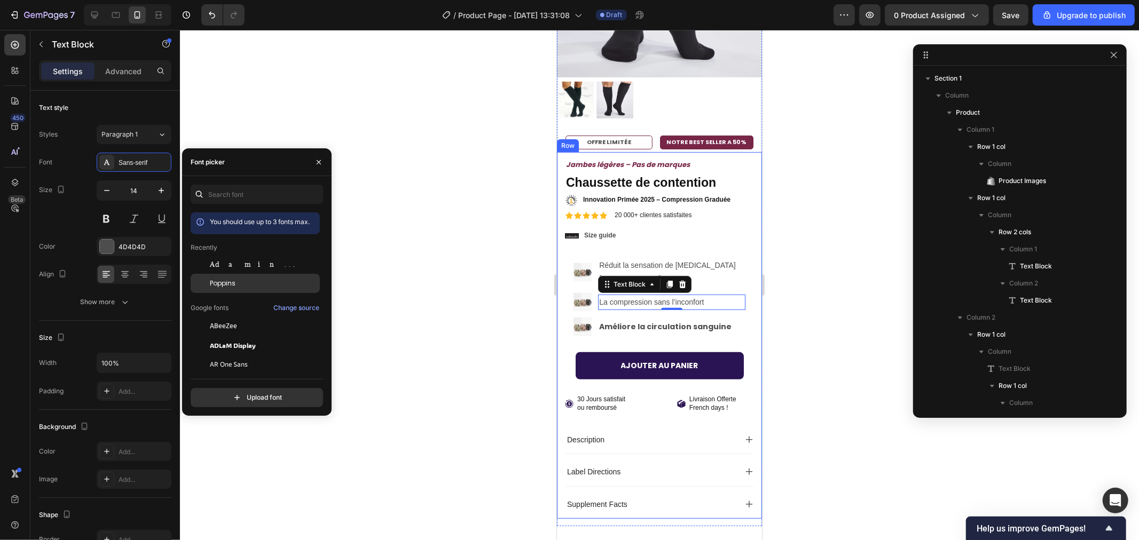
drag, startPoint x: 230, startPoint y: 281, endPoint x: 217, endPoint y: 279, distance: 12.5
click at [228, 281] on span "Poppins" at bounding box center [223, 284] width 26 height 10
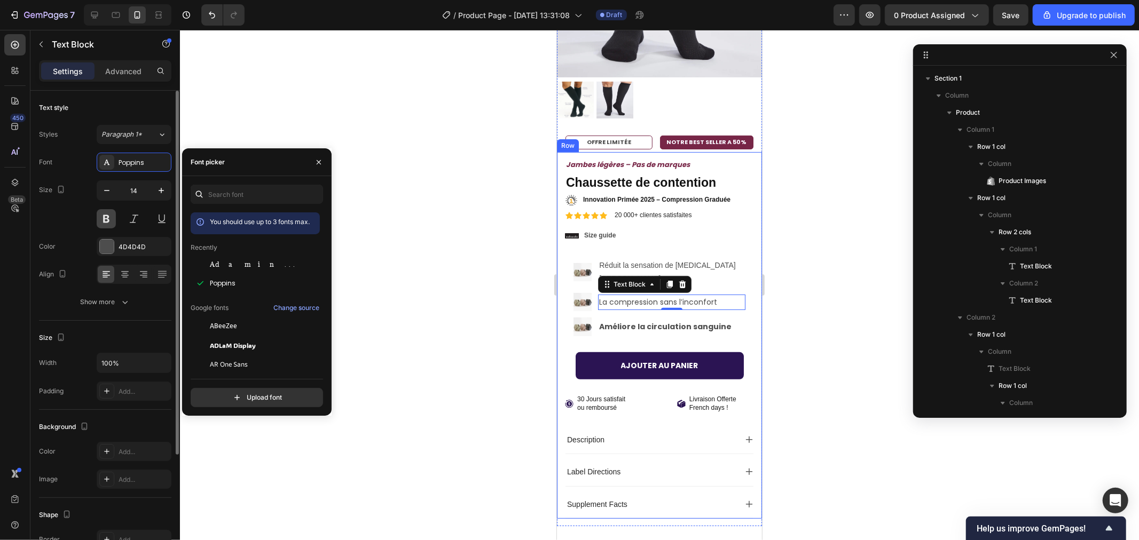
click at [102, 217] on button at bounding box center [106, 218] width 19 height 19
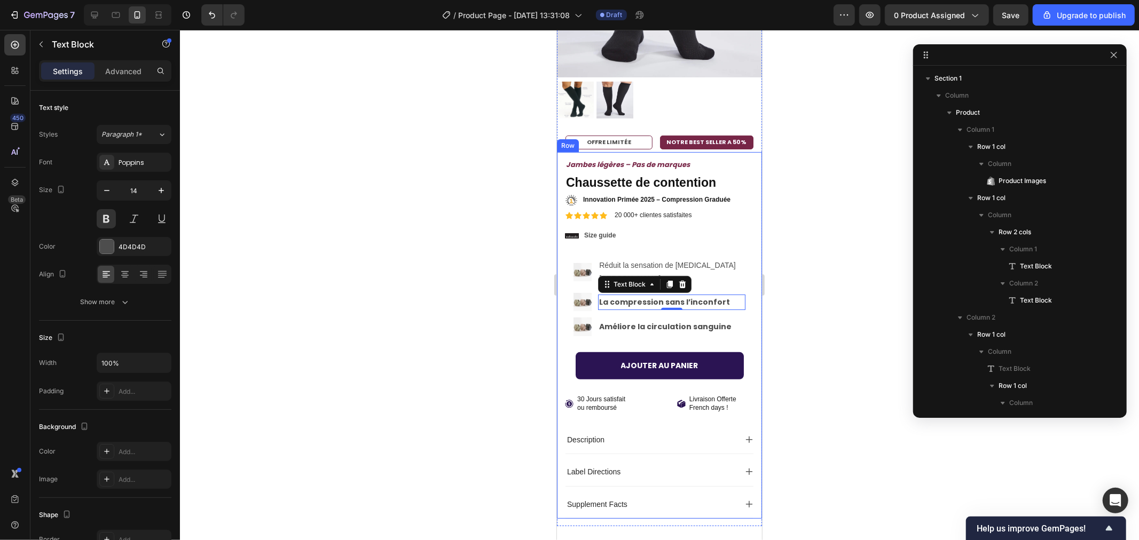
click at [314, 206] on div at bounding box center [659, 285] width 959 height 510
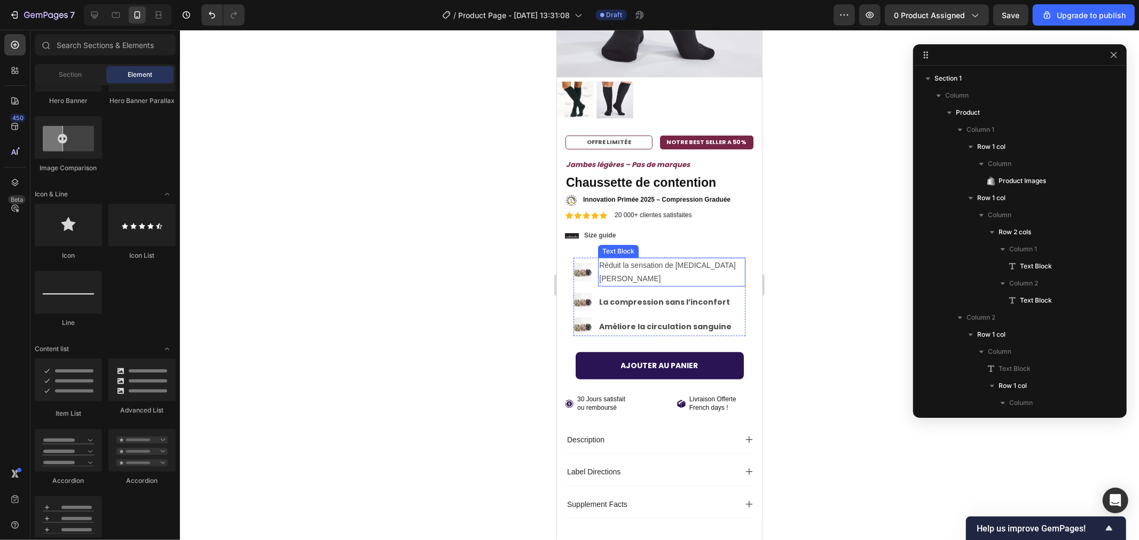
click at [640, 258] on p "Réduit la sensation de [MEDICAL_DATA][PERSON_NAME]" at bounding box center [670, 271] width 145 height 27
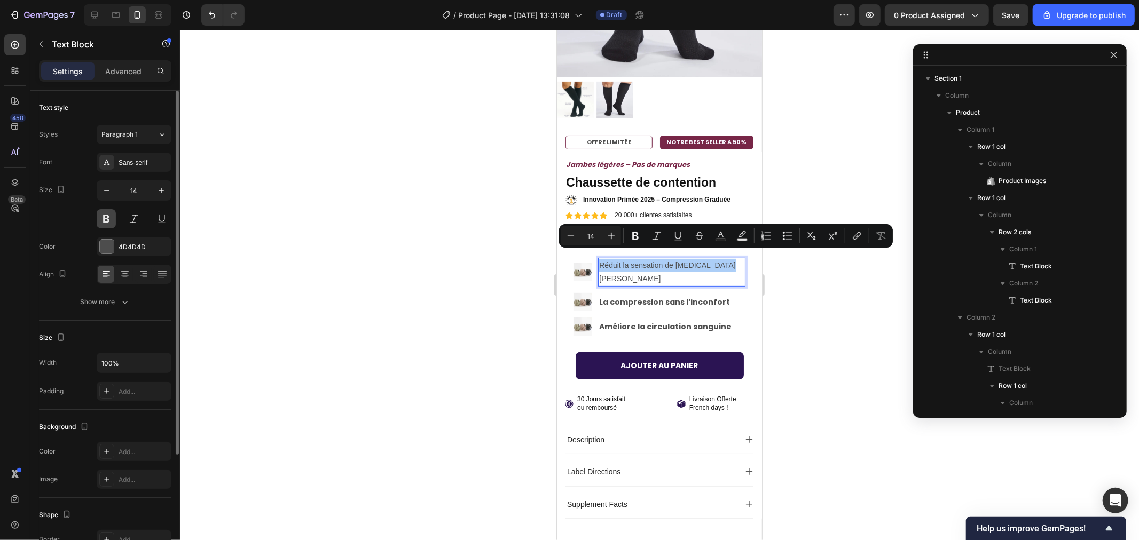
click at [101, 217] on button at bounding box center [106, 218] width 19 height 19
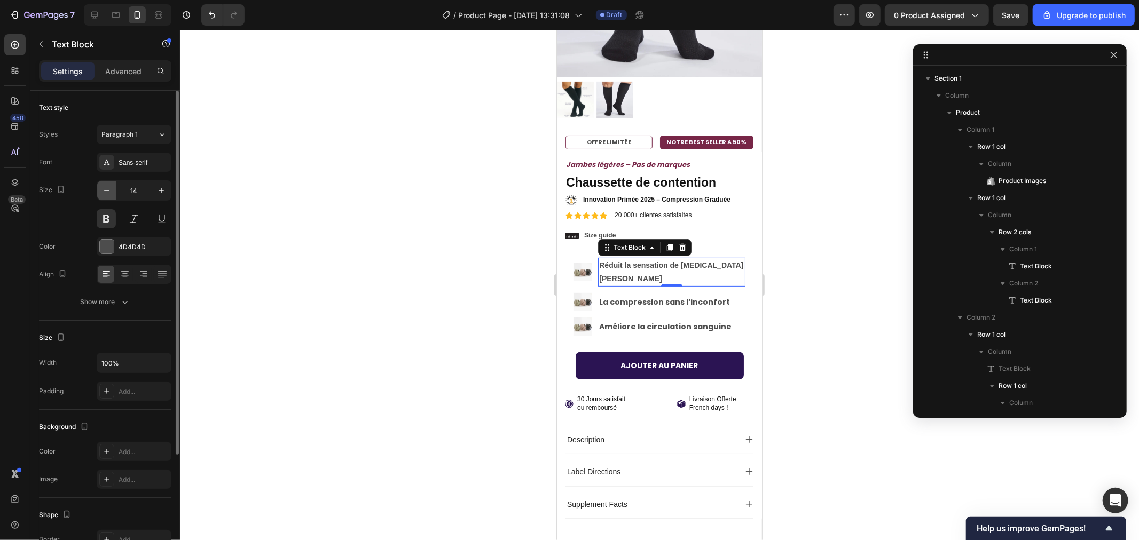
click at [107, 190] on icon "button" at bounding box center [106, 190] width 11 height 11
type input "13"
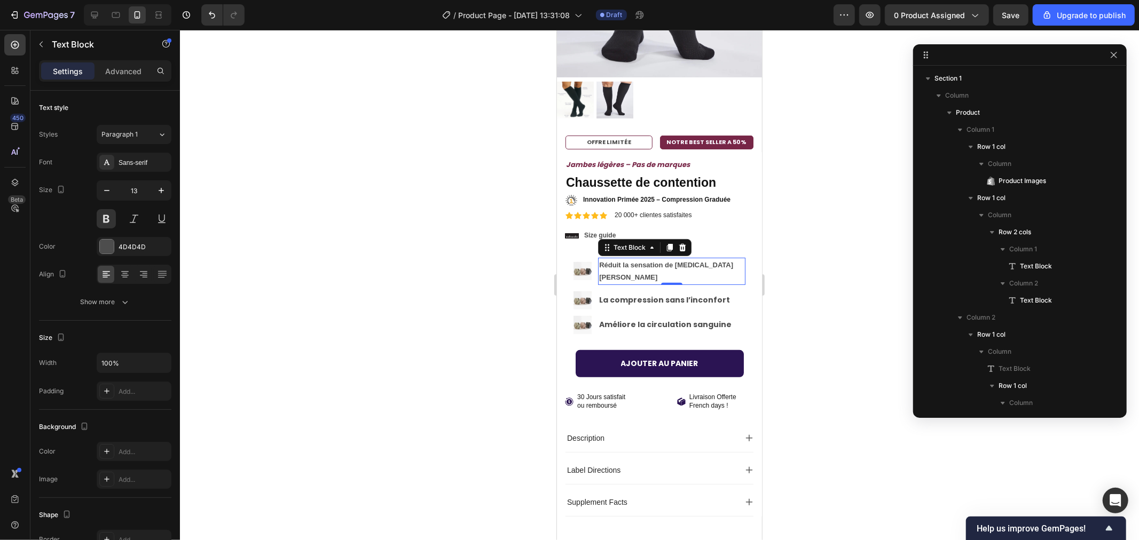
drag, startPoint x: 367, startPoint y: 206, endPoint x: 408, endPoint y: 211, distance: 42.0
click at [367, 206] on div at bounding box center [659, 285] width 959 height 510
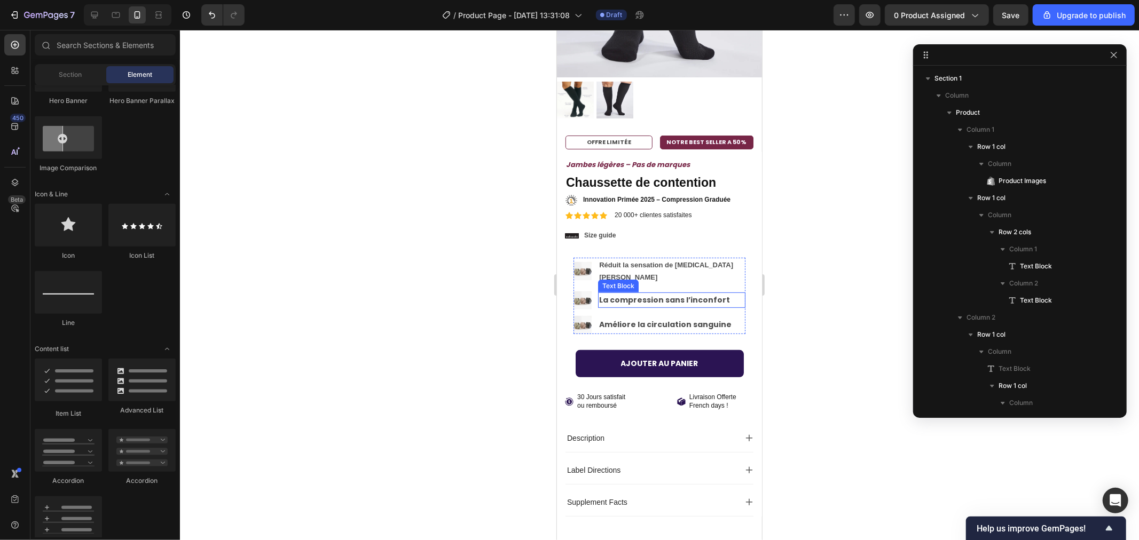
click at [629, 293] on p "La compression sans l’inconfort" at bounding box center [670, 299] width 145 height 13
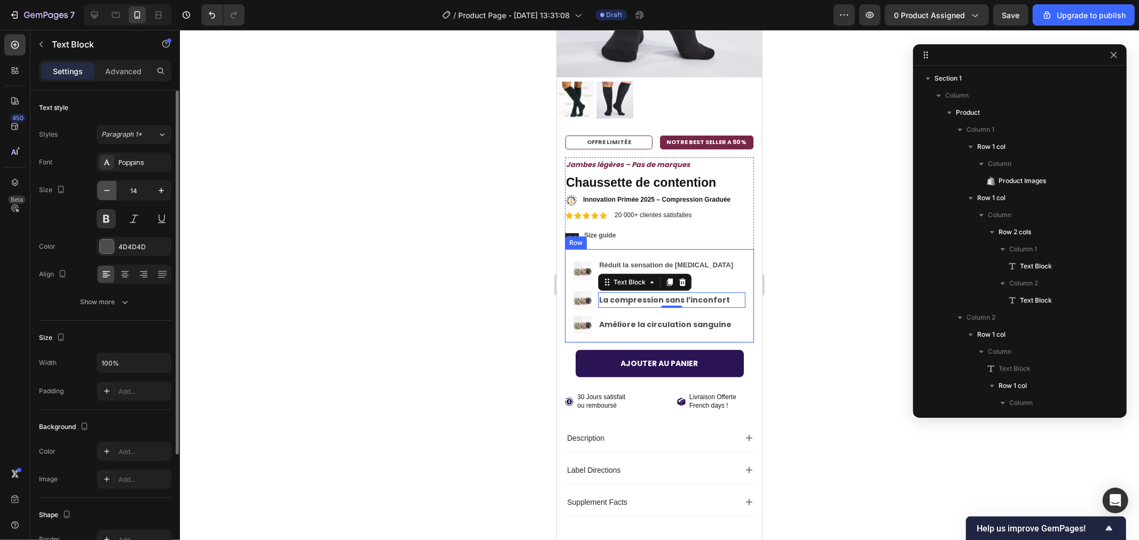
click at [104, 190] on icon "button" at bounding box center [106, 190] width 11 height 11
type input "13"
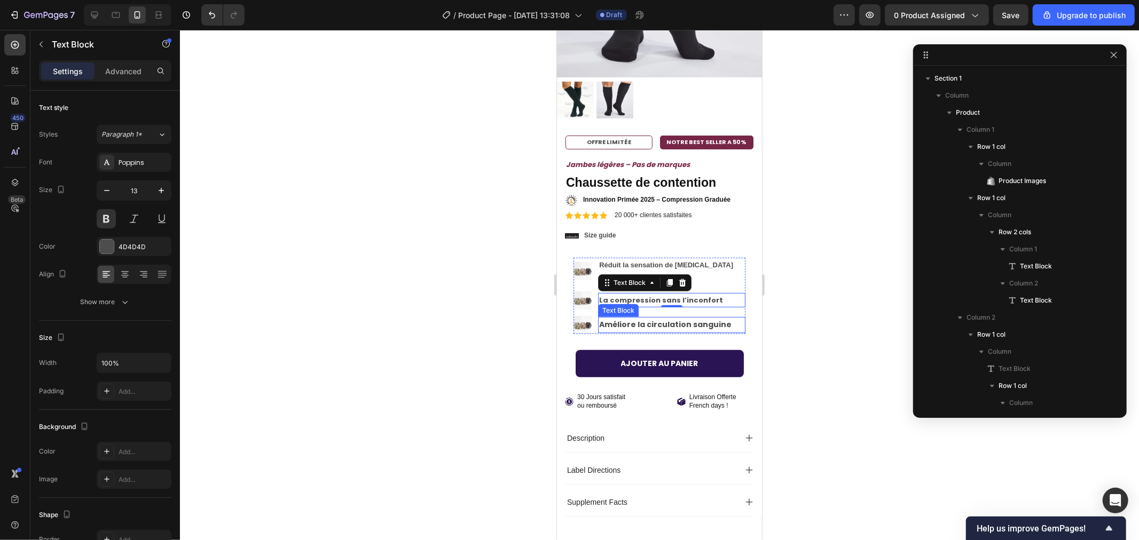
click at [617, 319] on strong "Améliore la circulation sanguine" at bounding box center [664, 324] width 132 height 11
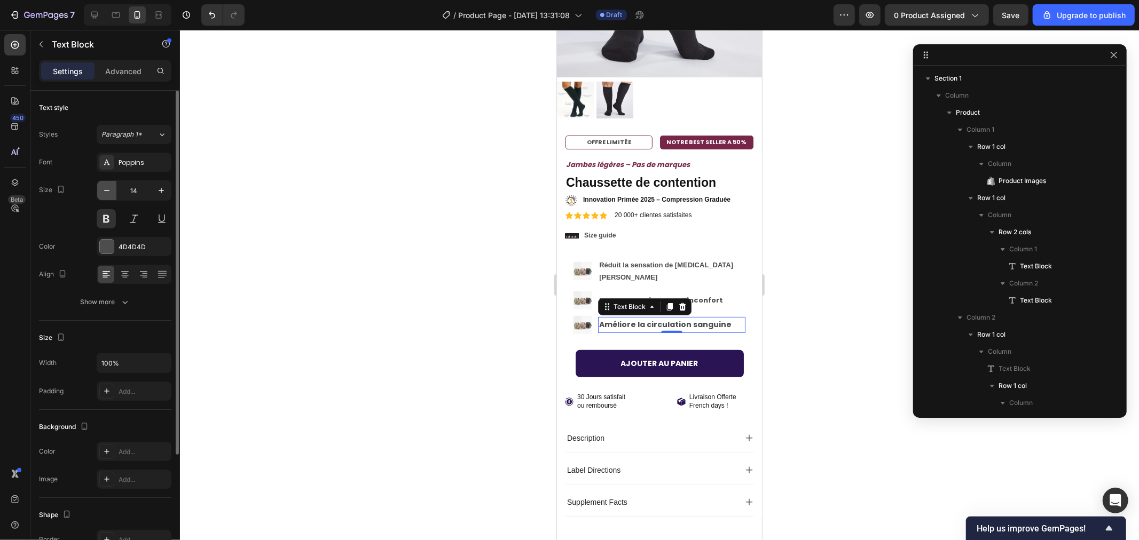
click at [111, 194] on icon "button" at bounding box center [106, 190] width 11 height 11
type input "13"
click at [410, 200] on div at bounding box center [659, 285] width 959 height 510
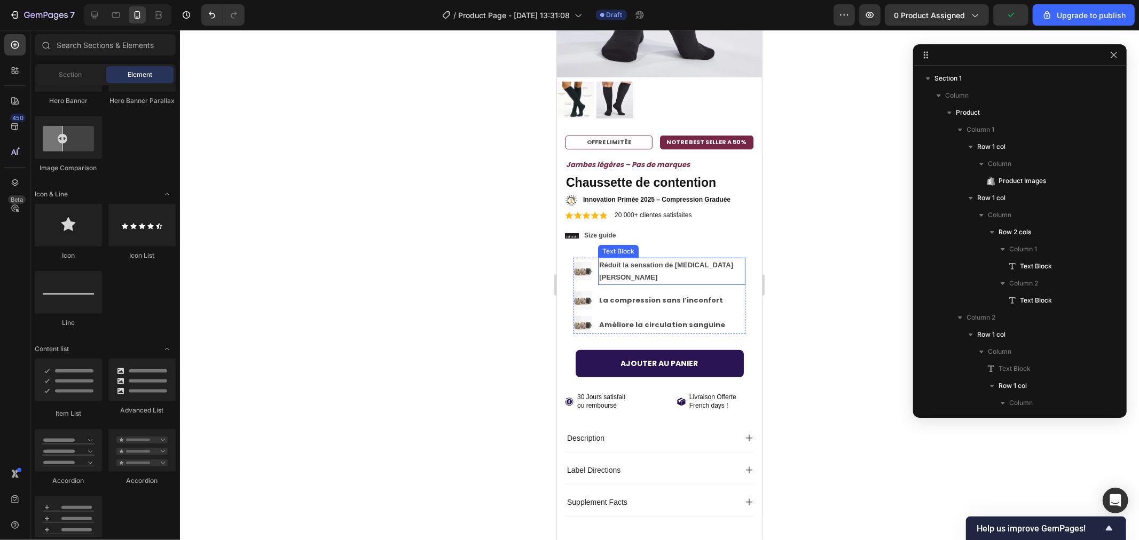
click at [636, 258] on p "Réduit la sensation de [MEDICAL_DATA][PERSON_NAME]" at bounding box center [670, 270] width 145 height 25
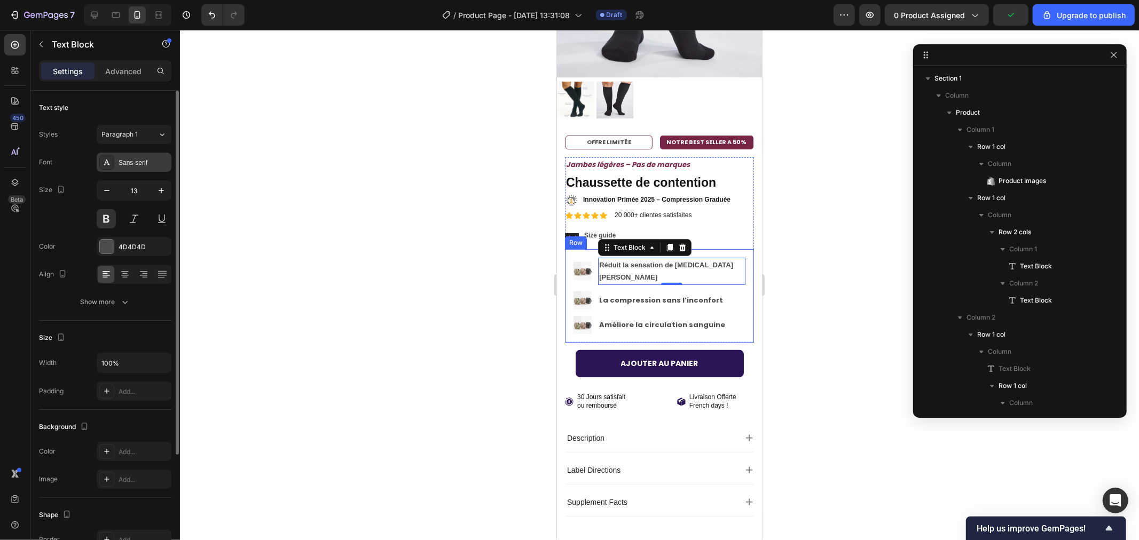
click at [137, 162] on div "Sans-serif" at bounding box center [144, 163] width 50 height 10
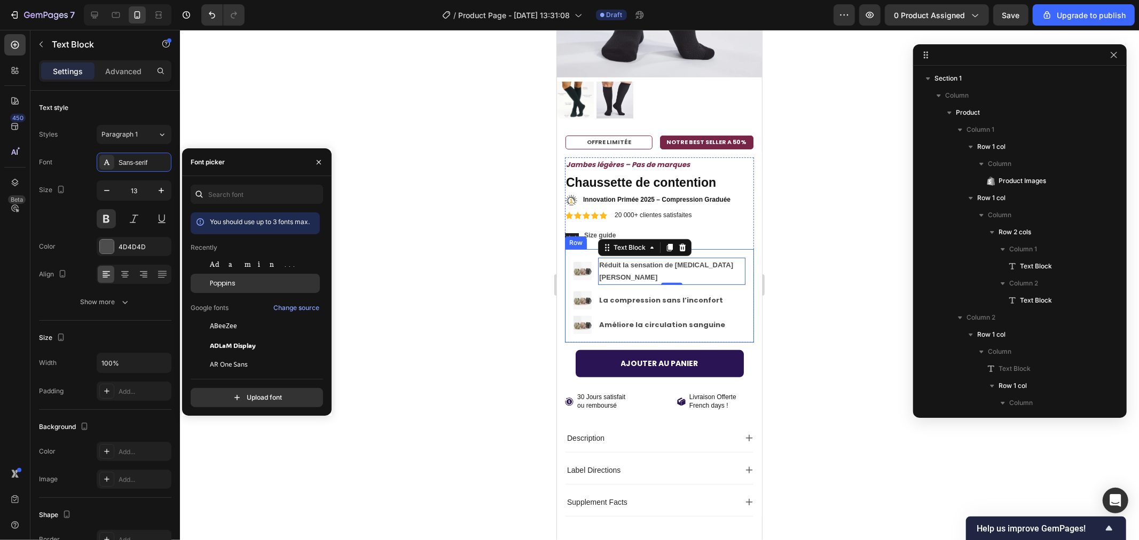
click at [247, 276] on div "Poppins" at bounding box center [255, 283] width 129 height 19
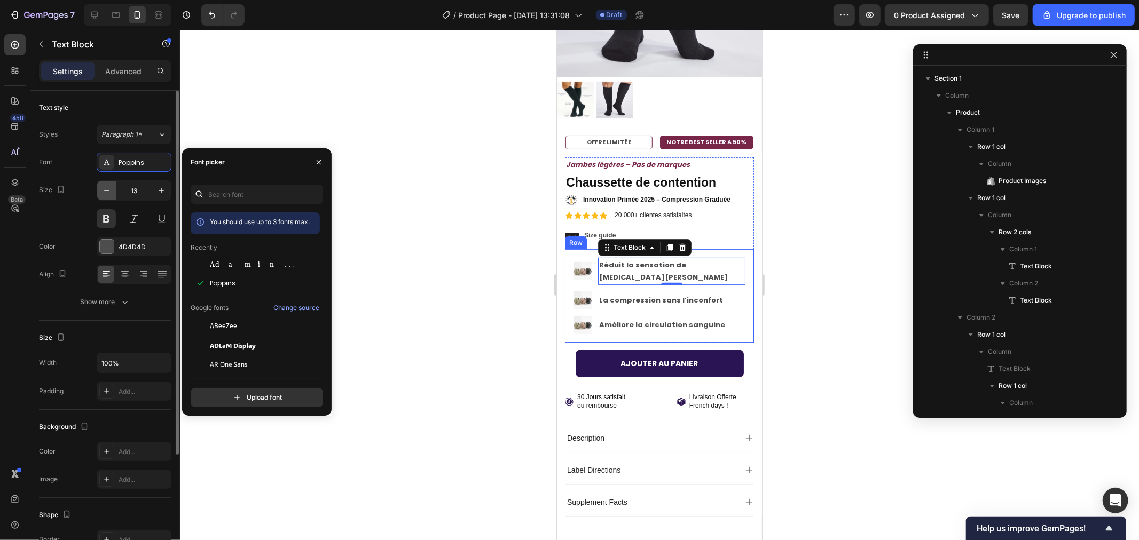
click at [103, 185] on icon "button" at bounding box center [106, 190] width 11 height 11
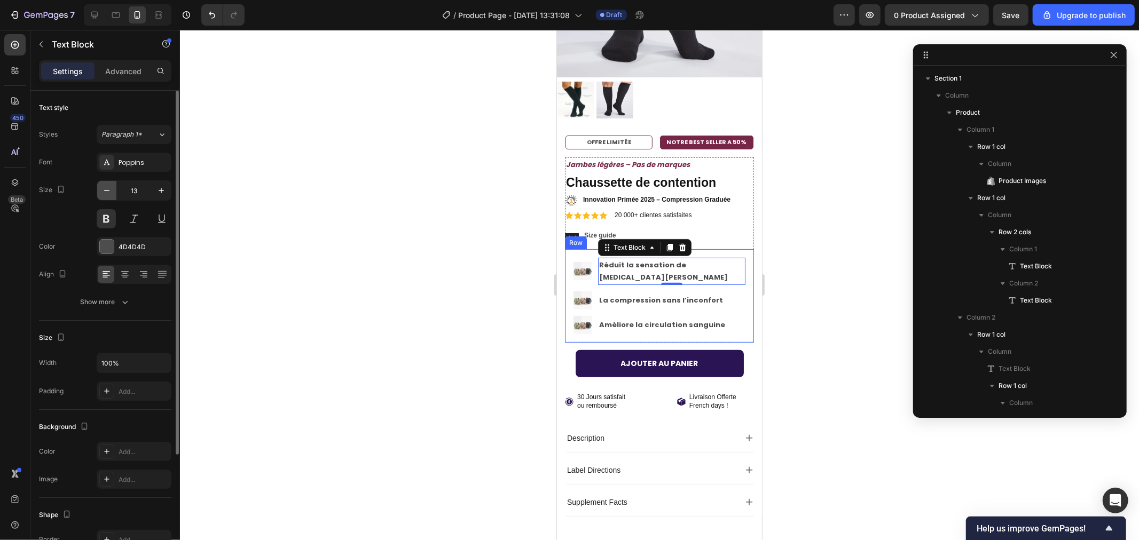
type input "12"
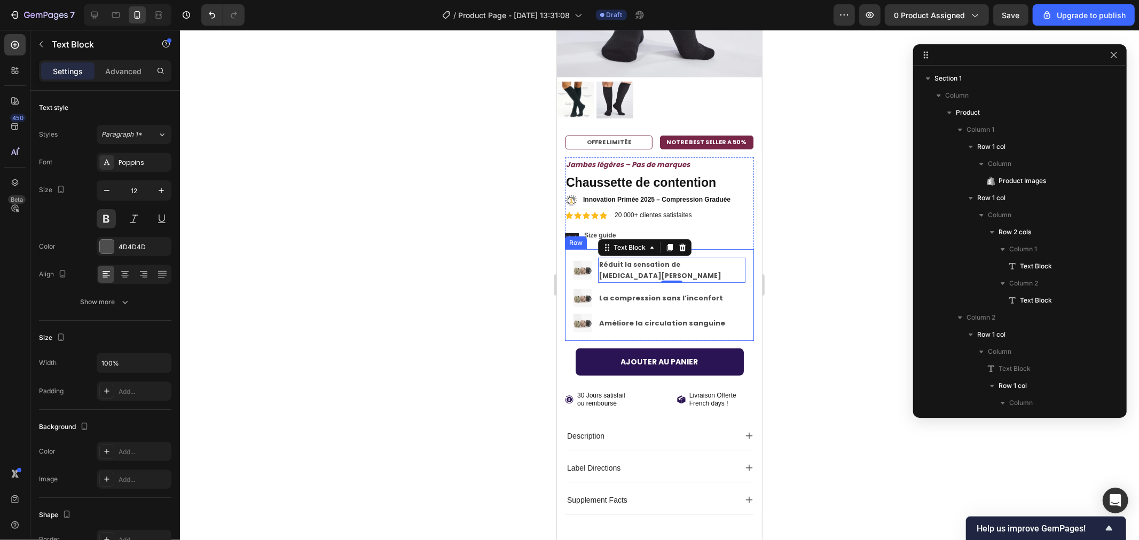
click at [362, 199] on div at bounding box center [659, 285] width 959 height 510
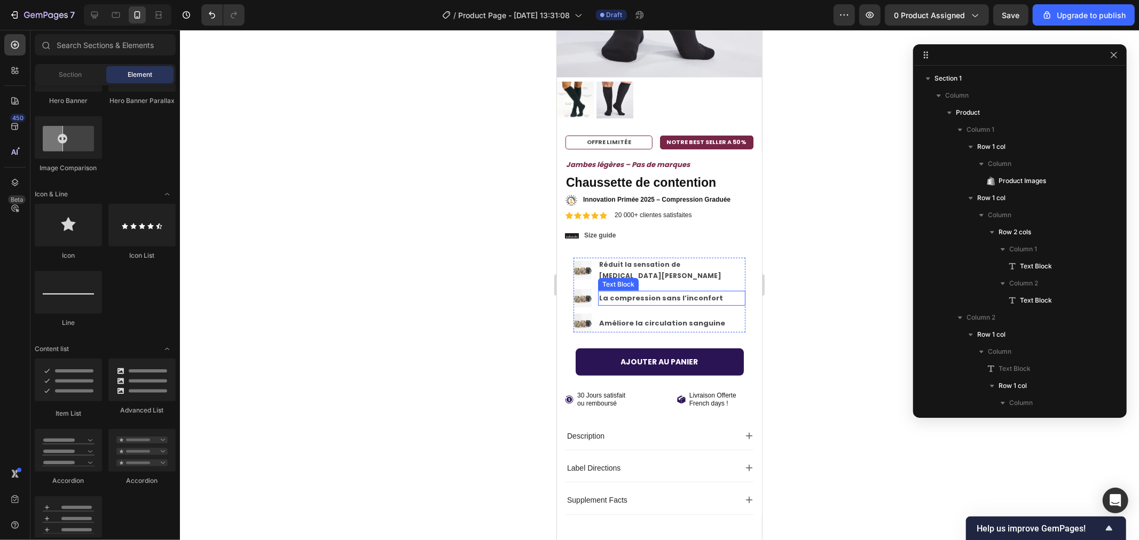
click at [631, 291] on p "La compression sans l’inconfort" at bounding box center [670, 297] width 145 height 12
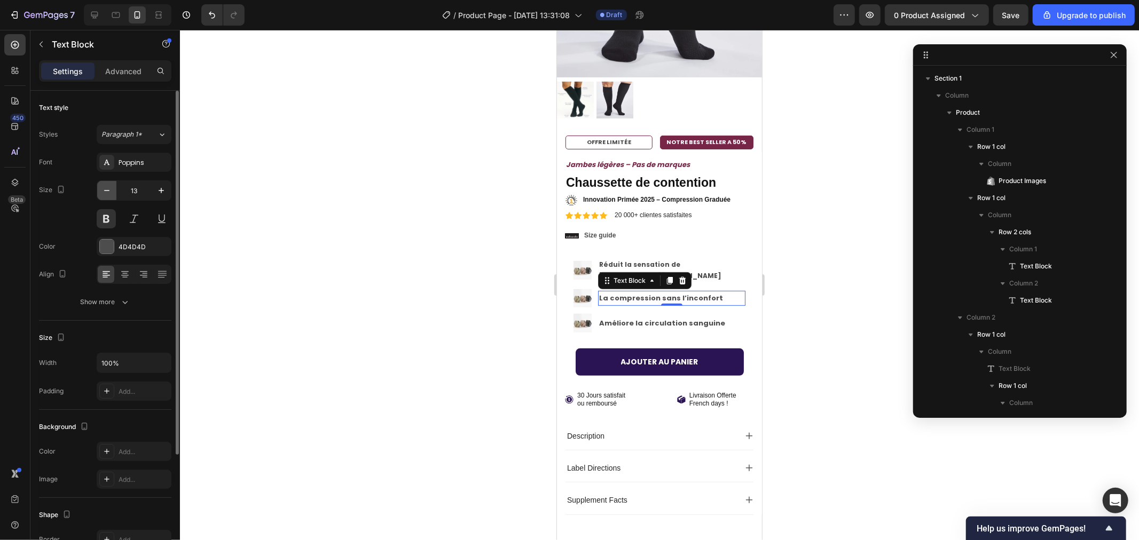
click at [106, 190] on icon "button" at bounding box center [106, 190] width 11 height 11
type input "12"
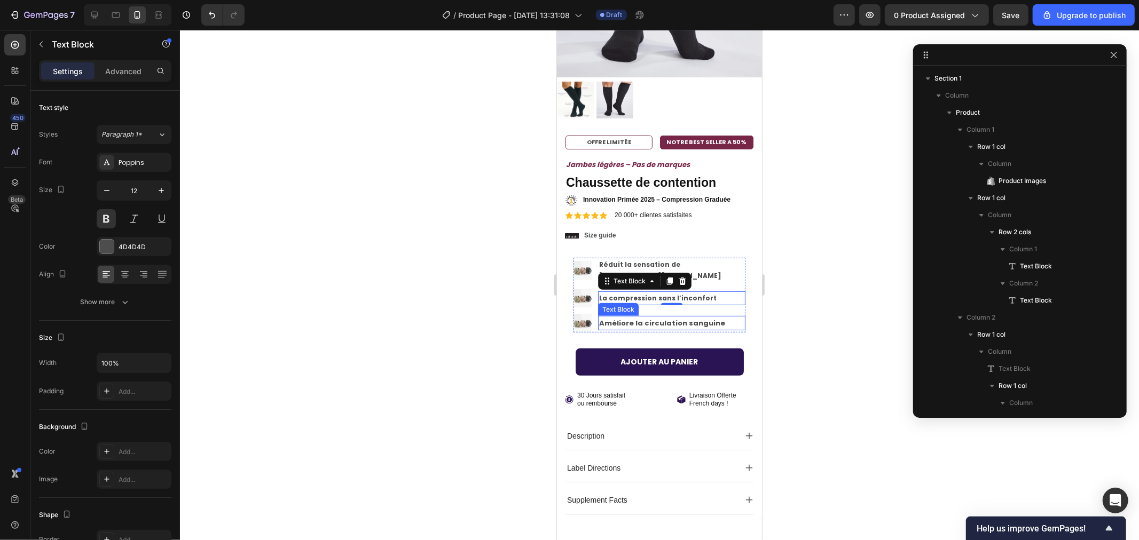
click at [614, 318] on strong "Améliore la circulation sanguine" at bounding box center [661, 323] width 126 height 10
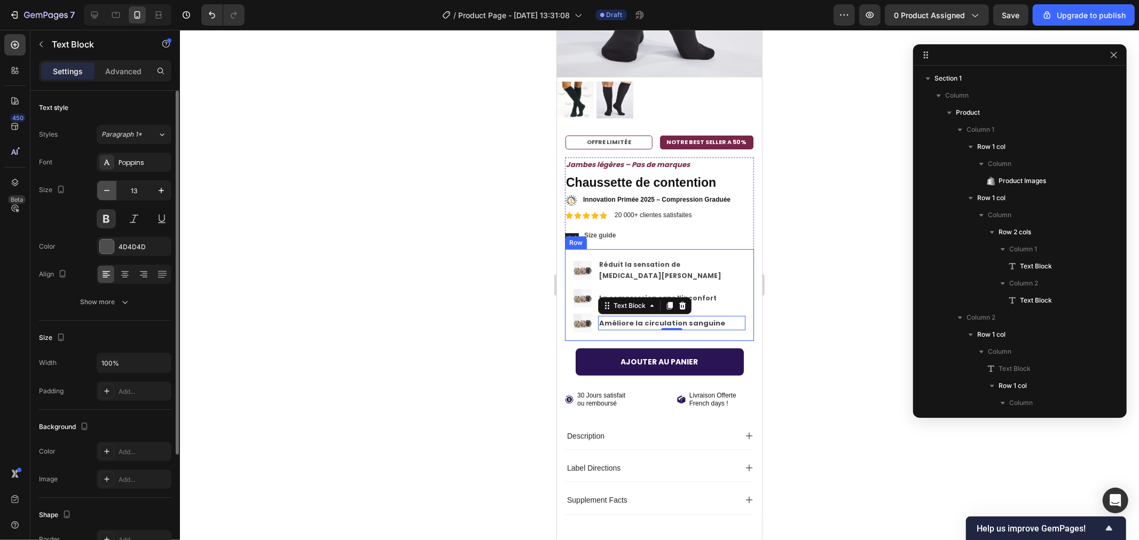
click at [108, 187] on icon "button" at bounding box center [106, 190] width 11 height 11
type input "12"
click at [415, 195] on div at bounding box center [659, 285] width 959 height 510
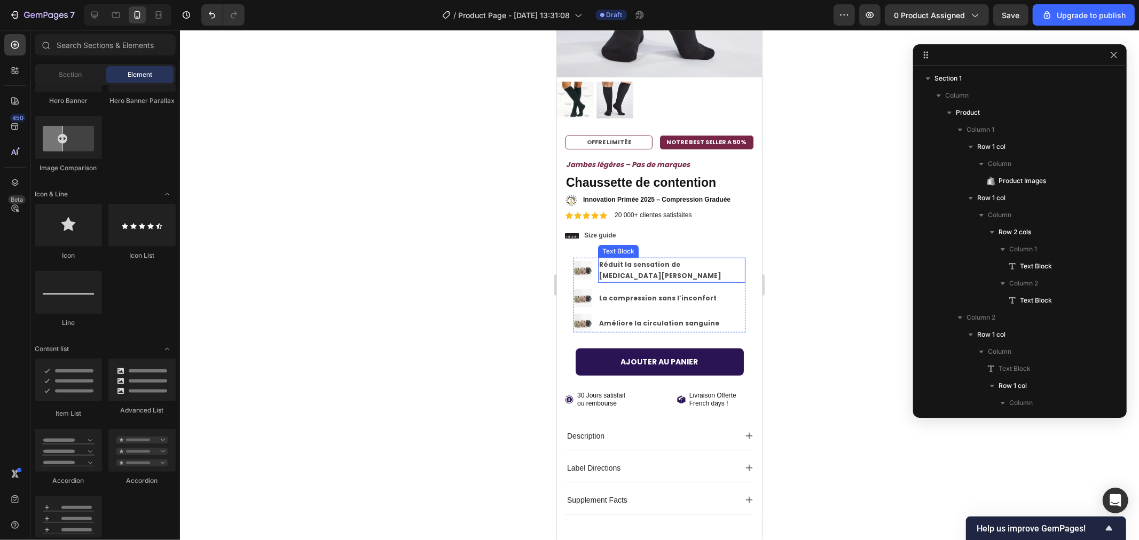
click at [618, 258] on p "Réduit la sensation de [MEDICAL_DATA][PERSON_NAME]" at bounding box center [670, 269] width 145 height 23
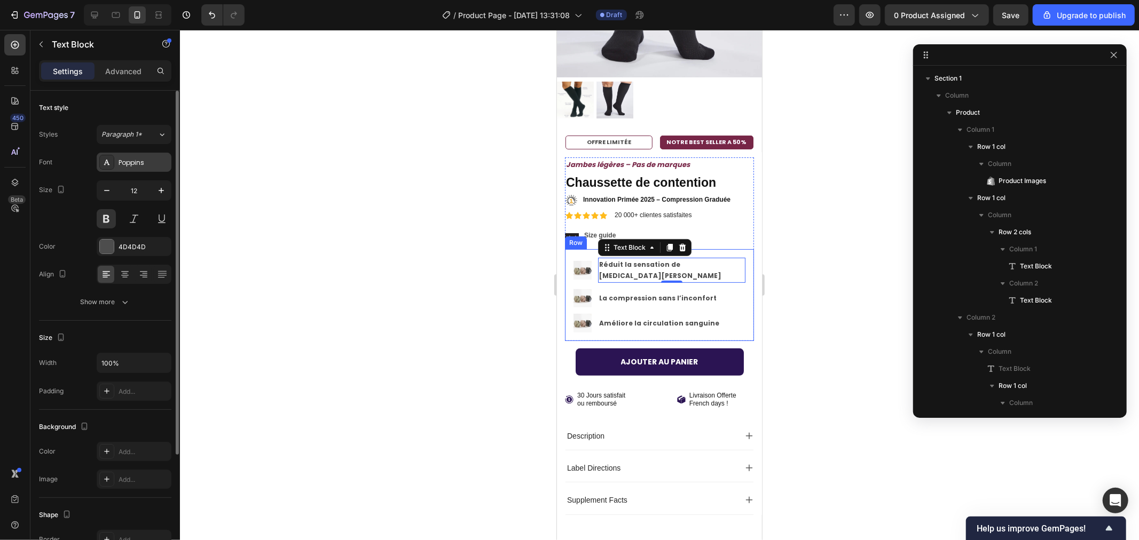
click at [102, 155] on div at bounding box center [106, 162] width 15 height 15
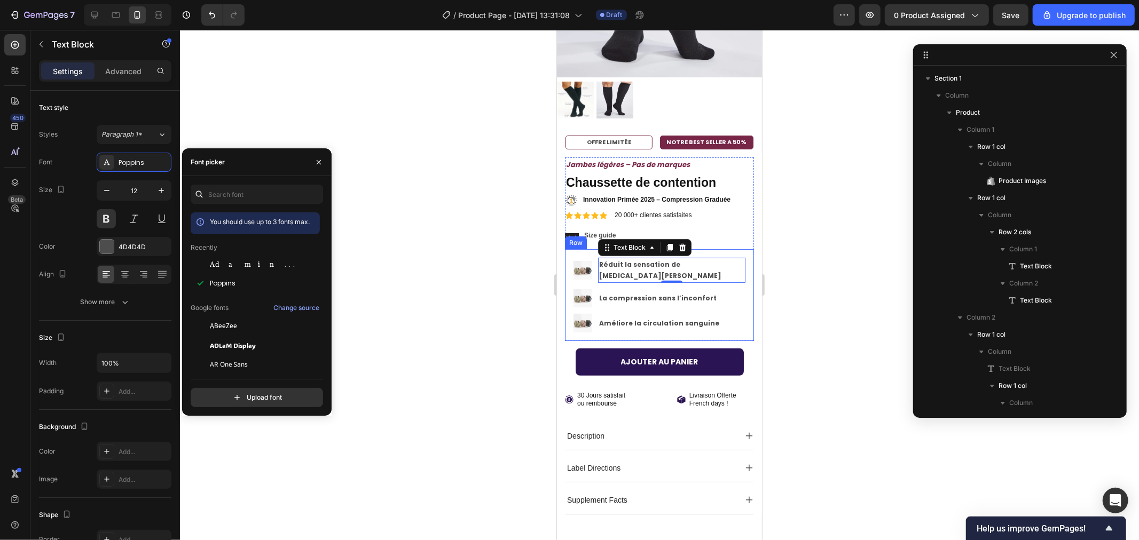
scroll to position [59, 0]
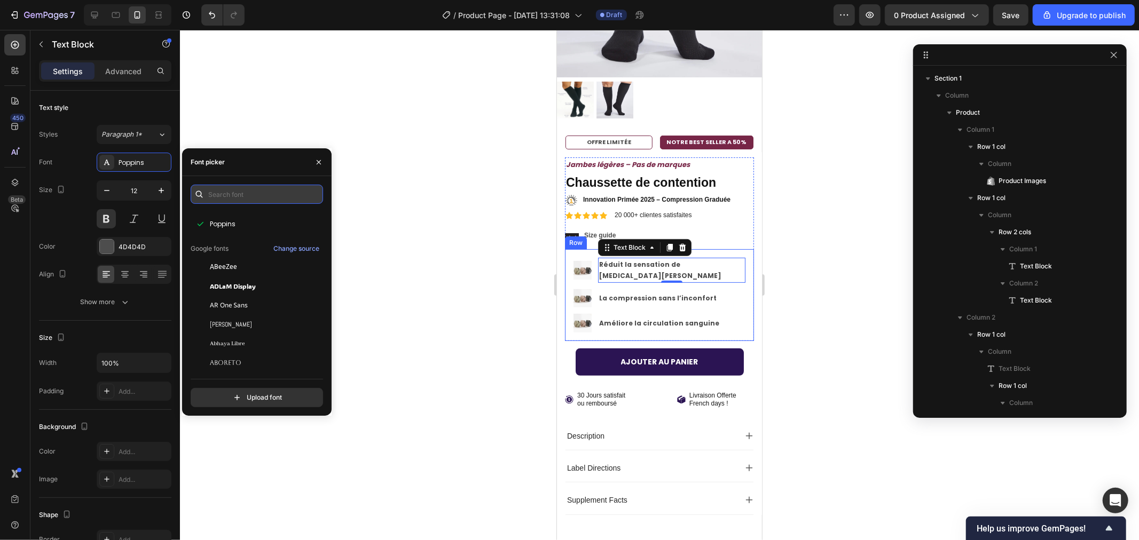
click at [238, 190] on input "text" at bounding box center [257, 194] width 132 height 19
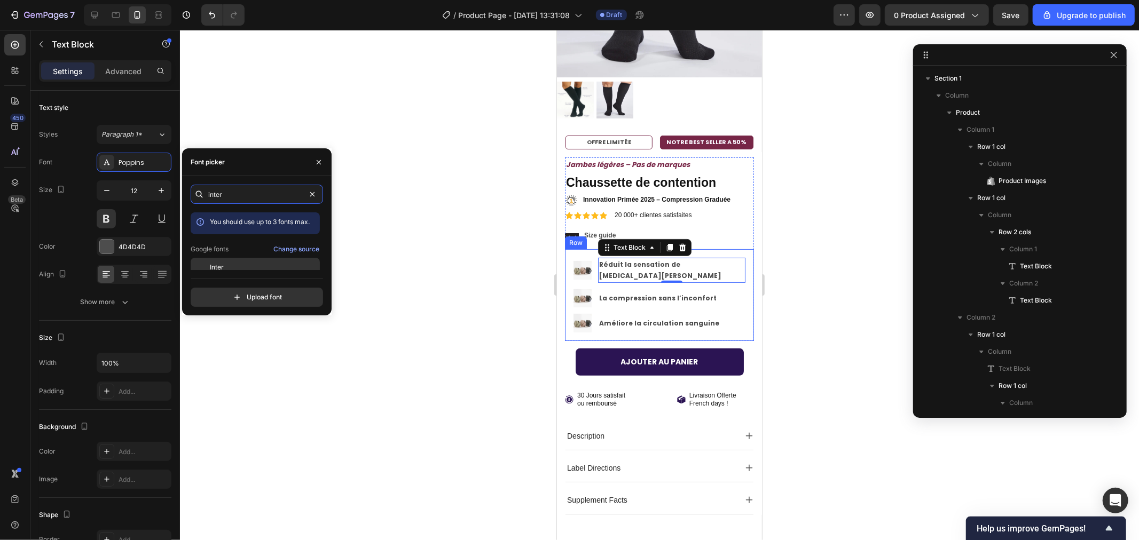
type input "inter"
click at [255, 263] on div "Inter" at bounding box center [264, 268] width 108 height 10
click at [646, 292] on p "La compression sans l’inconfort" at bounding box center [670, 298] width 145 height 12
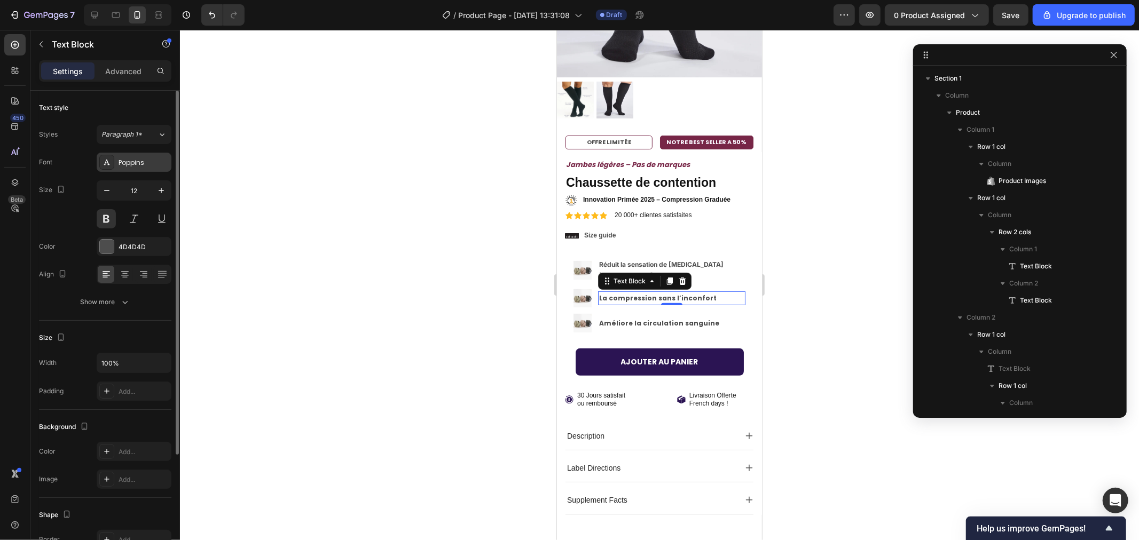
click at [125, 159] on div "Poppins" at bounding box center [144, 163] width 50 height 10
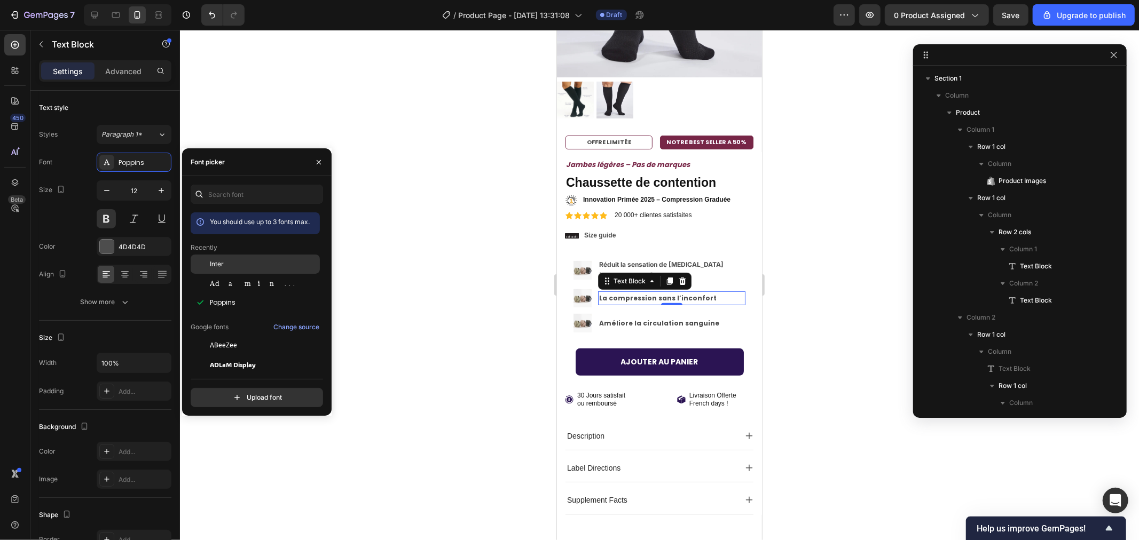
click at [231, 262] on div "Inter" at bounding box center [264, 264] width 108 height 10
click at [623, 318] on strong "Améliore la circulation sanguine" at bounding box center [658, 322] width 120 height 9
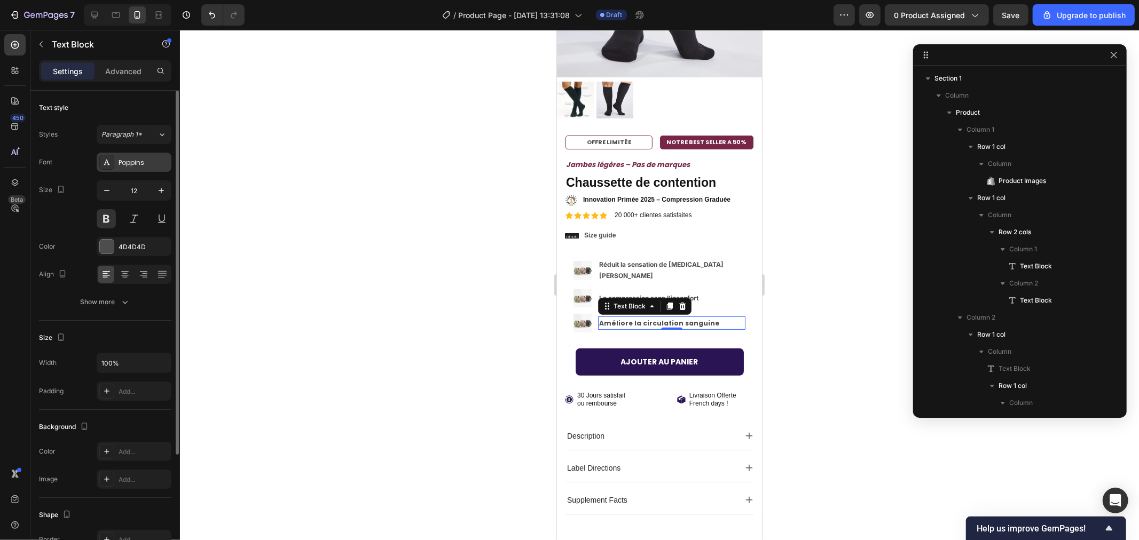
click at [121, 163] on div "Poppins" at bounding box center [144, 163] width 50 height 10
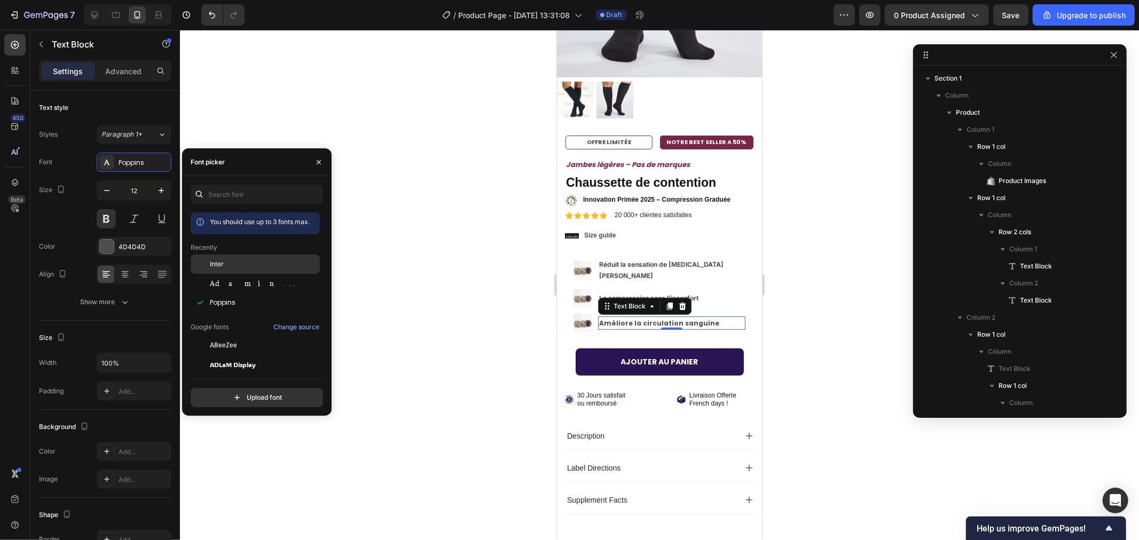
click at [218, 262] on span "Inter" at bounding box center [217, 264] width 14 height 10
click at [446, 248] on div at bounding box center [659, 285] width 959 height 510
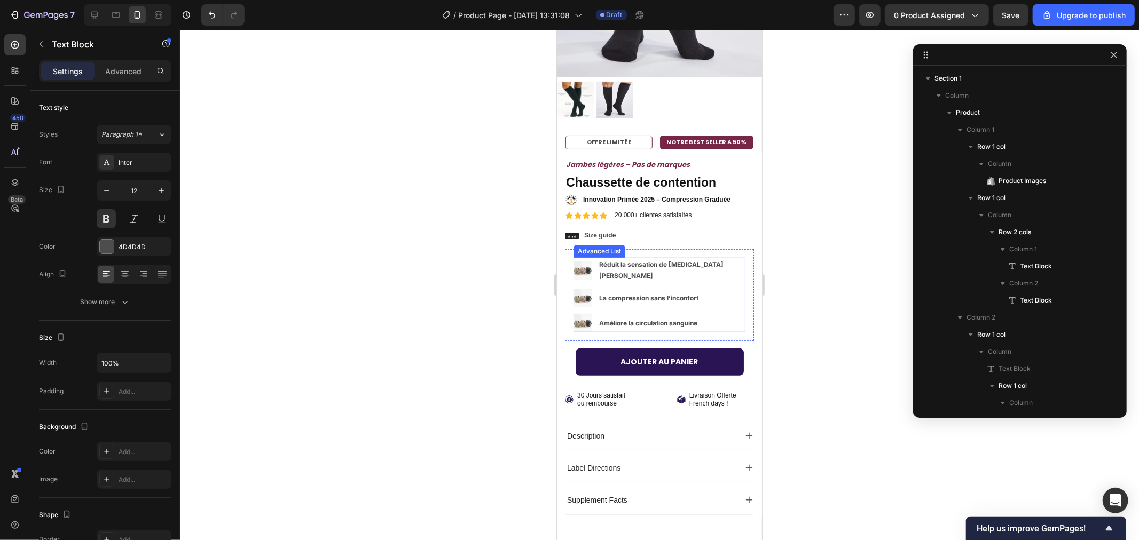
click at [627, 292] on p "La compression sans l’inconfort" at bounding box center [670, 298] width 145 height 12
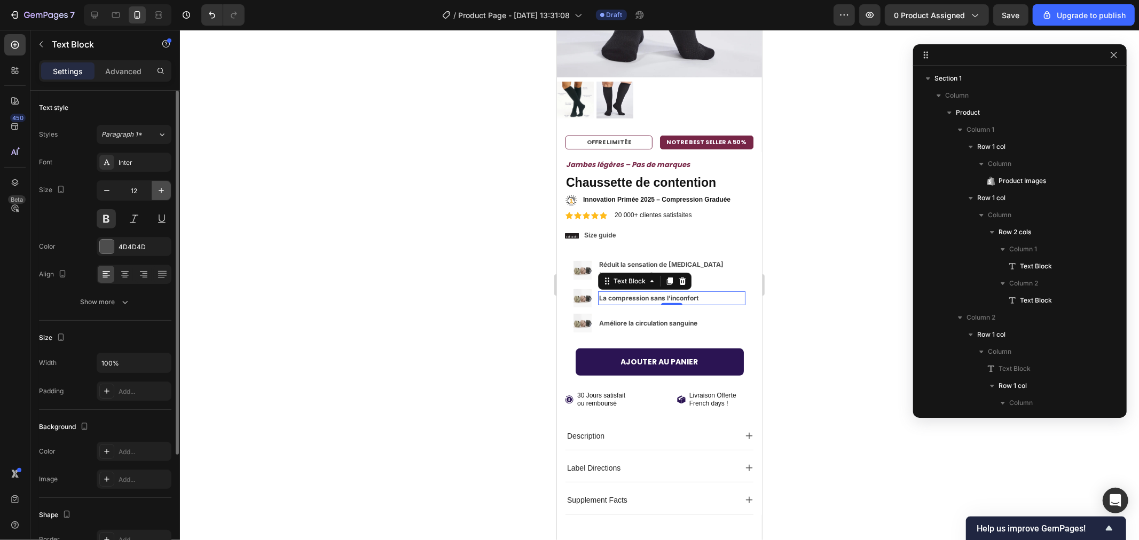
click at [163, 193] on icon "button" at bounding box center [161, 190] width 11 height 11
type input "13"
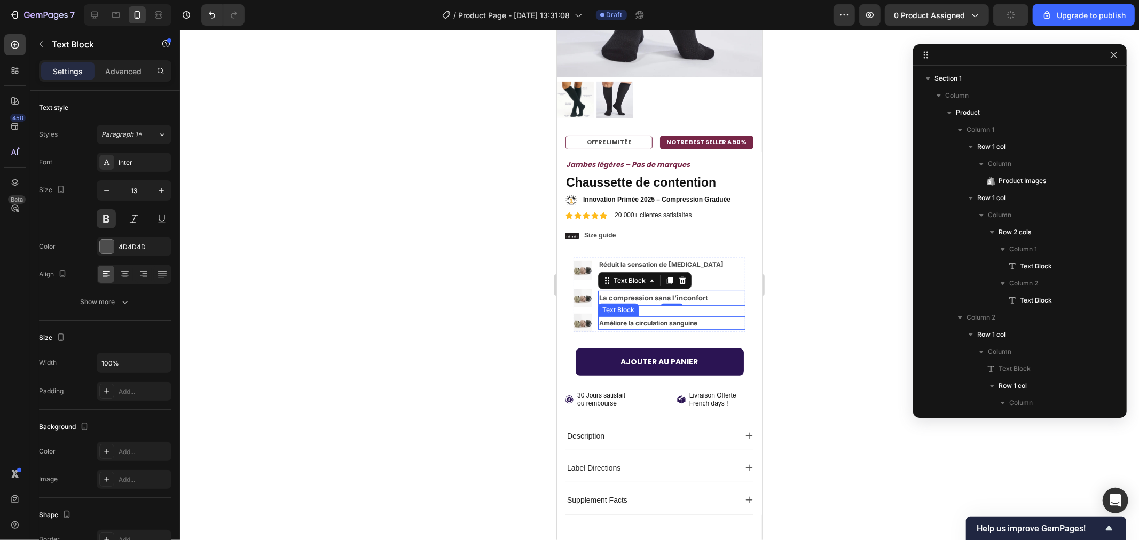
click at [640, 319] on strong "Améliore la circulation sanguine" at bounding box center [647, 323] width 98 height 8
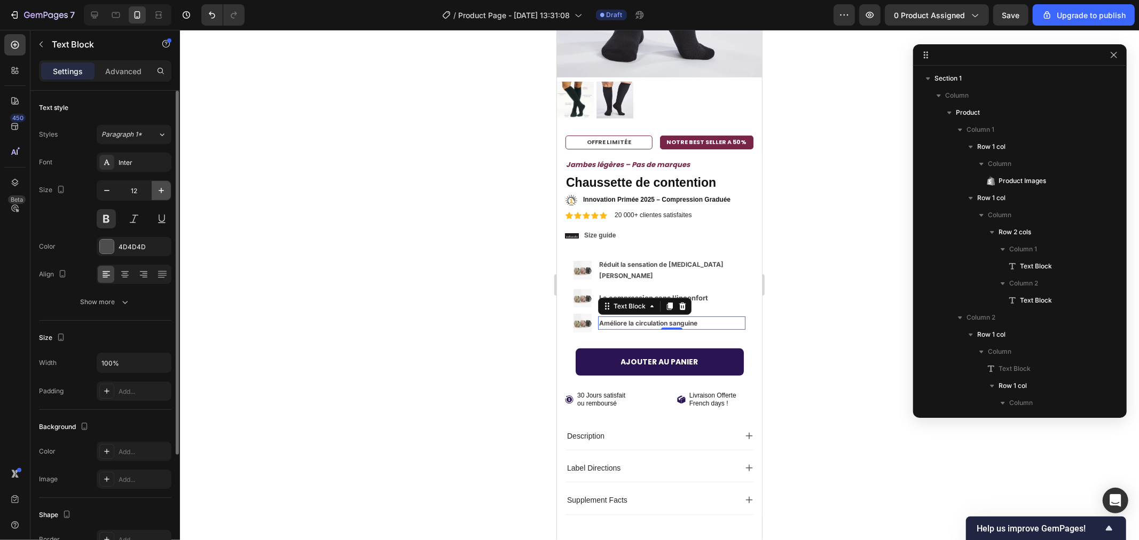
click at [165, 190] on button "button" at bounding box center [161, 190] width 19 height 19
type input "13"
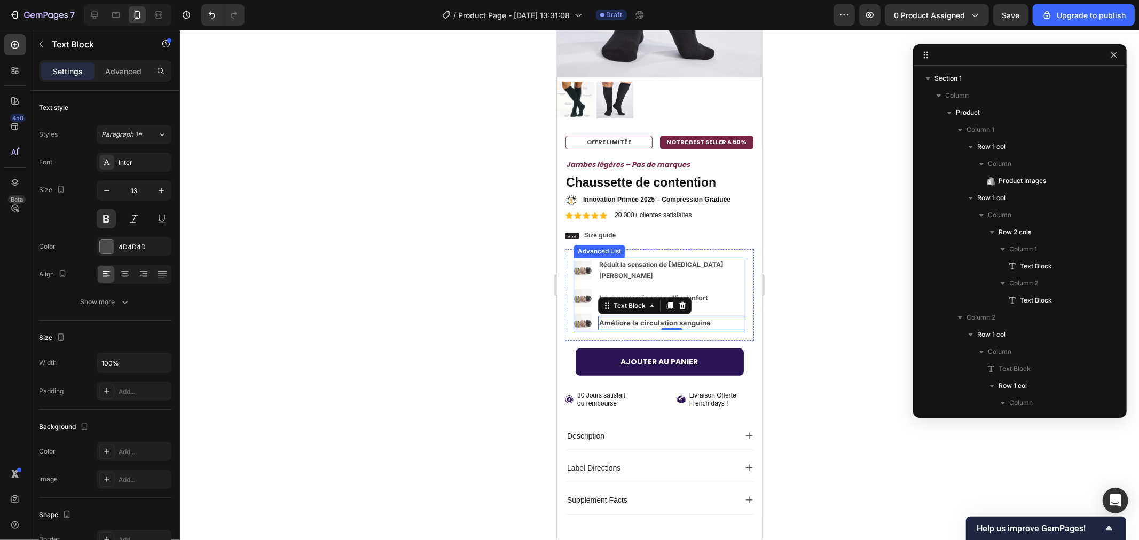
click at [629, 258] on p "Réduit la sensation de [MEDICAL_DATA][PERSON_NAME]" at bounding box center [670, 269] width 145 height 23
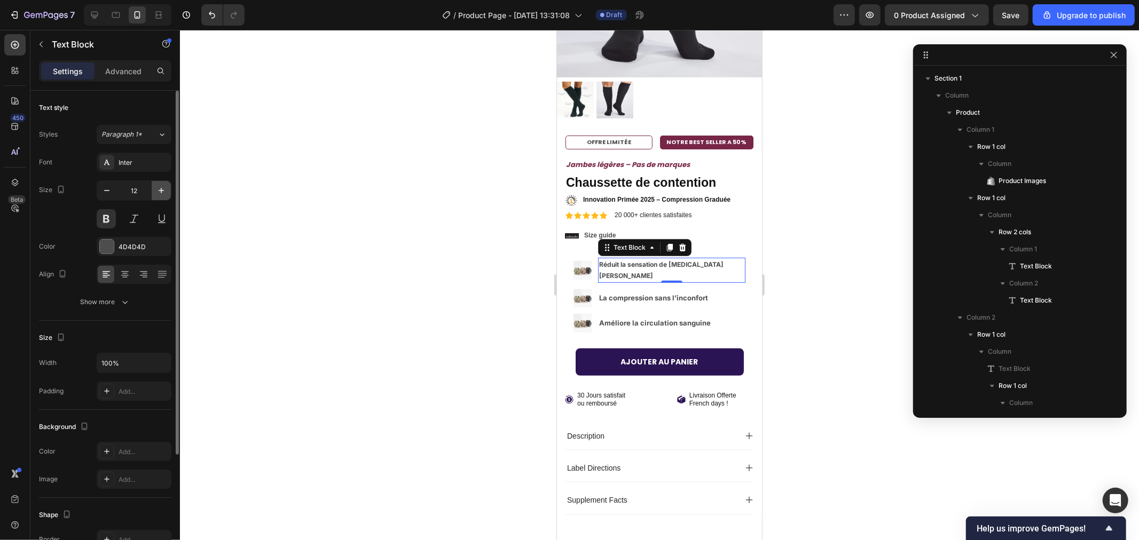
click at [161, 188] on icon "button" at bounding box center [161, 190] width 11 height 11
type input "13"
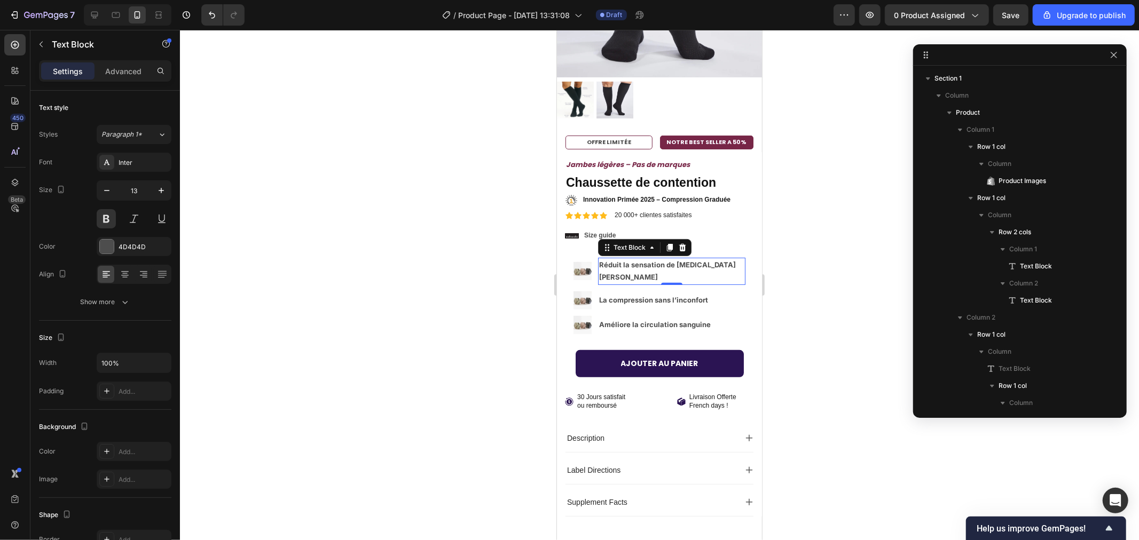
click at [461, 210] on div at bounding box center [659, 285] width 959 height 510
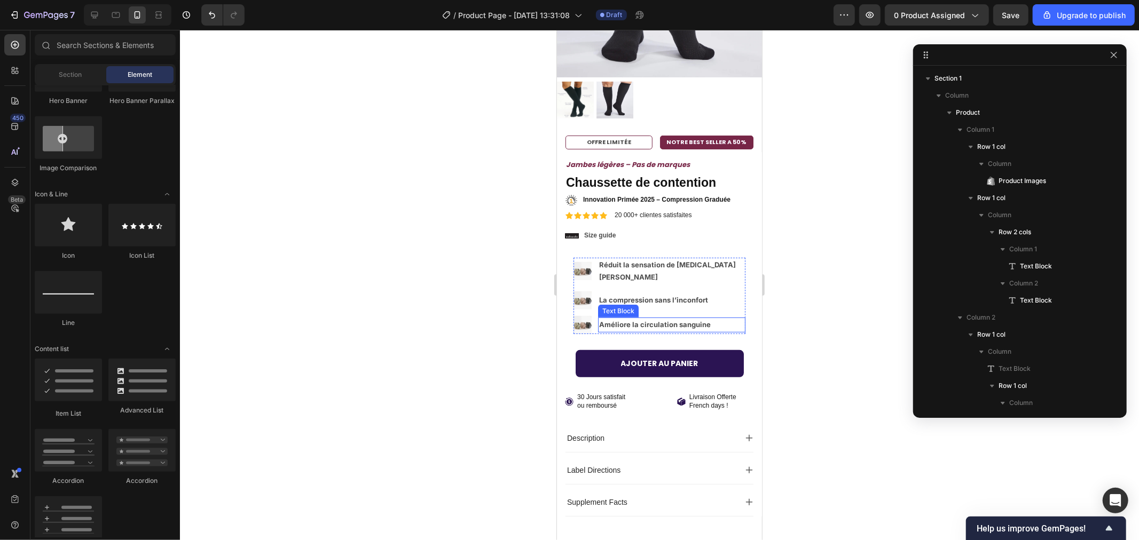
click at [634, 320] on strong "Améliore la circulation sanguine" at bounding box center [654, 324] width 112 height 9
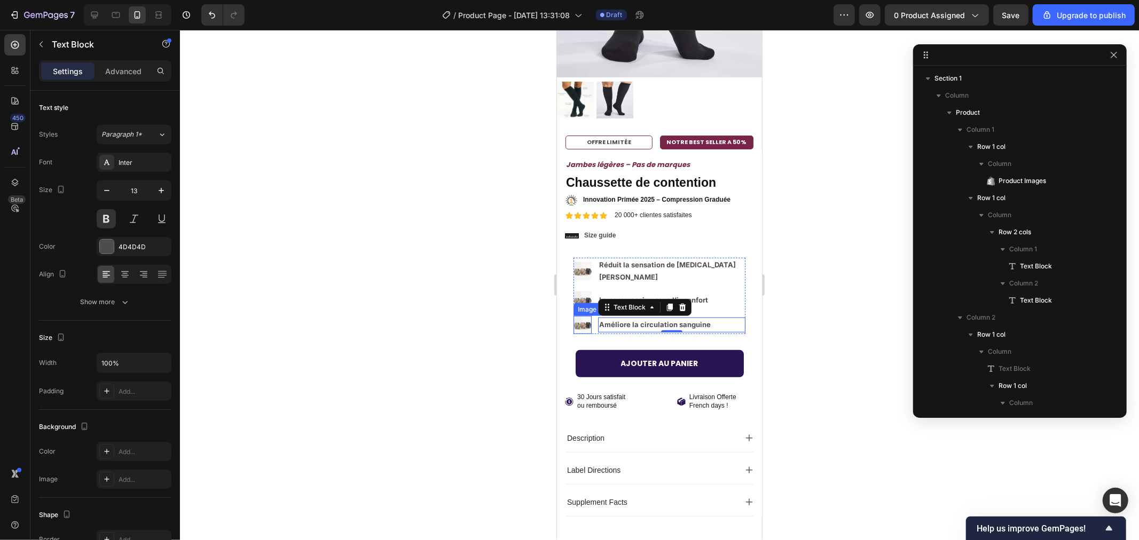
click at [583, 315] on img at bounding box center [582, 324] width 18 height 18
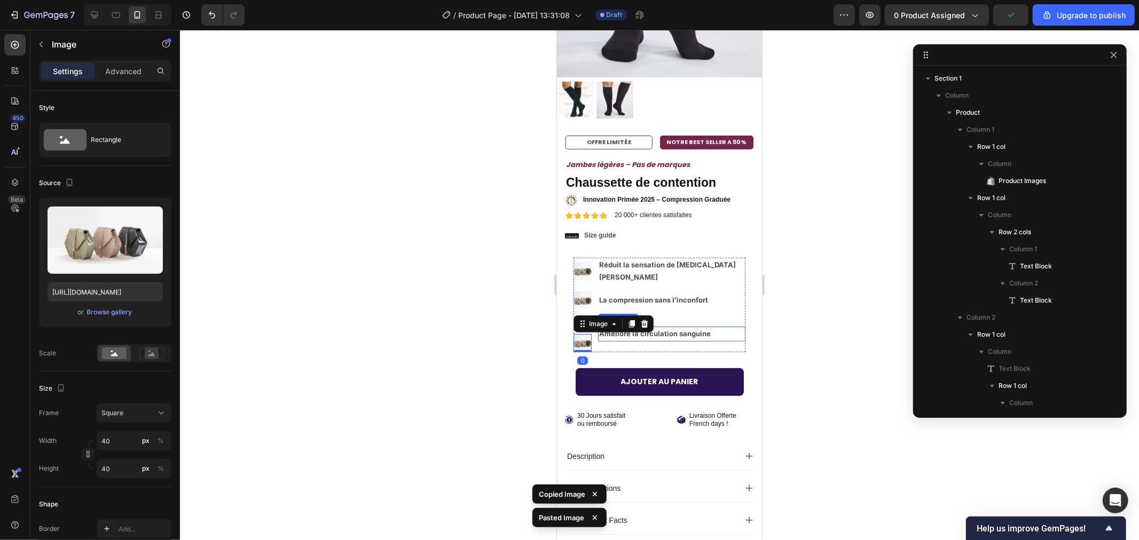
click at [665, 329] on strong "Améliore la circulation sanguine" at bounding box center [654, 333] width 112 height 9
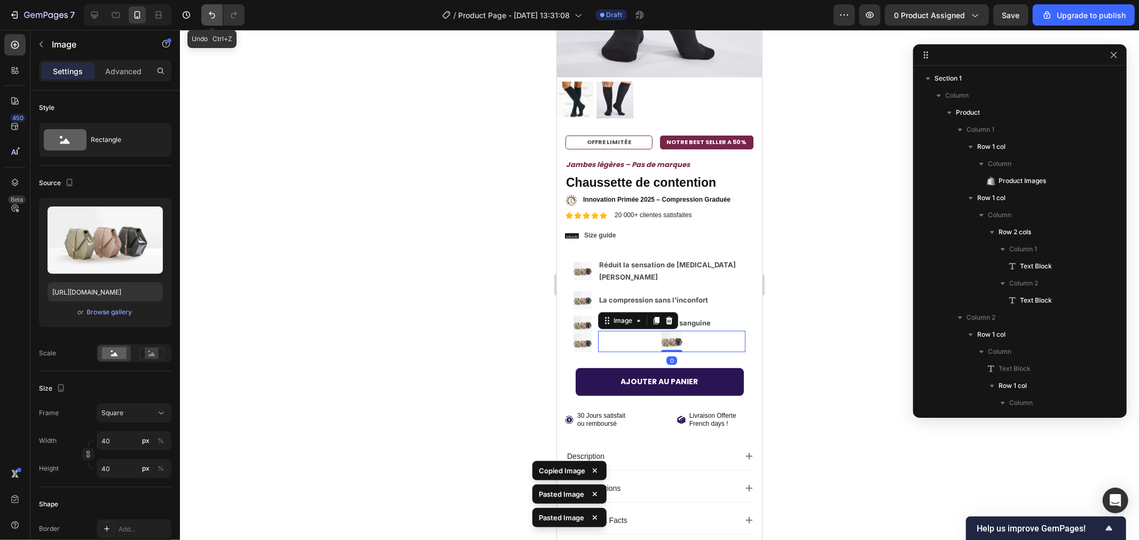
click at [207, 11] on icon "Undo/Redo" at bounding box center [212, 15] width 11 height 11
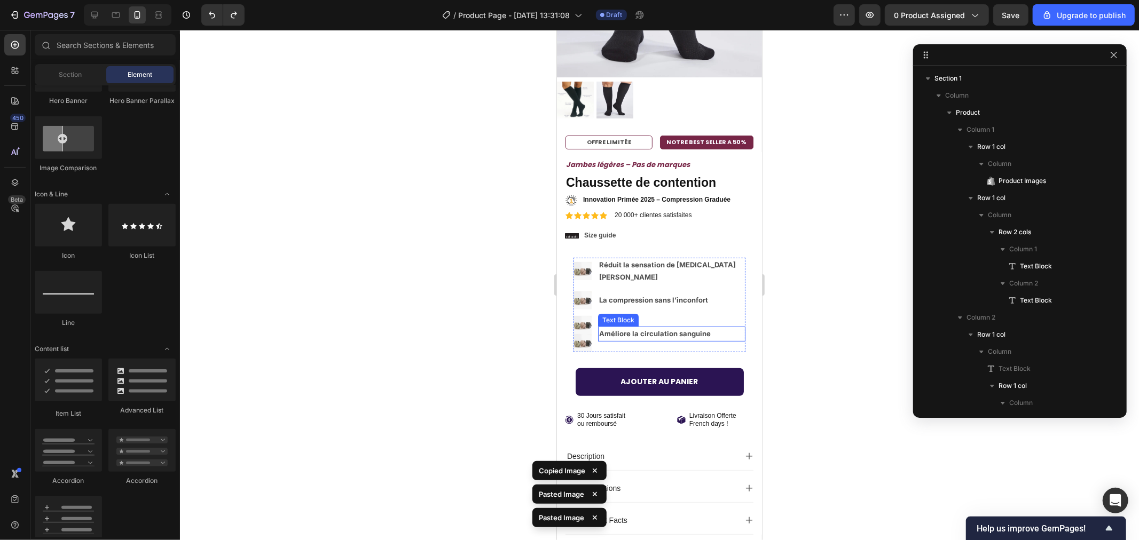
click at [629, 327] on p "Améliore la circulation sanguine" at bounding box center [670, 333] width 145 height 12
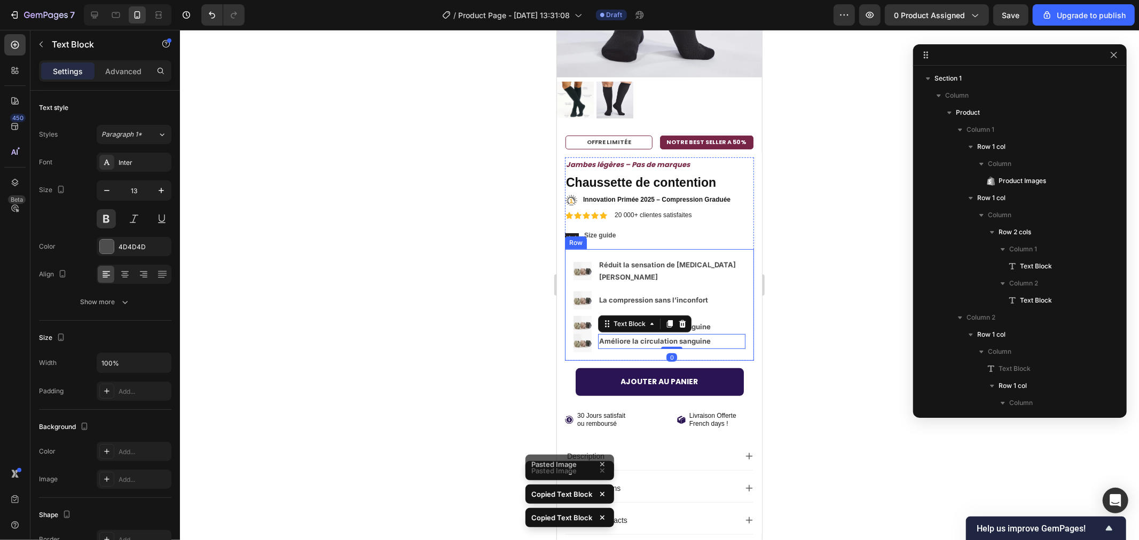
click at [413, 324] on div at bounding box center [659, 285] width 959 height 510
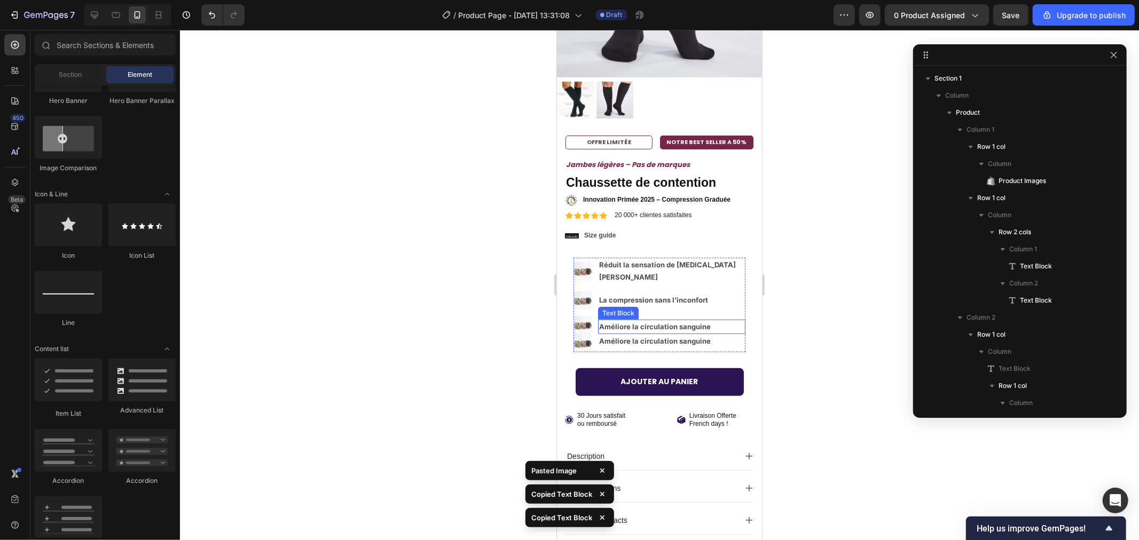
click at [637, 322] on strong "Améliore la circulation sanguine" at bounding box center [654, 326] width 112 height 9
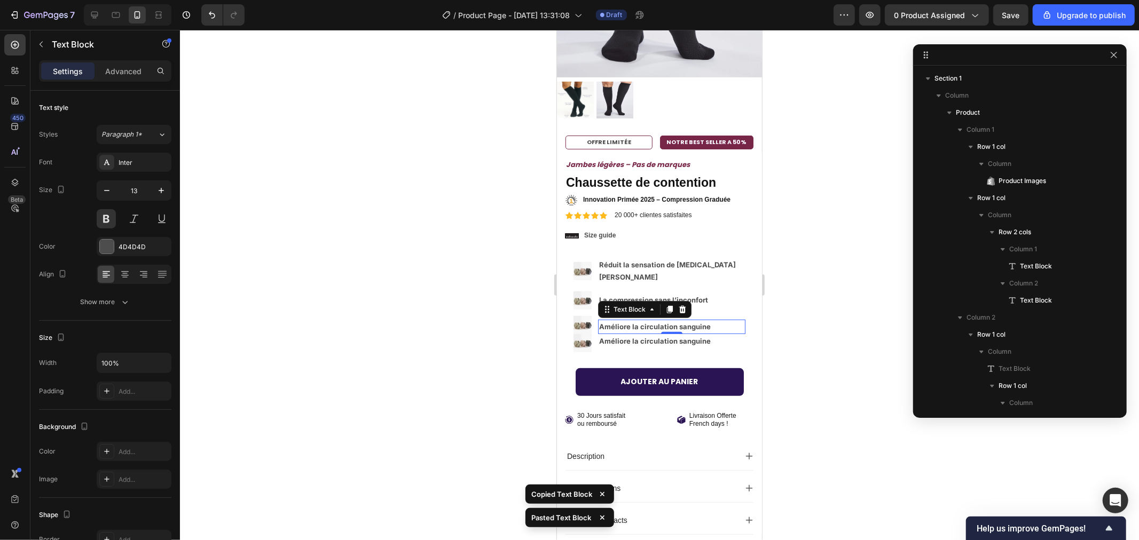
click at [602, 336] on strong "Améliore la circulation sanguine" at bounding box center [654, 340] width 112 height 9
click at [677, 319] on icon at bounding box center [681, 323] width 9 height 9
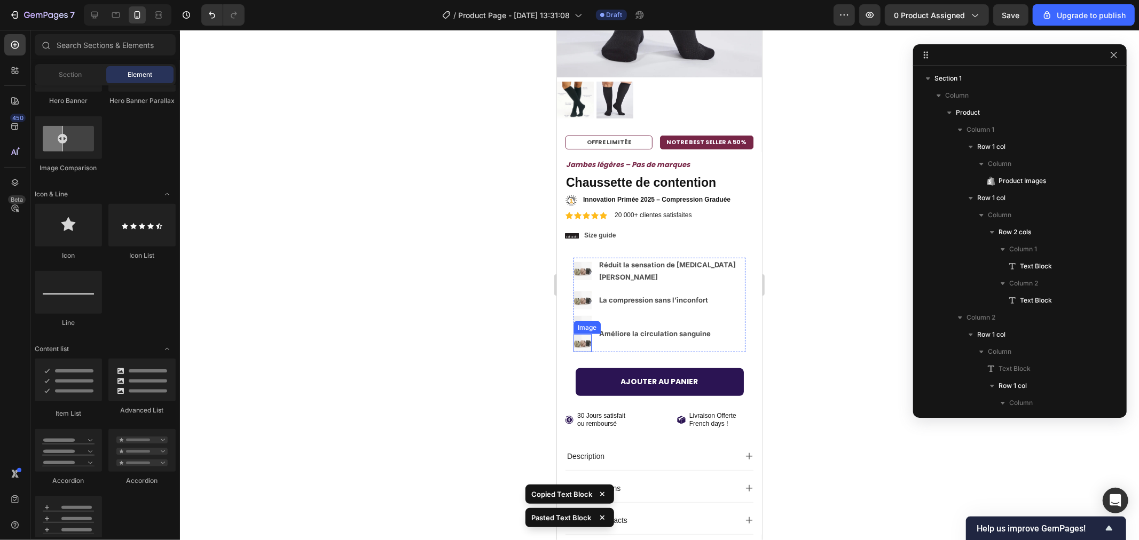
click at [580, 334] on img at bounding box center [582, 343] width 18 height 18
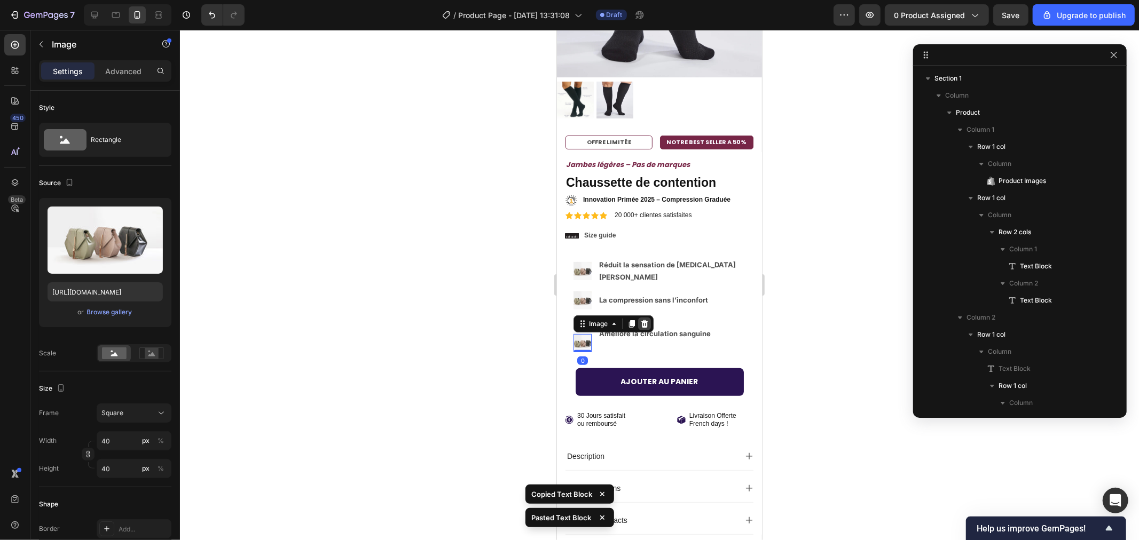
click at [642, 320] on icon at bounding box center [644, 323] width 7 height 7
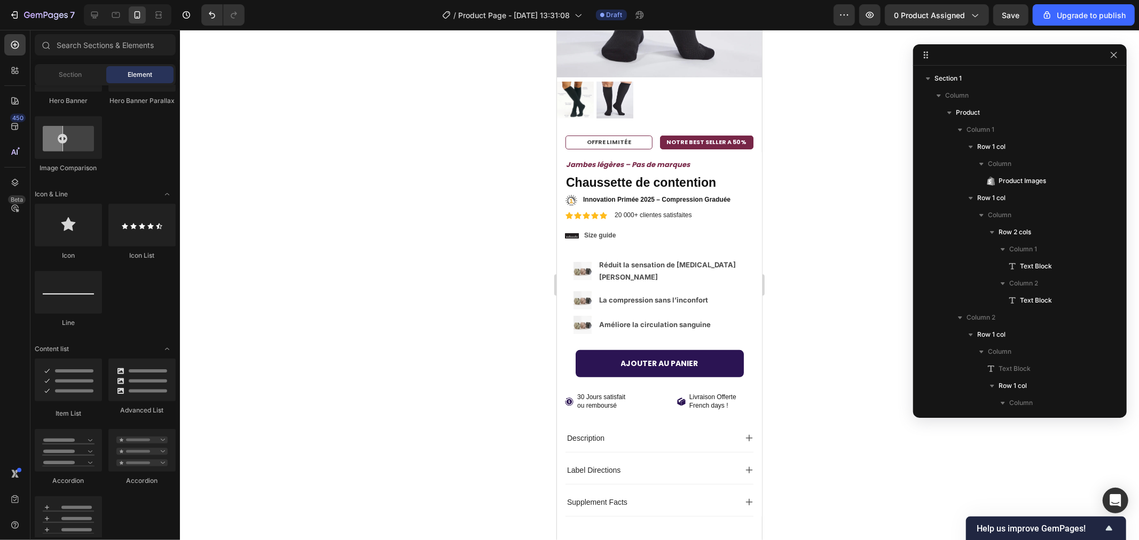
click at [345, 265] on div at bounding box center [659, 285] width 959 height 510
click at [594, 257] on li "Image Réduit la sensation de jambes lourdes Text Block" at bounding box center [659, 270] width 172 height 27
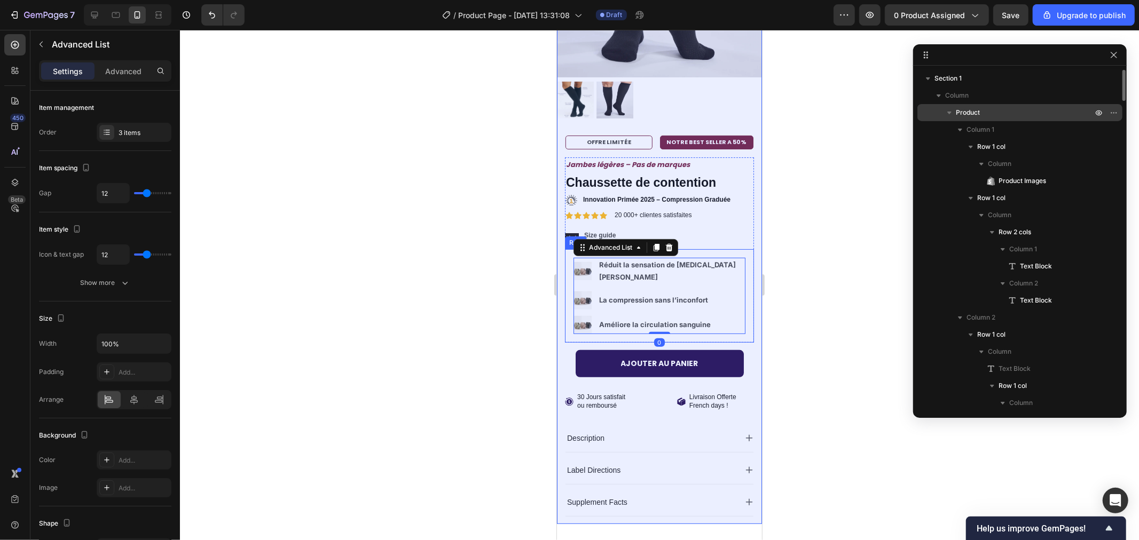
click at [949, 115] on icon "button" at bounding box center [949, 112] width 11 height 11
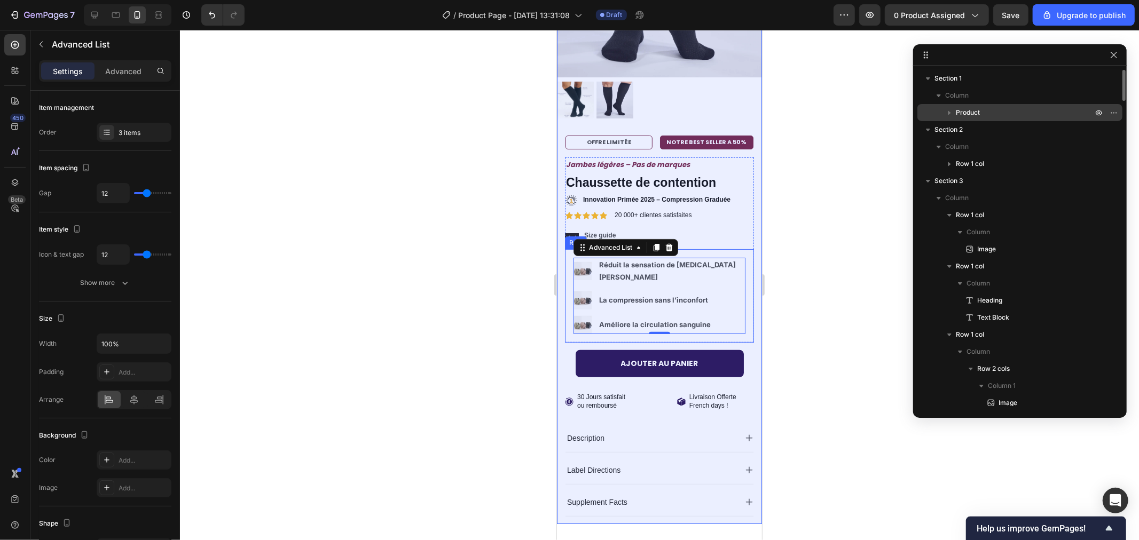
click at [947, 113] on icon "button" at bounding box center [949, 112] width 11 height 11
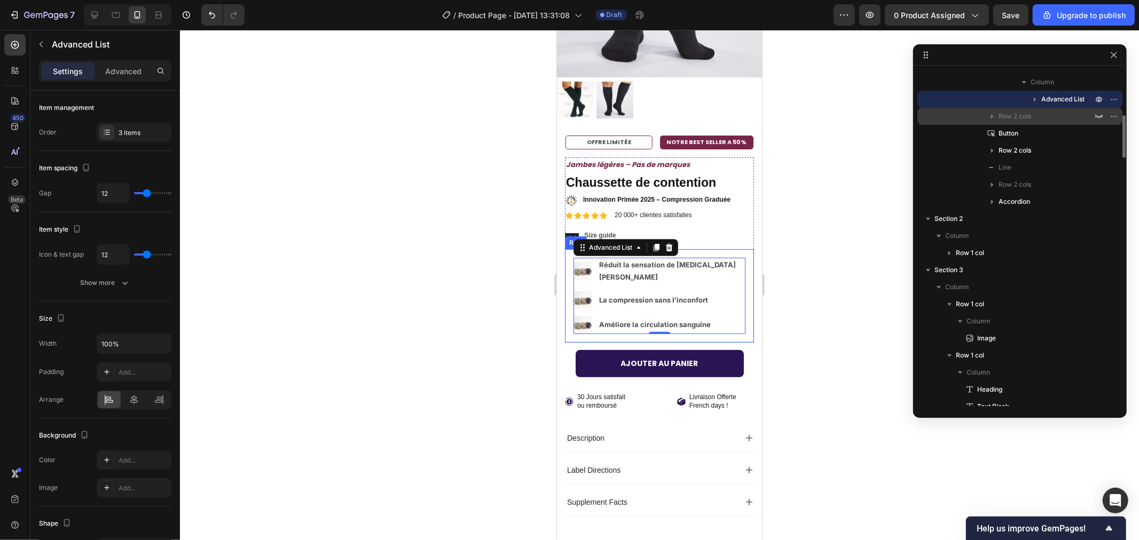
scroll to position [296, 0]
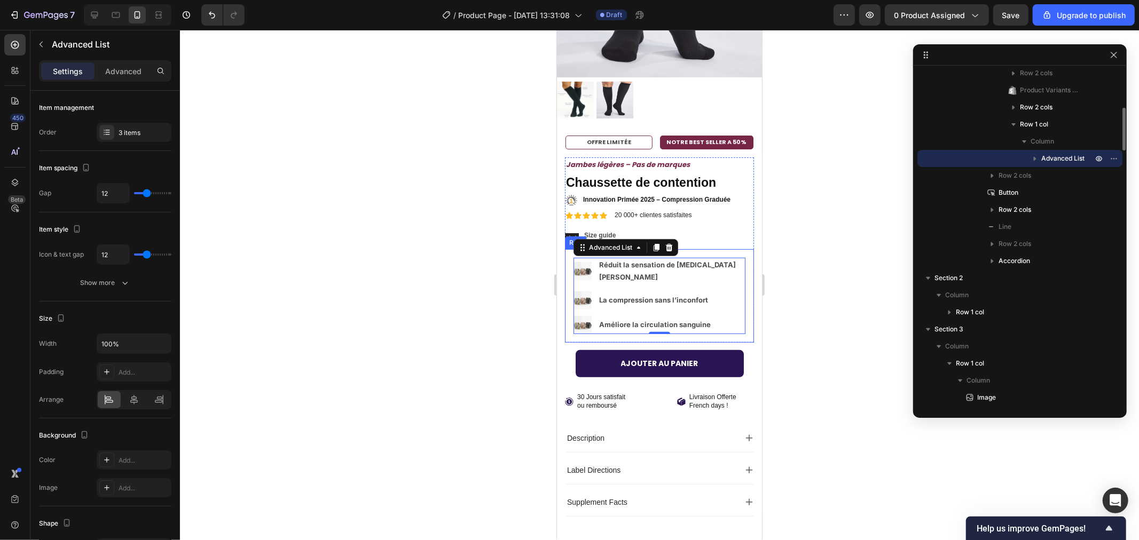
click at [1034, 157] on icon "button" at bounding box center [1034, 159] width 3 height 4
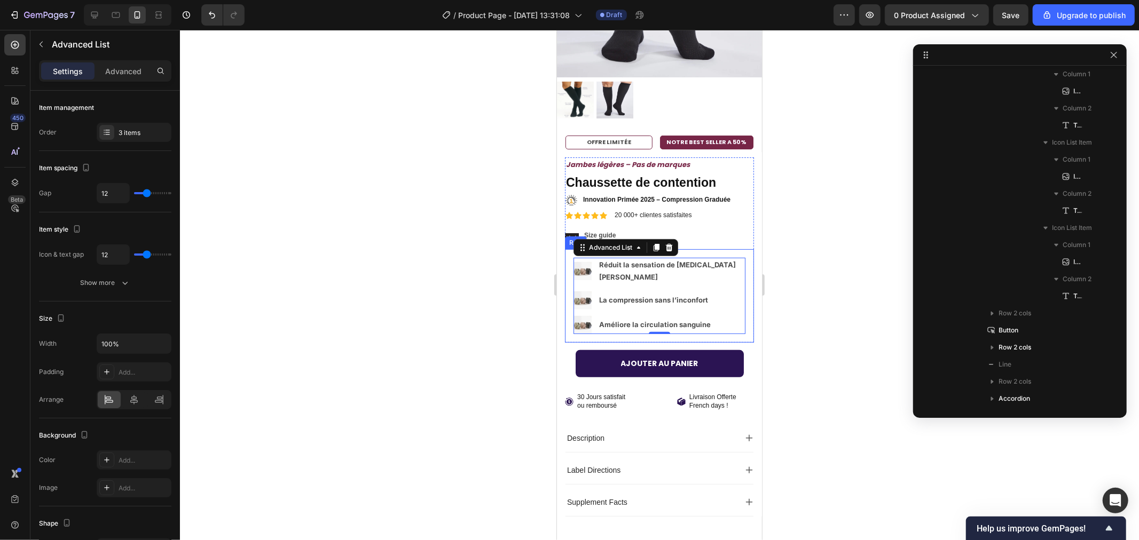
scroll to position [532, 0]
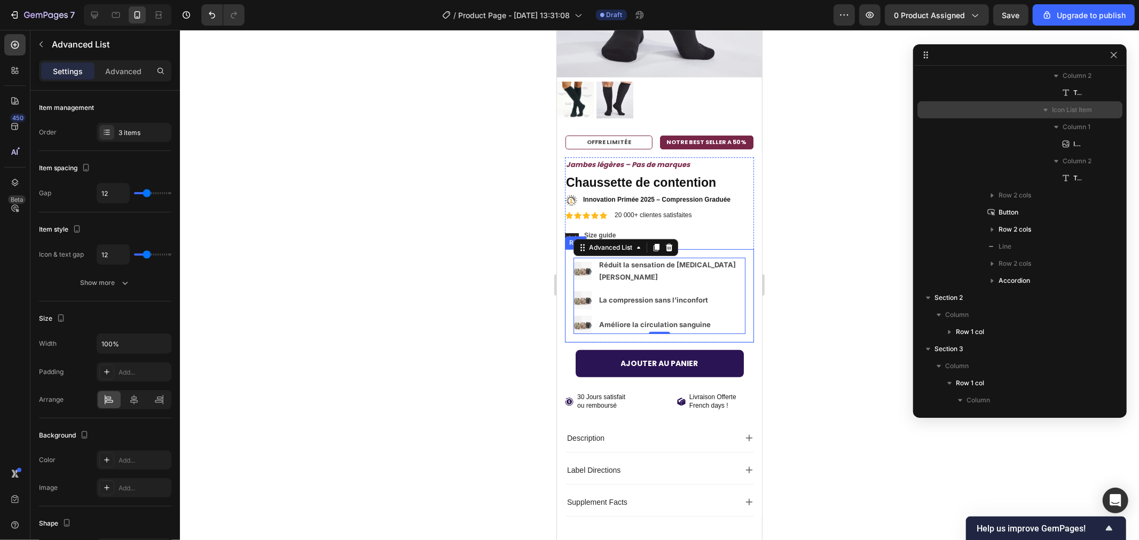
click at [1041, 108] on icon "button" at bounding box center [1045, 110] width 11 height 11
click at [1059, 111] on span "Icon List Item" at bounding box center [1072, 110] width 40 height 11
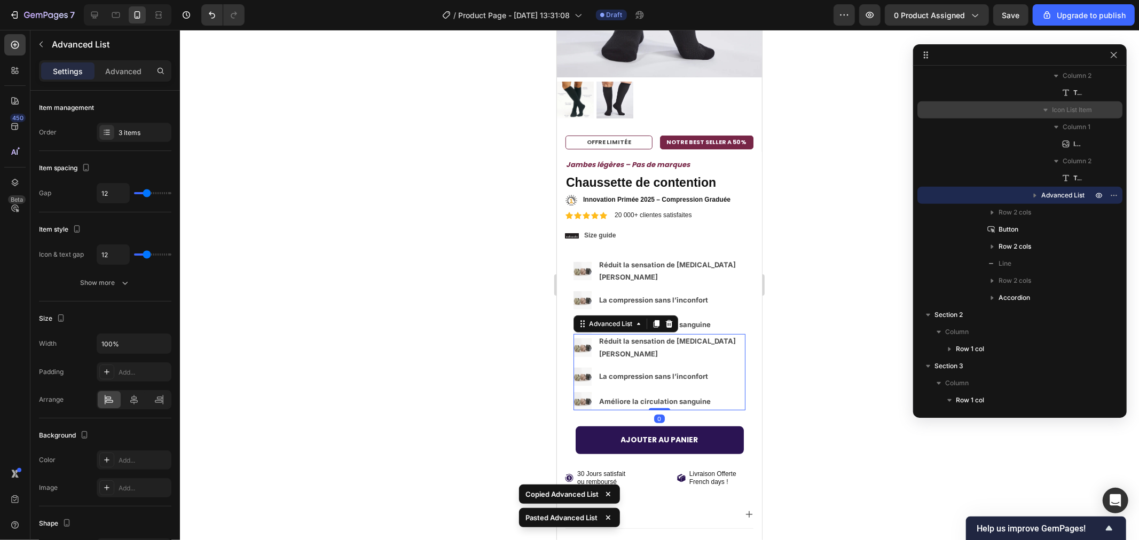
click at [1045, 108] on icon "button" at bounding box center [1045, 110] width 11 height 11
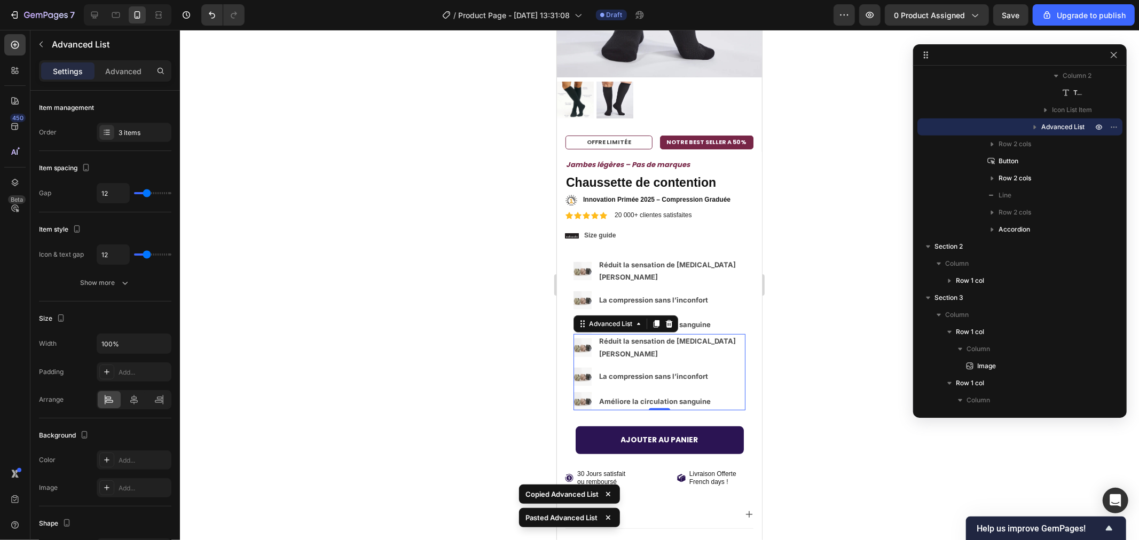
click at [1036, 121] on button "button" at bounding box center [1034, 127] width 13 height 13
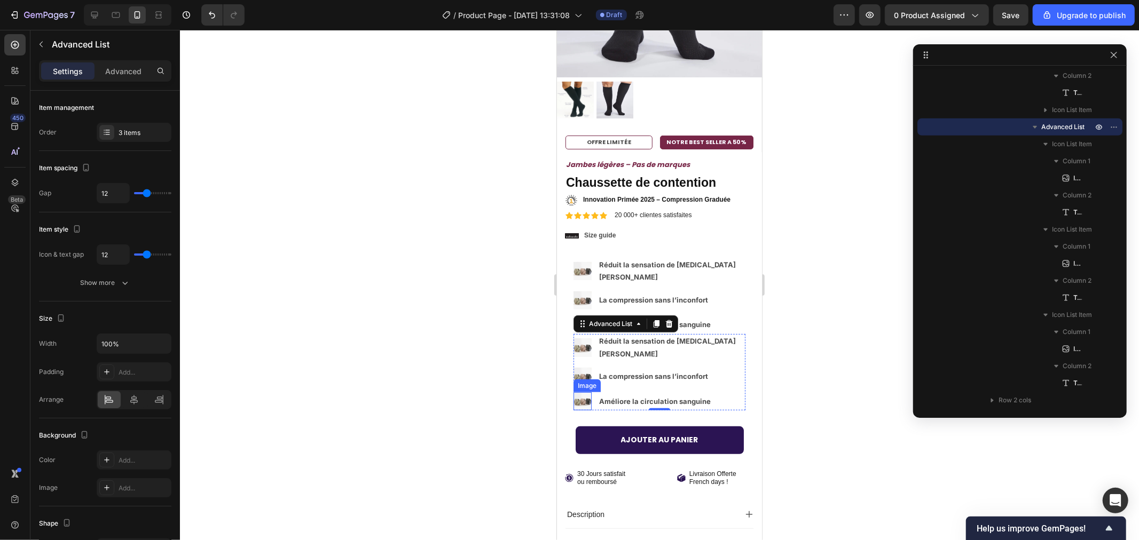
click at [580, 392] on img at bounding box center [582, 401] width 18 height 18
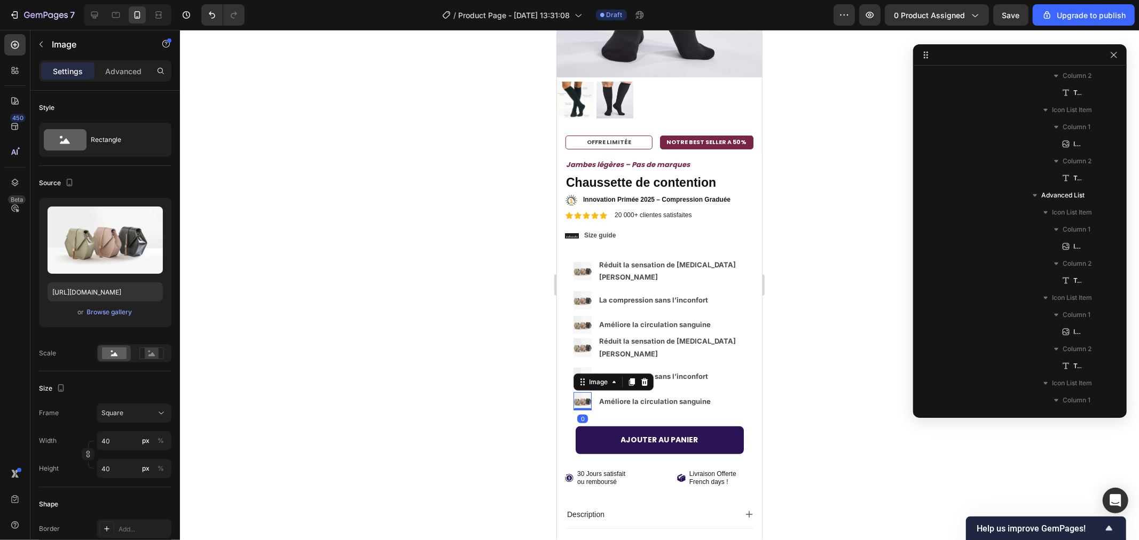
click at [643, 378] on icon at bounding box center [644, 381] width 7 height 7
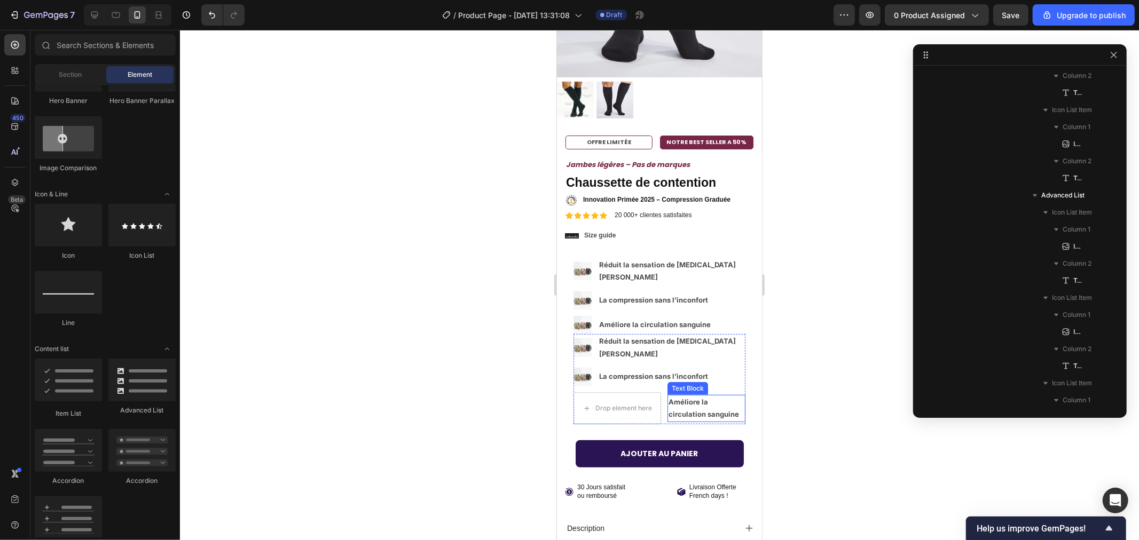
click at [692, 397] on strong "Améliore la circulation sanguine" at bounding box center [703, 407] width 70 height 21
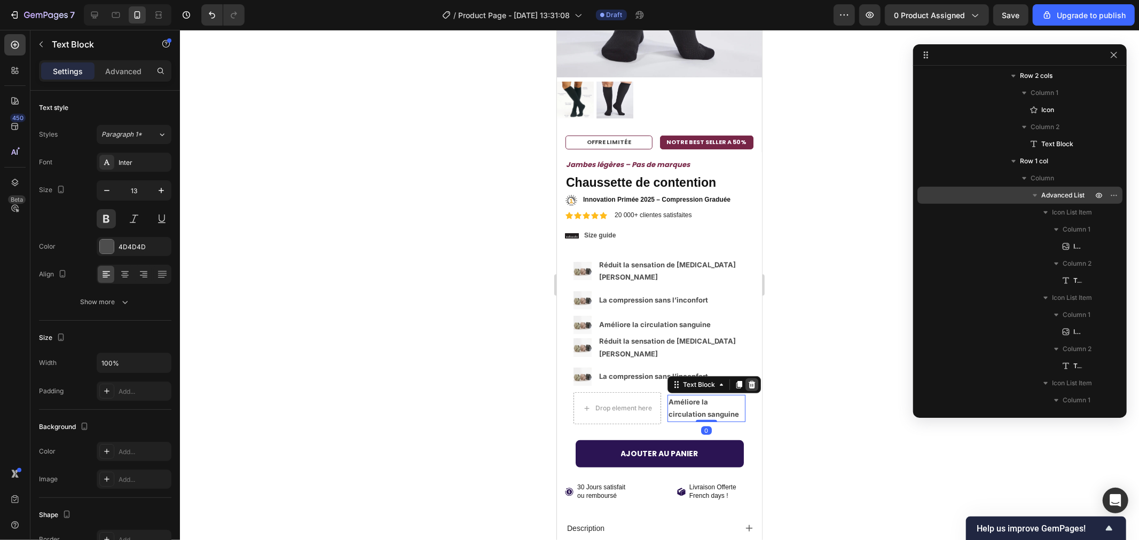
click at [747, 380] on icon at bounding box center [751, 384] width 9 height 9
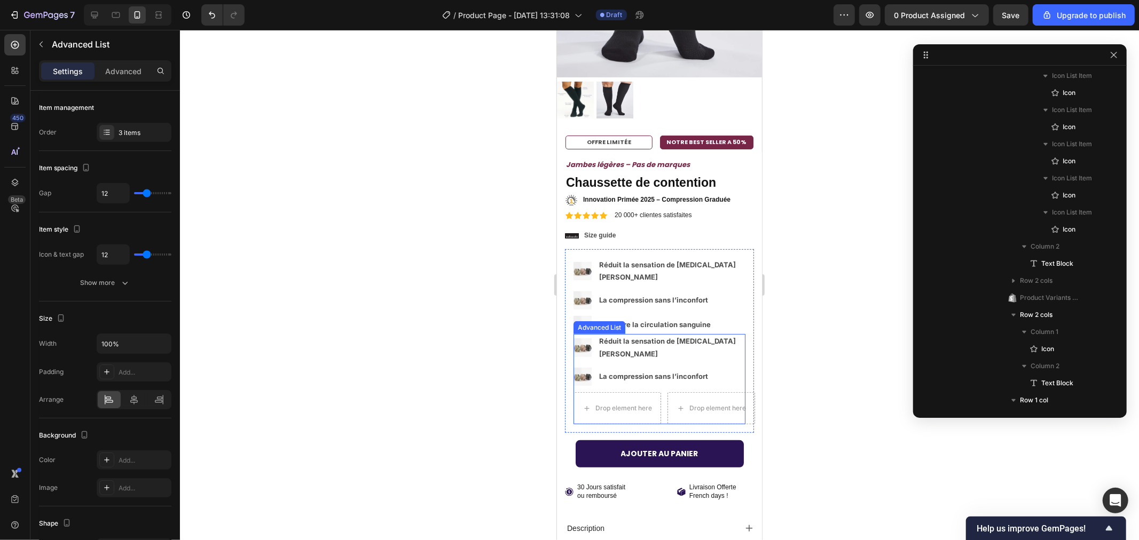
click at [661, 392] on li "Drop element here Drop element here" at bounding box center [659, 408] width 172 height 32
click at [658, 399] on div "Drop element here" at bounding box center [616, 407] width 86 height 17
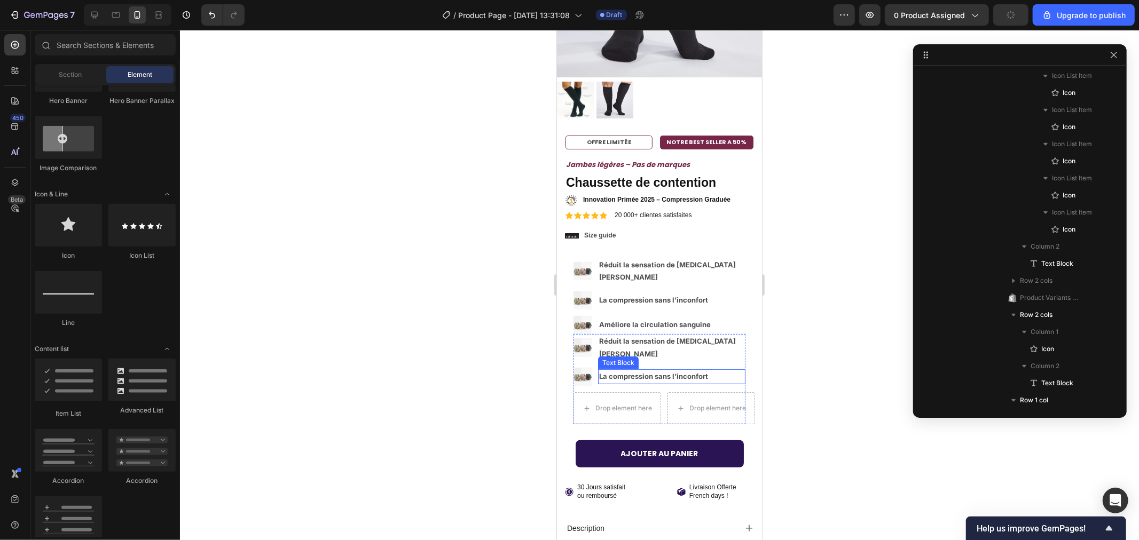
click at [651, 370] on p "La compression sans l’inconfort" at bounding box center [670, 376] width 145 height 12
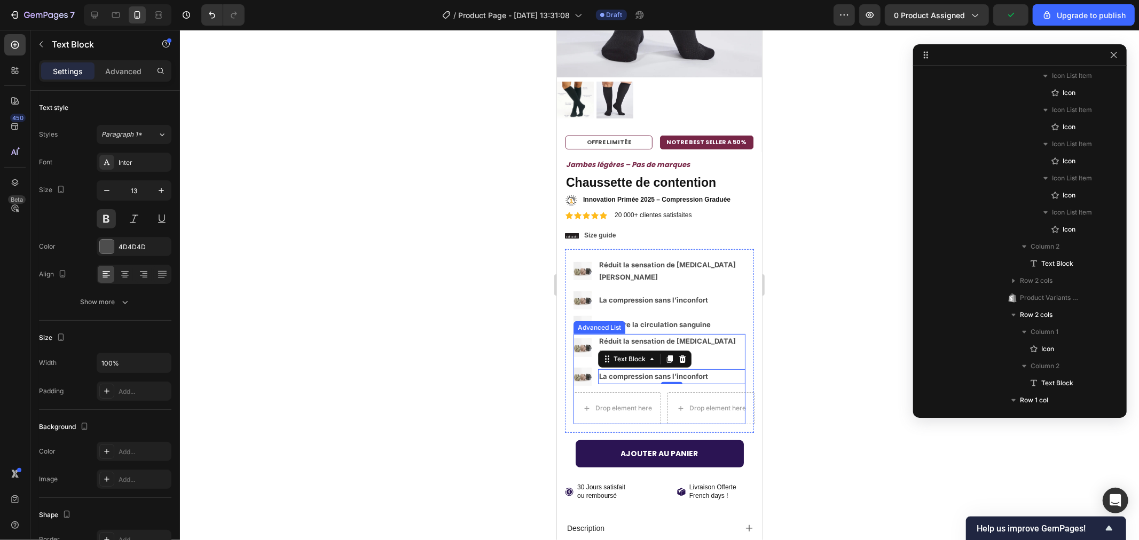
click at [725, 336] on ul "Image Réduit la sensation de jambes lourdes Text Block Image La compression san…" at bounding box center [659, 379] width 172 height 90
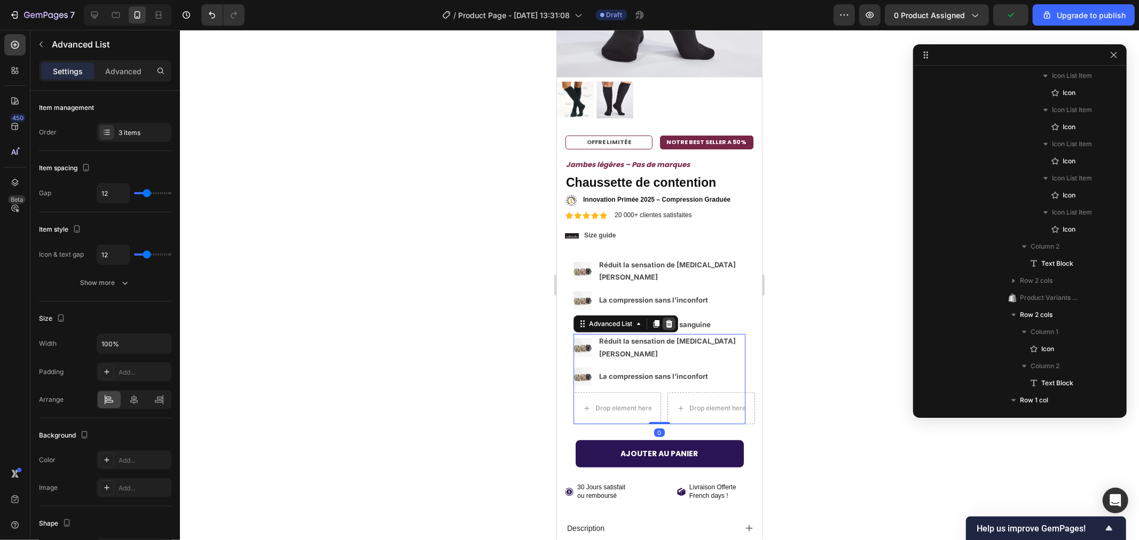
click at [666, 319] on icon at bounding box center [668, 323] width 9 height 9
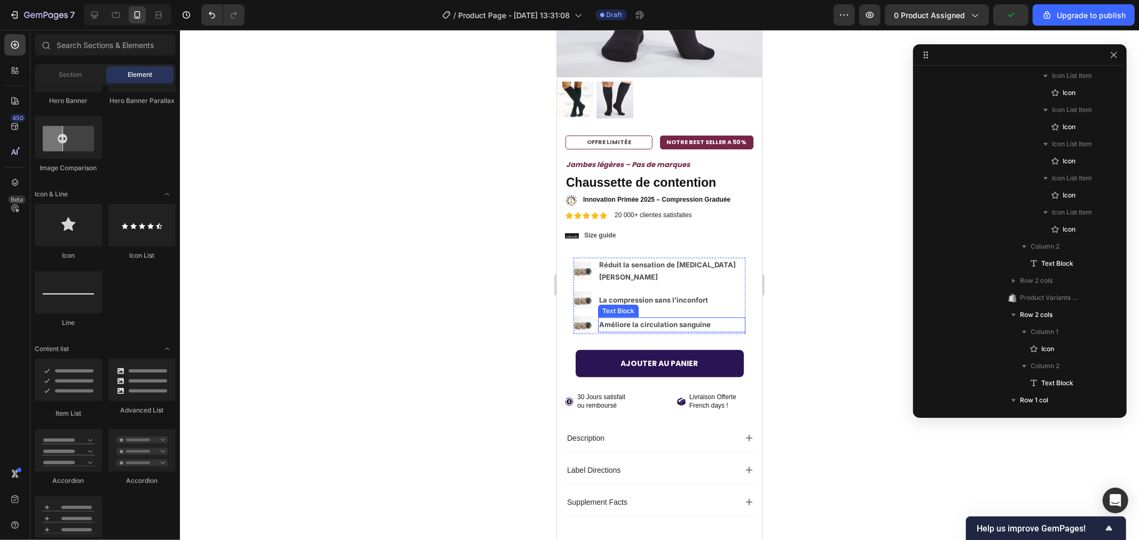
drag, startPoint x: 861, startPoint y: 281, endPoint x: 838, endPoint y: 283, distance: 23.1
click at [858, 281] on div at bounding box center [659, 285] width 959 height 510
click at [209, 11] on icon "Undo/Redo" at bounding box center [212, 15] width 11 height 11
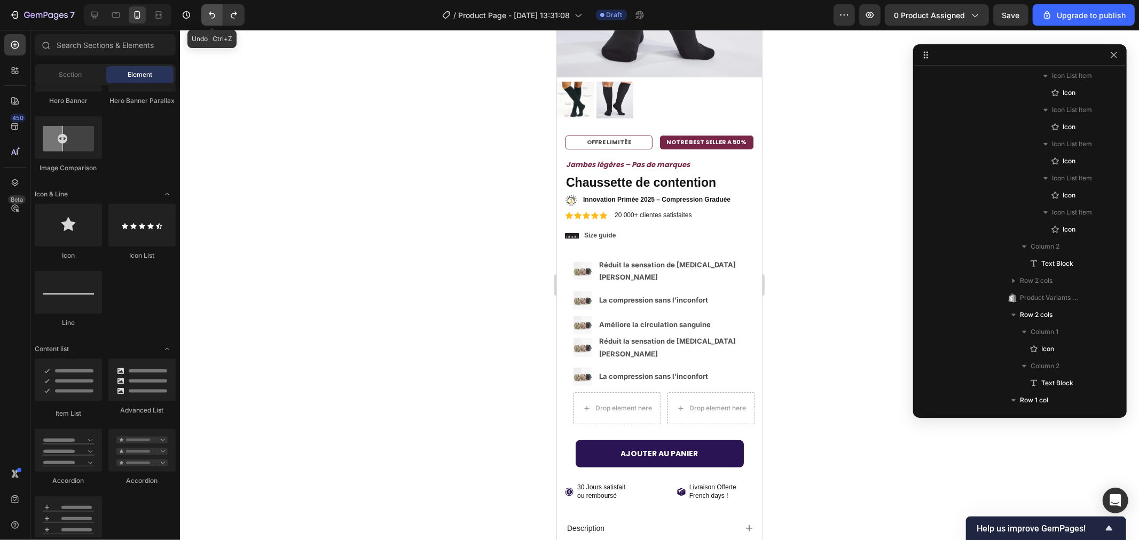
click at [209, 11] on icon "Undo/Redo" at bounding box center [212, 15] width 11 height 11
click at [208, 11] on icon "Undo/Redo" at bounding box center [212, 15] width 11 height 11
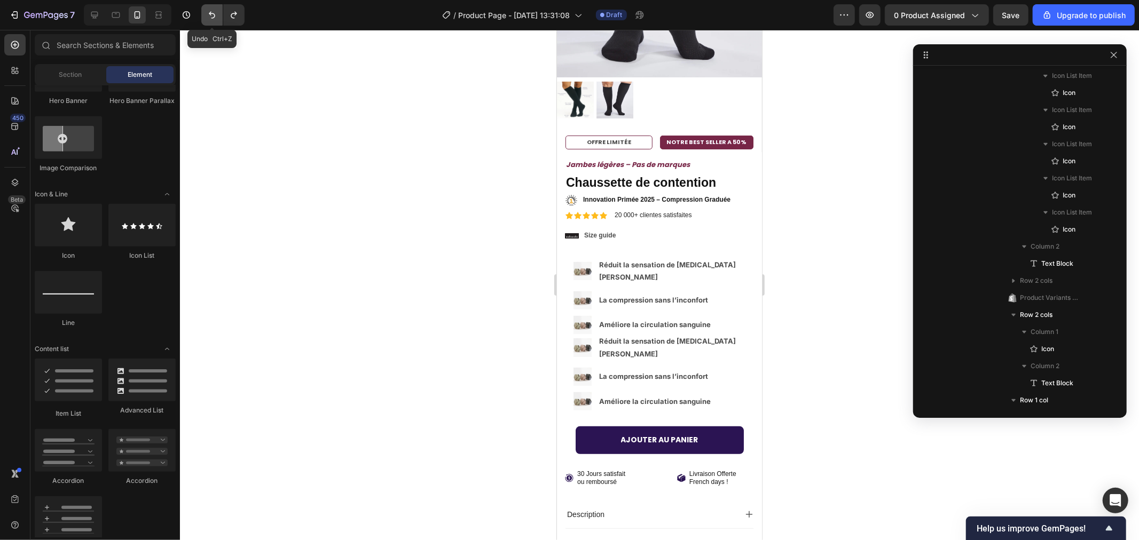
click at [208, 11] on icon "Undo/Redo" at bounding box center [212, 15] width 11 height 11
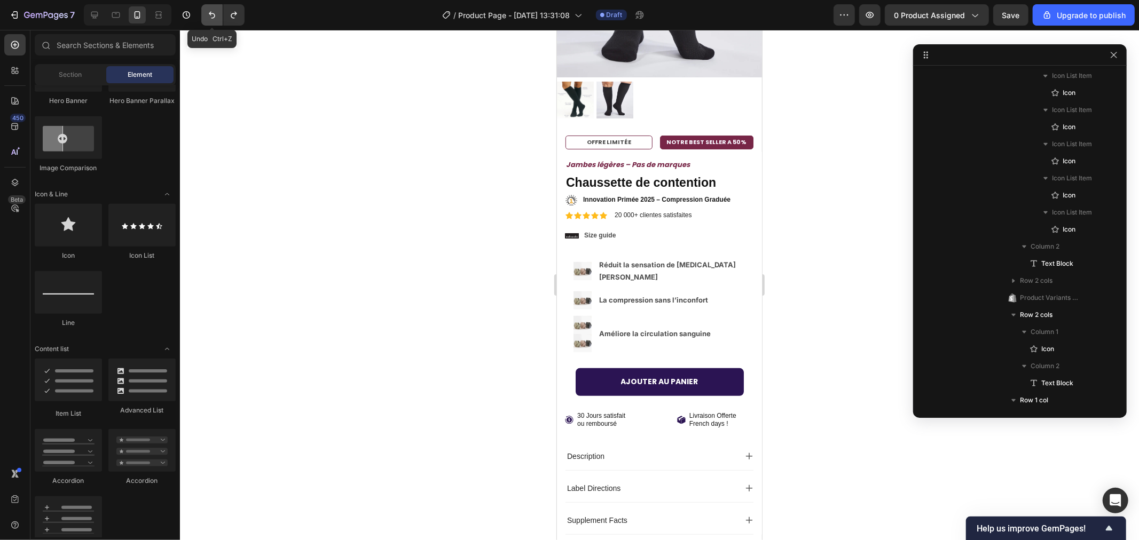
click at [208, 11] on icon "Undo/Redo" at bounding box center [212, 15] width 11 height 11
click at [234, 10] on icon "Undo/Redo" at bounding box center [233, 15] width 11 height 11
click at [234, 11] on icon "Undo/Redo" at bounding box center [233, 15] width 11 height 11
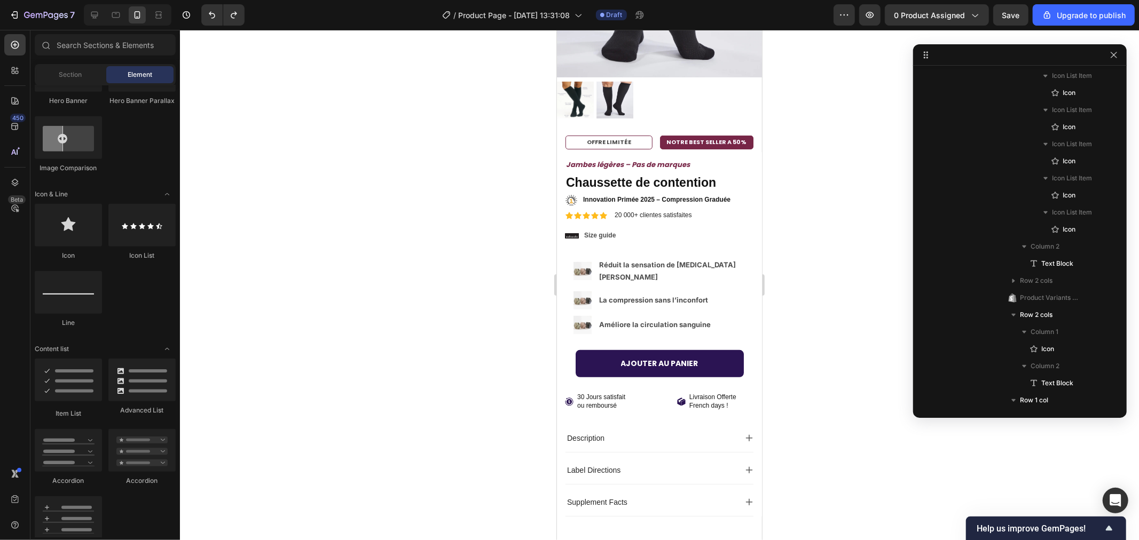
click at [438, 192] on div at bounding box center [659, 285] width 959 height 510
click at [579, 262] on img at bounding box center [582, 271] width 18 height 18
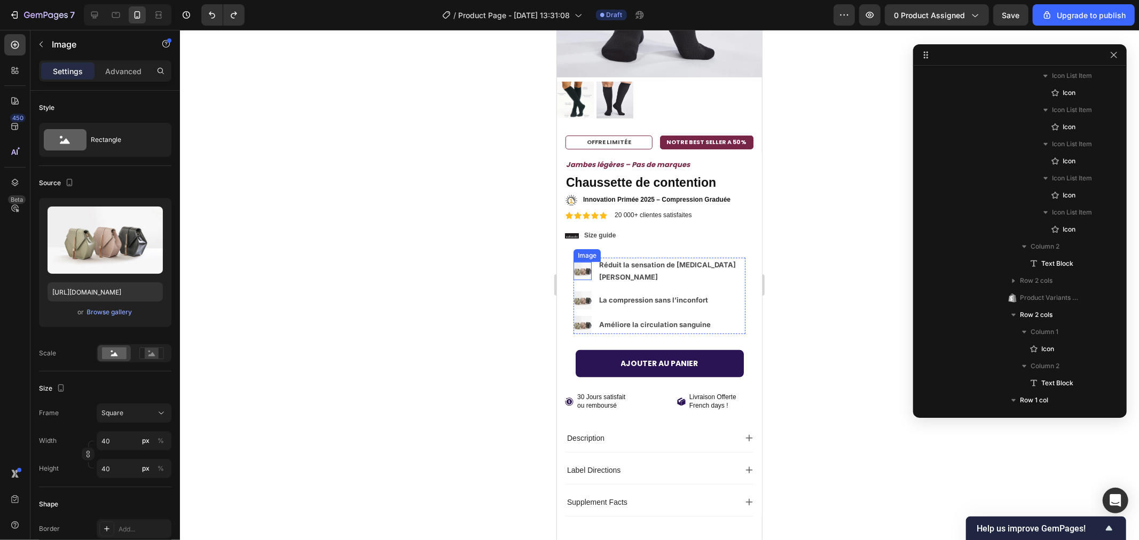
click at [579, 262] on img at bounding box center [582, 271] width 18 height 18
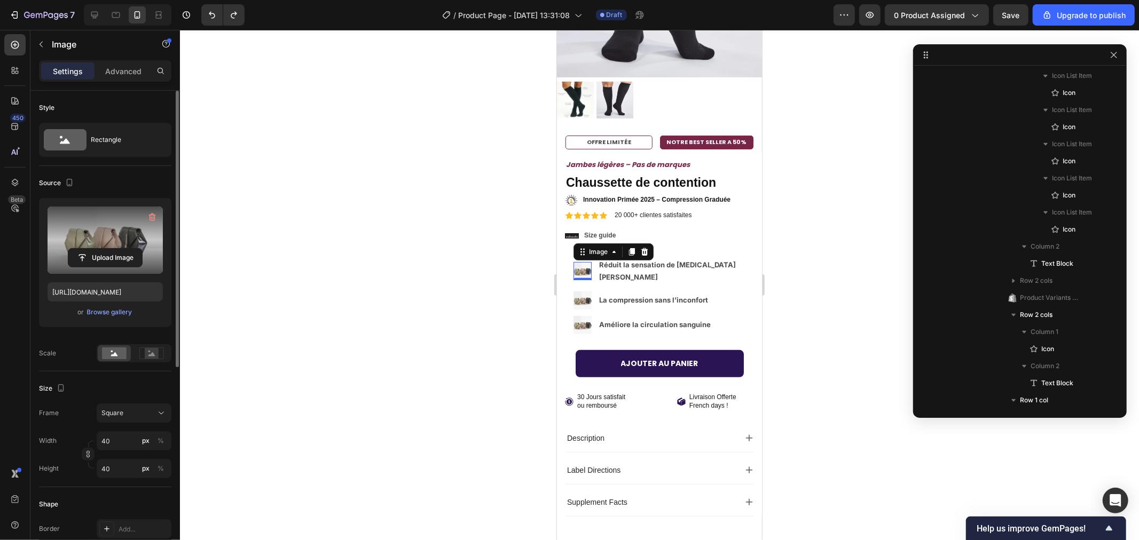
click at [131, 239] on label at bounding box center [105, 240] width 115 height 67
click at [131, 249] on input "file" at bounding box center [105, 258] width 74 height 18
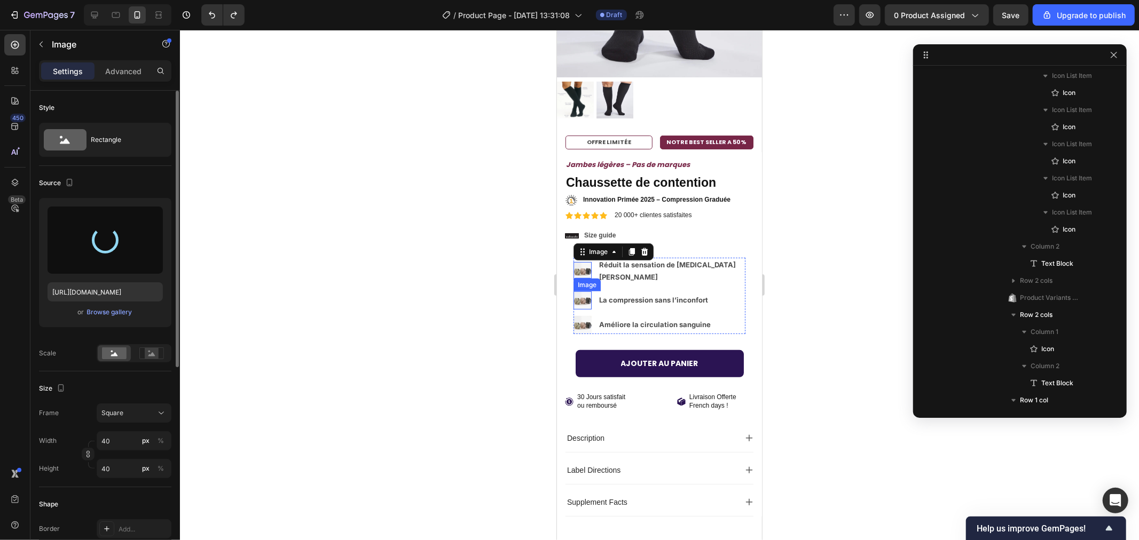
type input "https://cdn.shopify.com/s/files/1/0989/0067/2861/files/gempages_585563945989833…"
click at [582, 291] on img at bounding box center [582, 300] width 18 height 18
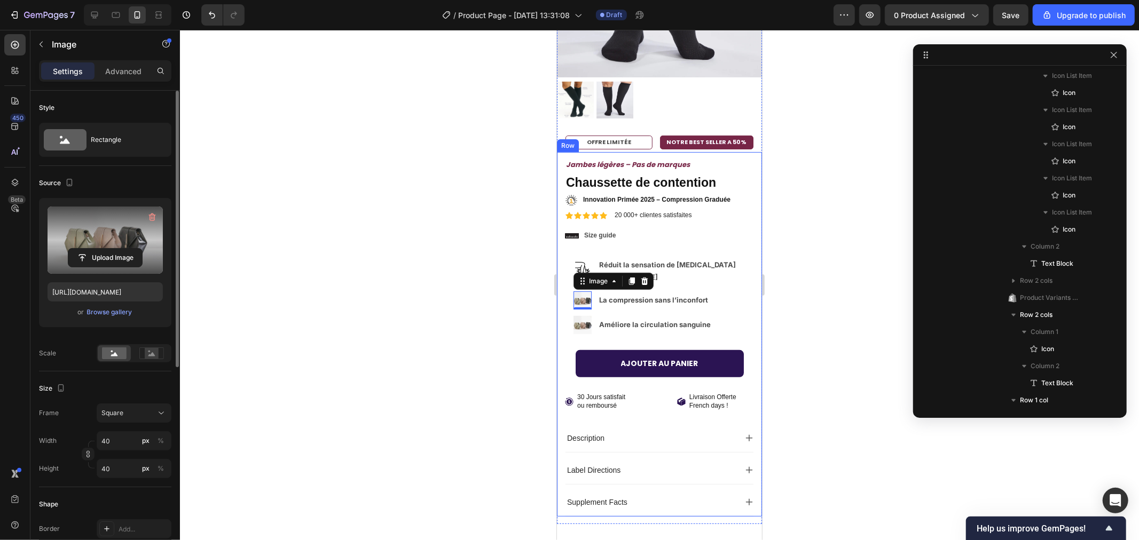
click at [93, 237] on label at bounding box center [105, 240] width 115 height 67
click at [93, 249] on input "file" at bounding box center [105, 258] width 74 height 18
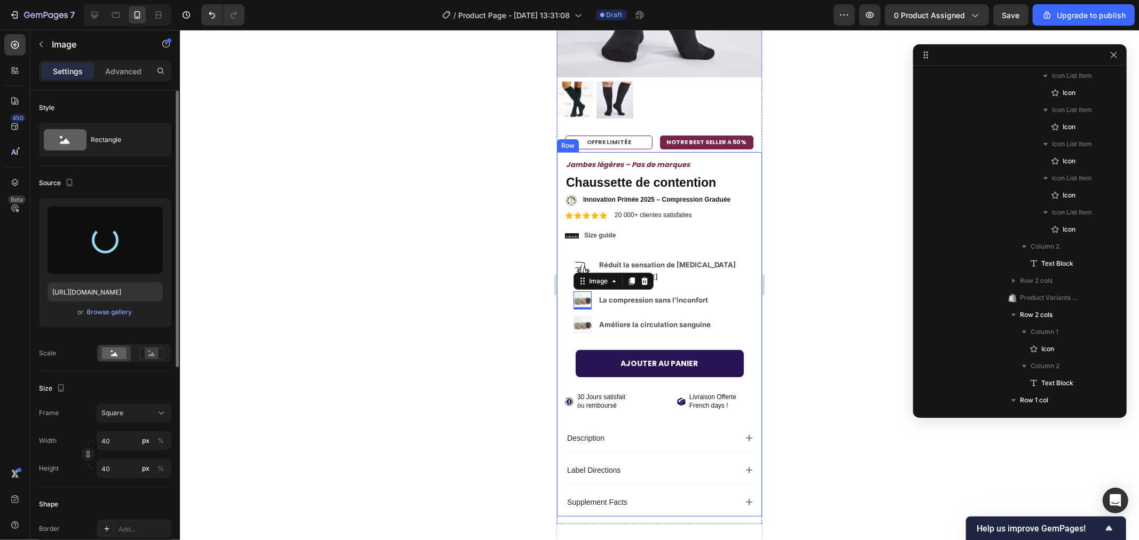
type input "https://cdn.shopify.com/s/files/1/0989/0067/2861/files/gempages_585563945989833…"
click at [413, 233] on div at bounding box center [659, 285] width 959 height 510
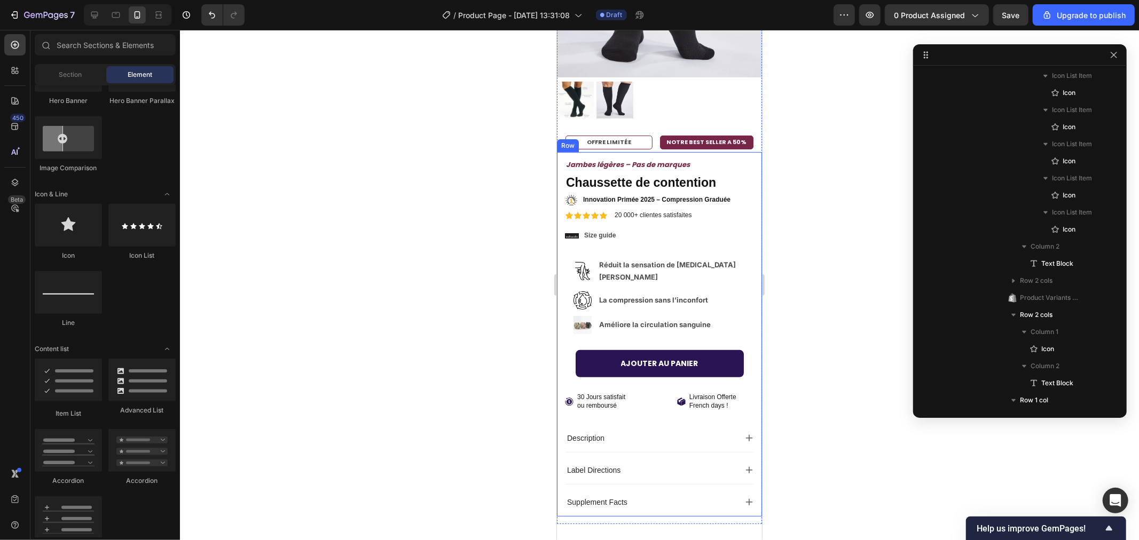
drag, startPoint x: 415, startPoint y: 235, endPoint x: 338, endPoint y: 200, distance: 84.6
click at [338, 200] on div at bounding box center [659, 285] width 959 height 510
click at [580, 291] on img at bounding box center [582, 300] width 18 height 18
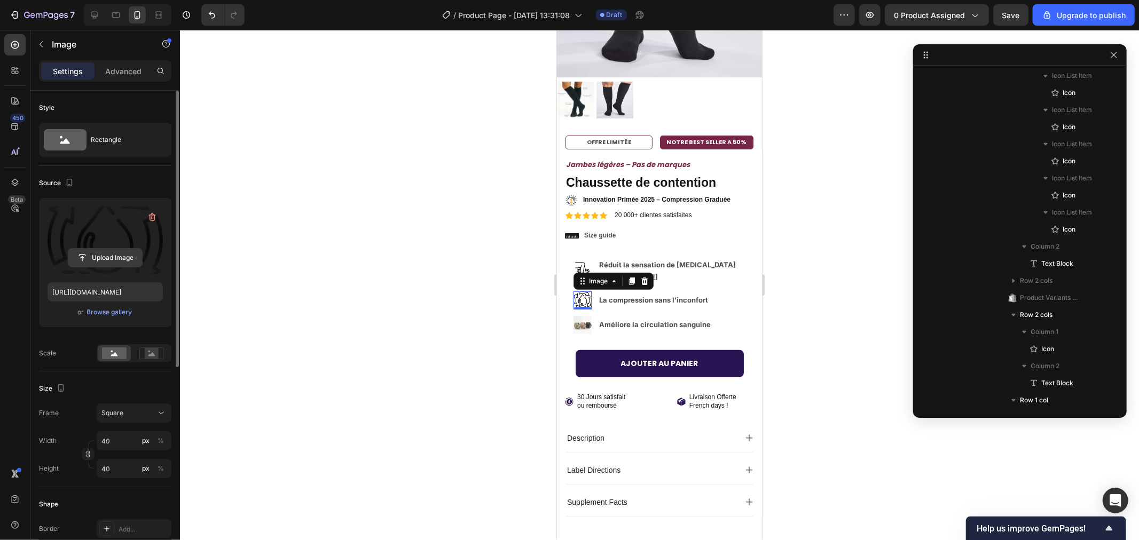
click at [86, 254] on input "file" at bounding box center [105, 258] width 74 height 18
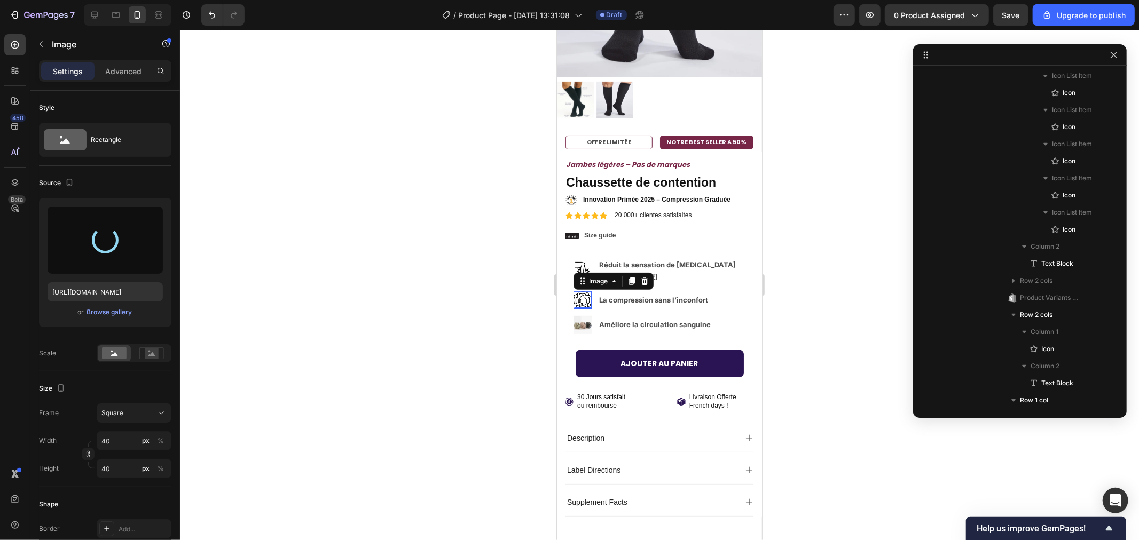
type input "https://cdn.shopify.com/s/files/1/0989/0067/2861/files/gempages_585563945989833…"
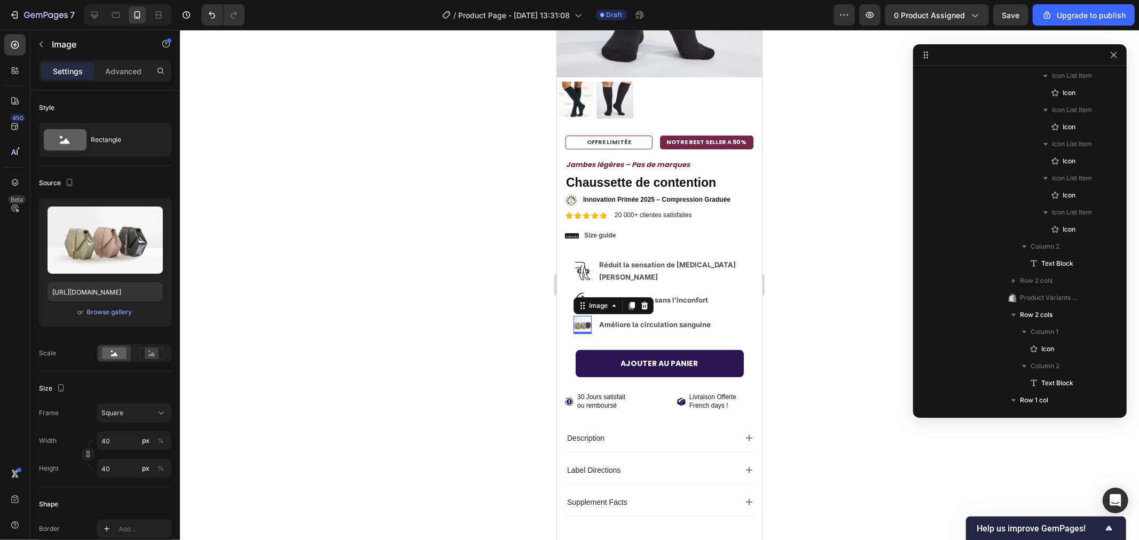
click at [578, 315] on img at bounding box center [582, 324] width 18 height 18
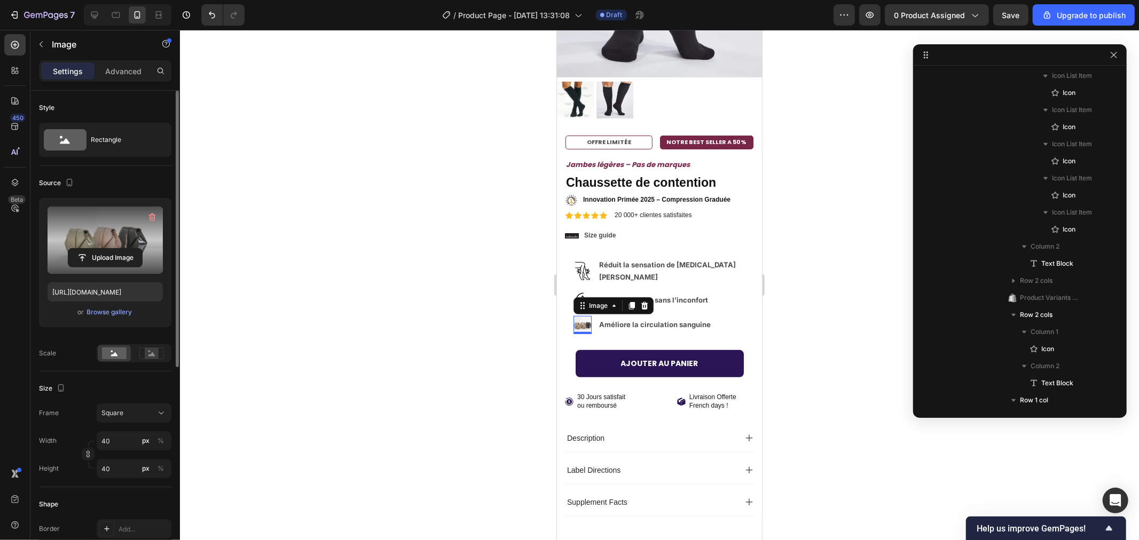
click at [98, 232] on label at bounding box center [105, 240] width 115 height 67
click at [98, 249] on input "file" at bounding box center [105, 258] width 74 height 18
type input "https://cdn.shopify.com/s/files/1/0989/0067/2861/files/gempages_585563945989833…"
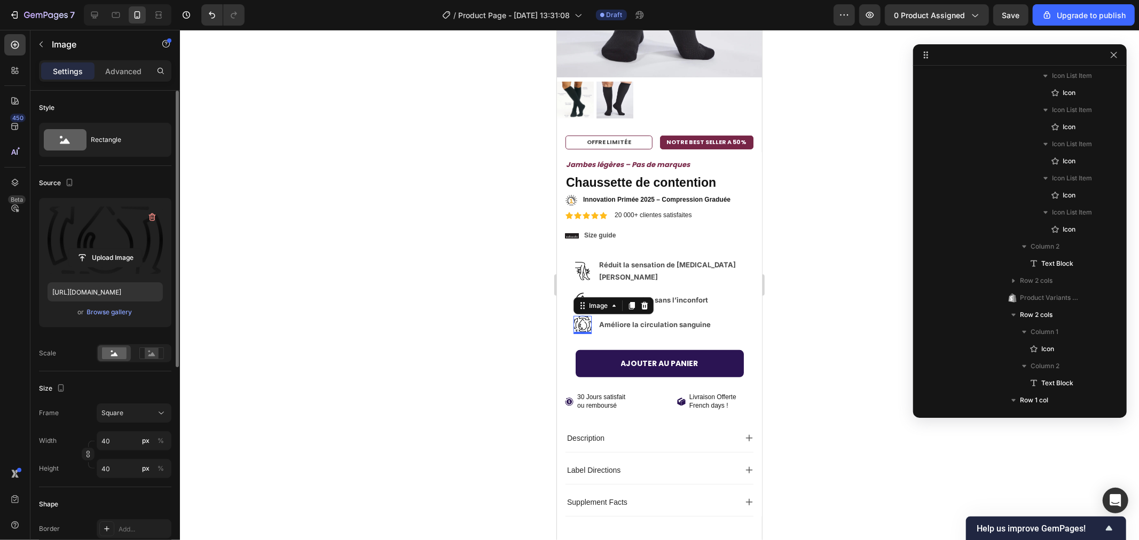
click at [365, 192] on div at bounding box center [659, 285] width 959 height 510
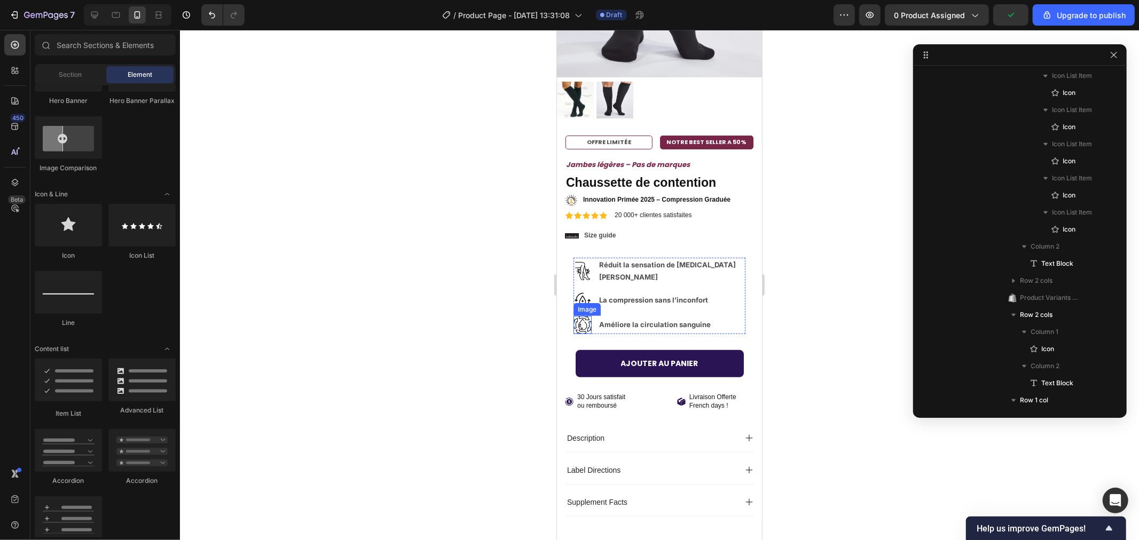
click at [579, 315] on img at bounding box center [582, 324] width 18 height 18
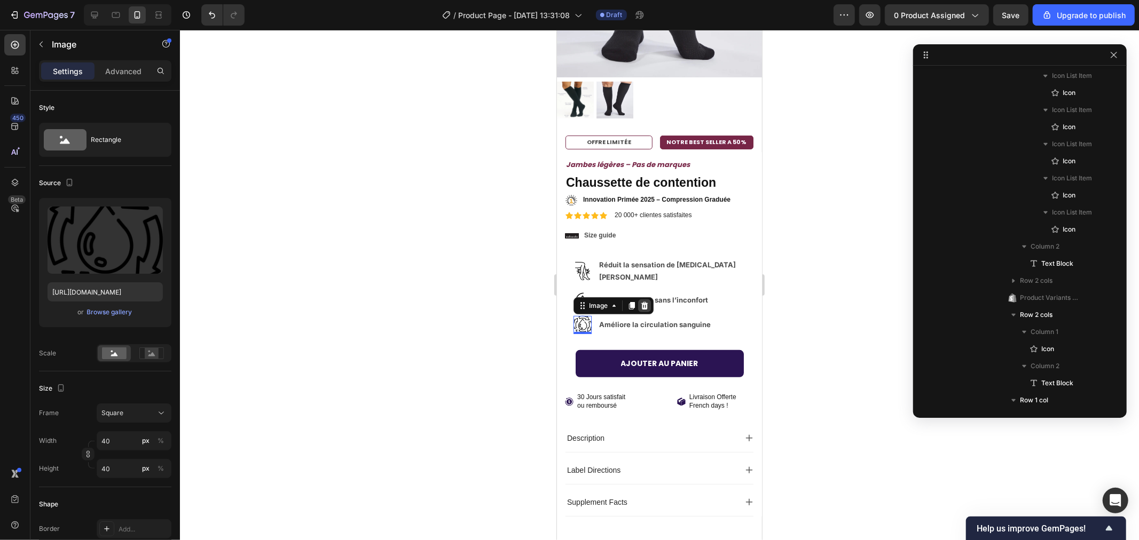
click at [642, 302] on icon at bounding box center [644, 305] width 7 height 7
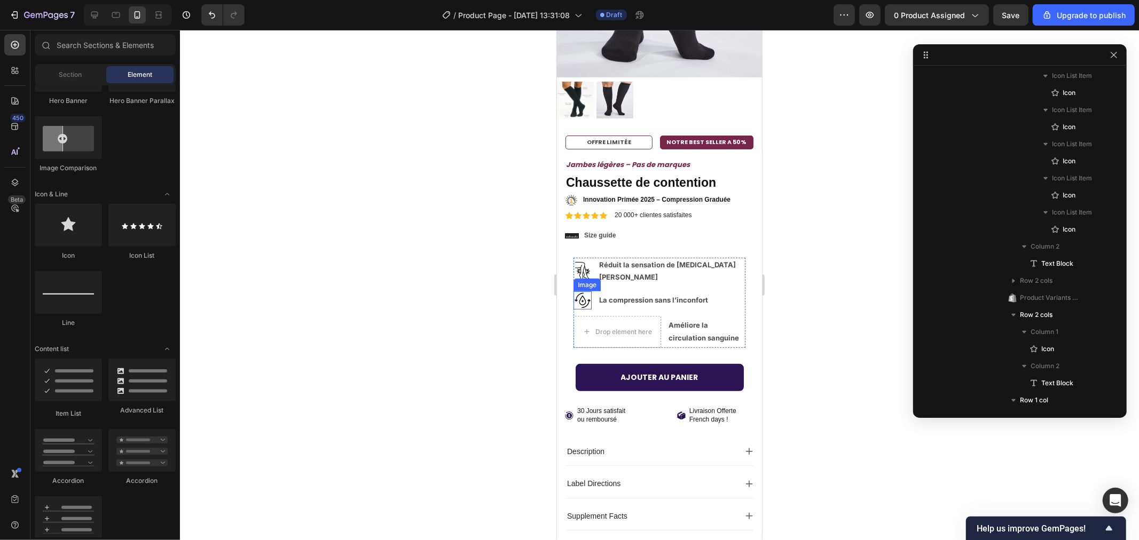
click at [578, 291] on img at bounding box center [582, 300] width 18 height 18
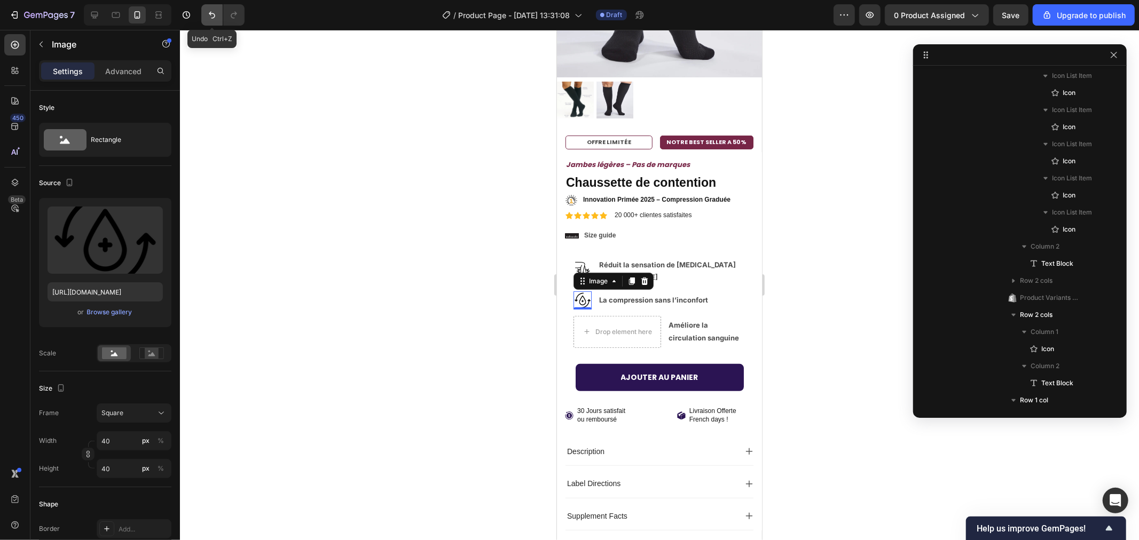
click at [205, 11] on button "Undo/Redo" at bounding box center [211, 14] width 21 height 21
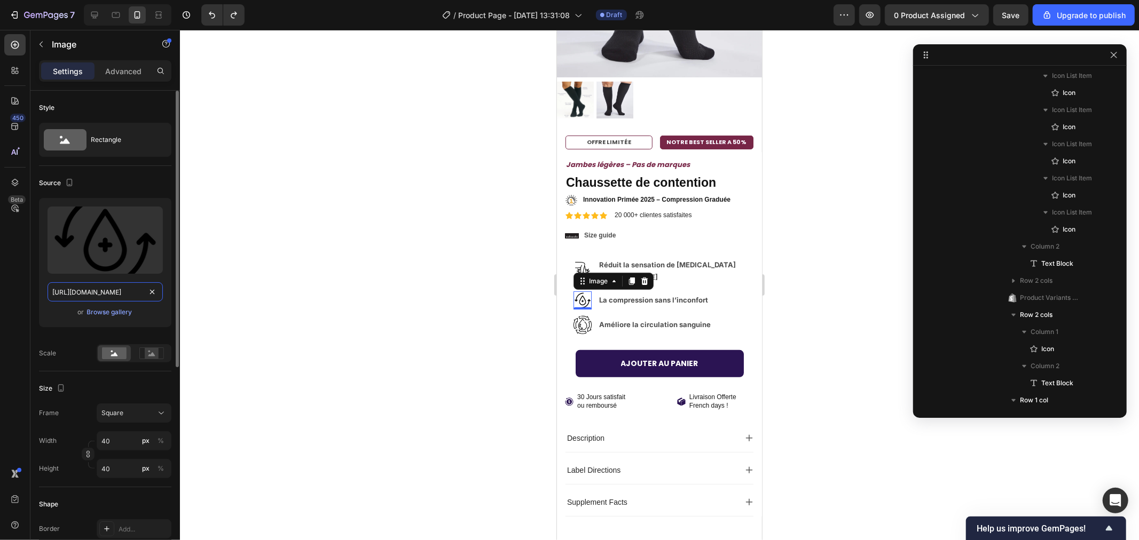
click at [100, 291] on input "https://cdn.shopify.com/s/files/1/0989/0067/2861/files/gempages_585563945989833…" at bounding box center [105, 291] width 115 height 19
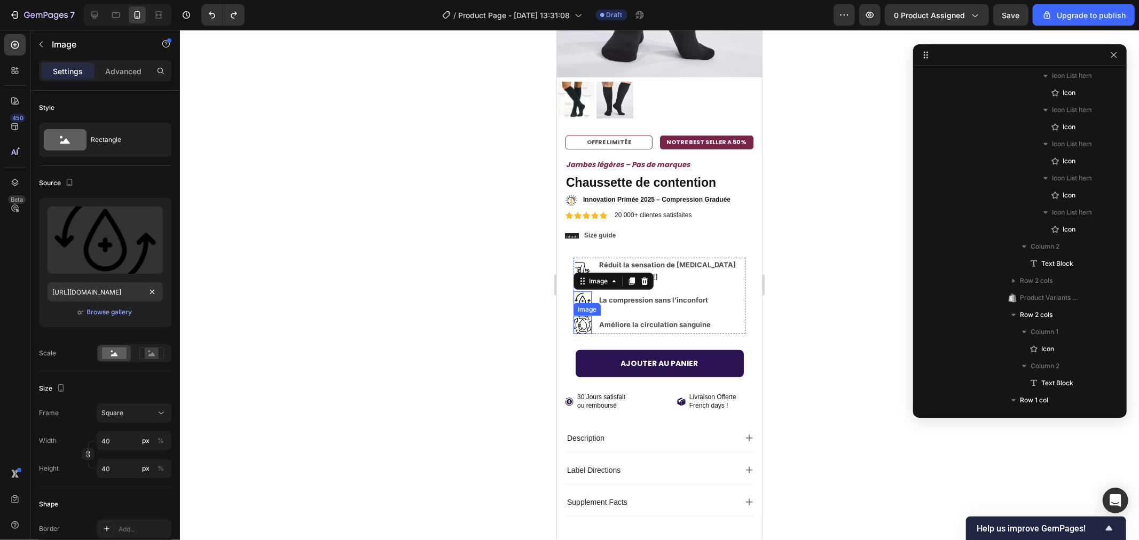
click at [577, 315] on img at bounding box center [582, 324] width 18 height 18
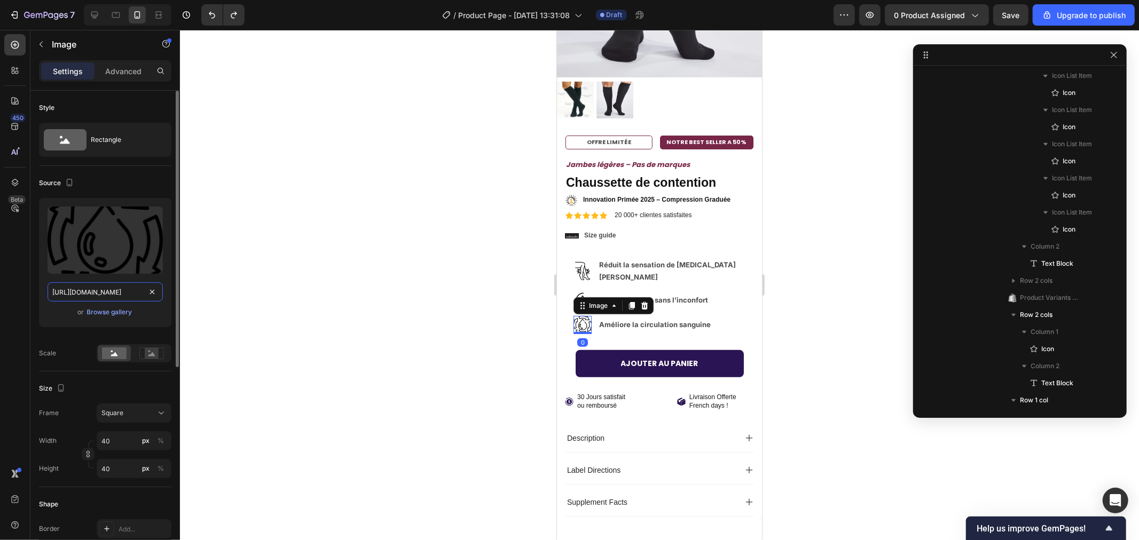
click at [94, 296] on input "https://cdn.shopify.com/s/files/1/0989/0067/2861/files/gempages_585563945989833…" at bounding box center [105, 291] width 115 height 19
paste input "a6718140-aaca-4f9c-9cb5-72cb10612884"
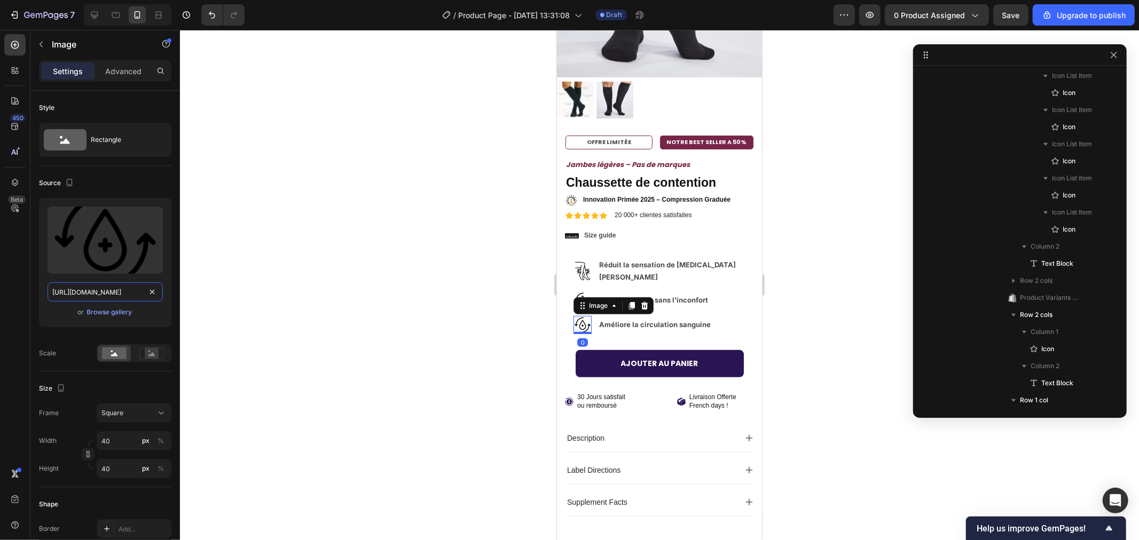
type input "https://cdn.shopify.com/s/files/1/0989/0067/2861/files/gempages_585563945989833…"
click at [321, 227] on div at bounding box center [659, 285] width 959 height 510
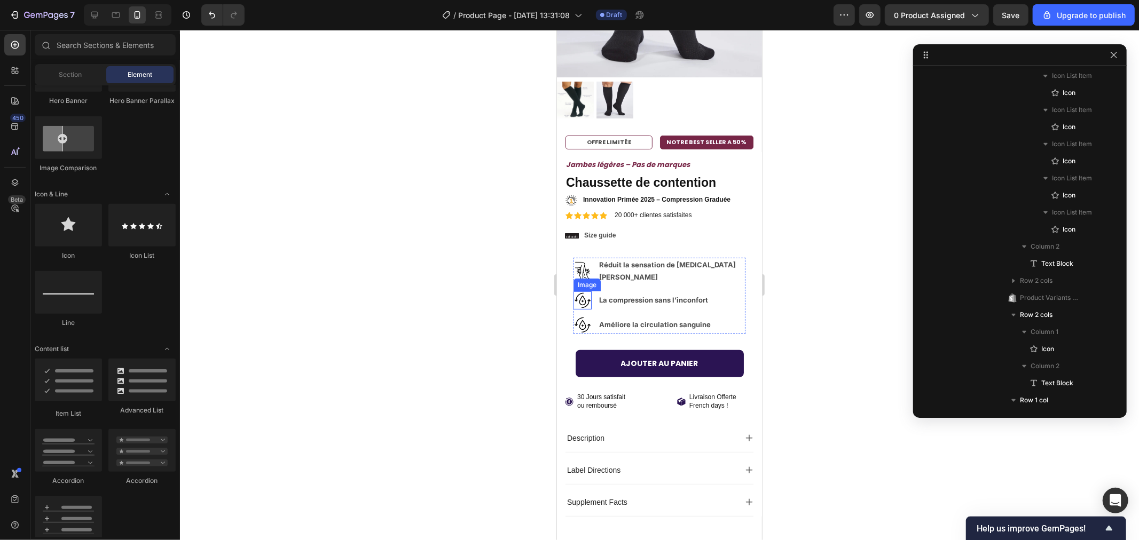
click at [578, 291] on img at bounding box center [582, 300] width 18 height 18
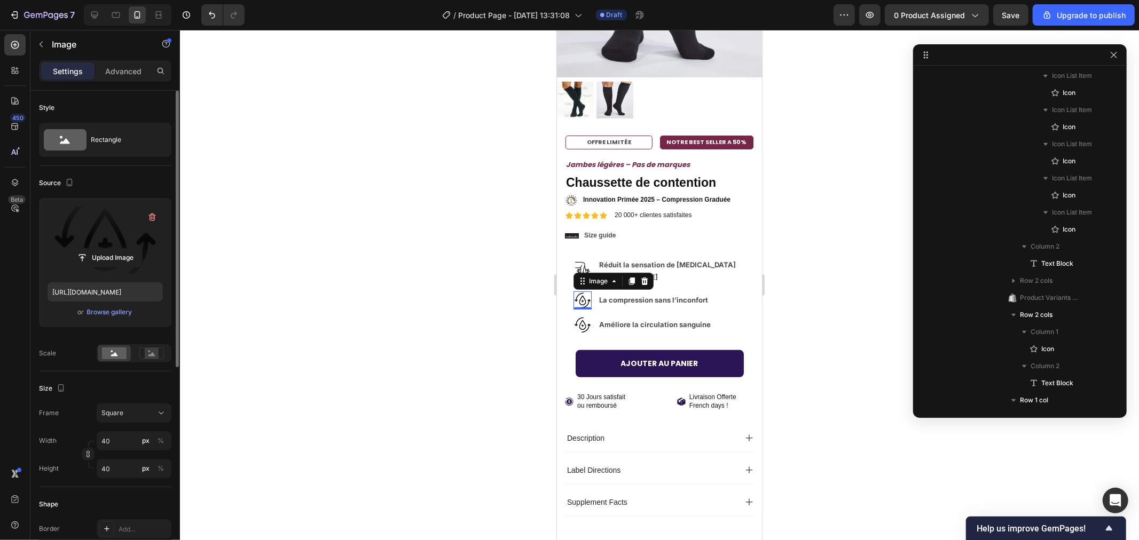
click at [89, 246] on label at bounding box center [105, 240] width 115 height 67
click at [89, 249] on input "file" at bounding box center [105, 258] width 74 height 18
click at [125, 235] on label at bounding box center [105, 240] width 115 height 67
click at [125, 249] on input "file" at bounding box center [105, 258] width 74 height 18
type input "https://cdn.shopify.com/s/files/1/0989/0067/2861/files/gempages_585563945989833…"
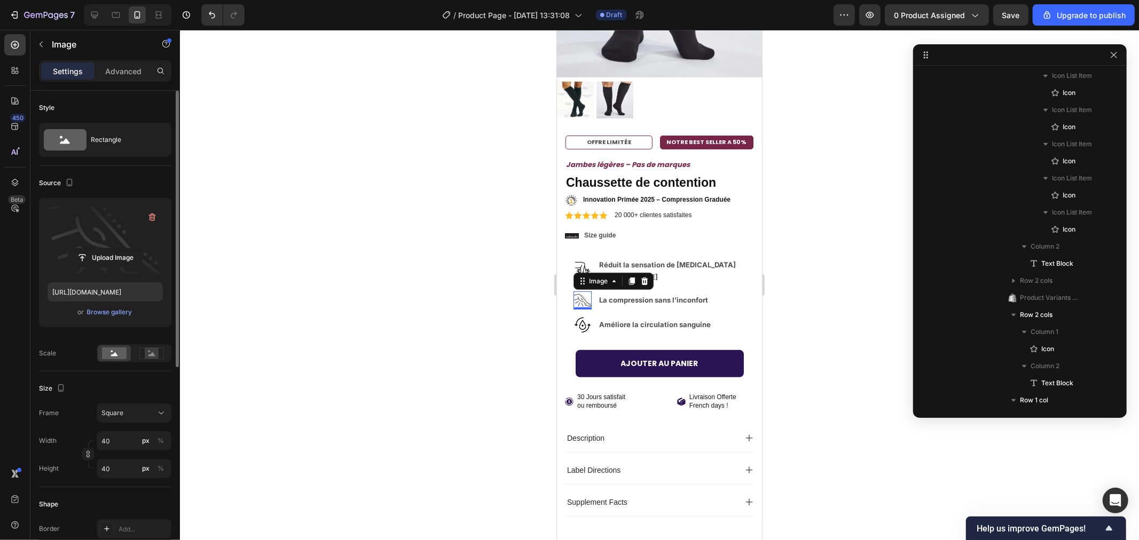
click at [351, 192] on div at bounding box center [659, 285] width 959 height 510
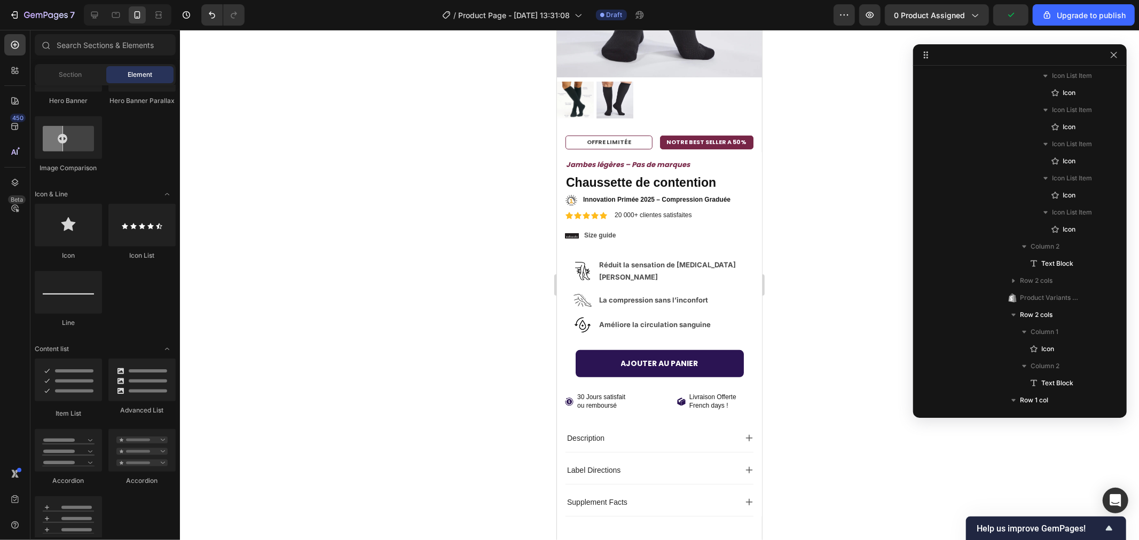
click at [837, 230] on div at bounding box center [659, 285] width 959 height 510
click at [608, 320] on strong "Améliore la circulation sanguine" at bounding box center [654, 324] width 112 height 9
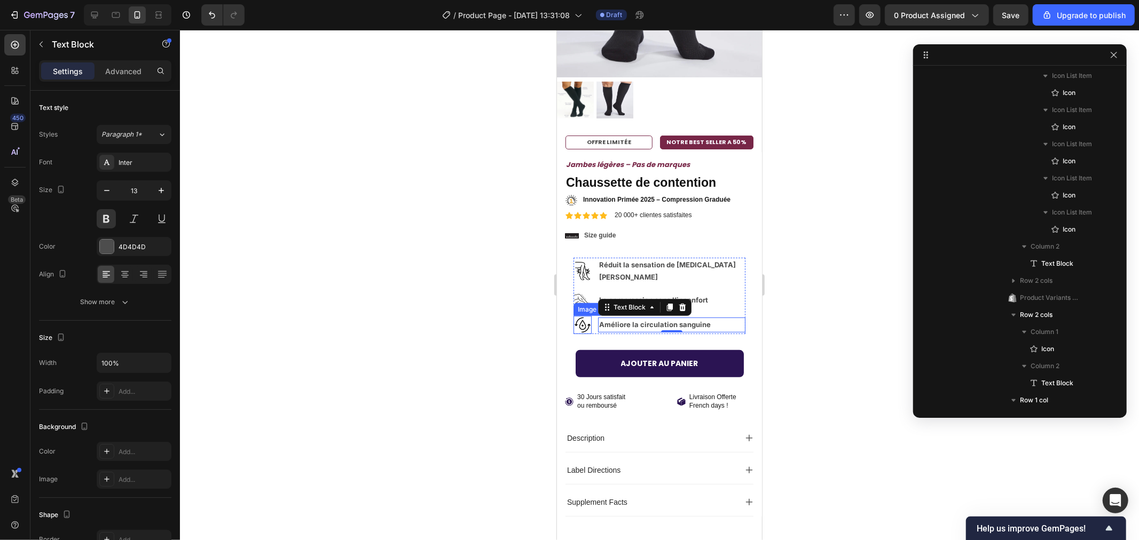
click at [581, 315] on img at bounding box center [582, 324] width 18 height 18
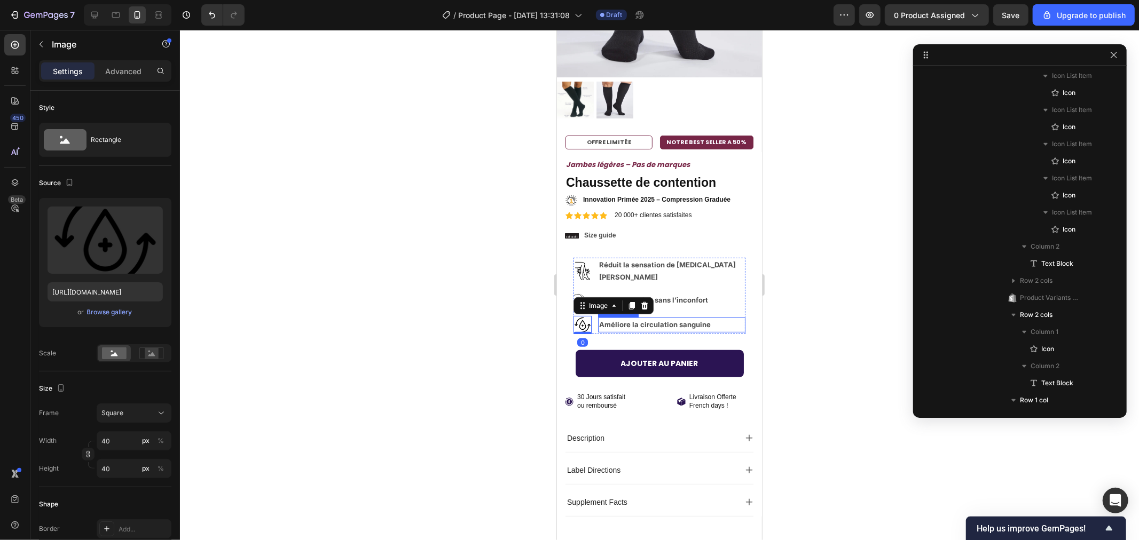
click at [616, 320] on strong "Améliore la circulation sanguine" at bounding box center [654, 324] width 112 height 9
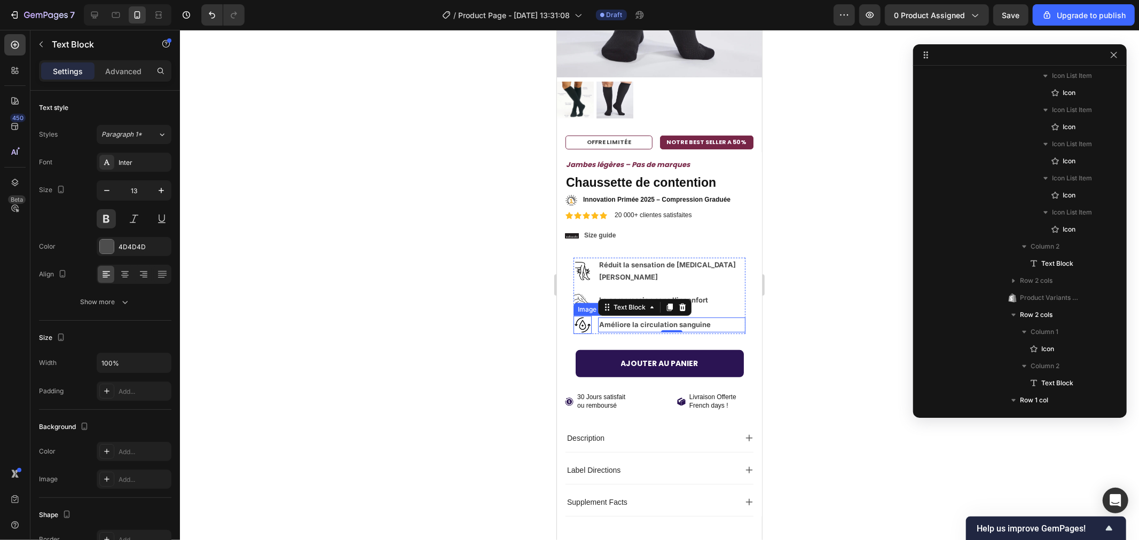
click at [587, 315] on img at bounding box center [582, 324] width 18 height 18
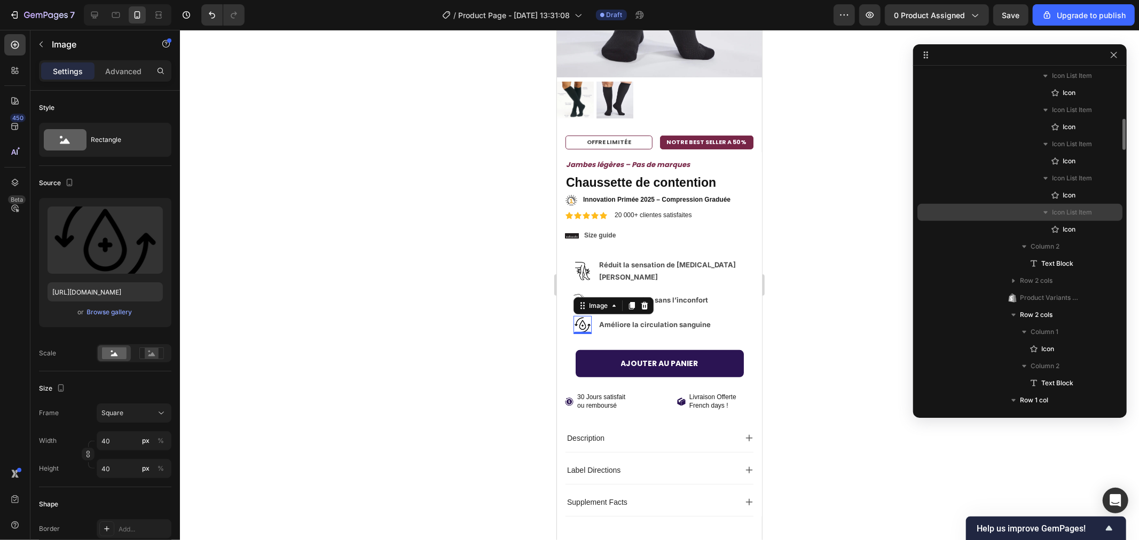
click at [1064, 209] on span "Icon List Item" at bounding box center [1072, 212] width 40 height 11
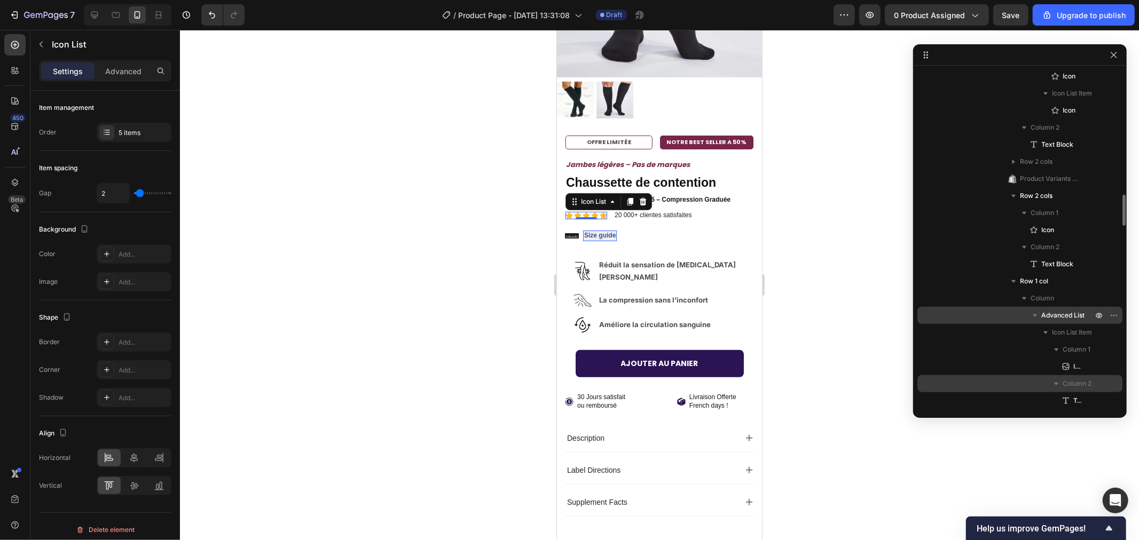
scroll to position [770, 0]
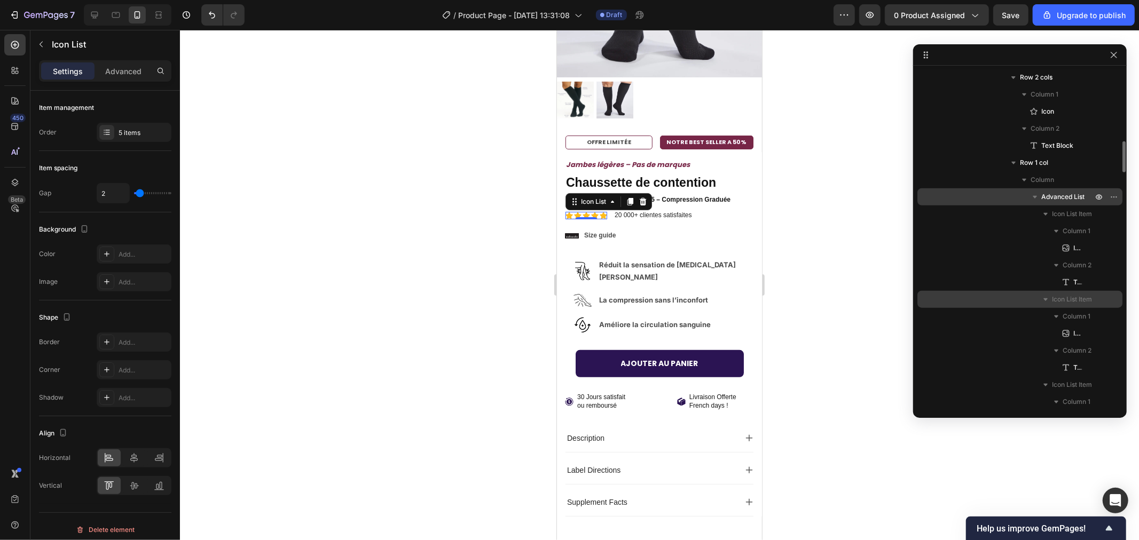
click at [1058, 297] on span "Icon List Item" at bounding box center [1072, 299] width 40 height 11
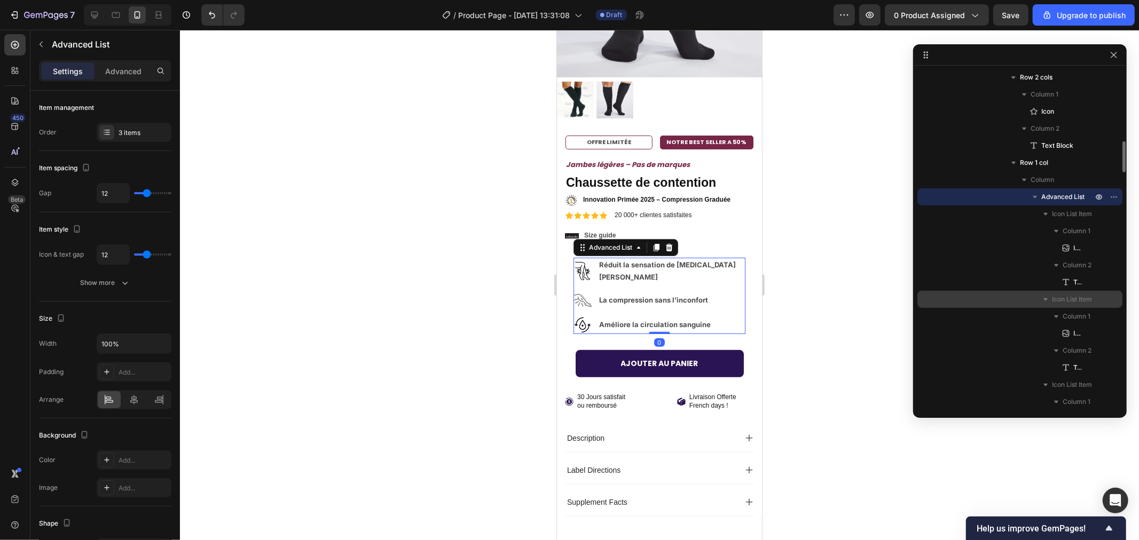
click at [1044, 299] on icon "button" at bounding box center [1045, 299] width 4 height 3
click at [1077, 301] on span "Icon List Item" at bounding box center [1072, 299] width 40 height 11
drag, startPoint x: 1038, startPoint y: 298, endPoint x: 1044, endPoint y: 296, distance: 6.2
click at [1038, 298] on div "Icon List Item" at bounding box center [1019, 299] width 196 height 17
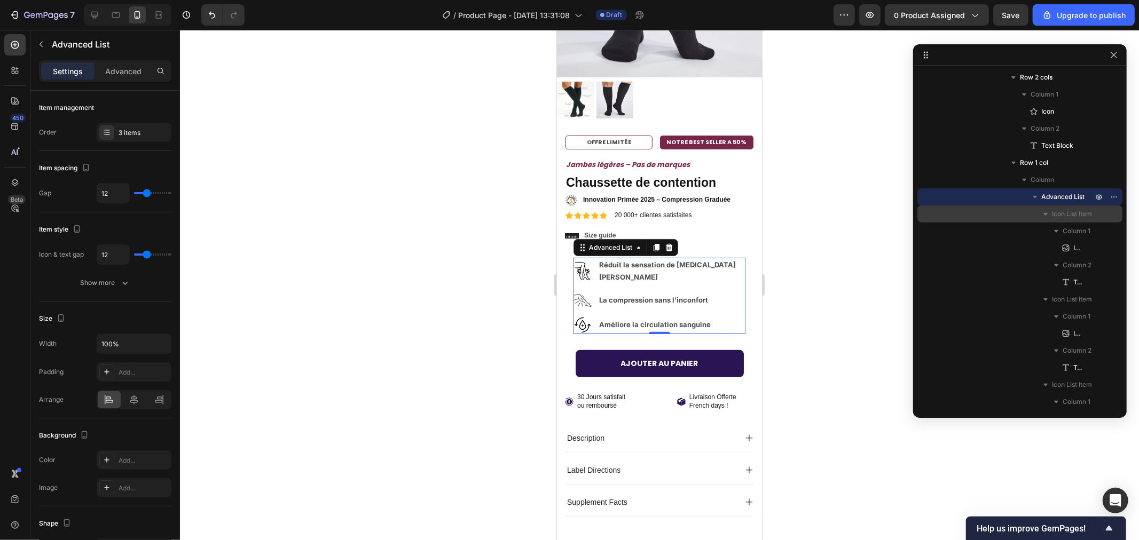
click at [1045, 217] on icon "button" at bounding box center [1045, 214] width 11 height 11
click at [1031, 200] on icon "button" at bounding box center [1034, 197] width 11 height 11
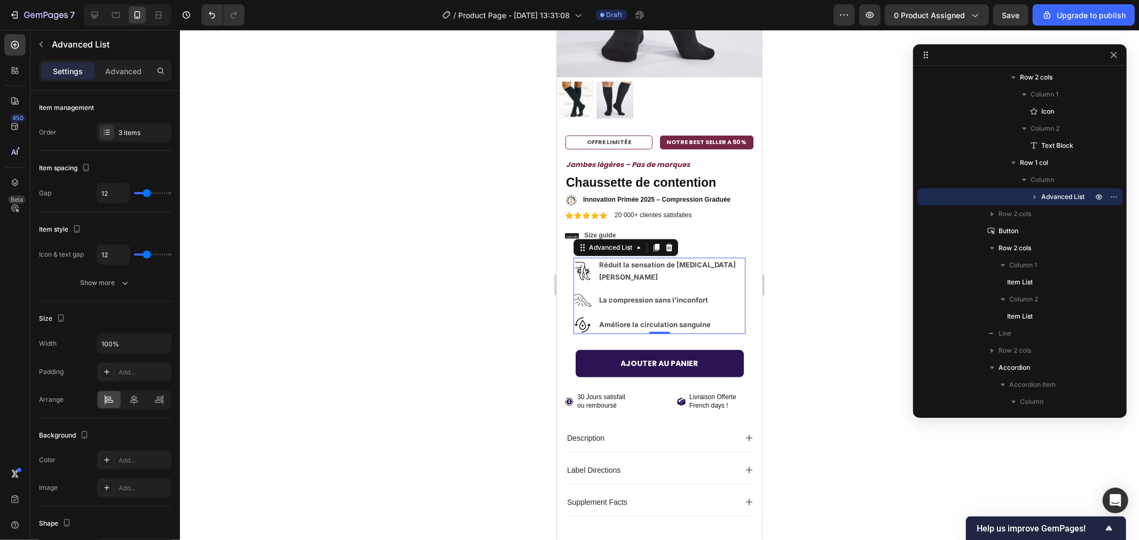
drag, startPoint x: 1033, startPoint y: 198, endPoint x: 1044, endPoint y: 198, distance: 10.7
click at [1034, 198] on icon "button" at bounding box center [1034, 197] width 3 height 4
click at [1115, 200] on button "button" at bounding box center [1113, 197] width 13 height 13
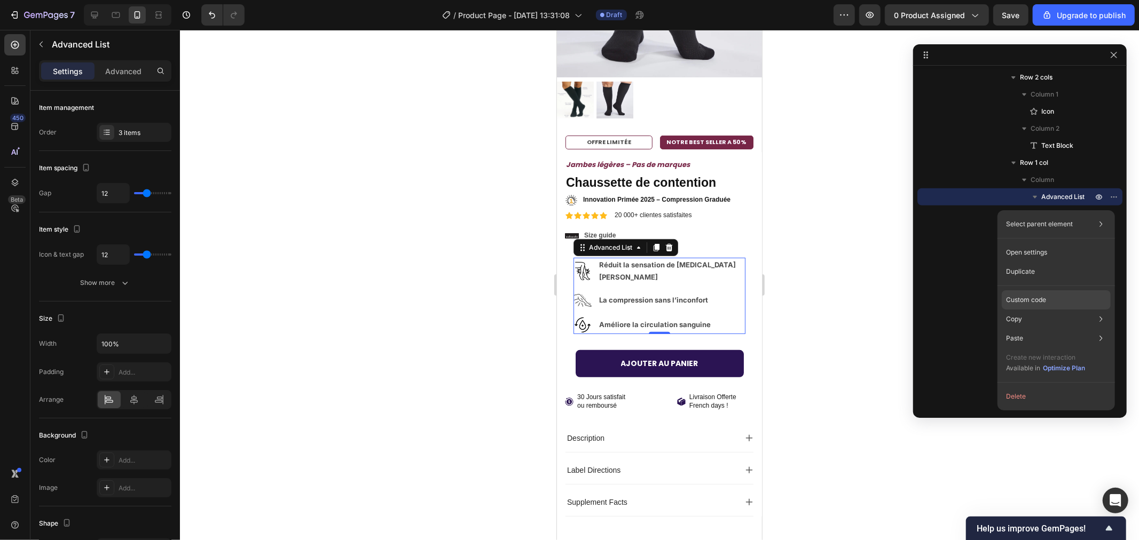
click at [1034, 295] on p "Custom code" at bounding box center [1026, 300] width 40 height 10
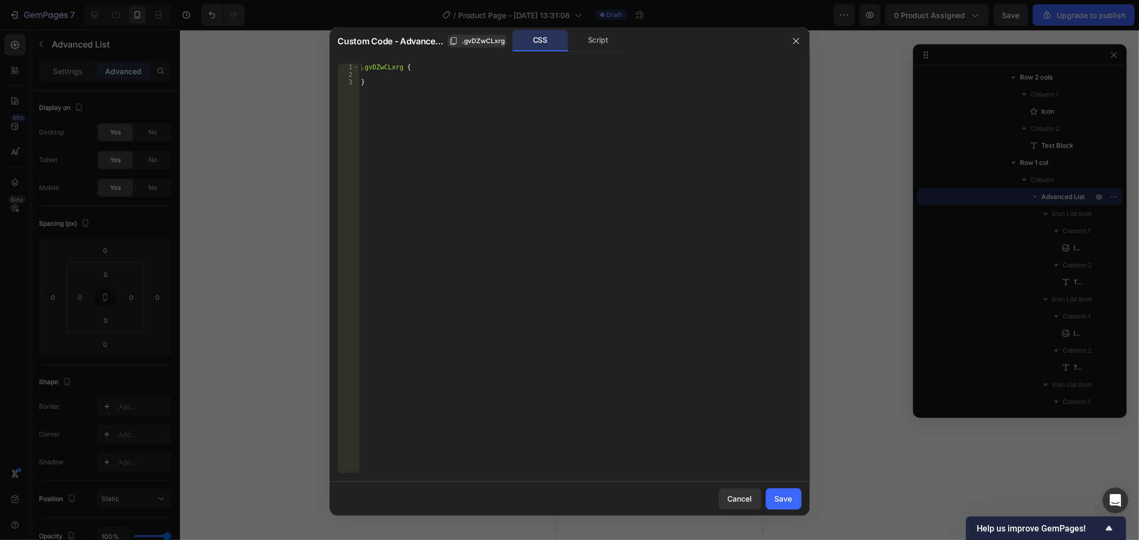
click at [794, 38] on icon "button" at bounding box center [796, 41] width 9 height 9
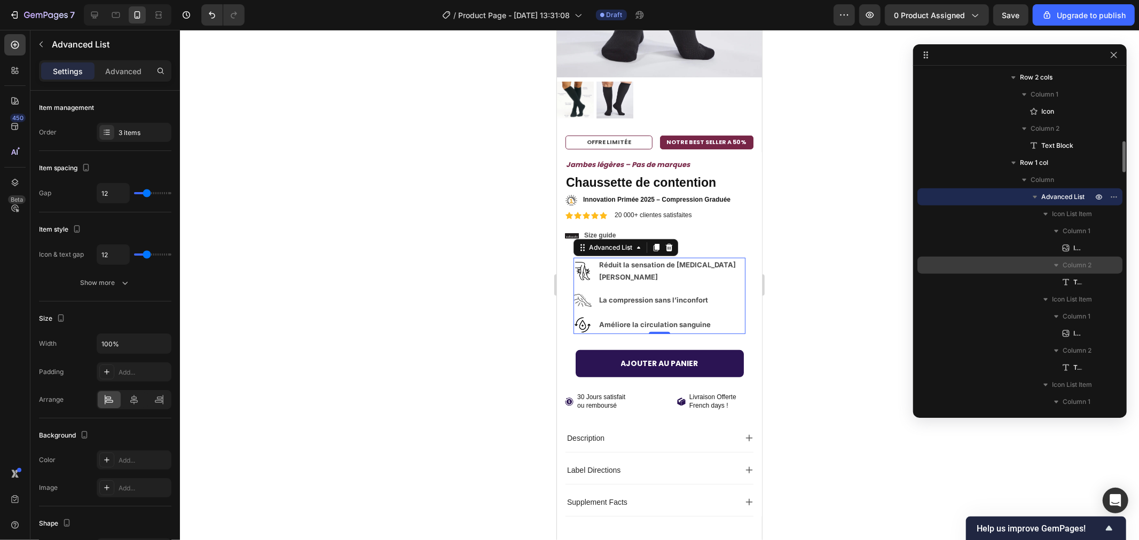
click at [1073, 269] on span "Column 2" at bounding box center [1076, 265] width 29 height 11
click at [1064, 281] on span "Icon List Item" at bounding box center [1072, 282] width 40 height 11
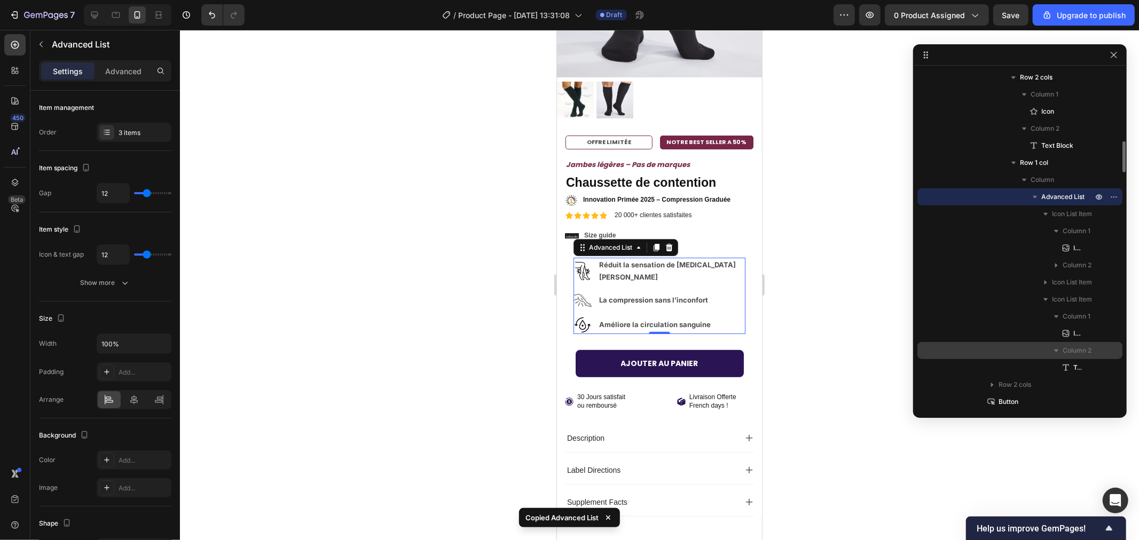
scroll to position [829, 0]
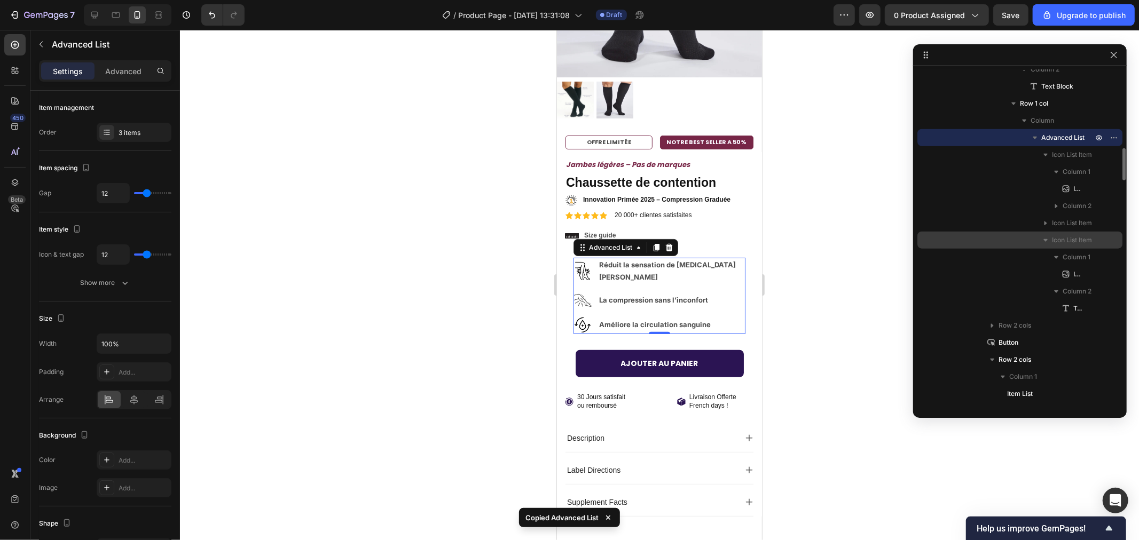
click at [1043, 238] on icon "button" at bounding box center [1045, 240] width 11 height 11
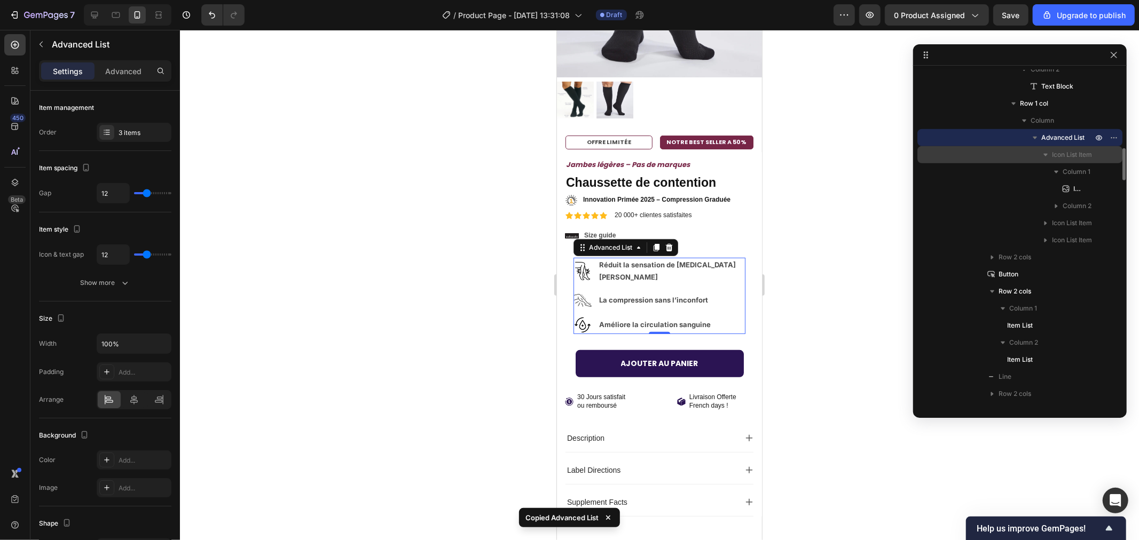
click at [1047, 156] on icon "button" at bounding box center [1045, 154] width 11 height 11
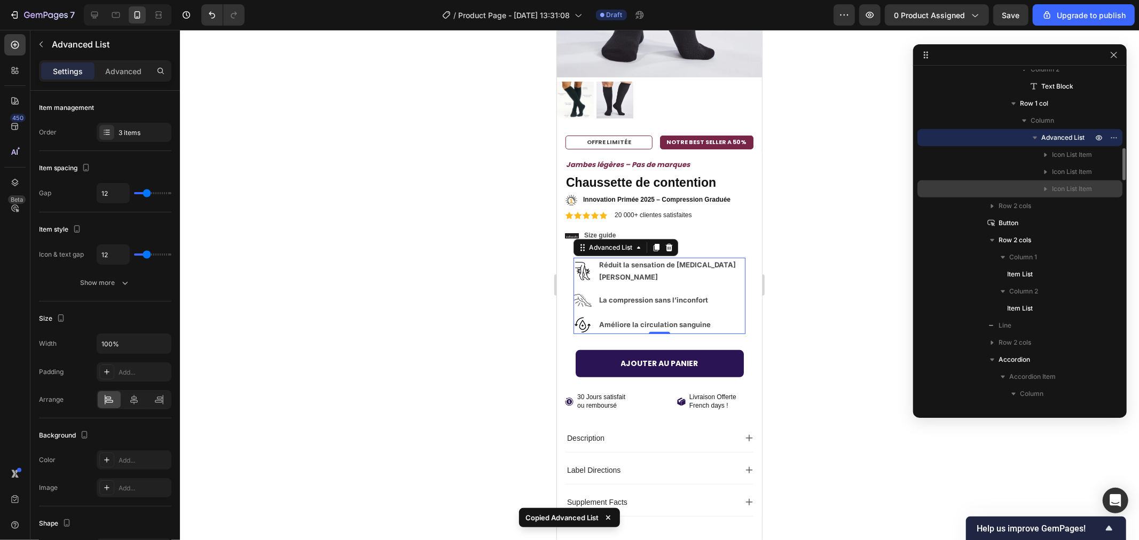
click at [1060, 195] on div "Icon List Item" at bounding box center [1019, 188] width 196 height 17
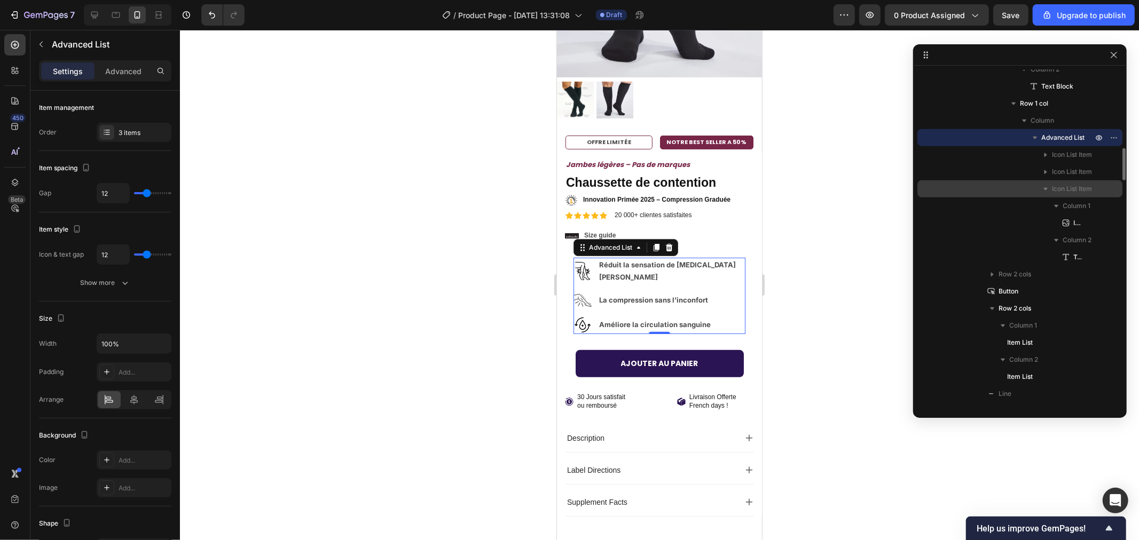
click at [1044, 187] on icon "button" at bounding box center [1045, 189] width 11 height 11
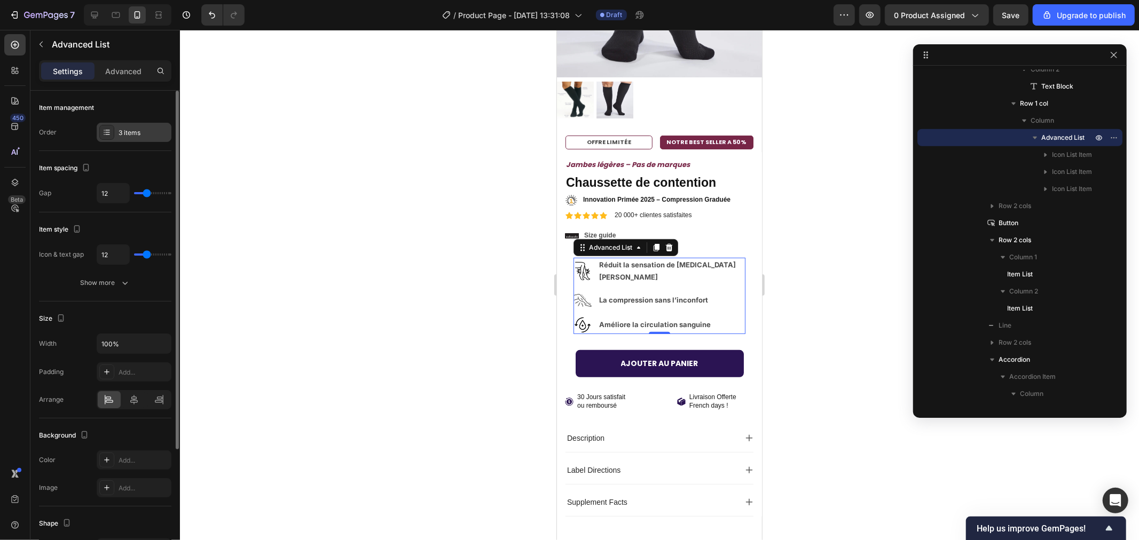
click at [127, 131] on div "3 items" at bounding box center [144, 133] width 50 height 10
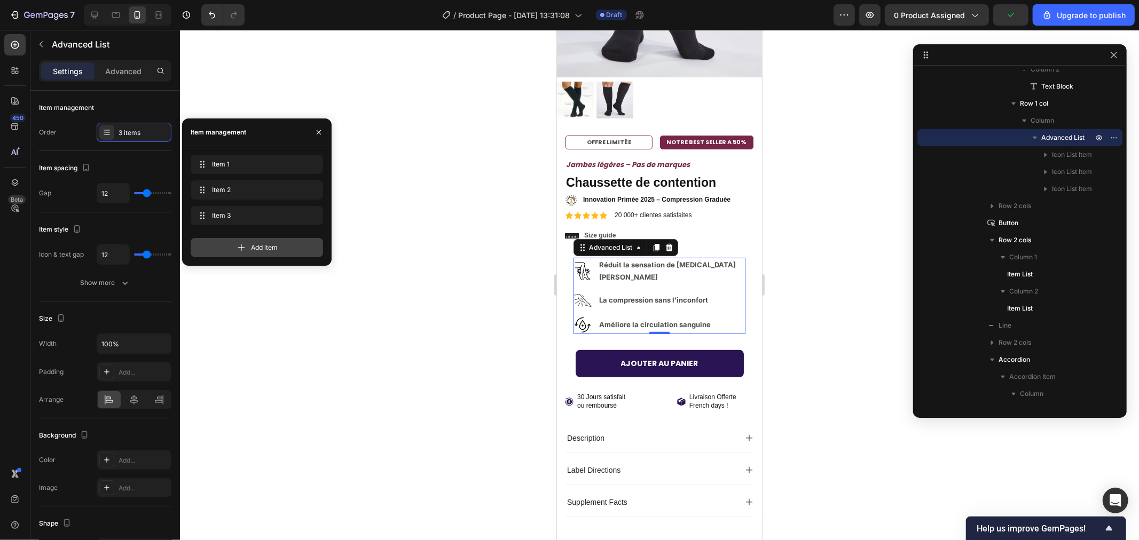
click at [262, 243] on span "Add item" at bounding box center [264, 248] width 27 height 10
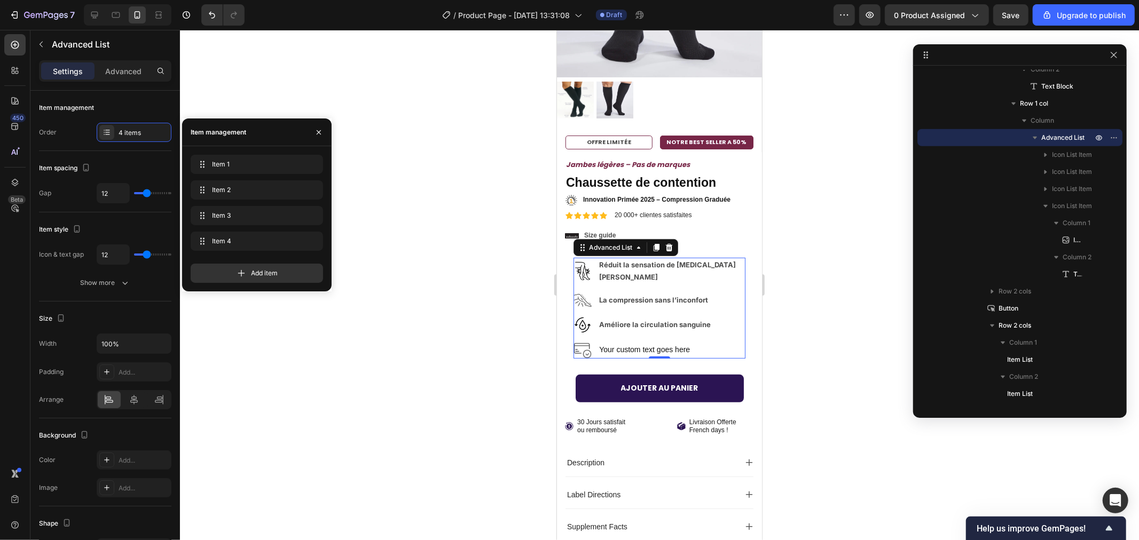
click at [421, 278] on div at bounding box center [659, 285] width 959 height 510
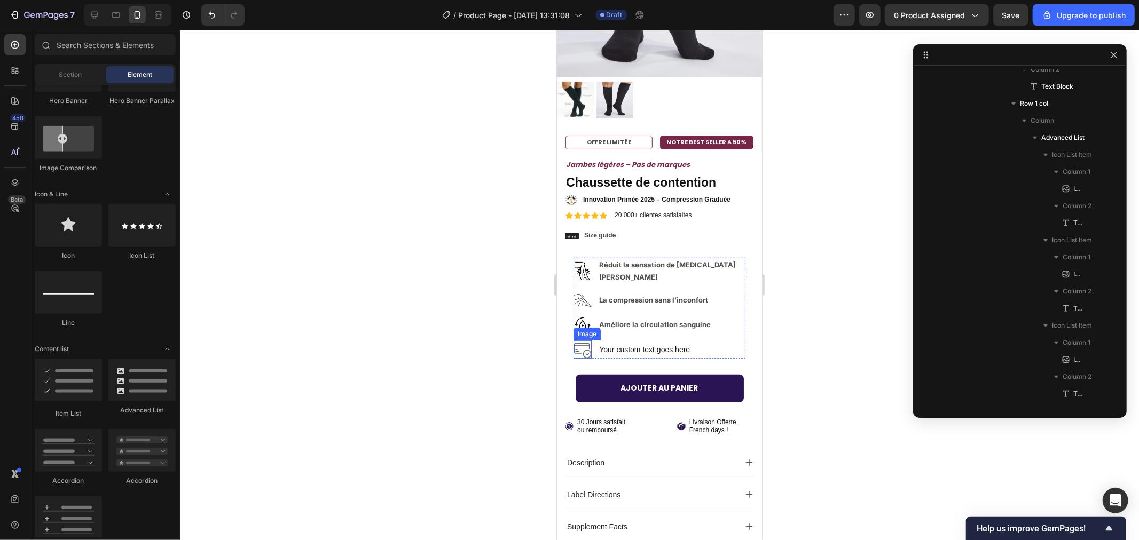
click at [579, 340] on img at bounding box center [582, 349] width 18 height 18
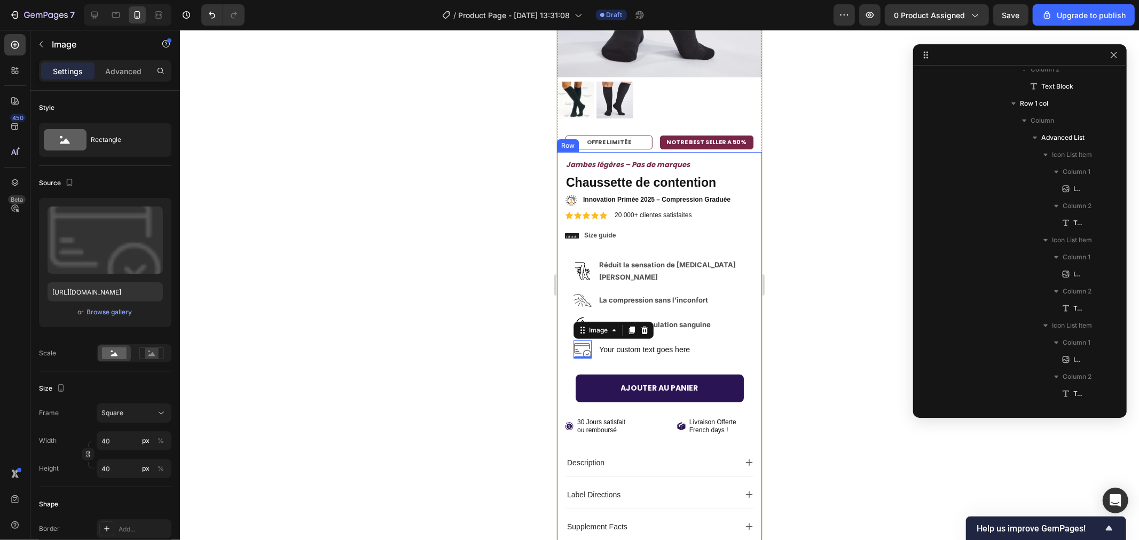
drag, startPoint x: 410, startPoint y: 187, endPoint x: 404, endPoint y: 179, distance: 10.3
click at [412, 188] on div at bounding box center [659, 285] width 959 height 510
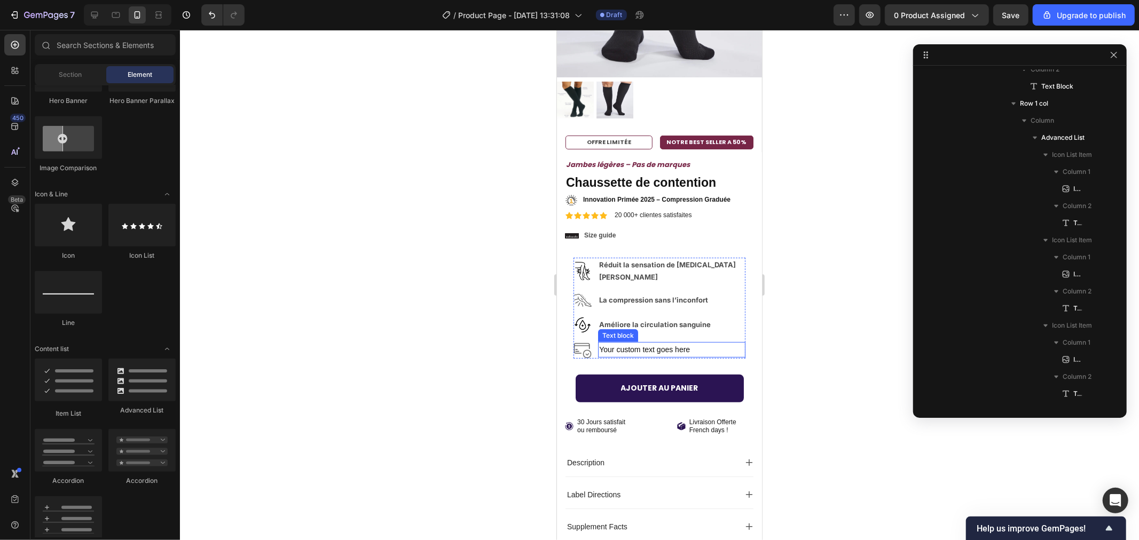
click at [640, 342] on div "Your custom text goes here" at bounding box center [670, 349] width 147 height 15
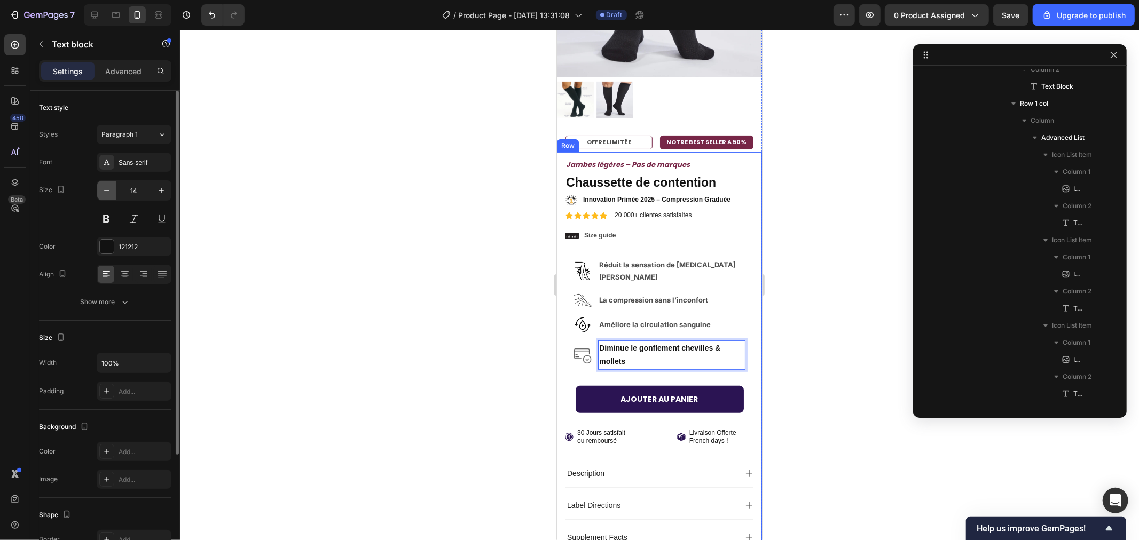
click at [102, 184] on button "button" at bounding box center [106, 190] width 19 height 19
type input "13"
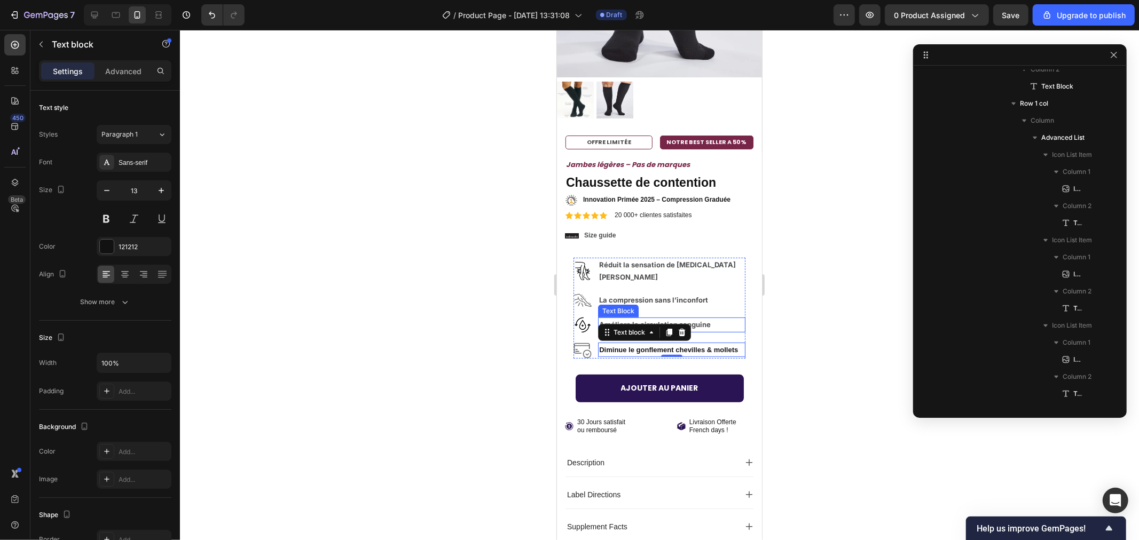
click at [703, 320] on strong "Améliore la circulation sanguine" at bounding box center [654, 324] width 112 height 9
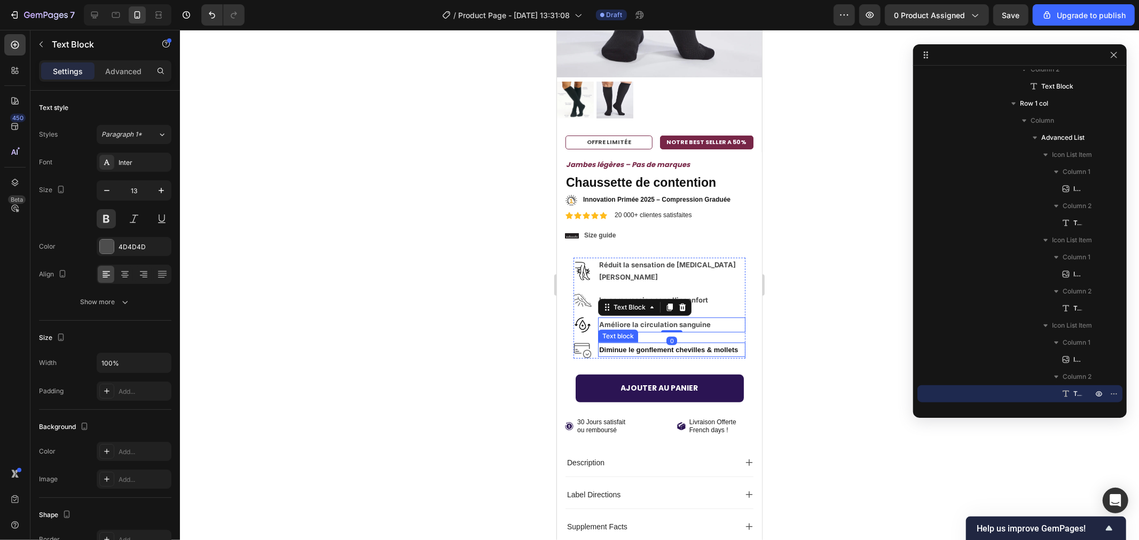
click at [636, 345] on strong "Diminue le gonflement chevilles & mollets" at bounding box center [667, 349] width 139 height 8
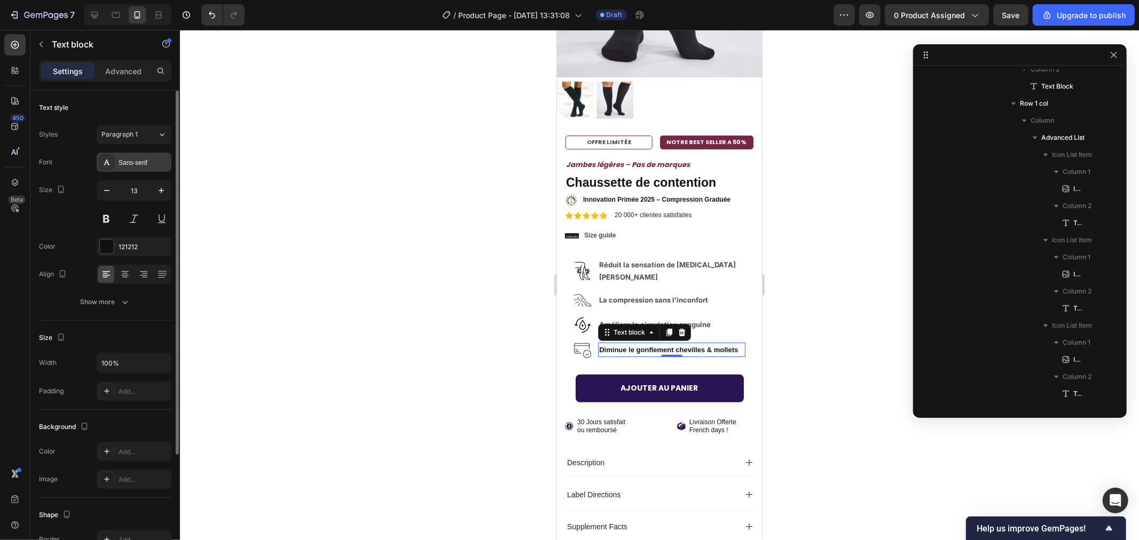
click at [123, 161] on div "Sans-serif" at bounding box center [144, 163] width 50 height 10
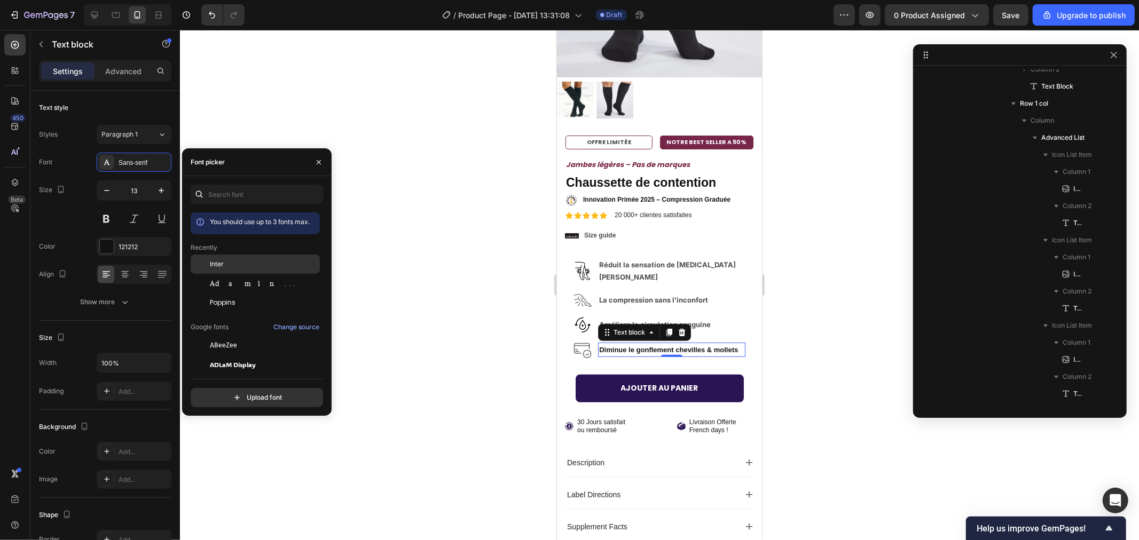
click at [237, 268] on div "Inter" at bounding box center [264, 264] width 108 height 10
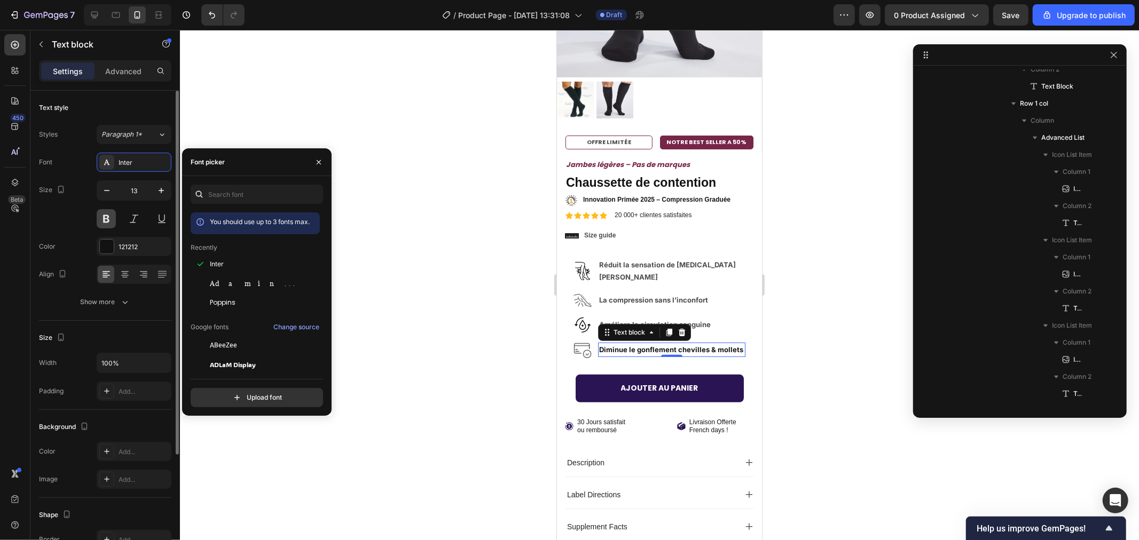
click at [102, 217] on button at bounding box center [106, 218] width 19 height 19
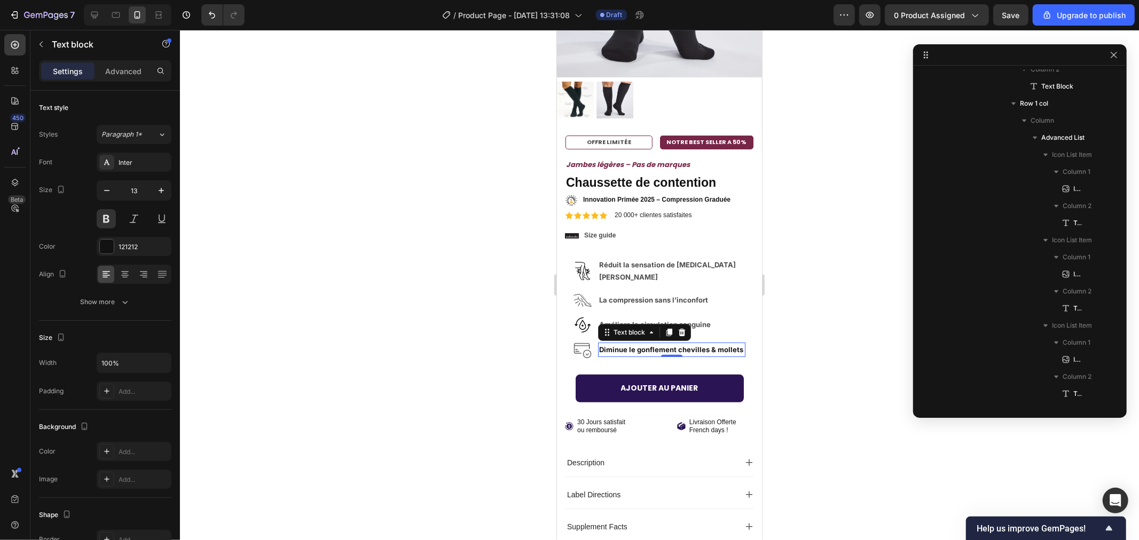
drag, startPoint x: 376, startPoint y: 238, endPoint x: 432, endPoint y: 243, distance: 56.8
click at [377, 238] on div at bounding box center [659, 285] width 959 height 510
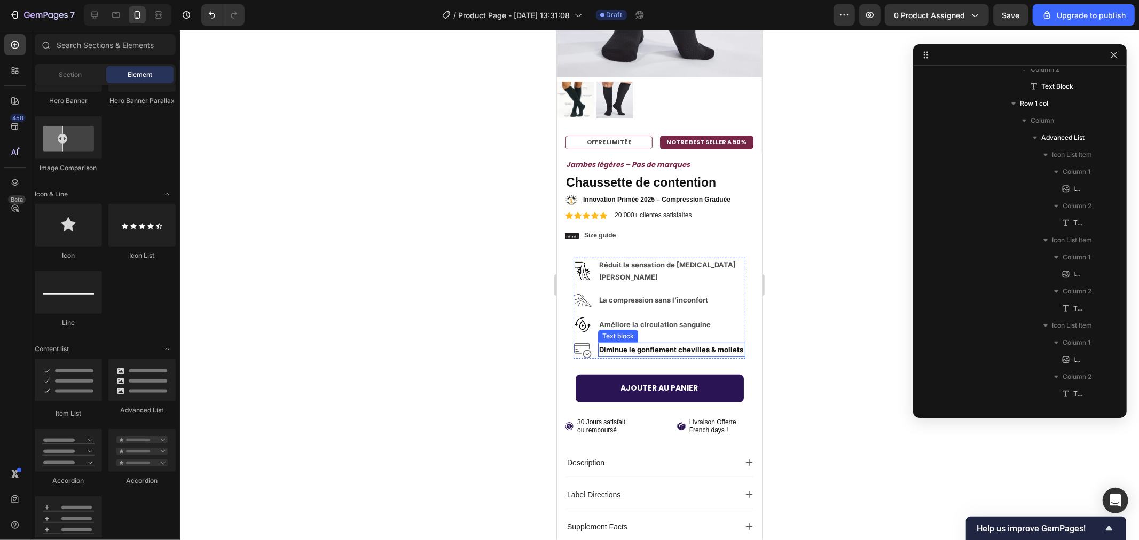
click at [648, 343] on p "Diminue le gonflement chevilles & mollets" at bounding box center [670, 349] width 145 height 12
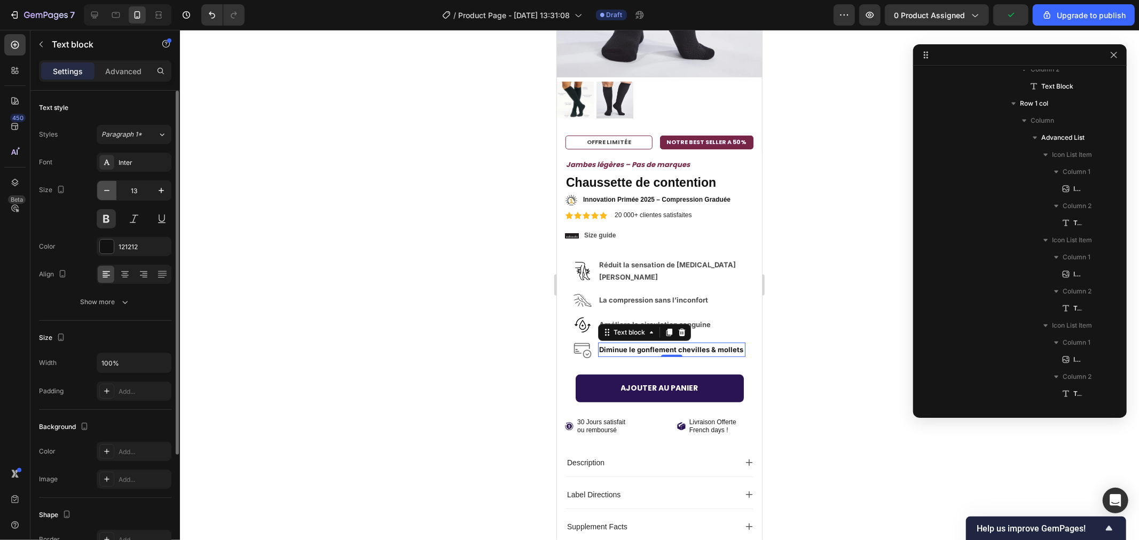
click at [104, 191] on icon "button" at bounding box center [106, 190] width 11 height 11
type input "12"
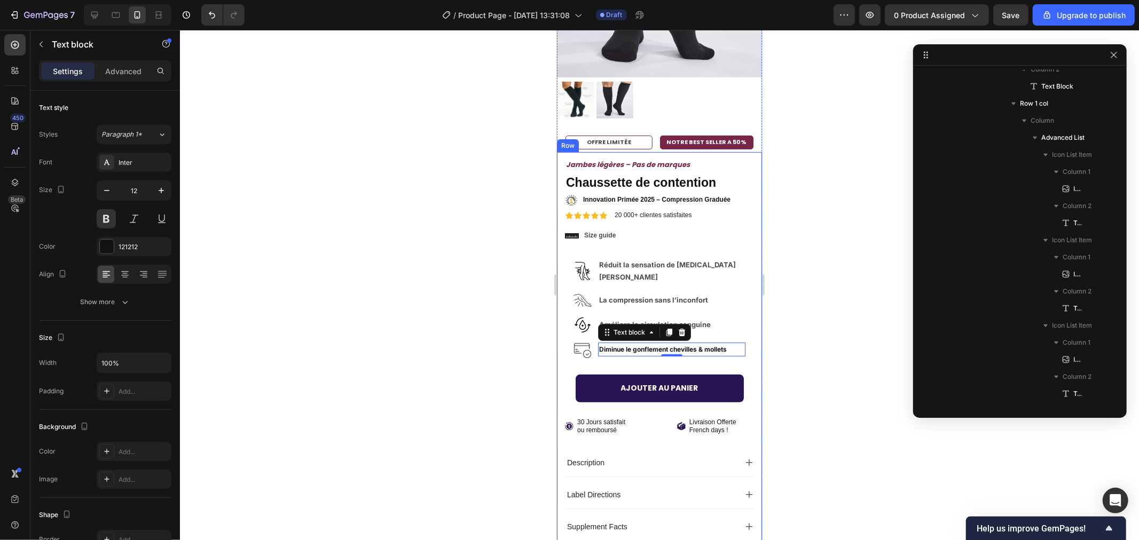
click at [447, 264] on div at bounding box center [659, 285] width 959 height 510
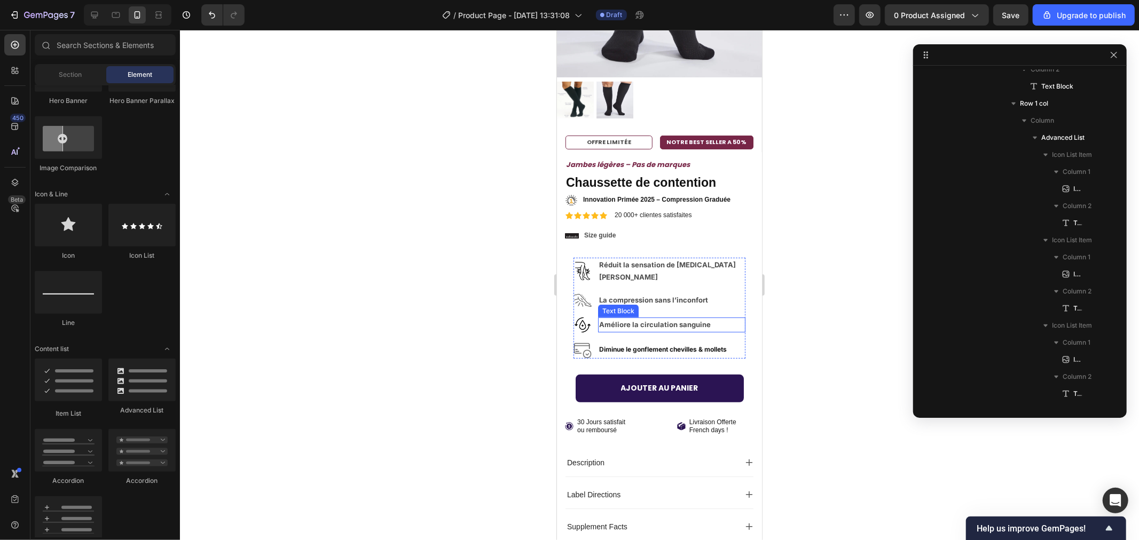
click at [651, 320] on strong "Améliore la circulation sanguine" at bounding box center [654, 324] width 112 height 9
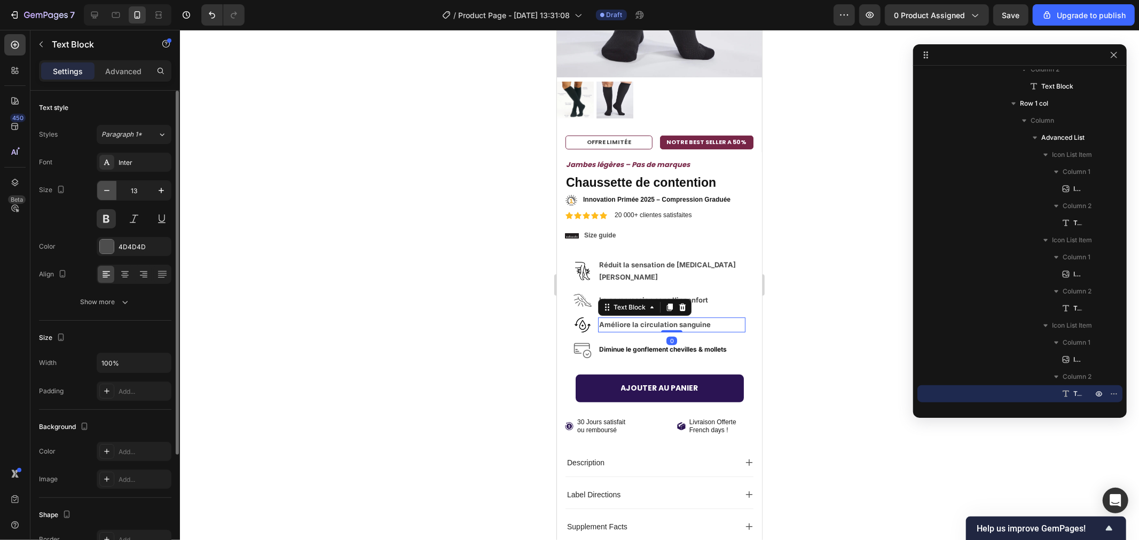
click at [100, 195] on button "button" at bounding box center [106, 190] width 19 height 19
type input "12"
click at [397, 273] on div at bounding box center [659, 285] width 959 height 510
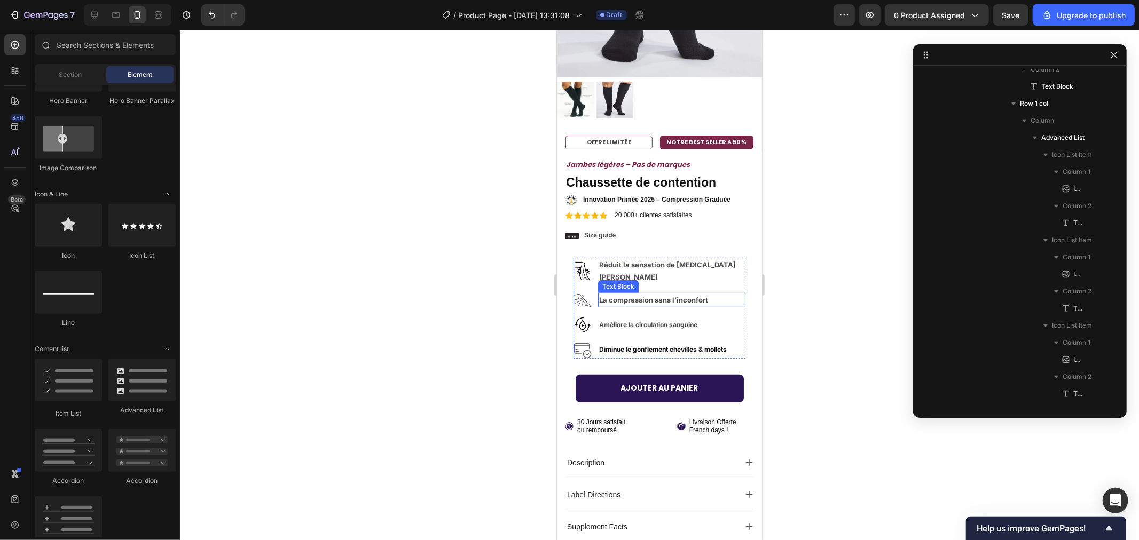
click at [626, 294] on p "La compression sans l’inconfort" at bounding box center [670, 300] width 145 height 12
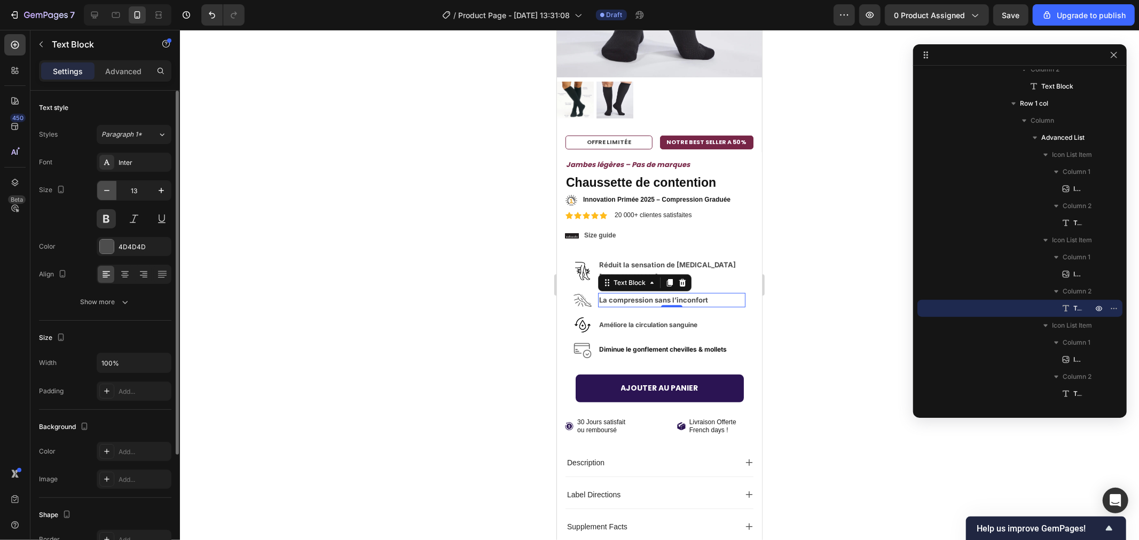
click at [108, 190] on icon "button" at bounding box center [106, 190] width 11 height 11
type input "12"
click at [506, 210] on div at bounding box center [659, 285] width 959 height 510
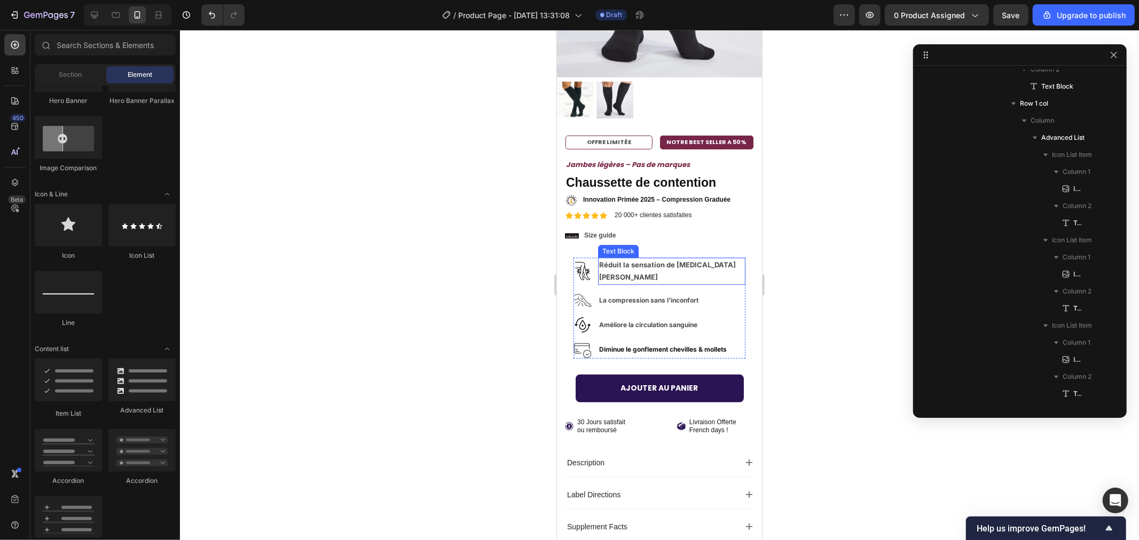
click at [627, 258] on p "Réduit la sensation de [MEDICAL_DATA][PERSON_NAME]" at bounding box center [670, 270] width 145 height 25
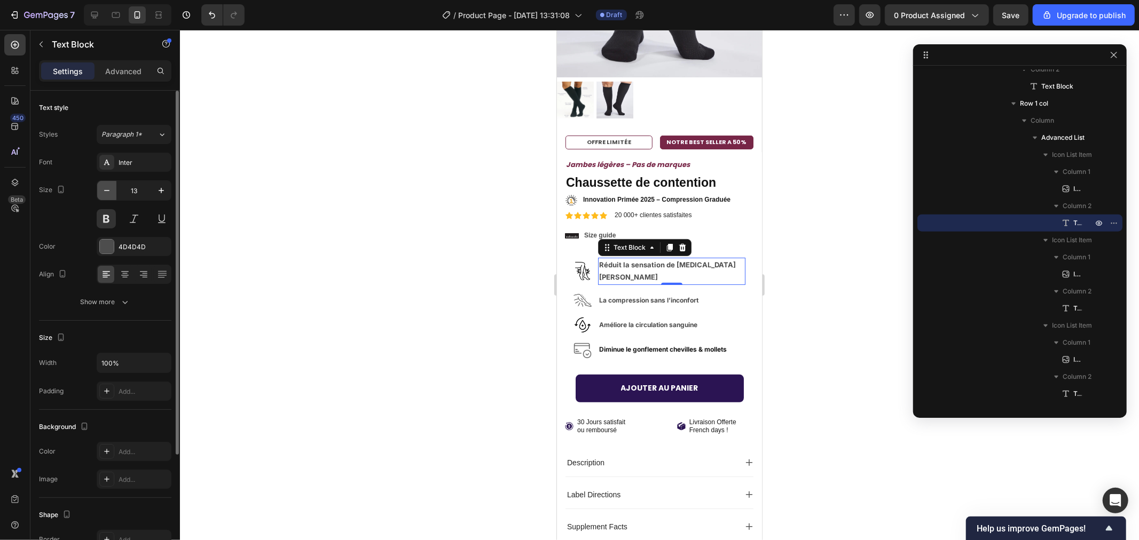
click at [109, 191] on icon "button" at bounding box center [106, 190] width 11 height 11
type input "12"
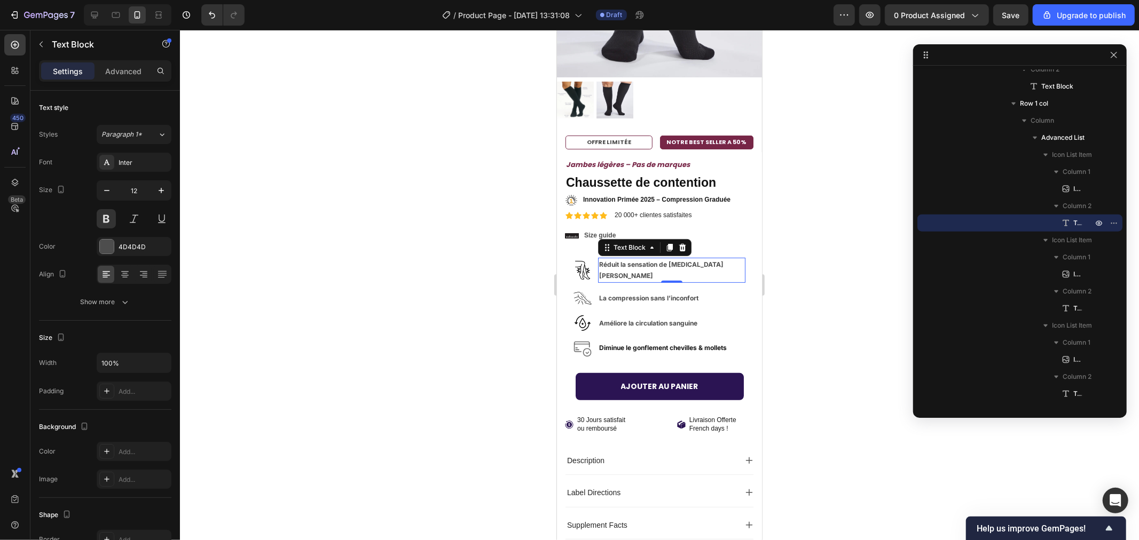
click at [376, 203] on div at bounding box center [659, 285] width 959 height 510
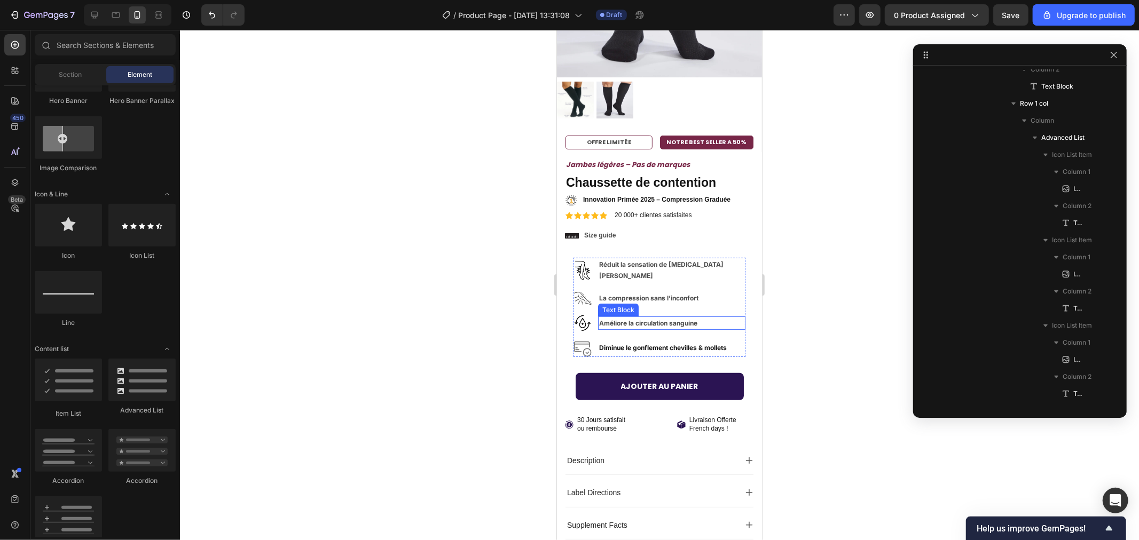
click at [641, 319] on strong "Améliore la circulation sanguine" at bounding box center [647, 323] width 98 height 8
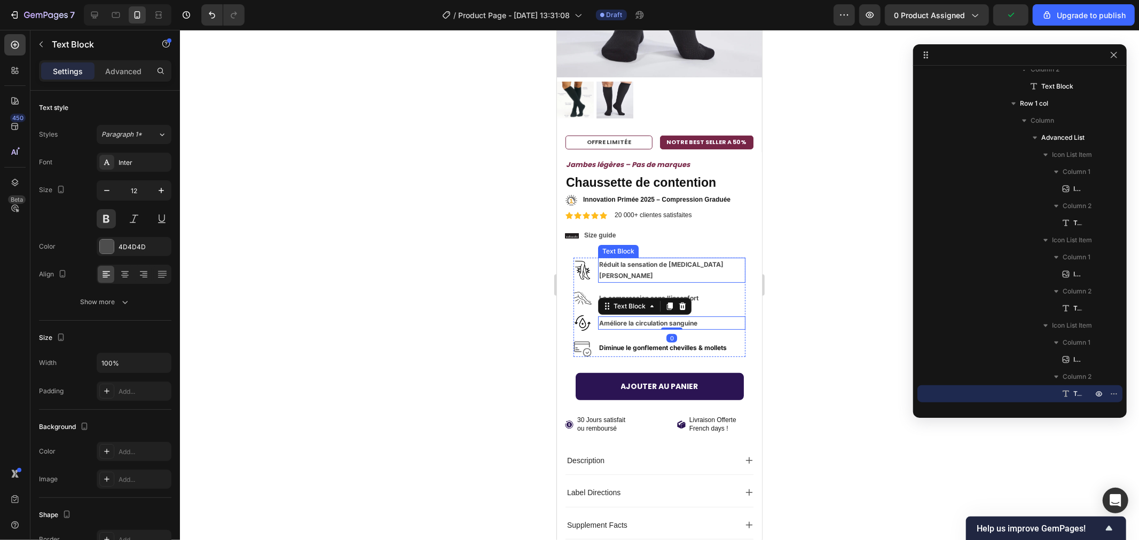
click at [635, 258] on p "Réduit la sensation de [MEDICAL_DATA][PERSON_NAME]" at bounding box center [670, 269] width 145 height 23
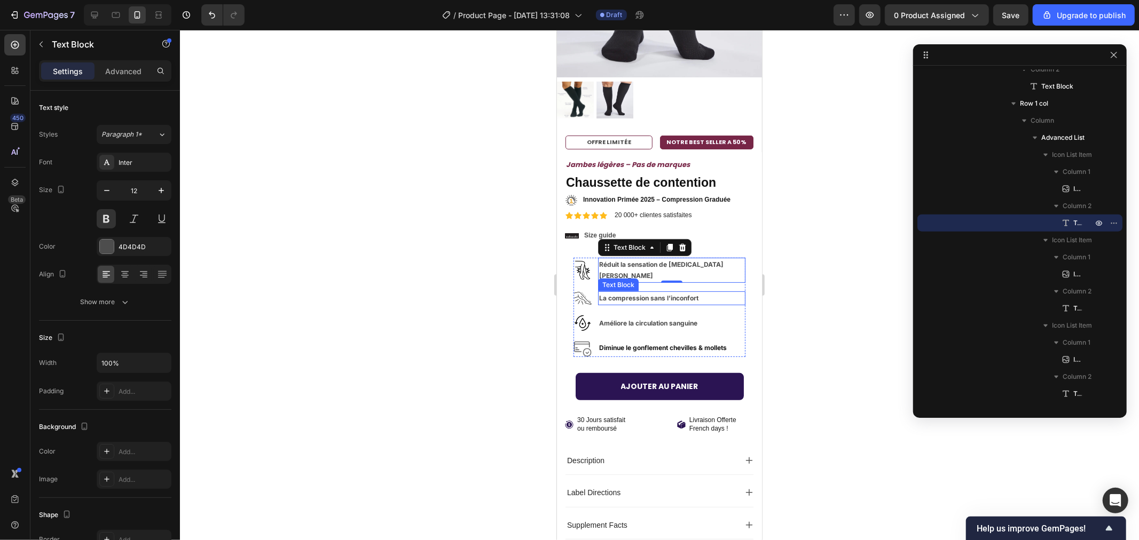
click at [628, 292] on p "La compression sans l’inconfort" at bounding box center [670, 298] width 145 height 12
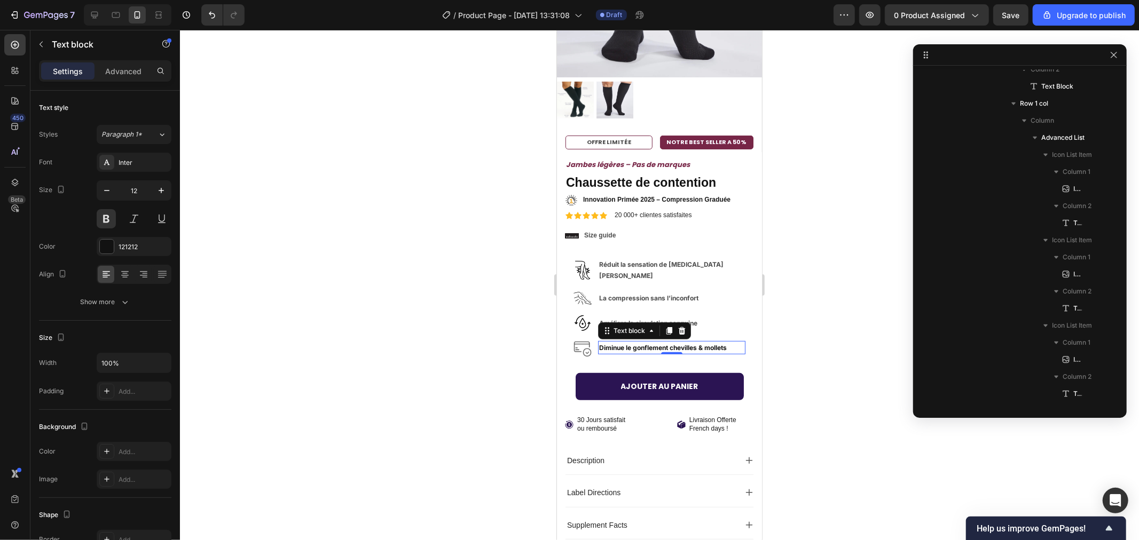
click at [636, 343] on strong "Diminue le gonflement chevilles & mollets" at bounding box center [662, 347] width 128 height 8
click at [92, 242] on div "Color 121212" at bounding box center [105, 246] width 132 height 19
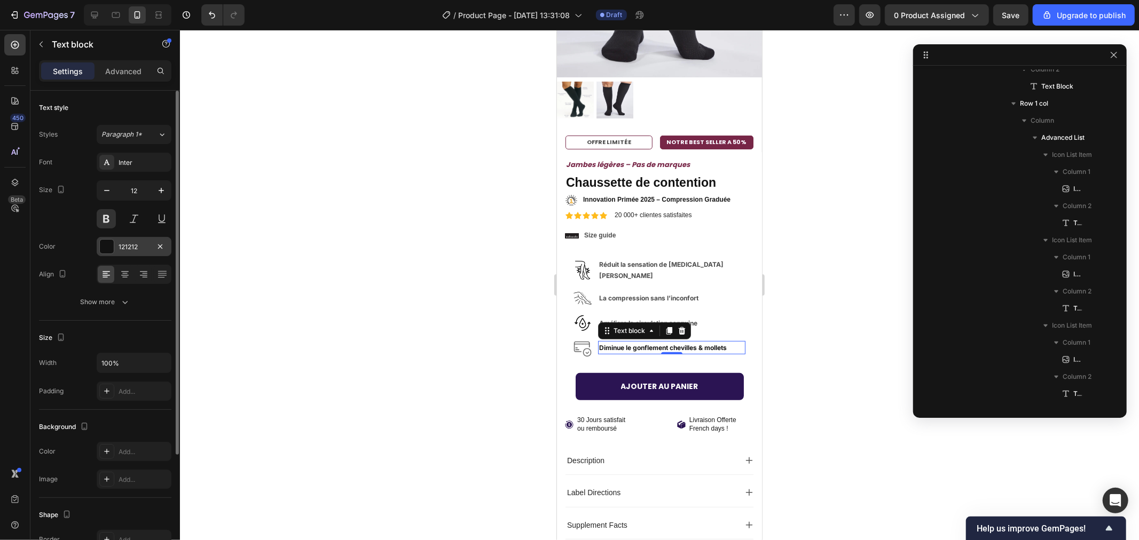
click at [99, 246] on div at bounding box center [106, 246] width 15 height 15
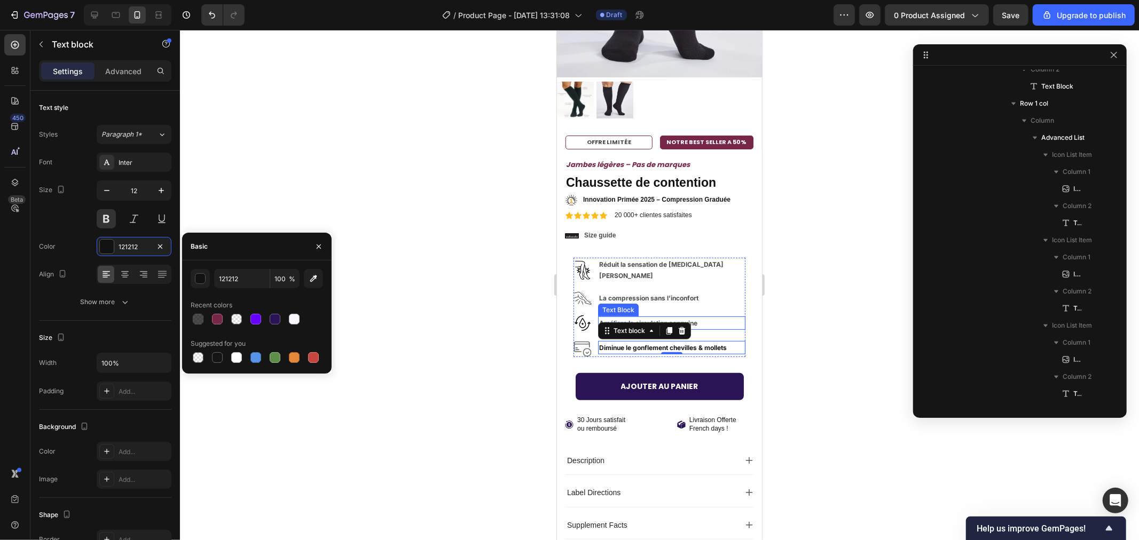
click at [691, 319] on strong "Améliore la circulation sanguine" at bounding box center [647, 323] width 98 height 8
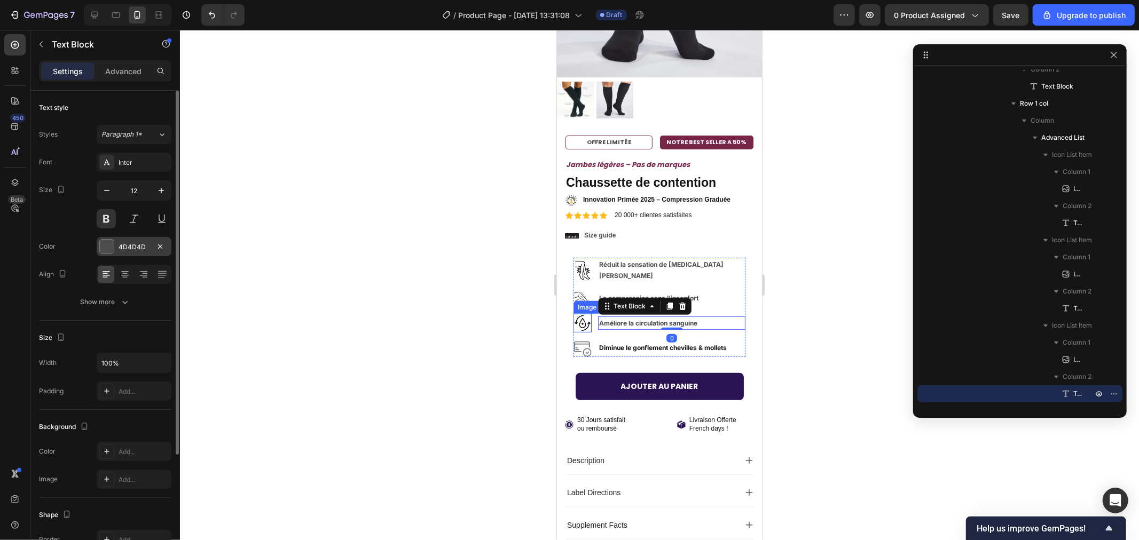
click at [141, 247] on div "4D4D4D" at bounding box center [134, 247] width 31 height 10
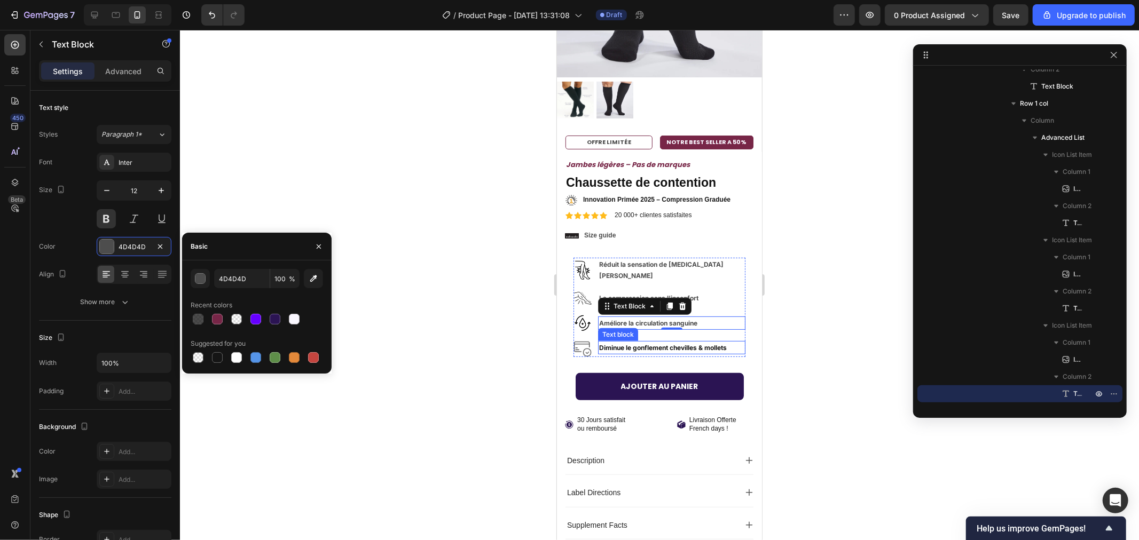
click at [626, 343] on strong "Diminue le gonflement chevilles & mollets" at bounding box center [662, 347] width 128 height 8
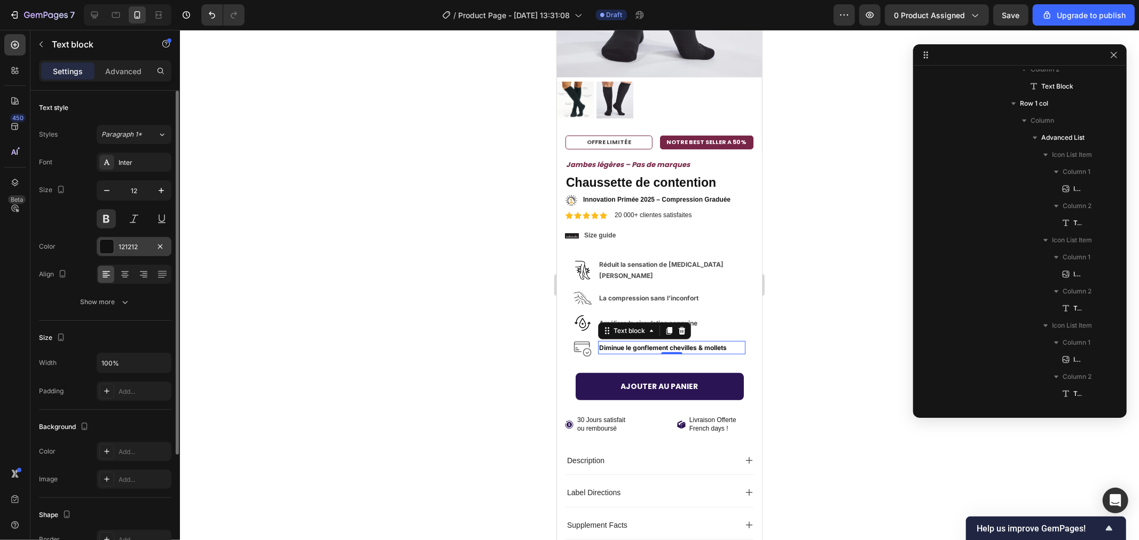
click at [140, 248] on div "121212" at bounding box center [134, 247] width 31 height 10
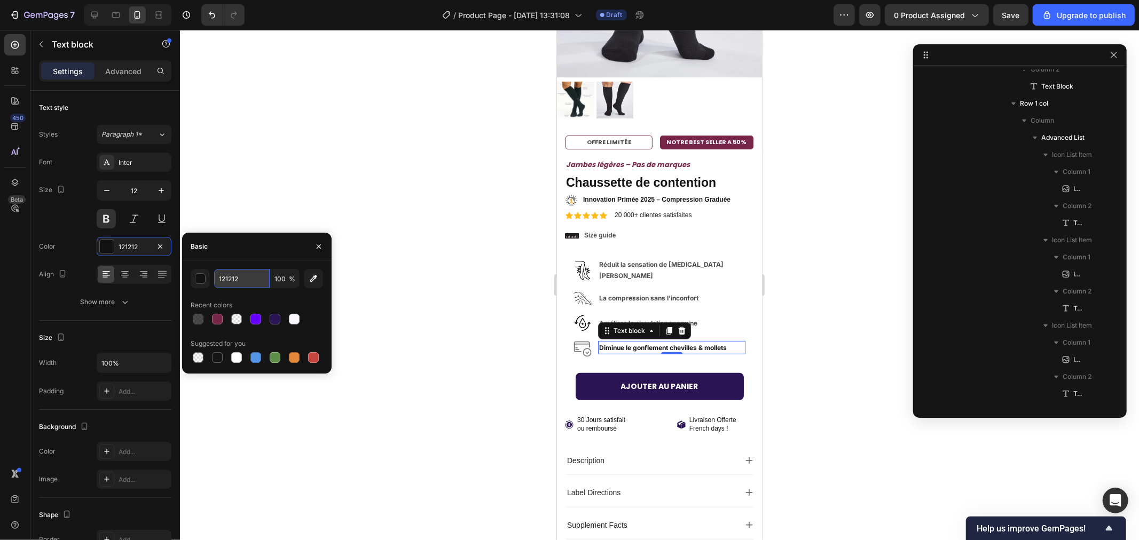
click at [236, 278] on input "121212" at bounding box center [242, 278] width 56 height 19
paste input "4D4D4D"
type input "4D4D4D"
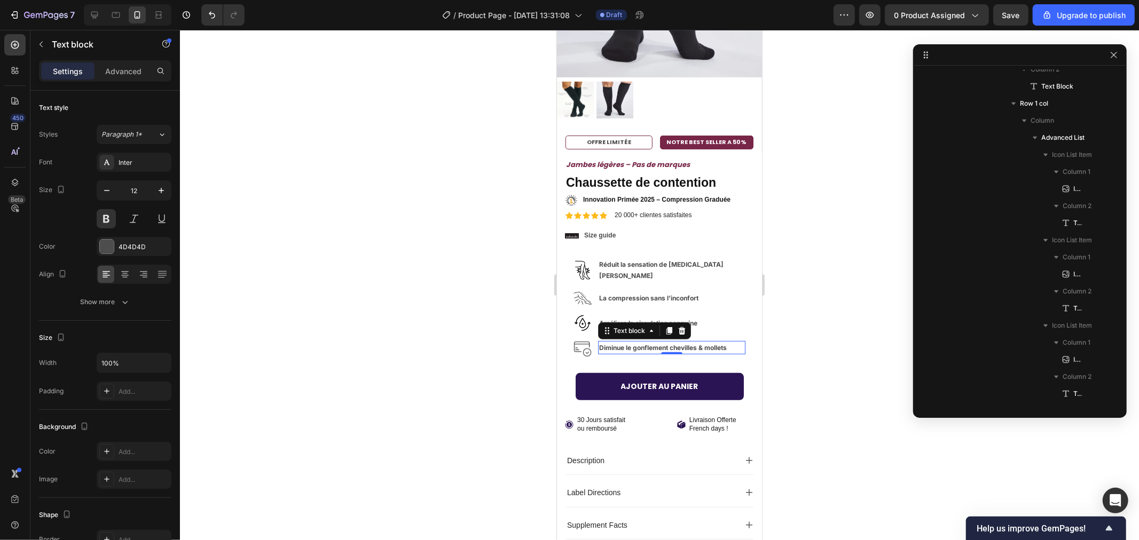
click at [419, 211] on div at bounding box center [659, 285] width 959 height 510
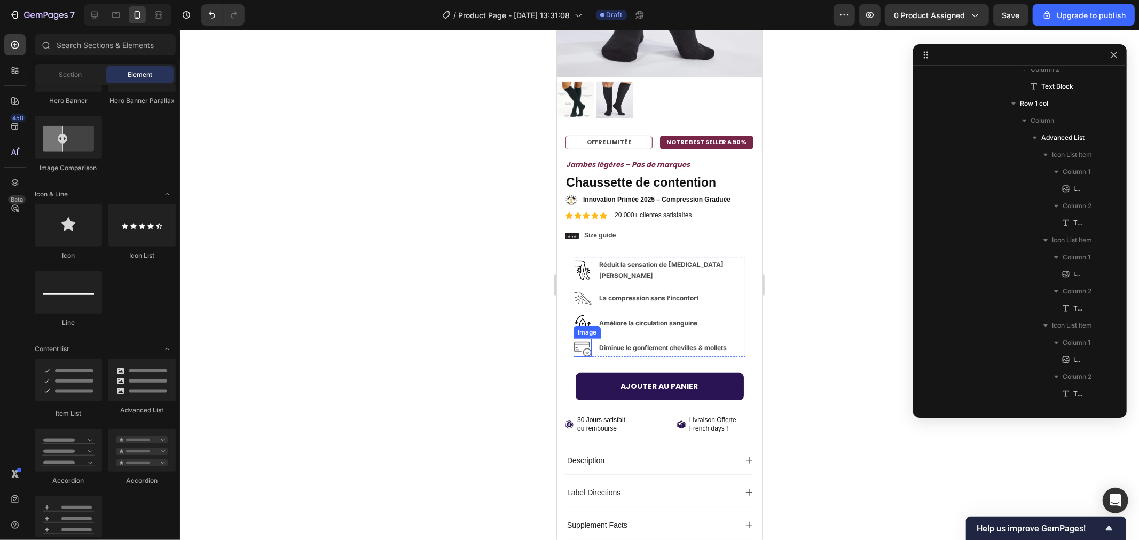
click at [586, 338] on img at bounding box center [582, 347] width 18 height 18
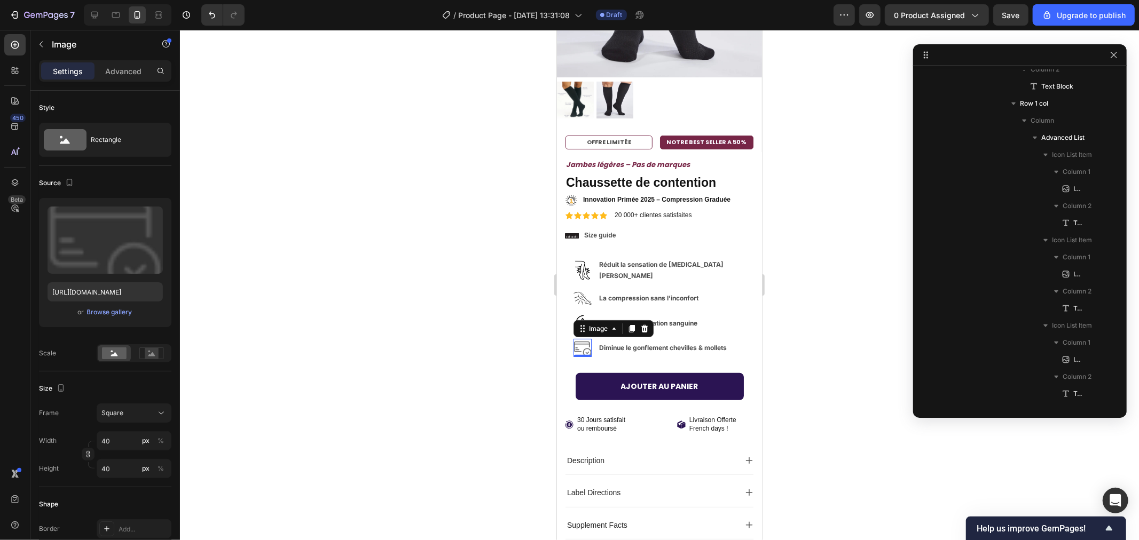
click at [586, 338] on img at bounding box center [582, 347] width 18 height 18
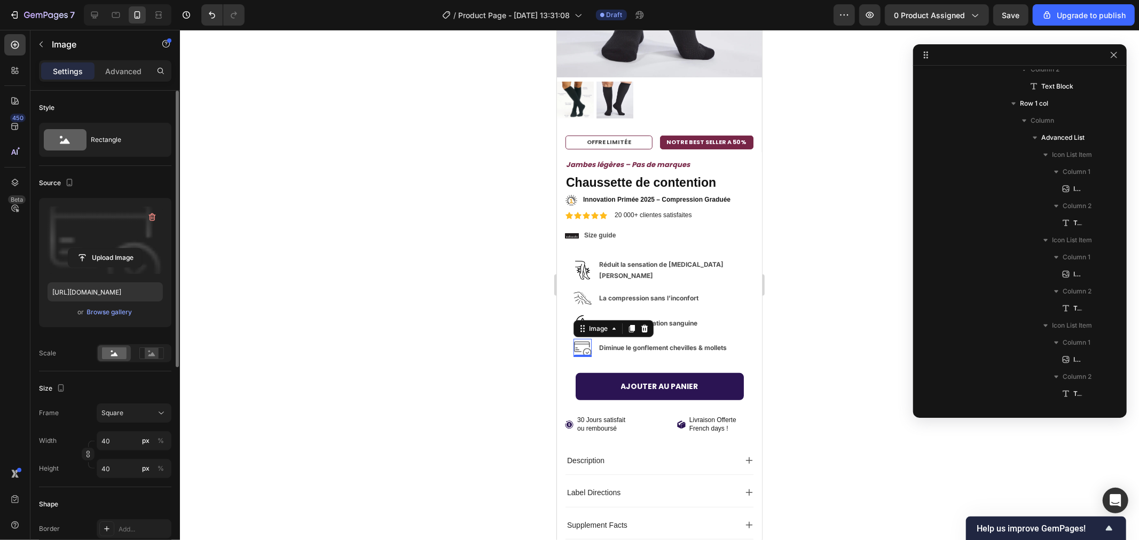
click at [110, 222] on label at bounding box center [105, 240] width 115 height 67
click at [110, 249] on input "file" at bounding box center [105, 258] width 74 height 18
type input "https://cdn.shopify.com/s/files/1/0989/0067/2861/files/gempages_585563945989833…"
click at [394, 202] on div at bounding box center [659, 285] width 959 height 510
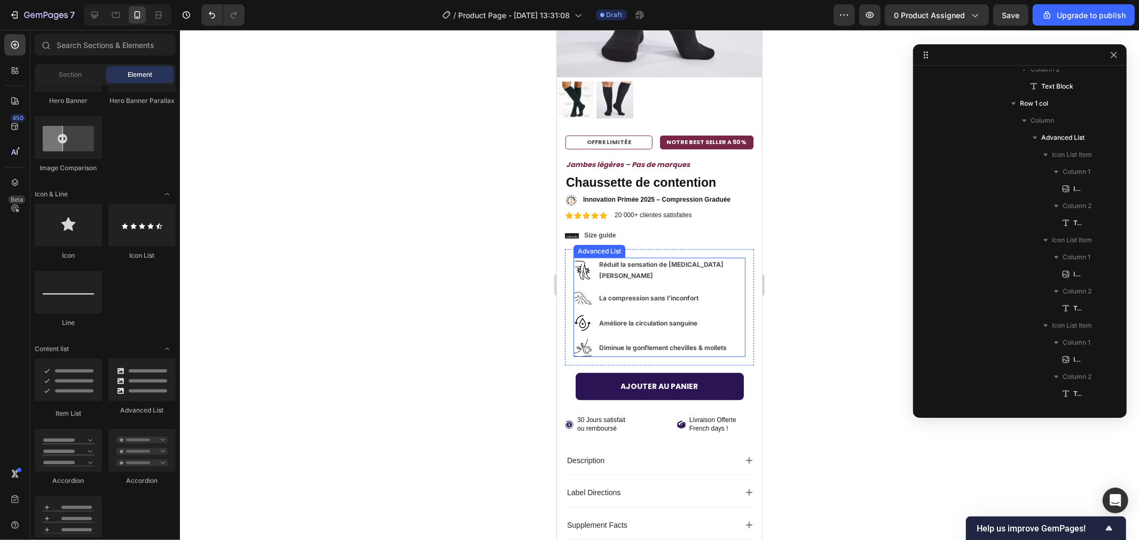
click at [588, 338] on img at bounding box center [582, 347] width 18 height 18
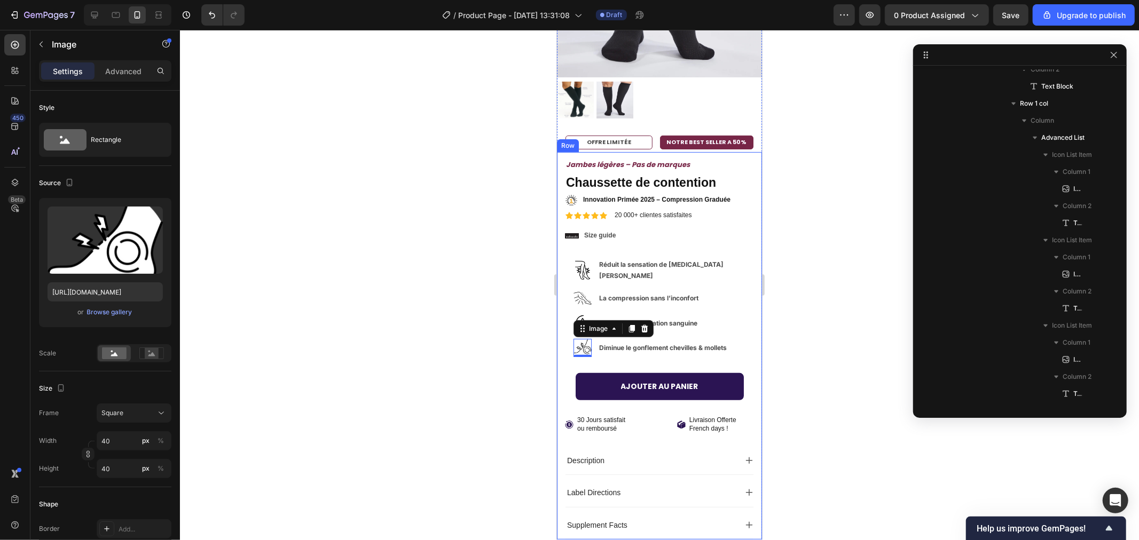
click at [330, 225] on div at bounding box center [659, 285] width 959 height 510
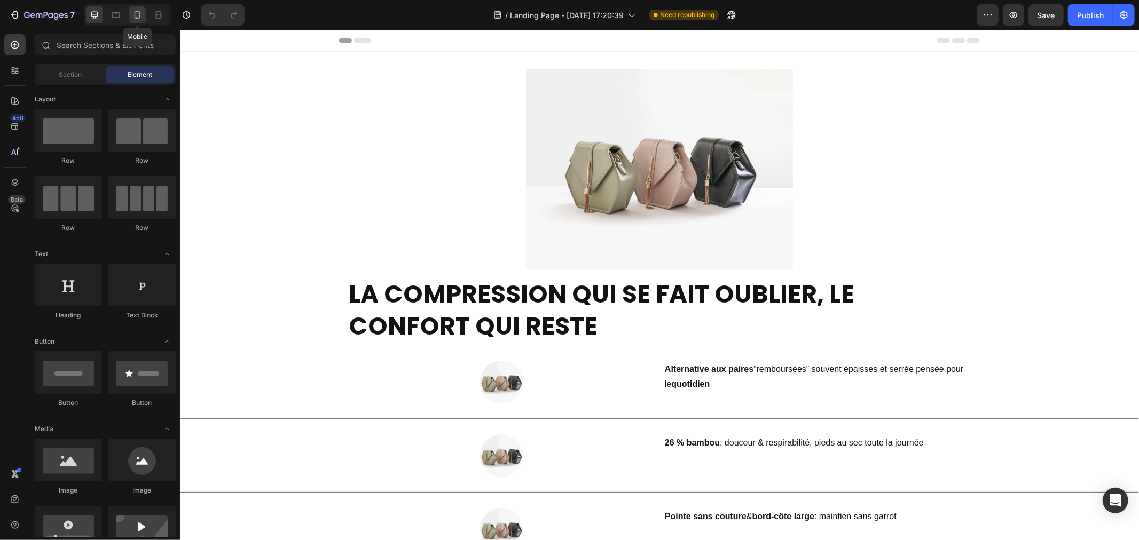
click at [132, 15] on icon at bounding box center [137, 15] width 11 height 11
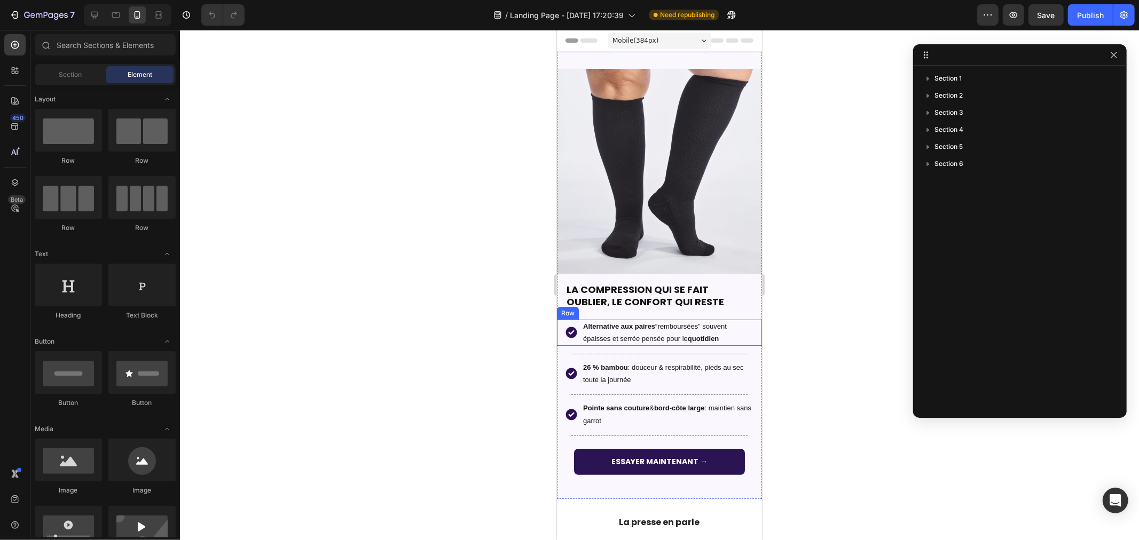
click at [744, 321] on div "Image Alternative aux paires “remboursées” souvent épaisses et serrée pensée po…" at bounding box center [658, 332] width 205 height 26
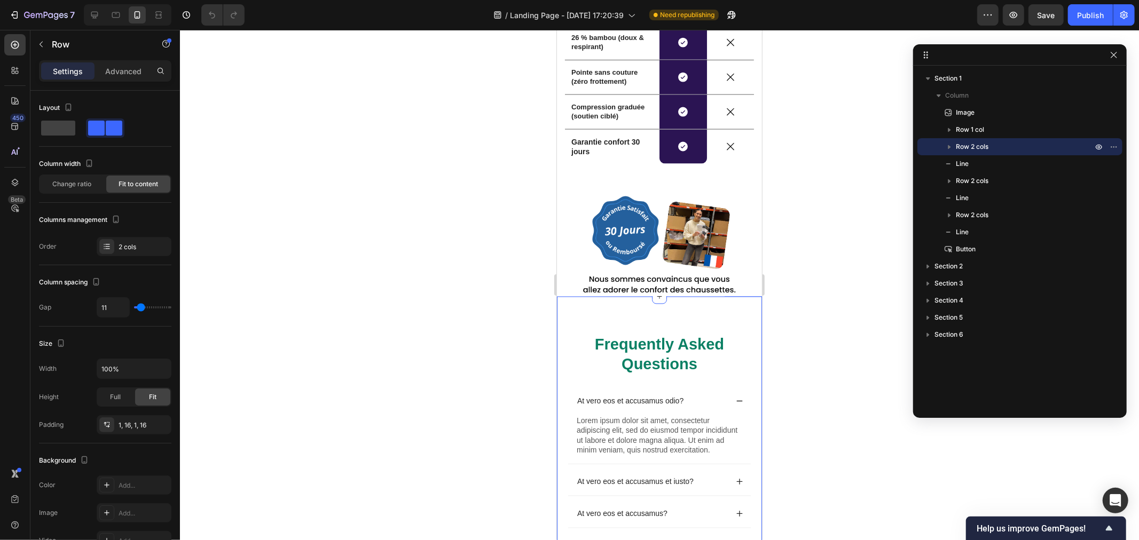
scroll to position [1758, 0]
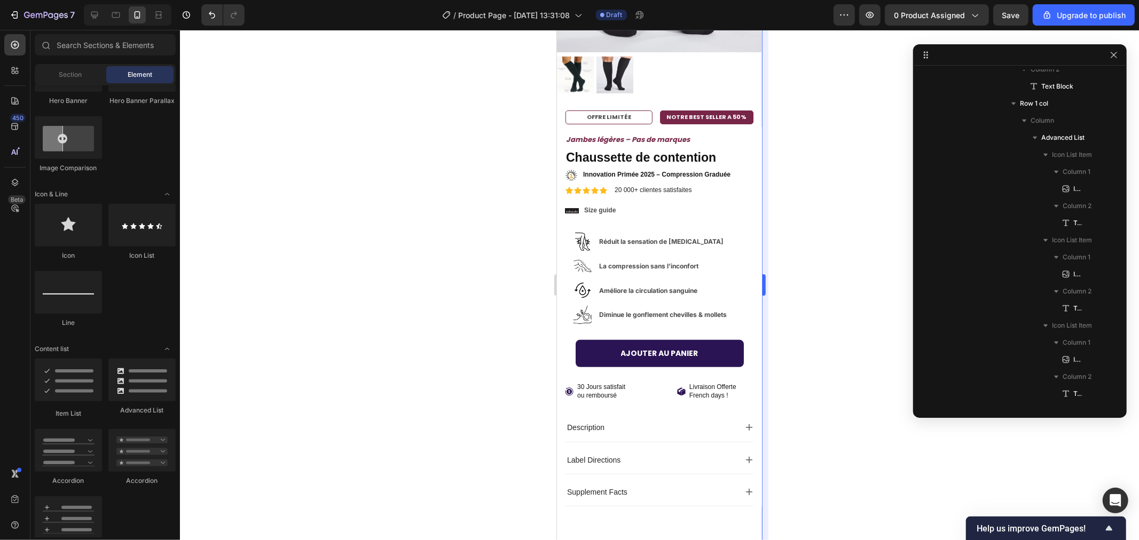
scroll to position [207, 0]
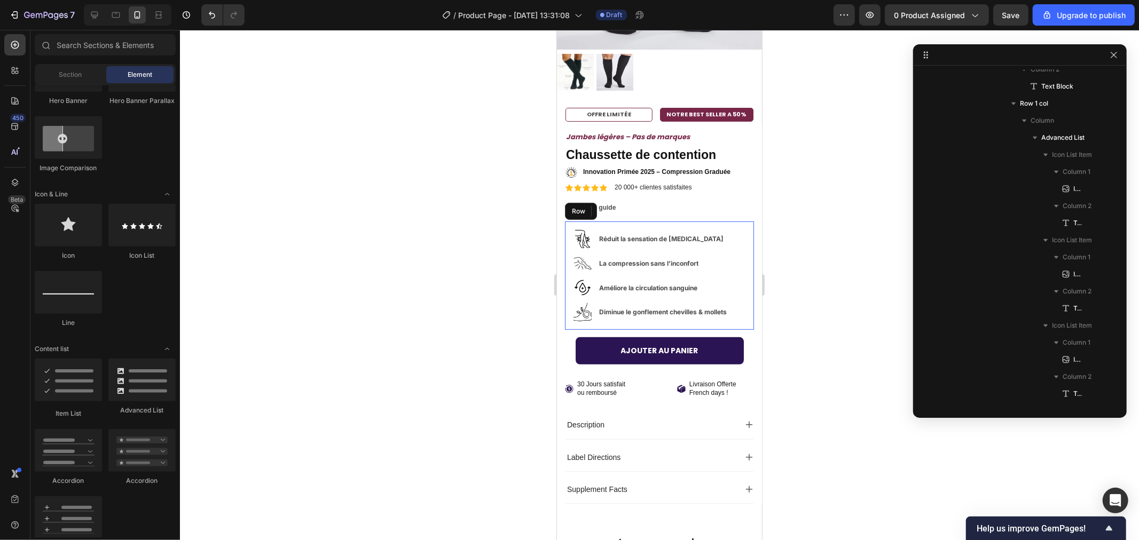
click at [621, 313] on div "Image Réduit la sensation de [MEDICAL_DATA] Text Block Image La compression san…" at bounding box center [658, 275] width 189 height 108
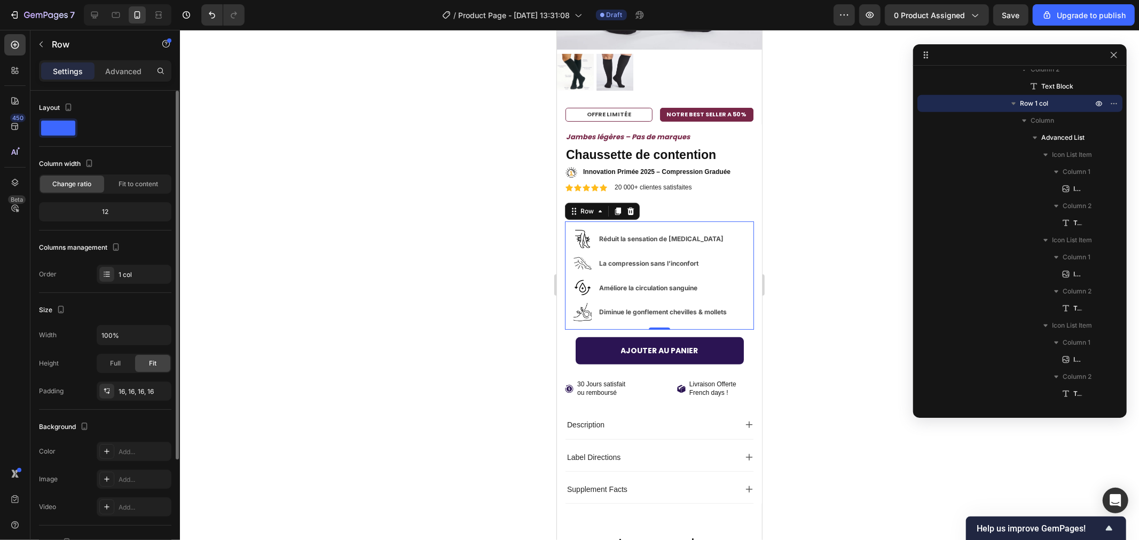
click at [109, 212] on div "12" at bounding box center [105, 211] width 128 height 15
click at [125, 181] on span "Fit to content" at bounding box center [139, 184] width 40 height 10
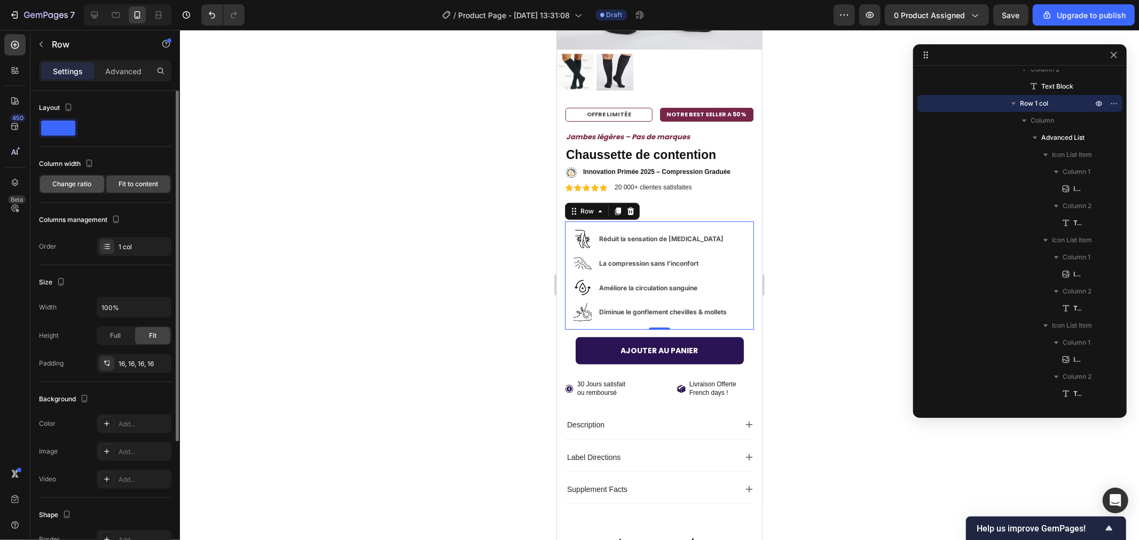
click at [68, 187] on span "Change ratio" at bounding box center [72, 184] width 39 height 10
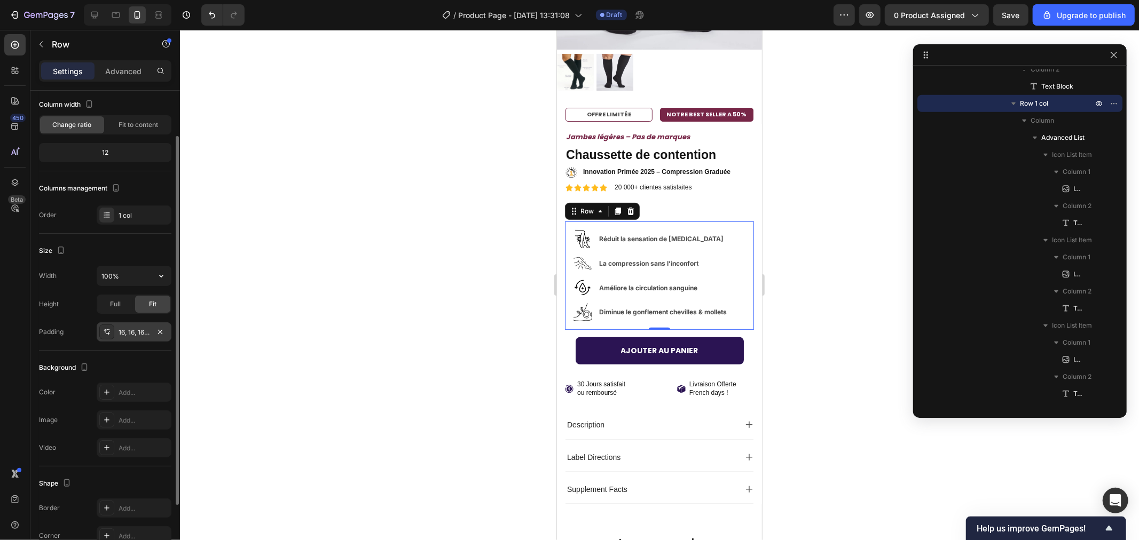
scroll to position [119, 0]
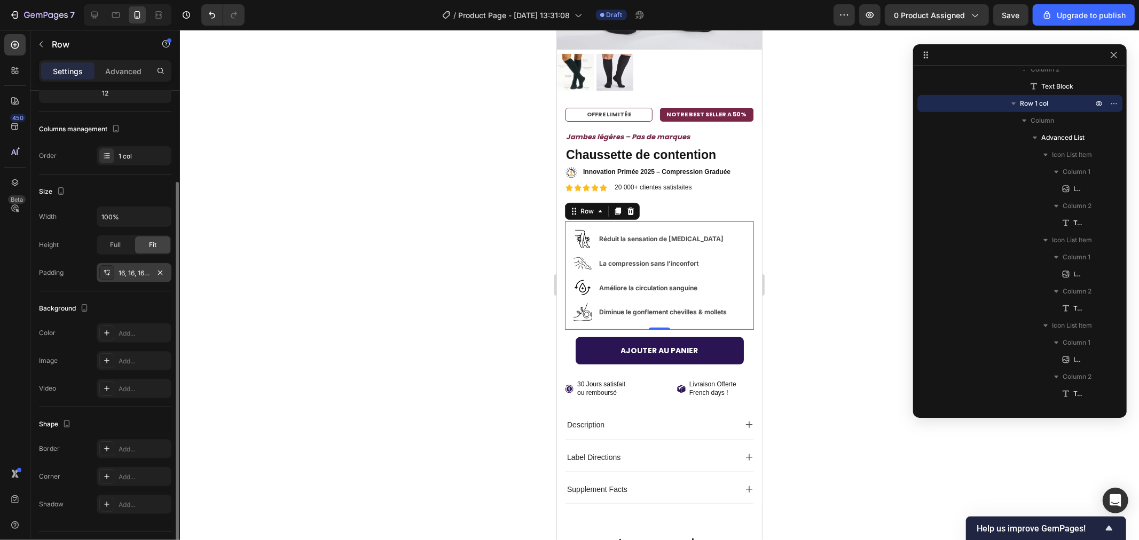
click at [105, 275] on icon at bounding box center [106, 273] width 9 height 9
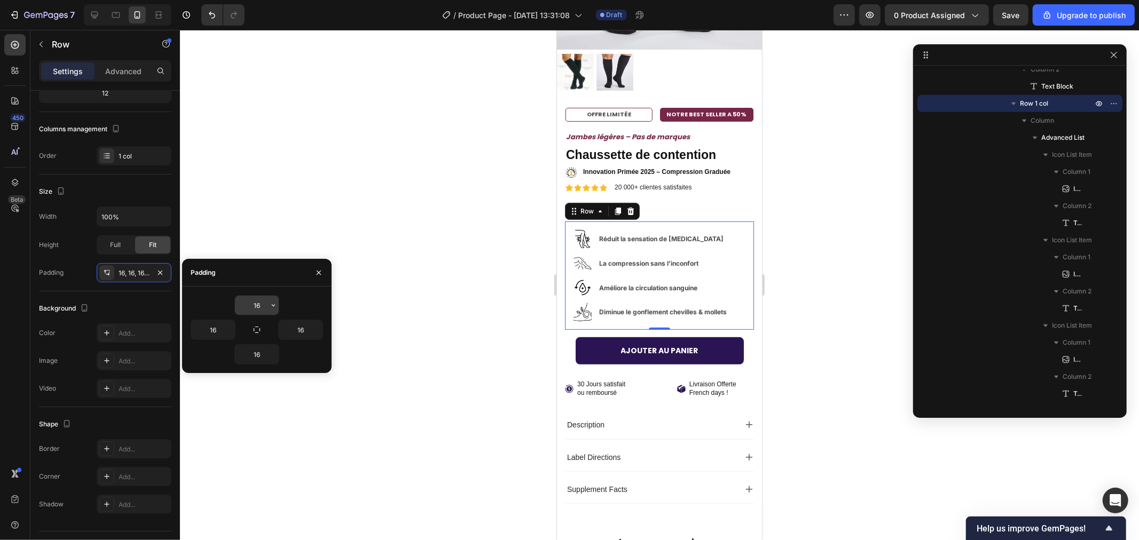
click at [262, 303] on input "16" at bounding box center [257, 305] width 44 height 19
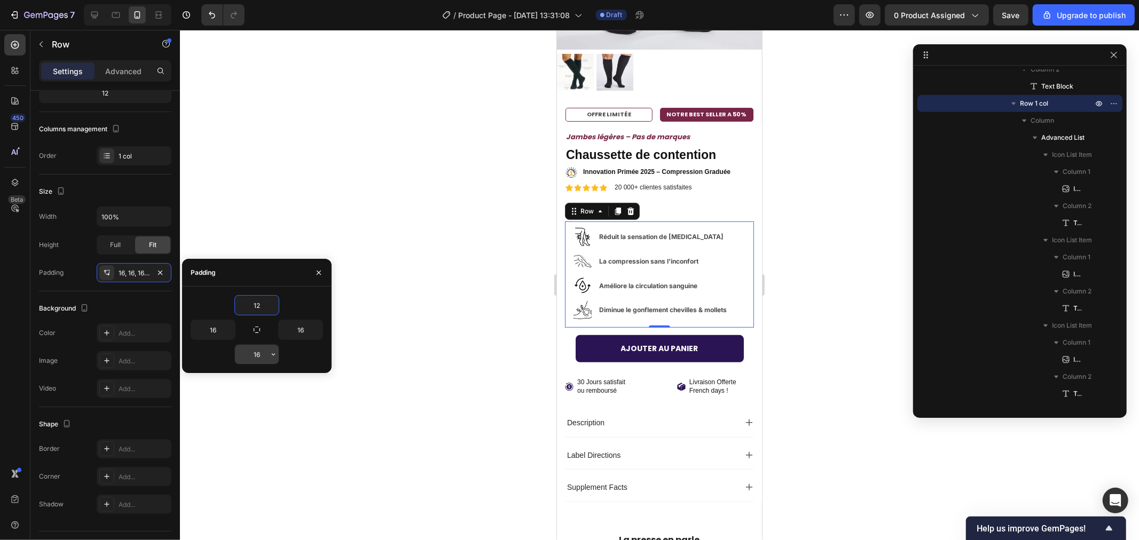
type input "12"
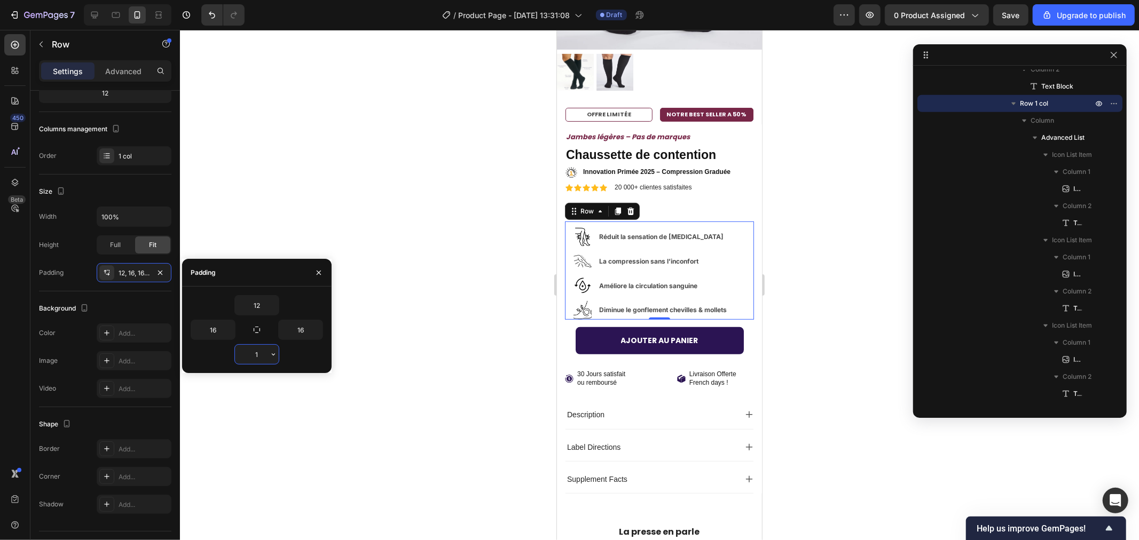
type input "12"
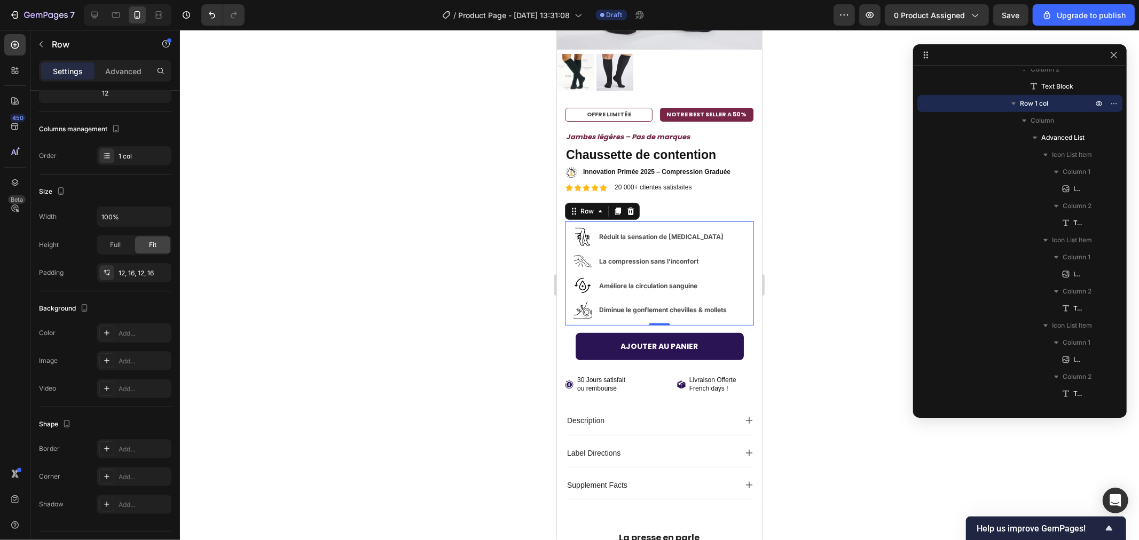
click at [290, 185] on div at bounding box center [659, 285] width 959 height 510
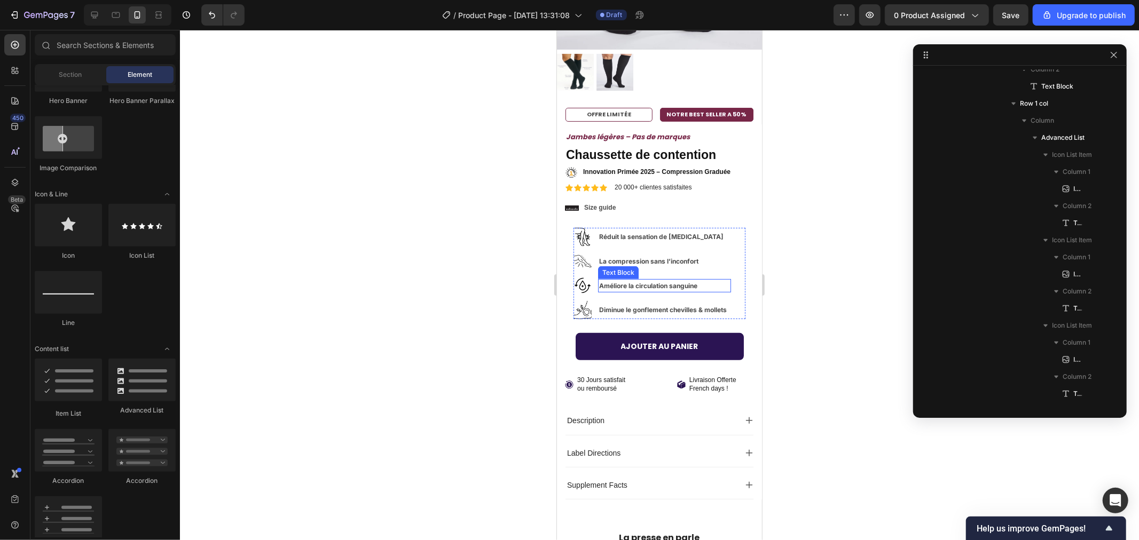
click at [632, 267] on div "Text Block" at bounding box center [617, 272] width 36 height 10
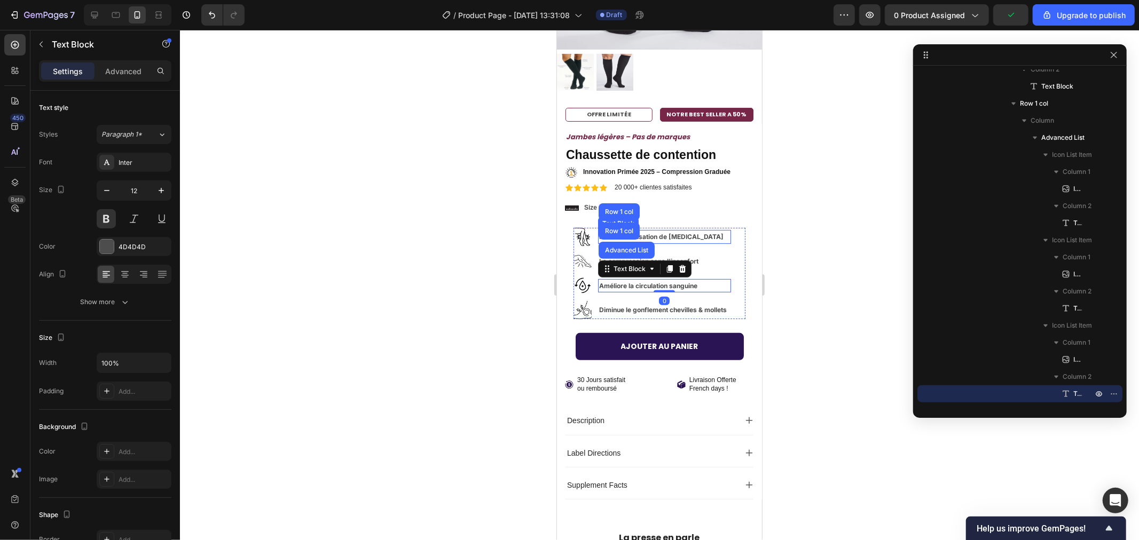
click at [717, 231] on p "Réduit la sensation de [MEDICAL_DATA]" at bounding box center [663, 237] width 131 height 12
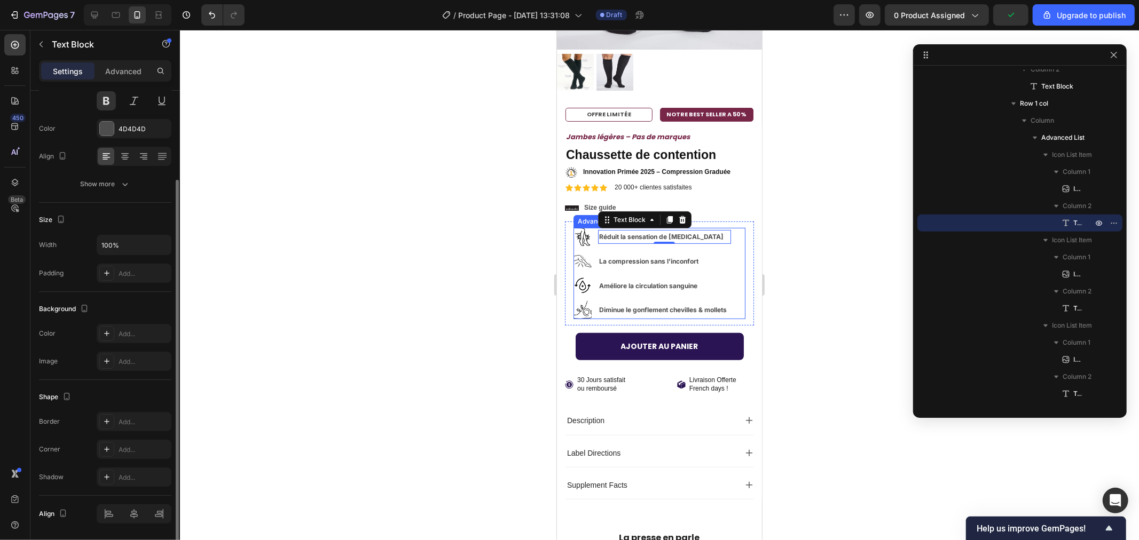
click at [730, 276] on li "Image Améliore la circulation sanguine Text Block" at bounding box center [651, 285] width 157 height 18
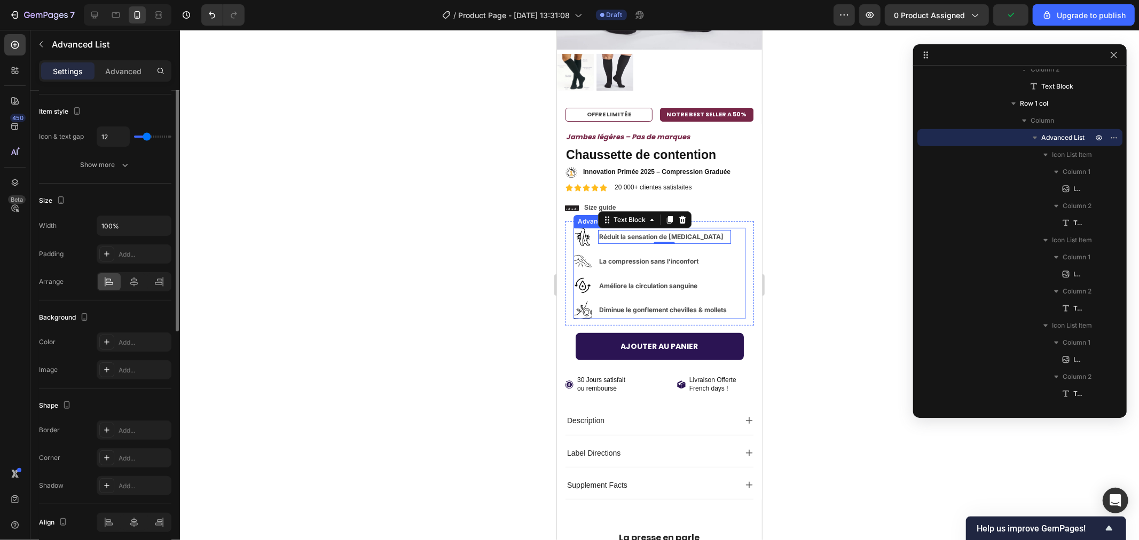
scroll to position [0, 0]
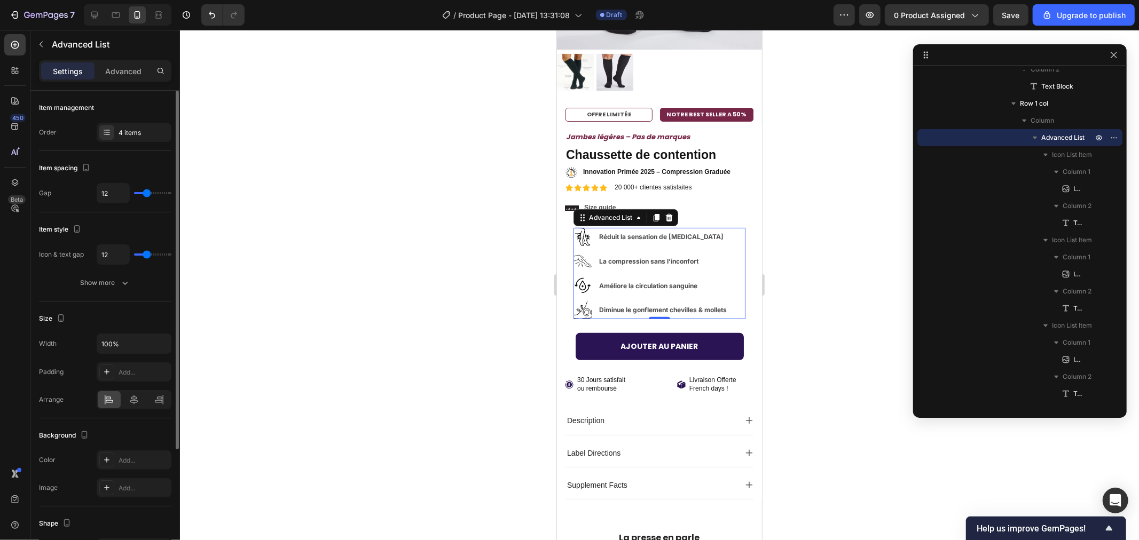
type input "11"
type input "10"
type input "9"
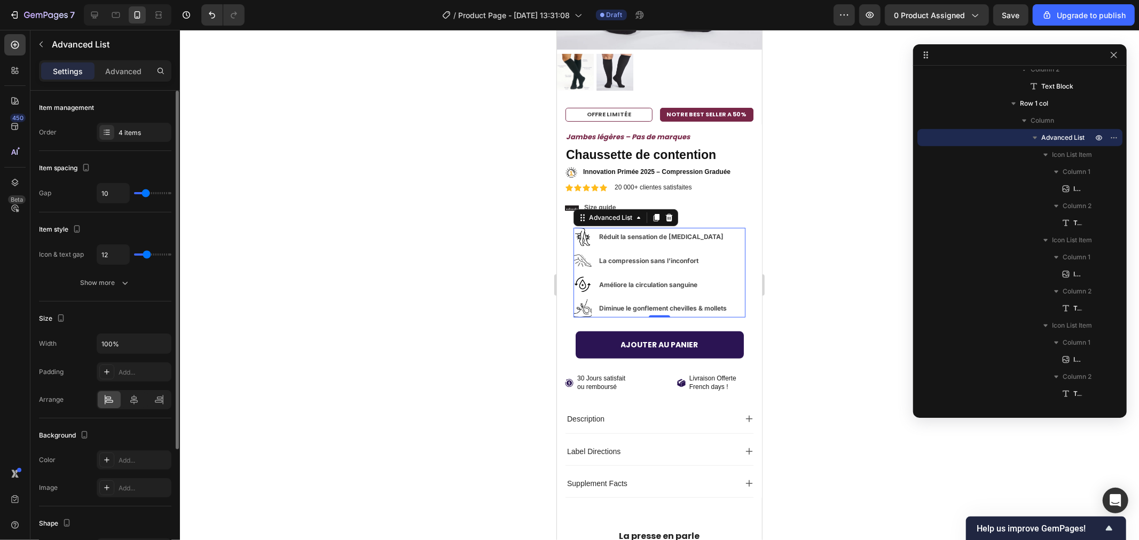
type input "9"
type input "8"
type input "7"
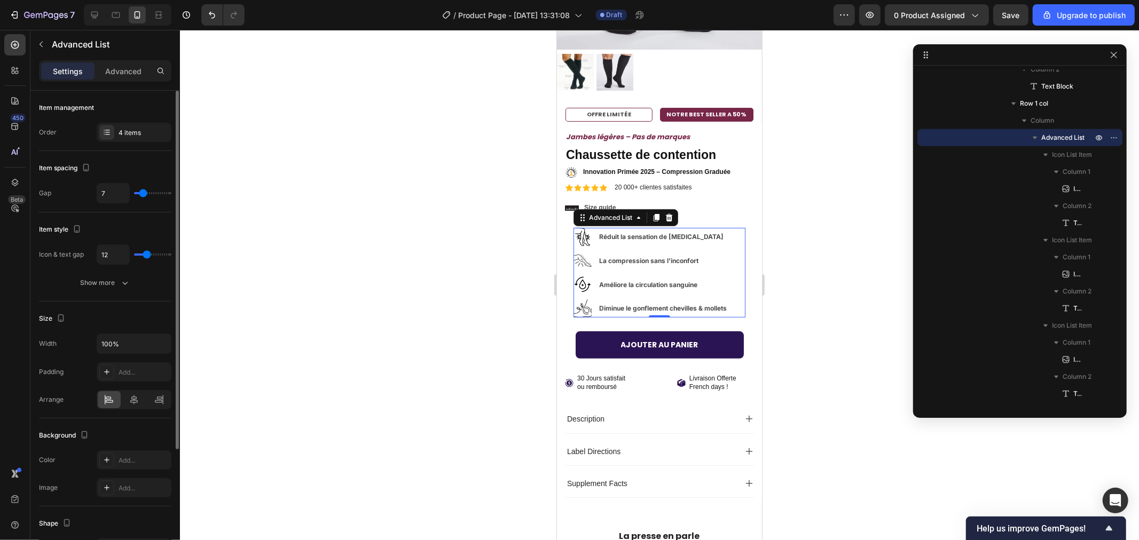
type input "6"
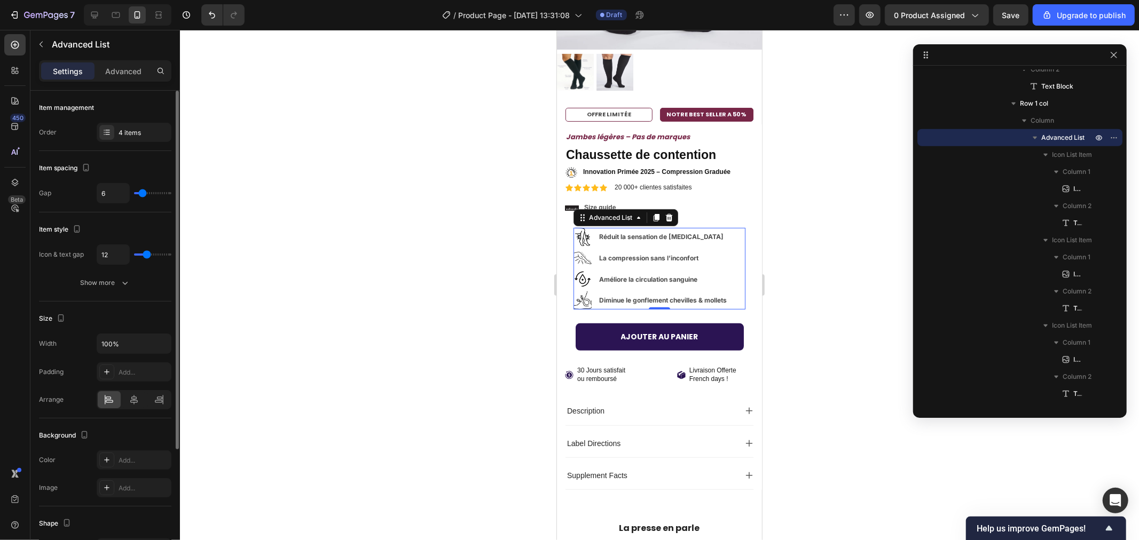
type input "5"
type input "4"
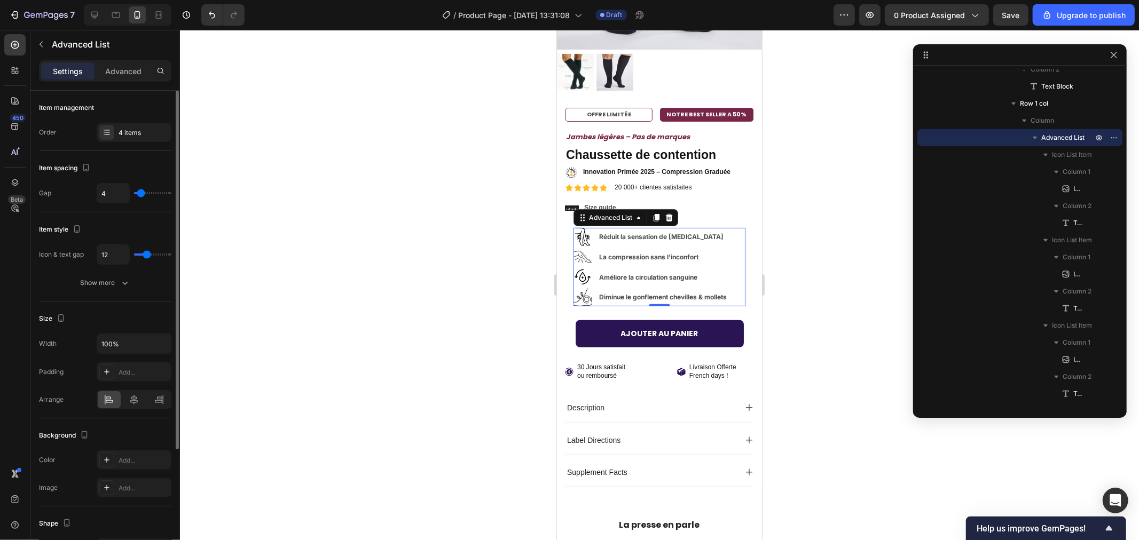
type input "5"
type input "7"
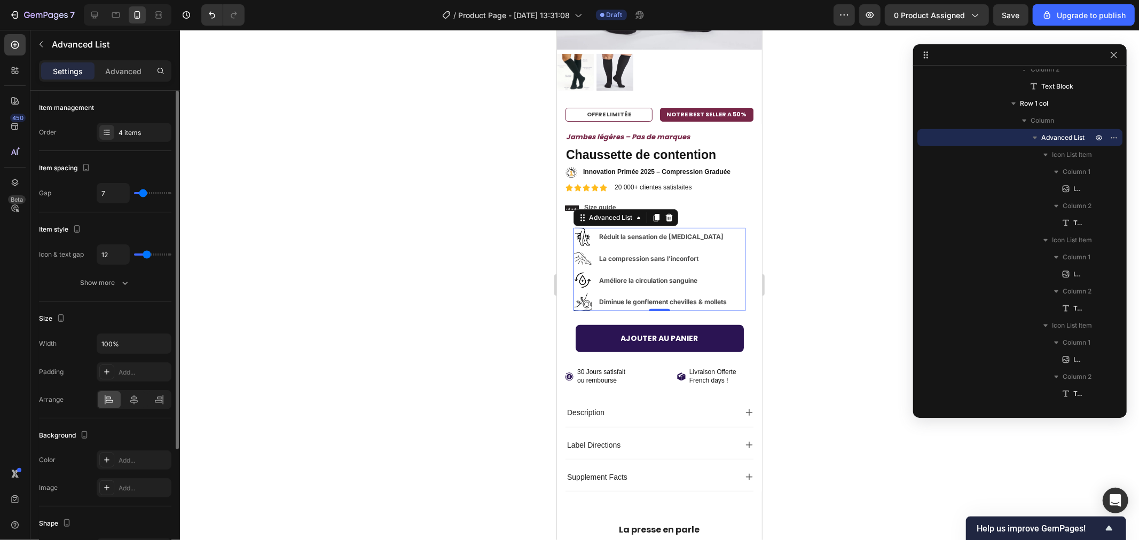
type input "7"
click at [143, 194] on input "range" at bounding box center [152, 193] width 37 height 2
type input "9"
type input "7"
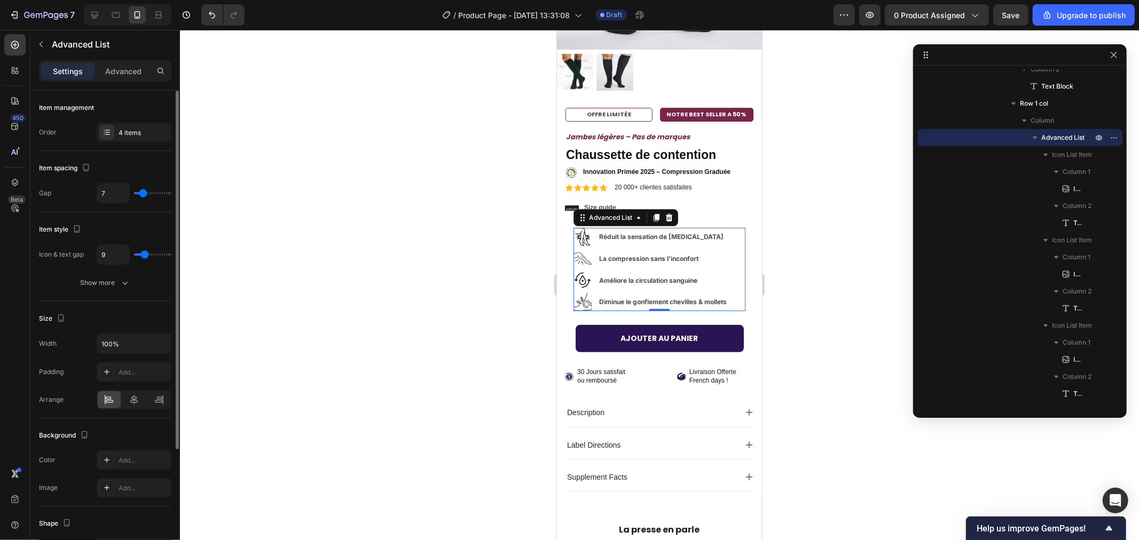
type input "7"
type input "6"
type input "5"
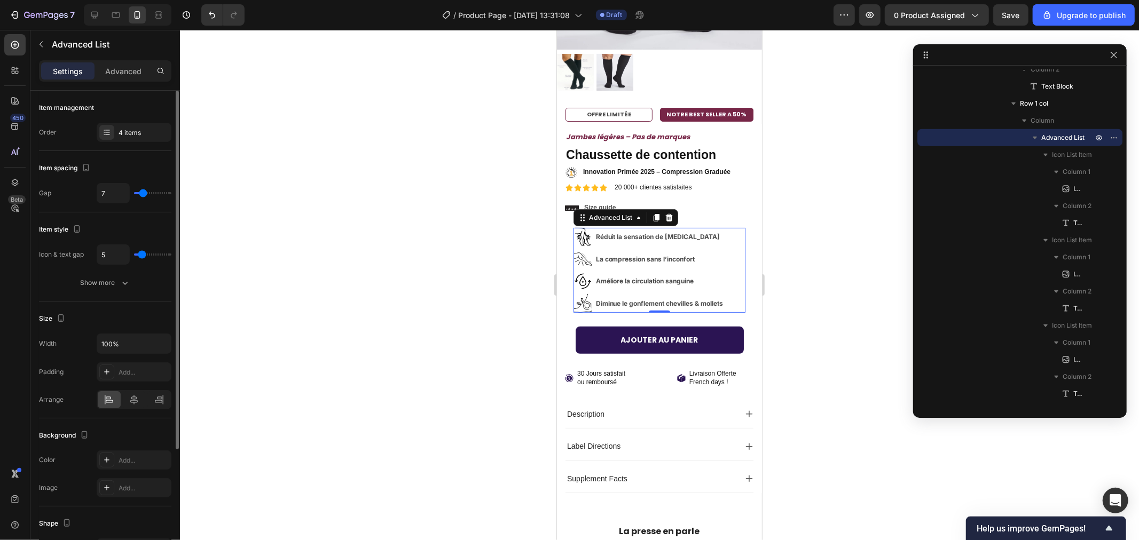
type input "4"
type input "5"
type input "7"
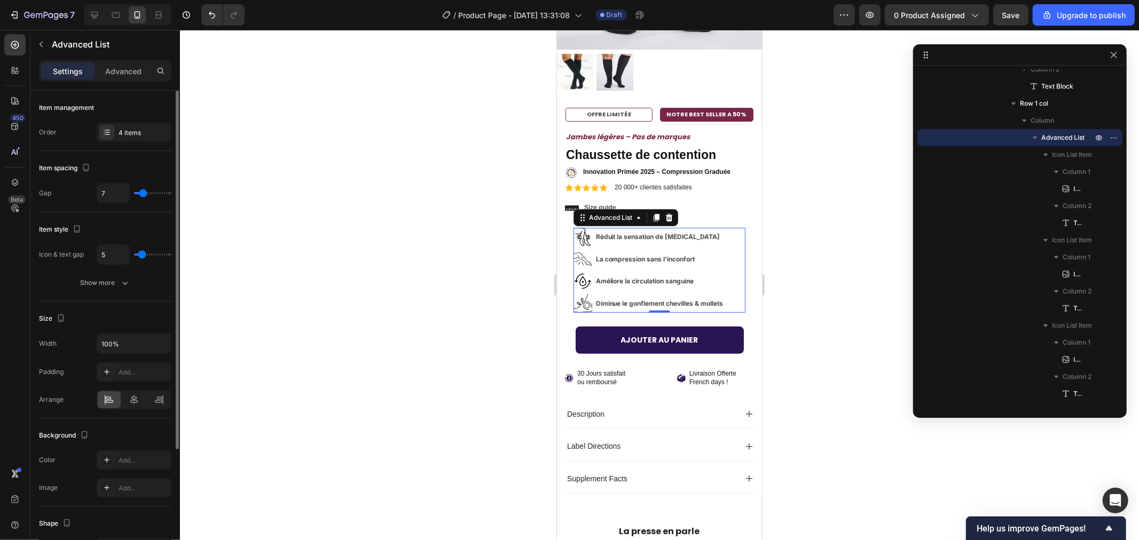
type input "7"
type input "8"
type input "9"
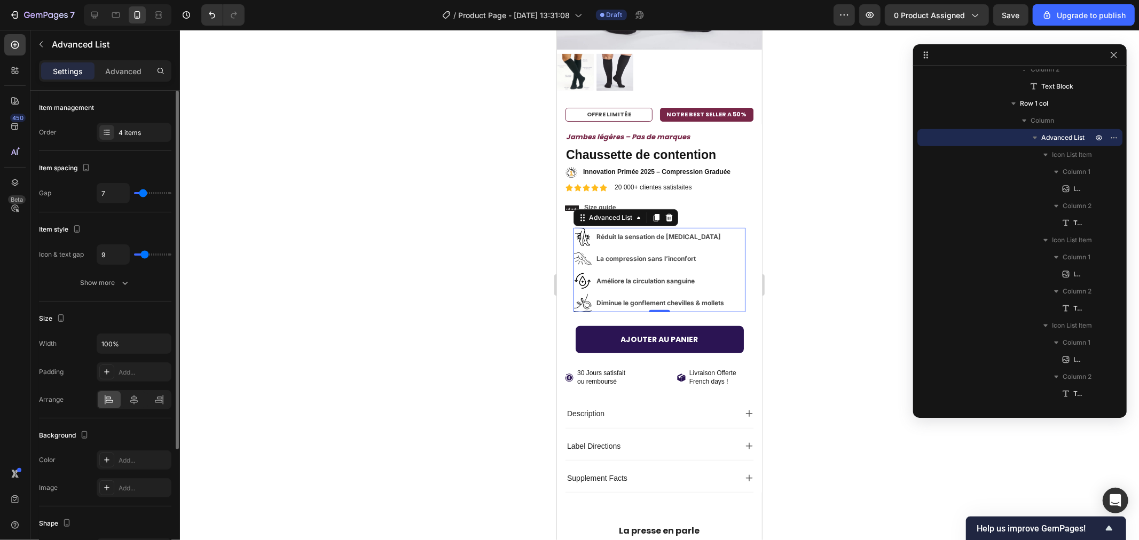
type input "10"
type input "11"
type input "10"
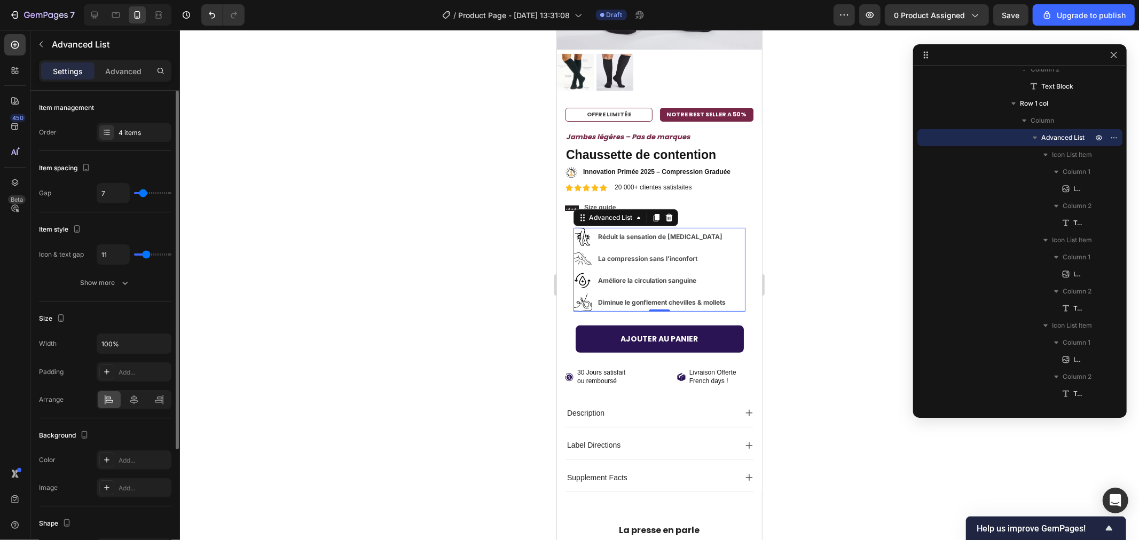
type input "10"
type input "9"
type input "8"
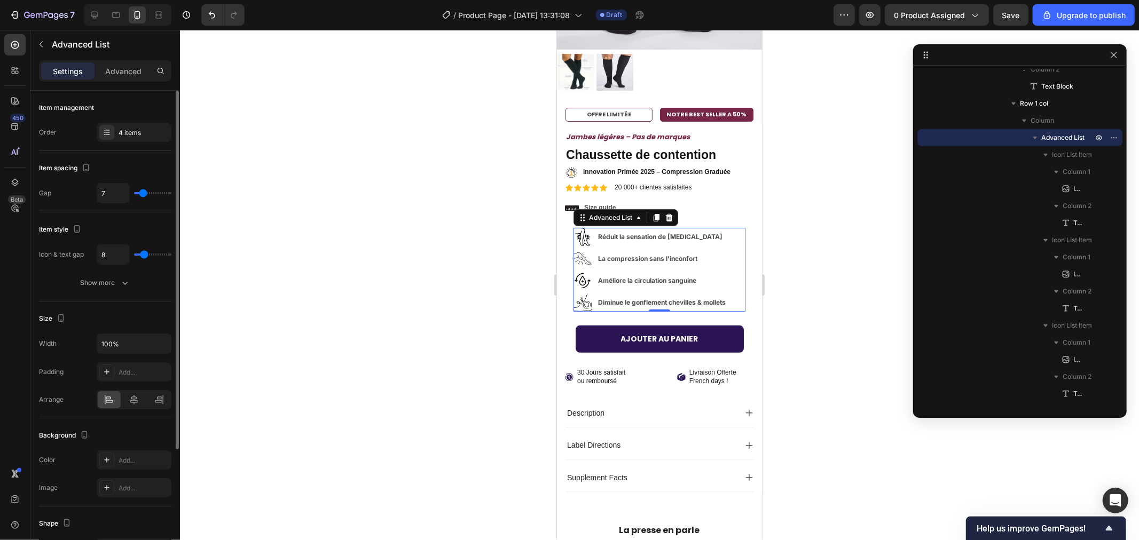
type input "7"
type input "13"
type input "14"
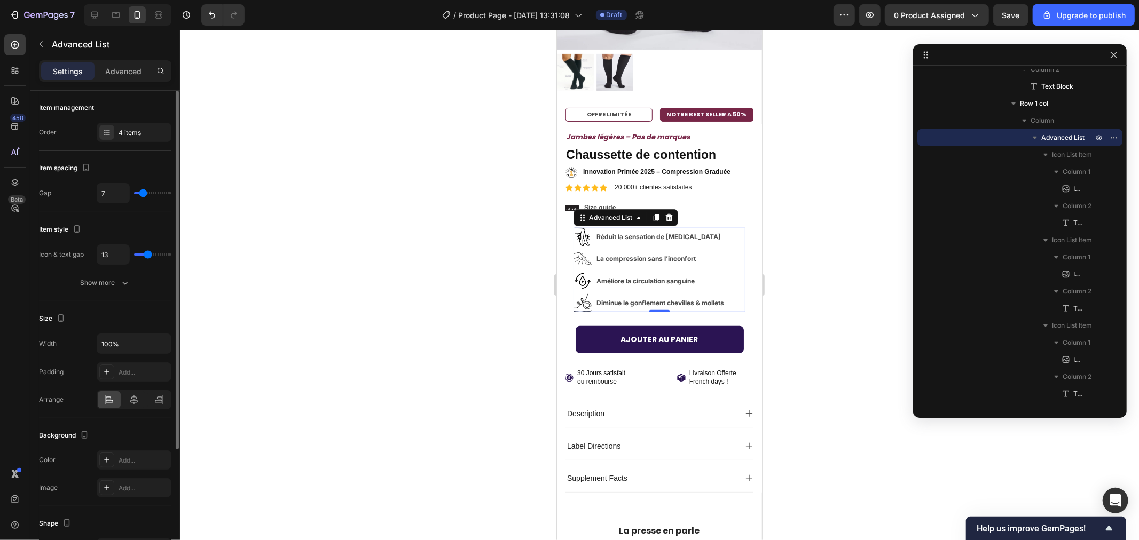
type input "14"
type input "15"
type input "14"
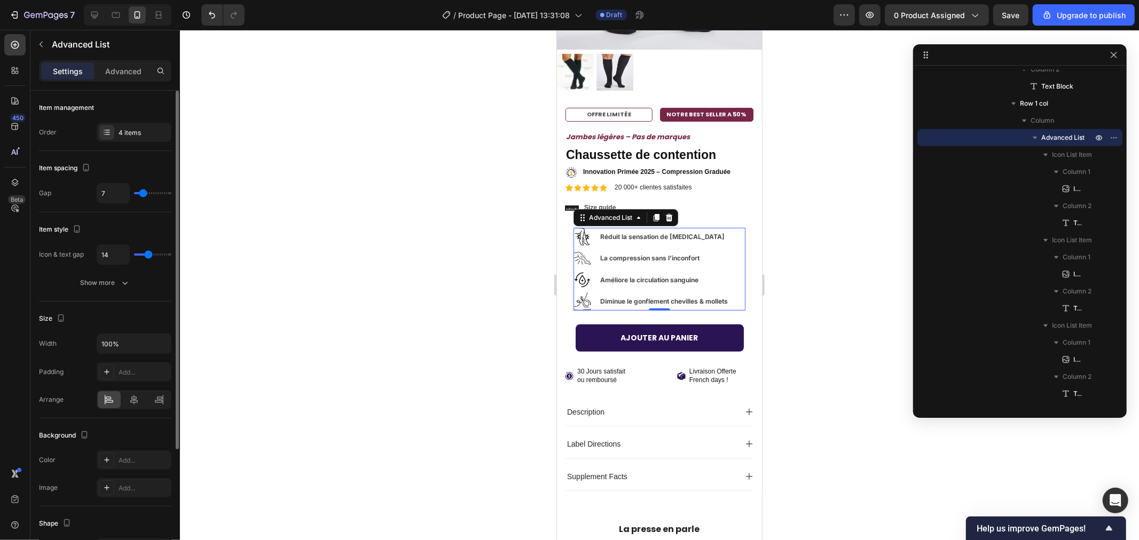
type input "13"
type input "12"
type input "11"
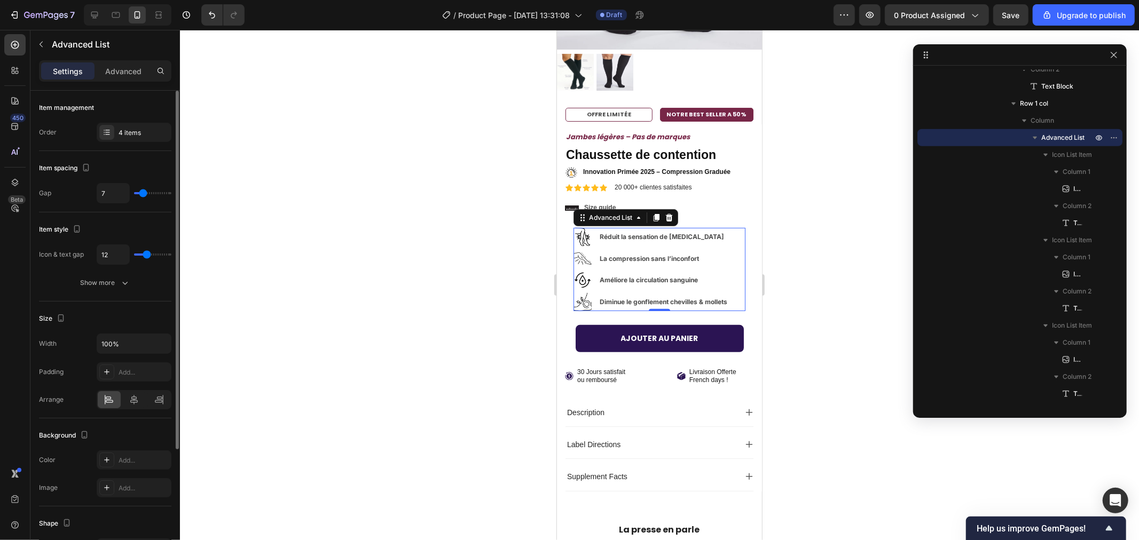
type input "11"
type input "10"
type input "9"
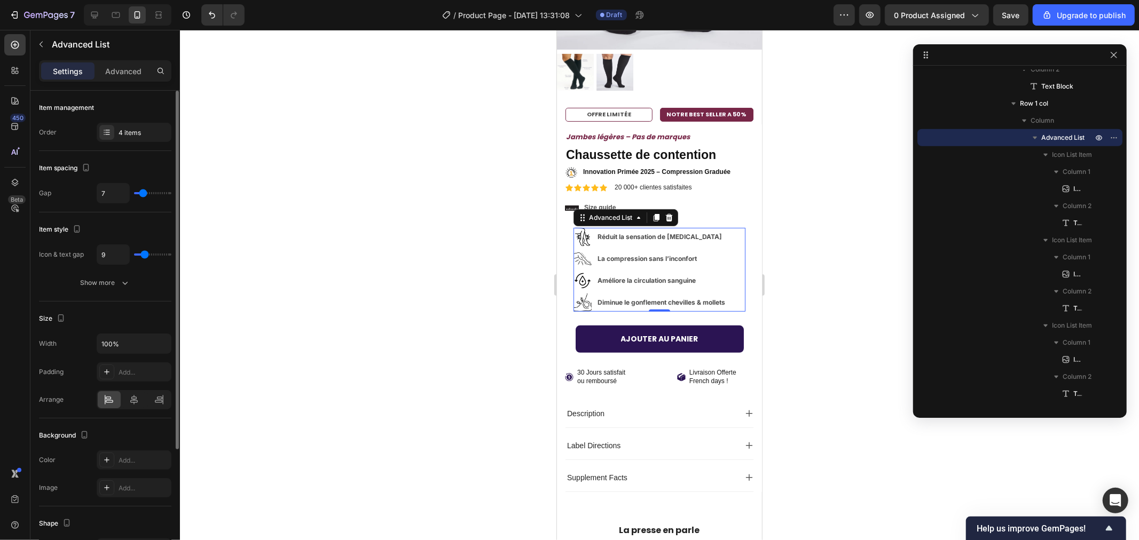
type input "8"
type input "7"
type input "8"
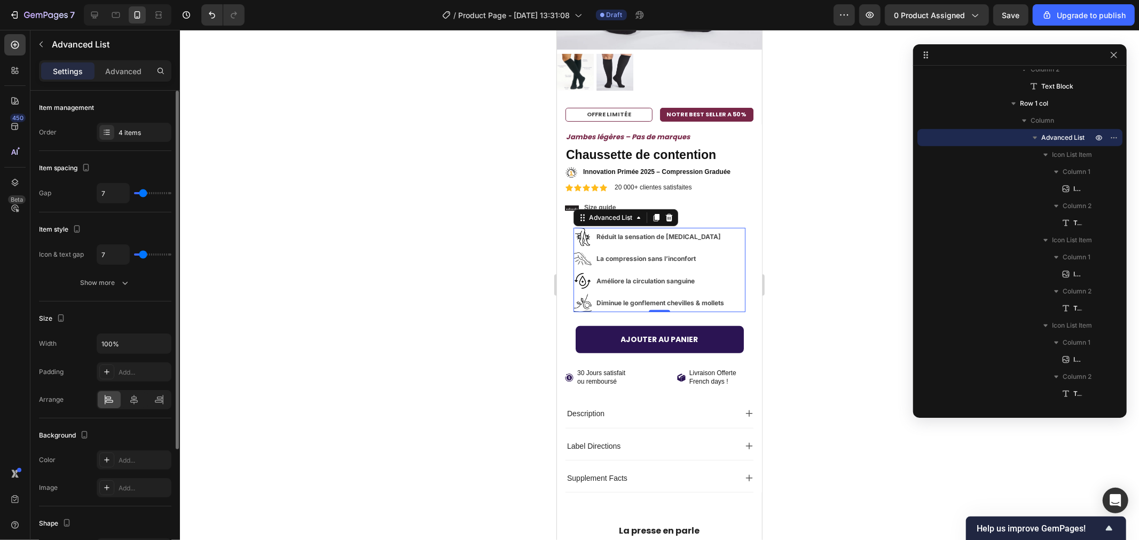
type input "8"
type input "9"
click at [145, 254] on input "range" at bounding box center [152, 255] width 37 height 2
type input "8"
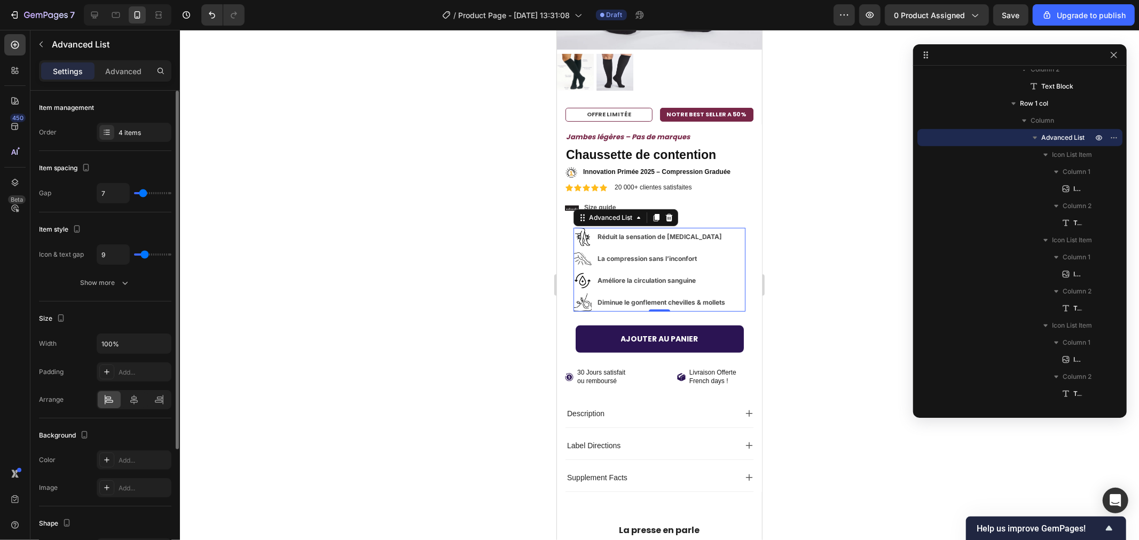
type input "8"
type input "9"
type input "10"
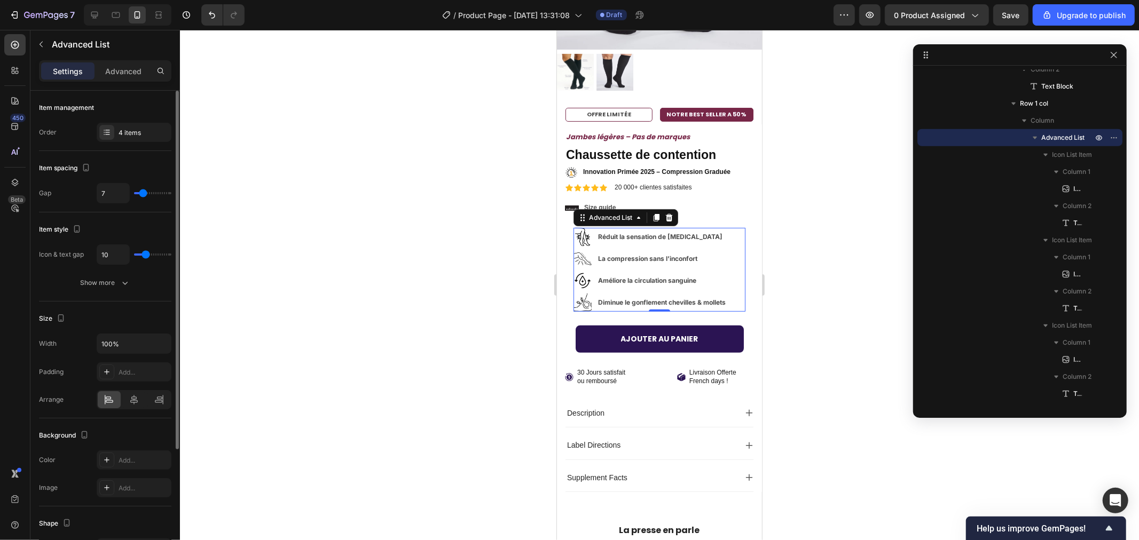
click at [145, 254] on input "range" at bounding box center [152, 255] width 37 height 2
click at [396, 241] on div at bounding box center [659, 285] width 959 height 510
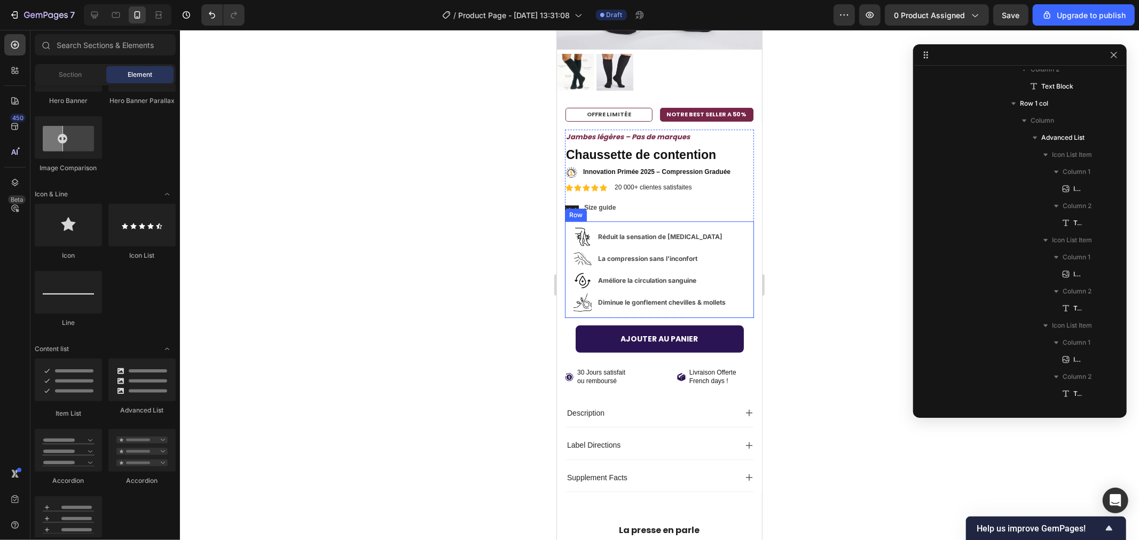
click at [716, 221] on div "Image Réduit la sensation de [MEDICAL_DATA] Text Block Image La compression san…" at bounding box center [658, 269] width 189 height 97
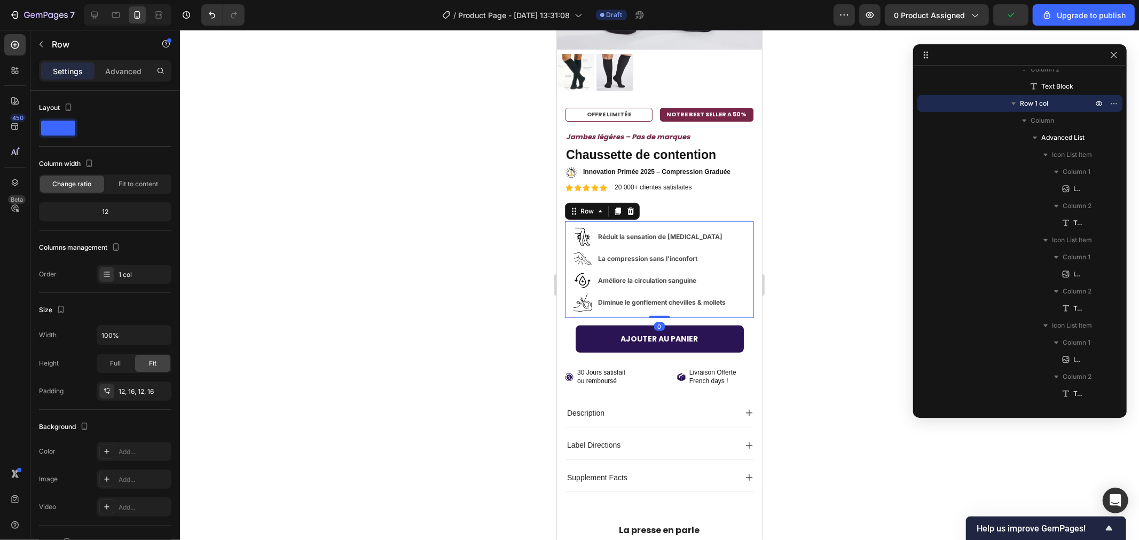
click at [404, 241] on div at bounding box center [659, 285] width 959 height 510
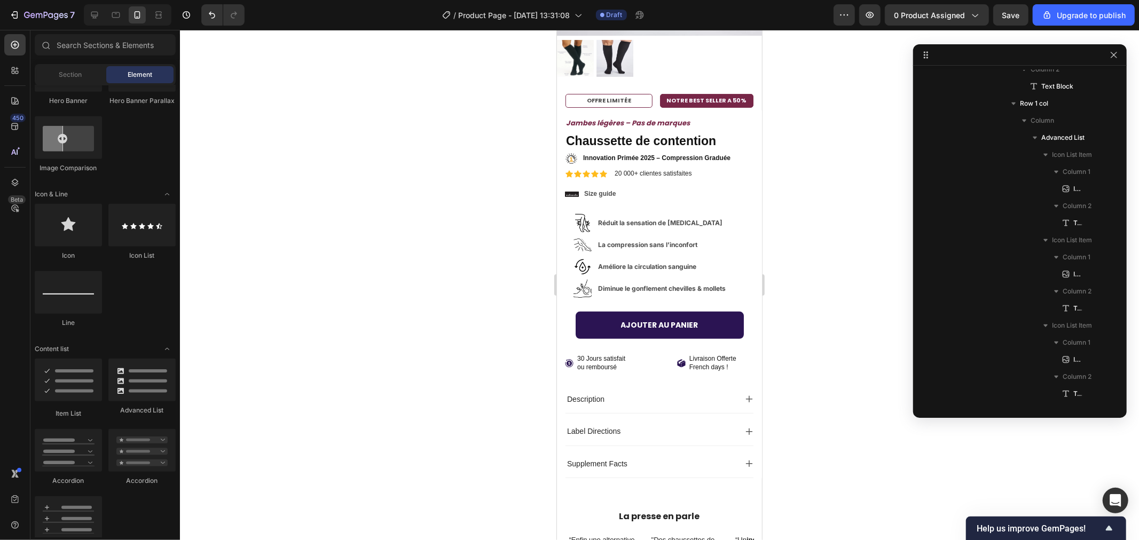
scroll to position [228, 0]
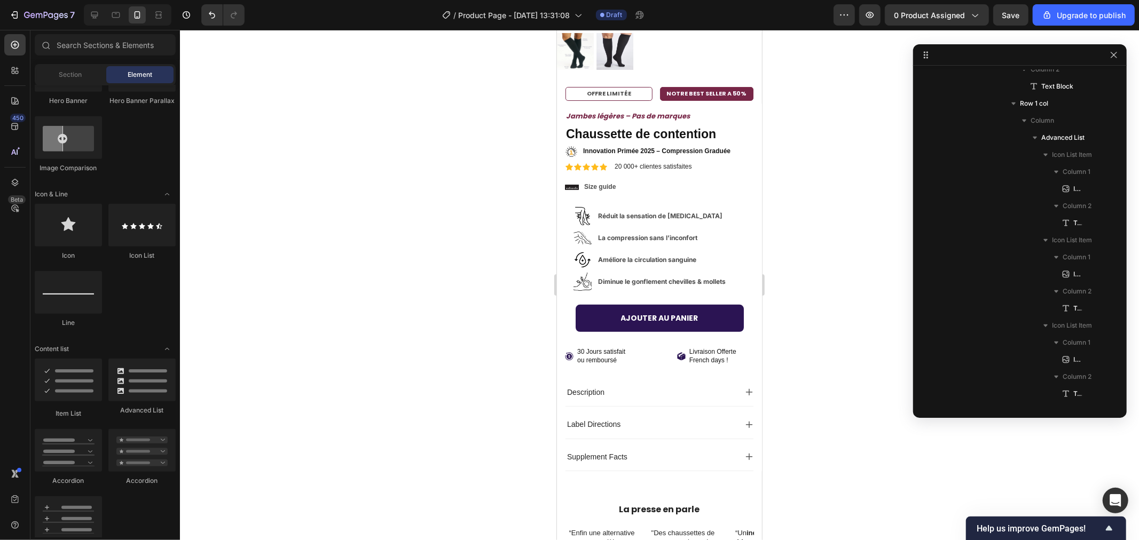
drag, startPoint x: 754, startPoint y: 104, endPoint x: 1317, endPoint y: 174, distance: 567.5
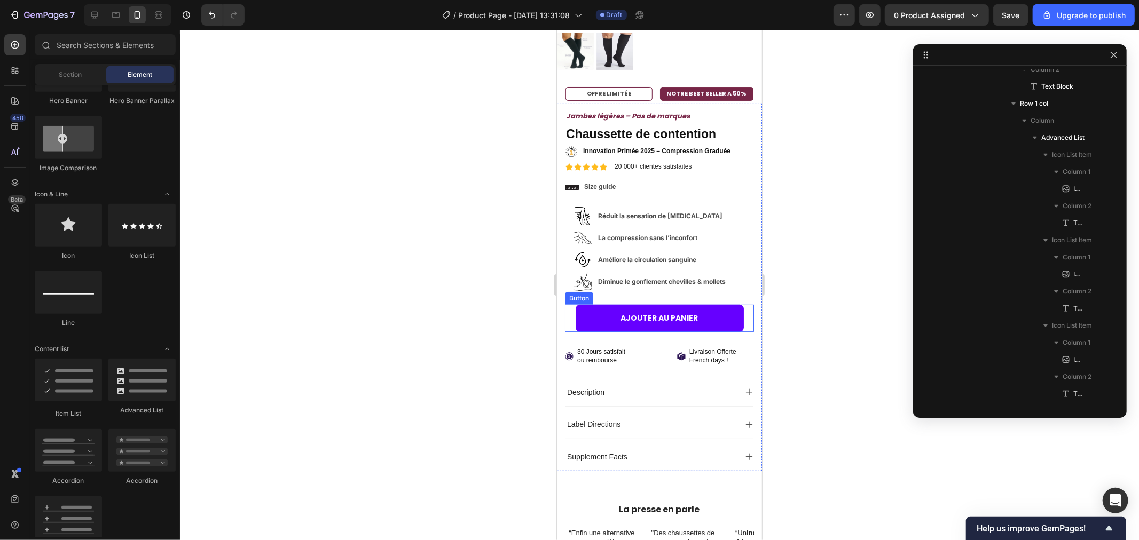
click at [714, 305] on button "AJOUTER AU PANIER" at bounding box center [659, 317] width 168 height 27
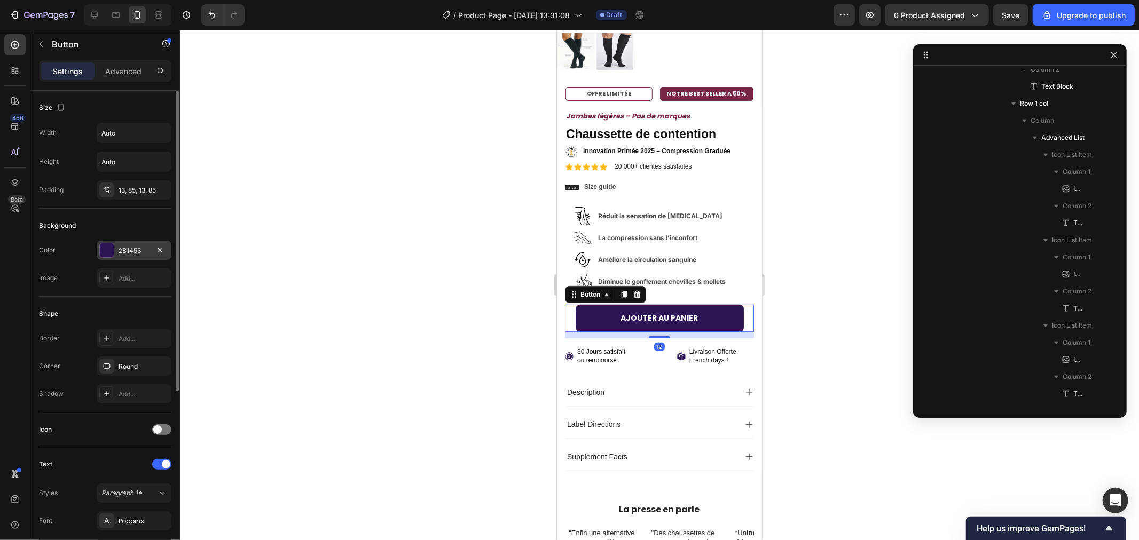
click at [144, 250] on div "2B1453" at bounding box center [134, 251] width 31 height 10
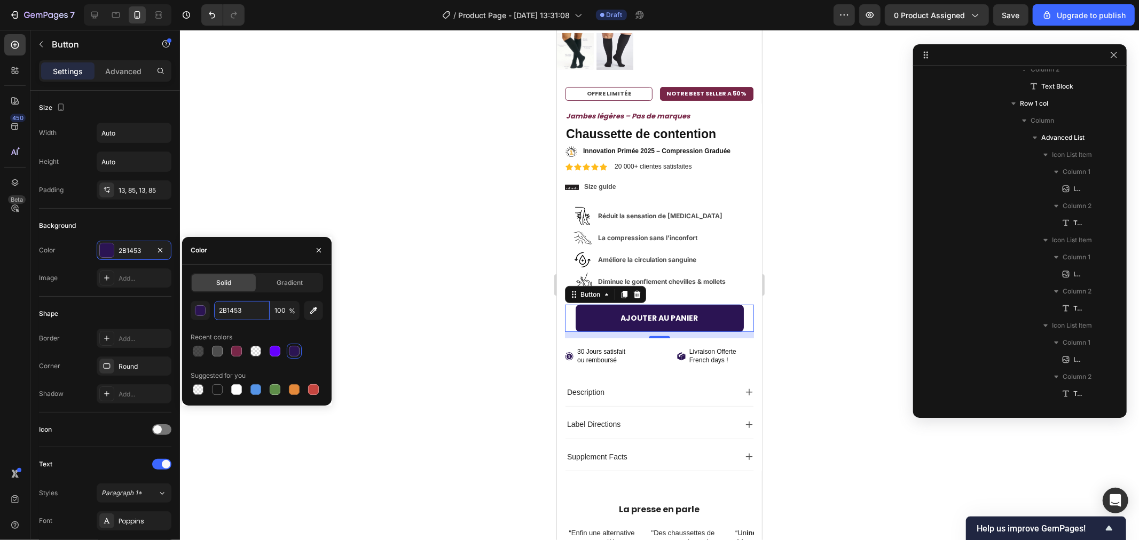
paste input "#772647"
click at [248, 321] on div "#772647 100 % Recent colors Suggested for you" at bounding box center [257, 349] width 132 height 96
type input "772647"
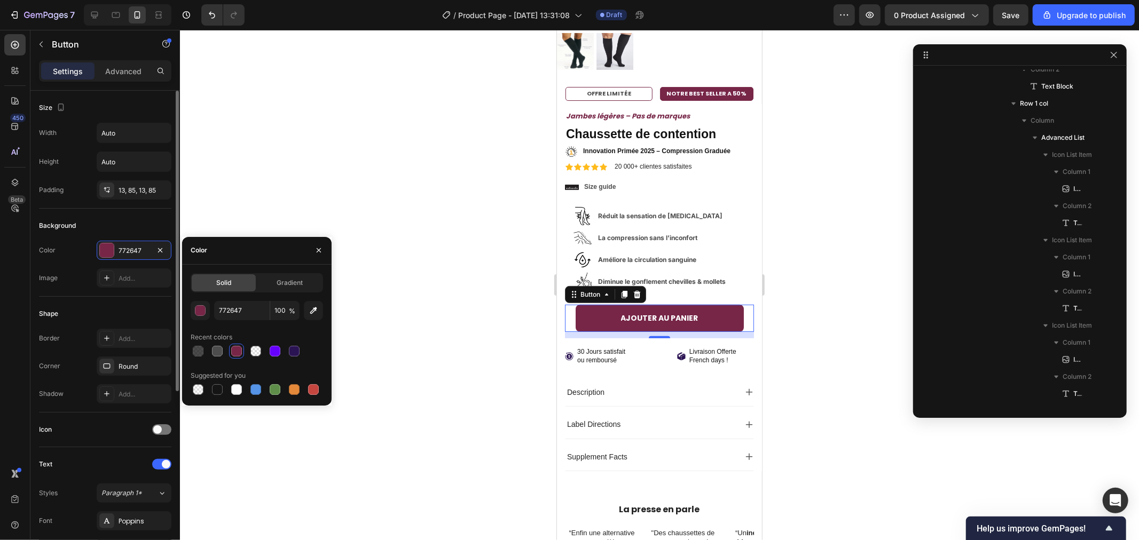
click at [102, 425] on div "Icon" at bounding box center [105, 429] width 132 height 17
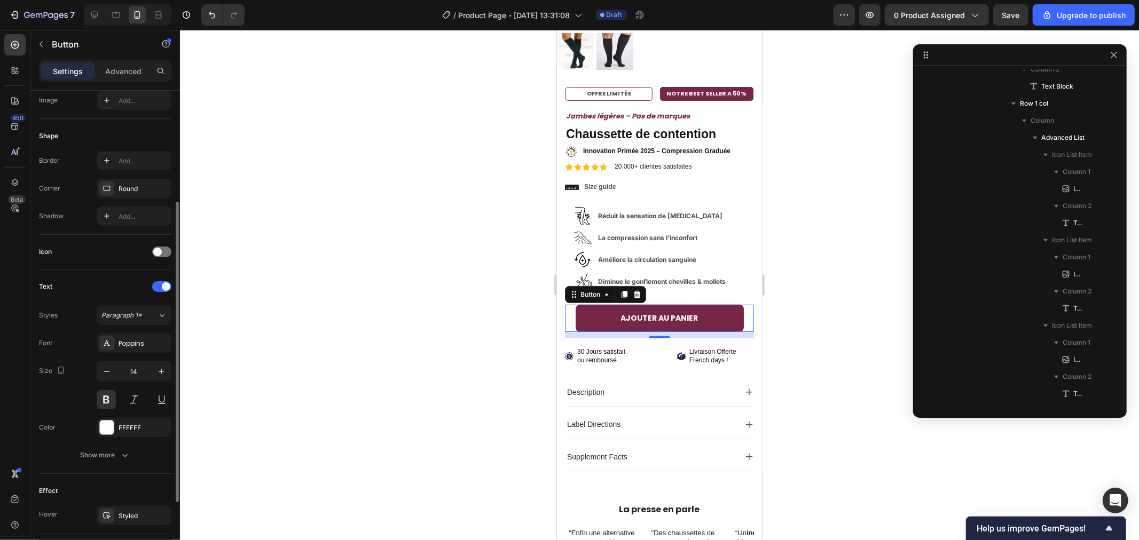
scroll to position [286, 0]
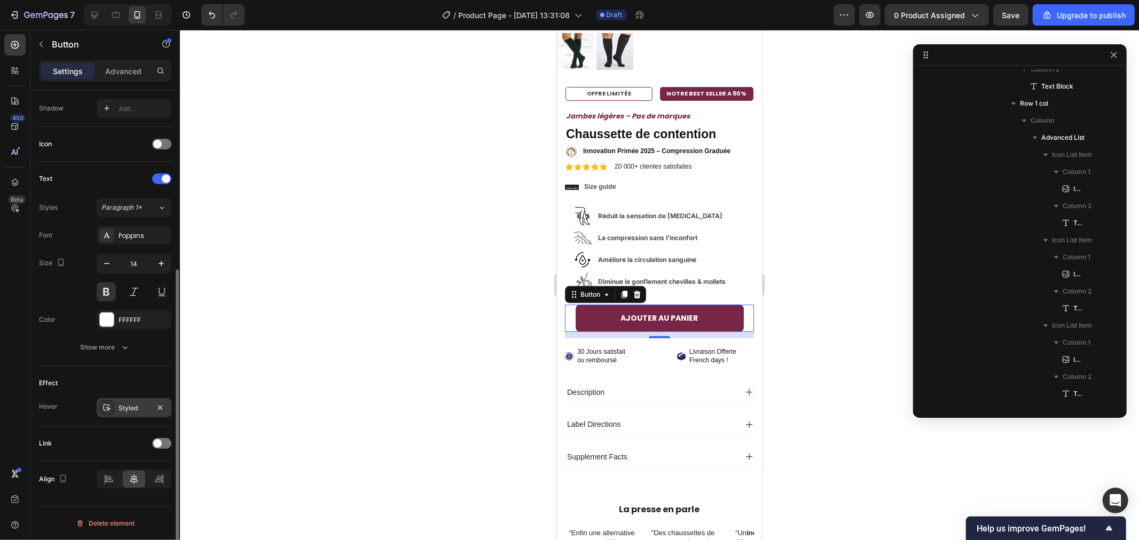
click at [115, 412] on div "Styled" at bounding box center [134, 407] width 75 height 19
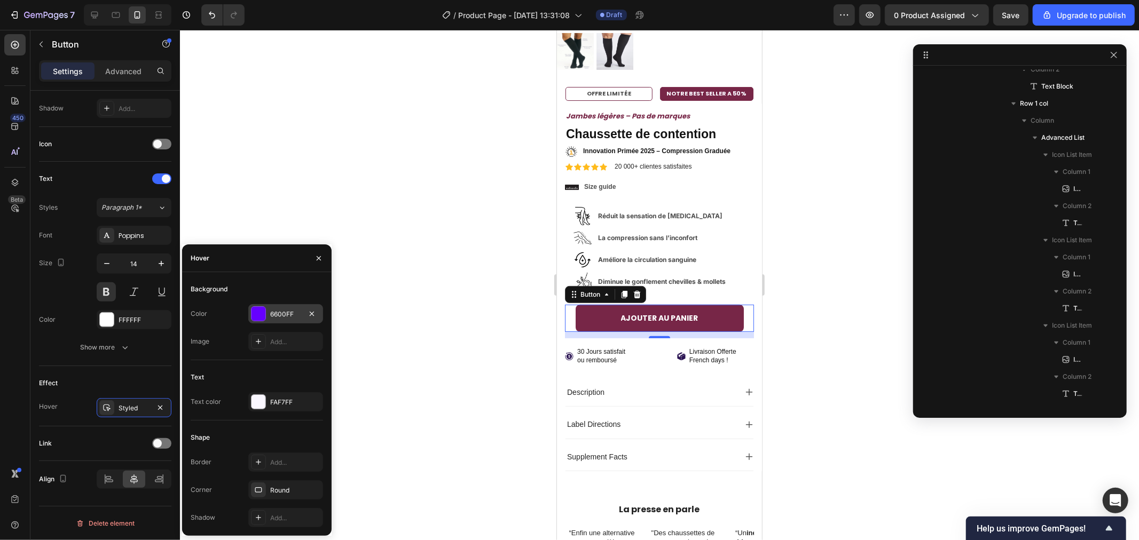
click at [291, 313] on div "6600FF" at bounding box center [285, 315] width 31 height 10
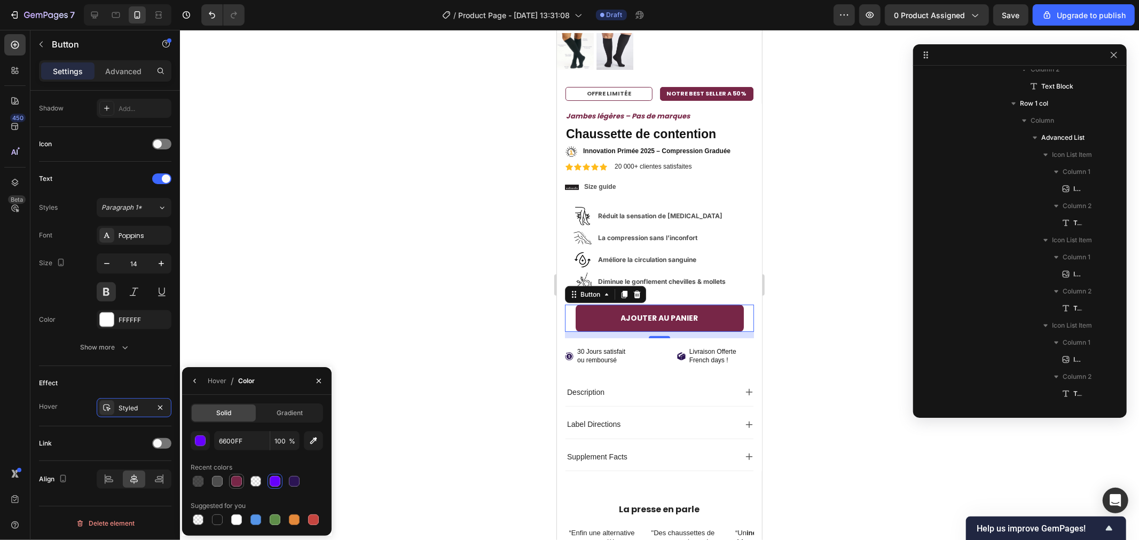
click at [234, 479] on div at bounding box center [236, 481] width 11 height 11
click at [201, 439] on div "button" at bounding box center [200, 441] width 11 height 11
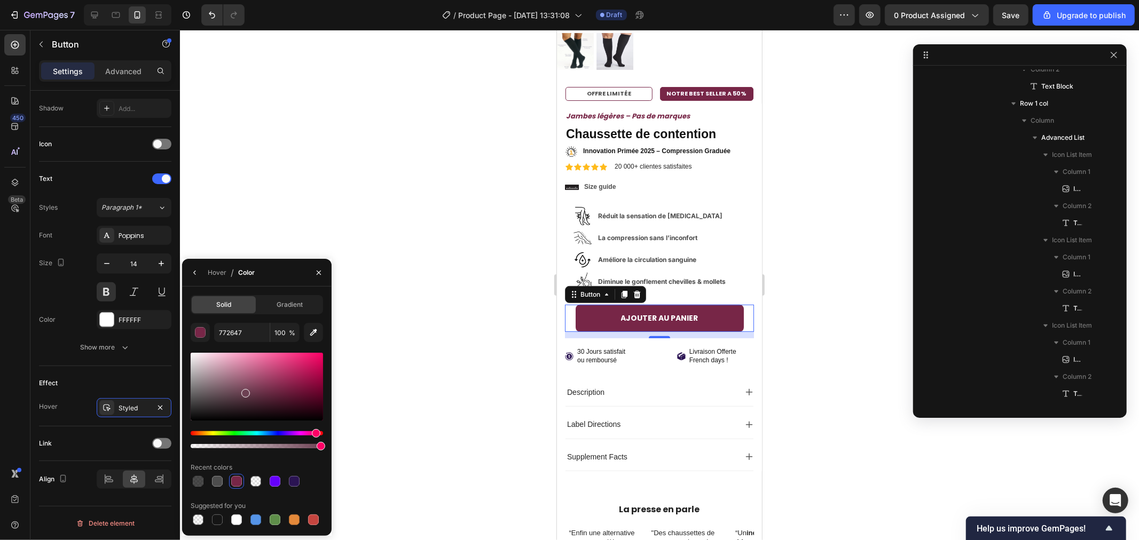
drag, startPoint x: 253, startPoint y: 391, endPoint x: 238, endPoint y: 392, distance: 15.0
click at [238, 392] on div at bounding box center [257, 387] width 132 height 68
click at [236, 392] on div at bounding box center [238, 394] width 9 height 9
click at [234, 392] on div at bounding box center [235, 394] width 9 height 9
click at [232, 391] on div at bounding box center [235, 394] width 9 height 9
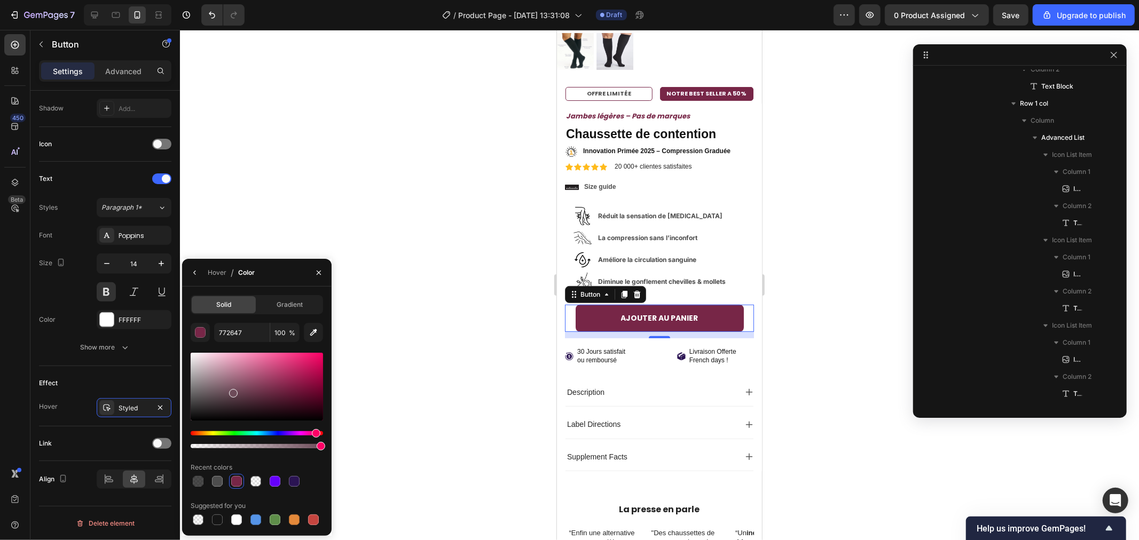
click at [231, 391] on div at bounding box center [233, 393] width 9 height 9
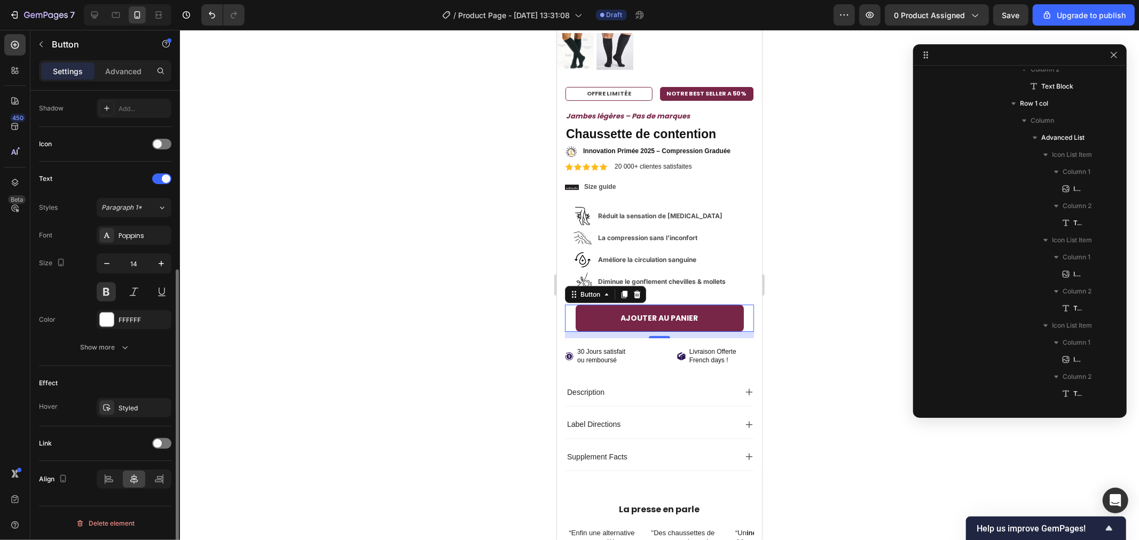
click at [152, 372] on div "Effect Hover Styled" at bounding box center [105, 396] width 132 height 60
click at [104, 407] on icon at bounding box center [106, 408] width 9 height 9
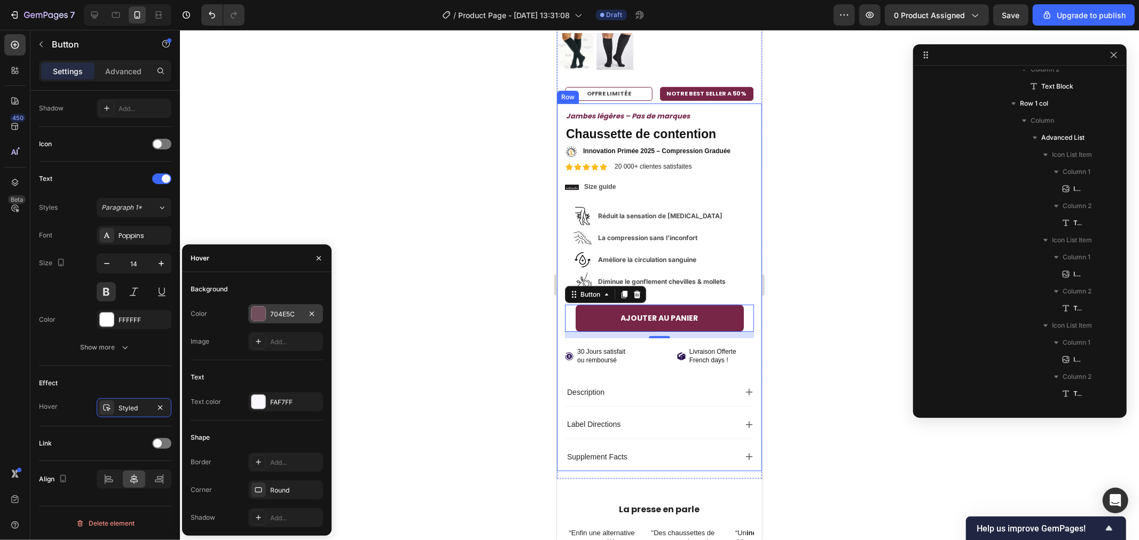
click at [255, 311] on div at bounding box center [258, 314] width 14 height 14
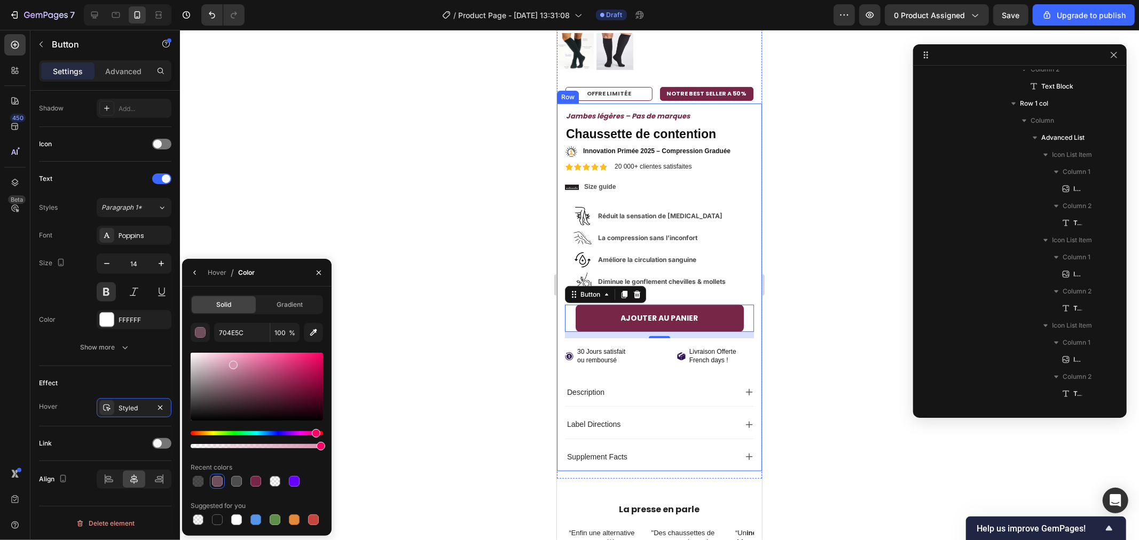
drag, startPoint x: 234, startPoint y: 374, endPoint x: 231, endPoint y: 358, distance: 16.8
click at [231, 361] on div at bounding box center [233, 365] width 9 height 9
click at [232, 364] on div at bounding box center [232, 359] width 9 height 9
click at [232, 364] on div at bounding box center [233, 365] width 9 height 9
click at [136, 380] on div "Effect" at bounding box center [105, 383] width 132 height 17
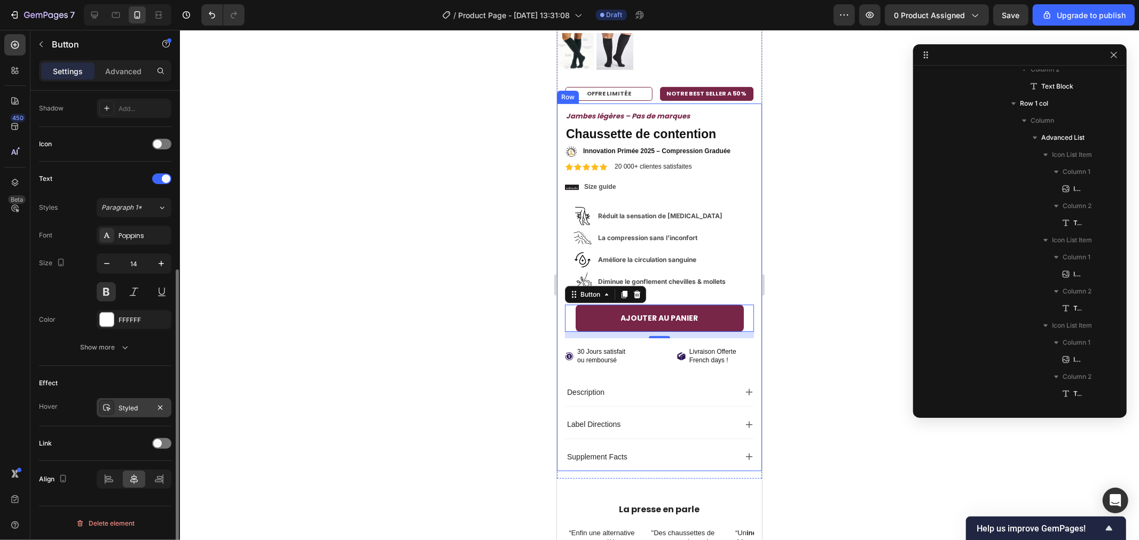
click at [105, 408] on icon at bounding box center [106, 408] width 9 height 9
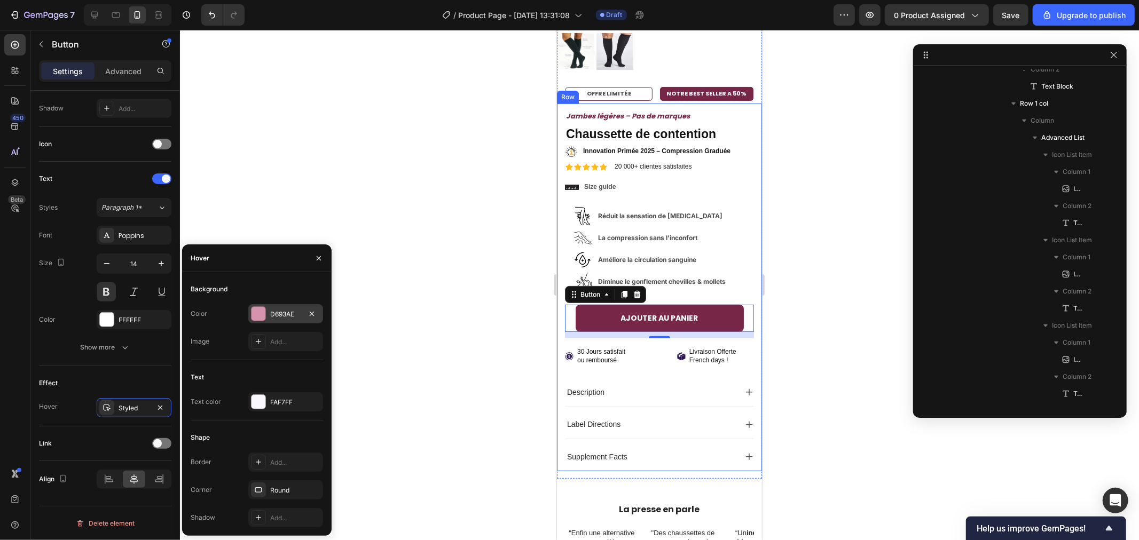
click at [259, 312] on div at bounding box center [258, 314] width 14 height 14
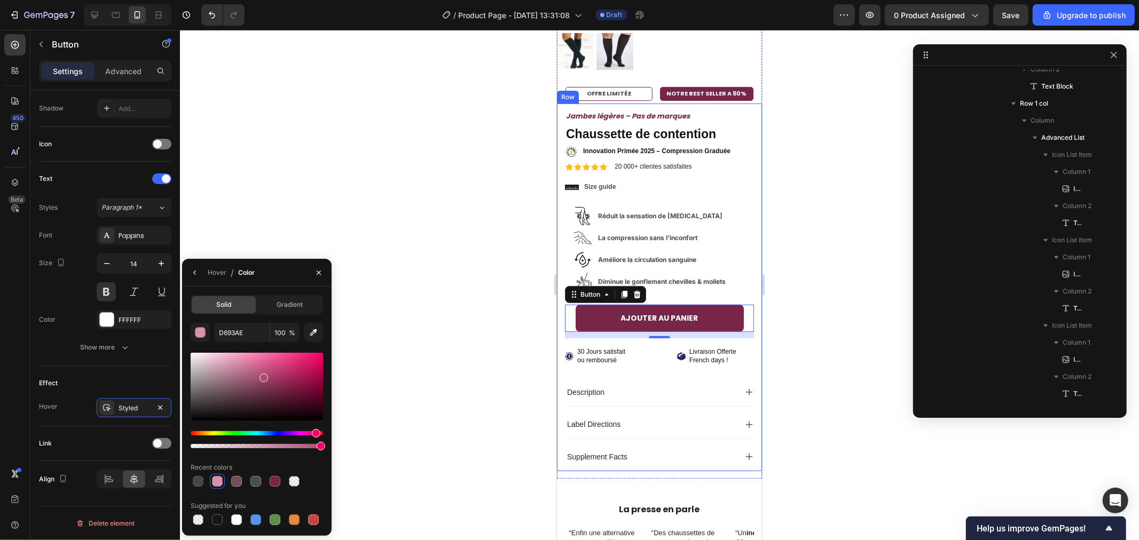
drag, startPoint x: 239, startPoint y: 380, endPoint x: 263, endPoint y: 375, distance: 24.4
click at [263, 375] on div at bounding box center [257, 387] width 132 height 68
type input "AA4E73"
click at [305, 230] on div at bounding box center [659, 285] width 959 height 510
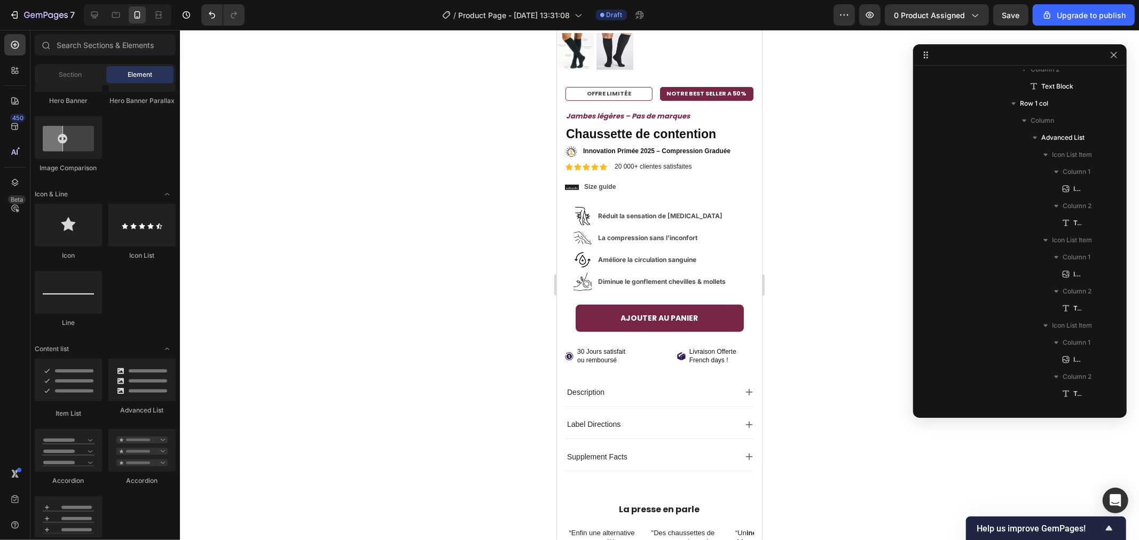
click at [409, 286] on div at bounding box center [659, 285] width 959 height 510
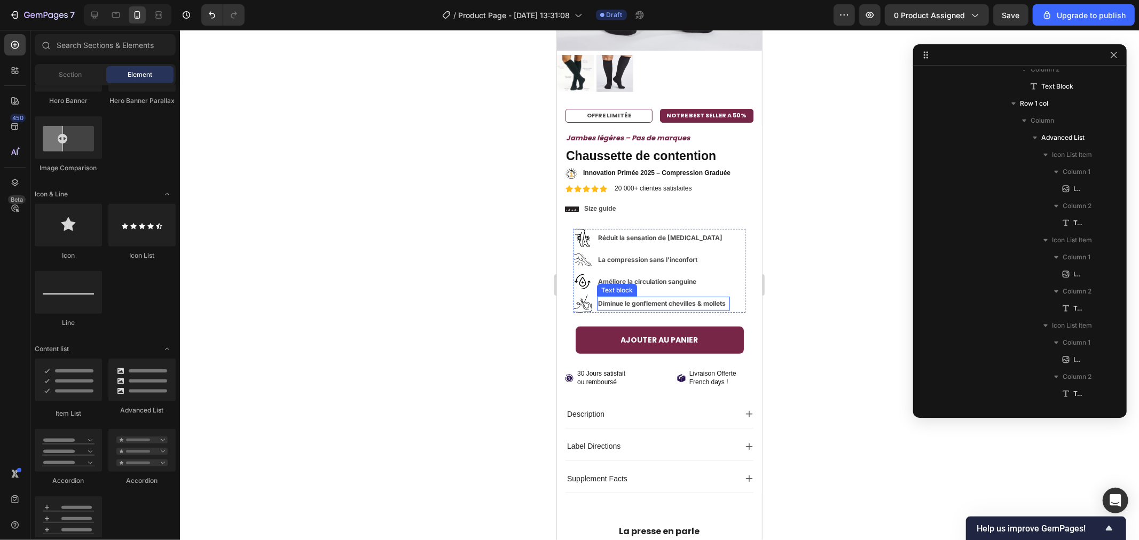
scroll to position [59, 0]
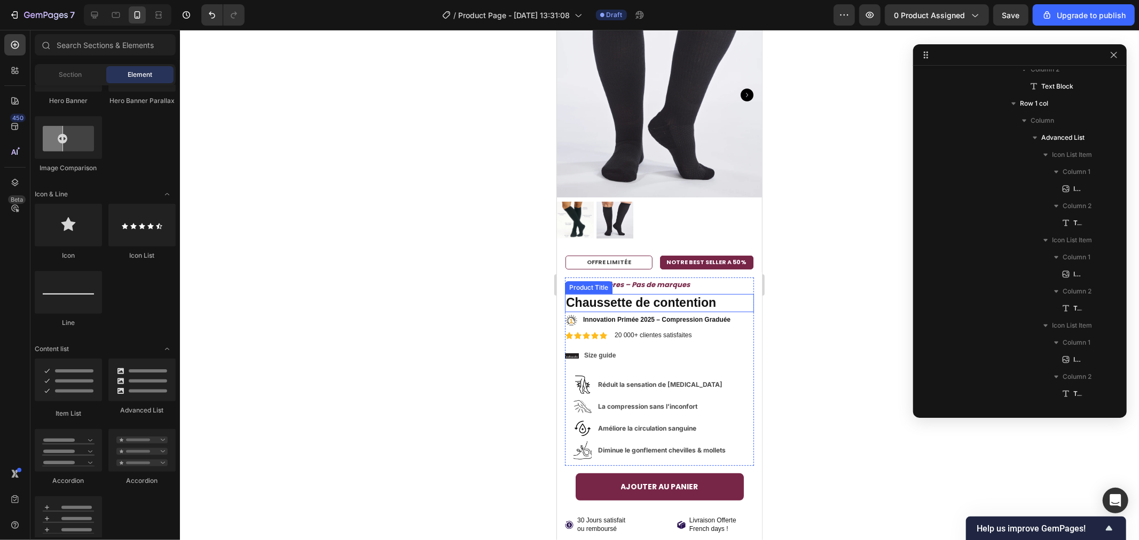
click at [629, 294] on h1 "Chaussette de contention" at bounding box center [658, 303] width 189 height 18
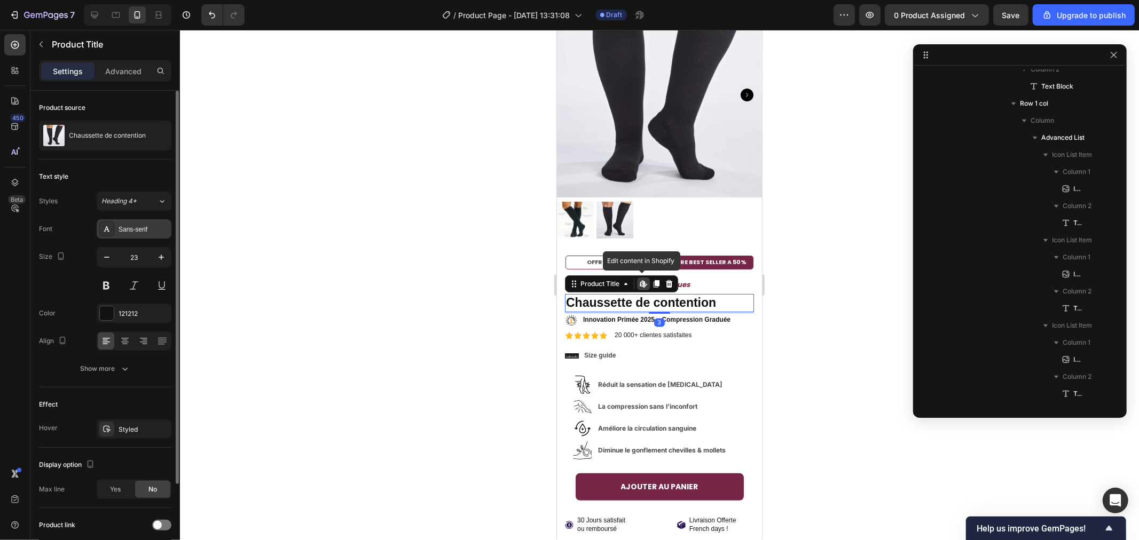
click at [130, 234] on div "Sans-serif" at bounding box center [134, 228] width 75 height 19
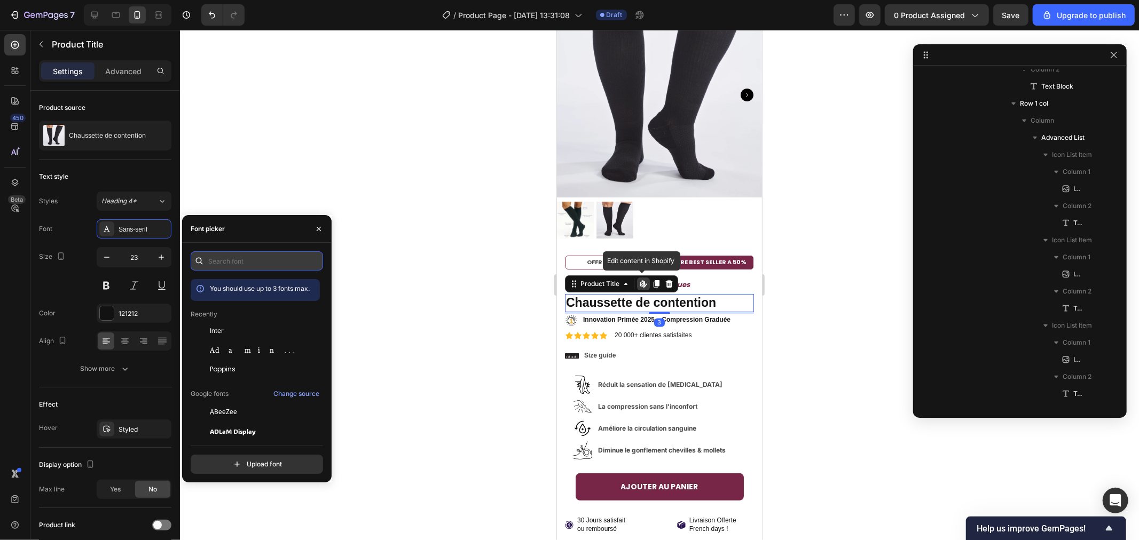
click at [255, 255] on input "text" at bounding box center [257, 260] width 132 height 19
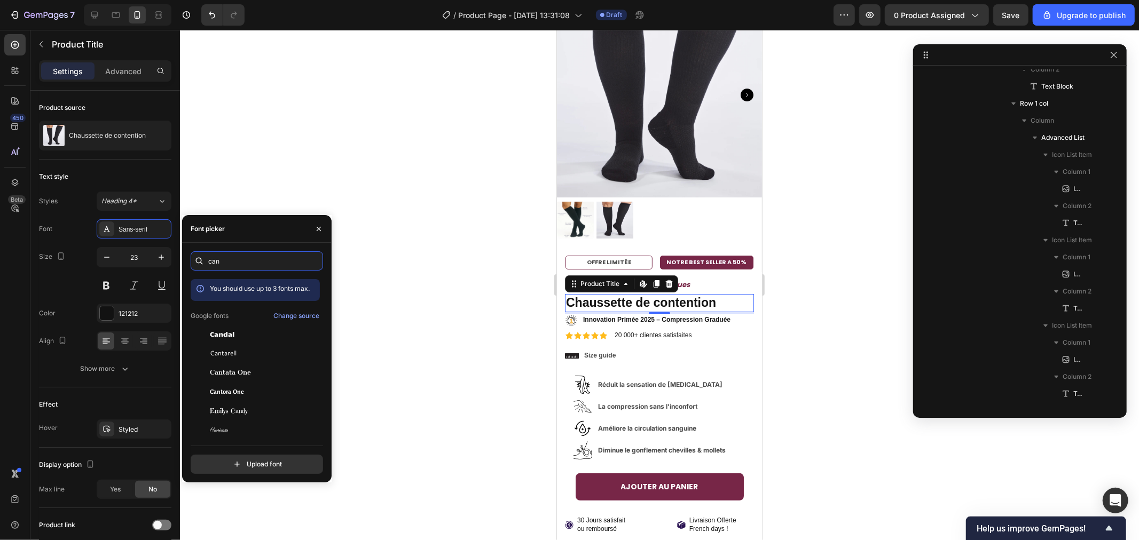
type input "e"
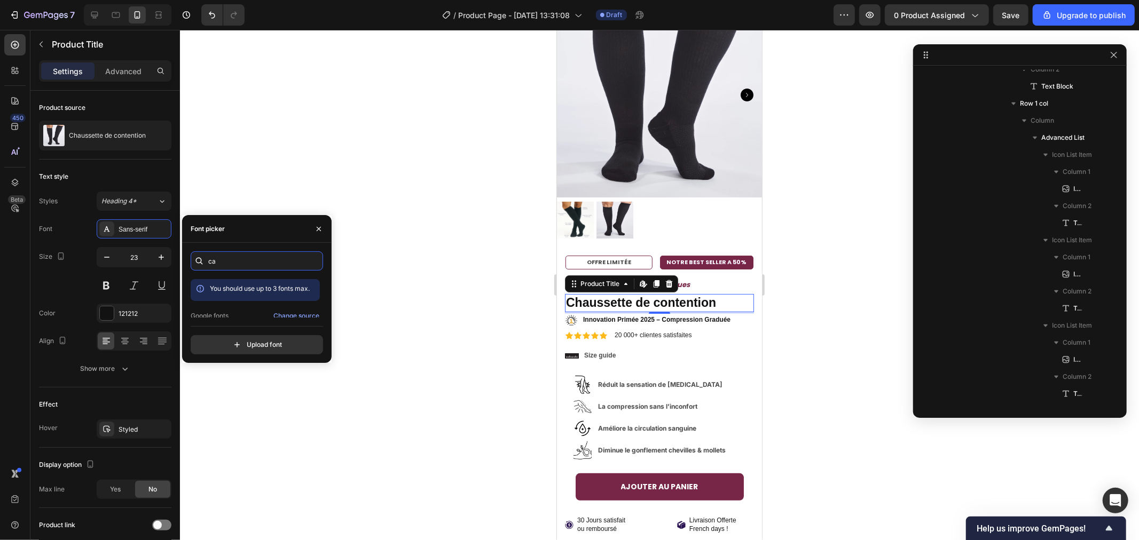
type input "c"
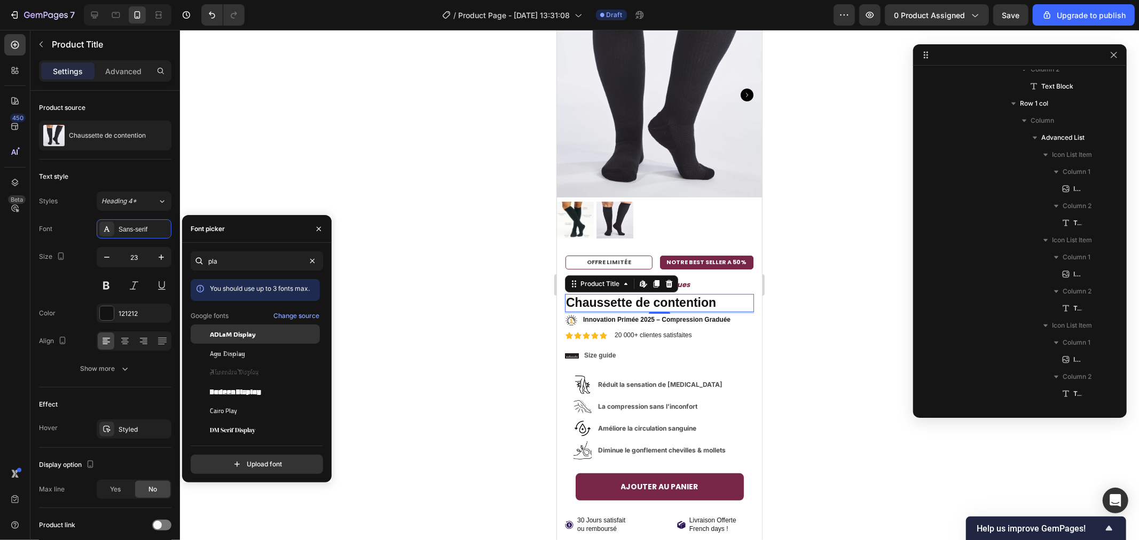
click at [281, 335] on div "ADLaM Display" at bounding box center [264, 334] width 108 height 10
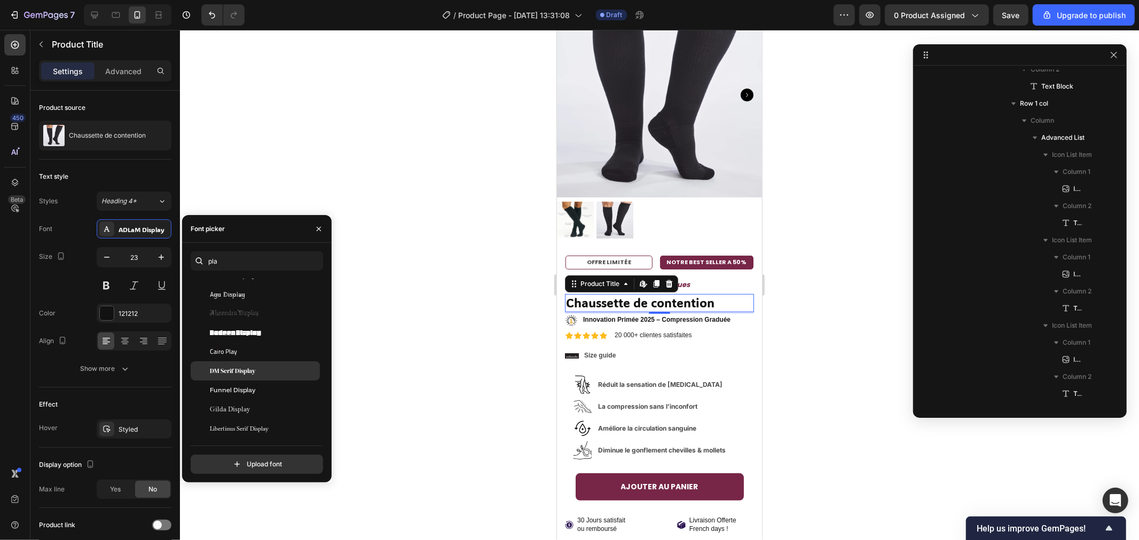
click at [265, 372] on div "DM Serif Display" at bounding box center [264, 371] width 108 height 10
click at [265, 387] on div "Funnel Display" at bounding box center [264, 390] width 108 height 10
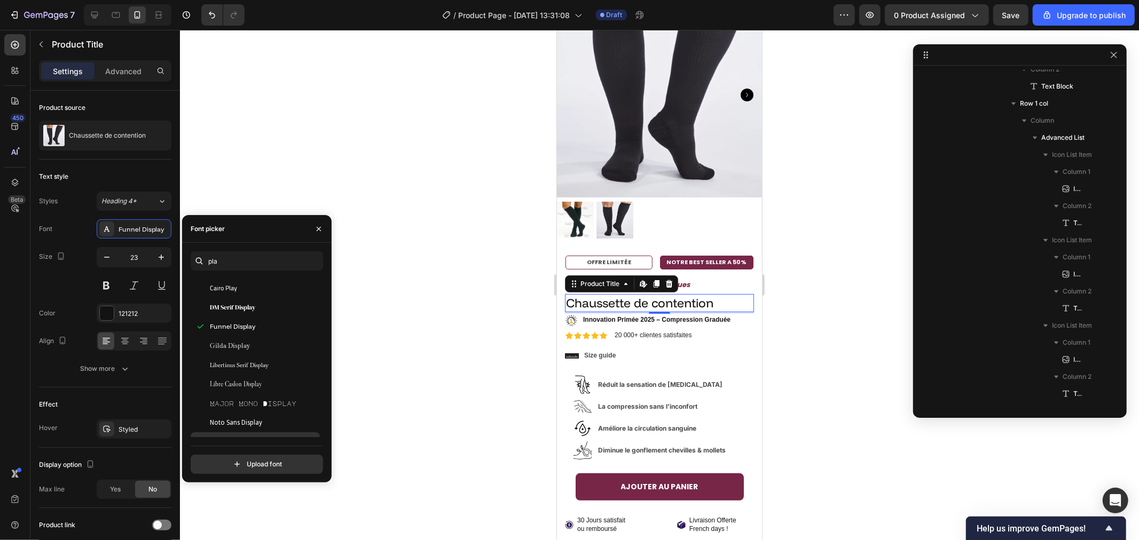
scroll to position [178, 0]
click at [238, 258] on input "pla" at bounding box center [257, 260] width 132 height 19
type input "y"
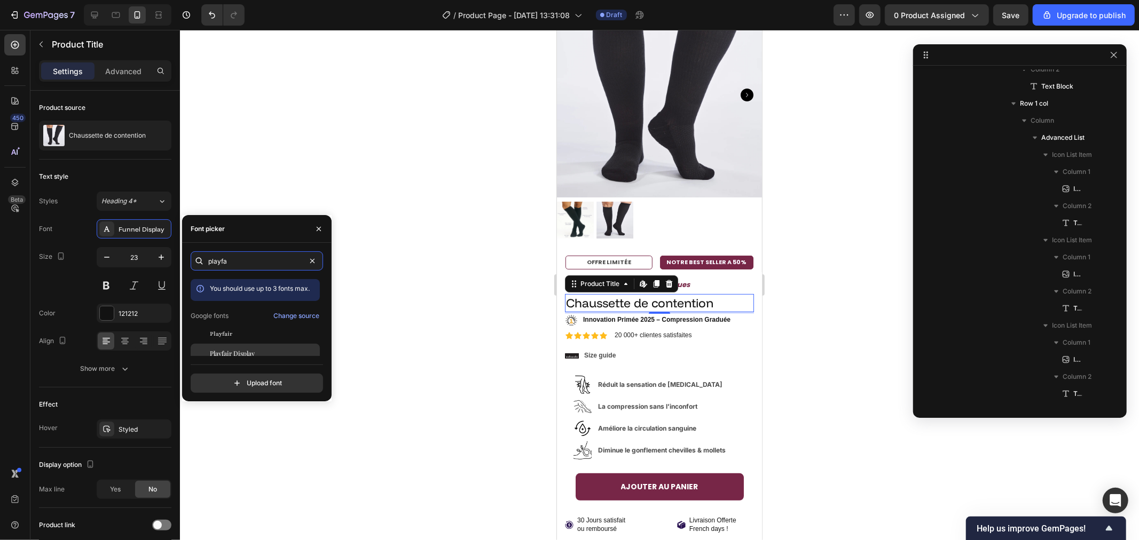
type input "playfa"
click at [228, 351] on span "Playfair Display" at bounding box center [232, 354] width 45 height 10
click at [243, 334] on div "Playfair" at bounding box center [264, 334] width 108 height 10
click at [242, 347] on div "Playfair Display" at bounding box center [255, 353] width 129 height 19
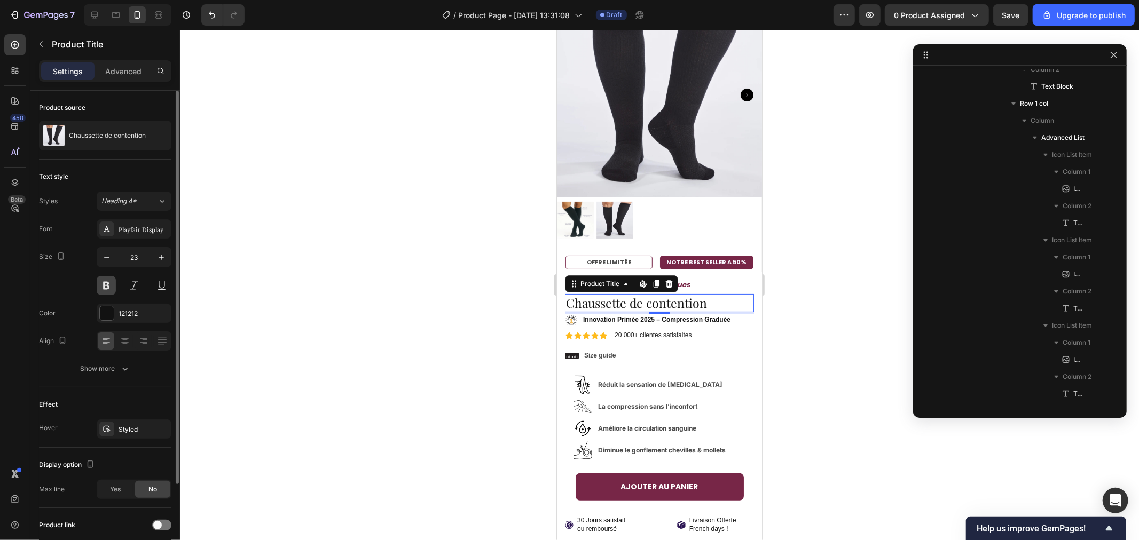
click at [108, 284] on button at bounding box center [106, 285] width 19 height 19
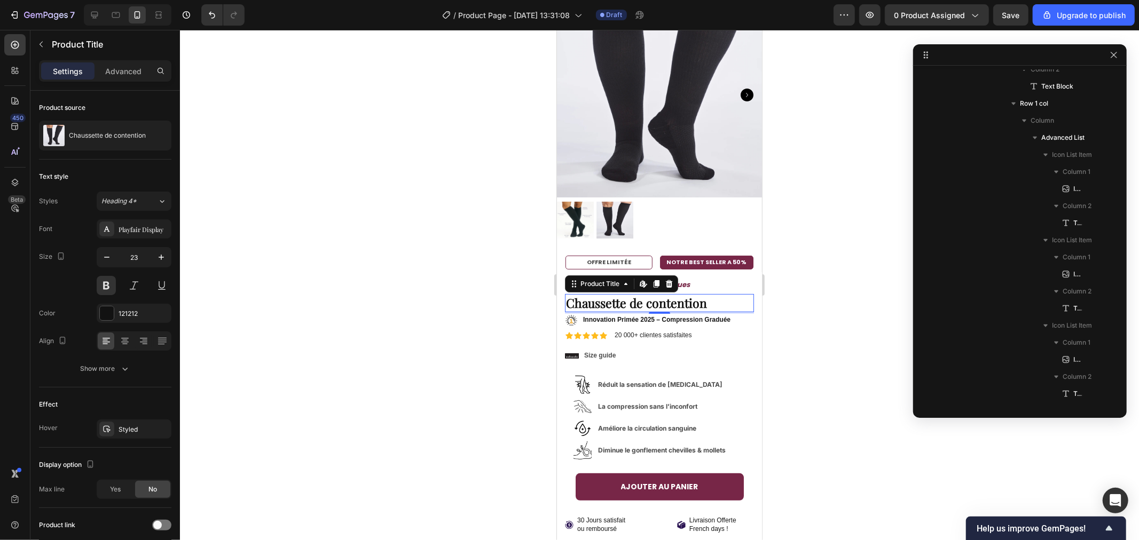
click at [383, 312] on div at bounding box center [659, 285] width 959 height 510
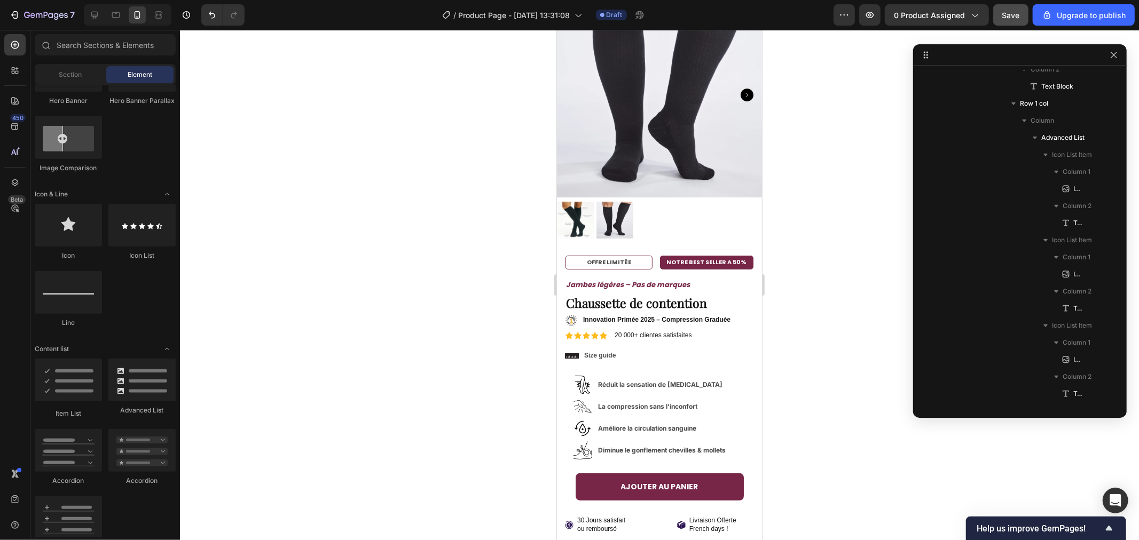
click at [1009, 17] on span "Save" at bounding box center [1011, 15] width 18 height 9
click at [642, 278] on p "Jambes légères – Pas de marques" at bounding box center [658, 284] width 187 height 12
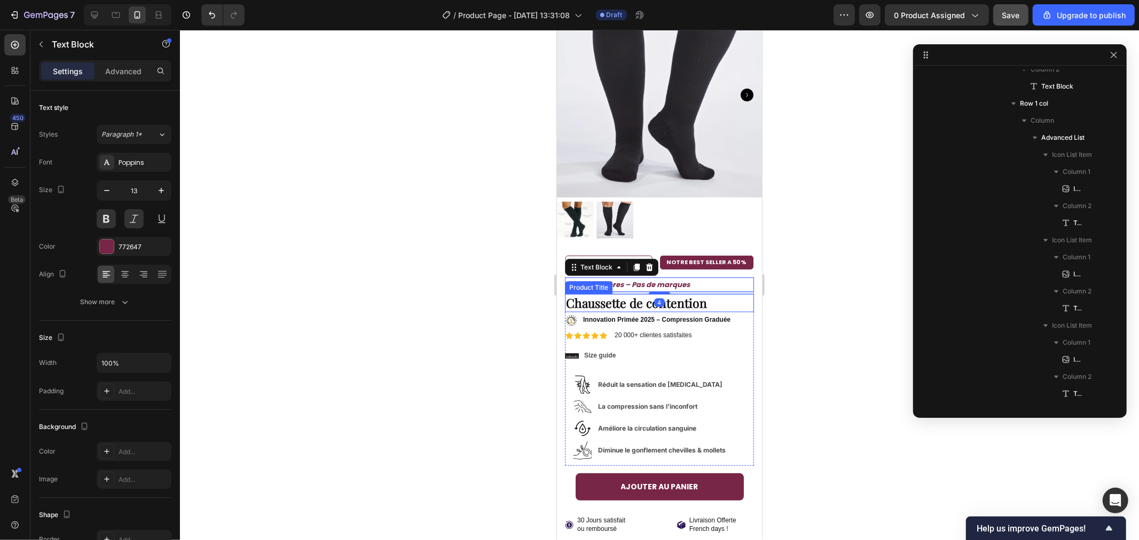
click at [626, 294] on h1 "Chaussette de contention" at bounding box center [658, 303] width 189 height 18
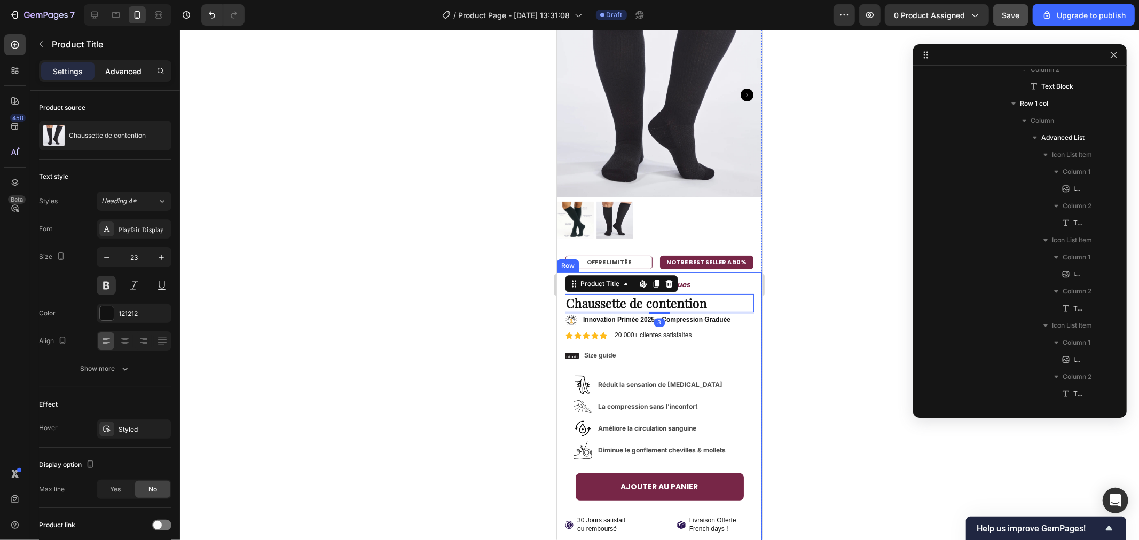
click at [125, 72] on p "Advanced" at bounding box center [123, 71] width 36 height 11
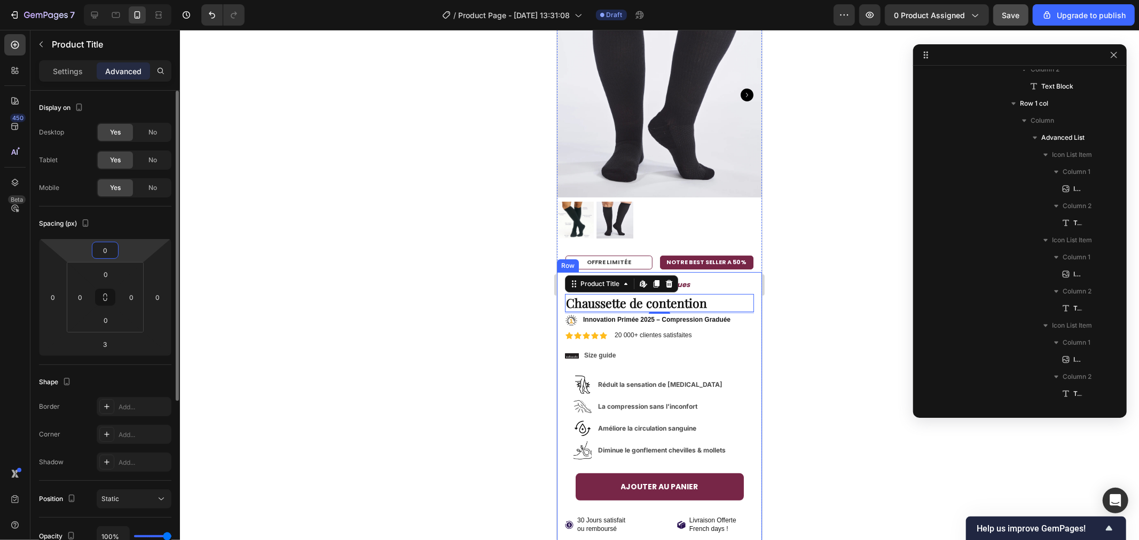
click at [108, 249] on input "0" at bounding box center [104, 250] width 21 height 16
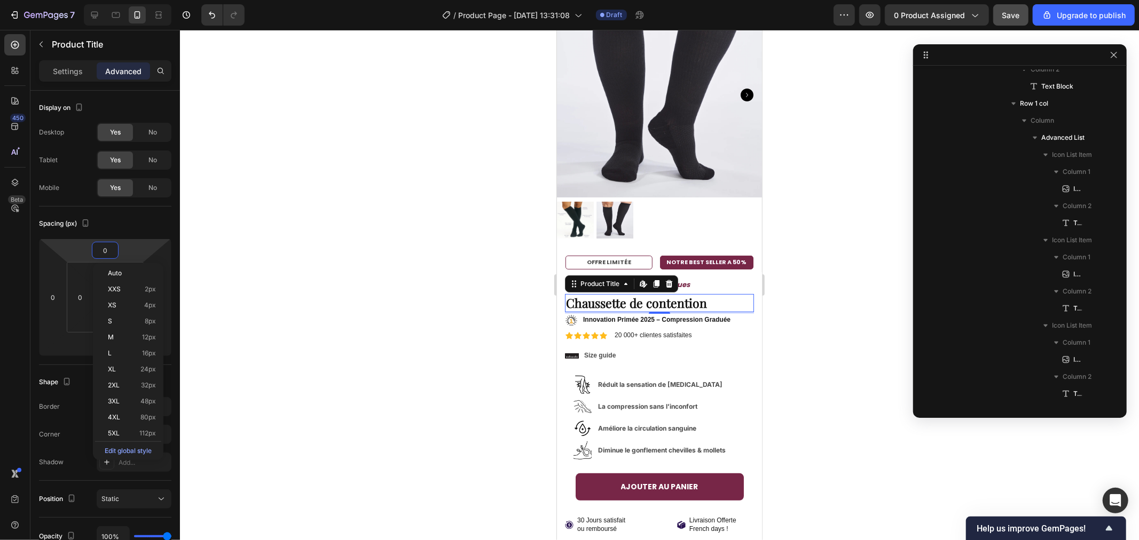
click at [841, 303] on div at bounding box center [659, 285] width 959 height 510
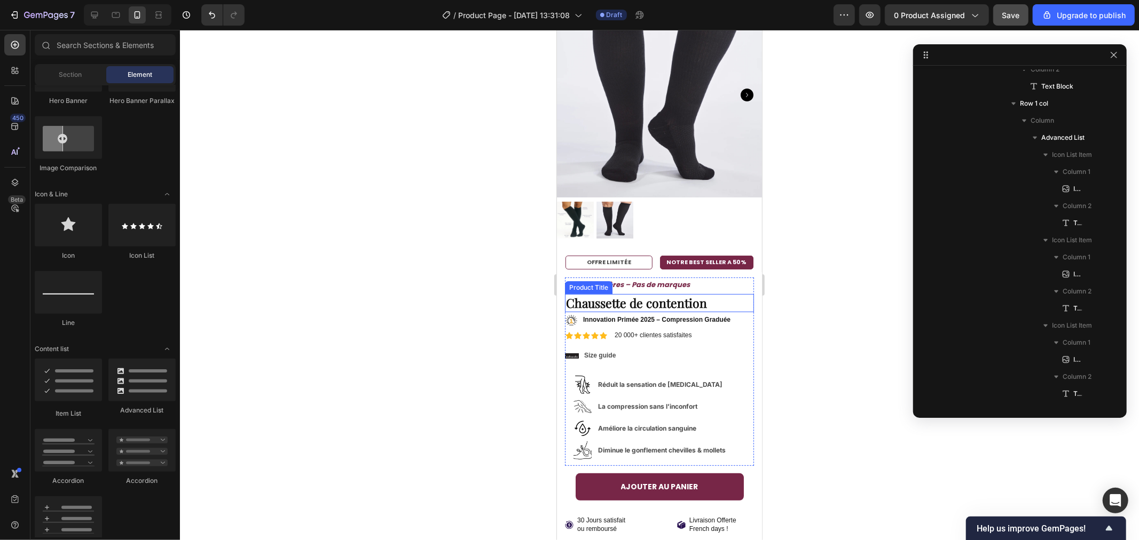
click at [641, 294] on h1 "Chaussette de contention" at bounding box center [658, 303] width 189 height 18
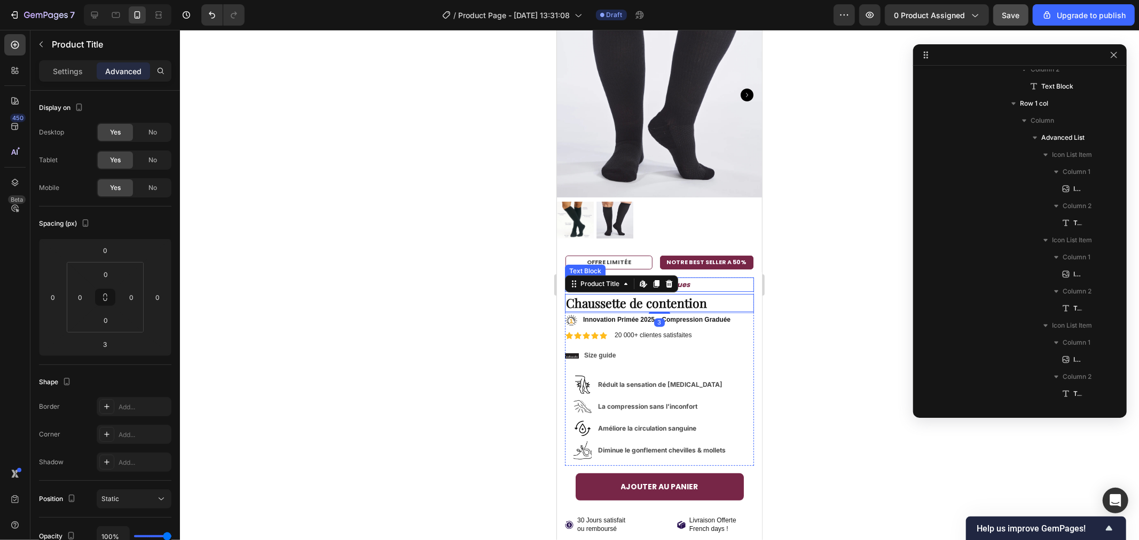
click at [689, 279] on p "Jambes légères – Pas de marques" at bounding box center [658, 284] width 187 height 12
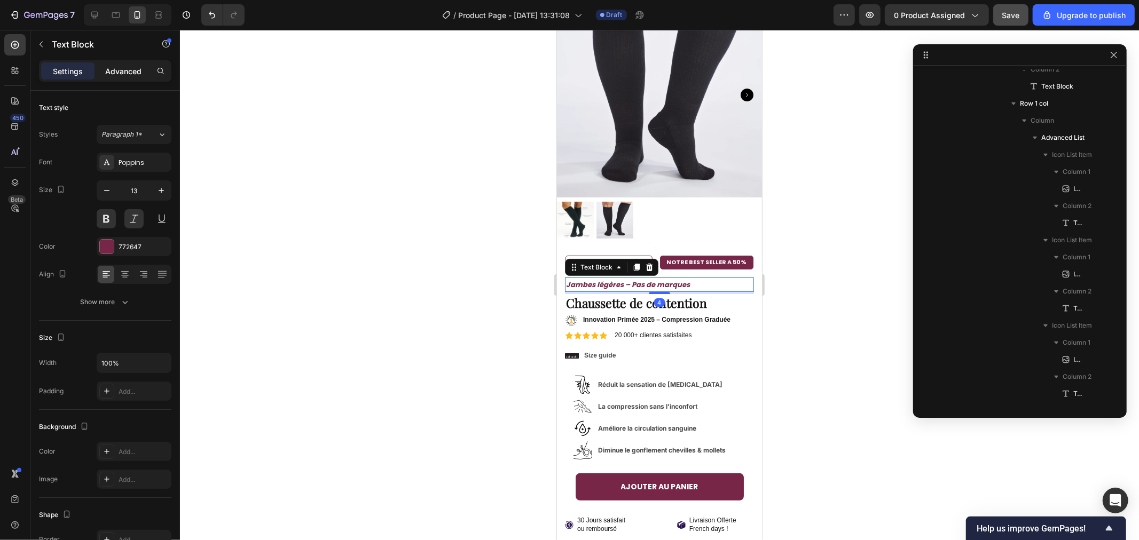
click at [125, 70] on p "Advanced" at bounding box center [123, 71] width 36 height 11
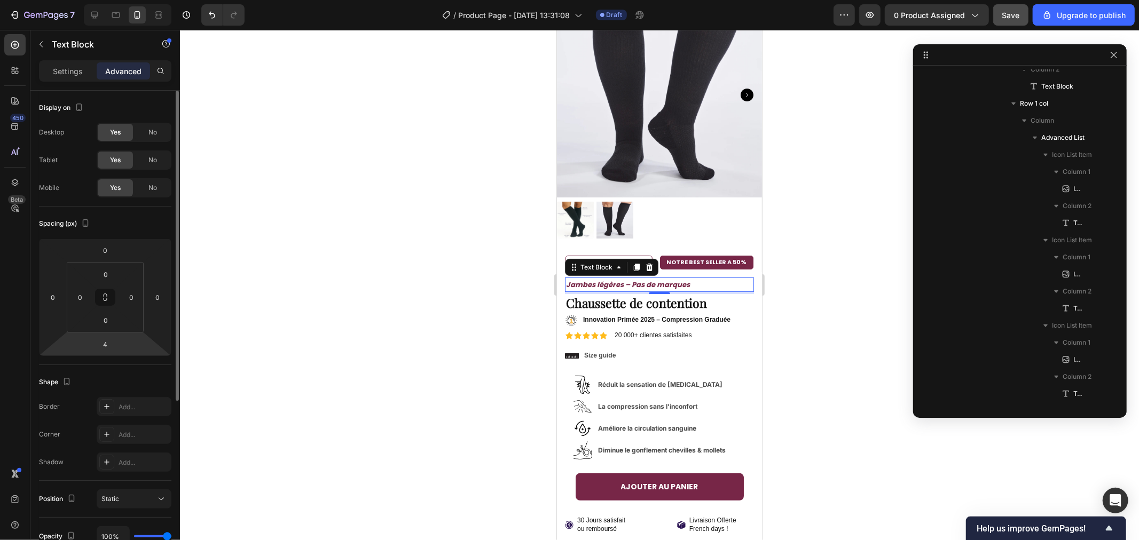
click at [88, 343] on div "0 0 4 0" at bounding box center [105, 297] width 132 height 117
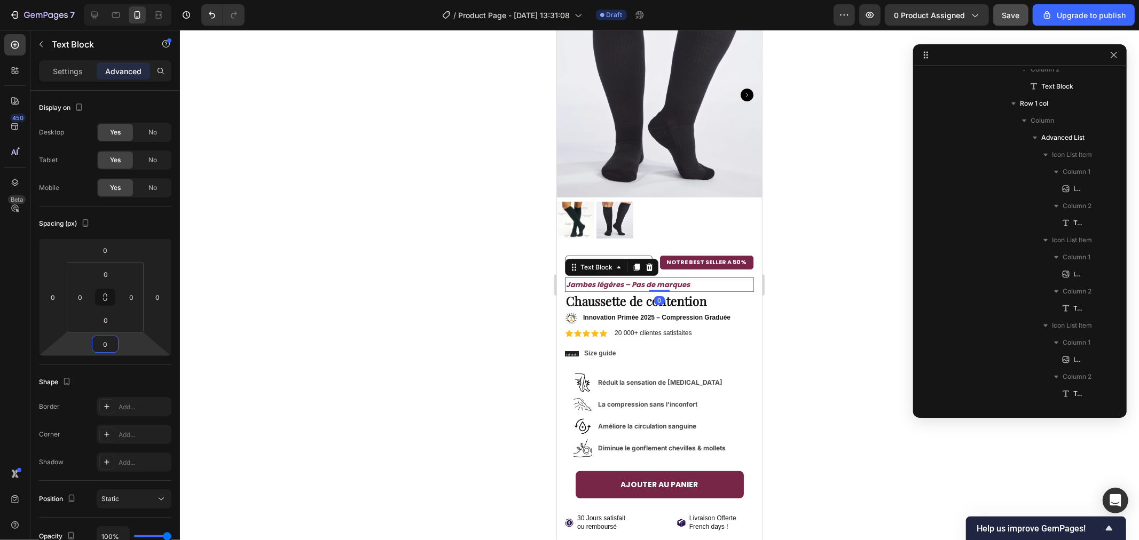
type input "0"
drag, startPoint x: 297, startPoint y: 275, endPoint x: 264, endPoint y: 274, distance: 33.1
click at [298, 275] on div at bounding box center [659, 285] width 959 height 510
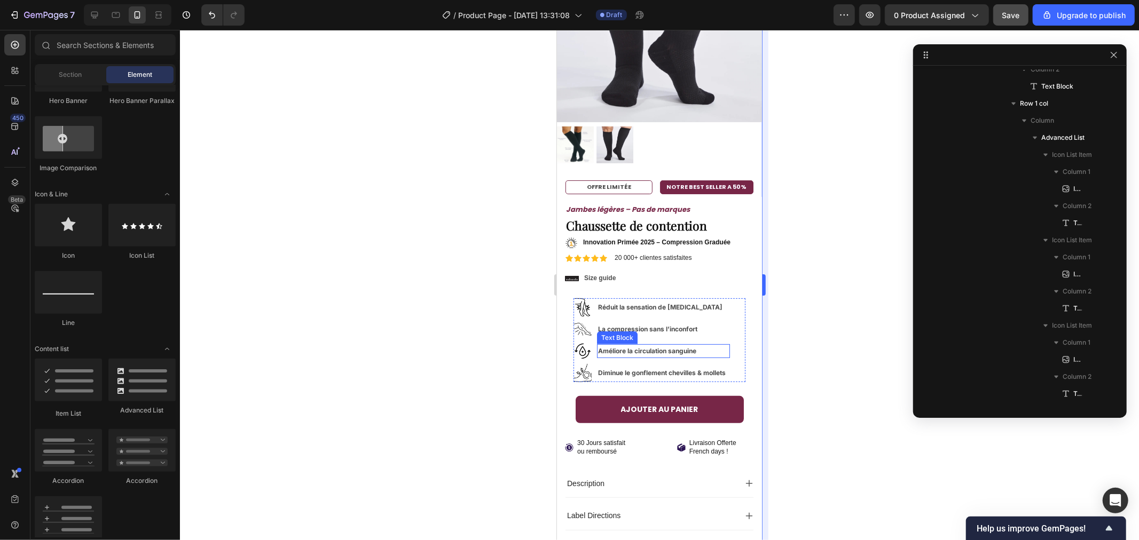
scroll to position [178, 0]
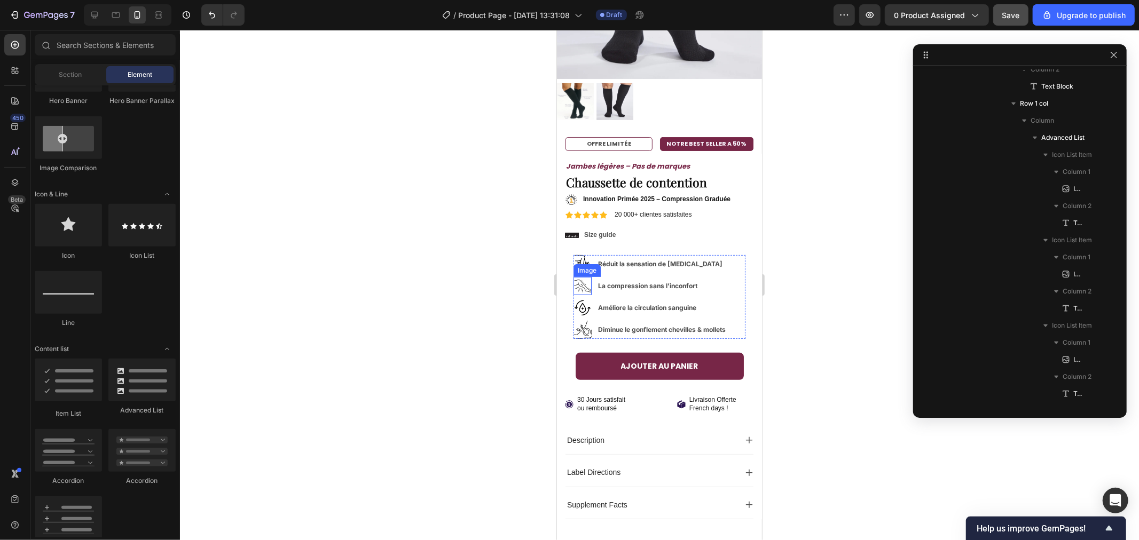
click at [585, 277] on img at bounding box center [582, 286] width 18 height 18
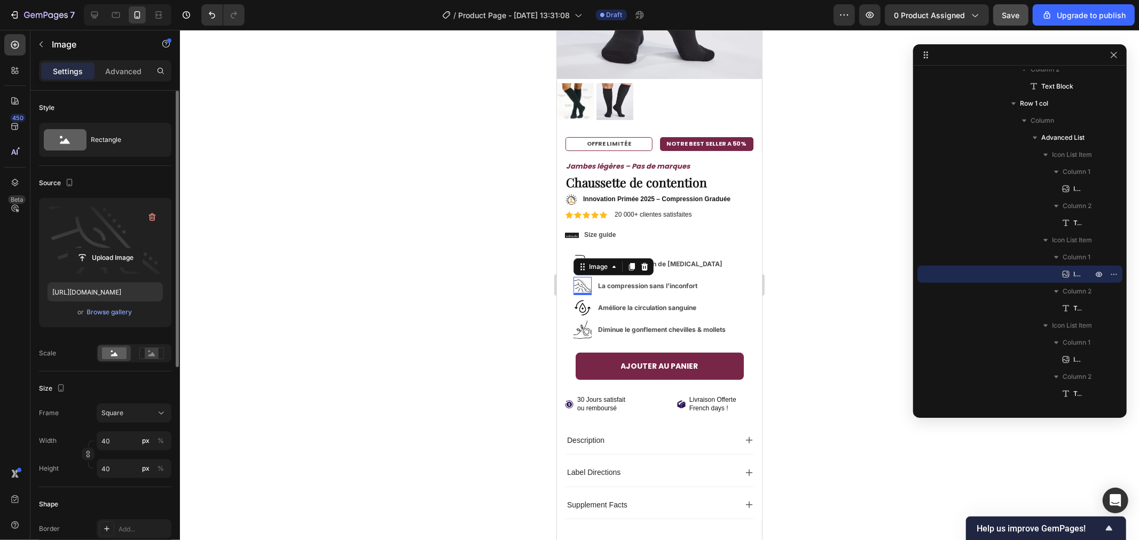
click at [100, 244] on label at bounding box center [105, 240] width 115 height 67
click at [100, 249] on input "file" at bounding box center [105, 258] width 74 height 18
type input "[URL][DOMAIN_NAME]"
click at [377, 234] on div at bounding box center [659, 285] width 959 height 510
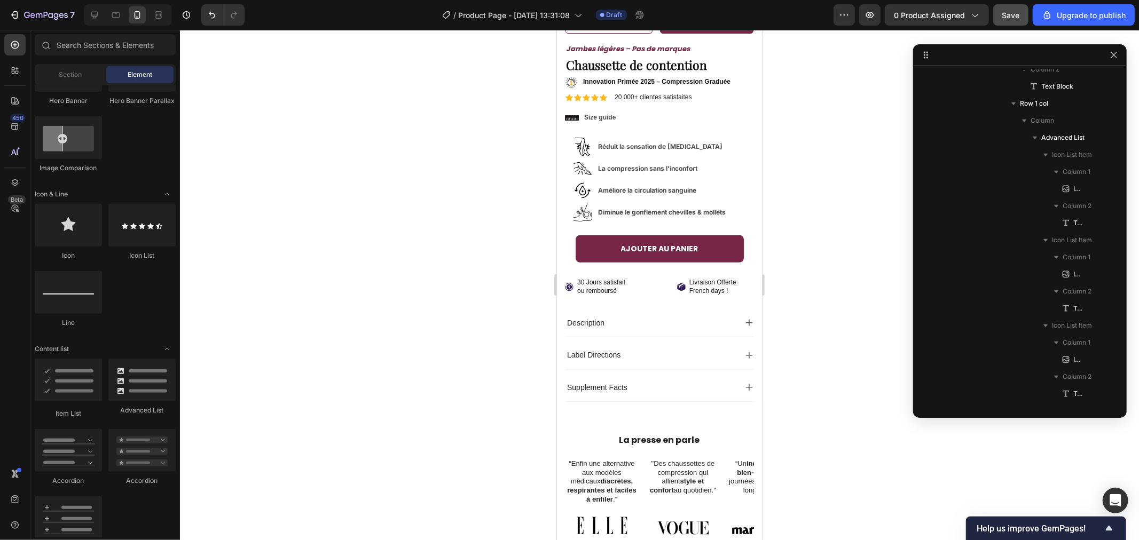
scroll to position [306, 0]
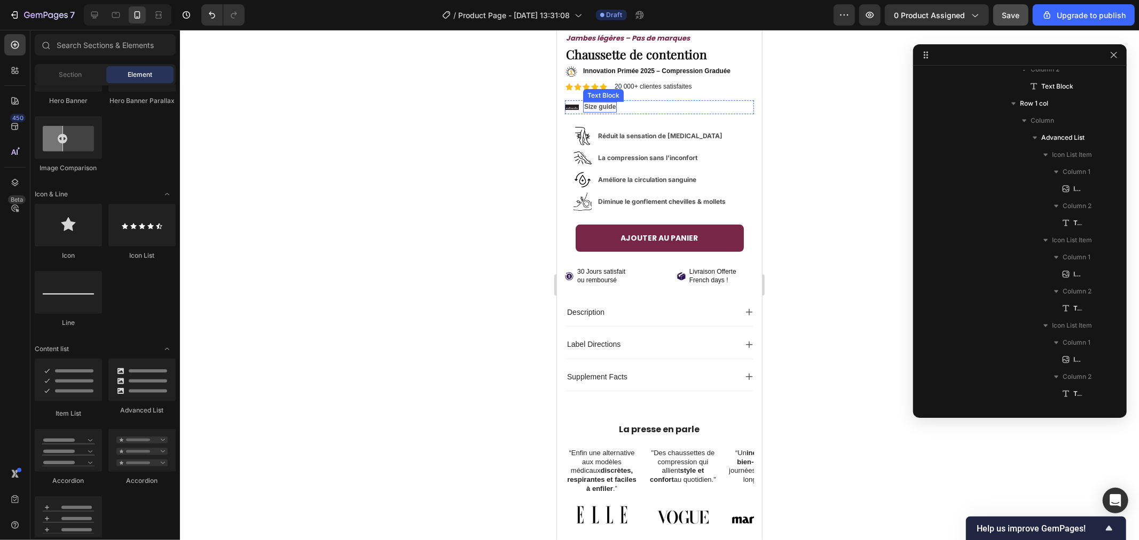
click at [599, 102] on p "Size guide" at bounding box center [598, 106] width 31 height 9
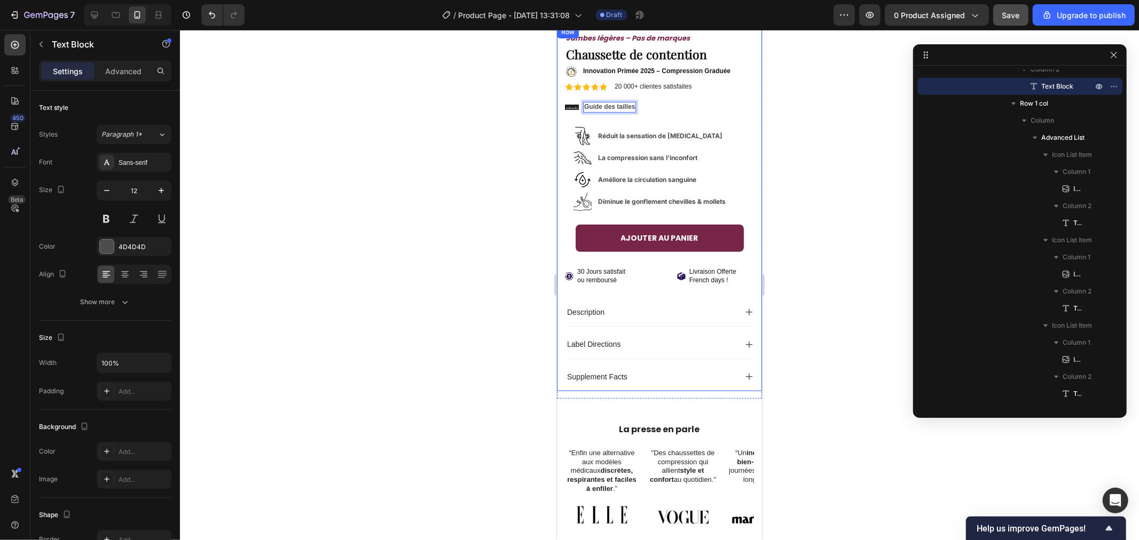
click at [478, 90] on div at bounding box center [659, 285] width 959 height 510
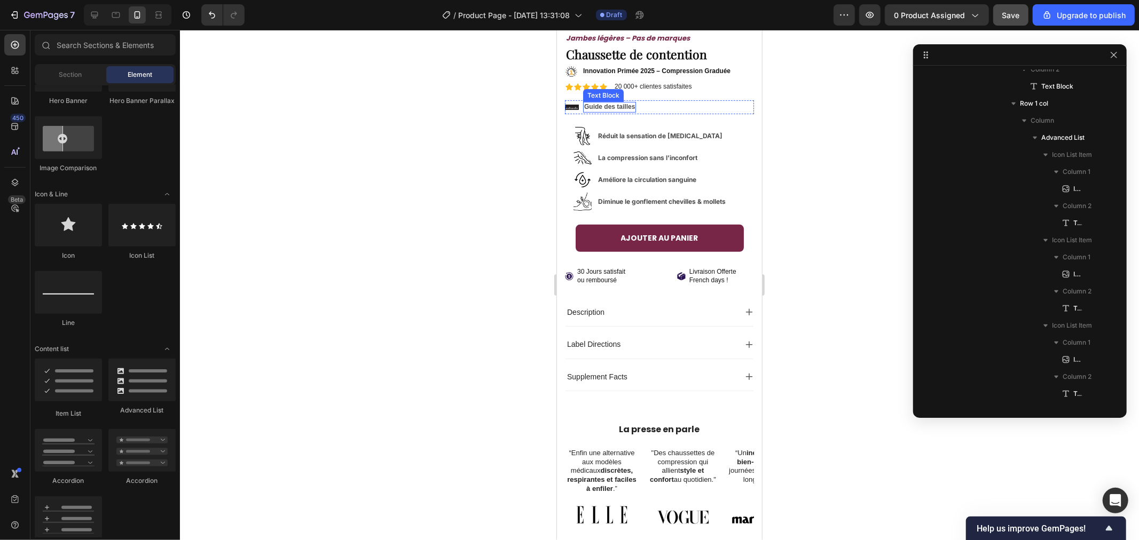
click at [605, 102] on p "Guide des tailles" at bounding box center [608, 106] width 51 height 9
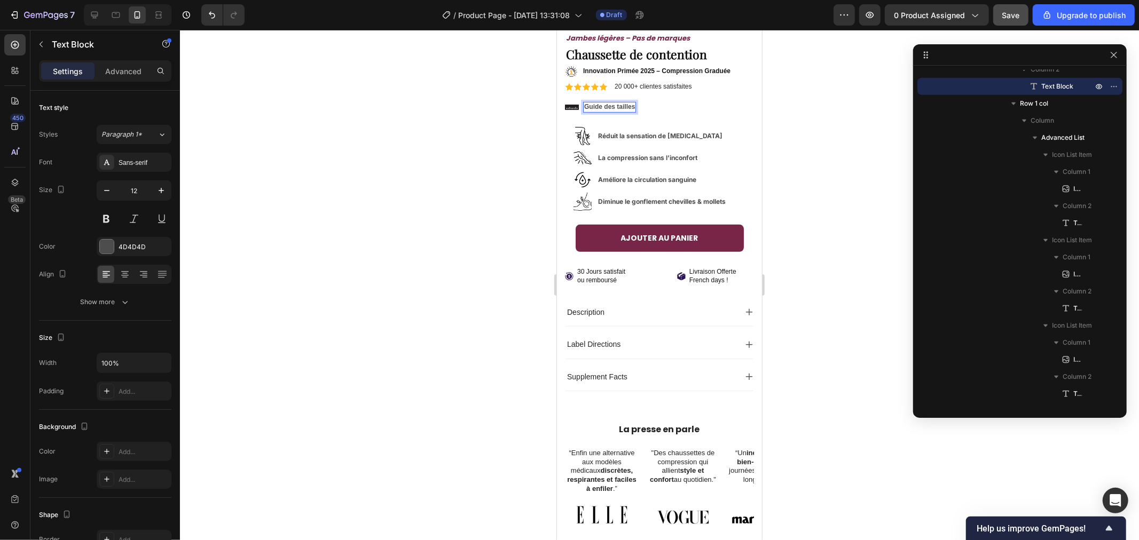
click at [467, 117] on div at bounding box center [659, 285] width 959 height 510
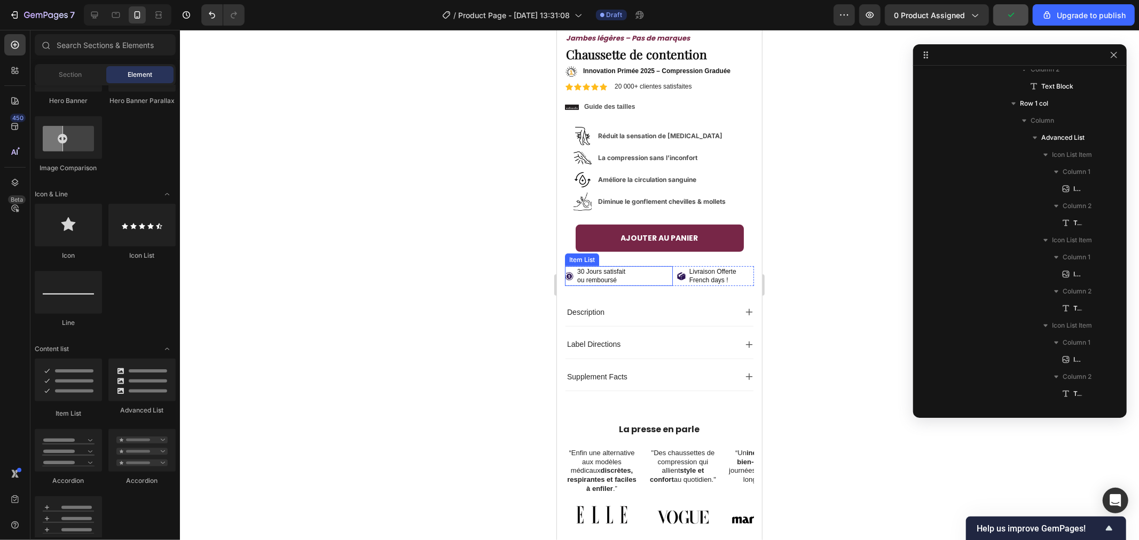
click at [636, 266] on div "30 Jours satisfait ou remboursé" at bounding box center [618, 276] width 108 height 20
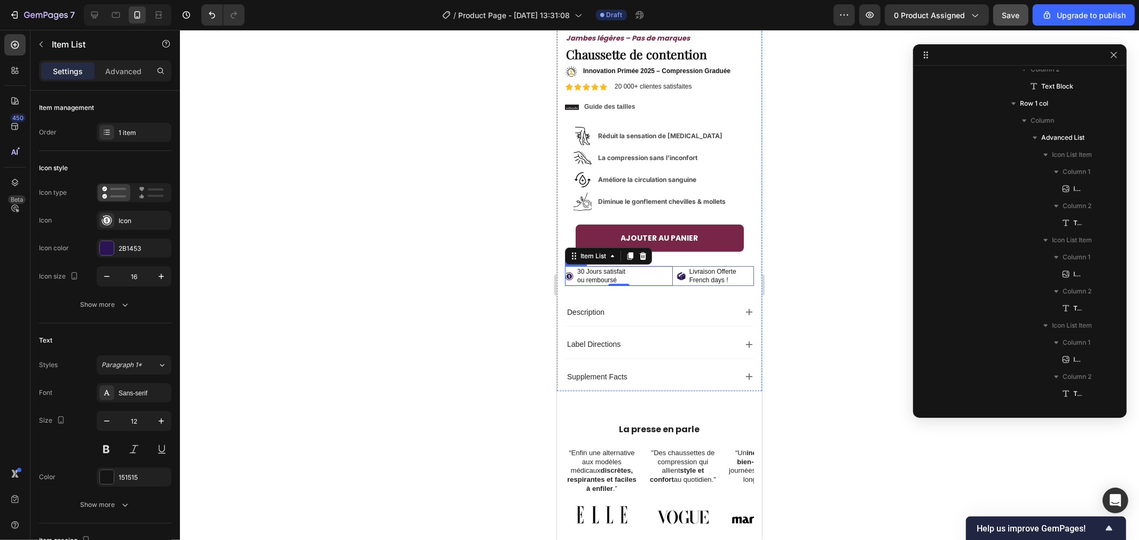
click at [669, 267] on div "30 Jours satisfait ou remboursé Item List 0 Livraison Offerte French days ! Ite…" at bounding box center [658, 276] width 189 height 20
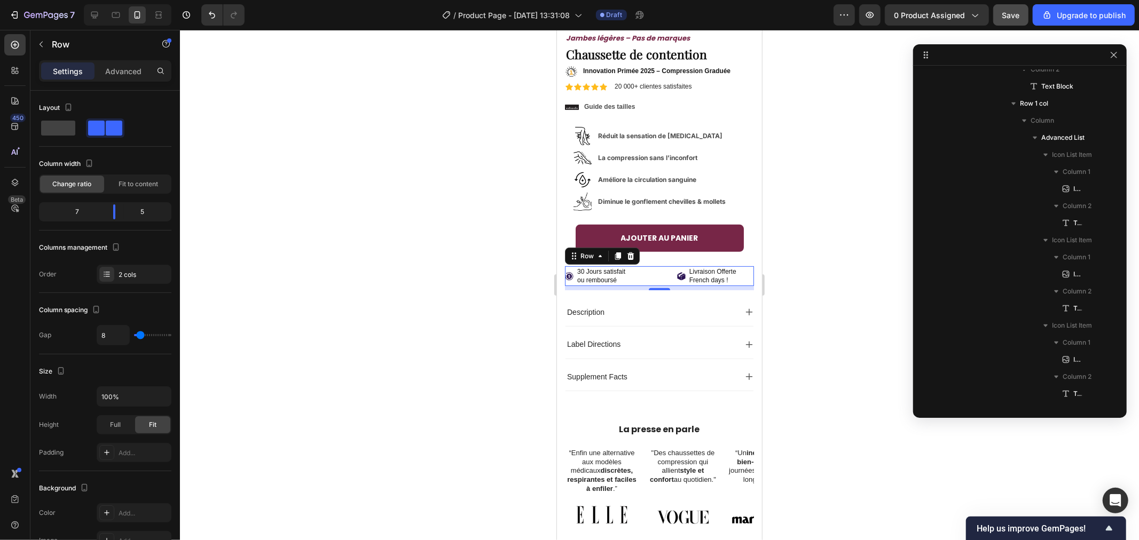
click at [459, 251] on div at bounding box center [659, 285] width 959 height 510
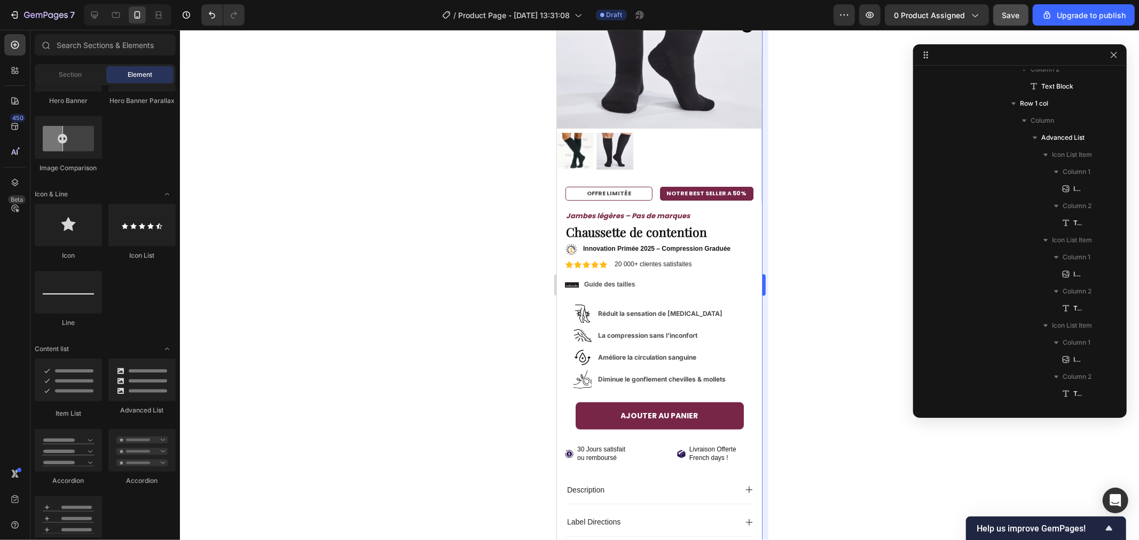
scroll to position [203, 0]
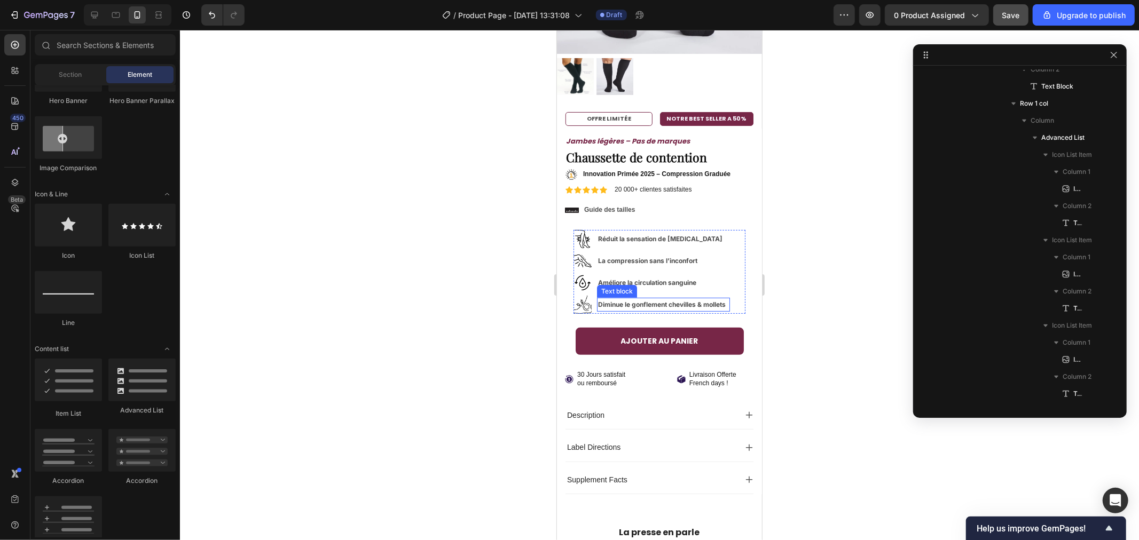
click at [649, 299] on p "Diminue le gonflement chevilles & mollets" at bounding box center [662, 304] width 131 height 12
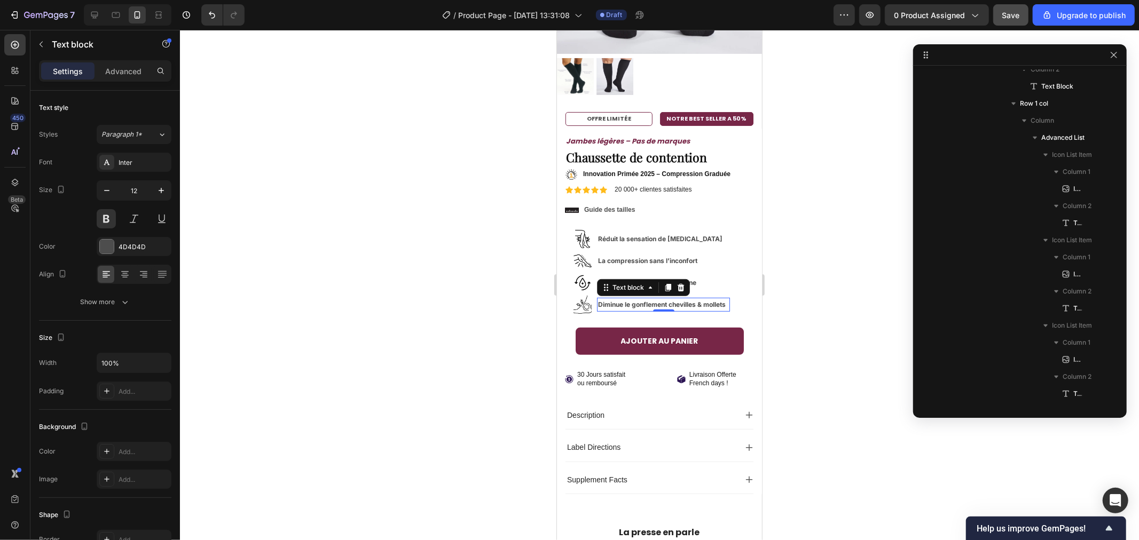
click at [626, 301] on div "Diminue le gonflement chevilles & mollets" at bounding box center [662, 304] width 133 height 14
click at [627, 302] on li "Image Diminue le gonflement chevilles & mollets Text block 0" at bounding box center [651, 304] width 156 height 18
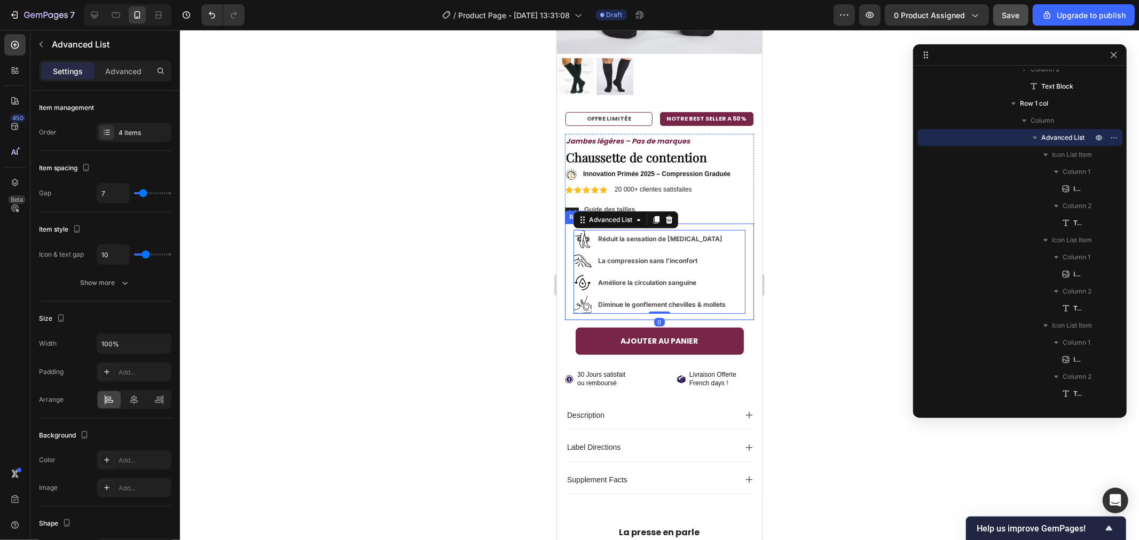
click at [480, 294] on div at bounding box center [659, 285] width 959 height 510
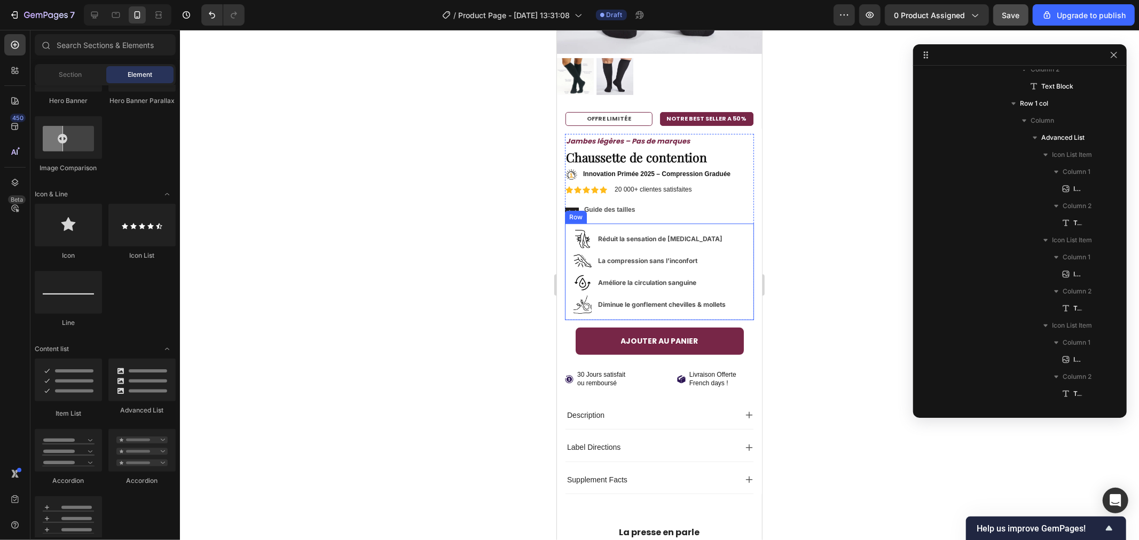
click at [627, 306] on div "Image Réduit la sensation de [MEDICAL_DATA] Text Block Image La compression san…" at bounding box center [658, 271] width 189 height 97
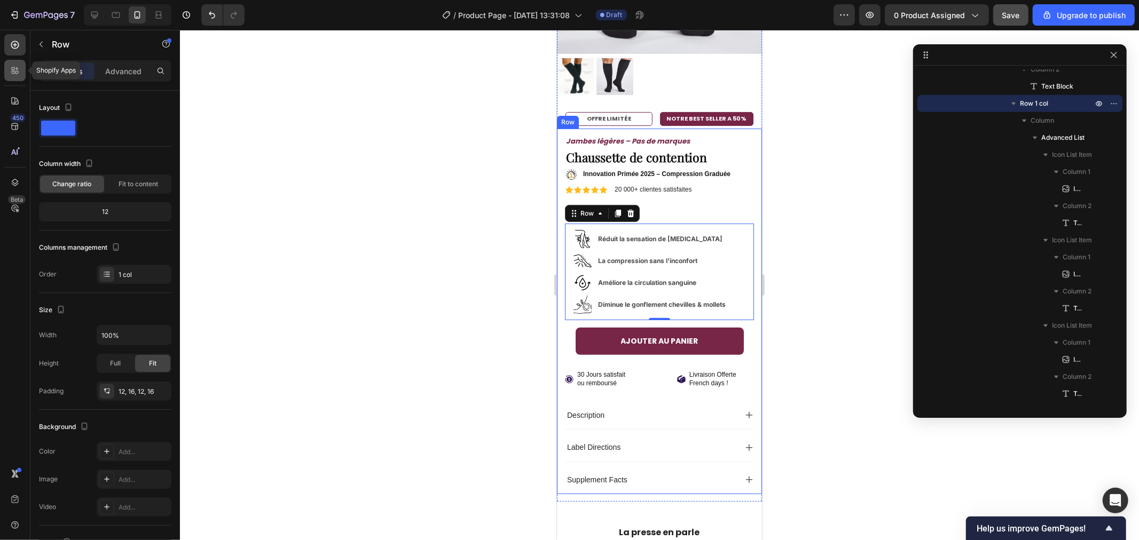
click at [15, 75] on icon at bounding box center [15, 70] width 11 height 11
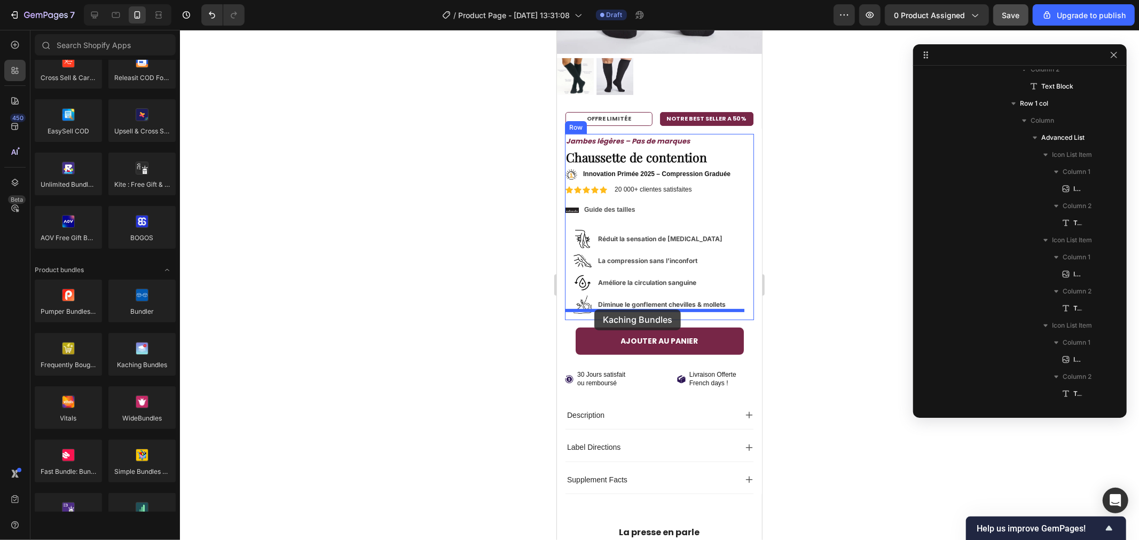
drag, startPoint x: 780, startPoint y: 389, endPoint x: 594, endPoint y: 309, distance: 203.3
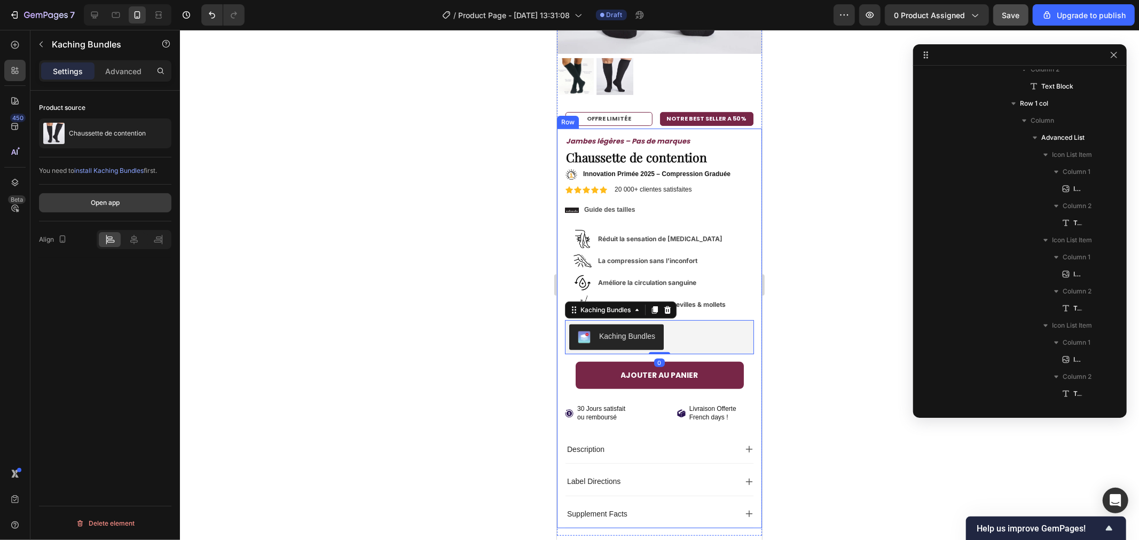
click at [102, 203] on div "Open app" at bounding box center [105, 203] width 29 height 10
click at [414, 285] on div at bounding box center [659, 285] width 959 height 510
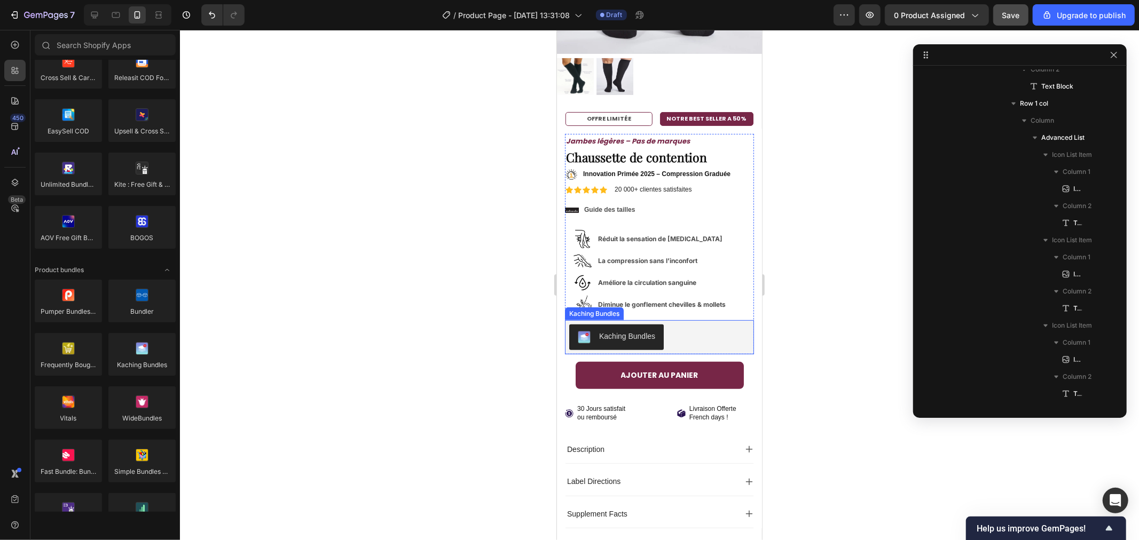
click at [631, 330] on div "Kaching Bundles" at bounding box center [626, 335] width 56 height 11
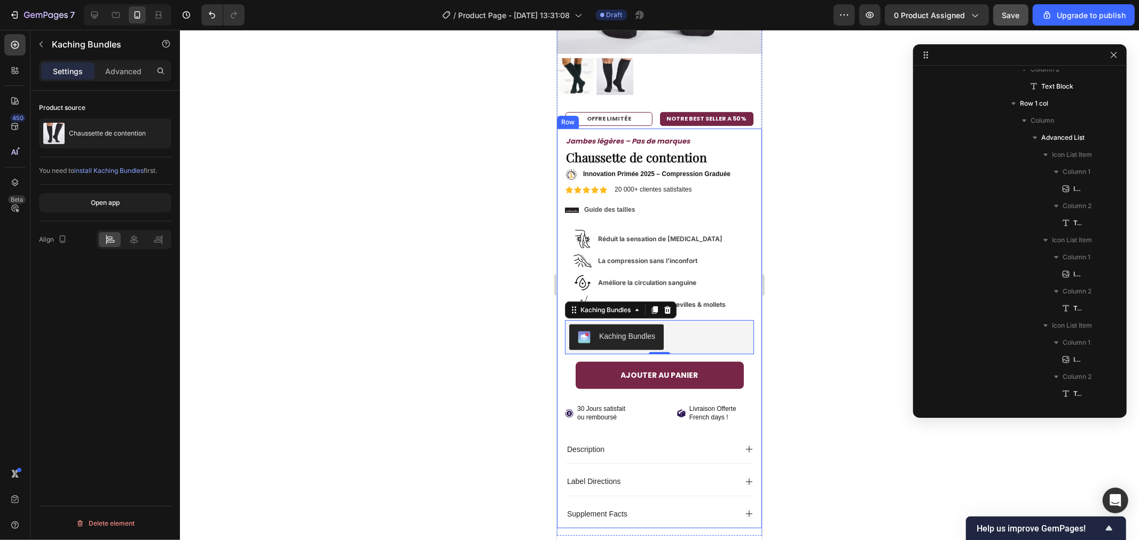
click at [385, 230] on div at bounding box center [659, 285] width 959 height 510
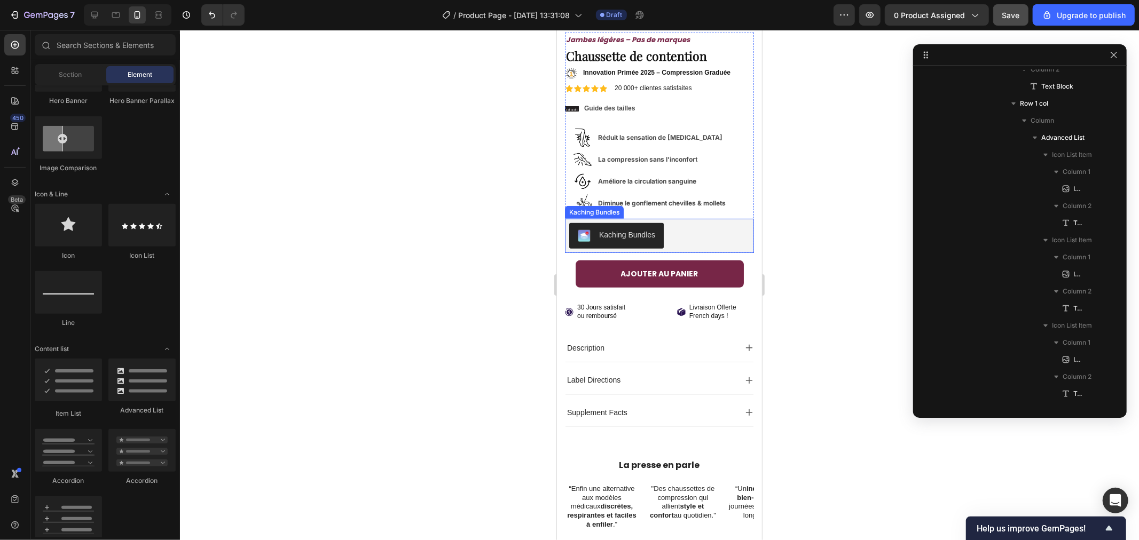
scroll to position [321, 0]
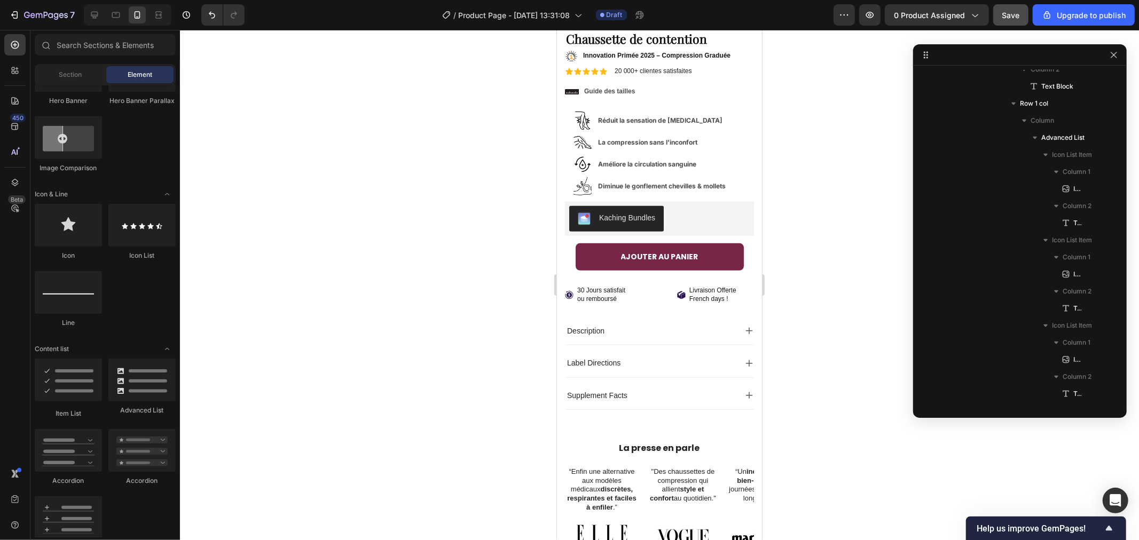
click at [444, 176] on div at bounding box center [659, 285] width 959 height 510
click at [570, 290] on icon at bounding box center [569, 294] width 8 height 8
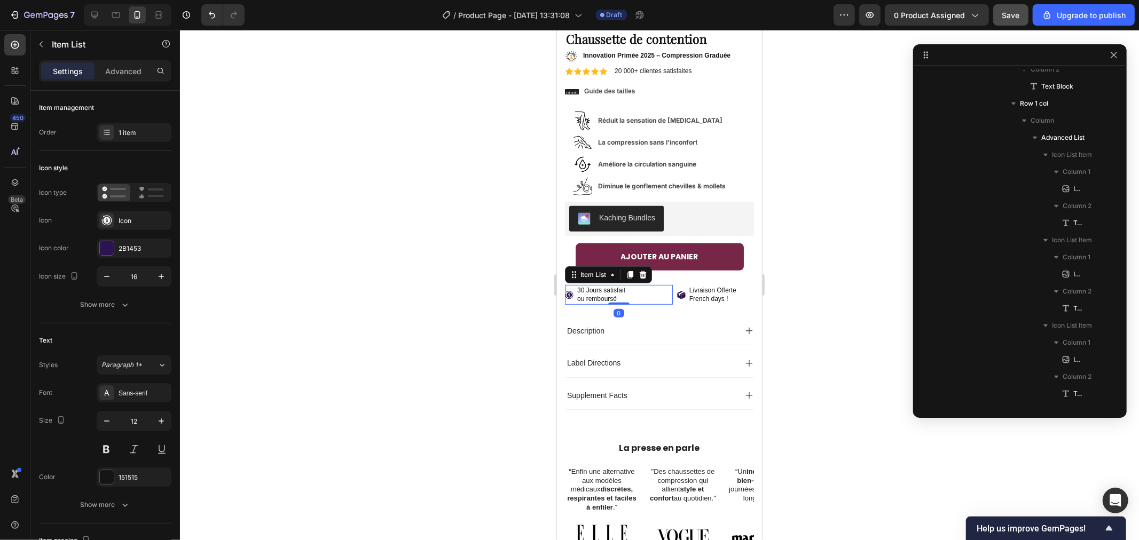
click at [570, 290] on icon at bounding box center [568, 294] width 9 height 9
click at [567, 290] on icon at bounding box center [569, 294] width 8 height 8
click at [585, 286] on p "30 Jours satisfait" at bounding box center [601, 290] width 48 height 9
click at [569, 290] on icon at bounding box center [568, 294] width 9 height 9
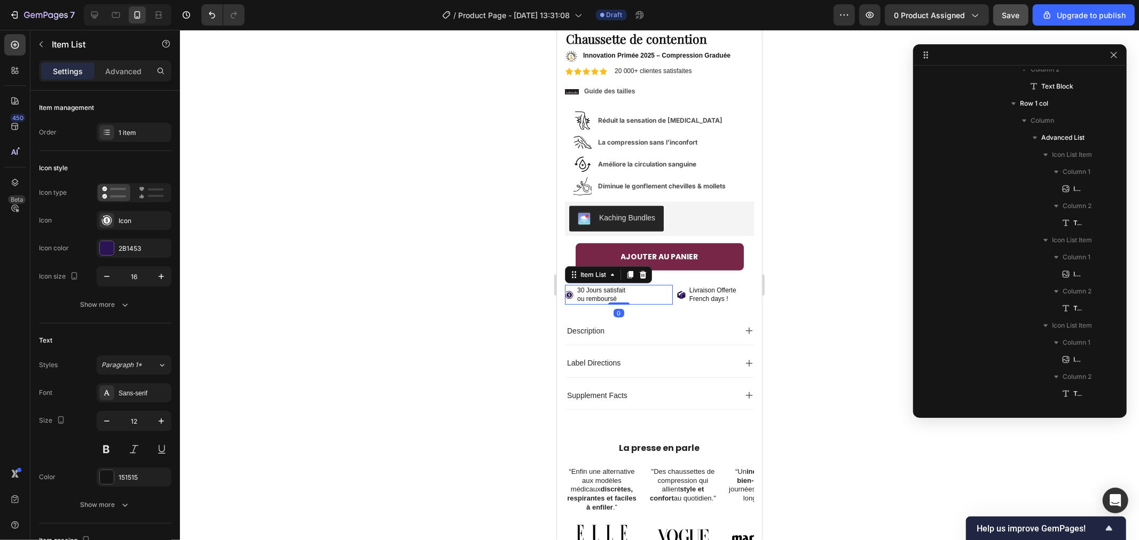
click at [569, 290] on icon at bounding box center [569, 294] width 8 height 8
click at [109, 222] on icon at bounding box center [107, 221] width 10 height 10
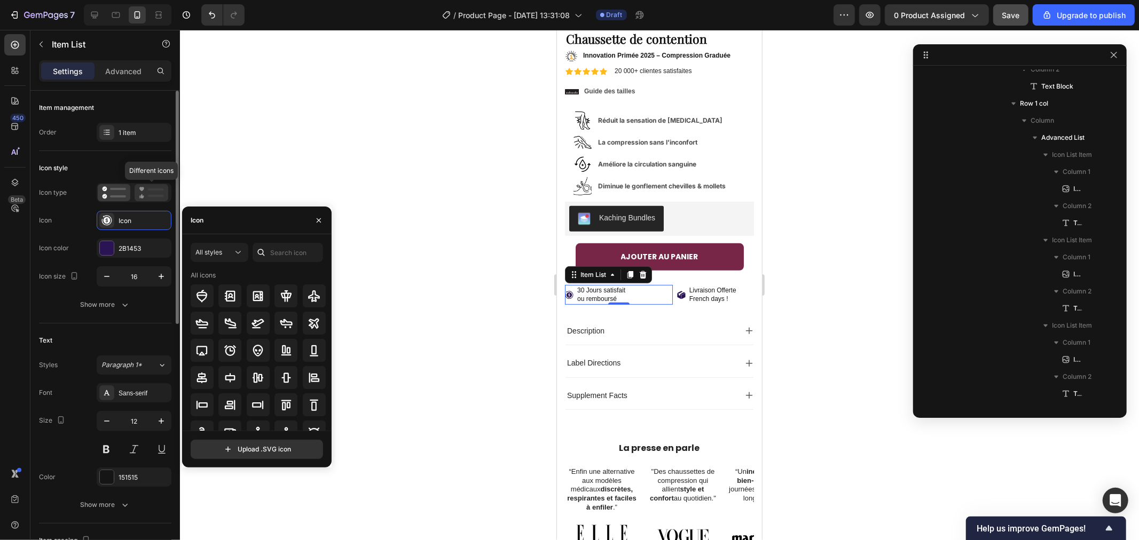
click at [148, 193] on icon at bounding box center [151, 192] width 25 height 13
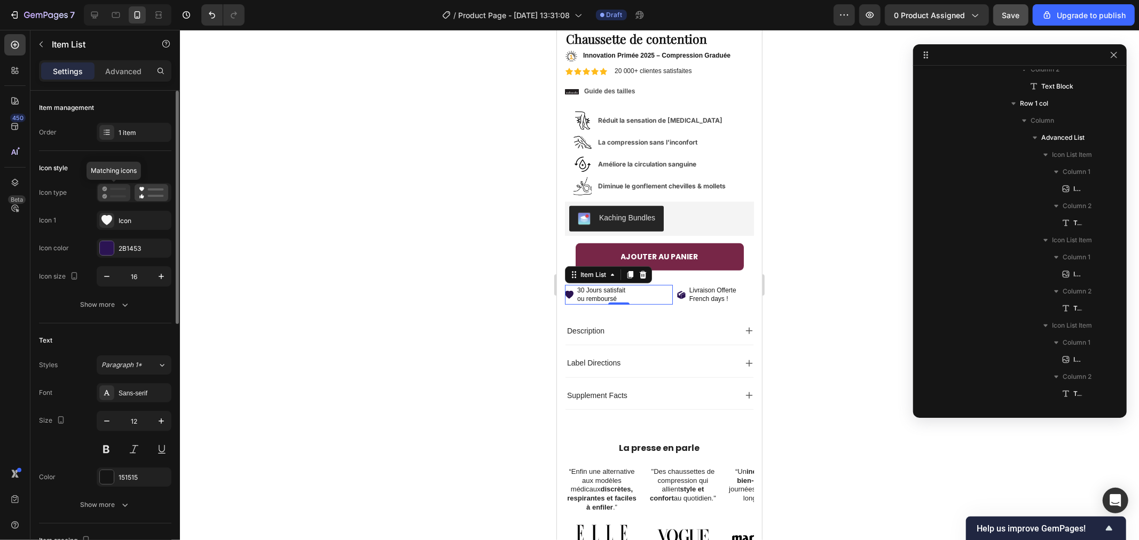
click at [120, 194] on icon at bounding box center [114, 192] width 24 height 13
click at [116, 135] on div "1 item" at bounding box center [134, 132] width 75 height 19
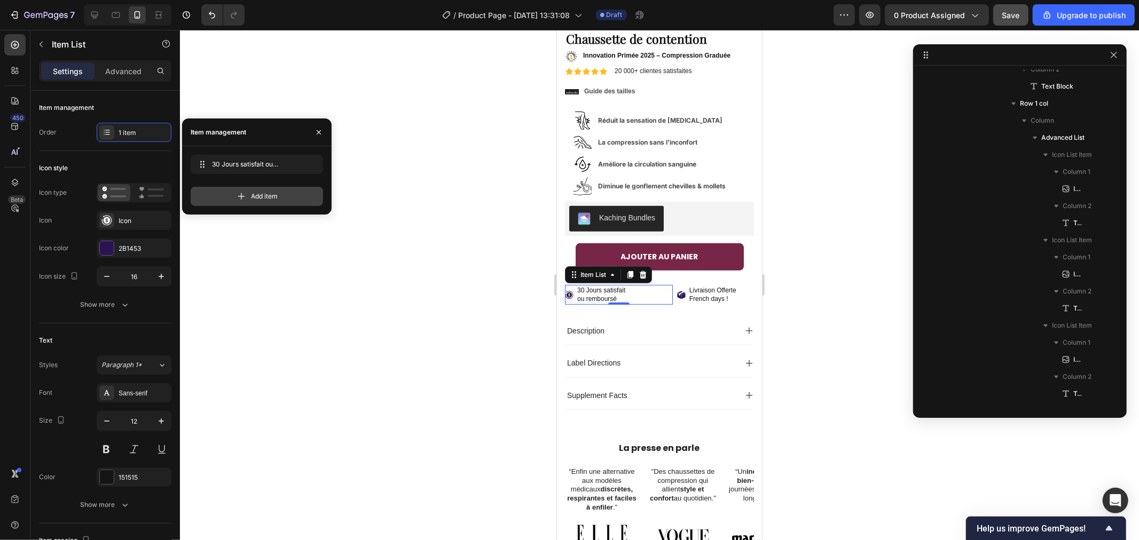
click at [238, 194] on icon at bounding box center [241, 196] width 11 height 11
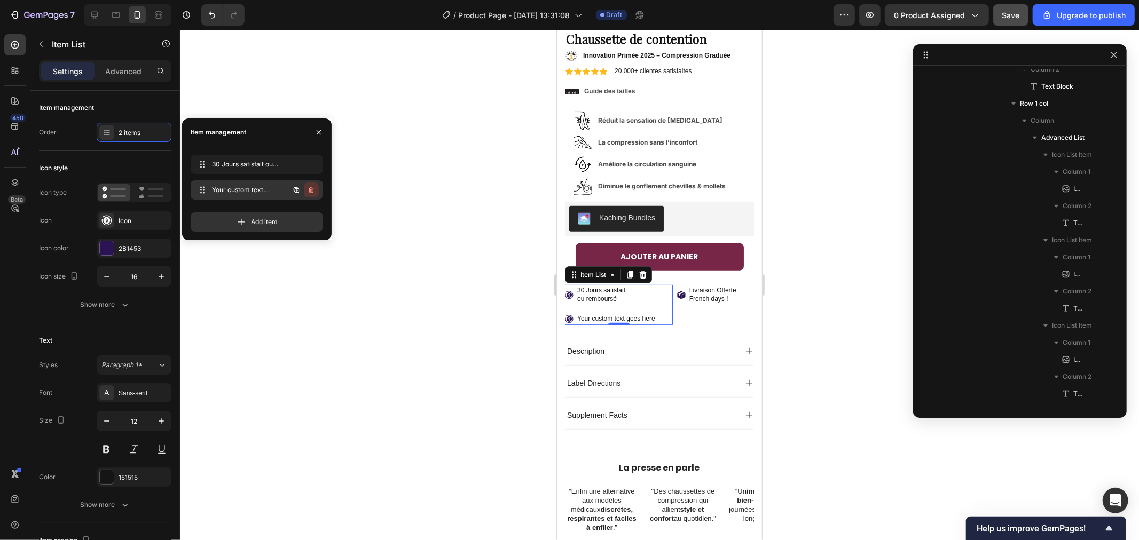
click at [308, 189] on icon "button" at bounding box center [311, 190] width 9 height 9
click at [311, 188] on div "Delete" at bounding box center [304, 190] width 20 height 10
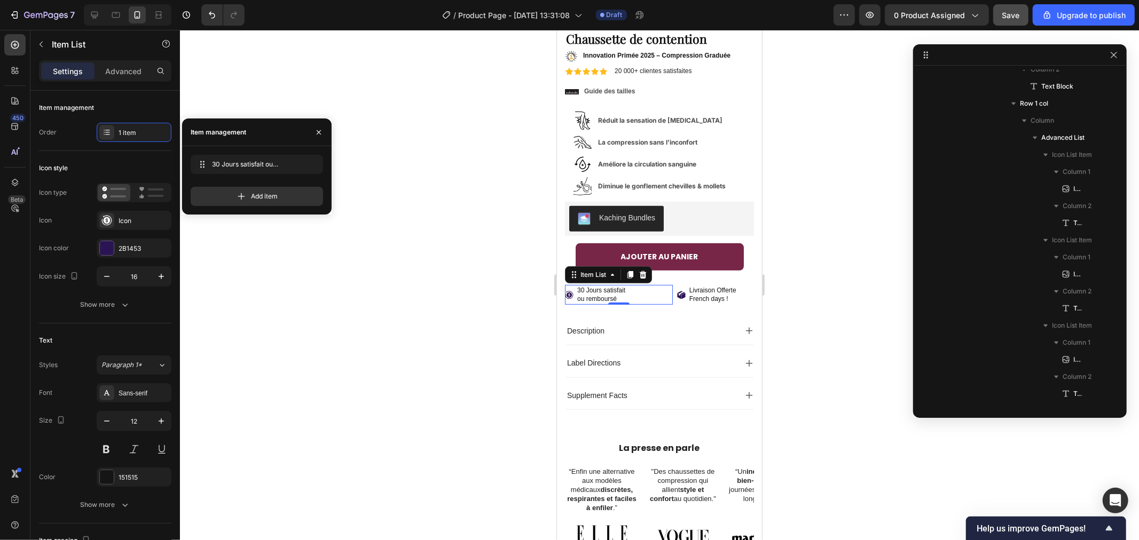
click at [440, 231] on div at bounding box center [659, 285] width 959 height 510
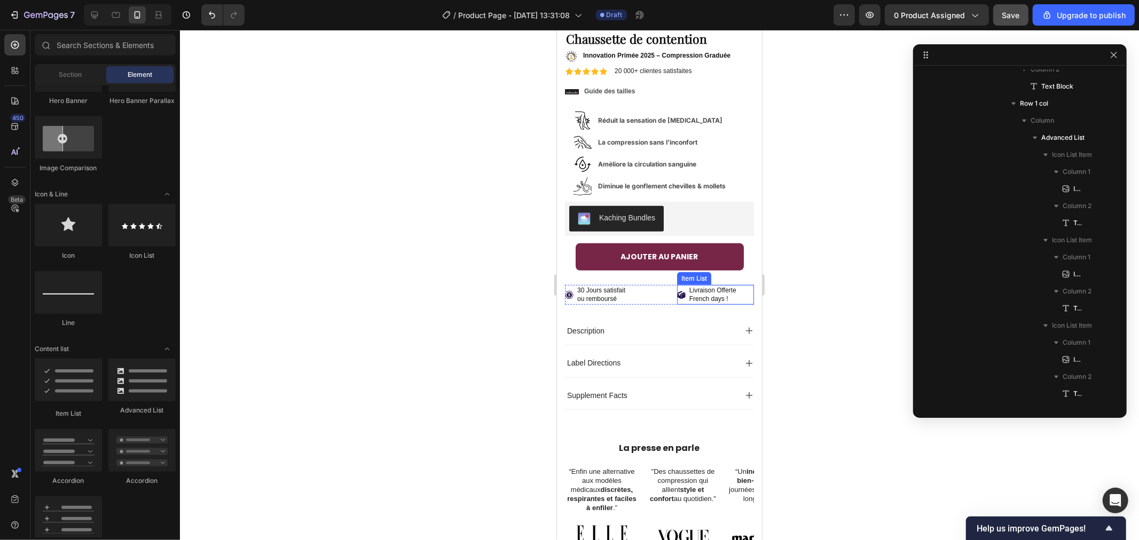
click at [702, 295] on p "French days !" at bounding box center [712, 299] width 47 height 9
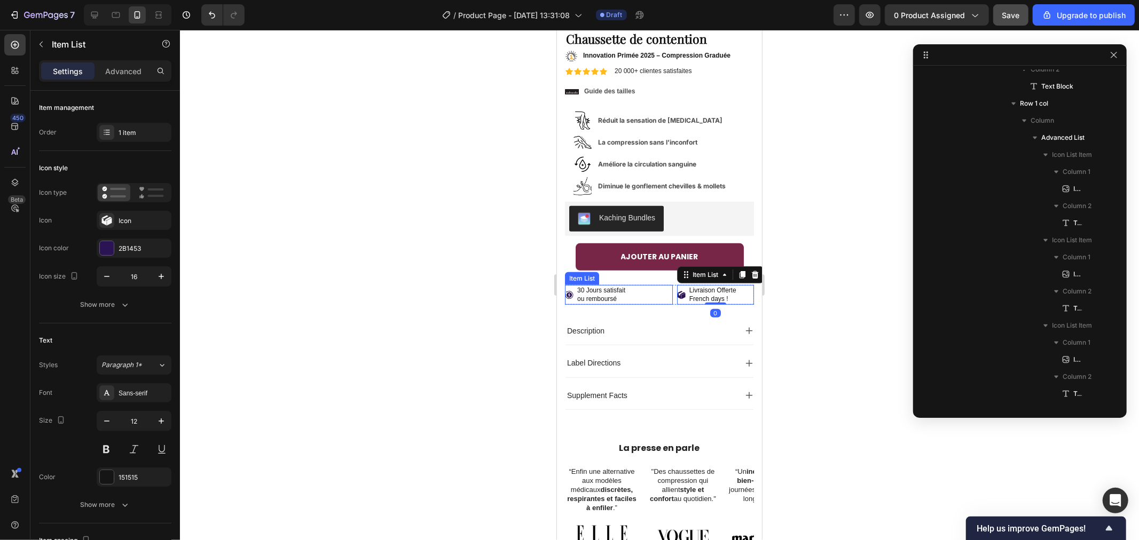
click at [663, 285] on div "30 Jours satisfait ou remboursé" at bounding box center [618, 295] width 108 height 20
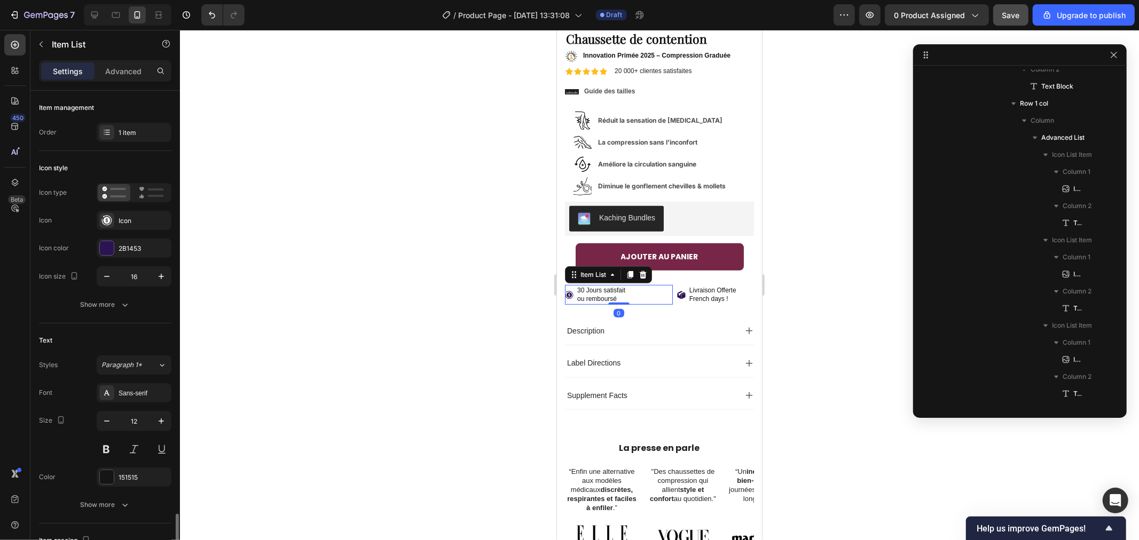
scroll to position [285, 0]
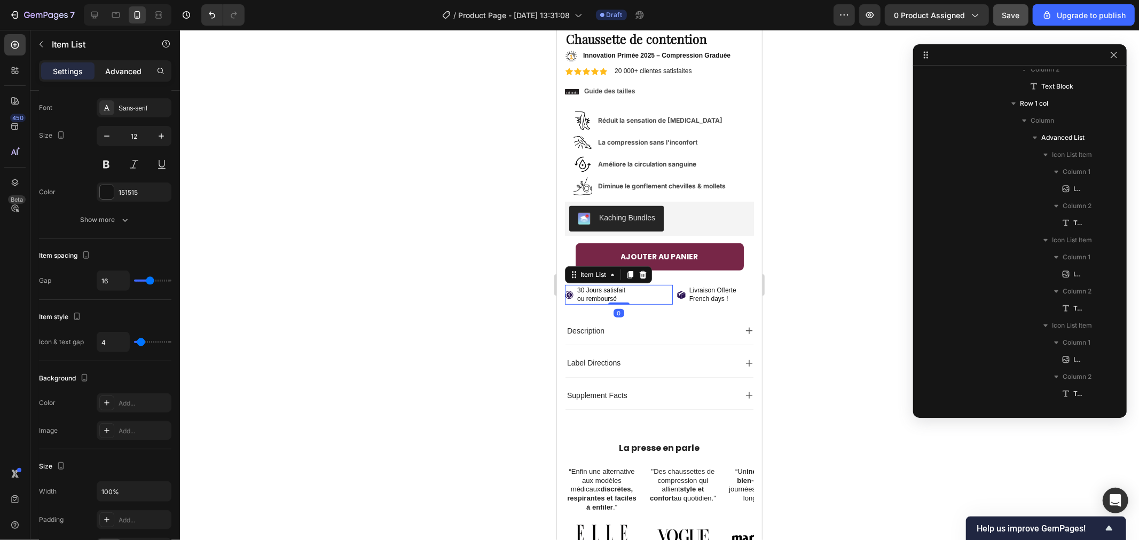
click at [119, 65] on div "Advanced" at bounding box center [123, 70] width 53 height 17
type input "100%"
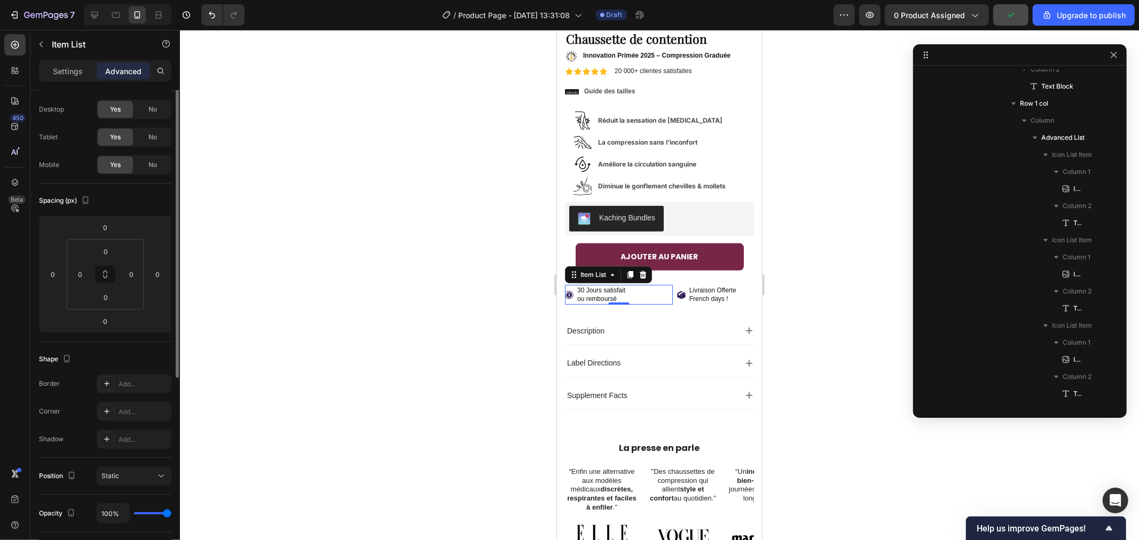
scroll to position [0, 0]
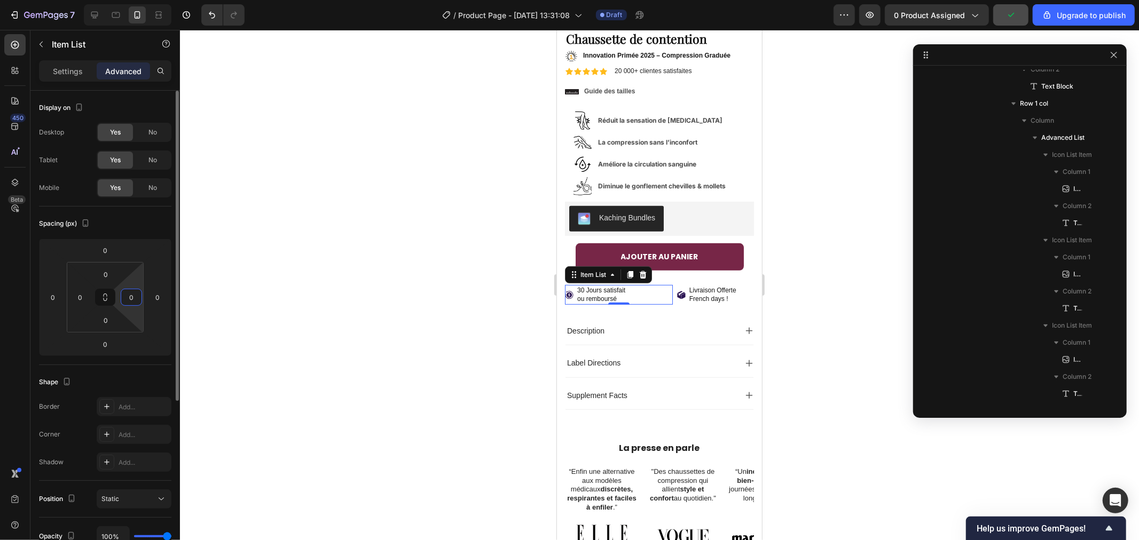
click at [131, 297] on input "0" at bounding box center [131, 297] width 16 height 16
type input "1"
click at [54, 295] on input "0" at bounding box center [53, 297] width 16 height 16
type input "0"
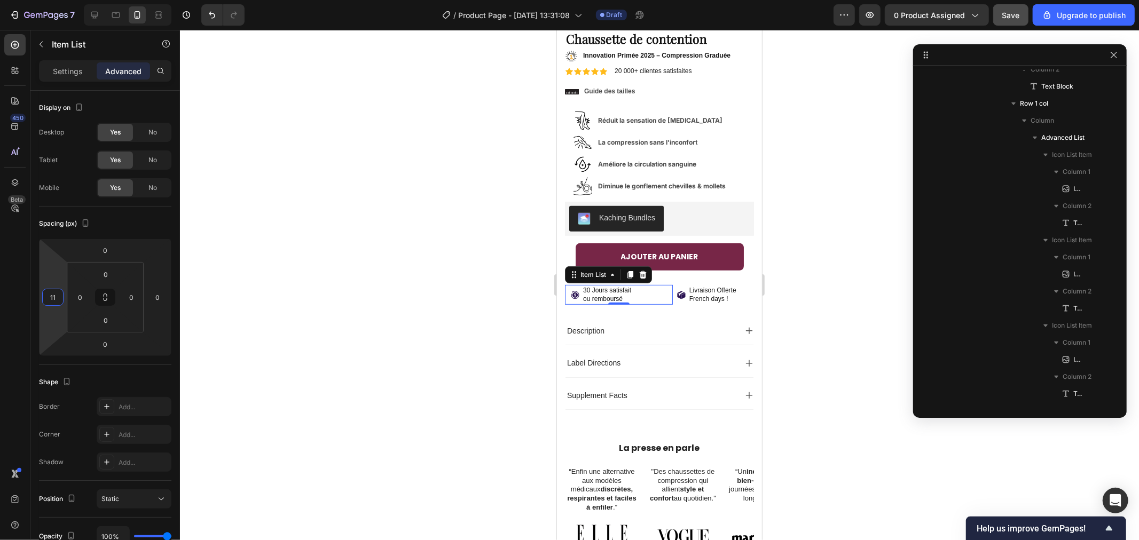
type input "1"
type input "25"
click at [518, 260] on div at bounding box center [659, 285] width 959 height 510
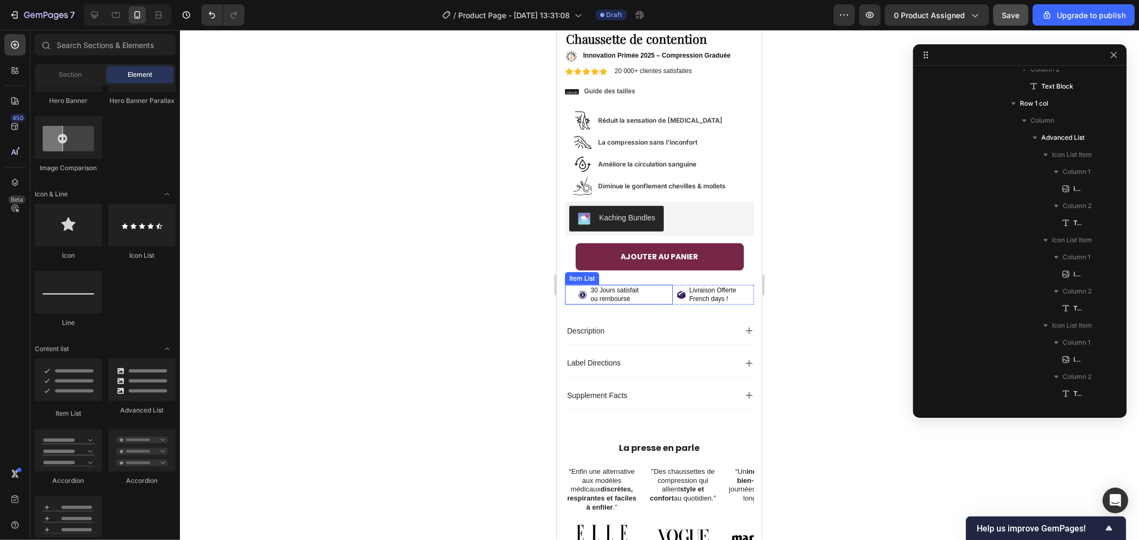
click at [609, 286] on p "30 Jours satisfait" at bounding box center [614, 290] width 48 height 9
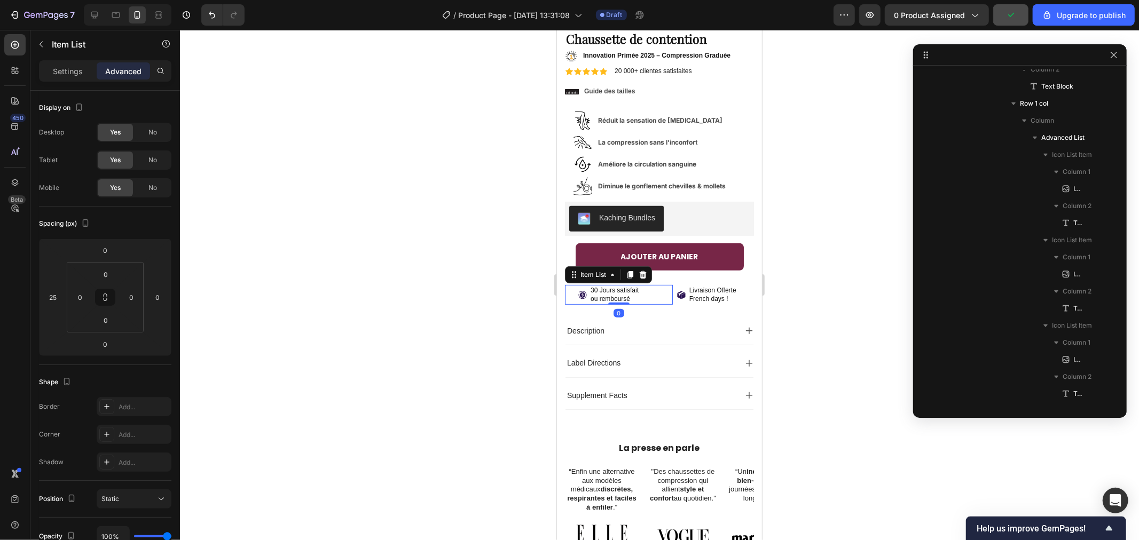
drag, startPoint x: 460, startPoint y: 331, endPoint x: 506, endPoint y: 302, distance: 55.2
click at [460, 331] on div at bounding box center [659, 285] width 959 height 510
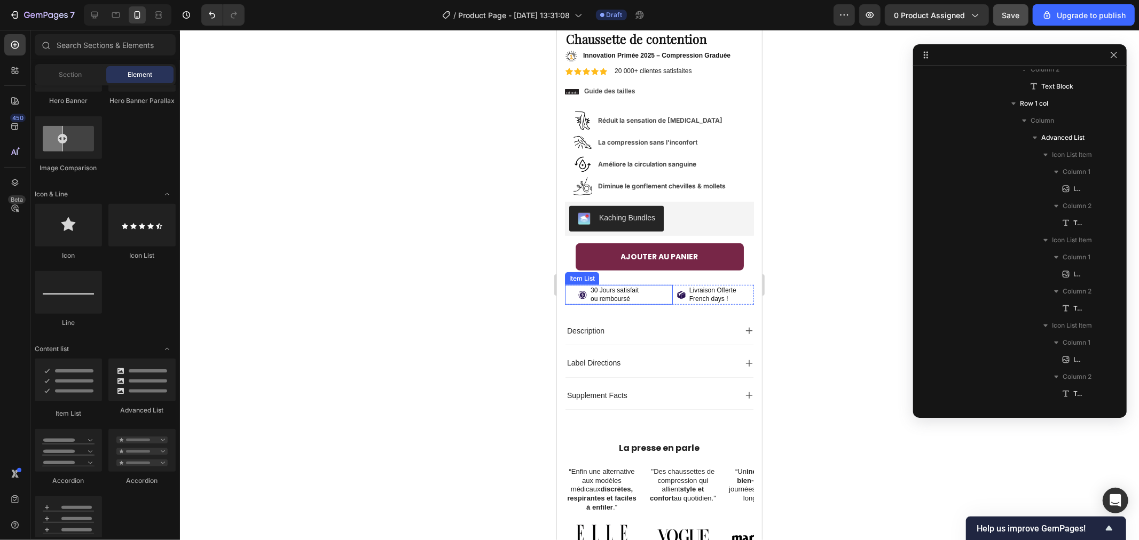
click at [599, 286] on p "30 Jours satisfait" at bounding box center [614, 290] width 48 height 9
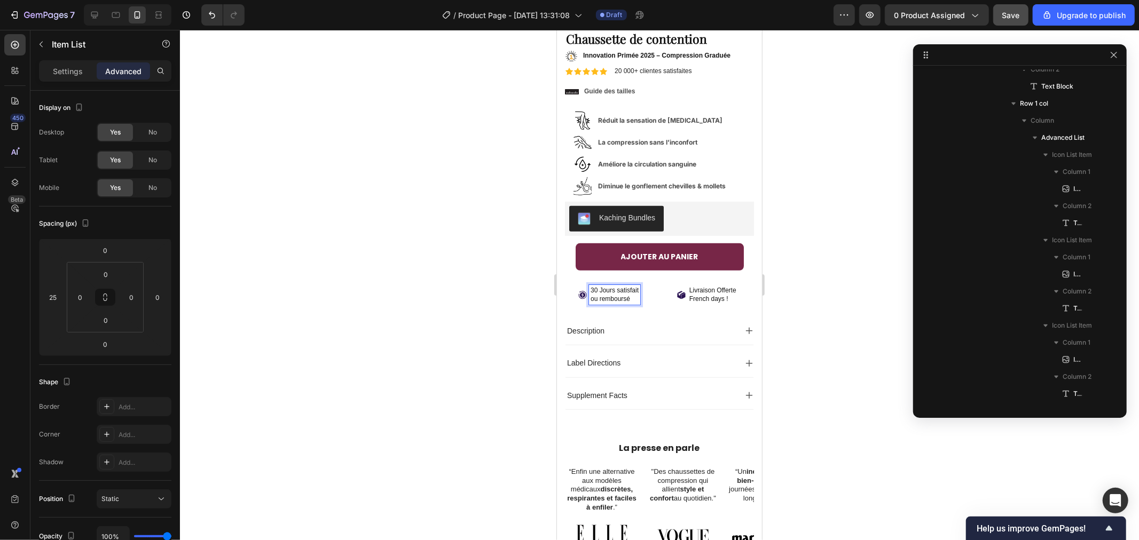
click at [487, 283] on div at bounding box center [659, 285] width 959 height 510
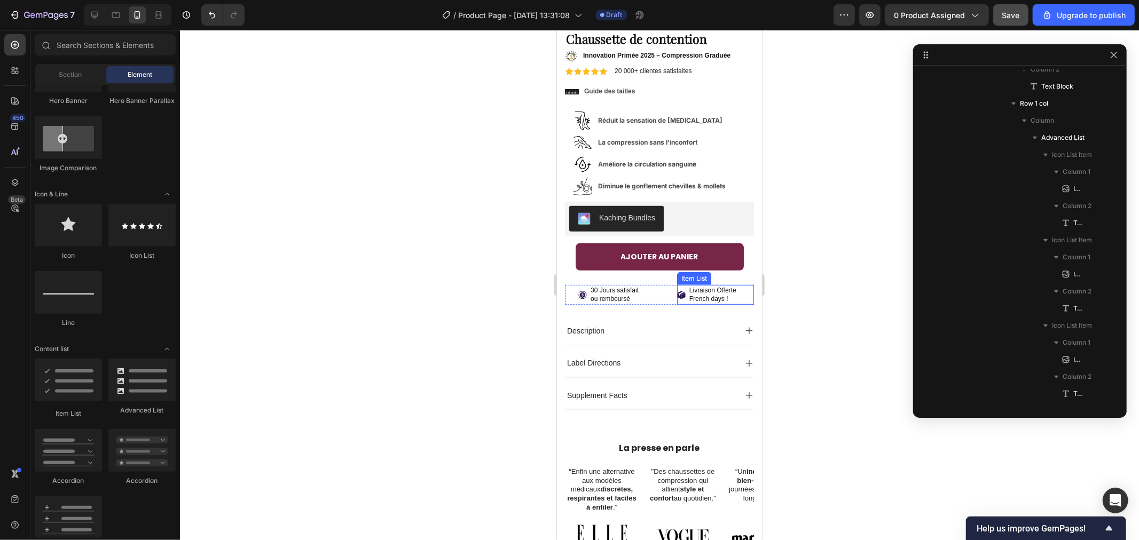
click at [710, 295] on p "French days !" at bounding box center [712, 299] width 47 height 9
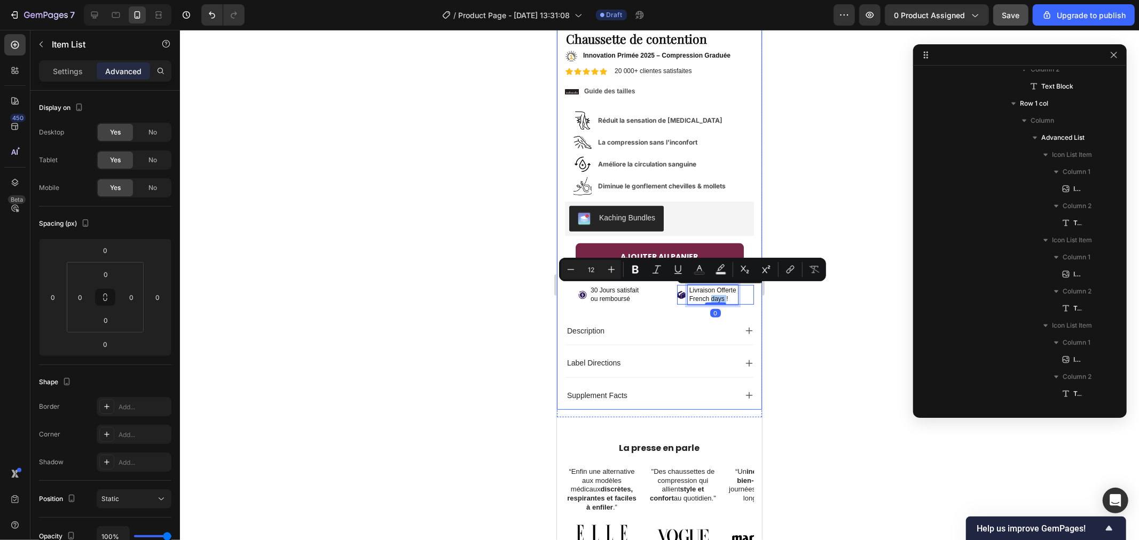
click at [791, 297] on div at bounding box center [659, 285] width 959 height 510
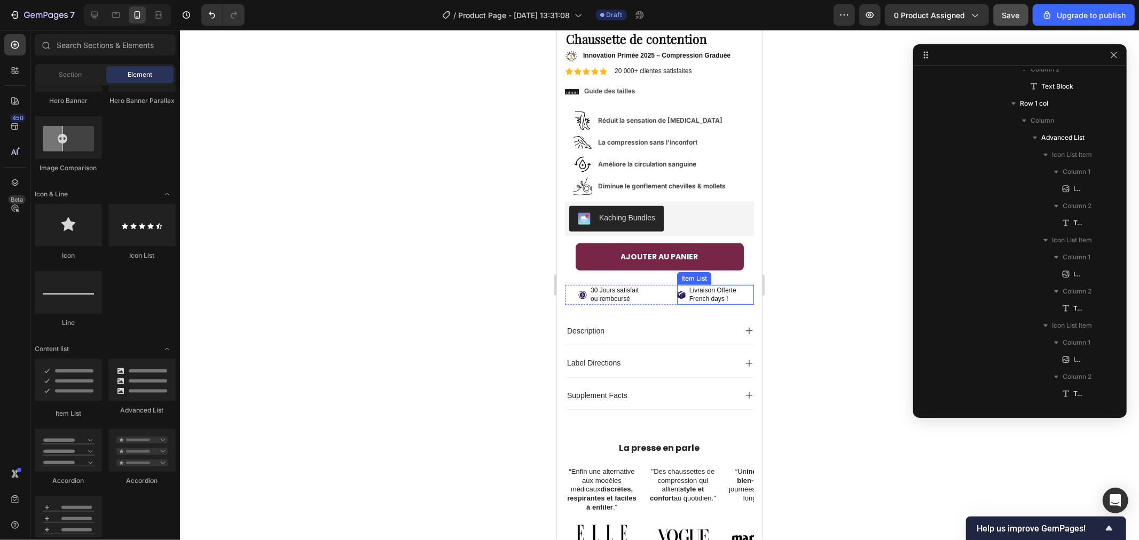
click at [706, 295] on p "French days !" at bounding box center [712, 299] width 47 height 9
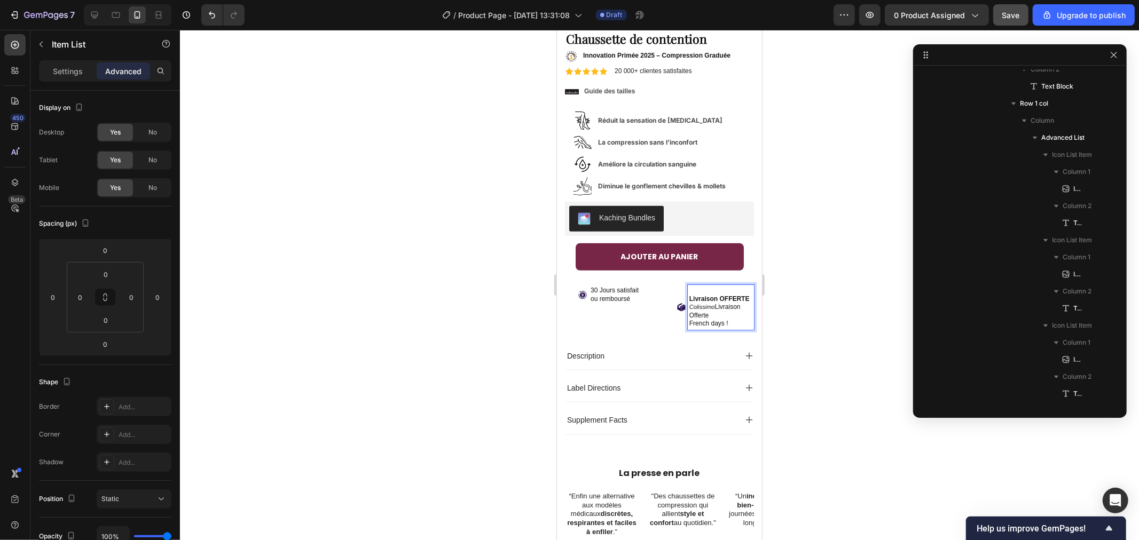
click at [714, 310] on p "Livraison OFFERTE Colissimo Livraison Offerte" at bounding box center [720, 302] width 63 height 33
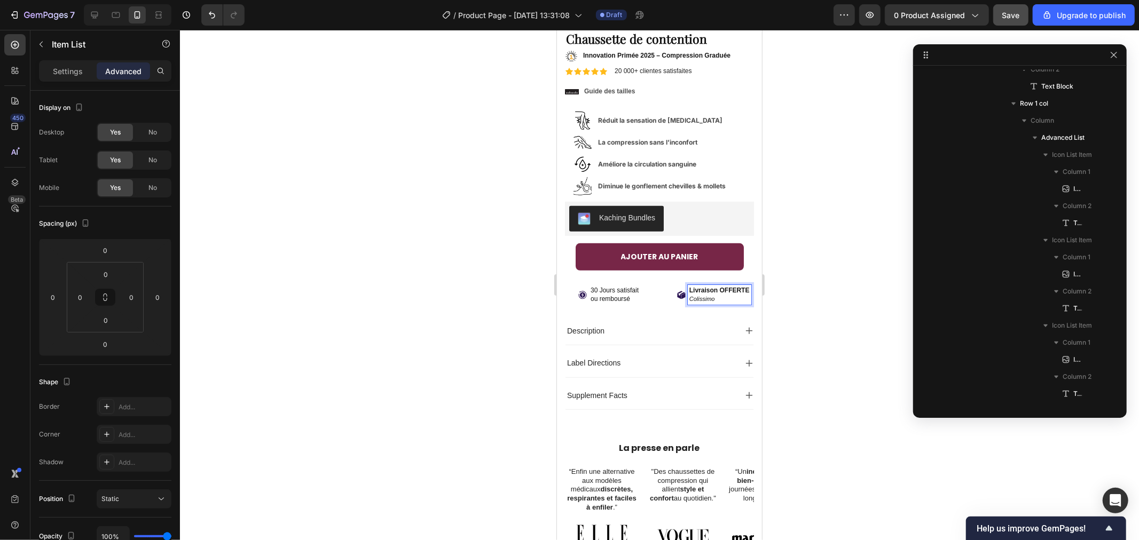
click at [687, 299] on div "Livraison OFFERTE Colissimo" at bounding box center [719, 295] width 64 height 20
click at [689, 290] on strong "Livraison OFFERTE" at bounding box center [719, 289] width 60 height 7
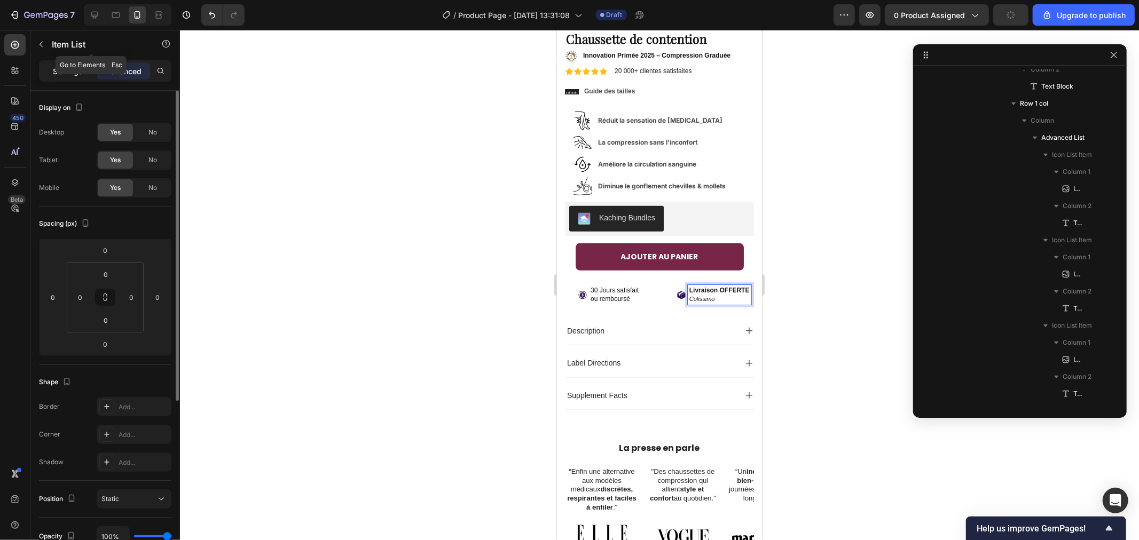
click at [68, 77] on div "Settings" at bounding box center [67, 70] width 53 height 17
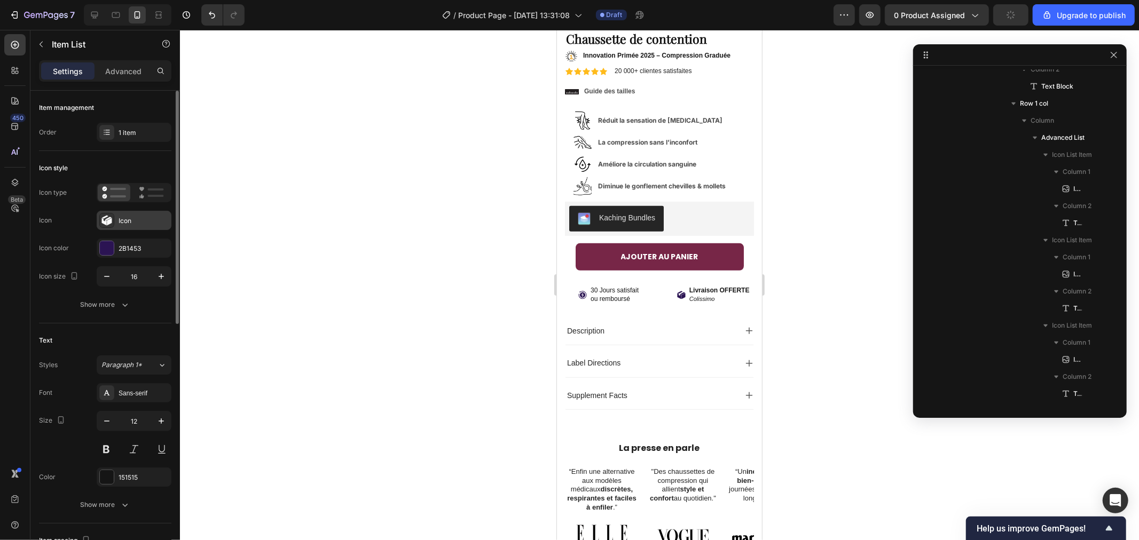
type input "4"
click at [106, 275] on icon "button" at bounding box center [106, 276] width 11 height 11
click at [109, 276] on icon "button" at bounding box center [106, 276] width 5 height 1
click at [107, 275] on icon "button" at bounding box center [106, 276] width 11 height 11
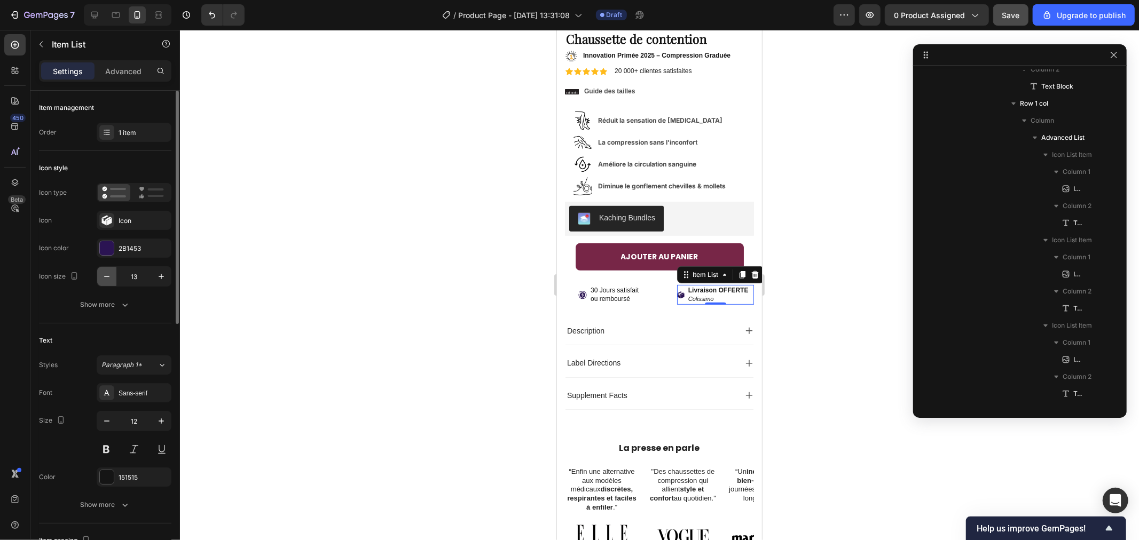
click at [105, 275] on icon "button" at bounding box center [106, 276] width 11 height 11
type input "12"
click at [372, 279] on div at bounding box center [659, 285] width 959 height 510
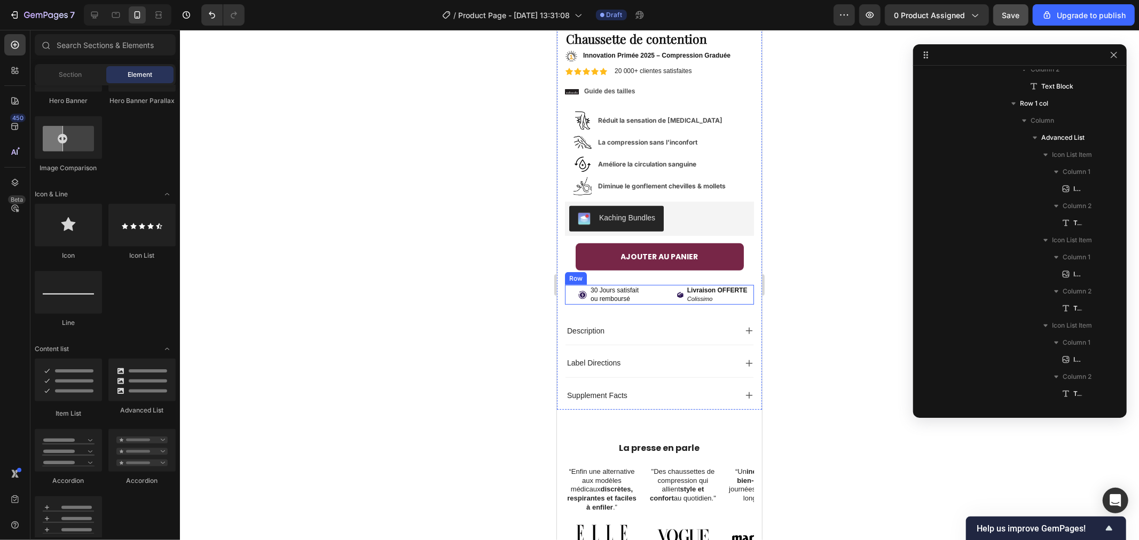
click at [676, 291] on icon at bounding box center [679, 294] width 6 height 6
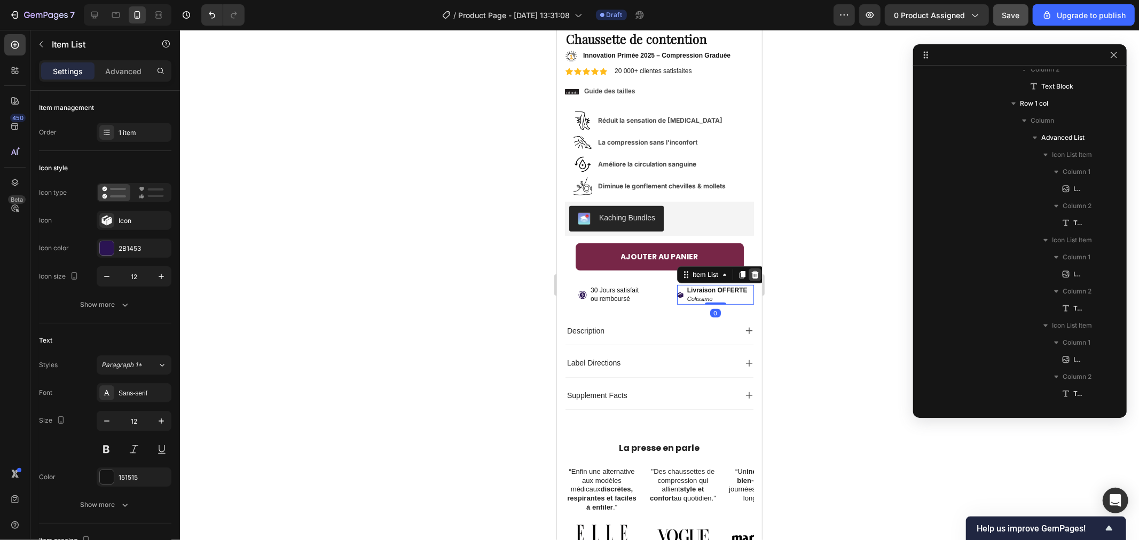
click at [751, 271] on icon at bounding box center [754, 274] width 7 height 7
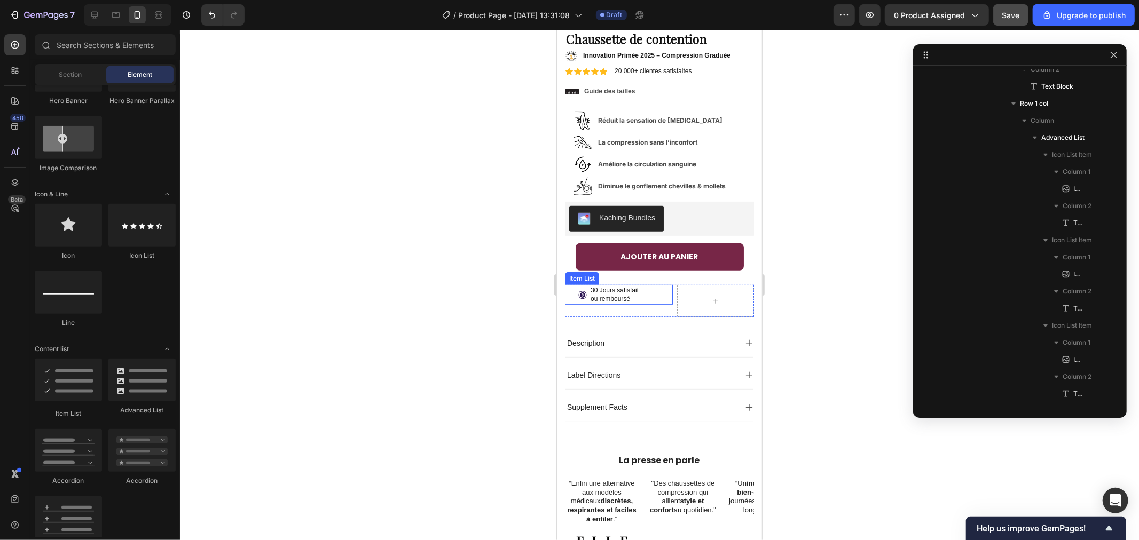
click at [599, 295] on p "ou remboursé" at bounding box center [614, 299] width 48 height 9
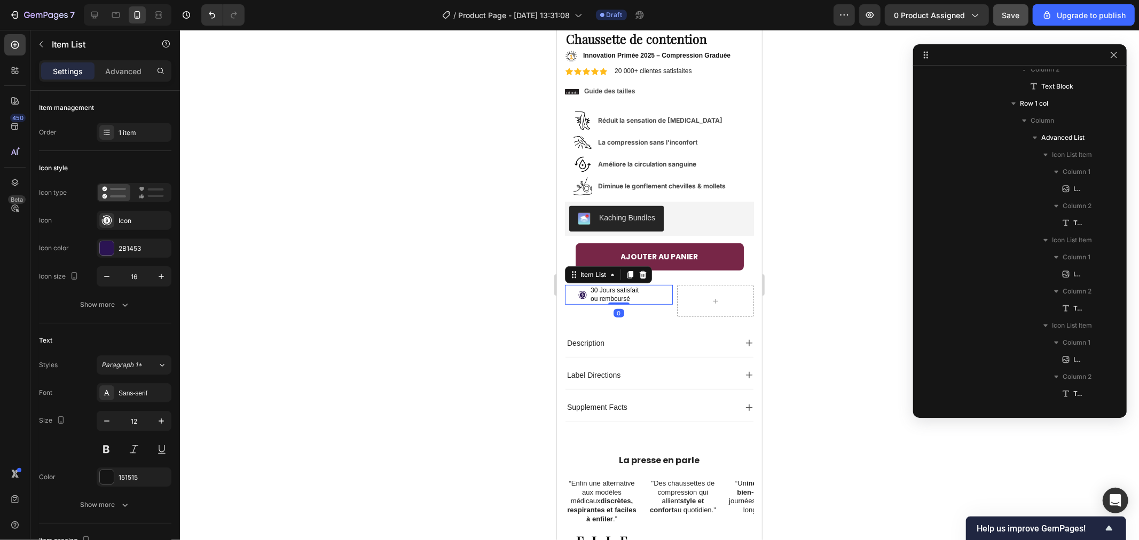
click at [645, 268] on div at bounding box center [642, 274] width 13 height 13
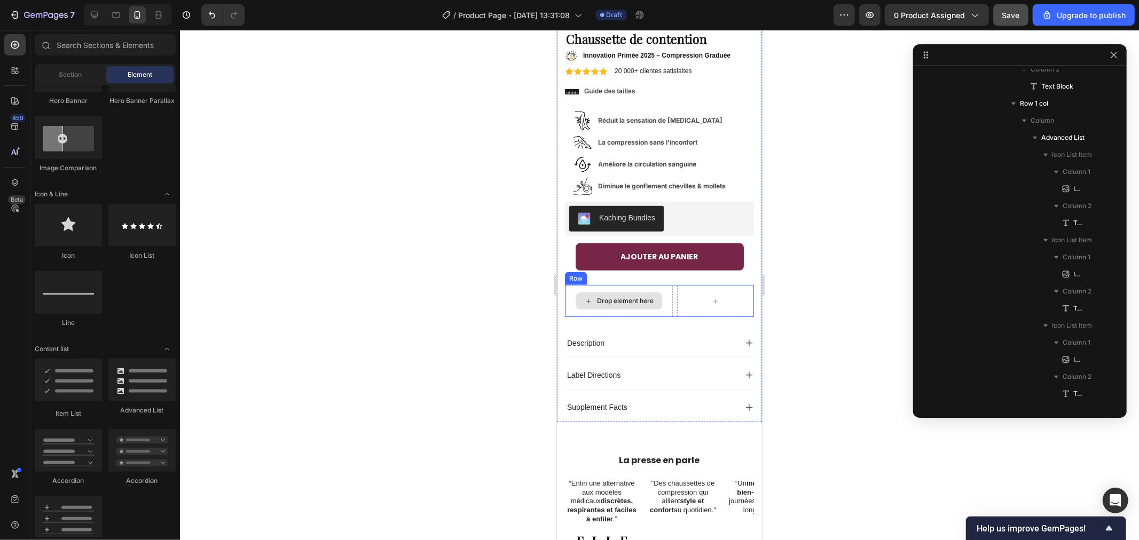
click at [644, 296] on div "Drop element here" at bounding box center [624, 300] width 57 height 9
click at [661, 285] on div "Drop element here" at bounding box center [618, 301] width 108 height 32
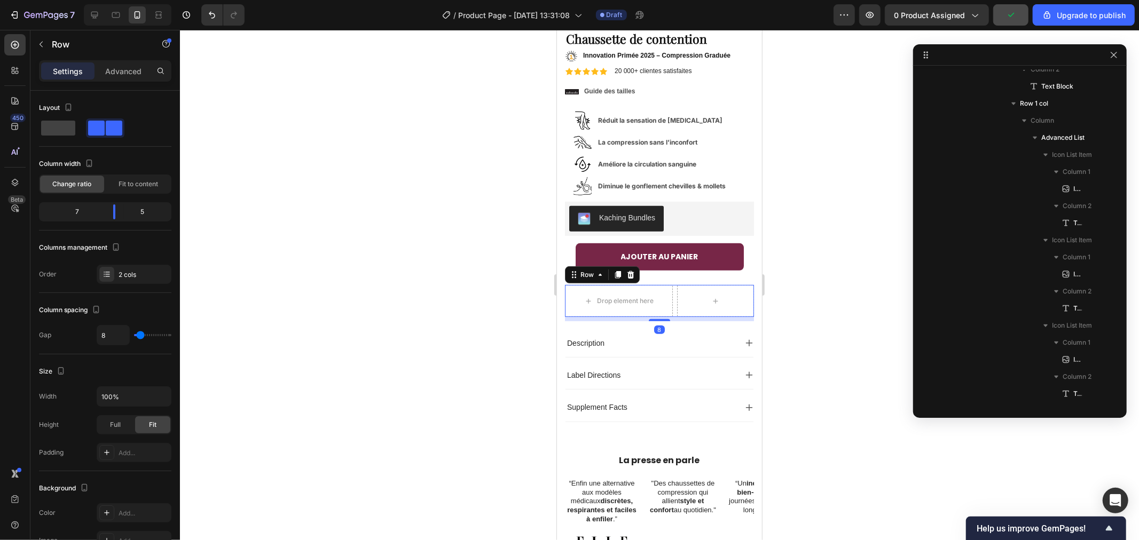
click at [666, 288] on div "Drop element here Row 8" at bounding box center [658, 301] width 189 height 32
click at [651, 292] on div "Drop element here" at bounding box center [618, 300] width 86 height 17
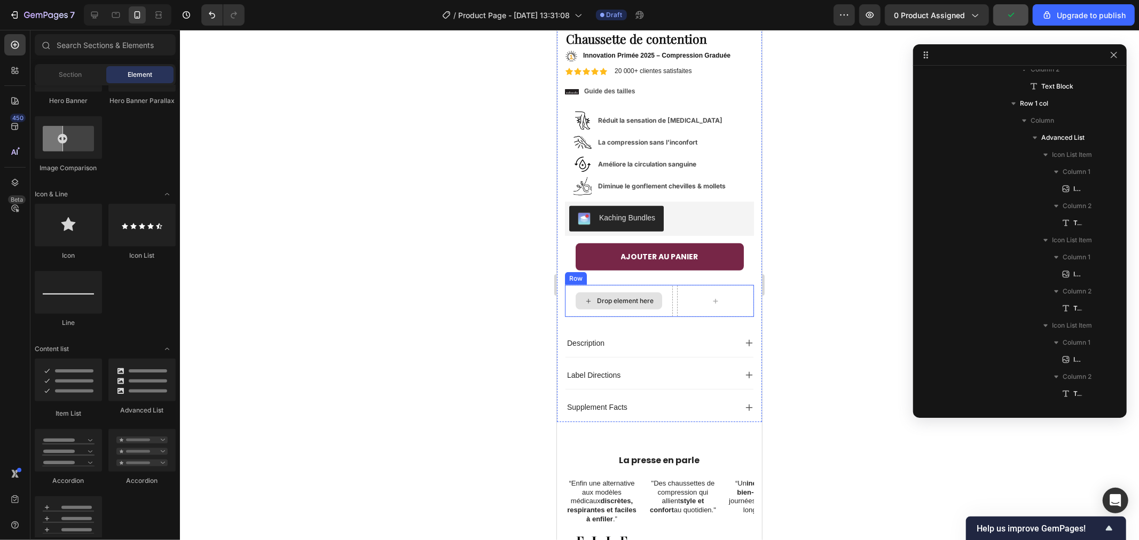
click at [641, 304] on div "Drop element here" at bounding box center [618, 301] width 108 height 32
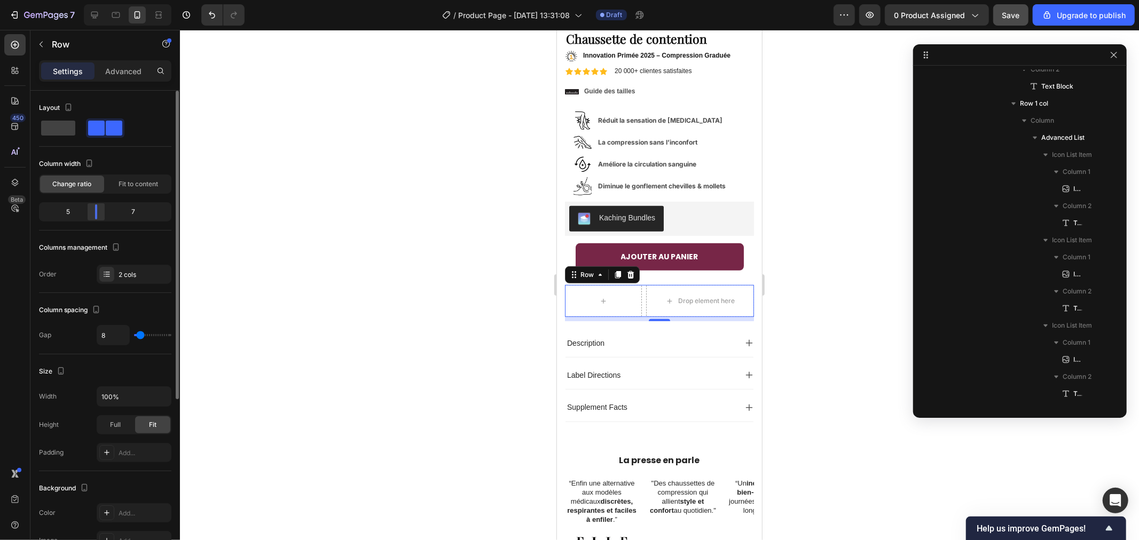
drag, startPoint x: 107, startPoint y: 216, endPoint x: 100, endPoint y: 215, distance: 6.4
click at [100, 215] on div at bounding box center [95, 211] width 19 height 15
click at [125, 209] on div "7" at bounding box center [138, 211] width 64 height 15
click at [123, 191] on div "Fit to content" at bounding box center [138, 184] width 64 height 17
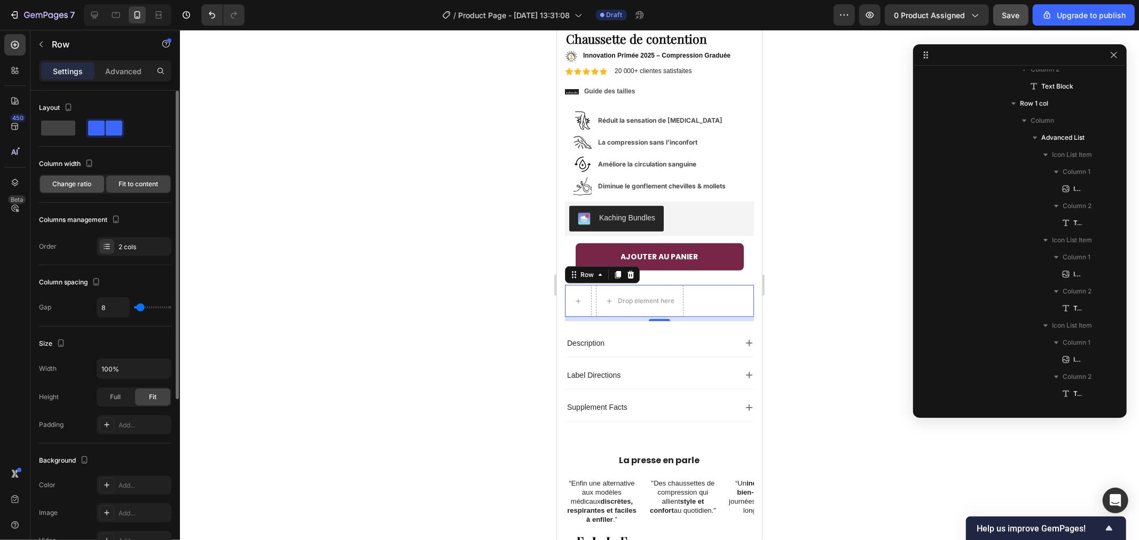
click at [88, 186] on span "Change ratio" at bounding box center [72, 184] width 39 height 10
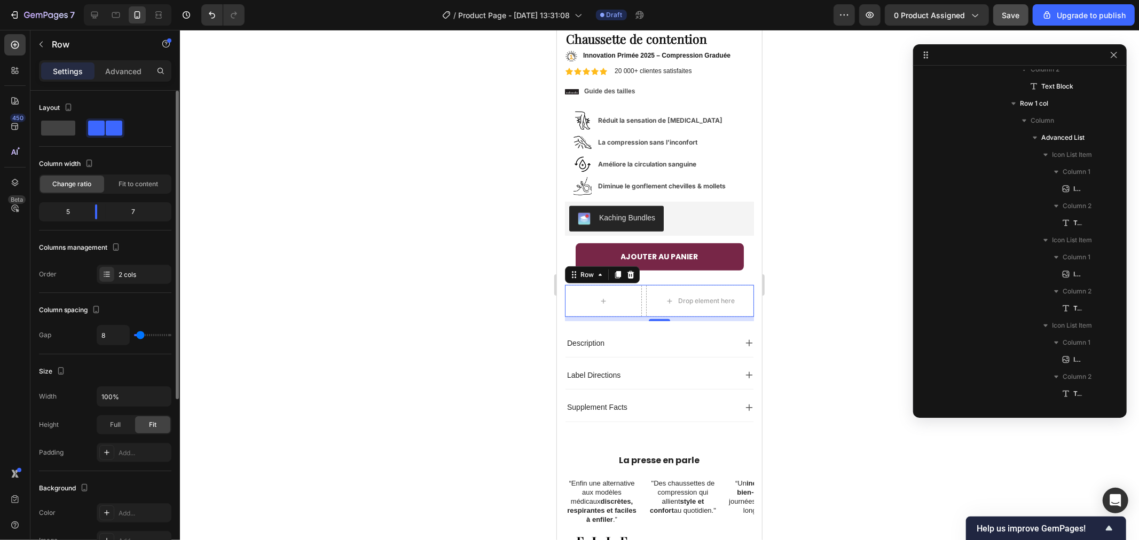
click at [130, 209] on div "7" at bounding box center [138, 211] width 64 height 15
drag, startPoint x: 135, startPoint y: 209, endPoint x: 91, endPoint y: 212, distance: 43.9
click at [135, 209] on div "7" at bounding box center [138, 211] width 64 height 15
drag, startPoint x: 91, startPoint y: 212, endPoint x: 102, endPoint y: 215, distance: 12.0
click at [102, 215] on div at bounding box center [105, 211] width 19 height 15
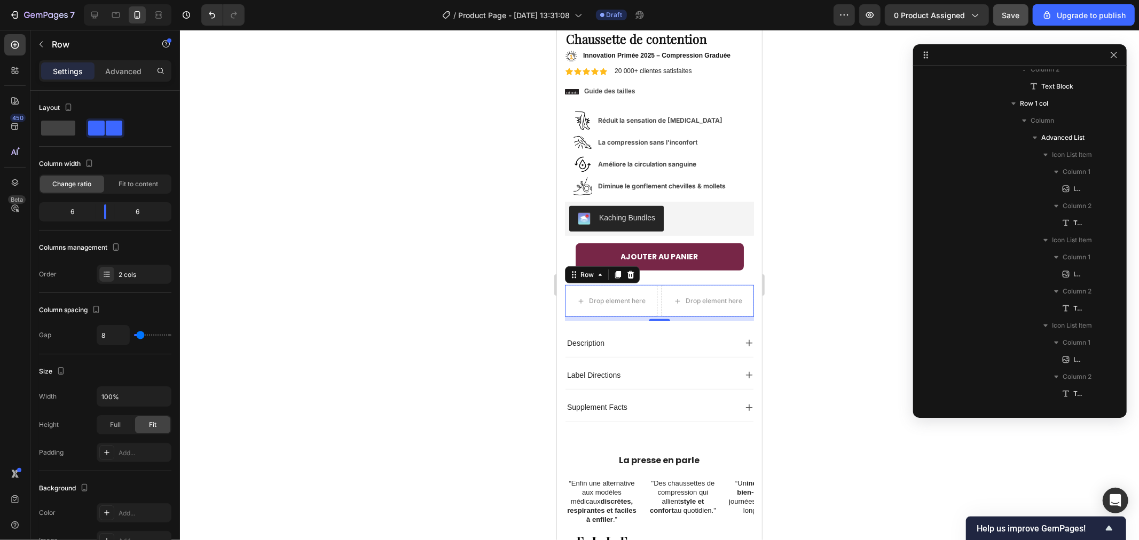
click at [373, 228] on div at bounding box center [659, 285] width 959 height 510
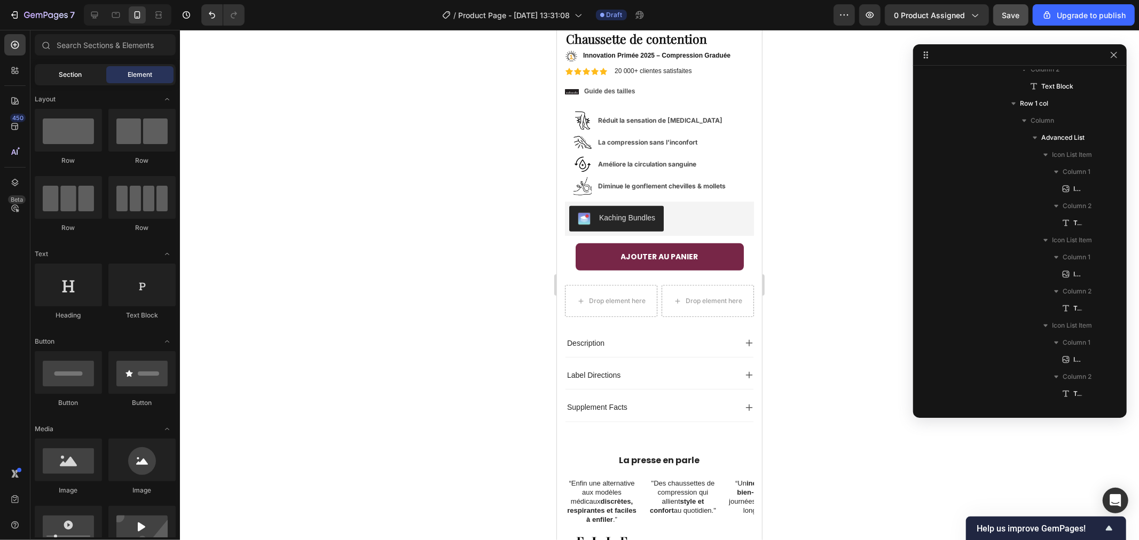
click at [86, 73] on div "Section" at bounding box center [70, 74] width 67 height 17
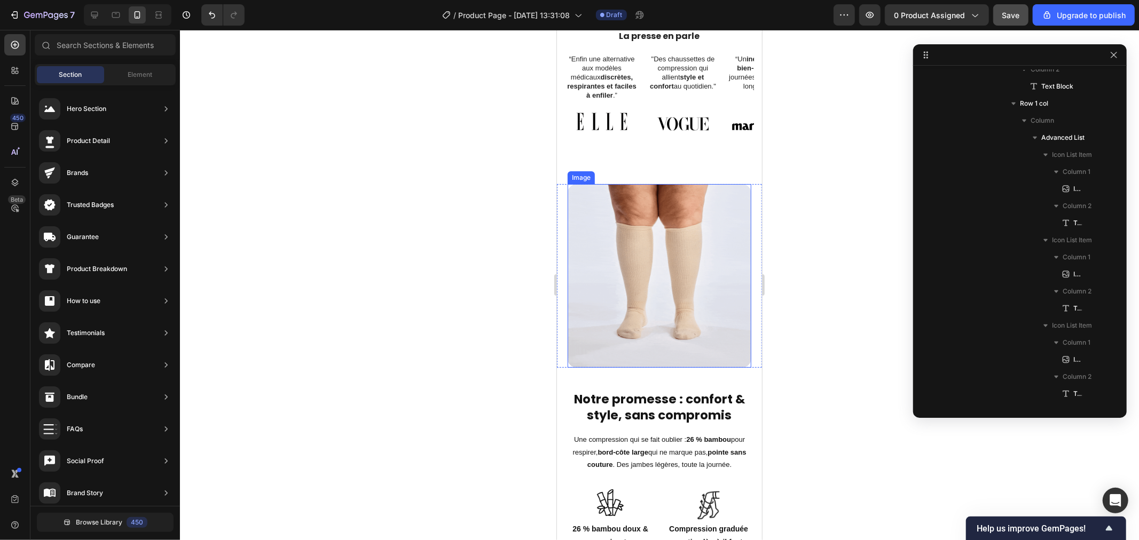
scroll to position [621, 0]
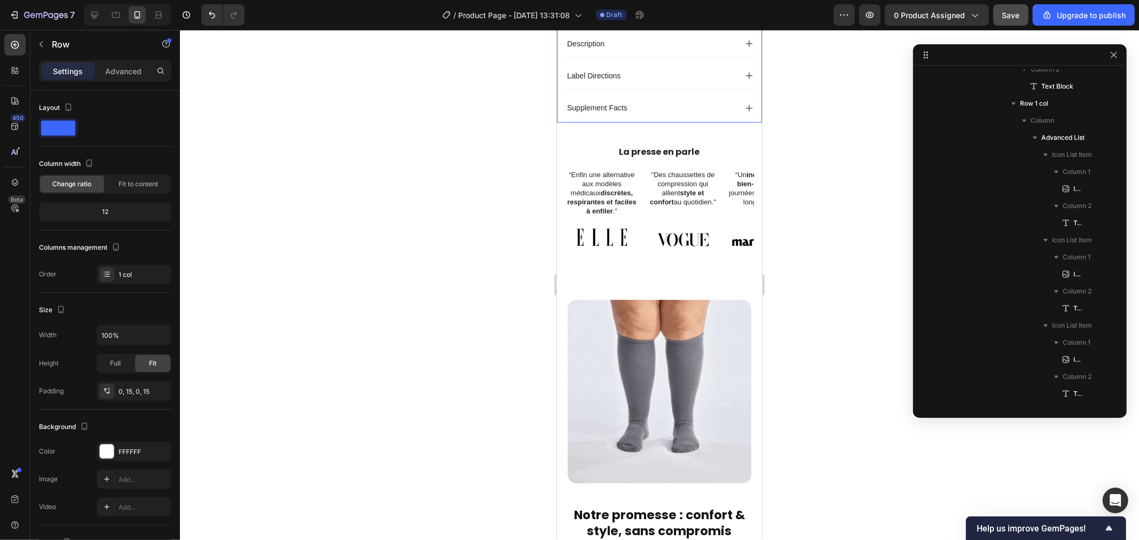
click at [487, 183] on div at bounding box center [659, 285] width 959 height 510
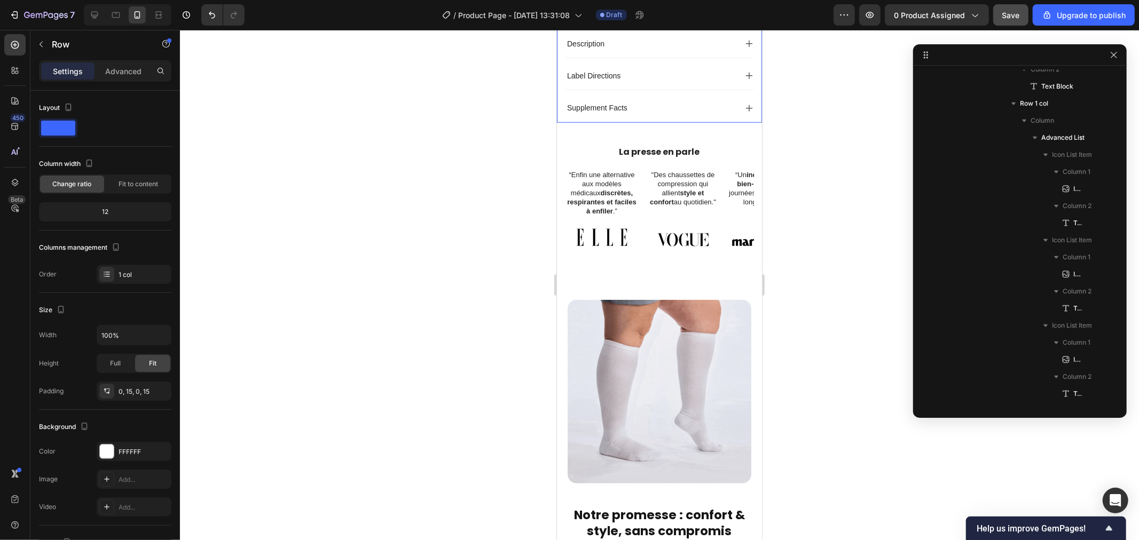
click at [1007, 13] on span "Save" at bounding box center [1011, 15] width 18 height 9
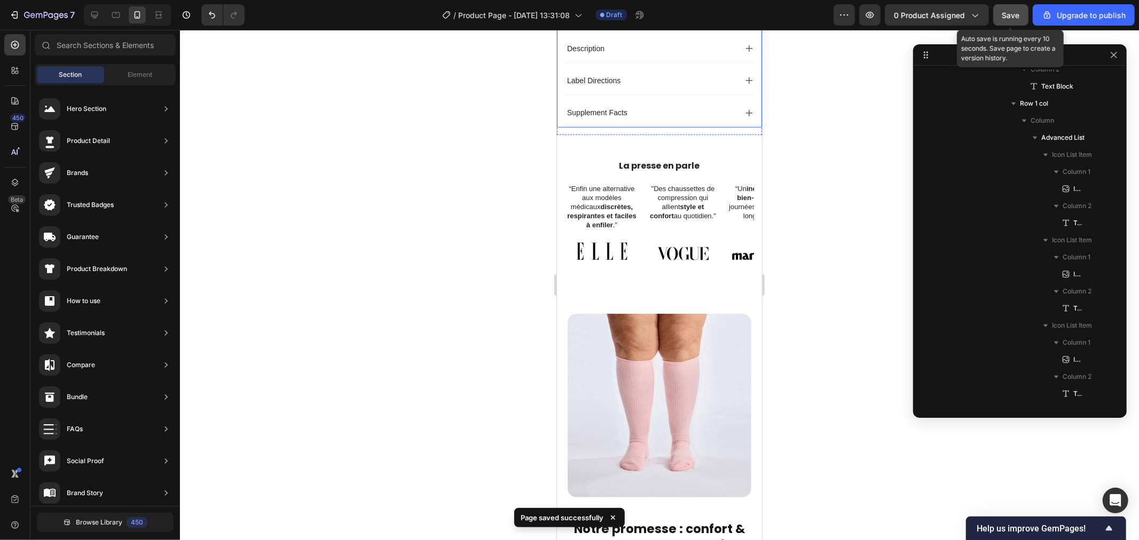
scroll to position [260, 0]
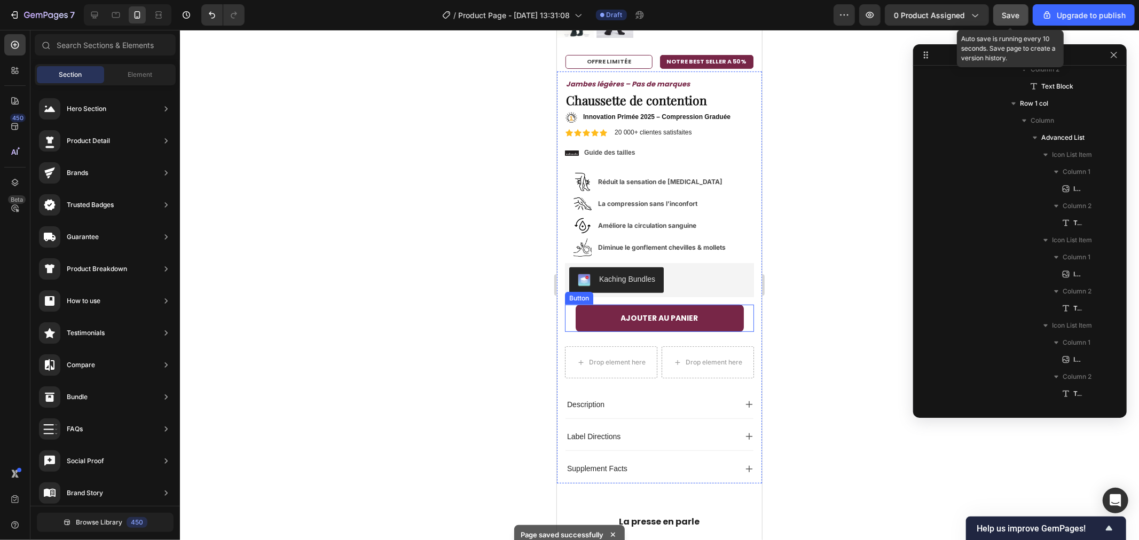
click at [569, 306] on div "AJOUTER AU PANIER Button" at bounding box center [658, 317] width 189 height 27
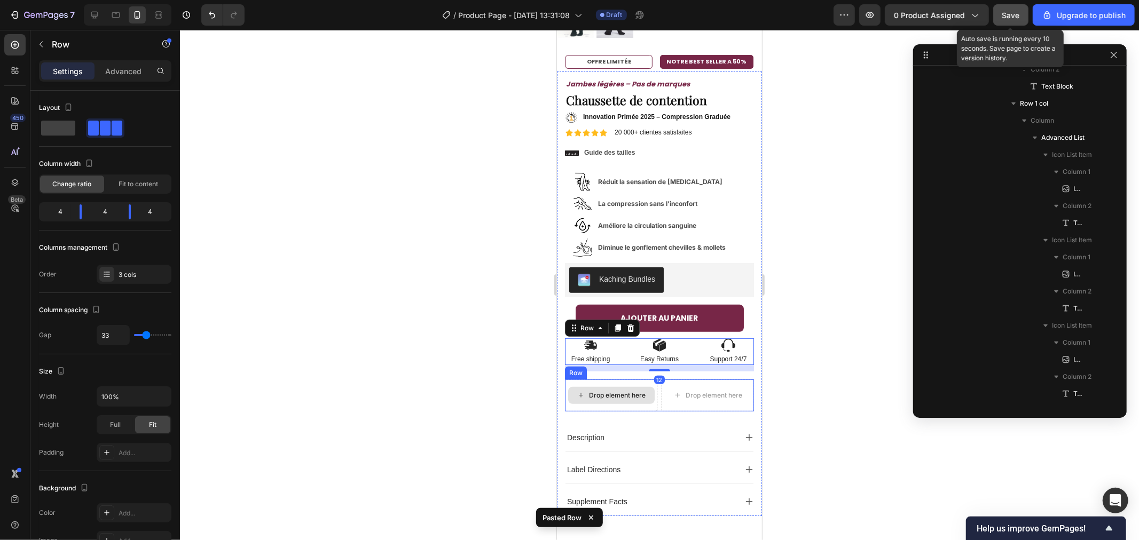
click at [575, 392] on div "Drop element here" at bounding box center [610, 394] width 86 height 17
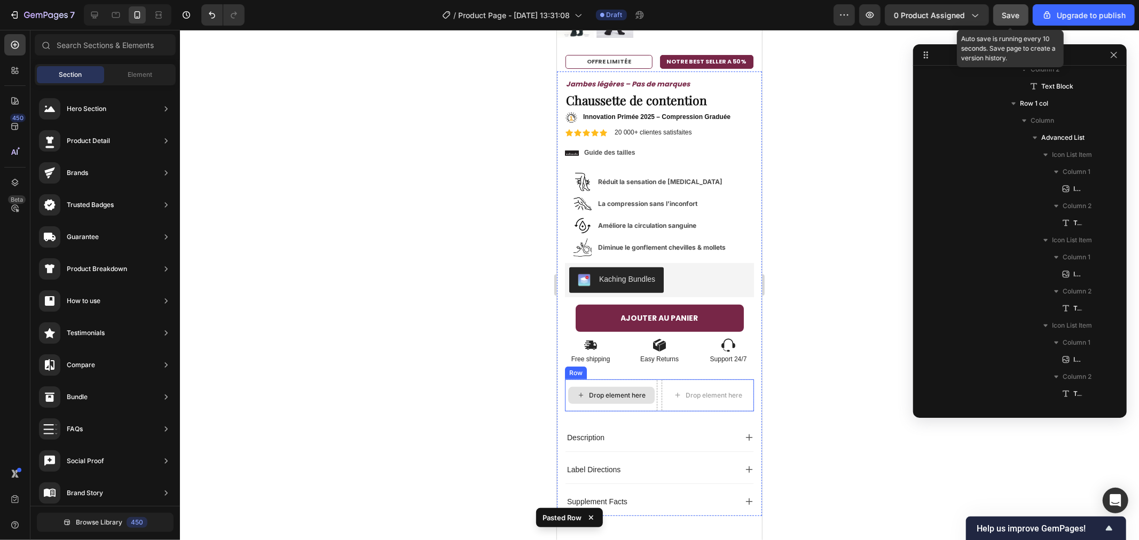
click at [613, 379] on div "Drop element here" at bounding box center [610, 395] width 92 height 32
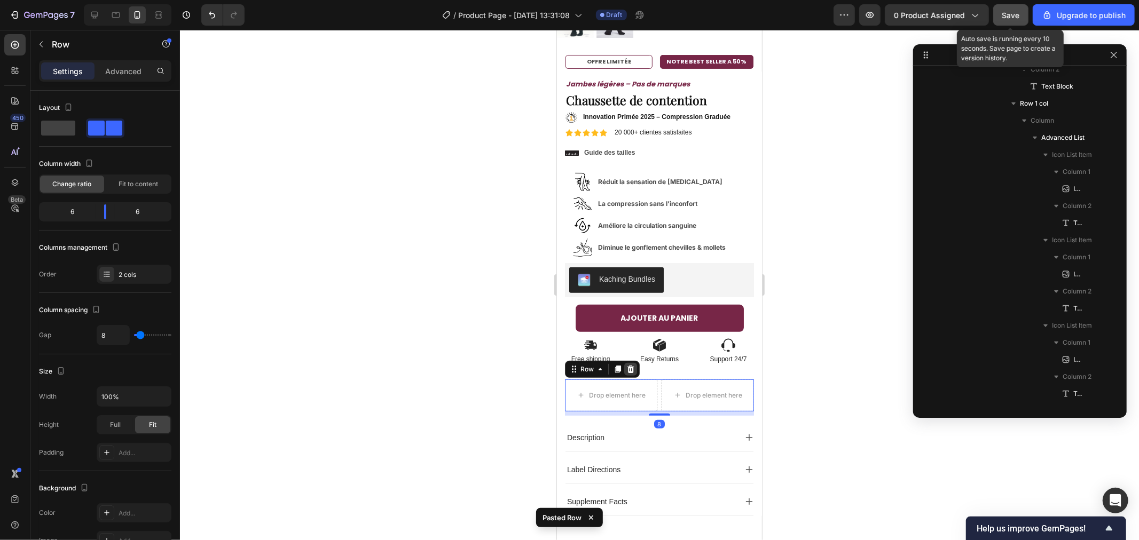
click at [632, 365] on icon at bounding box center [630, 368] width 7 height 7
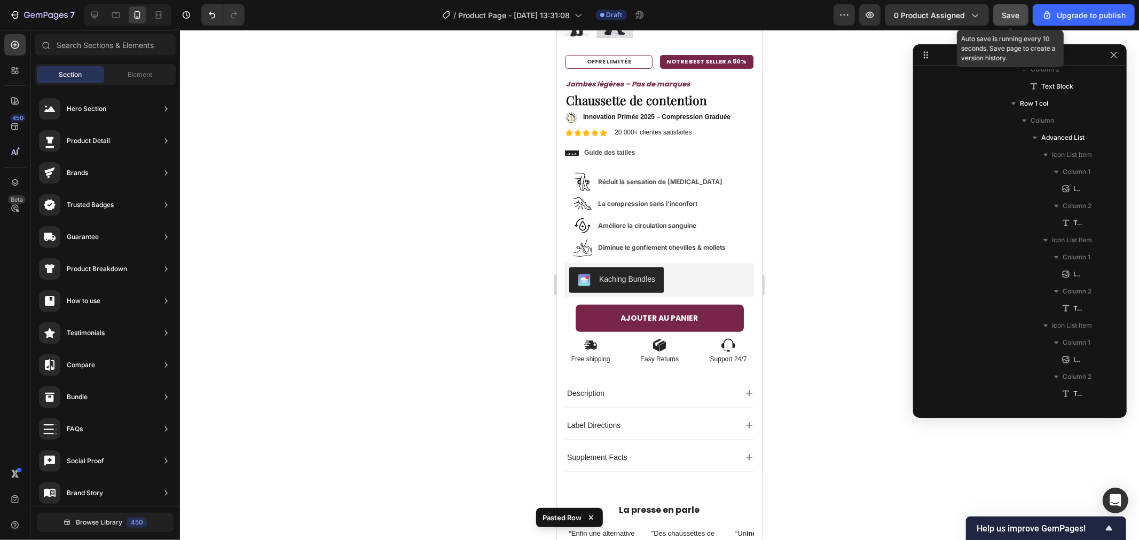
click at [867, 321] on div at bounding box center [659, 285] width 959 height 510
click at [615, 327] on div "Sale Text Block Jambes légères – Pas de marques Text Block No discount Not be d…" at bounding box center [658, 271] width 189 height 400
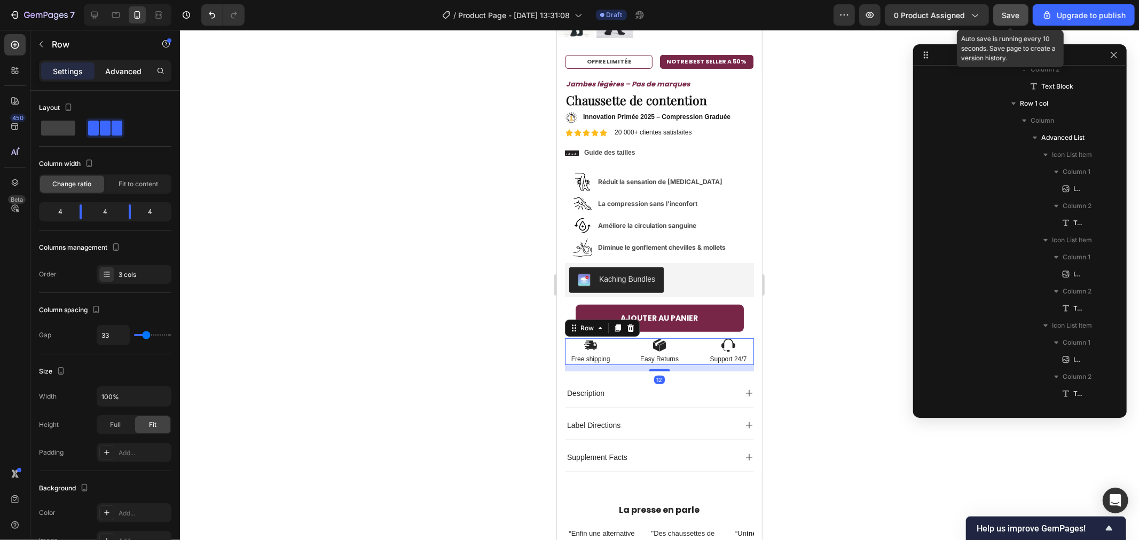
click at [121, 75] on p "Advanced" at bounding box center [123, 71] width 36 height 11
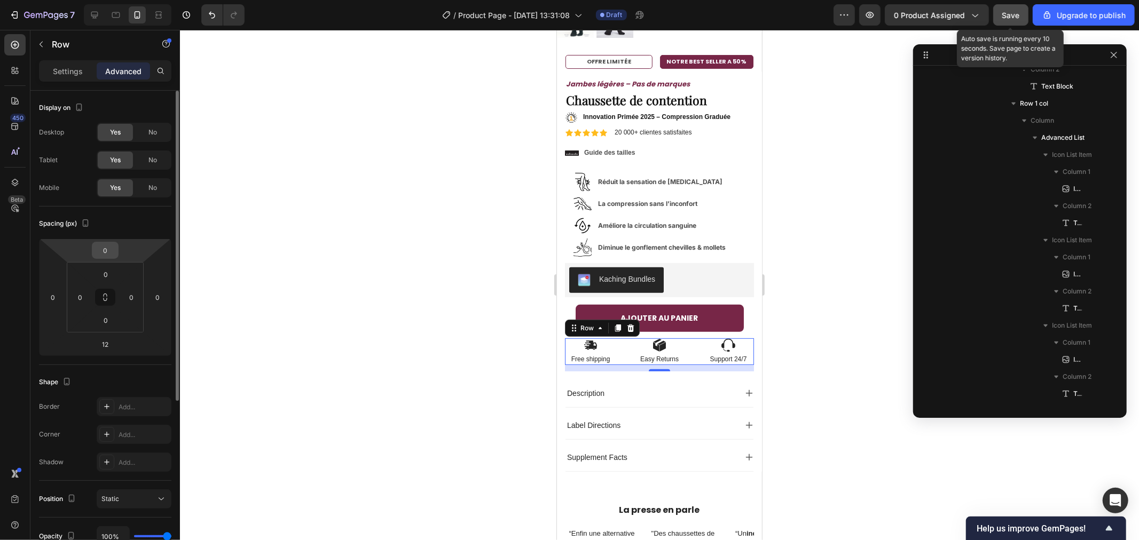
click at [107, 247] on input "0" at bounding box center [104, 250] width 21 height 16
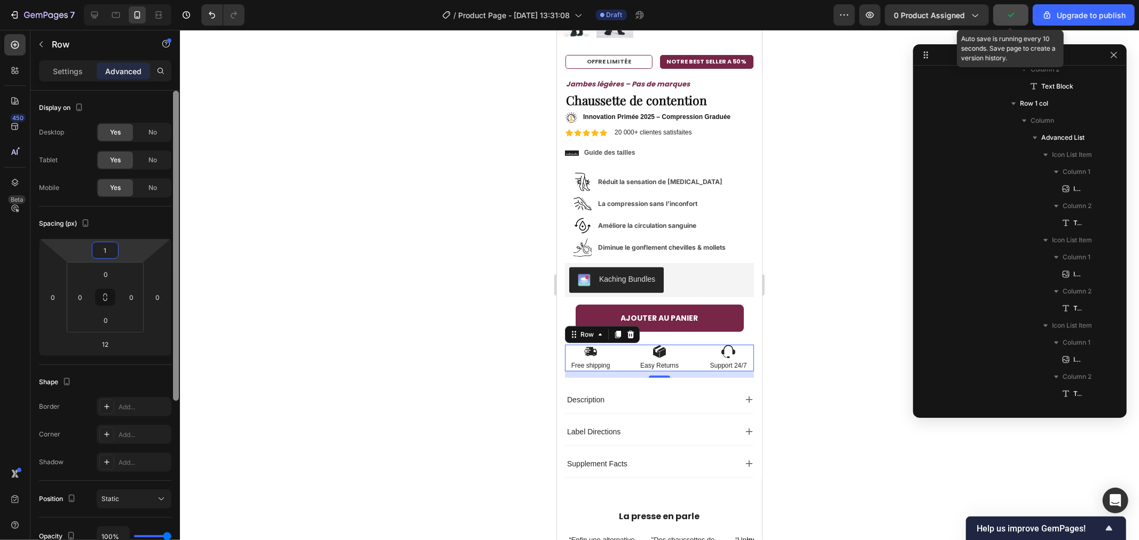
type input "11"
click at [258, 233] on div at bounding box center [659, 285] width 959 height 510
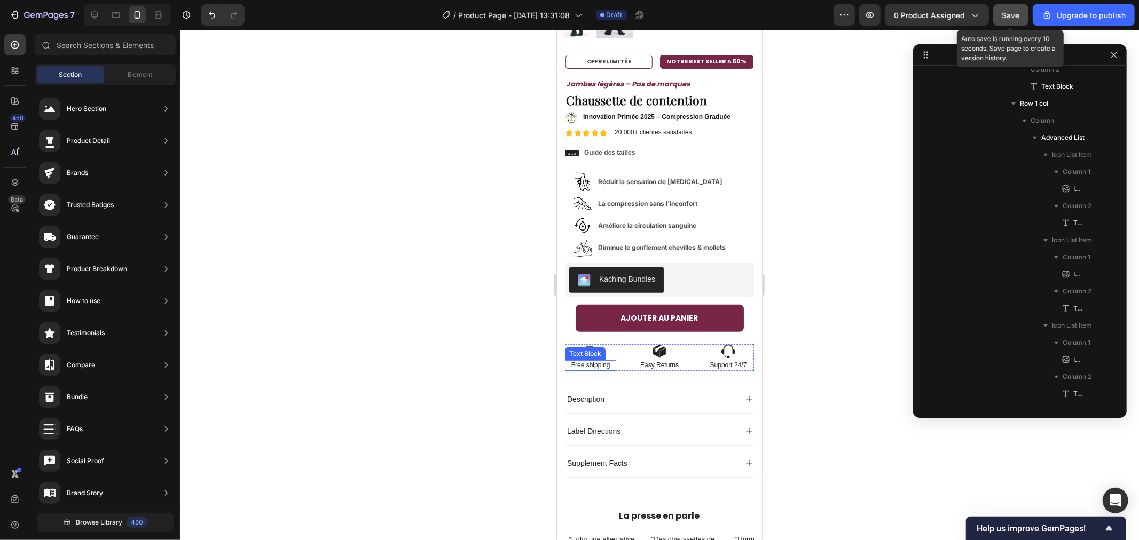
click at [586, 361] on p "Free shipping" at bounding box center [589, 365] width 49 height 9
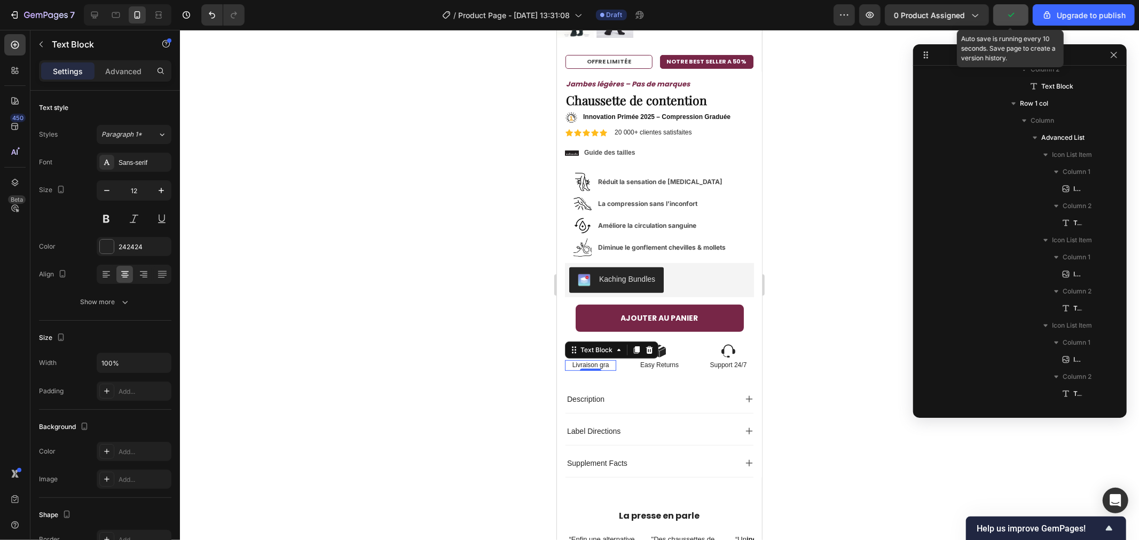
click button "button" at bounding box center [1113, 55] width 13 height 13
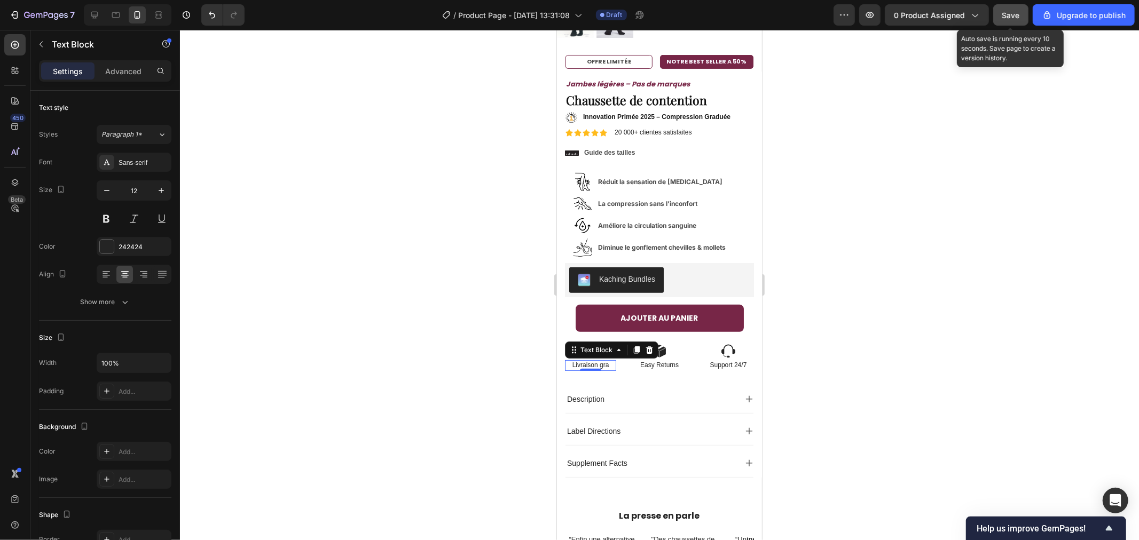
click at [605, 361] on p "Livraison gra" at bounding box center [589, 365] width 49 height 9
click at [583, 361] on p "Livraison gra" at bounding box center [589, 365] width 49 height 9
click at [582, 360] on div "Sale Text Block Jambes légères – Pas de marques Text Block No discount Not be d…" at bounding box center [658, 274] width 189 height 406
click at [604, 361] on p "Livraison gra" at bounding box center [589, 365] width 49 height 9
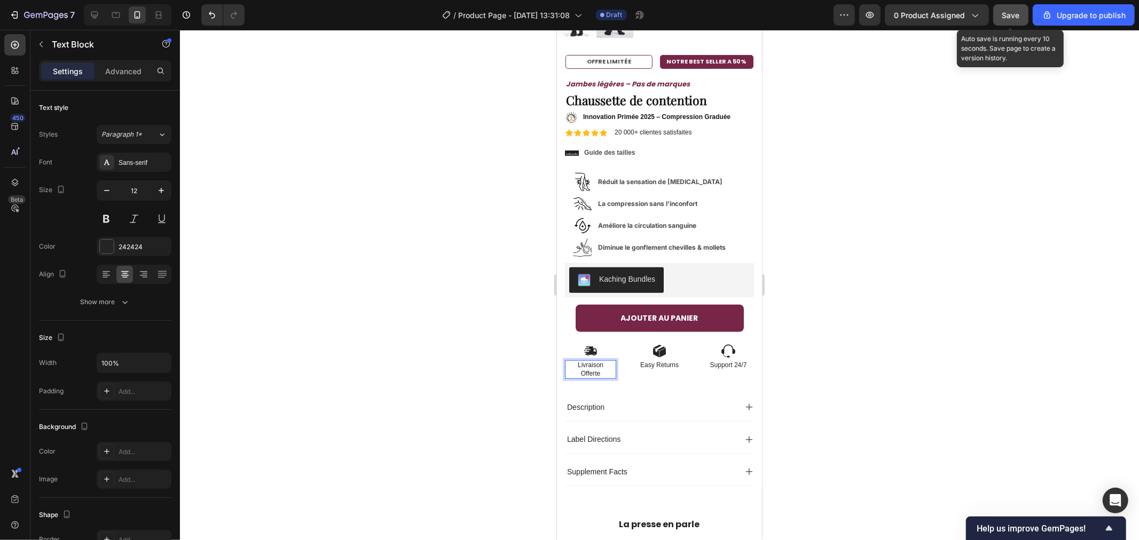
click at [476, 322] on div at bounding box center [659, 285] width 959 height 510
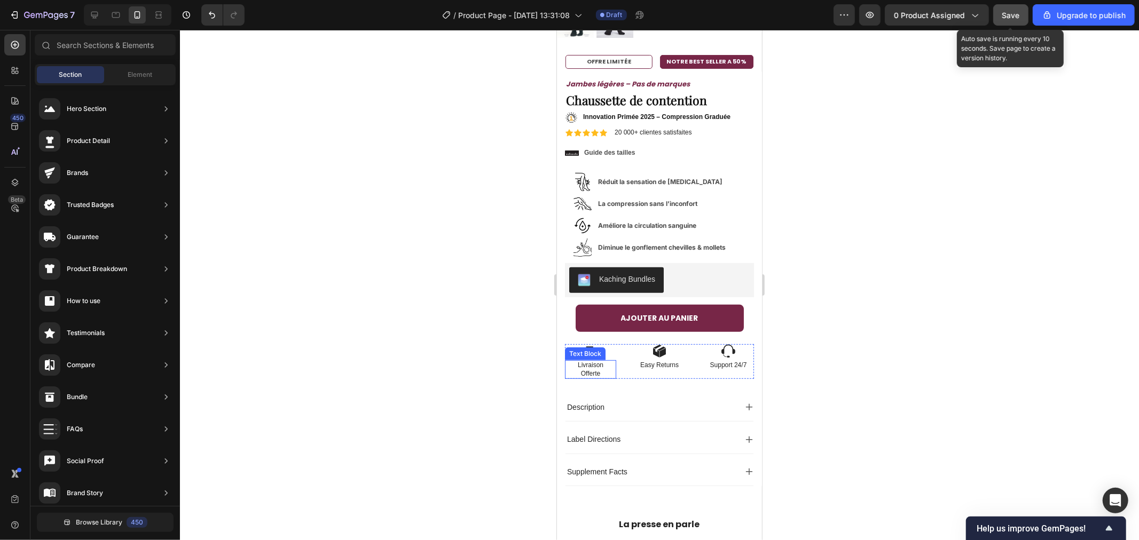
click at [589, 369] on p "Offerte" at bounding box center [589, 373] width 49 height 9
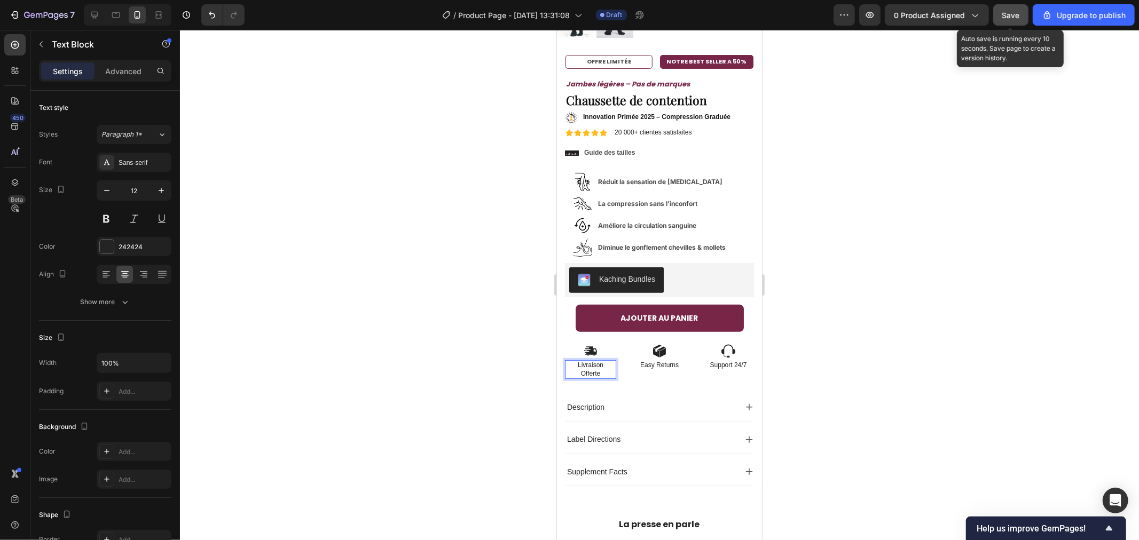
click at [579, 369] on p "Offerte" at bounding box center [589, 373] width 49 height 9
drag, startPoint x: 359, startPoint y: 310, endPoint x: 378, endPoint y: 310, distance: 19.2
click at [360, 310] on div at bounding box center [659, 285] width 959 height 510
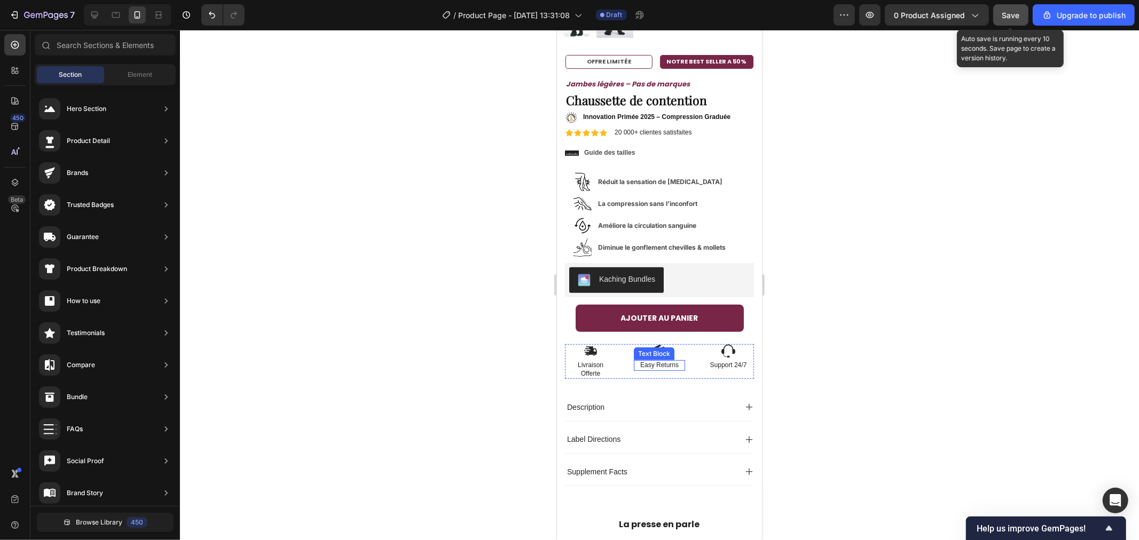
click at [658, 361] on p "Easy Returns" at bounding box center [658, 365] width 49 height 9
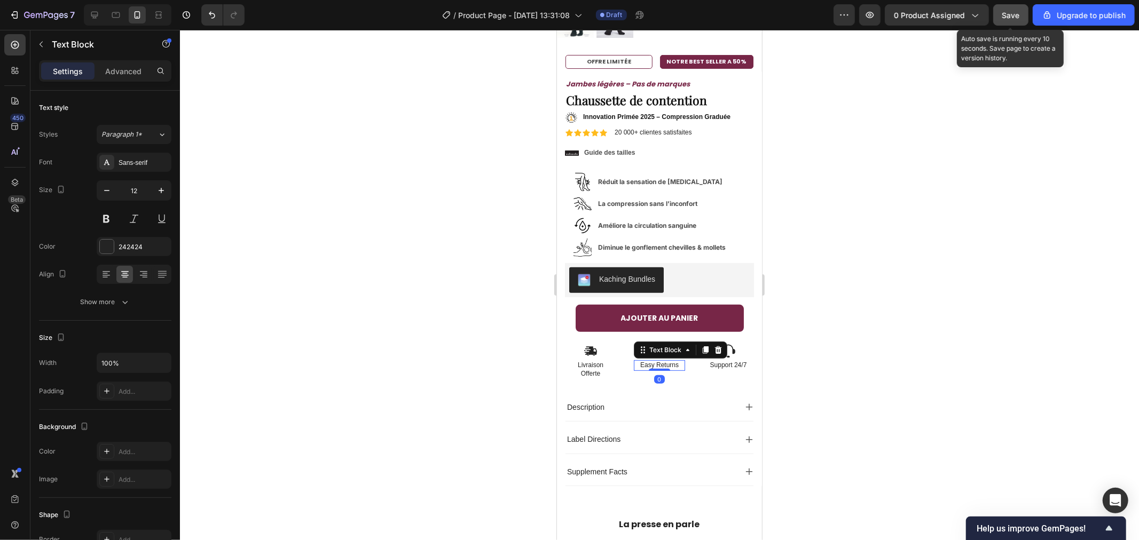
click at [658, 361] on p "Easy Returns" at bounding box center [658, 365] width 49 height 9
click at [823, 312] on div at bounding box center [659, 285] width 959 height 510
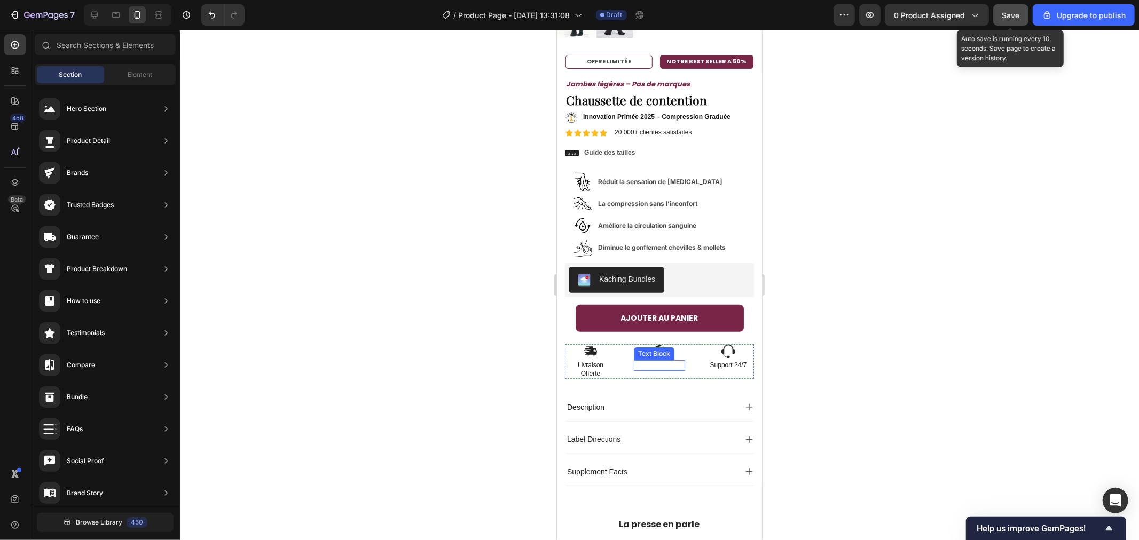
click at [656, 361] on p "Rich Text Editor. Editing area: main" at bounding box center [658, 365] width 49 height 9
click at [655, 360] on div "Rich Text Editor. Editing area: main" at bounding box center [658, 365] width 51 height 11
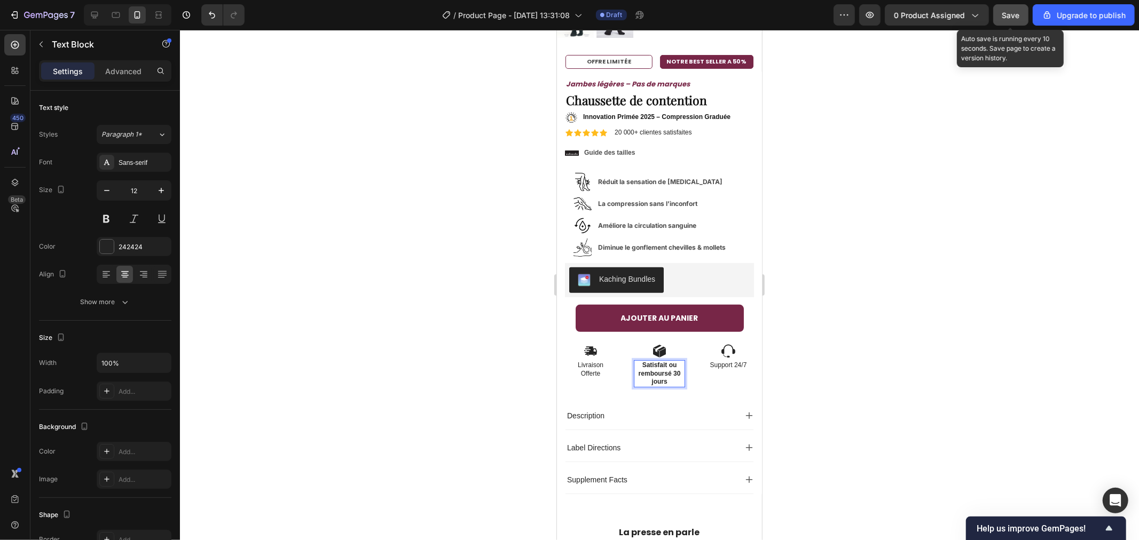
click at [449, 335] on div at bounding box center [659, 285] width 959 height 510
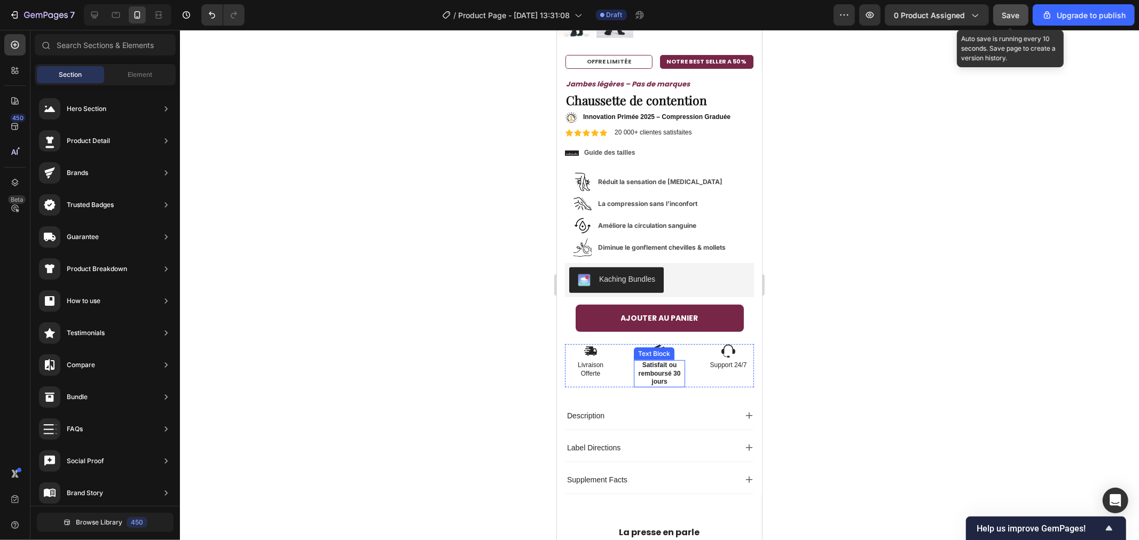
click at [647, 361] on strong "Satisfait ou remboursé 30 jours" at bounding box center [659, 373] width 42 height 24
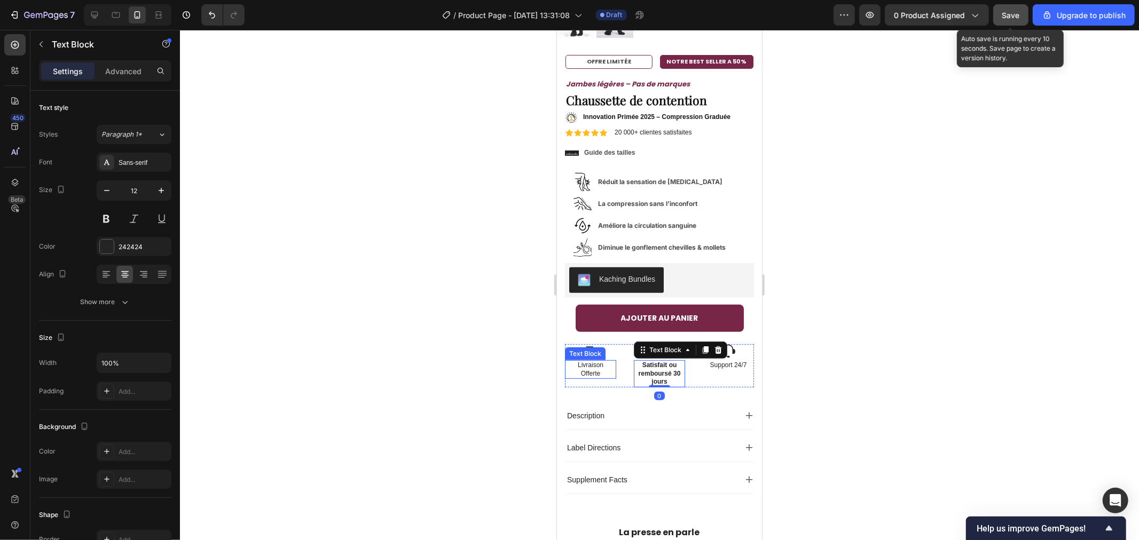
click at [588, 361] on p "Livraison" at bounding box center [589, 365] width 49 height 9
click at [644, 365] on strong "Satisfait ou remboursé 30 jours" at bounding box center [659, 373] width 42 height 24
click at [590, 361] on p "Livraison" at bounding box center [589, 365] width 49 height 9
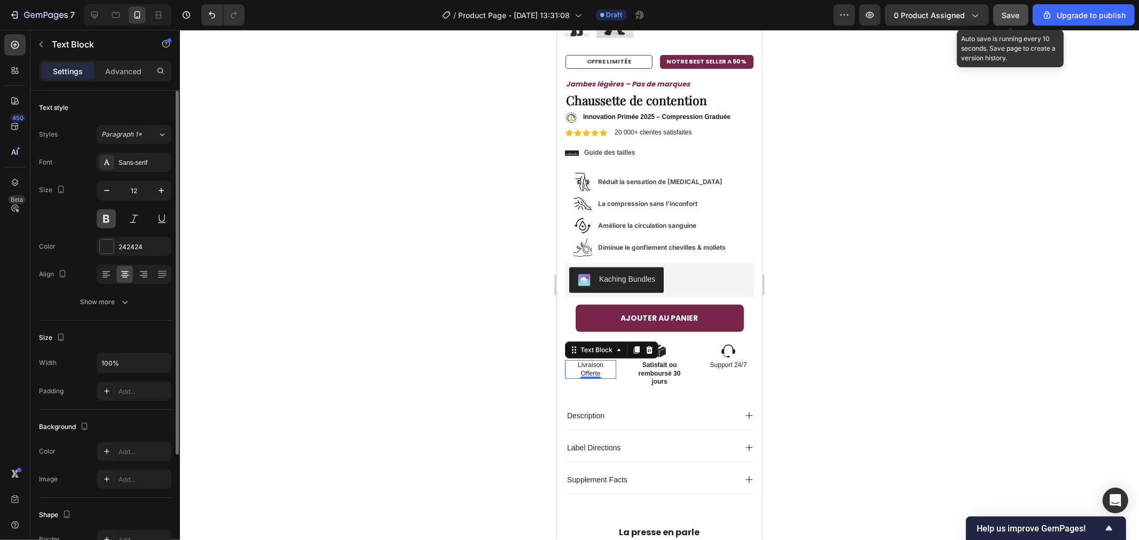
click at [111, 218] on button at bounding box center [106, 218] width 19 height 19
click at [130, 222] on button at bounding box center [133, 218] width 19 height 19
click at [106, 220] on button at bounding box center [106, 218] width 19 height 19
click at [136, 222] on button at bounding box center [133, 218] width 19 height 19
click at [110, 219] on button at bounding box center [106, 218] width 19 height 19
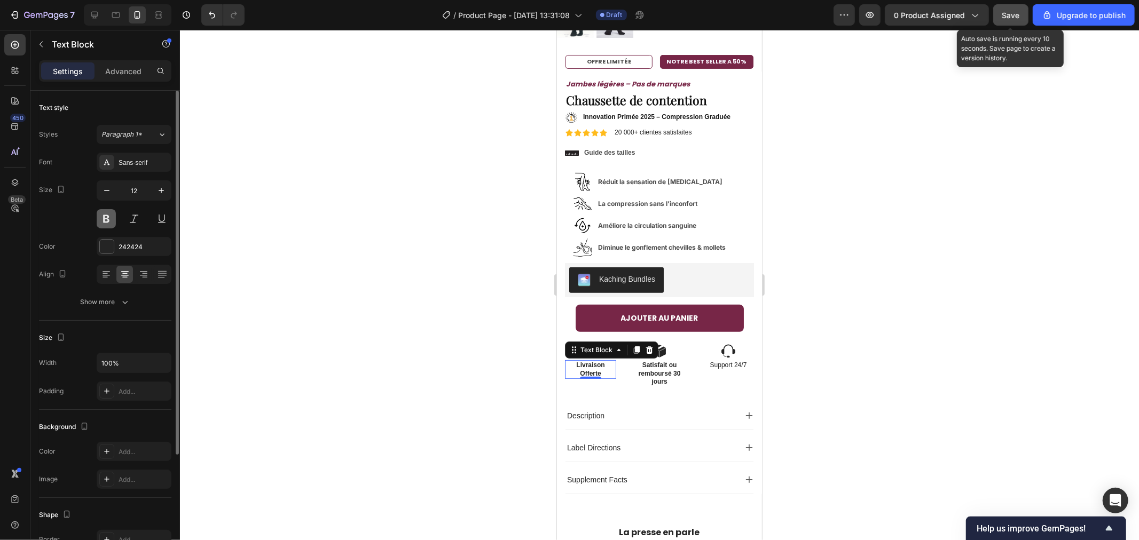
click at [110, 219] on button at bounding box center [106, 218] width 19 height 19
click at [109, 219] on button at bounding box center [106, 218] width 19 height 19
click at [107, 247] on div at bounding box center [107, 247] width 14 height 14
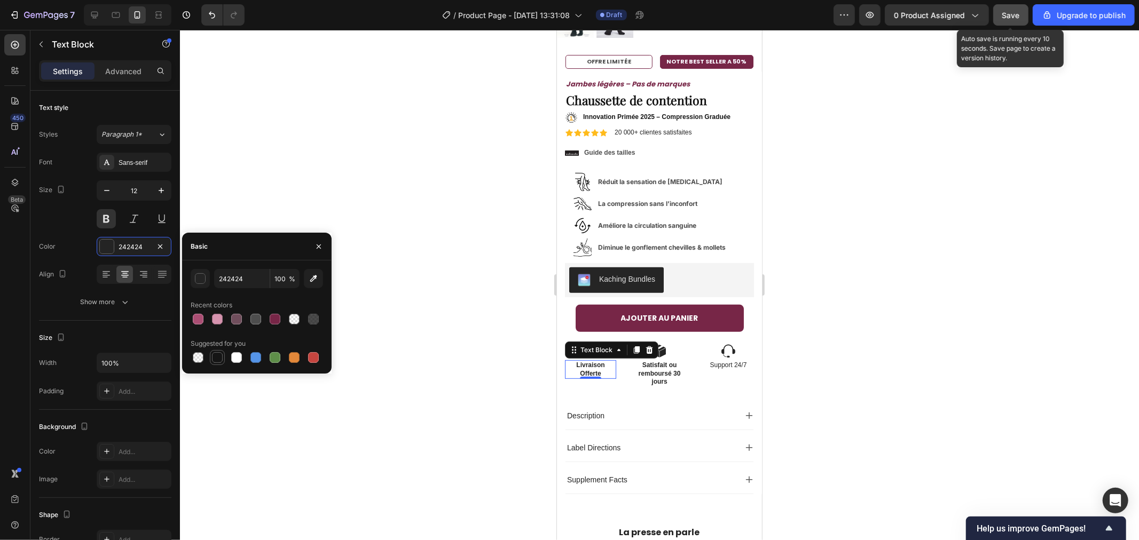
click at [215, 357] on div at bounding box center [217, 357] width 11 height 11
type input "151515"
click at [404, 339] on div at bounding box center [659, 285] width 959 height 510
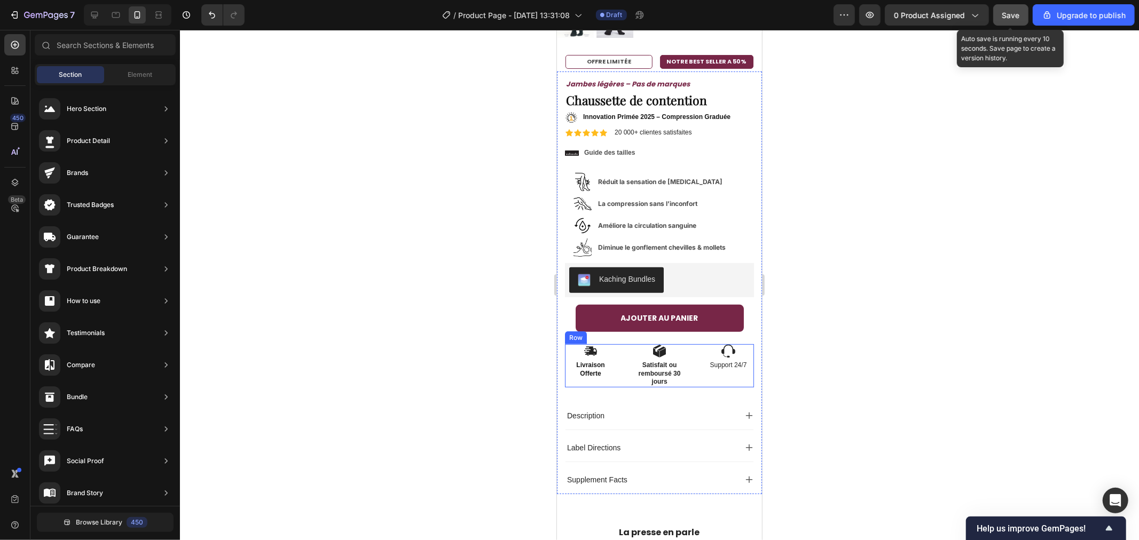
click at [664, 364] on strong "Satisfait ou remboursé 30 jours" at bounding box center [659, 373] width 42 height 24
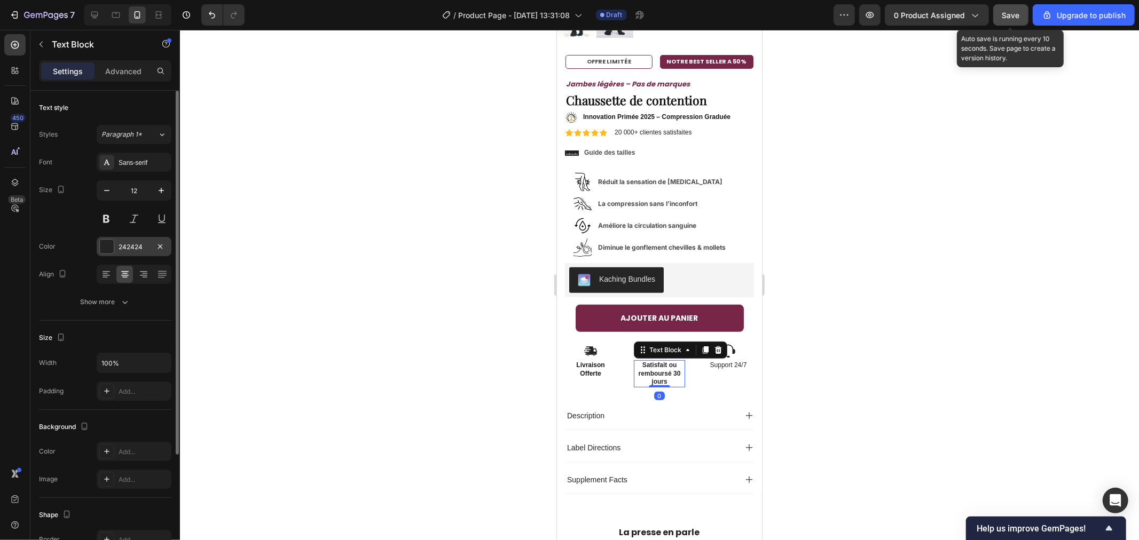
click at [114, 242] on div at bounding box center [106, 246] width 15 height 15
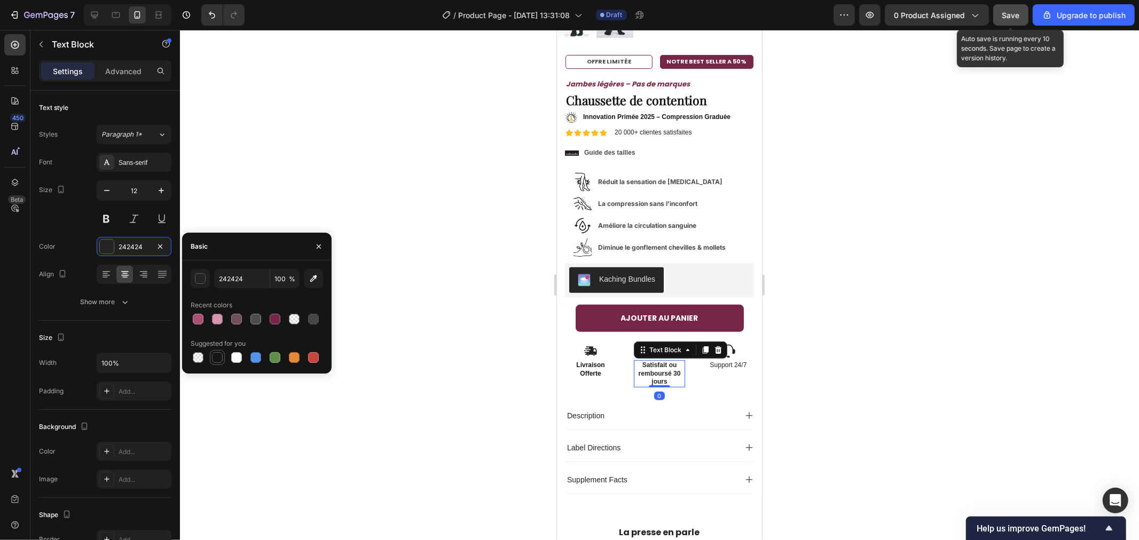
click at [220, 354] on div at bounding box center [217, 357] width 11 height 11
type input "151515"
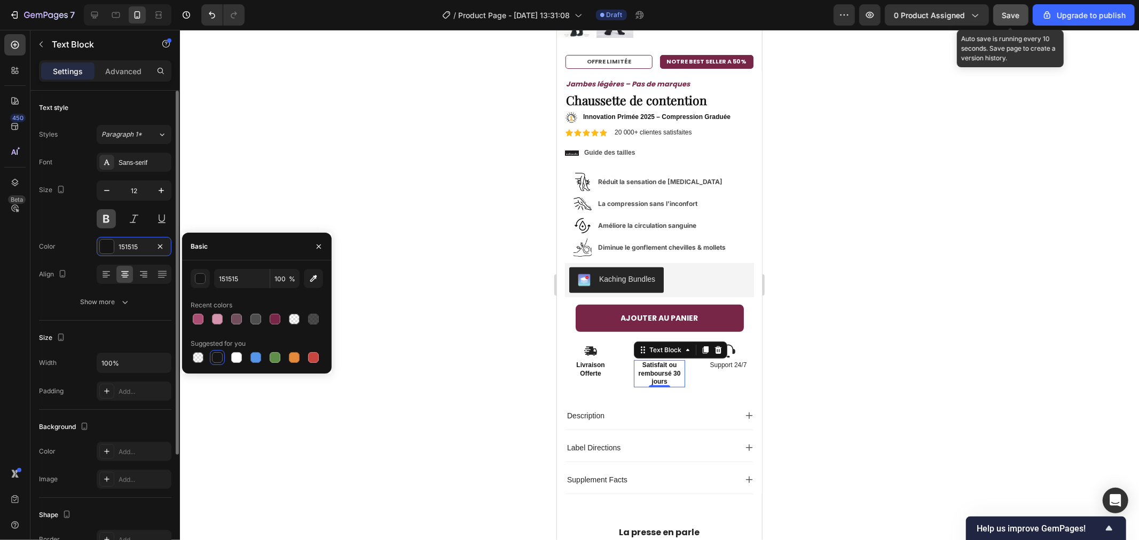
click at [107, 217] on button at bounding box center [106, 218] width 19 height 19
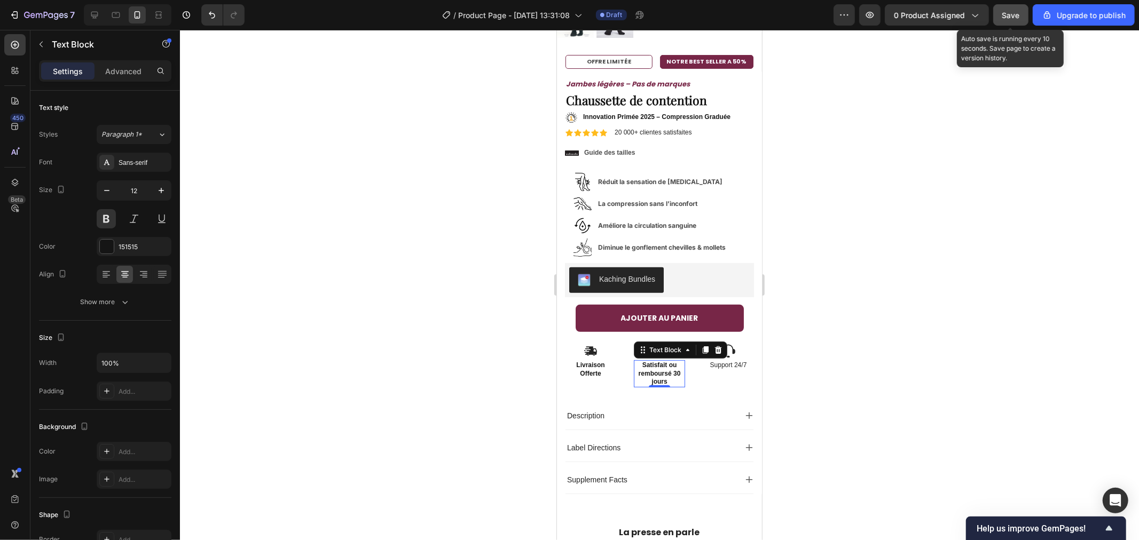
click at [351, 243] on div at bounding box center [659, 285] width 959 height 510
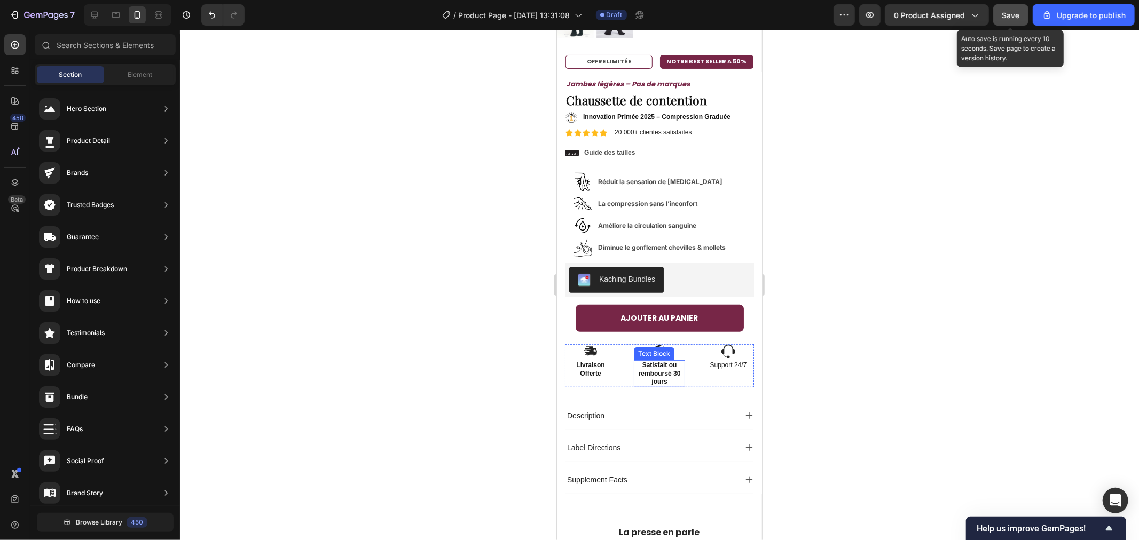
click at [649, 361] on strong "Satisfait ou remboursé 30 jours" at bounding box center [659, 373] width 42 height 24
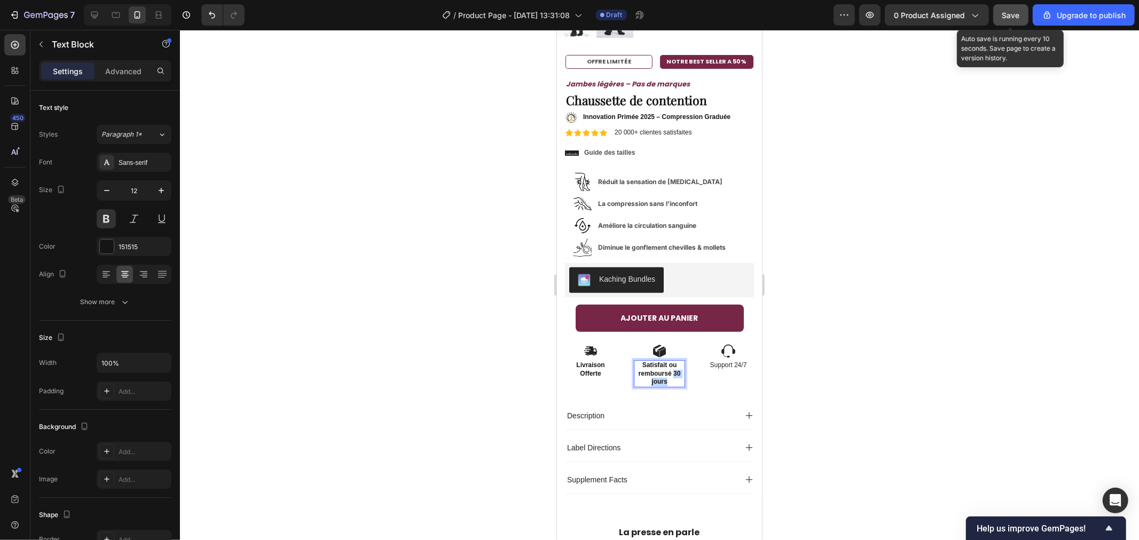
drag, startPoint x: 665, startPoint y: 369, endPoint x: 667, endPoint y: 359, distance: 9.7
click at [667, 361] on p "Satisfait ou remboursé 30 jours" at bounding box center [658, 373] width 49 height 25
click at [455, 298] on div at bounding box center [659, 285] width 959 height 510
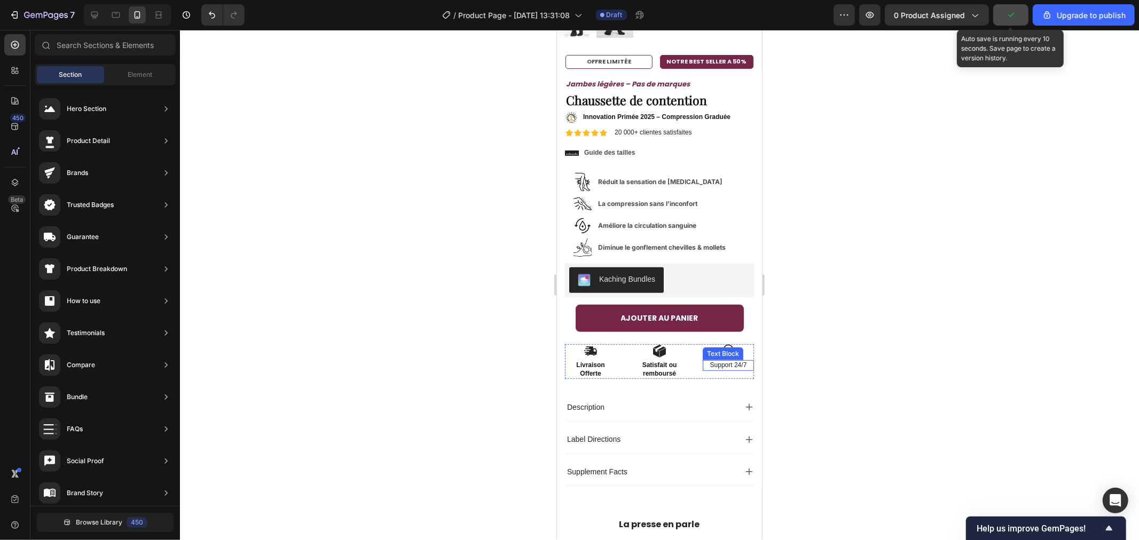
click at [719, 361] on p "Support 24/7" at bounding box center [727, 365] width 49 height 9
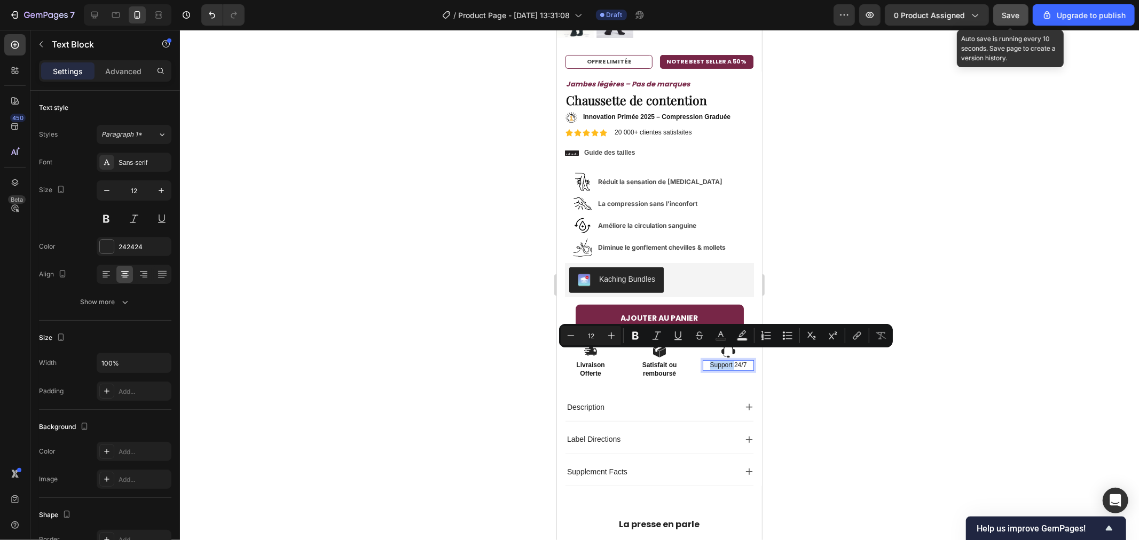
click at [738, 361] on p "Support 24/7" at bounding box center [727, 365] width 49 height 9
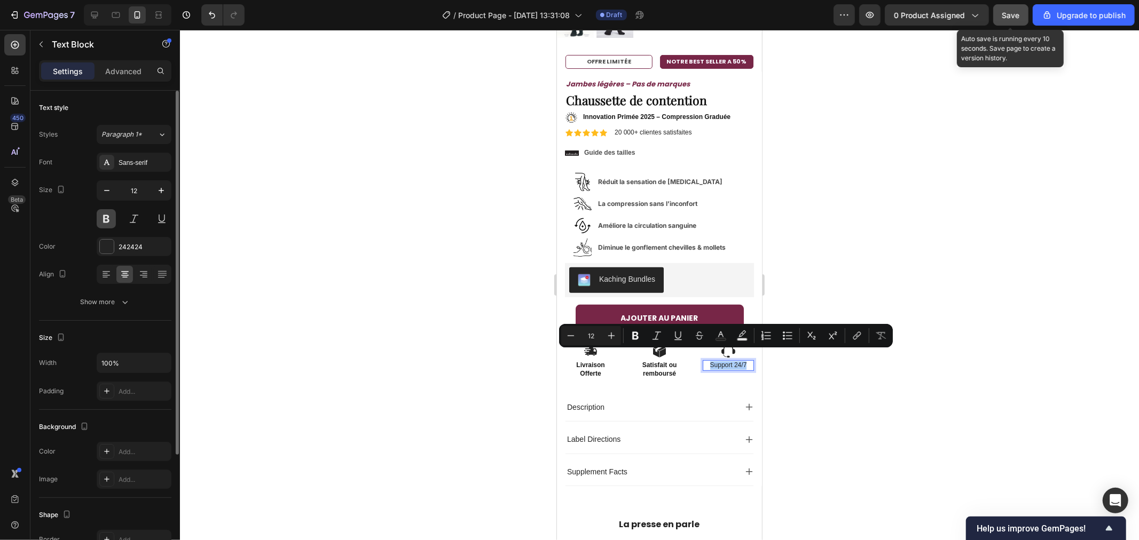
click at [106, 214] on button at bounding box center [106, 218] width 19 height 19
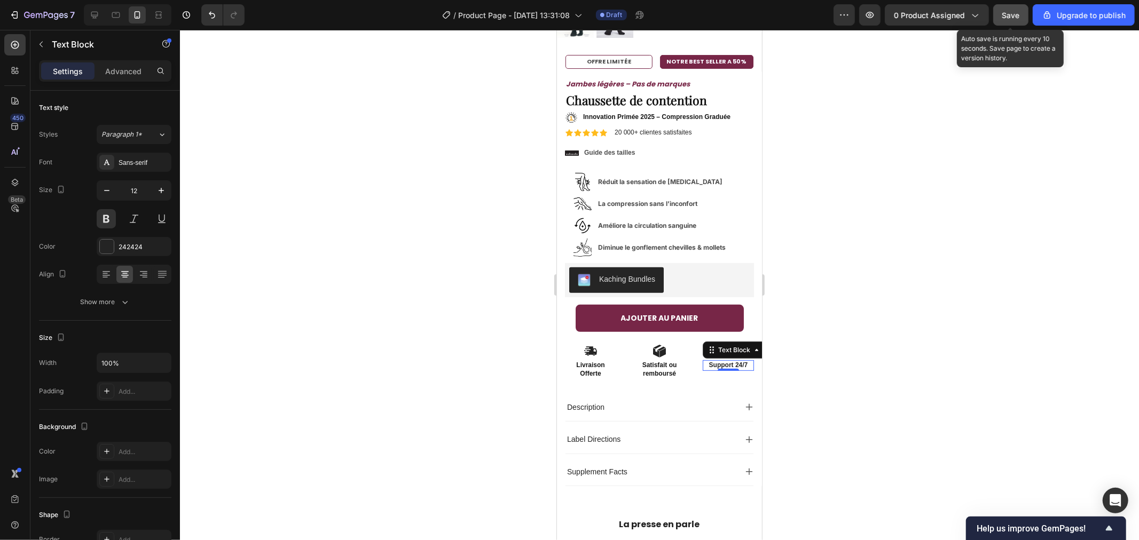
click at [740, 361] on p "Support 24/7" at bounding box center [727, 365] width 49 height 9
click at [826, 366] on div at bounding box center [659, 285] width 959 height 510
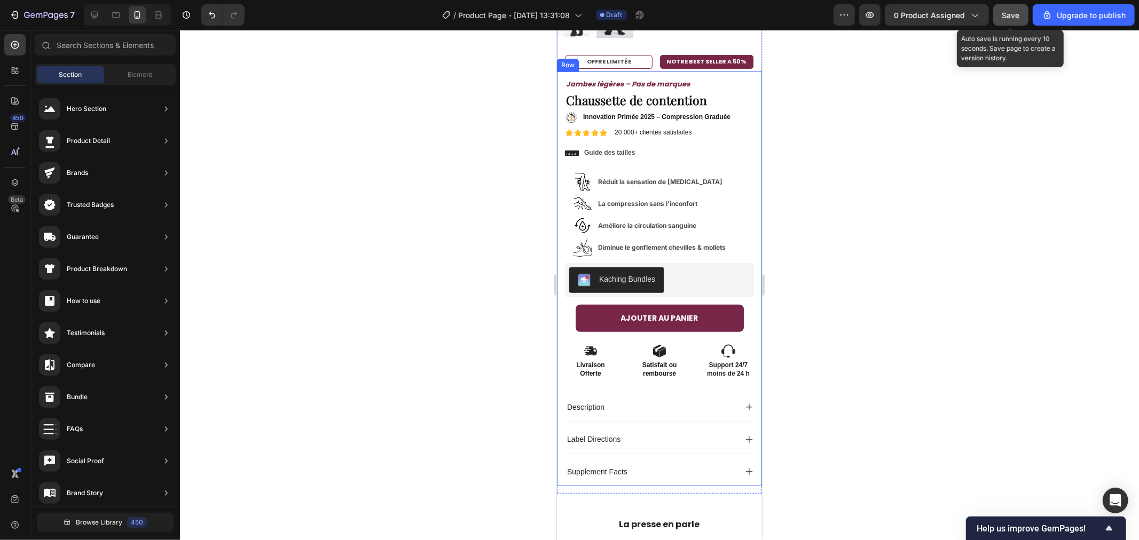
click at [735, 369] on p "moins de 24 h" at bounding box center [727, 373] width 49 height 9
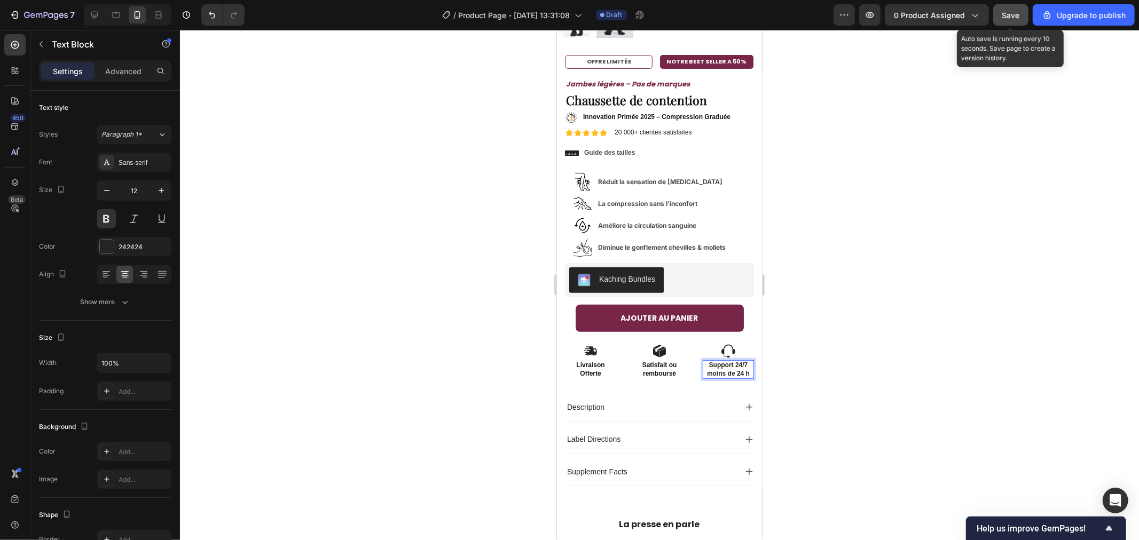
click at [719, 369] on p "moins de 24 h" at bounding box center [727, 373] width 49 height 9
drag, startPoint x: 740, startPoint y: 364, endPoint x: 697, endPoint y: 366, distance: 42.7
click at [703, 369] on p "moins de 24 h" at bounding box center [727, 373] width 49 height 9
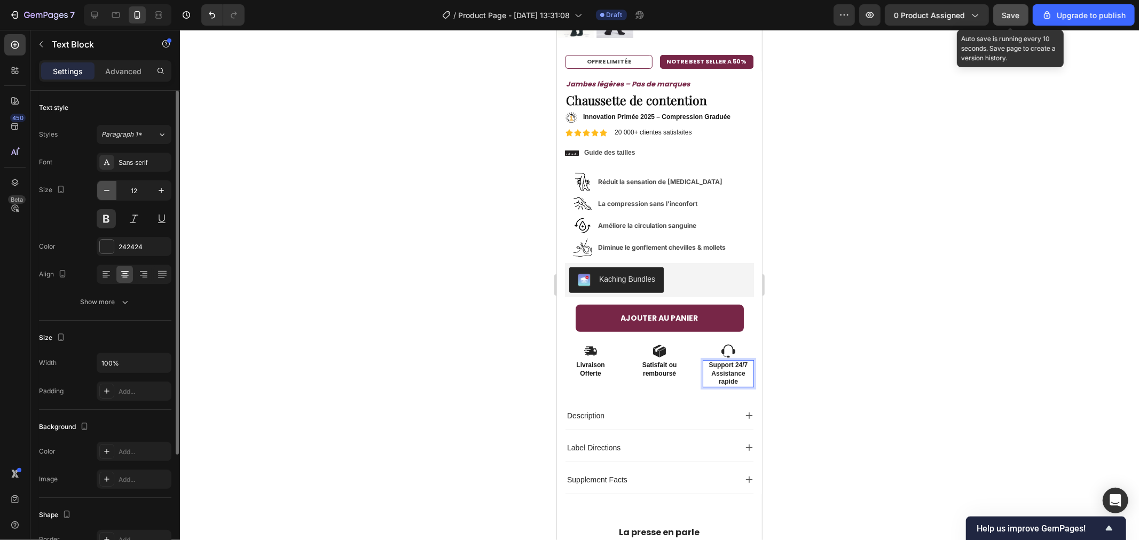
click at [105, 192] on icon "button" at bounding box center [106, 190] width 11 height 11
click at [162, 194] on icon "button" at bounding box center [161, 190] width 11 height 11
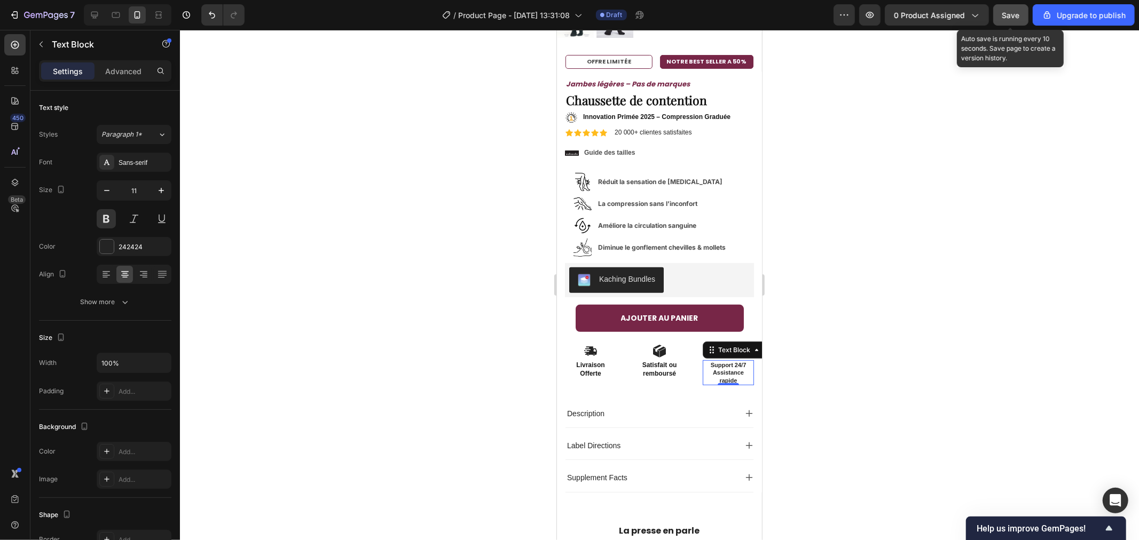
type input "12"
click at [728, 369] on p "Assistance rapide" at bounding box center [727, 377] width 49 height 17
drag, startPoint x: 731, startPoint y: 370, endPoint x: 705, endPoint y: 363, distance: 26.7
click at [705, 369] on p "Assistance rapide" at bounding box center [727, 377] width 49 height 17
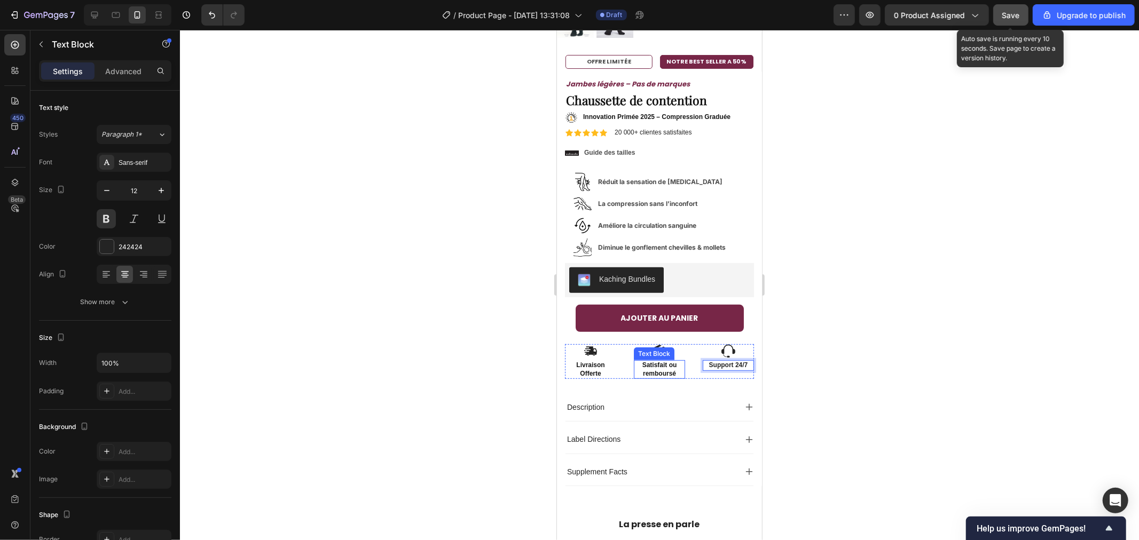
click at [654, 361] on strong "Satisfait ou remboursé" at bounding box center [659, 369] width 35 height 16
click at [722, 361] on p "Support 24/7" at bounding box center [727, 365] width 49 height 9
click at [743, 360] on div "Support 24/7" at bounding box center [727, 365] width 51 height 11
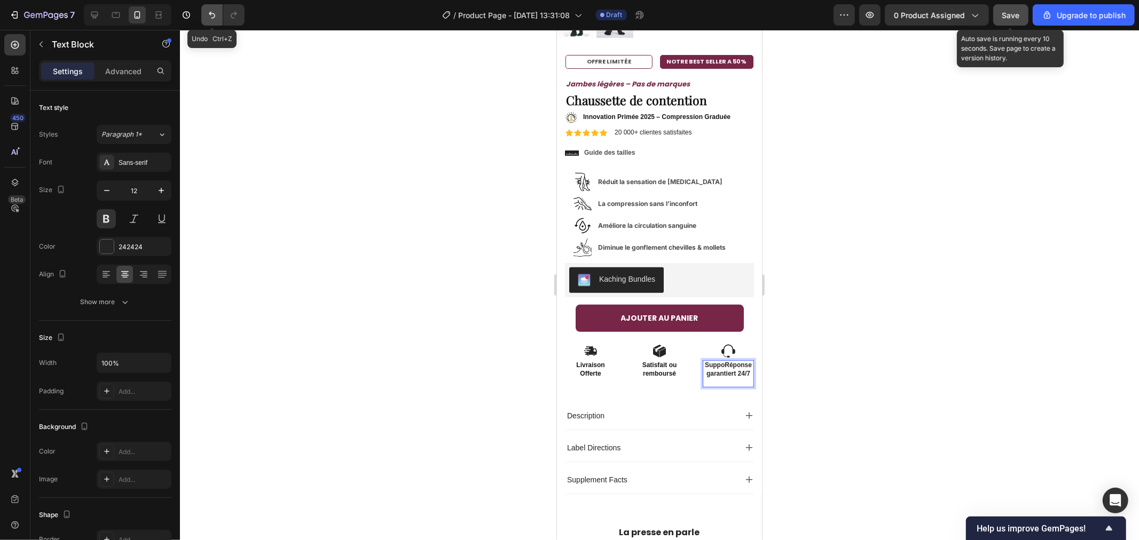
click at [203, 11] on button "Undo/Redo" at bounding box center [211, 14] width 21 height 21
click at [209, 17] on icon "Undo/Redo" at bounding box center [212, 15] width 11 height 11
click at [727, 369] on p "Réponse garantie" at bounding box center [727, 377] width 49 height 17
drag, startPoint x: 730, startPoint y: 368, endPoint x: 706, endPoint y: 357, distance: 26.5
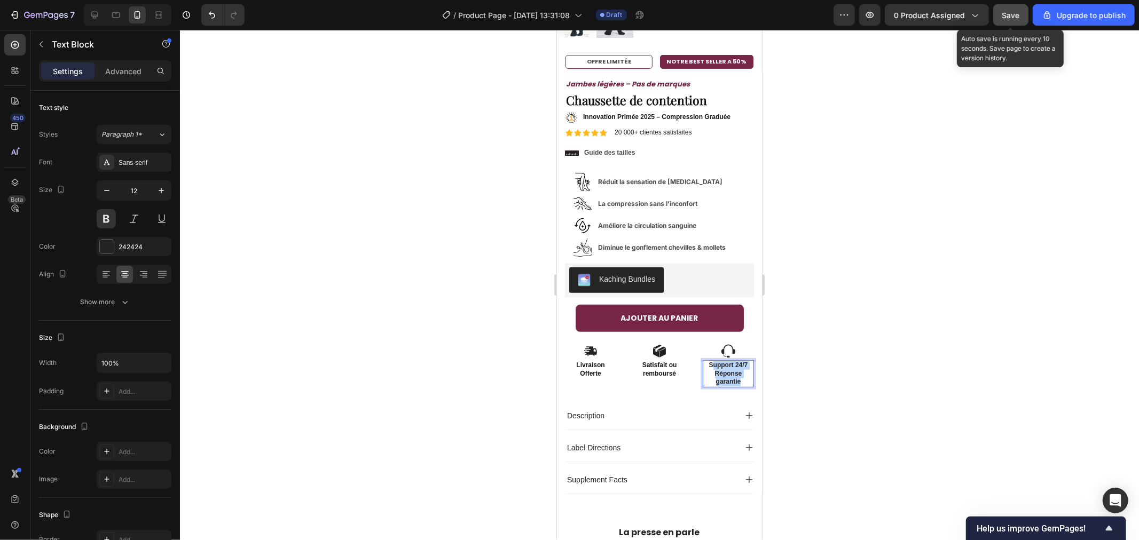
click at [706, 360] on div "Support 24/7 Réponse garantie" at bounding box center [727, 373] width 51 height 27
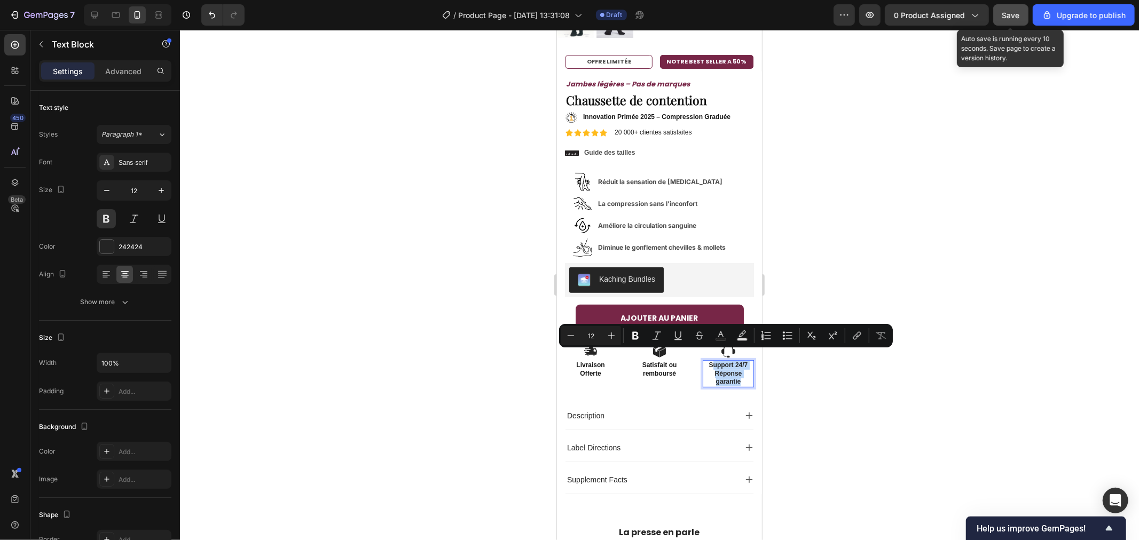
click at [735, 370] on p "Réponse garantie" at bounding box center [727, 377] width 49 height 17
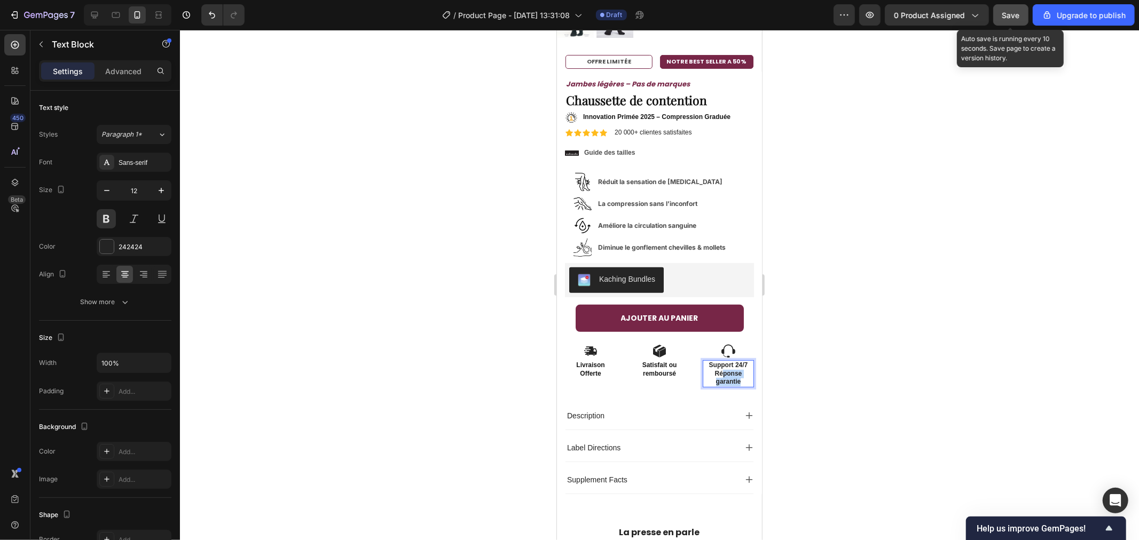
drag, startPoint x: 735, startPoint y: 371, endPoint x: 713, endPoint y: 364, distance: 23.6
click at [713, 369] on p "Réponse garantie" at bounding box center [727, 377] width 49 height 17
click at [205, 15] on button "Undo/Redo" at bounding box center [211, 14] width 21 height 21
click at [832, 356] on div at bounding box center [659, 285] width 959 height 510
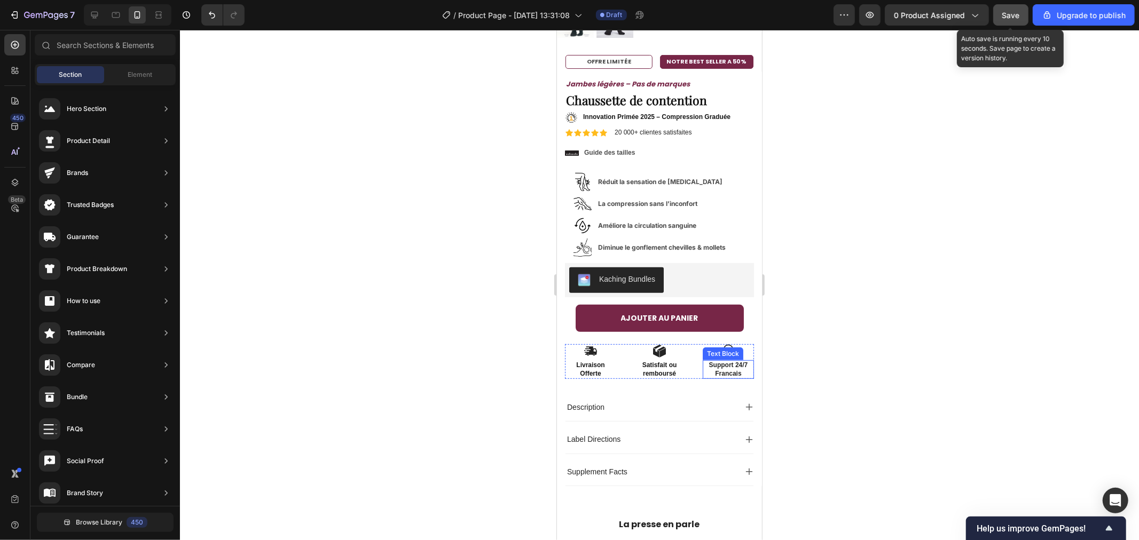
click at [723, 369] on p "Francais" at bounding box center [727, 373] width 49 height 9
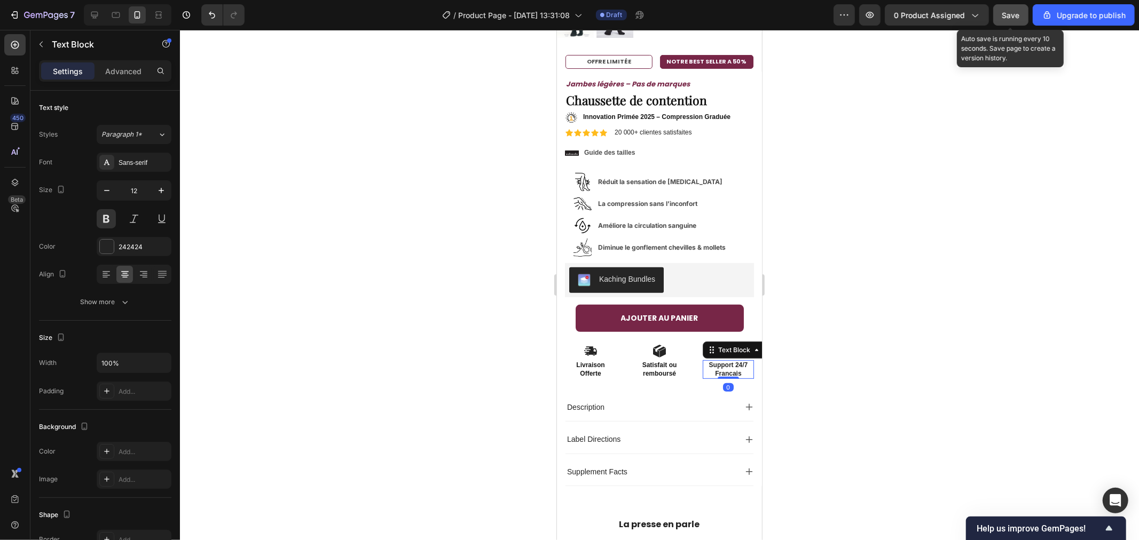
click at [720, 369] on p "Francais" at bounding box center [727, 373] width 49 height 9
click at [556, 29] on lt-span "Français" at bounding box center [556, 29] width 0 height 0
drag, startPoint x: 435, startPoint y: 340, endPoint x: 11, endPoint y: 380, distance: 426.3
click at [435, 340] on div at bounding box center [659, 285] width 959 height 510
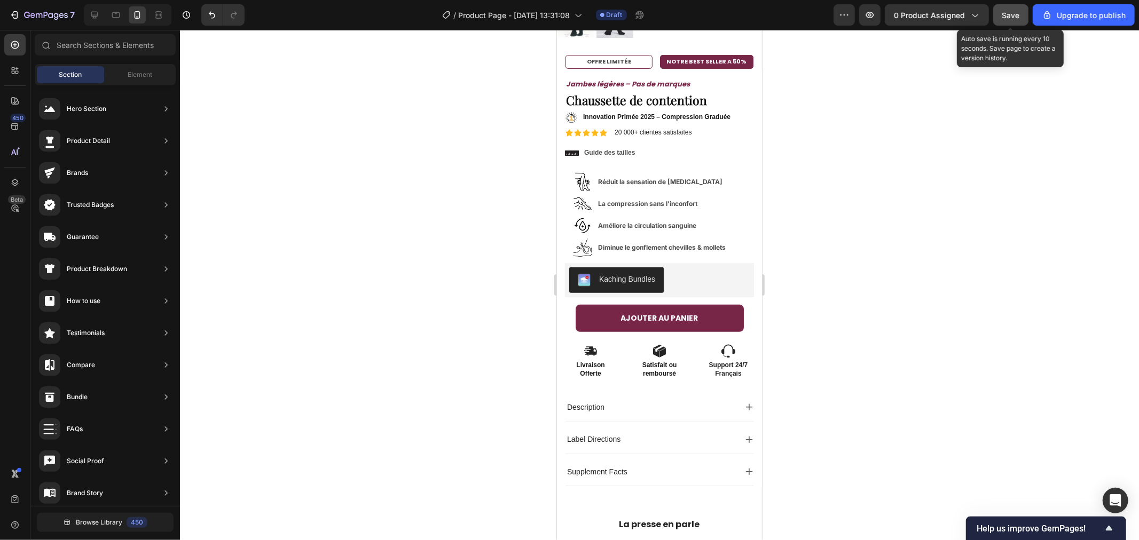
drag, startPoint x: 917, startPoint y: 236, endPoint x: 892, endPoint y: 235, distance: 25.1
click at [913, 233] on div at bounding box center [659, 285] width 959 height 510
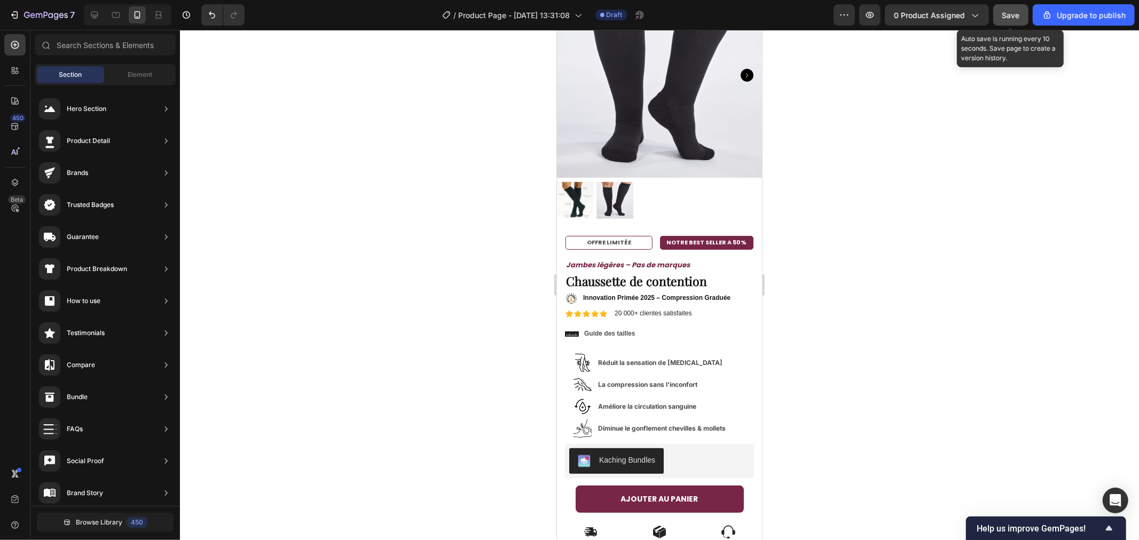
scroll to position [0, 0]
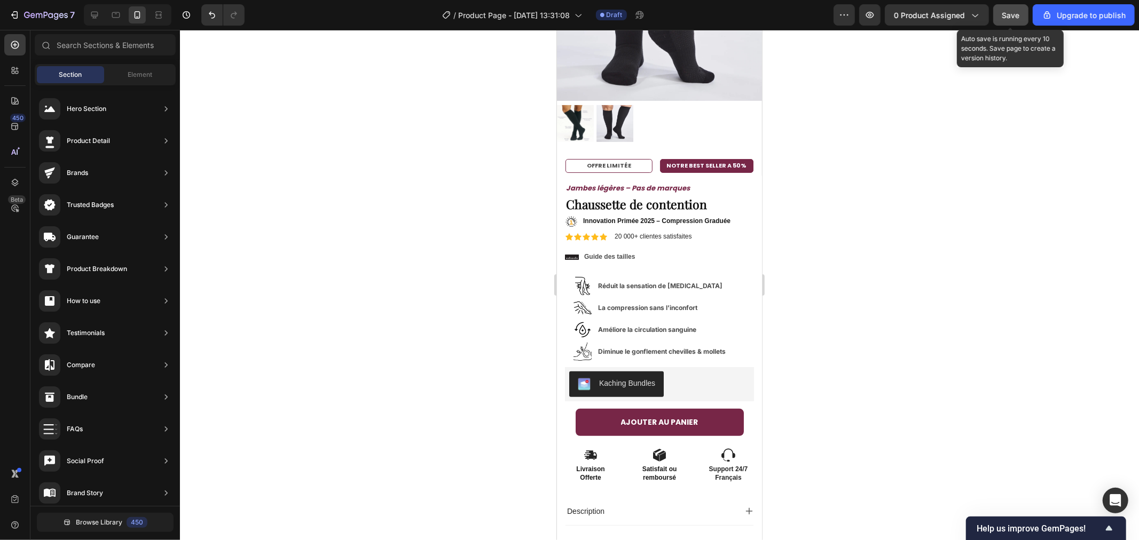
drag, startPoint x: 756, startPoint y: 125, endPoint x: 1324, endPoint y: 135, distance: 567.5
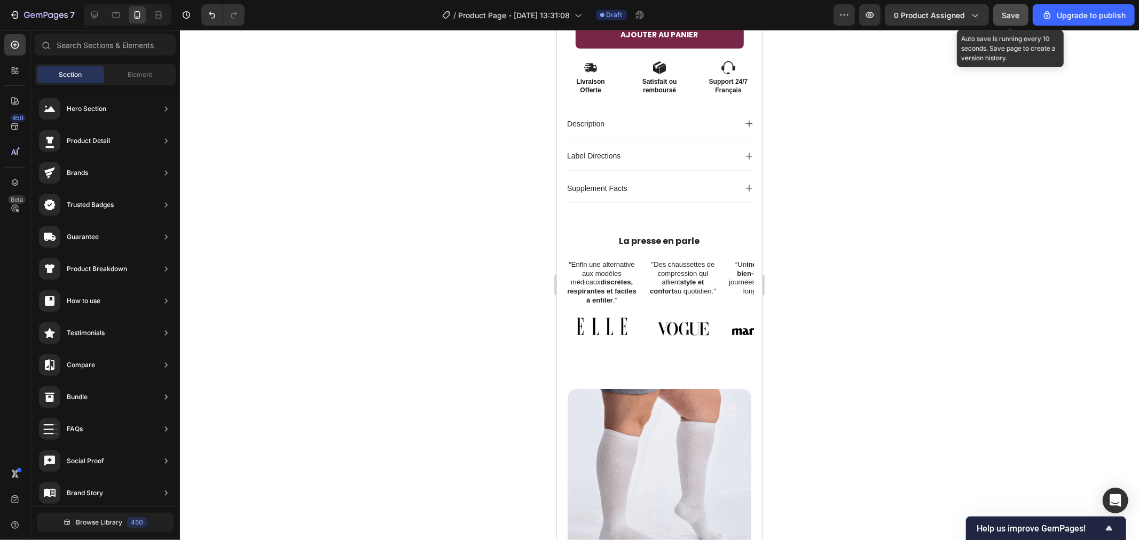
scroll to position [569, 0]
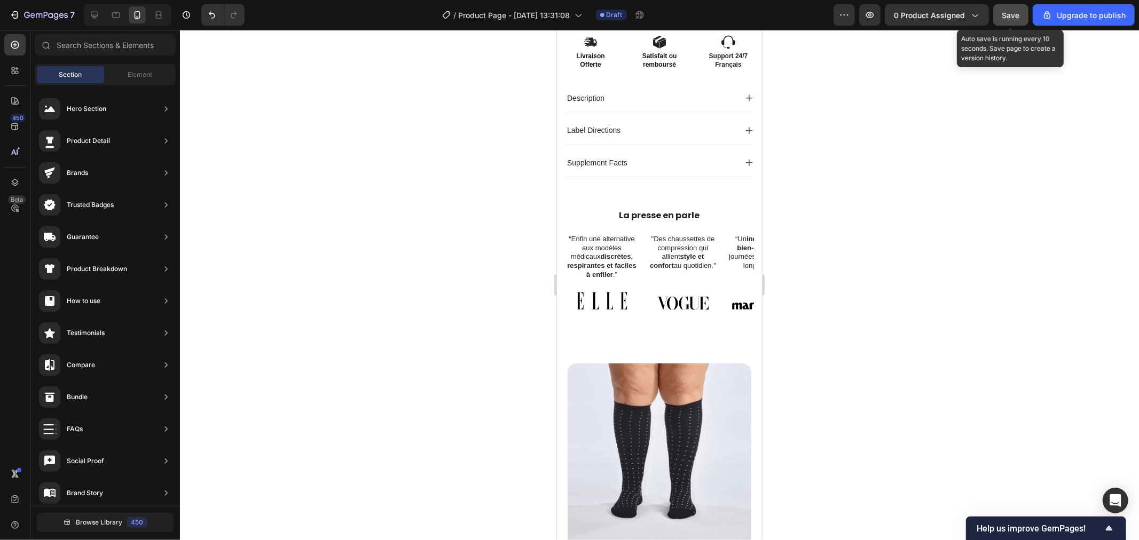
drag, startPoint x: 757, startPoint y: 155, endPoint x: 1318, endPoint y: 196, distance: 562.5
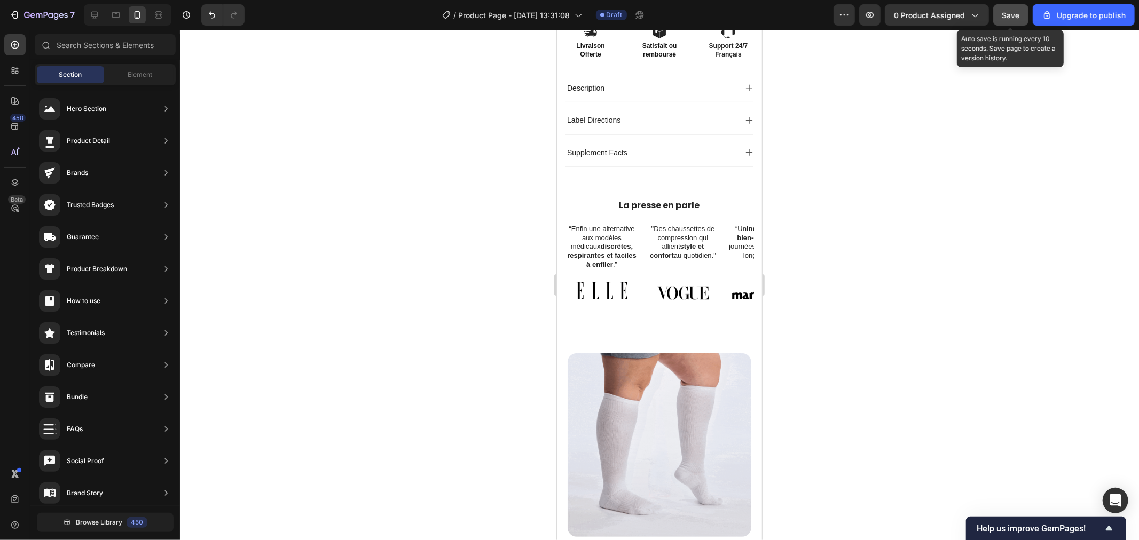
scroll to position [565, 0]
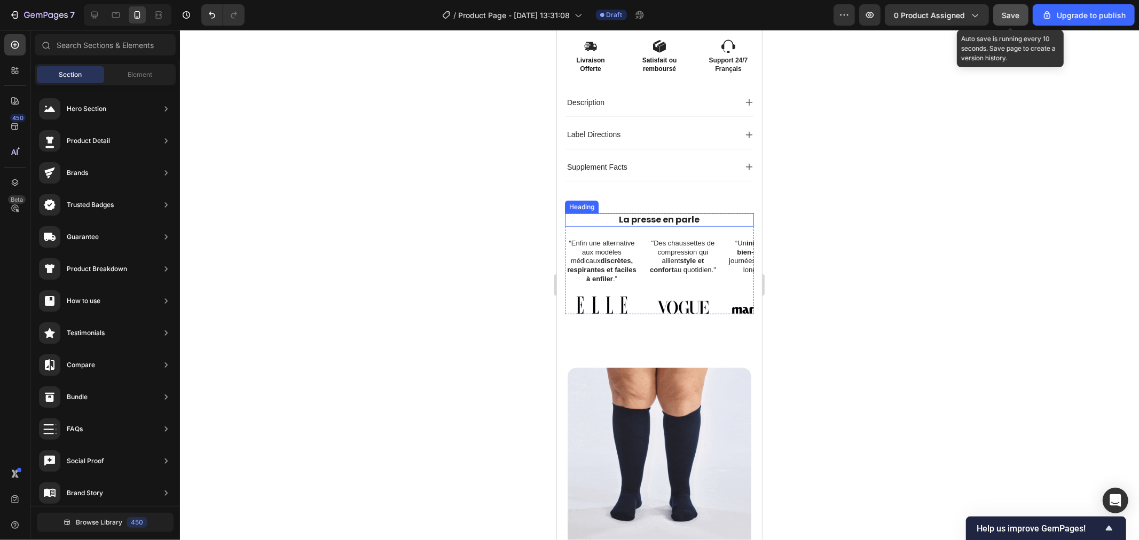
click at [637, 213] on h2 "La presse en parle" at bounding box center [658, 219] width 189 height 13
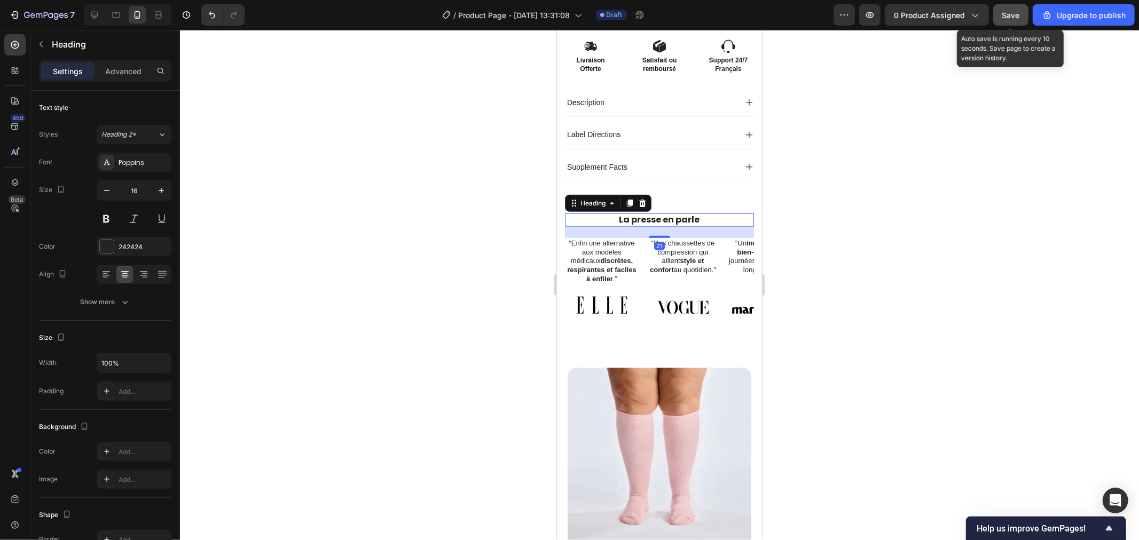
click at [637, 213] on h2 "La presse en parle" at bounding box center [658, 219] width 189 height 13
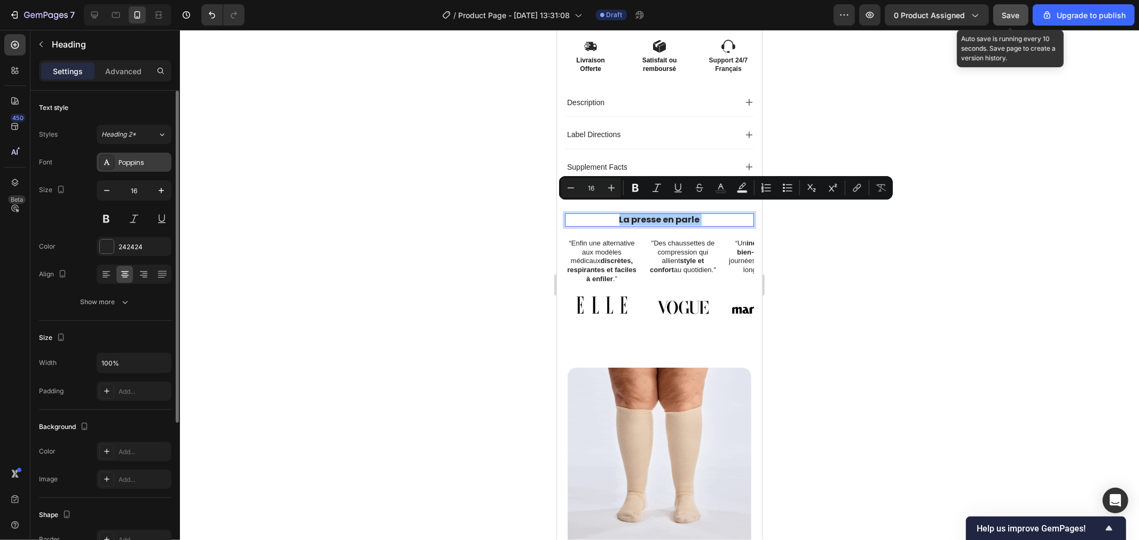
click at [114, 161] on div "Poppins" at bounding box center [134, 162] width 75 height 19
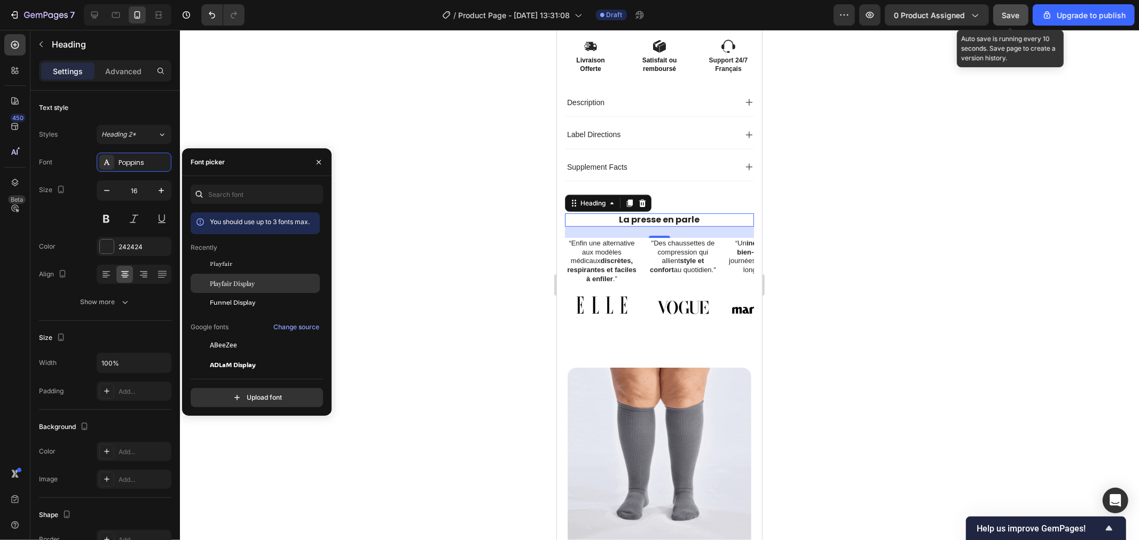
click at [250, 283] on span "Playfair Display" at bounding box center [232, 284] width 45 height 10
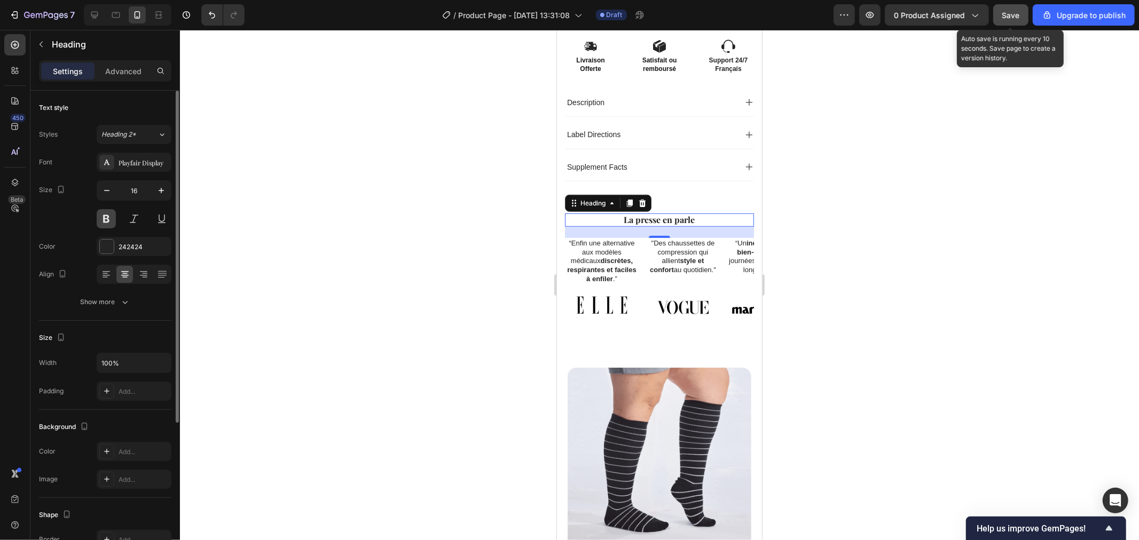
click at [104, 214] on button at bounding box center [106, 218] width 19 height 19
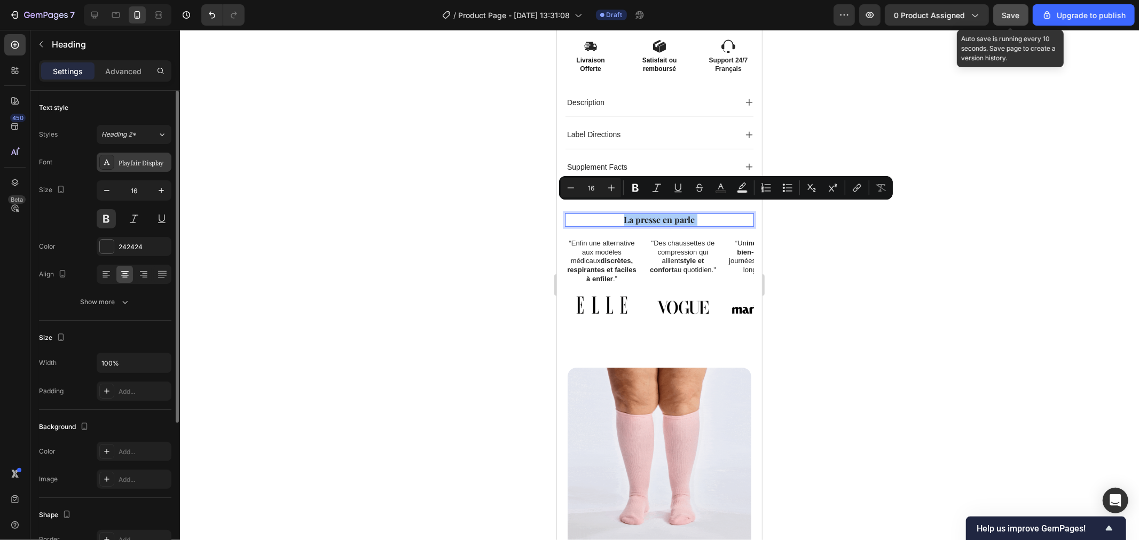
click at [131, 168] on div "Playfair Display" at bounding box center [134, 162] width 75 height 19
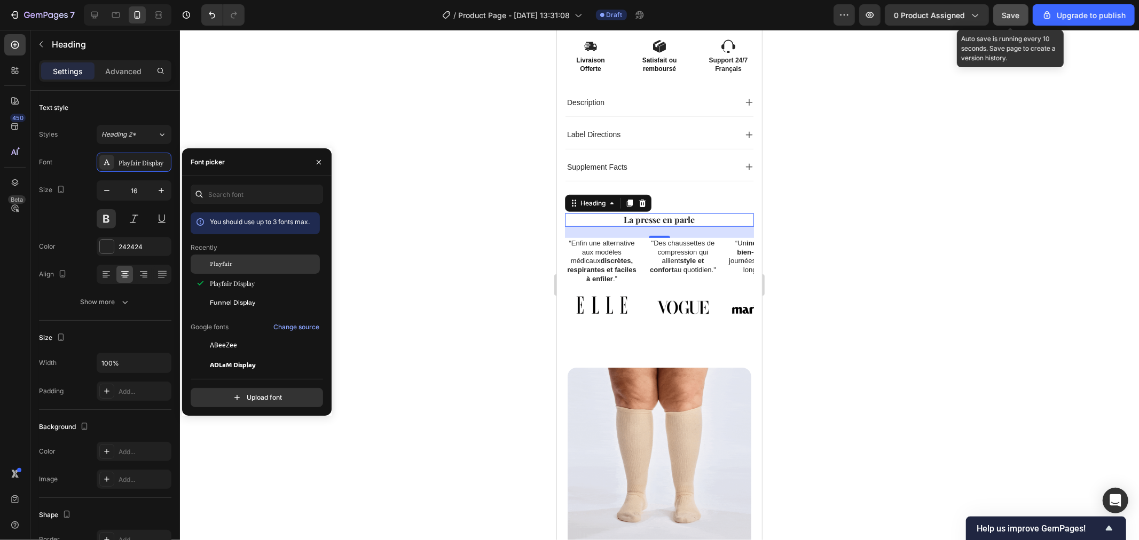
click at [237, 264] on div "Playfair" at bounding box center [264, 264] width 108 height 10
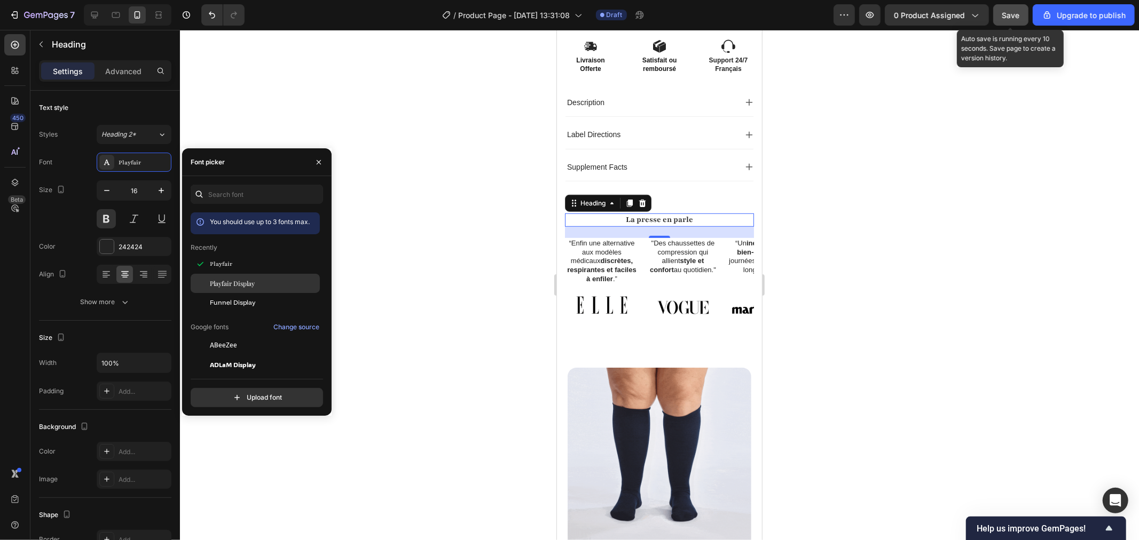
click at [234, 286] on span "Playfair Display" at bounding box center [232, 284] width 45 height 10
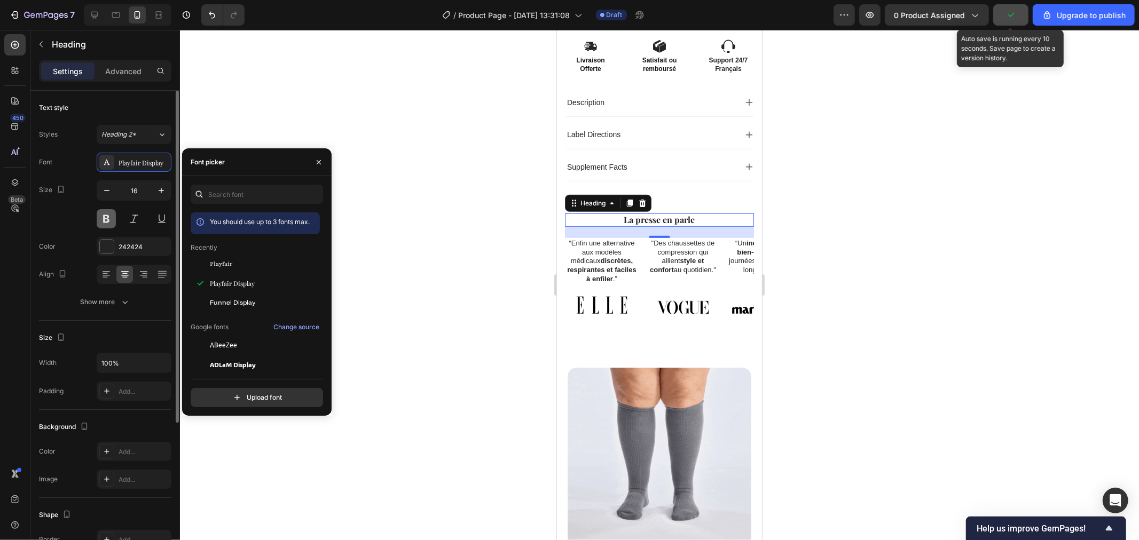
click at [107, 219] on button at bounding box center [106, 218] width 19 height 19
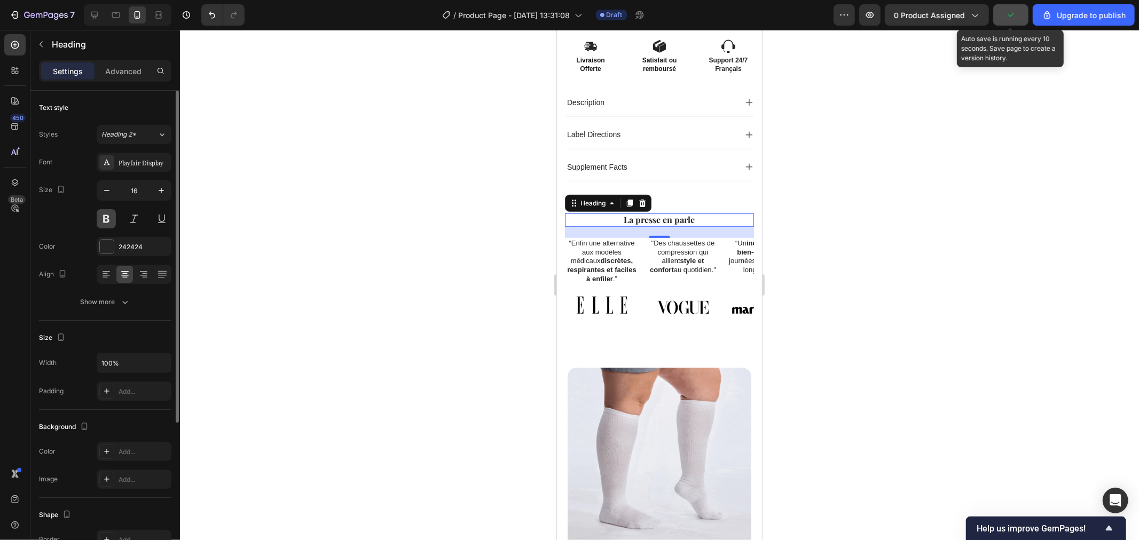
click at [104, 217] on button at bounding box center [106, 218] width 19 height 19
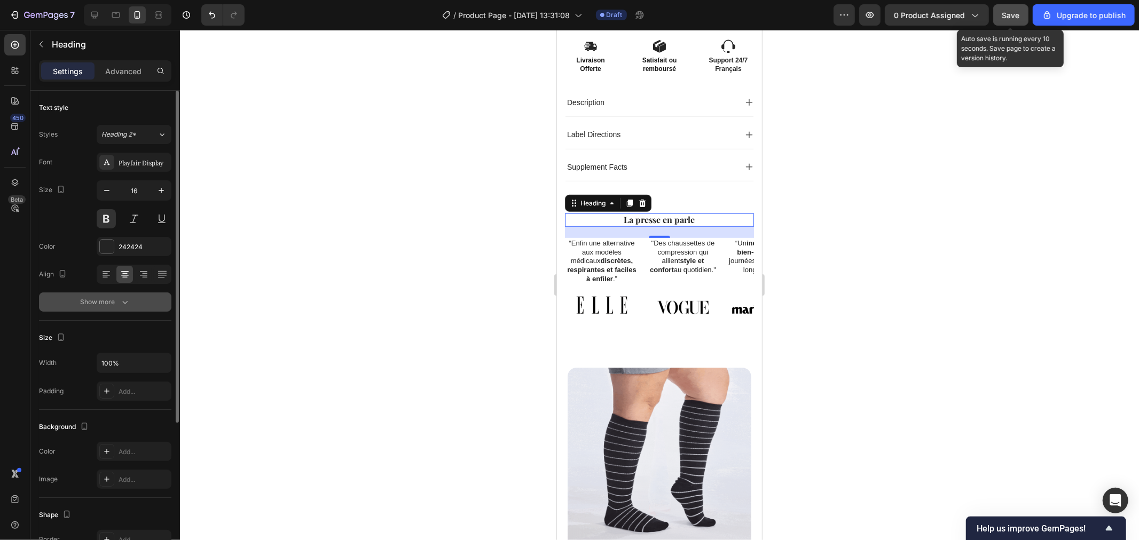
click at [121, 300] on icon "button" at bounding box center [125, 302] width 11 height 11
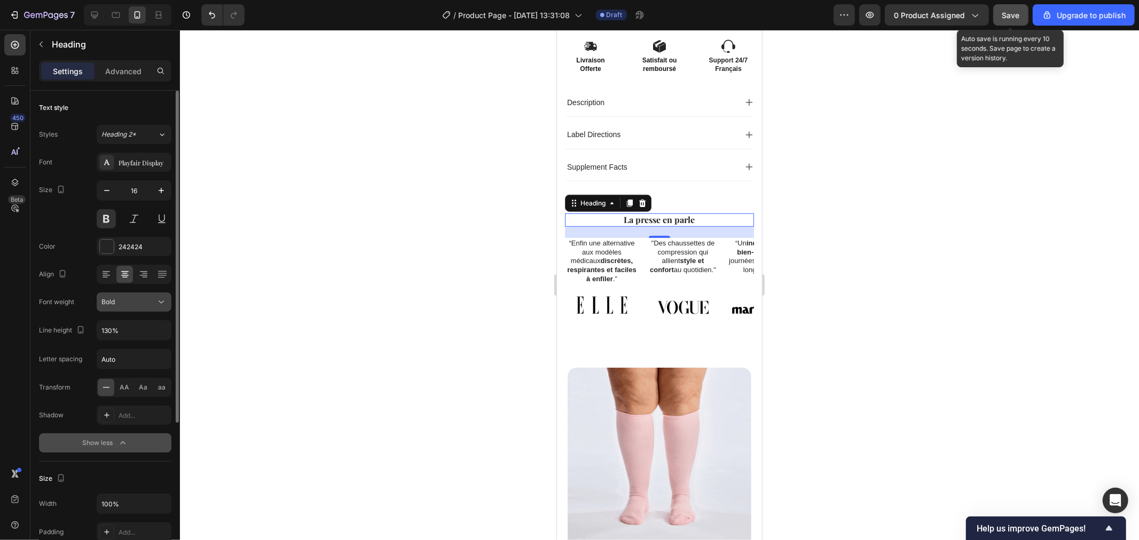
click at [132, 305] on div "Bold" at bounding box center [128, 302] width 54 height 10
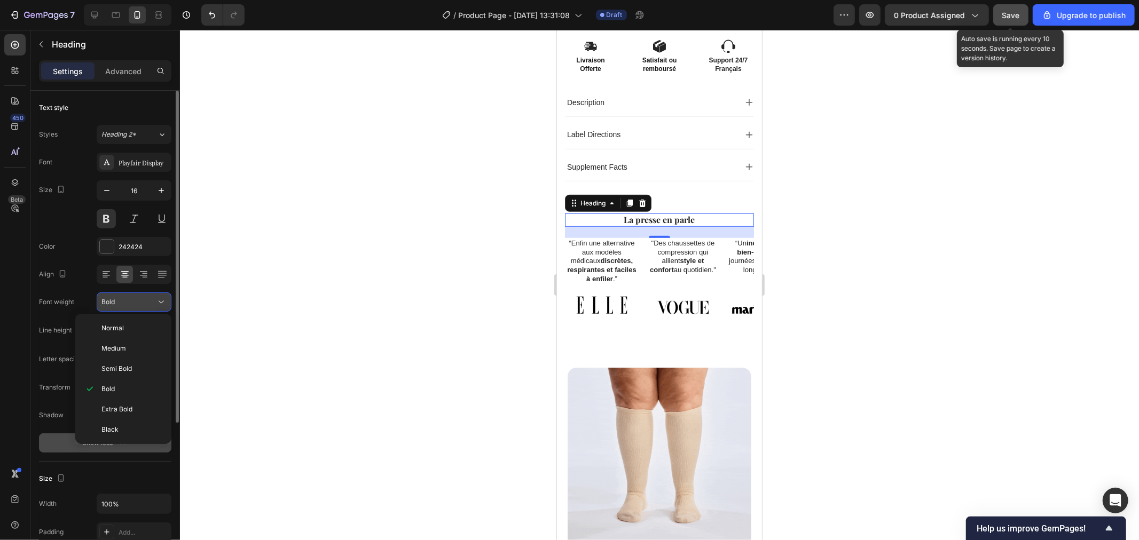
click at [126, 295] on button "Bold" at bounding box center [134, 302] width 75 height 19
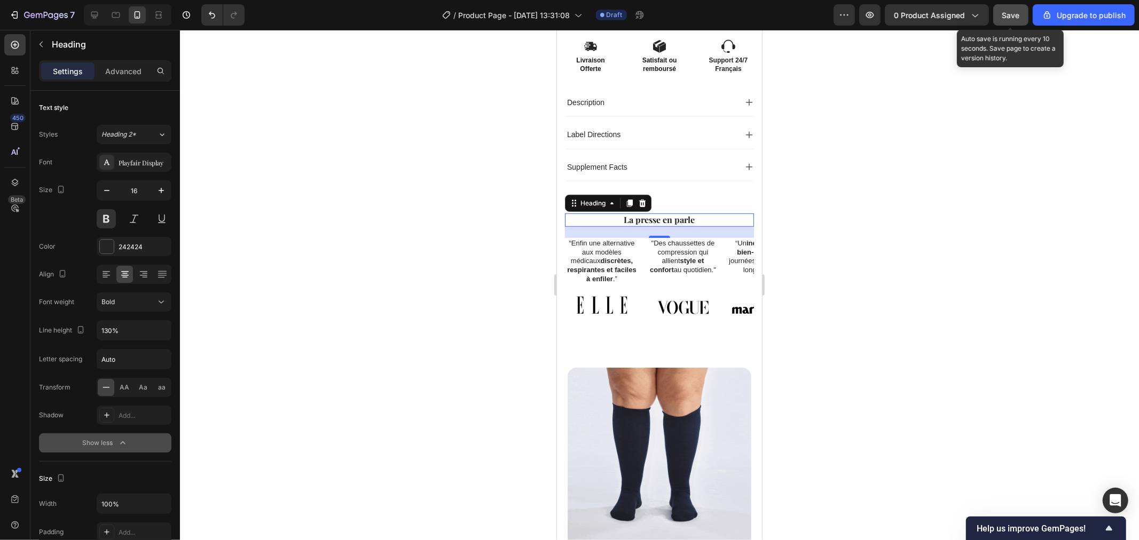
click at [354, 249] on div at bounding box center [659, 285] width 959 height 510
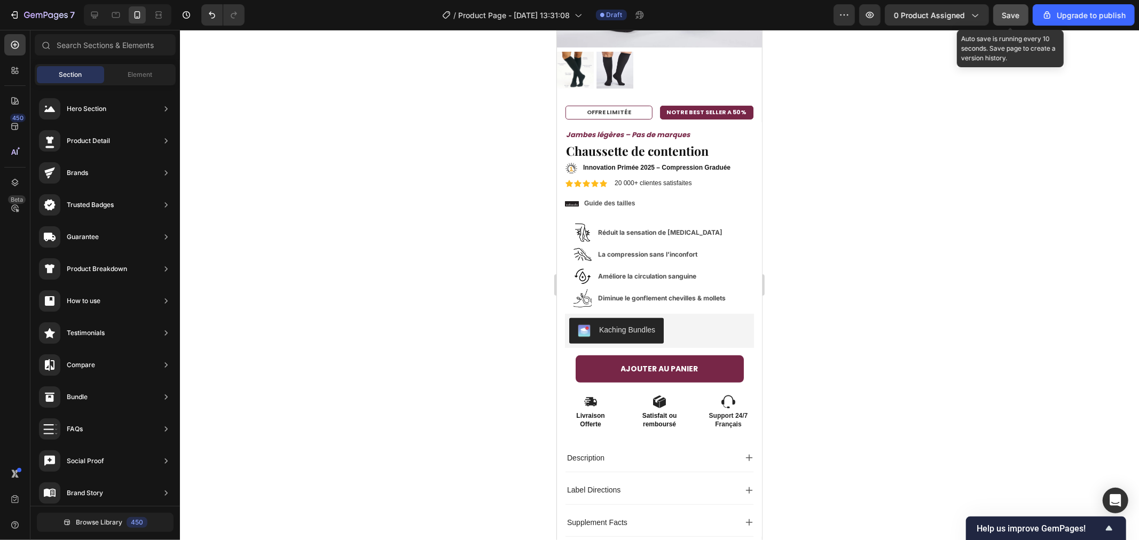
scroll to position [590, 0]
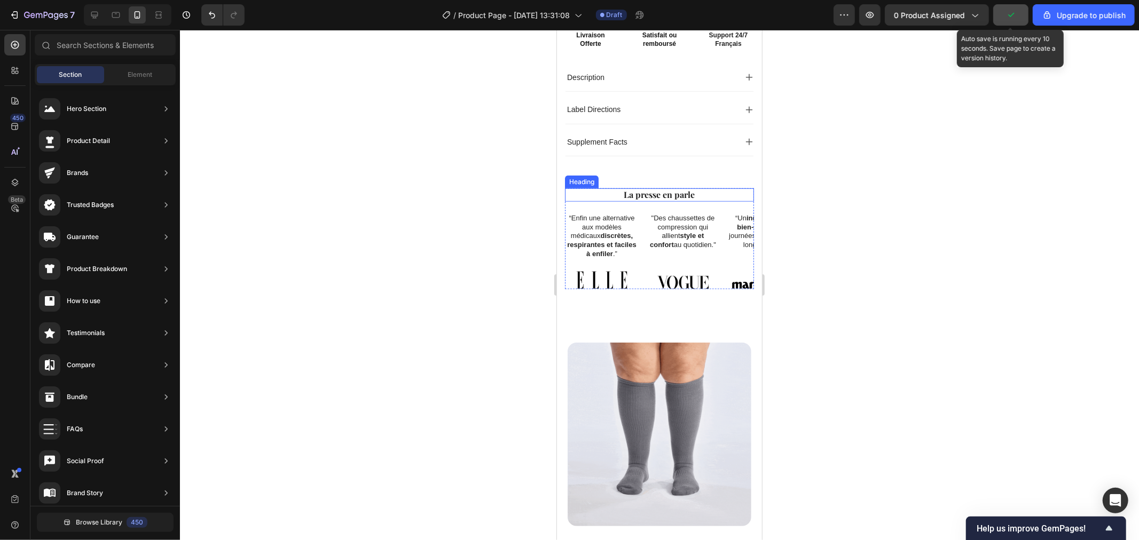
click at [676, 188] on h2 "La presse en parle" at bounding box center [658, 194] width 189 height 13
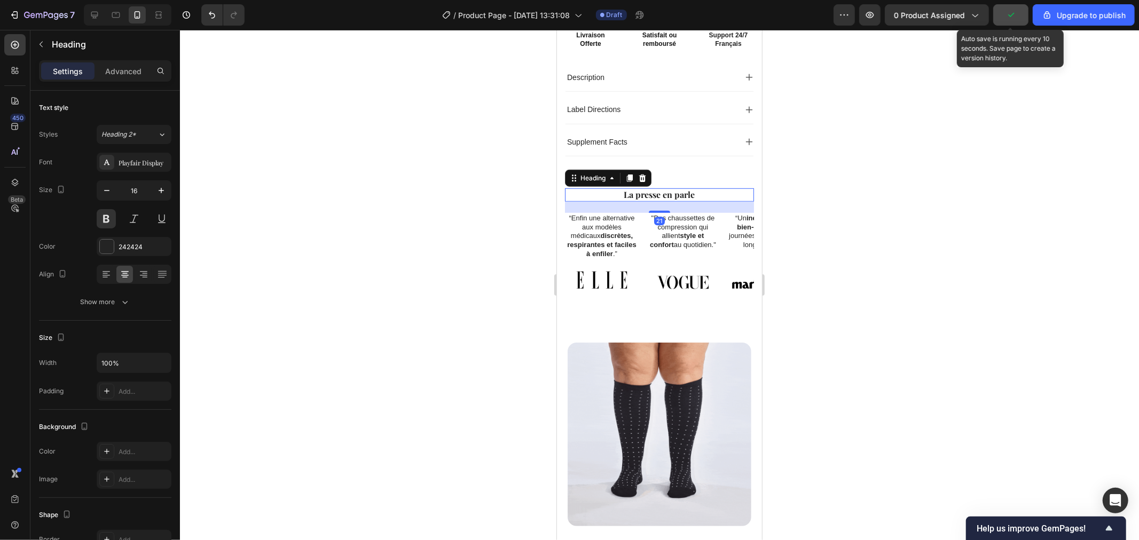
click at [676, 188] on h2 "La presse en parle" at bounding box center [658, 194] width 189 height 13
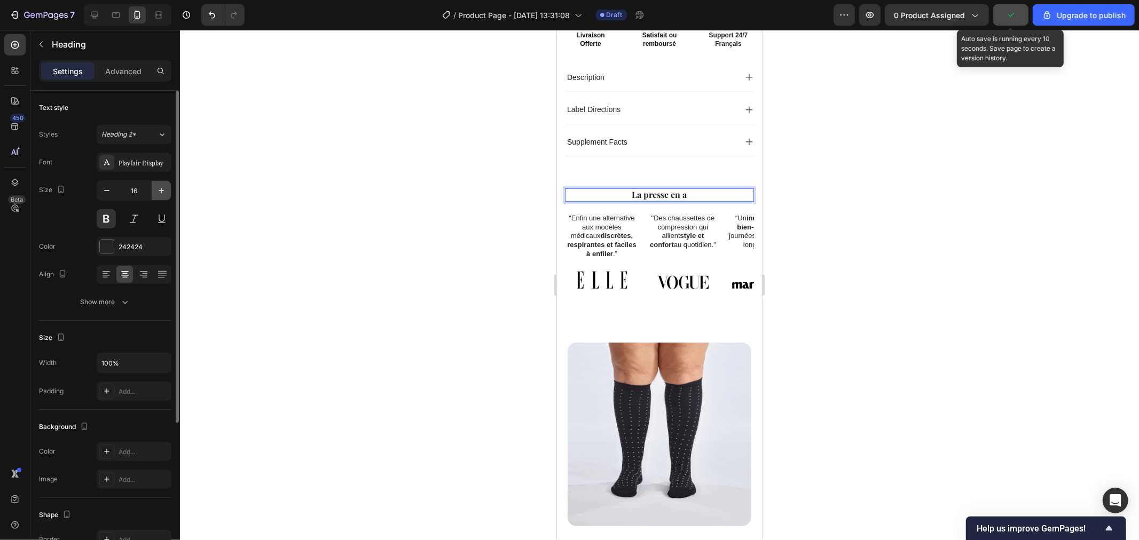
click at [163, 190] on icon "button" at bounding box center [161, 190] width 11 height 11
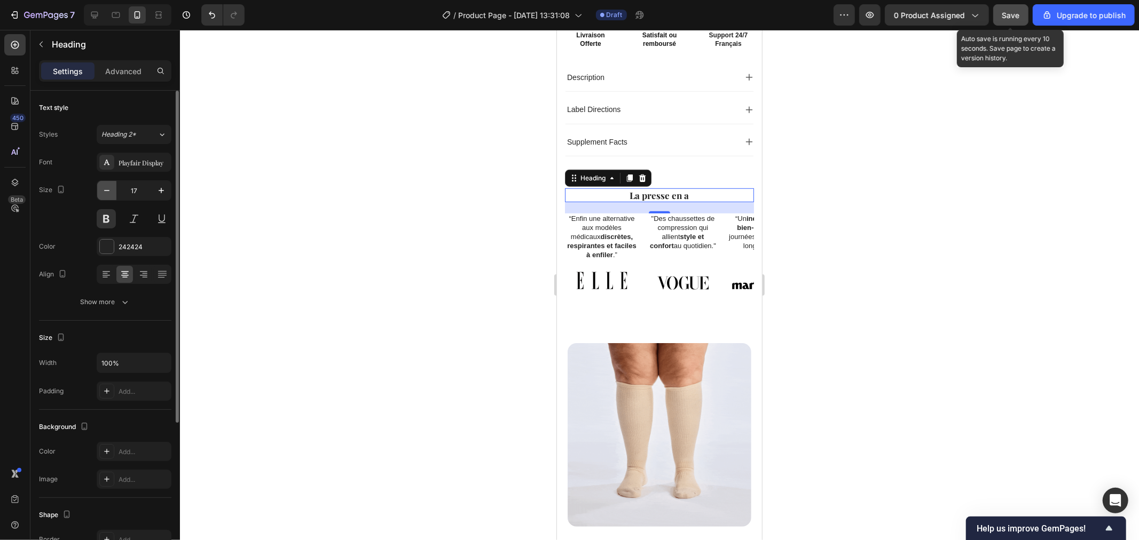
click at [111, 191] on icon "button" at bounding box center [106, 190] width 11 height 11
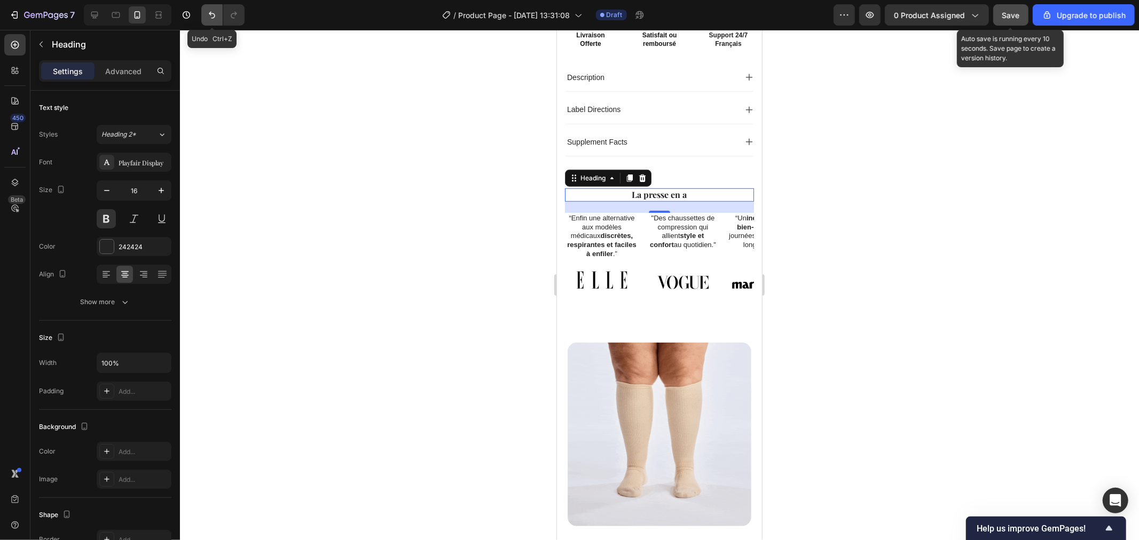
click at [209, 19] on icon "Undo/Redo" at bounding box center [212, 15] width 11 height 11
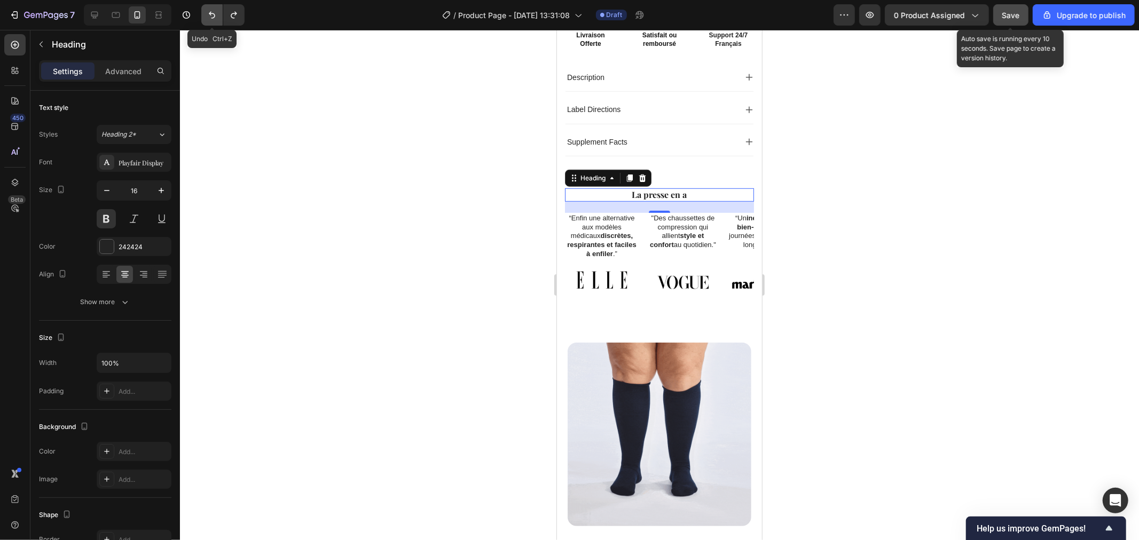
click at [210, 19] on icon "Undo/Redo" at bounding box center [212, 15] width 11 height 11
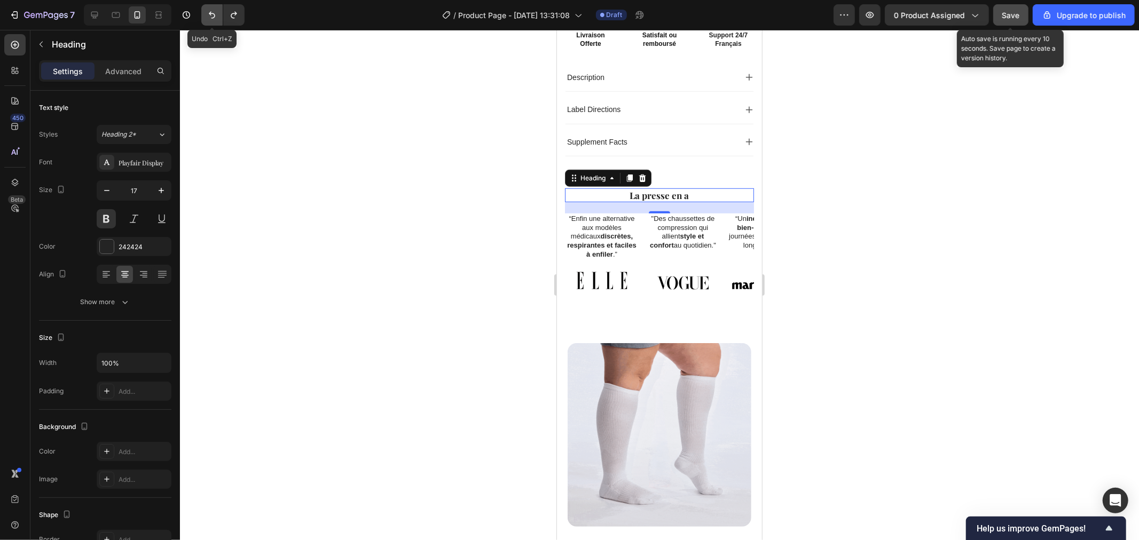
click at [210, 19] on icon "Undo/Redo" at bounding box center [212, 15] width 11 height 11
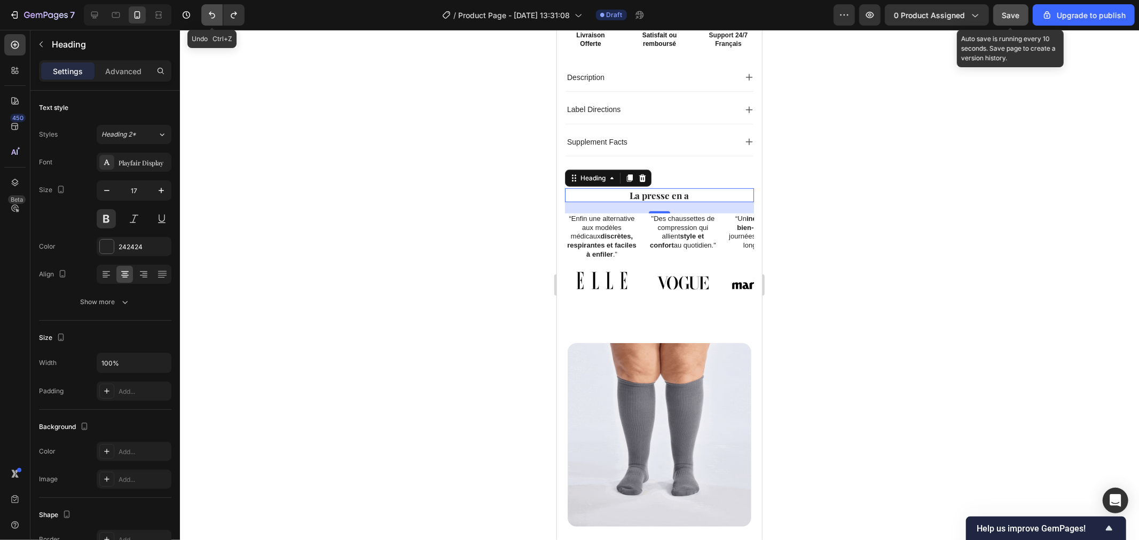
click at [210, 20] on icon "Undo/Redo" at bounding box center [212, 15] width 11 height 11
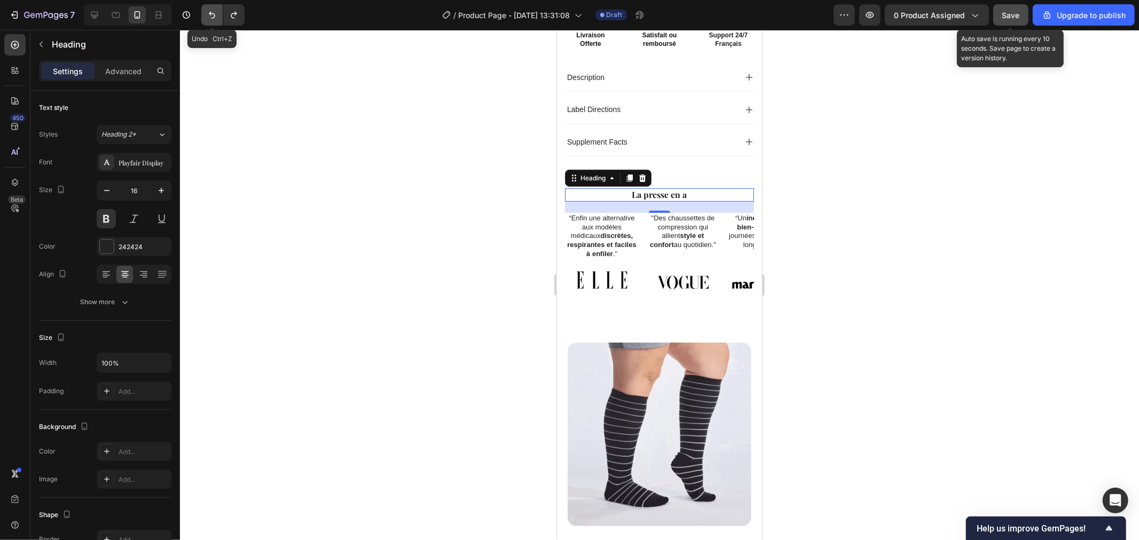
click at [210, 20] on icon "Undo/Redo" at bounding box center [212, 15] width 11 height 11
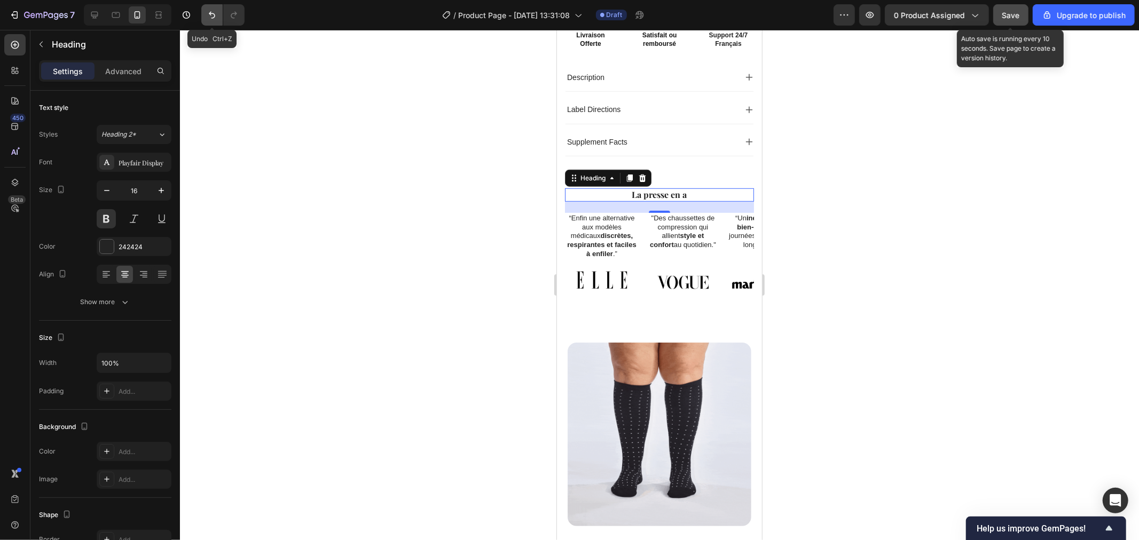
click at [211, 21] on button "Undo/Redo" at bounding box center [211, 14] width 21 height 21
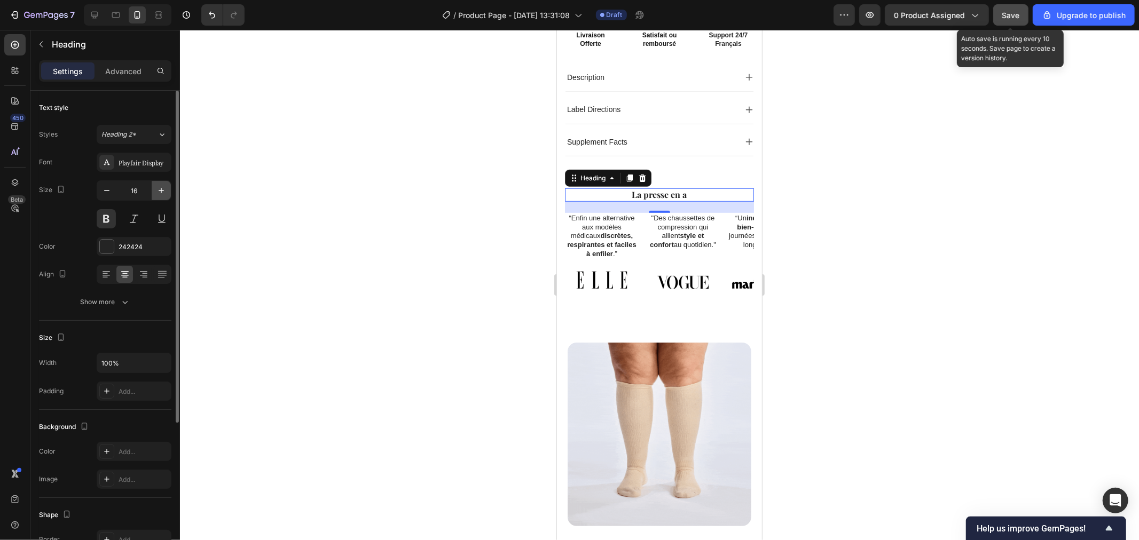
click at [164, 188] on icon "button" at bounding box center [161, 190] width 11 height 11
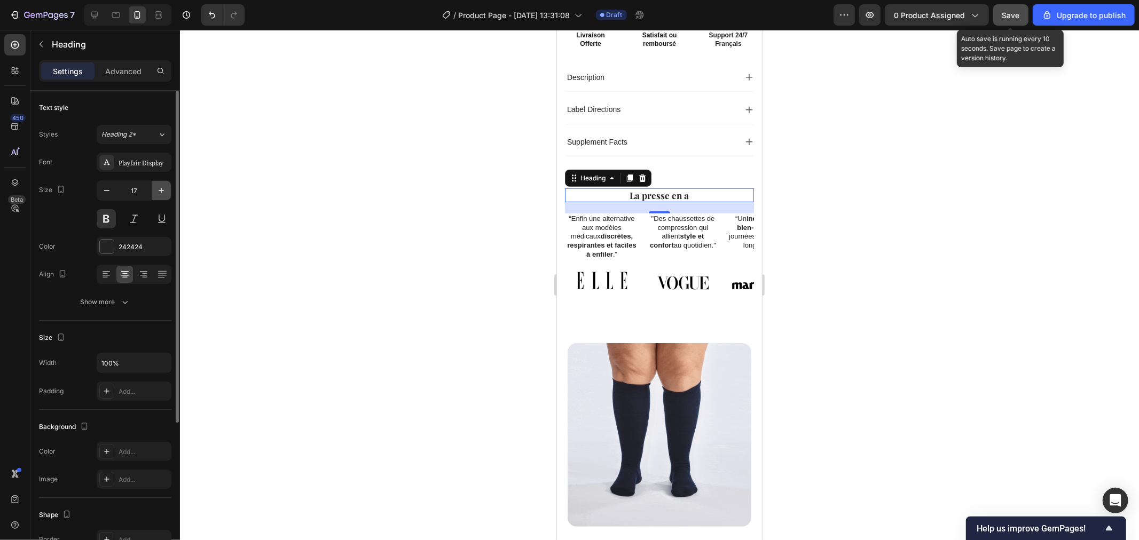
click at [158, 189] on icon "button" at bounding box center [161, 190] width 11 height 11
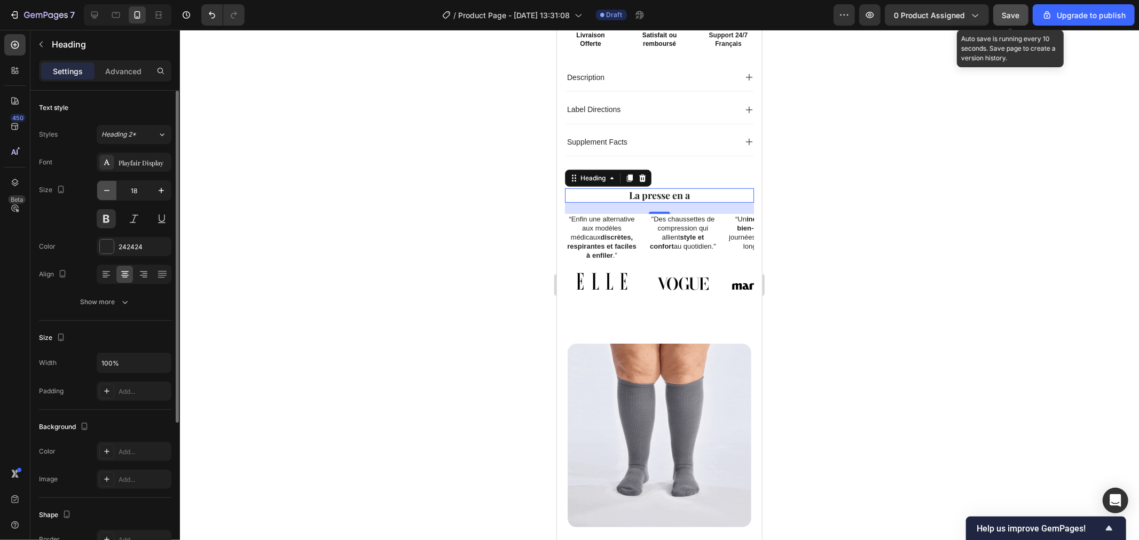
click at [109, 186] on icon "button" at bounding box center [106, 190] width 11 height 11
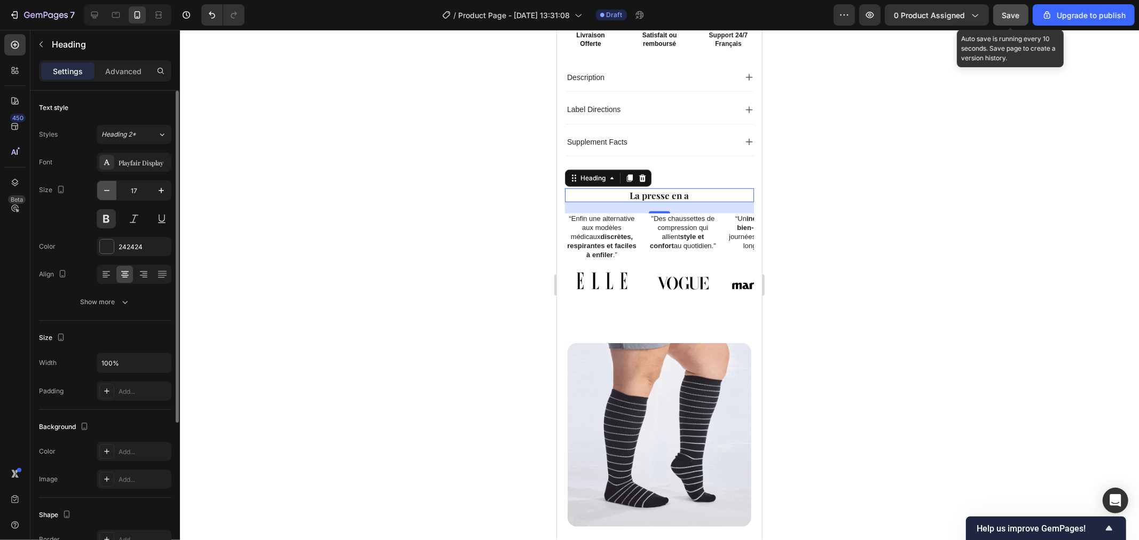
click at [107, 187] on icon "button" at bounding box center [106, 190] width 11 height 11
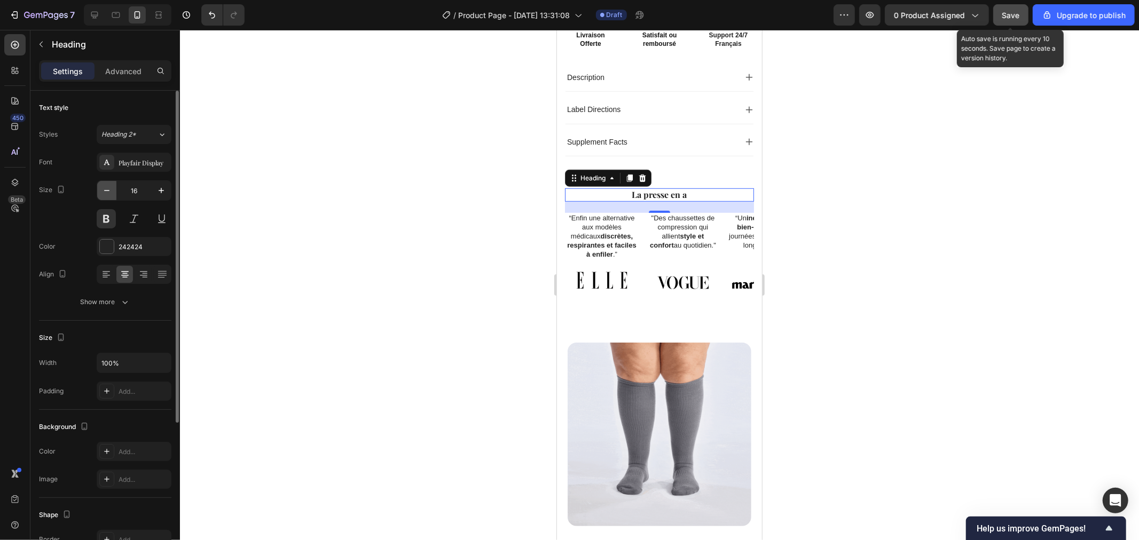
click at [107, 187] on icon "button" at bounding box center [106, 190] width 11 height 11
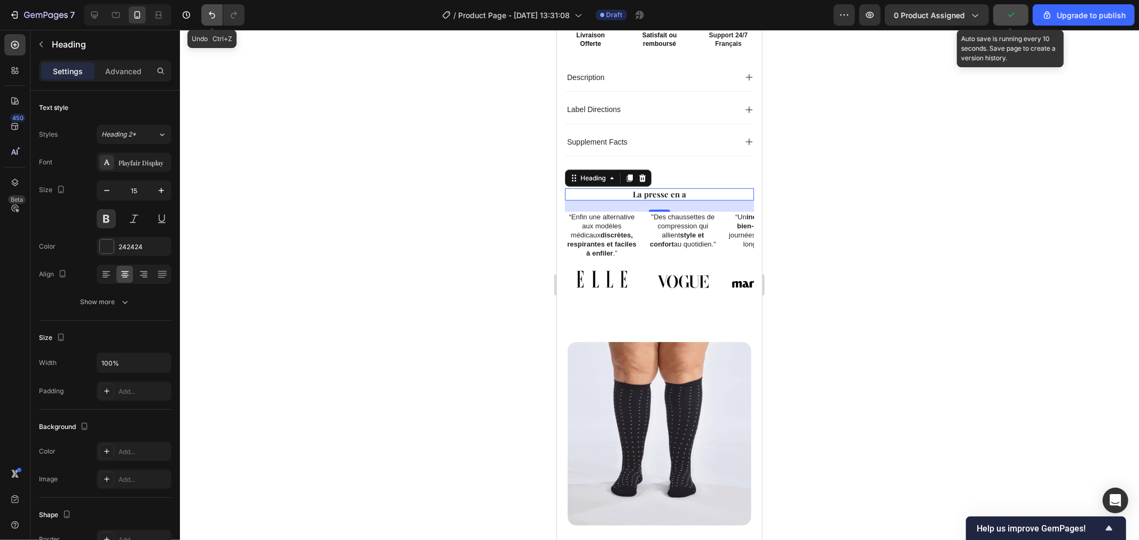
click at [211, 16] on icon "Undo/Redo" at bounding box center [212, 15] width 11 height 11
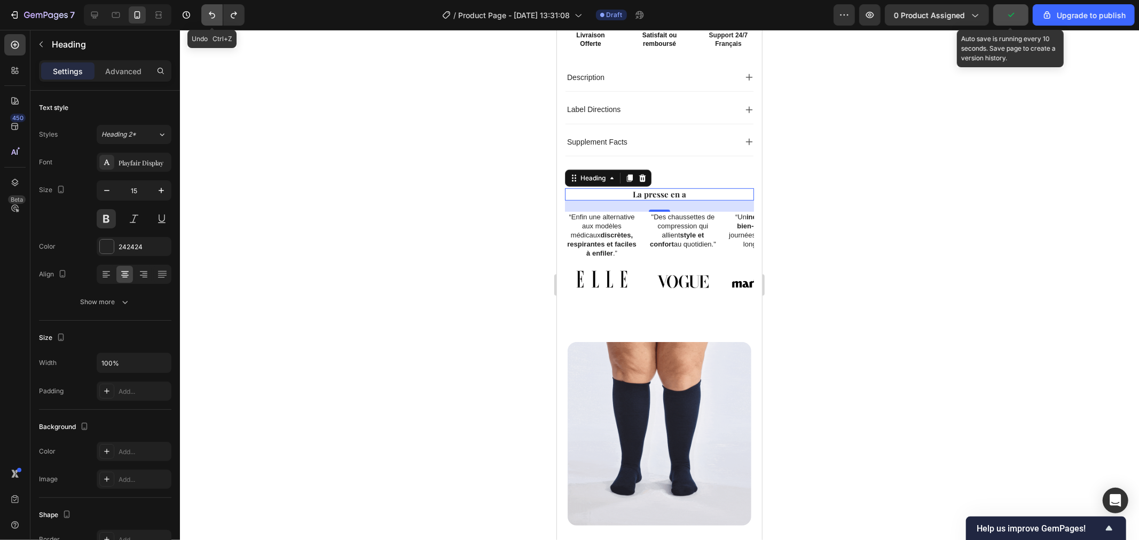
click at [211, 16] on icon "Undo/Redo" at bounding box center [212, 15] width 11 height 11
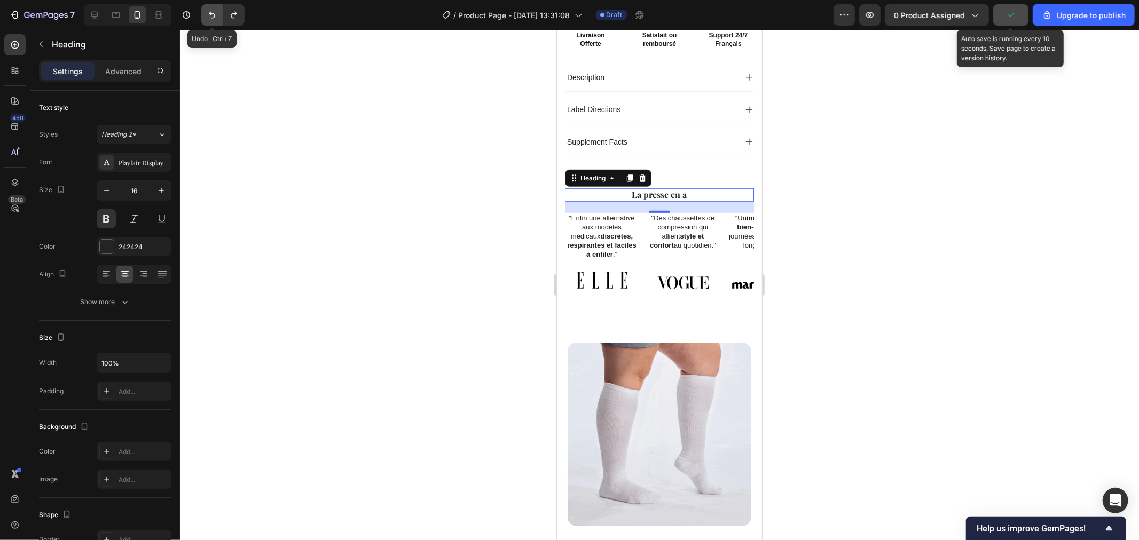
click at [211, 16] on icon "Undo/Redo" at bounding box center [212, 15] width 11 height 11
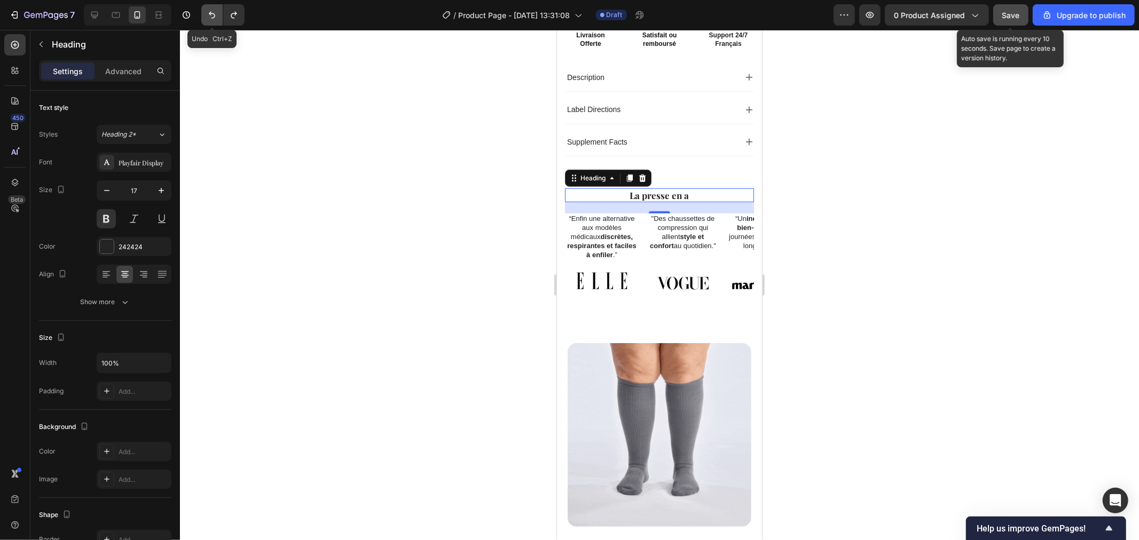
click at [211, 16] on icon "Undo/Redo" at bounding box center [212, 15] width 11 height 11
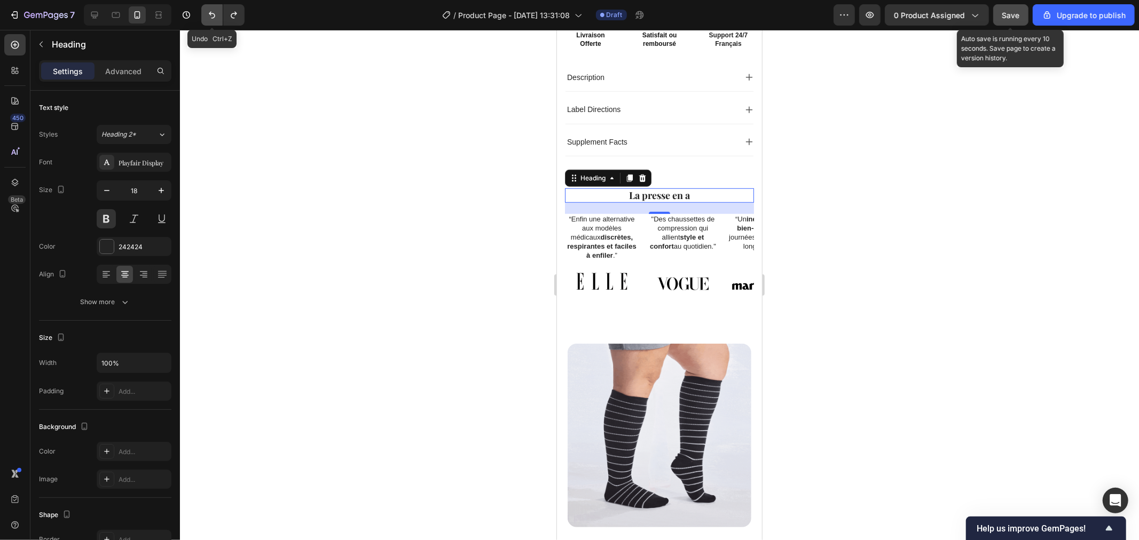
click at [212, 16] on icon "Undo/Redo" at bounding box center [212, 15] width 11 height 11
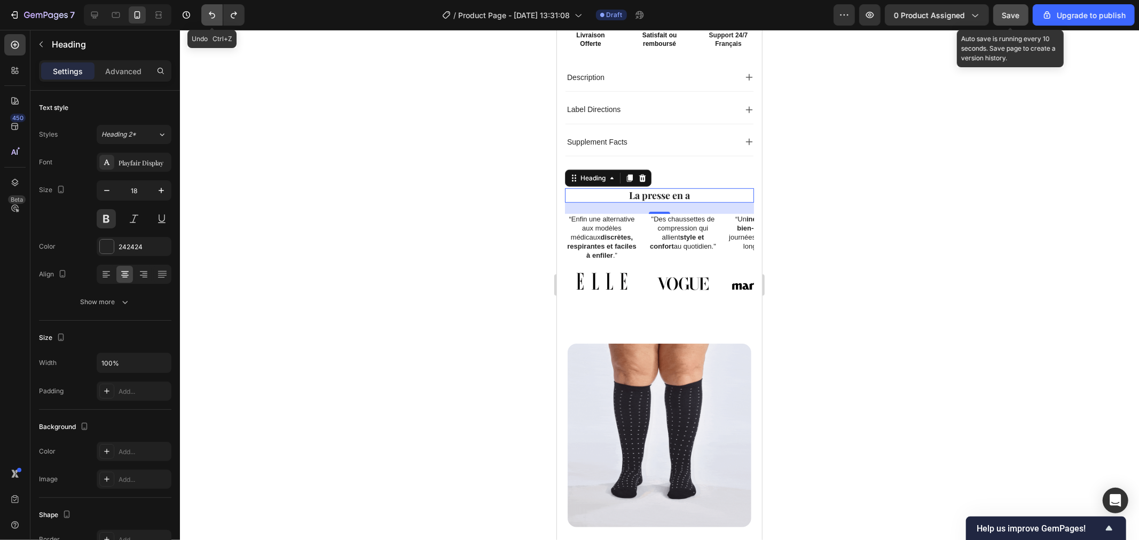
click at [212, 17] on icon "Undo/Redo" at bounding box center [212, 15] width 11 height 11
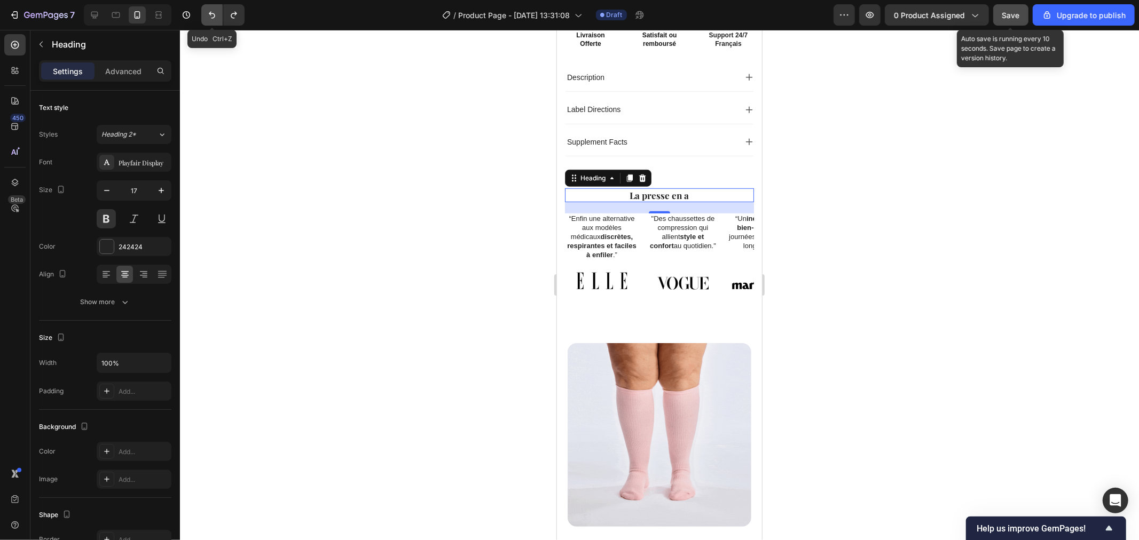
click at [212, 17] on icon "Undo/Redo" at bounding box center [212, 15] width 11 height 11
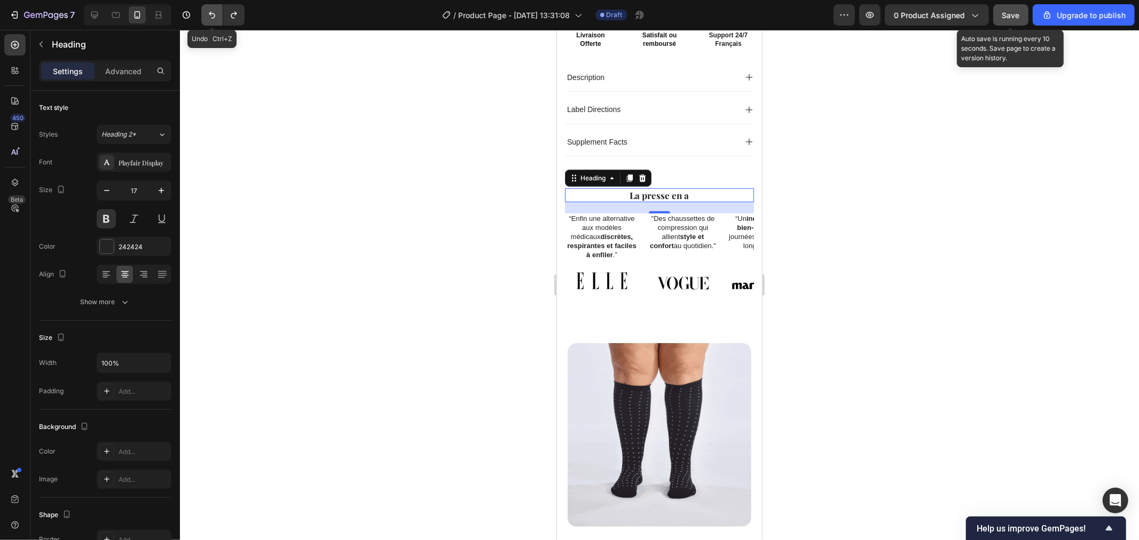
type input "16"
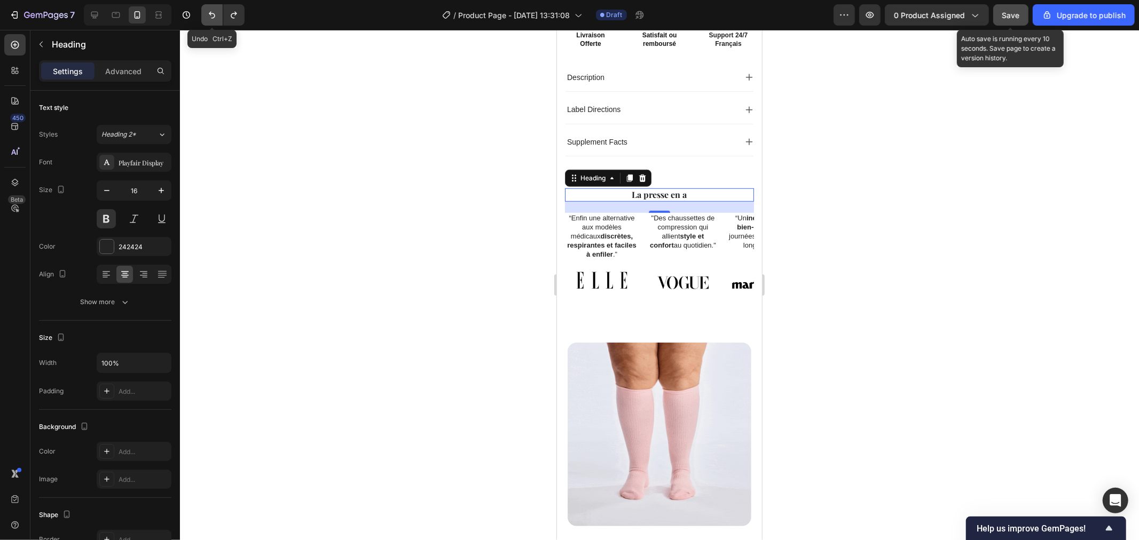
click at [212, 17] on icon "Undo/Redo" at bounding box center [212, 15] width 11 height 11
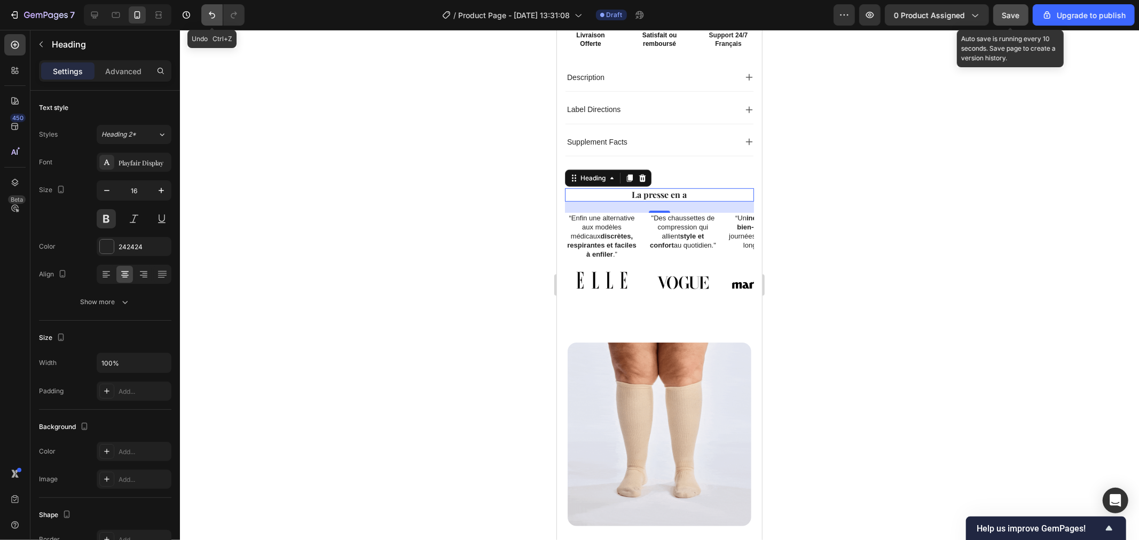
click at [212, 17] on icon "Undo/Redo" at bounding box center [212, 15] width 11 height 11
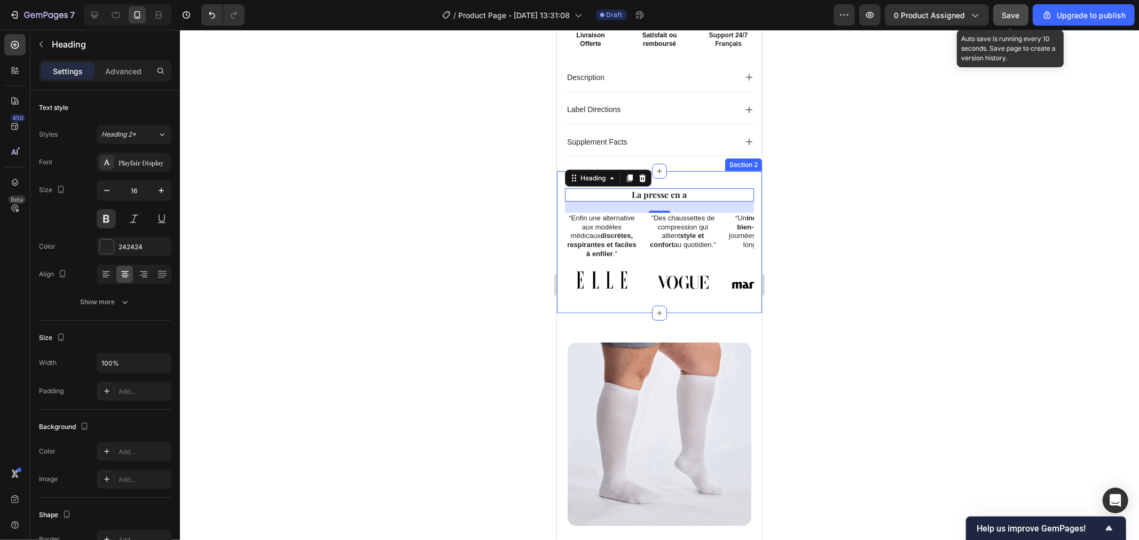
click at [685, 188] on h2 "La presse en a" at bounding box center [658, 194] width 189 height 13
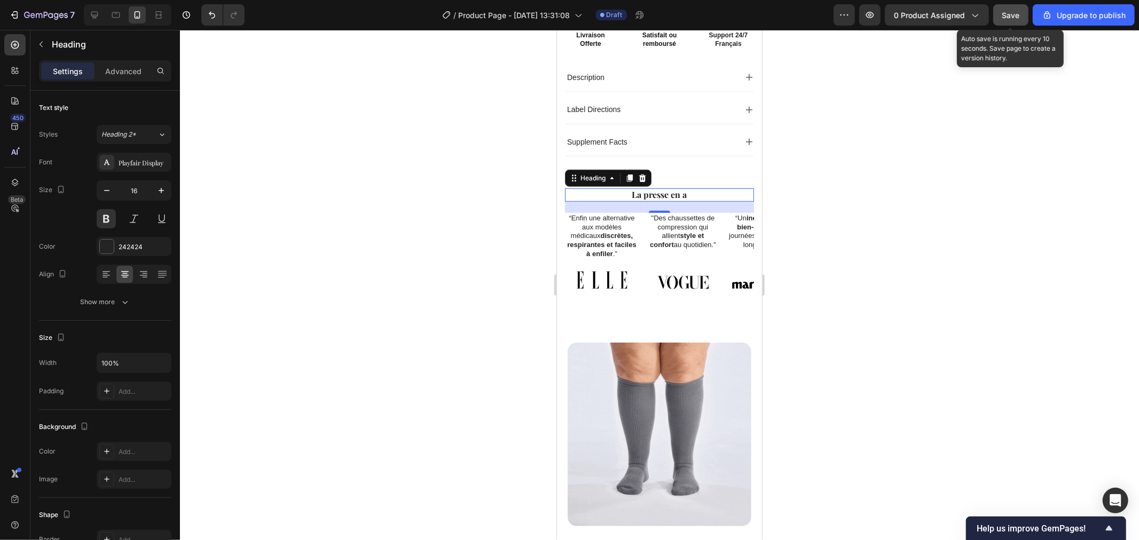
click at [685, 189] on p "La presse en a" at bounding box center [658, 194] width 187 height 11
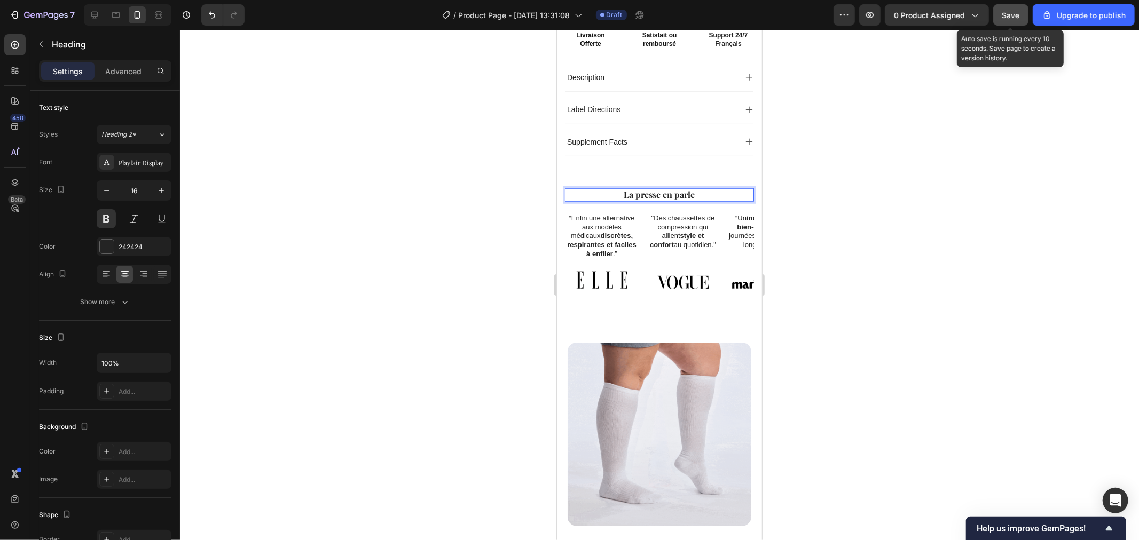
click at [484, 193] on div at bounding box center [659, 285] width 959 height 510
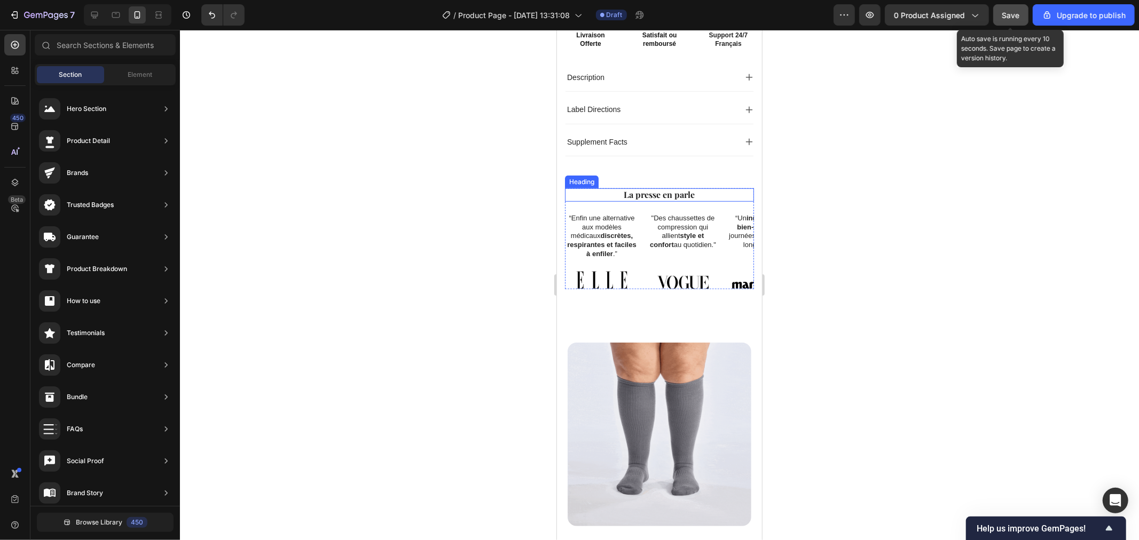
click at [659, 189] on p "La presse en parle" at bounding box center [658, 194] width 187 height 11
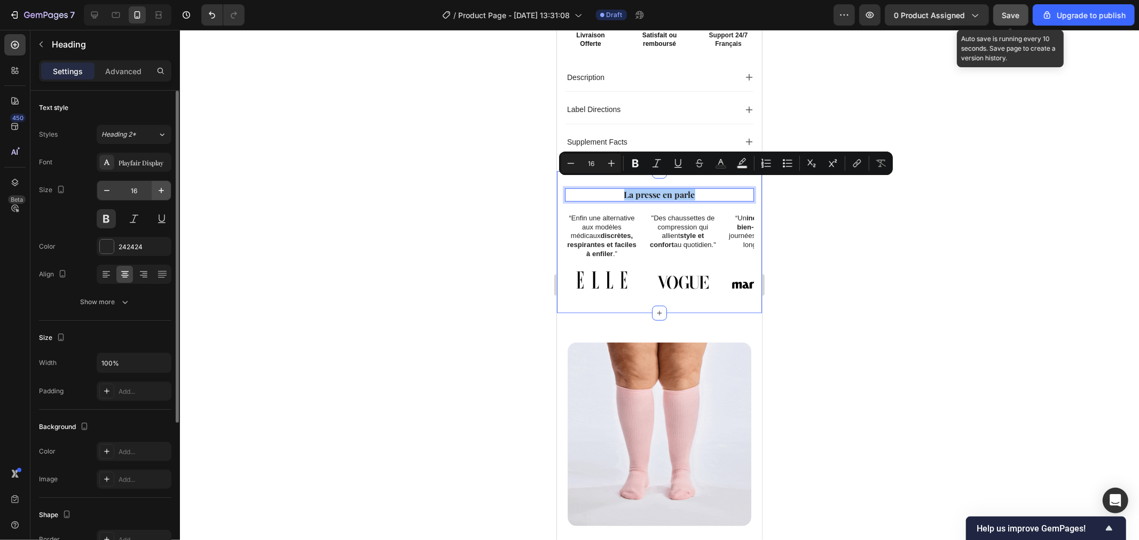
click at [161, 195] on icon "button" at bounding box center [161, 190] width 11 height 11
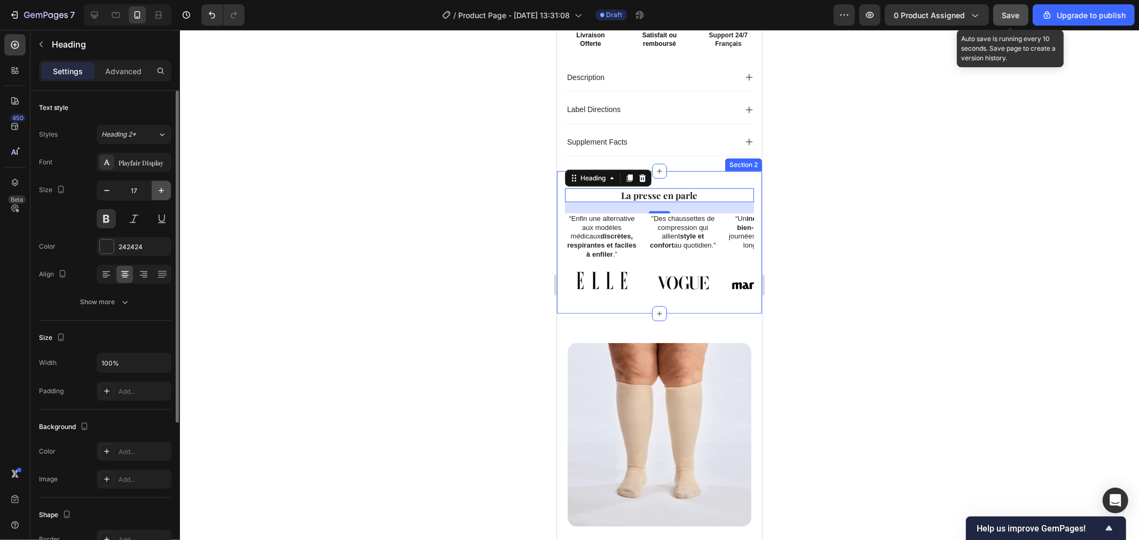
click at [161, 190] on icon "button" at bounding box center [161, 190] width 11 height 11
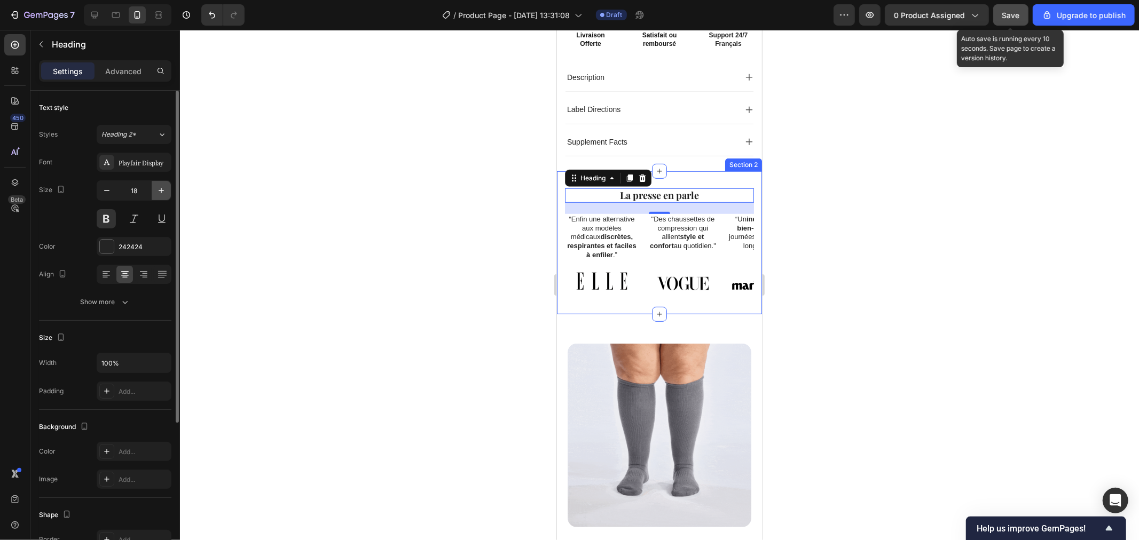
click at [161, 190] on icon "button" at bounding box center [161, 190] width 11 height 11
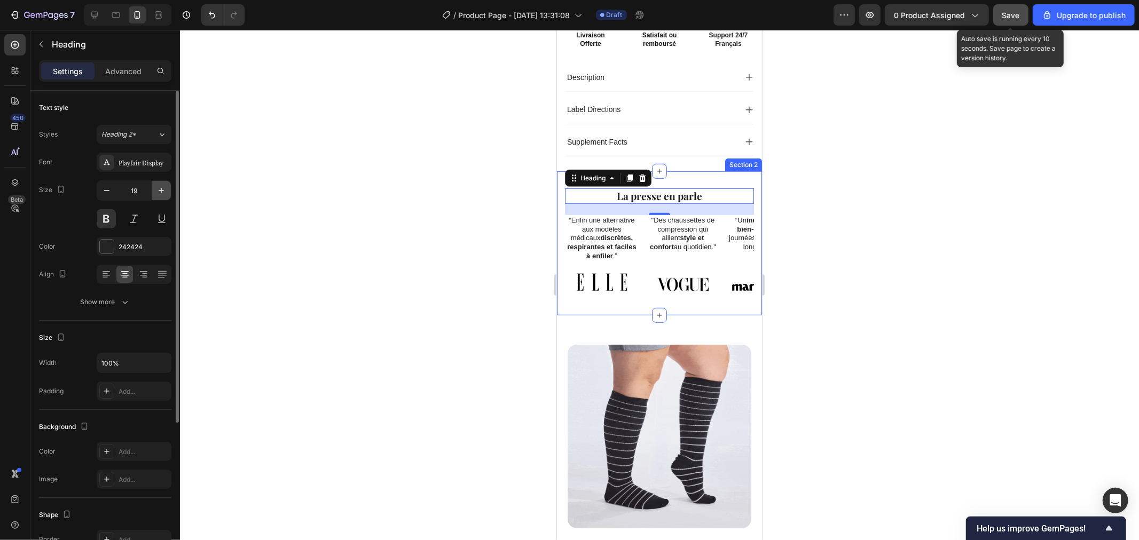
click at [161, 190] on icon "button" at bounding box center [161, 190] width 11 height 11
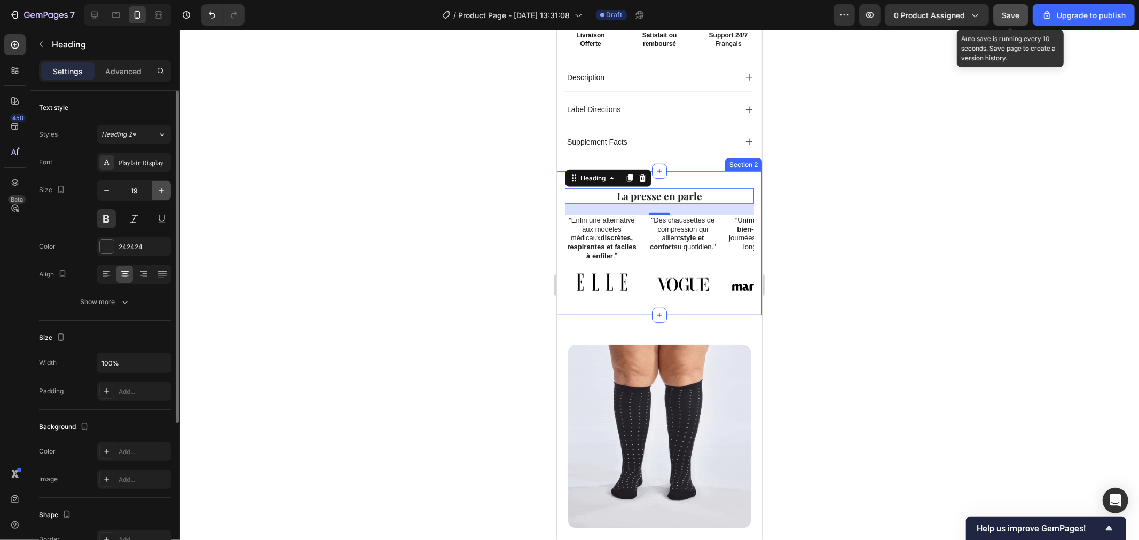
type input "20"
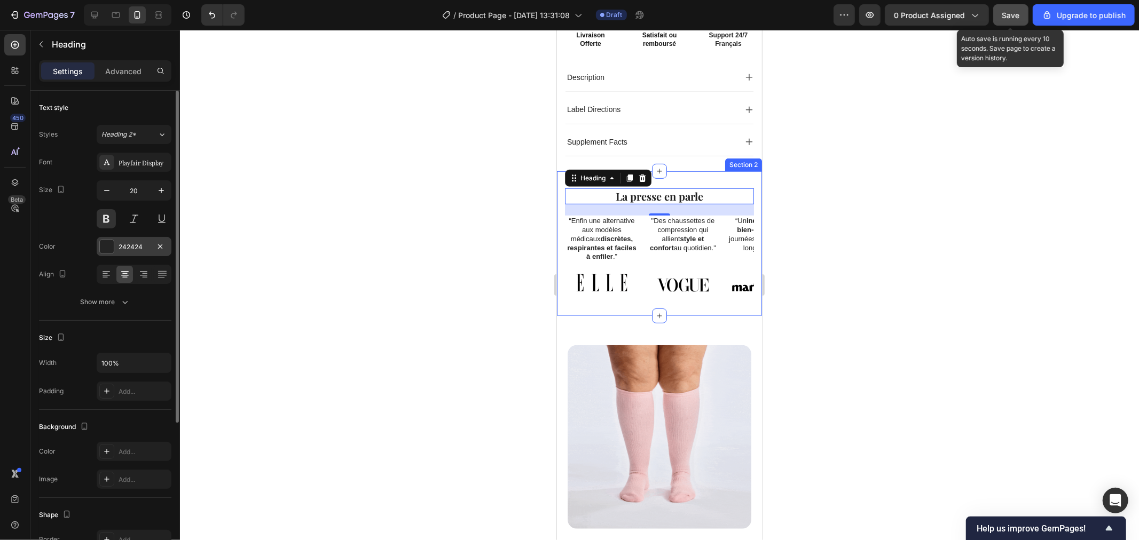
click at [108, 244] on div at bounding box center [107, 247] width 14 height 14
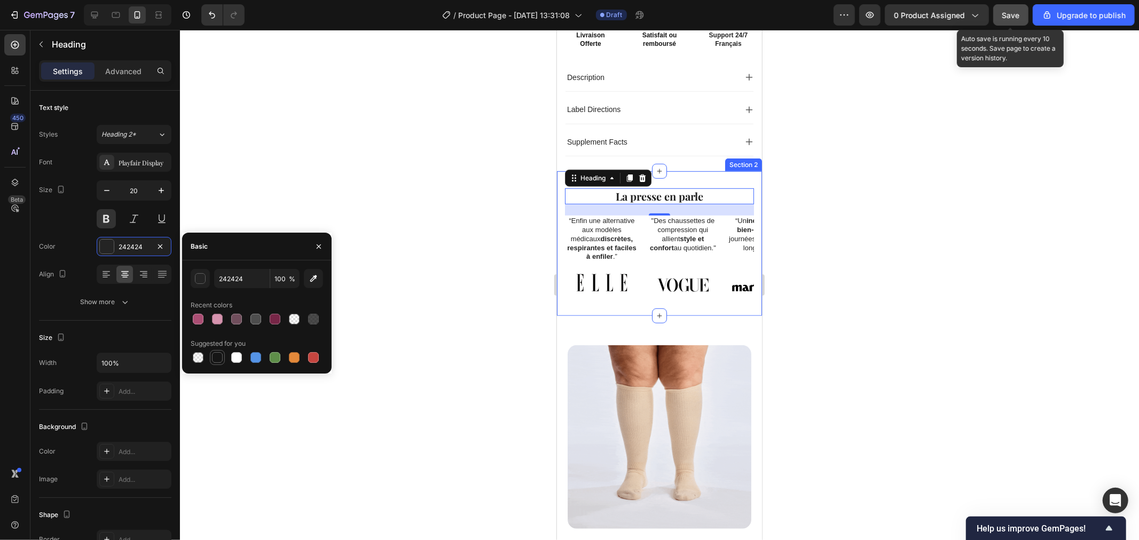
click at [212, 360] on div at bounding box center [217, 357] width 11 height 11
click at [107, 219] on button at bounding box center [106, 218] width 19 height 19
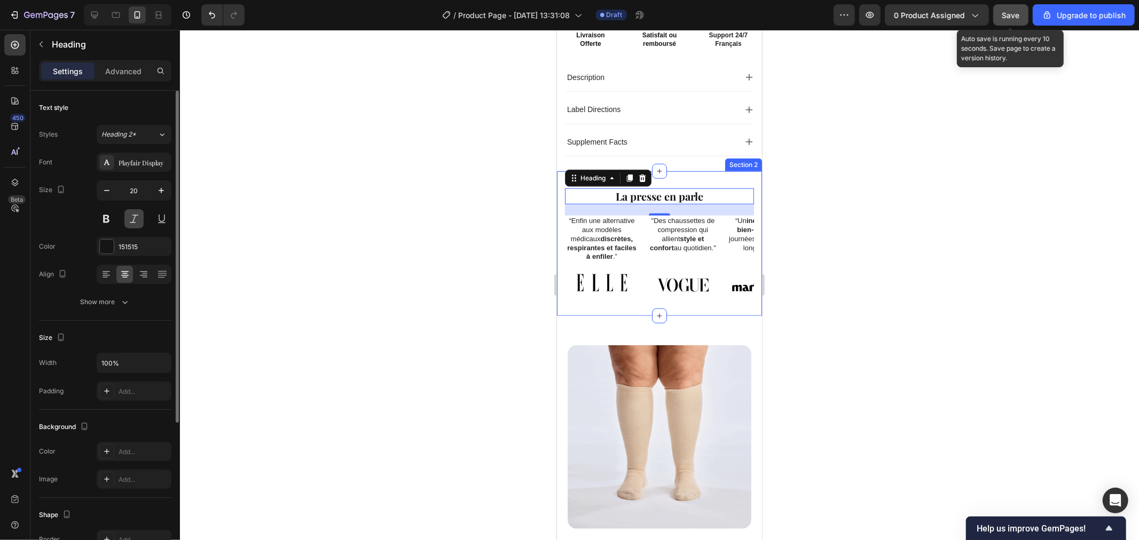
click at [131, 219] on button at bounding box center [133, 218] width 19 height 19
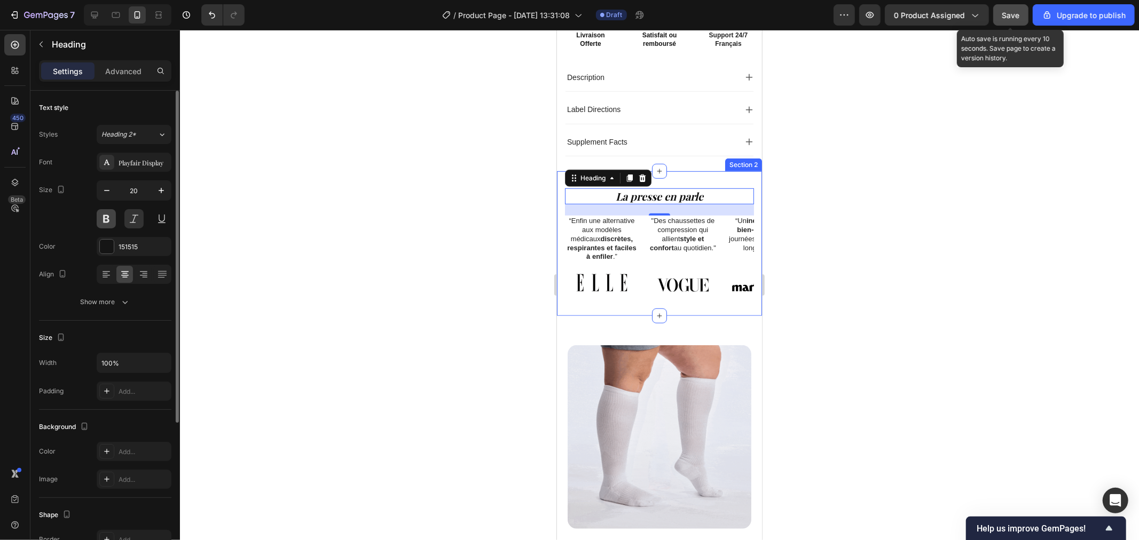
click at [102, 217] on button at bounding box center [106, 218] width 19 height 19
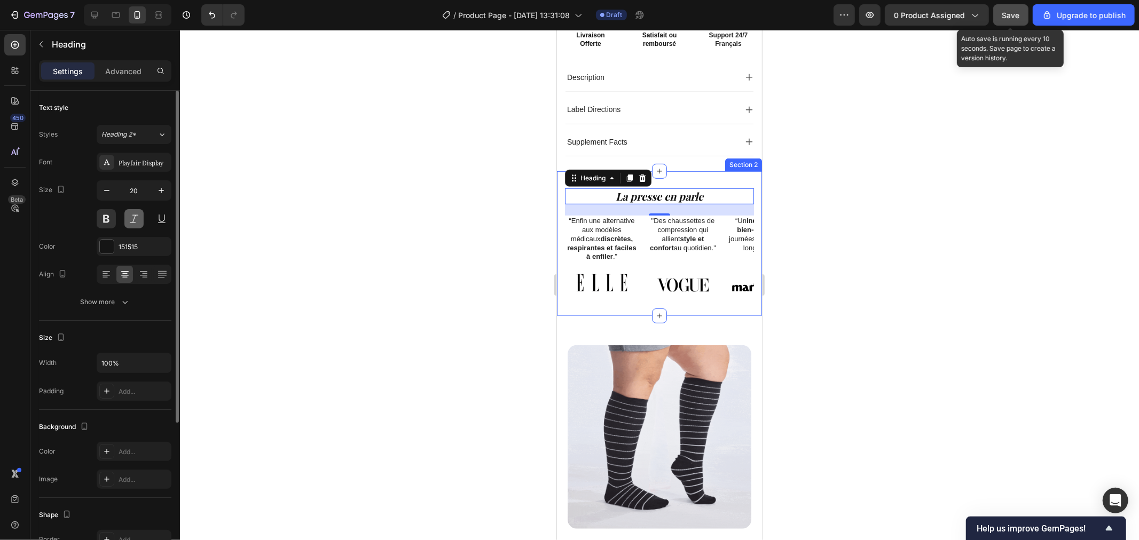
click at [128, 222] on button at bounding box center [133, 218] width 19 height 19
click at [97, 216] on button at bounding box center [106, 218] width 19 height 19
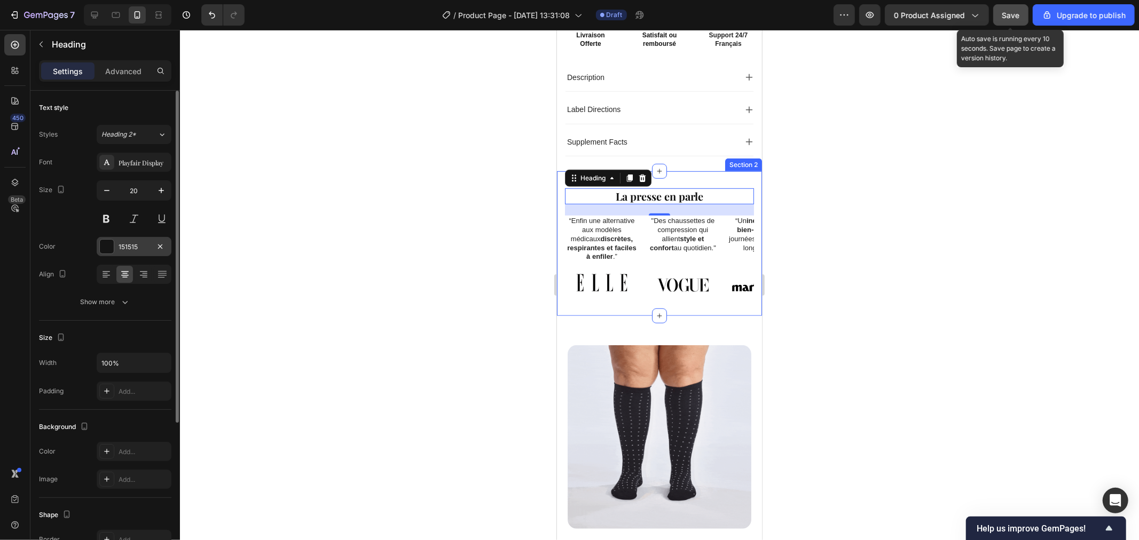
click at [108, 247] on div at bounding box center [107, 247] width 14 height 14
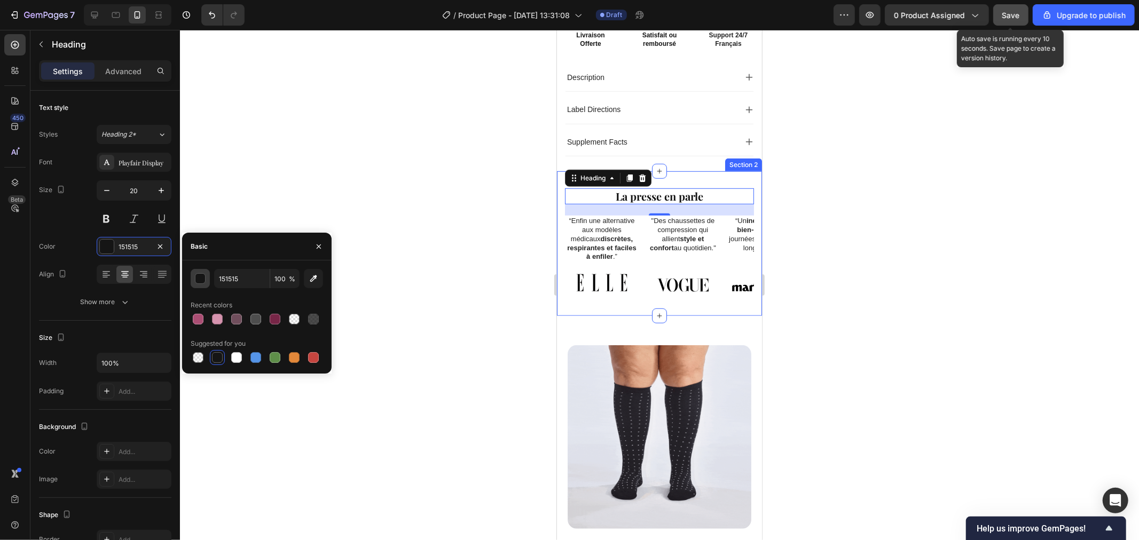
click at [206, 279] on button "button" at bounding box center [200, 278] width 19 height 19
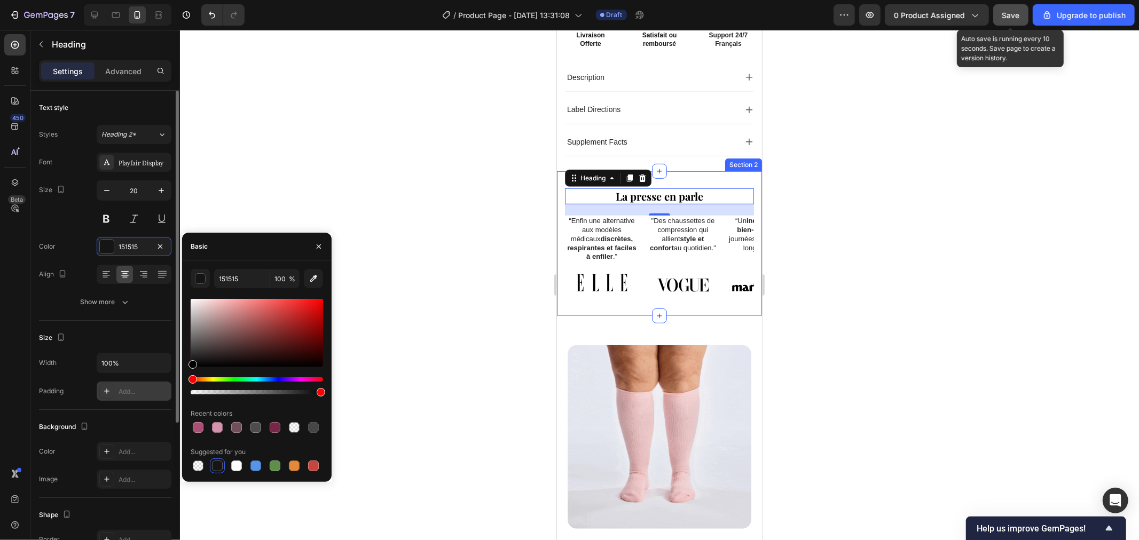
drag, startPoint x: 201, startPoint y: 378, endPoint x: 167, endPoint y: 386, distance: 35.6
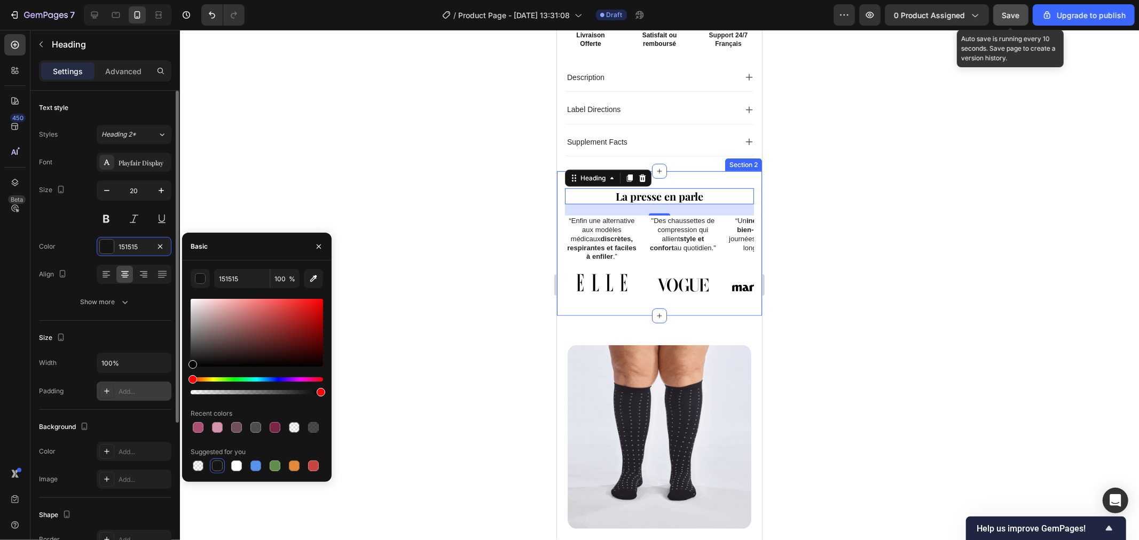
click at [171, 389] on div "450 Beta Sections(18) Elements(84) Section Element Hero Section Product Detail …" at bounding box center [90, 285] width 180 height 510
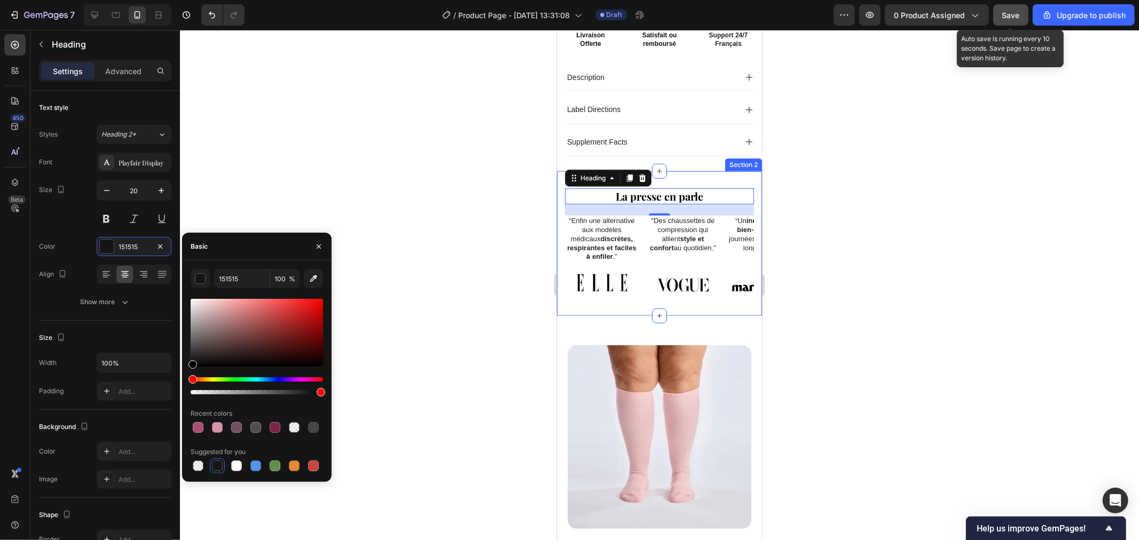
type input "000000"
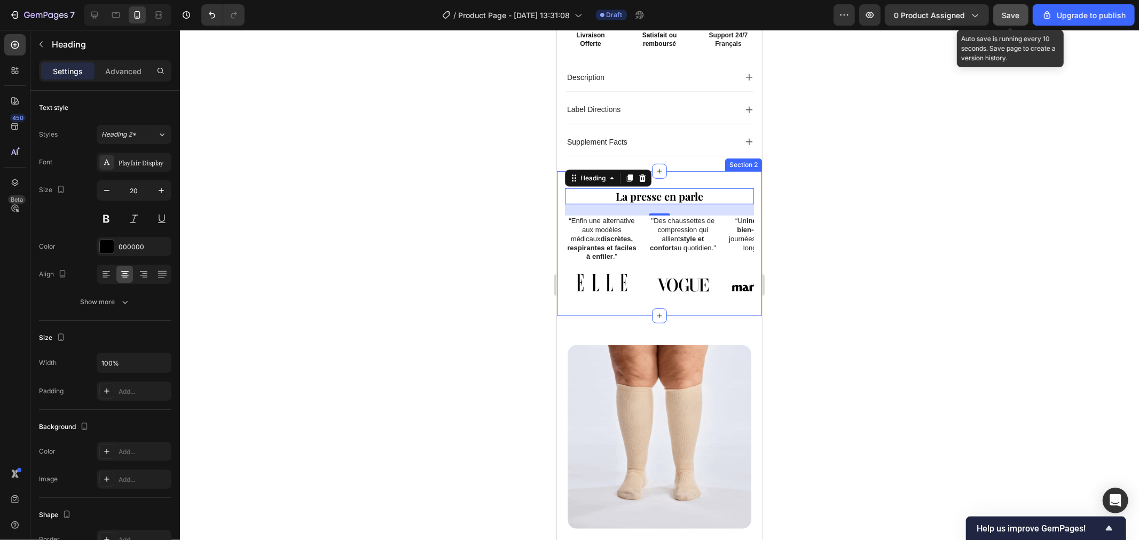
click at [318, 154] on div at bounding box center [659, 285] width 959 height 510
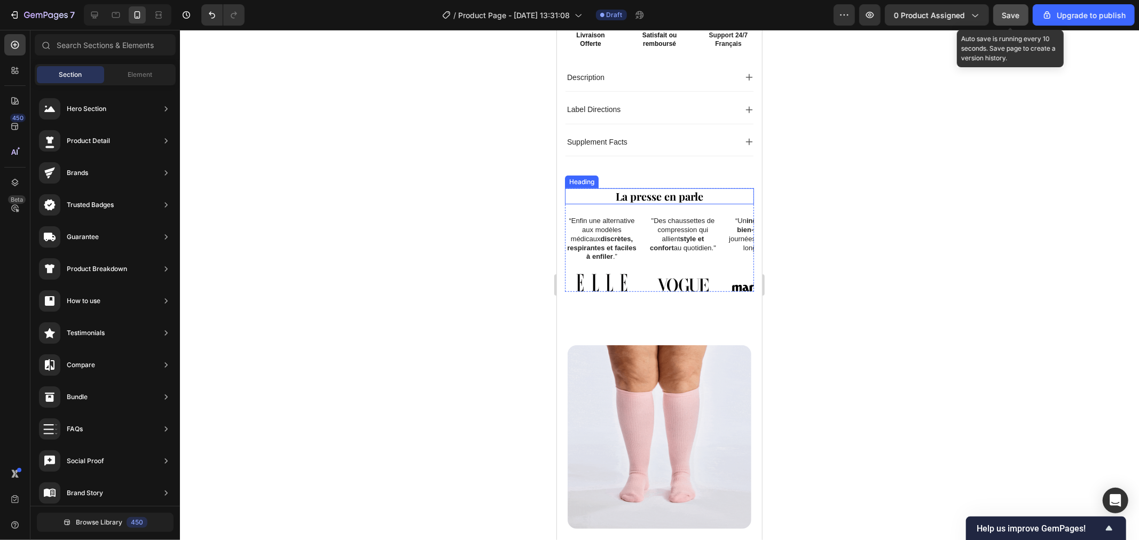
click at [691, 190] on p "La presse en parle" at bounding box center [658, 196] width 187 height 14
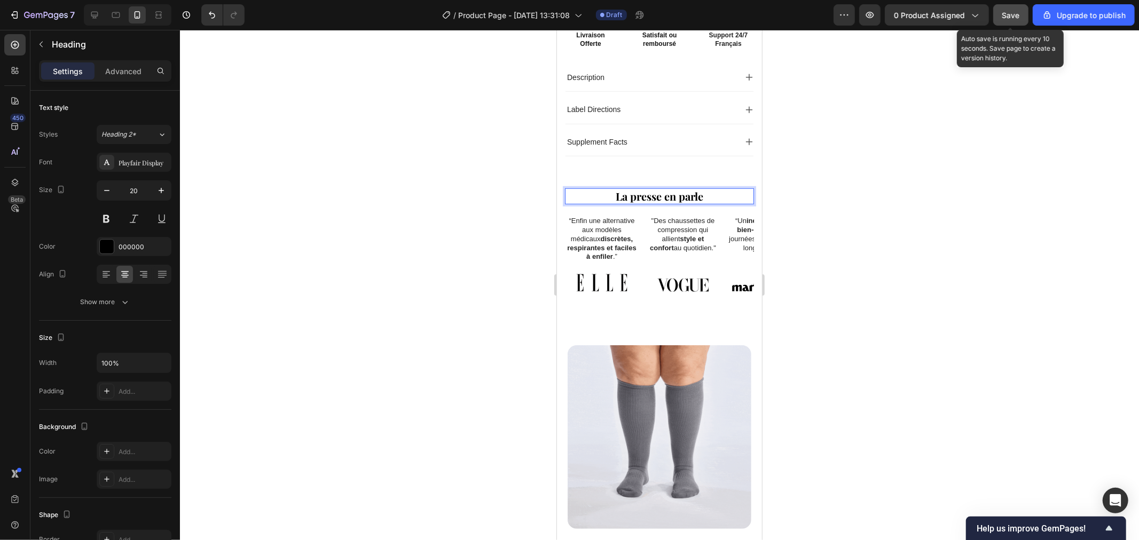
click at [704, 189] on p "La presse en parle" at bounding box center [658, 196] width 187 height 14
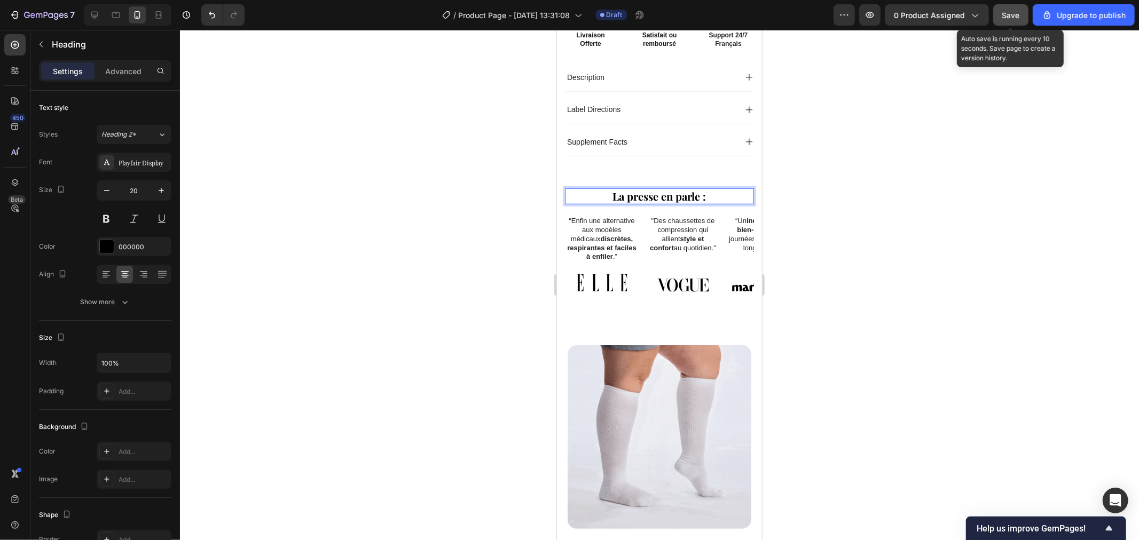
click at [383, 226] on div at bounding box center [659, 285] width 959 height 510
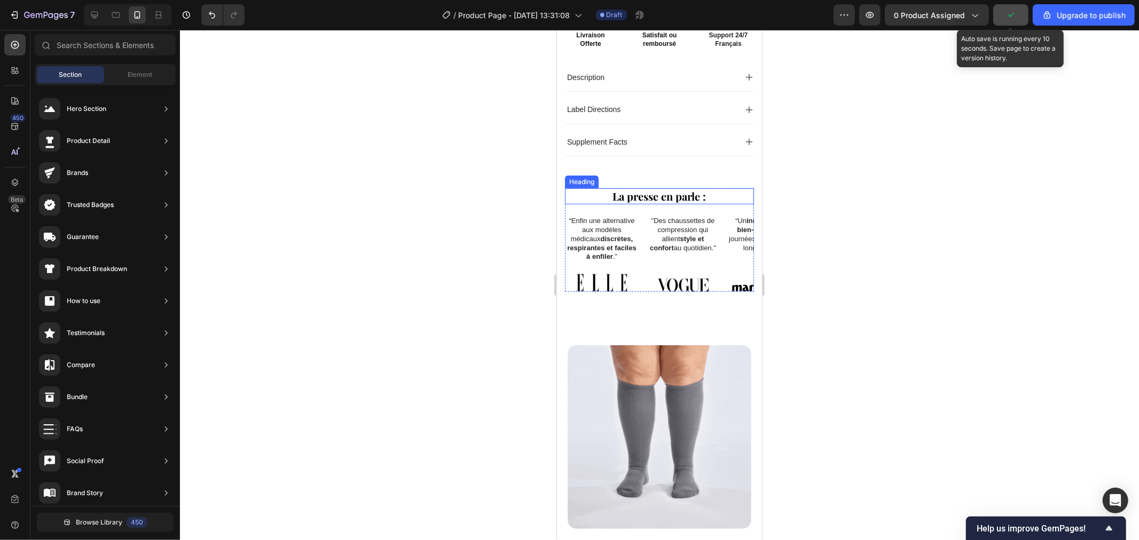
click at [460, 192] on div at bounding box center [659, 285] width 959 height 510
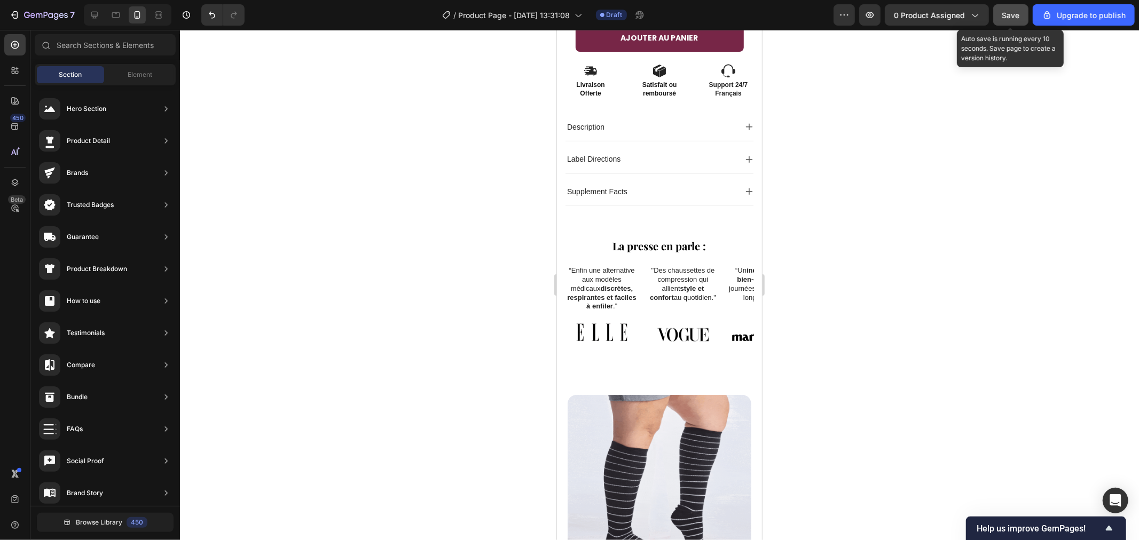
scroll to position [533, 0]
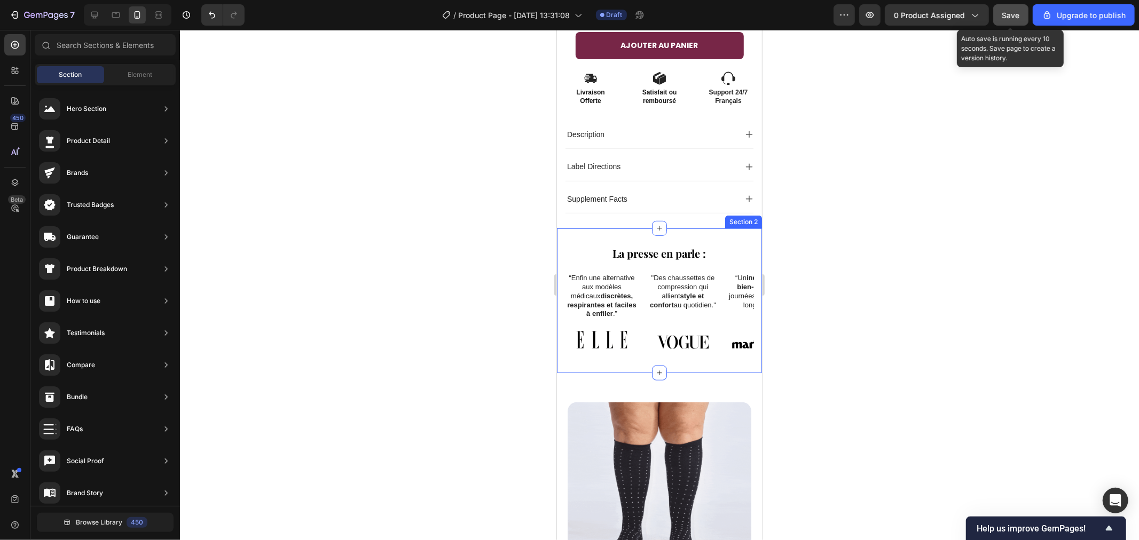
click at [672, 228] on div "La presse en parle : Heading “Enfin une alternative aux modèles médicaux discrè…" at bounding box center [658, 300] width 205 height 145
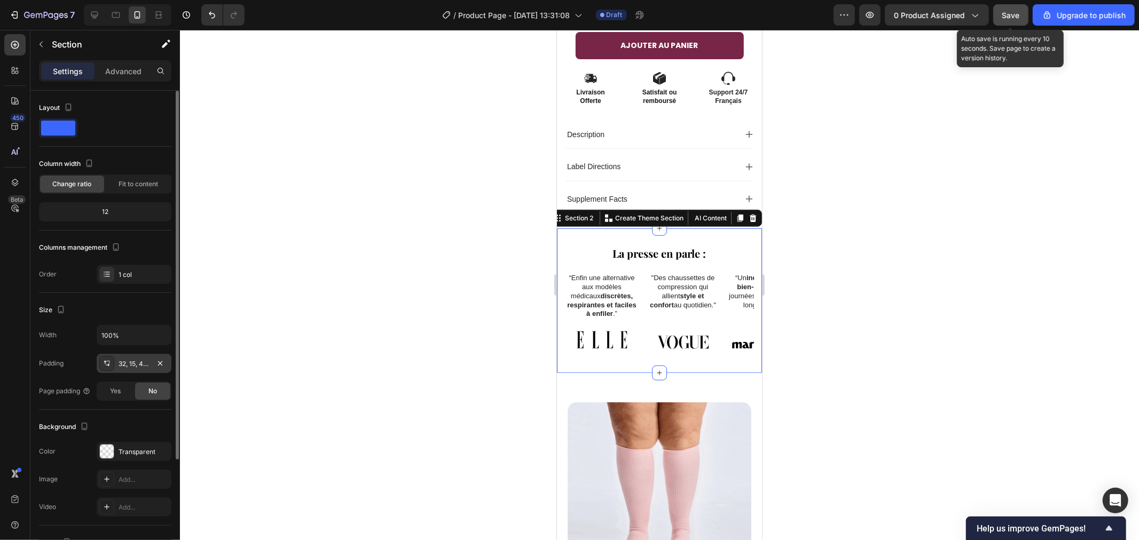
click at [107, 360] on icon at bounding box center [106, 363] width 9 height 9
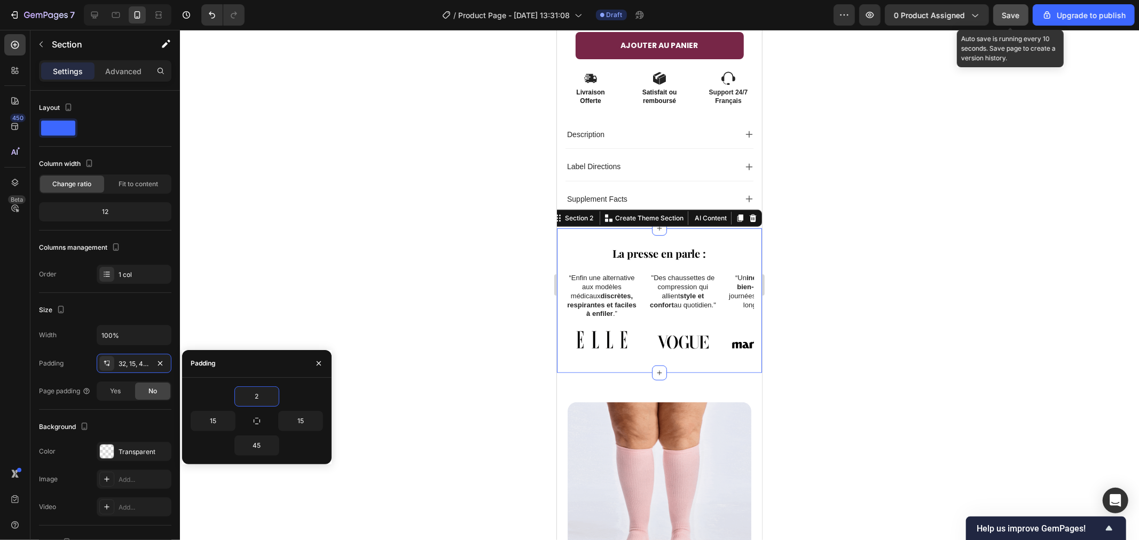
type input "22"
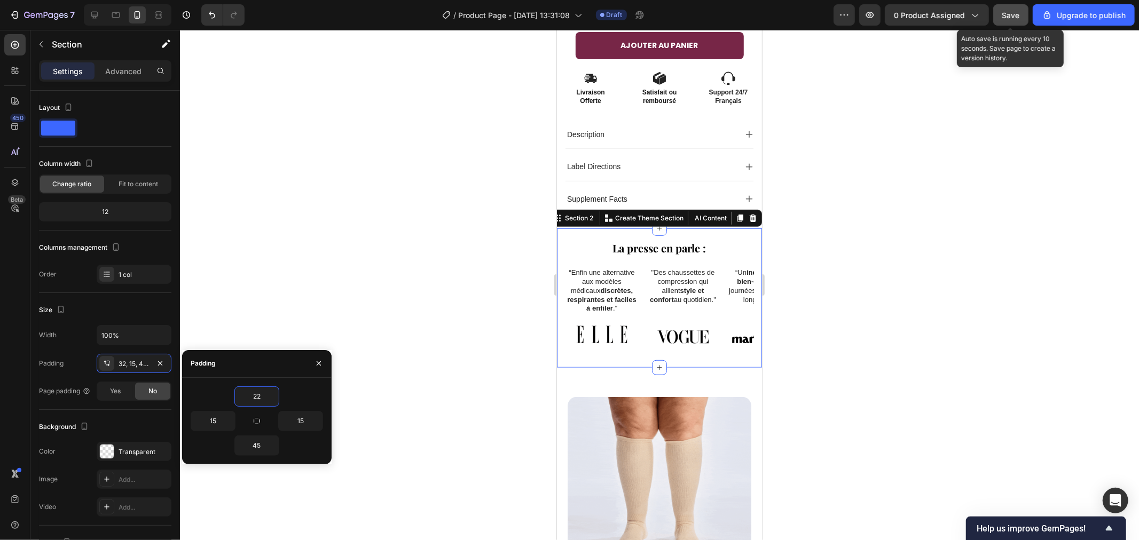
click at [414, 272] on div at bounding box center [659, 285] width 959 height 510
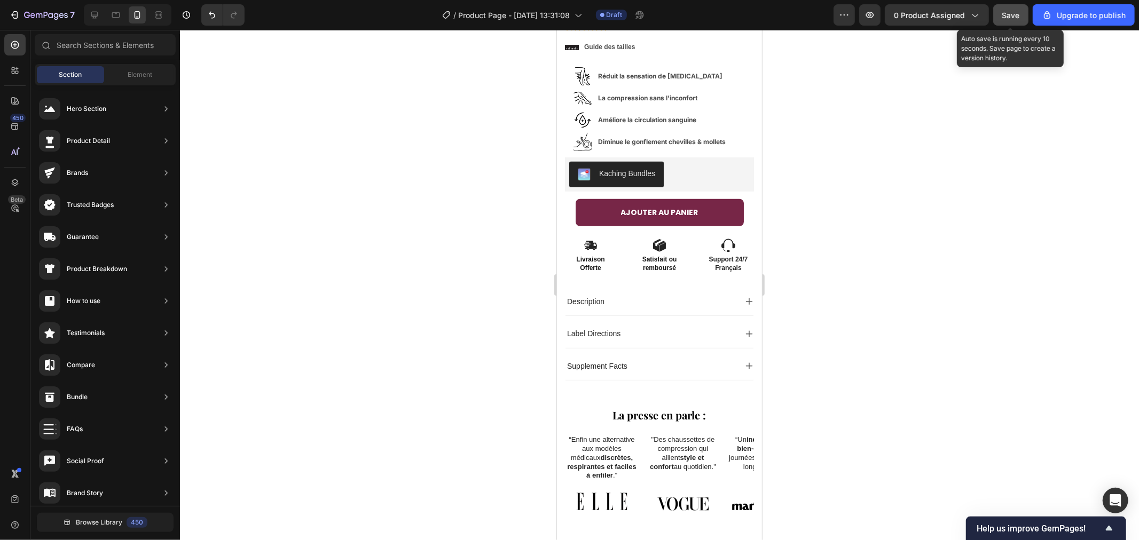
scroll to position [361, 0]
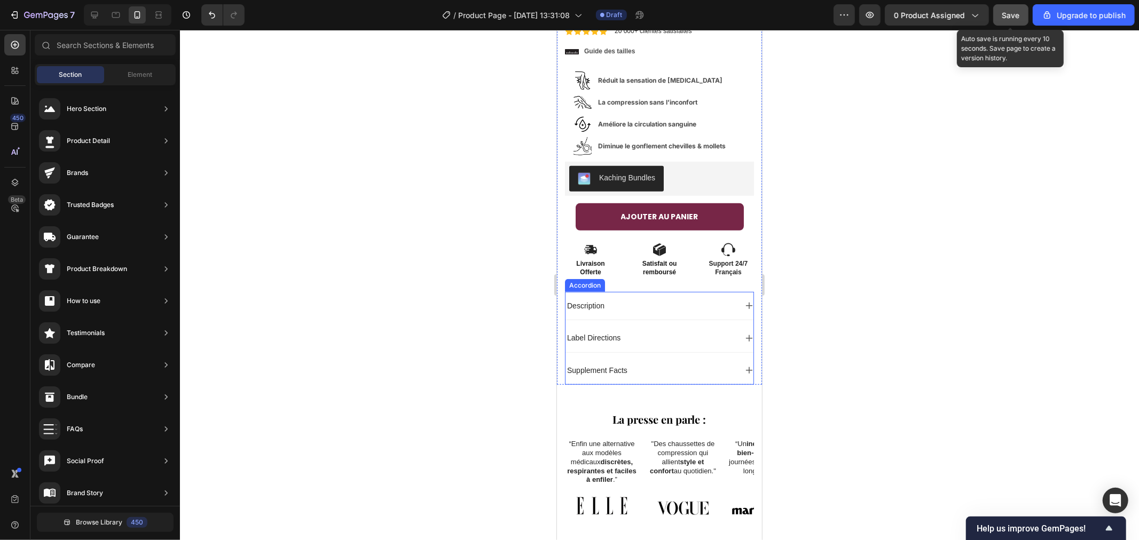
click at [596, 301] on p "Description" at bounding box center [584, 306] width 37 height 10
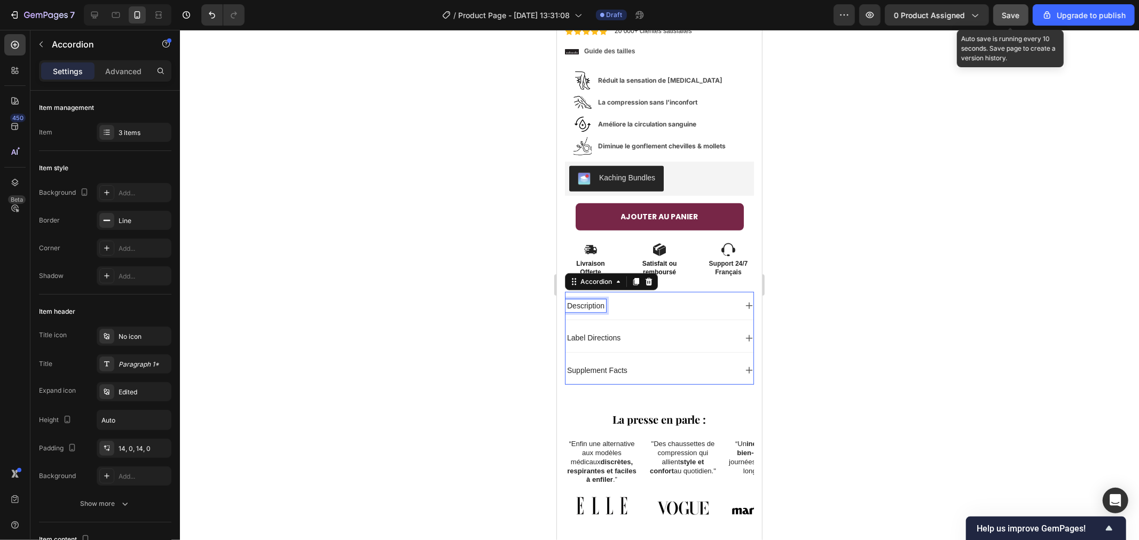
click at [596, 301] on p "Description" at bounding box center [584, 306] width 37 height 10
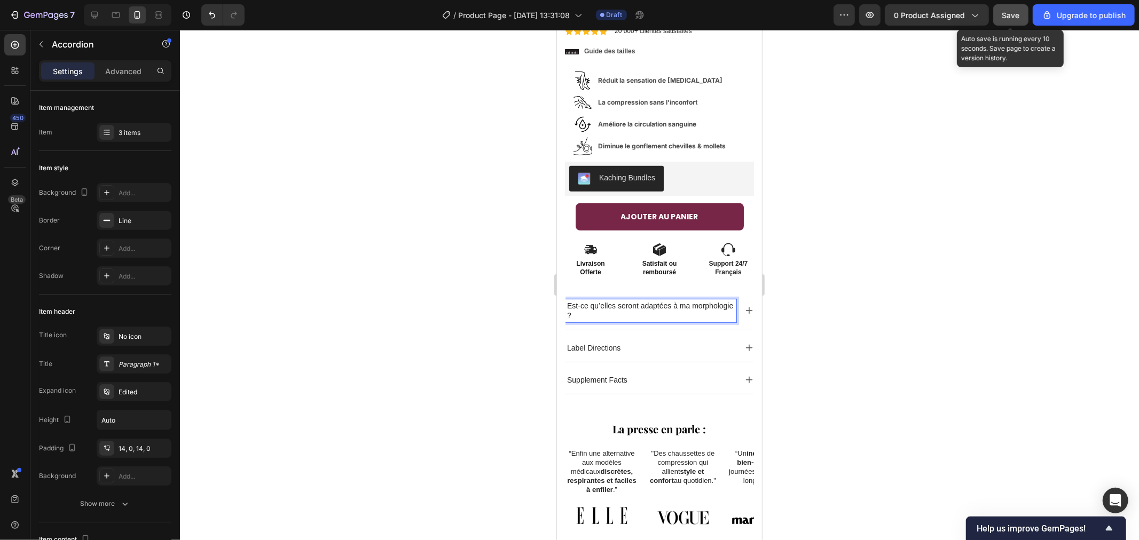
click at [442, 248] on div at bounding box center [659, 285] width 959 height 510
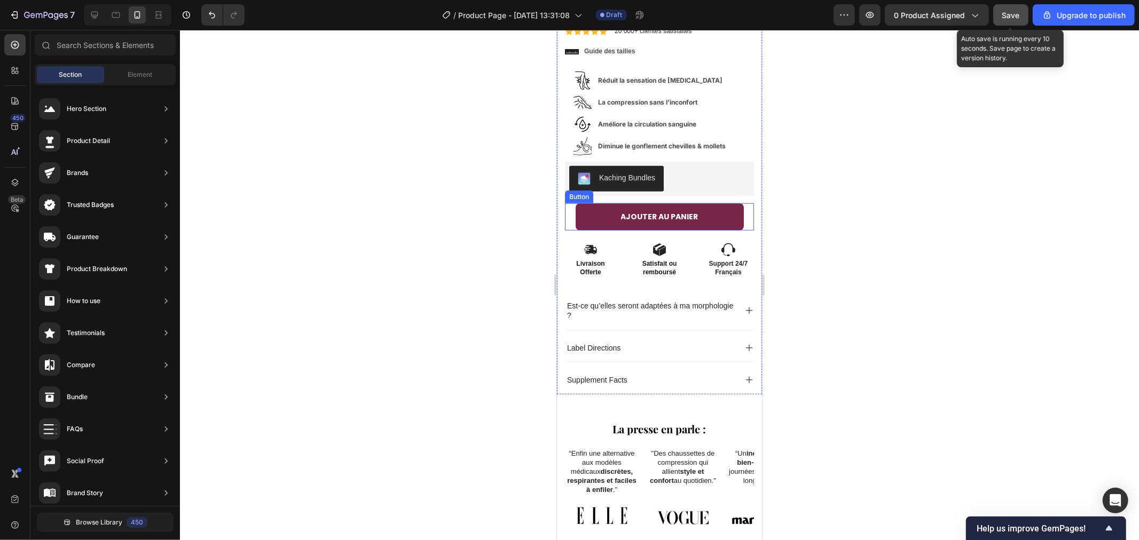
scroll to position [124, 0]
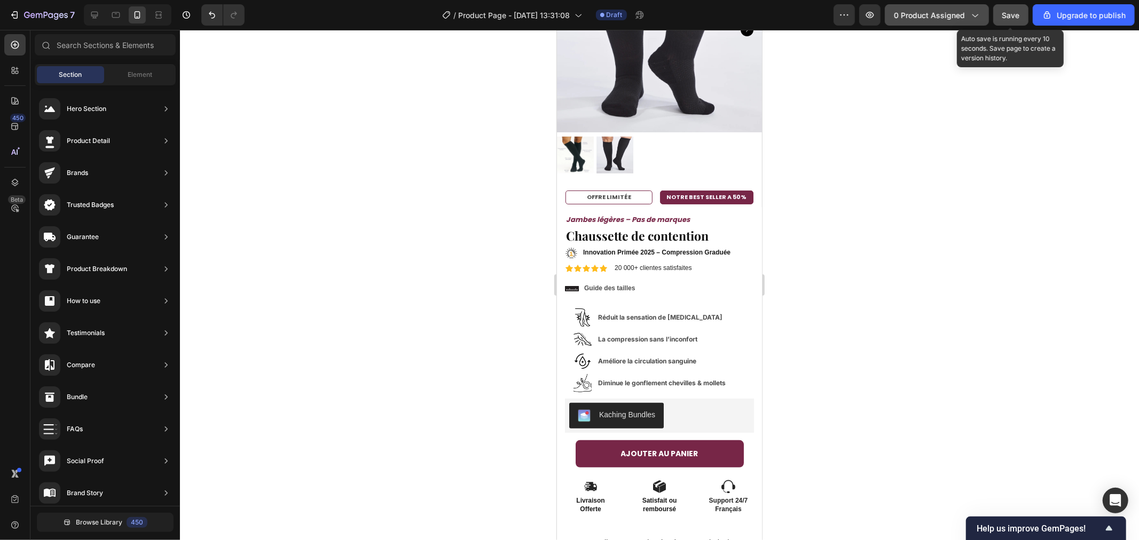
click at [853, 161] on div at bounding box center [659, 285] width 959 height 510
click at [1008, 13] on span "Save" at bounding box center [1011, 15] width 18 height 9
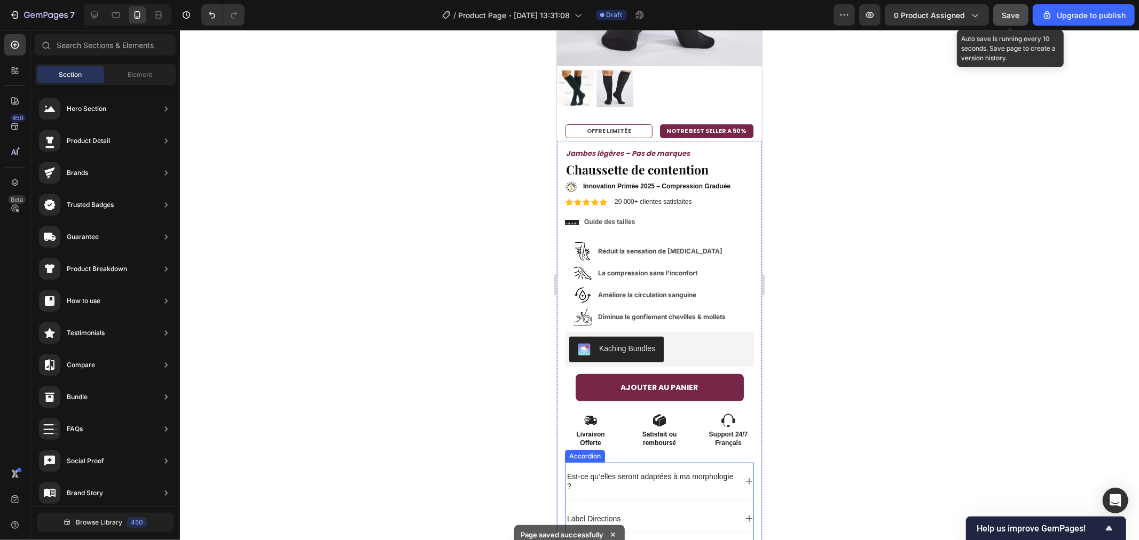
scroll to position [545, 0]
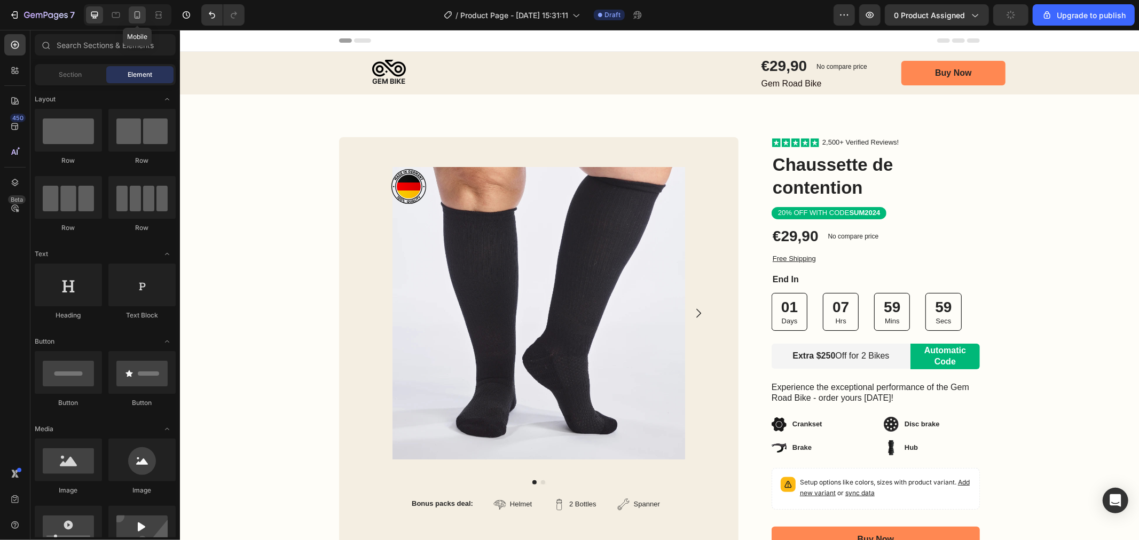
click at [133, 19] on icon at bounding box center [137, 15] width 11 height 11
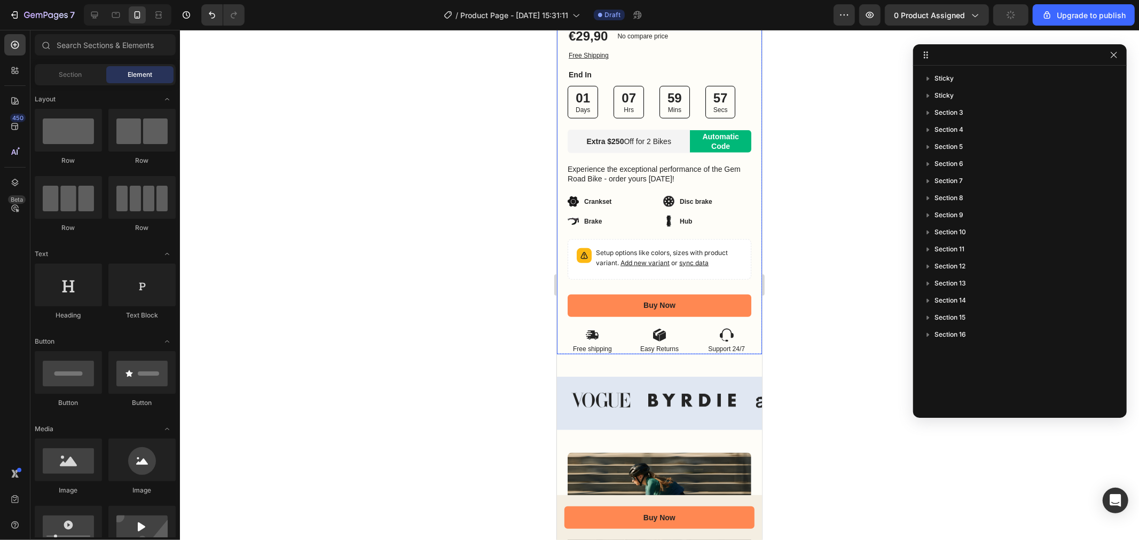
scroll to position [534, 0]
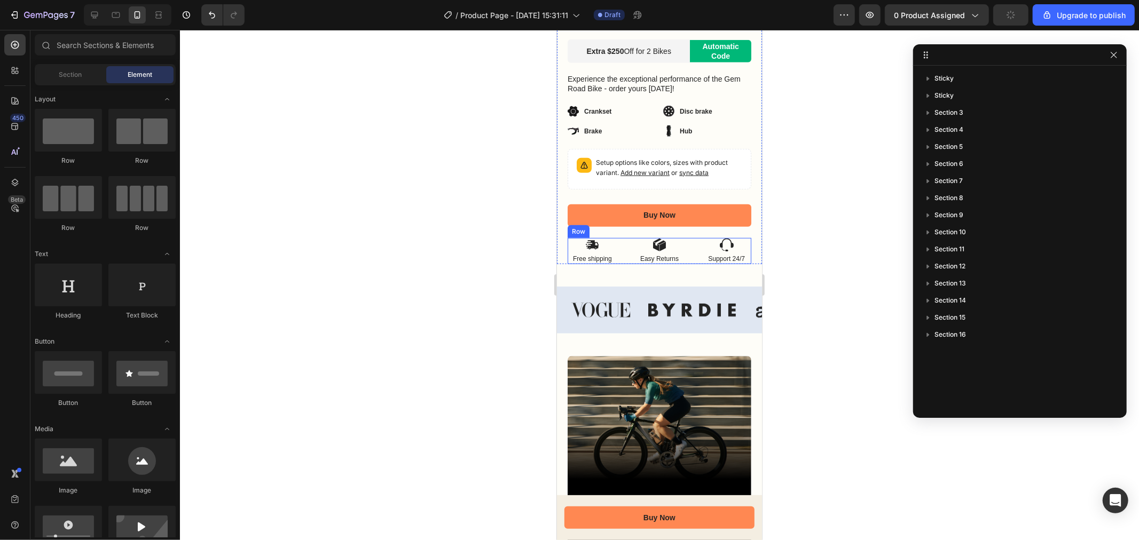
click at [621, 238] on div "Icon Free shipping Text Block Icon Easy Returns Text Block Icon Support 24/7 Te…" at bounding box center [659, 251] width 184 height 27
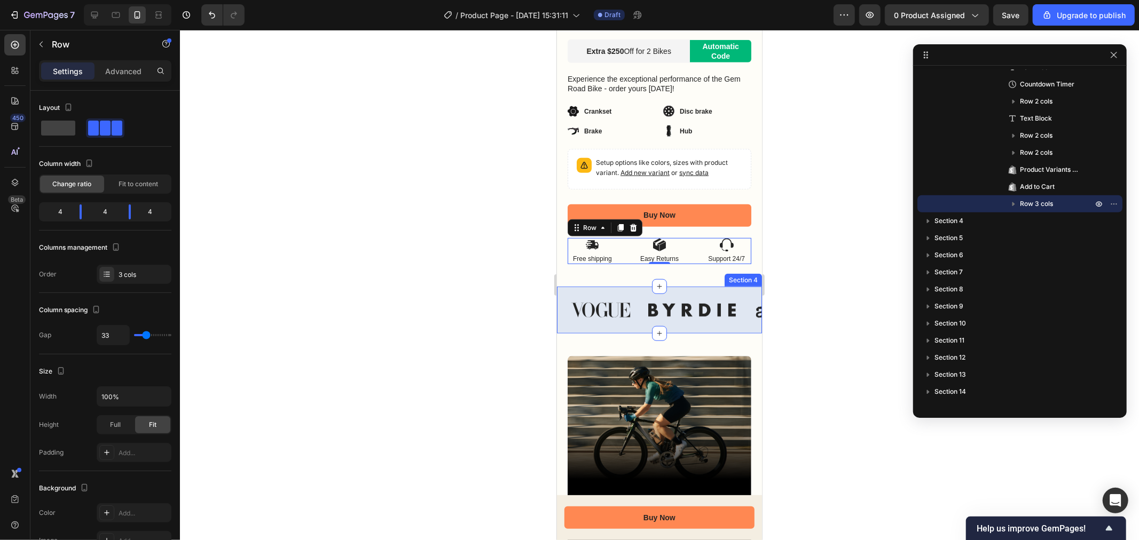
click at [635, 286] on div "Image Image Image Image Image Image Image Image Carousel Section 4" at bounding box center [658, 309] width 205 height 47
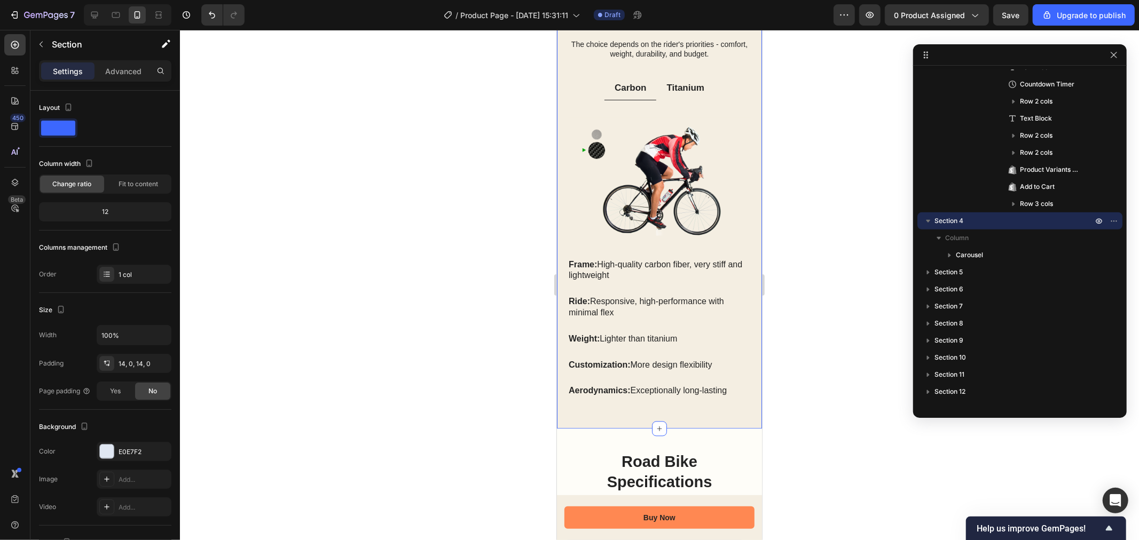
scroll to position [1838, 0]
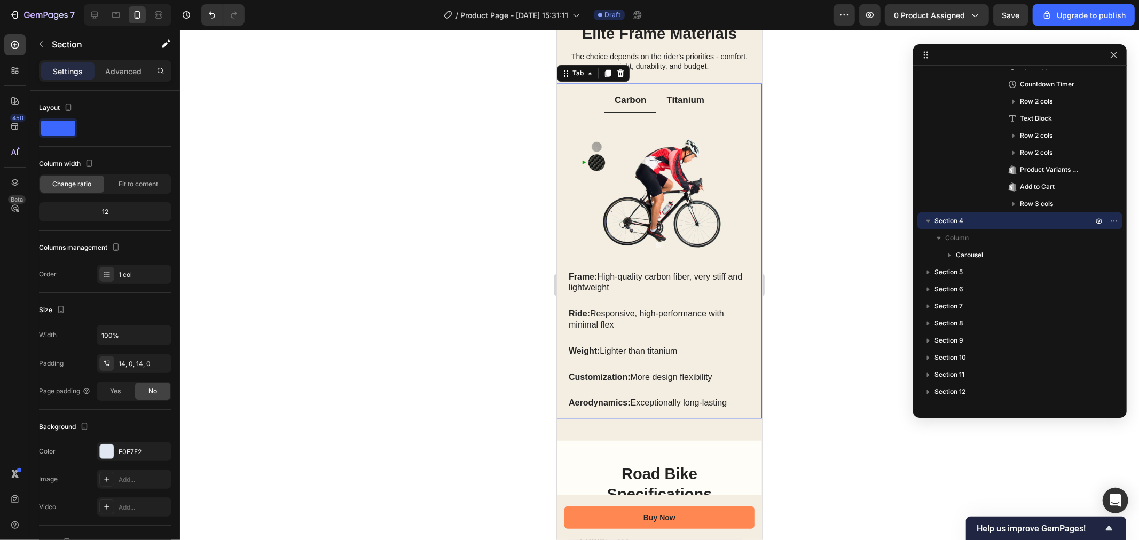
click at [673, 102] on p "Titanium" at bounding box center [685, 100] width 38 height 12
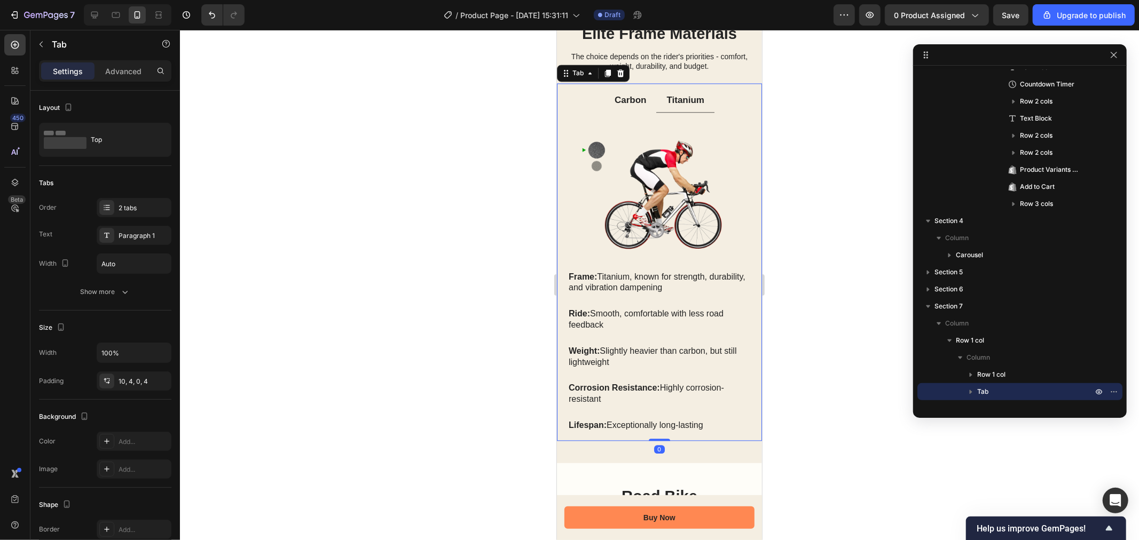
click at [614, 99] on p "Carbon" at bounding box center [630, 100] width 32 height 12
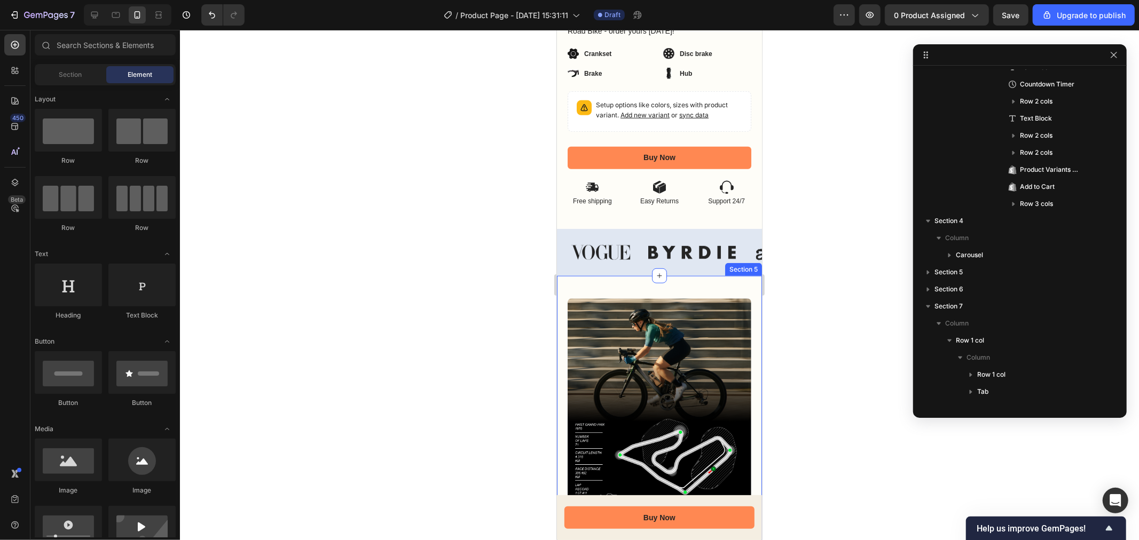
scroll to position [593, 0]
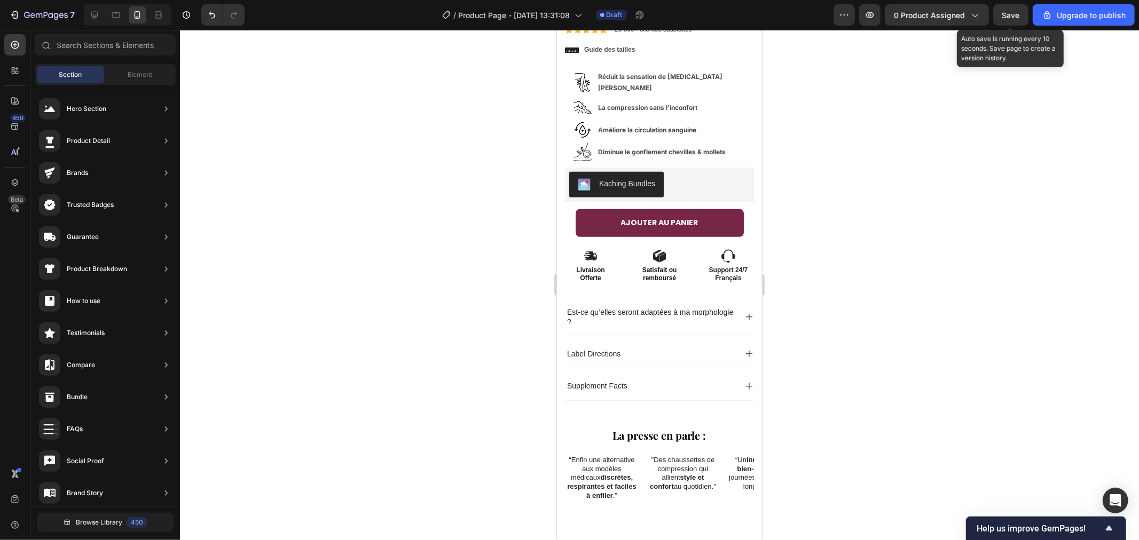
scroll to position [352, 0]
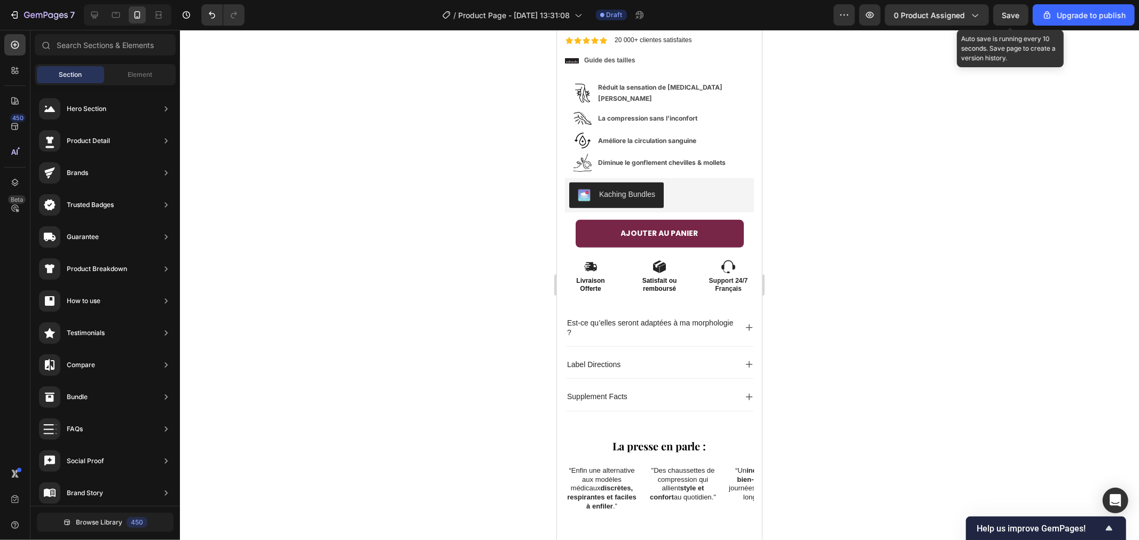
drag, startPoint x: 759, startPoint y: 159, endPoint x: 948, endPoint y: 29, distance: 228.9
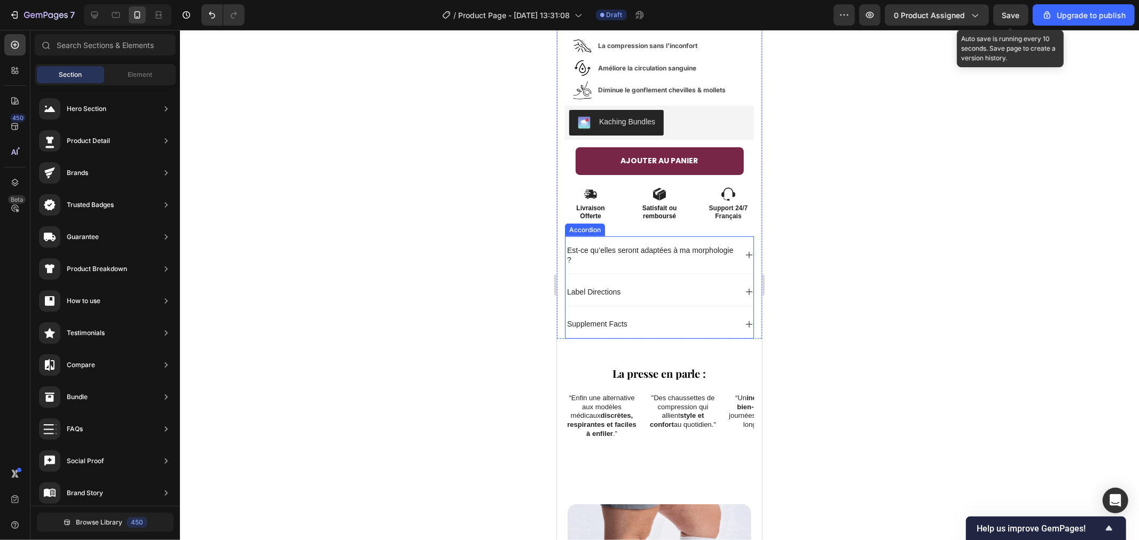
click at [606, 245] on p "Est-ce qu’elles seront adaptées à ma morphologie ?" at bounding box center [650, 254] width 168 height 19
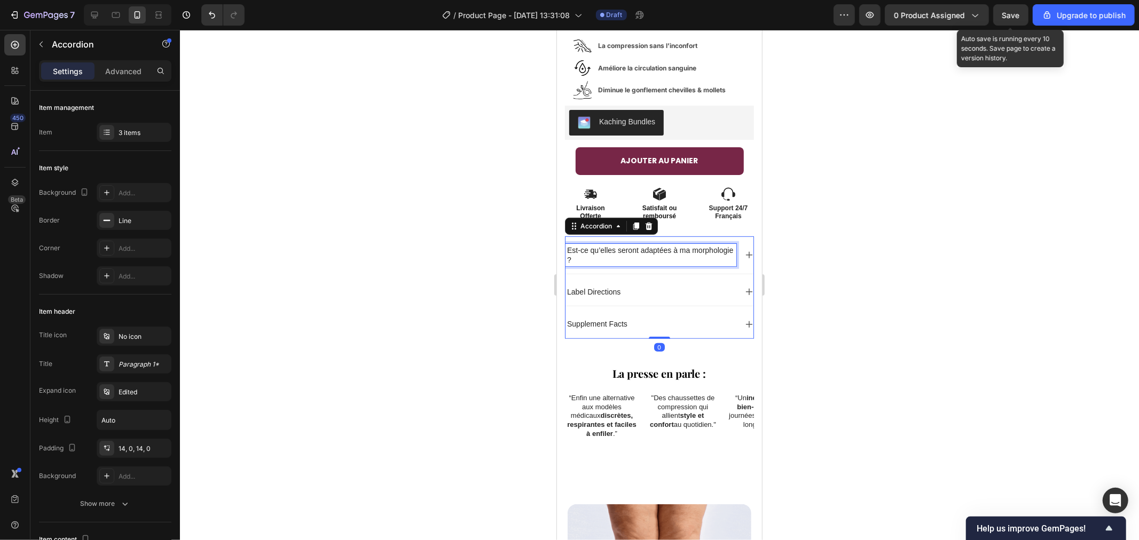
click at [744, 250] on icon at bounding box center [748, 254] width 9 height 9
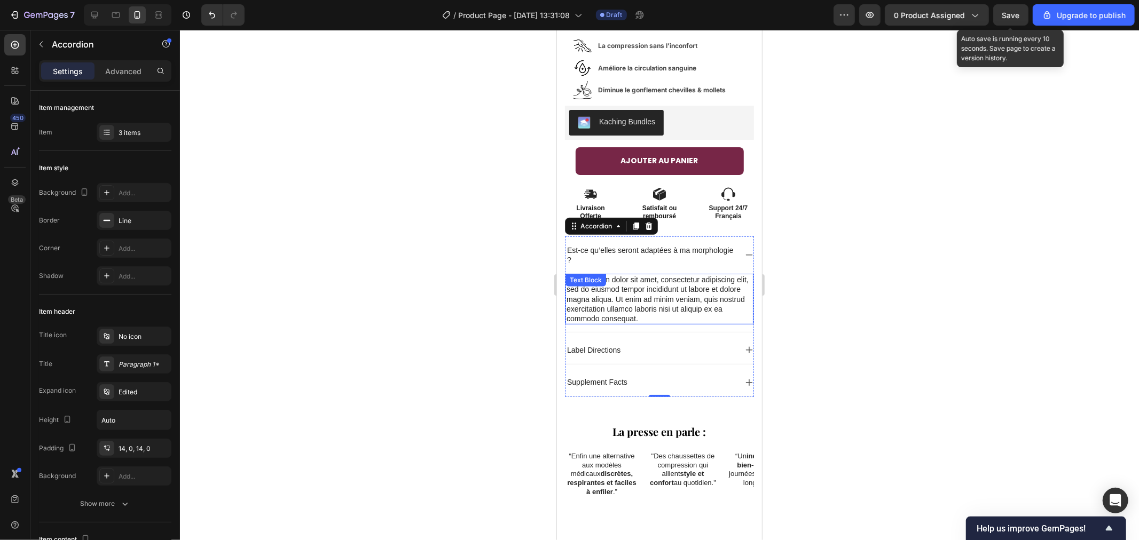
click at [620, 273] on div "Lorem ipsum dolor sit amet, consectetur adipiscing elit, sed do eiusmod tempor …" at bounding box center [659, 298] width 188 height 51
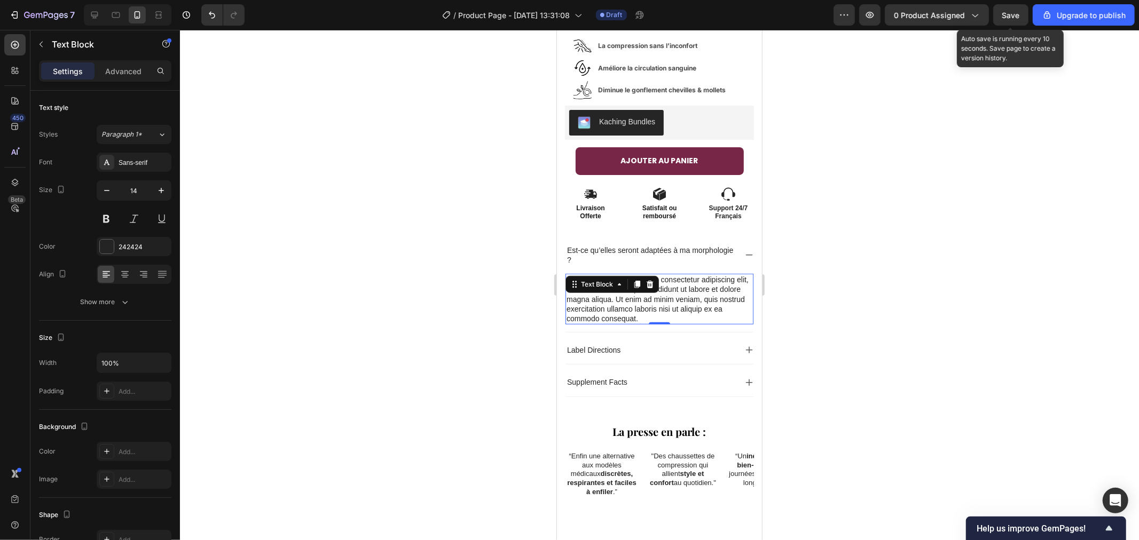
click at [656, 280] on div "Lorem ipsum dolor sit amet, consectetur adipiscing elit, sed do eiusmod tempor …" at bounding box center [659, 298] width 188 height 51
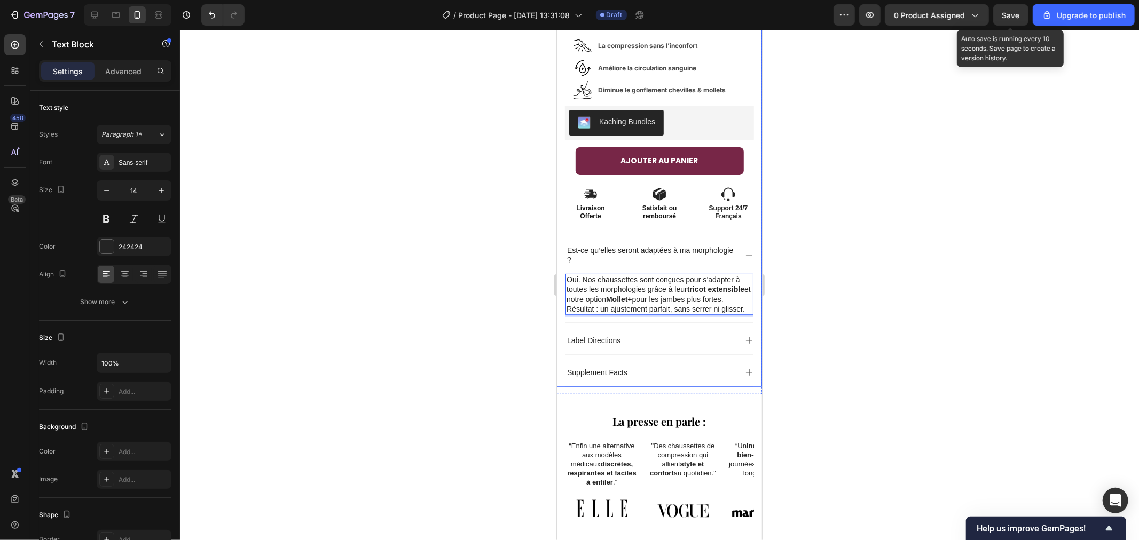
click at [378, 220] on div at bounding box center [659, 285] width 959 height 510
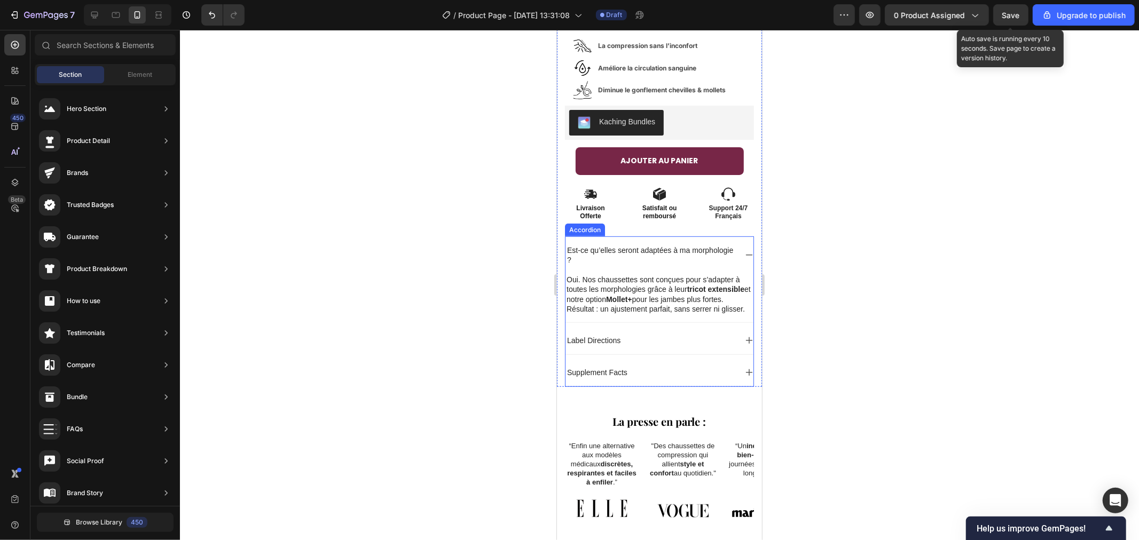
click at [745, 254] on icon at bounding box center [748, 254] width 7 height 1
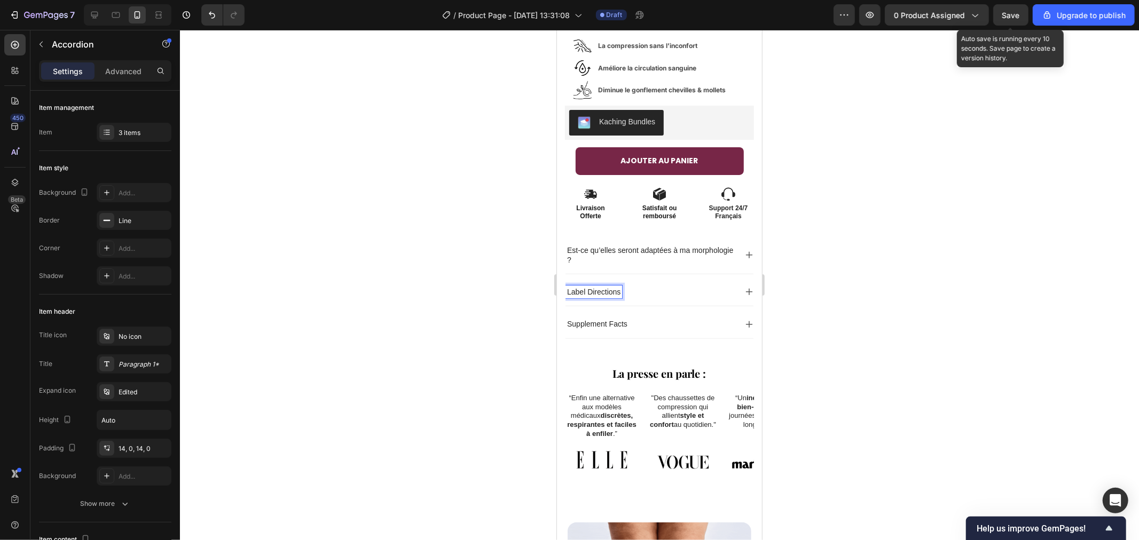
click at [595, 287] on p "Label Directions" at bounding box center [592, 292] width 53 height 10
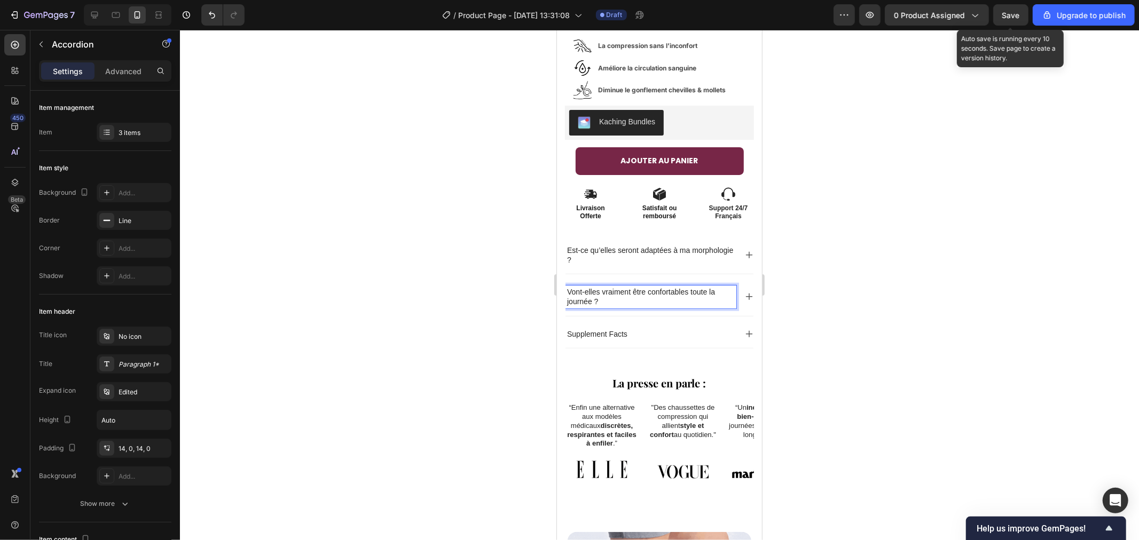
click at [375, 183] on div at bounding box center [659, 285] width 959 height 510
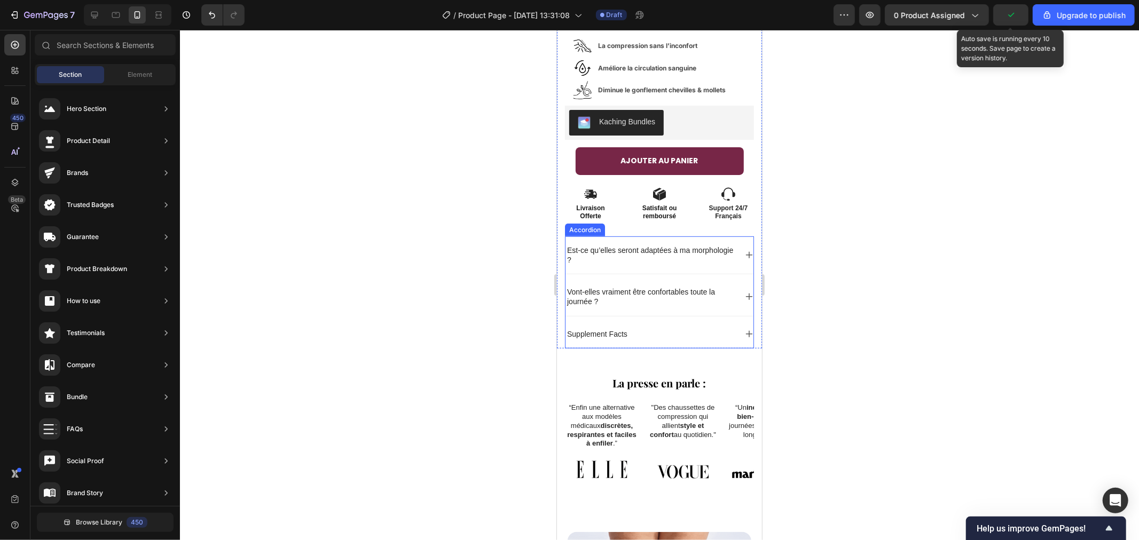
click at [744, 292] on icon at bounding box center [748, 296] width 9 height 9
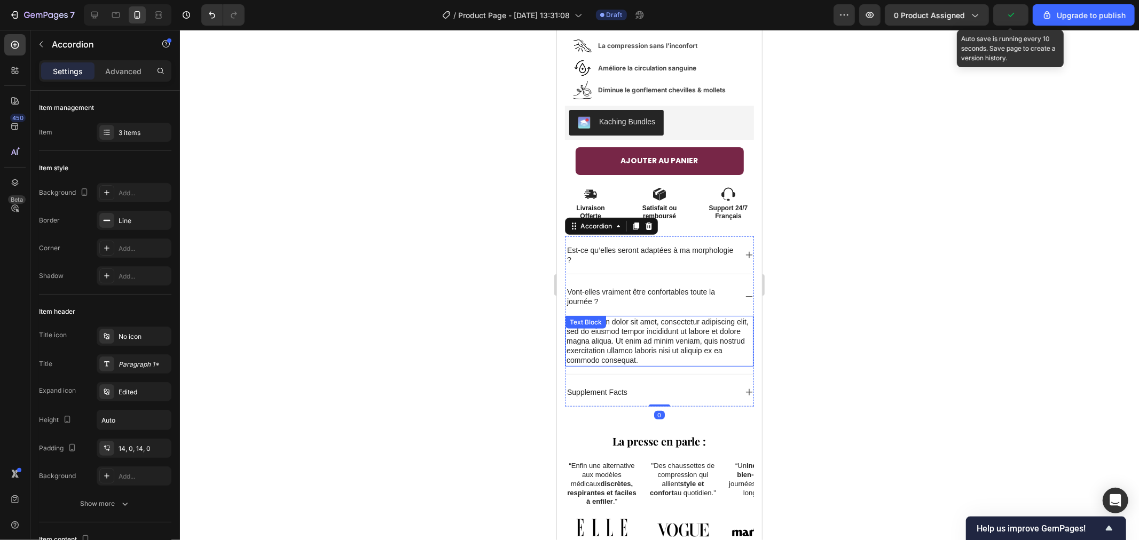
click at [612, 315] on div "Lorem ipsum dolor sit amet, consectetur adipiscing elit, sed do eiusmod tempor …" at bounding box center [659, 340] width 188 height 51
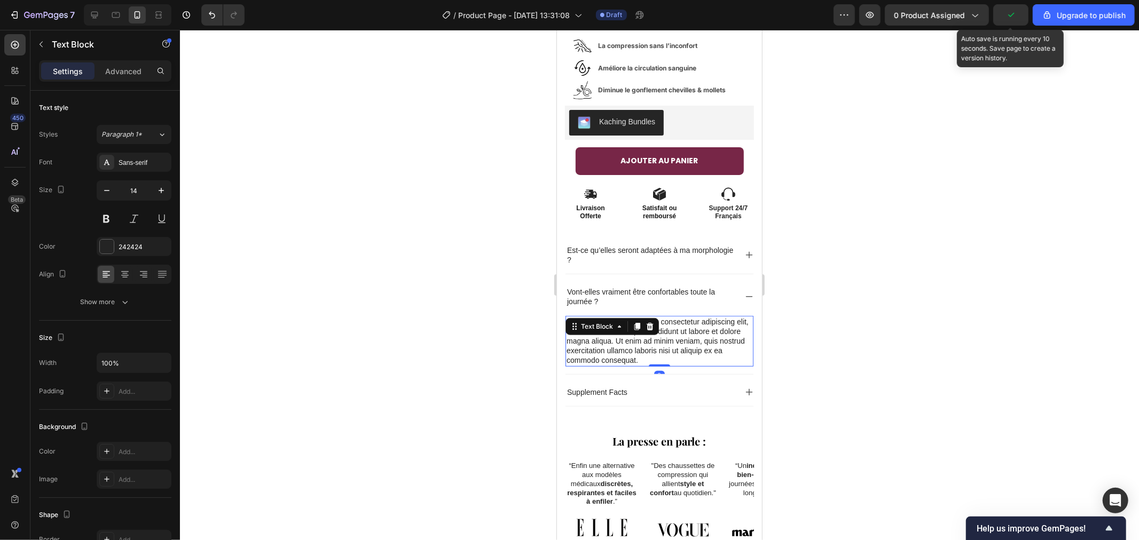
click at [619, 334] on div "Lorem ipsum dolor sit amet, consectetur adipiscing elit, sed do eiusmod tempor …" at bounding box center [659, 340] width 188 height 51
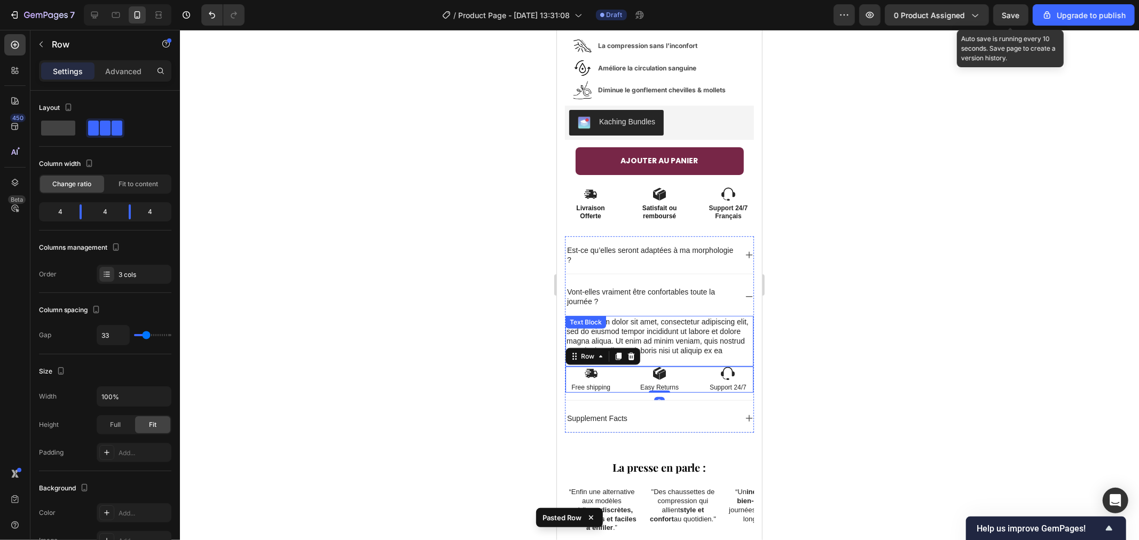
click at [649, 317] on p "Lorem ipsum dolor sit amet, consectetur adipiscing elit, sed do eiusmod tempor …" at bounding box center [659, 341] width 186 height 49
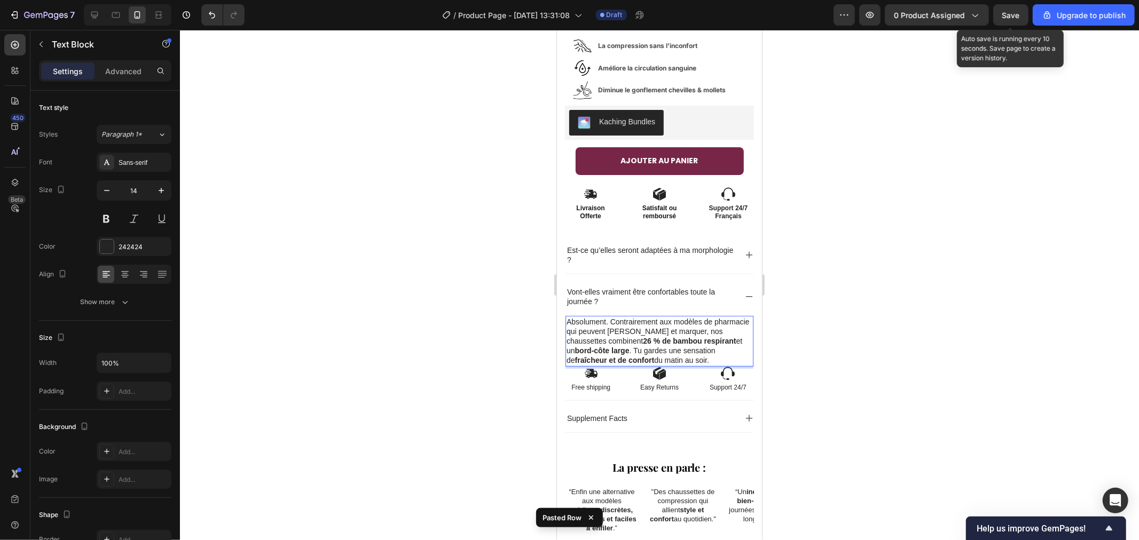
click at [423, 267] on div at bounding box center [659, 285] width 959 height 510
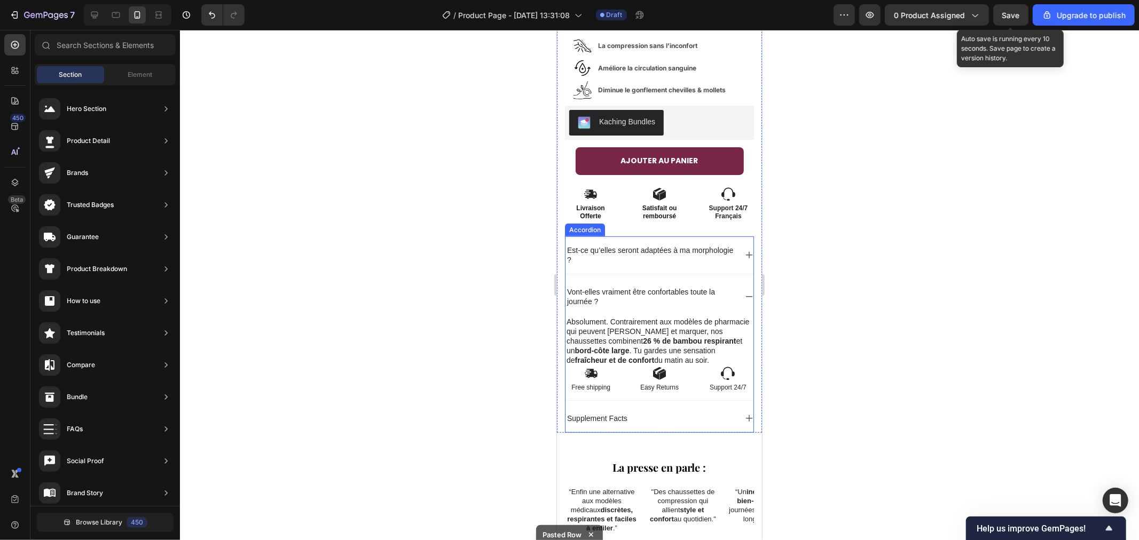
click at [744, 292] on icon at bounding box center [748, 296] width 9 height 9
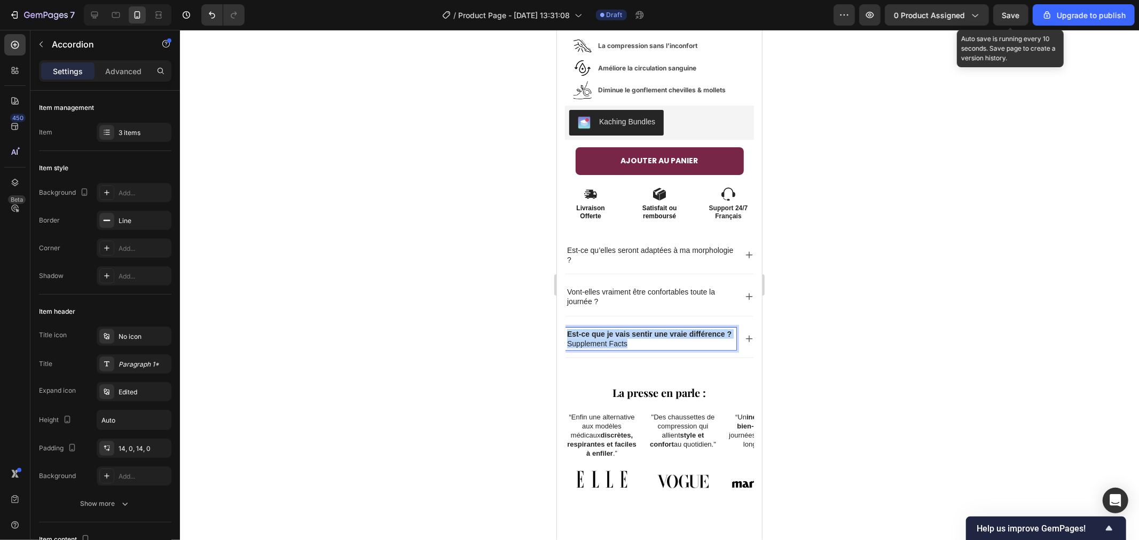
drag, startPoint x: 628, startPoint y: 318, endPoint x: 543, endPoint y: 299, distance: 86.4
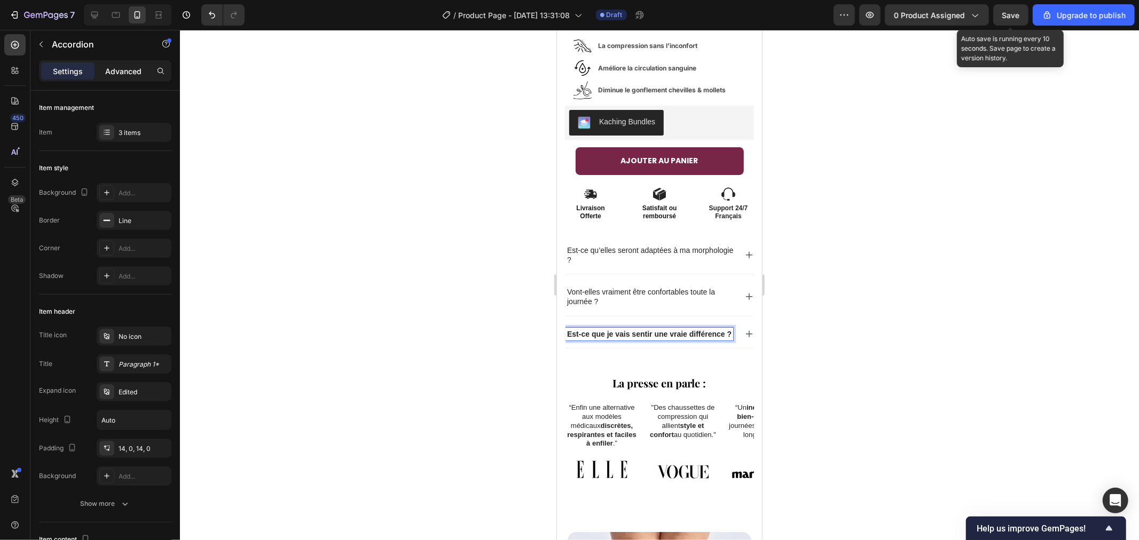
drag, startPoint x: 115, startPoint y: 79, endPoint x: 108, endPoint y: 75, distance: 7.9
click at [115, 78] on div "Settings Advanced" at bounding box center [105, 70] width 132 height 21
click at [107, 74] on p "Advanced" at bounding box center [123, 71] width 36 height 11
type input "100%"
type input "100"
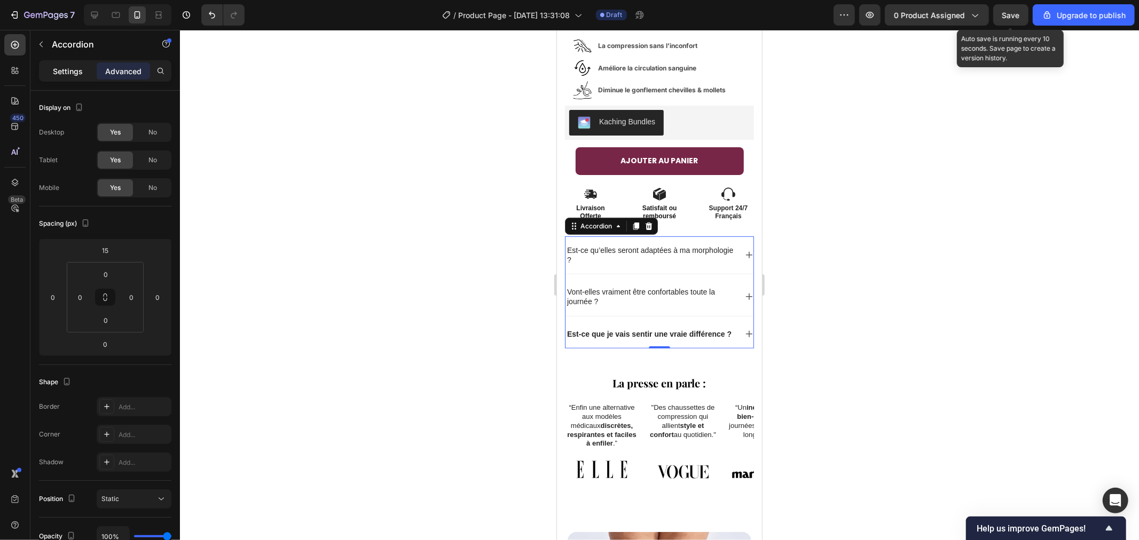
click at [66, 70] on p "Settings" at bounding box center [68, 71] width 30 height 11
type input "7"
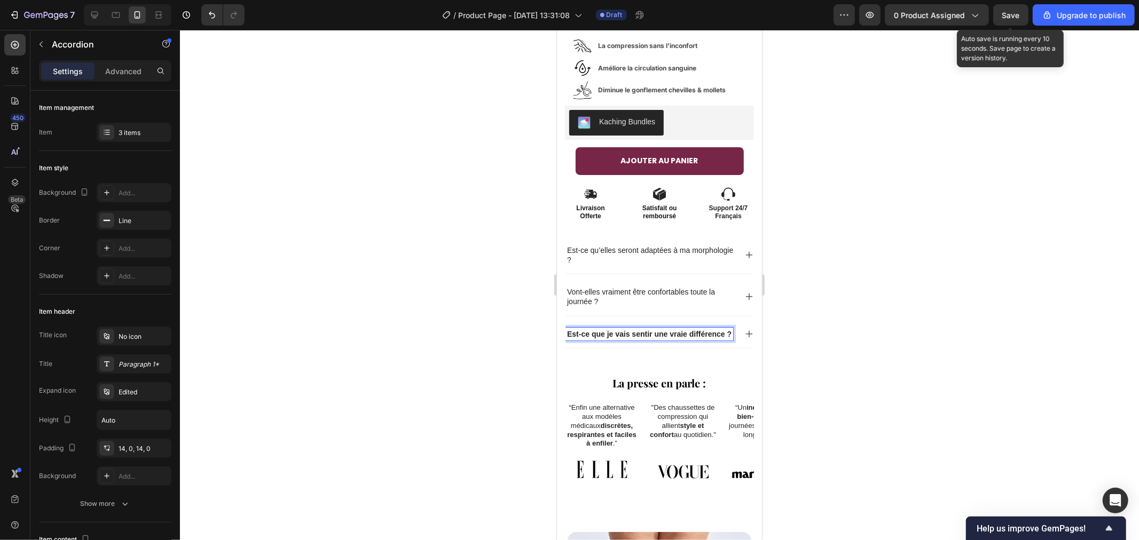
click at [592, 329] on strong "Est-ce que je vais sentir une vraie différence ?" at bounding box center [648, 333] width 164 height 9
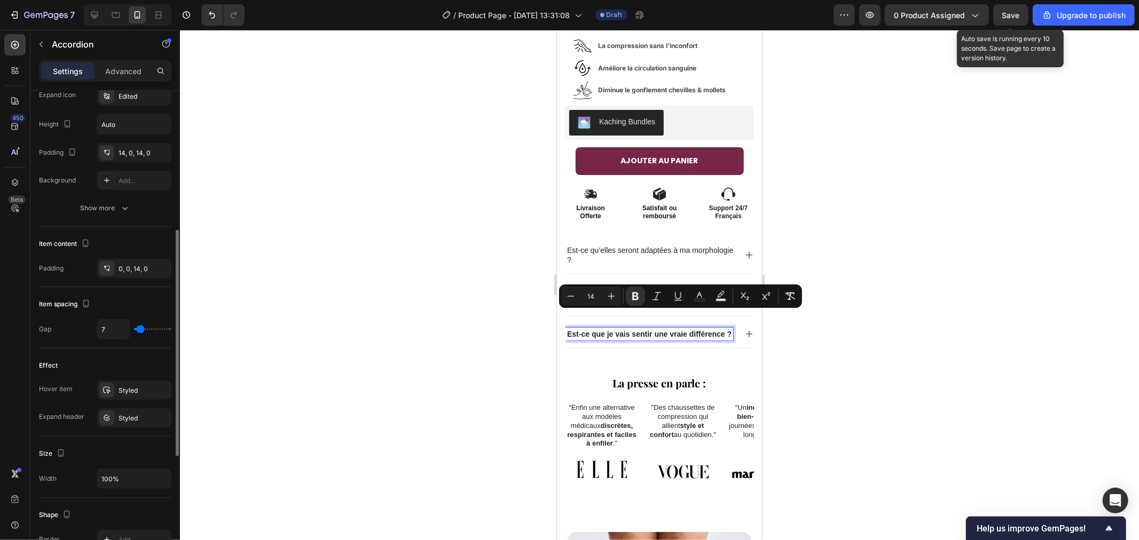
scroll to position [0, 0]
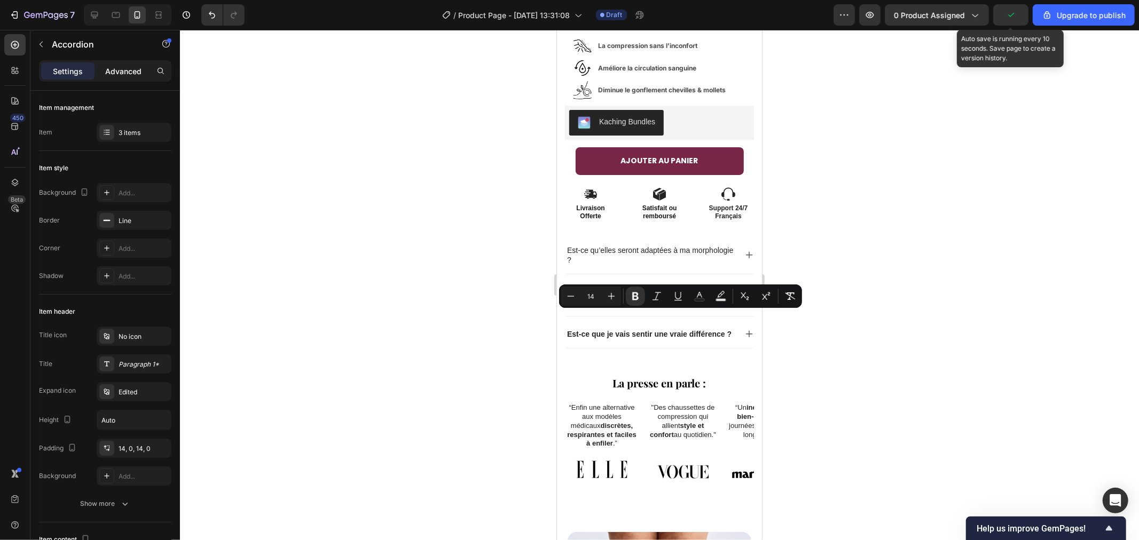
click at [100, 64] on div "Advanced" at bounding box center [123, 70] width 53 height 17
type input "100%"
type input "100"
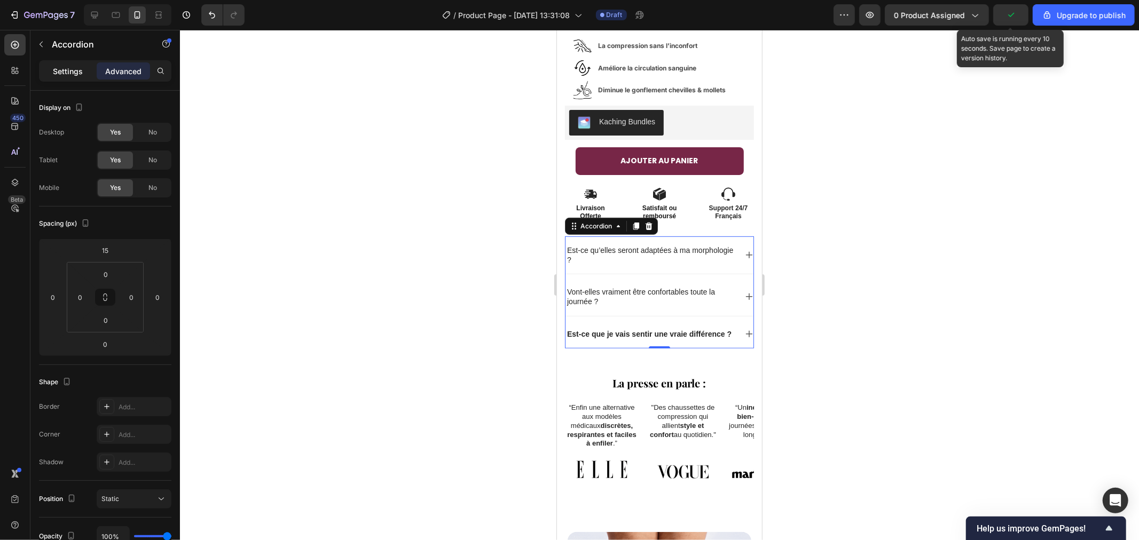
click at [51, 73] on div "Settings" at bounding box center [67, 70] width 53 height 17
type input "7"
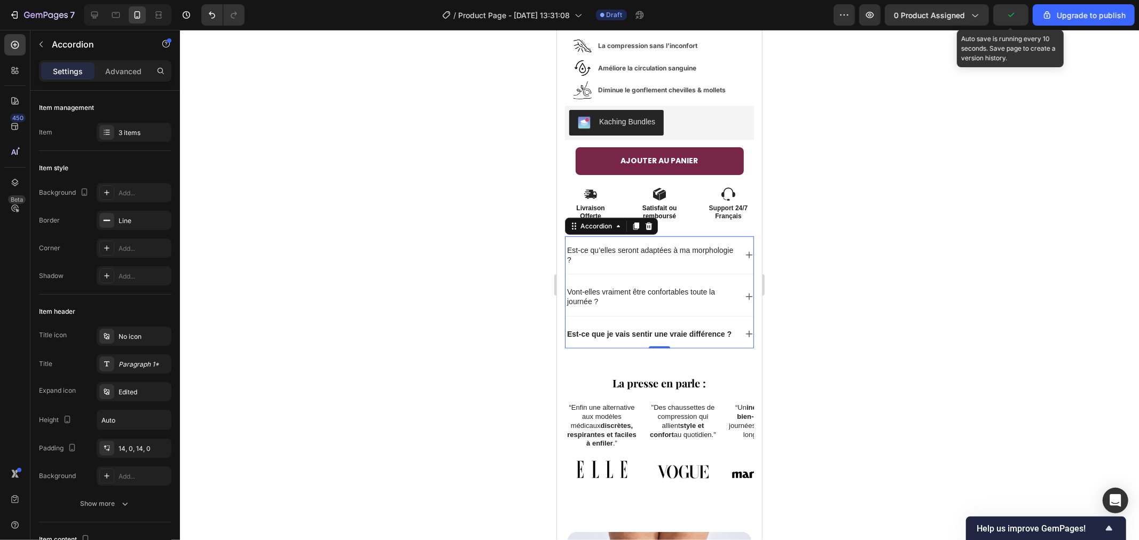
click at [29, 45] on div "450 Beta" at bounding box center [15, 285] width 30 height 510
click at [38, 41] on icon "button" at bounding box center [41, 44] width 9 height 9
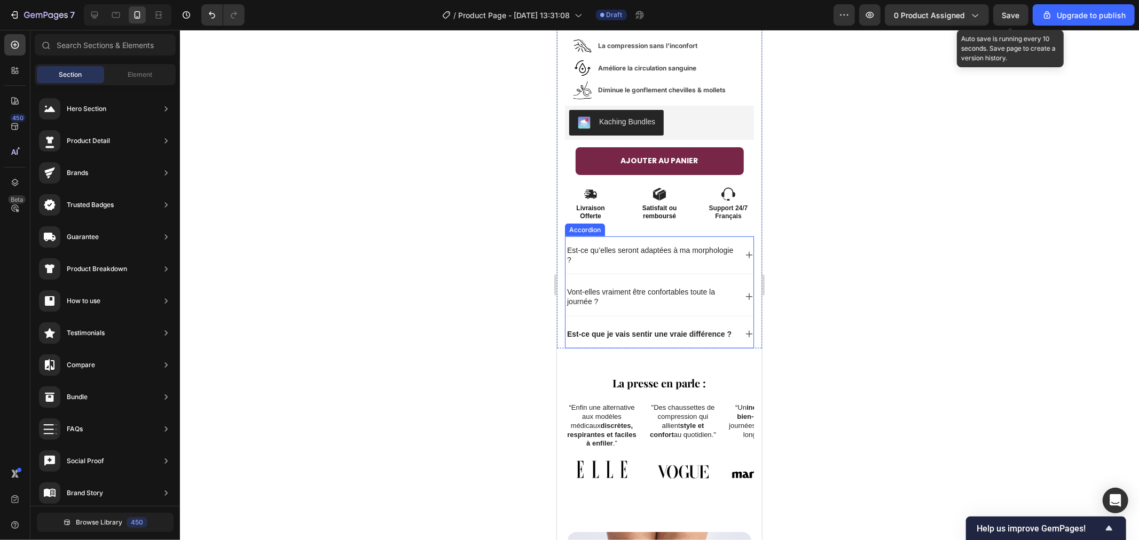
click at [590, 329] on strong "Est-ce que je vais sentir une vraie différence ?" at bounding box center [648, 333] width 164 height 9
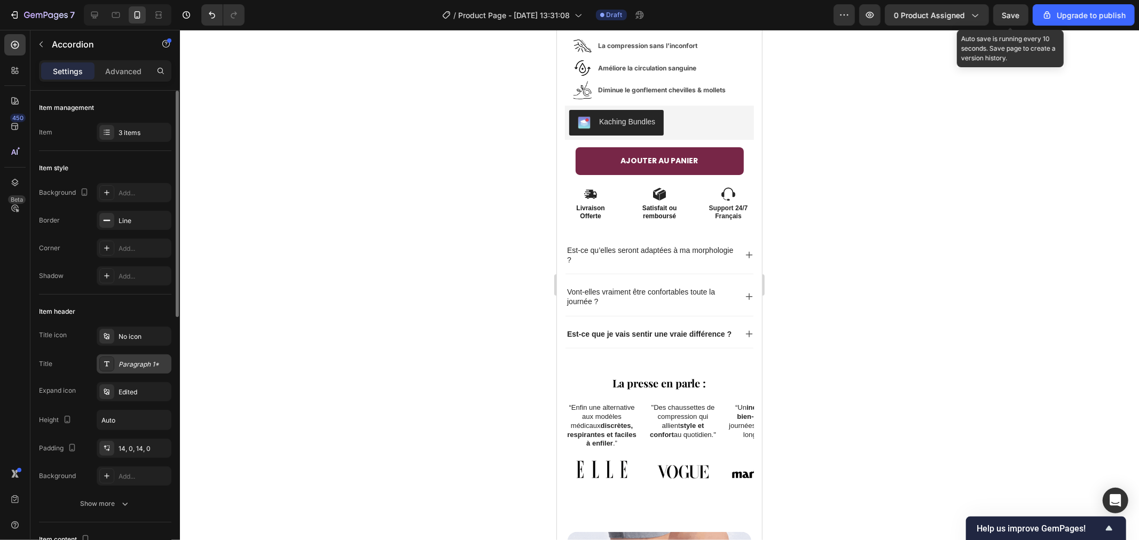
click at [104, 358] on div at bounding box center [106, 364] width 15 height 15
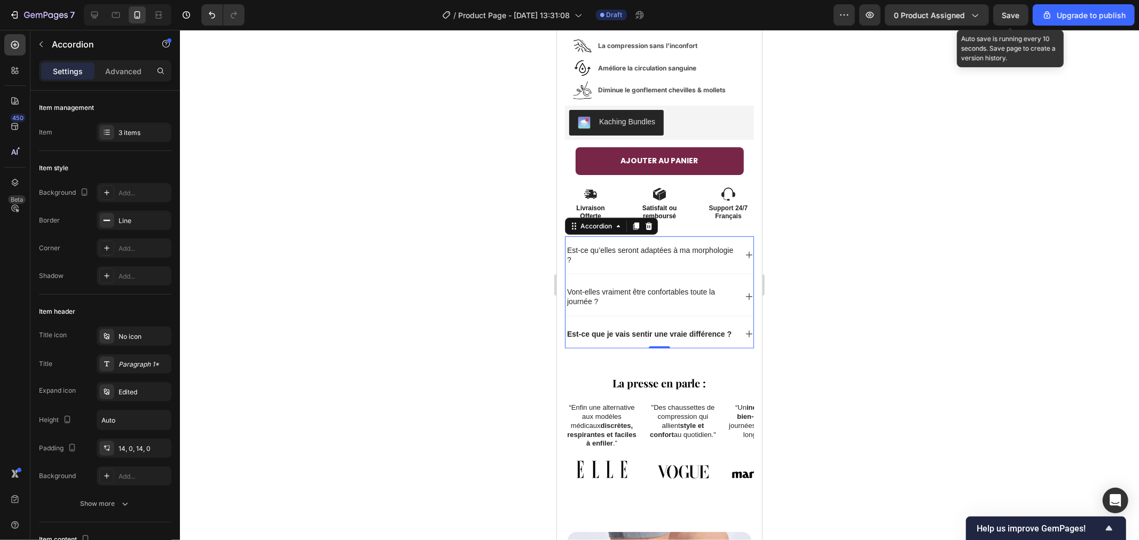
drag, startPoint x: 258, startPoint y: 281, endPoint x: 318, endPoint y: 268, distance: 61.3
click at [258, 281] on div at bounding box center [659, 285] width 959 height 510
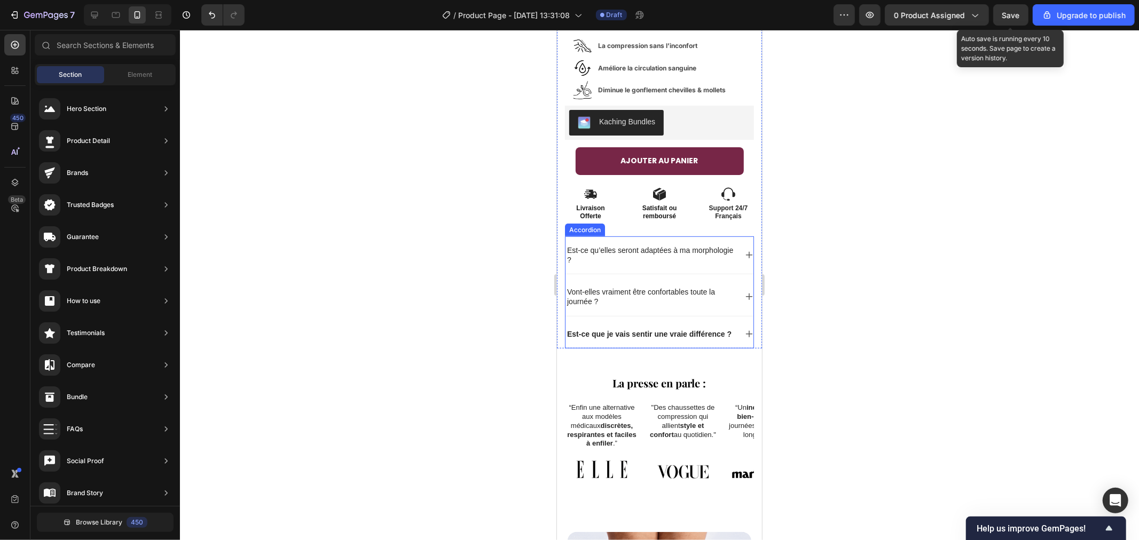
click at [575, 329] on strong "Est-ce que je vais sentir une vraie différence ?" at bounding box center [648, 333] width 164 height 9
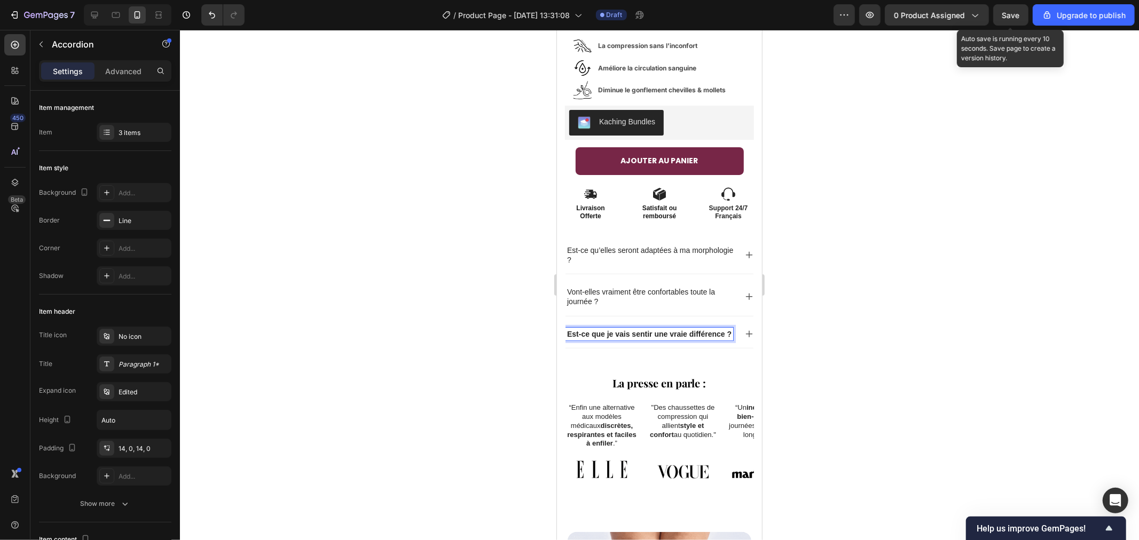
click at [634, 329] on strong "Est-ce que je vais sentir une vraie différence ?" at bounding box center [648, 333] width 164 height 9
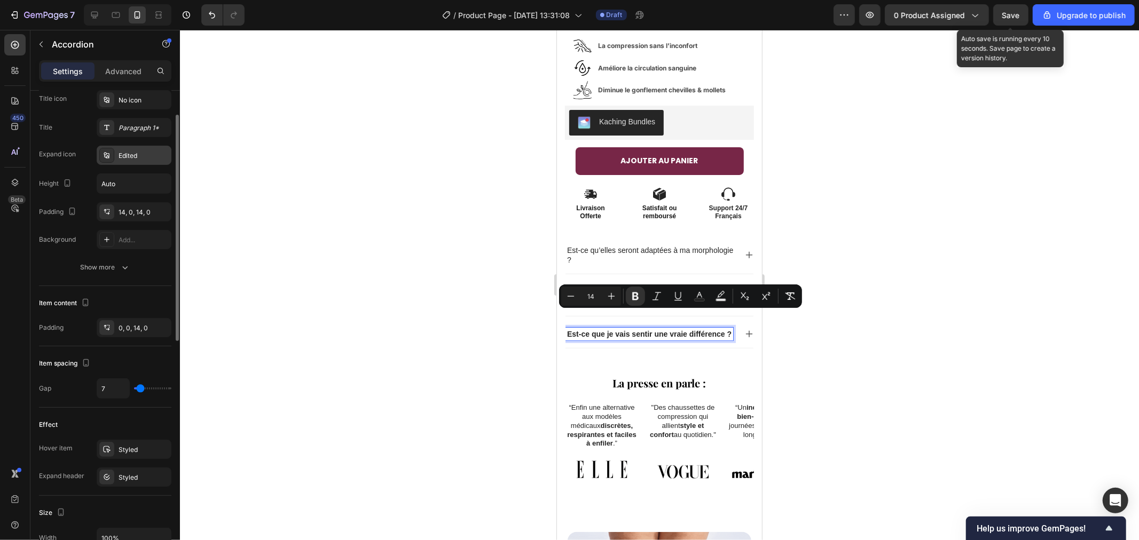
scroll to position [177, 0]
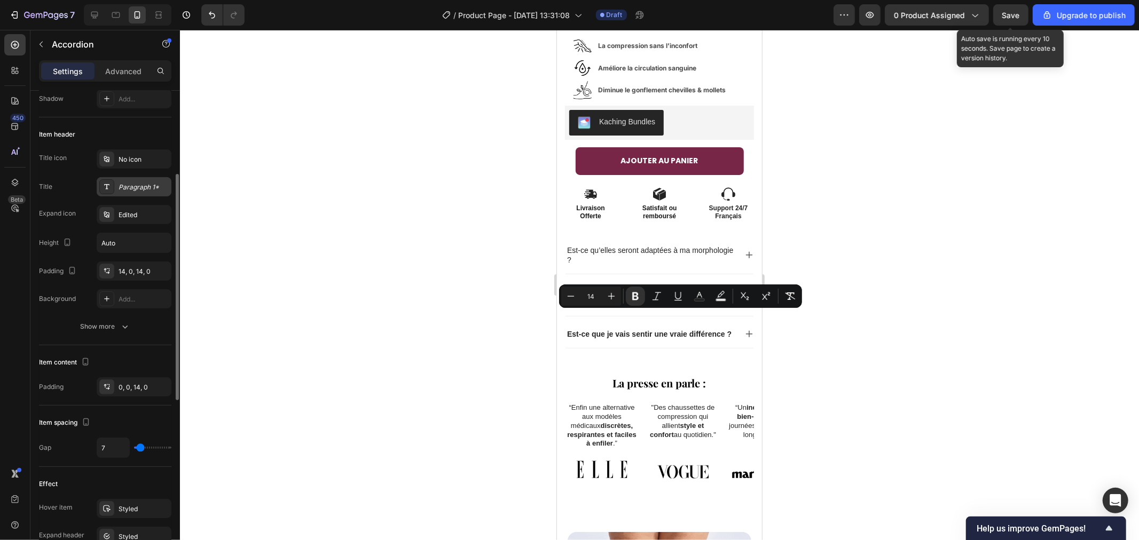
click at [119, 190] on div "Paragraph 1*" at bounding box center [144, 188] width 50 height 10
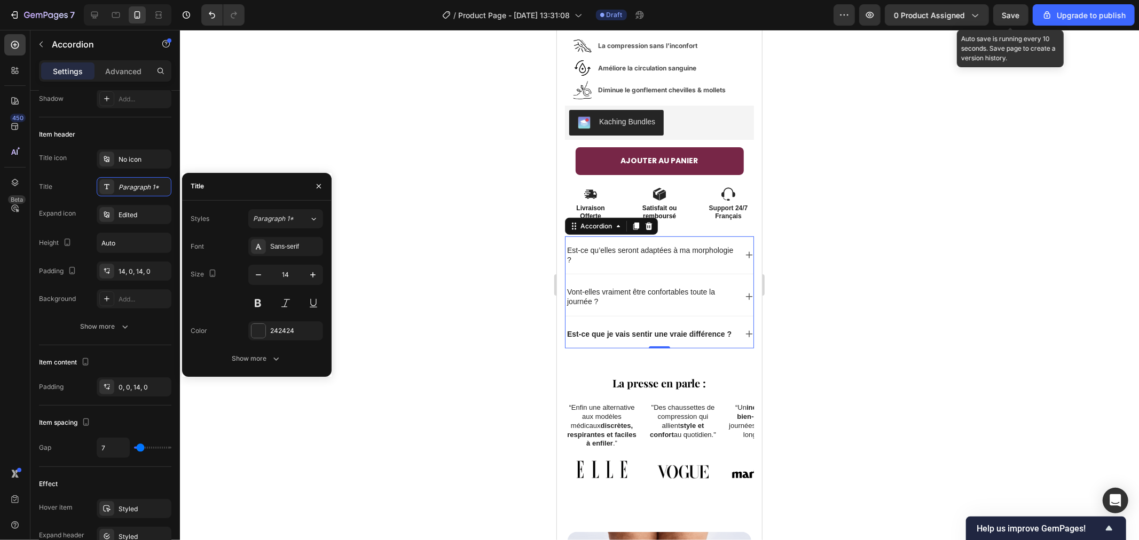
click at [483, 312] on div at bounding box center [659, 285] width 959 height 510
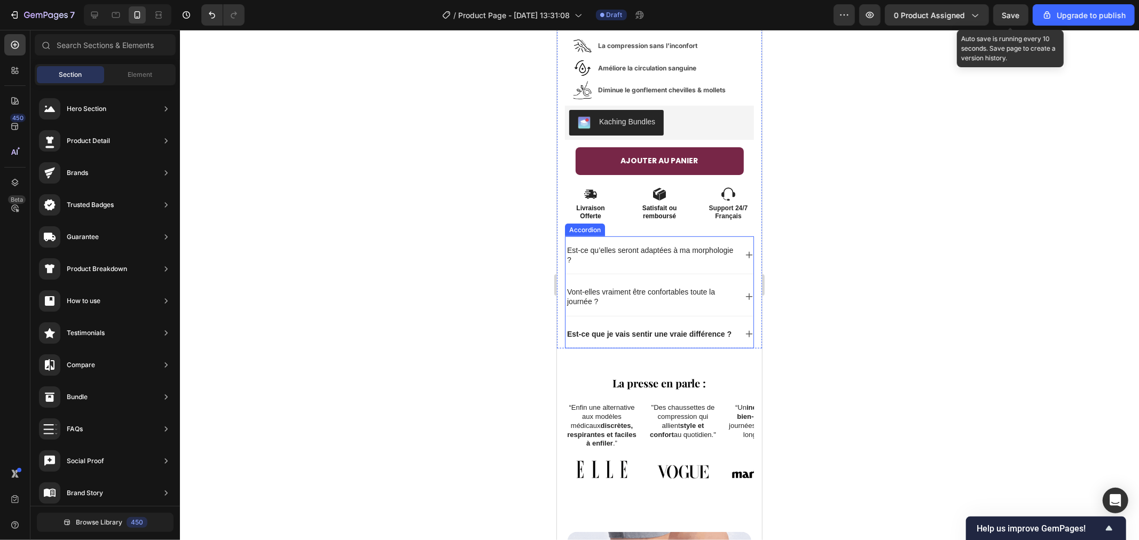
click at [591, 329] on strong "Est-ce que je vais sentir une vraie différence ?" at bounding box center [648, 333] width 164 height 9
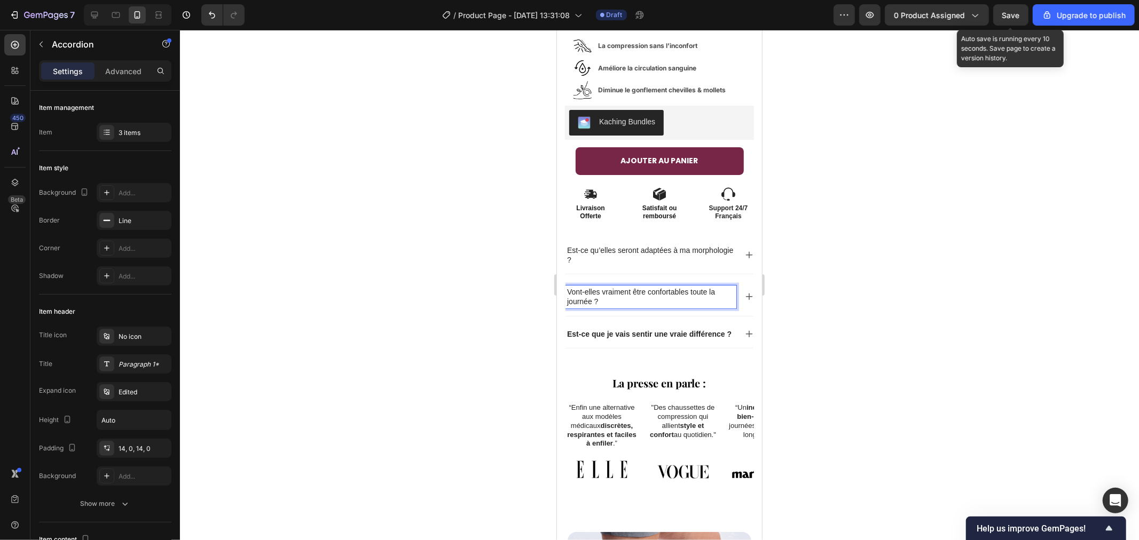
click at [590, 329] on strong "Est-ce que je vais sentir une vraie différence ?" at bounding box center [648, 333] width 164 height 9
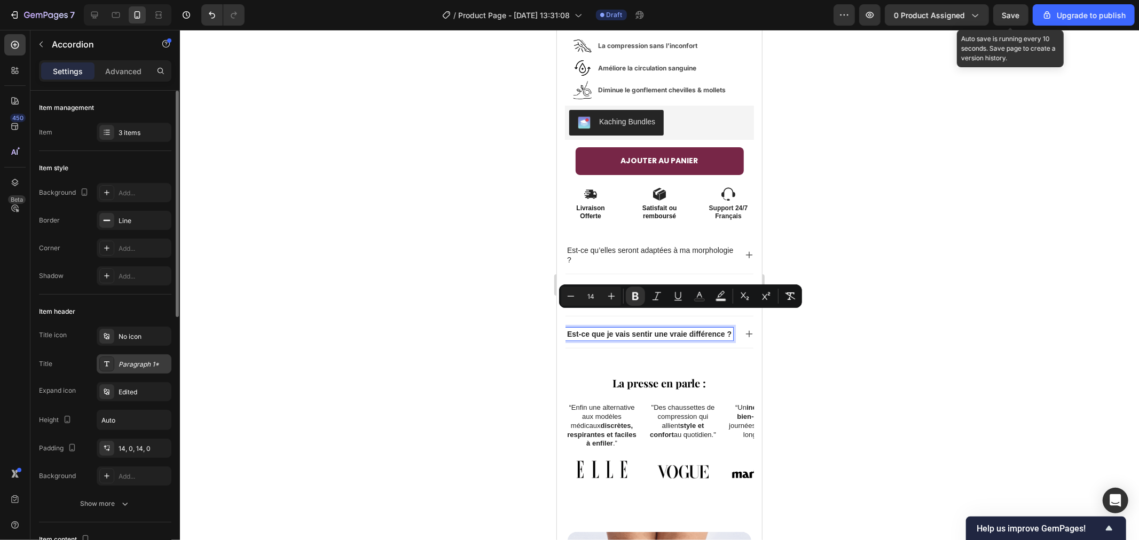
click at [121, 366] on div "Paragraph 1*" at bounding box center [144, 365] width 50 height 10
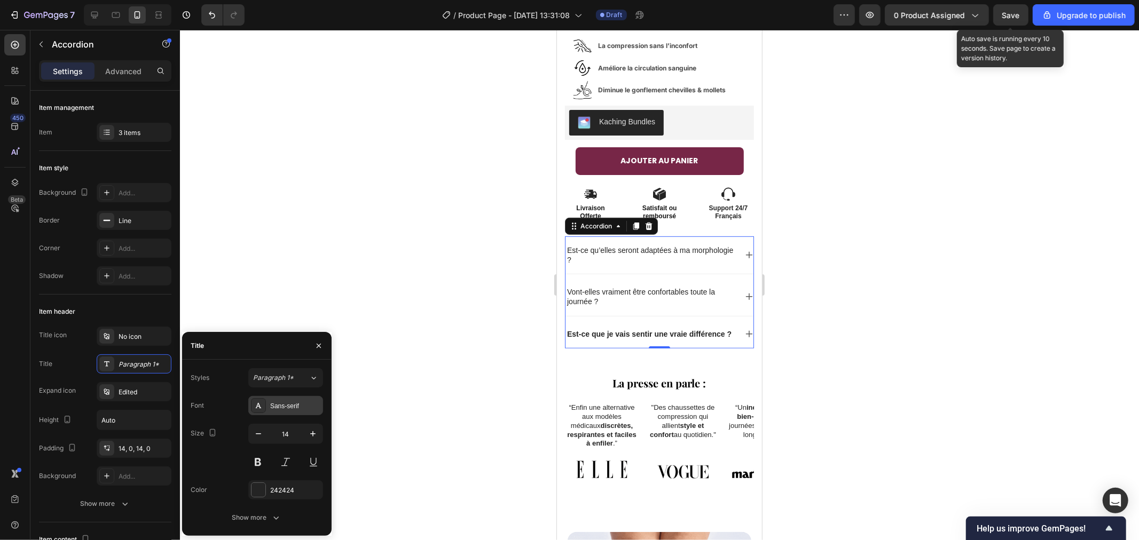
click at [271, 412] on div "Sans-serif" at bounding box center [285, 405] width 75 height 19
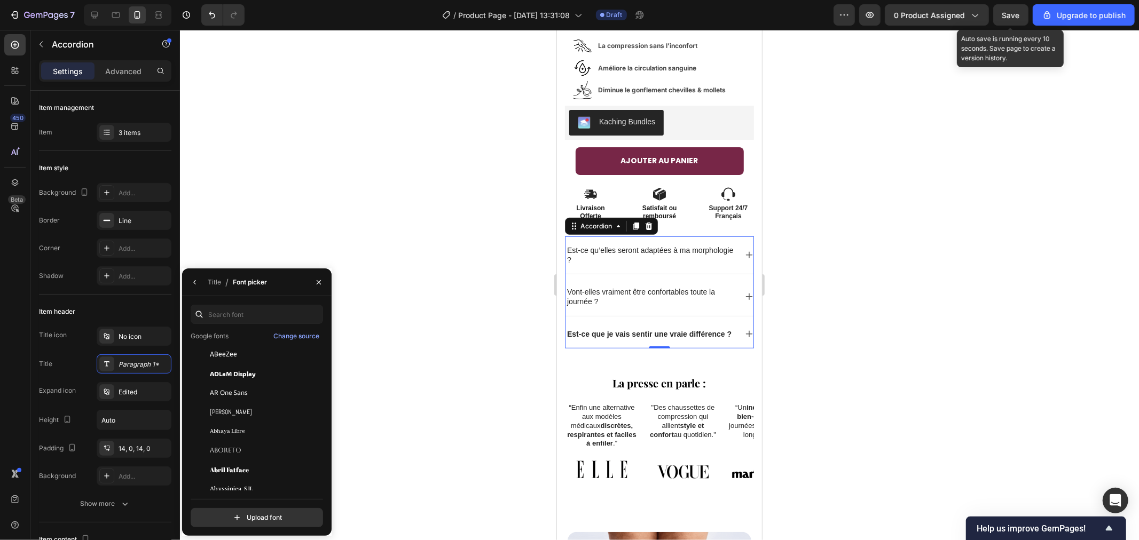
scroll to position [0, 0]
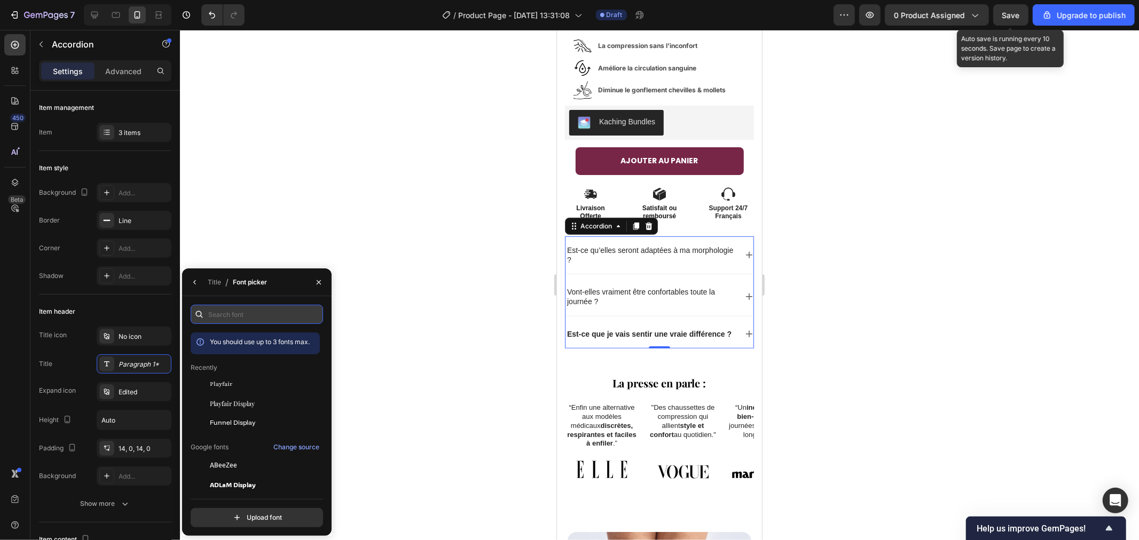
click at [238, 313] on input "text" at bounding box center [257, 314] width 132 height 19
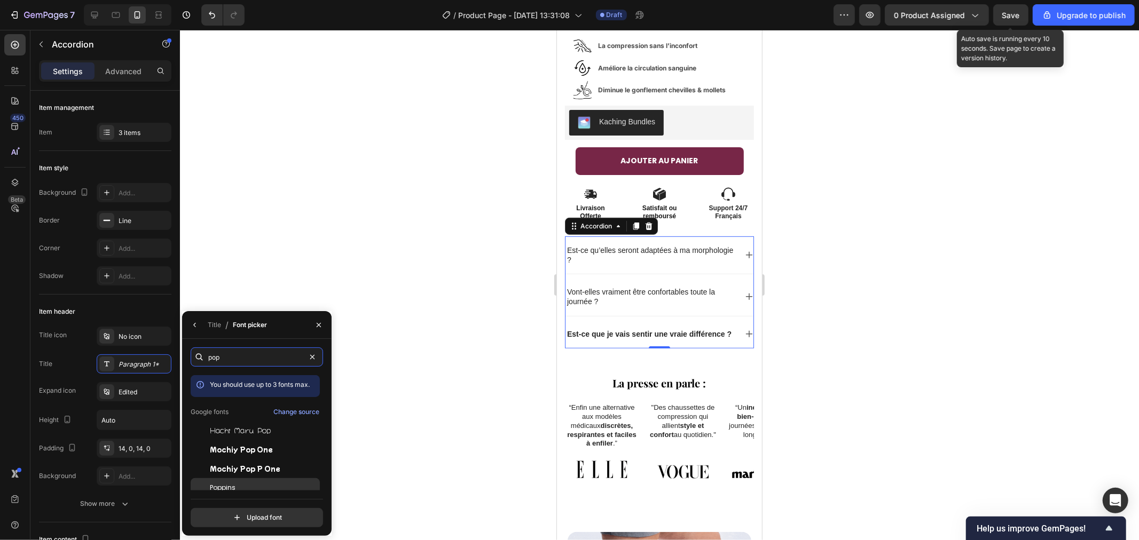
type input "pop"
click at [230, 488] on span "Poppins" at bounding box center [223, 488] width 26 height 10
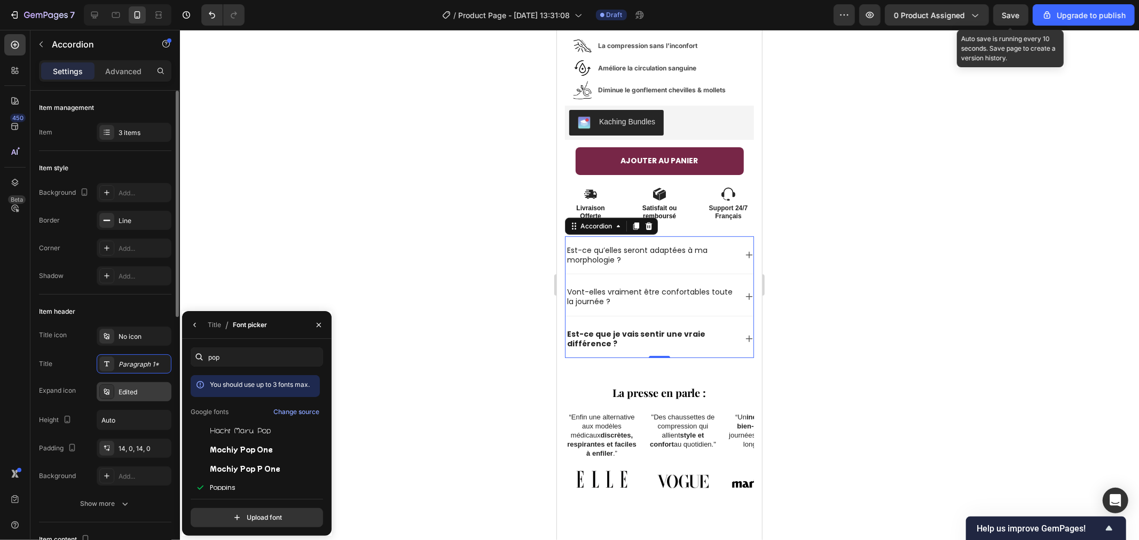
click at [130, 388] on div "Edited" at bounding box center [144, 393] width 50 height 10
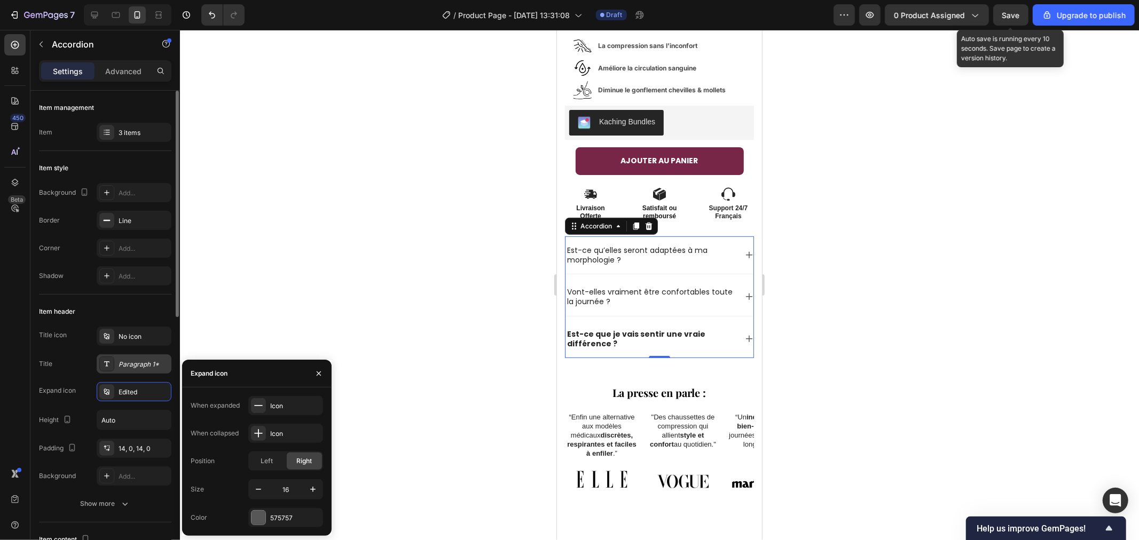
click at [127, 366] on div "Paragraph 1*" at bounding box center [144, 365] width 50 height 10
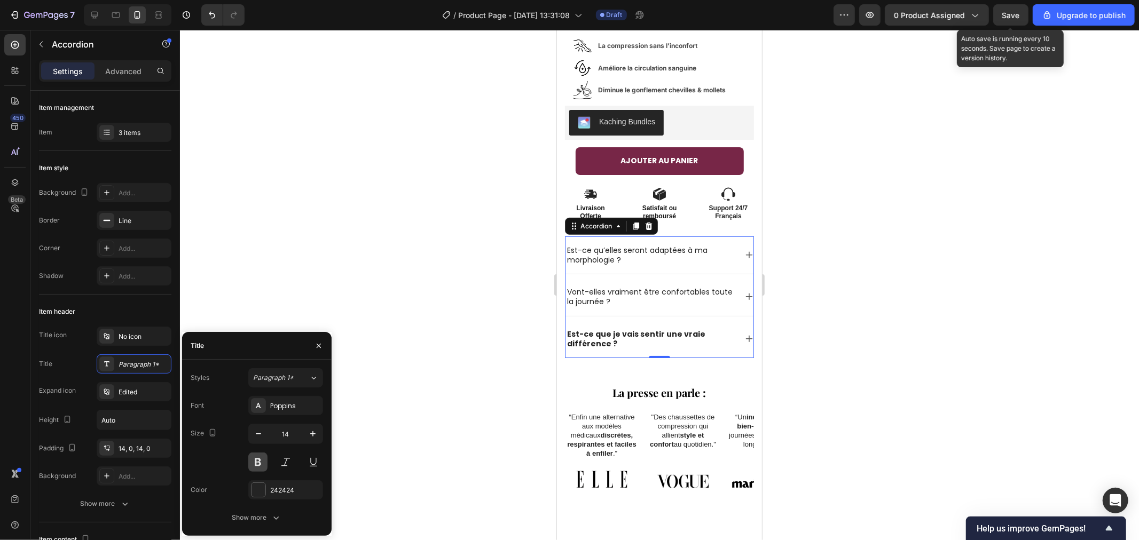
click at [254, 461] on button at bounding box center [257, 462] width 19 height 19
click at [279, 402] on div "Poppins" at bounding box center [295, 406] width 50 height 10
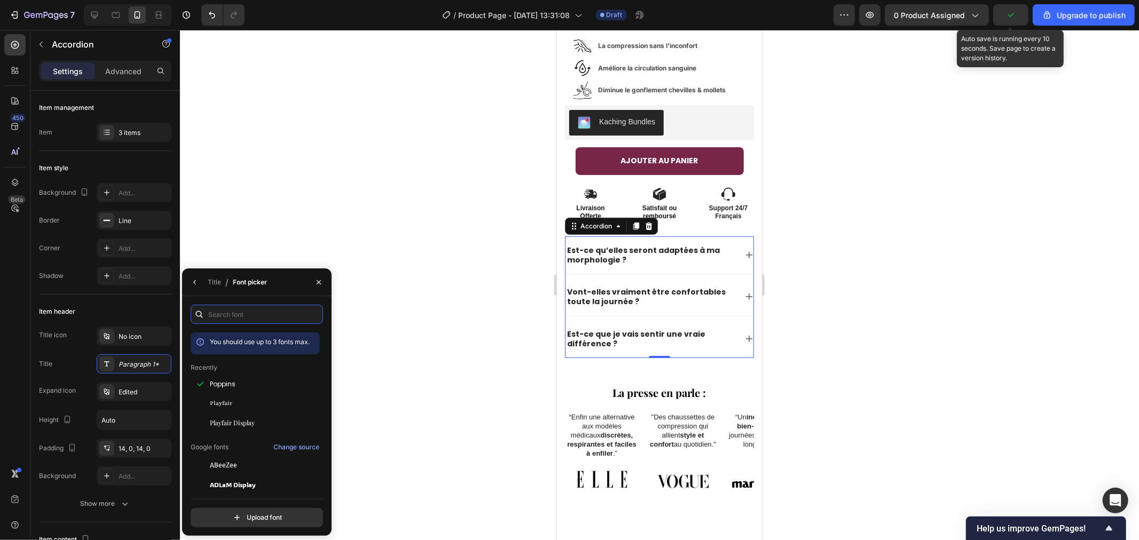
drag, startPoint x: 231, startPoint y: 314, endPoint x: 195, endPoint y: 309, distance: 36.2
click at [201, 311] on div at bounding box center [257, 314] width 132 height 19
type input "o"
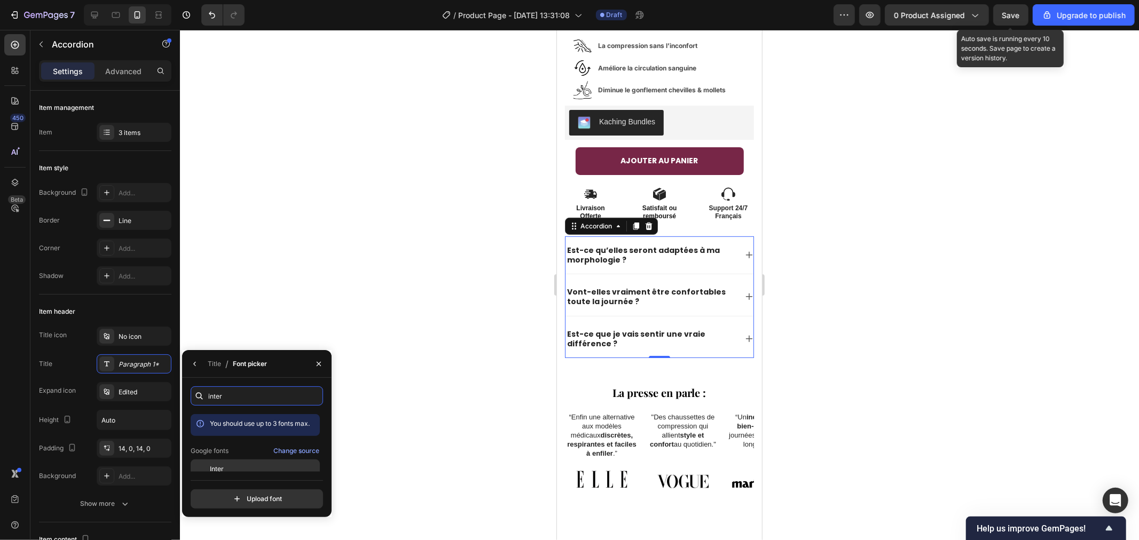
type input "inter"
click at [226, 467] on div "Inter" at bounding box center [264, 469] width 108 height 10
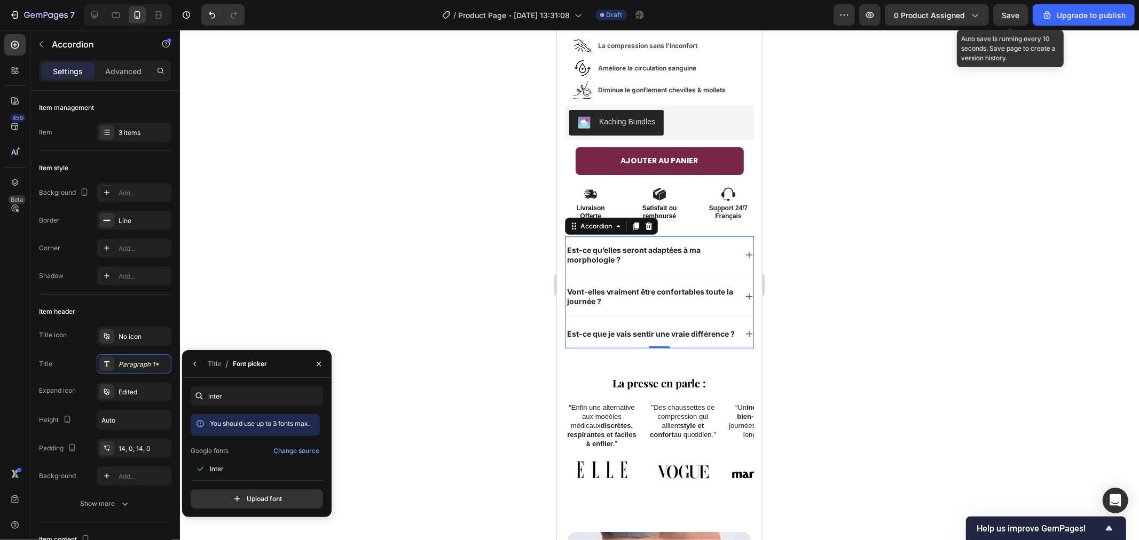
click at [294, 271] on div at bounding box center [659, 285] width 959 height 510
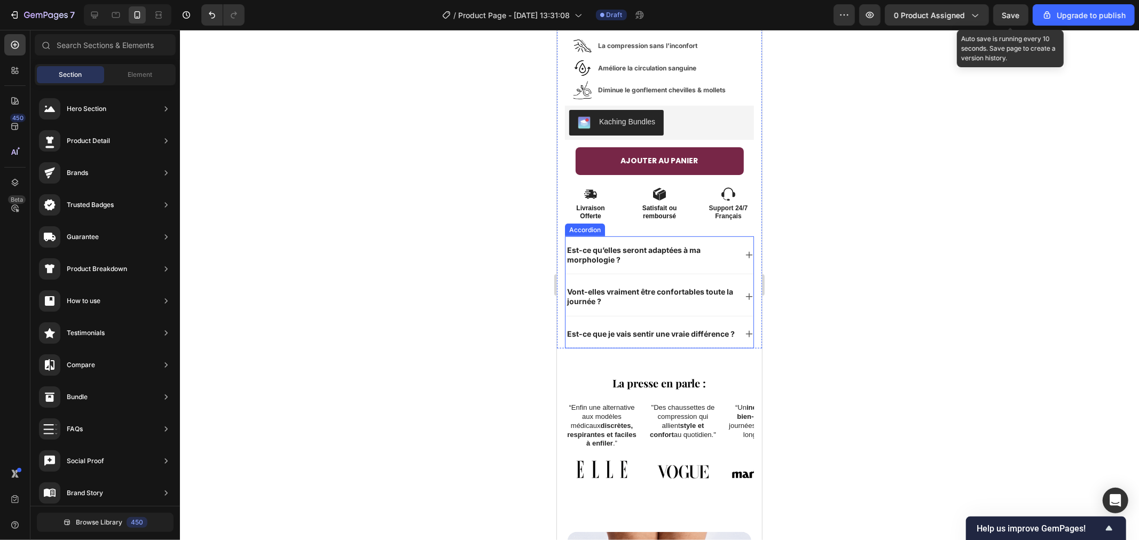
click at [745, 330] on icon at bounding box center [748, 333] width 7 height 7
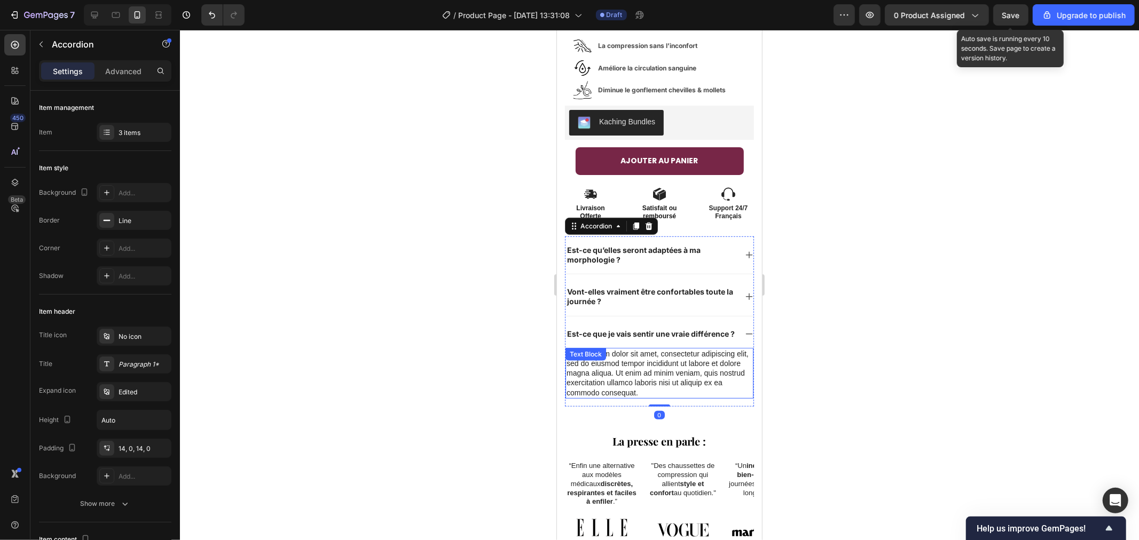
click at [616, 356] on div "Lorem ipsum dolor sit amet, consectetur adipiscing elit, sed do eiusmod tempor …" at bounding box center [659, 373] width 188 height 51
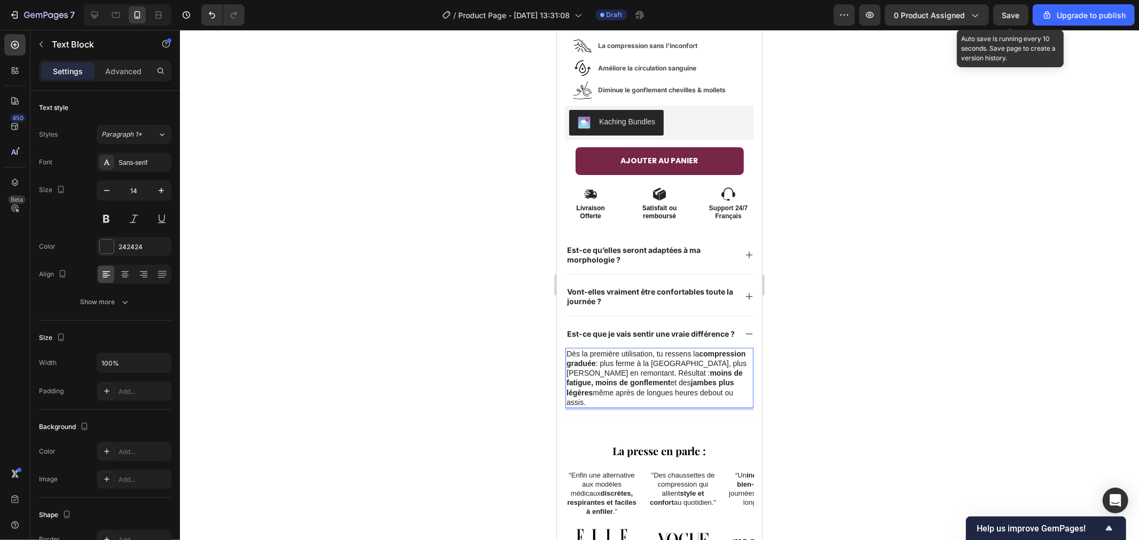
click at [428, 334] on div at bounding box center [659, 285] width 959 height 510
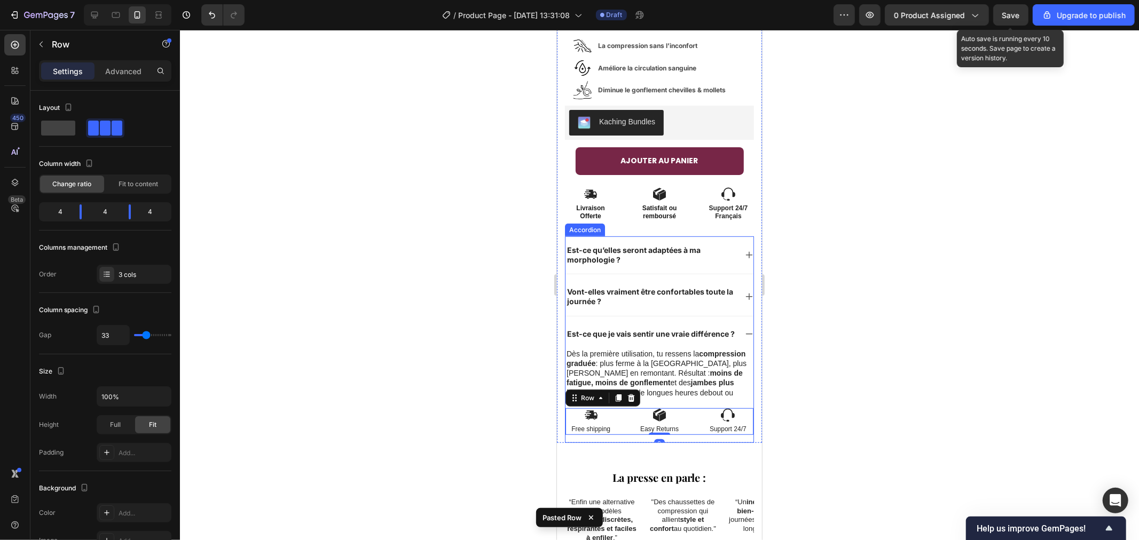
click at [744, 329] on icon at bounding box center [748, 333] width 9 height 9
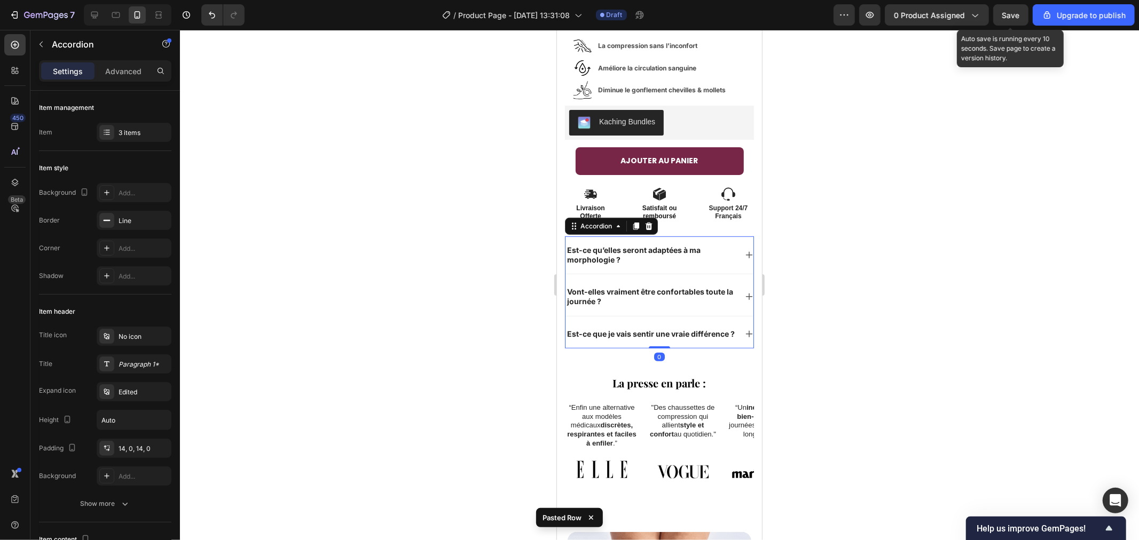
click at [846, 331] on div at bounding box center [659, 285] width 959 height 510
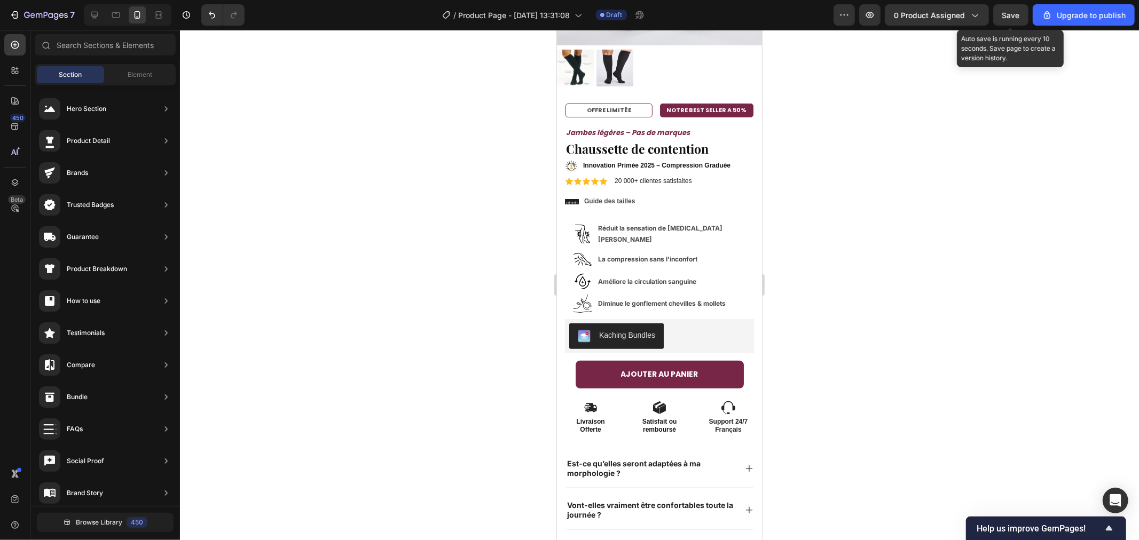
scroll to position [219, 0]
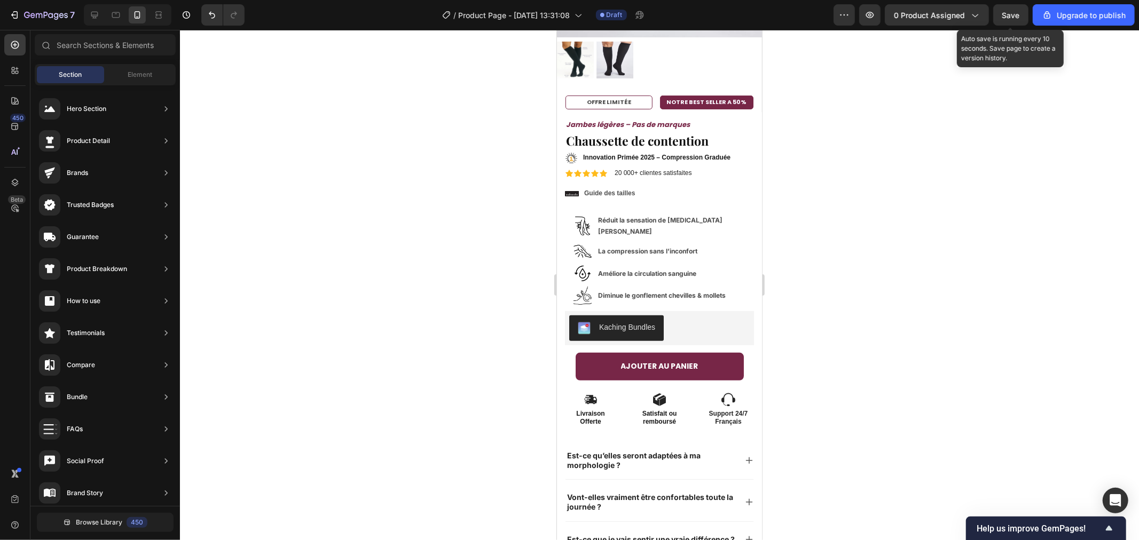
drag, startPoint x: 755, startPoint y: 147, endPoint x: 1329, endPoint y: 144, distance: 573.3
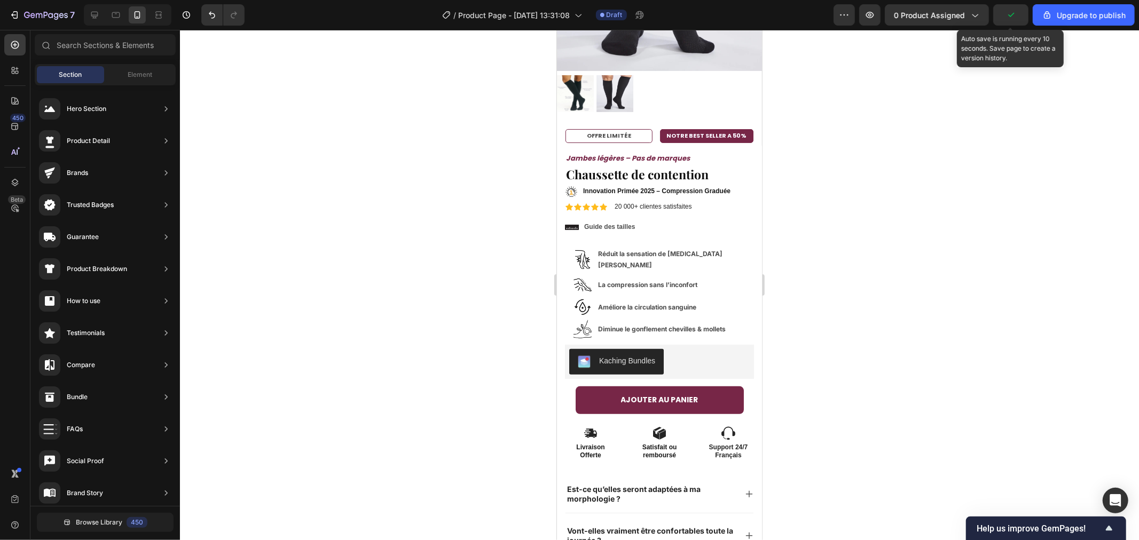
scroll to position [234, 0]
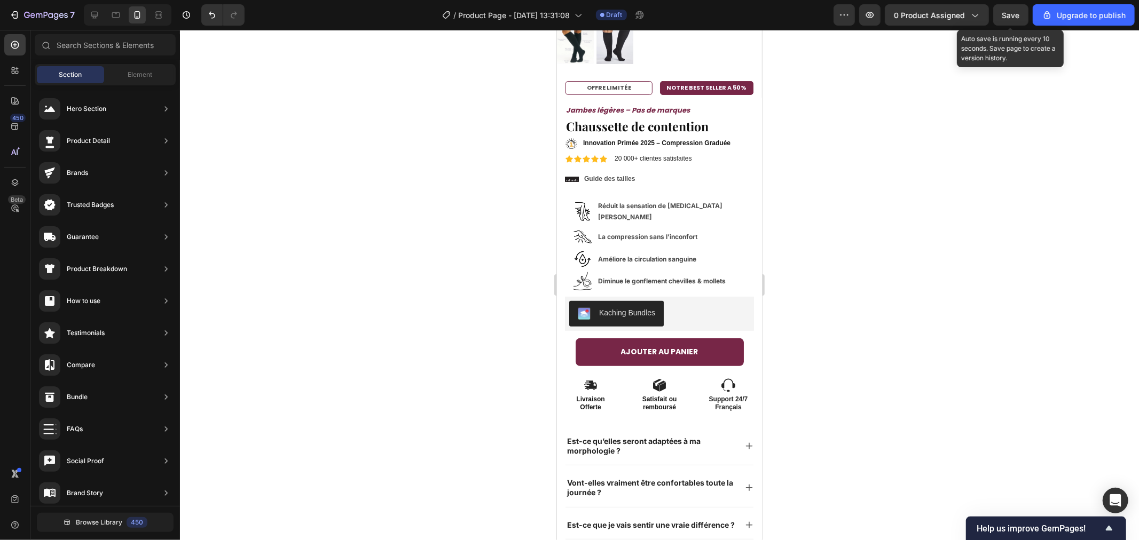
click at [888, 137] on div at bounding box center [659, 285] width 959 height 510
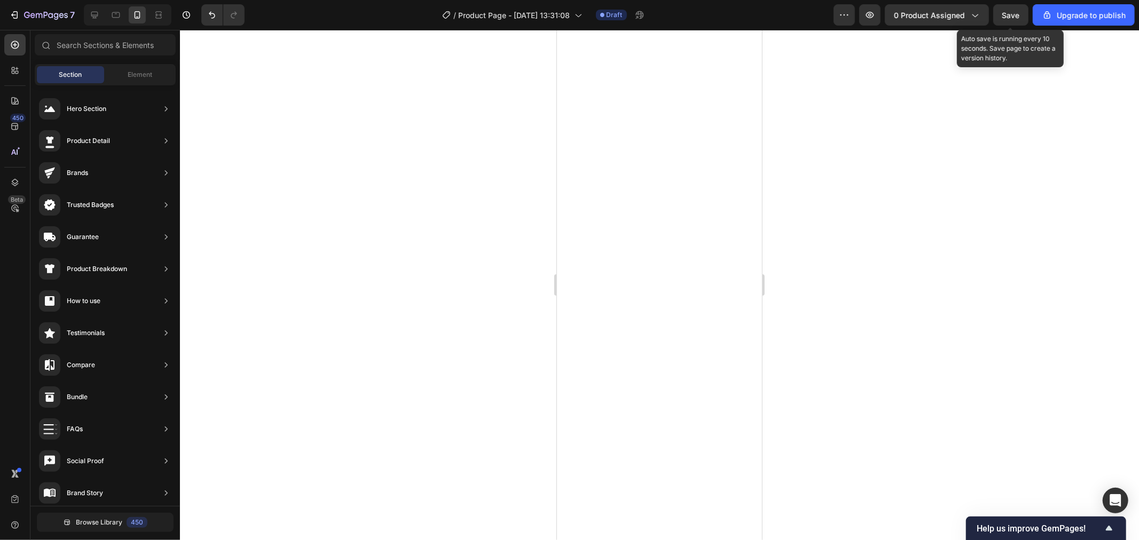
scroll to position [314, 0]
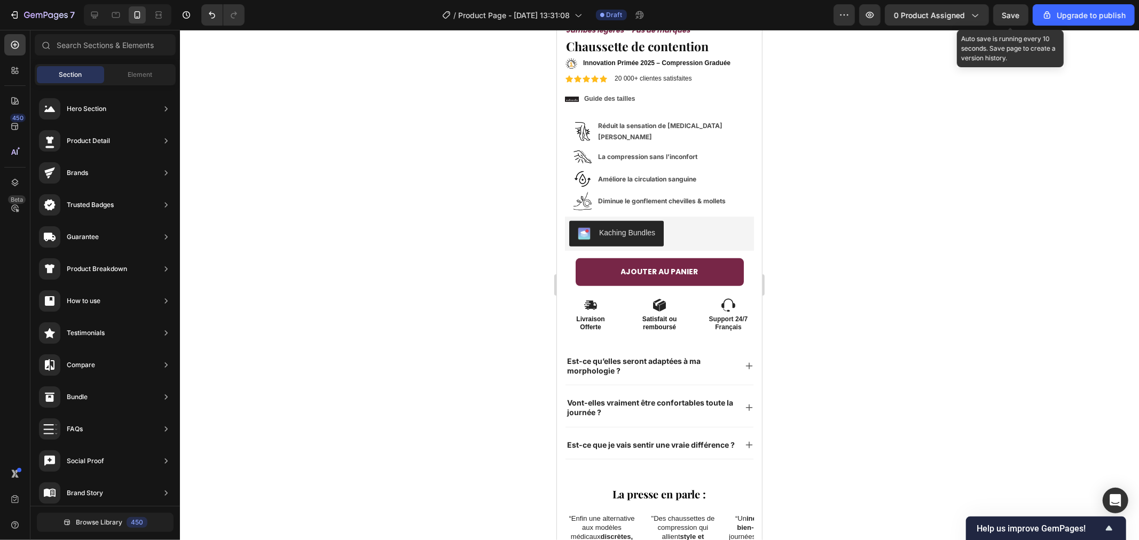
click at [981, 222] on div at bounding box center [659, 285] width 959 height 510
drag, startPoint x: 754, startPoint y: 144, endPoint x: 1552, endPoint y: 63, distance: 802.7
click at [1009, 14] on span "Save" at bounding box center [1011, 15] width 18 height 9
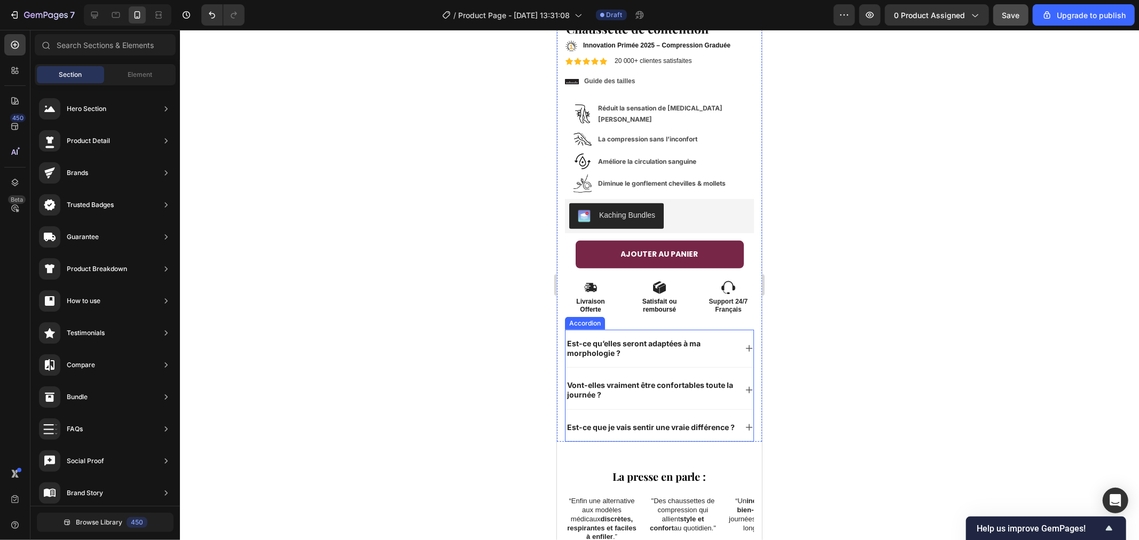
scroll to position [366, 0]
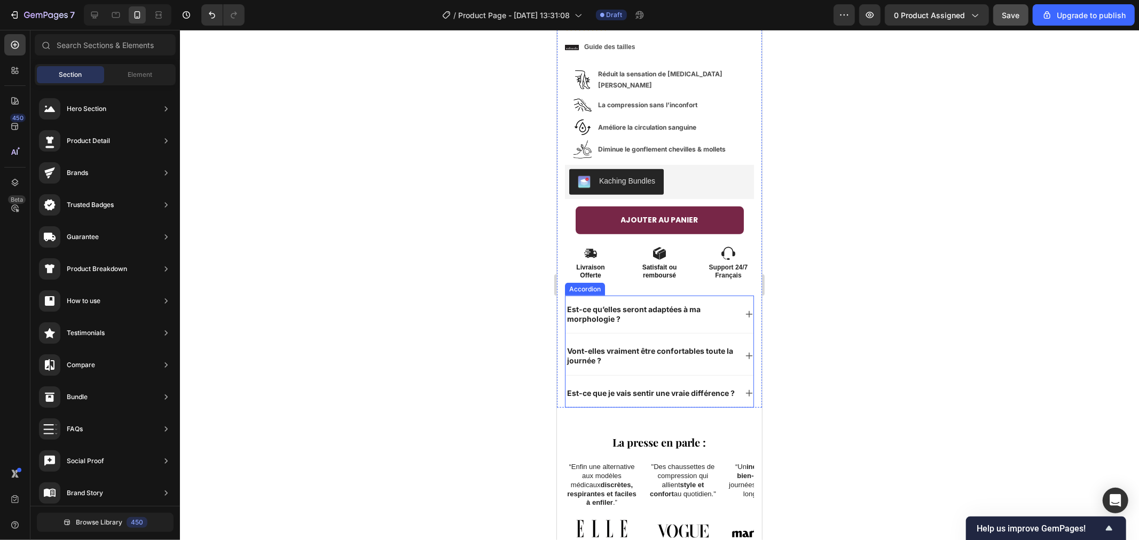
click at [646, 434] on h2 "La presse en parle :" at bounding box center [658, 442] width 189 height 16
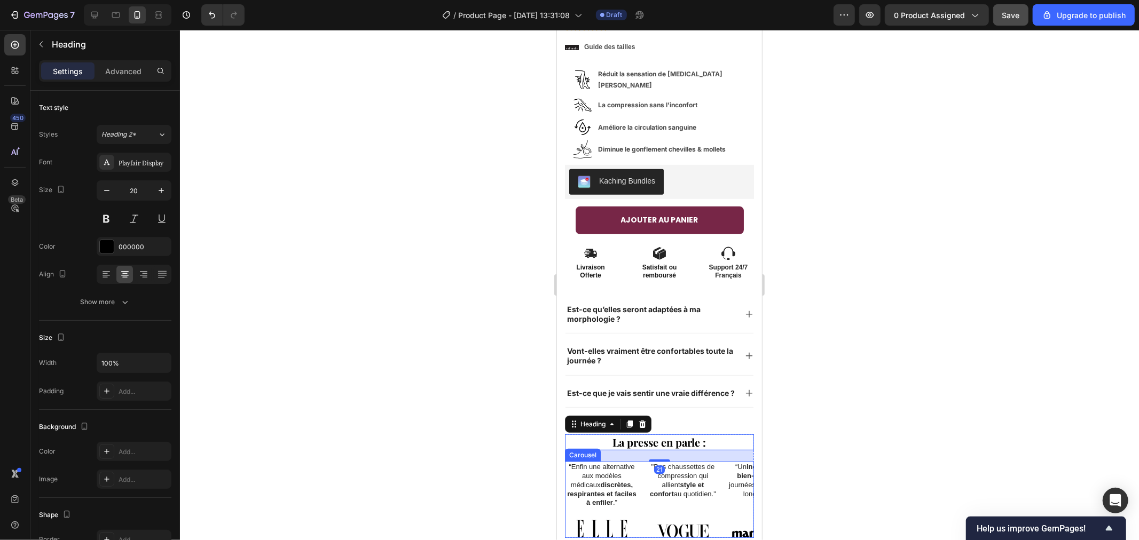
scroll to position [433, 0]
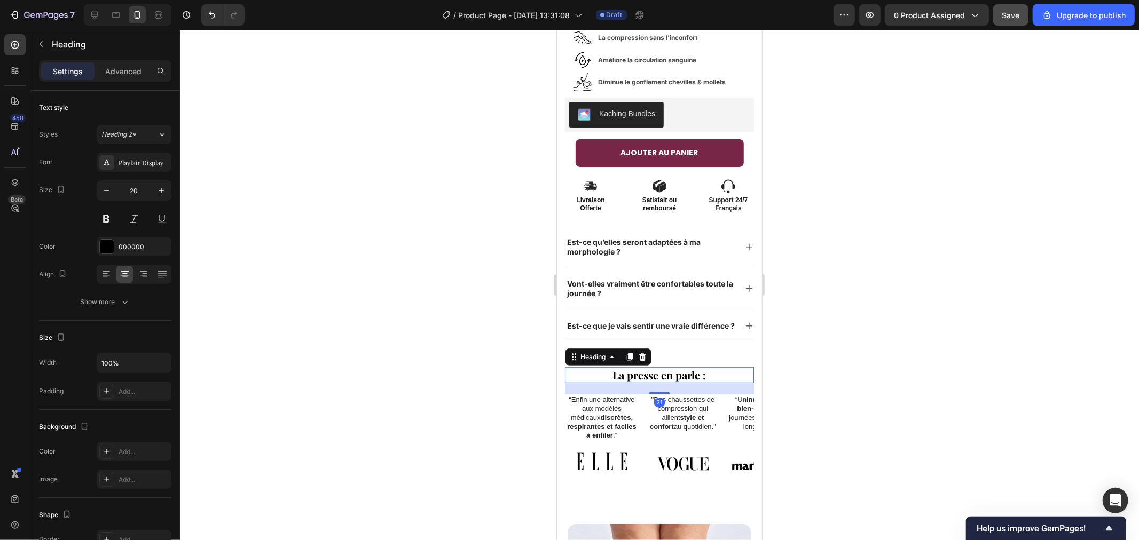
click at [654, 367] on h2 "La presse en parle :" at bounding box center [658, 375] width 189 height 16
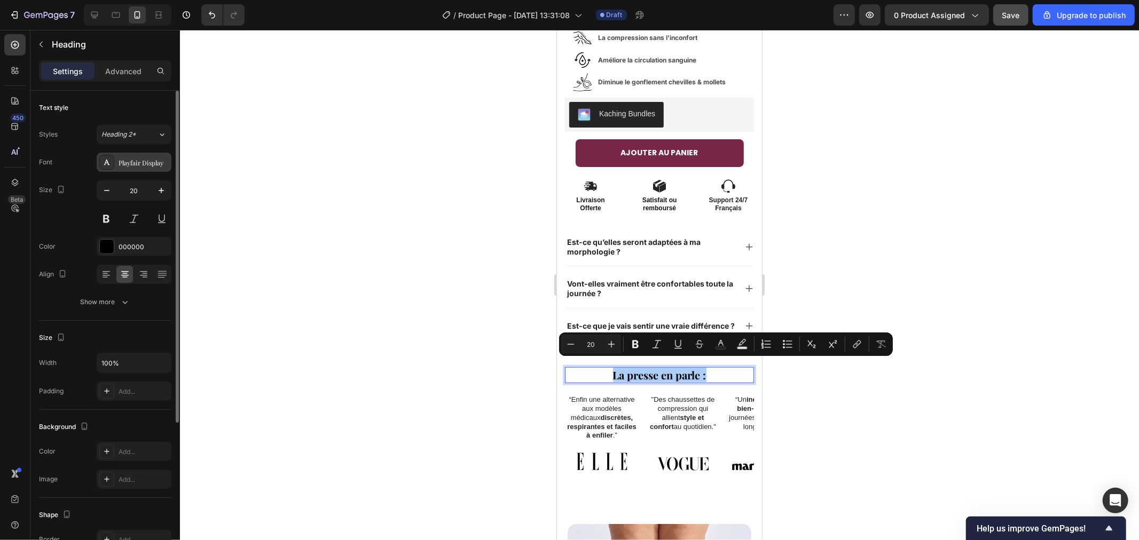
click at [140, 162] on div "Playfair Display" at bounding box center [144, 163] width 50 height 10
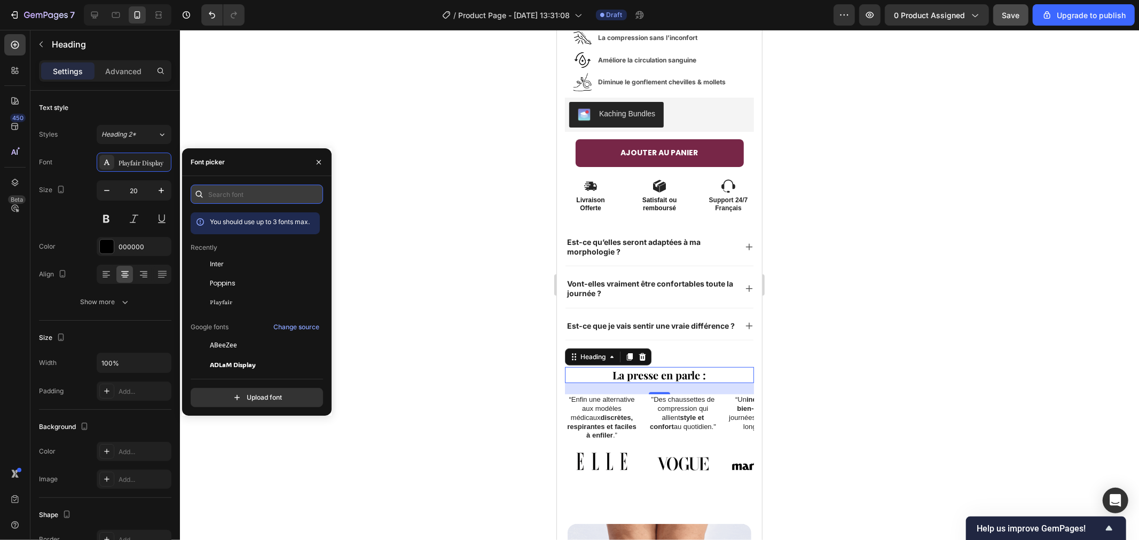
click at [217, 192] on input "text" at bounding box center [257, 194] width 132 height 19
type input "h"
type input "g"
click at [479, 119] on div at bounding box center [659, 285] width 959 height 510
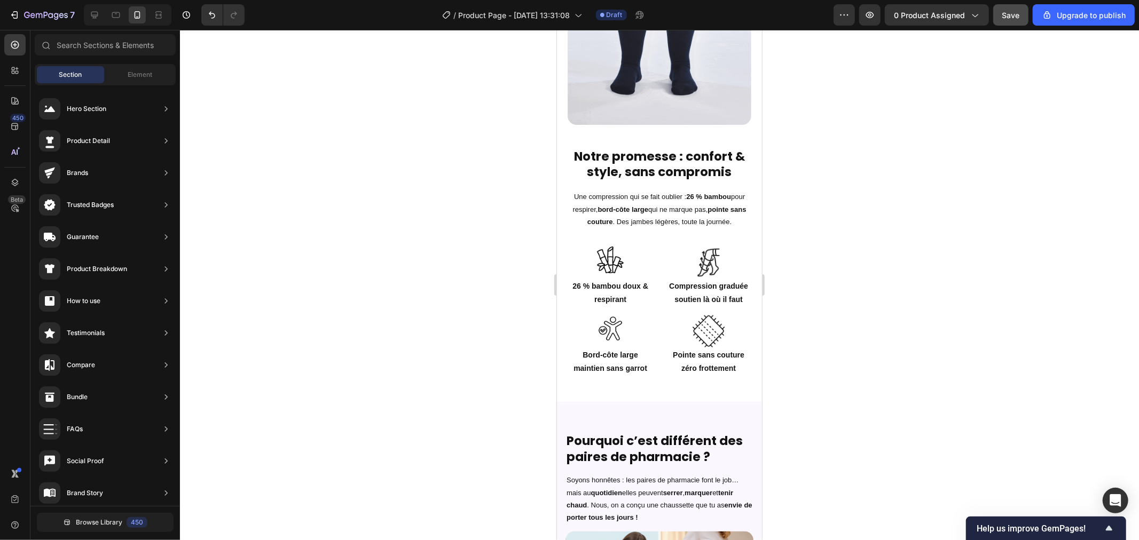
scroll to position [998, 0]
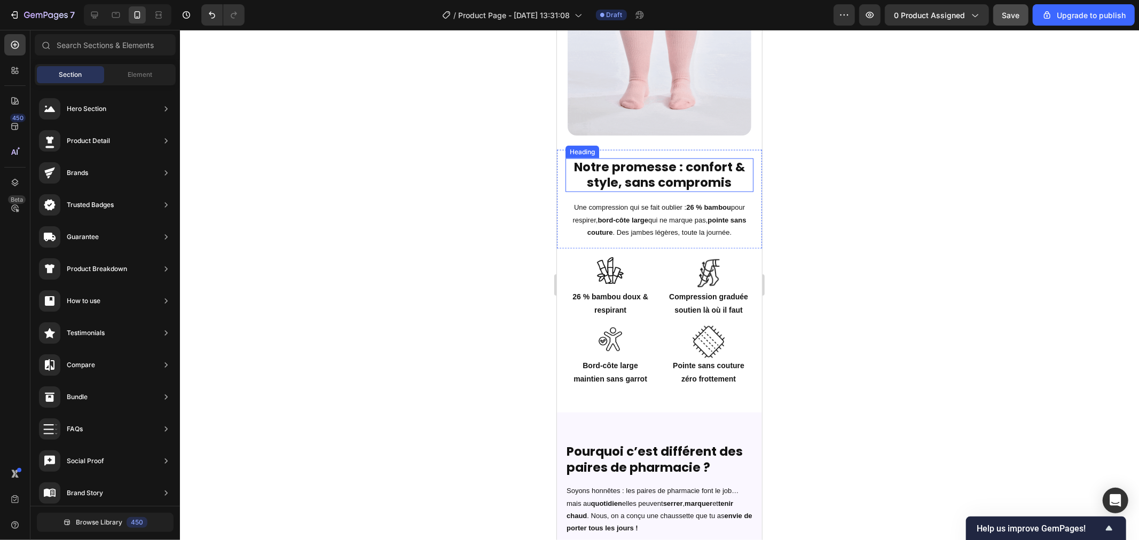
click at [610, 168] on h2 "Notre promesse : confort & style, sans compromis" at bounding box center [659, 175] width 188 height 34
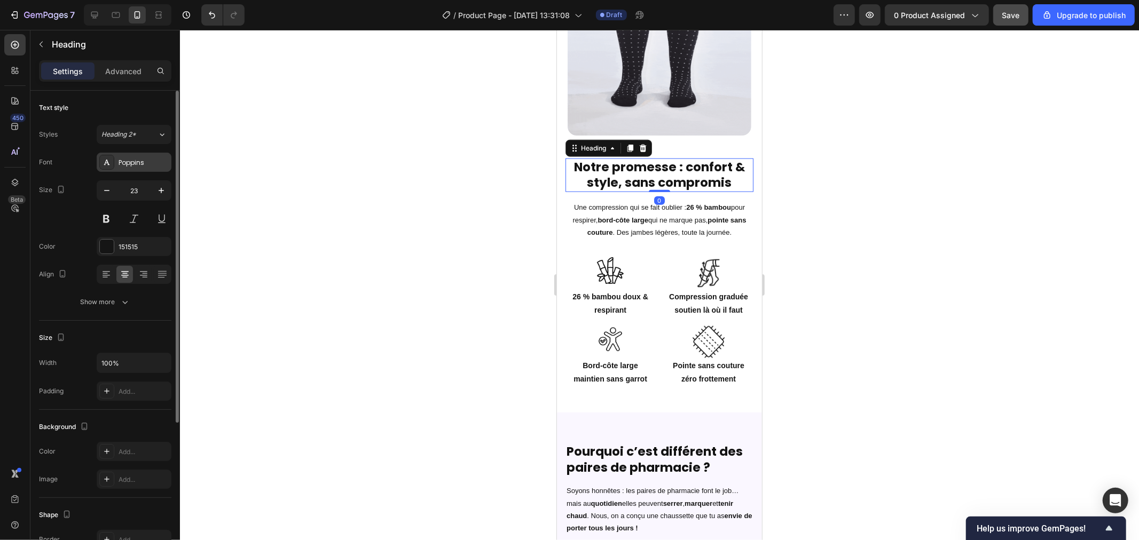
click at [132, 167] on div "Poppins" at bounding box center [144, 163] width 50 height 10
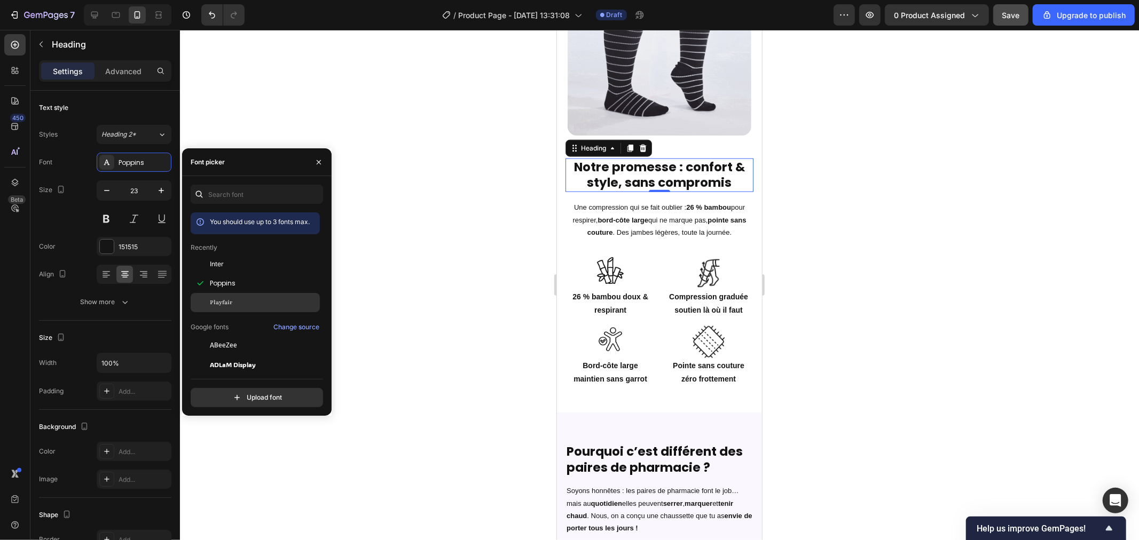
click at [236, 300] on div "Playfair" at bounding box center [264, 303] width 108 height 10
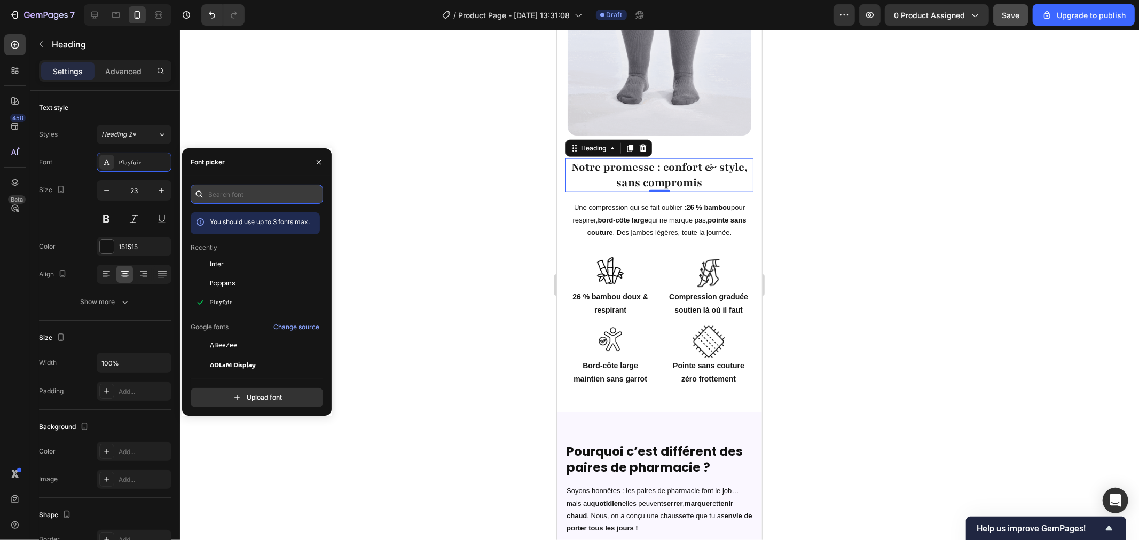
click at [235, 193] on input "text" at bounding box center [257, 194] width 132 height 19
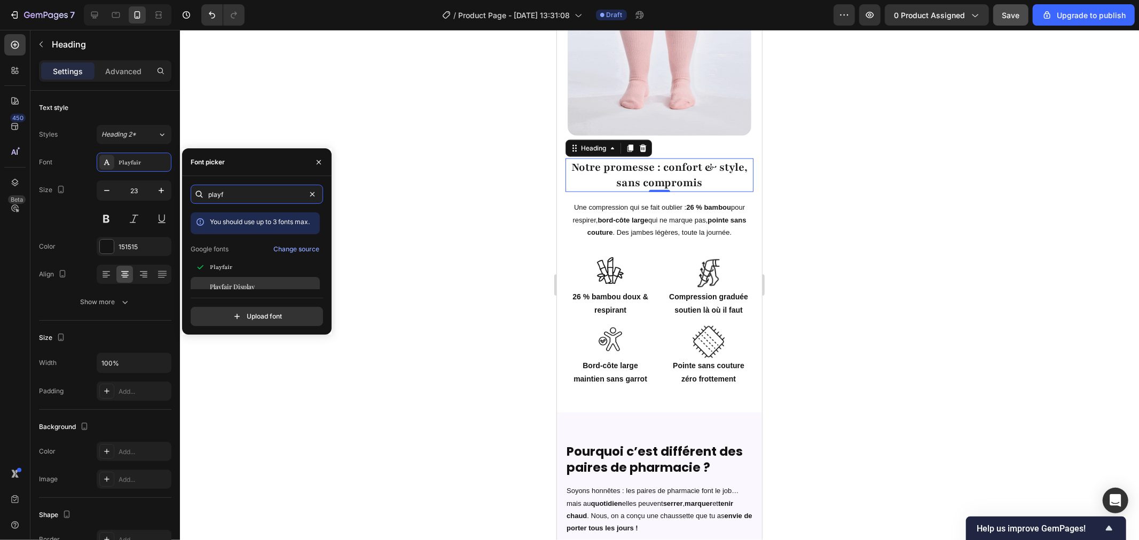
type input "playf"
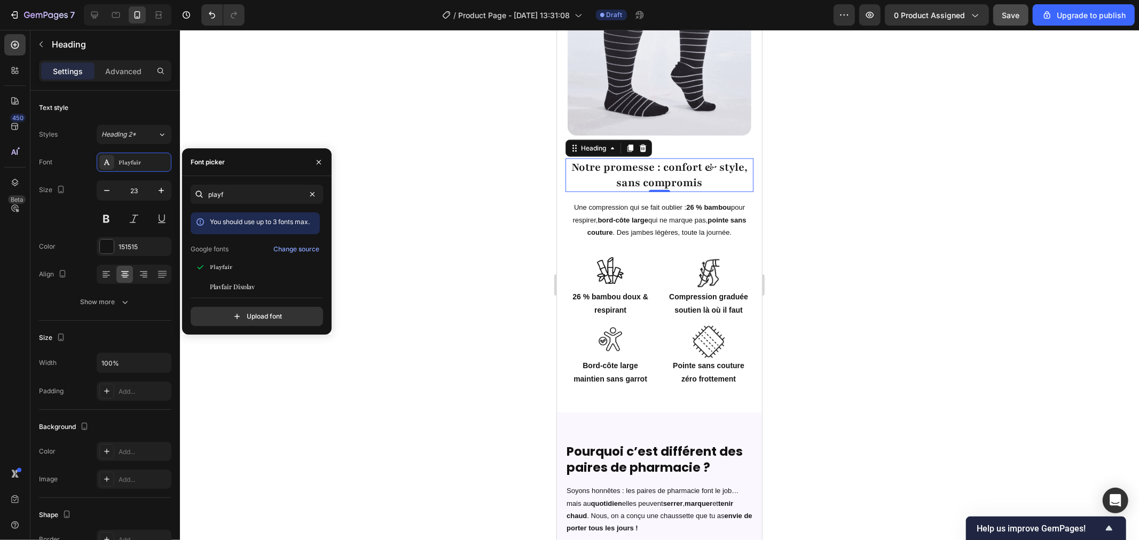
scroll to position [26, 0]
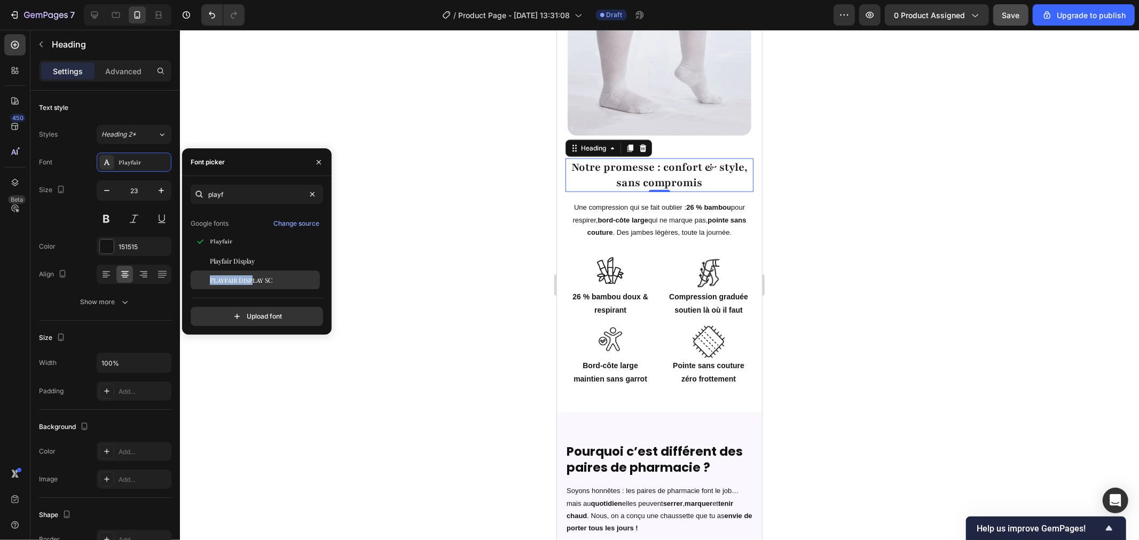
click at [252, 264] on div "You should use up to 3 fonts max. Google fonts Change source Playfair Playfair …" at bounding box center [255, 225] width 129 height 77
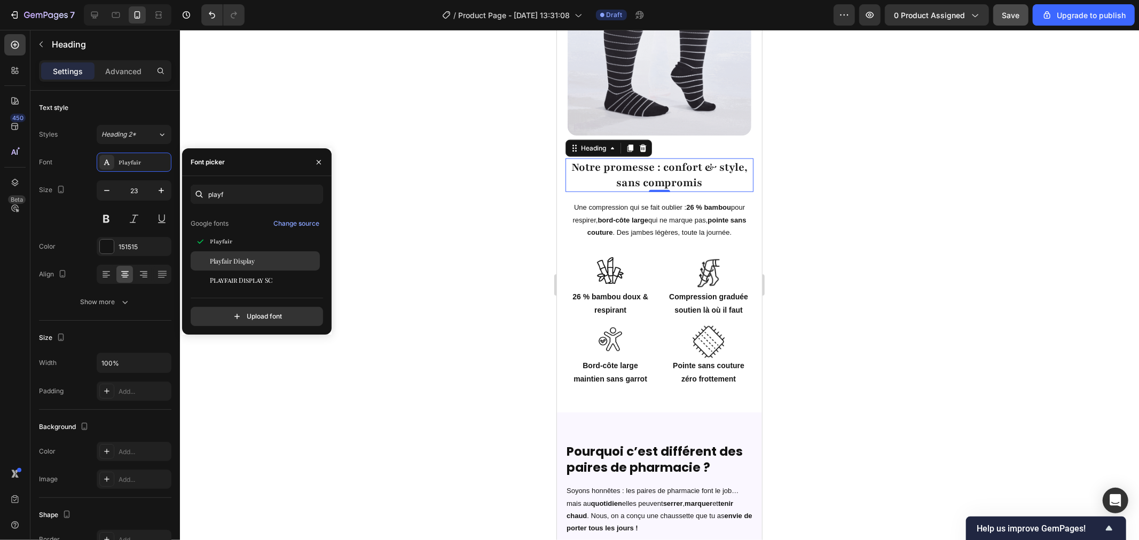
click at [236, 258] on span "Playfair Display" at bounding box center [232, 261] width 45 height 10
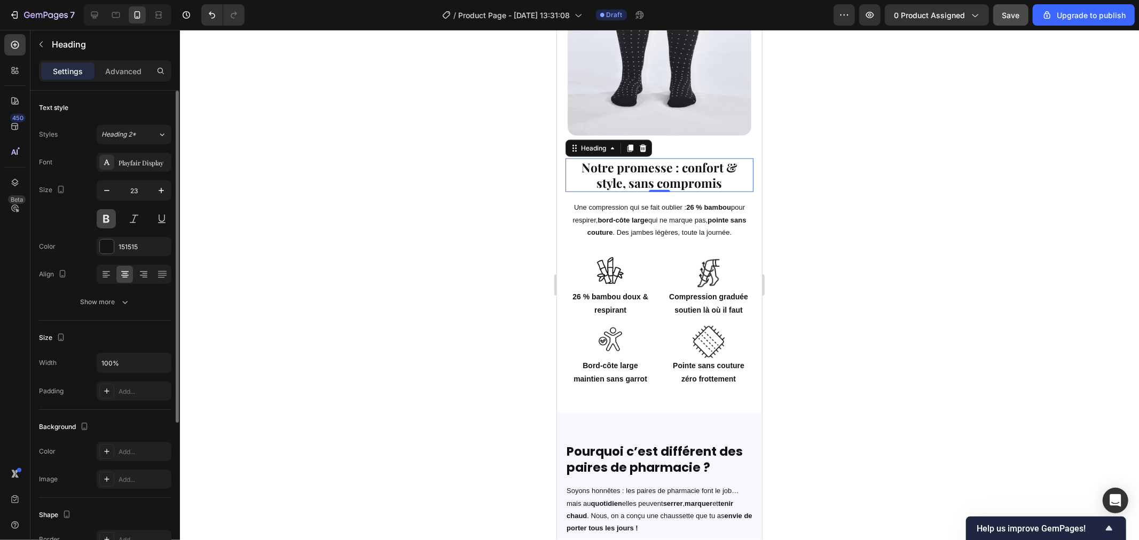
click at [110, 217] on button at bounding box center [106, 218] width 19 height 19
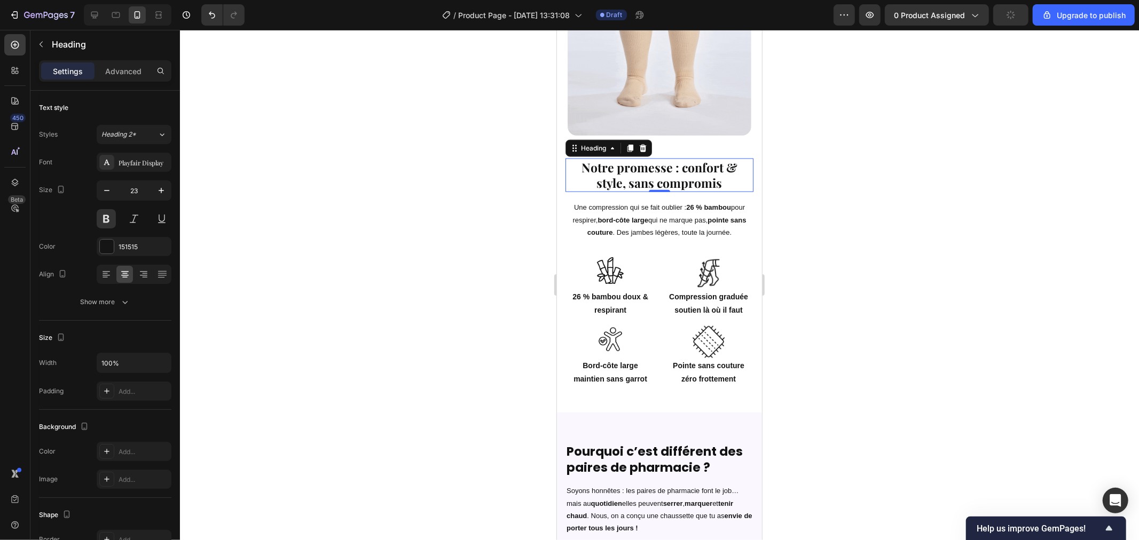
click at [321, 223] on div at bounding box center [659, 285] width 959 height 510
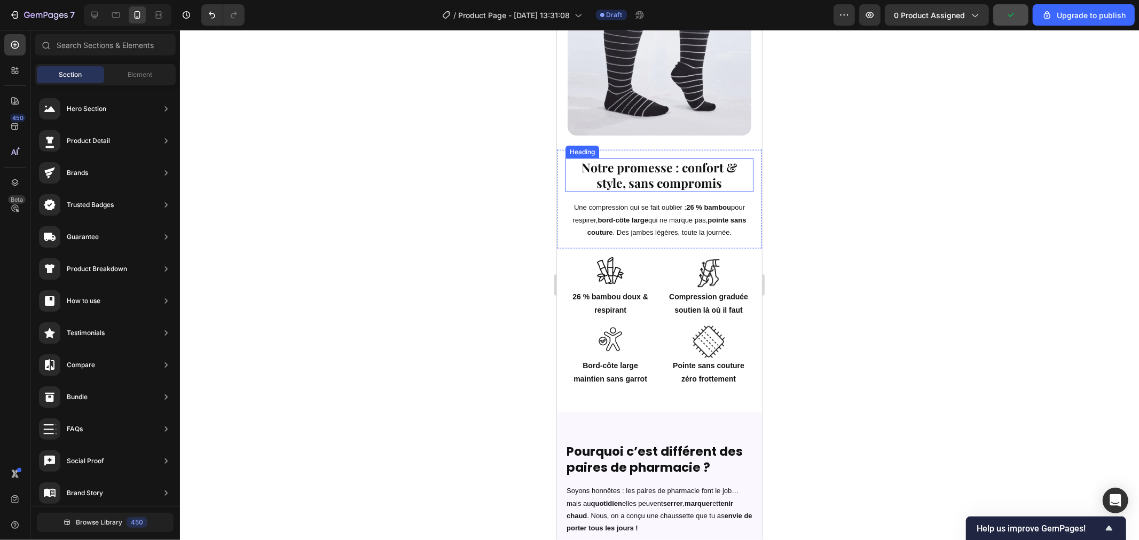
click at [640, 158] on h2 "Notre promesse : confort & style, sans compromis" at bounding box center [659, 175] width 188 height 34
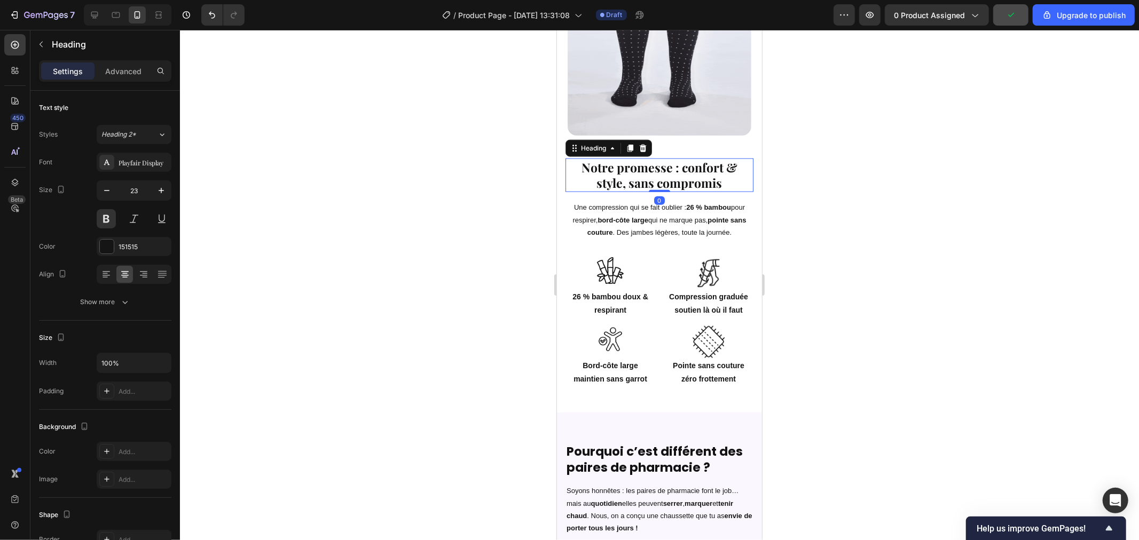
click at [640, 158] on h2 "Notre promesse : confort & style, sans compromis" at bounding box center [659, 175] width 188 height 34
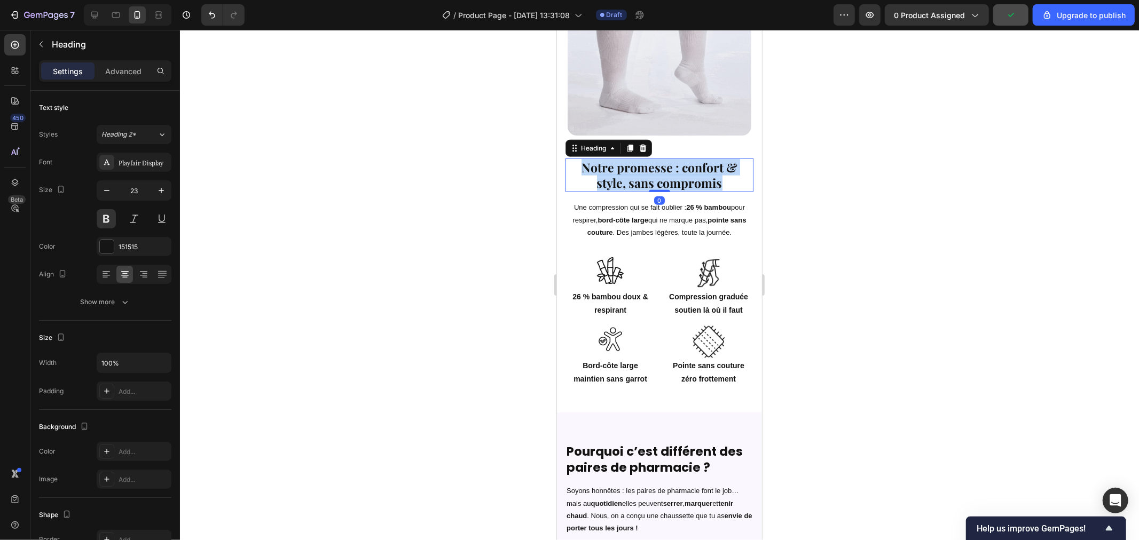
click at [644, 159] on p "Notre promesse : confort & style, sans compromis" at bounding box center [659, 175] width 186 height 32
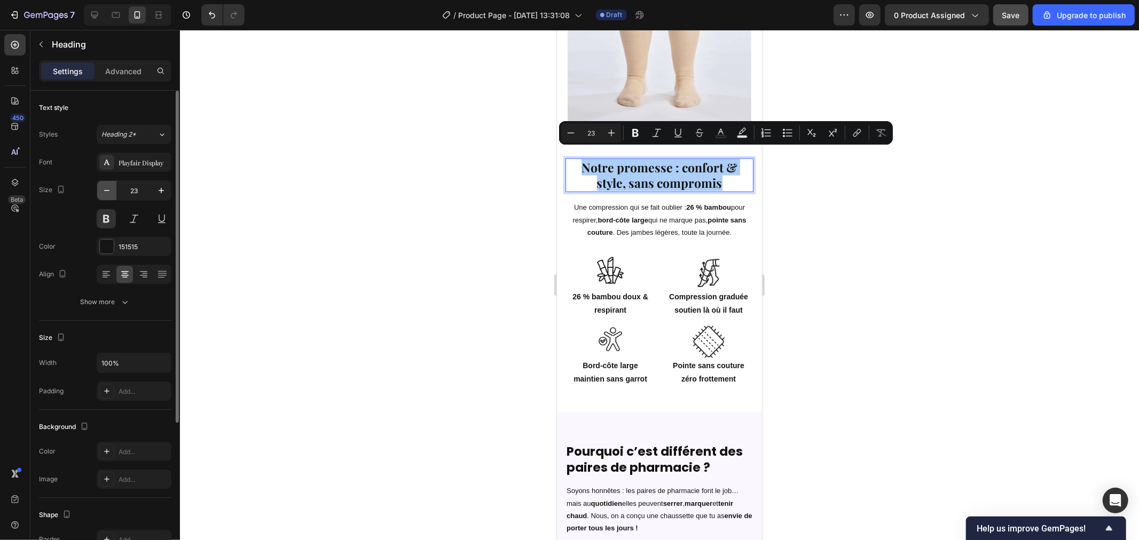
click at [102, 189] on icon "button" at bounding box center [106, 190] width 11 height 11
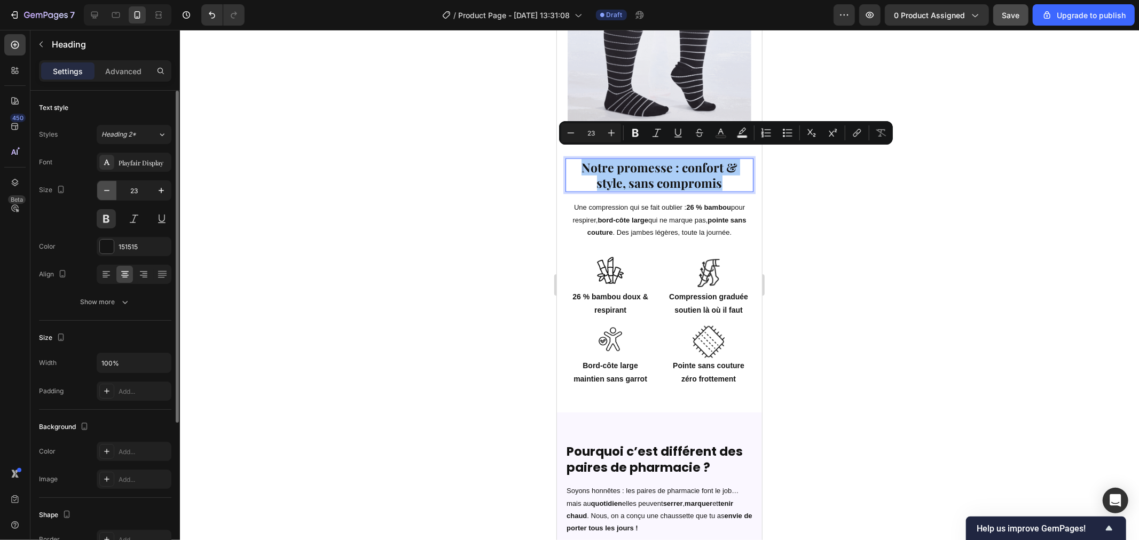
type input "22"
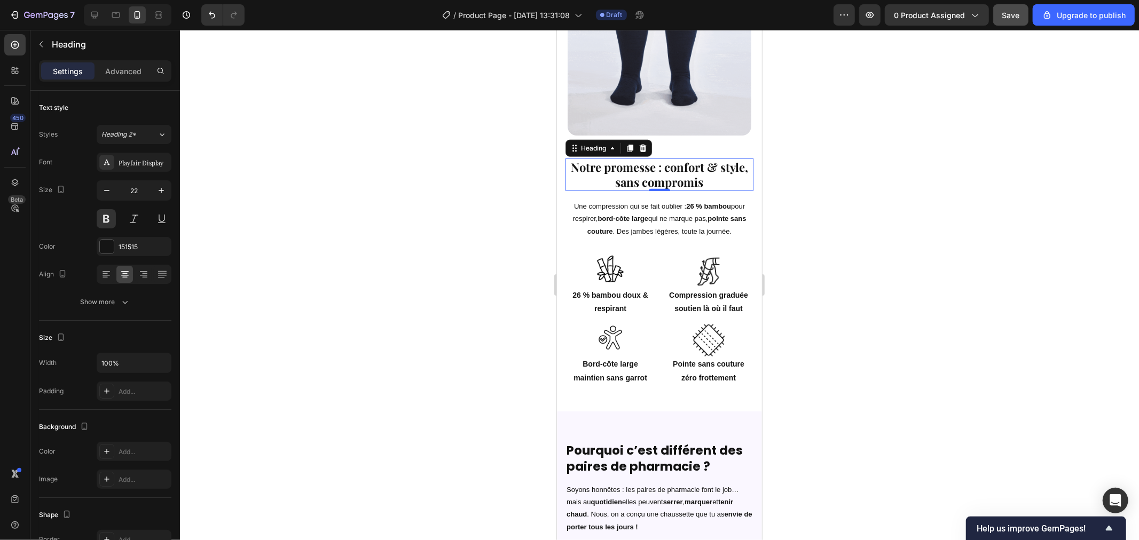
click at [728, 162] on p "Notre promesse : confort & style, sans compromis" at bounding box center [659, 174] width 186 height 30
click at [724, 160] on p "Notre promesse : confort & style, sans compromis" at bounding box center [659, 174] width 186 height 30
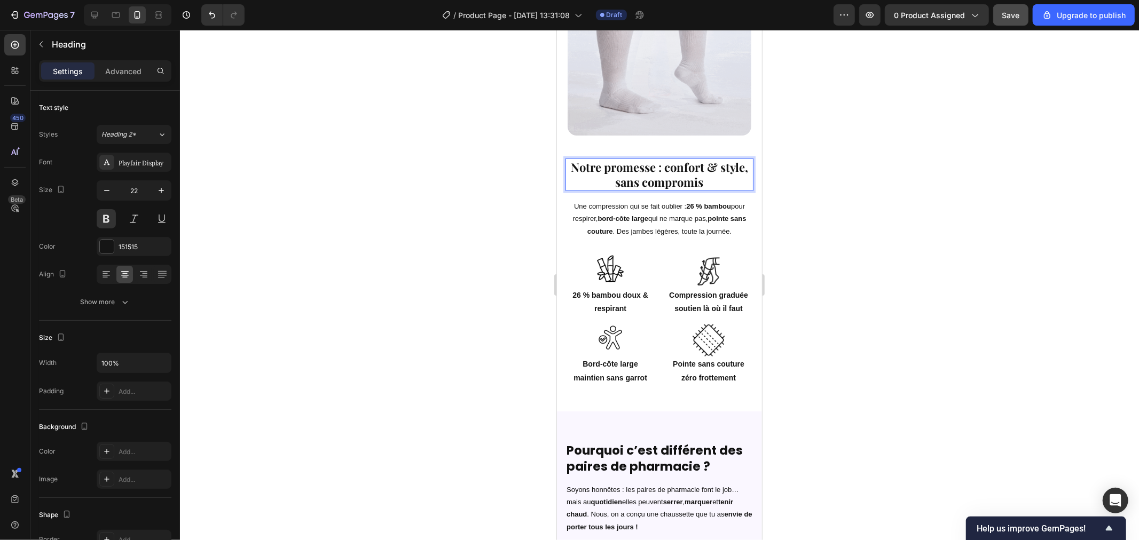
click at [556, 29] on lt-em "et" at bounding box center [556, 29] width 0 height 0
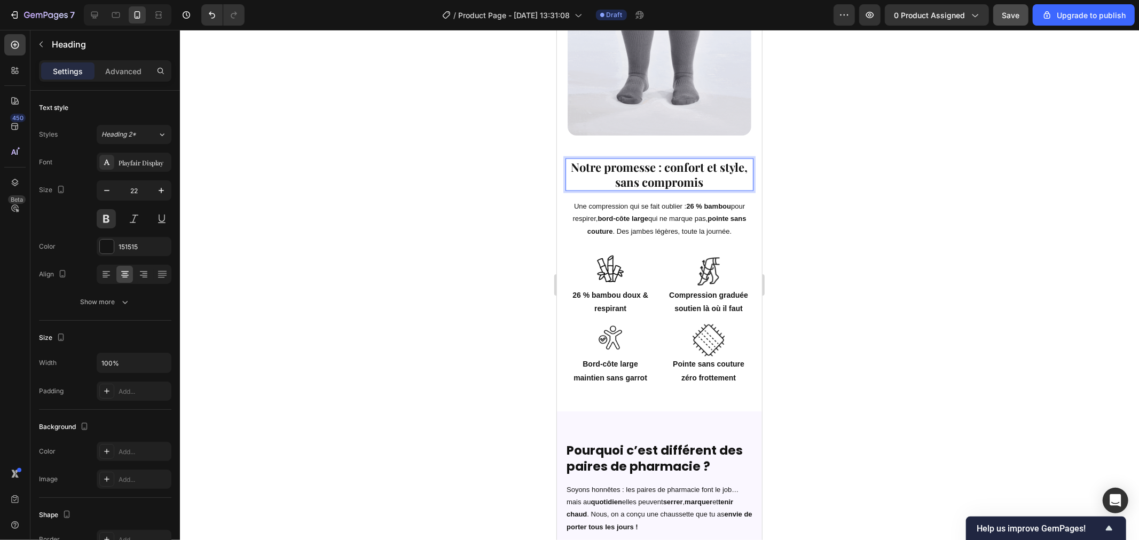
click at [445, 220] on div at bounding box center [659, 285] width 959 height 510
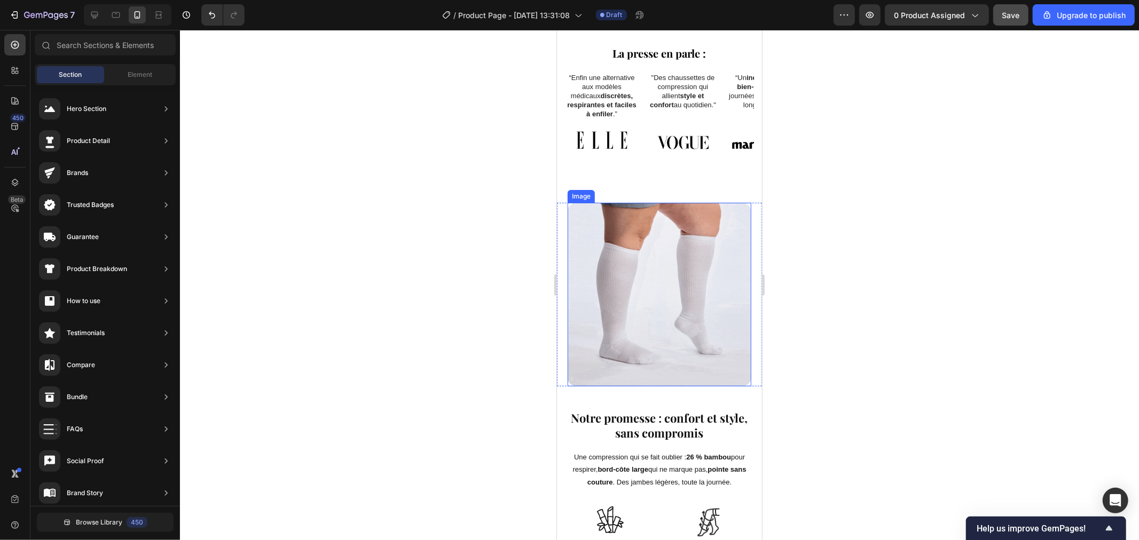
scroll to position [856, 0]
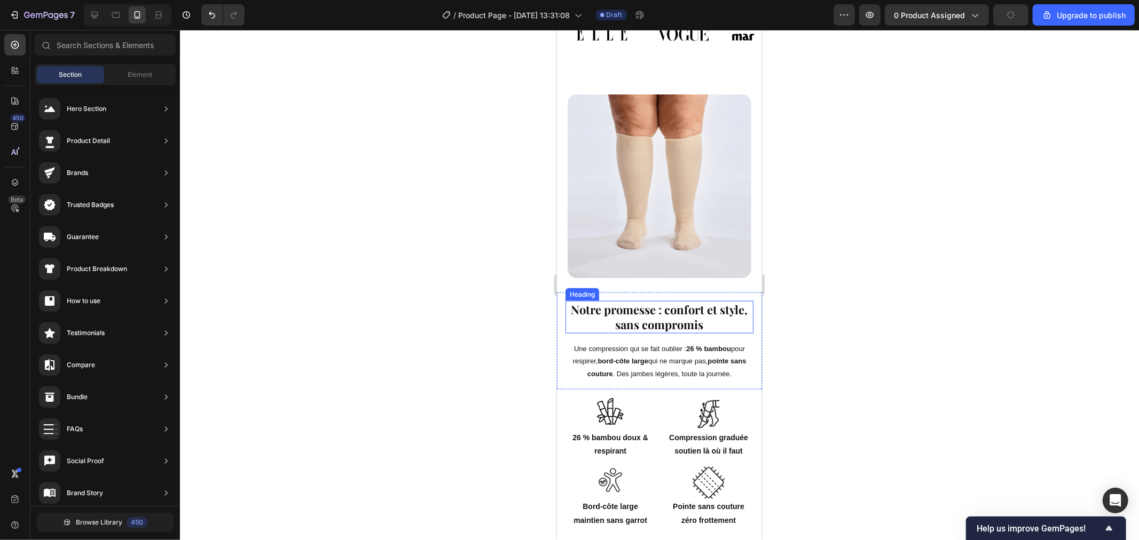
click at [634, 301] on h2 "Notre promesse : confort et style, sans compromis" at bounding box center [659, 317] width 188 height 33
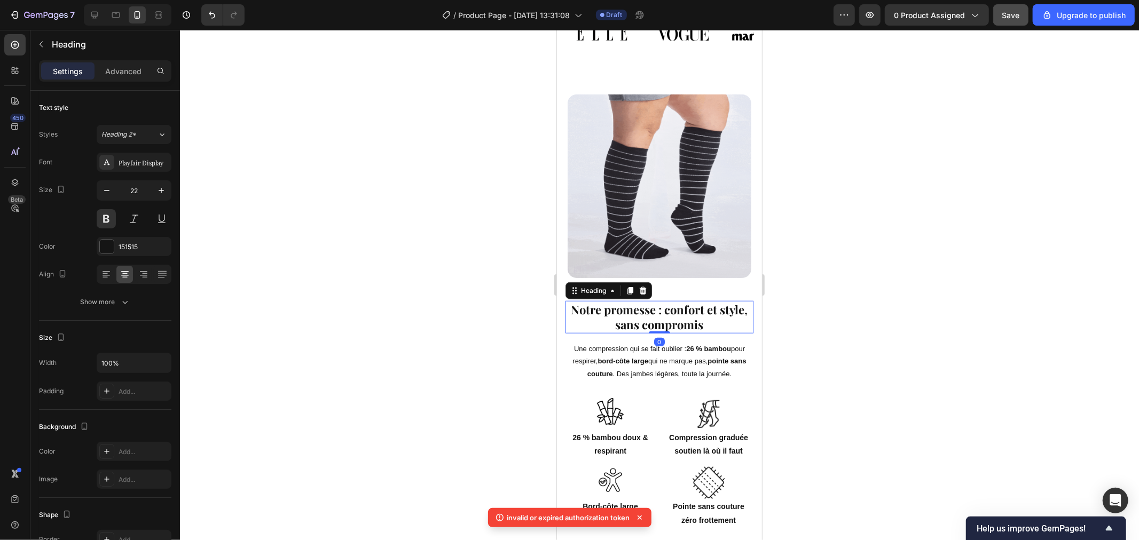
click at [635, 301] on h2 "Notre promesse : confort et style, sans compromis" at bounding box center [659, 317] width 188 height 33
